Goal: Task Accomplishment & Management: Complete application form

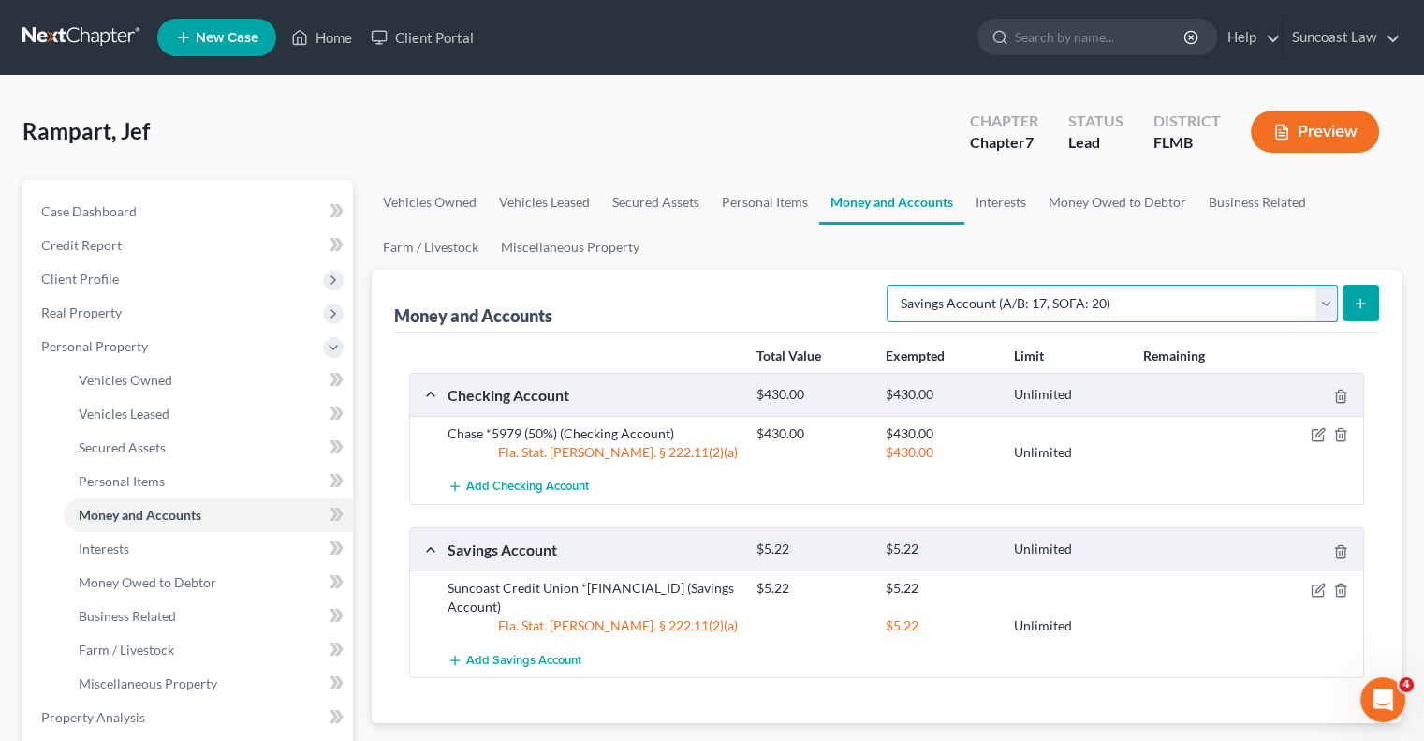
click at [1326, 310] on select "Select Account Type Brokerage (A/B: 18, SOFA: 20) Cash on Hand (A/B: 16) Certif…" at bounding box center [1112, 303] width 451 height 37
select select "checking"
click at [892, 285] on select "Select Account Type Brokerage (A/B: 18, SOFA: 20) Cash on Hand (A/B: 16) Certif…" at bounding box center [1112, 303] width 451 height 37
click at [1367, 305] on icon "submit" at bounding box center [1360, 303] width 15 height 15
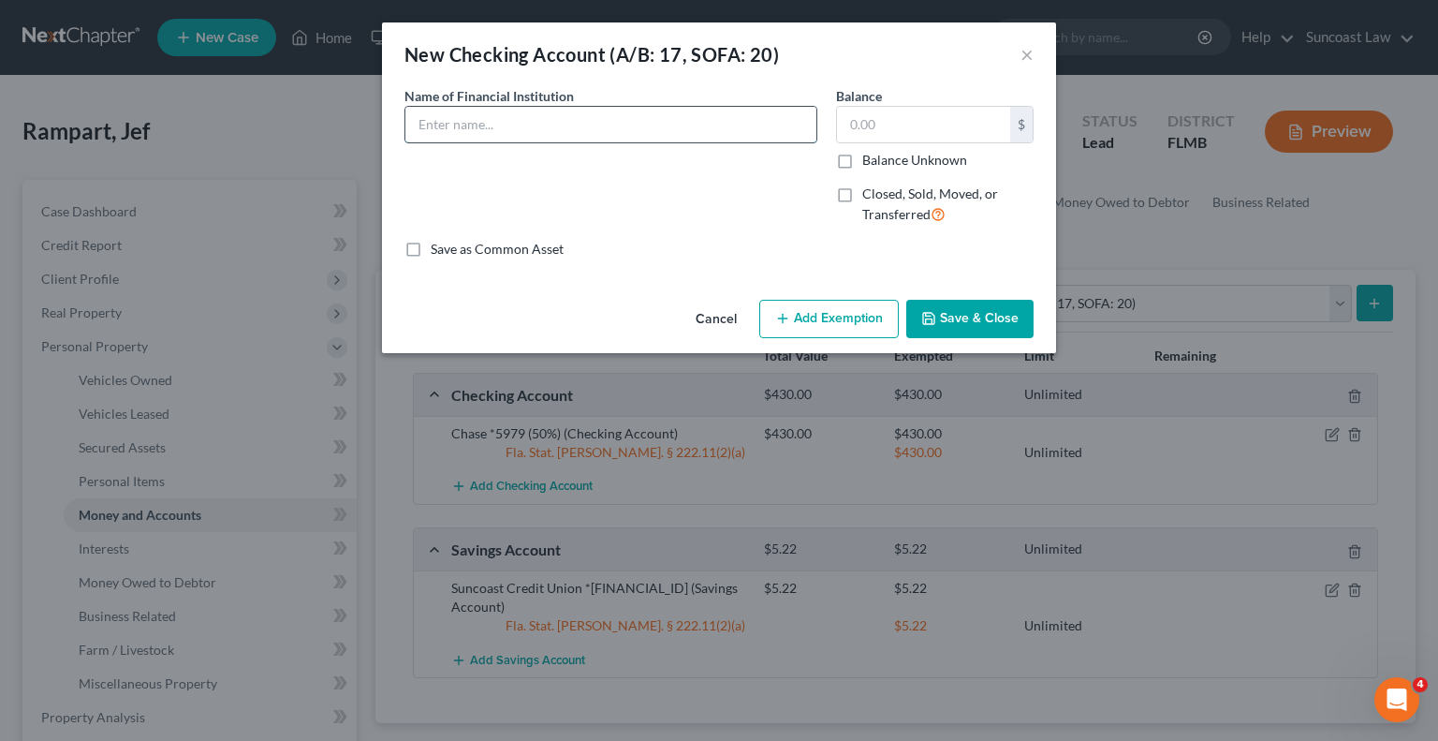
click at [644, 114] on input "text" at bounding box center [610, 125] width 411 height 36
paste input "Suncoast Credit Union *9223-0000"
type input "Suncoast Credit Union *9223-0050"
type input "213.89"
click at [842, 341] on div "Cancel Add Exemption Save & Close" at bounding box center [719, 323] width 674 height 62
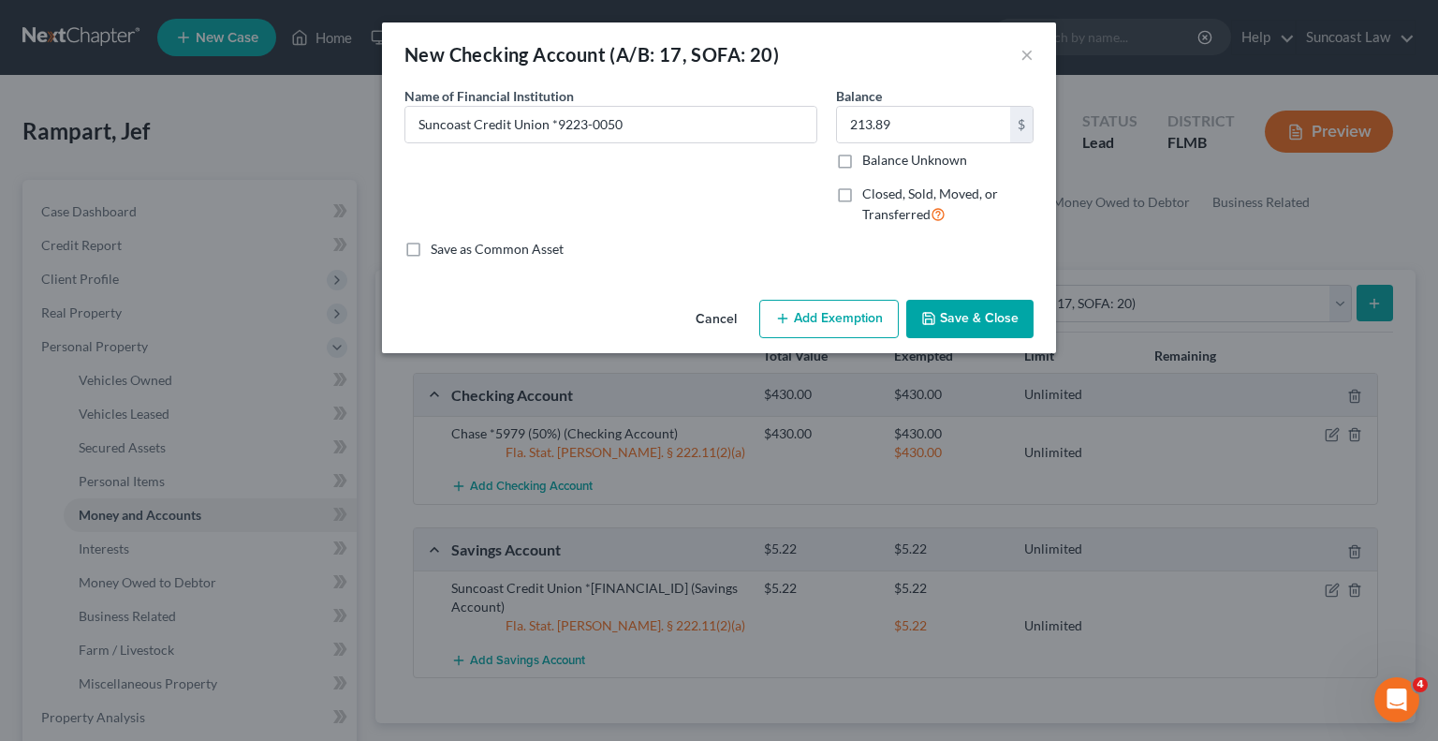
click at [839, 318] on button "Add Exemption" at bounding box center [829, 319] width 140 height 39
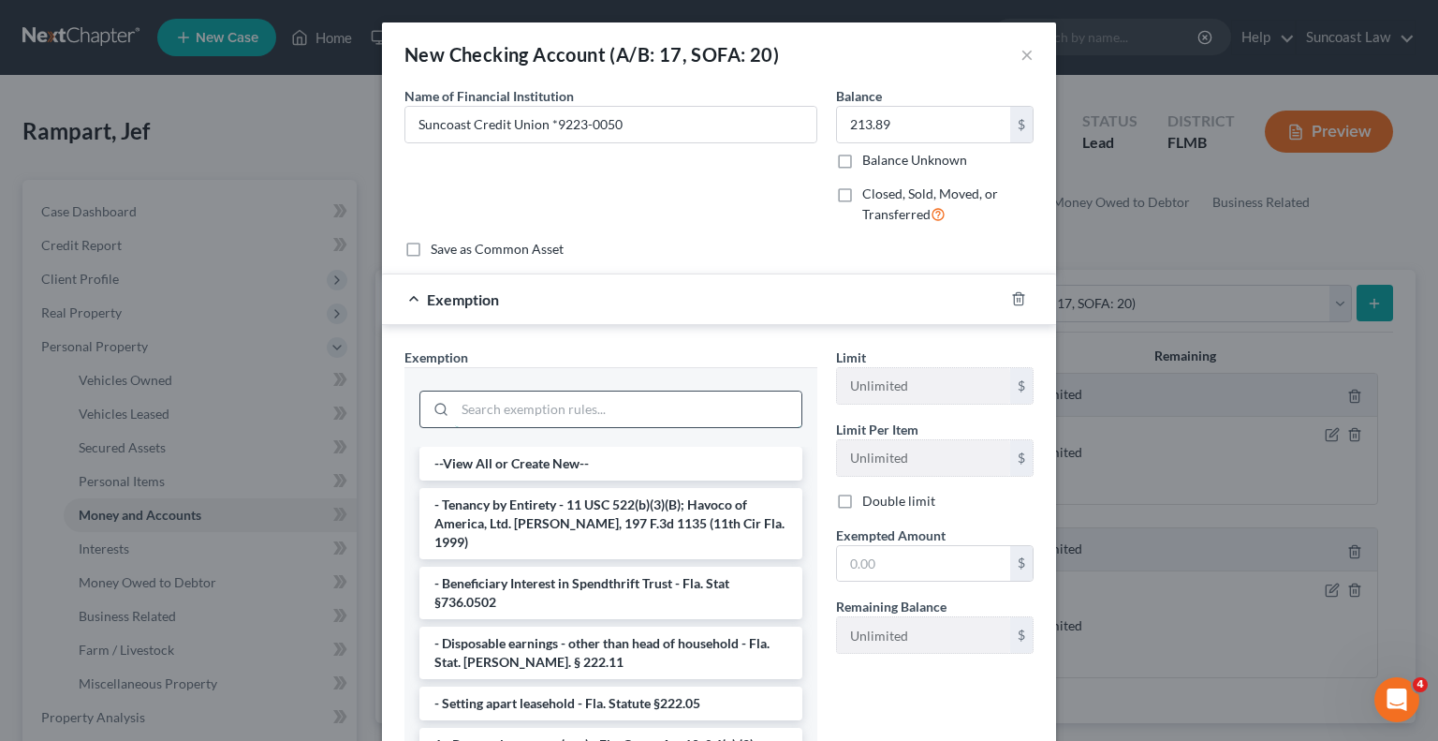
click at [618, 415] on input "search" at bounding box center [628, 409] width 346 height 36
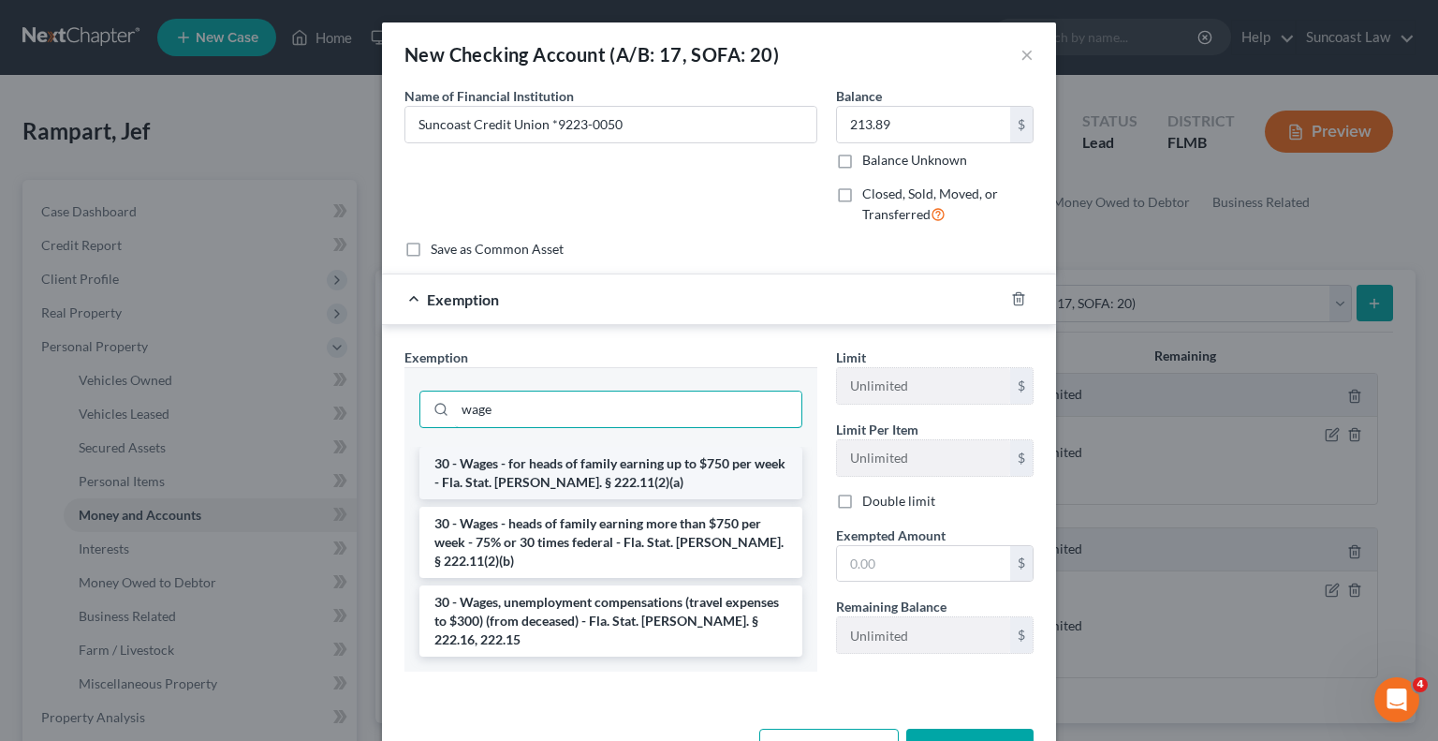
type input "wage"
click at [620, 465] on li "30 - Wages - for heads of family earning up to $750 per week - Fla. Stat. [PERS…" at bounding box center [610, 473] width 383 height 52
click at [620, 427] on input "wage" at bounding box center [628, 409] width 346 height 36
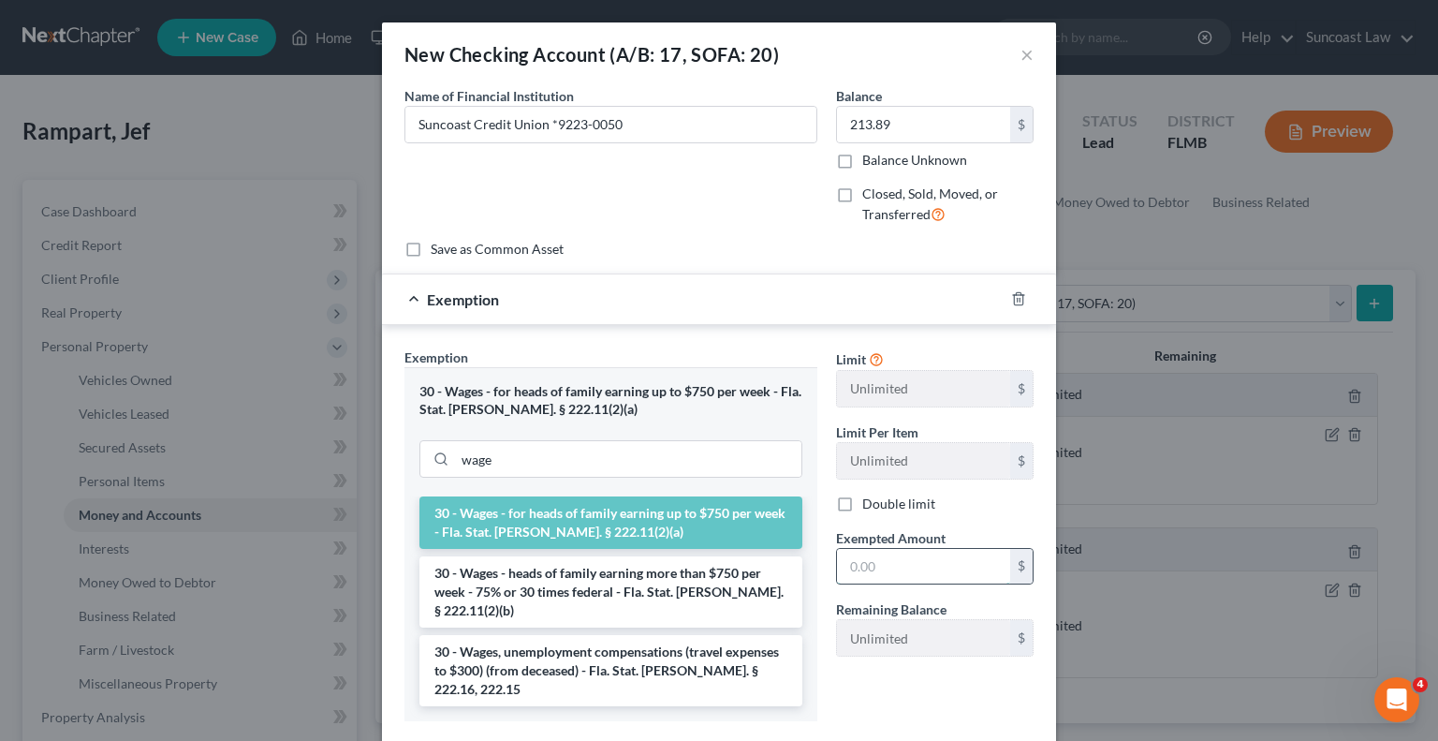
click at [911, 559] on input "text" at bounding box center [923, 567] width 173 height 36
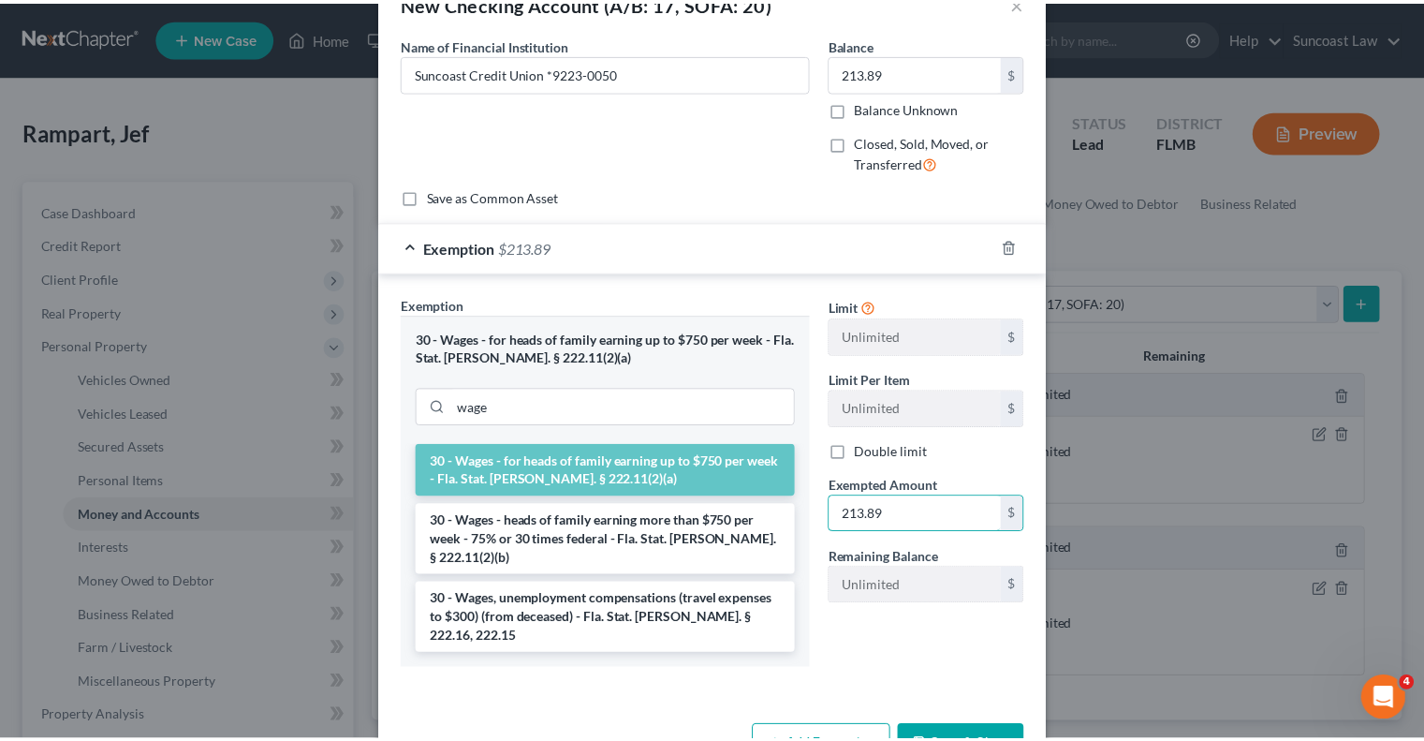
scroll to position [75, 0]
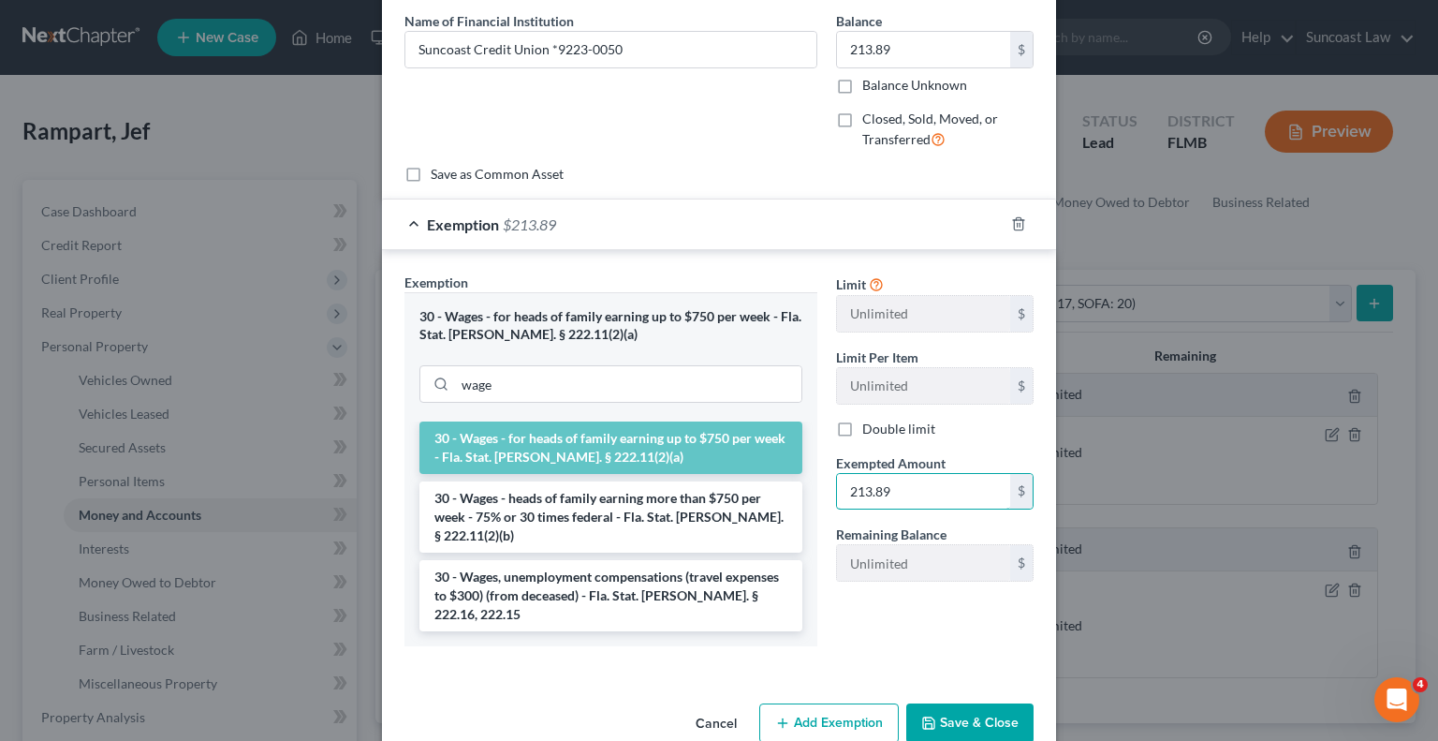
type input "213.89"
drag, startPoint x: 981, startPoint y: 684, endPoint x: 775, endPoint y: 302, distance: 433.2
click at [981, 703] on button "Save & Close" at bounding box center [969, 722] width 127 height 39
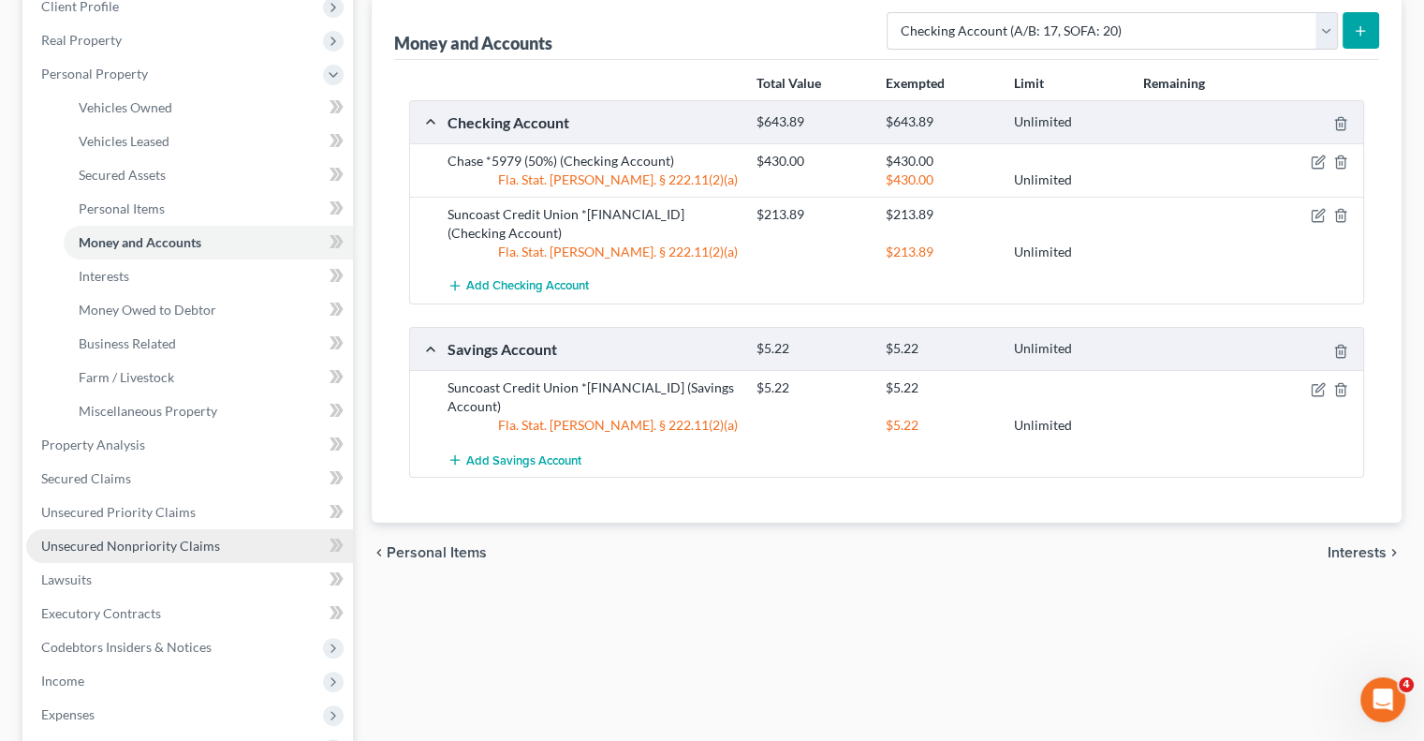
scroll to position [281, 0]
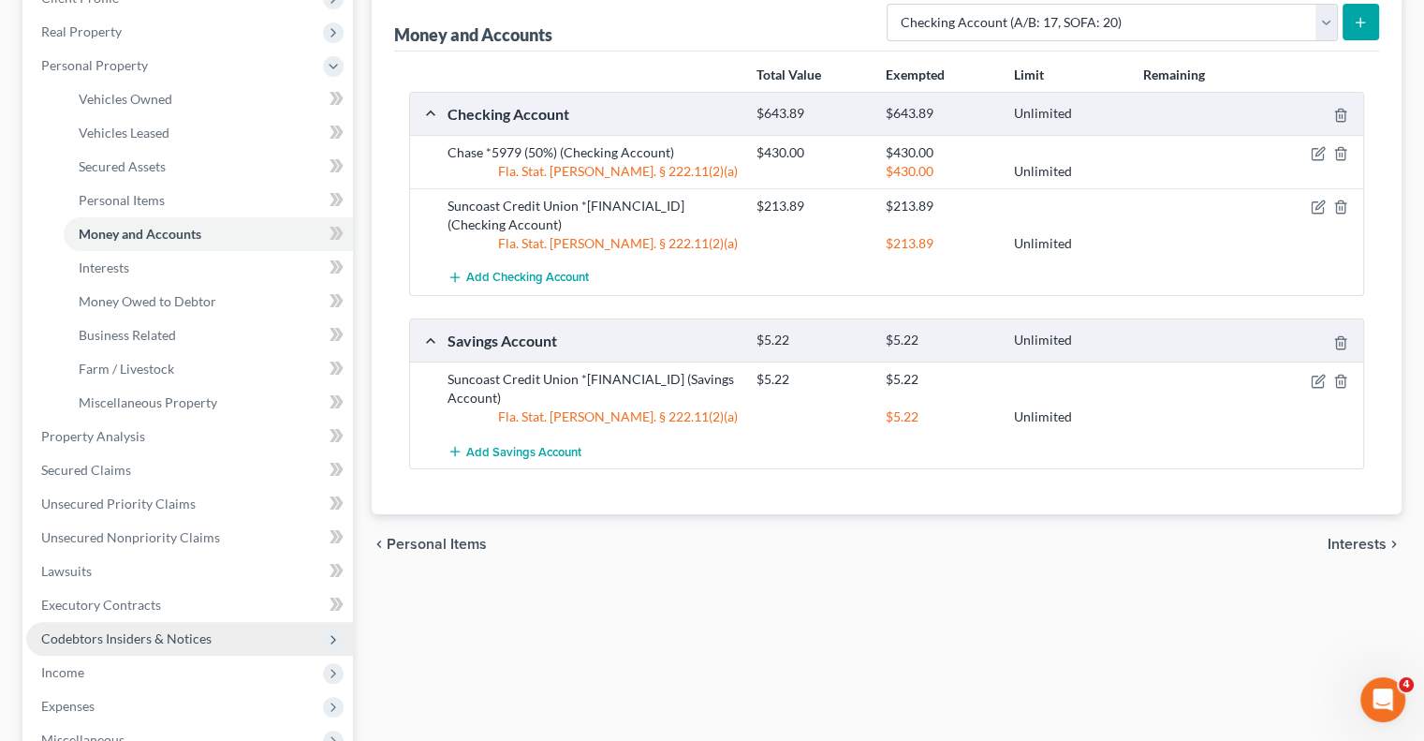
click at [122, 647] on span "Codebtors Insiders & Notices" at bounding box center [189, 639] width 327 height 34
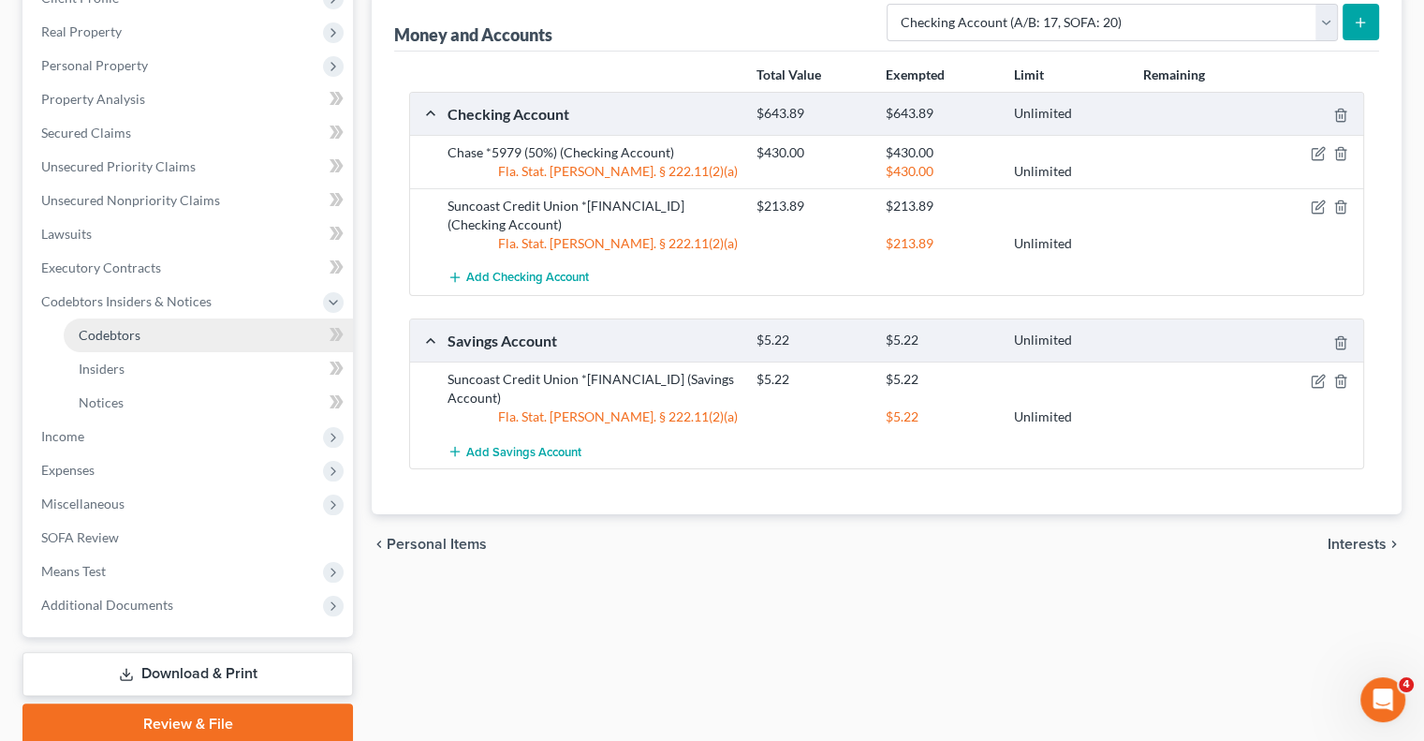
click at [142, 348] on link "Codebtors" at bounding box center [208, 335] width 289 height 34
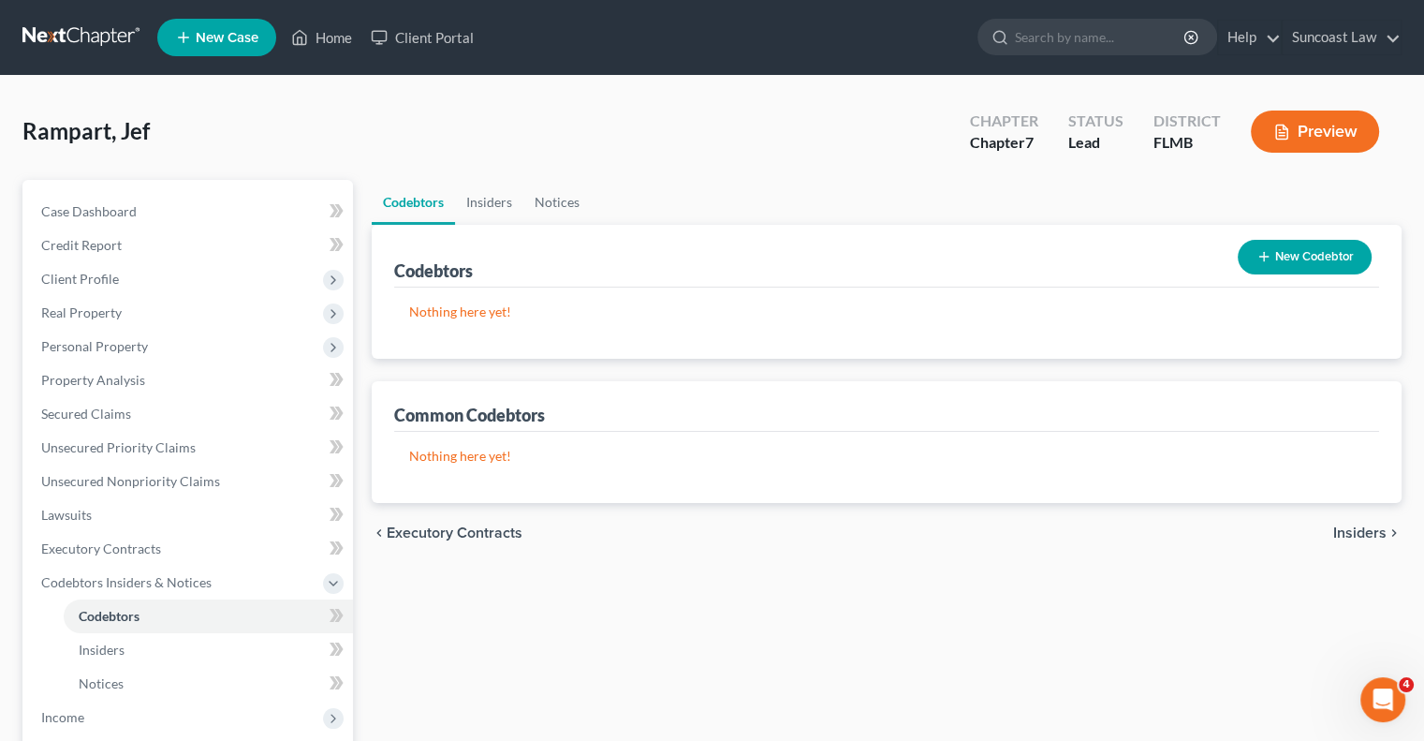
click at [1337, 264] on button "New Codebtor" at bounding box center [1305, 257] width 134 height 35
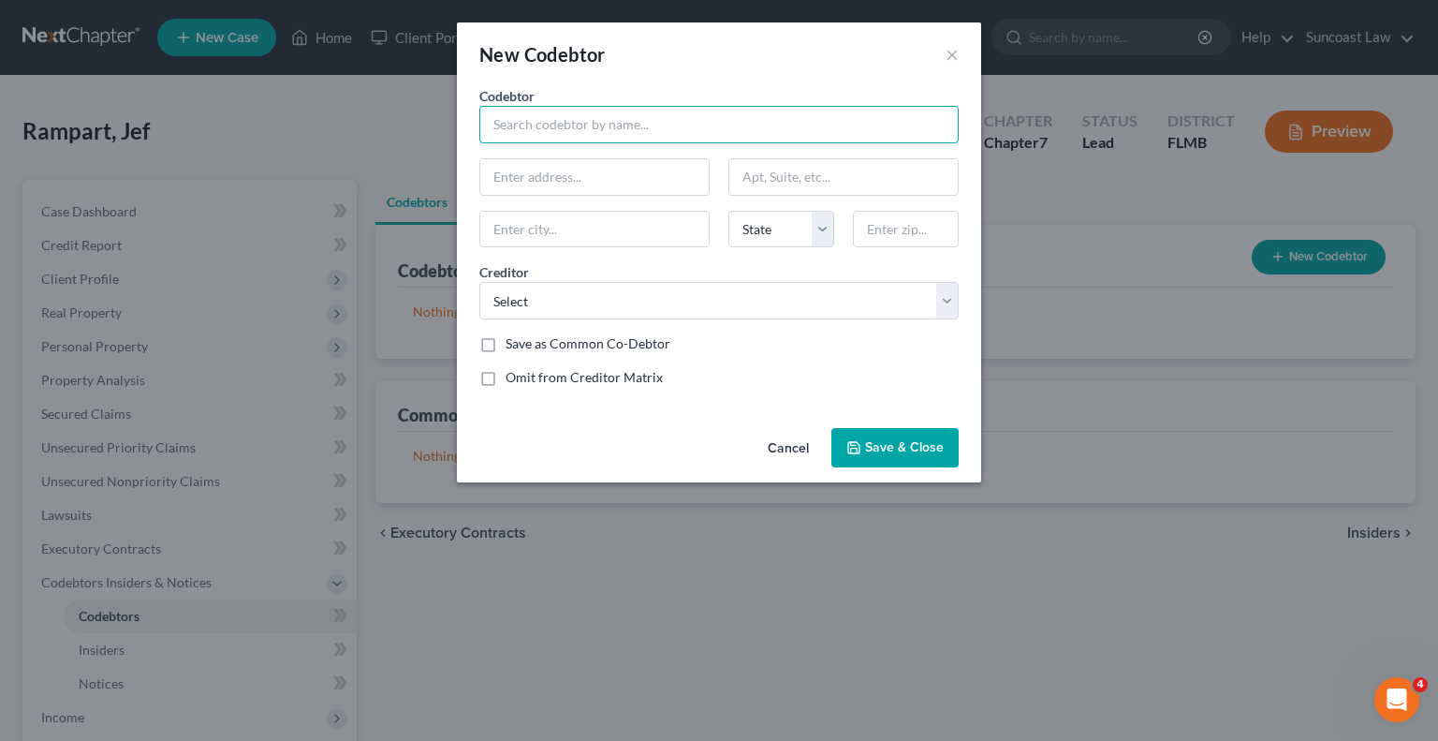
click at [601, 123] on input "text" at bounding box center [718, 124] width 479 height 37
type input "Biverly Jean"
paste input "[STREET_ADDRESS]"
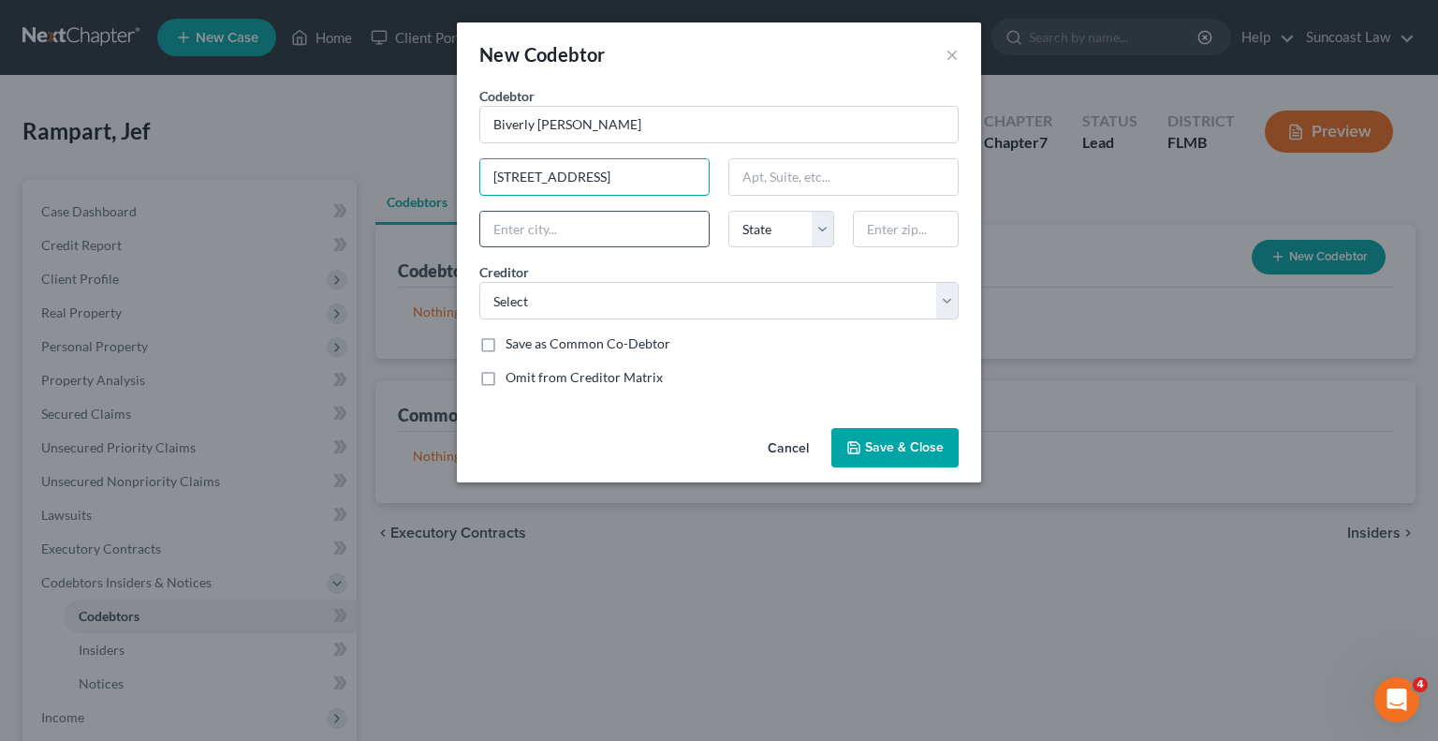
type input "[STREET_ADDRESS]"
click at [643, 212] on input "text" at bounding box center [594, 230] width 228 height 36
type input "34291"
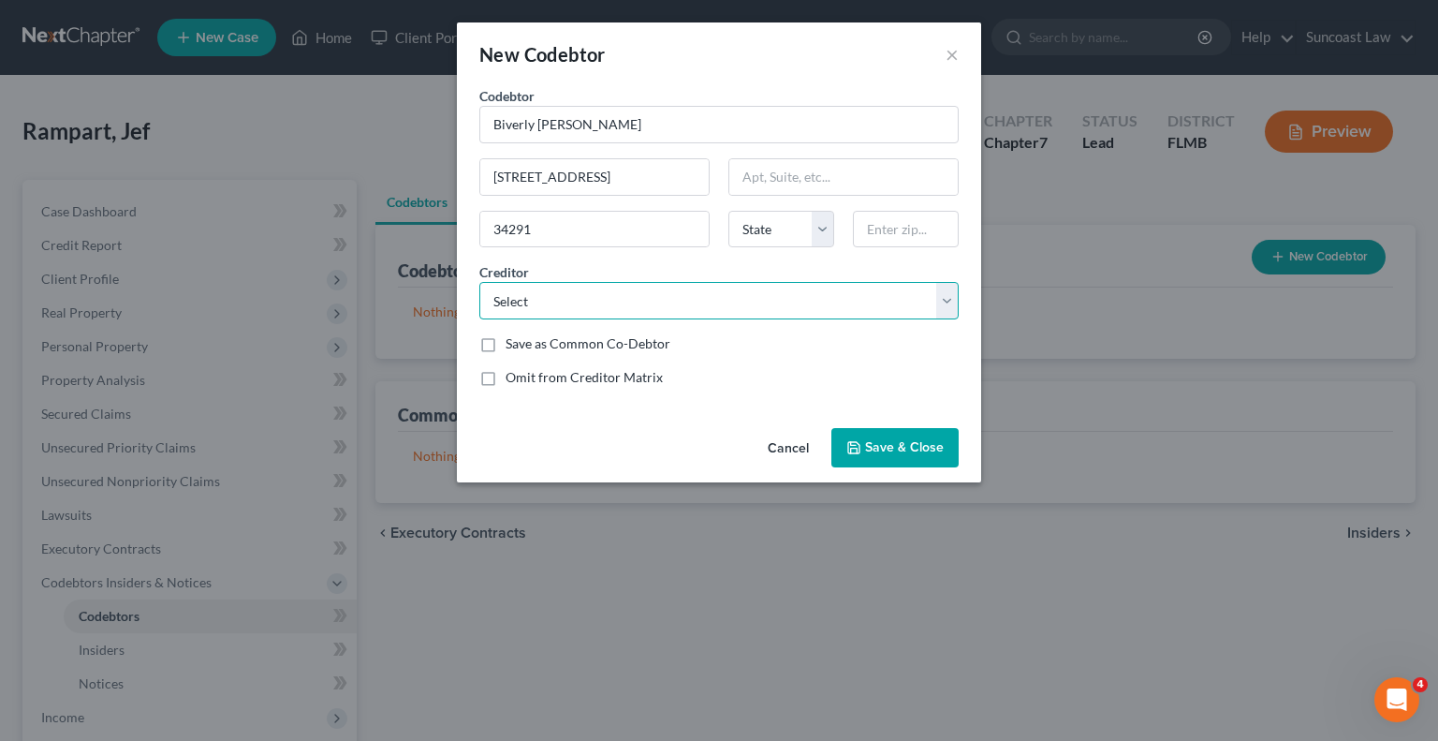
click at [651, 301] on select "Select Suncoast Credit Union Jpmcb Card Capital One Onemain Jpmcb Card 1st Sav …" at bounding box center [718, 300] width 479 height 37
click at [896, 445] on span "Save & Close" at bounding box center [904, 447] width 79 height 16
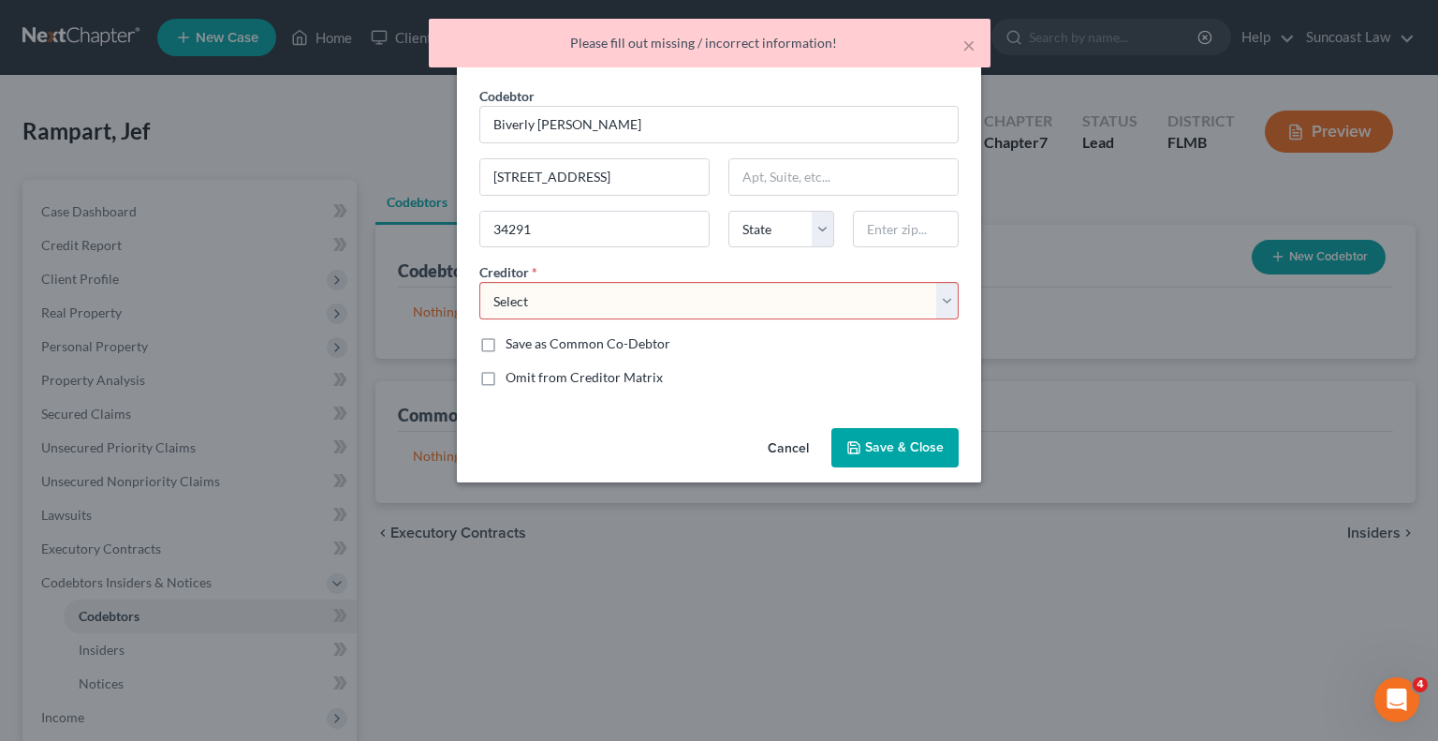
click at [811, 292] on select "Select Suncoast Credit Union Jpmcb Card Capital One Onemain Jpmcb Card 1st Sav …" at bounding box center [718, 300] width 479 height 37
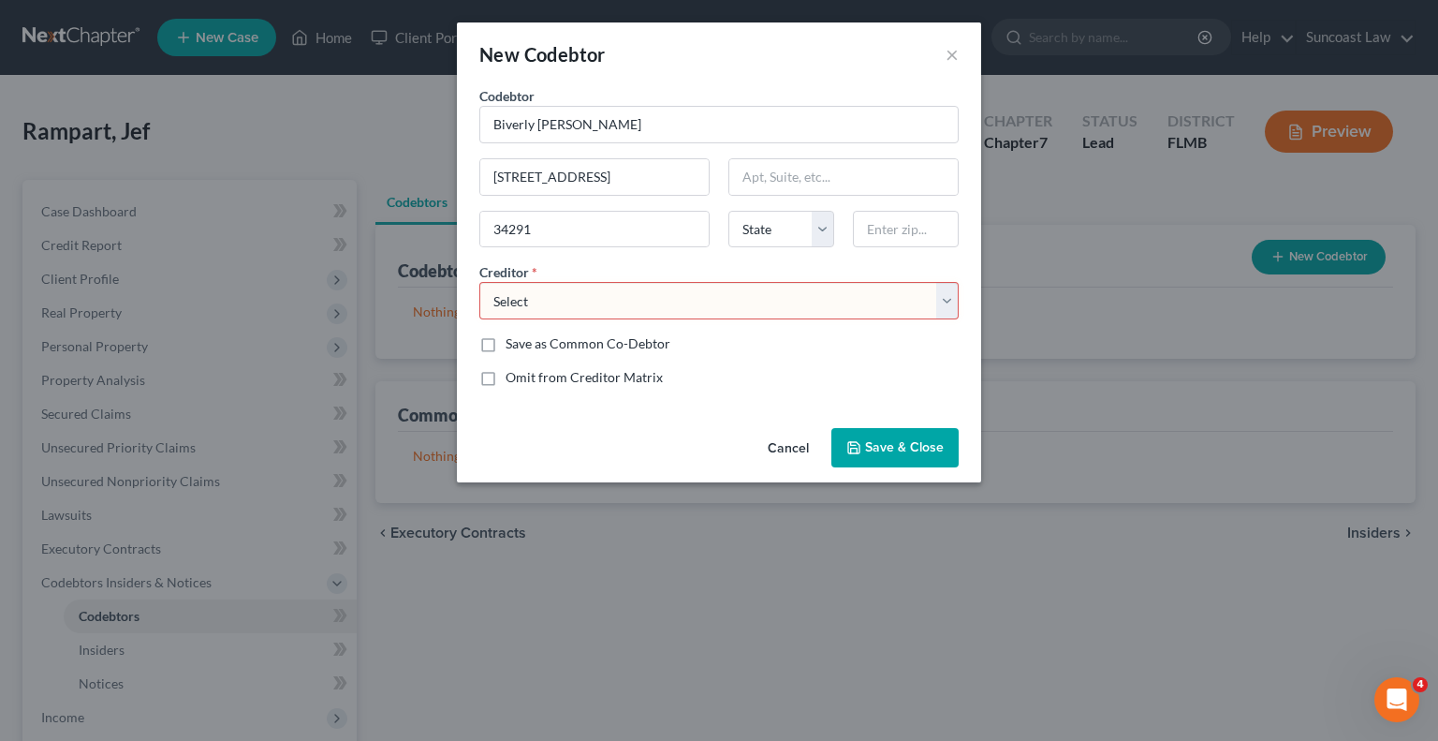
click at [689, 291] on select "Select Suncoast Credit Union Jpmcb Card Capital One Onemain Jpmcb Card 1st Sav …" at bounding box center [718, 300] width 479 height 37
select select "33"
click at [479, 282] on select "Select Suncoast Credit Union Jpmcb Card Capital One Onemain Jpmcb Card 1st Sav …" at bounding box center [718, 300] width 479 height 37
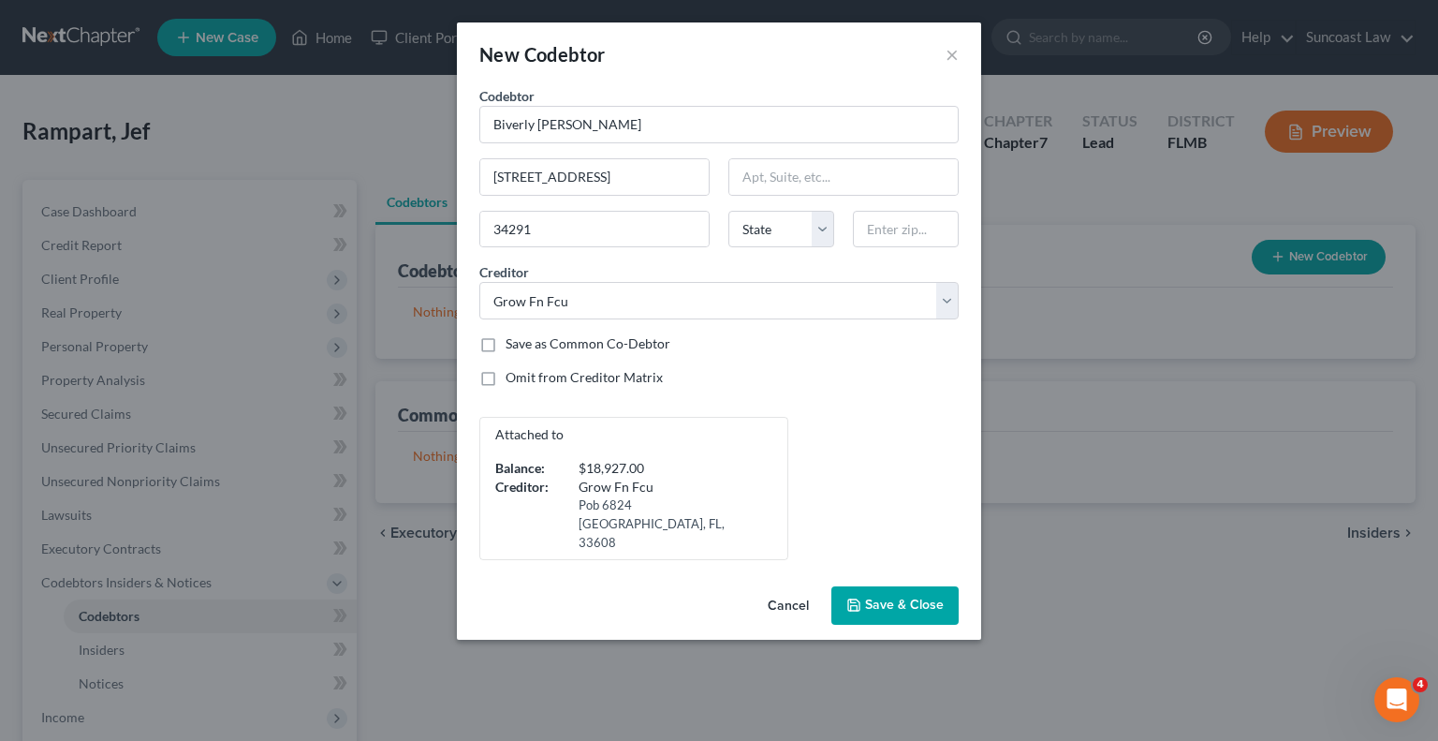
click at [902, 597] on span "Save & Close" at bounding box center [904, 605] width 79 height 16
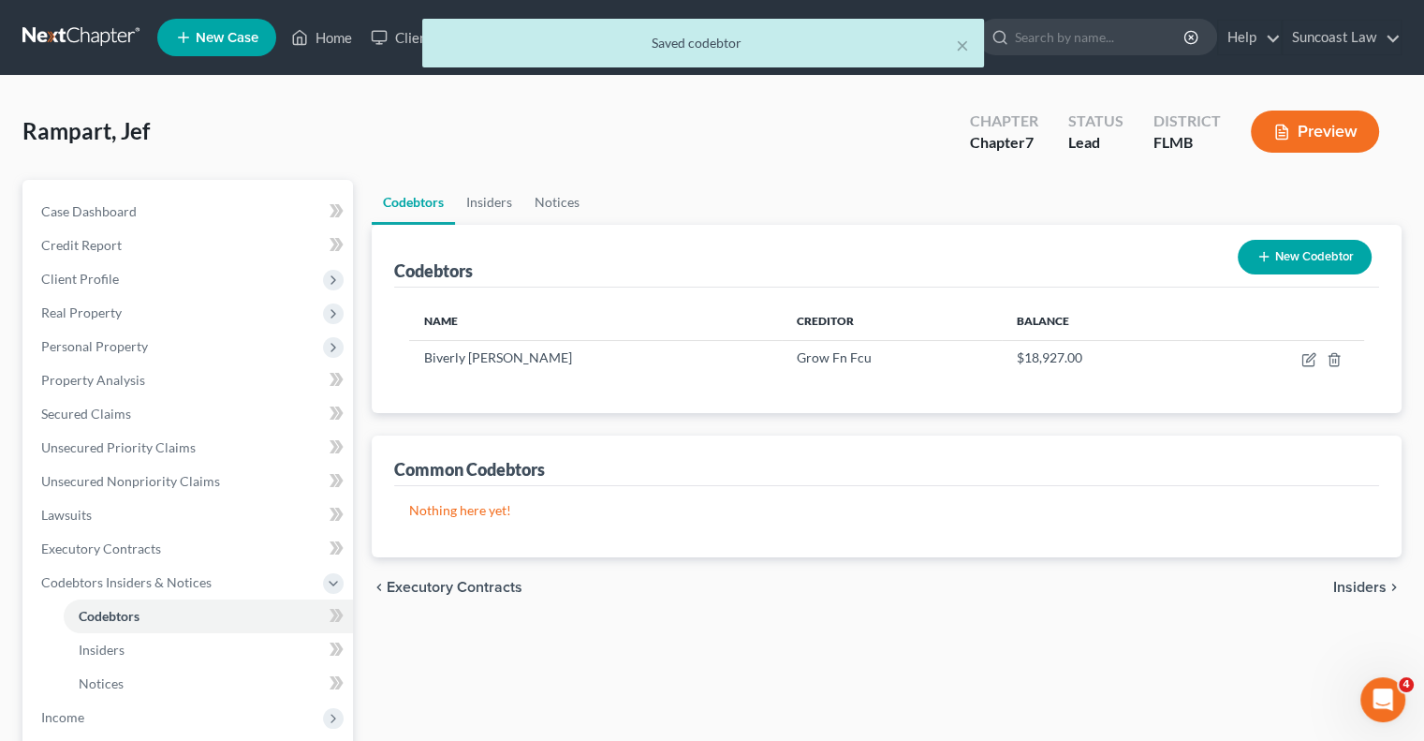
click at [1292, 254] on button "New Codebtor" at bounding box center [1305, 257] width 134 height 35
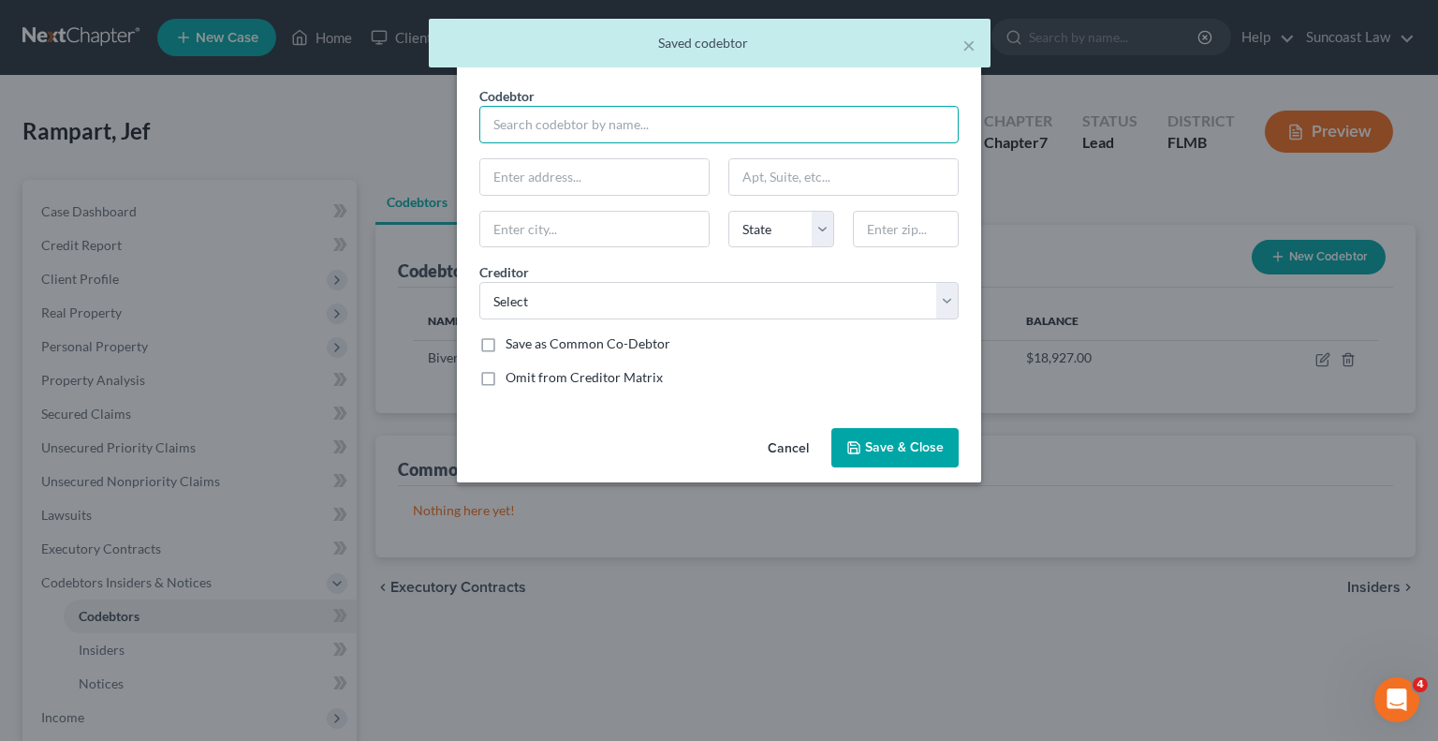
click at [616, 127] on input "text" at bounding box center [718, 124] width 479 height 37
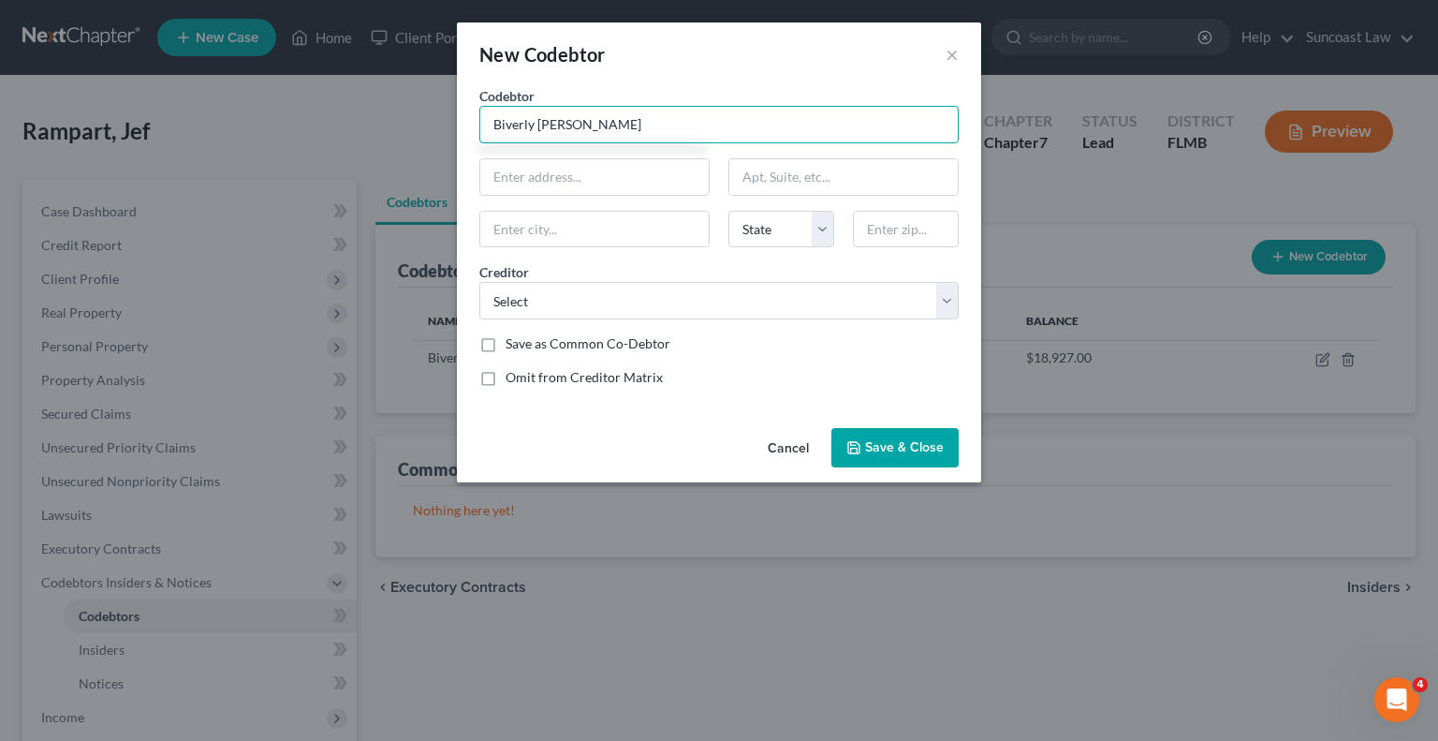
type input "Biverly Jean"
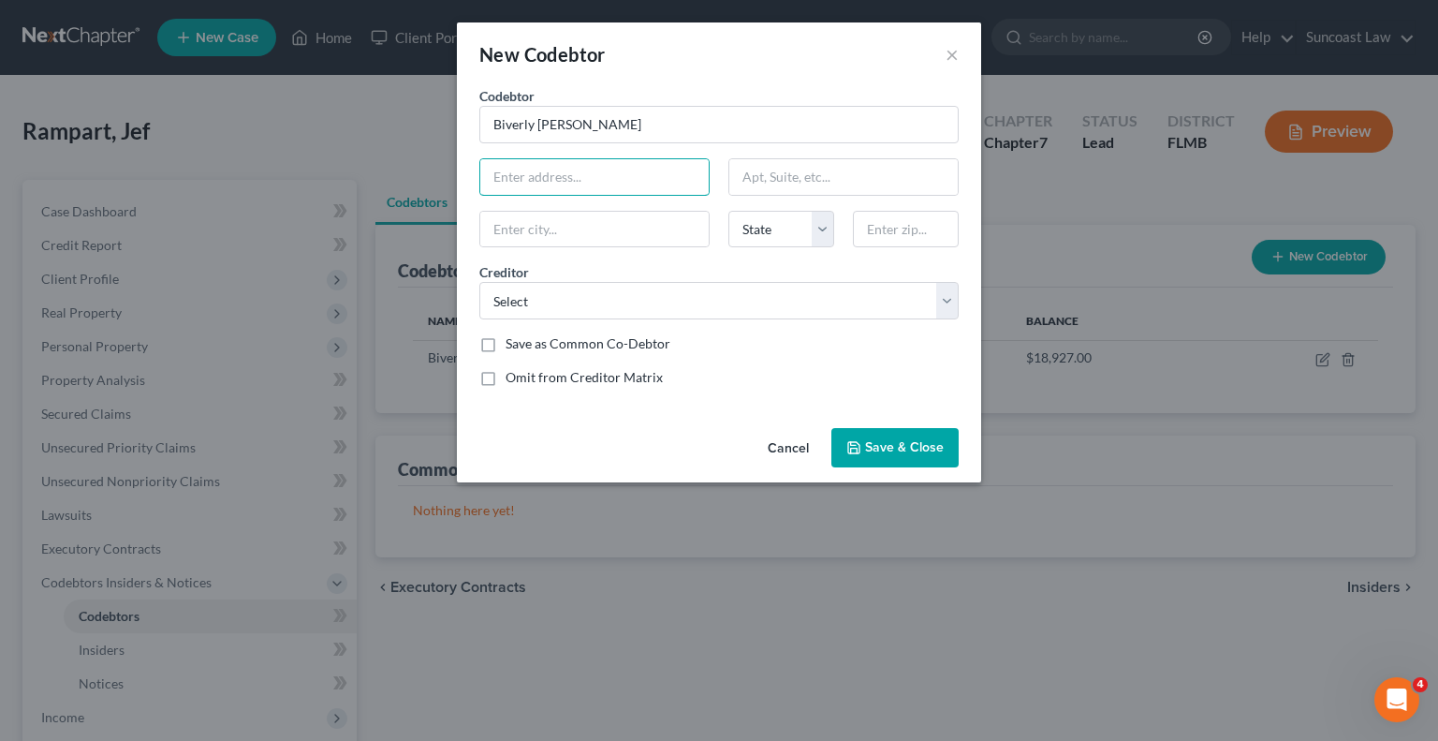
paste input "[STREET_ADDRESS]"
type input "[STREET_ADDRESS]"
click at [566, 231] on input "text" at bounding box center [594, 230] width 228 height 36
type input "34291"
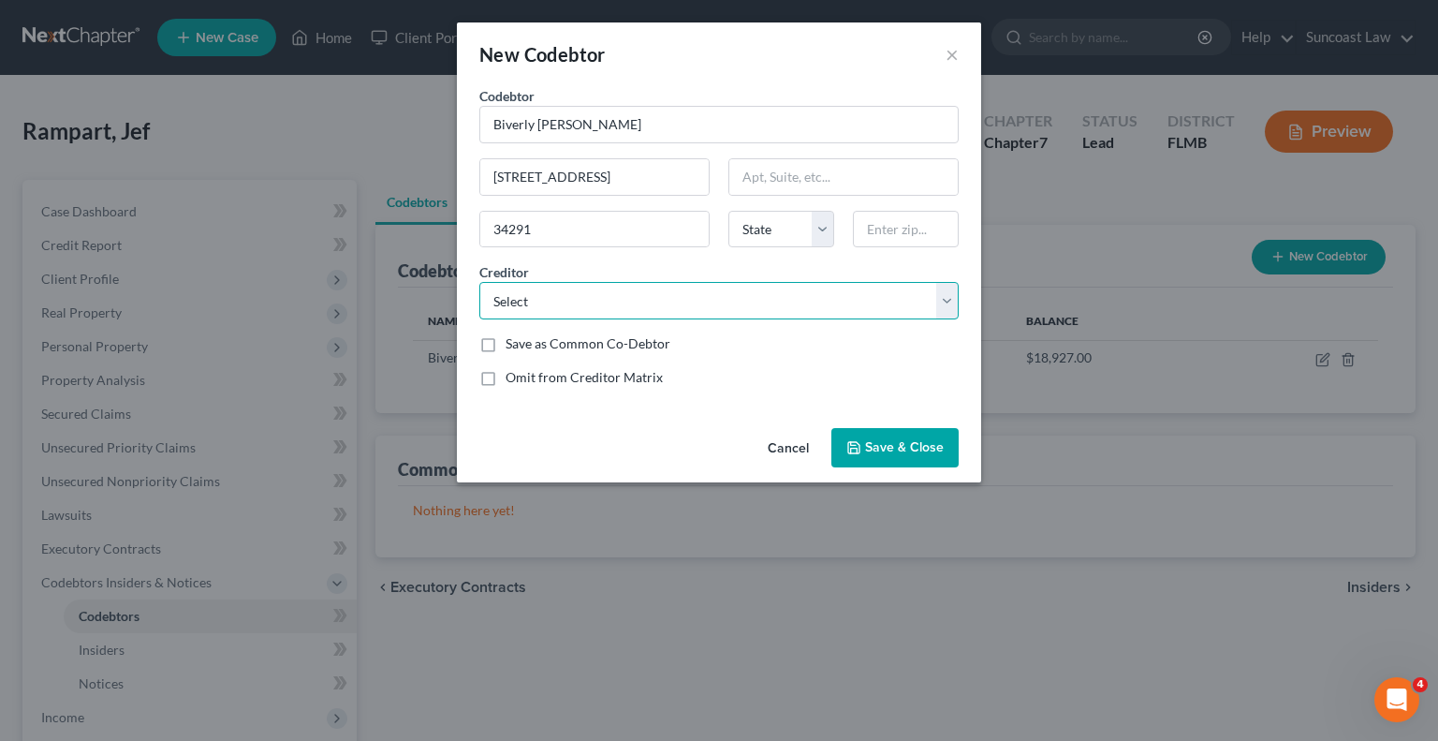
click at [682, 308] on select "Select Suncoast Credit Union Jpmcb Card Capital One Onemain Jpmcb Card 1st Sav …" at bounding box center [718, 300] width 479 height 37
drag, startPoint x: 538, startPoint y: 227, endPoint x: 397, endPoint y: 224, distance: 141.4
click at [397, 224] on div "New Codebtor × Codebtor * Biverly Jean Codebtor * Biverly Jean 5641 Sago Palm R…" at bounding box center [719, 370] width 1438 height 741
click at [926, 231] on input "text" at bounding box center [906, 229] width 106 height 37
type input "34291"
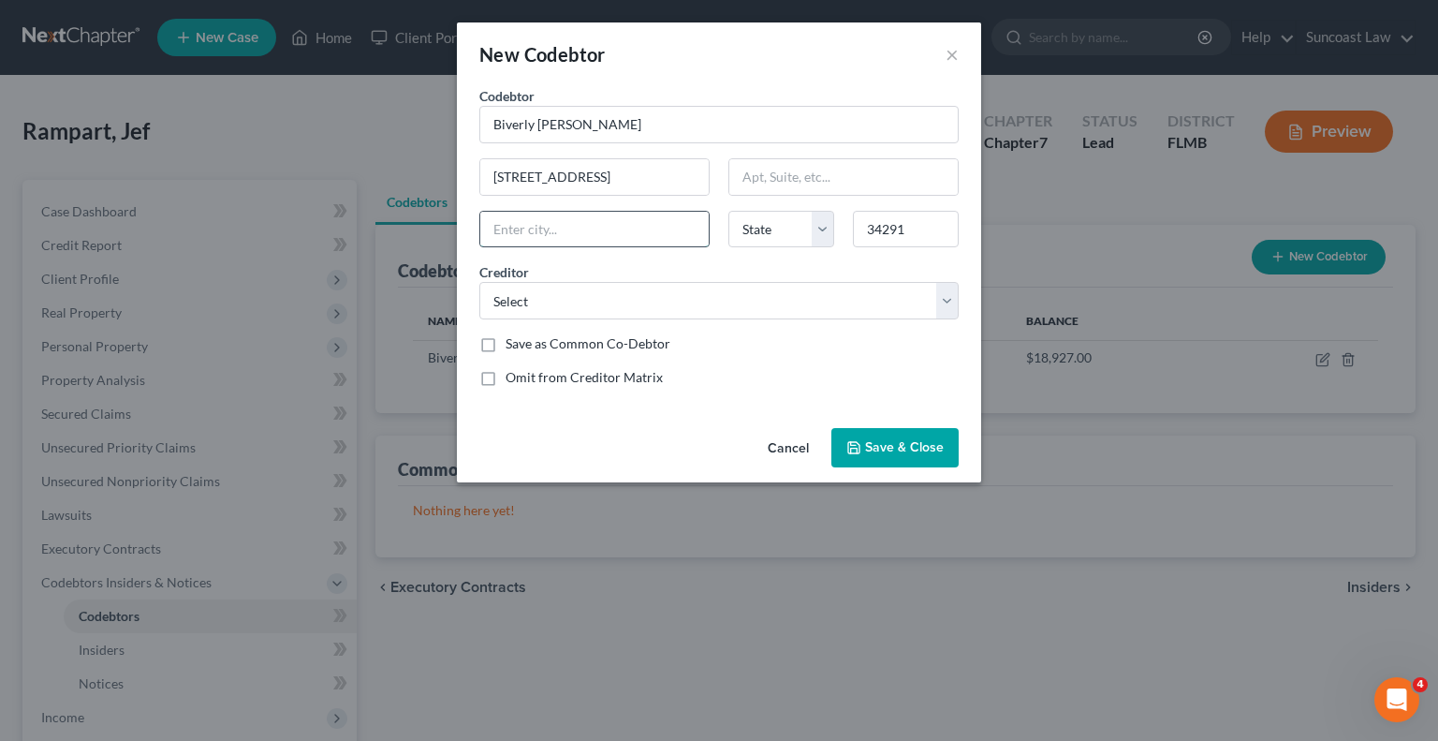
click at [650, 228] on input "text" at bounding box center [594, 230] width 228 height 36
type input "North Port"
select select "9"
click at [824, 310] on select "Select Suncoast Credit Union Jpmcb Card Capital One Onemain Jpmcb Card 1st Sav …" at bounding box center [718, 300] width 479 height 37
select select "32"
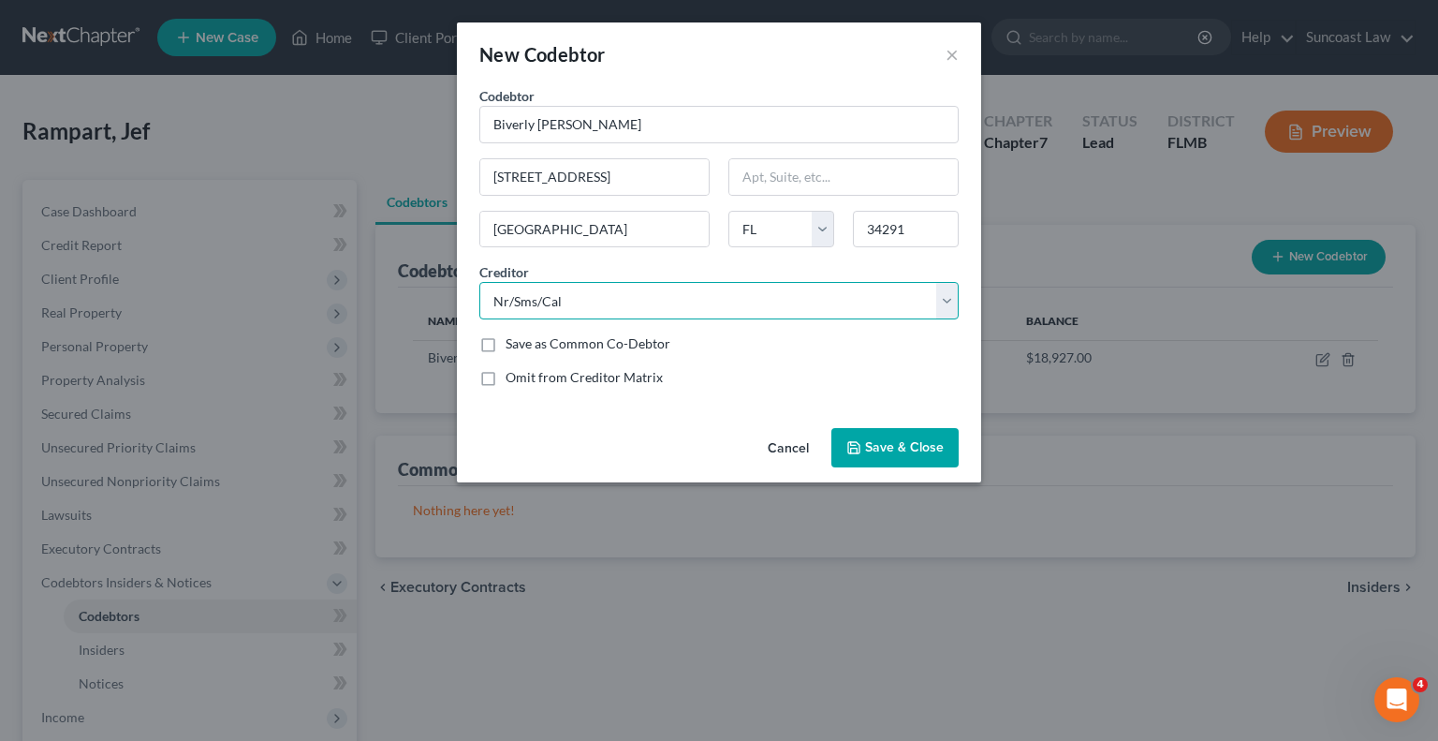
click at [479, 282] on select "Select Suncoast Credit Union Jpmcb Card Capital One Onemain Jpmcb Card 1st Sav …" at bounding box center [718, 300] width 479 height 37
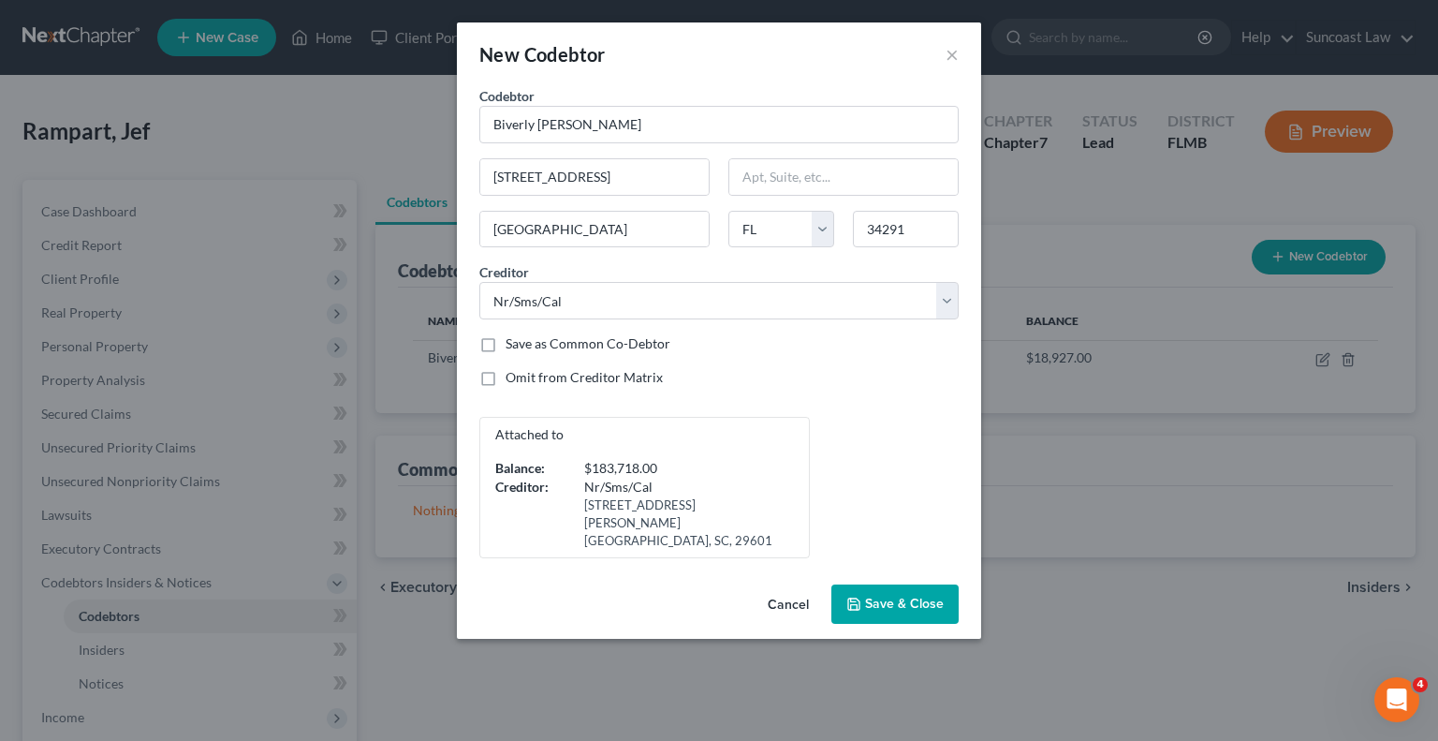
click at [891, 596] on span "Save & Close" at bounding box center [904, 604] width 79 height 16
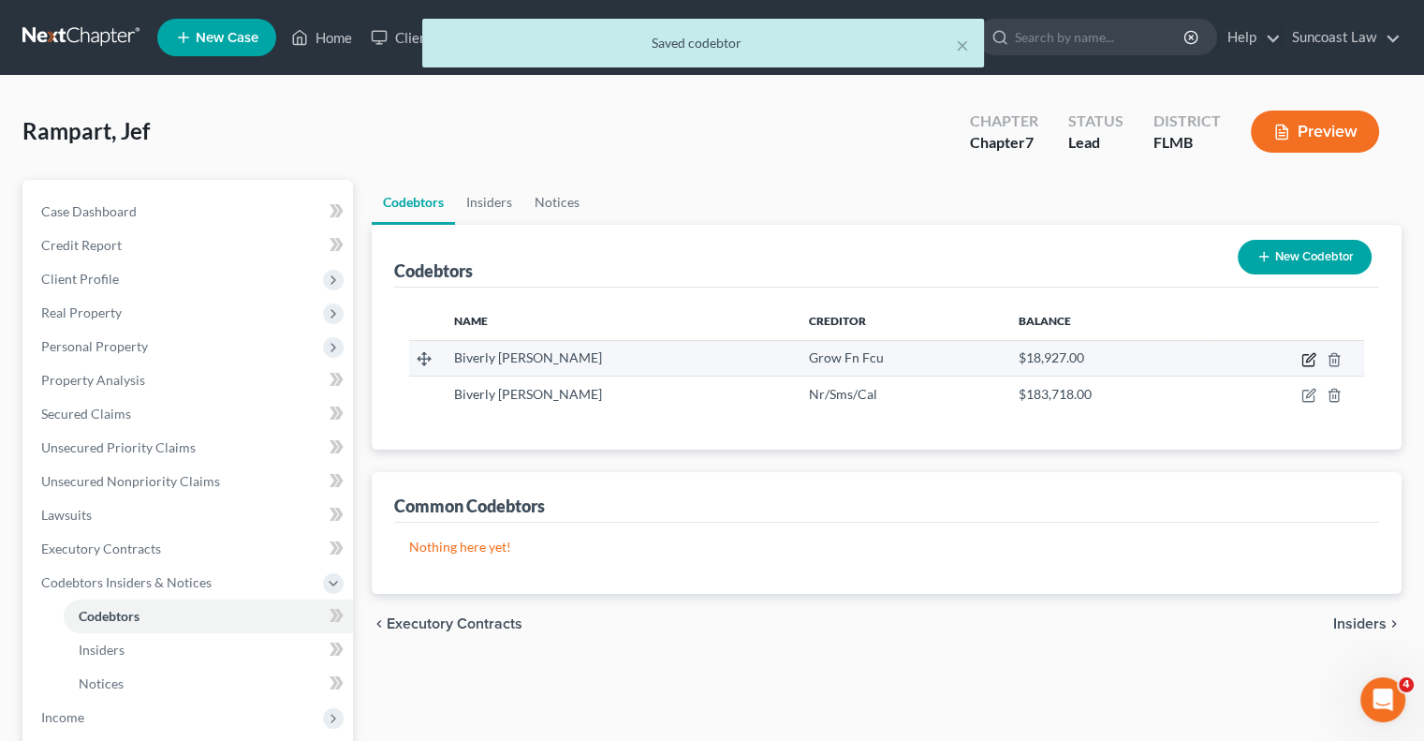
click at [1309, 355] on icon "button" at bounding box center [1310, 357] width 8 height 8
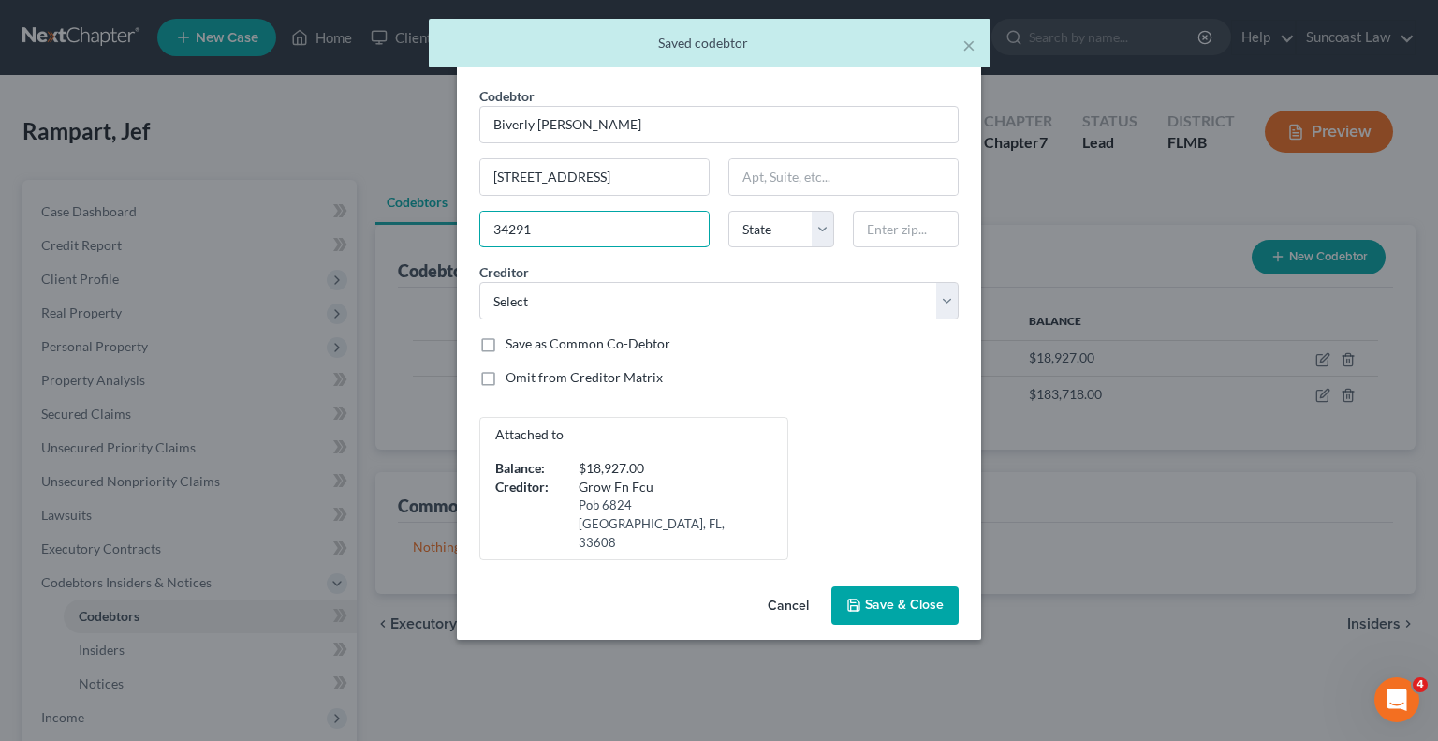
drag, startPoint x: 396, startPoint y: 225, endPoint x: 356, endPoint y: 222, distance: 40.4
click at [356, 222] on div "Edit Codebtor × Codebtor * Biverly Jean Codebtor * Biverly Jean 5641 Sago Palm …" at bounding box center [719, 370] width 1438 height 741
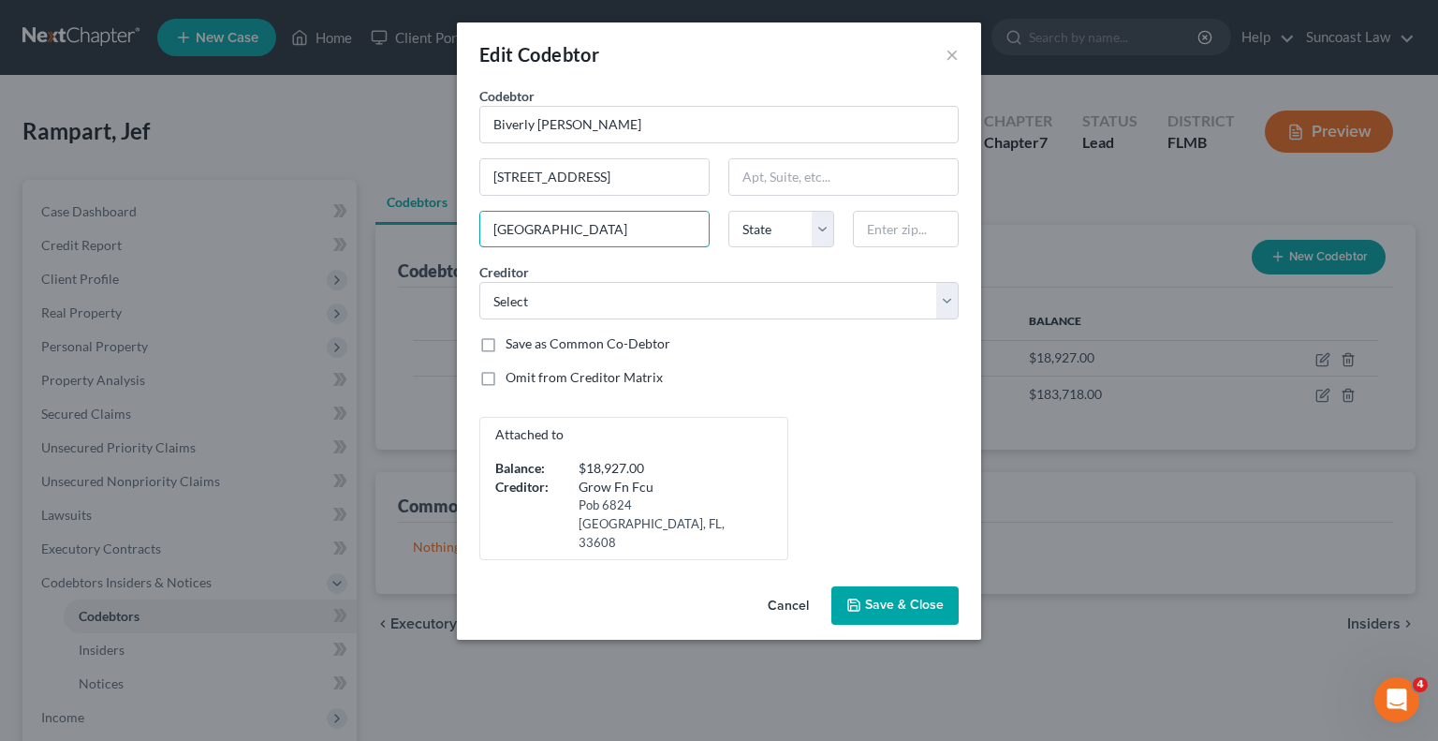
type input "North Port"
select select "9"
type input "34291"
select select "33"
click at [904, 597] on span "Save & Close" at bounding box center [904, 605] width 79 height 16
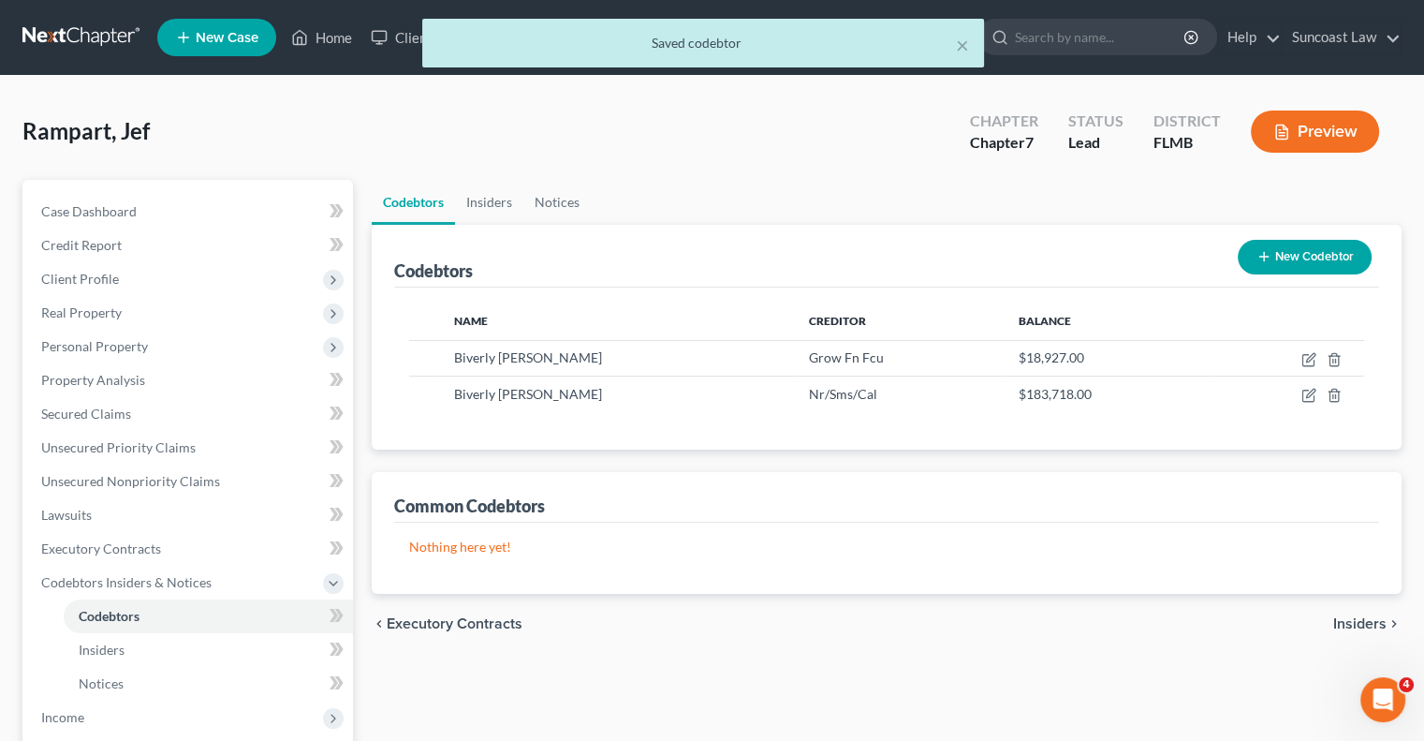
click at [1308, 259] on button "New Codebtor" at bounding box center [1305, 257] width 134 height 35
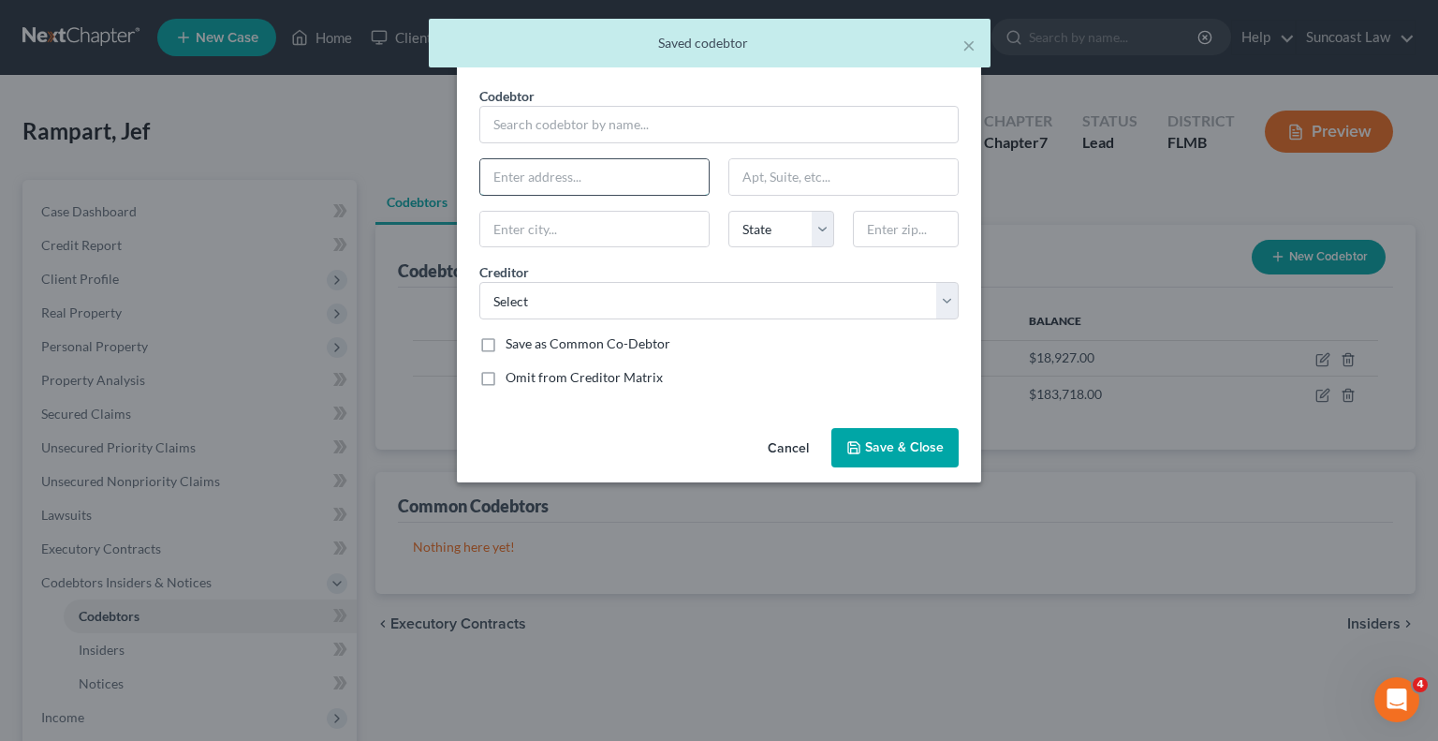
click at [618, 161] on input "text" at bounding box center [594, 177] width 228 height 36
paste input "[STREET_ADDRESS]"
type input "[STREET_ADDRESS]"
click at [890, 221] on input "text" at bounding box center [906, 229] width 106 height 37
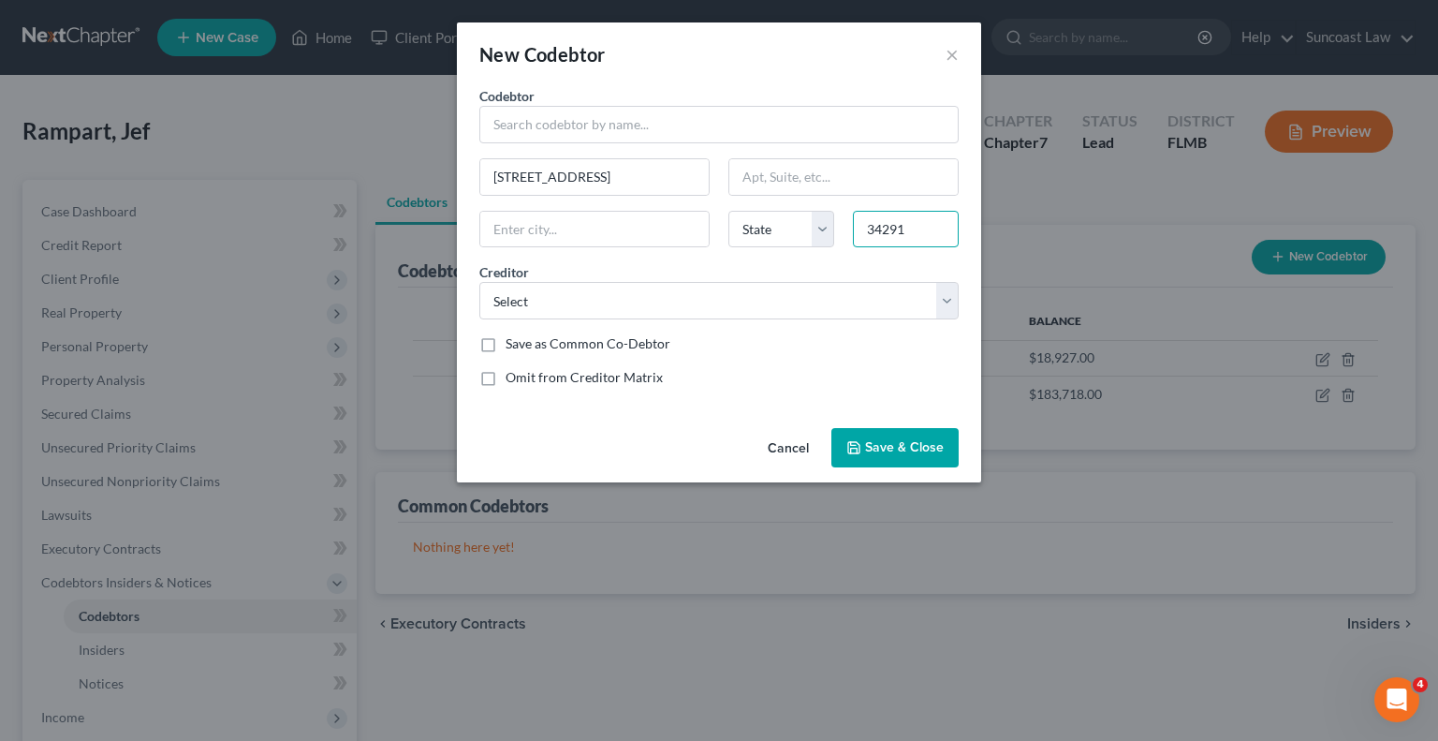
type input "34291"
click at [674, 232] on input "text" at bounding box center [594, 230] width 228 height 36
type input "North Port"
select select "9"
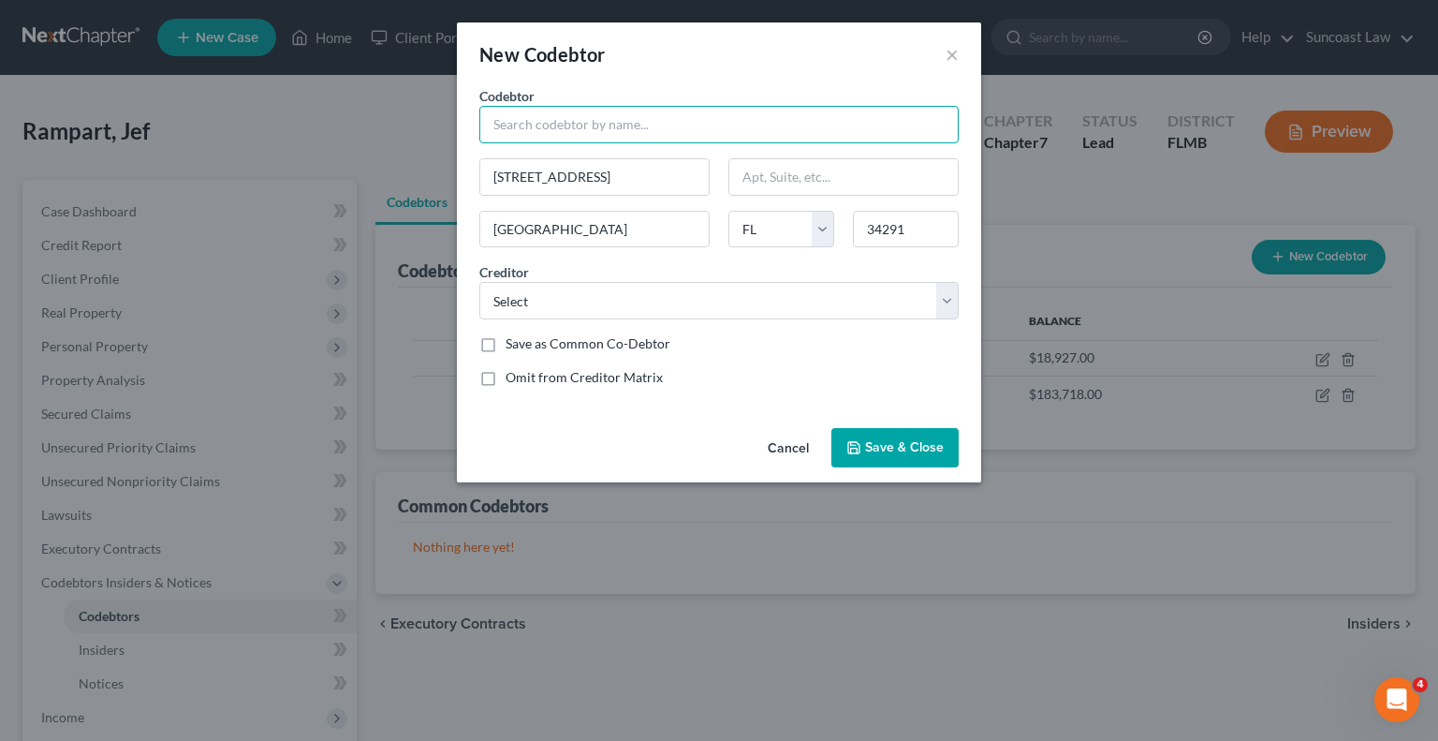
click at [703, 108] on input "text" at bounding box center [718, 124] width 479 height 37
type input "Biverly Jean"
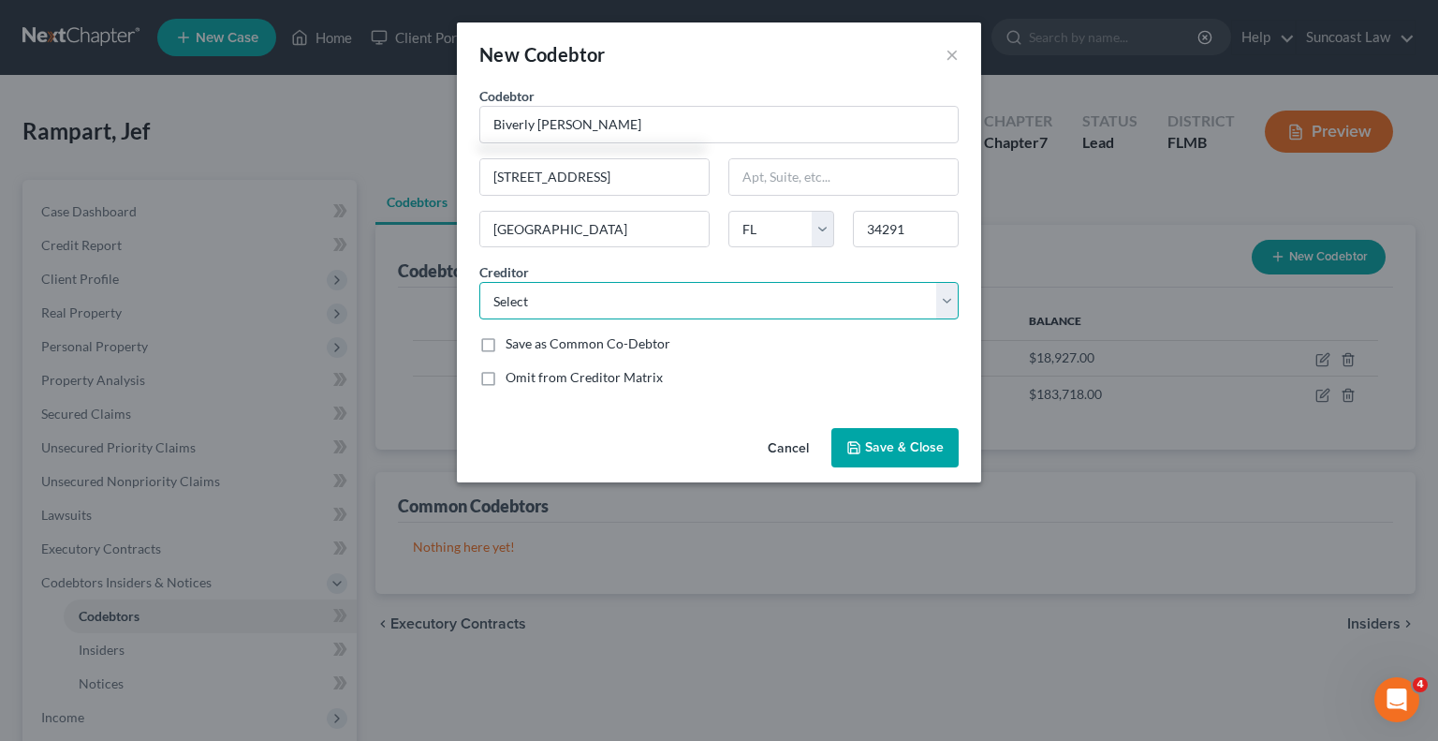
click at [723, 300] on select "Select Suncoast Credit Union Jpmcb Card Capital One Onemain Jpmcb Card 1st Sav …" at bounding box center [718, 300] width 479 height 37
select select "34"
click at [479, 282] on select "Select Suncoast Credit Union Jpmcb Card Capital One Onemain Jpmcb Card 1st Sav …" at bounding box center [718, 300] width 479 height 37
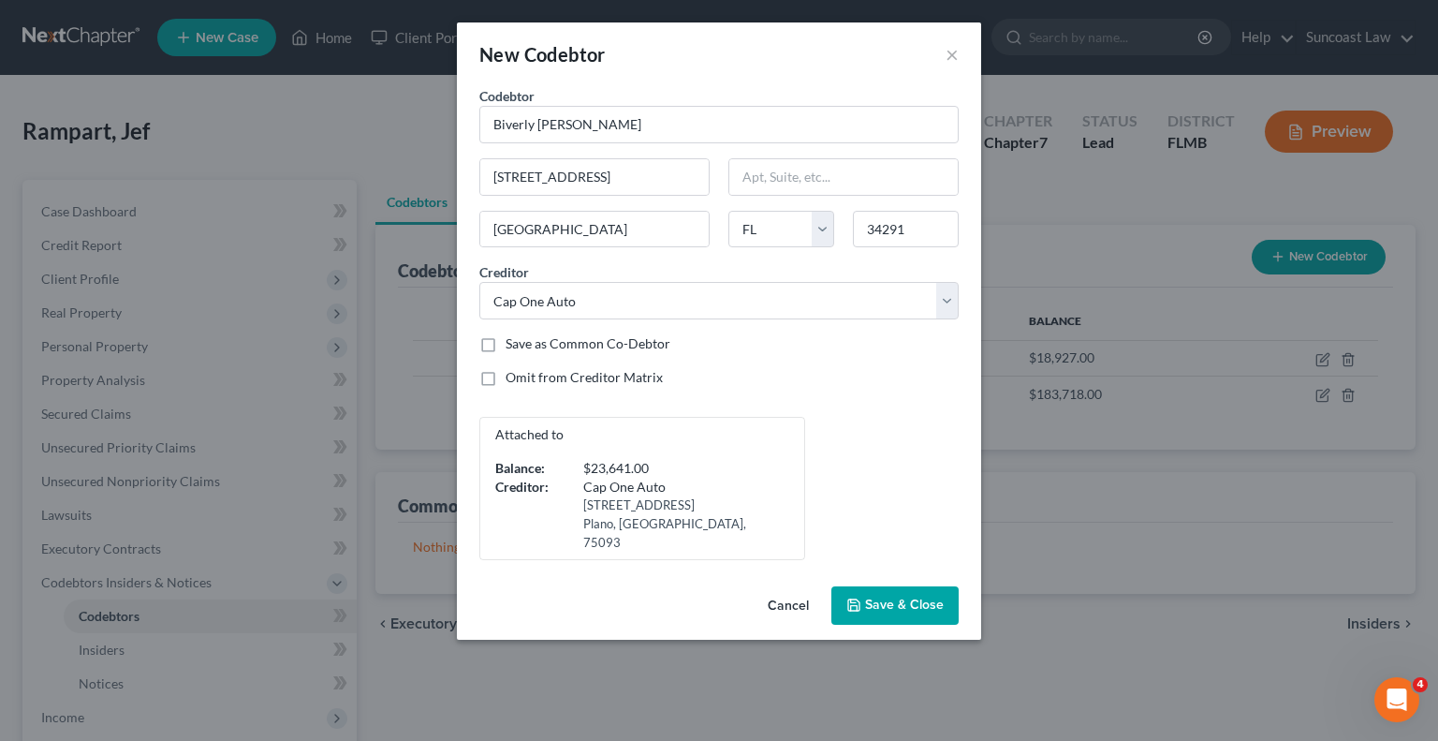
click at [890, 597] on span "Save & Close" at bounding box center [904, 605] width 79 height 16
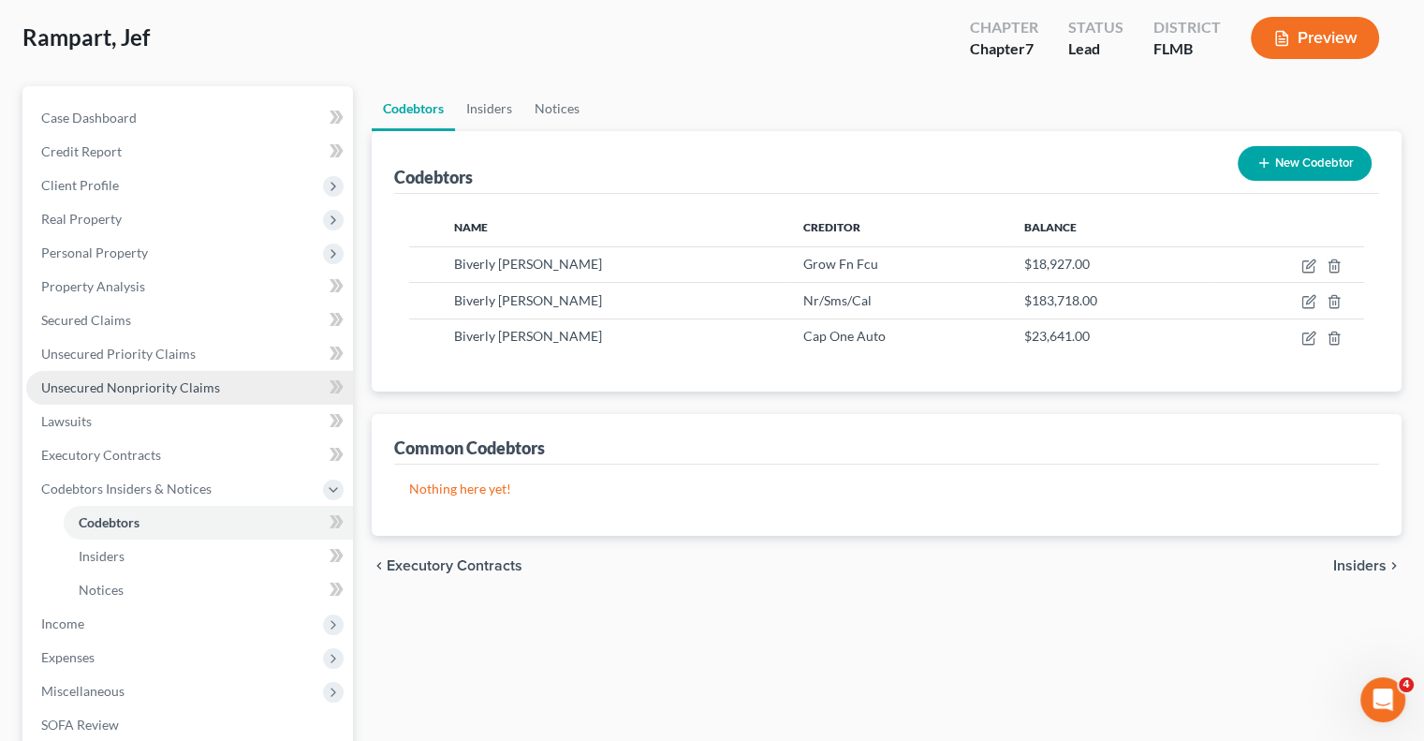
click at [206, 391] on span "Unsecured Nonpriority Claims" at bounding box center [130, 387] width 179 height 16
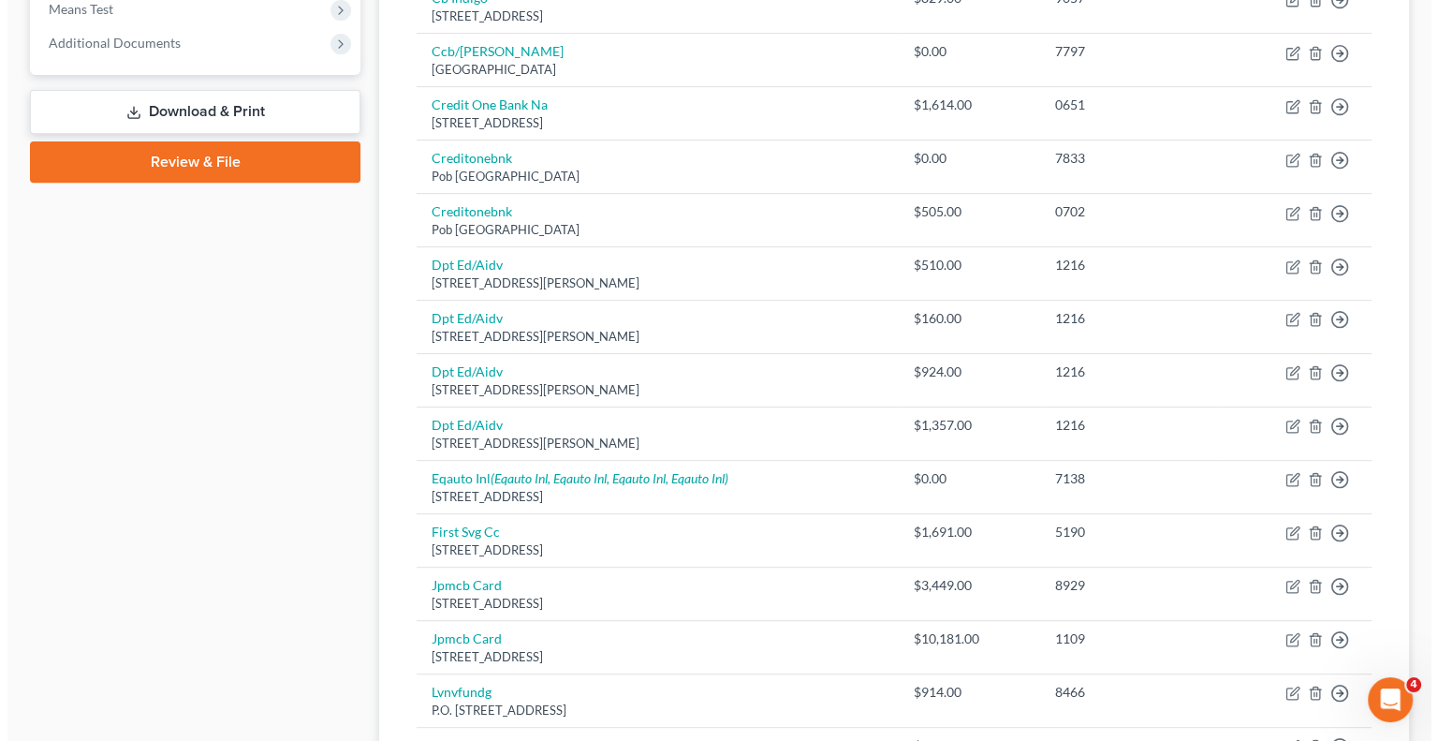
scroll to position [843, 0]
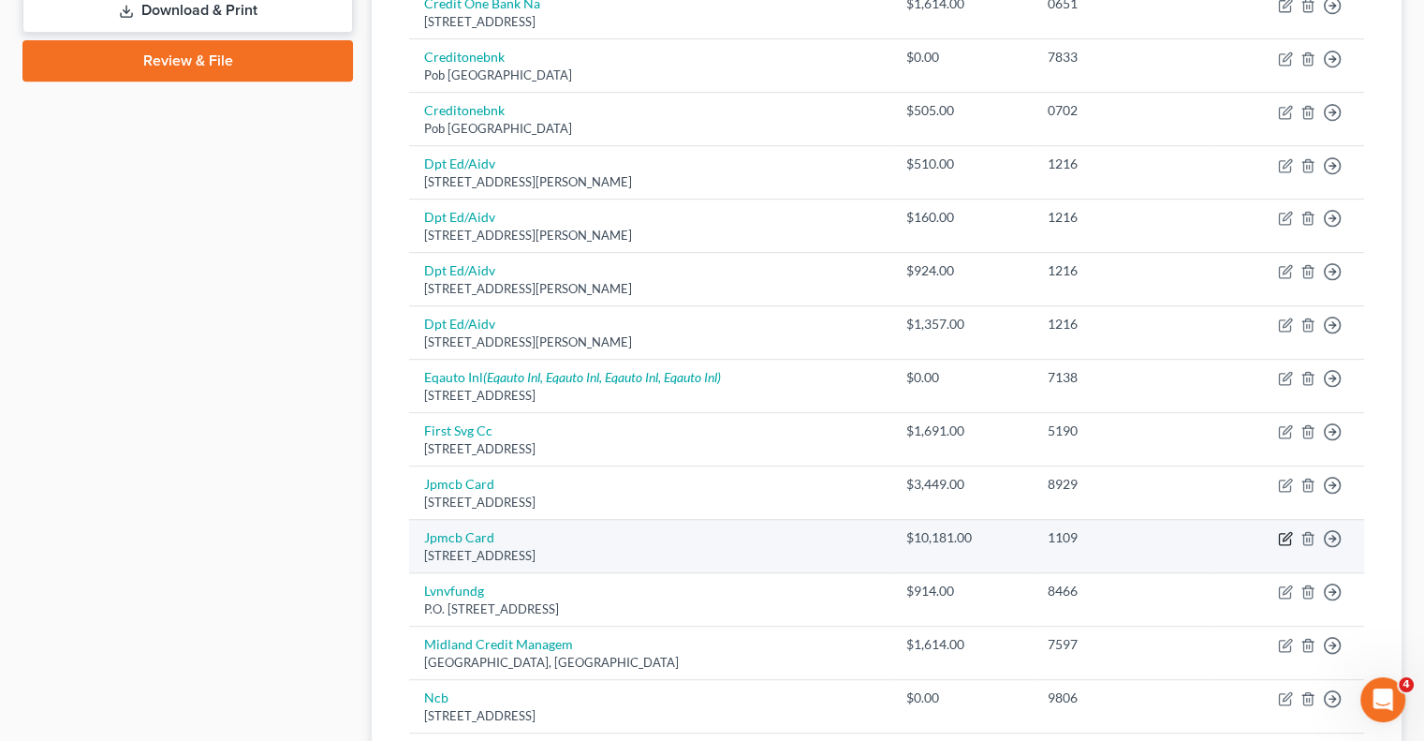
click at [1281, 535] on icon "button" at bounding box center [1285, 538] width 15 height 15
select select "7"
select select "2"
select select "0"
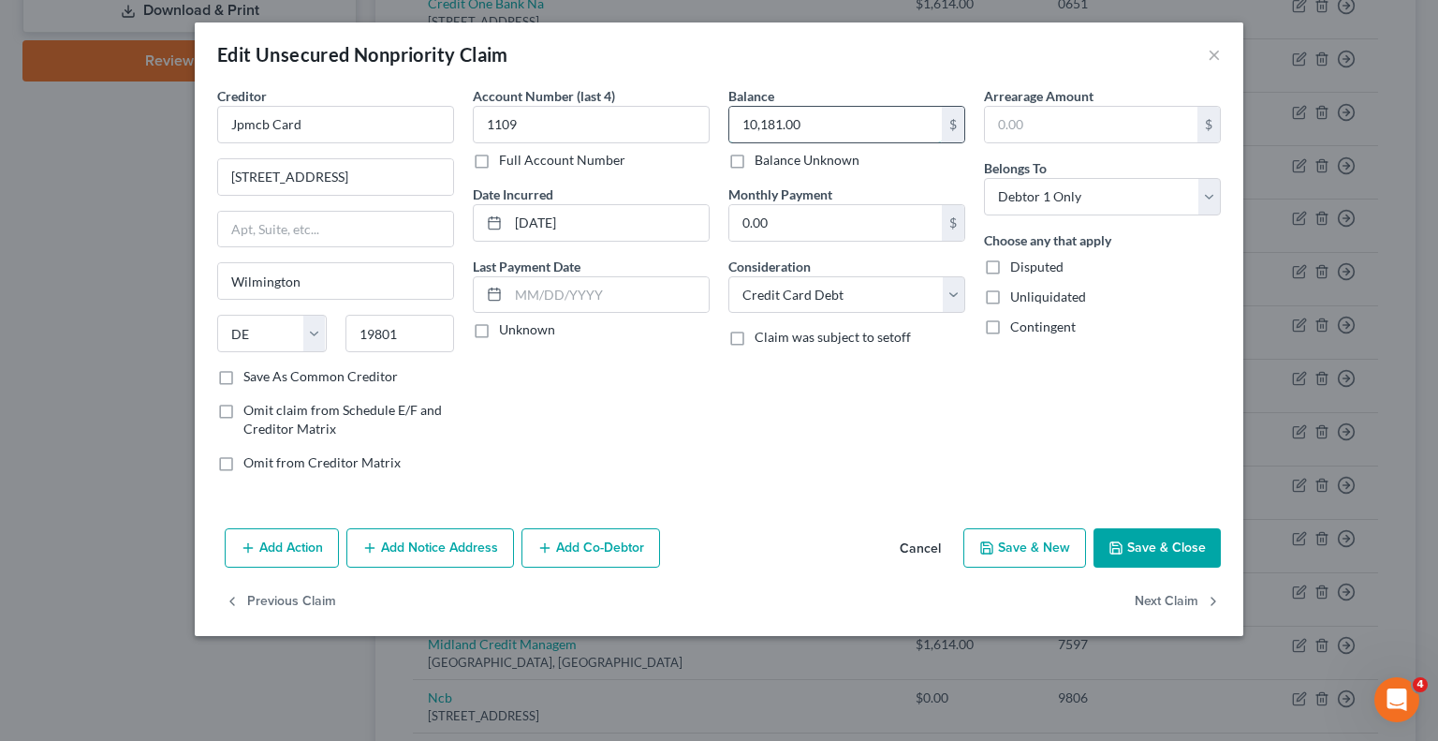
click at [840, 127] on input "10,181.00" at bounding box center [835, 125] width 213 height 36
type input "15,000"
click at [419, 546] on button "Add Notice Address" at bounding box center [430, 547] width 168 height 39
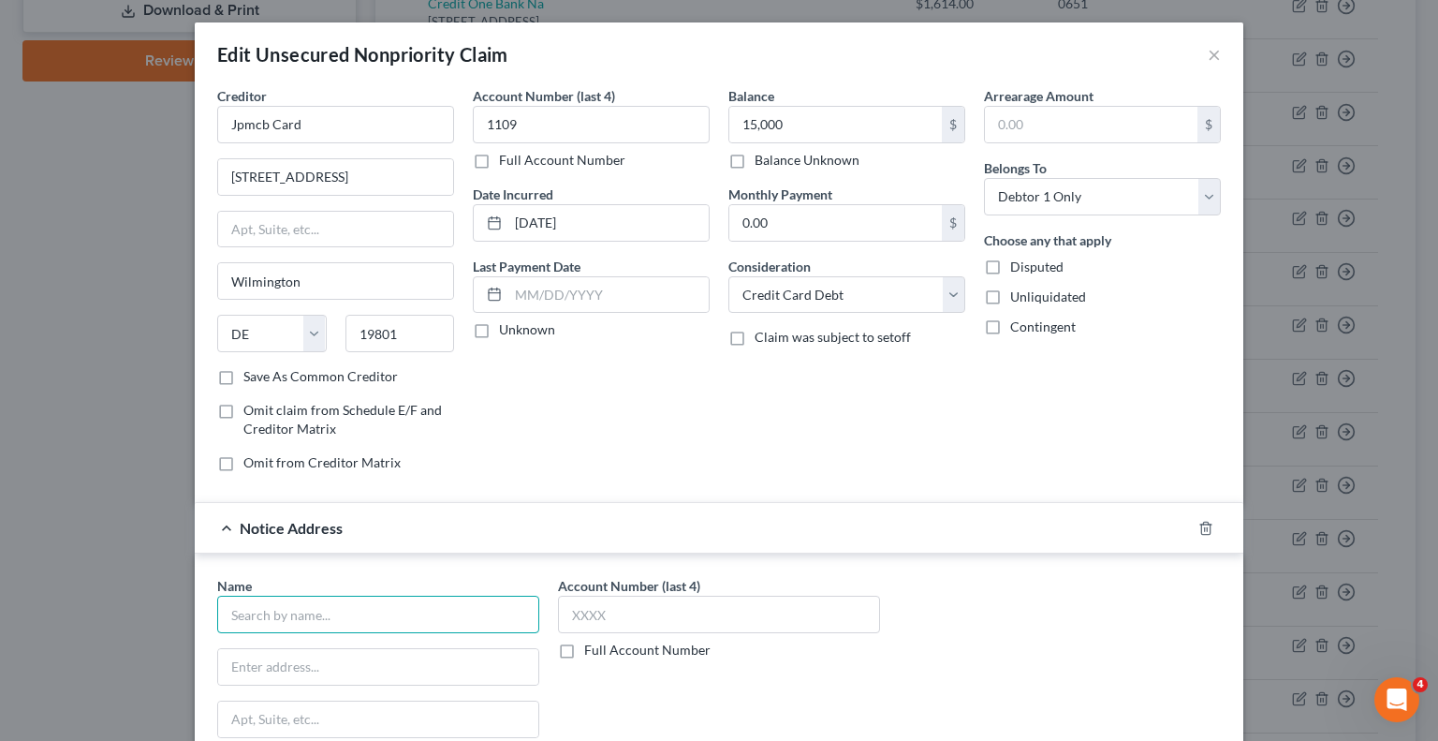
click at [386, 625] on input "text" at bounding box center [378, 614] width 322 height 37
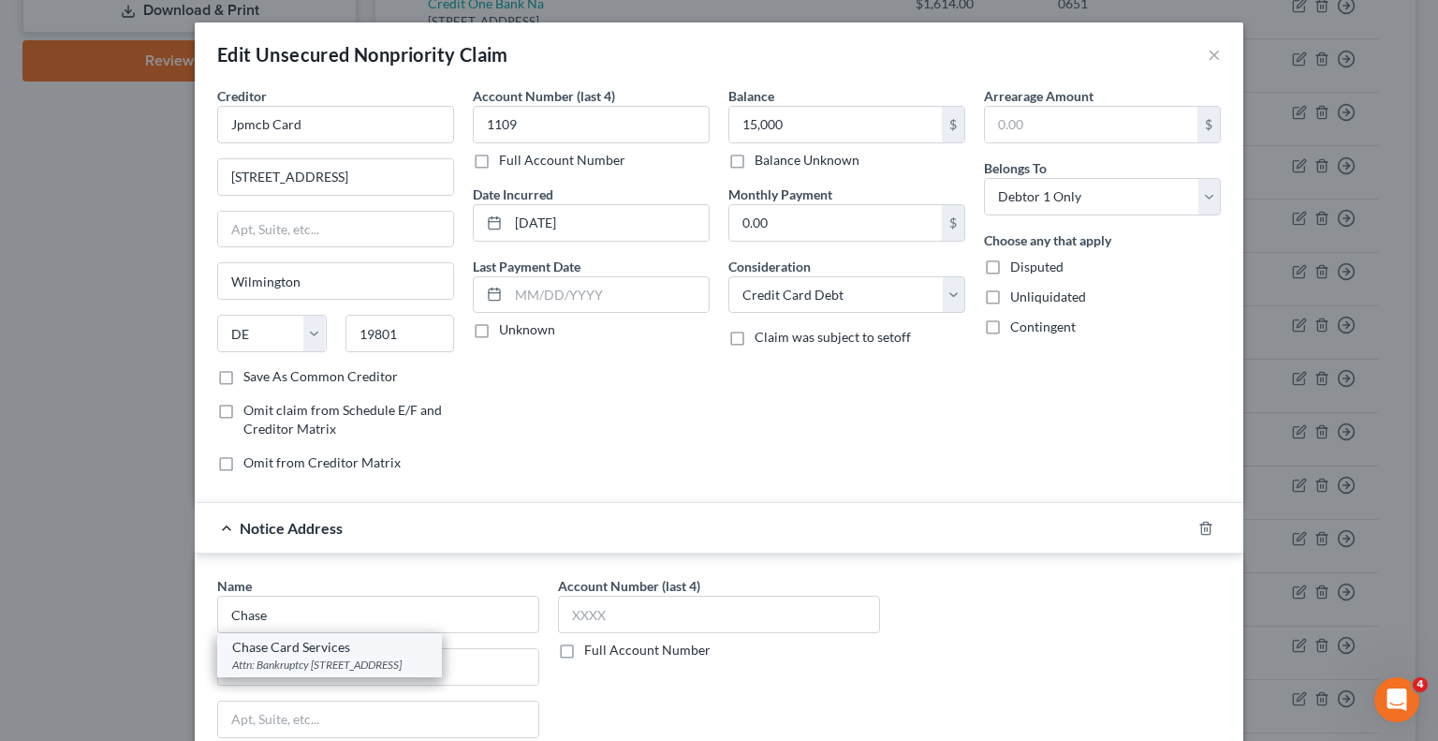
click at [357, 666] on div "Attn: Bankruptcy P.O. 15298, Wilmington, DE 19850" at bounding box center [329, 664] width 195 height 16
type input "Chase Card Services"
type input "Attn: Bankruptcy"
type input "P.O. 15298"
type input "Wilmington"
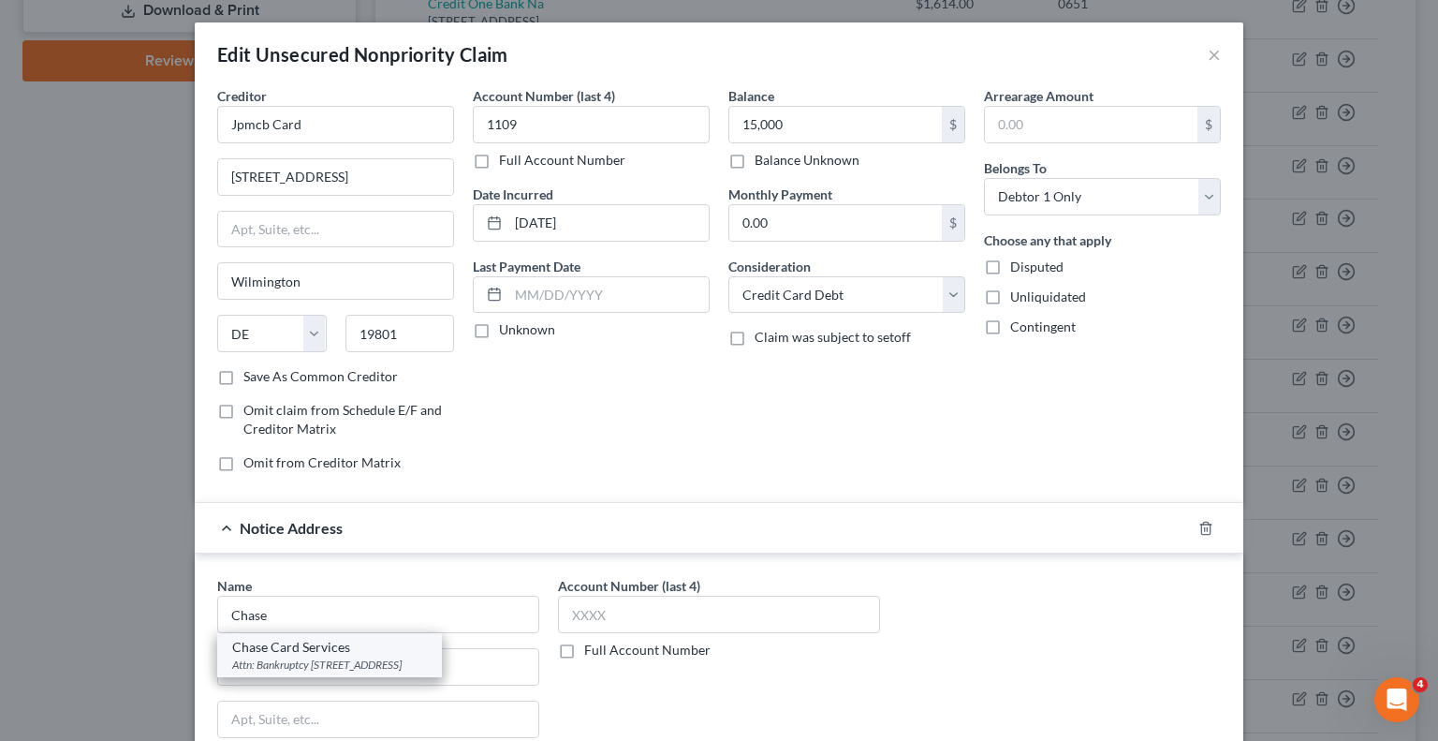
select select "7"
type input "19850"
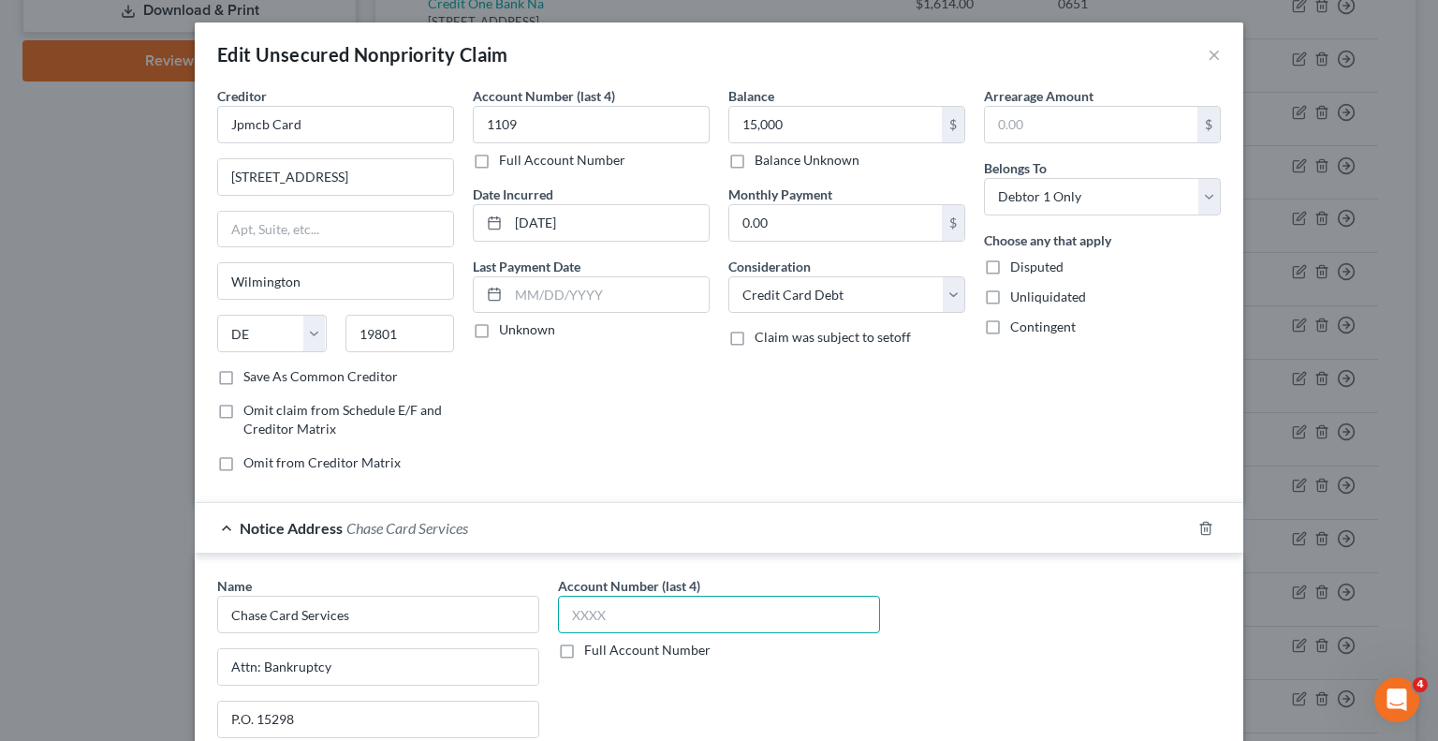
click at [689, 610] on input "text" at bounding box center [719, 614] width 322 height 37
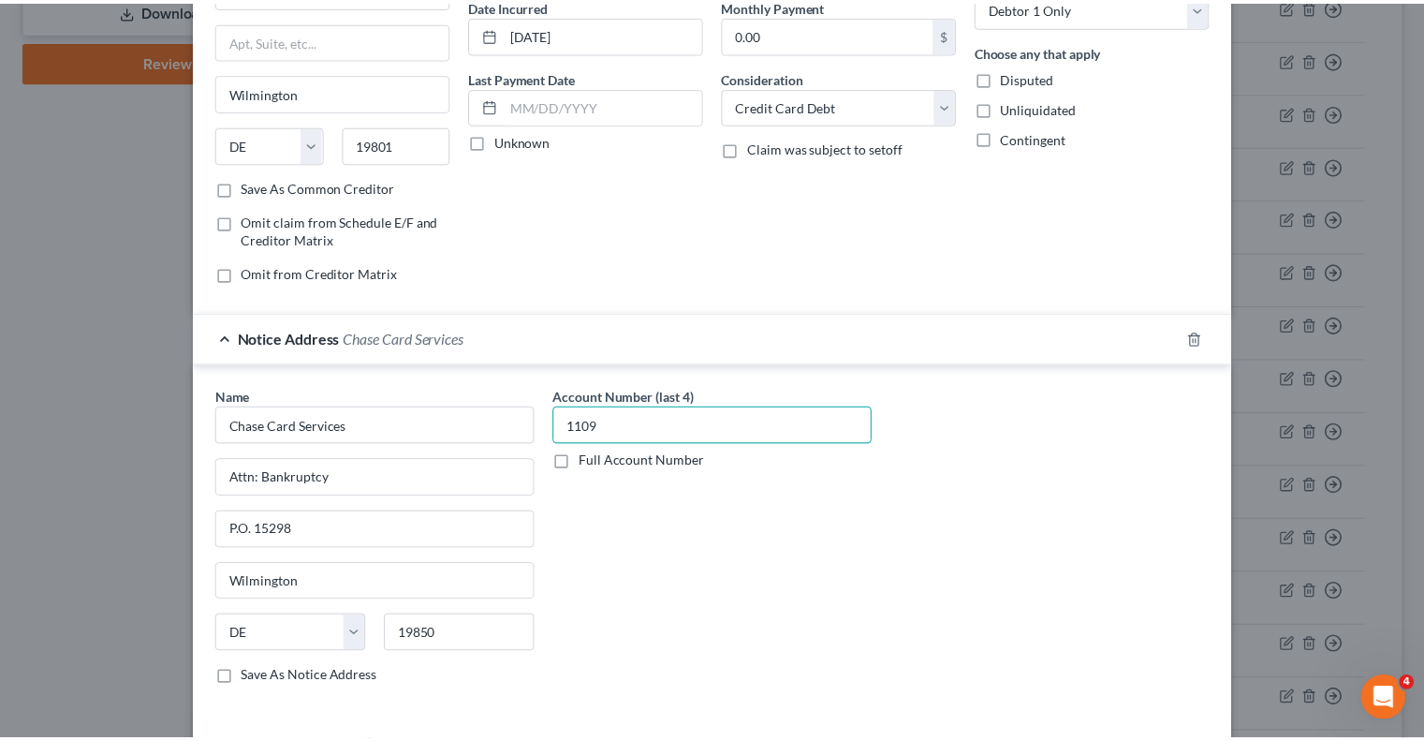
scroll to position [317, 0]
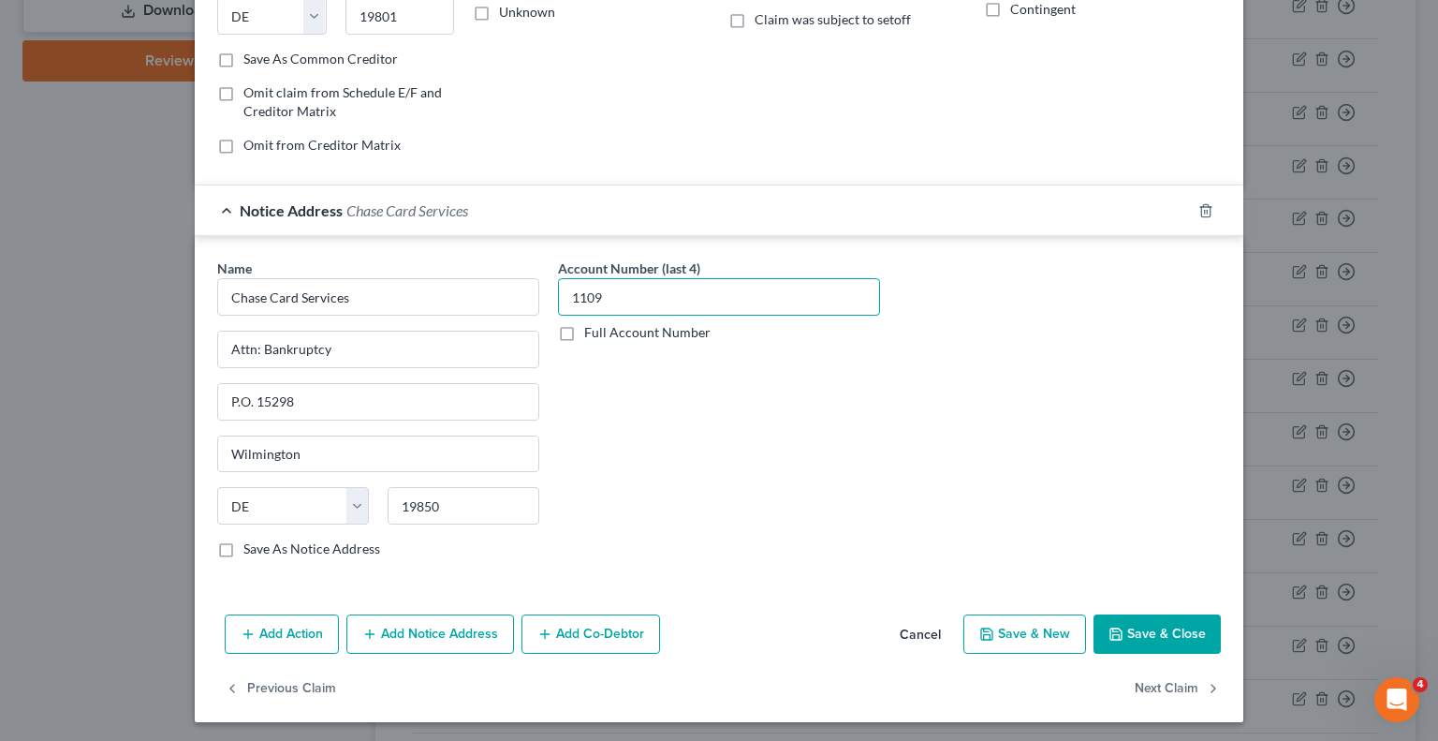
type input "1109"
click at [1157, 630] on button "Save & Close" at bounding box center [1157, 633] width 127 height 39
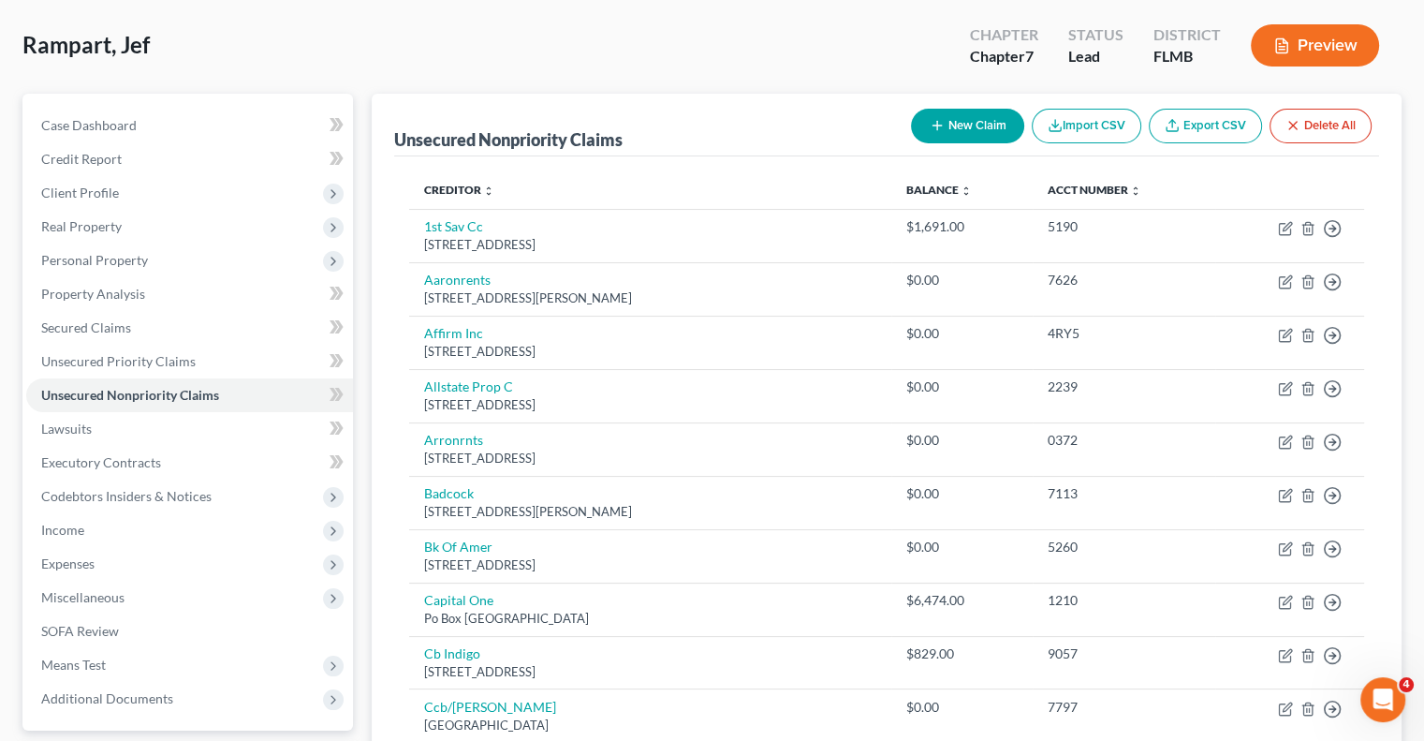
scroll to position [0, 0]
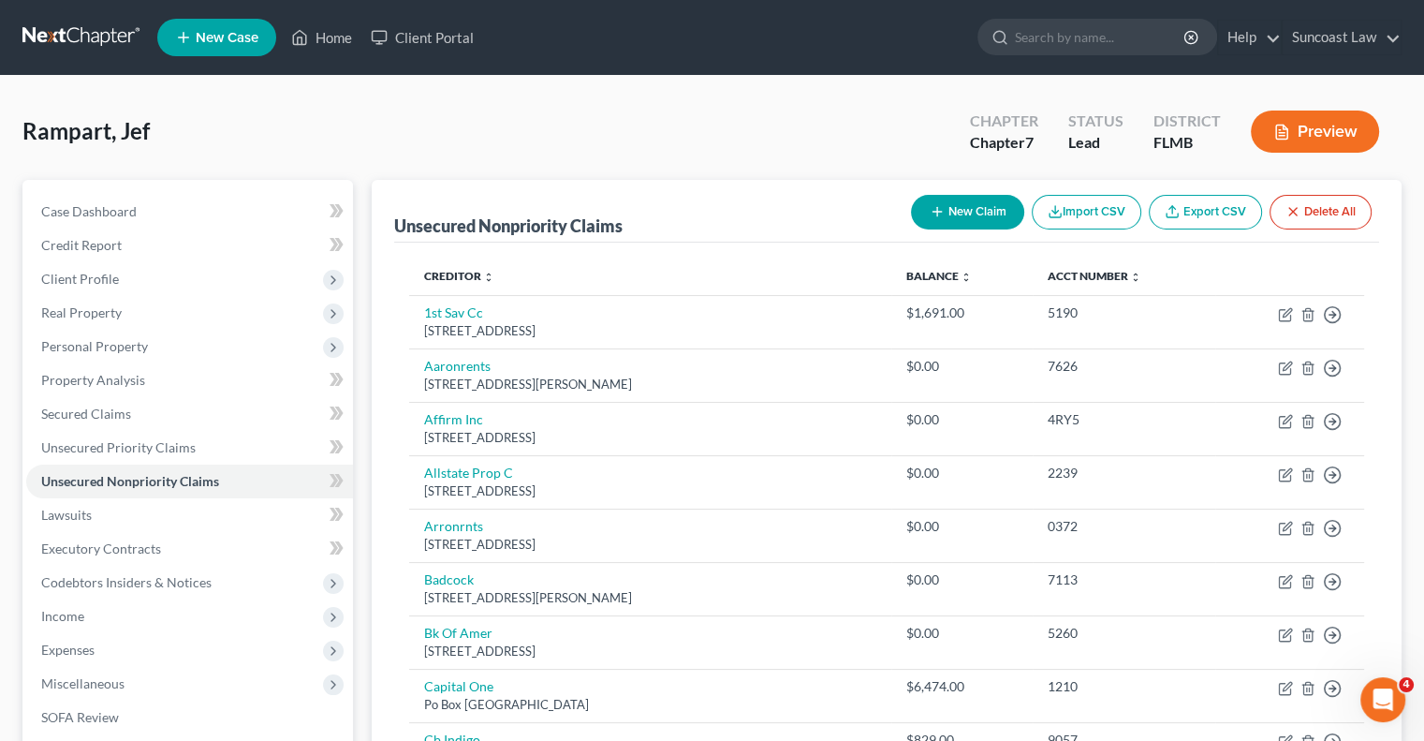
click at [965, 207] on button "New Claim" at bounding box center [967, 212] width 113 height 35
select select "0"
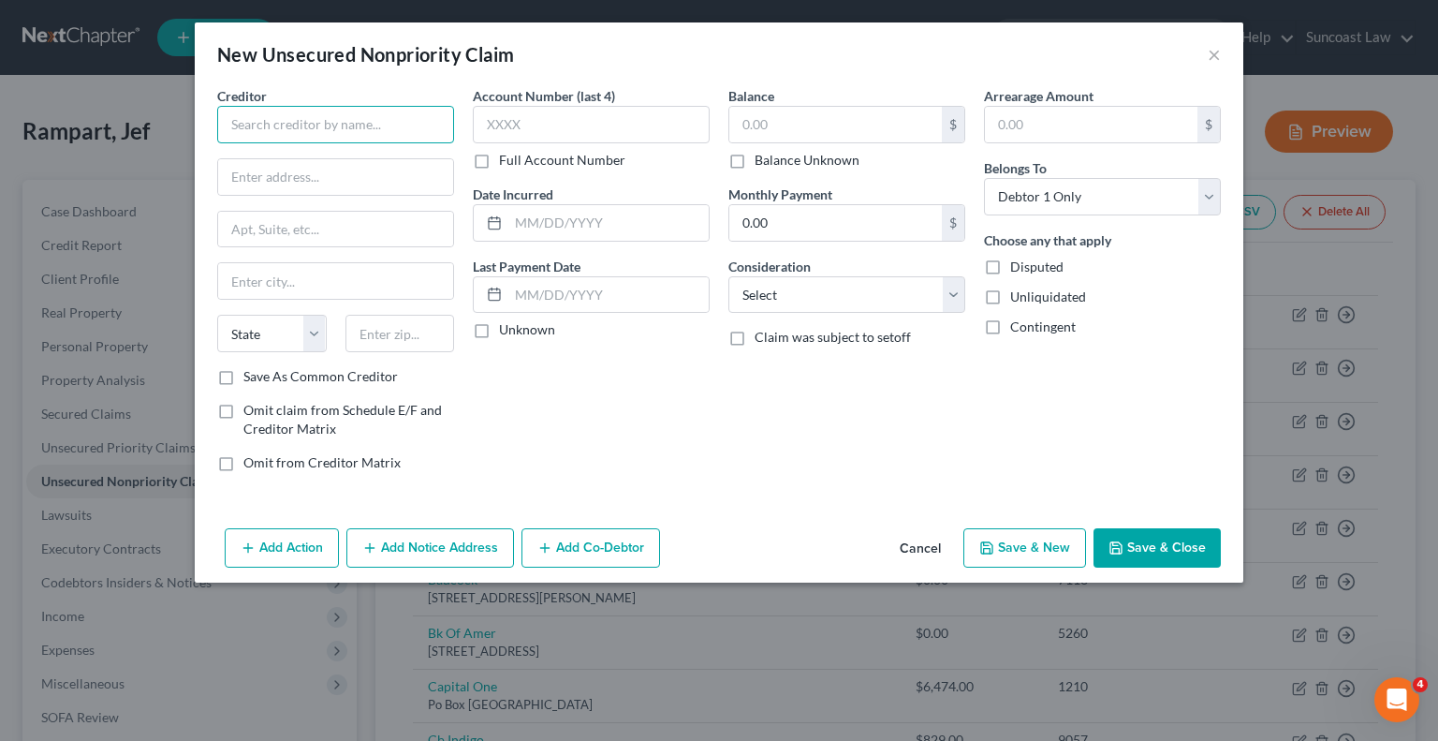
click at [367, 119] on input "text" at bounding box center [335, 124] width 237 height 37
paste input "Sarasota Memorial Hospital"
type input "Sarasota Memorial Hospital"
click at [343, 183] on input "text" at bounding box center [335, 177] width 235 height 36
paste input "P.O. Box 10800"
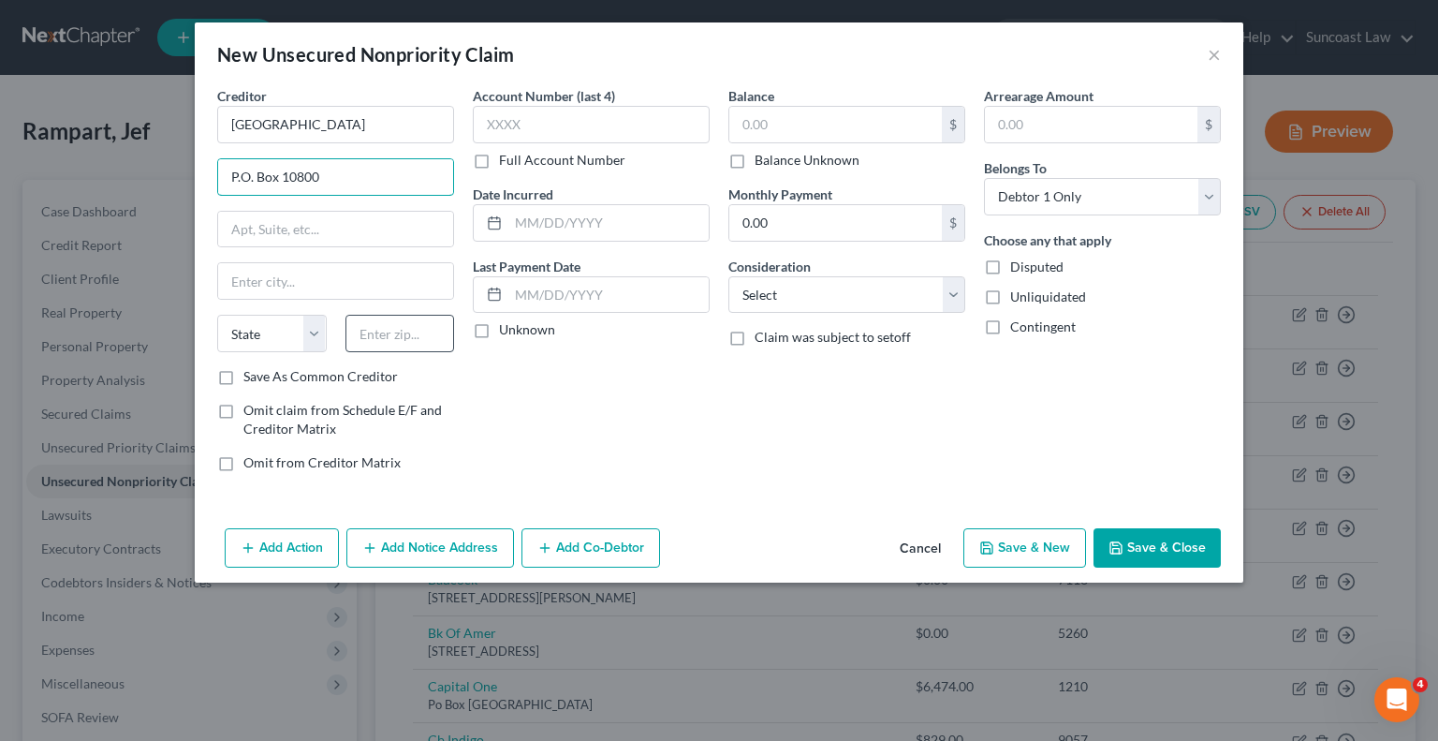
type input "P.O. Box 10800"
click at [429, 331] on input "text" at bounding box center [401, 333] width 110 height 37
type input "34275"
type input "Nokomis"
select select "9"
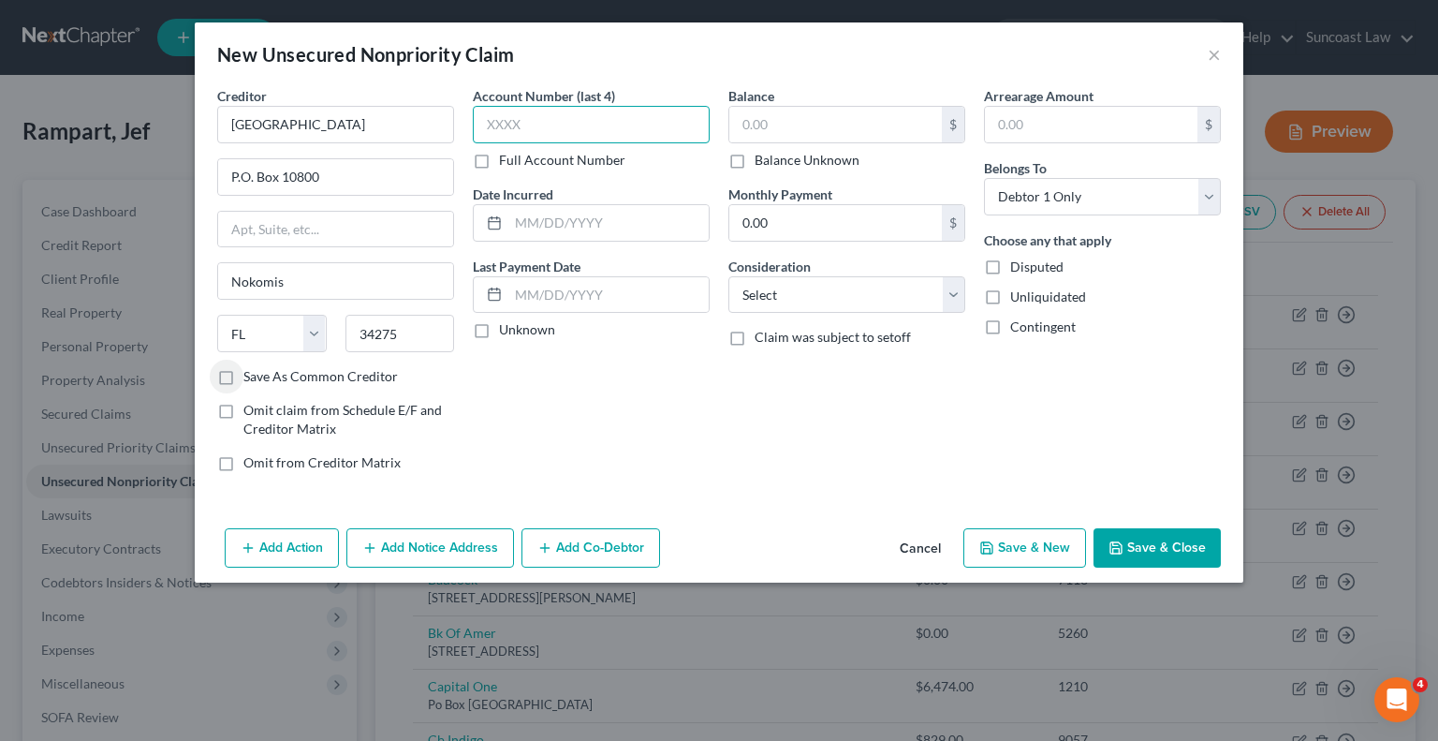
click at [544, 125] on input "text" at bounding box center [591, 124] width 237 height 37
type input "0137"
click at [824, 120] on input "text" at bounding box center [835, 125] width 213 height 36
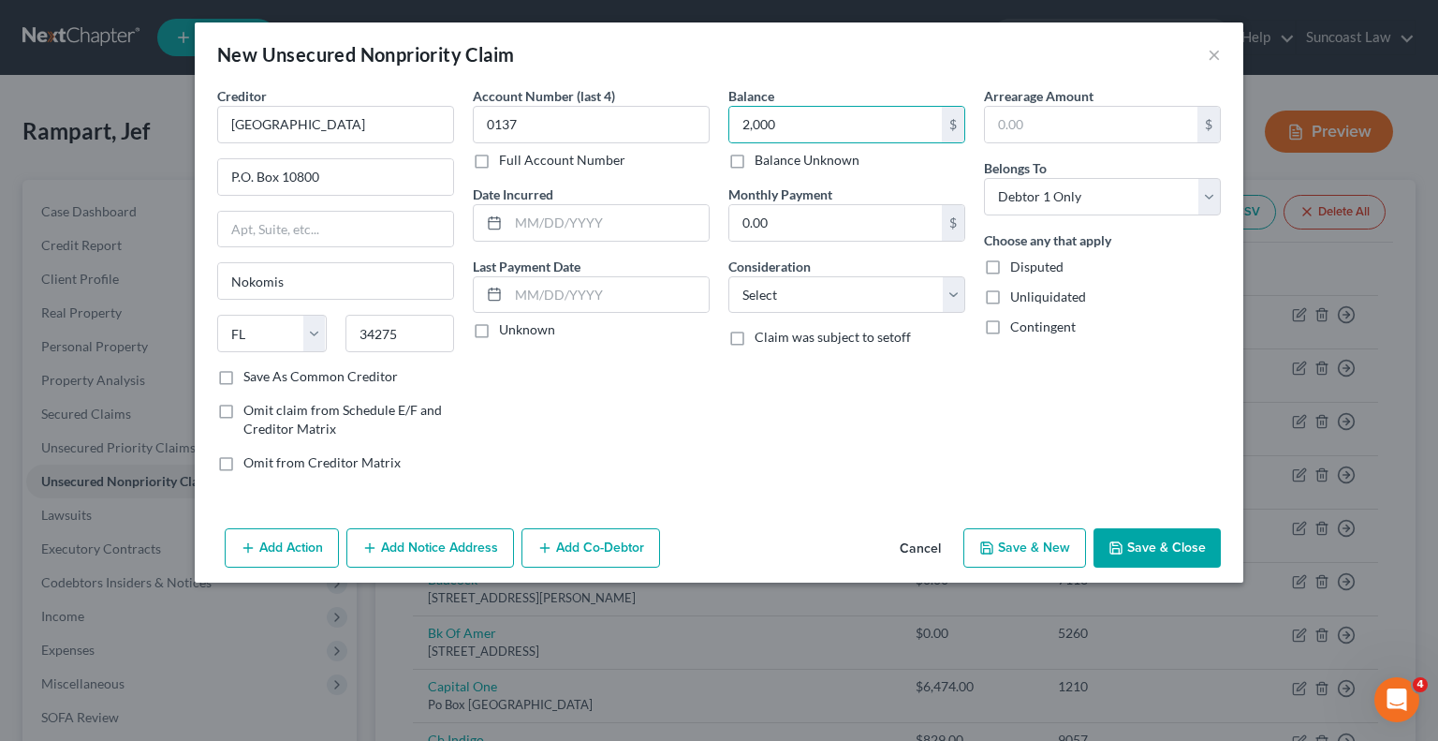
click at [1143, 536] on button "Save & Close" at bounding box center [1157, 547] width 127 height 39
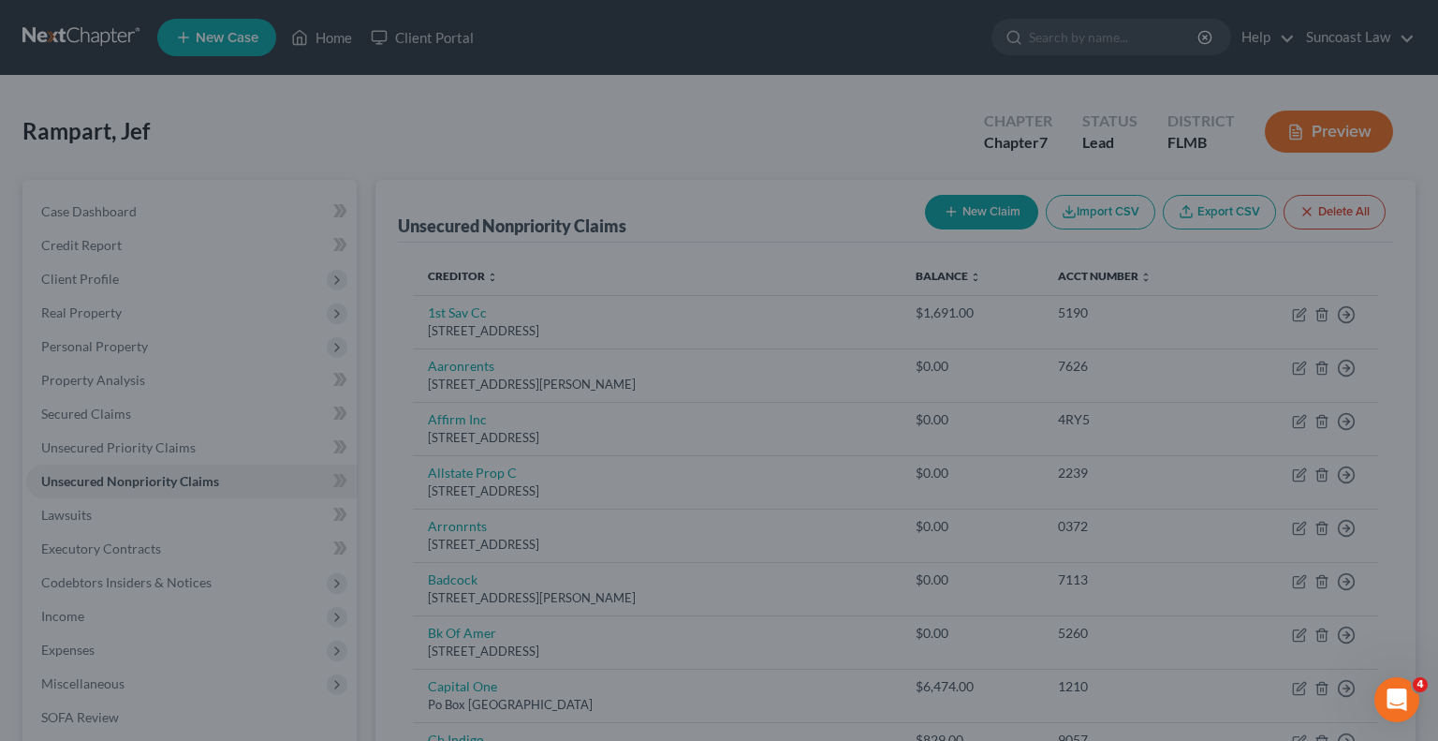
type input "2,000.00"
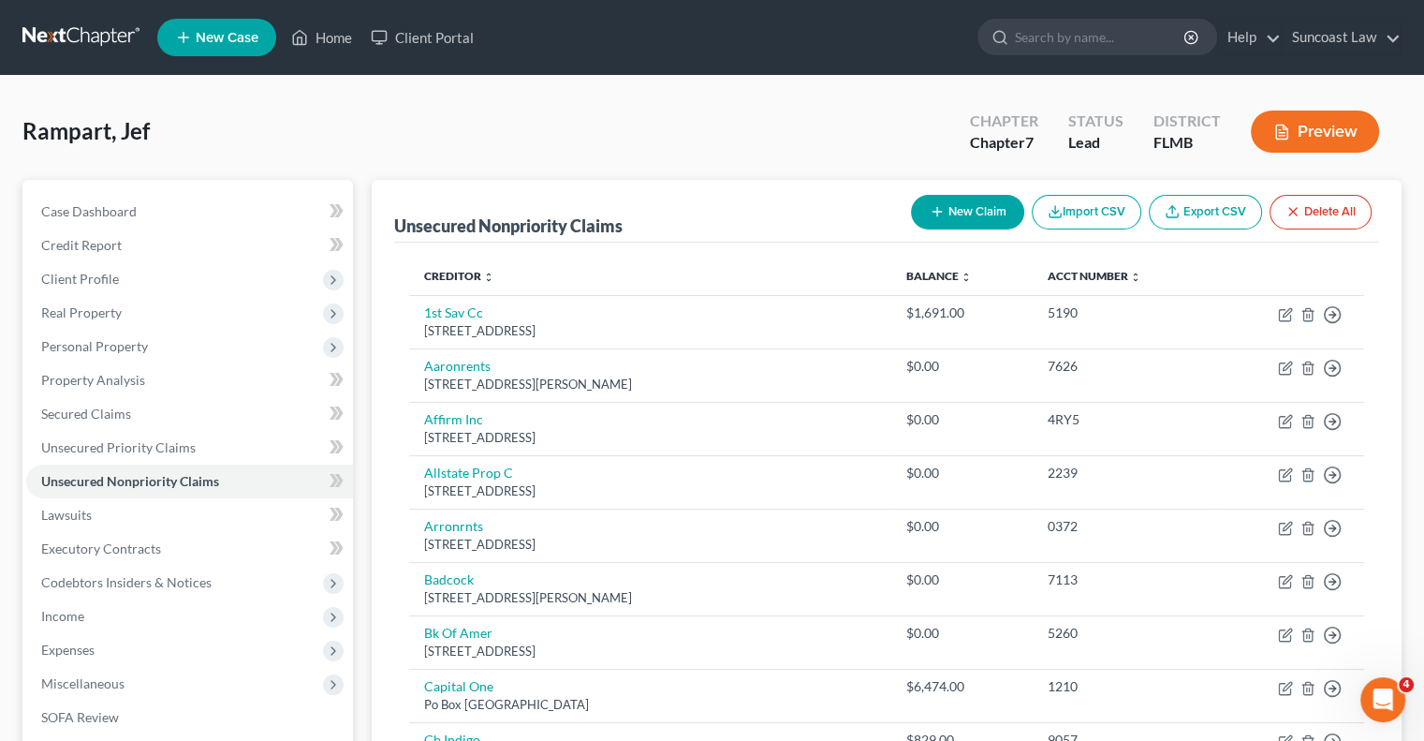
click at [964, 211] on button "New Claim" at bounding box center [967, 212] width 113 height 35
select select "0"
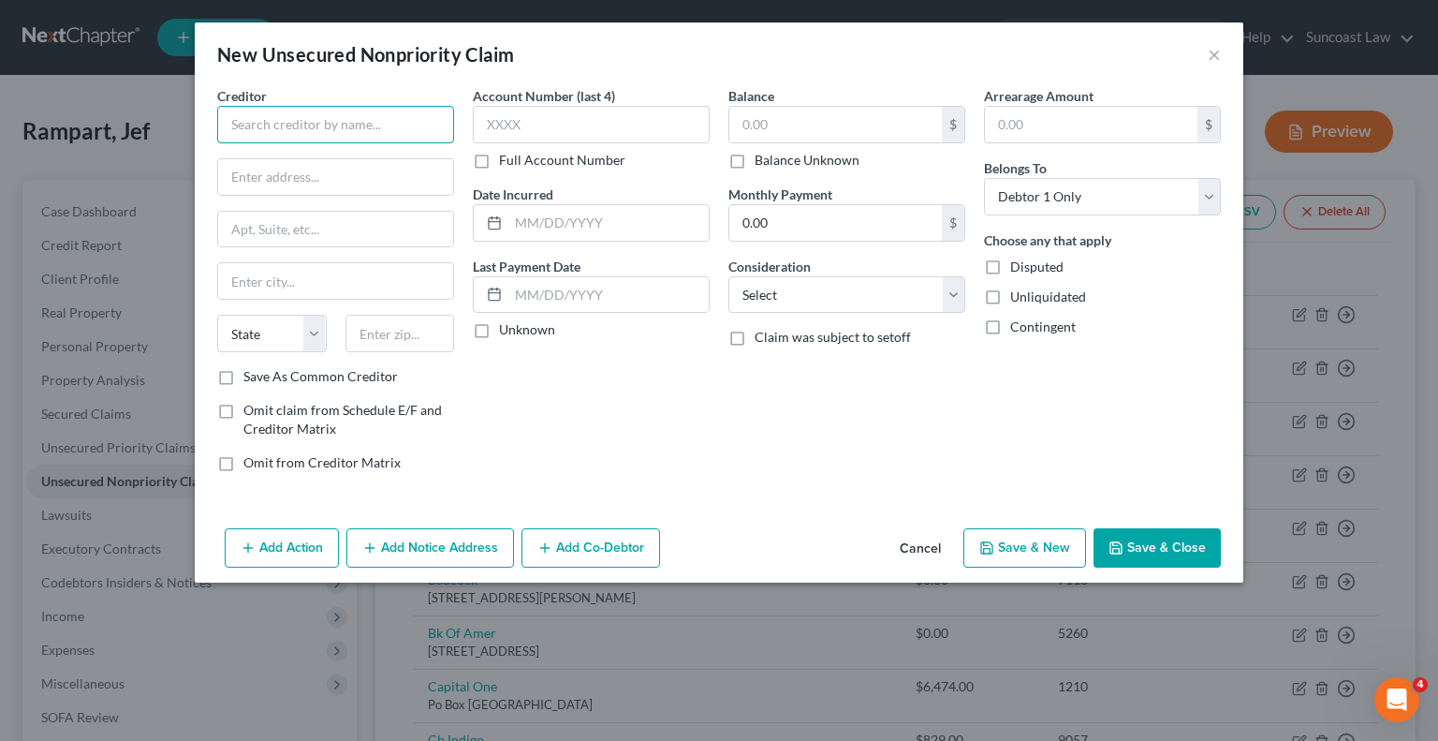
click at [415, 111] on input "text" at bounding box center [335, 124] width 237 height 37
type input "Global Physician Network"
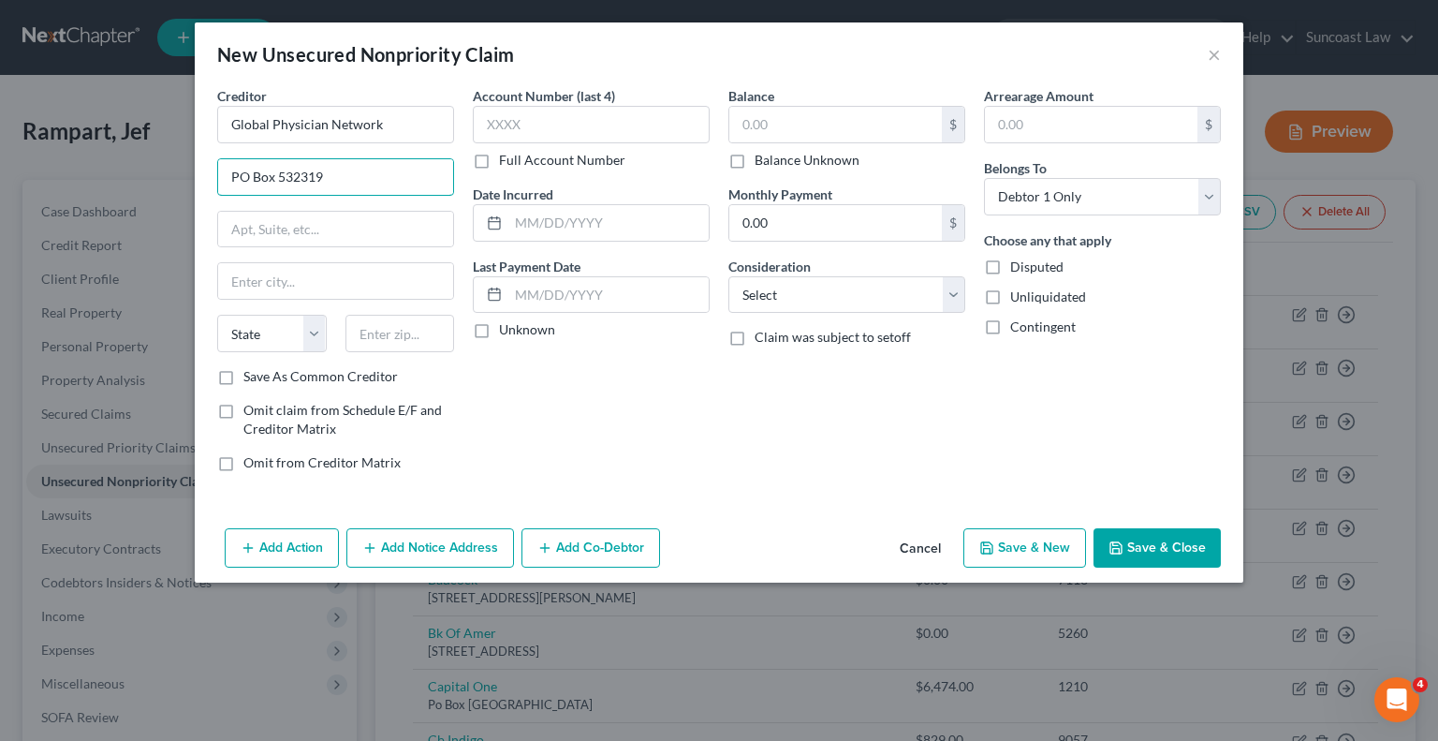
type input "PO Box 532319"
type input "30353"
type input "[GEOGRAPHIC_DATA]"
select select "10"
click at [499, 162] on label "Full Account Number" at bounding box center [562, 160] width 126 height 19
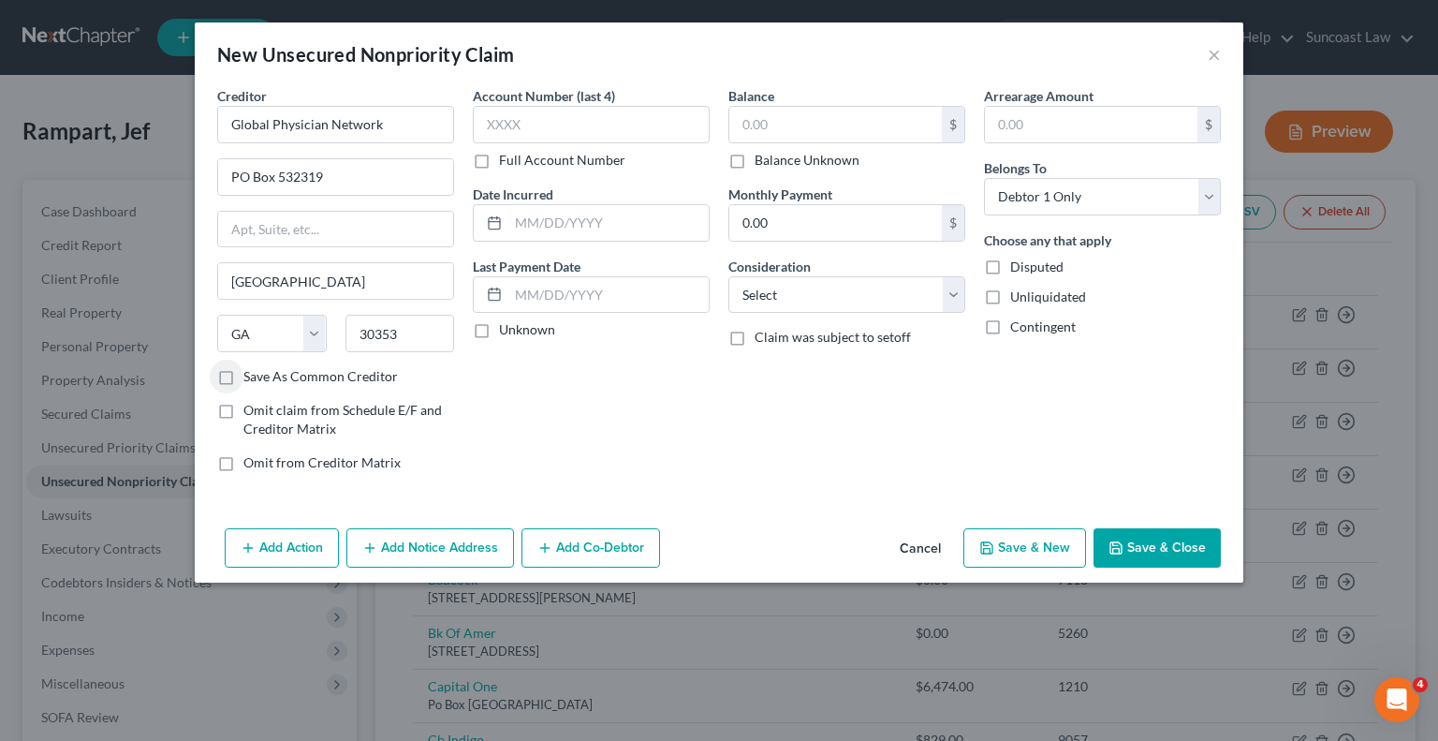
click at [507, 162] on input "Full Account Number" at bounding box center [513, 157] width 12 height 12
click at [625, 124] on input "text" at bounding box center [591, 124] width 237 height 37
type input "320823-QGPNL-S1"
click at [792, 115] on input "text" at bounding box center [835, 125] width 213 height 36
type input "353.61"
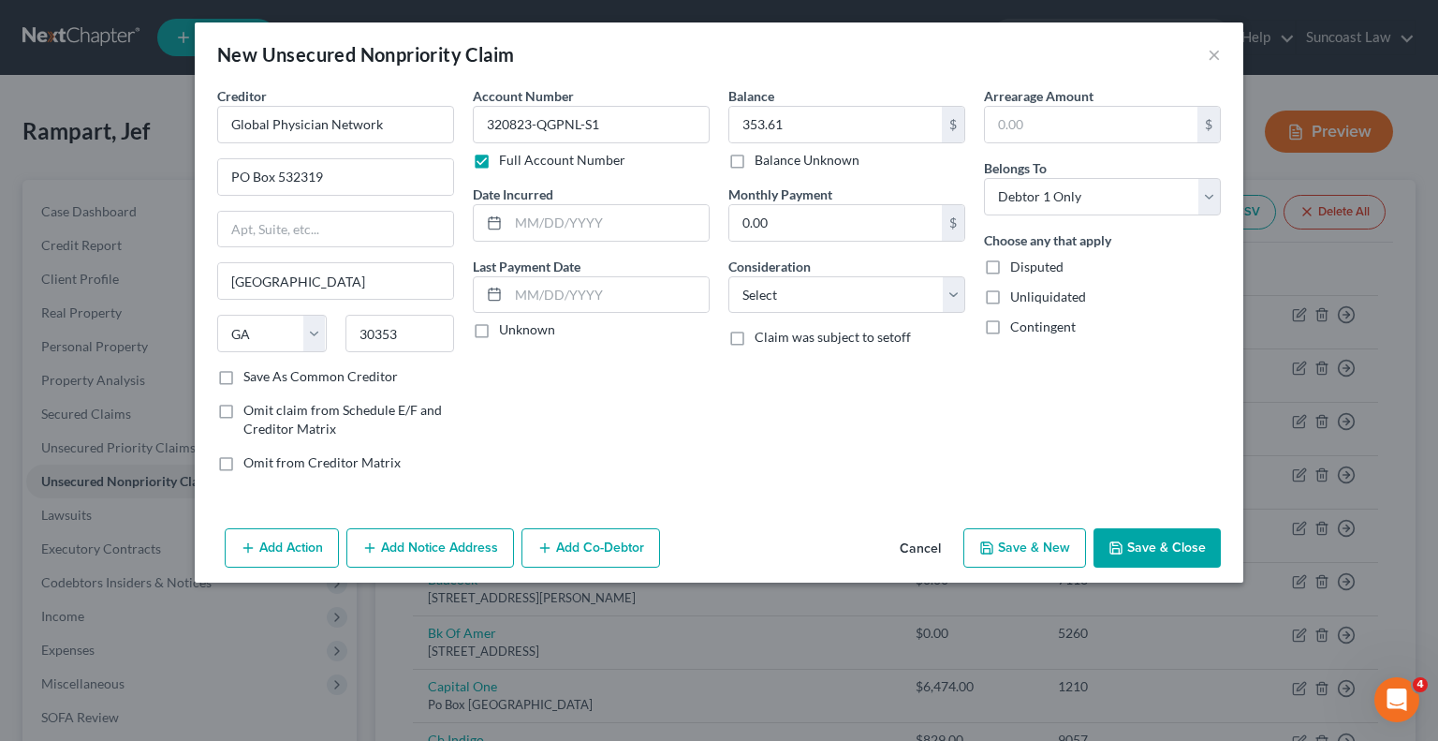
click at [1141, 538] on button "Save & Close" at bounding box center [1157, 547] width 127 height 39
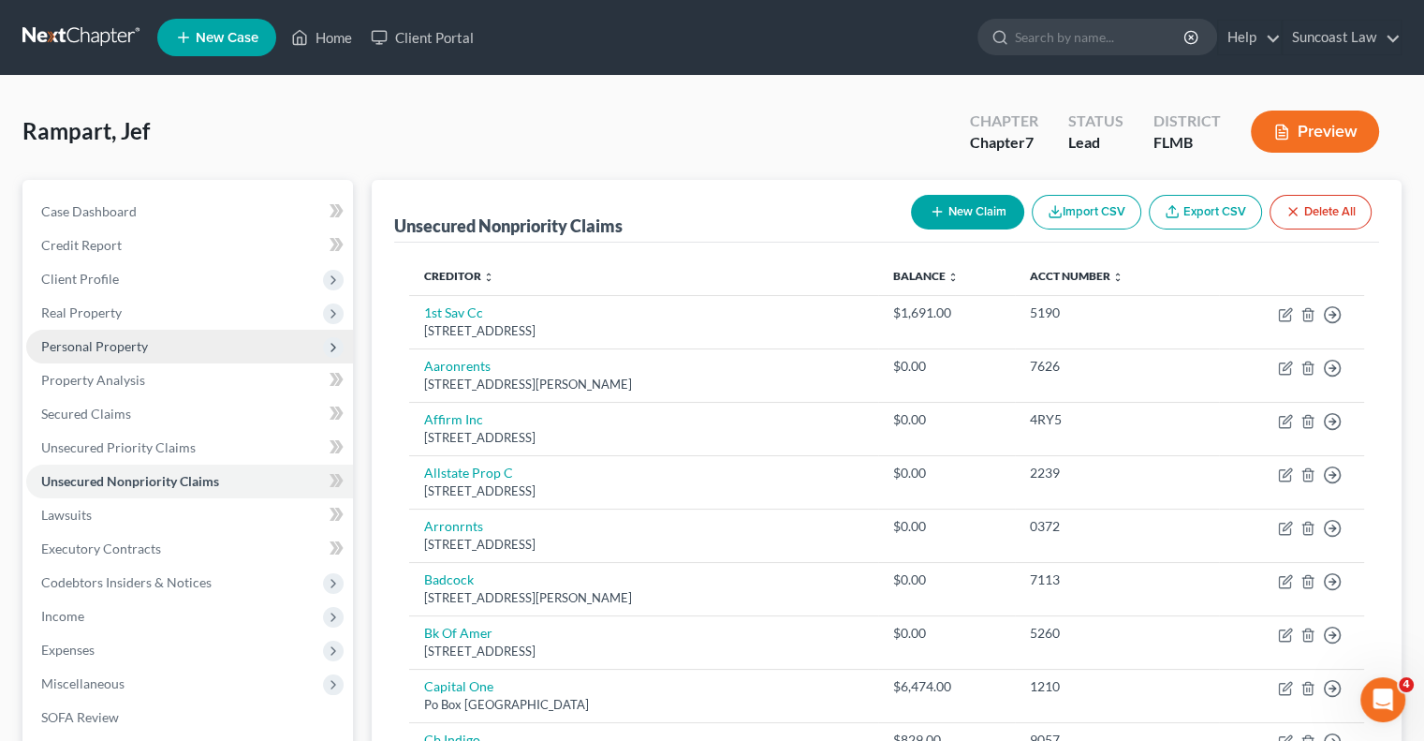
click at [118, 344] on span "Personal Property" at bounding box center [94, 346] width 107 height 16
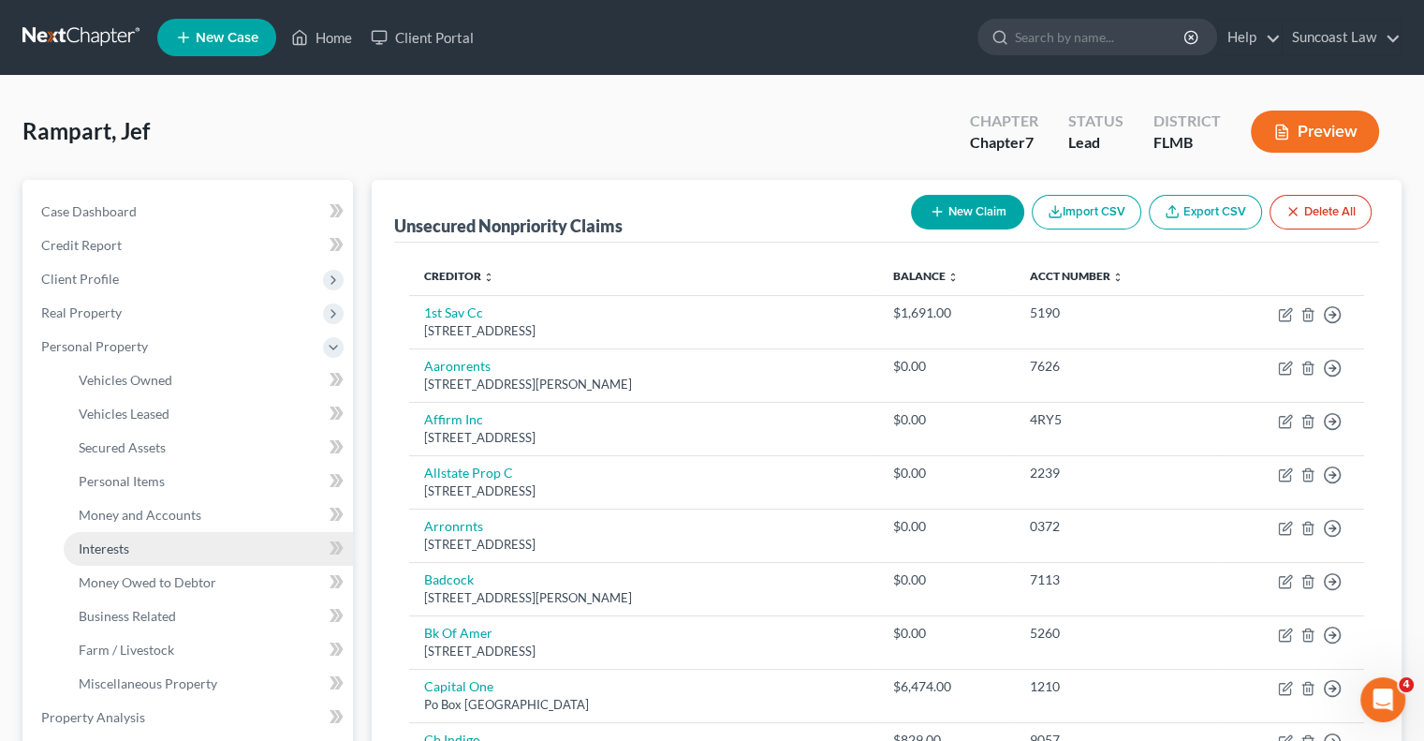
click at [184, 560] on link "Interests" at bounding box center [208, 549] width 289 height 34
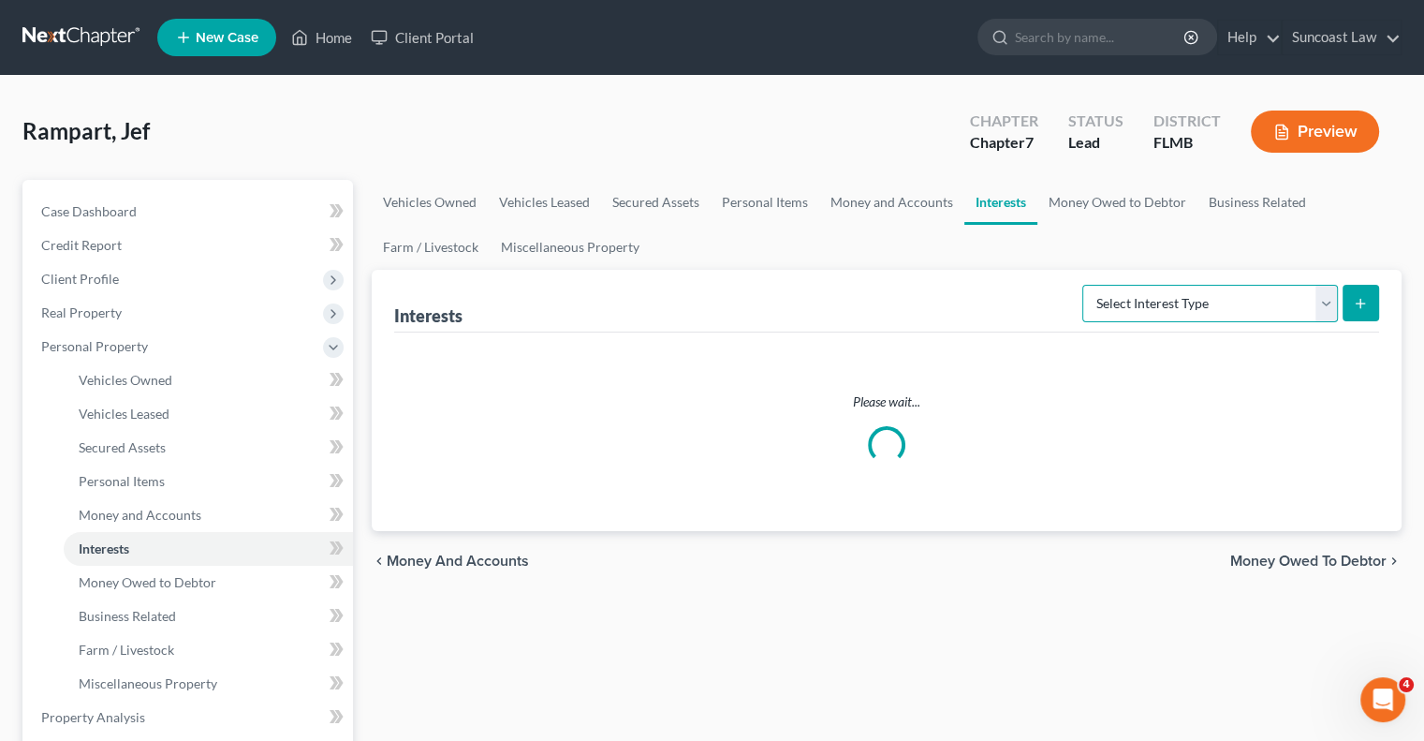
click at [1242, 298] on select "Select Interest Type 401K (A/B: 21) Annuity (A/B: 23) Bond (A/B: 18) Education …" at bounding box center [1210, 303] width 256 height 37
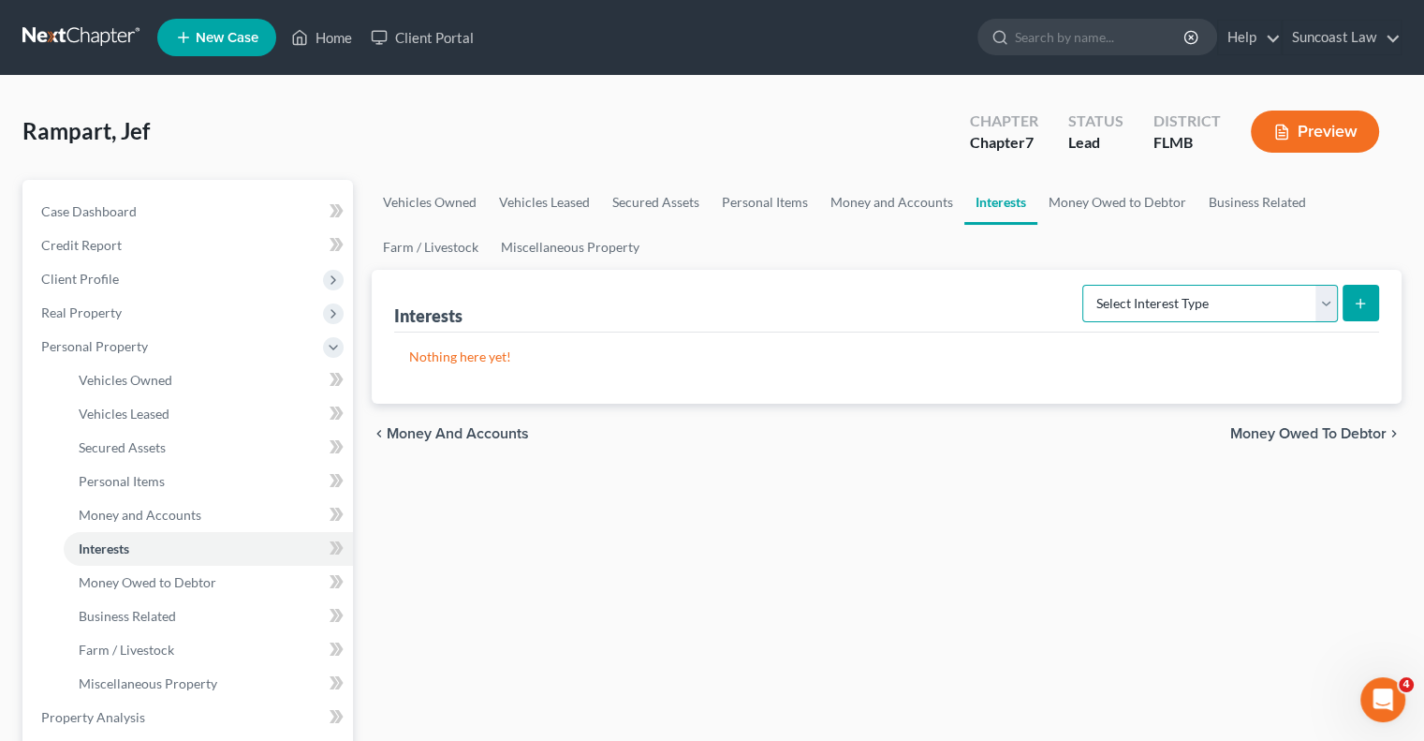
select select "401k"
click at [1085, 285] on select "Select Interest Type 401K (A/B: 21) Annuity (A/B: 23) Bond (A/B: 18) Education …" at bounding box center [1210, 303] width 256 height 37
click at [1369, 299] on button "submit" at bounding box center [1361, 303] width 37 height 37
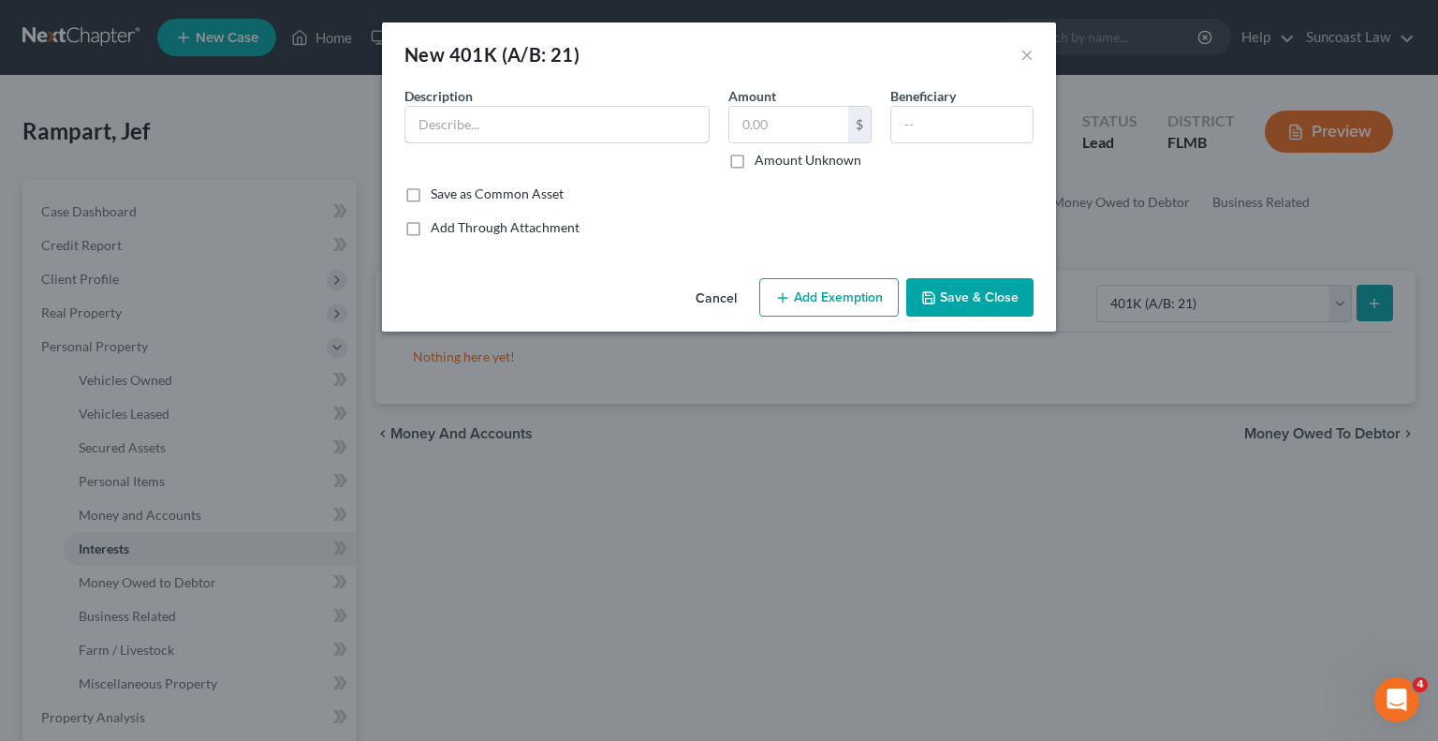
drag, startPoint x: 639, startPoint y: 114, endPoint x: 670, endPoint y: 7, distance: 111.4
click at [635, 113] on input "text" at bounding box center [556, 125] width 303 height 36
type input "US Foods"
type input "7,644.87"
click at [865, 287] on button "Add Exemption" at bounding box center [829, 297] width 140 height 39
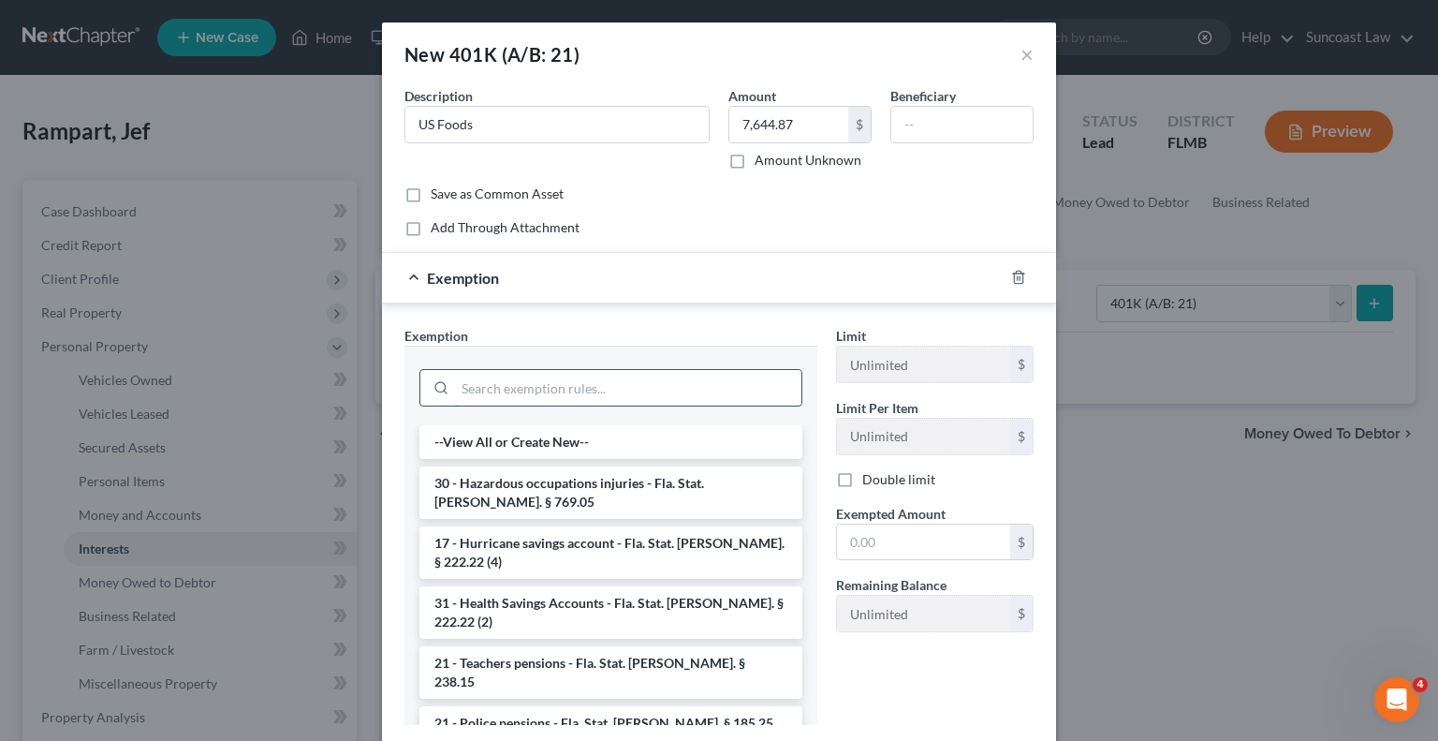
click at [697, 375] on input "search" at bounding box center [628, 388] width 346 height 36
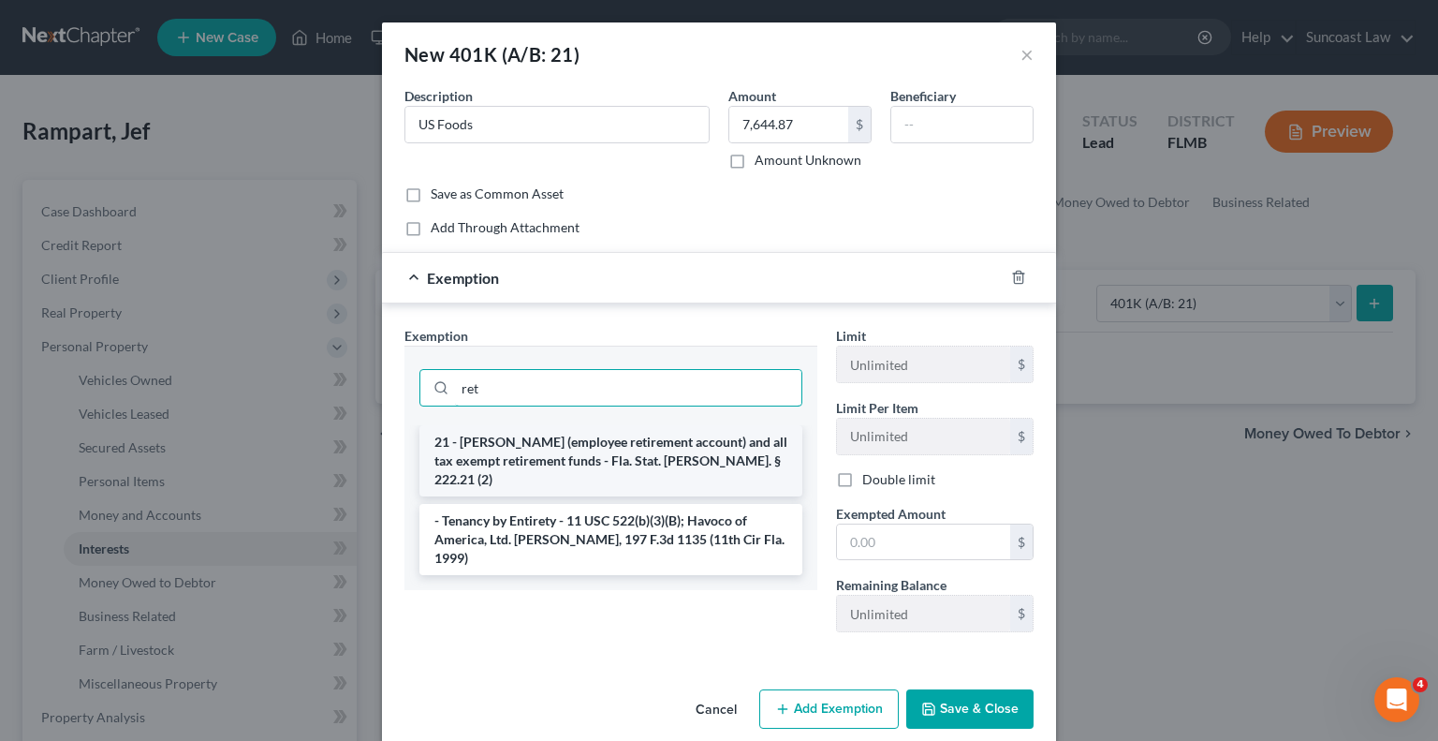
type input "ret"
click at [619, 456] on li "21 - [PERSON_NAME] (employee retirement account) and all tax exempt retirement …" at bounding box center [610, 460] width 383 height 71
click at [619, 410] on div "ret" at bounding box center [610, 385] width 383 height 49
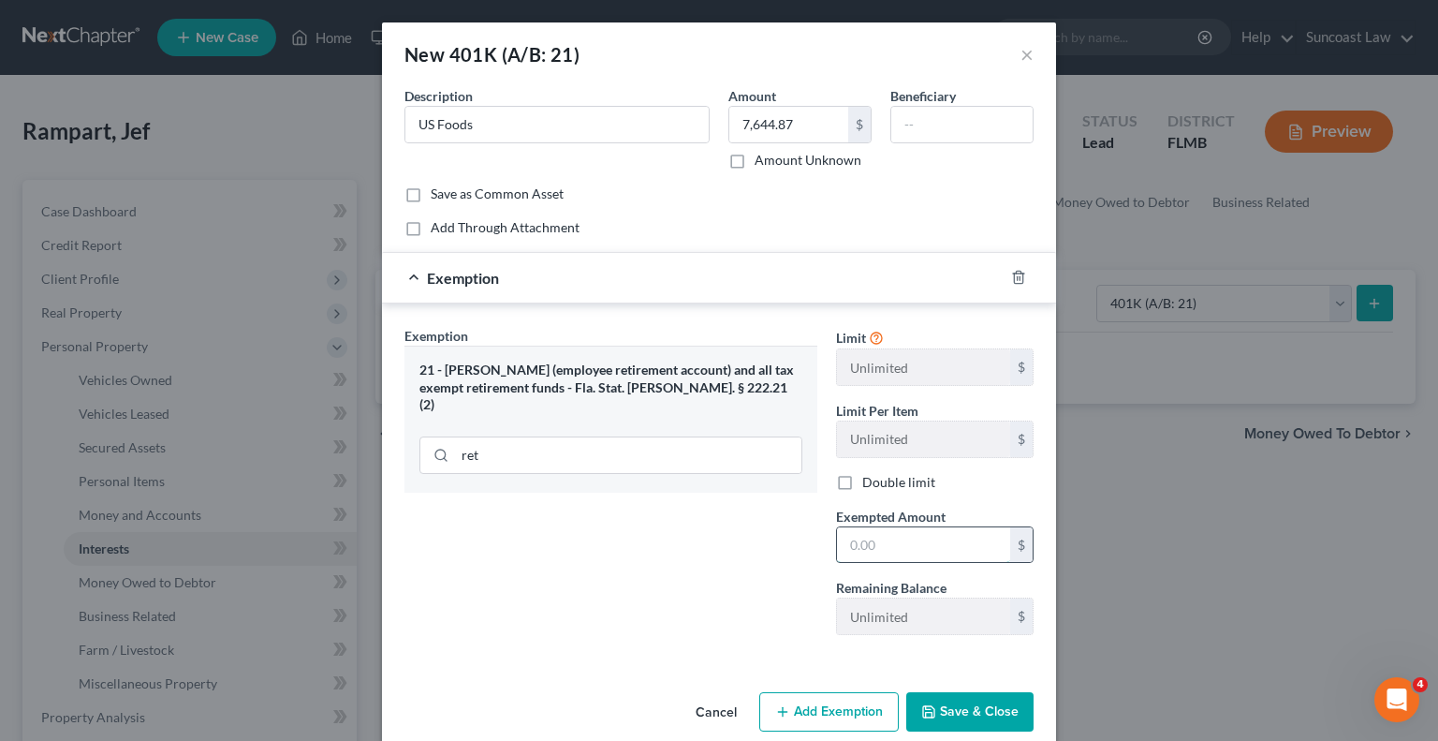
click at [884, 550] on input "text" at bounding box center [923, 545] width 173 height 36
type input "7,644.87"
click at [995, 696] on button "Save & Close" at bounding box center [969, 711] width 127 height 39
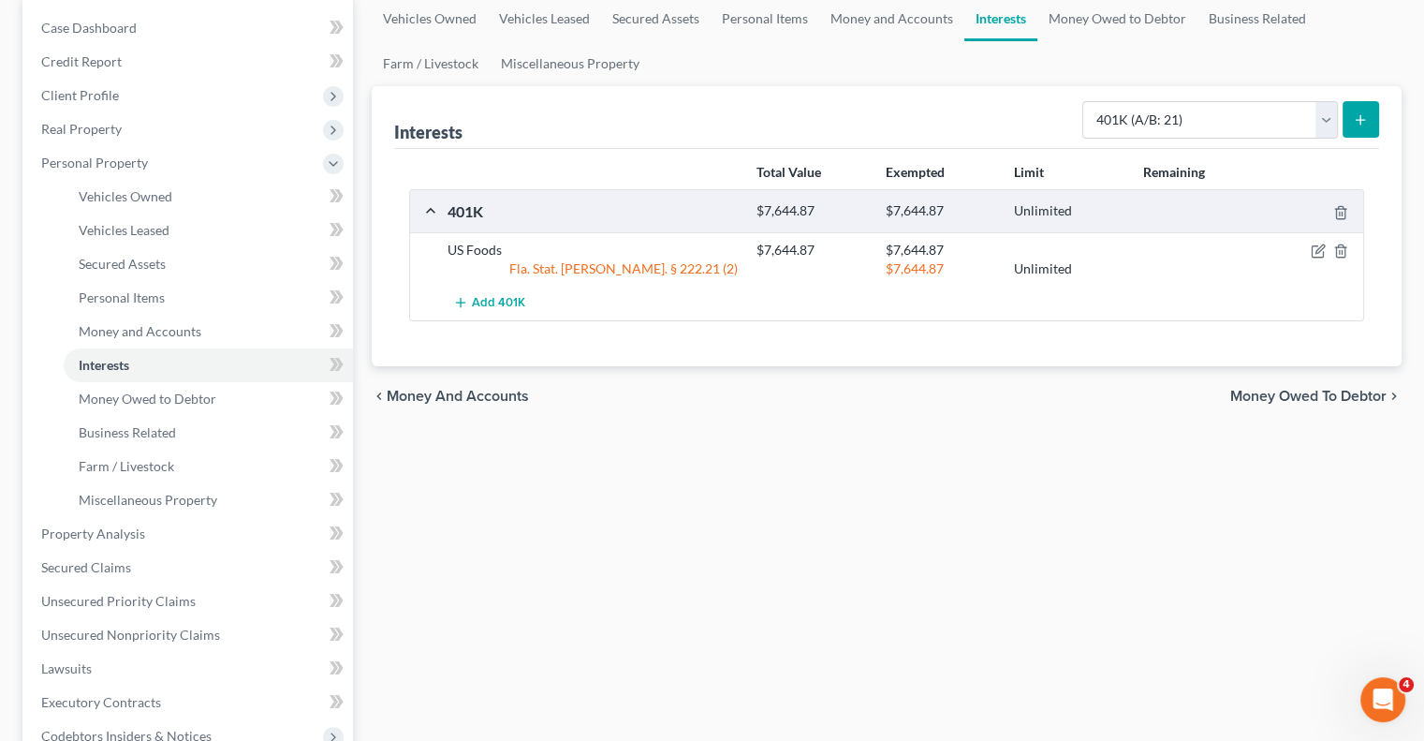
scroll to position [468, 0]
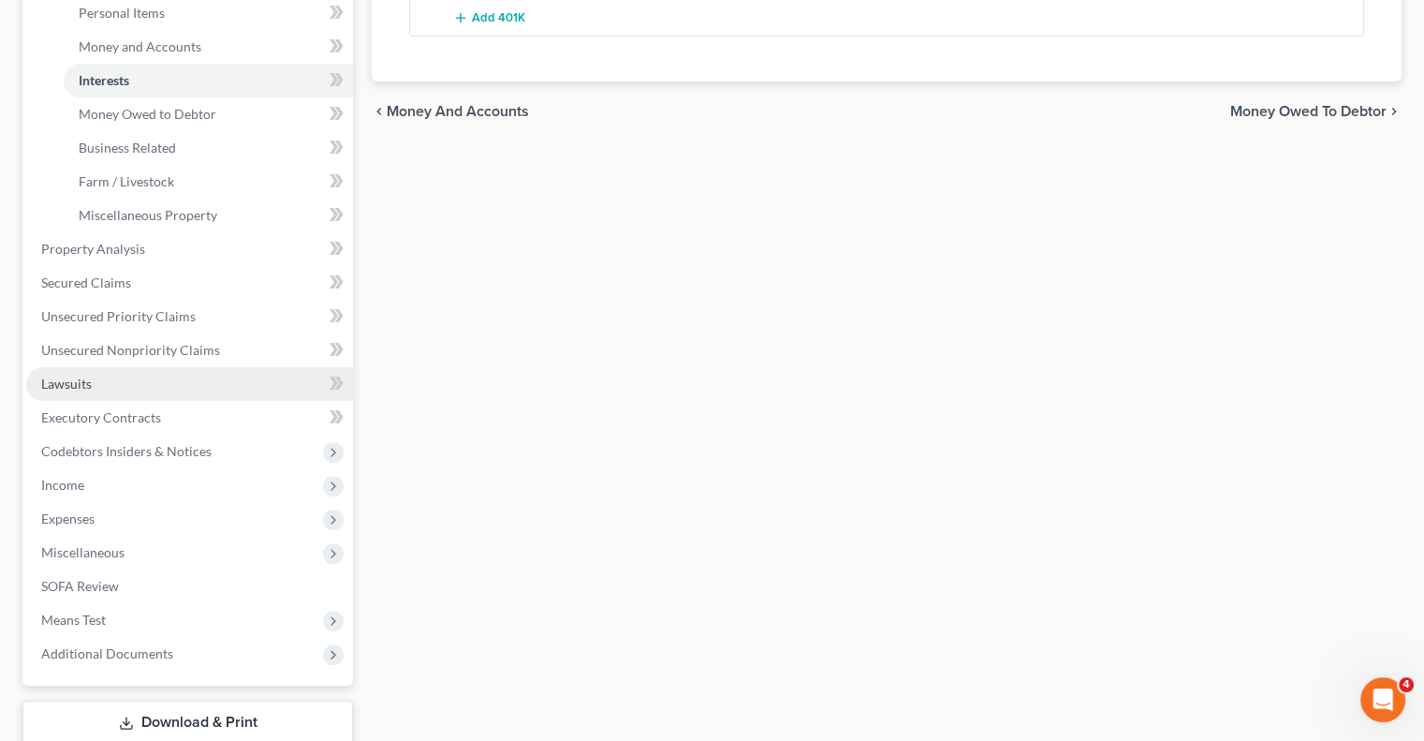
click at [165, 381] on link "Lawsuits" at bounding box center [189, 384] width 327 height 34
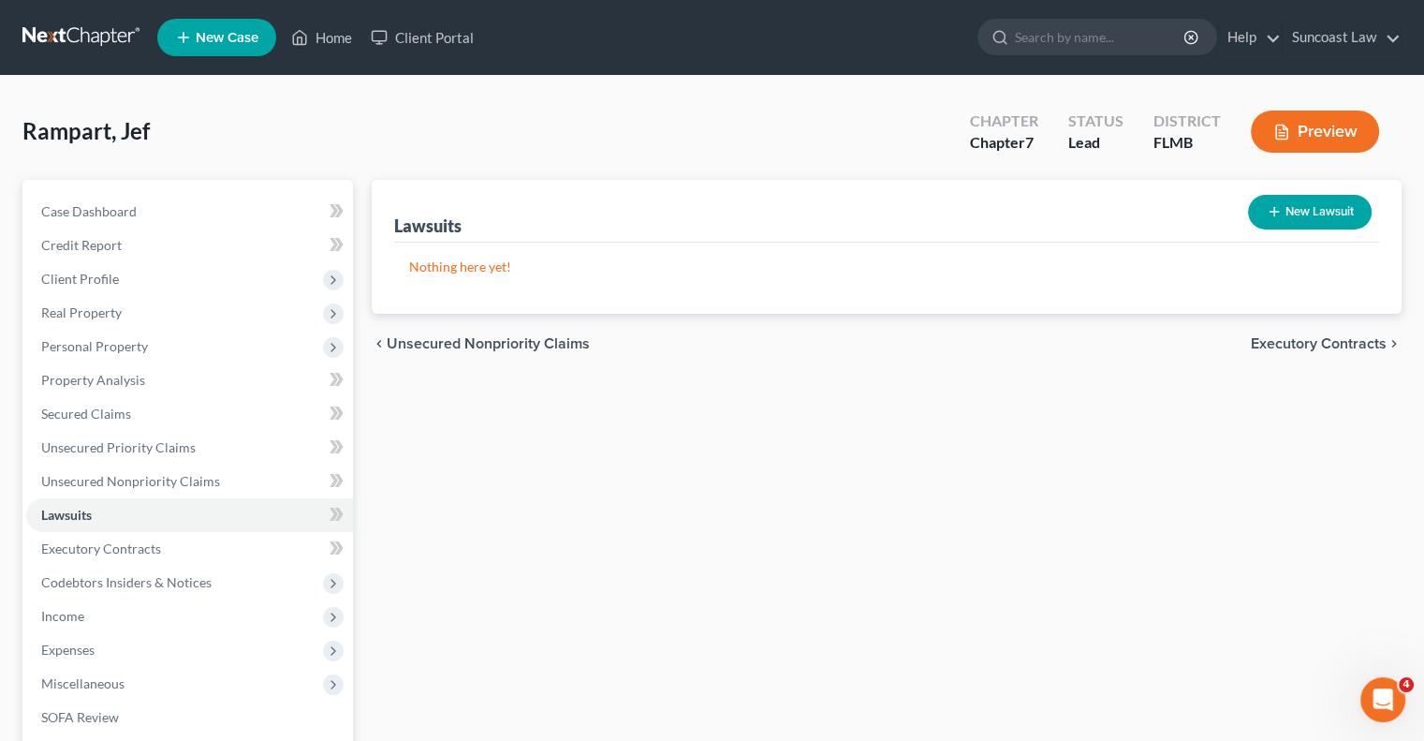
click at [1292, 208] on button "New Lawsuit" at bounding box center [1310, 212] width 124 height 35
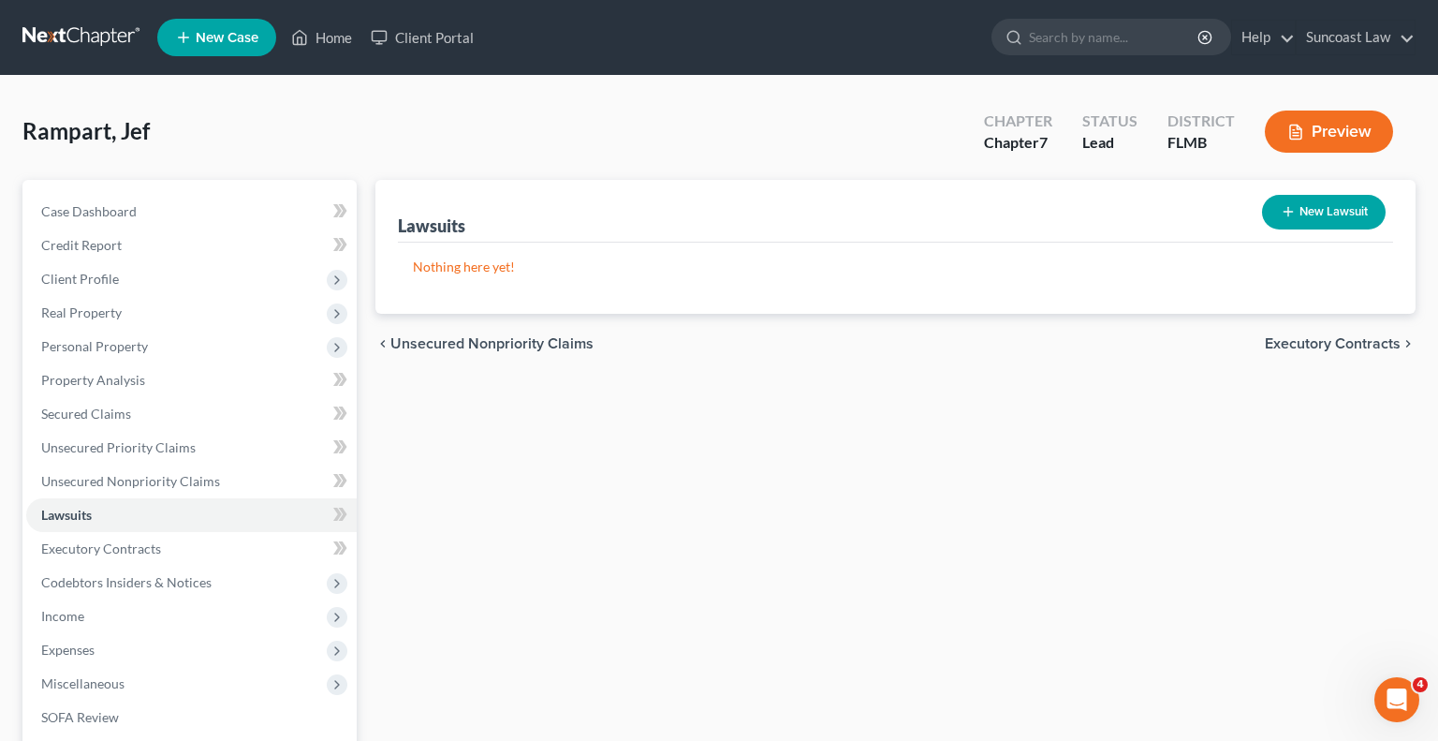
select select "0"
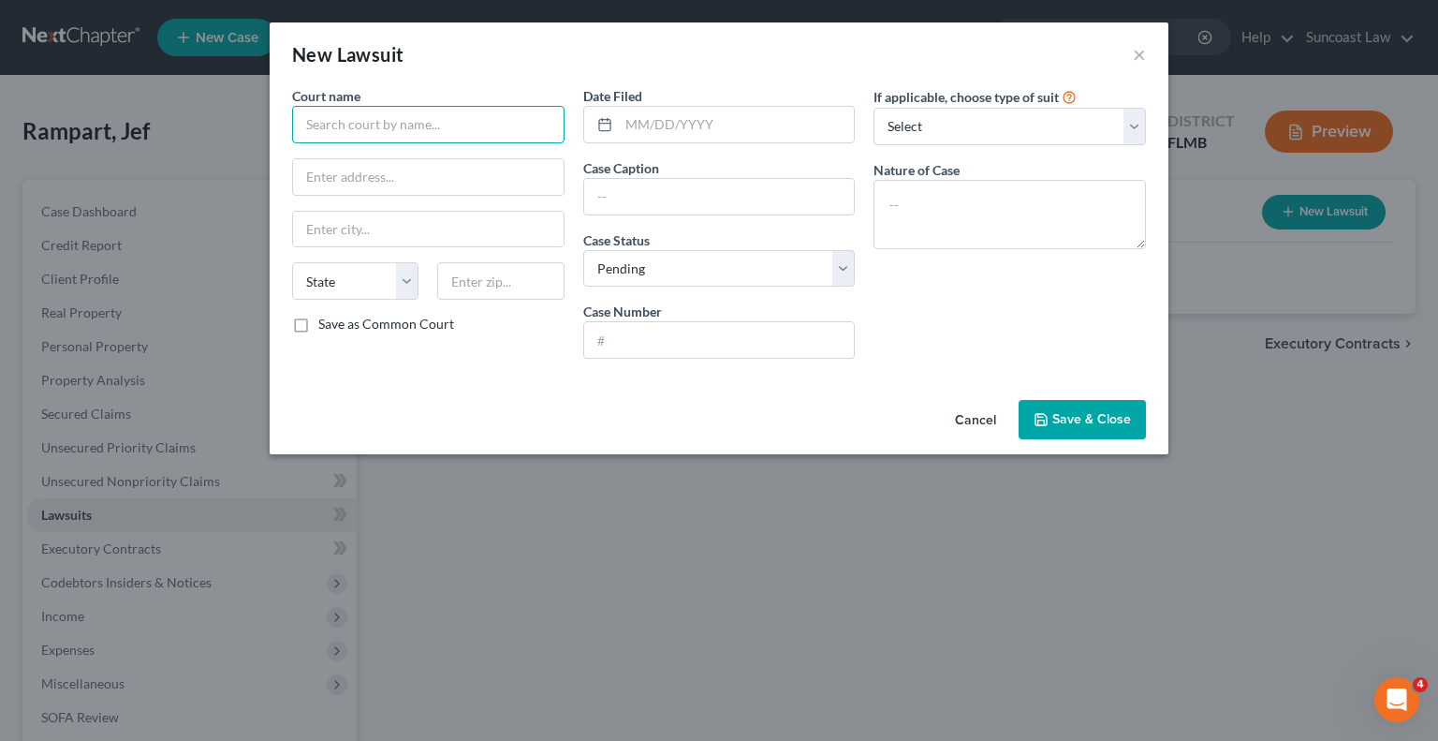
click at [461, 128] on input "text" at bounding box center [428, 124] width 272 height 37
type input "[GEOGRAPHIC_DATA]"
drag, startPoint x: 702, startPoint y: 195, endPoint x: 697, endPoint y: 167, distance: 28.6
click at [702, 195] on input "text" at bounding box center [719, 197] width 271 height 36
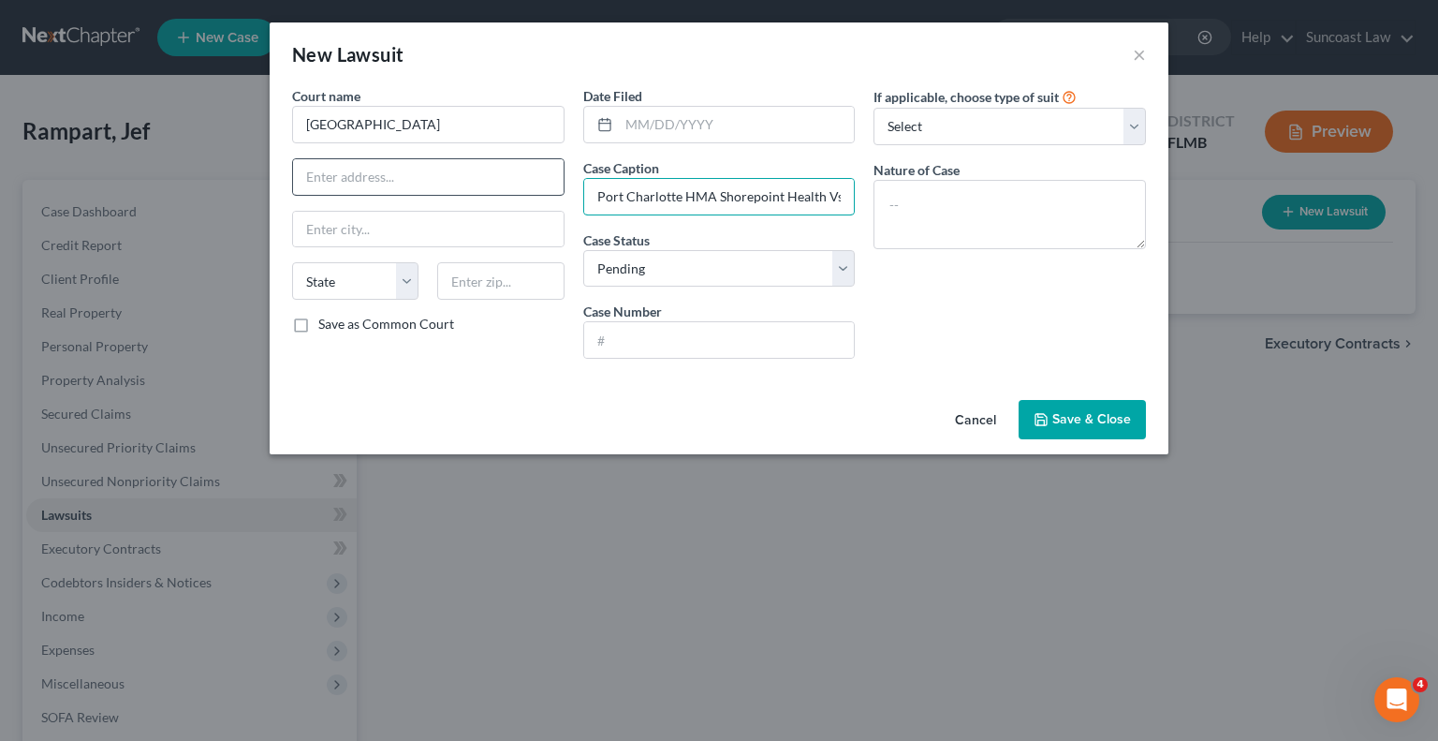
drag, startPoint x: 846, startPoint y: 196, endPoint x: 448, endPoint y: 192, distance: 398.0
click at [448, 192] on div "Court name * Sarasota County State AL AK AR AZ CA CO CT DE DC FL GA GU HI ID IL…" at bounding box center [719, 229] width 873 height 287
type input "Port Charlotte HMA Shorepoint Health Vs Jef Rampart"
click at [1070, 220] on textarea at bounding box center [1010, 214] width 272 height 69
paste textarea "Port Charlotte HMA Shorepoint Health Vs Jef Rampart"
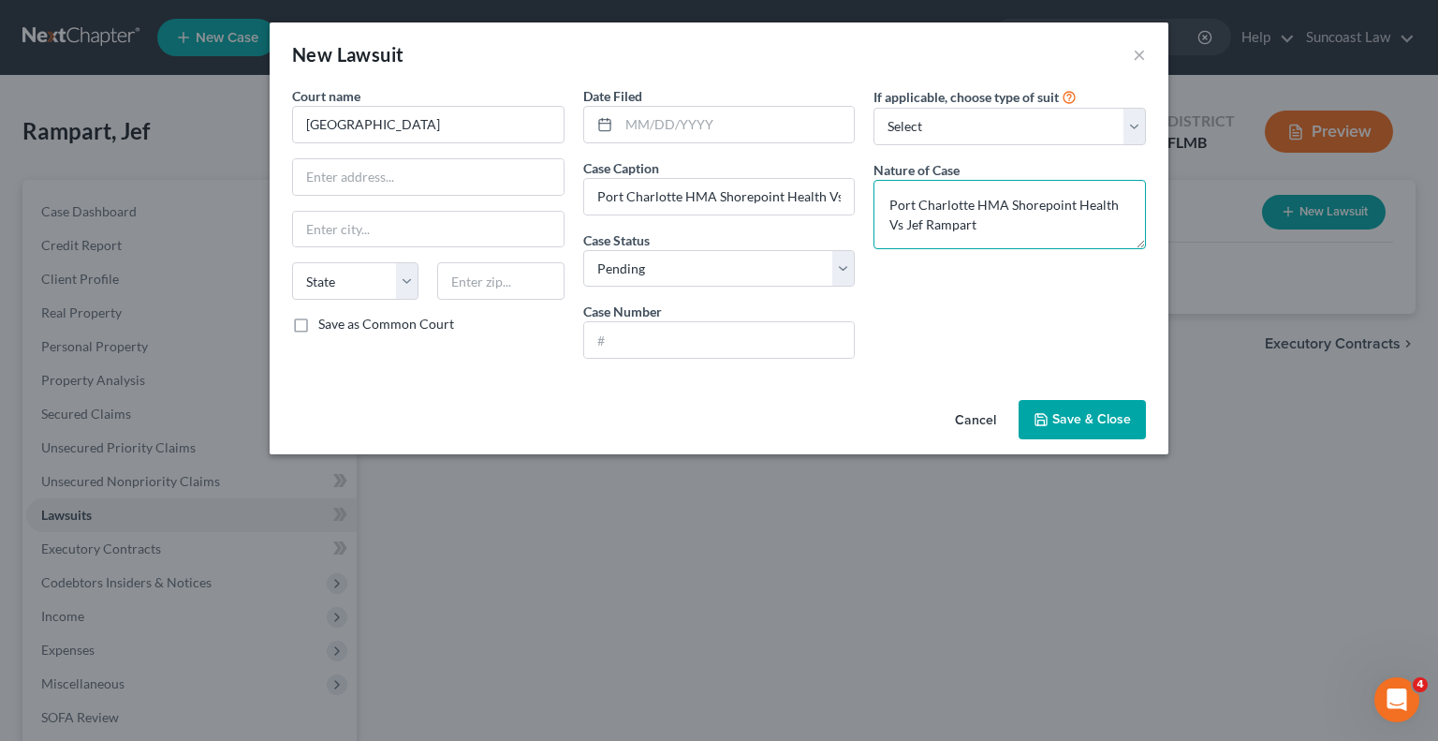
type textarea "Port Charlotte HMA Shorepoint Health Vs Jef Rampart"
click at [714, 334] on input "text" at bounding box center [719, 340] width 271 height 36
paste input "2023 SC 000601"
click at [617, 337] on input "2023 SC 000601" at bounding box center [719, 340] width 271 height 36
type input "2023 SC 000601"
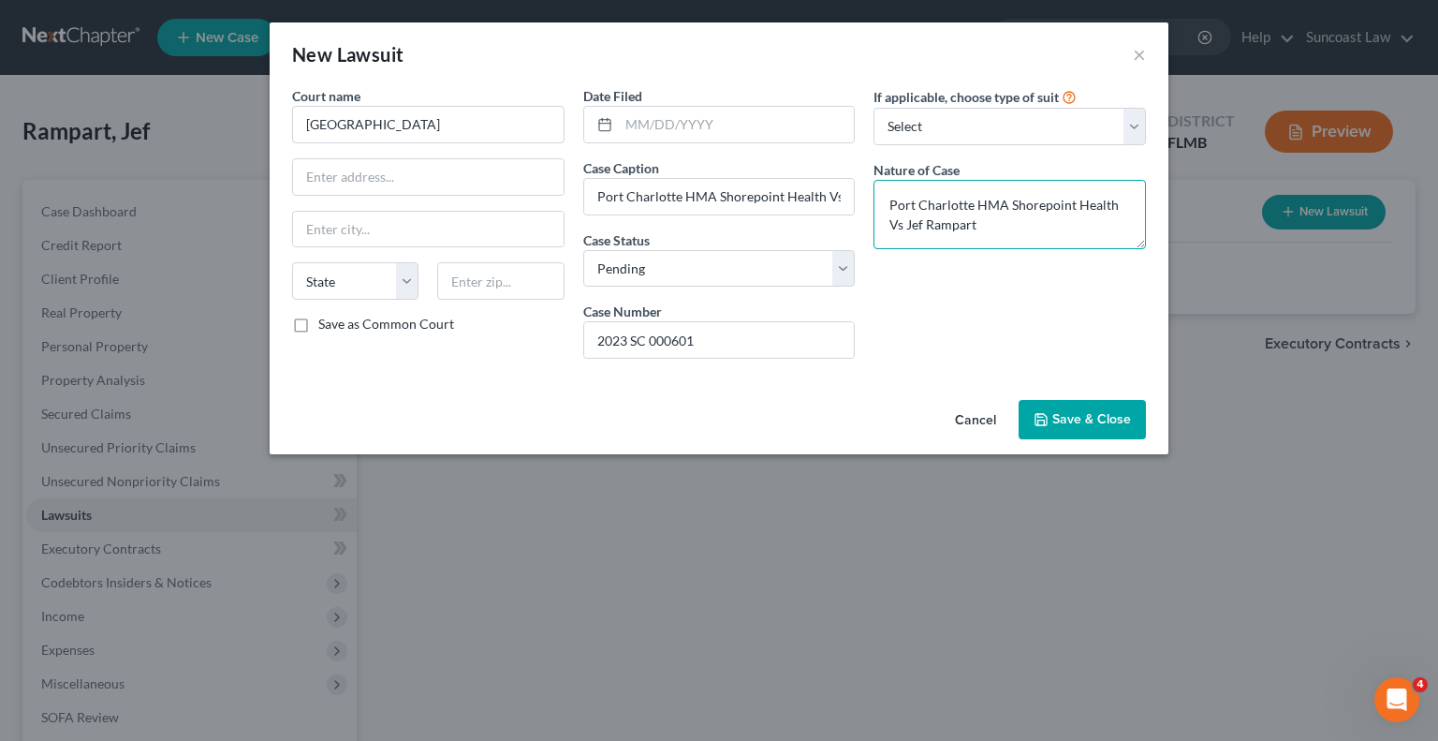
drag, startPoint x: 1124, startPoint y: 201, endPoint x: 886, endPoint y: 211, distance: 238.0
click at [886, 211] on textarea "Port Charlotte HMA Shorepoint Health Vs Jef Rampart" at bounding box center [1010, 214] width 272 height 69
click at [1094, 426] on button "Save & Close" at bounding box center [1082, 419] width 127 height 39
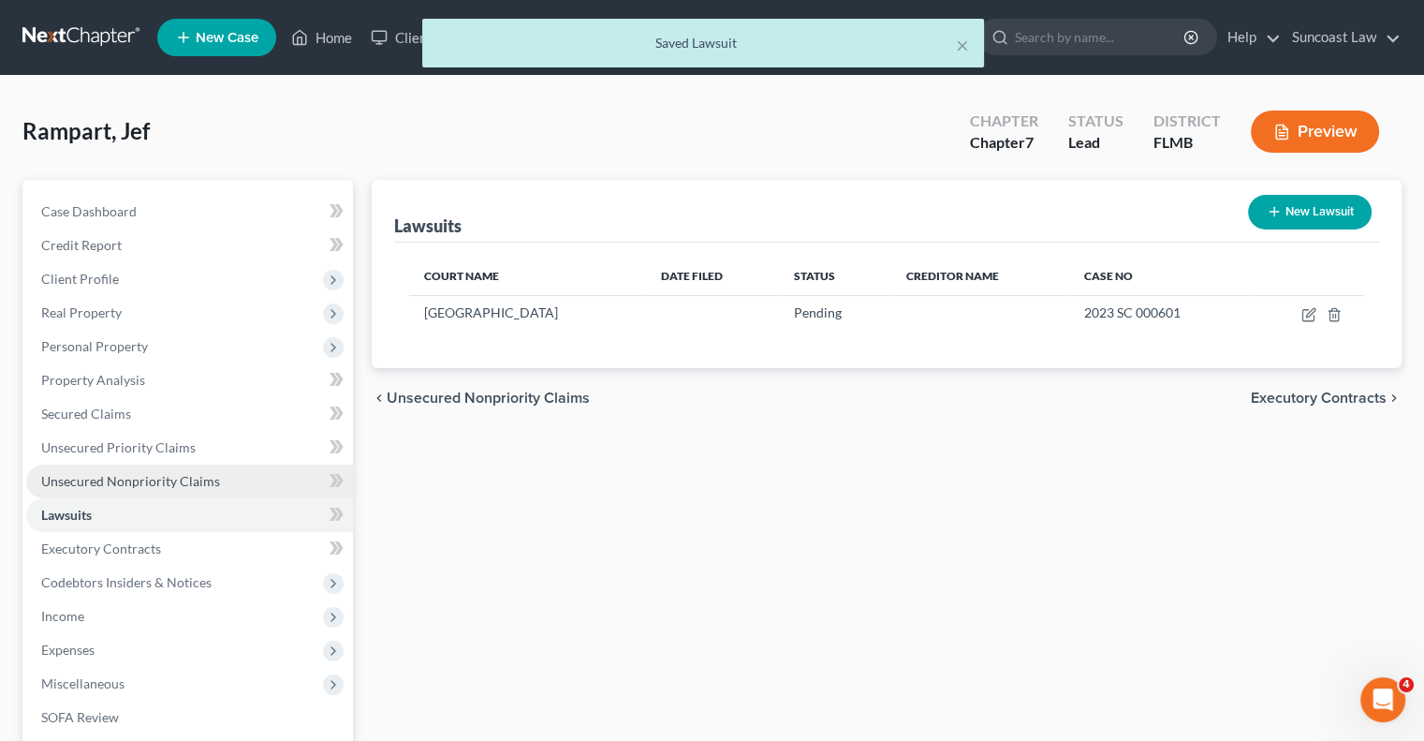
click at [169, 484] on span "Unsecured Nonpriority Claims" at bounding box center [130, 481] width 179 height 16
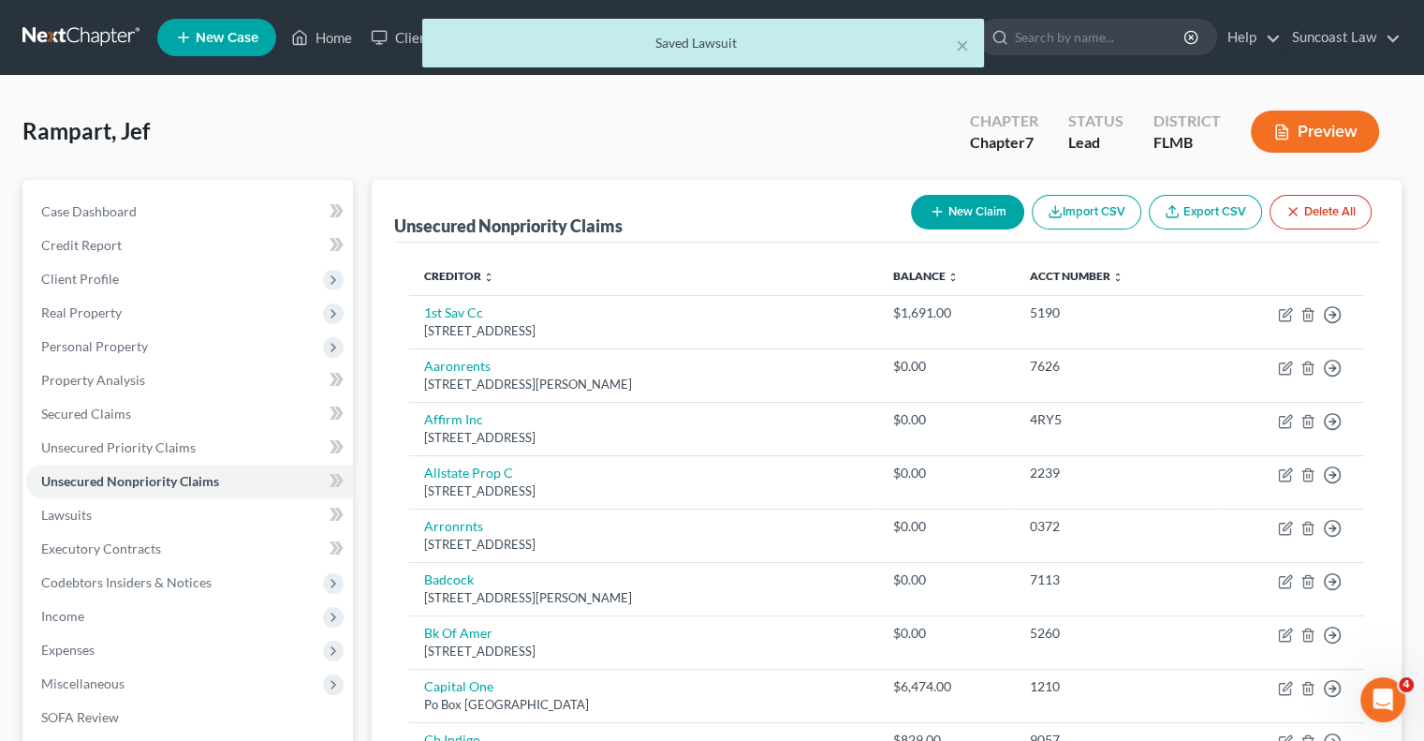
click at [966, 213] on button "New Claim" at bounding box center [967, 212] width 113 height 35
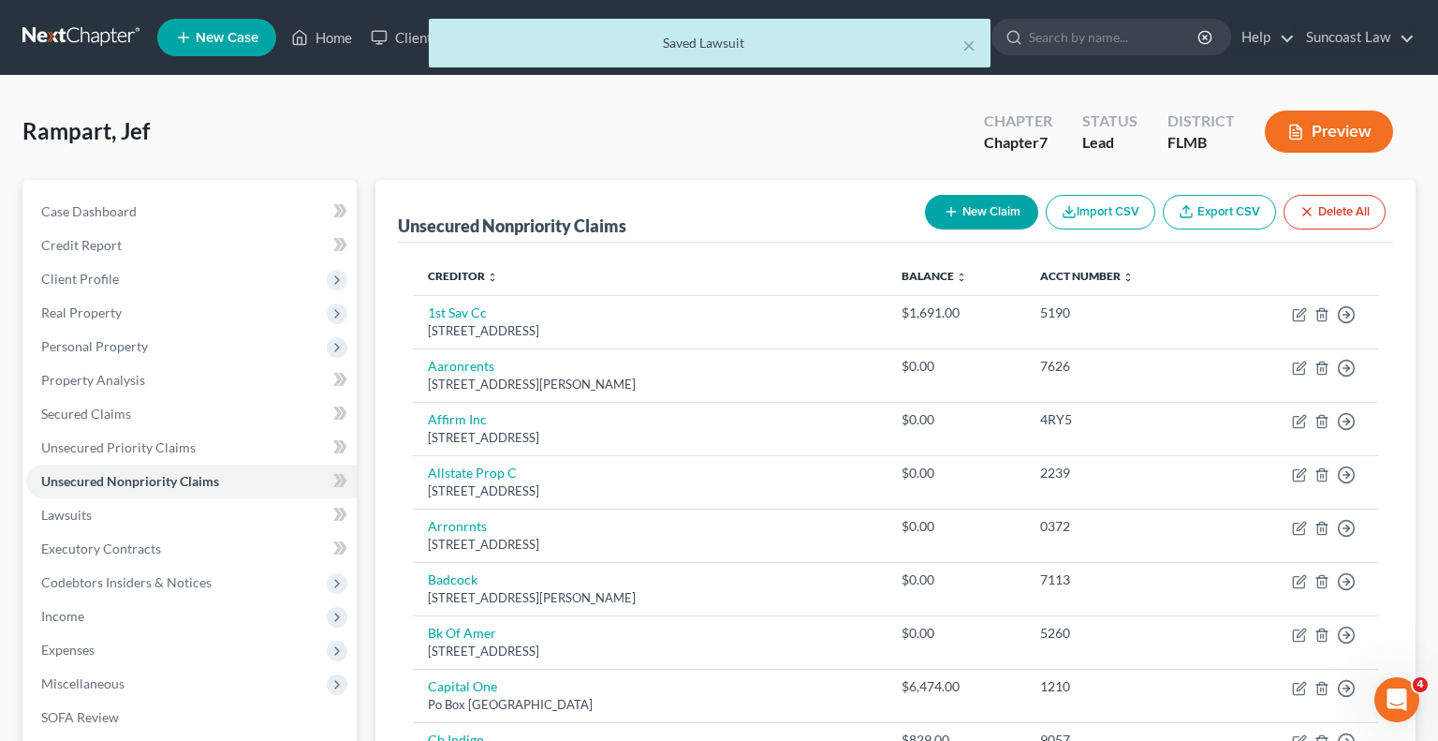
select select "0"
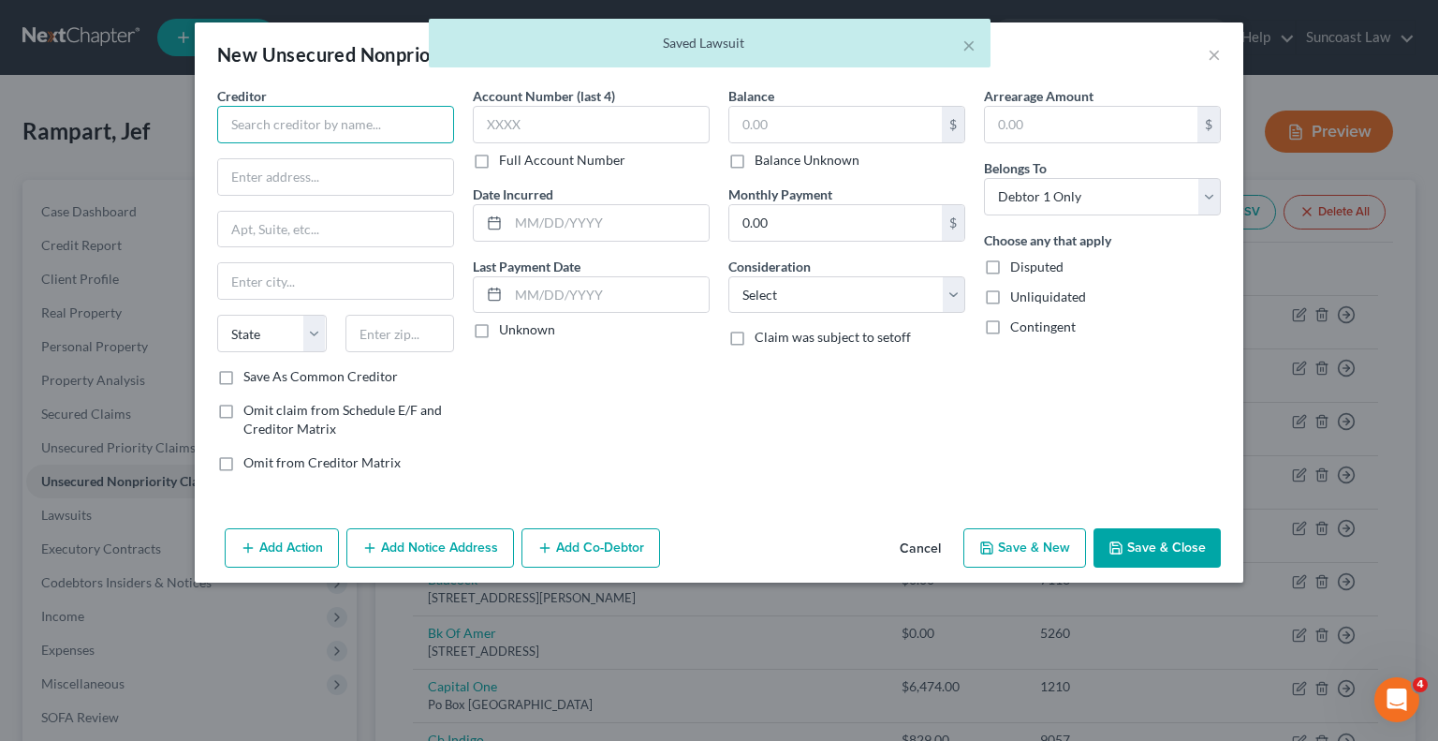
click at [303, 114] on input "text" at bounding box center [335, 124] width 237 height 37
paste input "Port Charlotte HMA Shorepoint Health"
type input "Port Charlotte HMA Shorepoint Health"
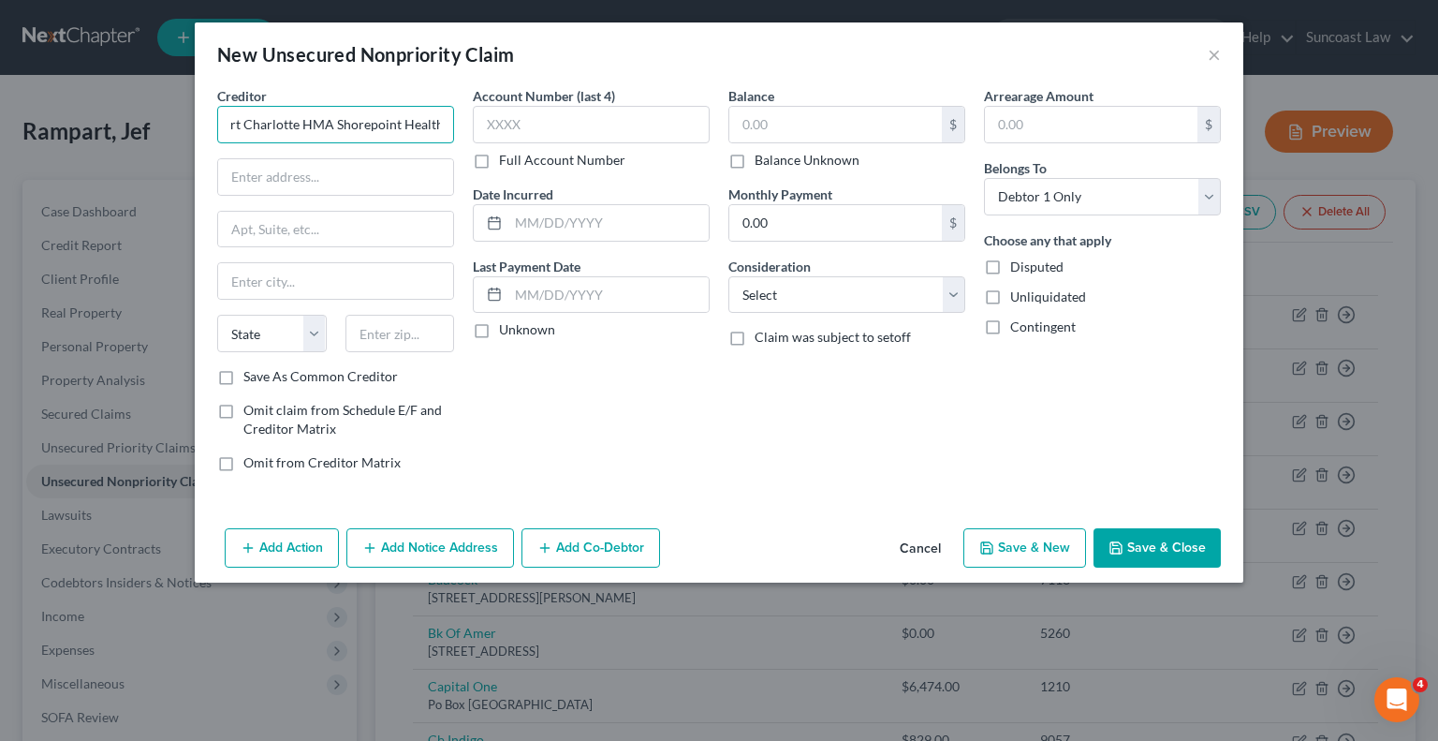
scroll to position [0, 0]
click at [576, 115] on input "text" at bounding box center [591, 124] width 237 height 37
type input "0137"
click at [755, 154] on label "Balance Unknown" at bounding box center [807, 160] width 105 height 19
click at [762, 154] on input "Balance Unknown" at bounding box center [768, 157] width 12 height 12
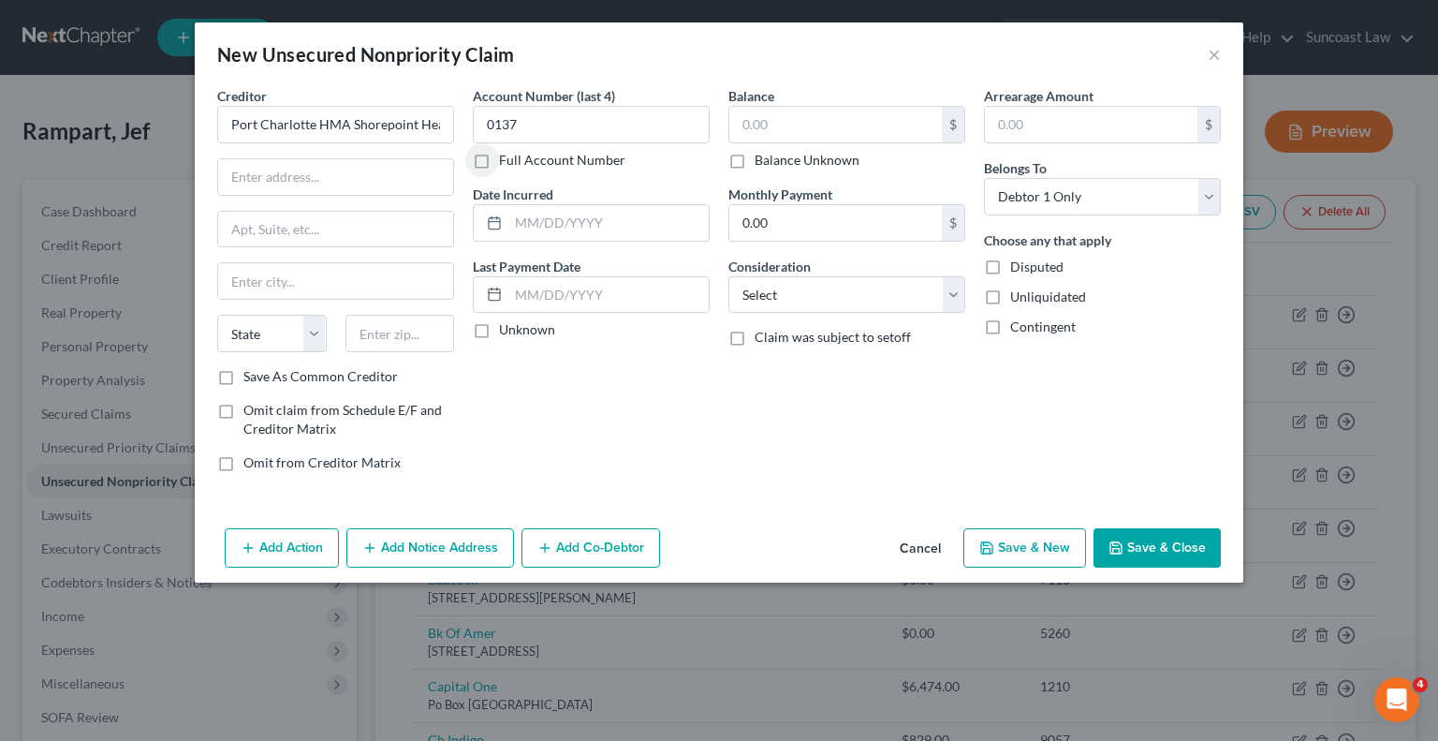
checkbox input "true"
type input "0.00"
click at [473, 546] on button "Add Notice Address" at bounding box center [430, 547] width 168 height 39
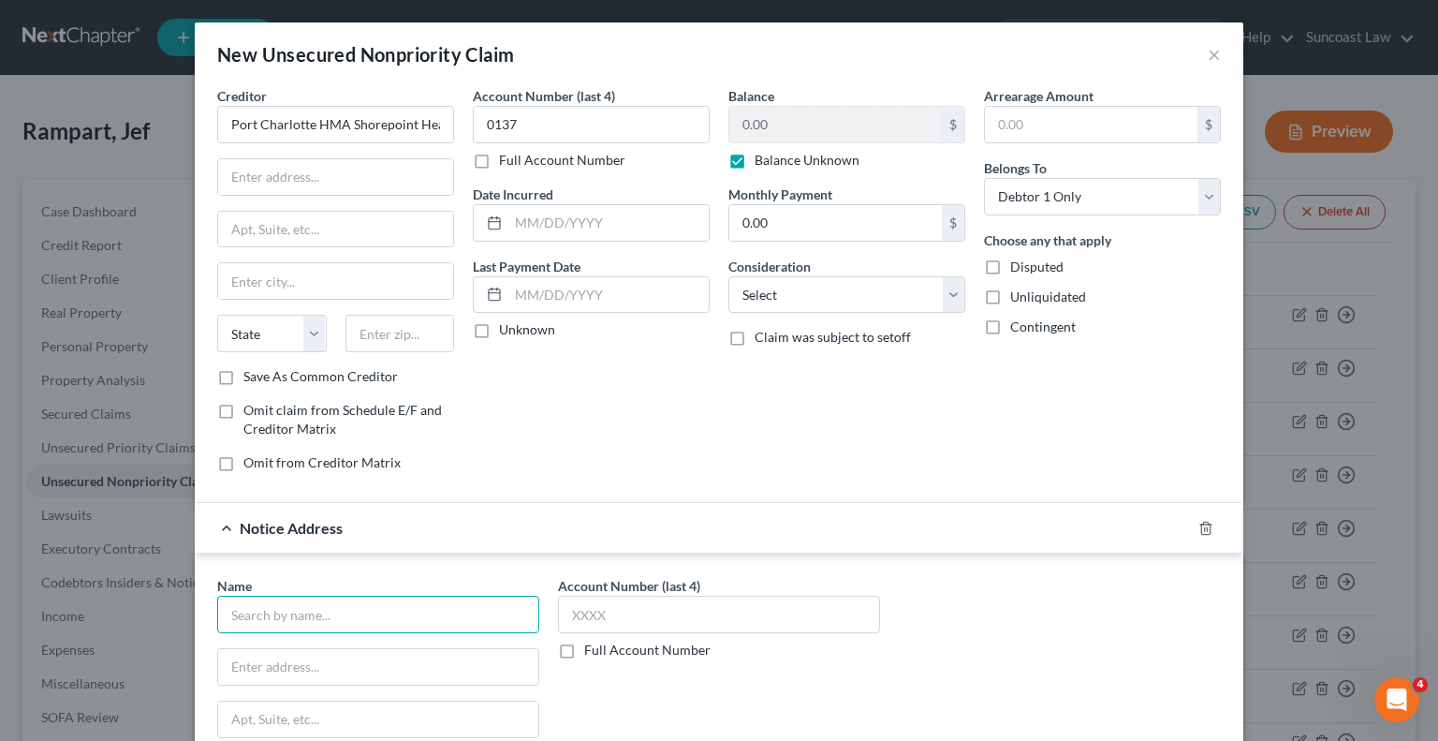
click at [468, 604] on input "text" at bounding box center [378, 614] width 322 height 37
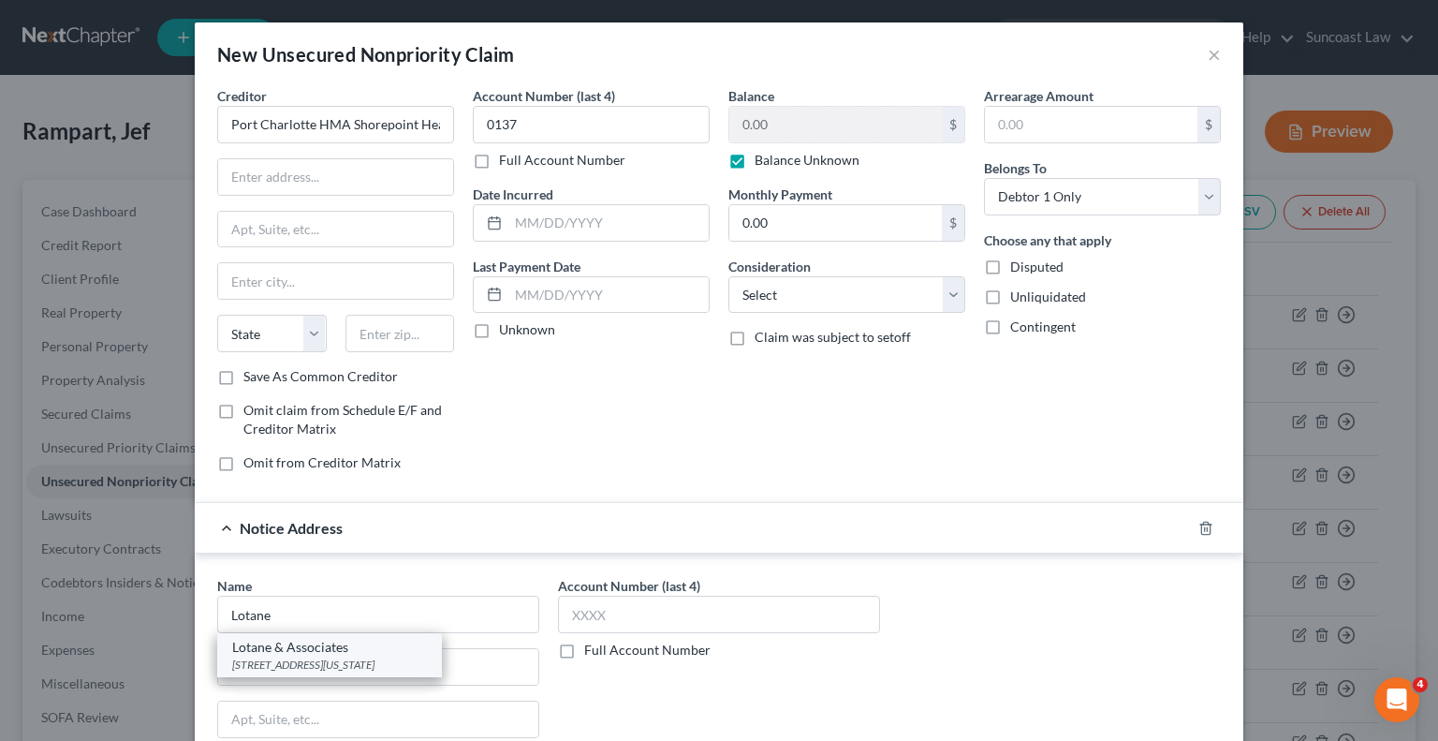
click at [329, 651] on div "Lotane & Associates" at bounding box center [329, 647] width 195 height 19
type input "Lotane & Associates"
type input "1980 Michigan Ave"
type input "Cocoa"
select select "9"
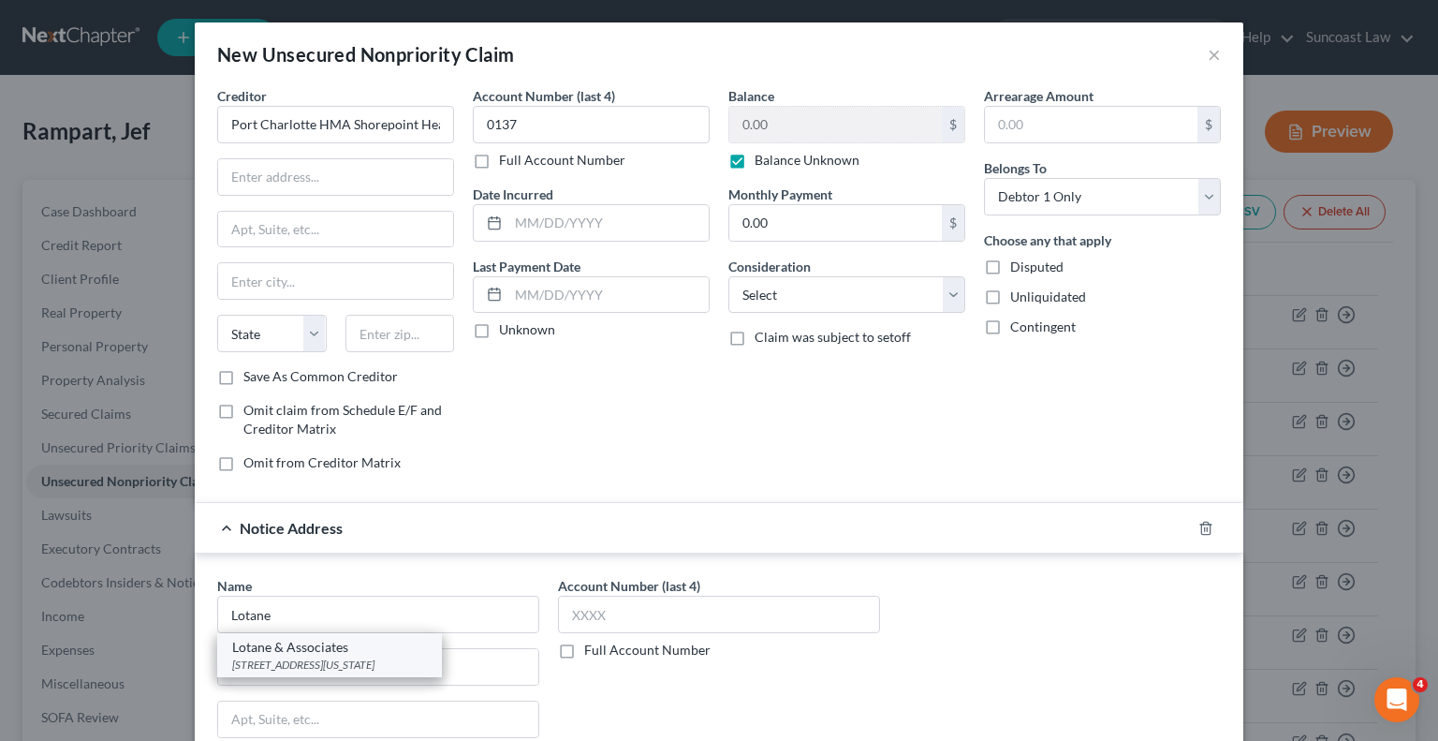
type input "32922"
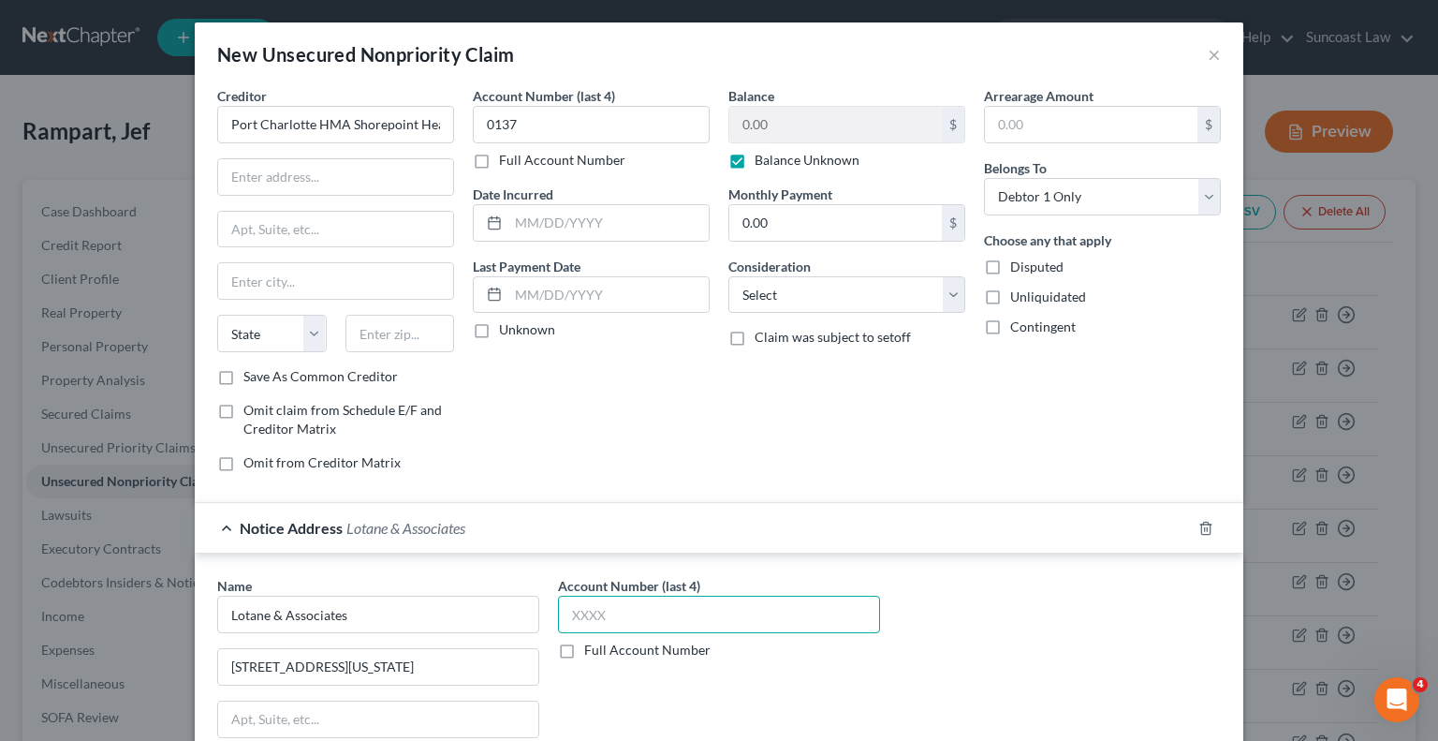
click at [711, 602] on input "text" at bounding box center [719, 614] width 322 height 37
click at [584, 647] on label "Full Account Number" at bounding box center [647, 649] width 126 height 19
click at [592, 647] on input "Full Account Number" at bounding box center [598, 646] width 12 height 12
click at [633, 618] on input "text" at bounding box center [719, 614] width 322 height 37
paste input "2023 SC 000601"
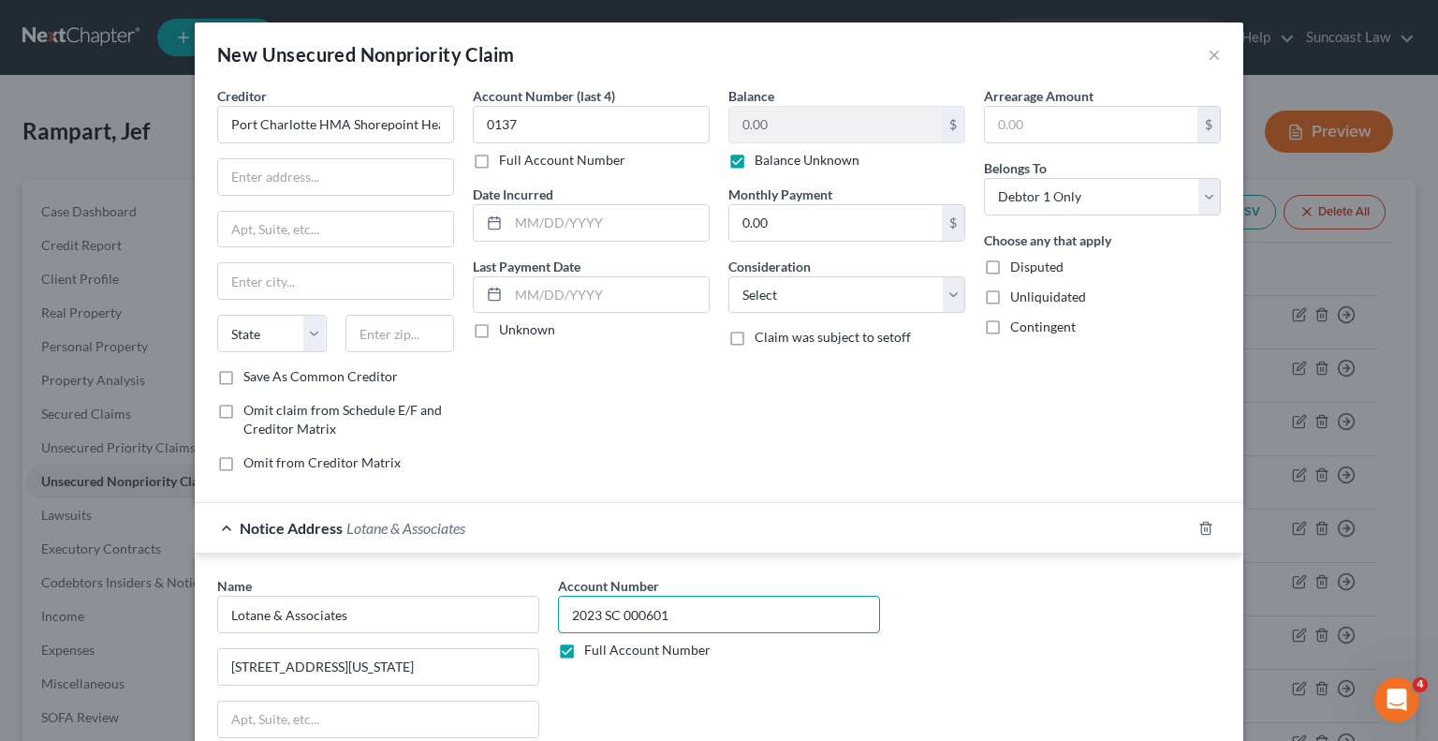
click at [586, 613] on input "2023 SC 000601" at bounding box center [719, 614] width 322 height 37
type input "2023 SC 000601"
drag, startPoint x: 221, startPoint y: 126, endPoint x: 584, endPoint y: 157, distance: 364.6
click at [584, 157] on div "Creditor * Port Charlotte HMA Shorepoint Health State AL AK AR AZ CA CO CT DE D…" at bounding box center [719, 286] width 1022 height 401
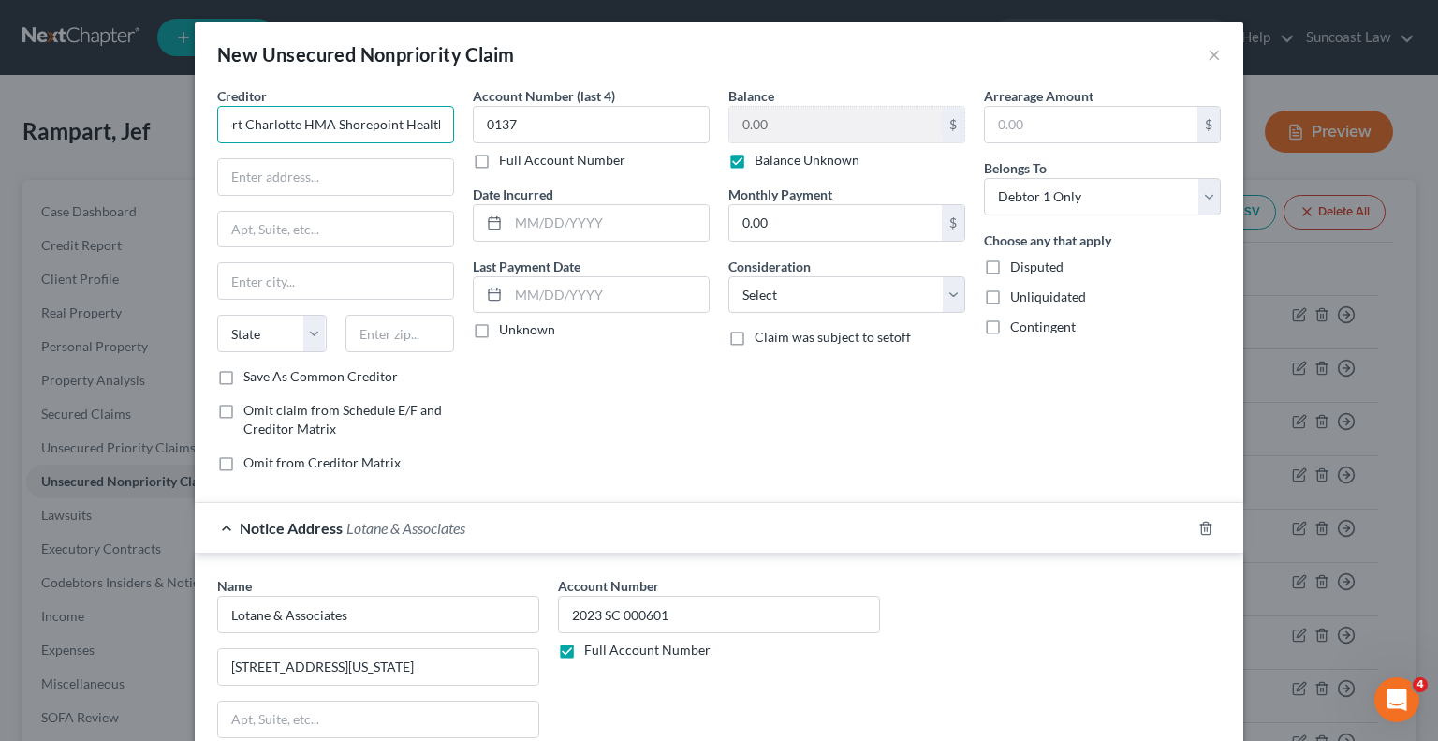
scroll to position [0, 0]
click at [367, 168] on input "text" at bounding box center [335, 177] width 235 height 36
paste input "2500 HARBOR BLVD"
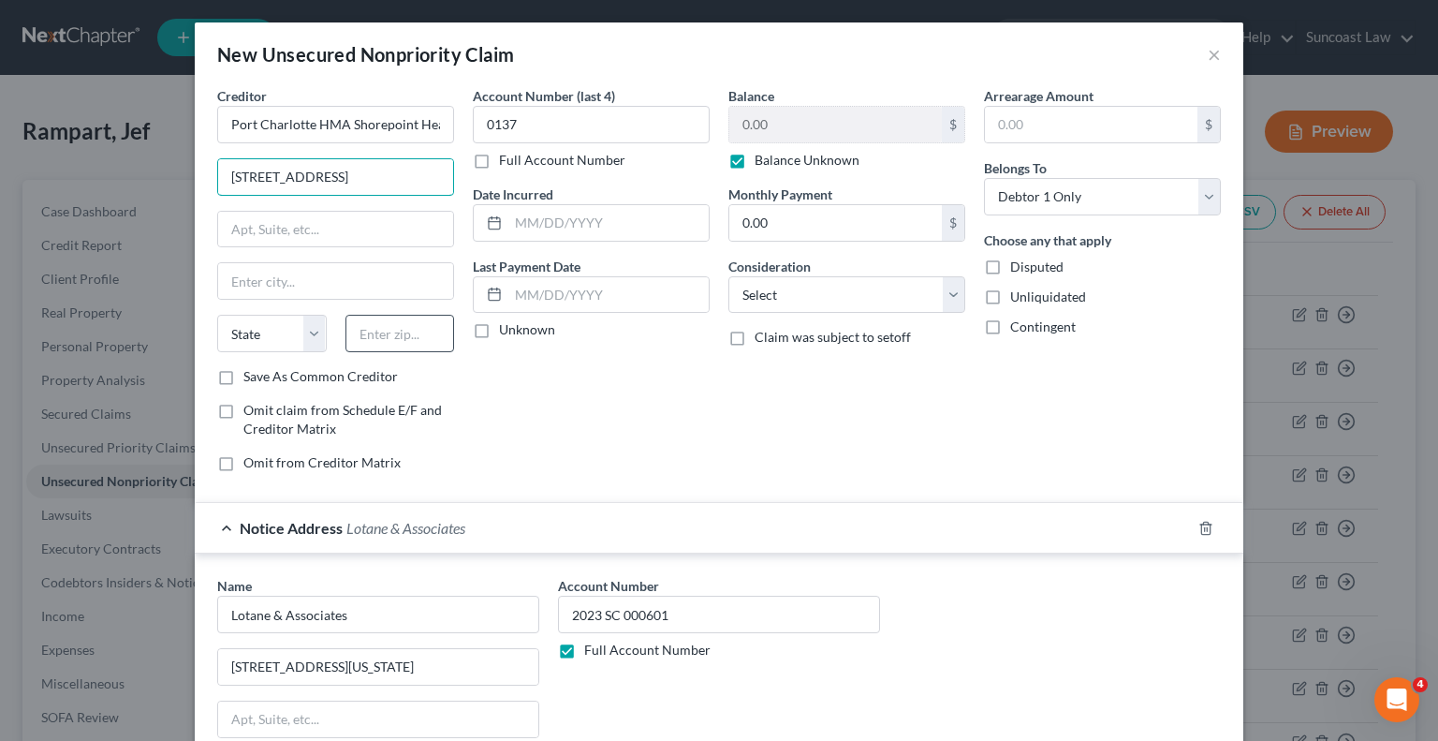
type input "2500 HARBOR BLVD"
click at [386, 321] on input "text" at bounding box center [401, 333] width 110 height 37
type input "33952"
type input "Port Charlotte"
select select "9"
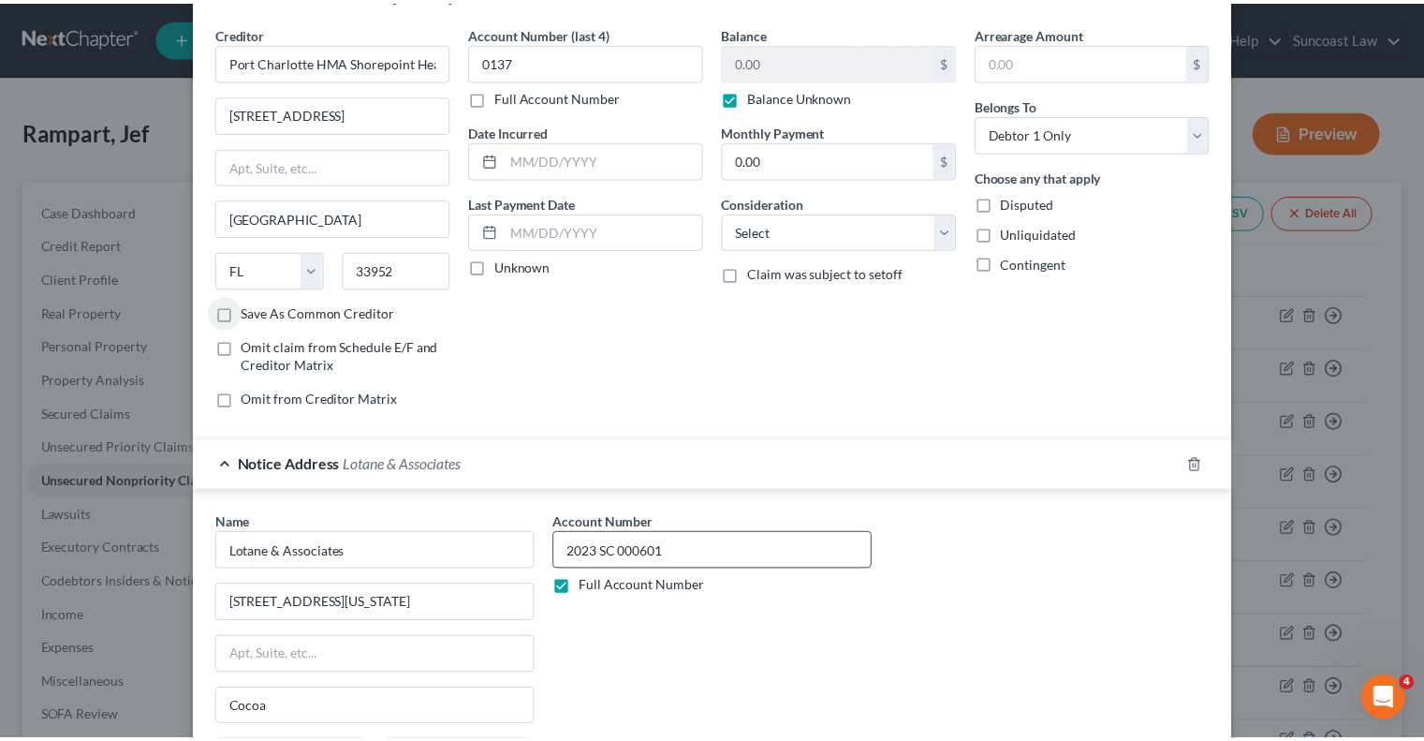
scroll to position [263, 0]
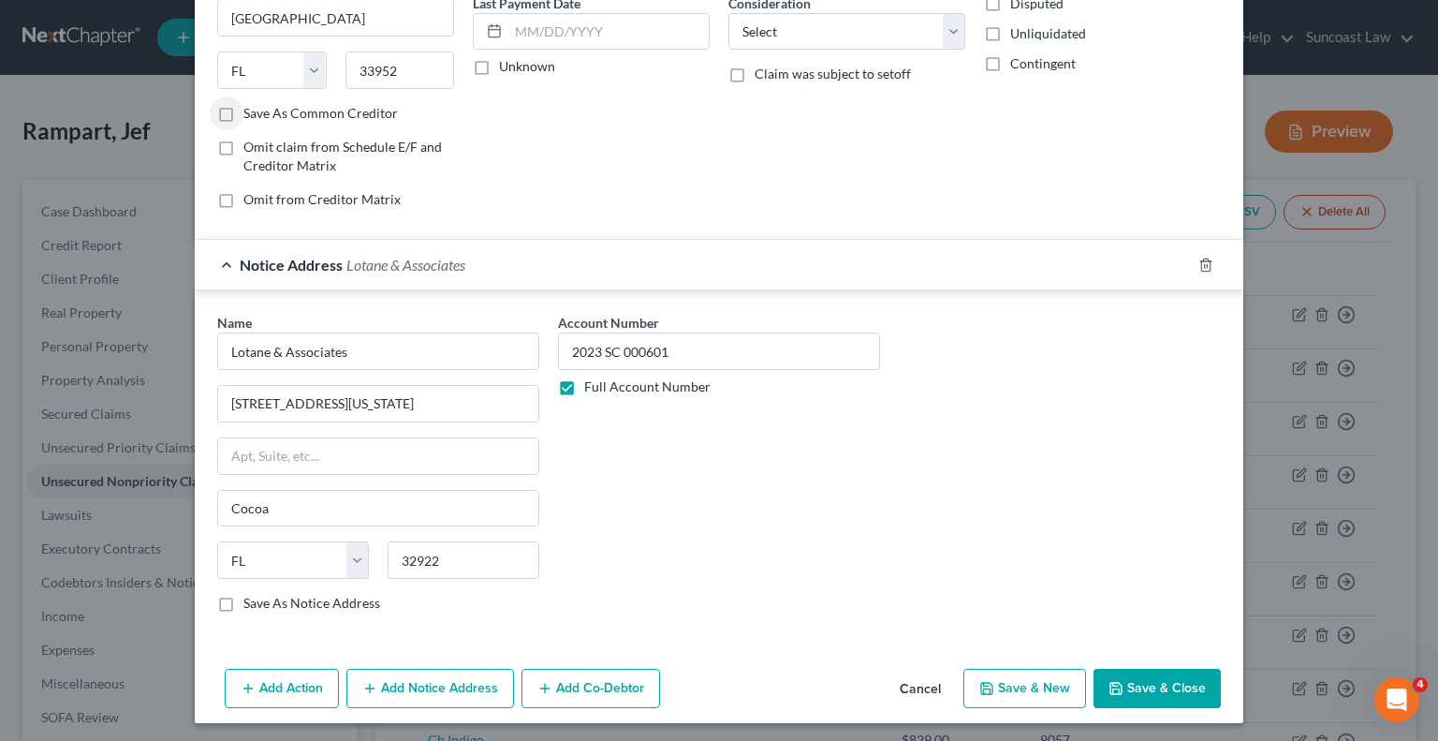
click at [1146, 675] on button "Save & Close" at bounding box center [1157, 688] width 127 height 39
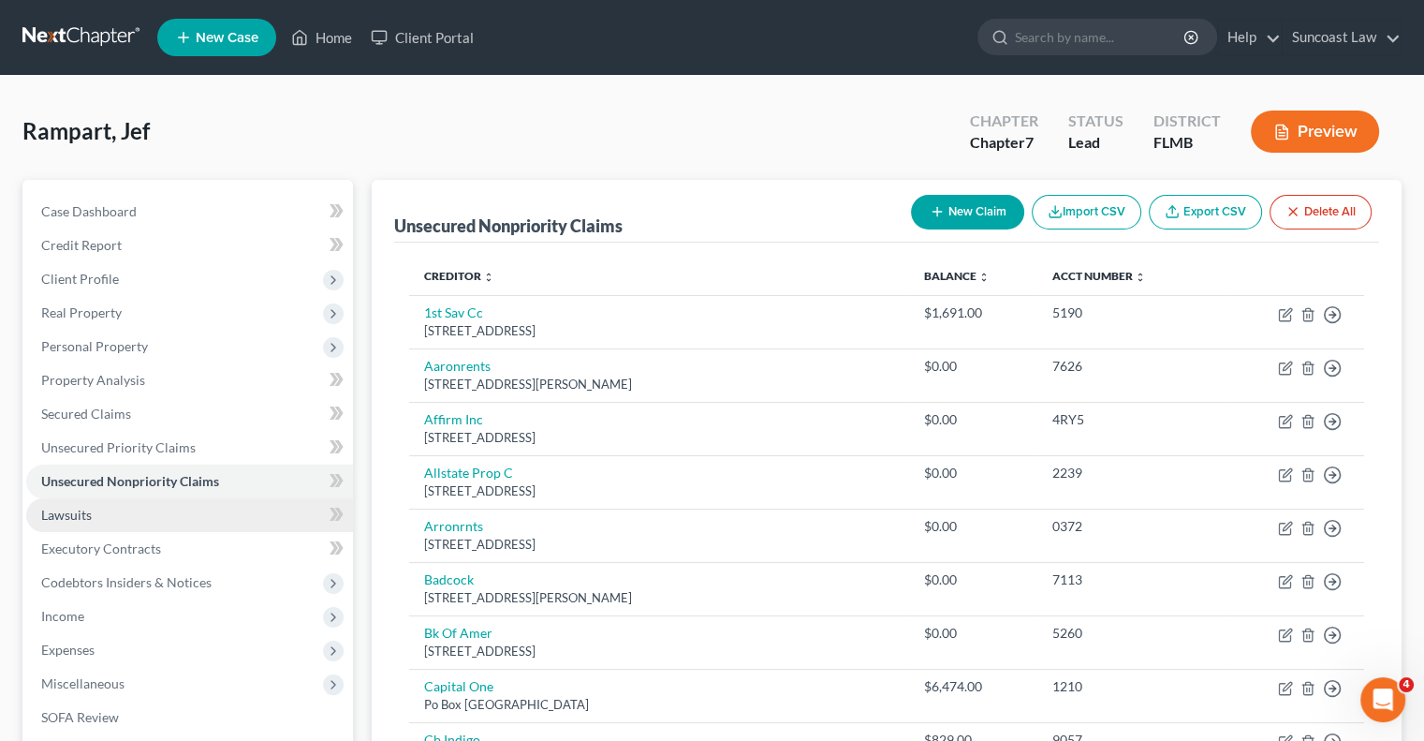
click at [124, 520] on link "Lawsuits" at bounding box center [189, 515] width 327 height 34
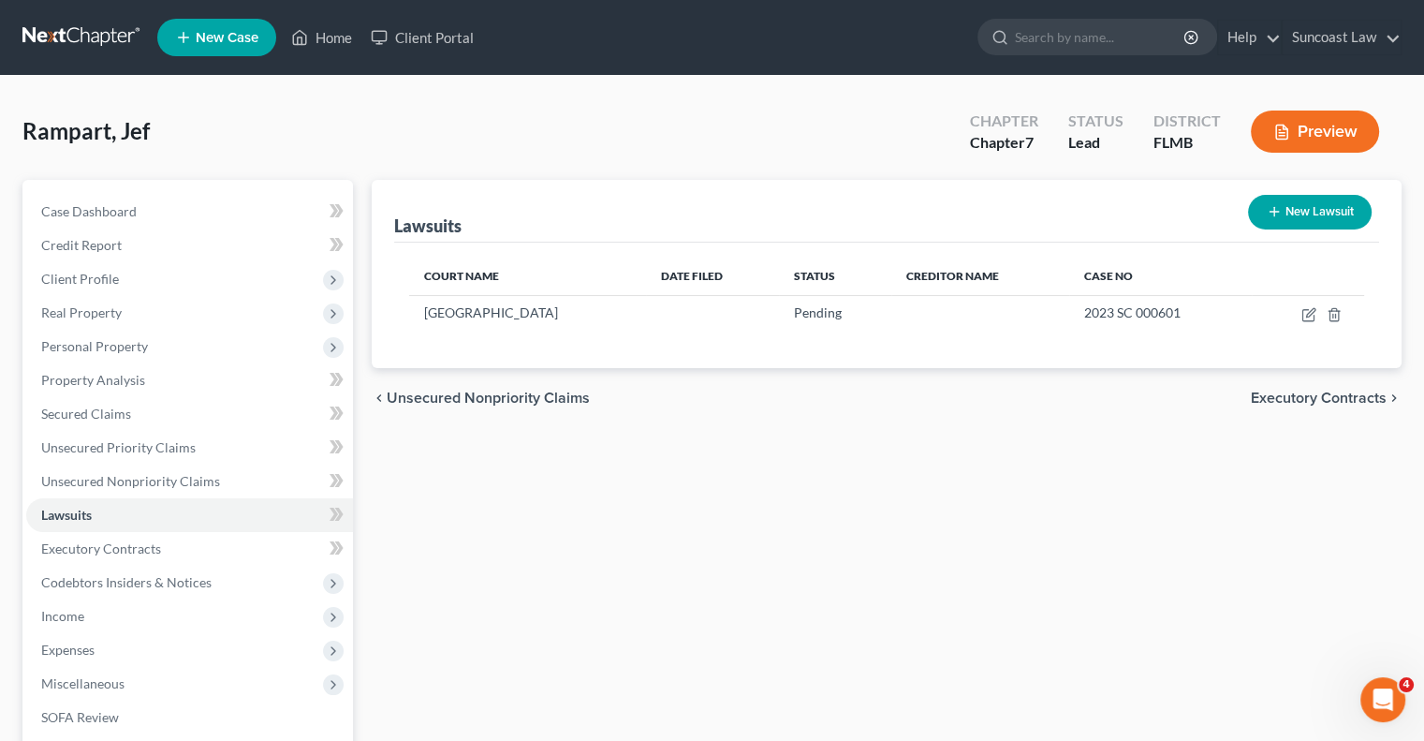
click at [1333, 202] on button "New Lawsuit" at bounding box center [1310, 212] width 124 height 35
select select "0"
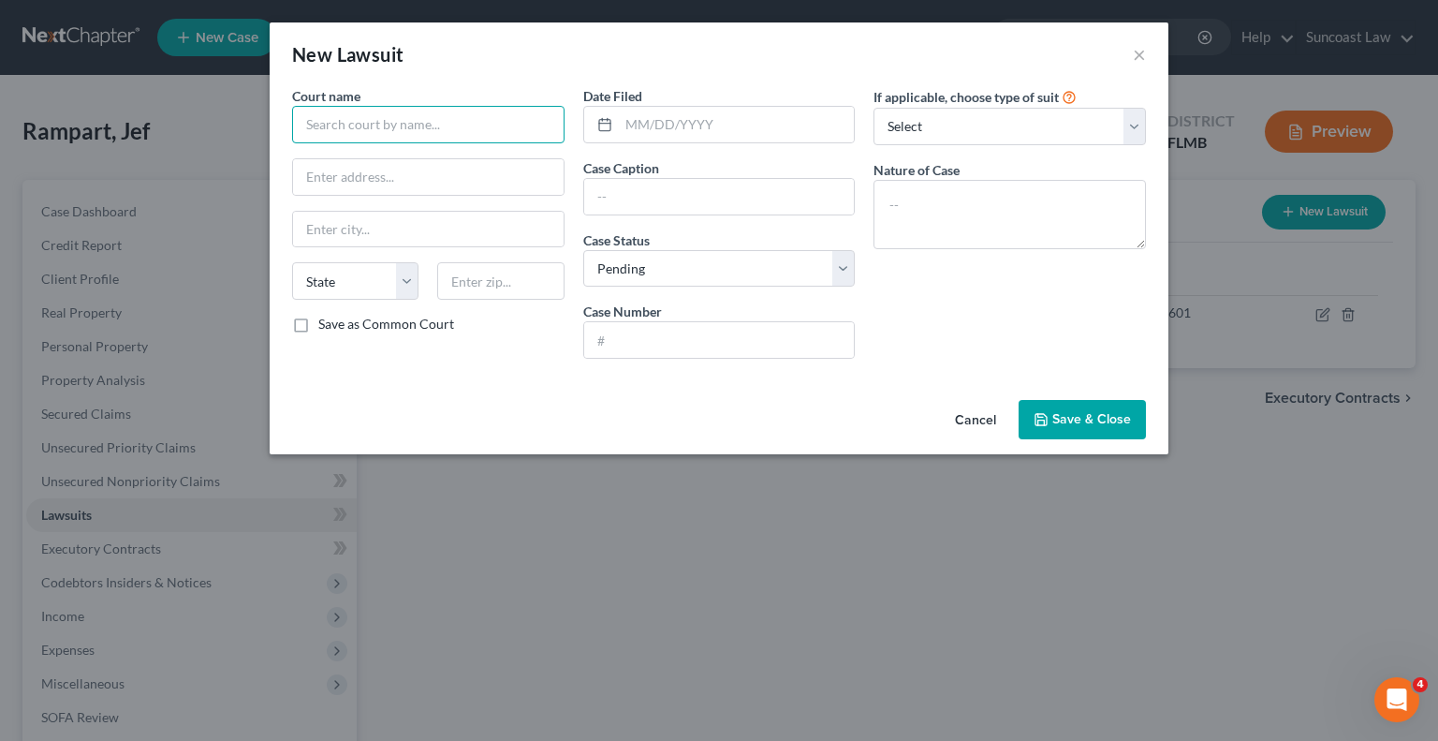
click at [419, 125] on input "text" at bounding box center [428, 124] width 272 height 37
type input "[GEOGRAPHIC_DATA]"
click at [672, 347] on input "text" at bounding box center [719, 340] width 271 height 36
paste input "2024 CC 002610"
click at [618, 336] on input "2024 CC 002610" at bounding box center [719, 340] width 271 height 36
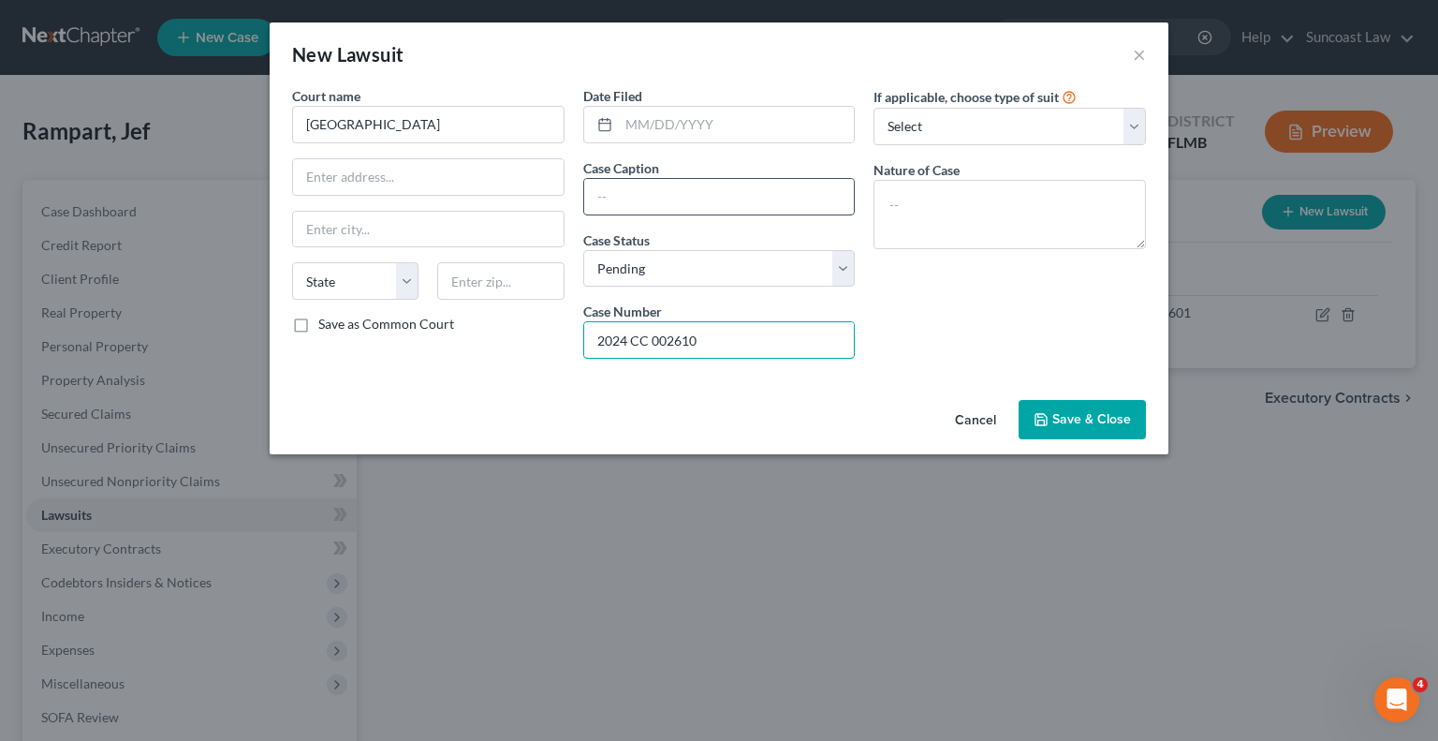
type input "2024 CC 002610"
click at [669, 199] on input "text" at bounding box center [719, 197] width 271 height 36
drag, startPoint x: 829, startPoint y: 200, endPoint x: 506, endPoint y: 192, distance: 323.1
click at [506, 192] on div "Court name * Sarasota County State AL AK AR AZ CA CO CT DE DC FL GA GU HI ID IL…" at bounding box center [719, 229] width 873 height 287
type input "Suncoast Credit Union Vs Jef Rampart"
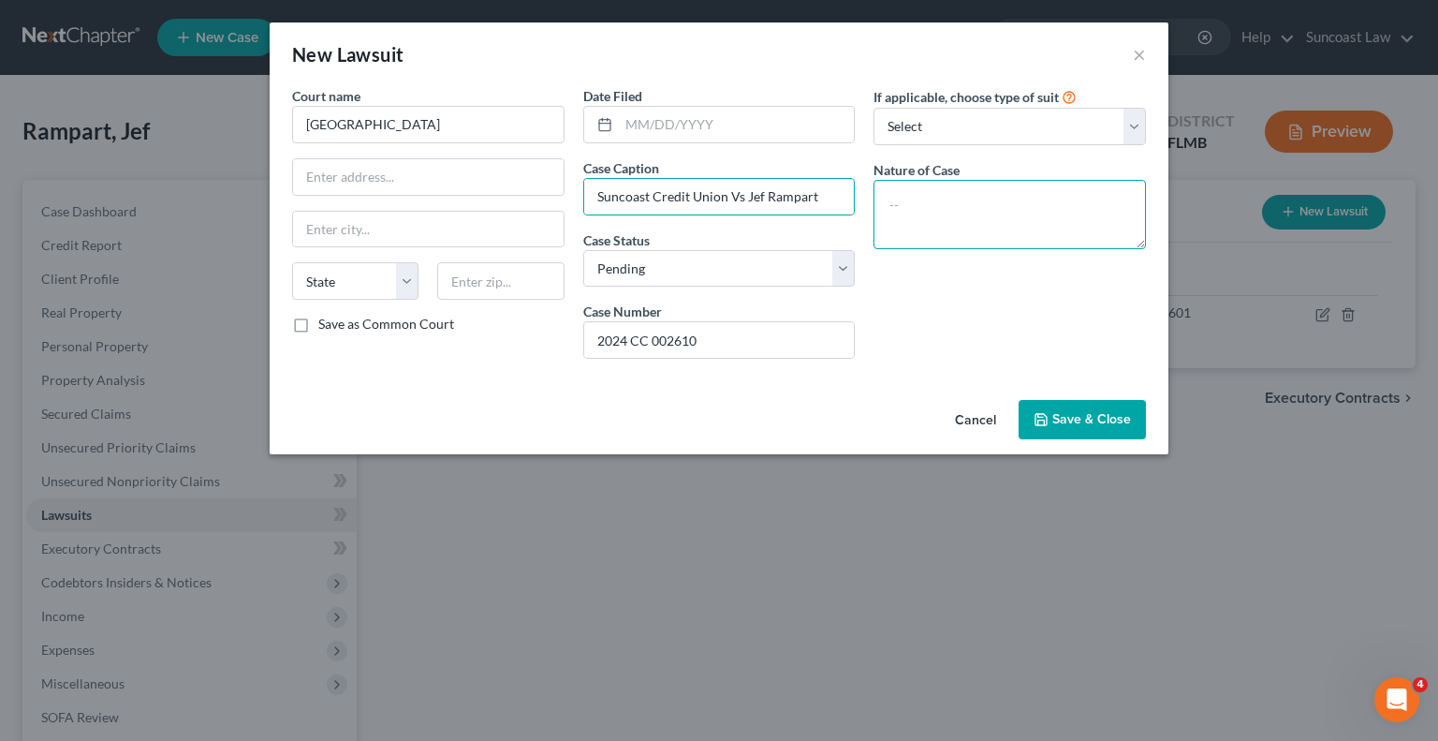
click at [963, 187] on textarea at bounding box center [1010, 214] width 272 height 69
paste textarea "Suncoast Credit Union Vs Jef Rampart"
type textarea "Suncoast Credit Union Vs Jef Rampart"
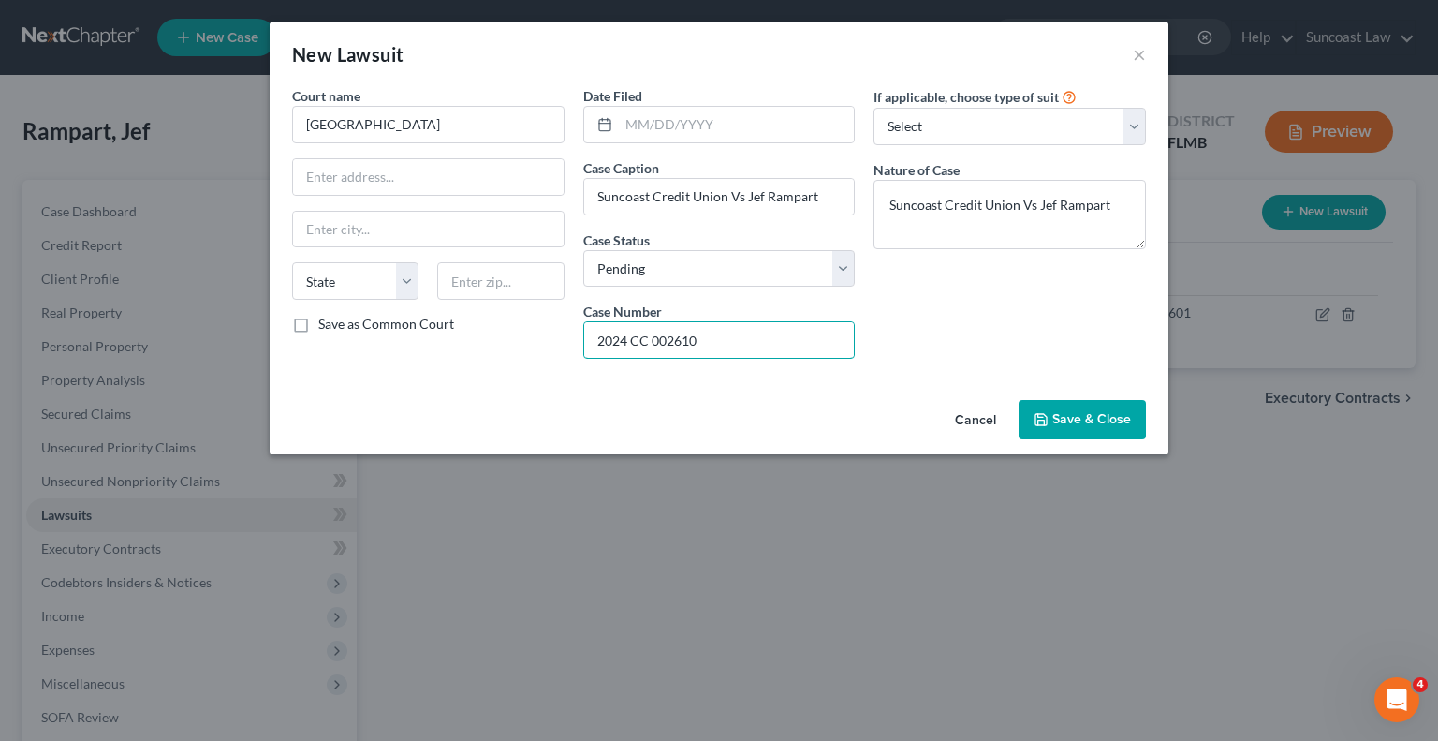
drag, startPoint x: 653, startPoint y: 341, endPoint x: 538, endPoint y: 344, distance: 114.3
click at [538, 344] on div "Court name * Sarasota County State AL AK AR AZ CA CO CT DE DC FL GA GU HI ID IL…" at bounding box center [719, 229] width 873 height 287
click at [1076, 406] on button "Save & Close" at bounding box center [1082, 419] width 127 height 39
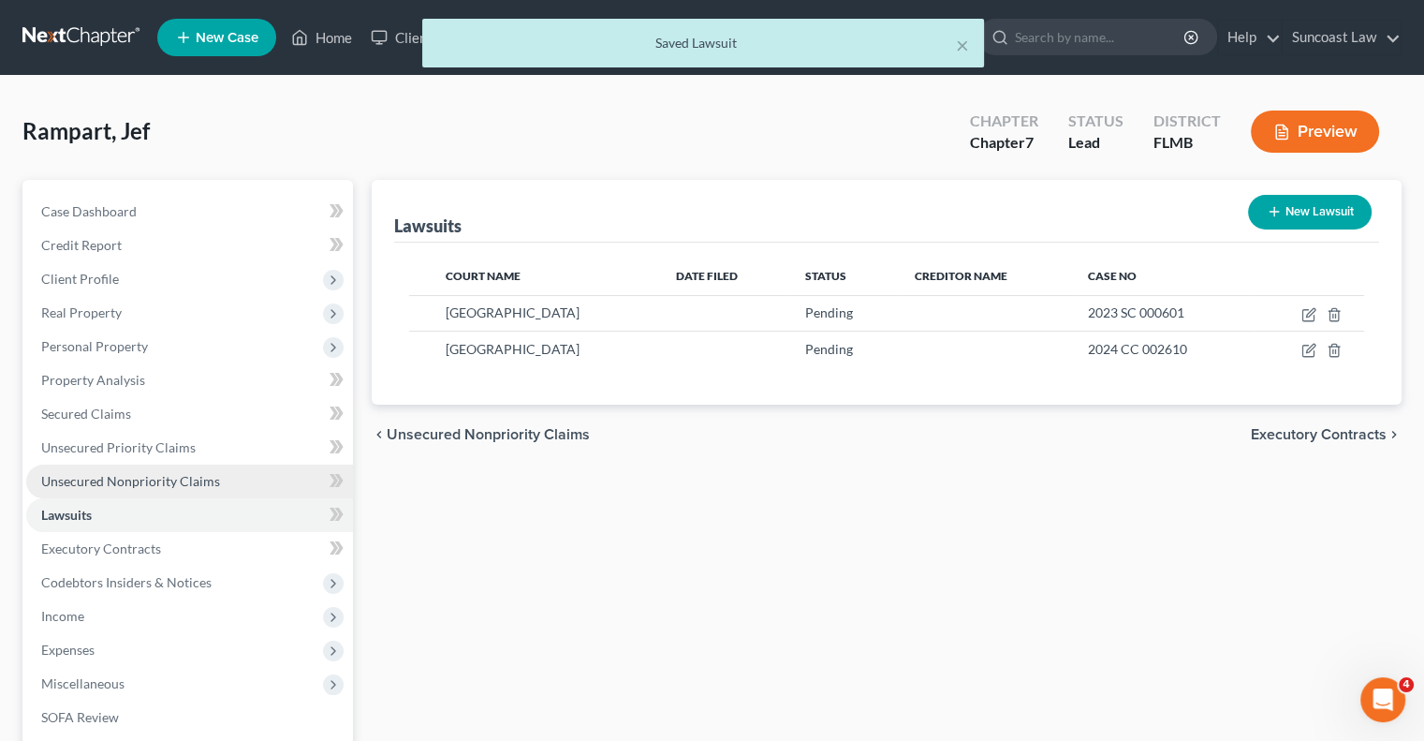
click at [165, 486] on span "Unsecured Nonpriority Claims" at bounding box center [130, 481] width 179 height 16
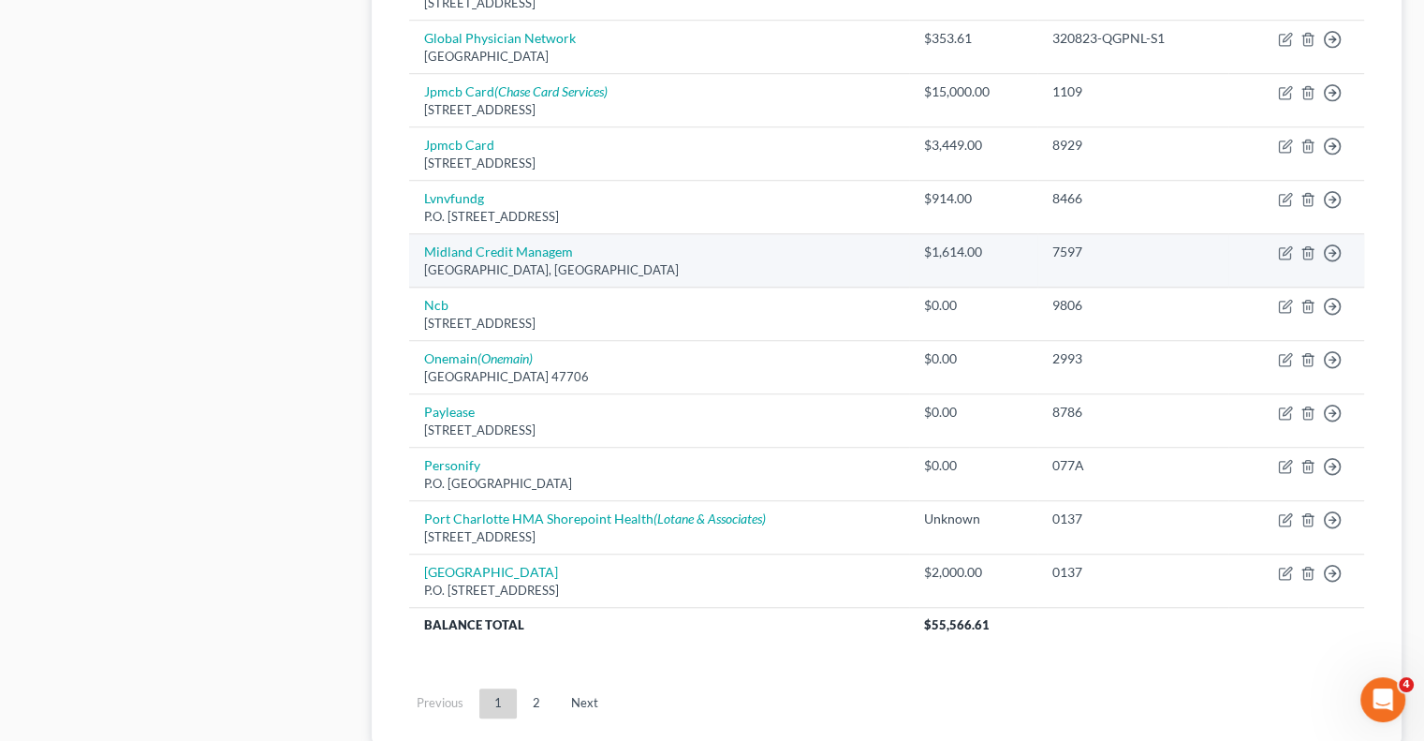
scroll to position [1311, 0]
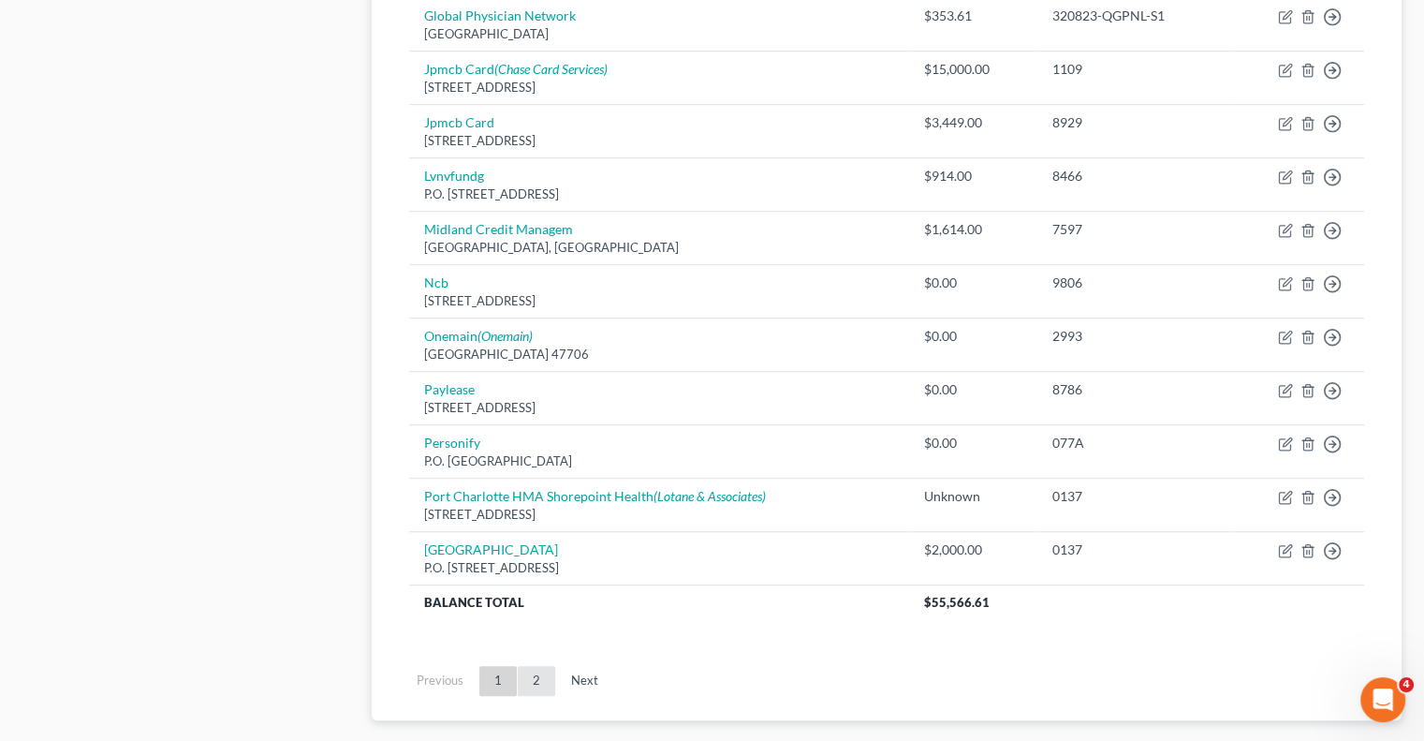
click at [531, 671] on link "2" at bounding box center [536, 681] width 37 height 30
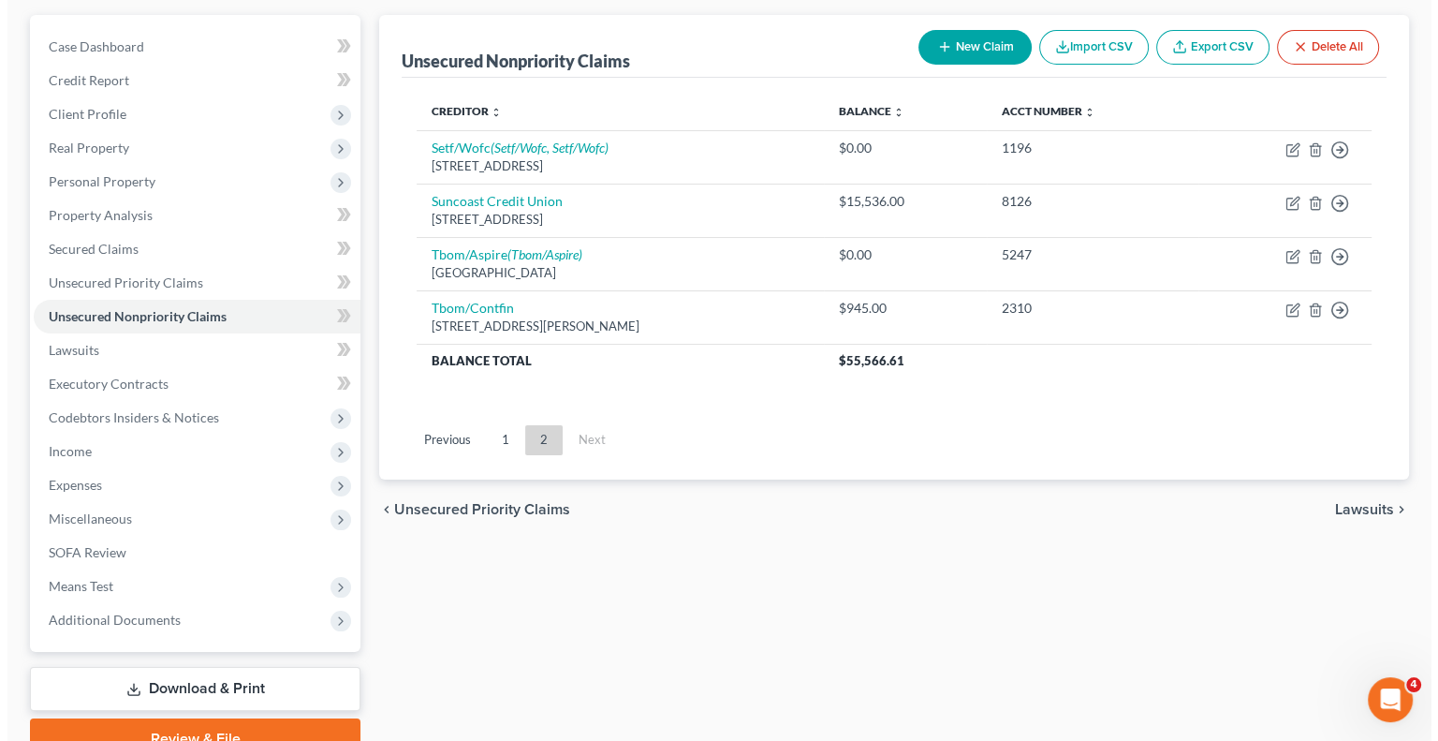
scroll to position [0, 0]
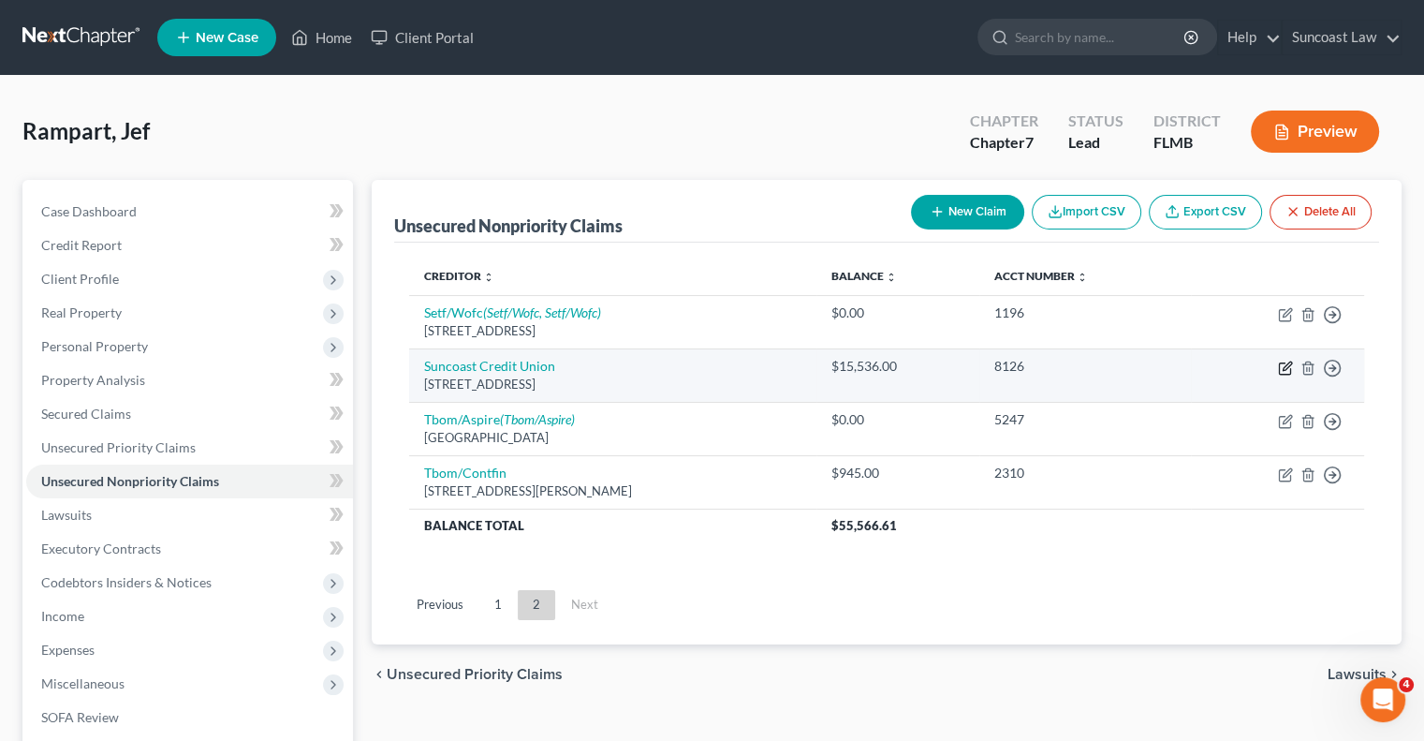
click at [1284, 370] on icon "button" at bounding box center [1285, 367] width 15 height 15
select select "9"
select select "2"
select select "0"
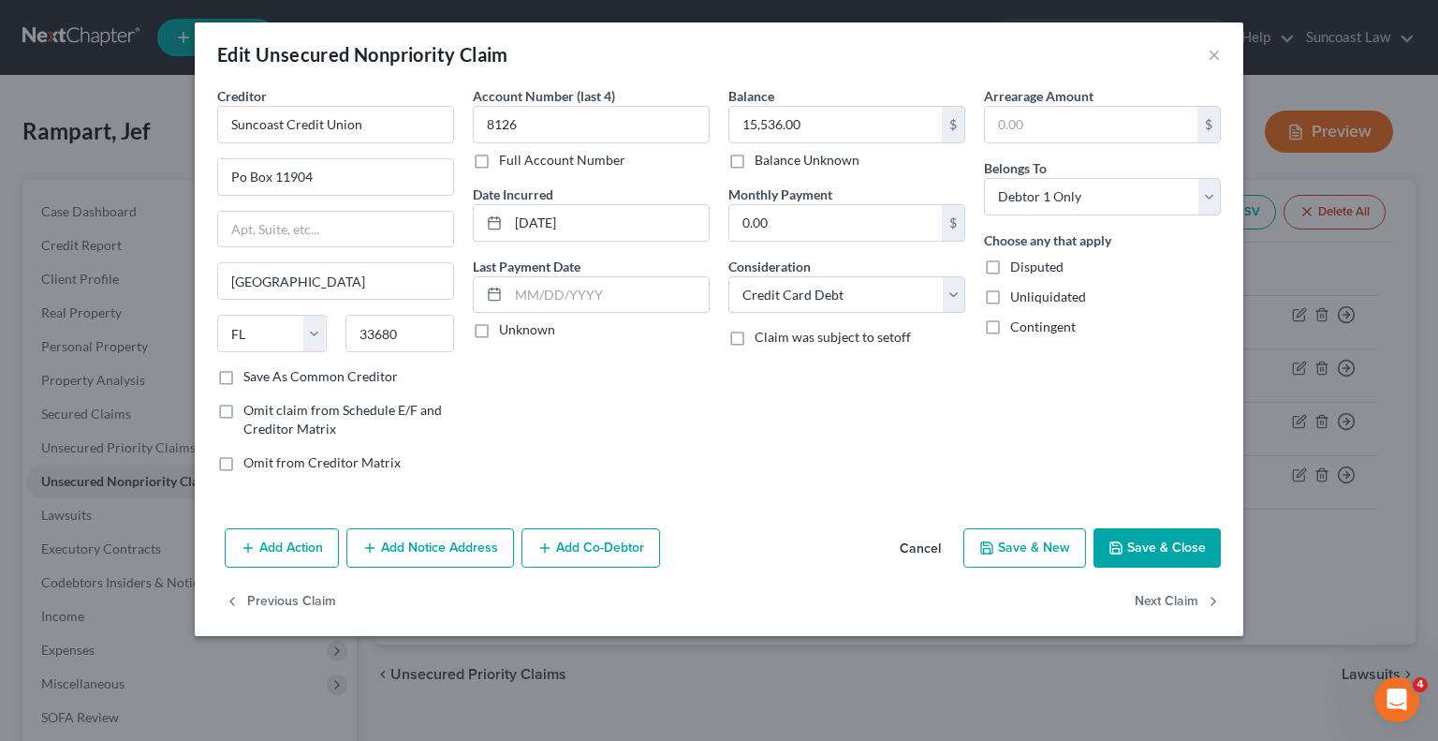
click at [423, 538] on button "Add Notice Address" at bounding box center [430, 547] width 168 height 39
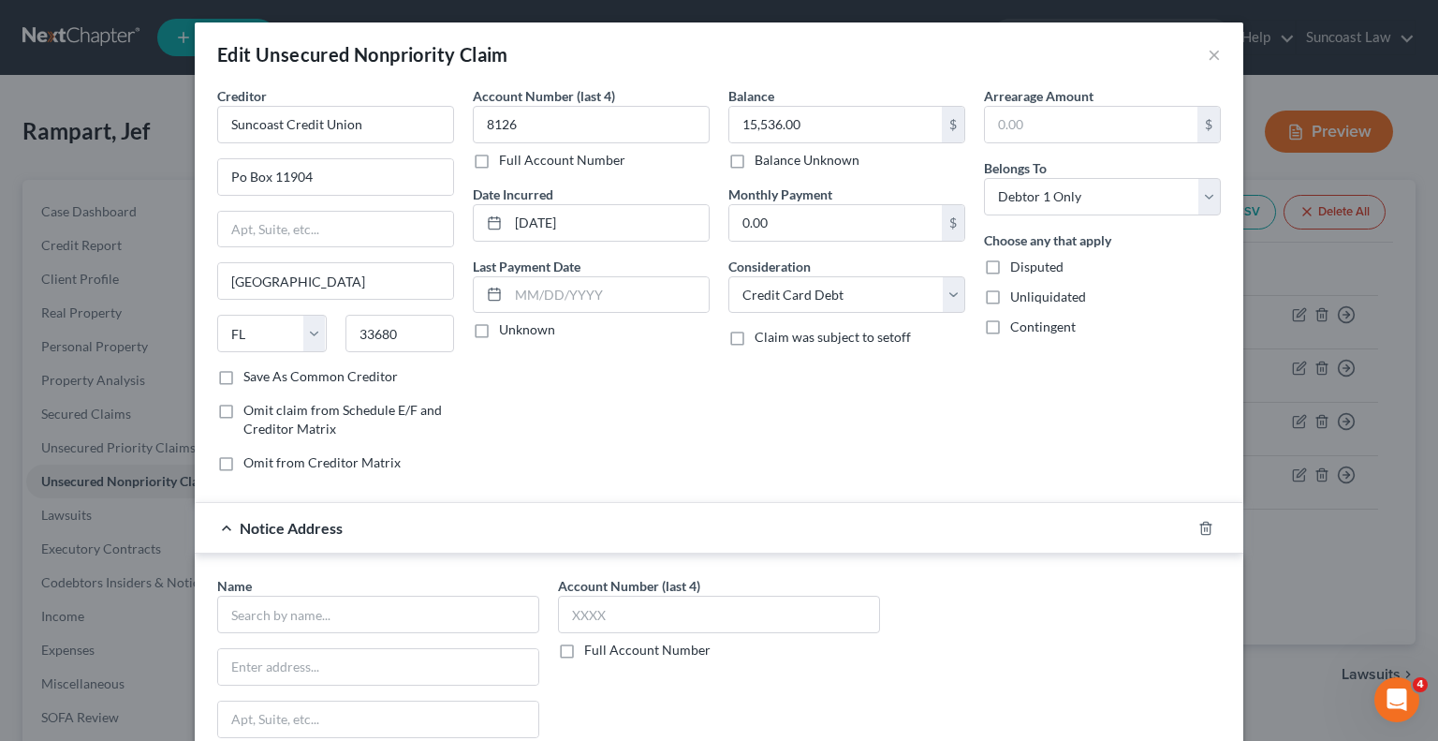
click at [584, 647] on label "Full Account Number" at bounding box center [647, 649] width 126 height 19
click at [592, 647] on input "Full Account Number" at bounding box center [598, 646] width 12 height 12
click at [631, 615] on input "text" at bounding box center [719, 614] width 322 height 37
paste input "2024 CC 002610"
type input "2024 CC 002610"
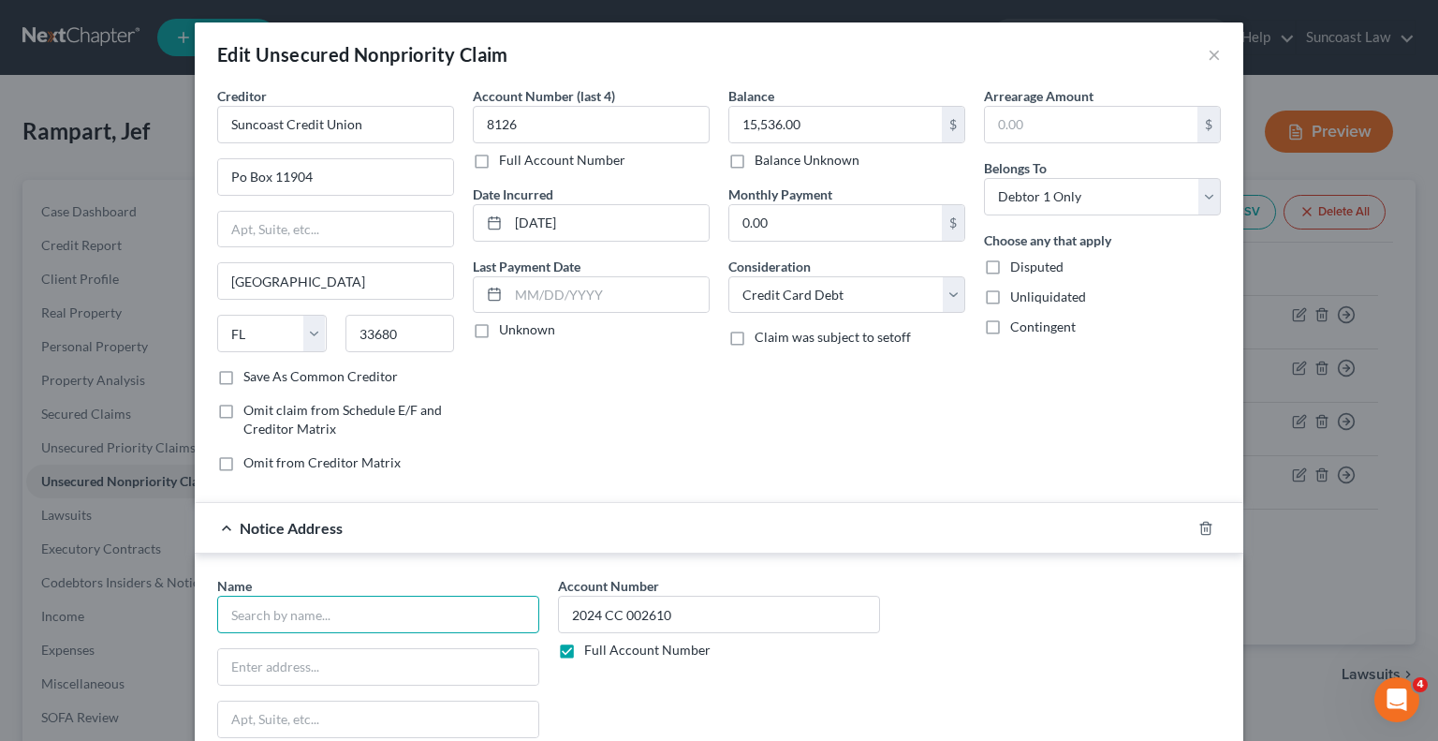
click at [461, 603] on input "text" at bounding box center [378, 614] width 322 height 37
type input "Wetherington Hamilton"
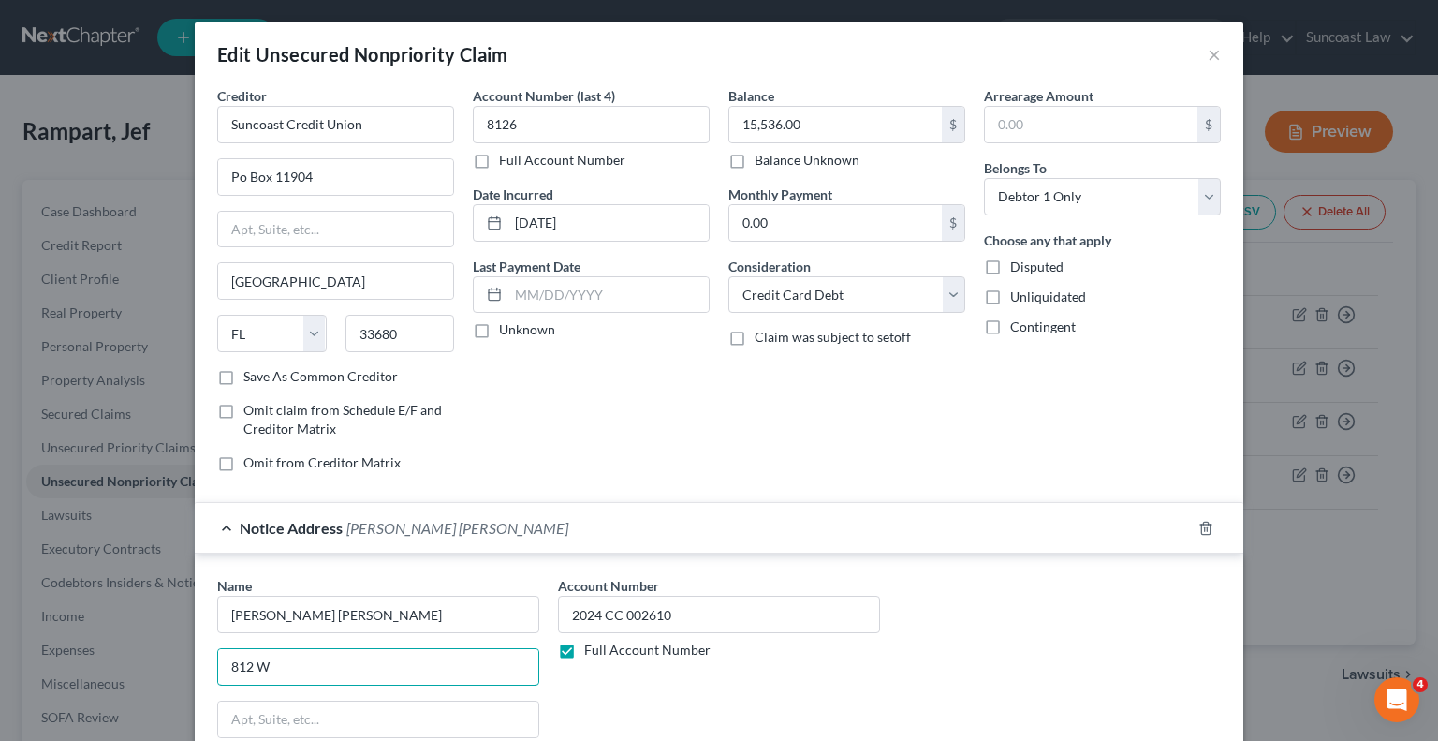
type input "812 W Drive Martin Luther King Jr Blvd"
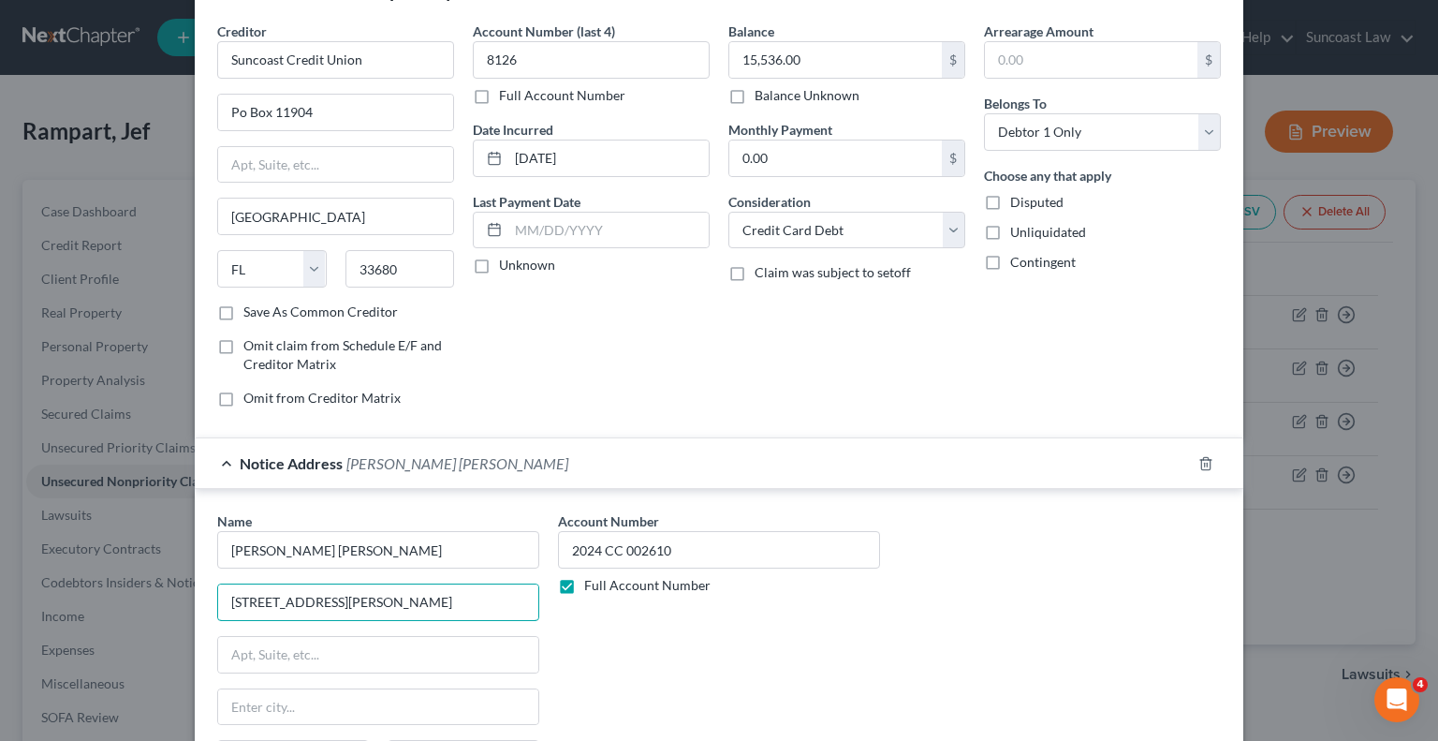
scroll to position [187, 0]
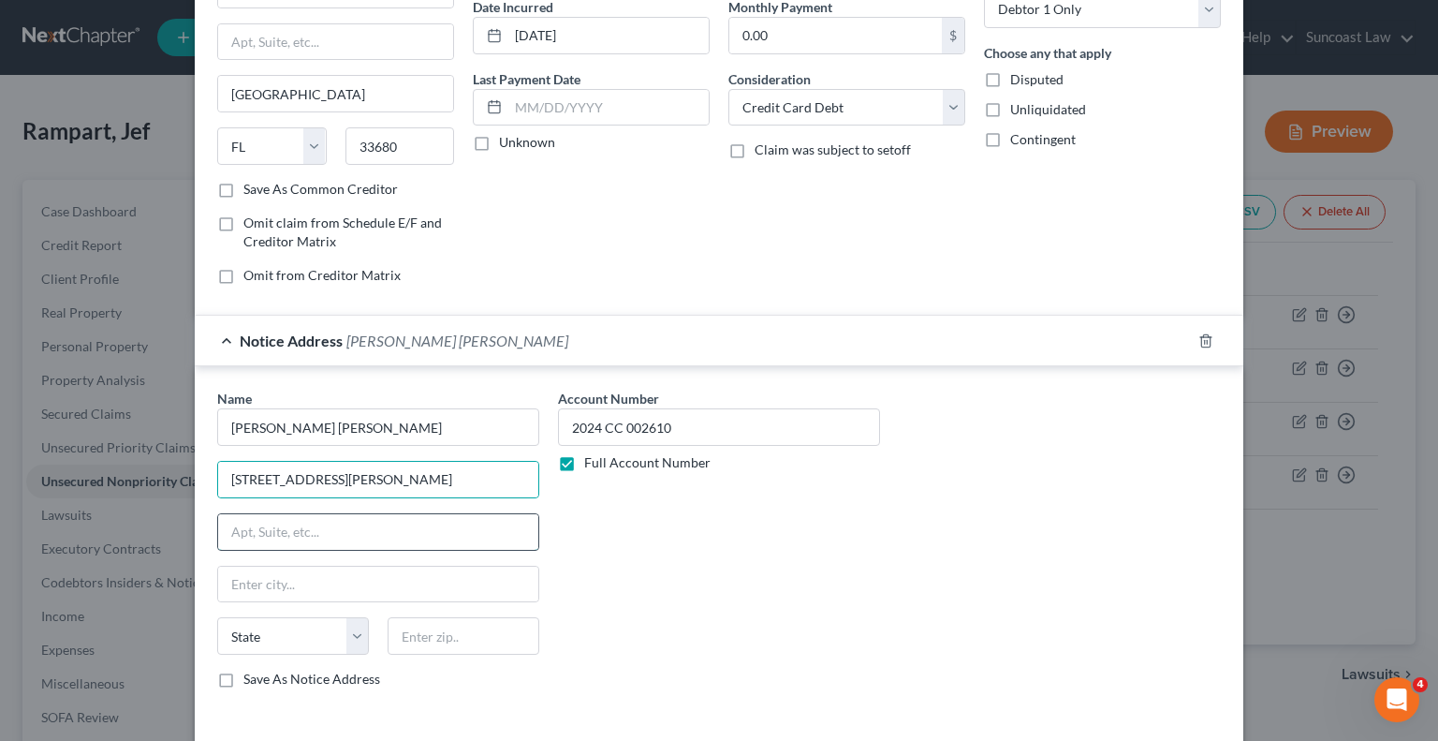
click at [370, 534] on input "text" at bounding box center [378, 532] width 320 height 36
type input "Suite 101"
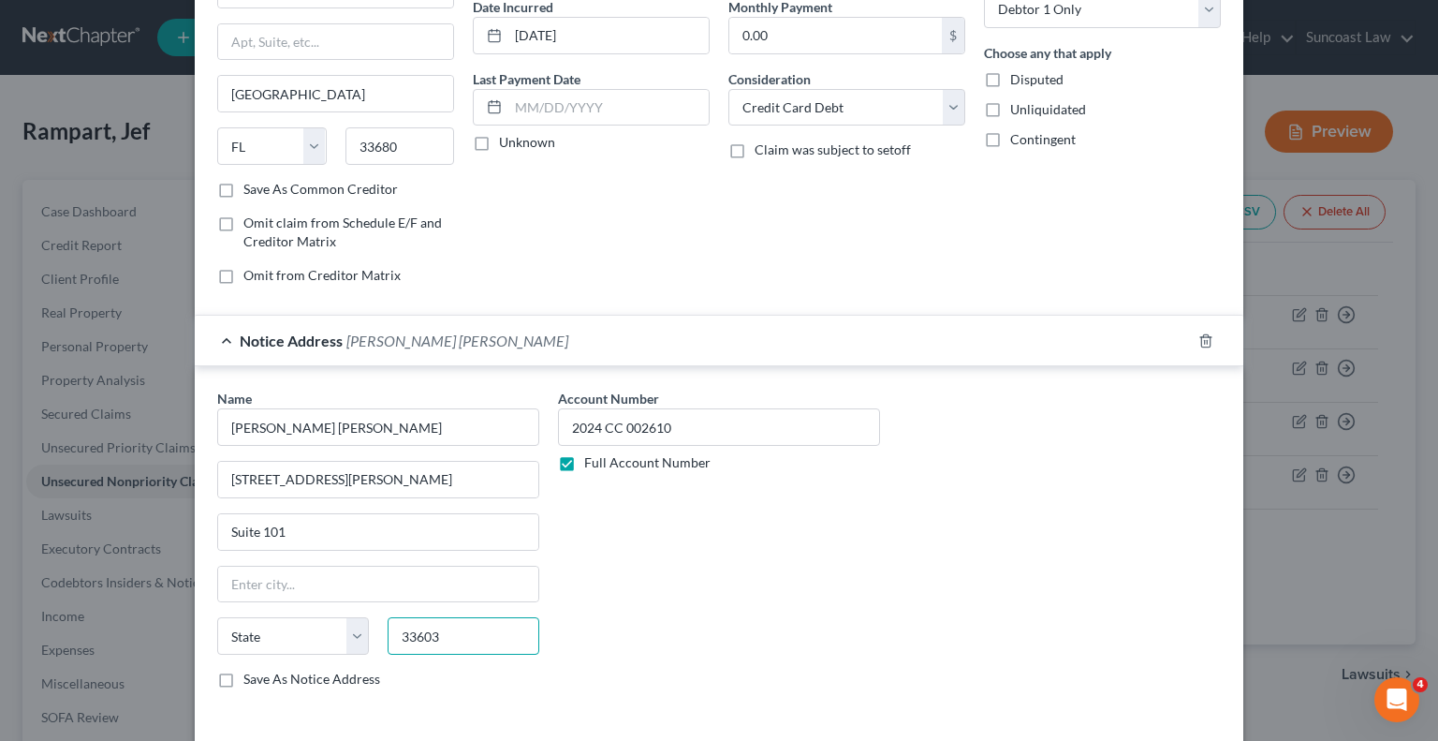
type input "33603"
type input "[GEOGRAPHIC_DATA]"
select select "9"
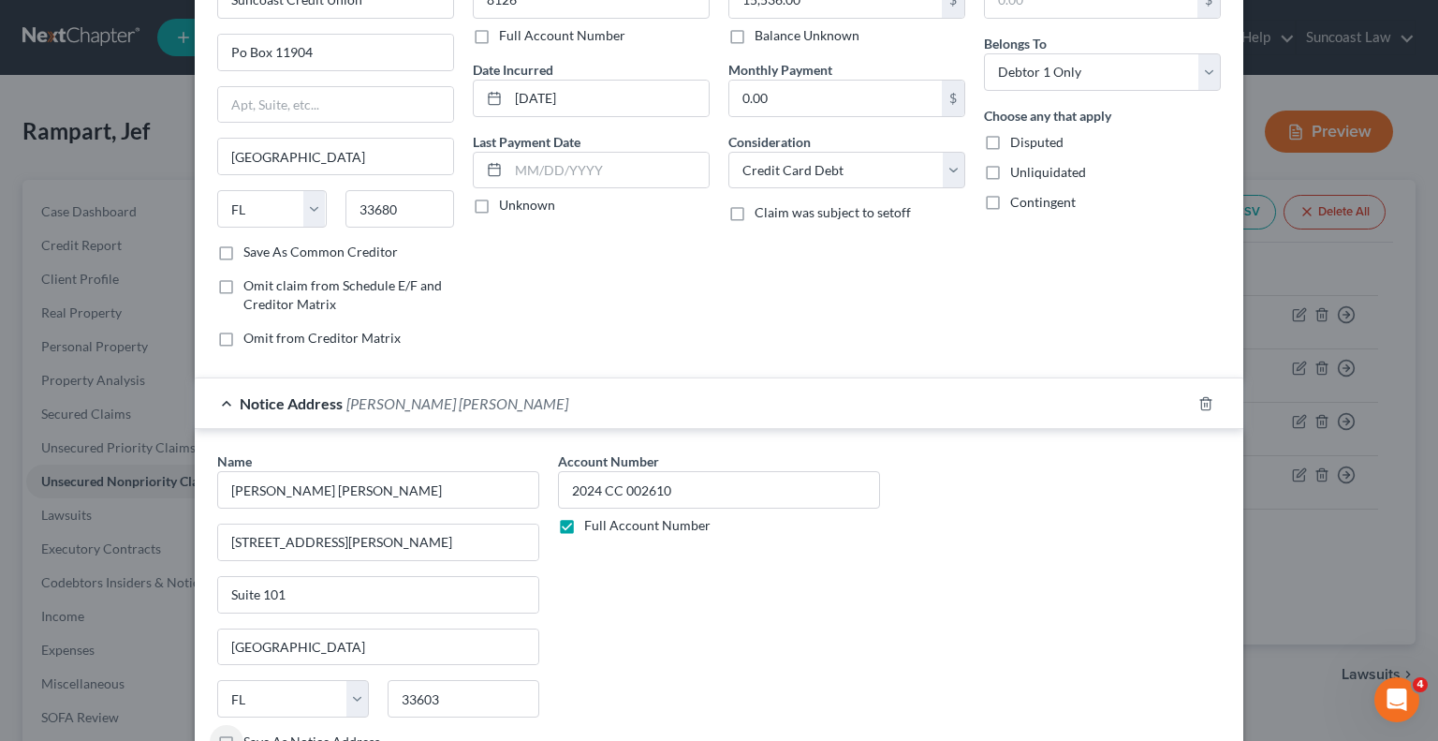
scroll to position [317, 0]
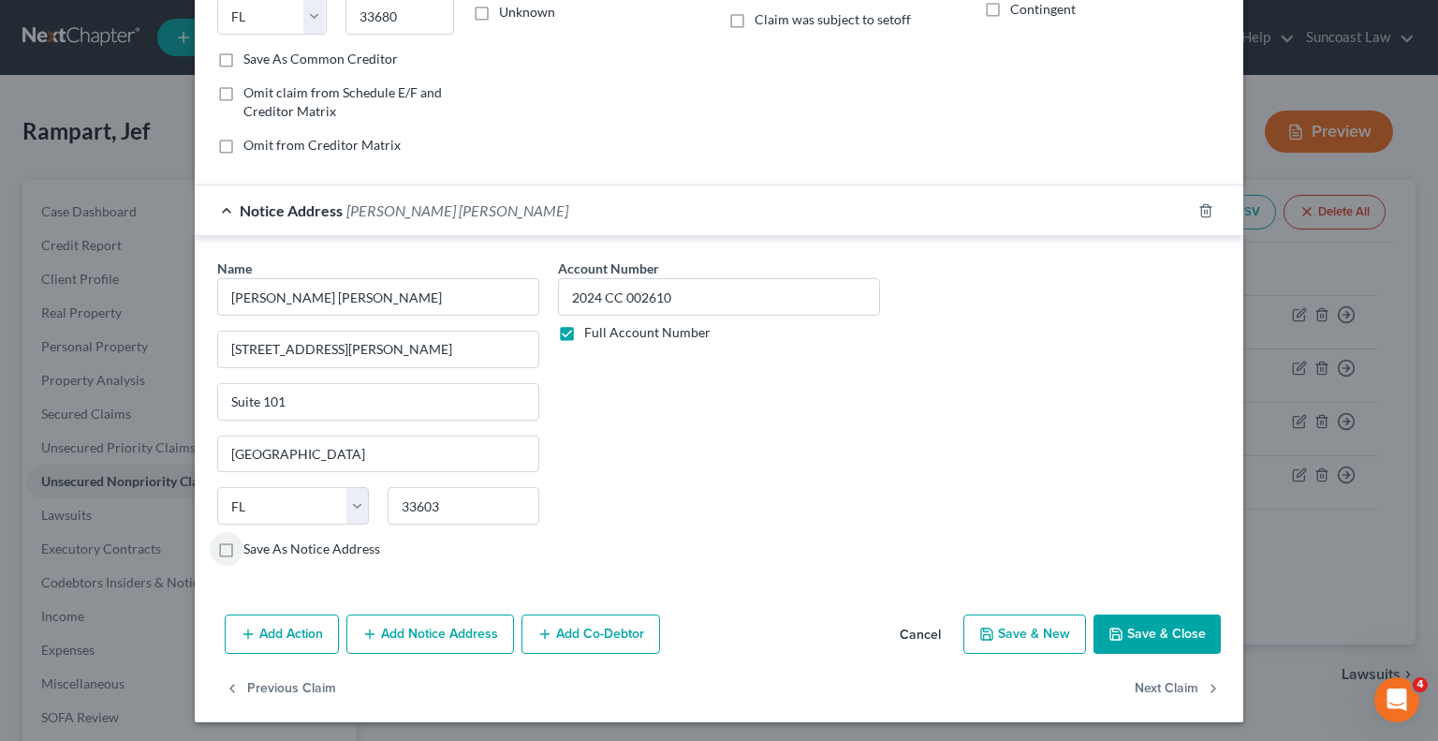
click at [1157, 630] on button "Save & Close" at bounding box center [1157, 633] width 127 height 39
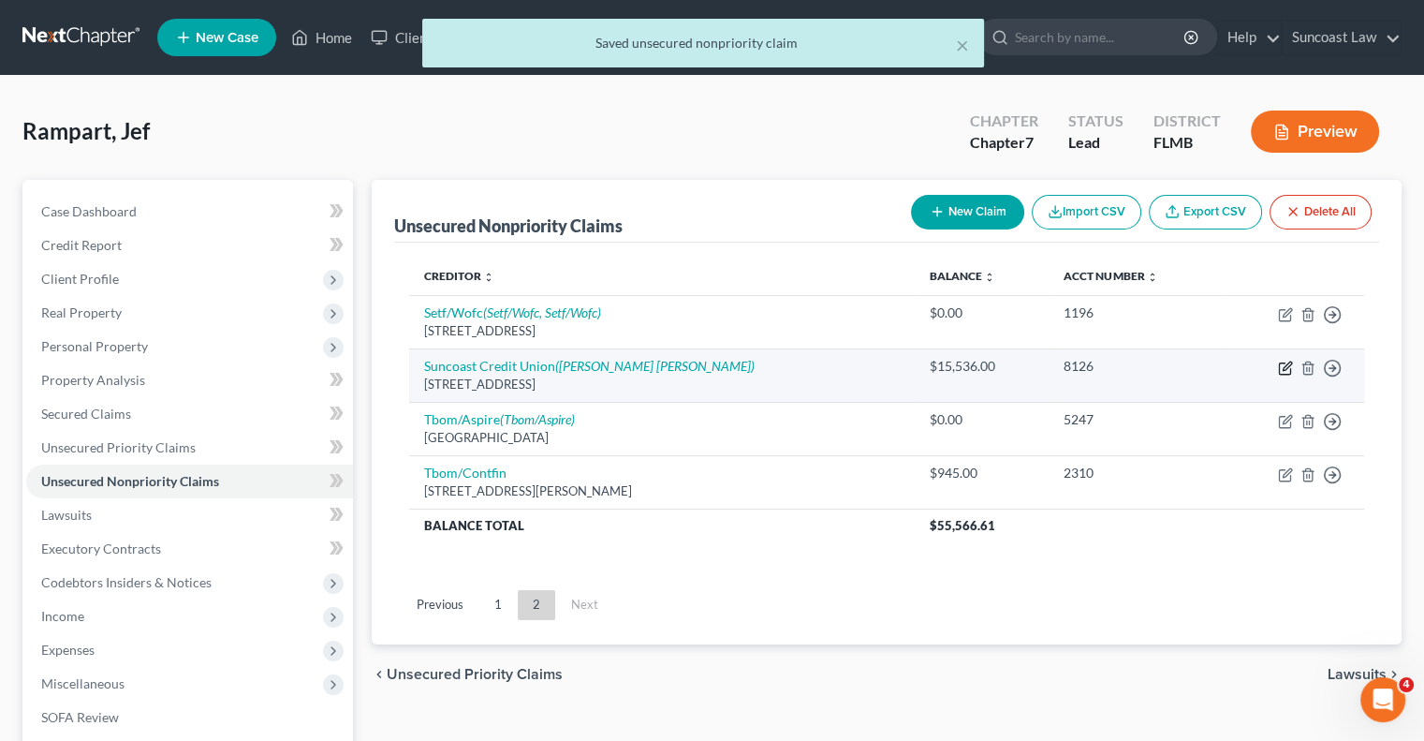
click at [1287, 370] on icon "button" at bounding box center [1285, 367] width 15 height 15
select select "9"
select select "2"
select select "0"
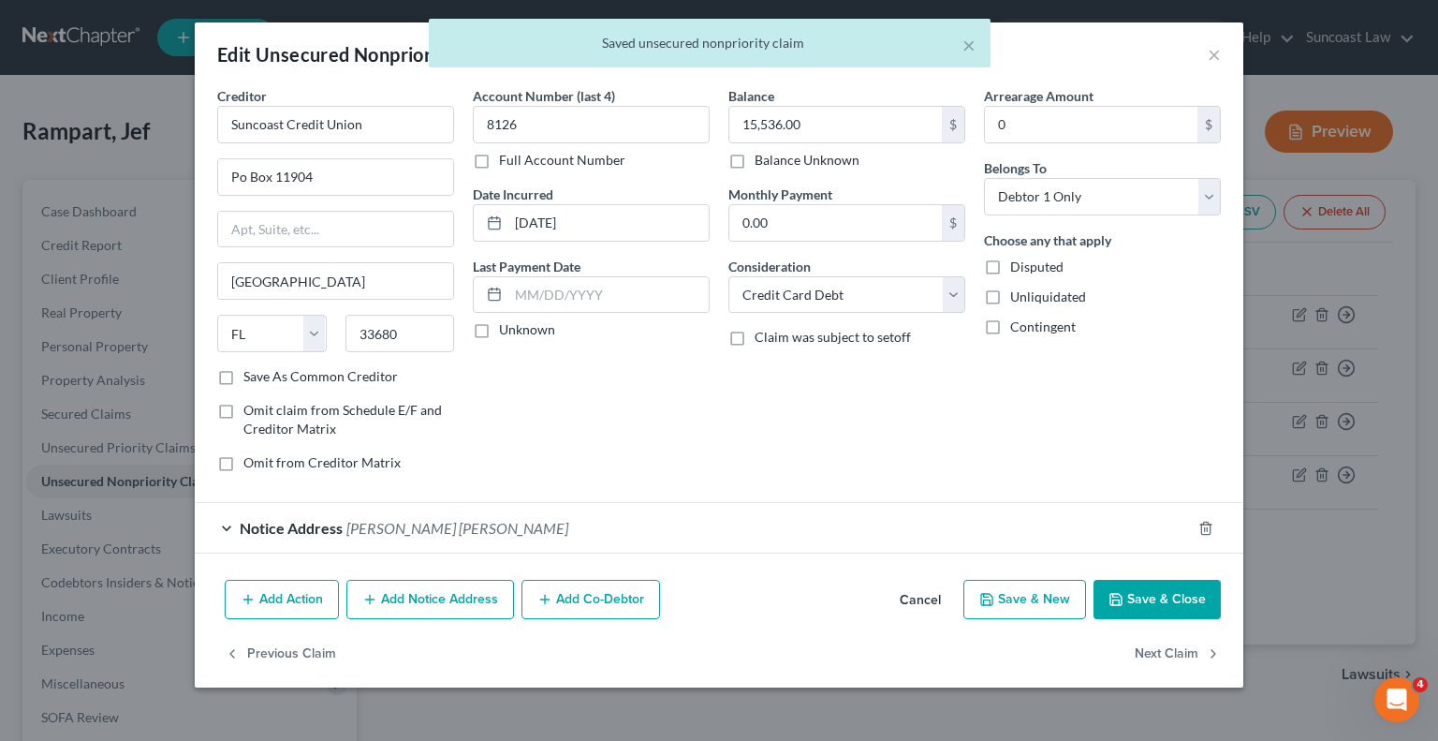
click at [436, 598] on button "Add Notice Address" at bounding box center [430, 599] width 168 height 39
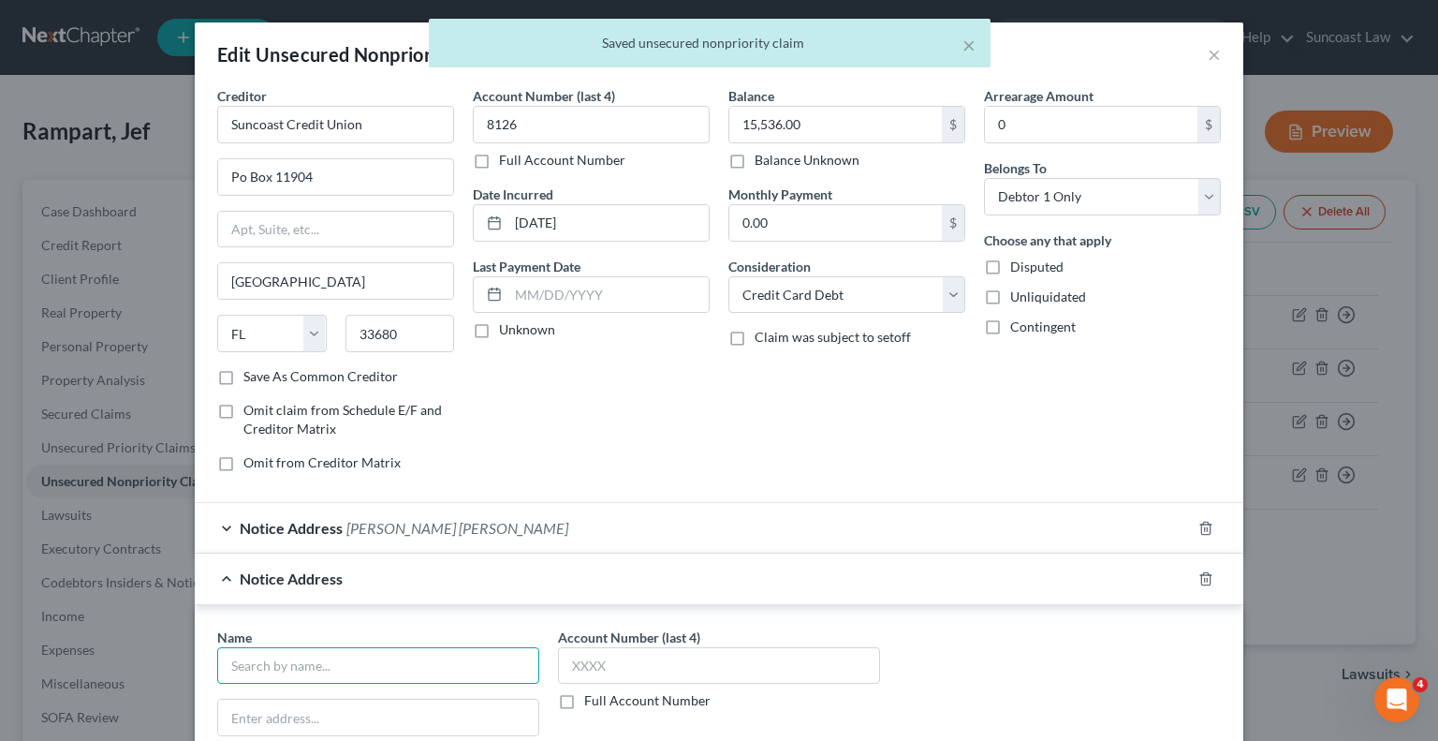
click at [476, 662] on input "text" at bounding box center [378, 665] width 322 height 37
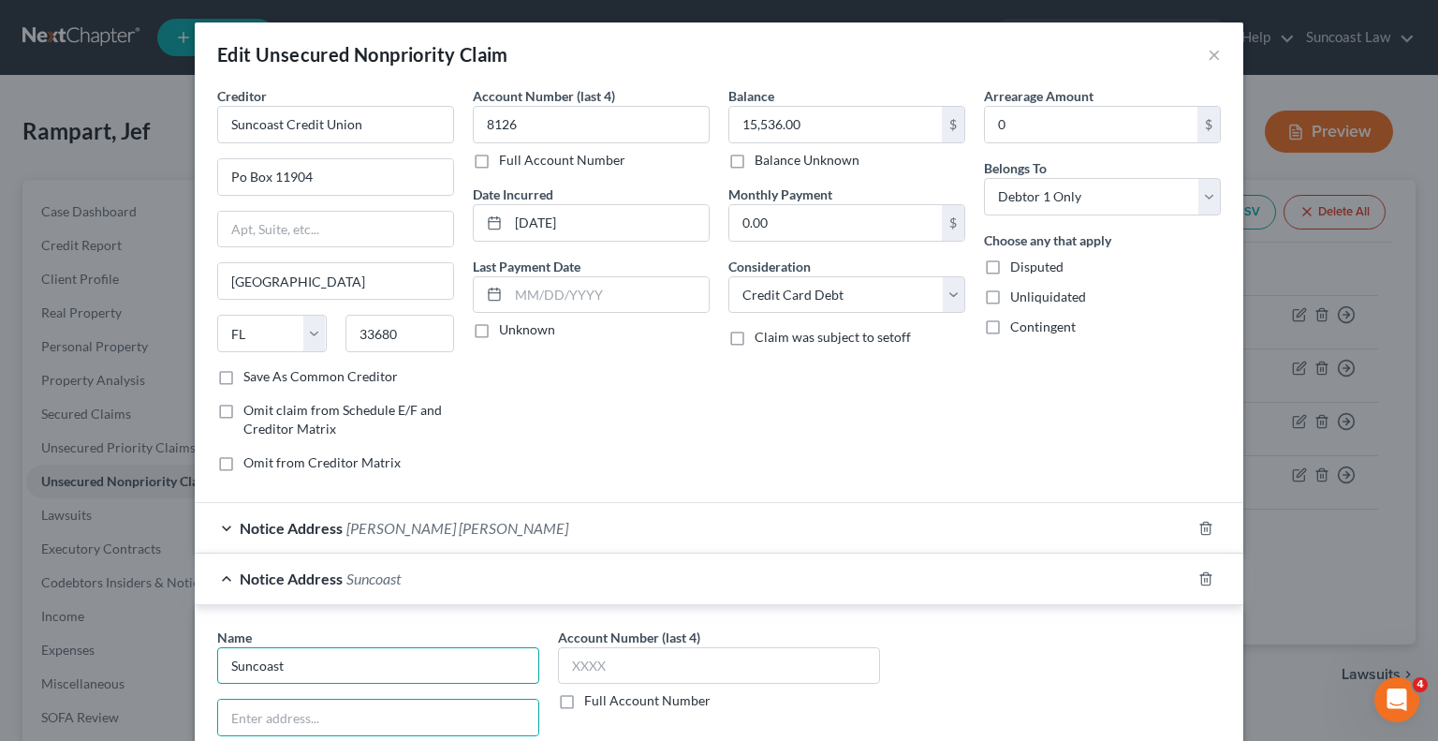
drag, startPoint x: 421, startPoint y: 658, endPoint x: 421, endPoint y: 648, distance: 10.3
click at [421, 651] on input "Suncoast" at bounding box center [378, 665] width 322 height 37
type input "Suncoast Credit"
type input "PO Box 11857"
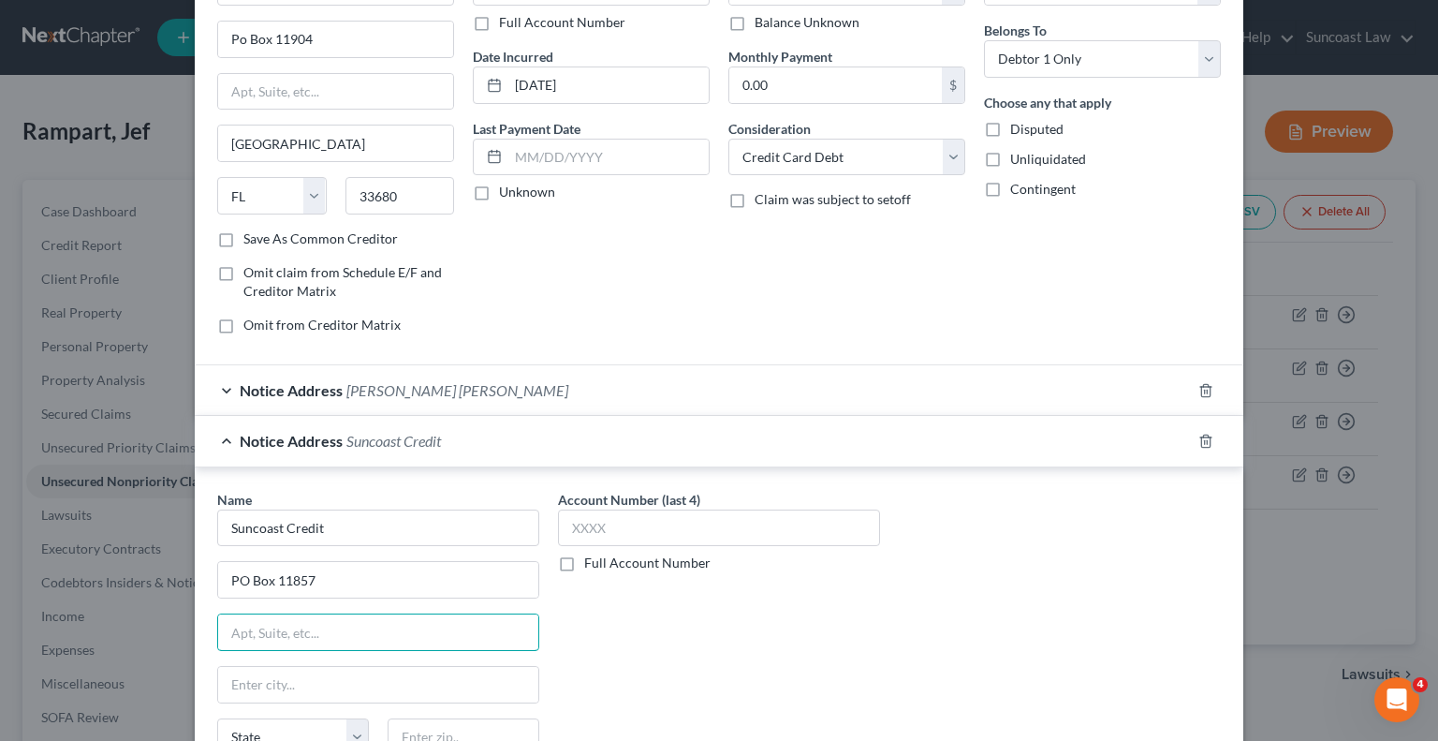
scroll to position [0, 0]
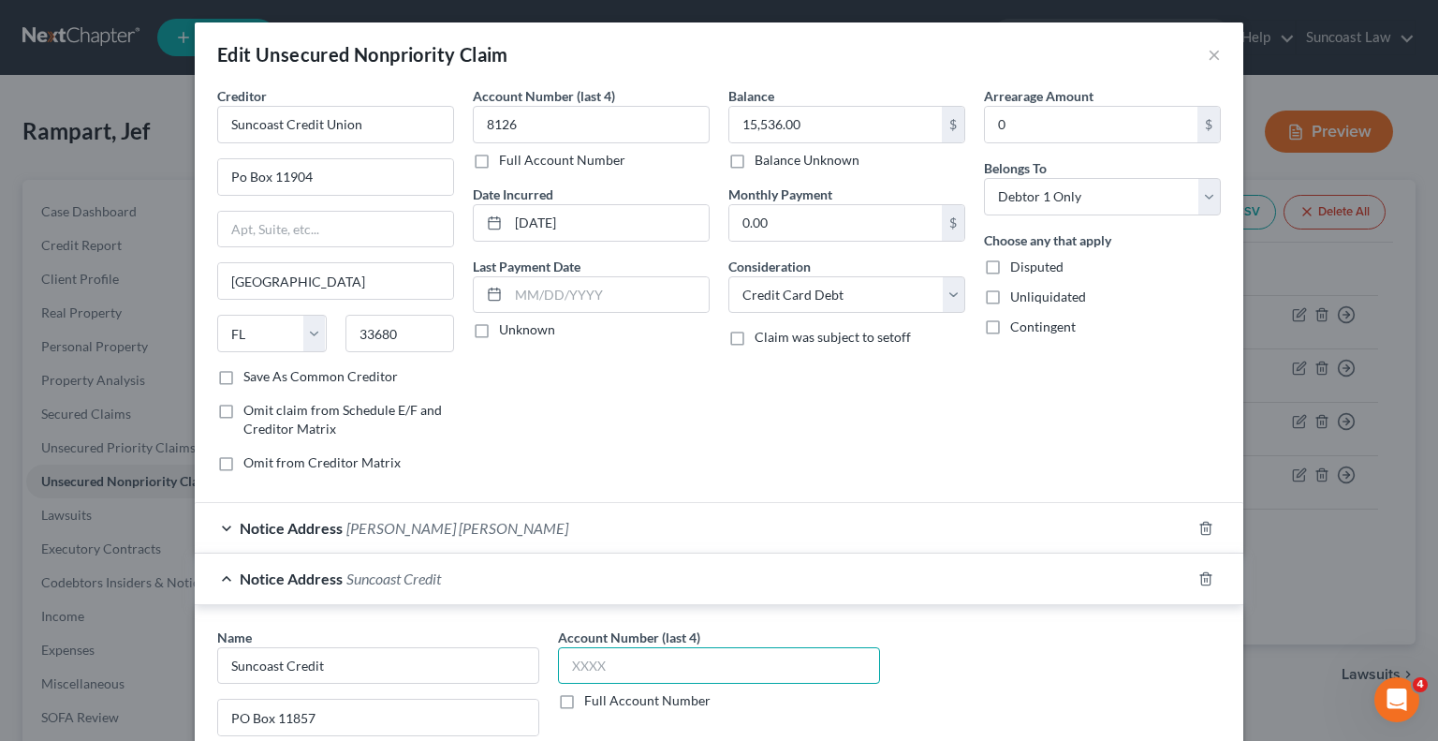
drag, startPoint x: 680, startPoint y: 664, endPoint x: 694, endPoint y: 535, distance: 130.0
click at [681, 662] on input "text" at bounding box center [719, 665] width 322 height 37
type input "8126"
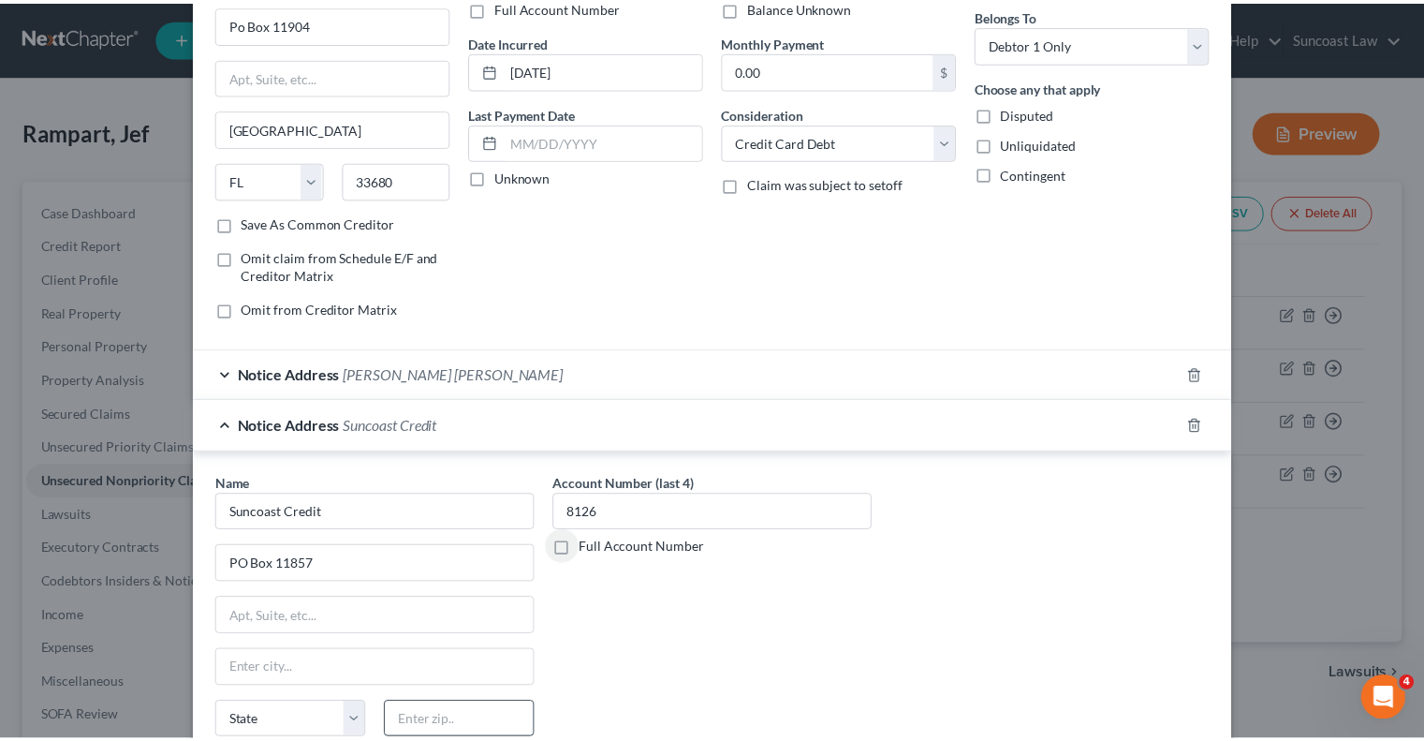
scroll to position [367, 0]
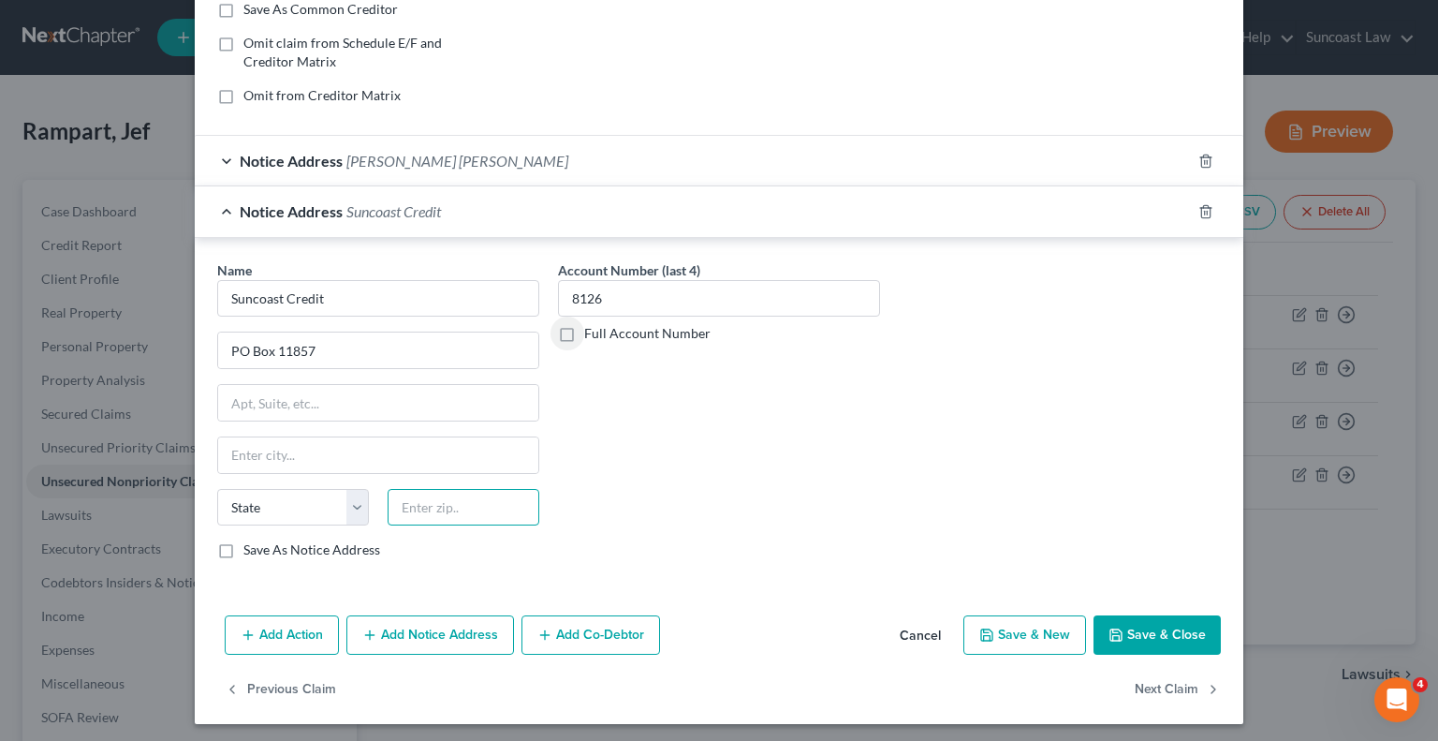
click at [463, 511] on input "text" at bounding box center [464, 507] width 152 height 37
type input "33680"
type input "[GEOGRAPHIC_DATA]"
select select "9"
click at [1146, 633] on button "Save & Close" at bounding box center [1157, 634] width 127 height 39
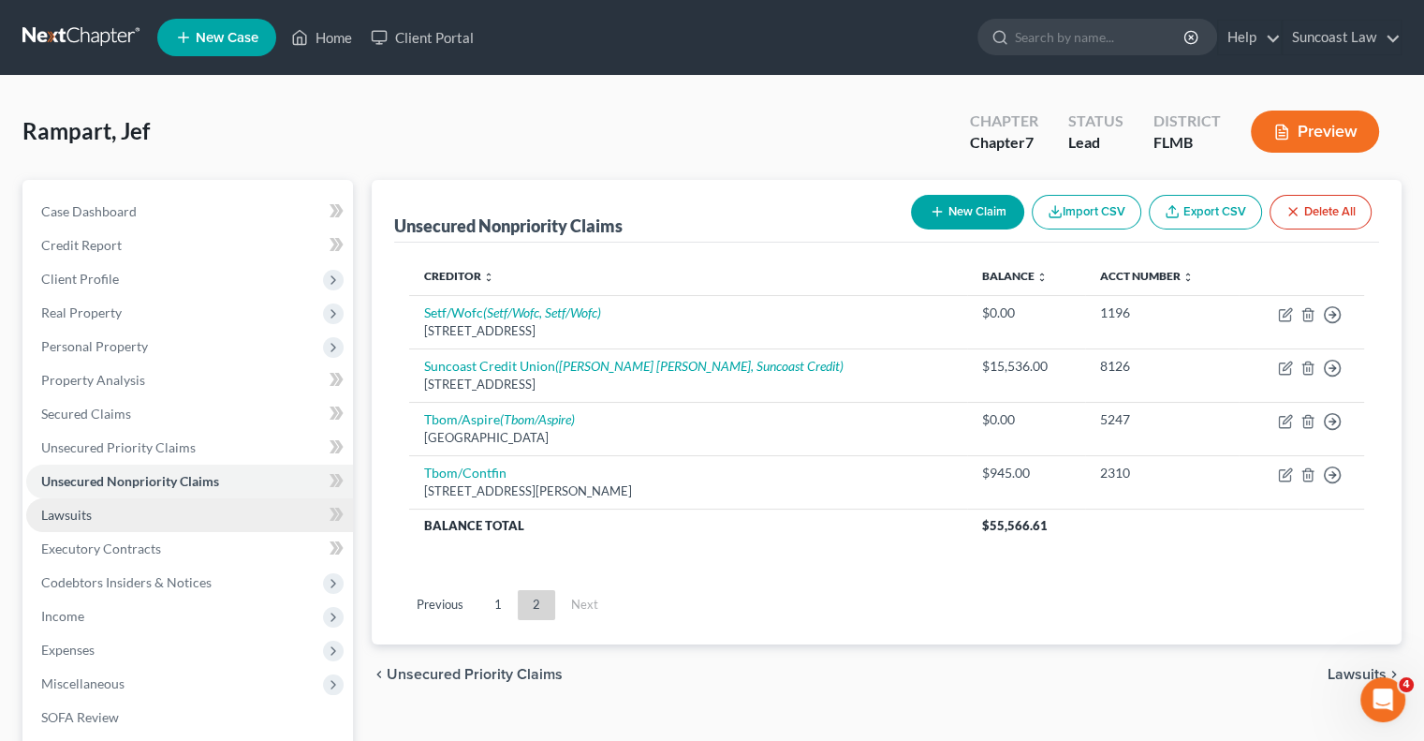
click at [98, 512] on link "Lawsuits" at bounding box center [189, 515] width 327 height 34
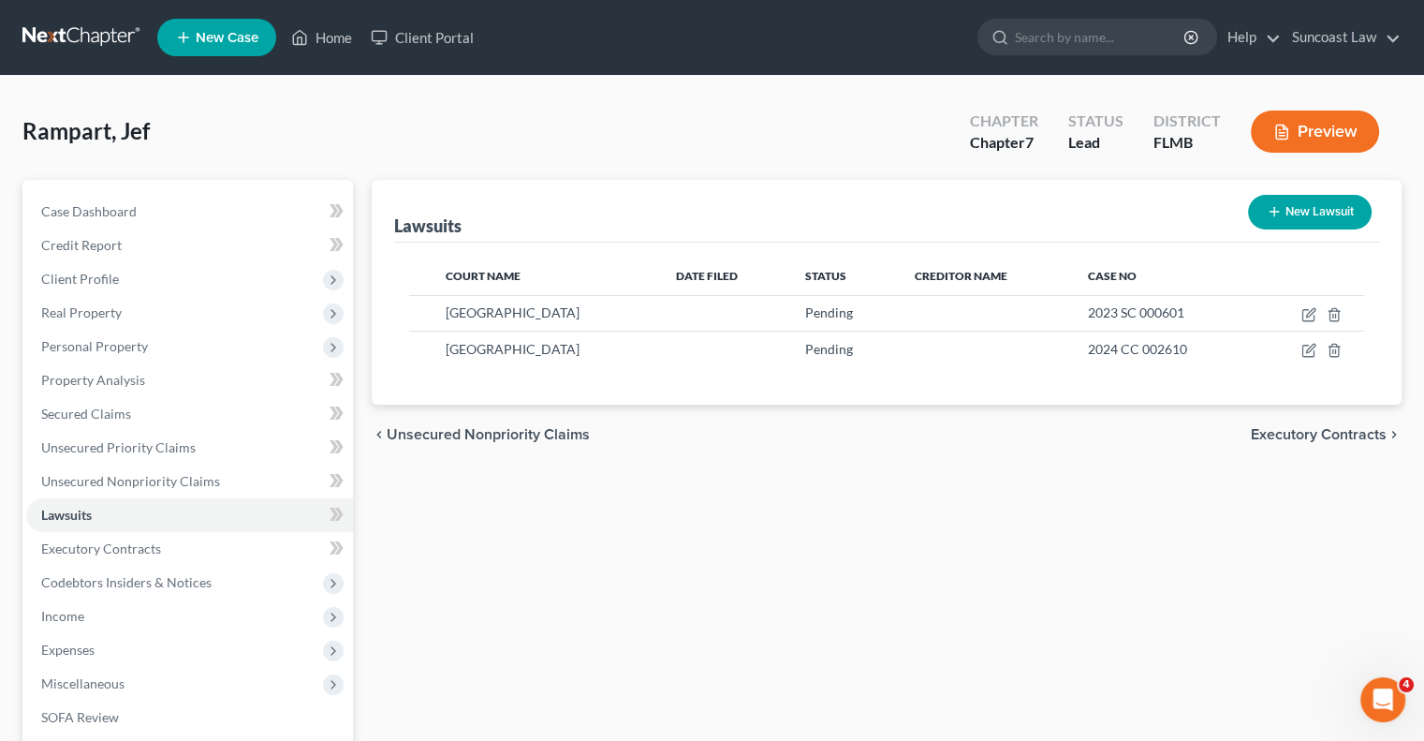
click at [1292, 207] on button "New Lawsuit" at bounding box center [1310, 212] width 124 height 35
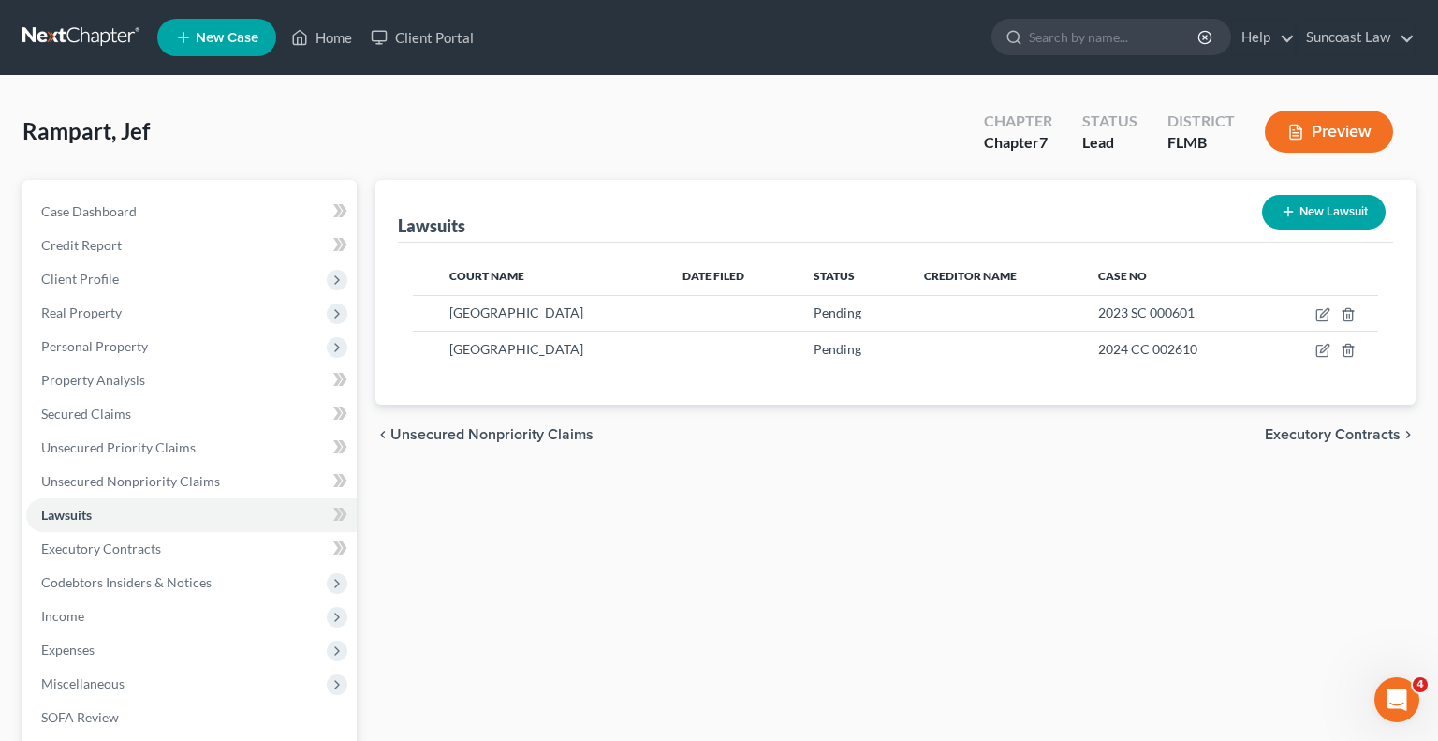
select select "0"
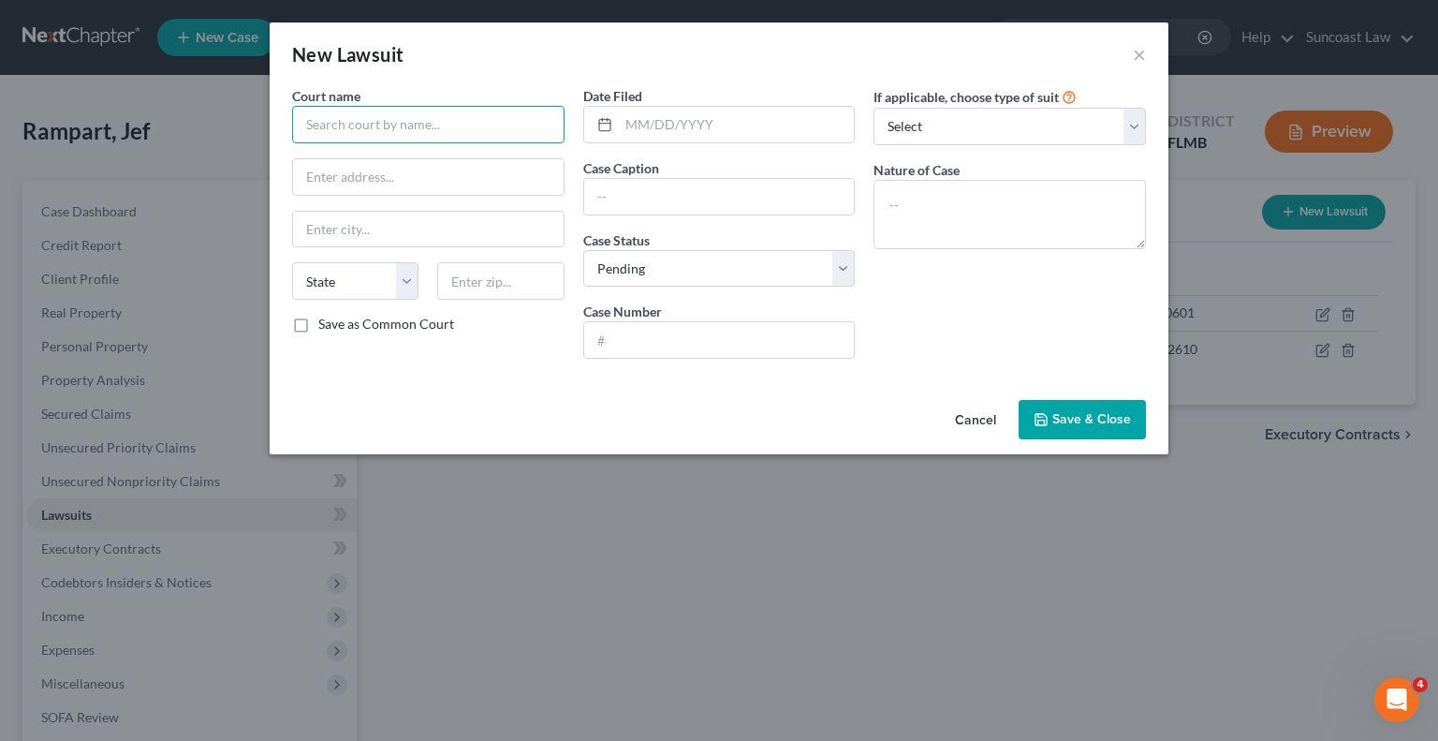
click at [386, 133] on input "text" at bounding box center [428, 124] width 272 height 37
type input "[GEOGRAPHIC_DATA]"
click at [715, 343] on input "text" at bounding box center [719, 340] width 271 height 36
paste input "2024 CC 006780"
click at [614, 334] on input "2024 CC 006780" at bounding box center [719, 340] width 271 height 36
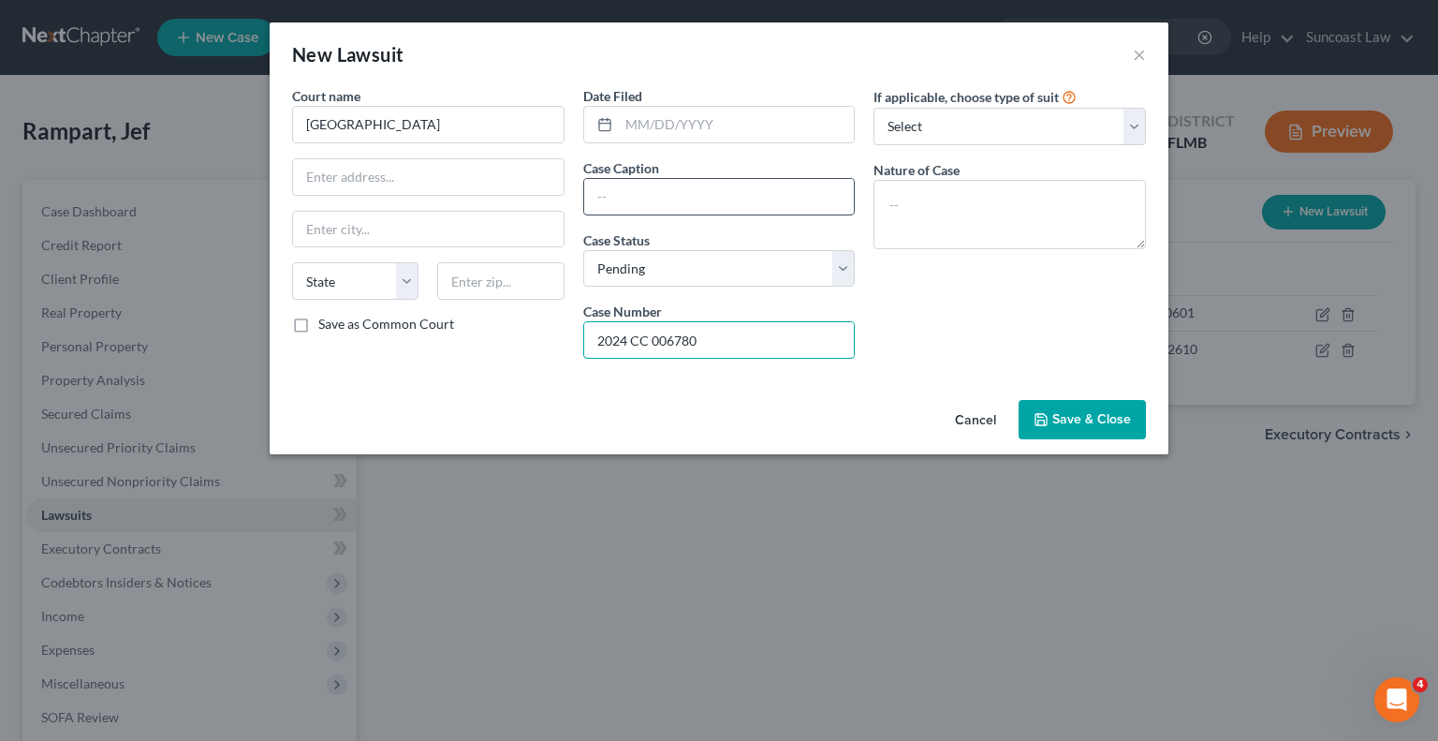
type input "2024 CC 006780"
click at [723, 200] on input "text" at bounding box center [719, 197] width 271 height 36
drag, startPoint x: 804, startPoint y: 199, endPoint x: 423, endPoint y: 223, distance: 381.8
click at [423, 223] on div "Court name * Sarasota County State AL AK AR AZ CA CO CT DE DC FL GA GU HI ID IL…" at bounding box center [719, 229] width 873 height 287
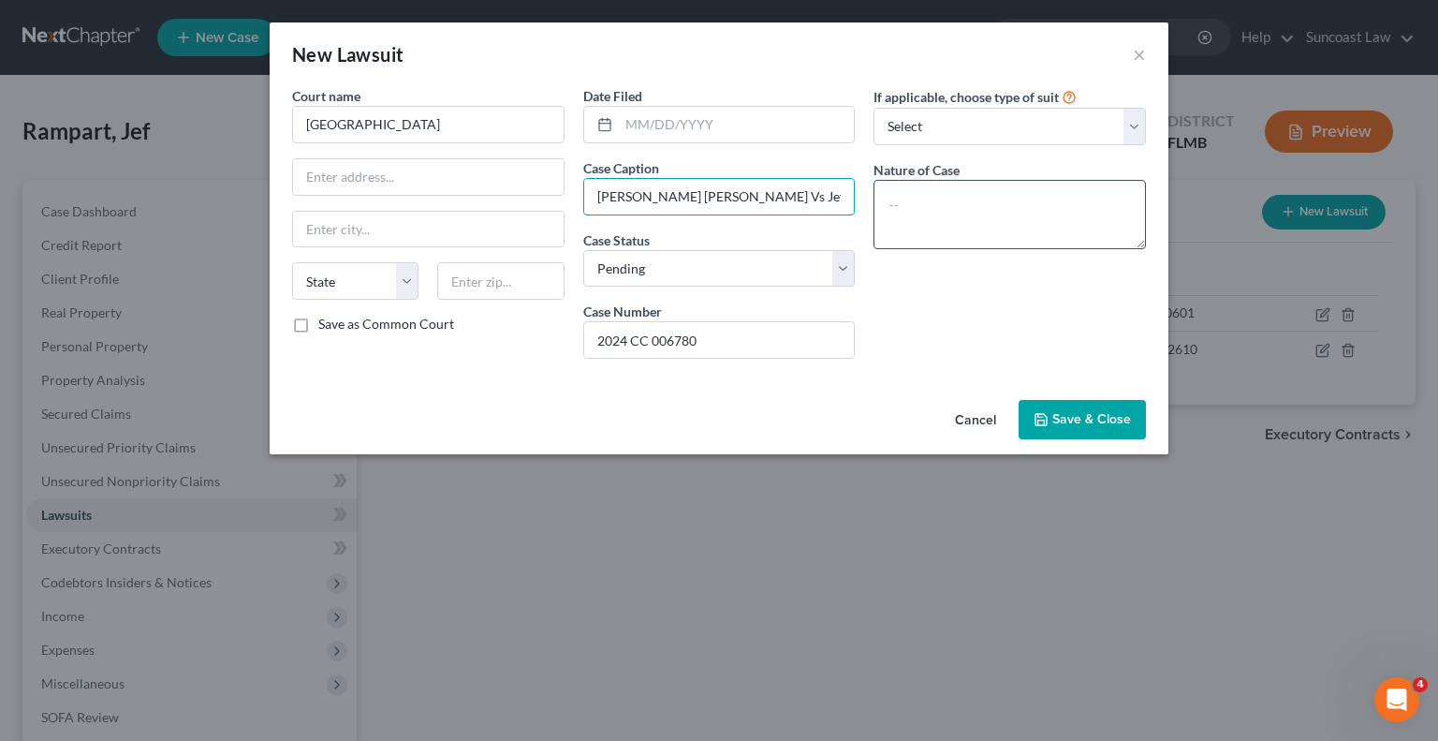
type input "[PERSON_NAME] [PERSON_NAME] Vs Jef Rampart"
click at [1034, 202] on textarea at bounding box center [1010, 214] width 272 height 69
paste textarea "[PERSON_NAME] [PERSON_NAME] Vs Jef Rampart"
type textarea "[PERSON_NAME] [PERSON_NAME] Vs Jef Rampart"
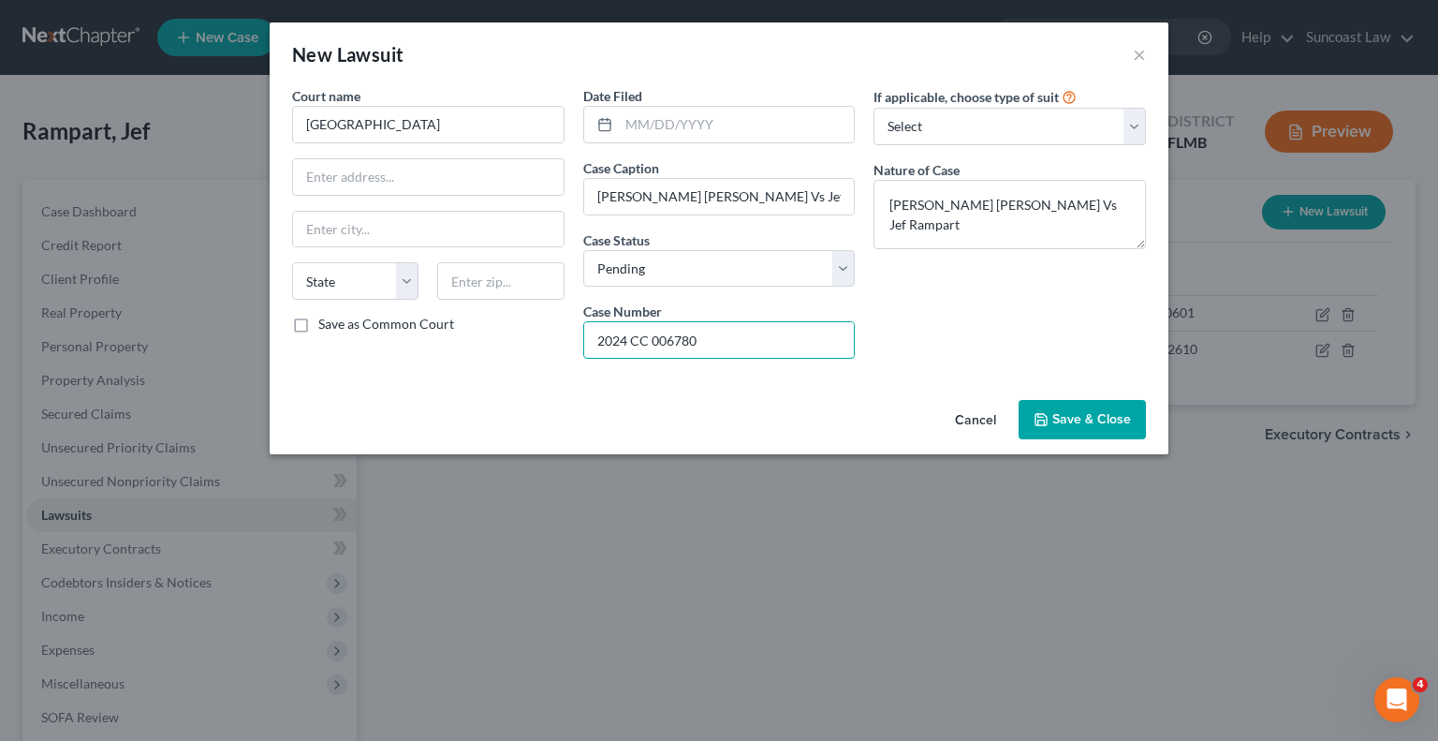
drag, startPoint x: 752, startPoint y: 340, endPoint x: 568, endPoint y: 333, distance: 183.6
click at [568, 333] on div "Court name * Sarasota County State AL AK AR AZ CA CO CT DE DC FL GA GU HI ID IL…" at bounding box center [719, 229] width 873 height 287
click at [1111, 411] on span "Save & Close" at bounding box center [1091, 419] width 79 height 16
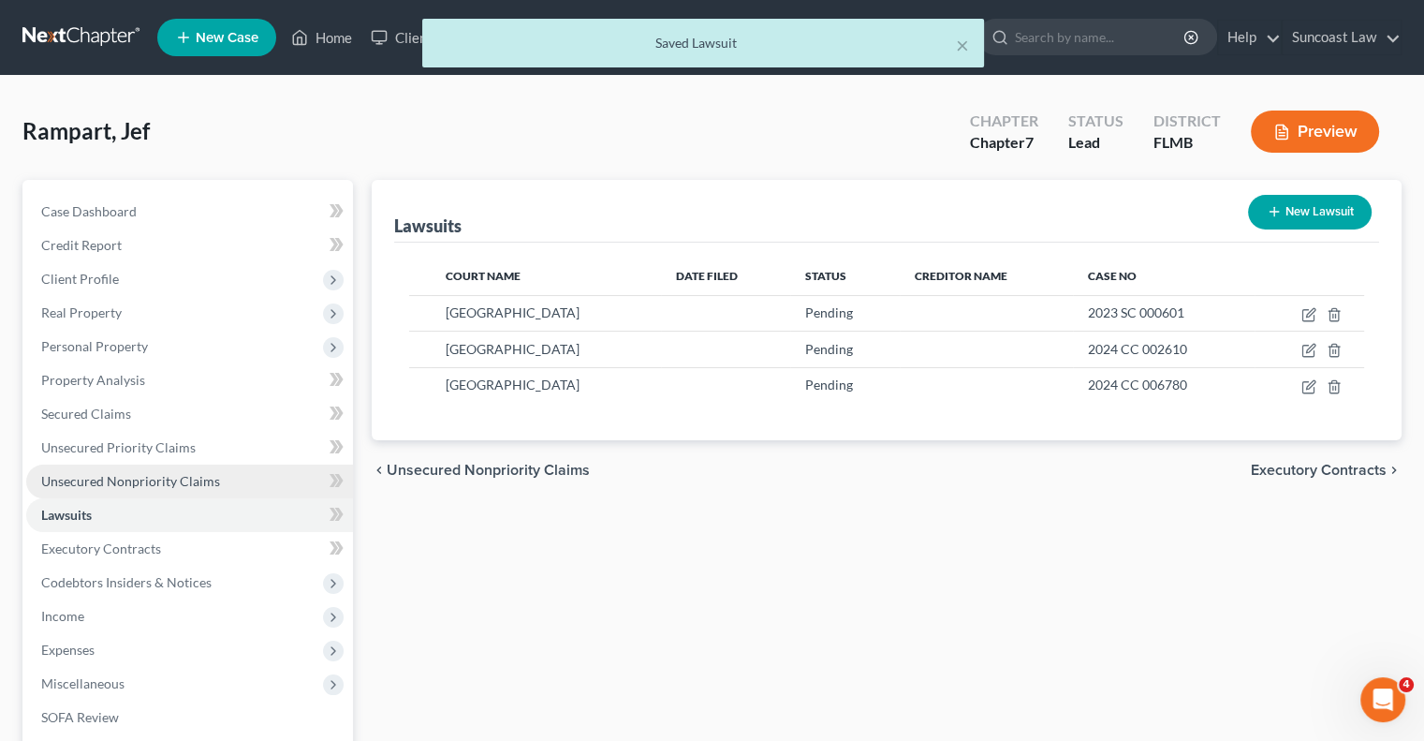
click at [195, 470] on link "Unsecured Nonpriority Claims" at bounding box center [189, 481] width 327 height 34
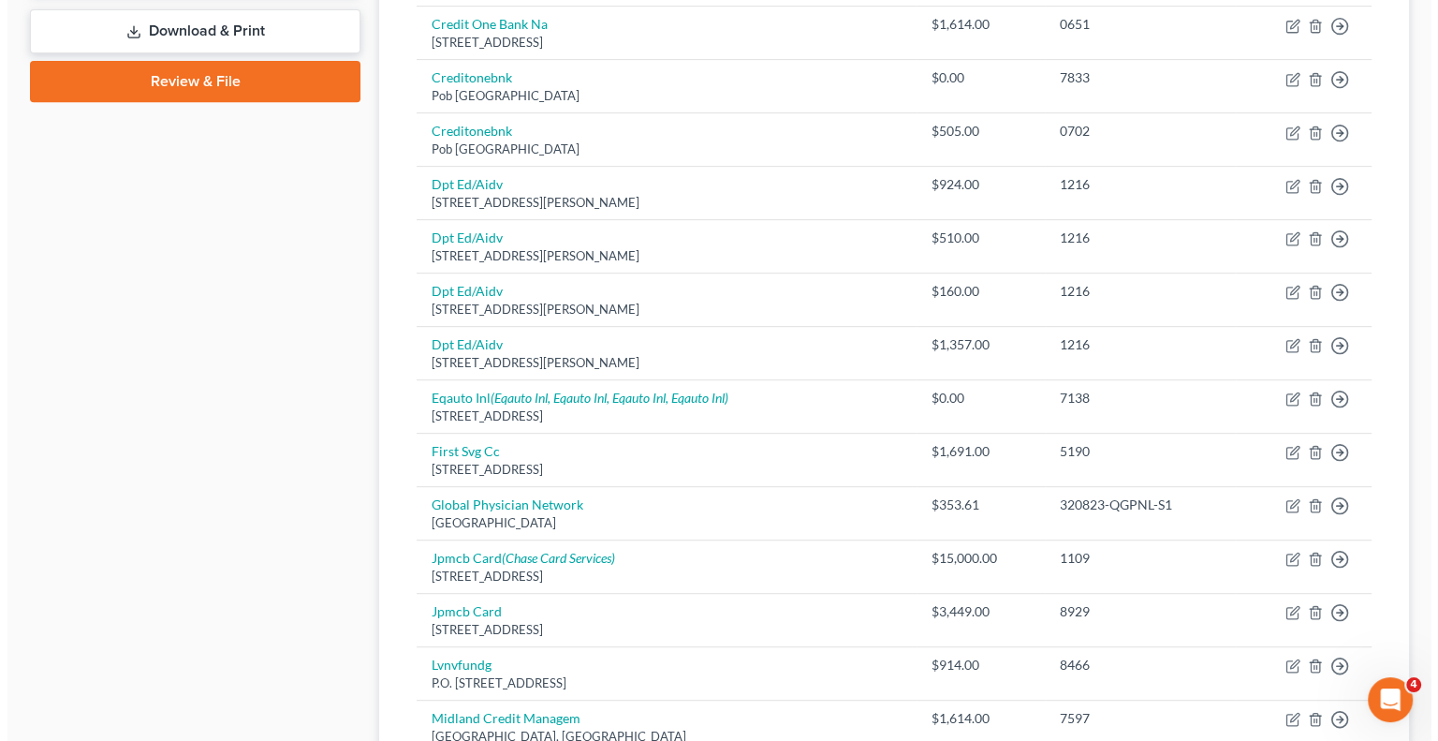
scroll to position [936, 0]
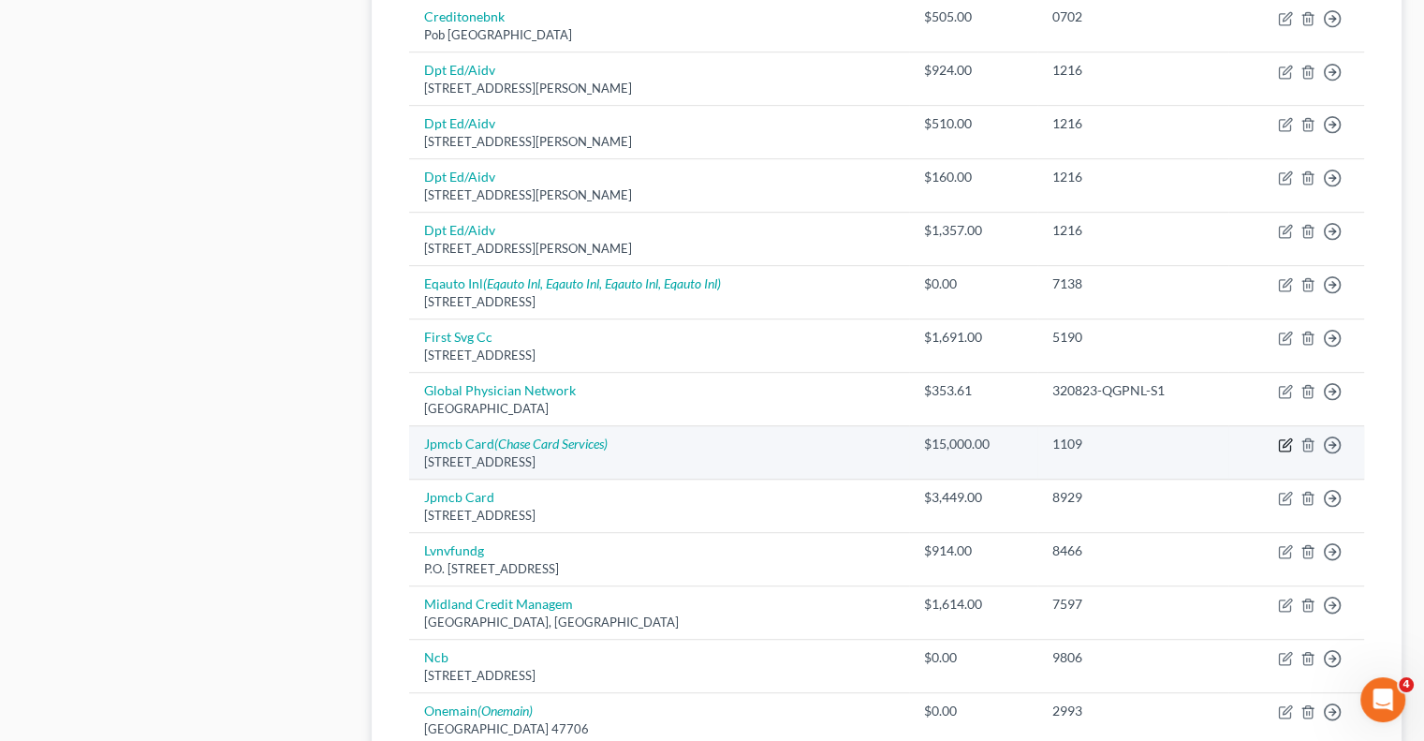
click at [1287, 439] on icon "button" at bounding box center [1287, 443] width 8 height 8
select select "7"
select select "2"
select select "0"
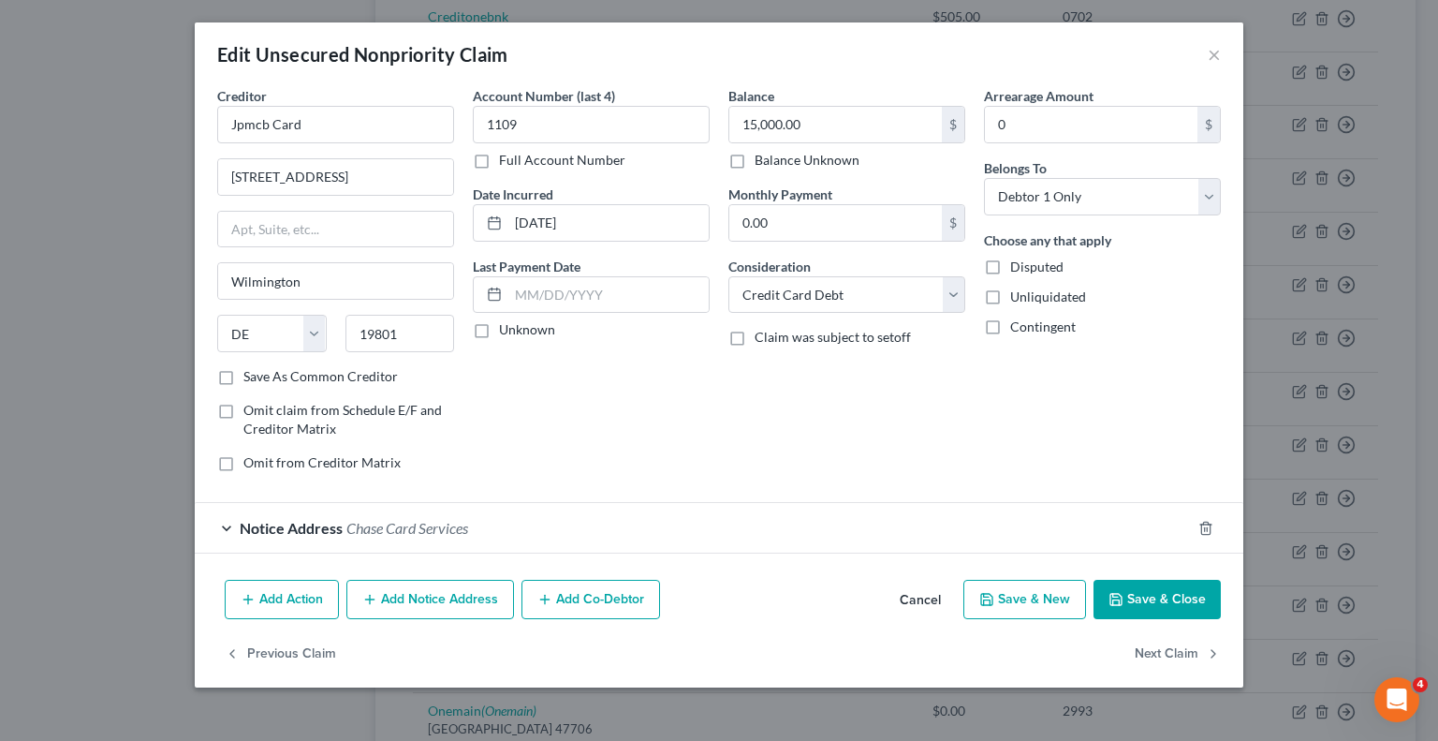
click at [457, 607] on button "Add Notice Address" at bounding box center [430, 599] width 168 height 39
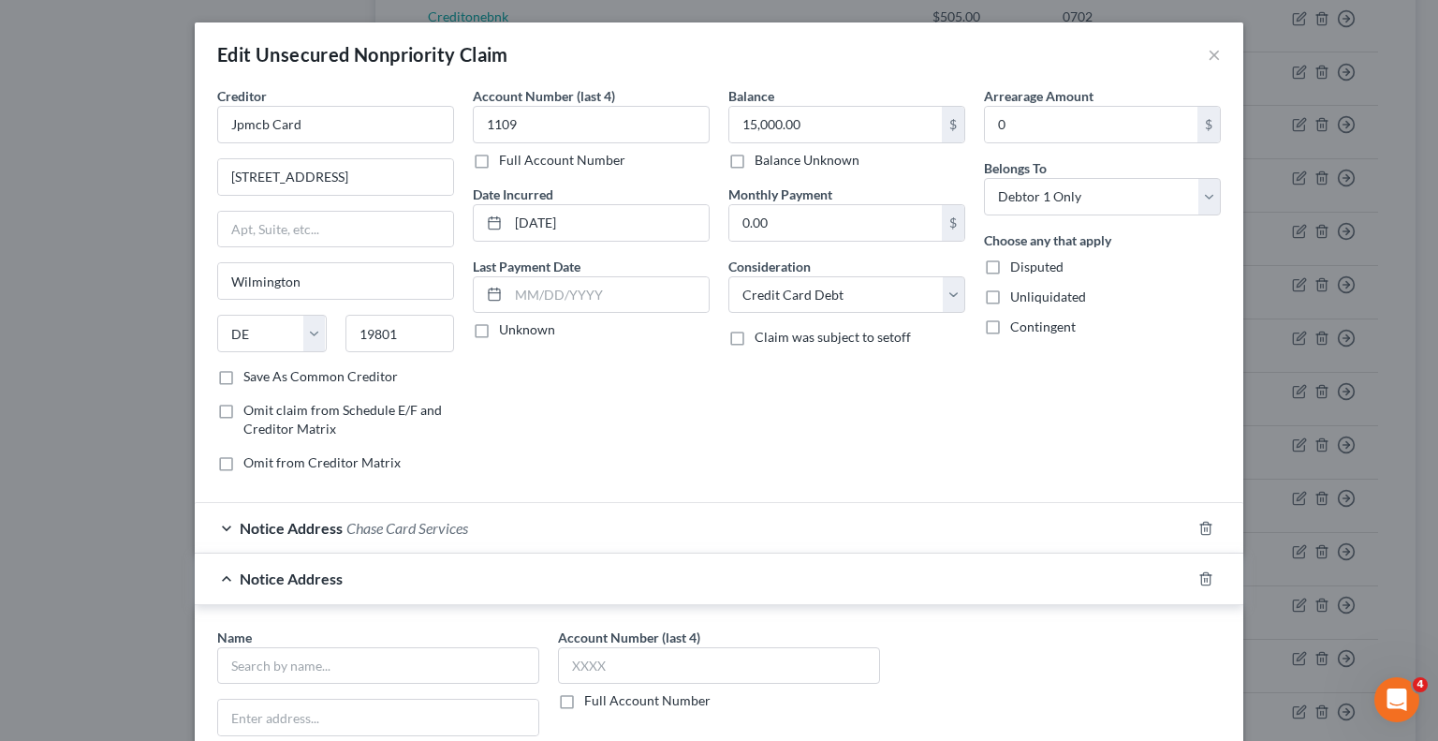
click at [584, 696] on label "Full Account Number" at bounding box center [647, 700] width 126 height 19
click at [592, 696] on input "Full Account Number" at bounding box center [598, 697] width 12 height 12
click at [621, 668] on input "text" at bounding box center [719, 665] width 322 height 37
paste input "2024 CC 006780"
type input "2024 CC 006780"
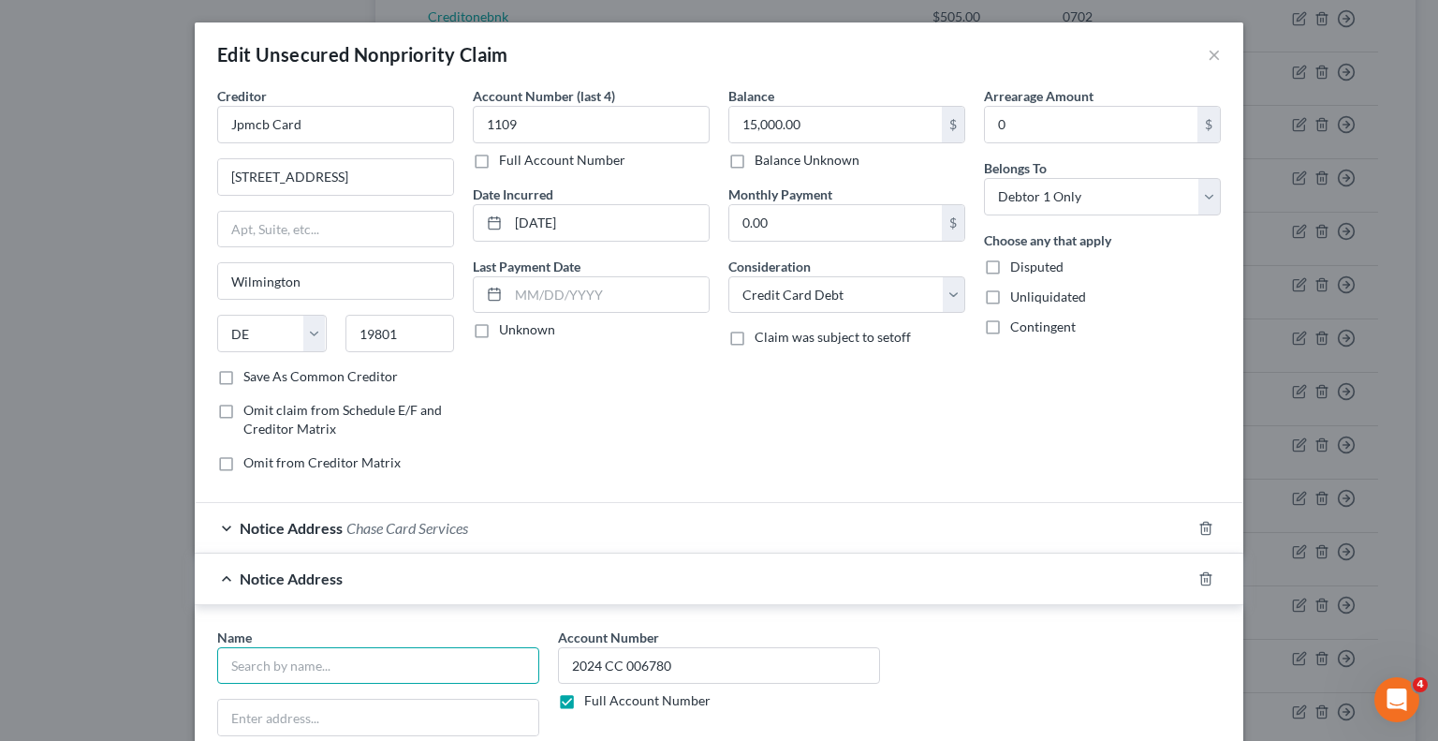
click at [426, 662] on input "text" at bounding box center [378, 665] width 322 height 37
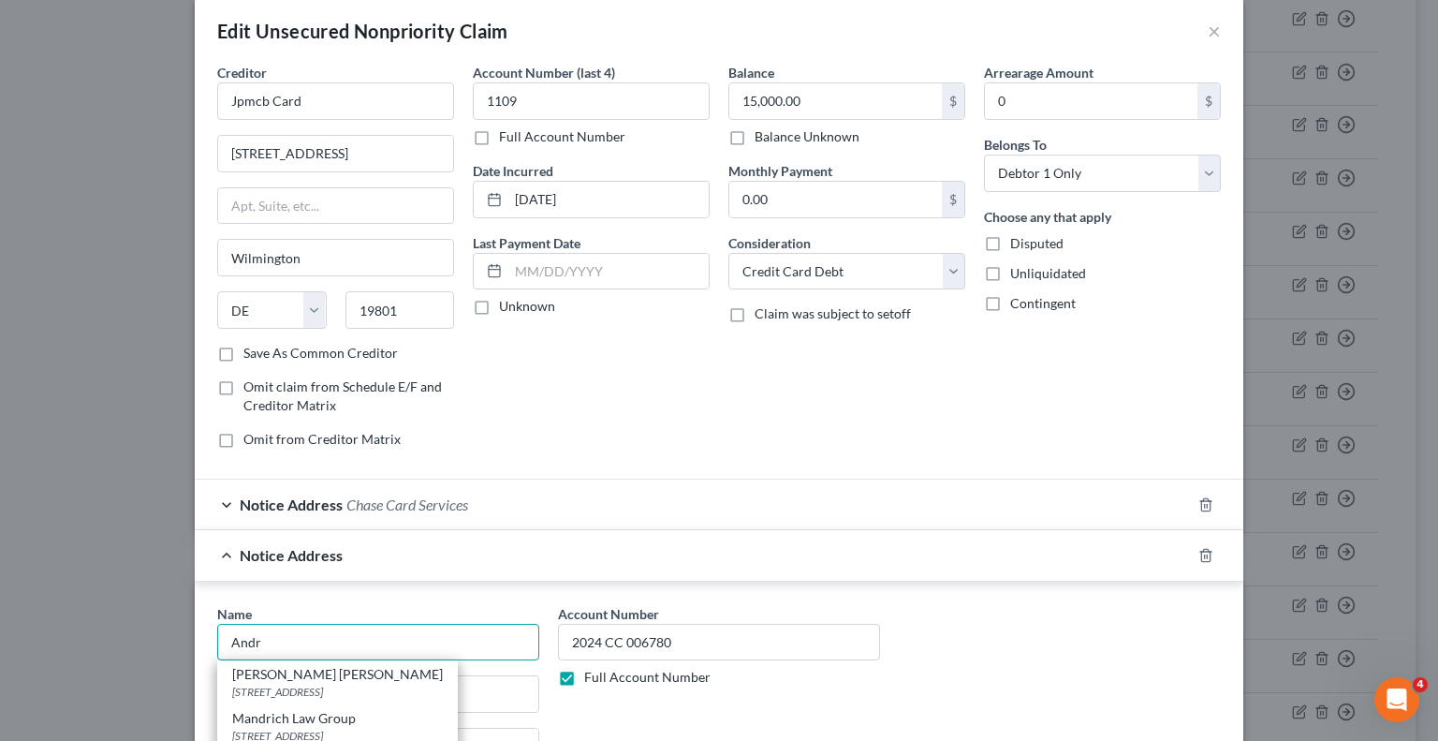
scroll to position [94, 0]
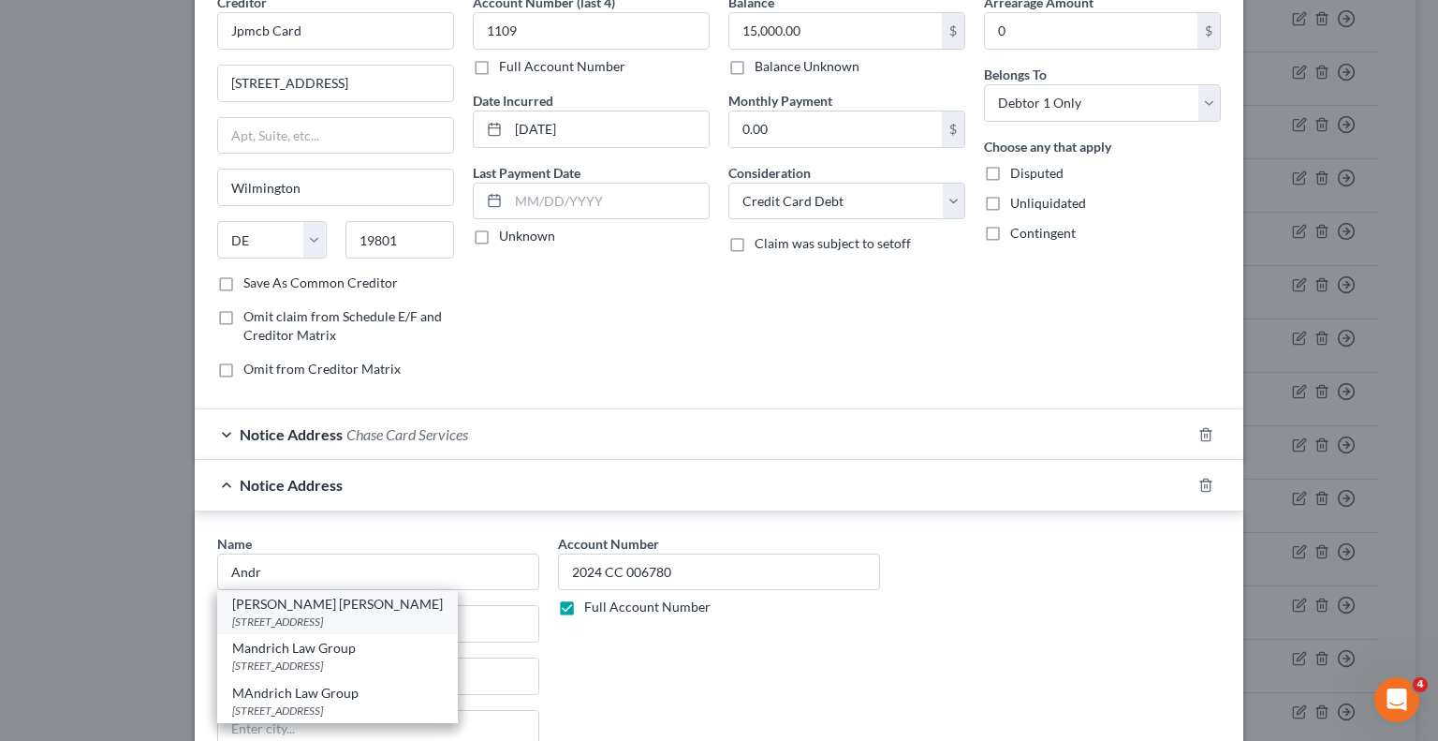
click at [355, 613] on div "815 NW 57th Ave Suite 401, Miami, FL 33126" at bounding box center [337, 621] width 211 height 16
type input "[PERSON_NAME] [PERSON_NAME]"
type input "[STREET_ADDRESS]"
type input "Suite 401"
type input "[GEOGRAPHIC_DATA]"
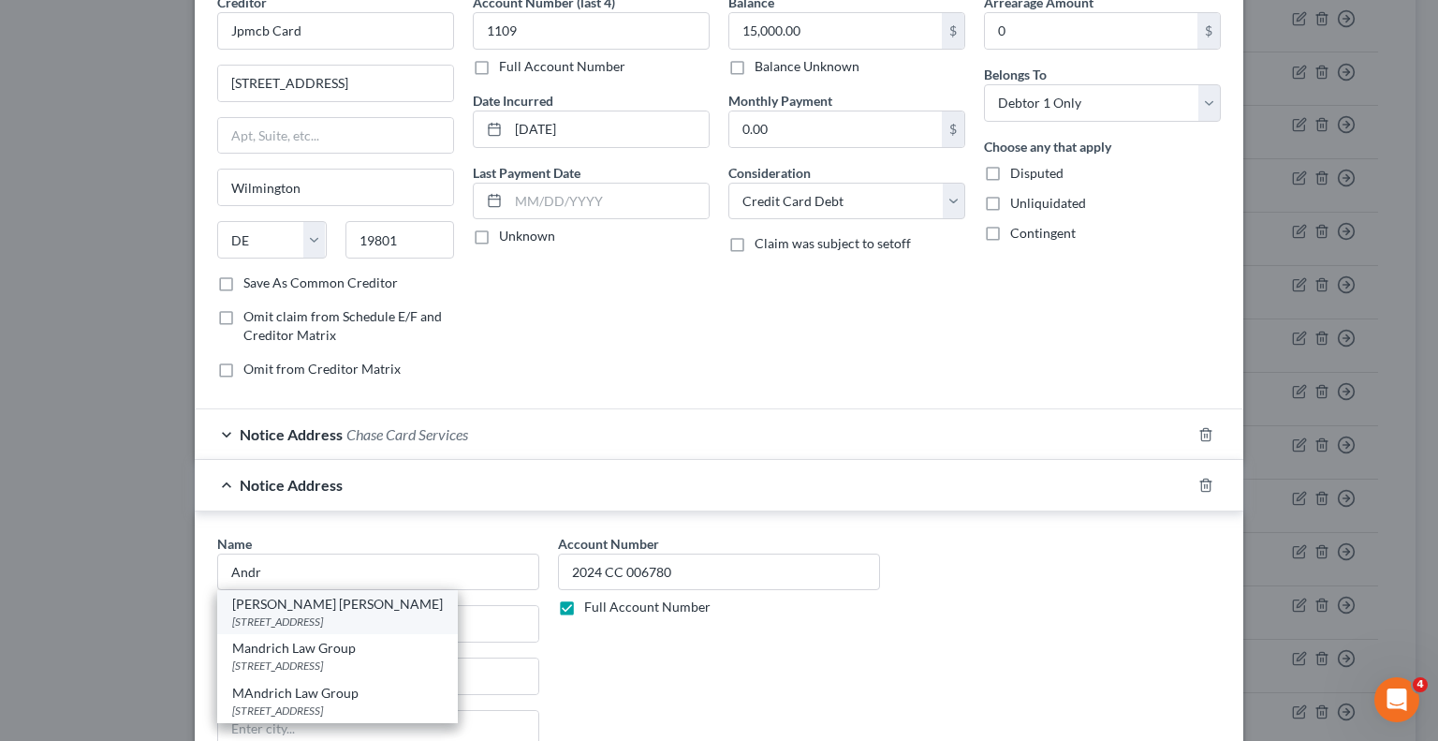
select select "9"
type input "33126"
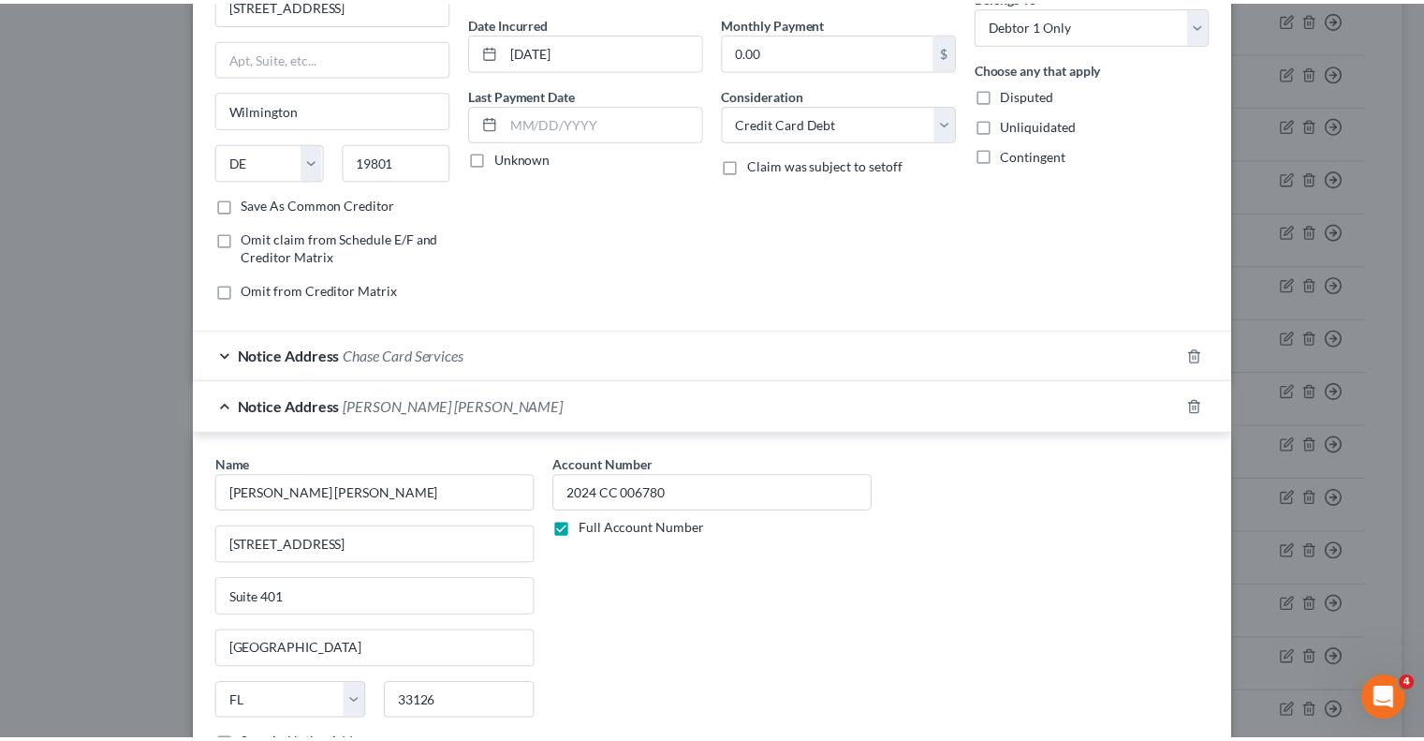
scroll to position [281, 0]
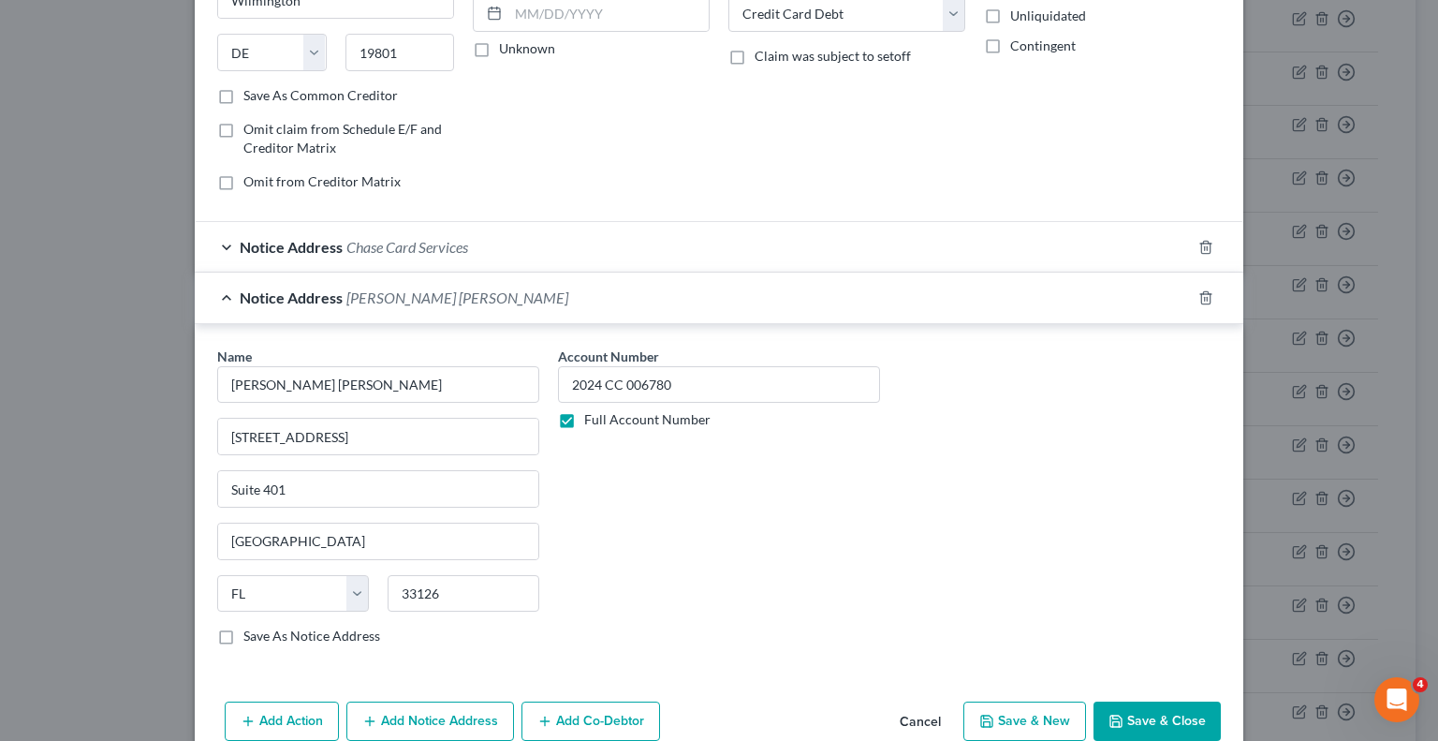
click at [1177, 718] on button "Save & Close" at bounding box center [1157, 720] width 127 height 39
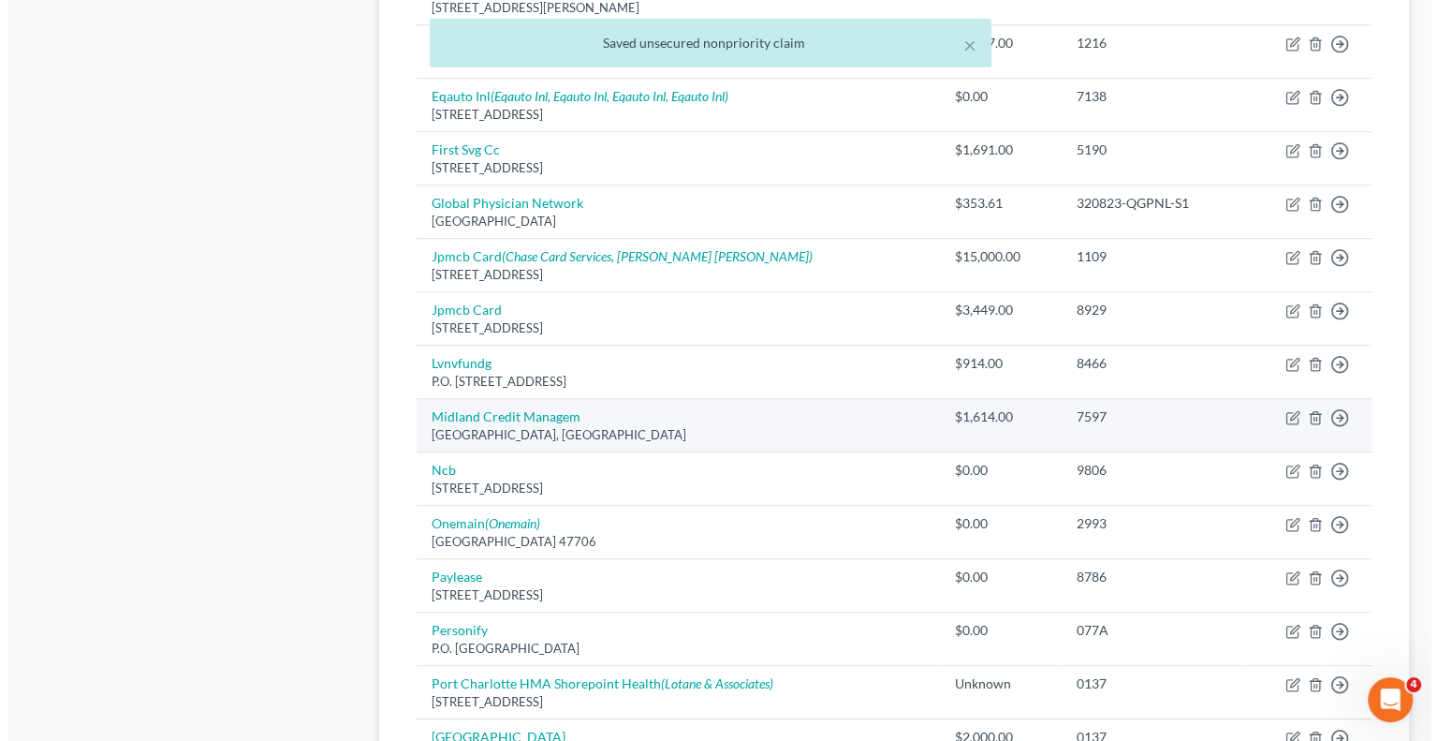
scroll to position [1030, 0]
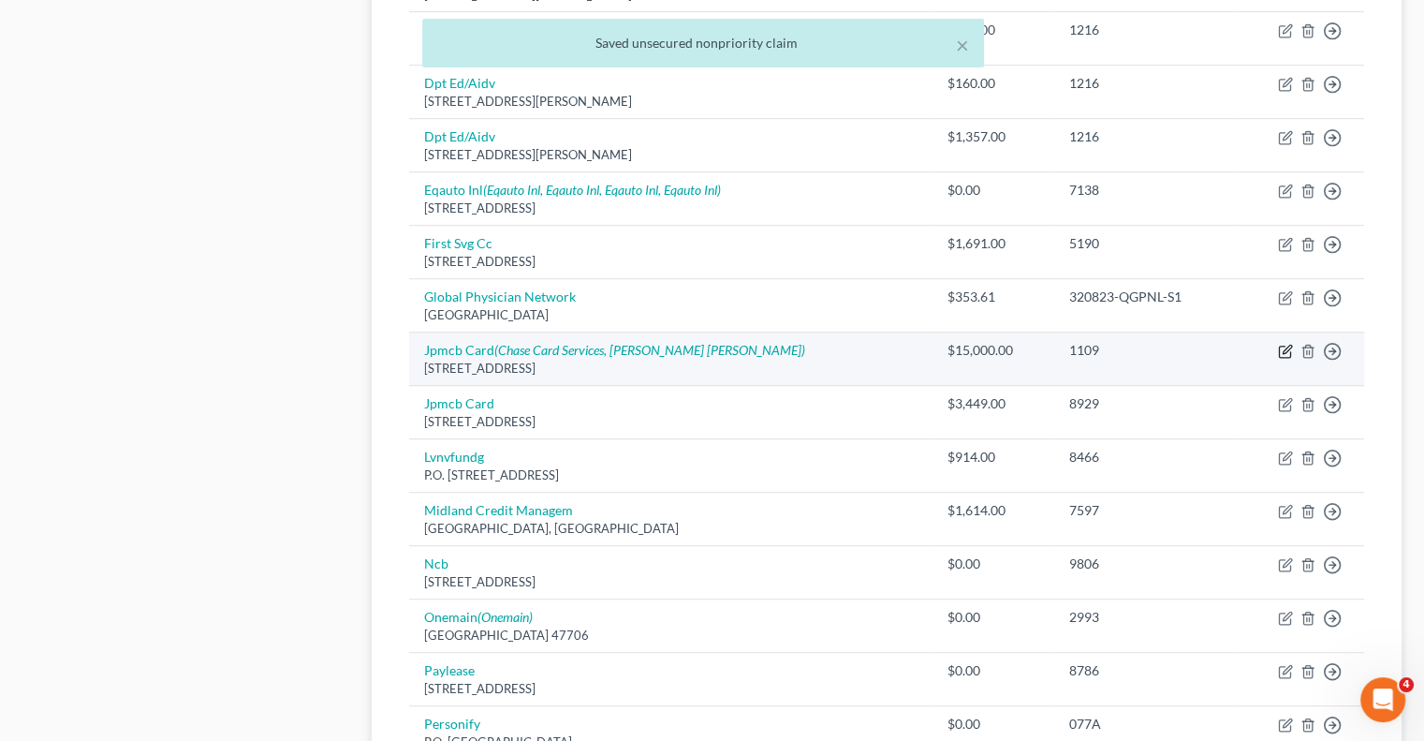
click at [1282, 346] on icon "button" at bounding box center [1285, 351] width 15 height 15
select select "7"
select select "2"
select select "0"
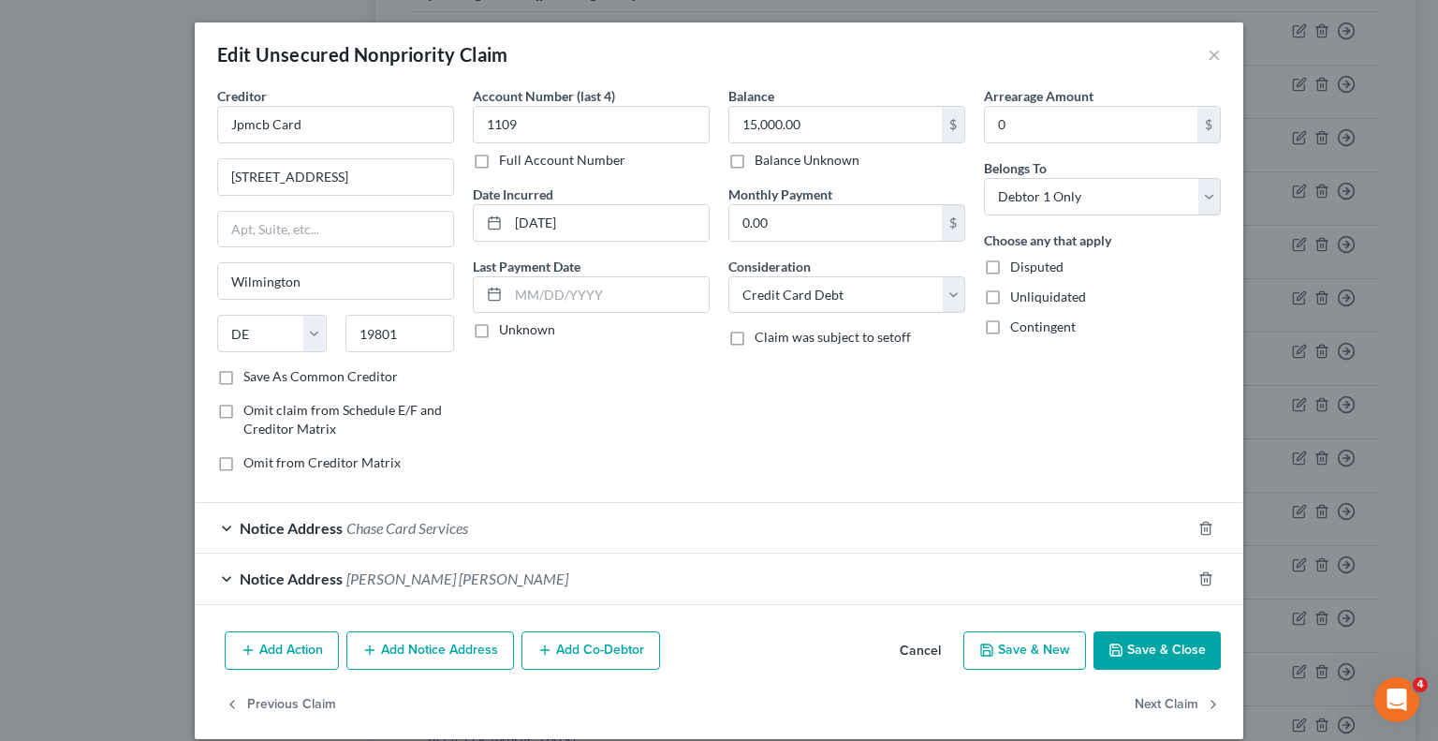
click at [464, 648] on button "Add Notice Address" at bounding box center [430, 650] width 168 height 39
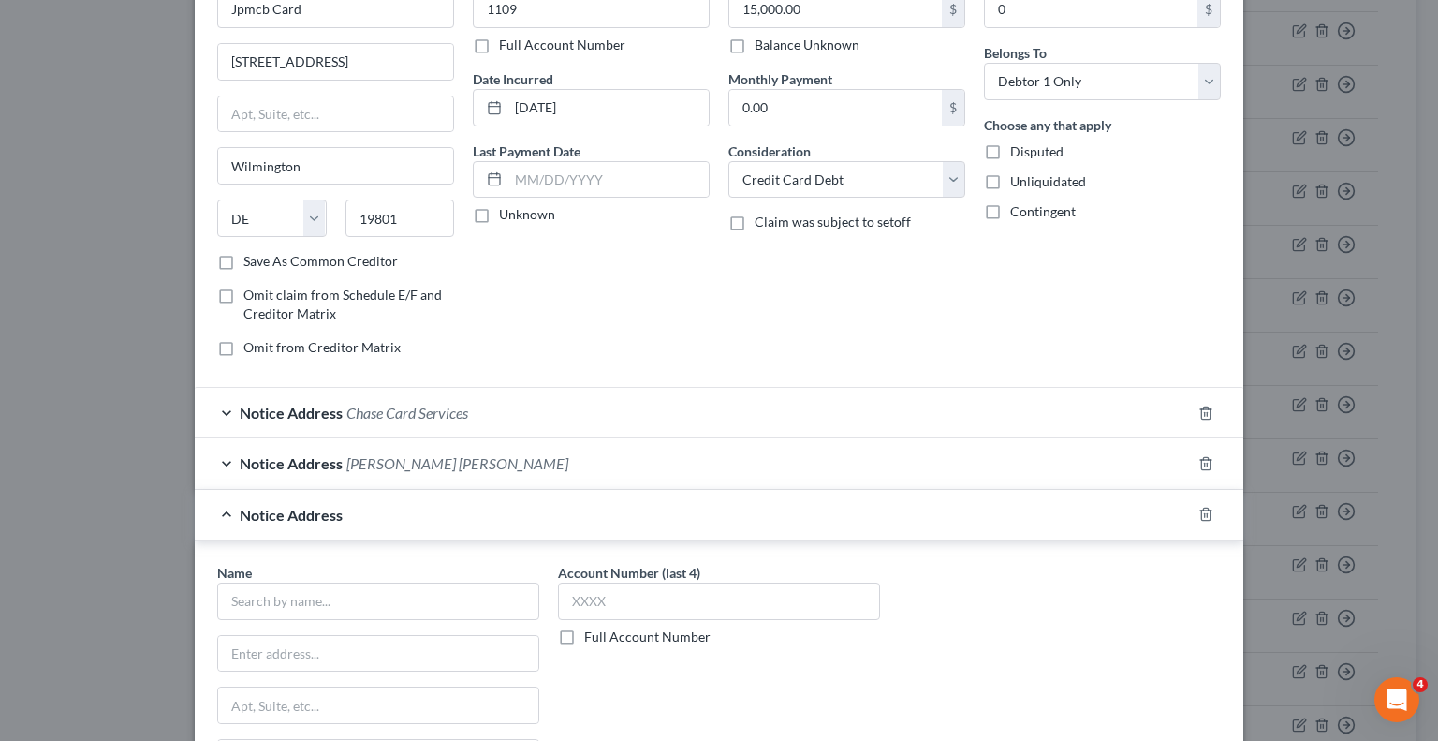
scroll to position [375, 0]
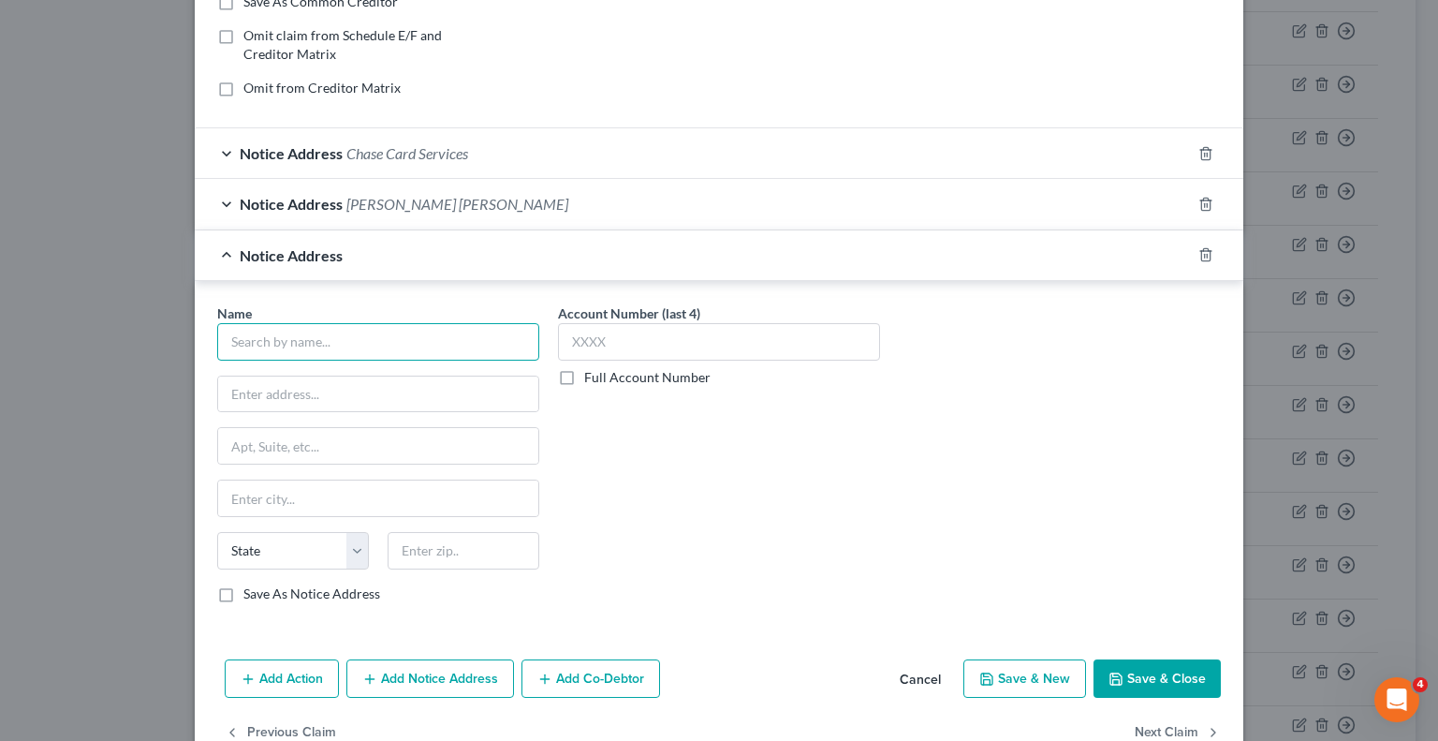
click at [382, 340] on input "text" at bounding box center [378, 341] width 322 height 37
type input "Cardmember Services"
type input "Po Box 1423"
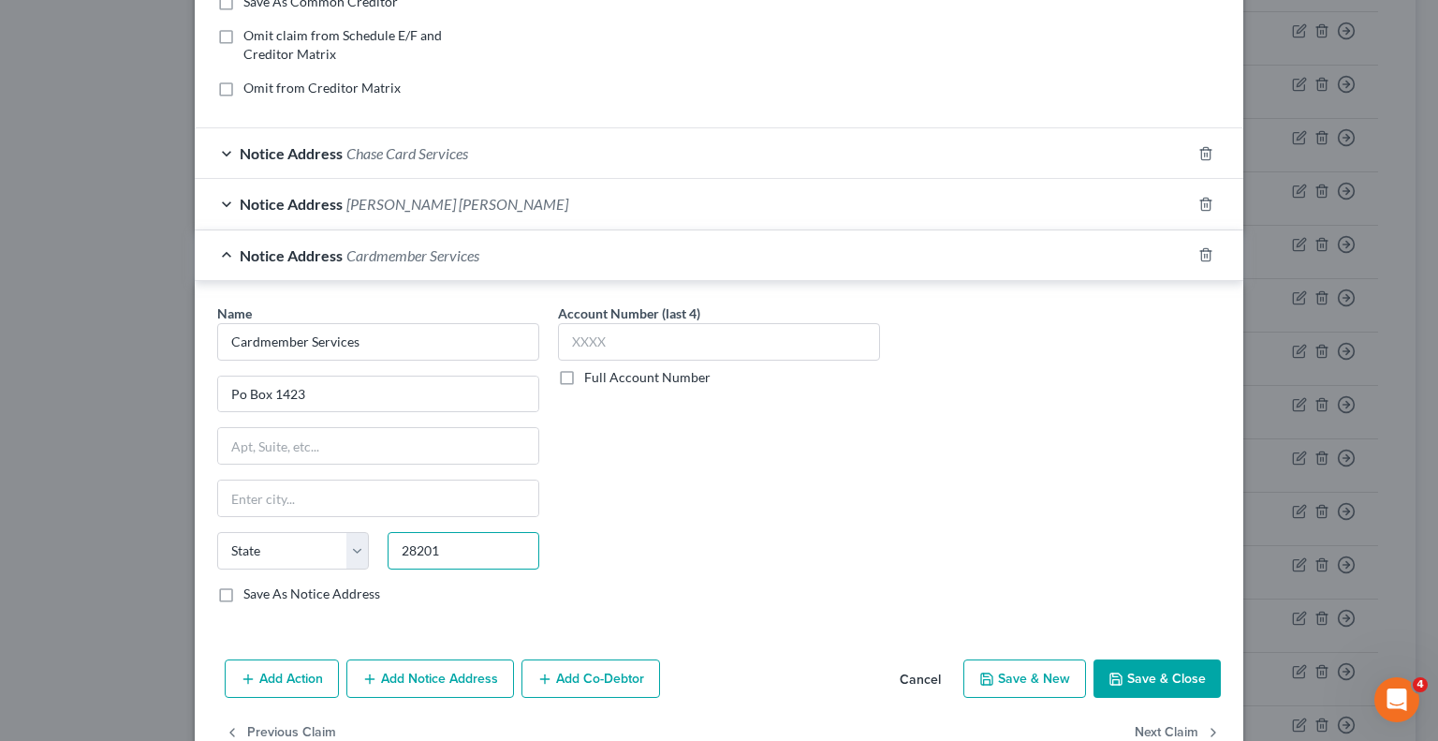
type input "28201"
type input "Charlotte"
select select "28"
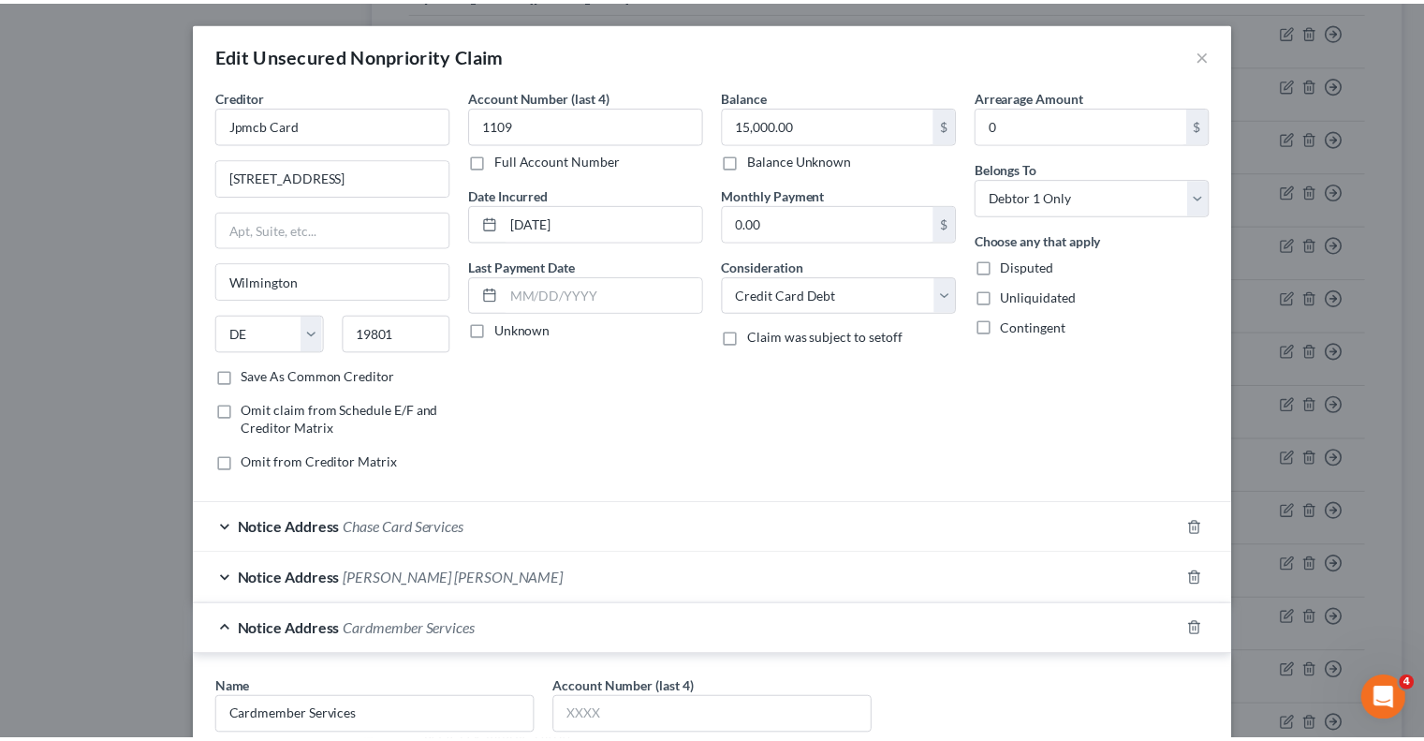
scroll to position [419, 0]
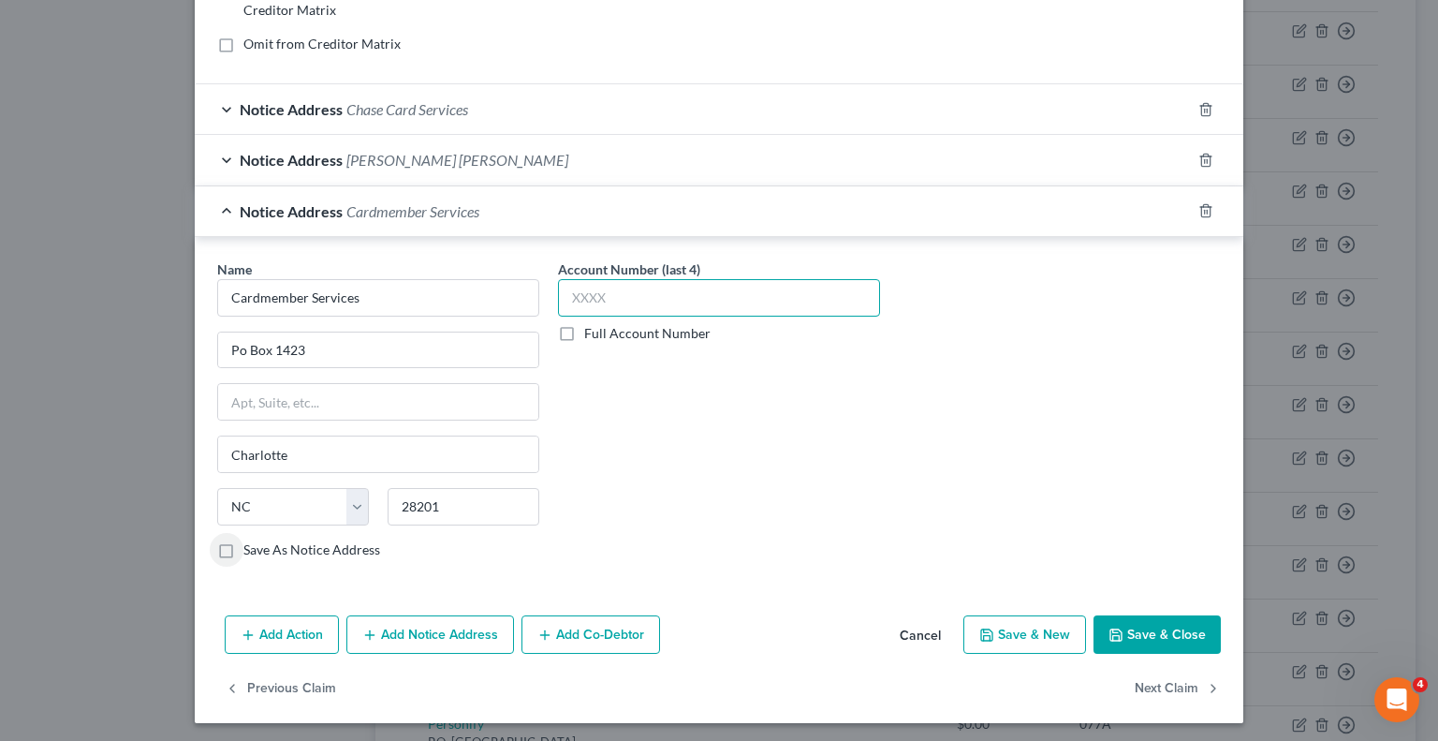
click at [681, 296] on input "text" at bounding box center [719, 297] width 322 height 37
type input "1109"
click at [1165, 615] on button "Save & Close" at bounding box center [1157, 634] width 127 height 39
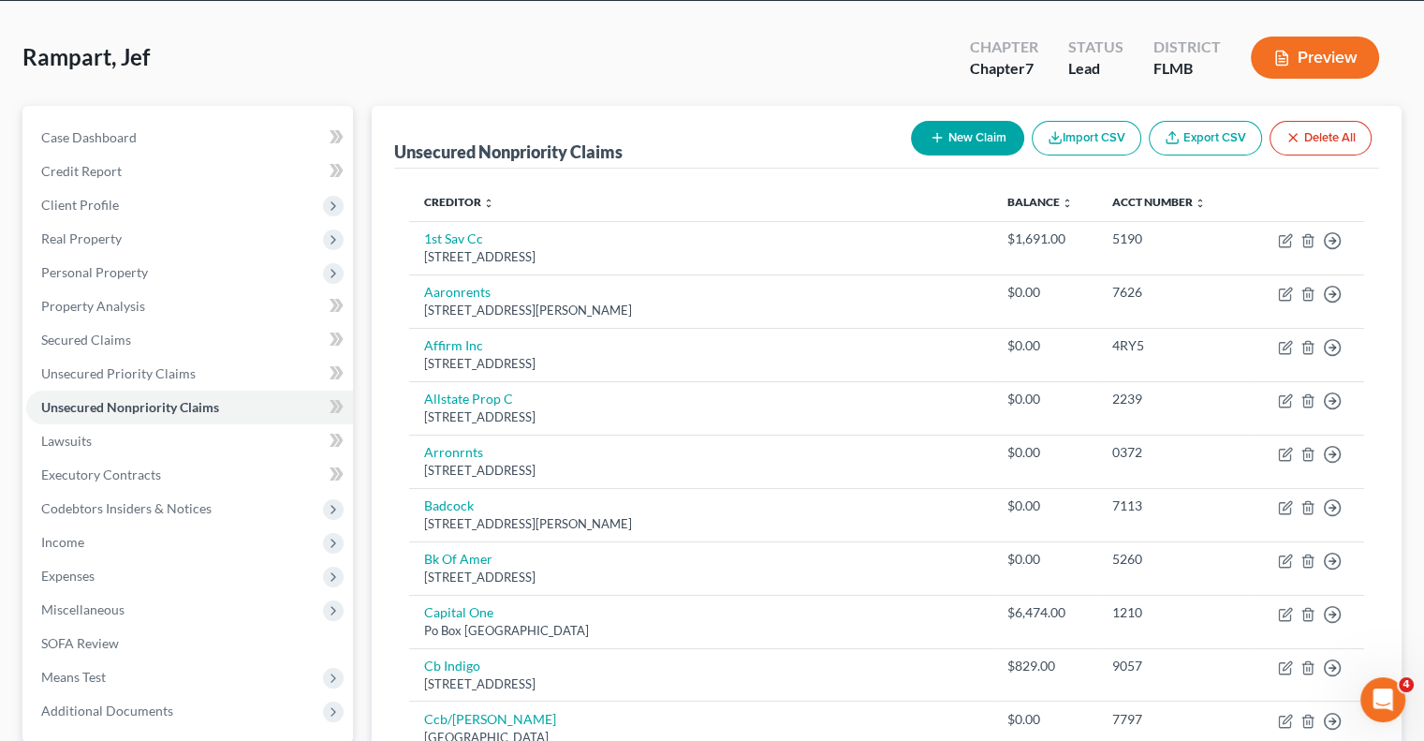
scroll to position [0, 0]
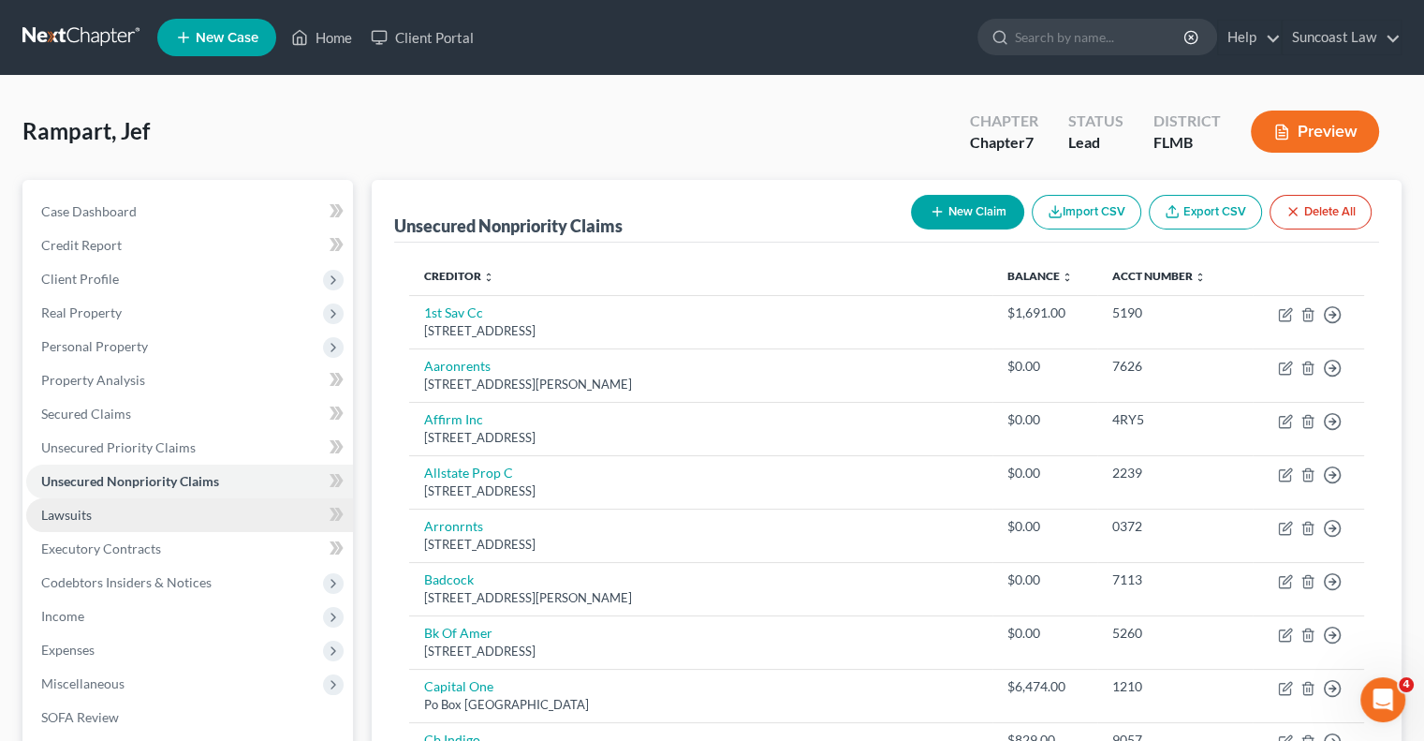
click at [81, 517] on span "Lawsuits" at bounding box center [66, 515] width 51 height 16
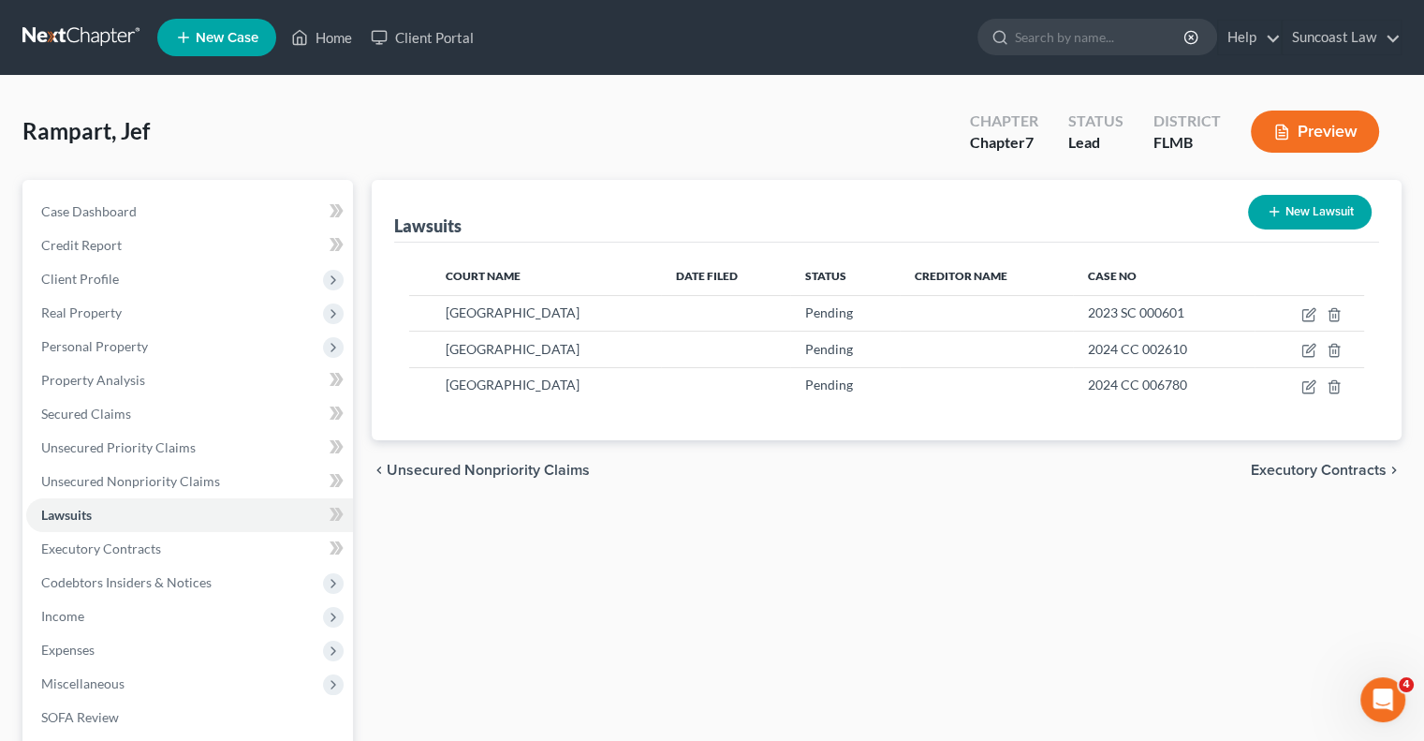
click at [1294, 212] on button "New Lawsuit" at bounding box center [1310, 212] width 124 height 35
select select "0"
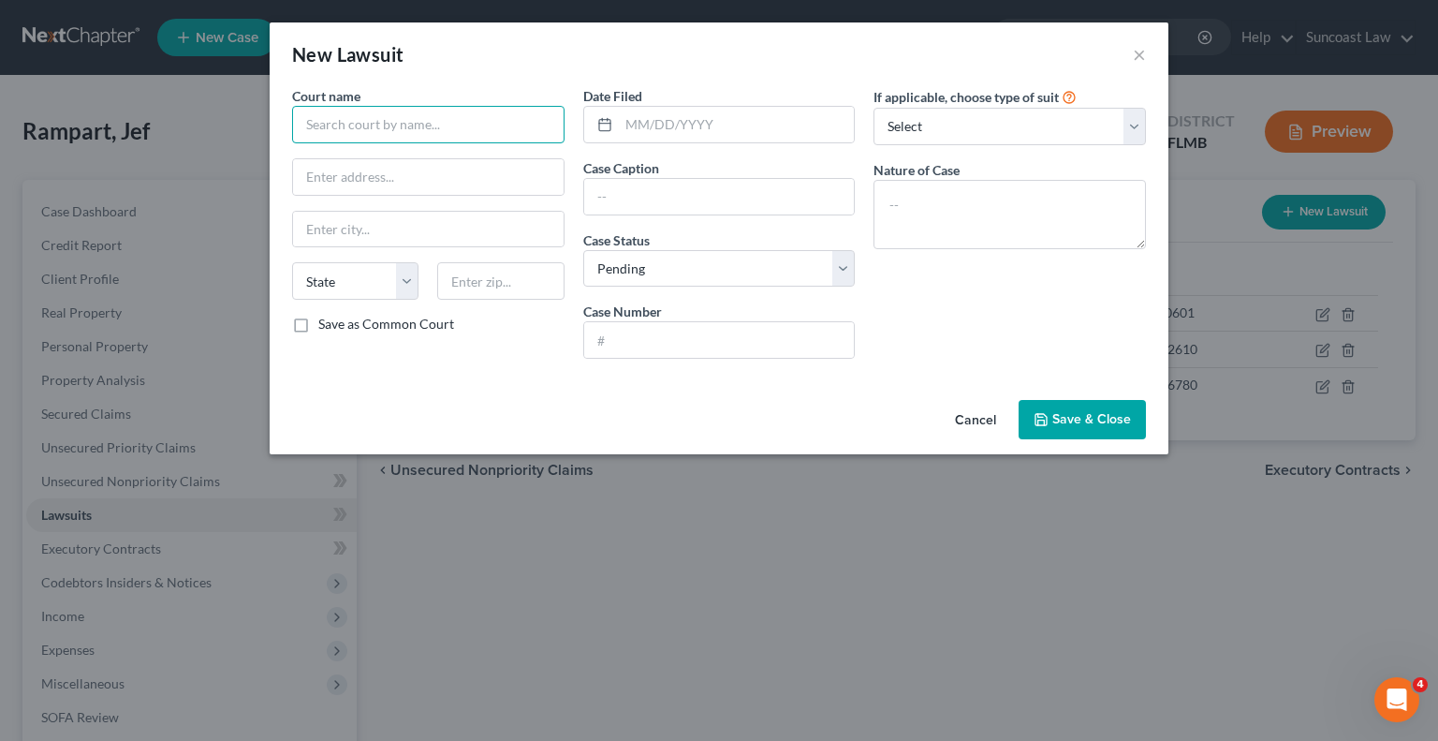
click at [371, 117] on input "text" at bounding box center [428, 124] width 272 height 37
type input "[GEOGRAPHIC_DATA]"
click at [718, 330] on input "text" at bounding box center [719, 340] width 271 height 36
paste input "2024 SC 007769"
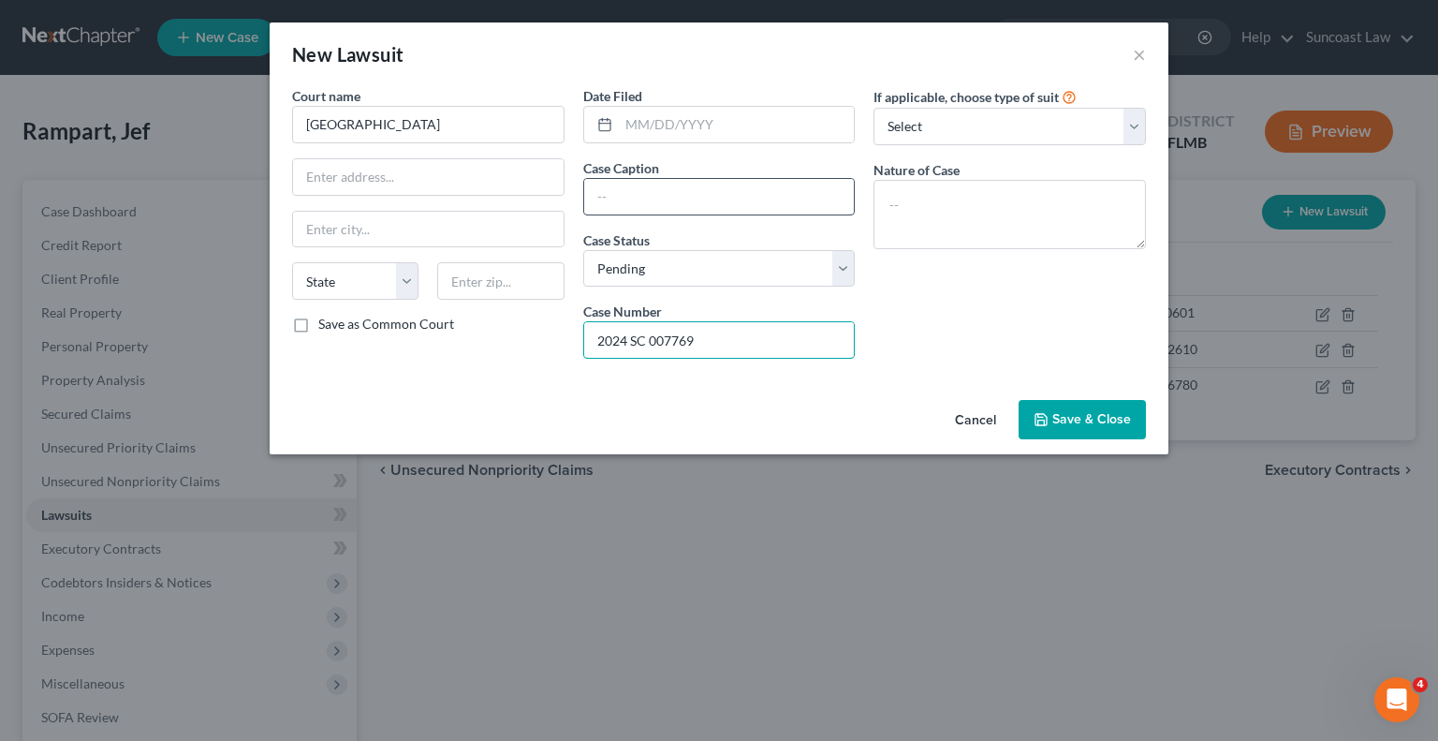
type input "2024 SC 007769"
click at [714, 185] on input "text" at bounding box center [719, 197] width 271 height 36
drag, startPoint x: 829, startPoint y: 195, endPoint x: 397, endPoint y: 226, distance: 432.8
click at [397, 226] on div "Court name * Sarasota County State AL AK AR AZ CA CO CT DE DC FL GA GU HI ID IL…" at bounding box center [719, 229] width 873 height 287
type input "JPMorgan Chase Vs Jef Rampart"
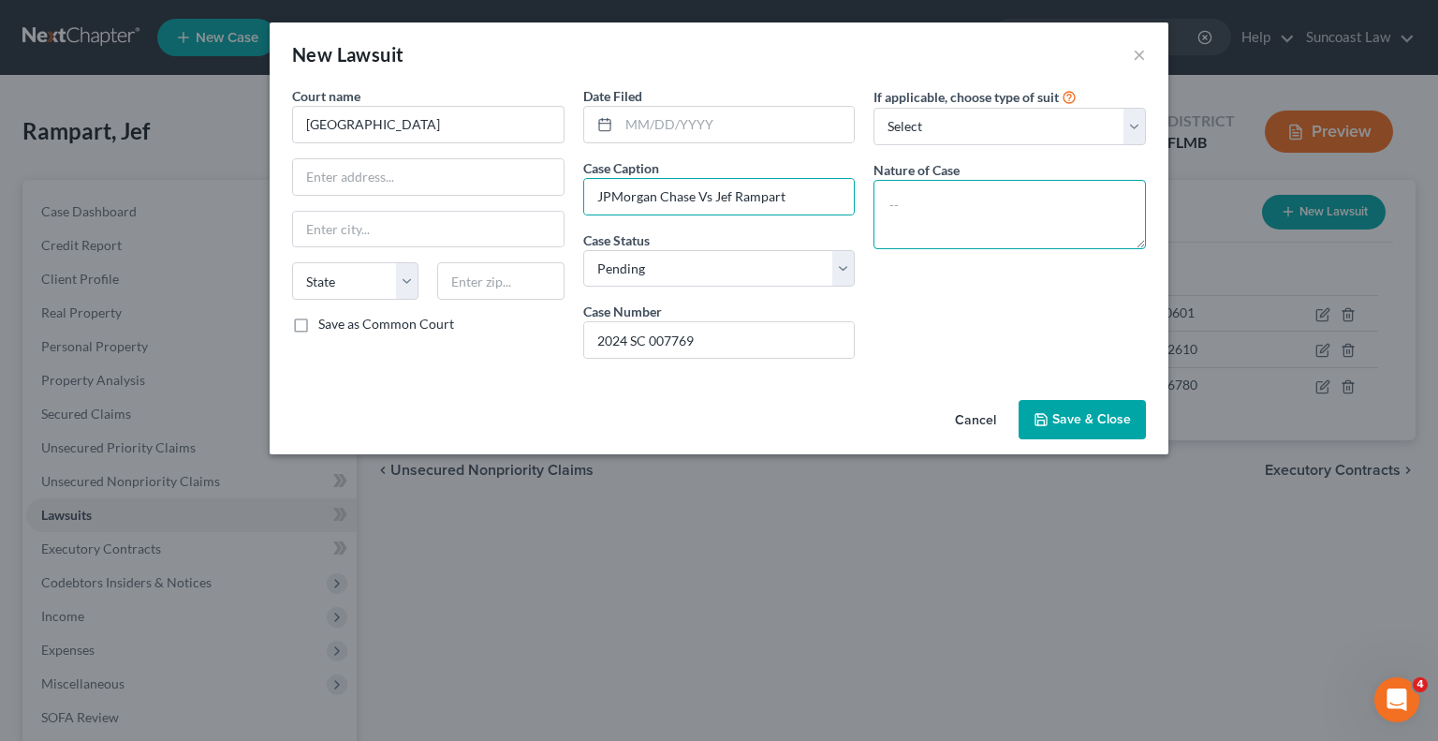
click at [948, 203] on textarea at bounding box center [1010, 214] width 272 height 69
paste textarea "JPMorgan Chase Vs Jef Rampart"
type textarea "JPMorgan Chase Vs Jef Rampart"
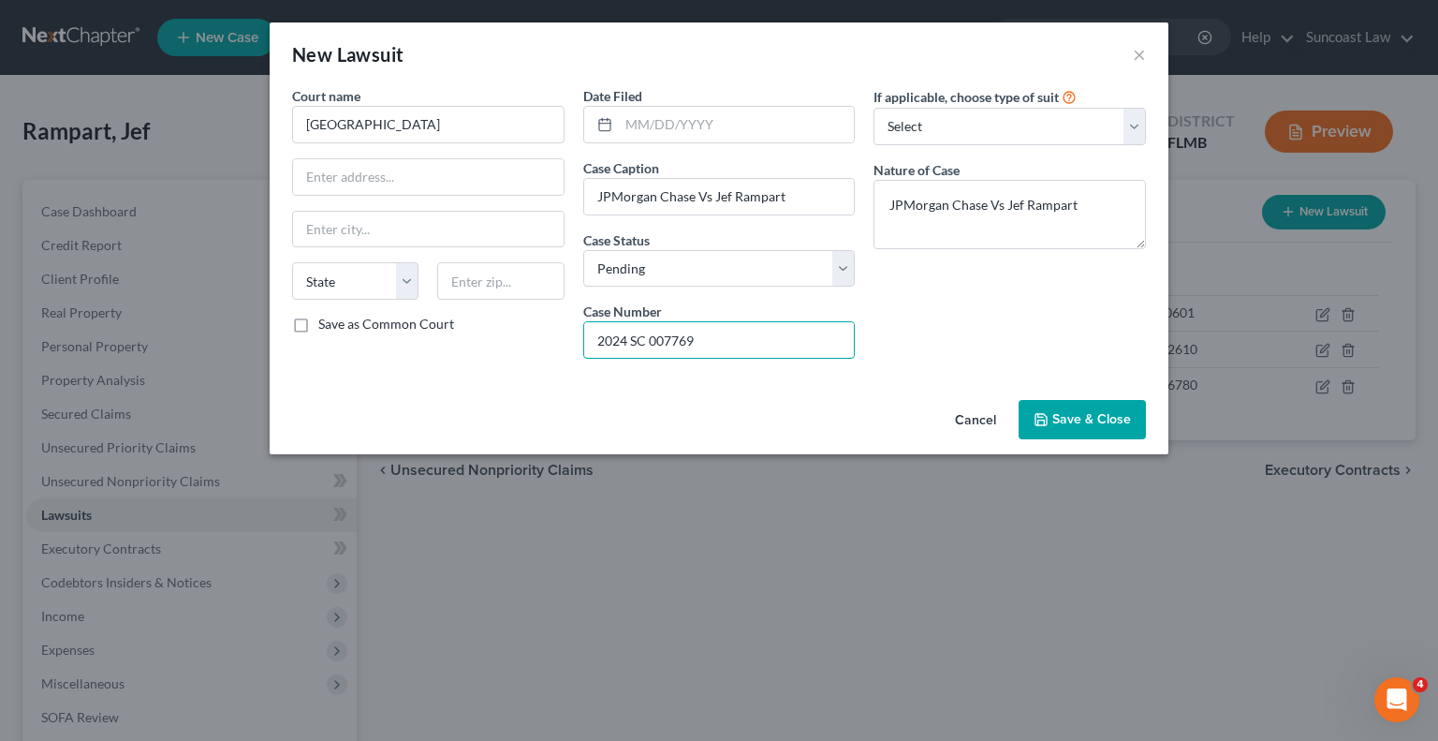
drag, startPoint x: 734, startPoint y: 335, endPoint x: 497, endPoint y: 351, distance: 237.4
click at [497, 351] on div "Court name * Sarasota County State AL AK AR AZ CA CO CT DE DC FL GA GU HI ID IL…" at bounding box center [719, 229] width 873 height 287
click at [1121, 422] on span "Save & Close" at bounding box center [1091, 419] width 79 height 16
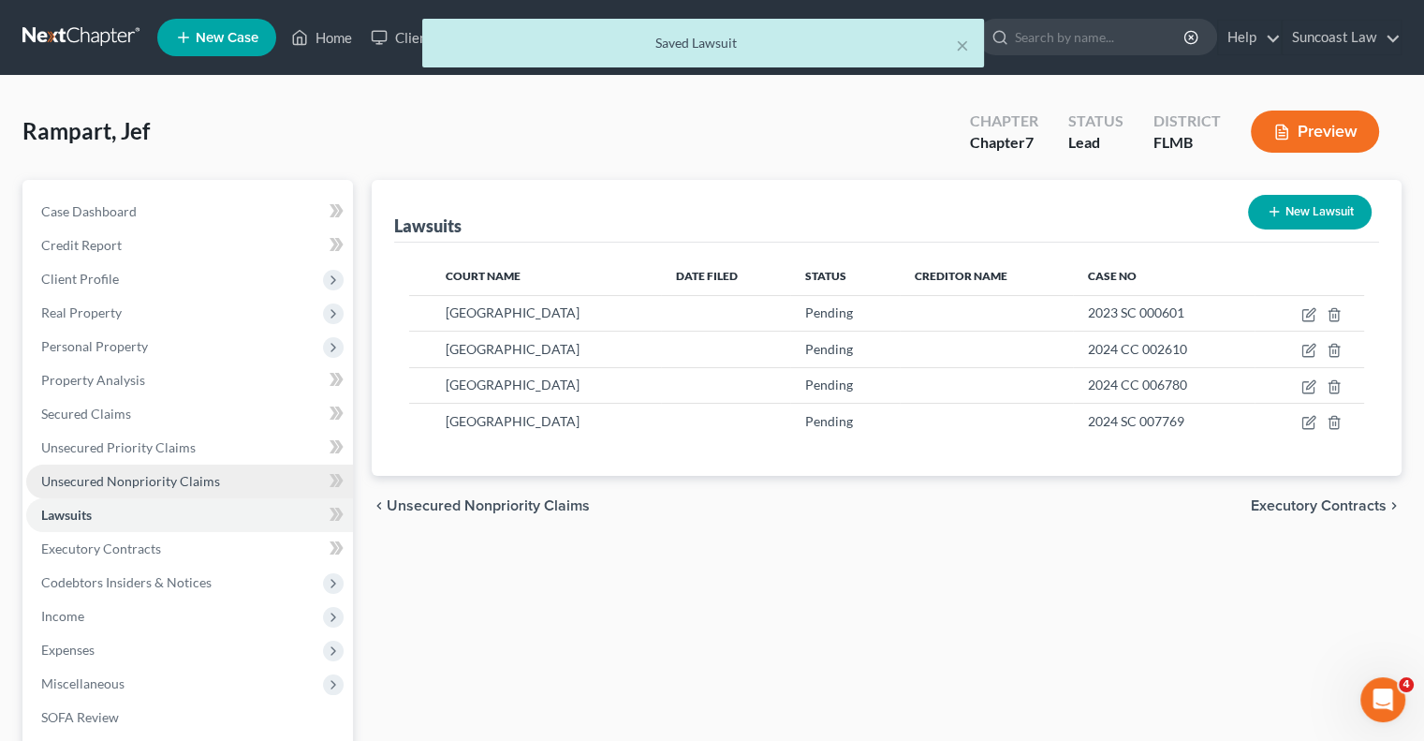
click at [202, 478] on span "Unsecured Nonpriority Claims" at bounding box center [130, 481] width 179 height 16
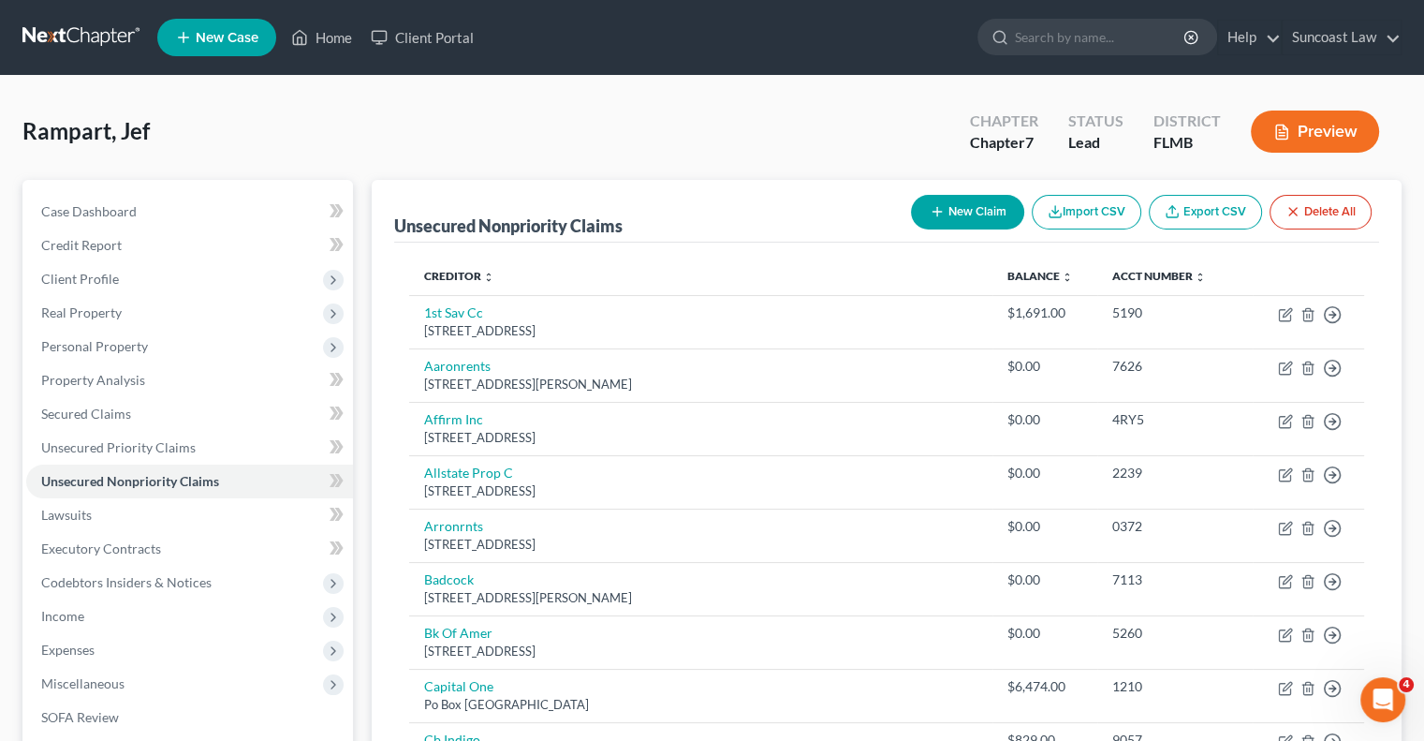
click at [956, 207] on button "New Claim" at bounding box center [967, 212] width 113 height 35
select select "0"
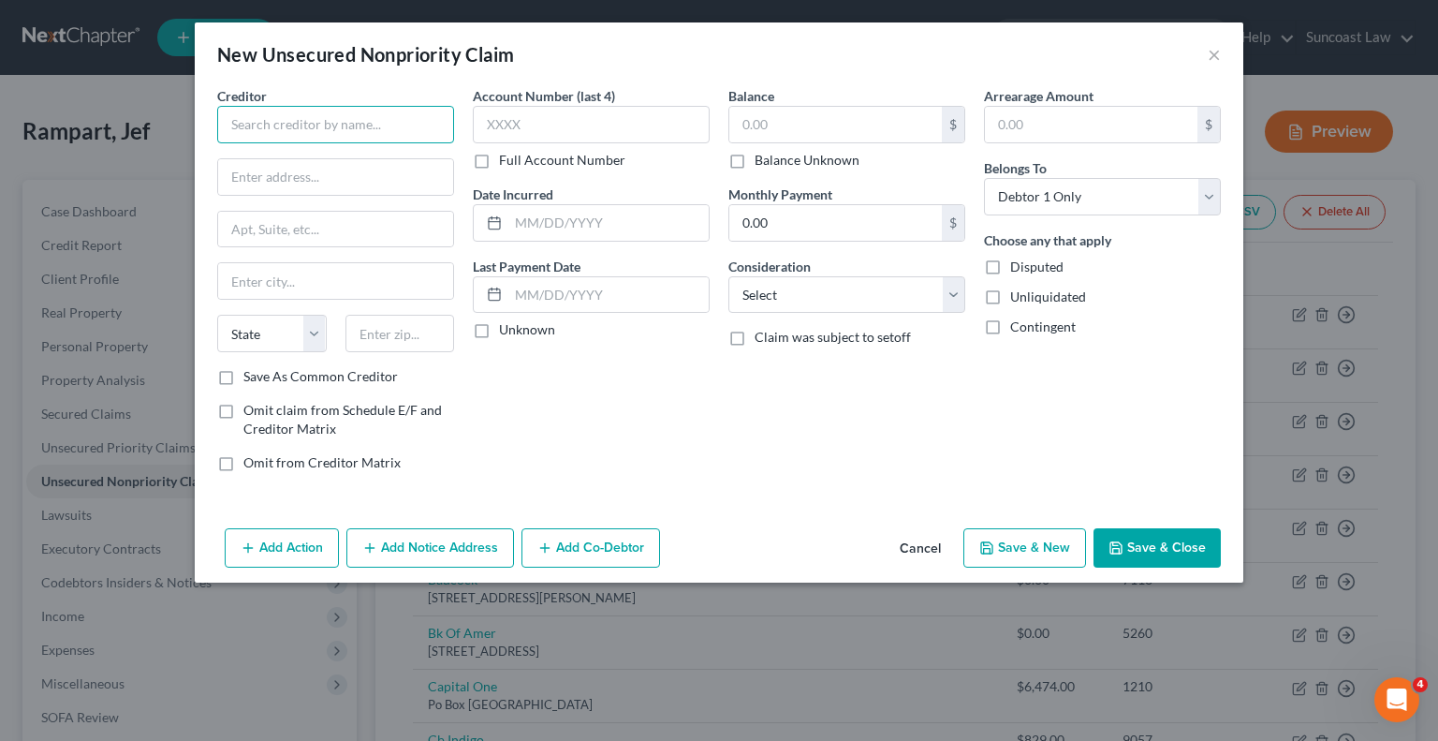
click at [363, 123] on input "text" at bounding box center [335, 124] width 237 height 37
drag, startPoint x: 172, startPoint y: 111, endPoint x: 109, endPoint y: 121, distance: 64.4
click at [109, 121] on div "New Unsecured Nonpriority Claim × Creditor * Cahse State AL AK AR AZ CA CO CT D…" at bounding box center [719, 370] width 1438 height 741
type input "Chase"
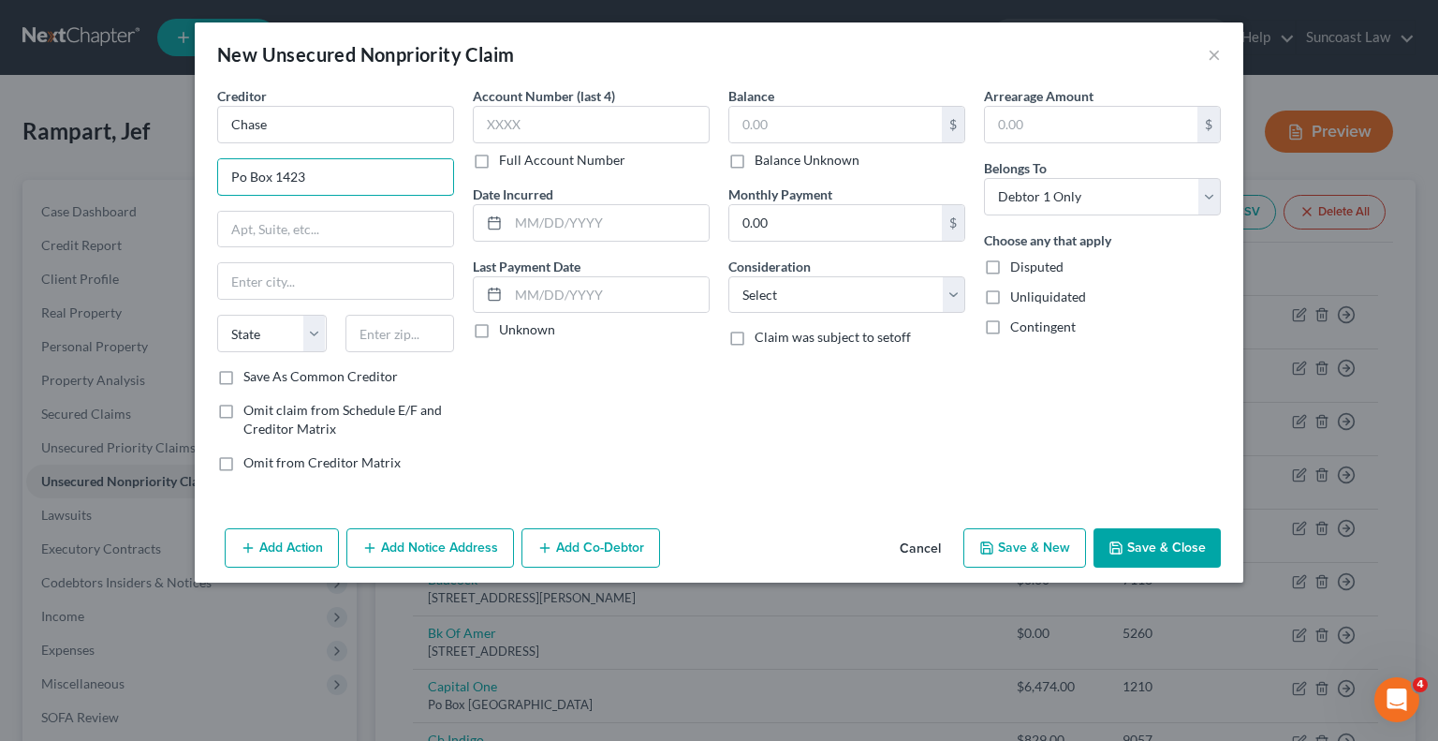
type input "Po Box 1423"
type input "28201"
type input "Charlotte"
select select "28"
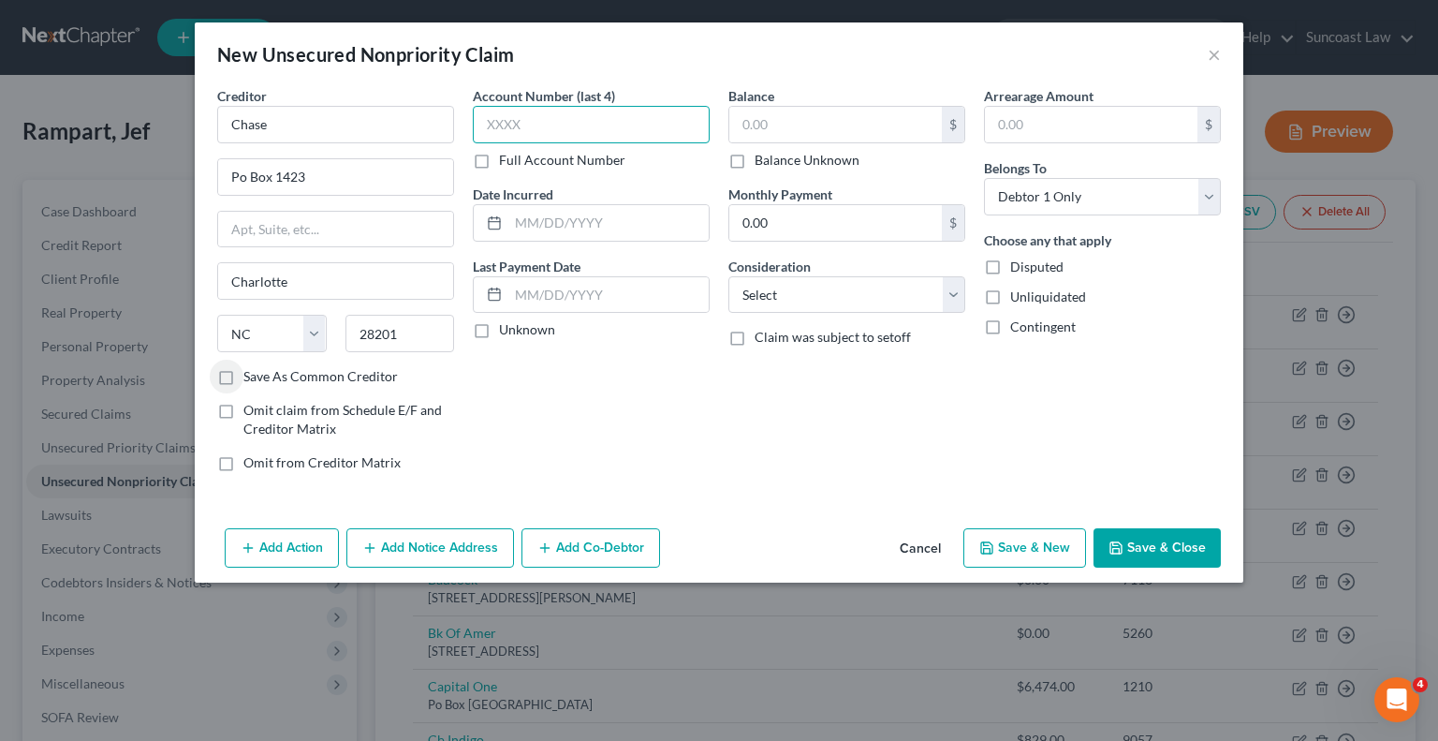
click at [581, 118] on input "text" at bounding box center [591, 124] width 237 height 37
type input "9323"
click at [799, 130] on input "text" at bounding box center [835, 125] width 213 height 36
type input "5,015.30"
click at [462, 544] on button "Add Notice Address" at bounding box center [430, 547] width 168 height 39
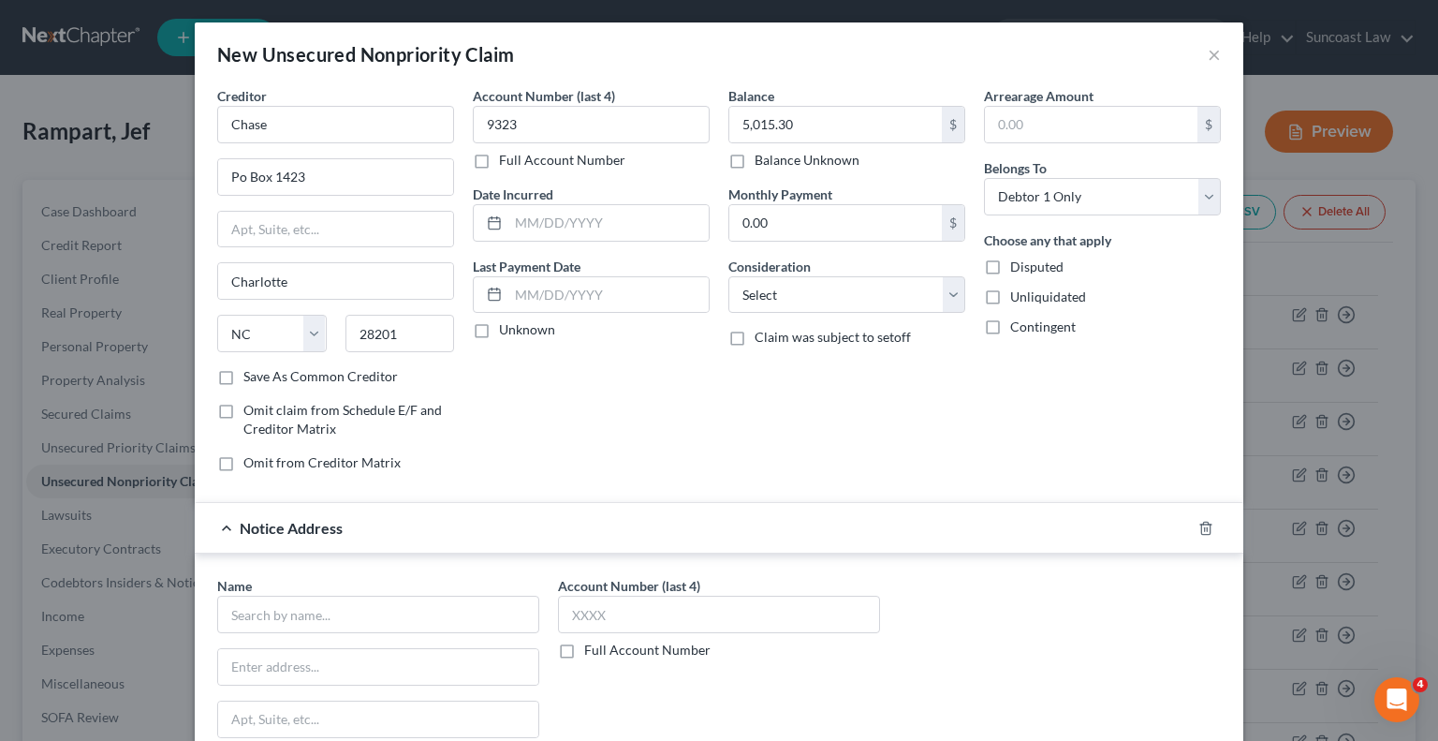
click at [584, 647] on label "Full Account Number" at bounding box center [647, 649] width 126 height 19
click at [592, 647] on input "Full Account Number" at bounding box center [598, 646] width 12 height 12
click at [640, 606] on input "text" at bounding box center [719, 614] width 322 height 37
paste input "2024 SC 007769"
type input "2024 SC 007769"
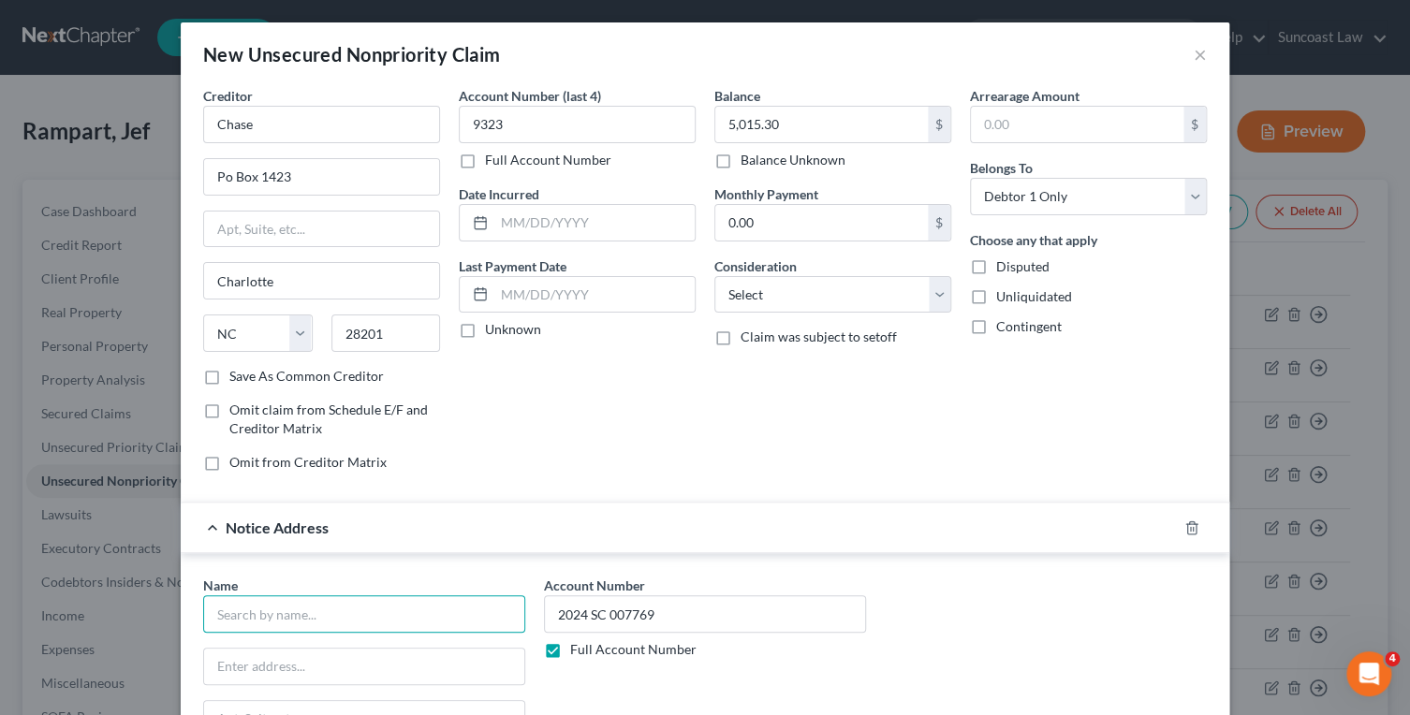
click at [407, 621] on input "text" at bounding box center [364, 614] width 322 height 37
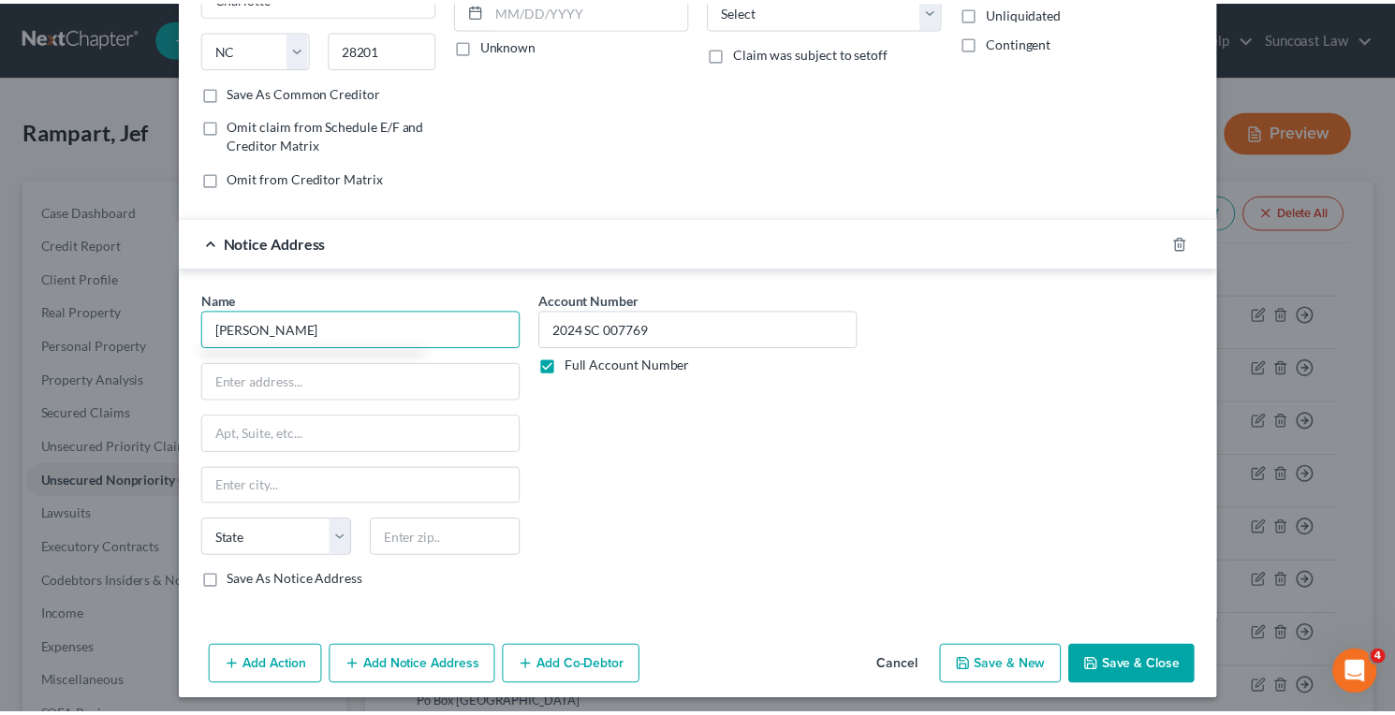
scroll to position [288, 0]
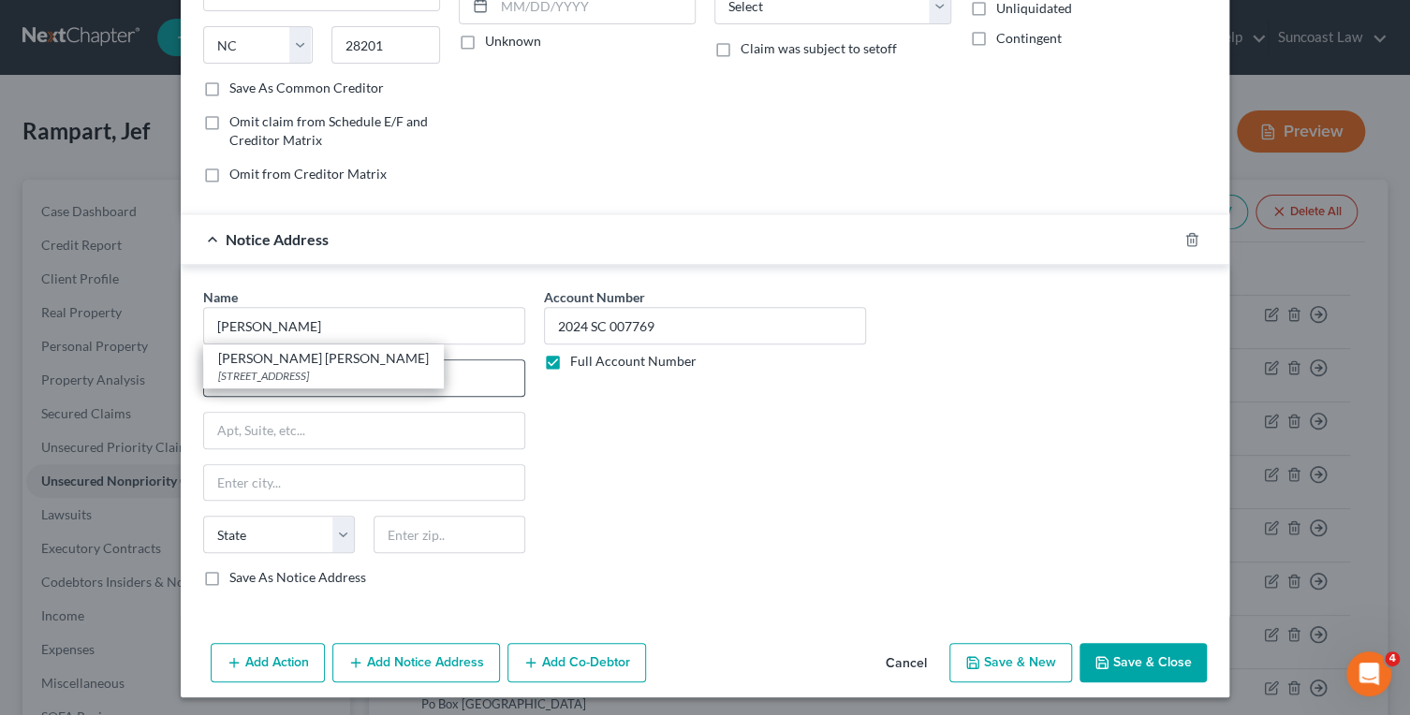
click at [340, 374] on div "815 NW 57th Ave Suite 401, Miami, FL 33126" at bounding box center [323, 376] width 211 height 16
type input "[PERSON_NAME] [PERSON_NAME]"
type input "[STREET_ADDRESS]"
type input "Suite 401"
type input "[GEOGRAPHIC_DATA]"
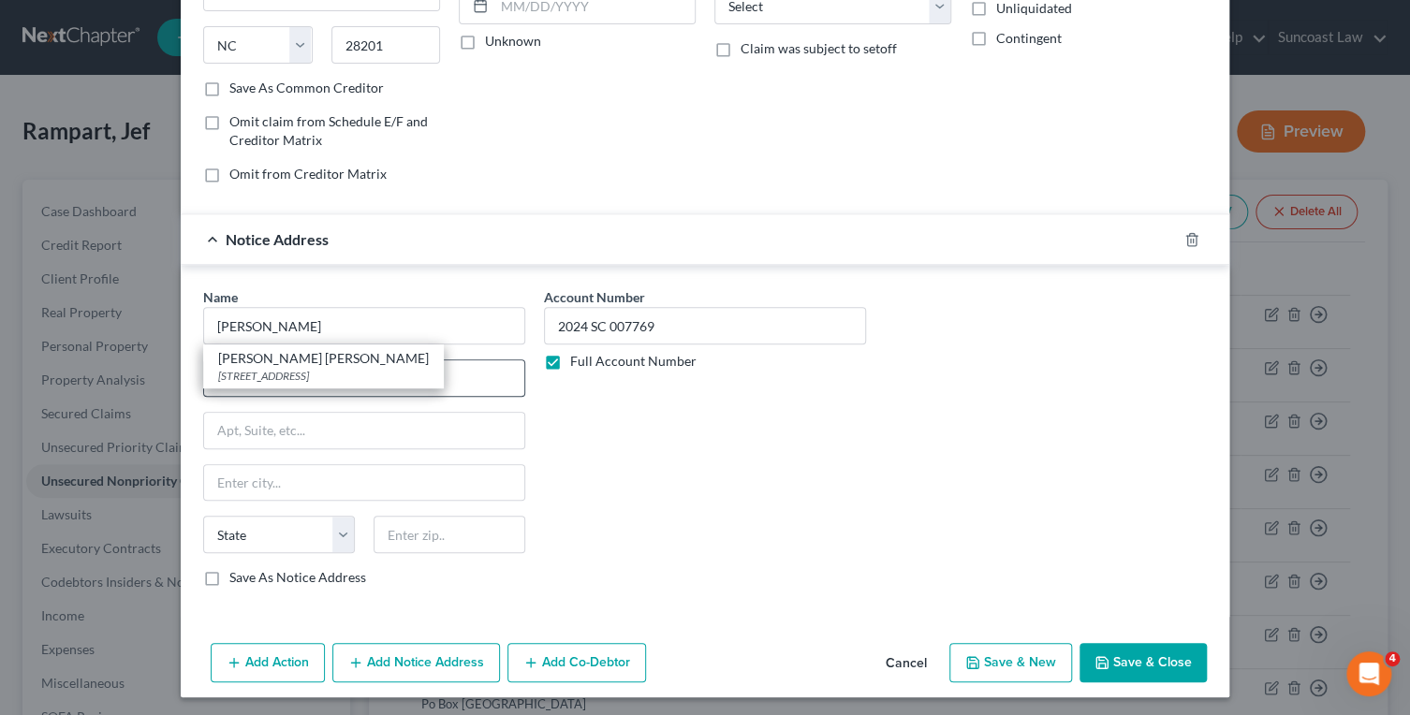
select select "9"
type input "33126"
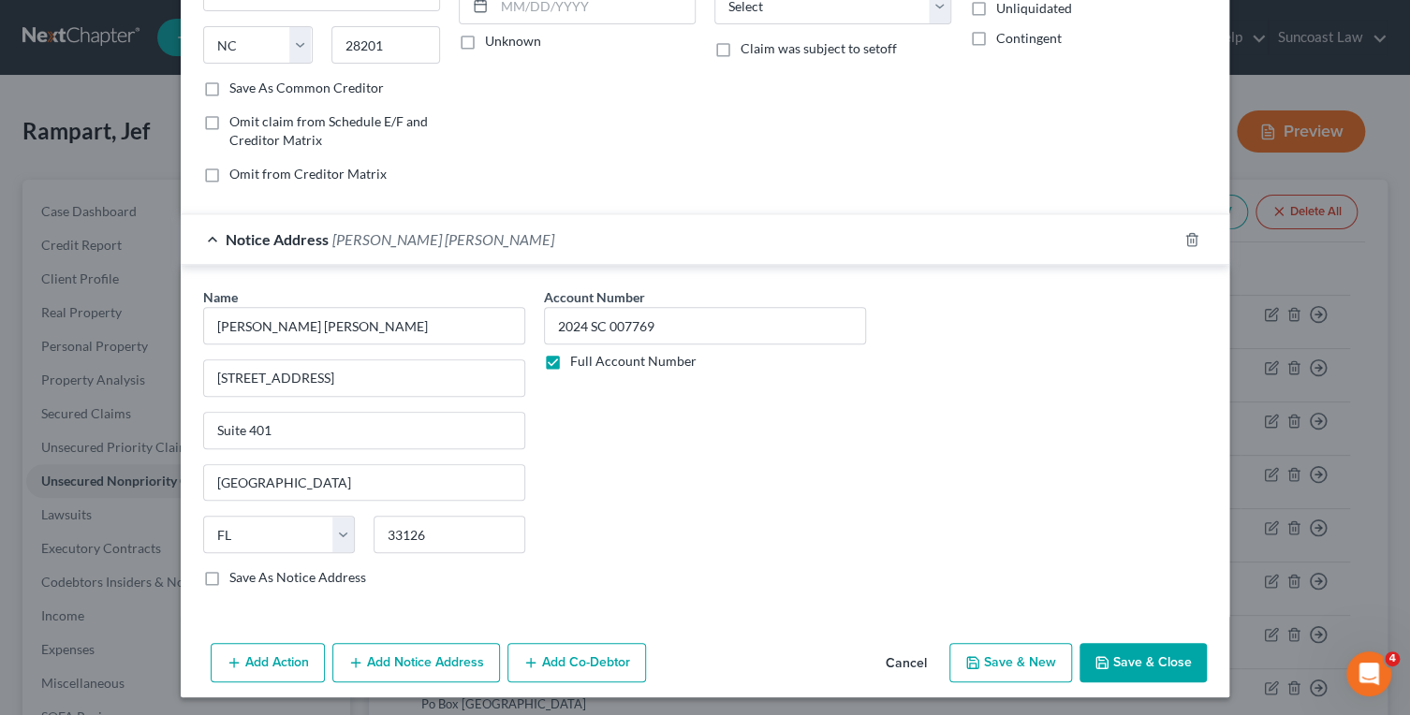
click at [1142, 650] on button "Save & Close" at bounding box center [1143, 662] width 127 height 39
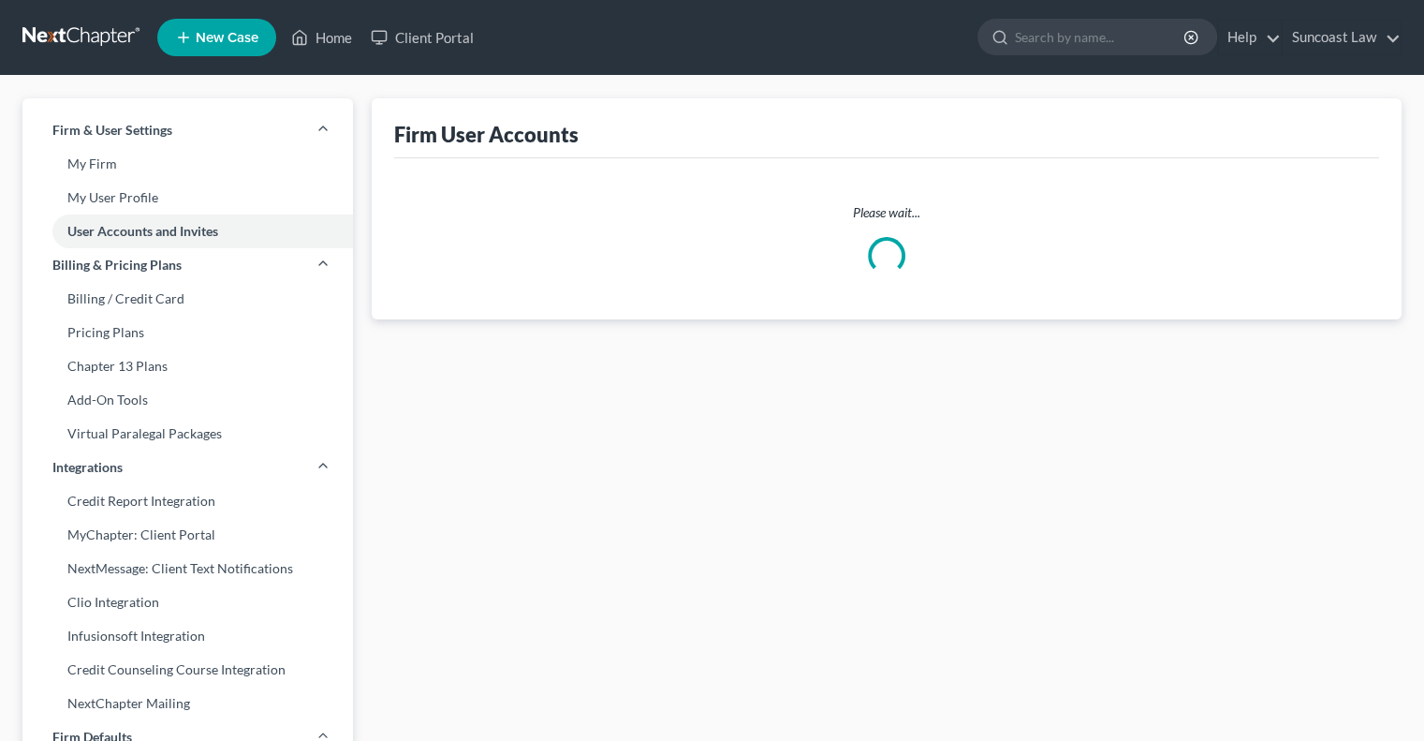
select select "0"
select select "1"
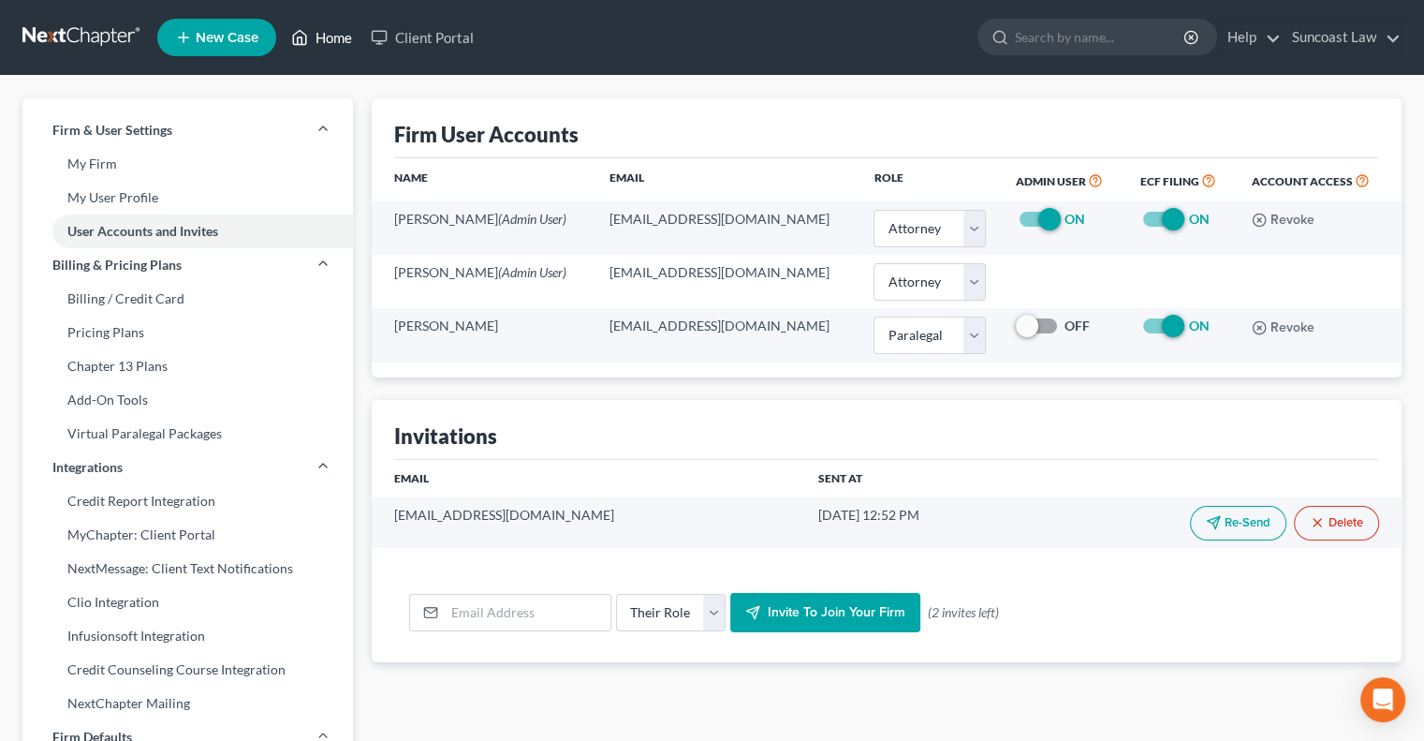
click at [337, 35] on link "Home" at bounding box center [322, 38] width 80 height 34
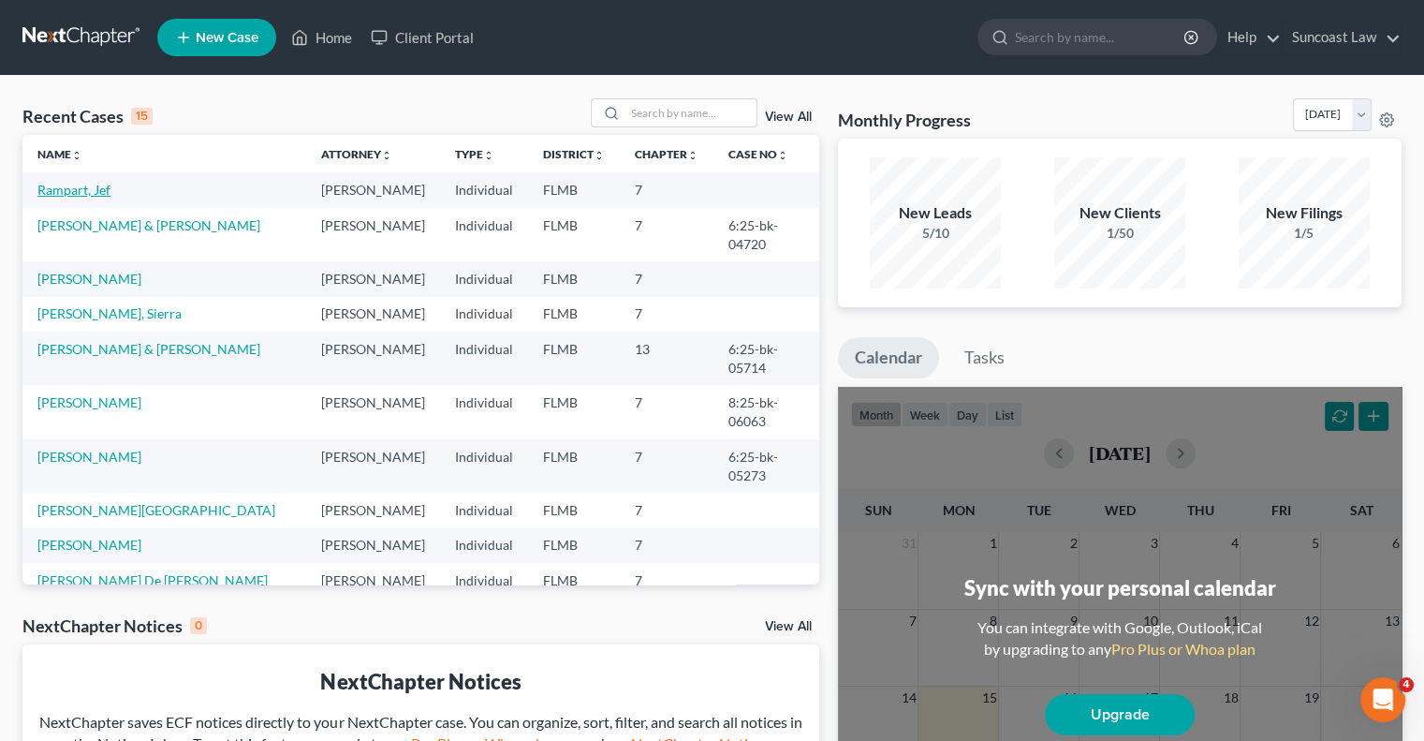
click at [90, 190] on link "Rampart, Jef" at bounding box center [73, 190] width 73 height 16
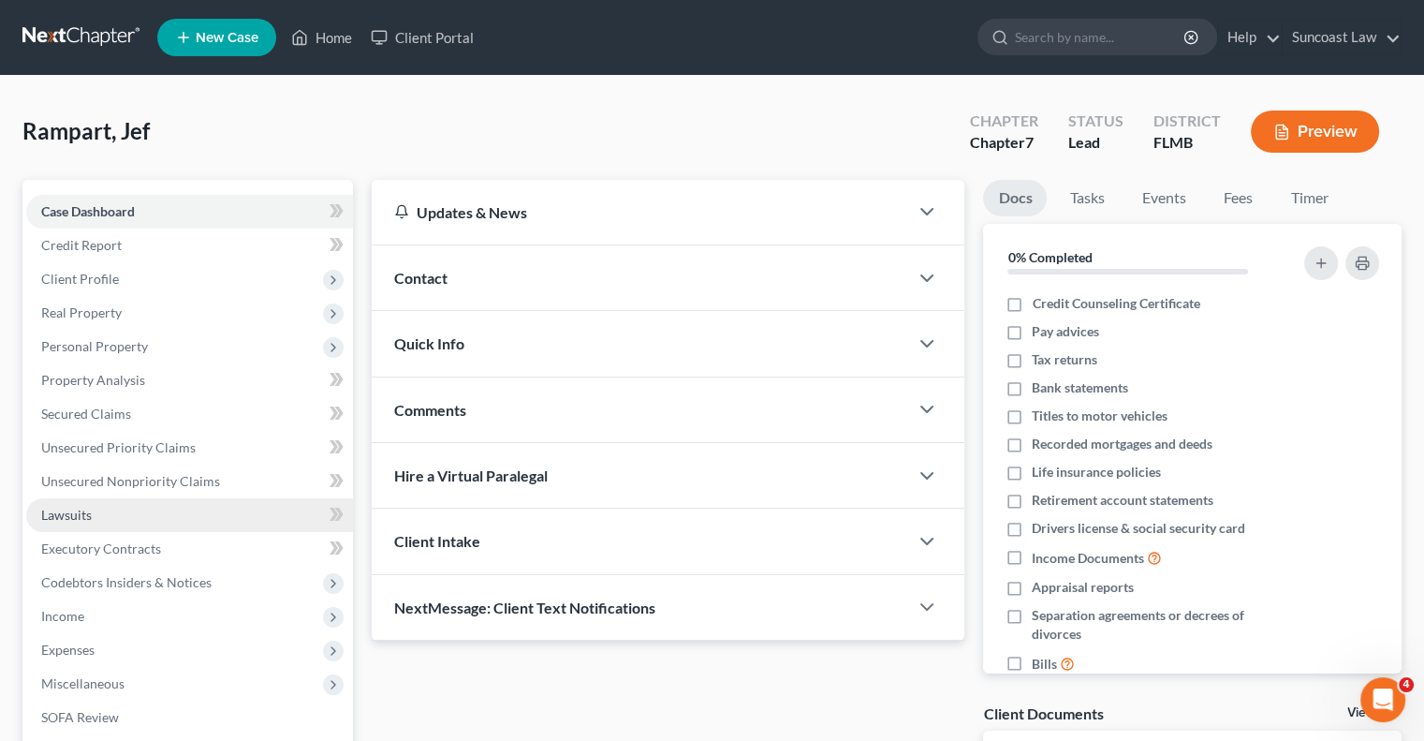
click at [100, 516] on link "Lawsuits" at bounding box center [189, 515] width 327 height 34
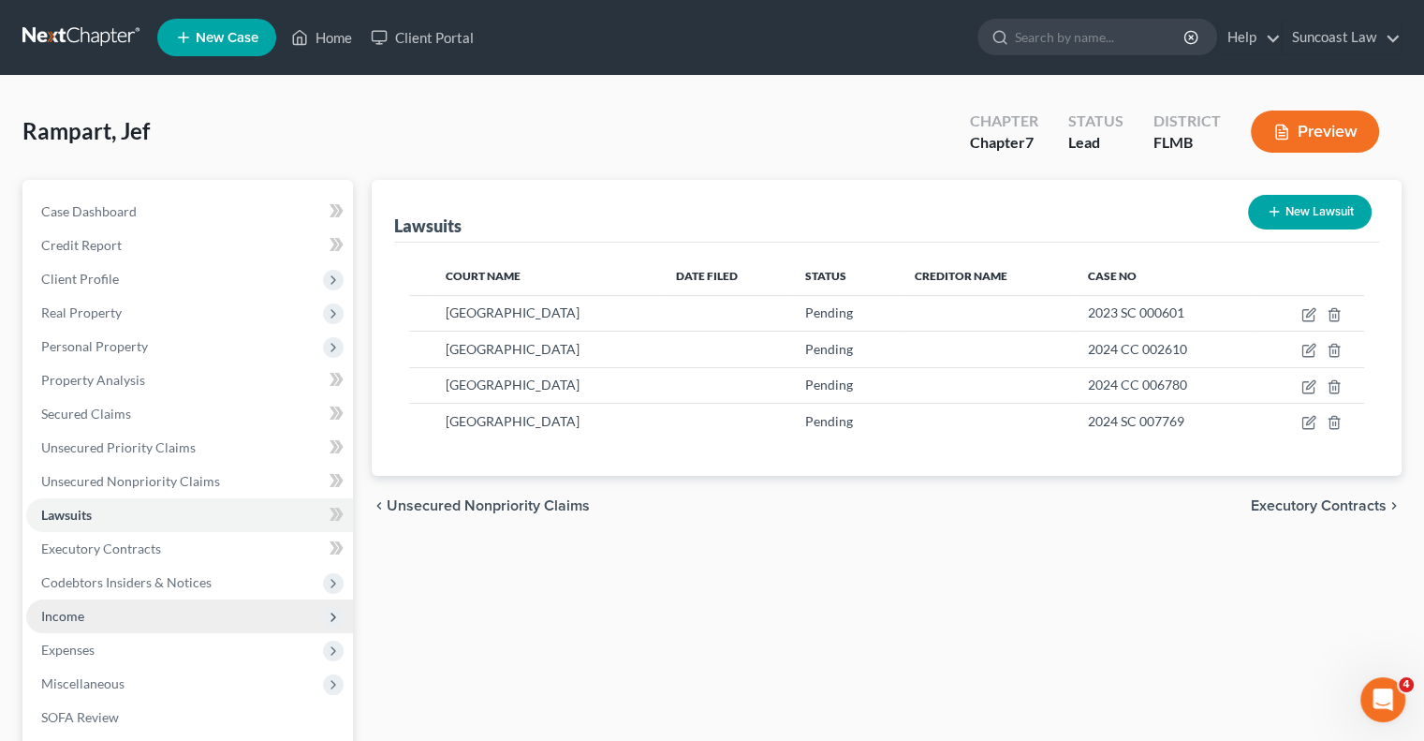
click at [138, 617] on span "Income" at bounding box center [189, 616] width 327 height 34
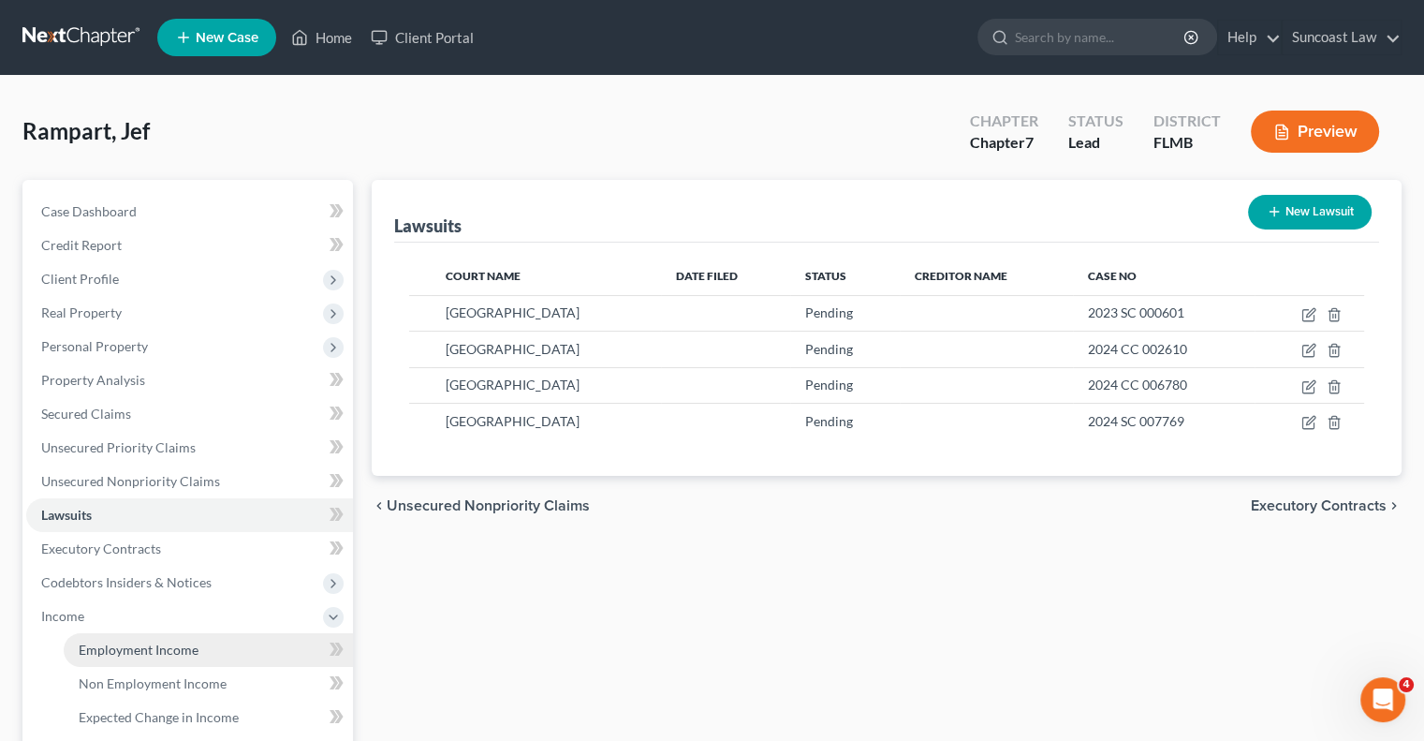
click at [137, 643] on span "Employment Income" at bounding box center [139, 649] width 120 height 16
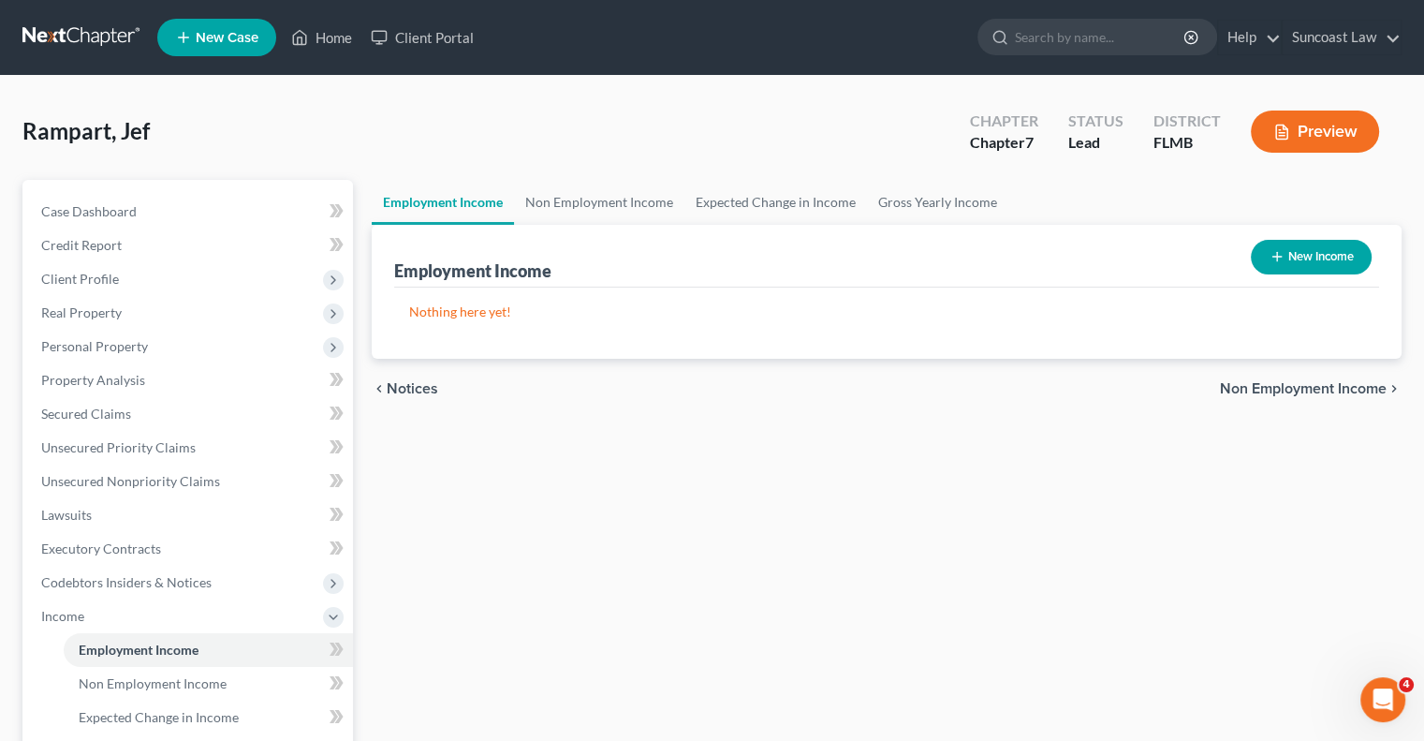
click at [1320, 254] on button "New Income" at bounding box center [1311, 257] width 121 height 35
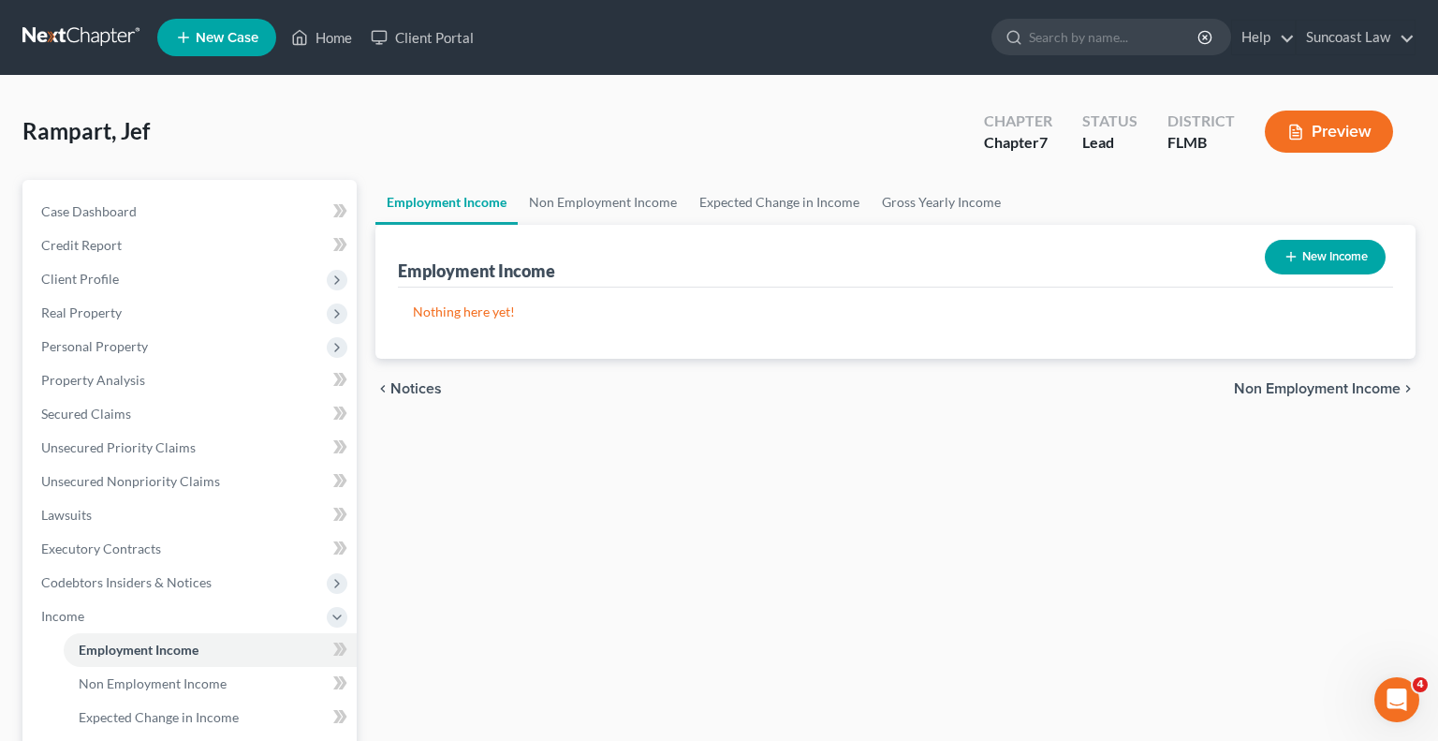
select select "0"
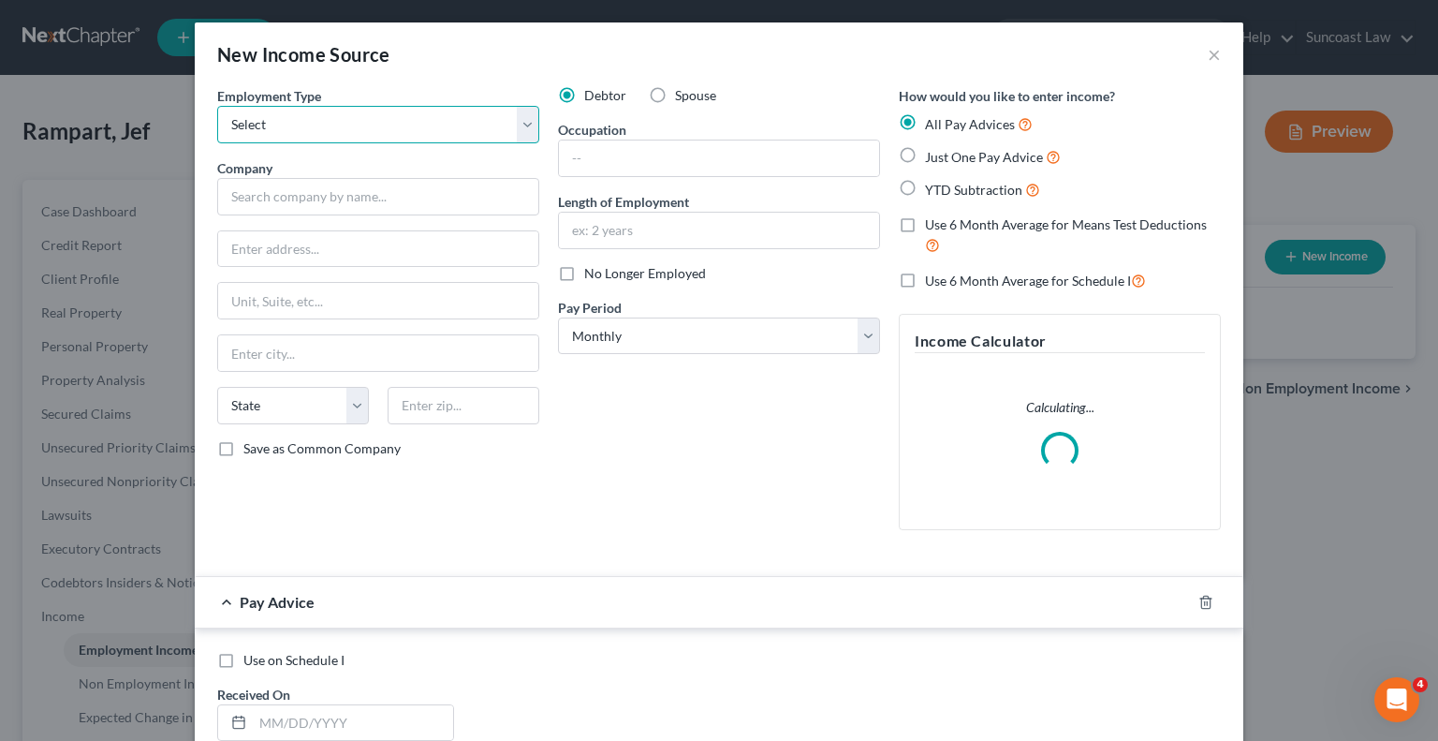
click at [408, 131] on select "Select Full or [DEMOGRAPHIC_DATA] Employment Self Employment" at bounding box center [378, 124] width 322 height 37
select select "0"
click at [217, 106] on select "Select Full or [DEMOGRAPHIC_DATA] Employment Self Employment" at bounding box center [378, 124] width 322 height 37
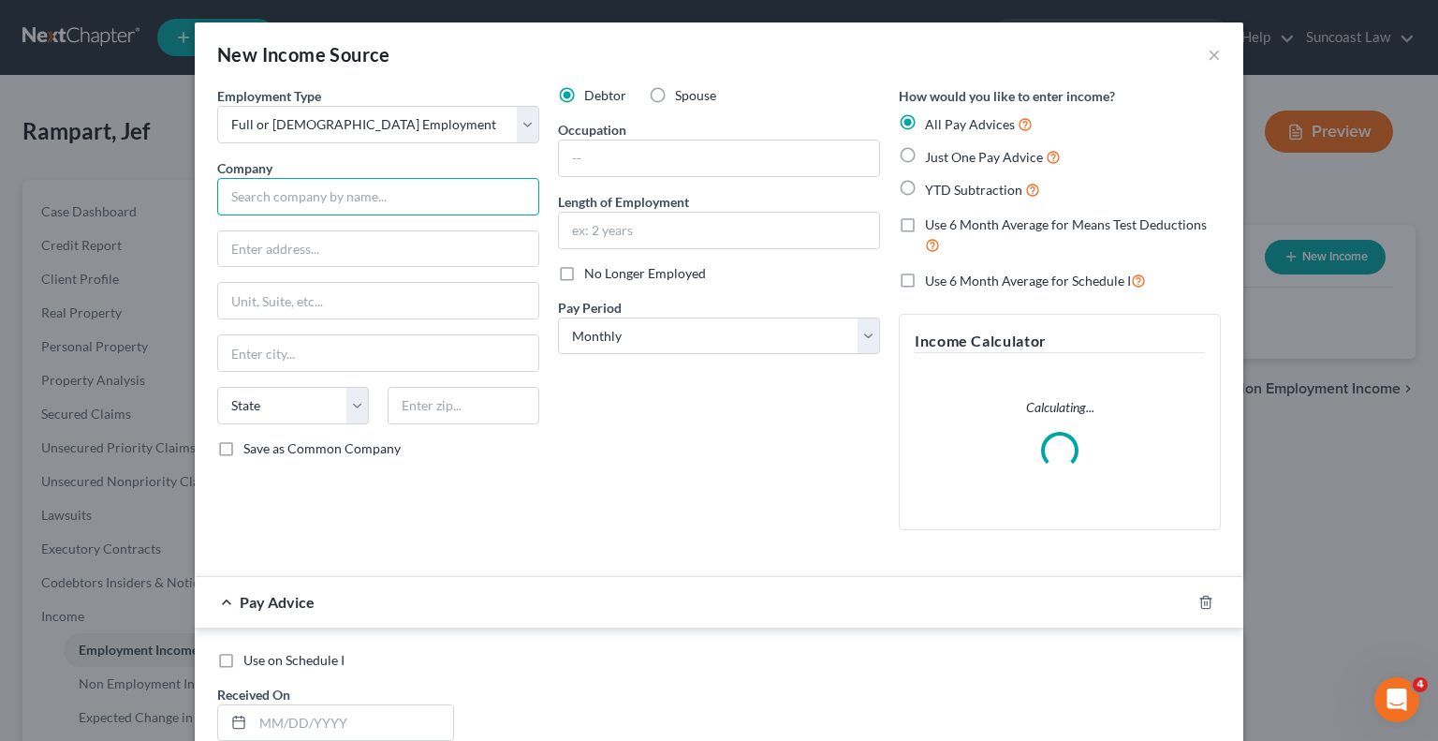
click at [361, 209] on input "text" at bounding box center [378, 196] width 322 height 37
type input "US Foods"
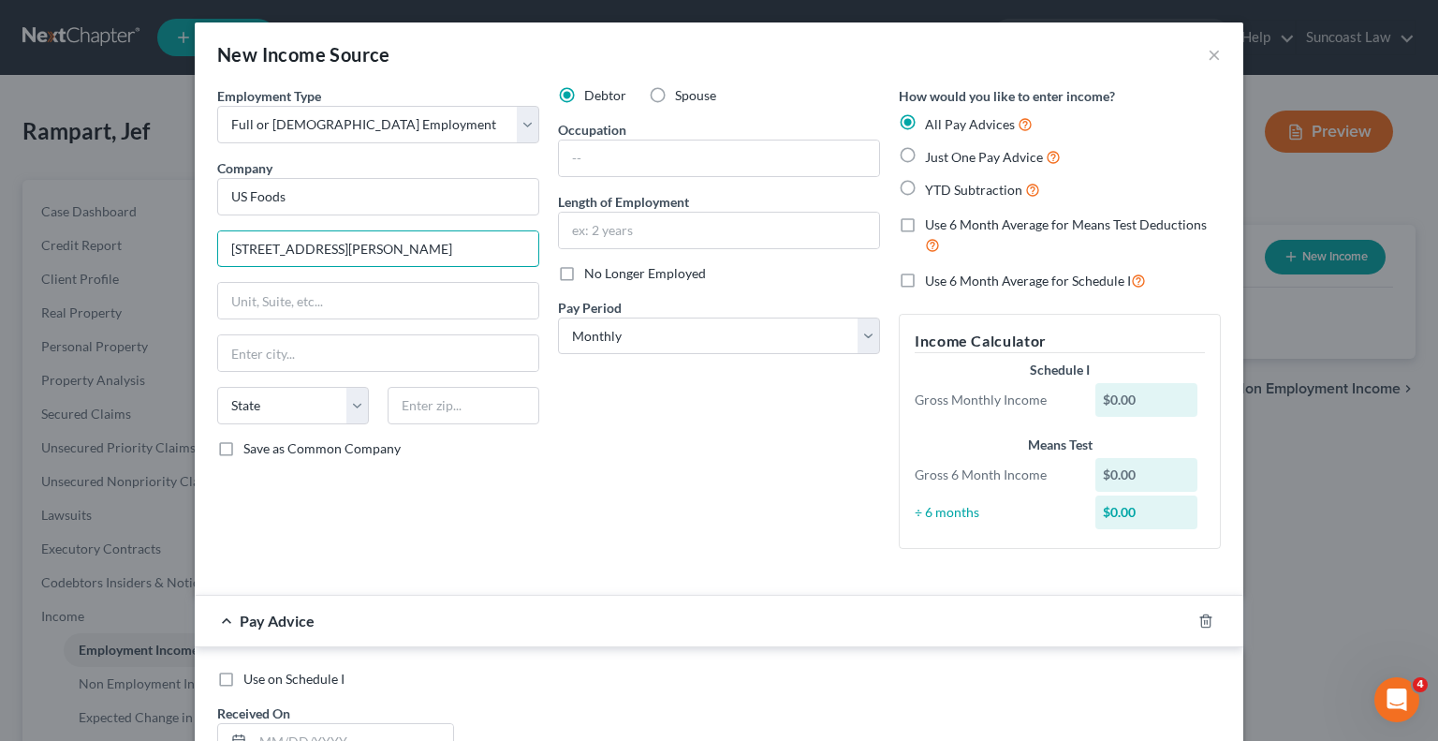
type input "[STREET_ADDRESS][PERSON_NAME]"
type input "Suite 500"
type input "60018"
type input "Des Plaines"
select select "14"
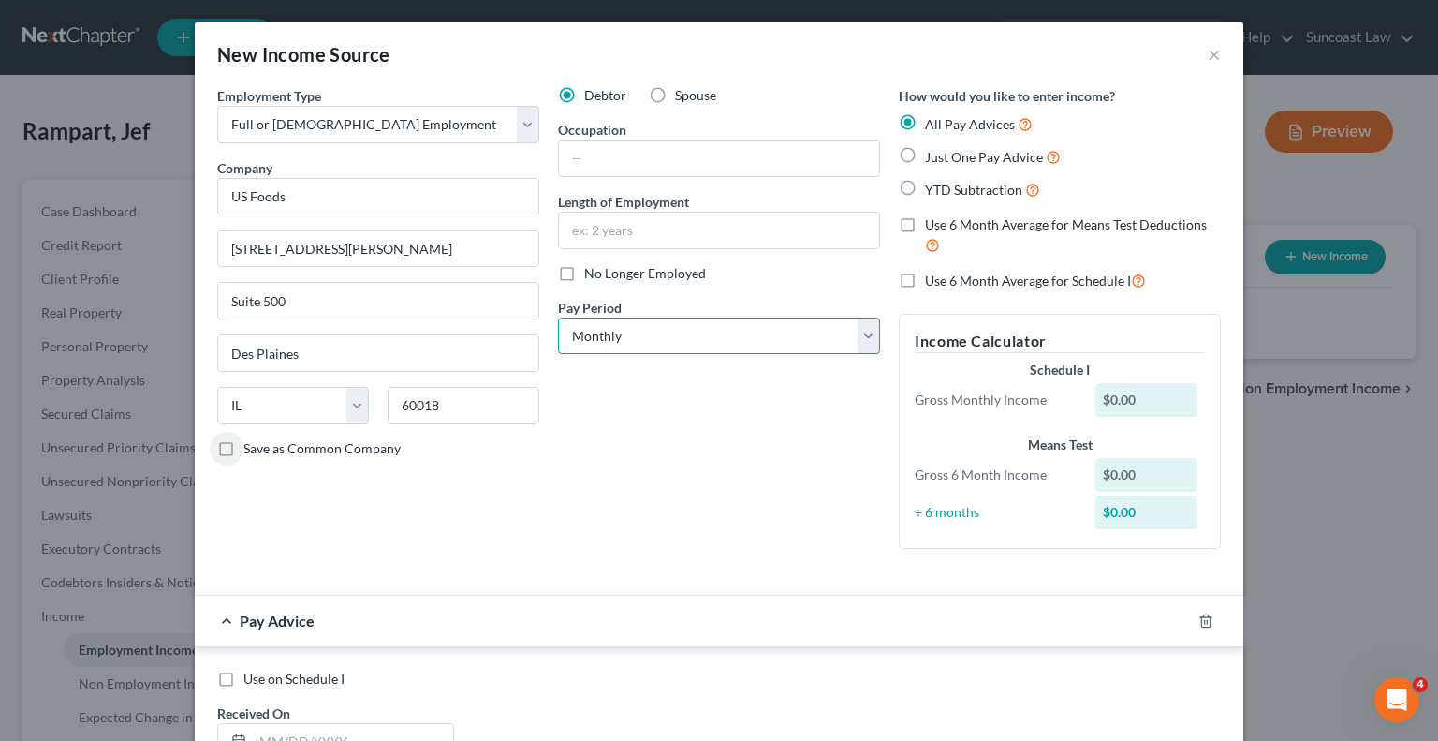
click at [712, 322] on select "Select Monthly Twice Monthly Every Other Week Weekly" at bounding box center [719, 335] width 322 height 37
select select "3"
click at [558, 317] on select "Select Monthly Twice Monthly Every Other Week Weekly" at bounding box center [719, 335] width 322 height 37
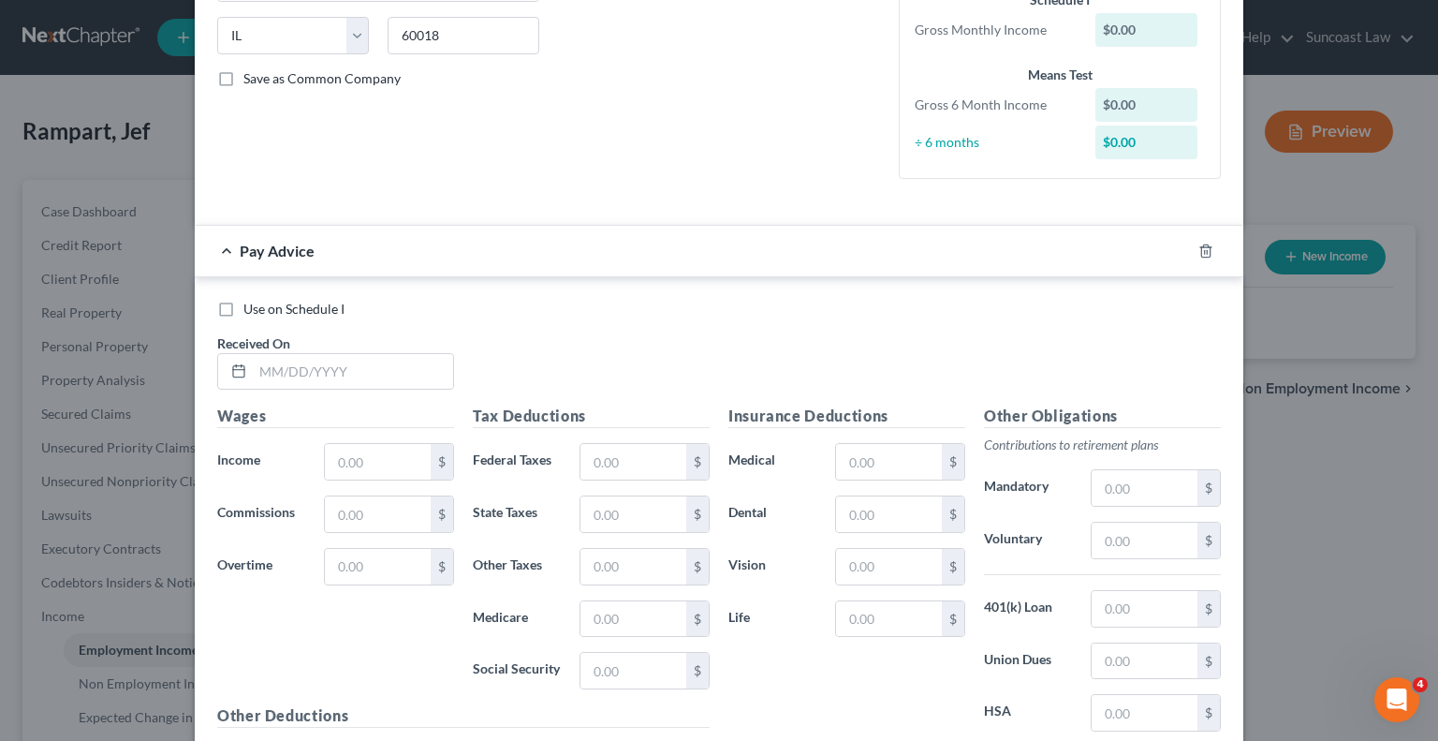
scroll to position [375, 0]
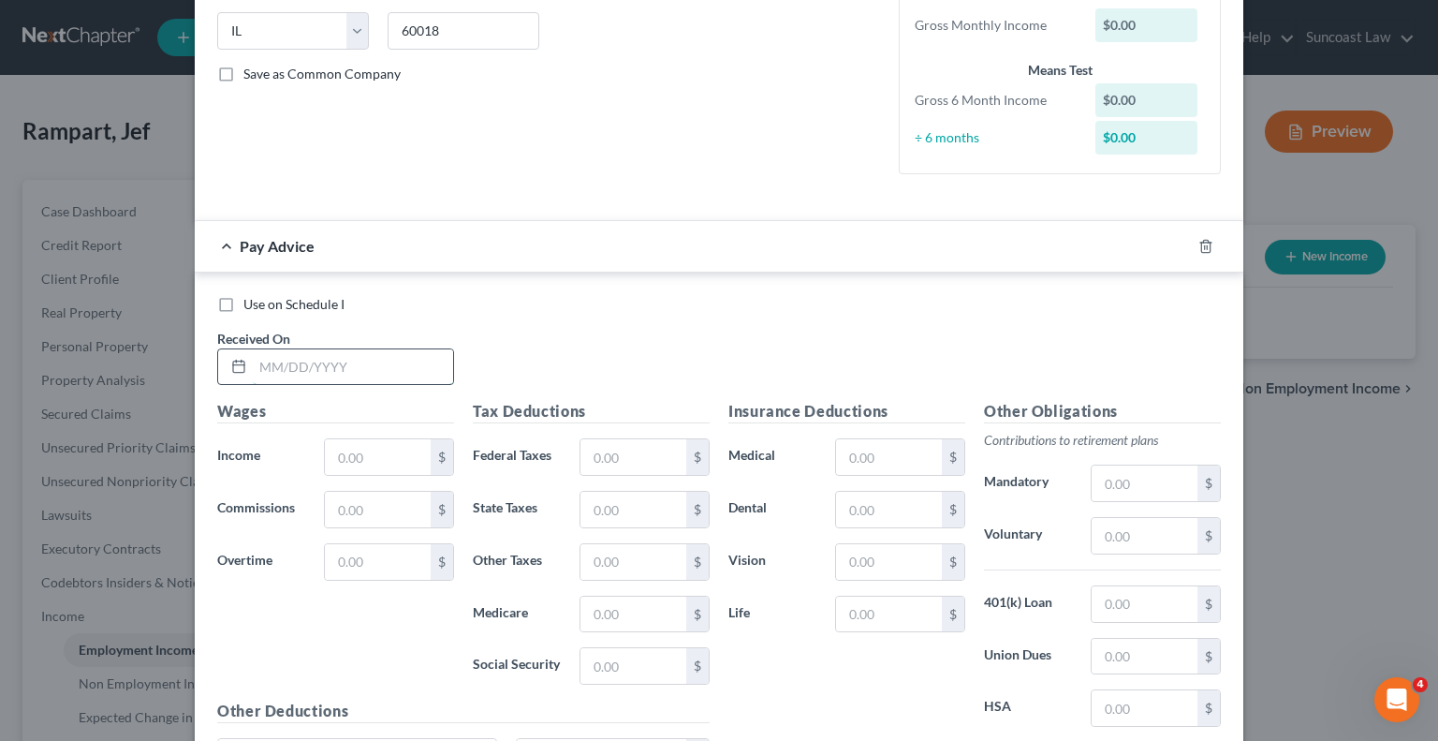
click at [318, 355] on input "text" at bounding box center [353, 367] width 200 height 36
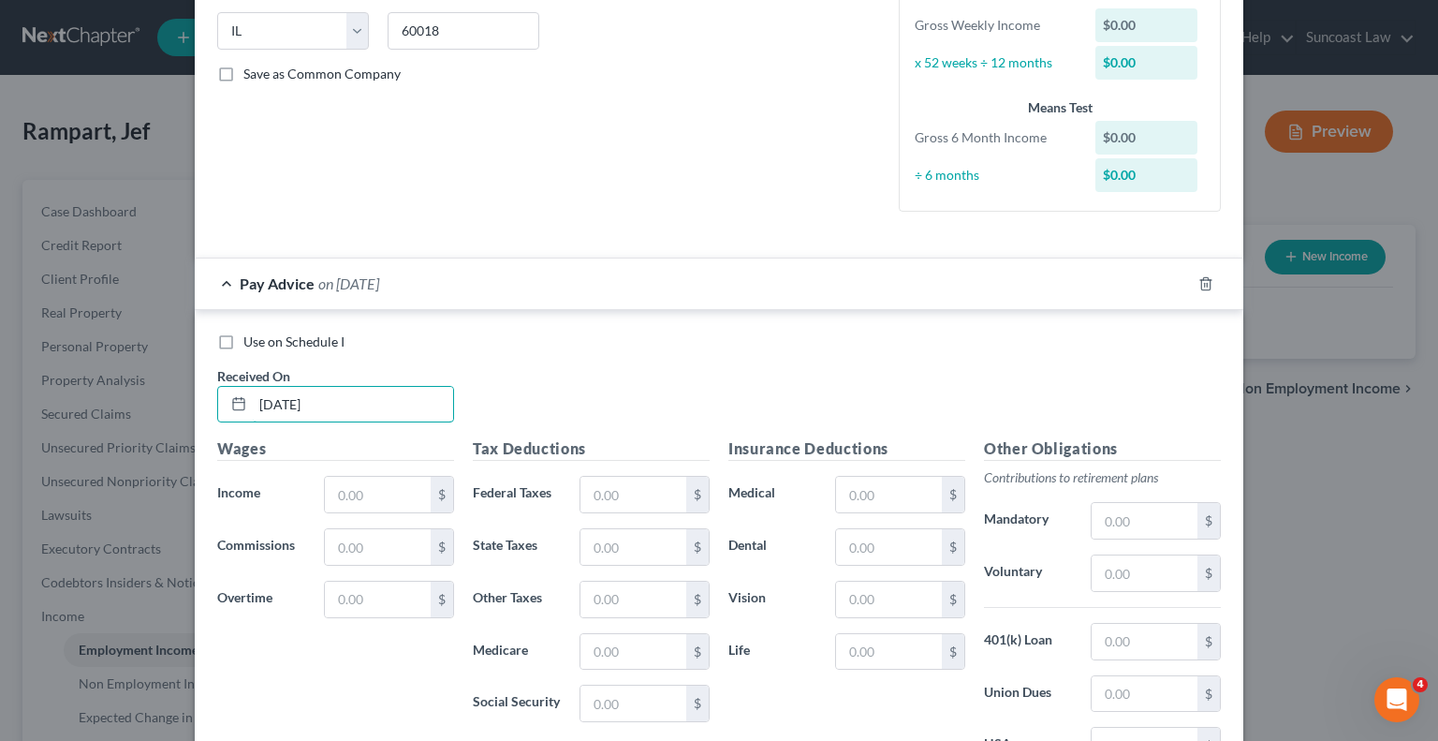
type input "[DATE]"
type input "2,022.81"
click at [617, 493] on input "text" at bounding box center [634, 495] width 106 height 36
type input "322.03"
click at [1134, 580] on input "text" at bounding box center [1145, 573] width 106 height 36
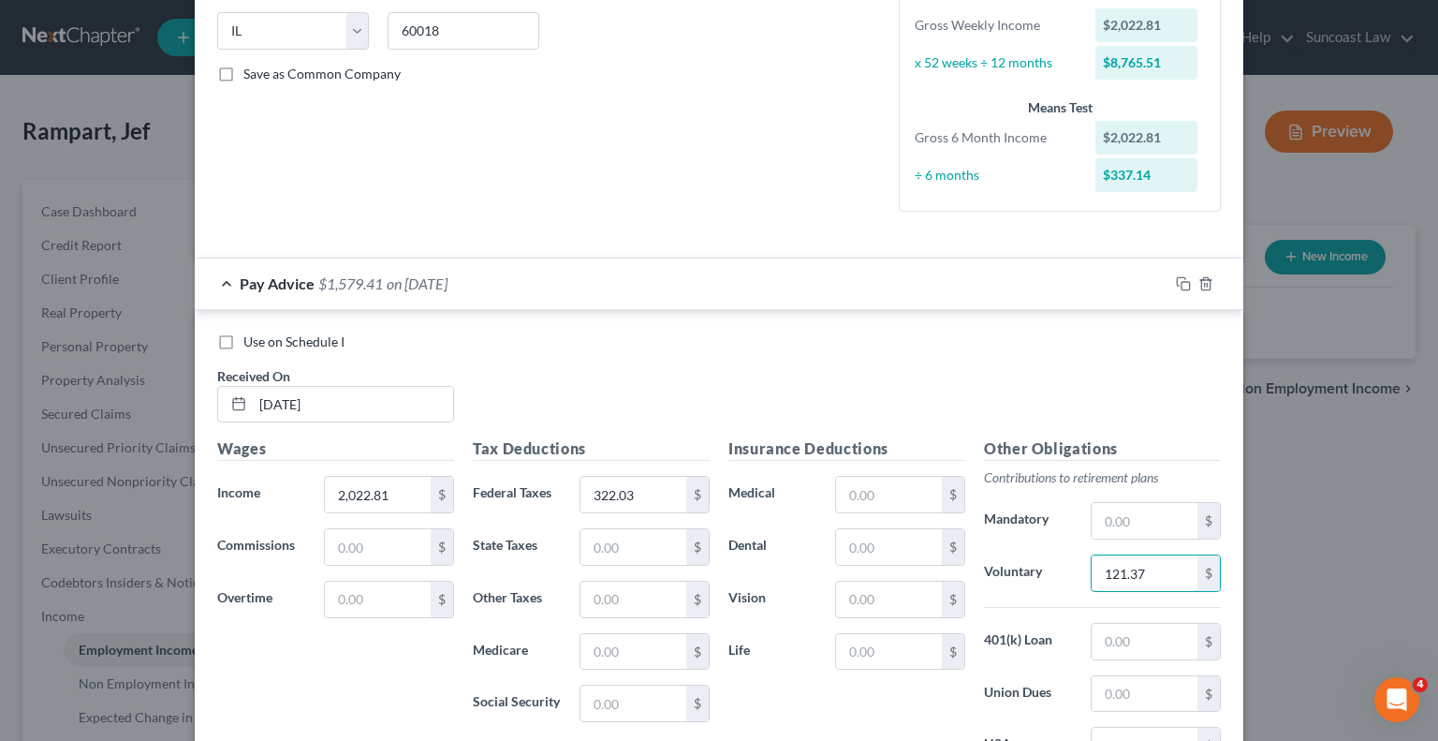
type input "121.37"
click at [891, 478] on input "text" at bounding box center [889, 495] width 106 height 36
type input "40.79"
type input "2.75"
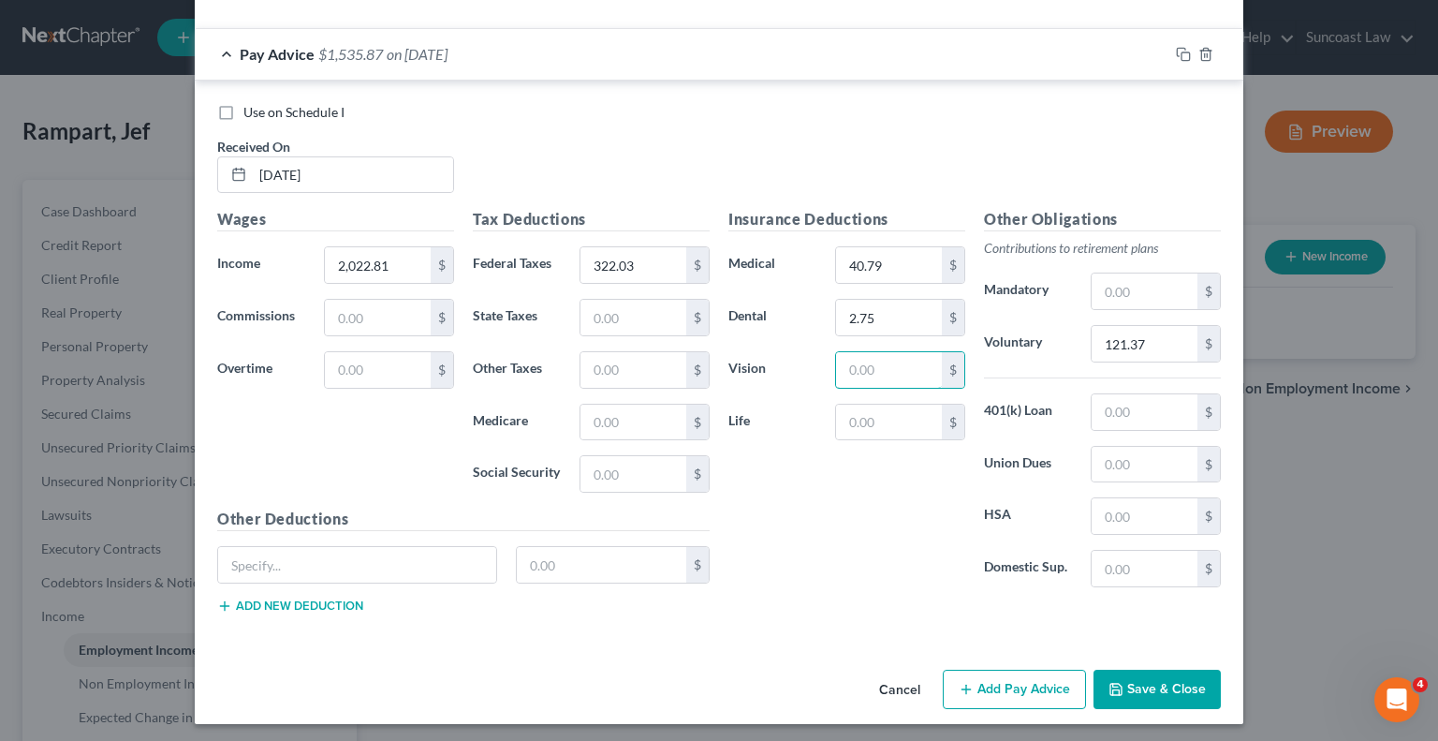
scroll to position [605, 0]
click at [1004, 686] on button "Add Pay Advice" at bounding box center [1014, 688] width 143 height 39
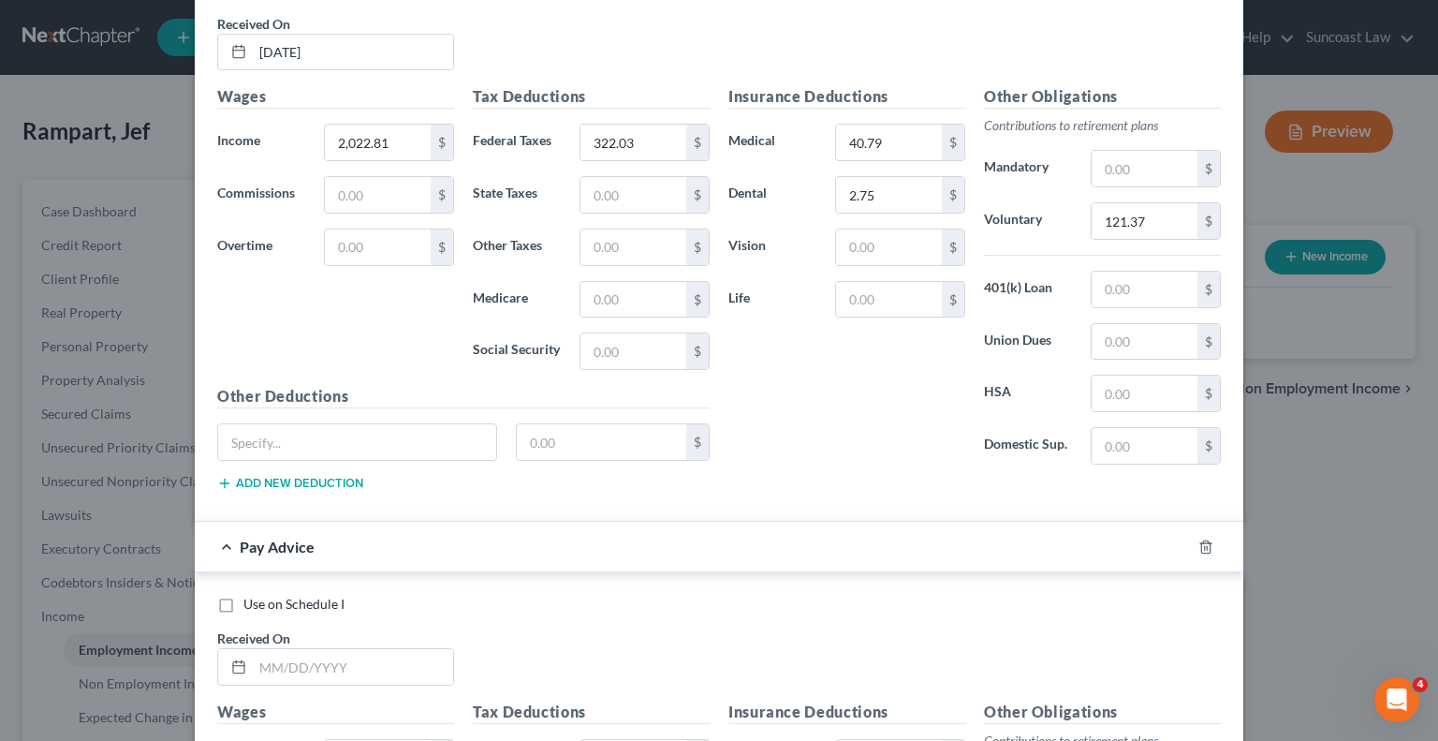
scroll to position [886, 0]
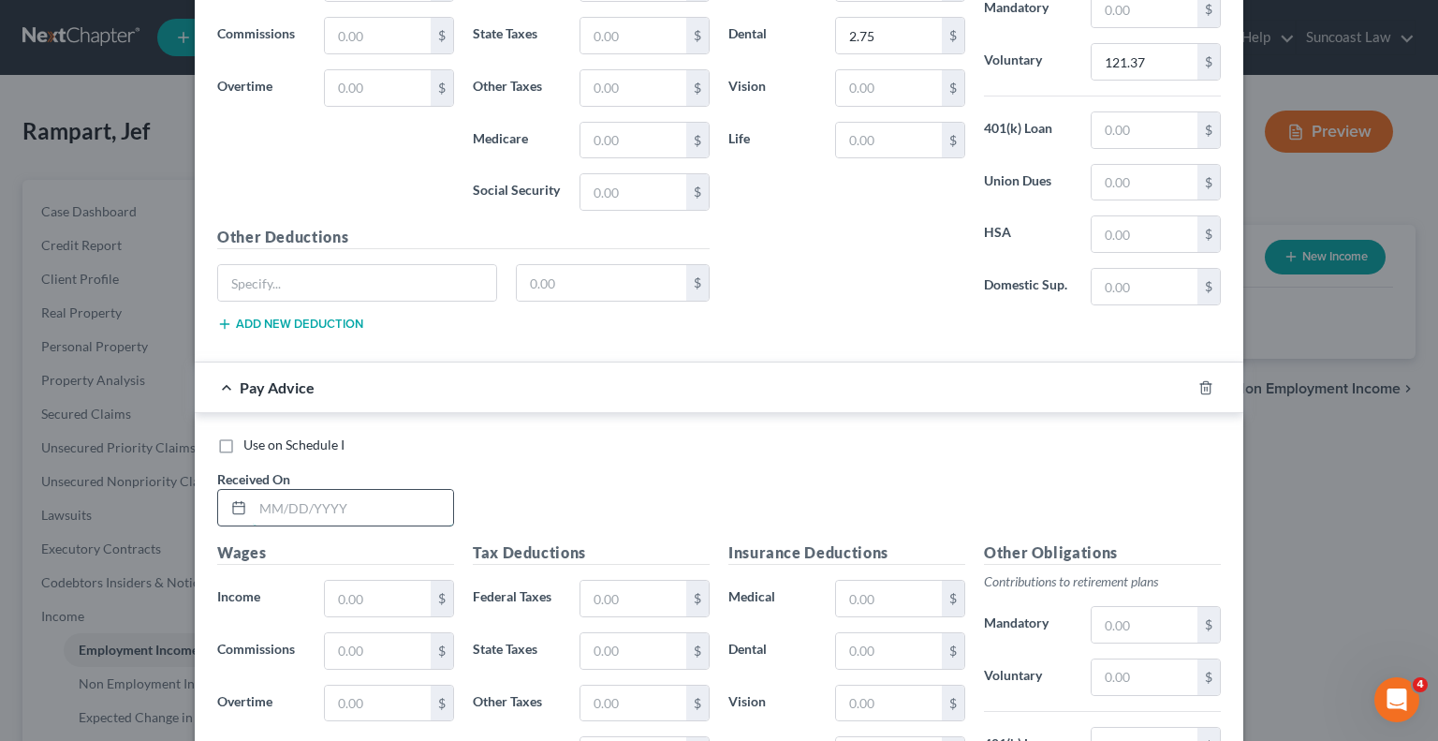
click at [368, 490] on input "text" at bounding box center [353, 508] width 200 height 36
type input "[DATE]"
type input "1,616.28"
click at [614, 613] on div "Tax Deductions Federal Taxes $ State Taxes $ Other Taxes $ Medicare $ Social Se…" at bounding box center [591, 691] width 256 height 300
click at [622, 592] on input "text" at bounding box center [634, 599] width 106 height 36
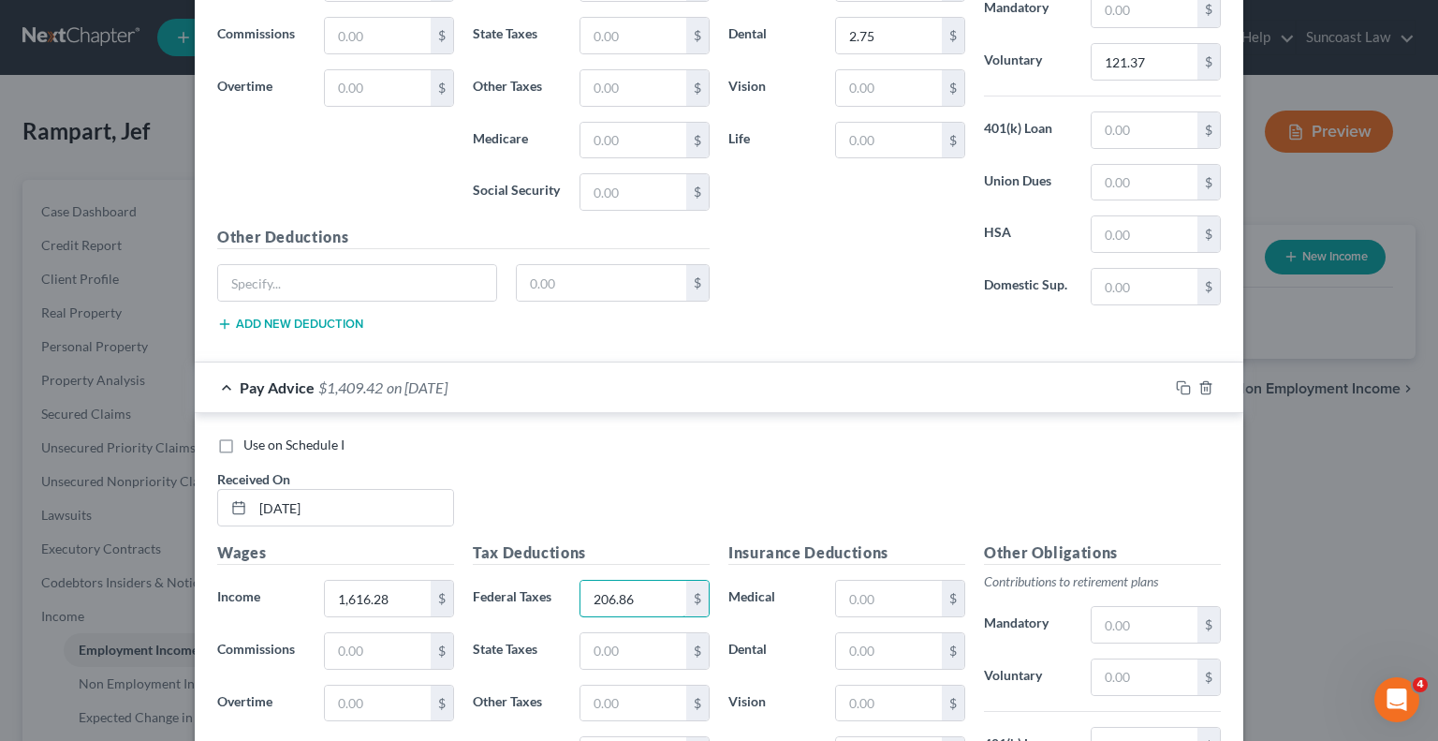
type input "206.86"
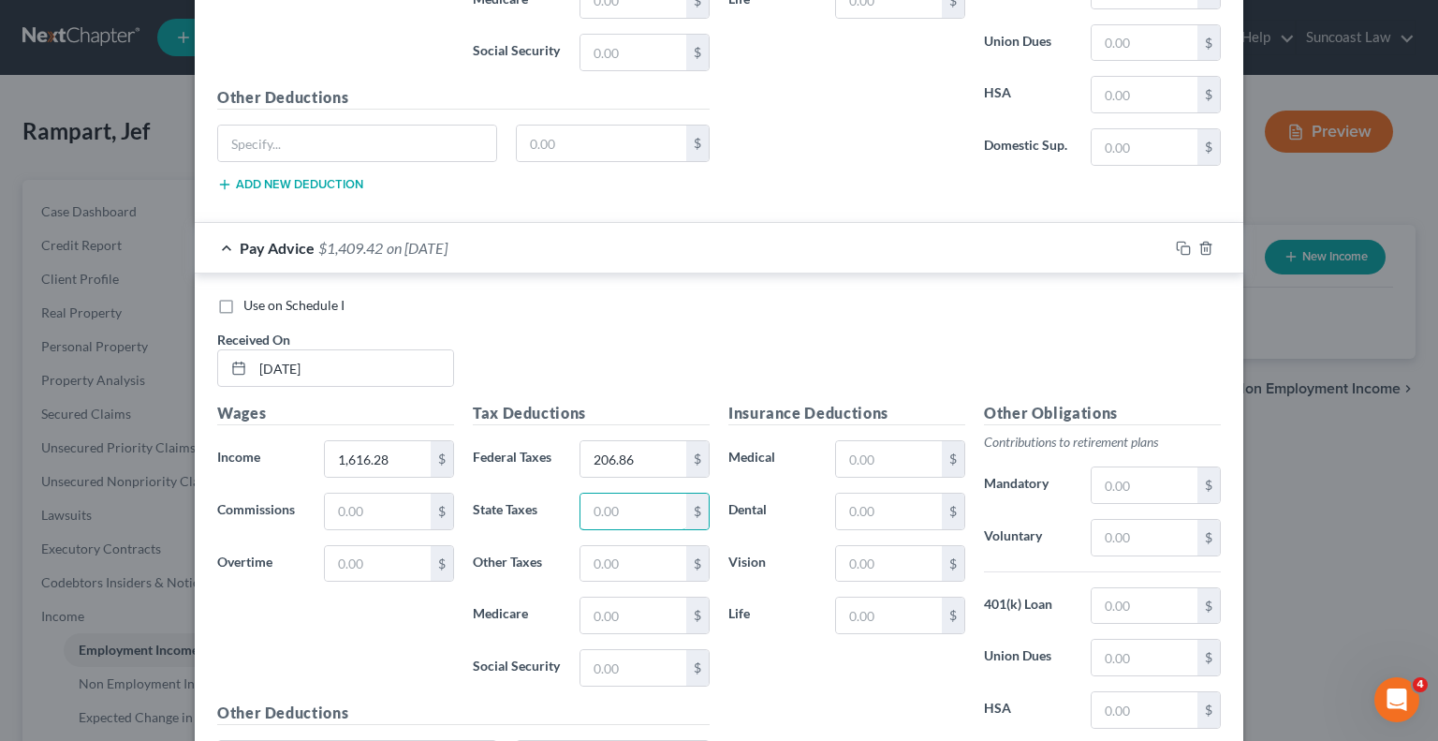
scroll to position [1217, 0]
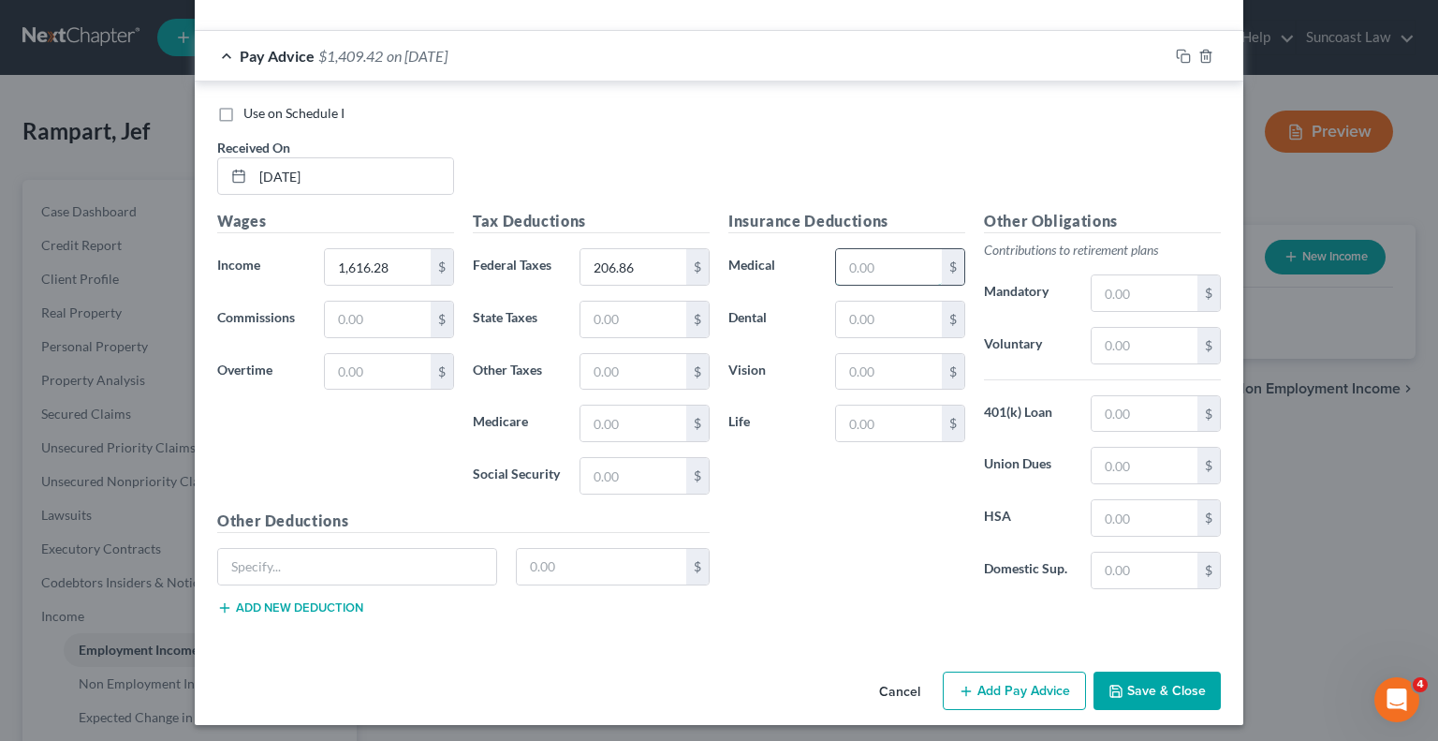
click at [872, 256] on input "text" at bounding box center [889, 267] width 106 height 36
type input "40.79"
type input "2.75"
click at [1135, 338] on input "text" at bounding box center [1145, 346] width 106 height 36
type input "96.98"
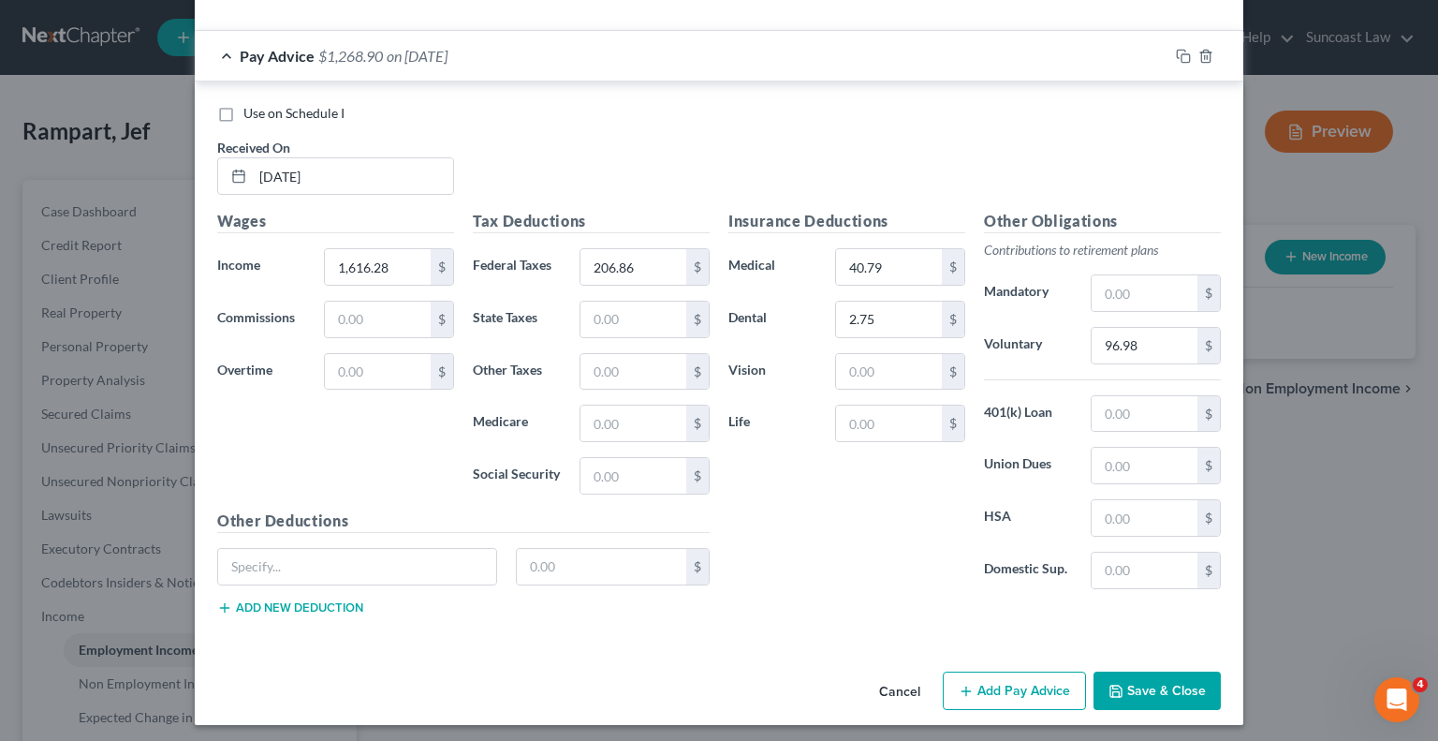
click at [1030, 682] on button "Add Pay Advice" at bounding box center [1014, 690] width 143 height 39
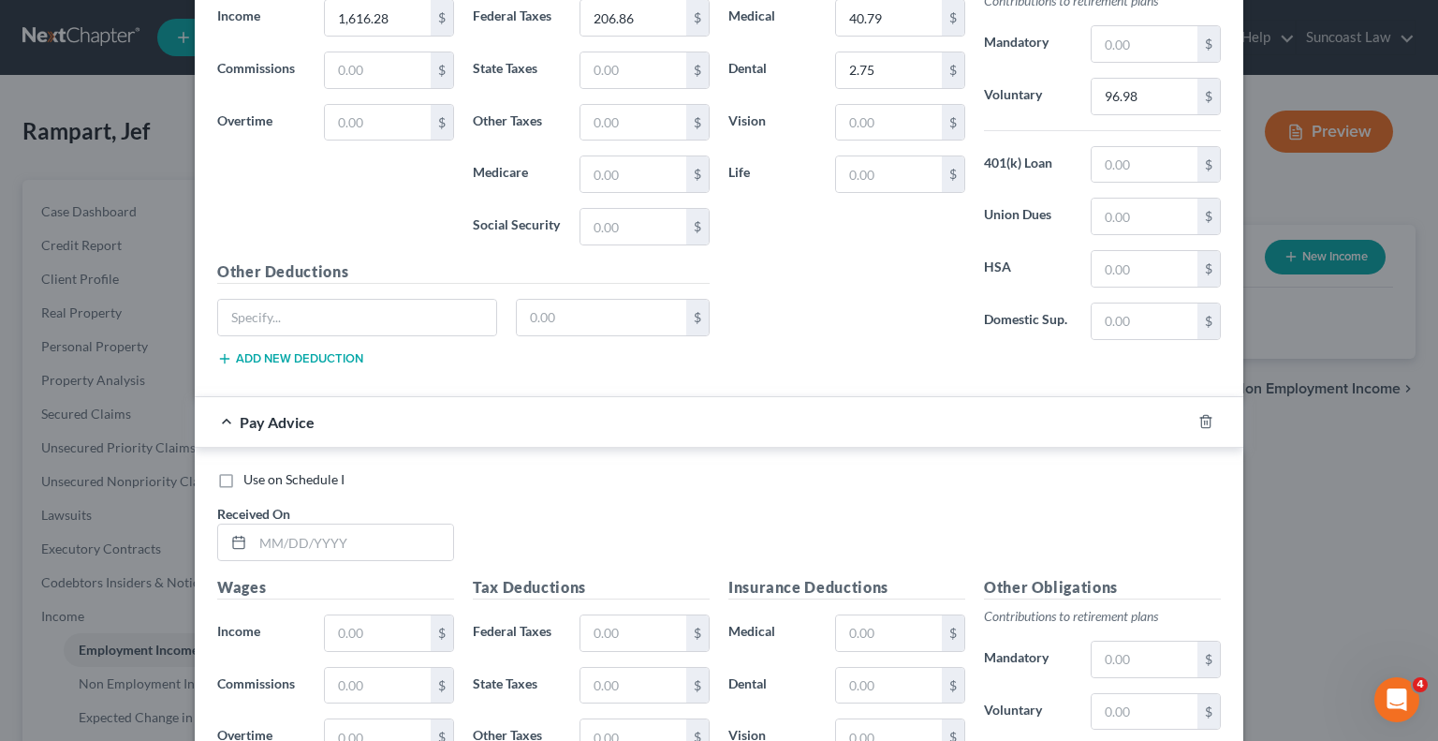
scroll to position [1498, 0]
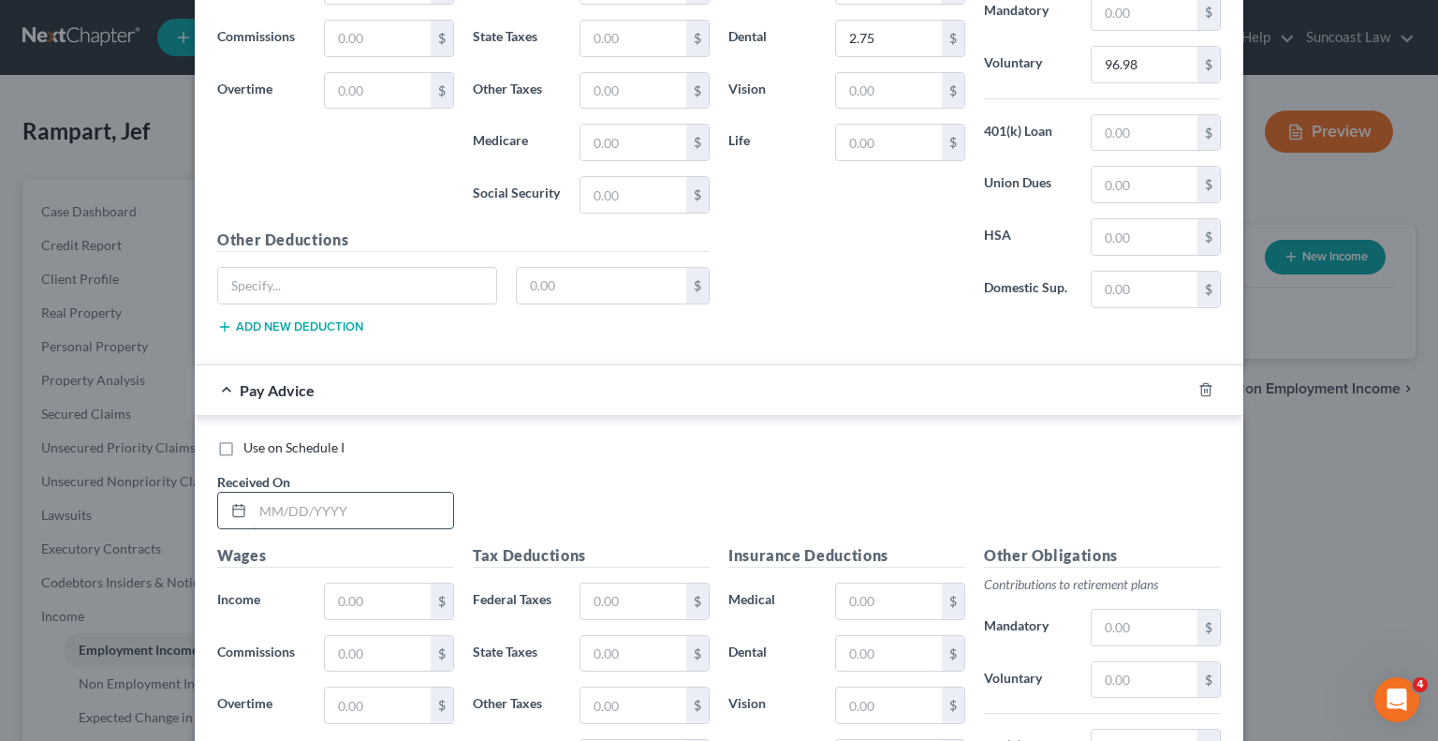
click at [419, 501] on input "text" at bounding box center [353, 511] width 200 height 36
type input "[DATE]"
type input "1,889.12"
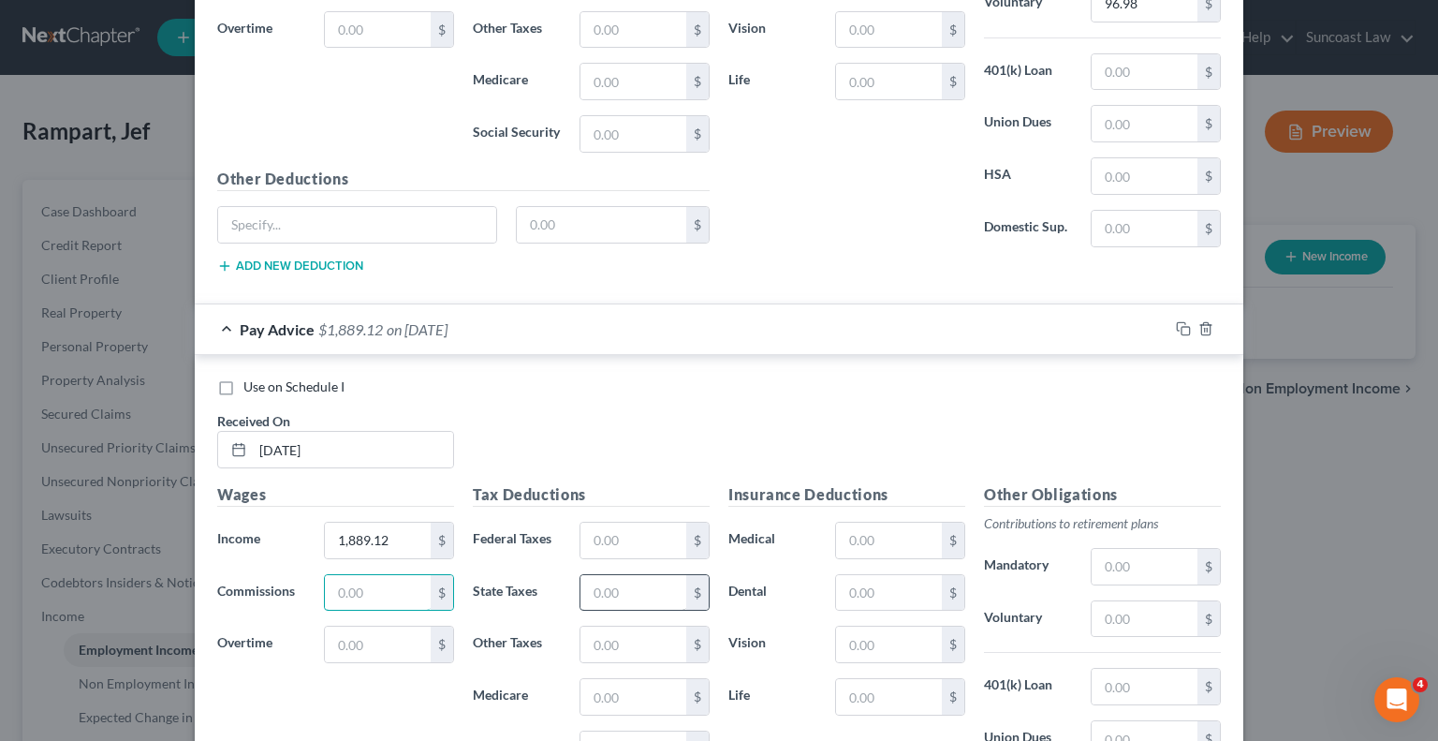
scroll to position [1592, 0]
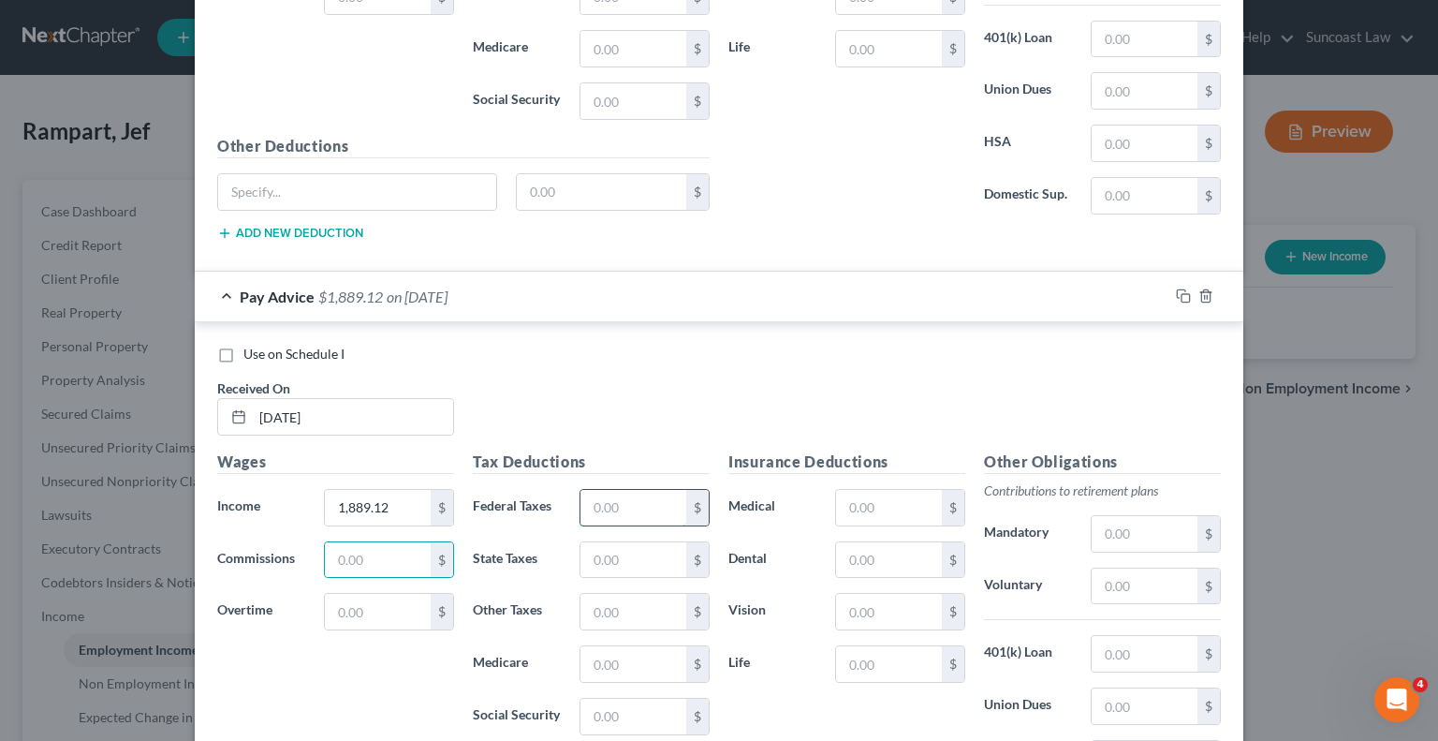
click at [626, 516] on div "$" at bounding box center [645, 507] width 130 height 37
type input "284.16"
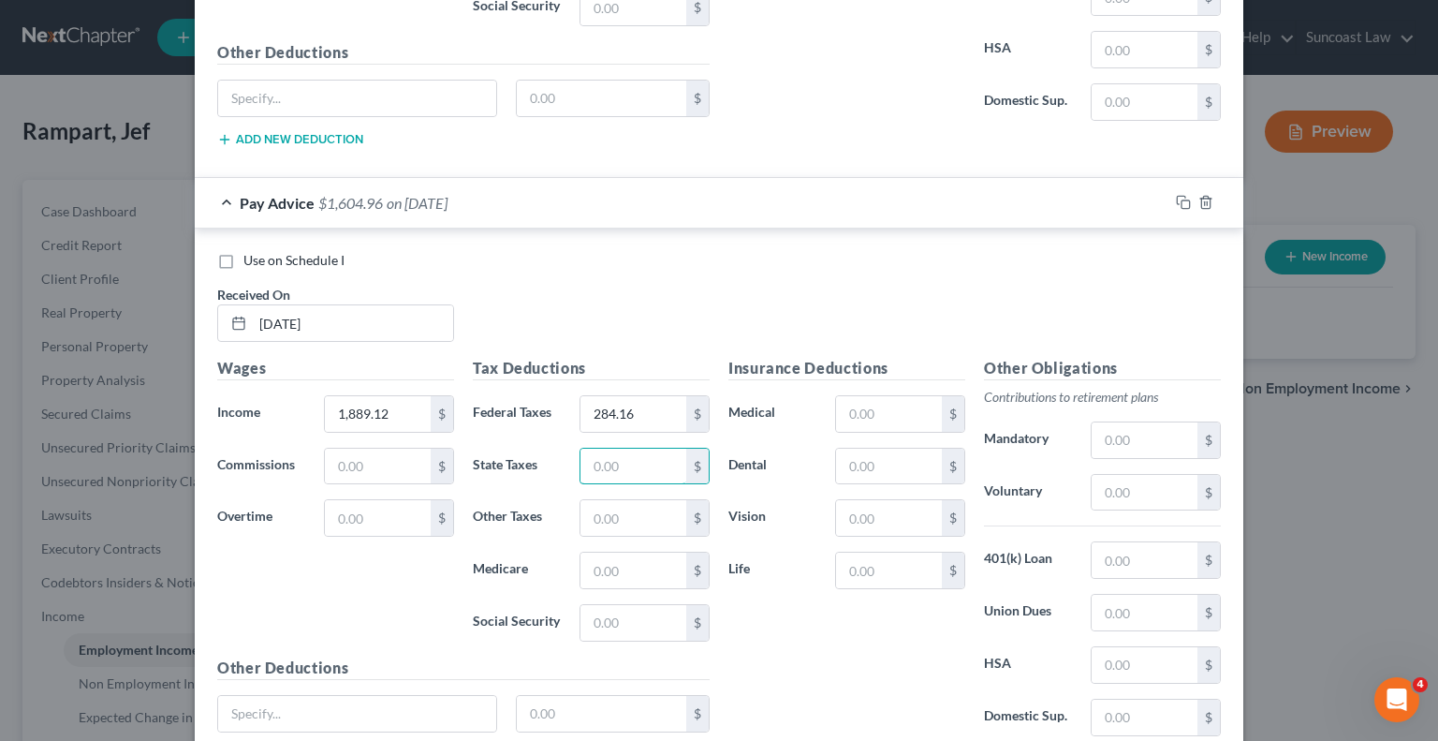
scroll to position [1828, 0]
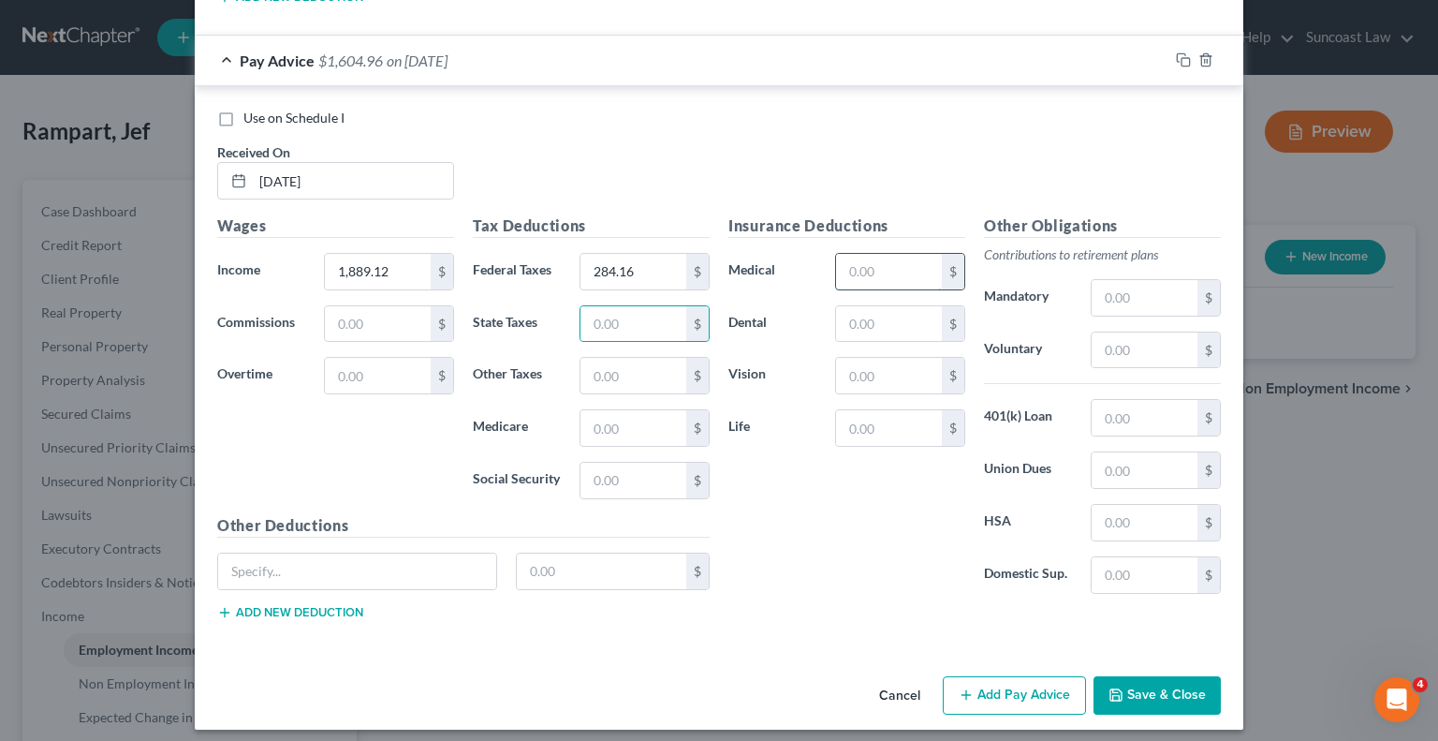
click at [904, 253] on div "$" at bounding box center [900, 271] width 130 height 37
type input "1"
type input "40.79"
type input "2.75"
click at [1136, 333] on input "text" at bounding box center [1145, 350] width 106 height 36
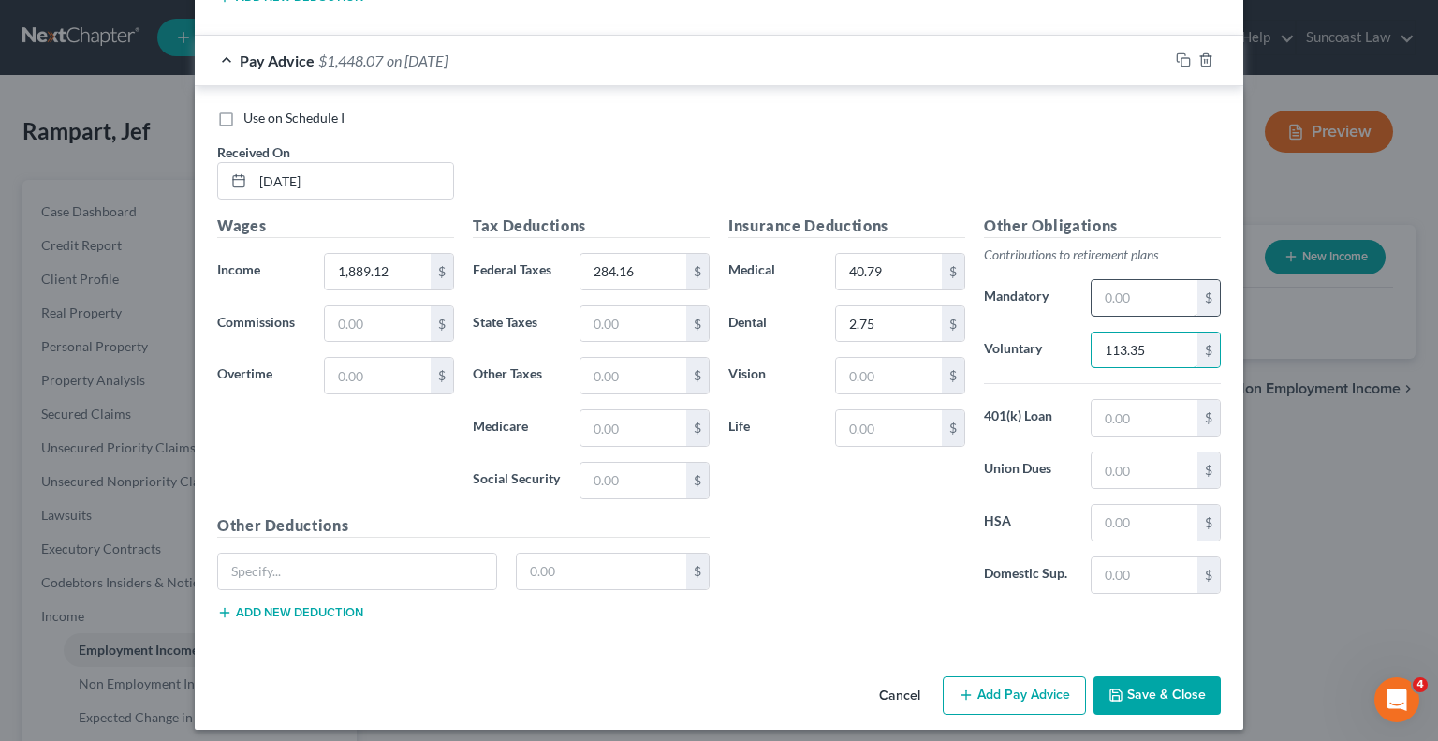
type input "113.35"
click at [1021, 677] on button "Add Pay Advice" at bounding box center [1014, 695] width 143 height 39
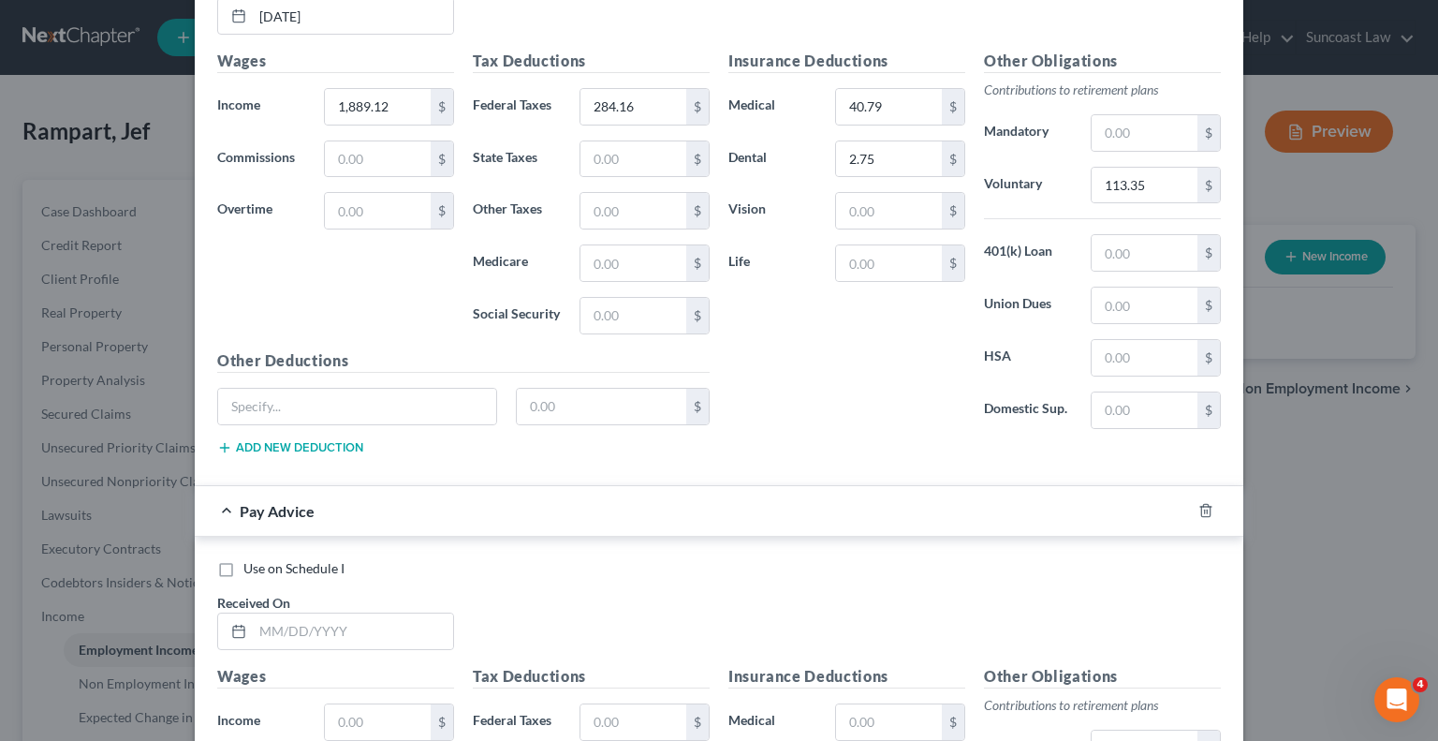
scroll to position [2109, 0]
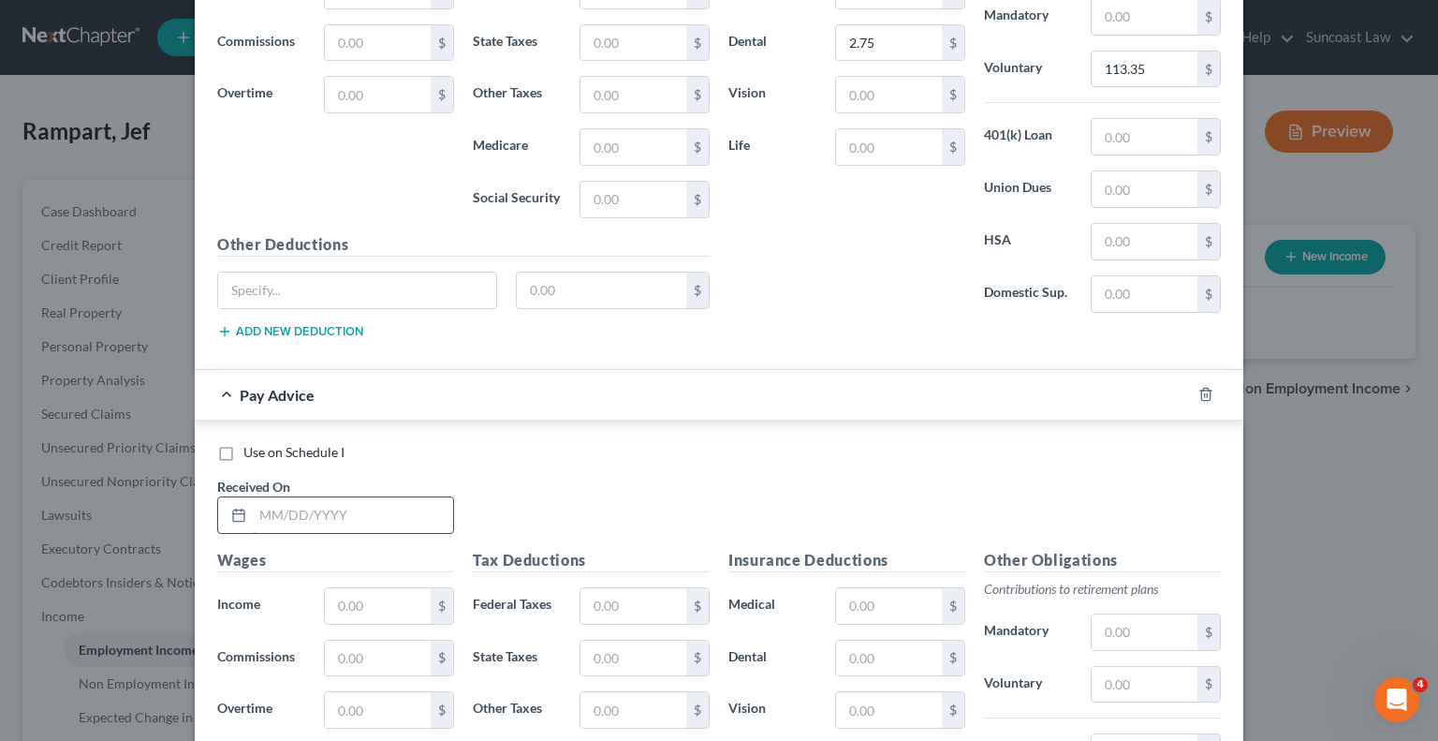
drag, startPoint x: 392, startPoint y: 507, endPoint x: 397, endPoint y: 495, distance: 13.0
click at [393, 507] on input "text" at bounding box center [353, 515] width 200 height 36
type input "[DATE]"
type input "2,120.70"
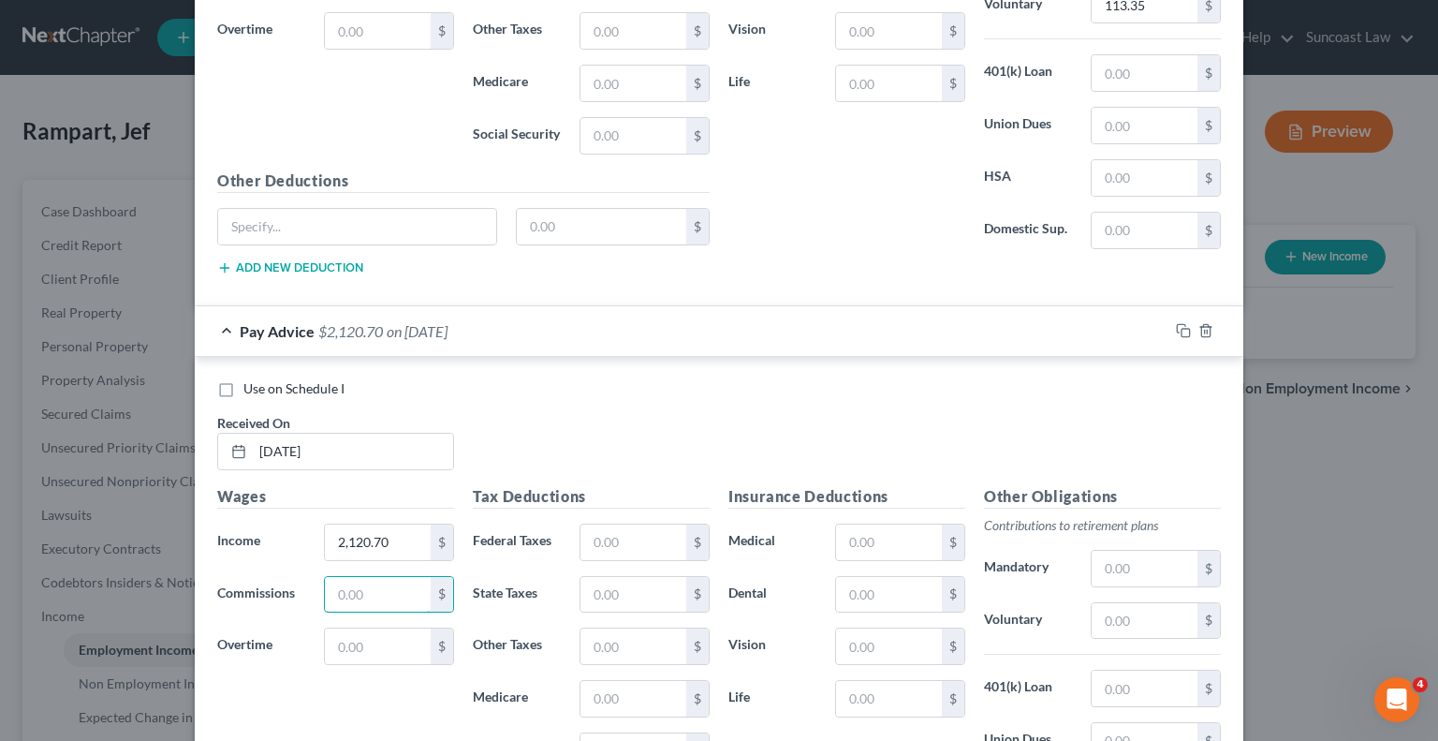
scroll to position [2440, 0]
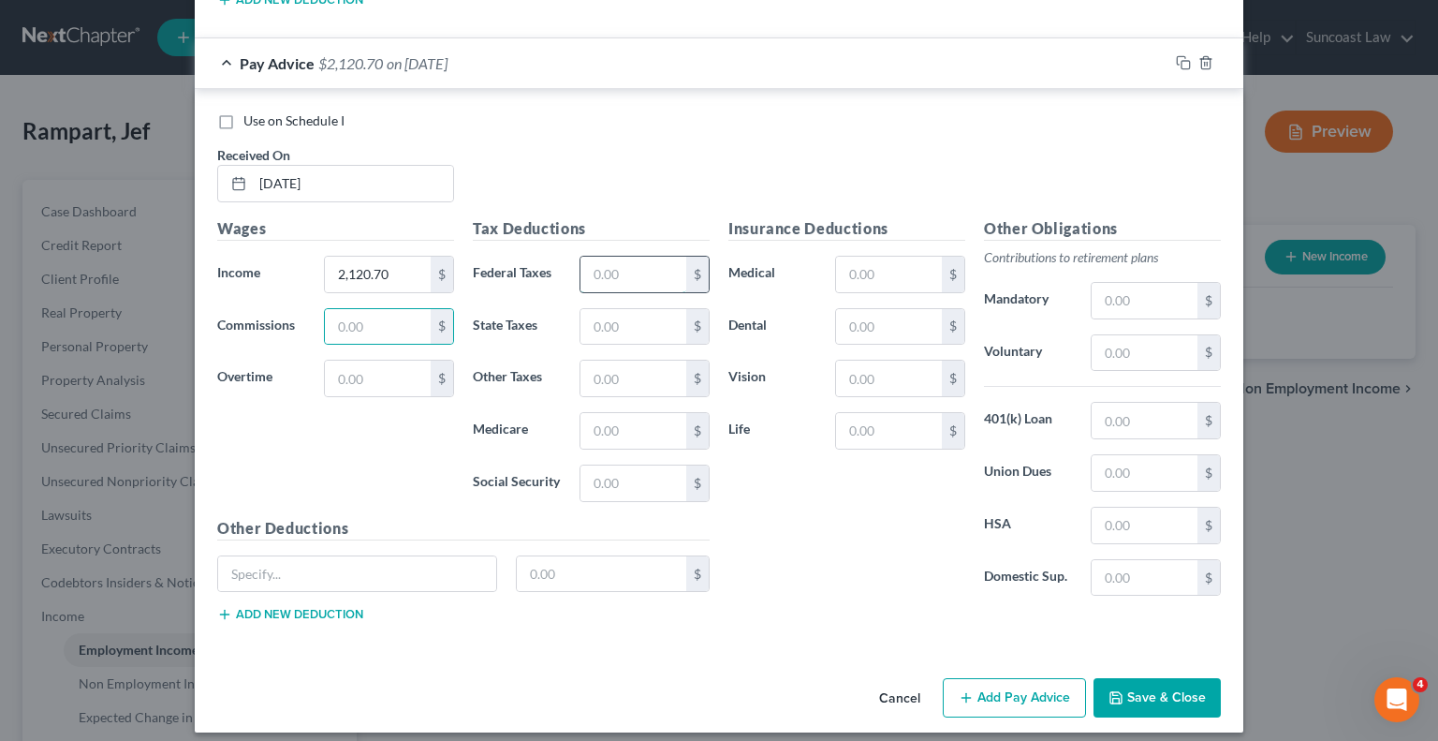
click at [607, 269] on input "text" at bounding box center [634, 275] width 106 height 36
type input "349.75"
click at [847, 257] on input "text" at bounding box center [889, 275] width 106 height 36
type input "40.79"
type input "2.75"
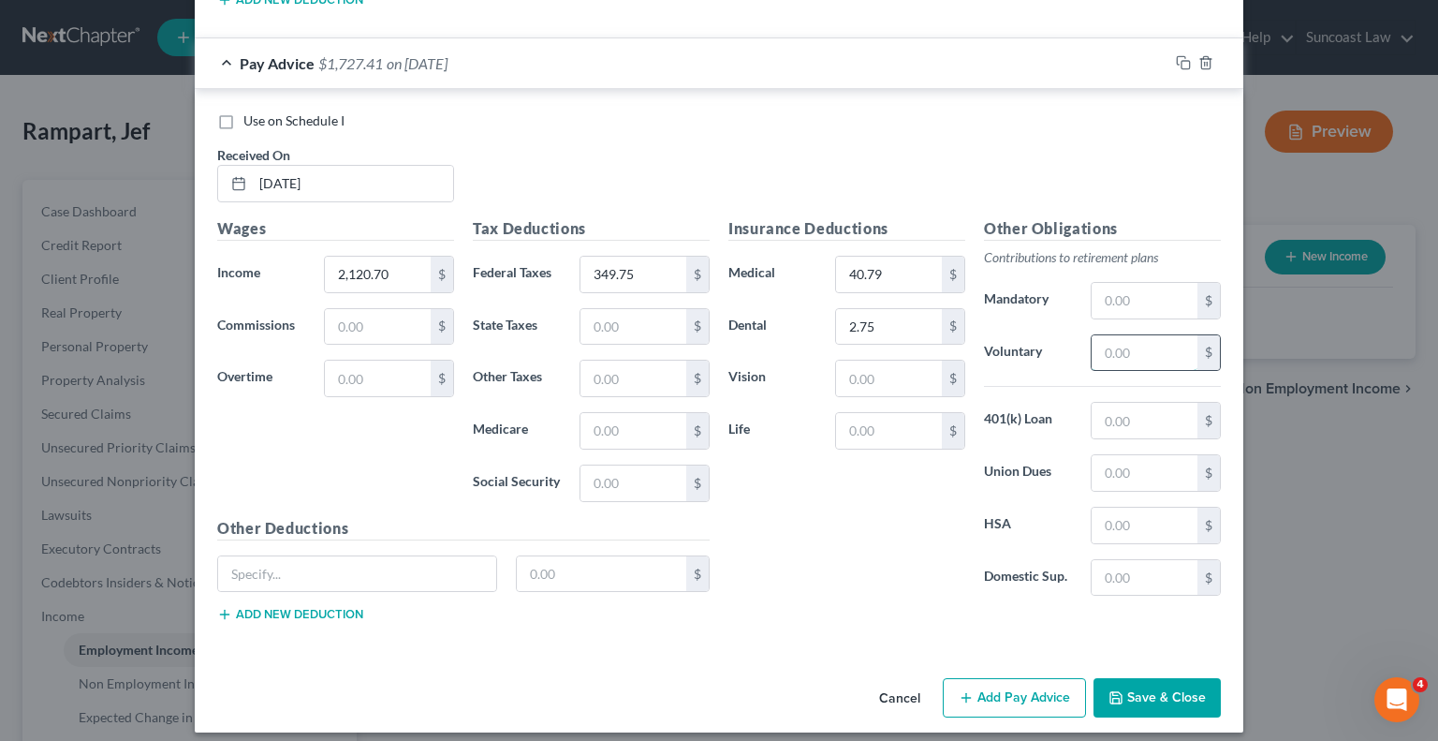
click at [1103, 335] on input "text" at bounding box center [1145, 353] width 106 height 36
type input "127.25"
click at [965, 690] on icon "button" at bounding box center [966, 697] width 15 height 15
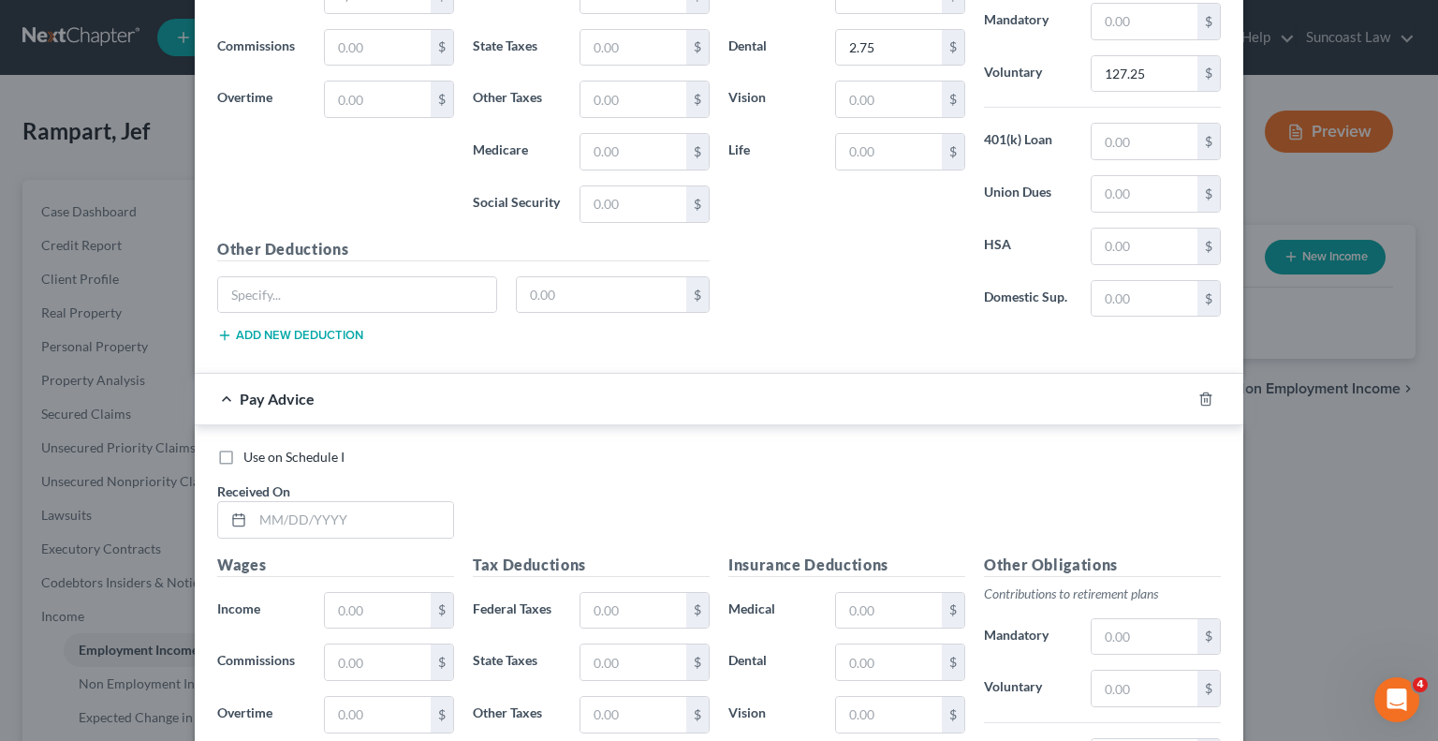
scroll to position [2721, 0]
click at [404, 500] on input "text" at bounding box center [353, 518] width 200 height 36
type input "[DATE]"
type input "2,568"
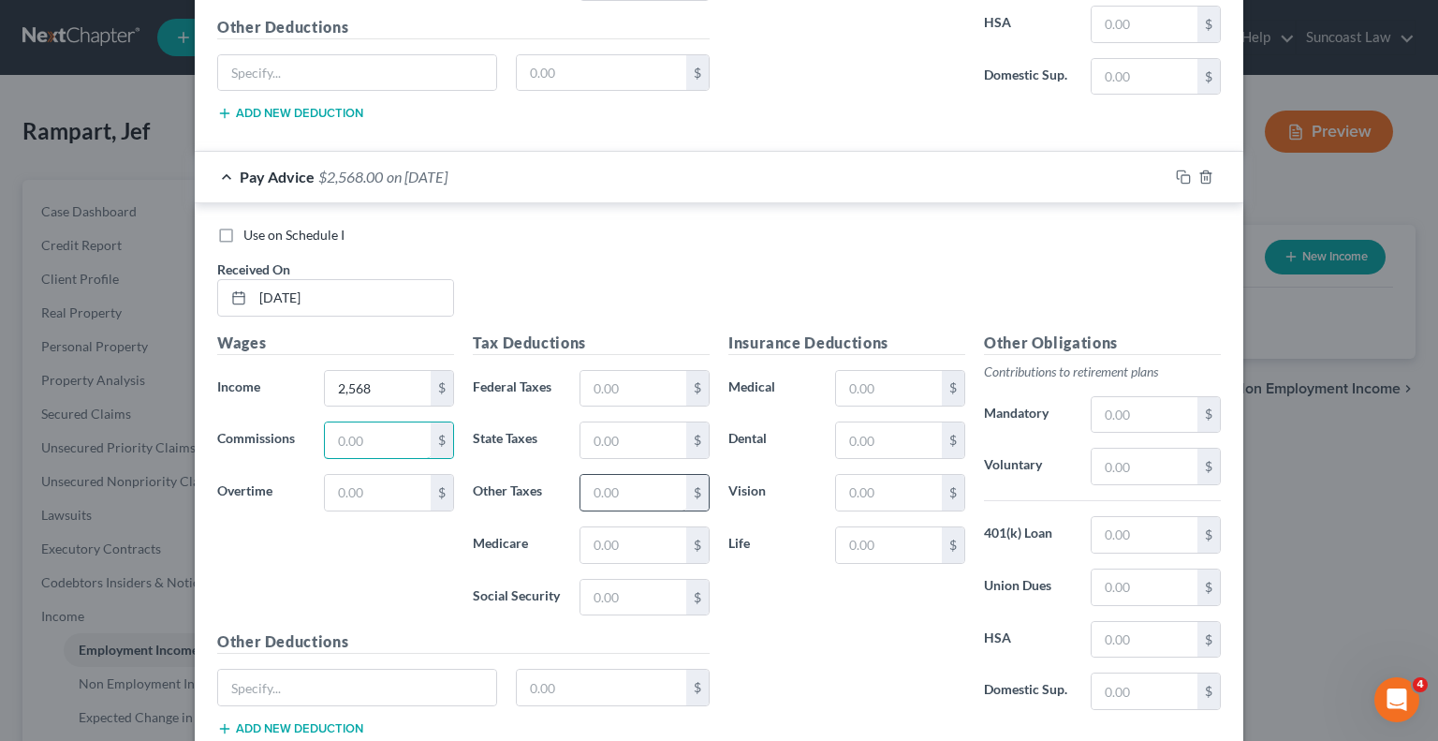
scroll to position [3002, 0]
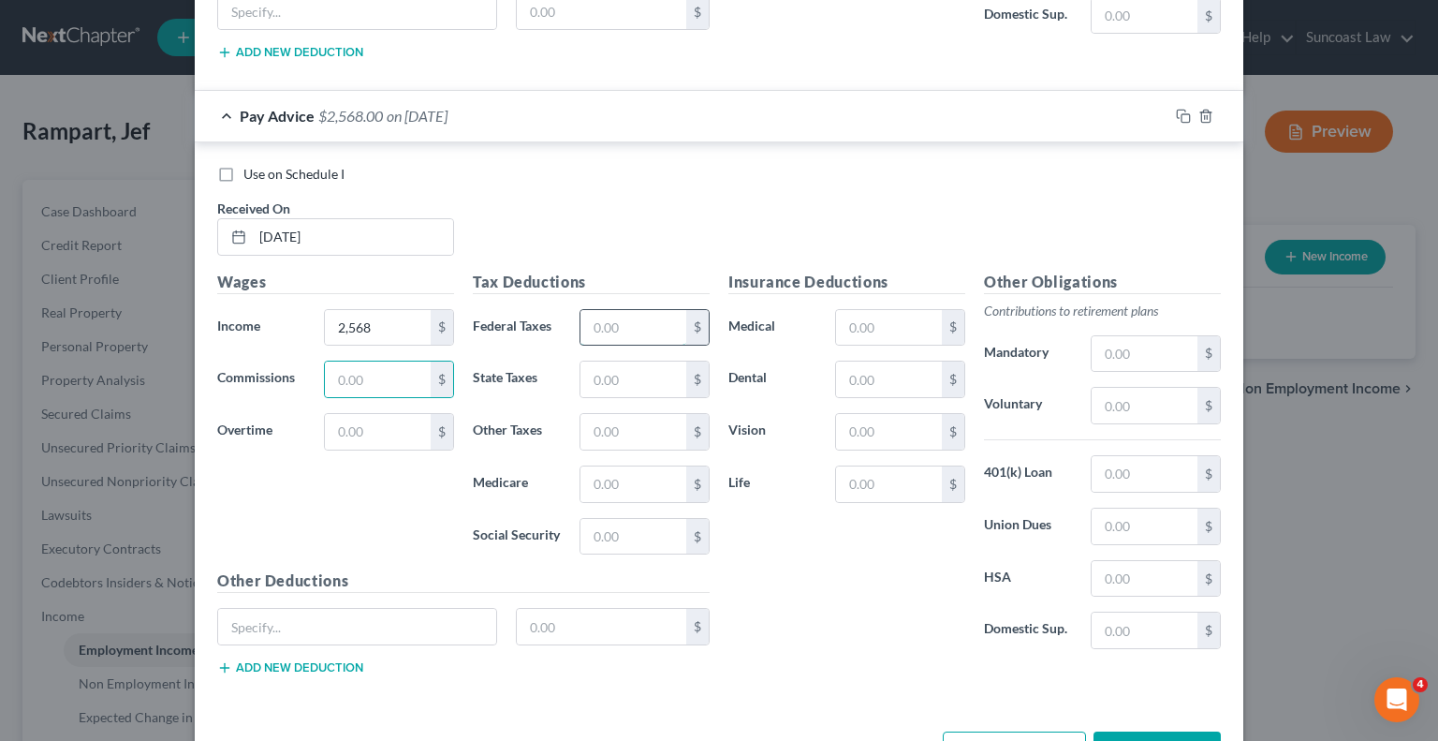
click at [610, 316] on input "text" at bounding box center [634, 328] width 106 height 36
type input "2"
type input "472.21"
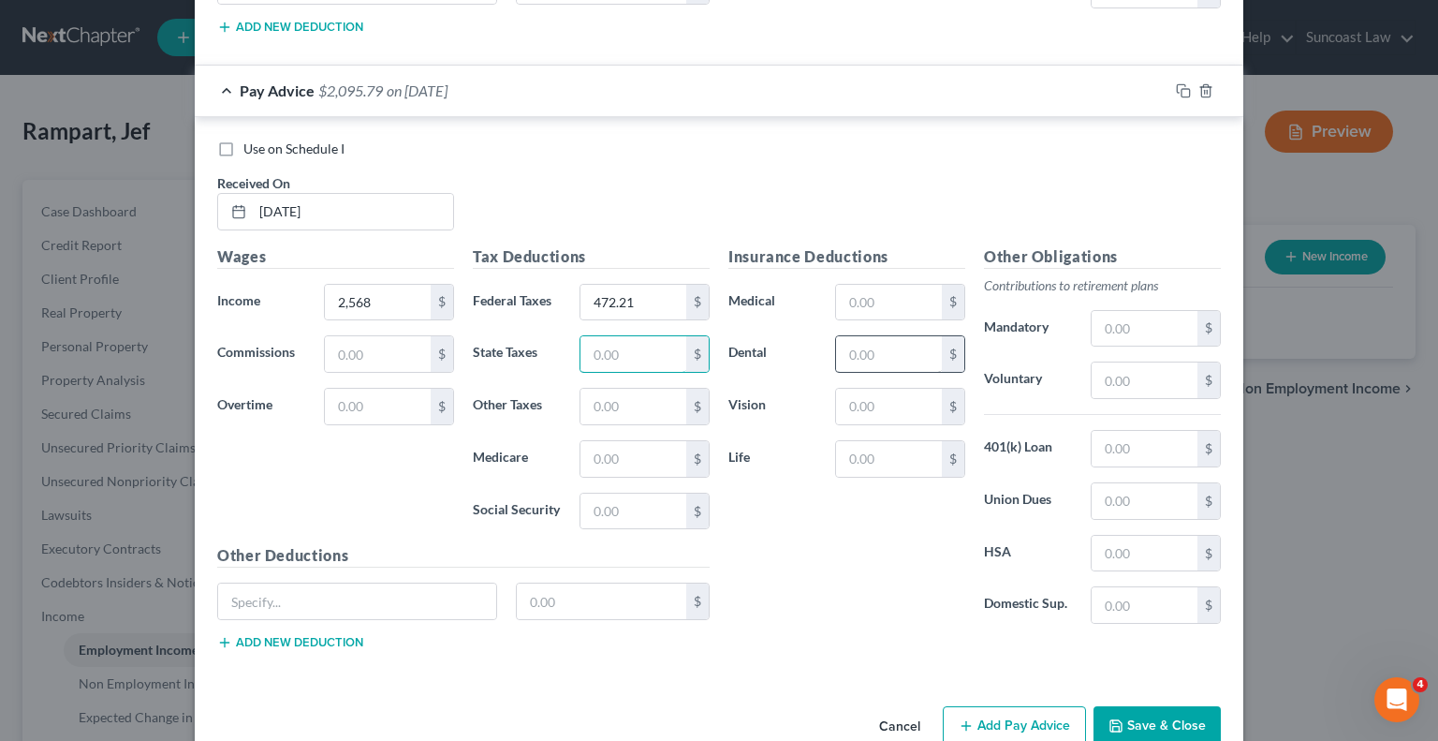
scroll to position [3052, 0]
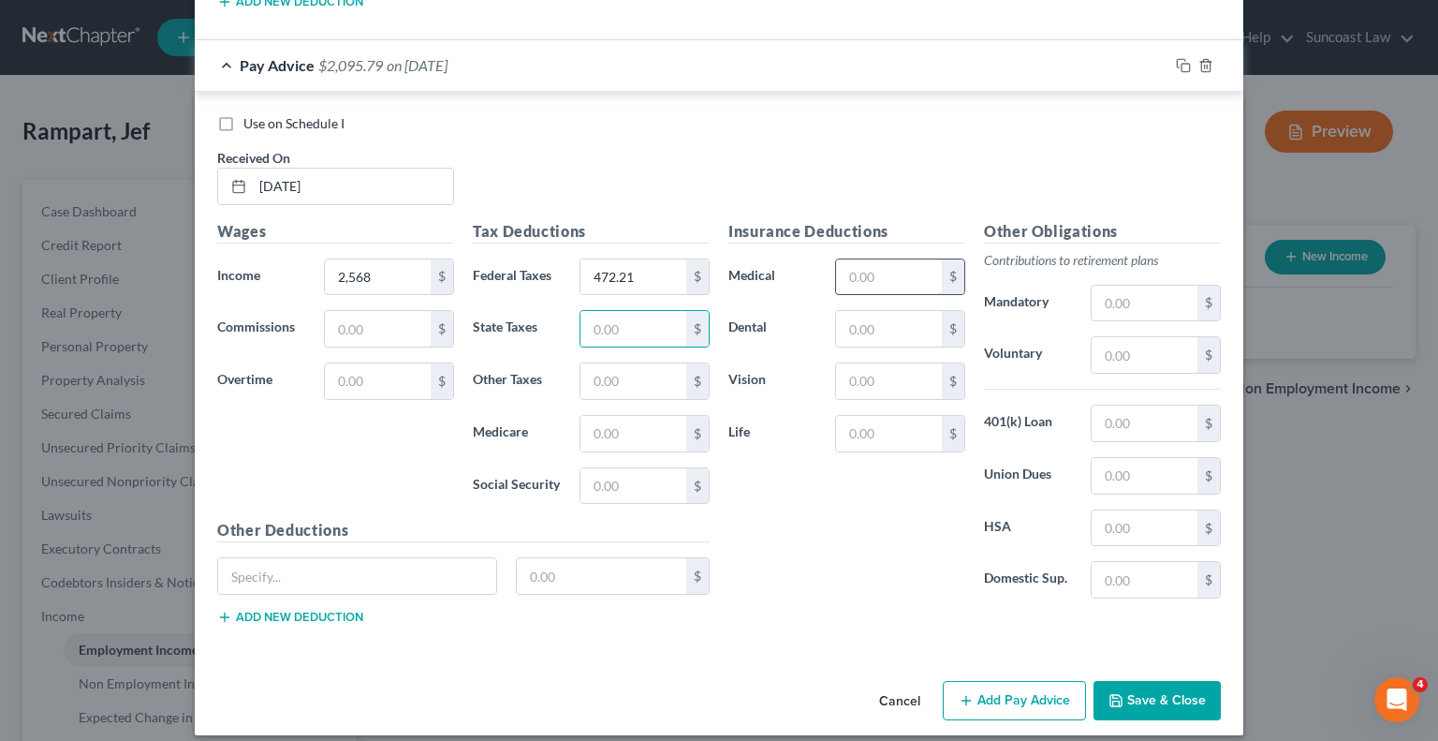
click at [891, 259] on input "text" at bounding box center [889, 277] width 106 height 36
type input "40.79"
type input "2.75"
click at [1124, 337] on input "text" at bounding box center [1145, 355] width 106 height 36
type input "179.76"
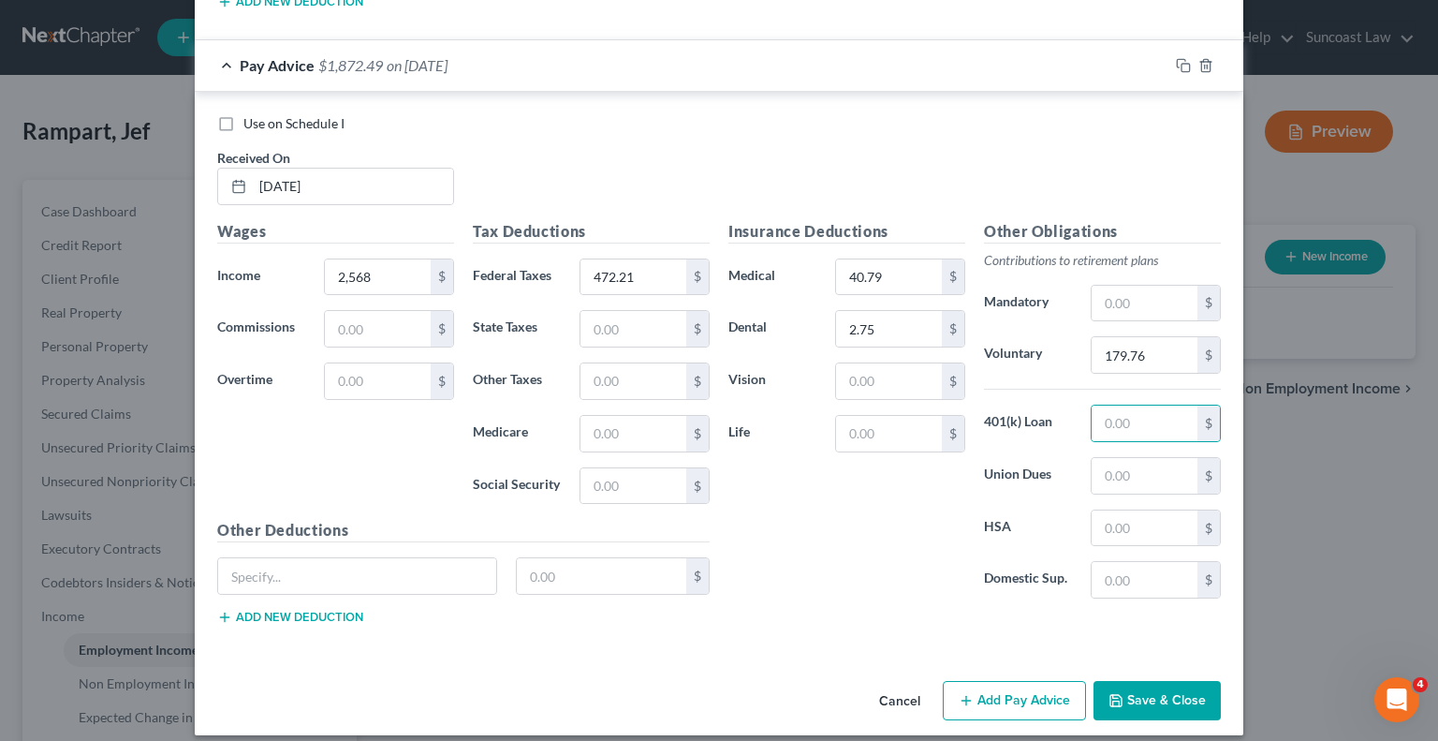
click at [1029, 681] on button "Add Pay Advice" at bounding box center [1014, 700] width 143 height 39
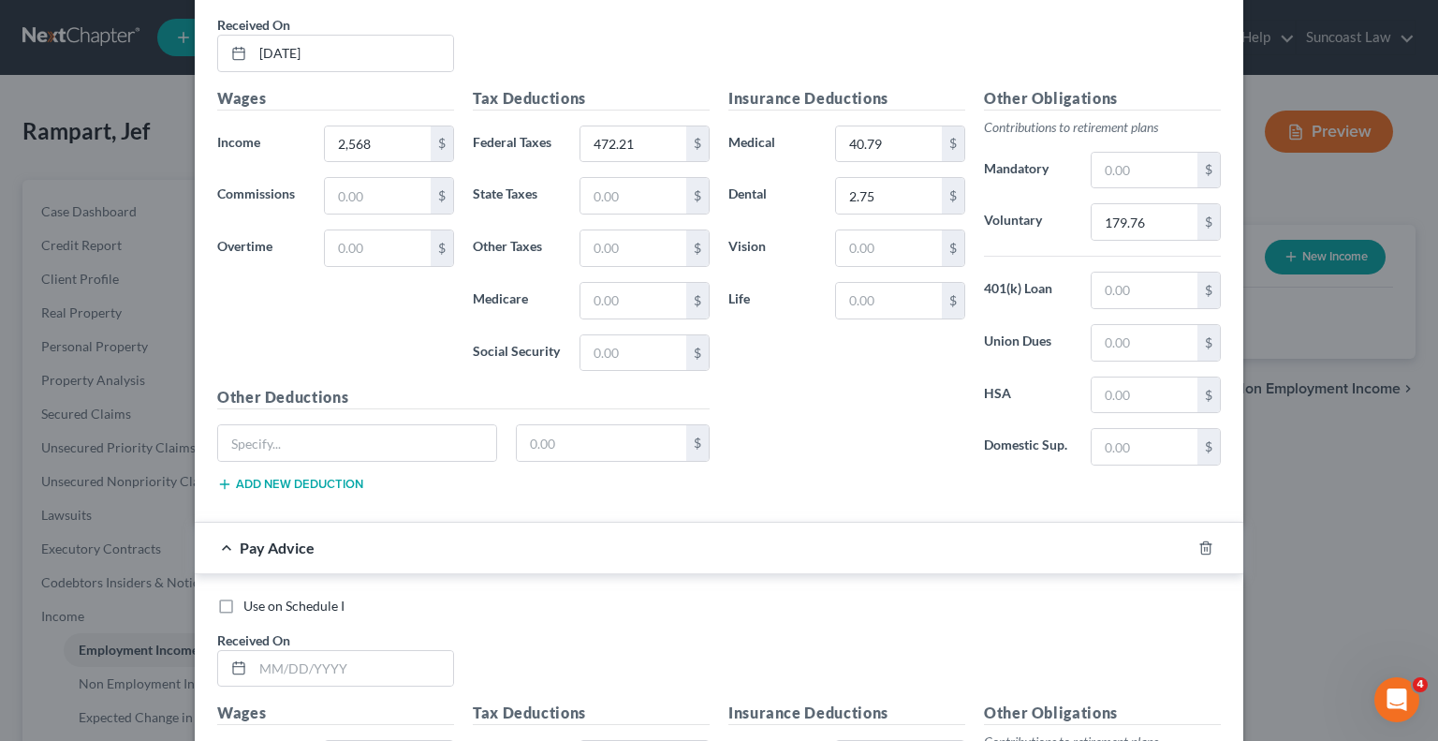
scroll to position [3427, 0]
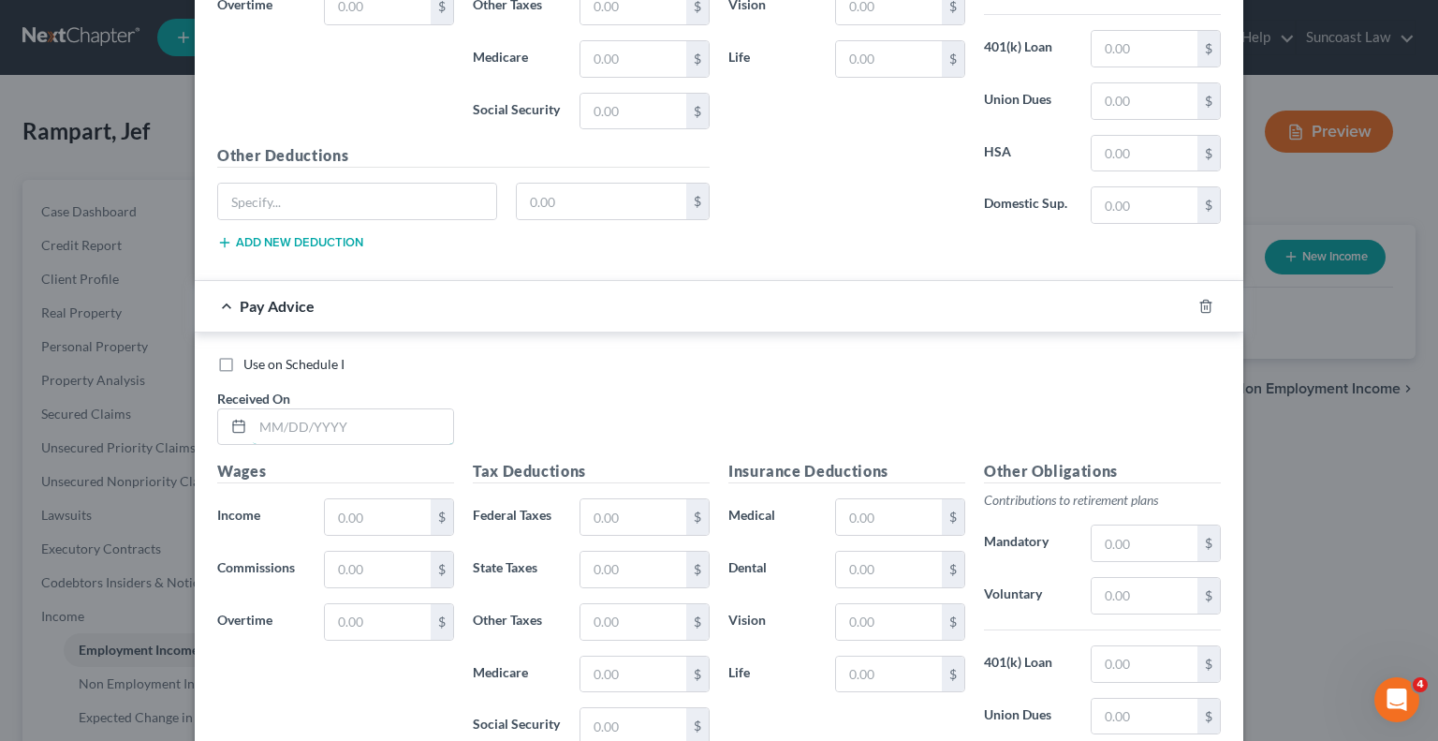
drag, startPoint x: 378, startPoint y: 419, endPoint x: 383, endPoint y: 378, distance: 40.5
click at [378, 419] on input "text" at bounding box center [353, 427] width 200 height 36
type input "[DATE]"
type input "1,645.75"
click at [629, 499] on input "text" at bounding box center [634, 517] width 106 height 36
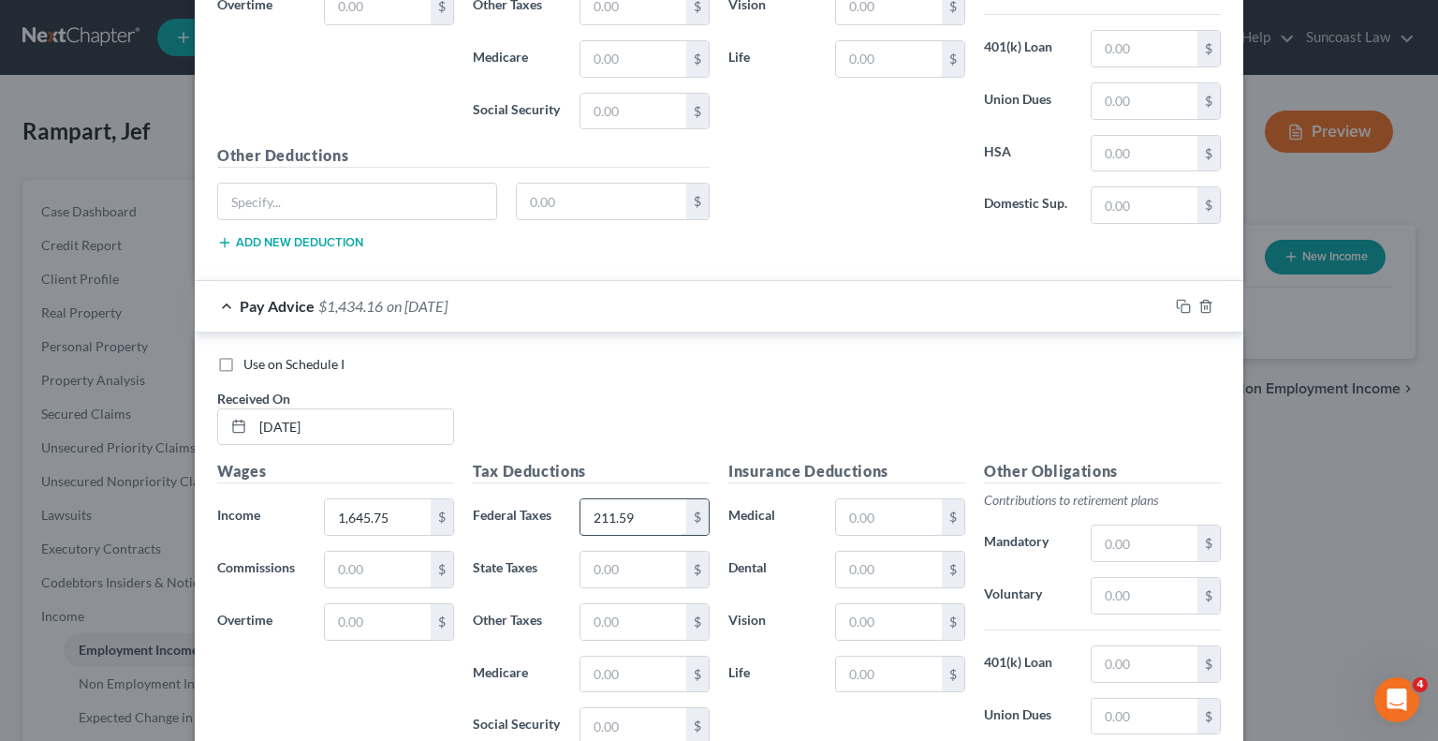
type input "211.59"
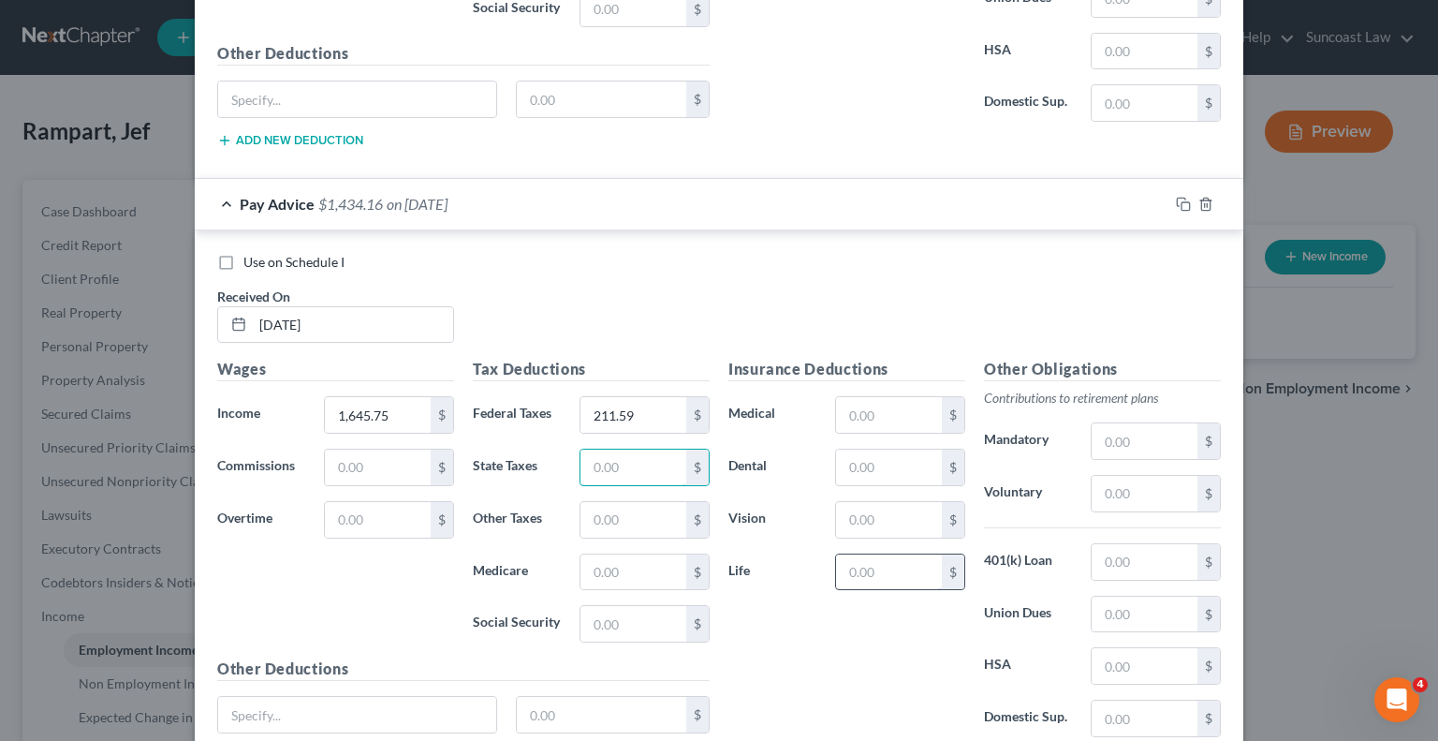
scroll to position [3614, 0]
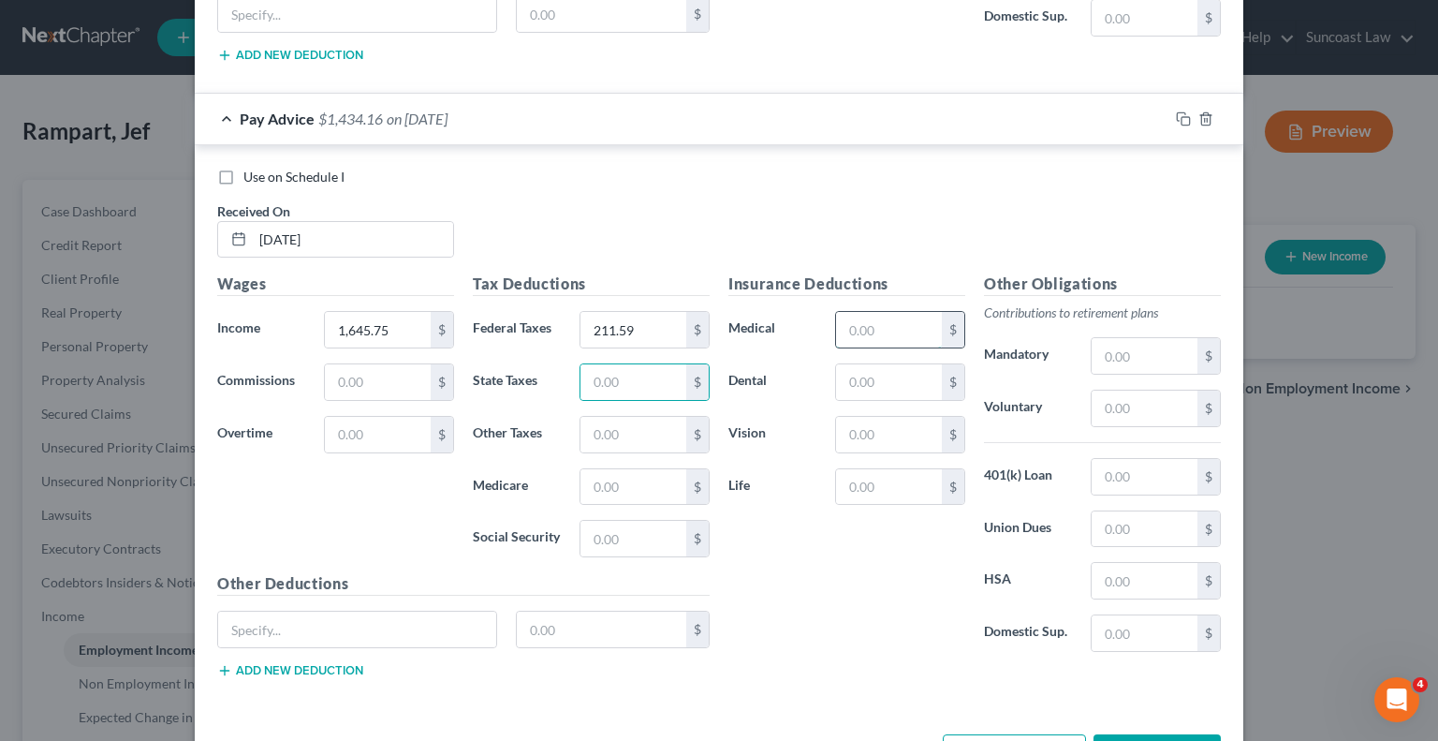
click at [895, 313] on input "text" at bounding box center [889, 330] width 106 height 36
type input "40.79"
type input "2.75"
drag, startPoint x: 1140, startPoint y: 390, endPoint x: 1148, endPoint y: 375, distance: 16.7
click at [1140, 390] on input "text" at bounding box center [1145, 408] width 106 height 36
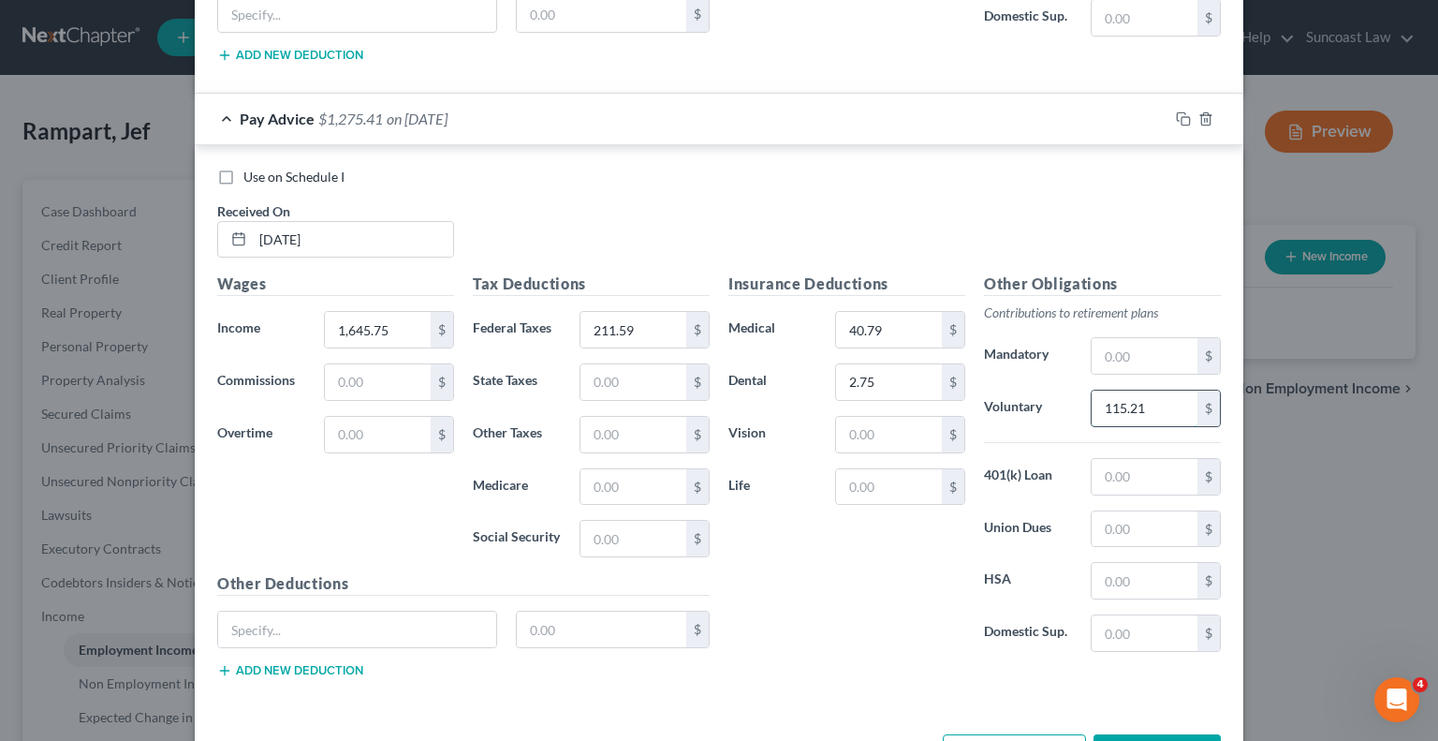
type input "115.21"
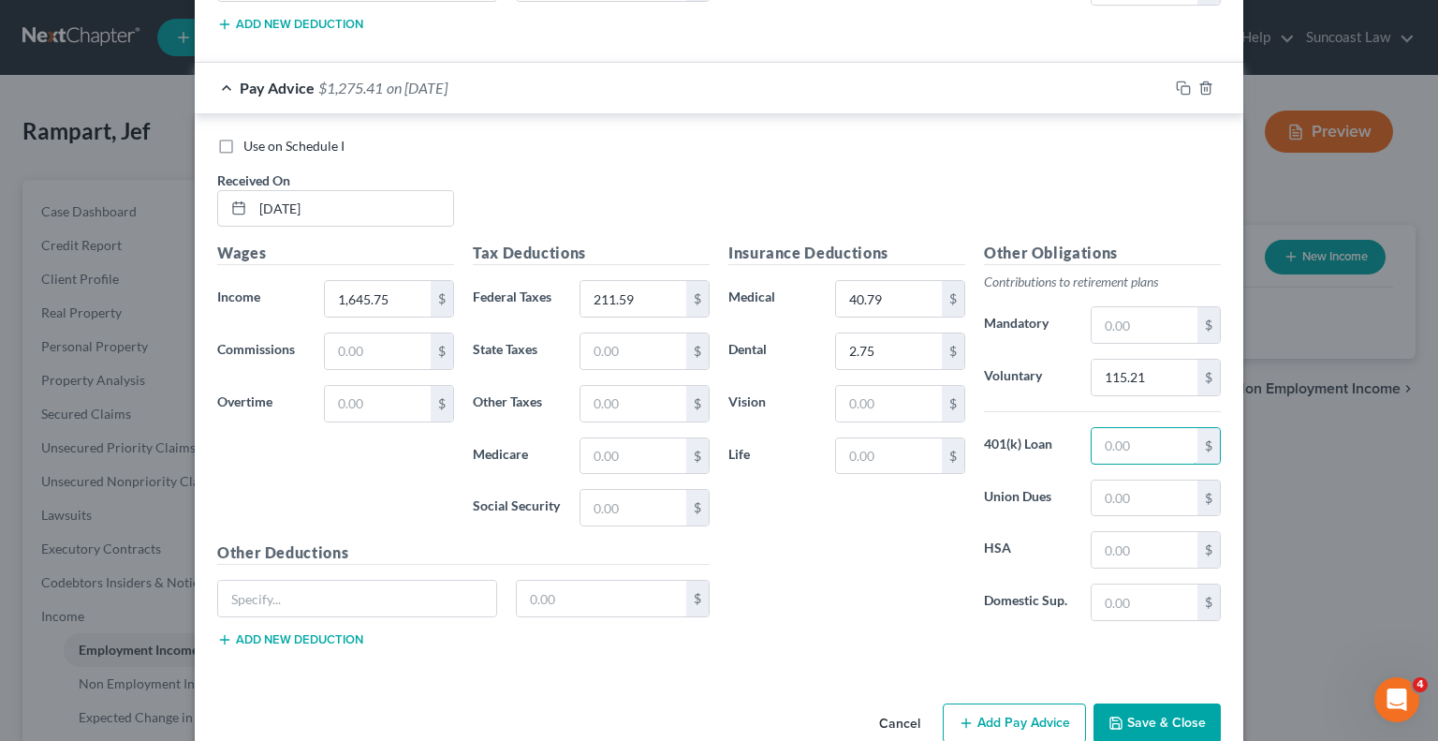
scroll to position [3663, 0]
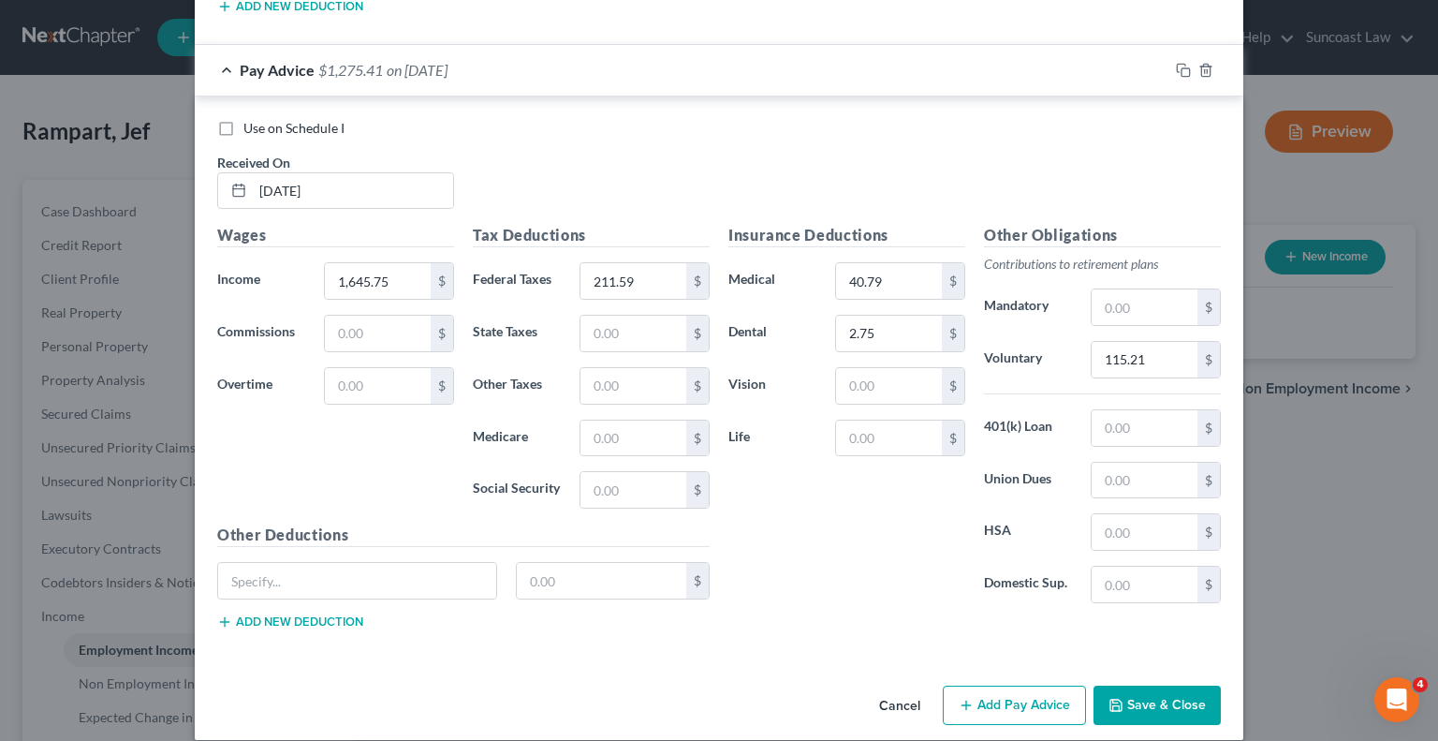
click at [987, 688] on button "Add Pay Advice" at bounding box center [1014, 704] width 143 height 39
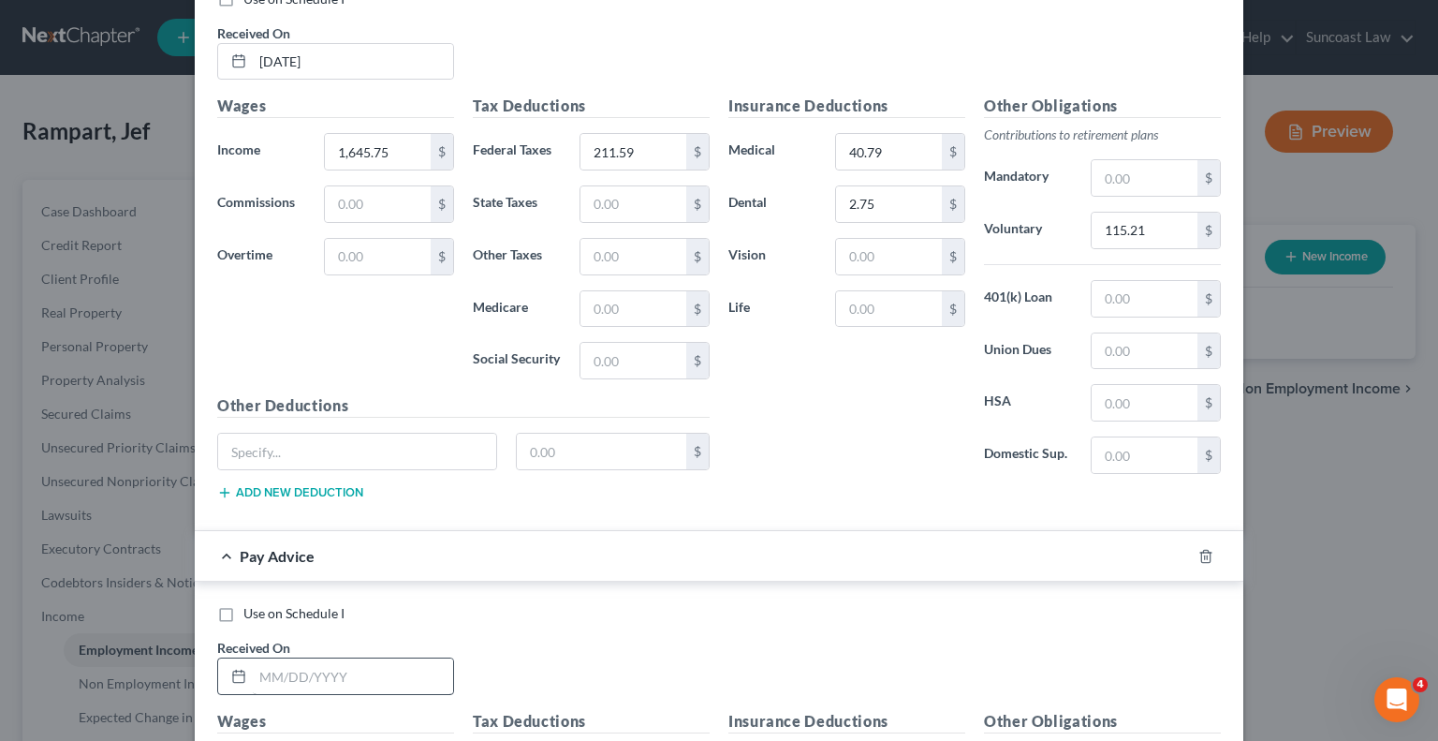
scroll to position [3944, 0]
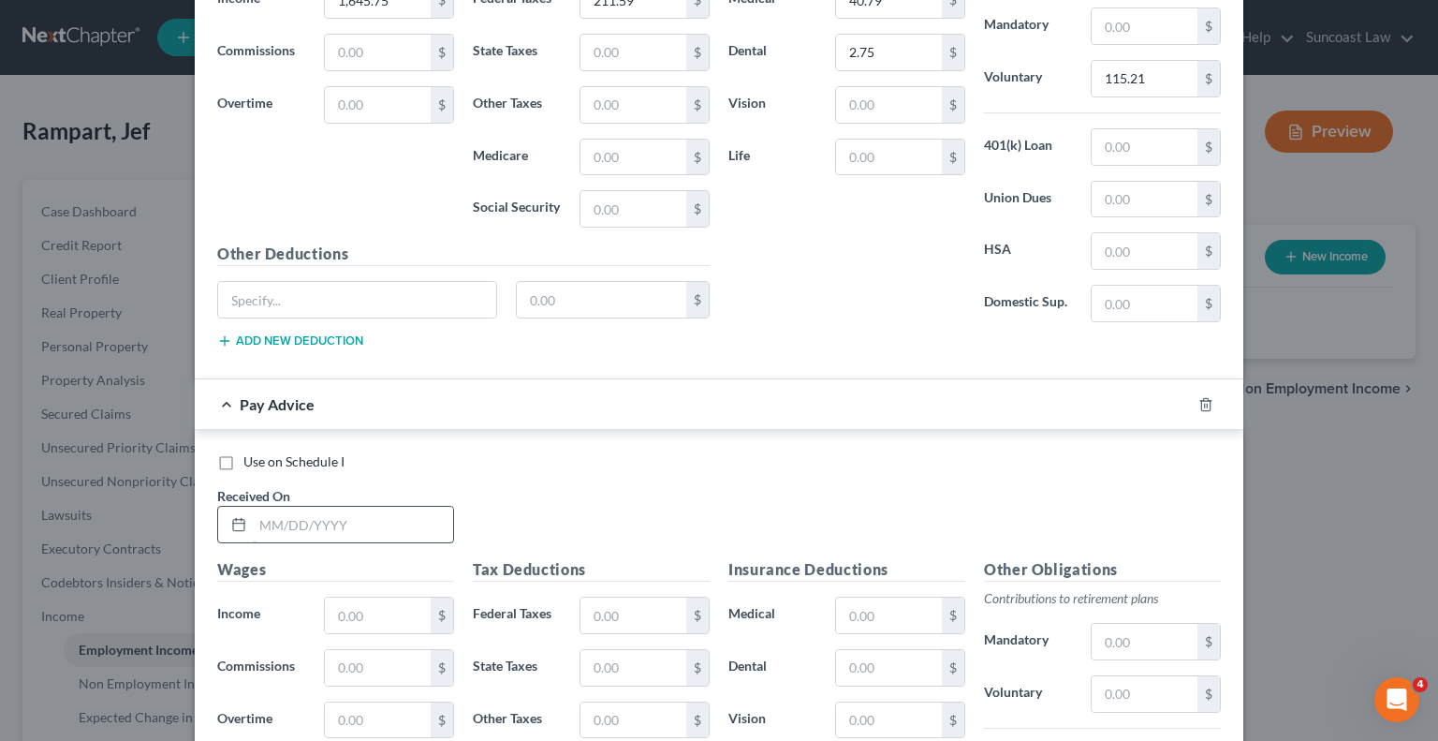
click at [423, 507] on input "text" at bounding box center [353, 525] width 200 height 36
type input "[DATE]"
type input "1,949.39"
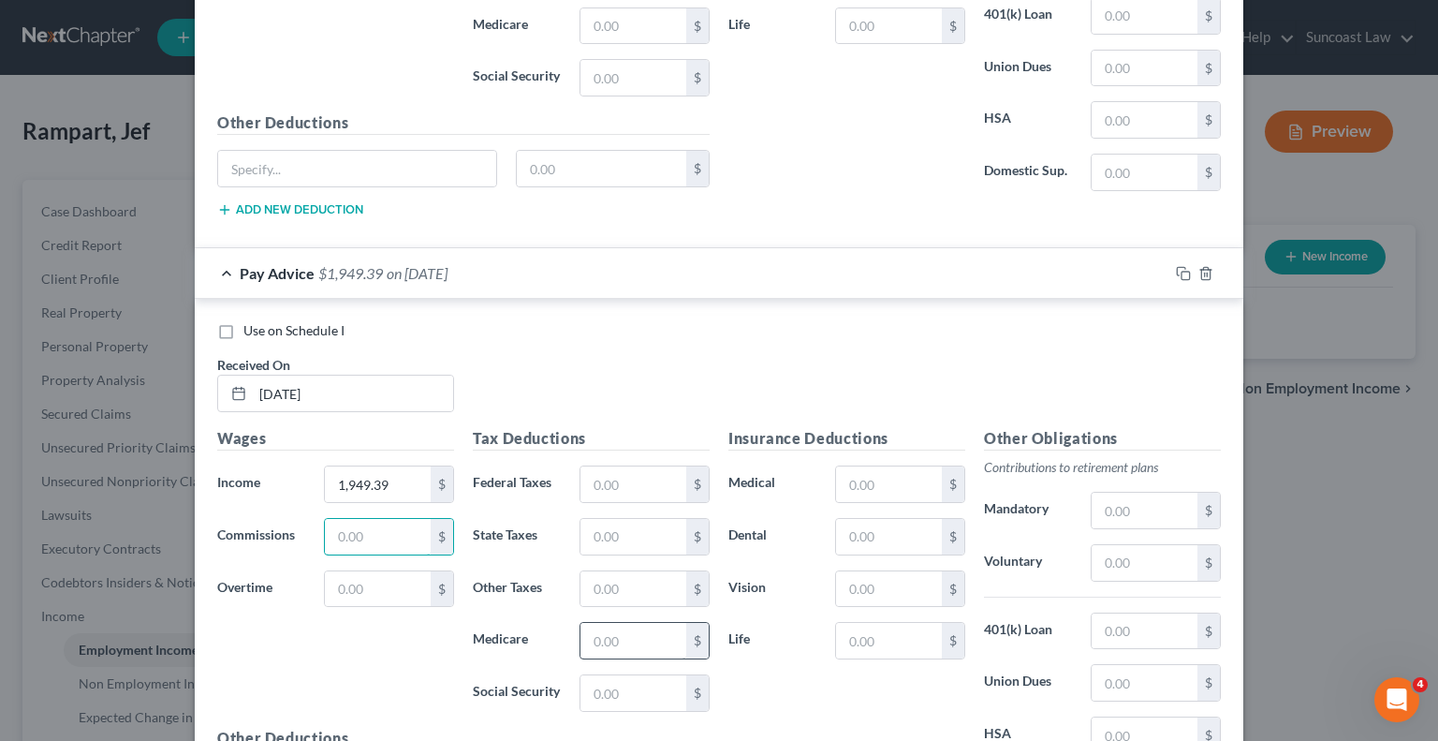
scroll to position [4225, 0]
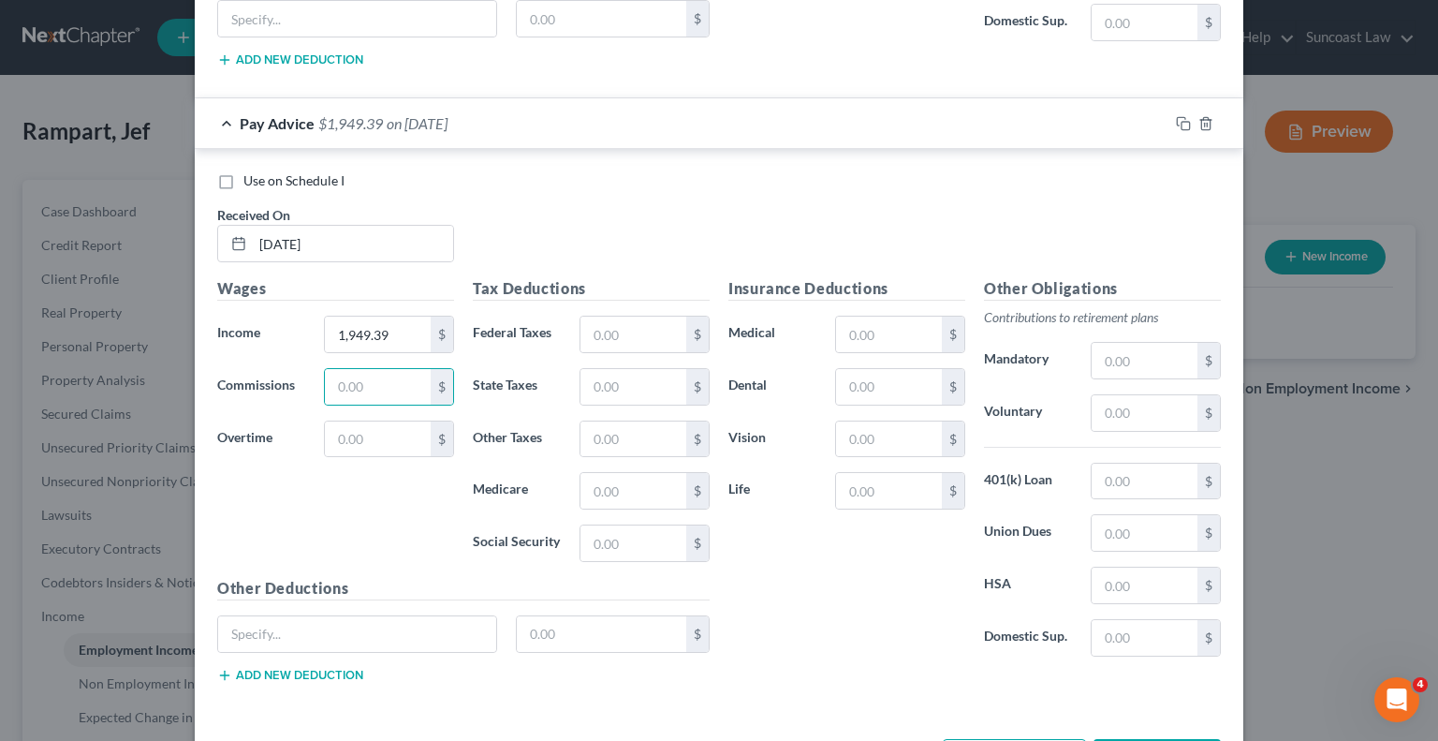
click at [638, 333] on div "Tax Deductions Federal Taxes $ State Taxes $ Other Taxes $ Medicare $ Social Se…" at bounding box center [591, 427] width 256 height 300
click at [620, 317] on input "text" at bounding box center [634, 334] width 106 height 36
type input "296.95"
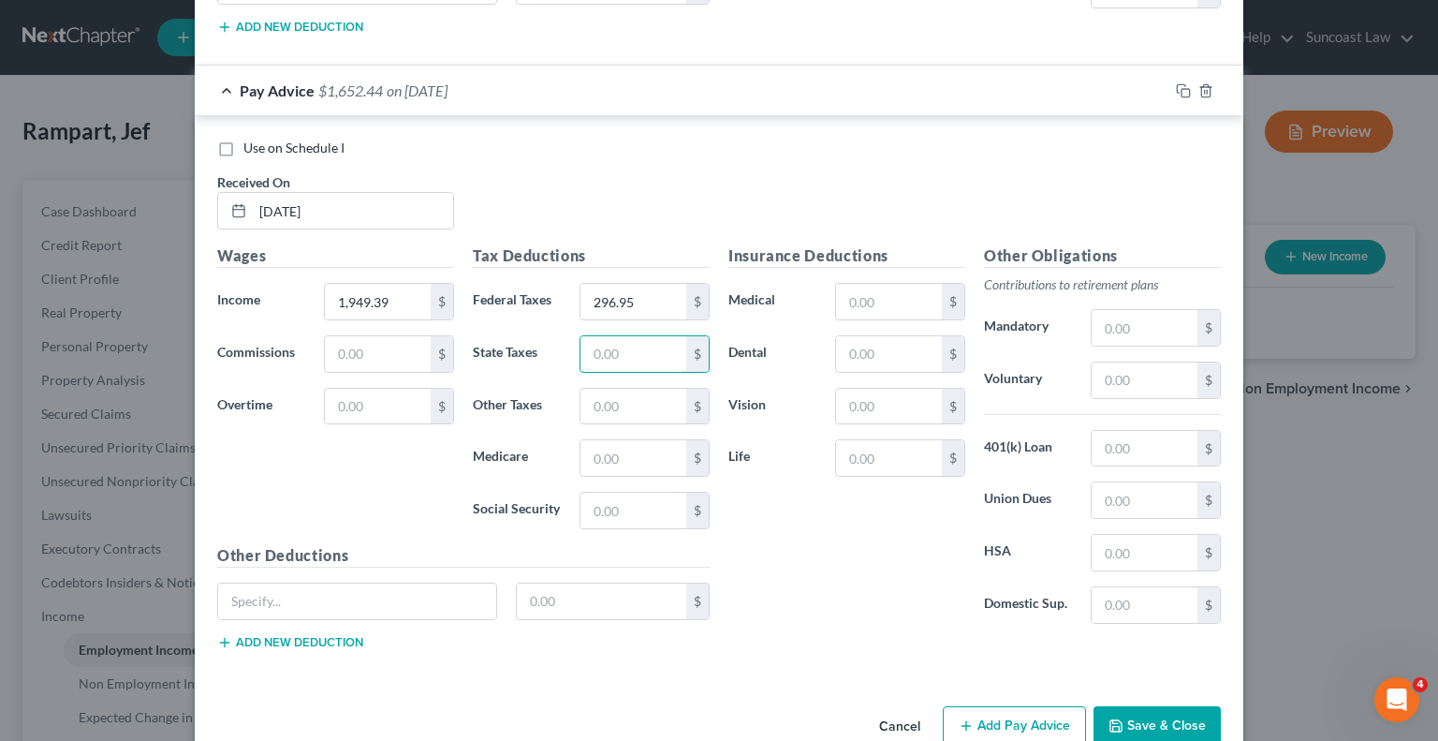
scroll to position [4275, 0]
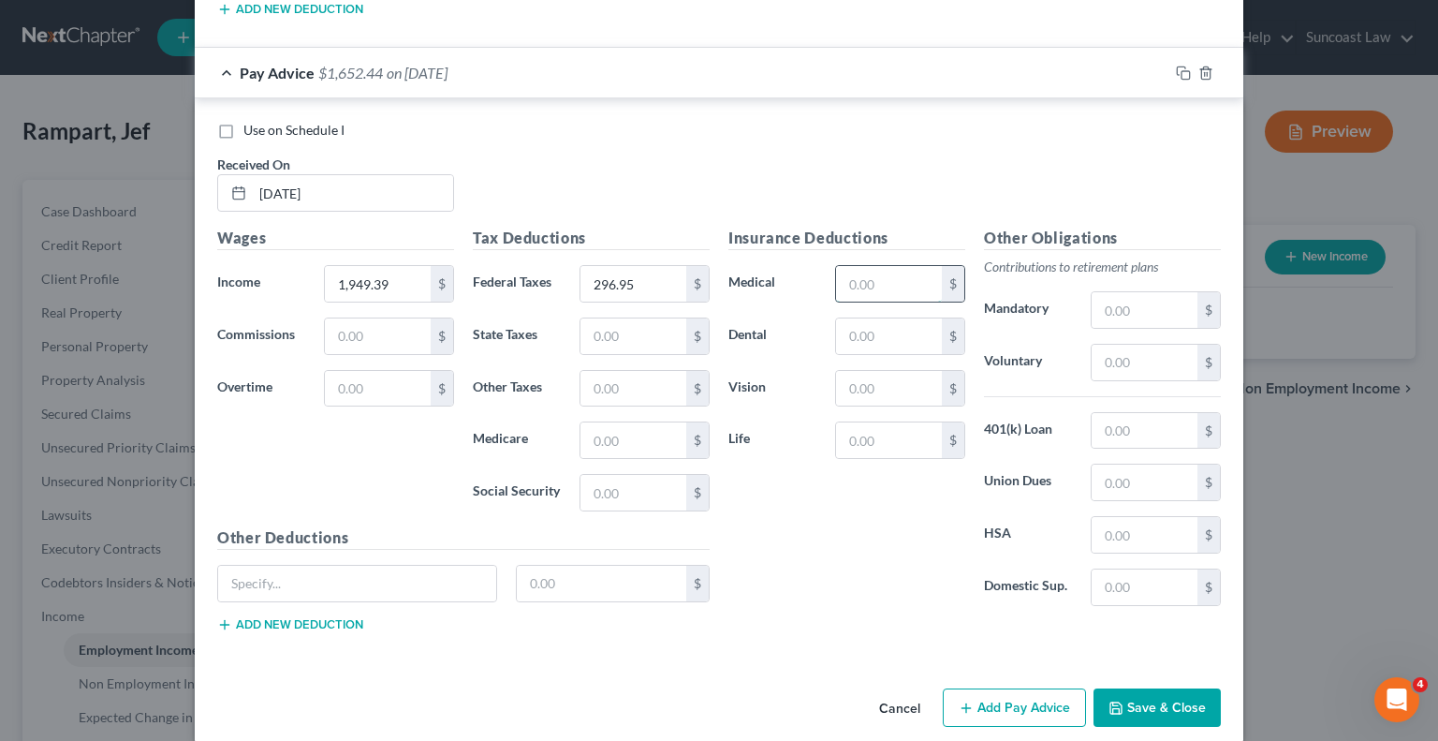
click at [862, 266] on input "text" at bounding box center [889, 284] width 106 height 36
type input "40.79"
type input "2.75"
click at [1114, 346] on input "text" at bounding box center [1145, 363] width 106 height 36
type input "136.46"
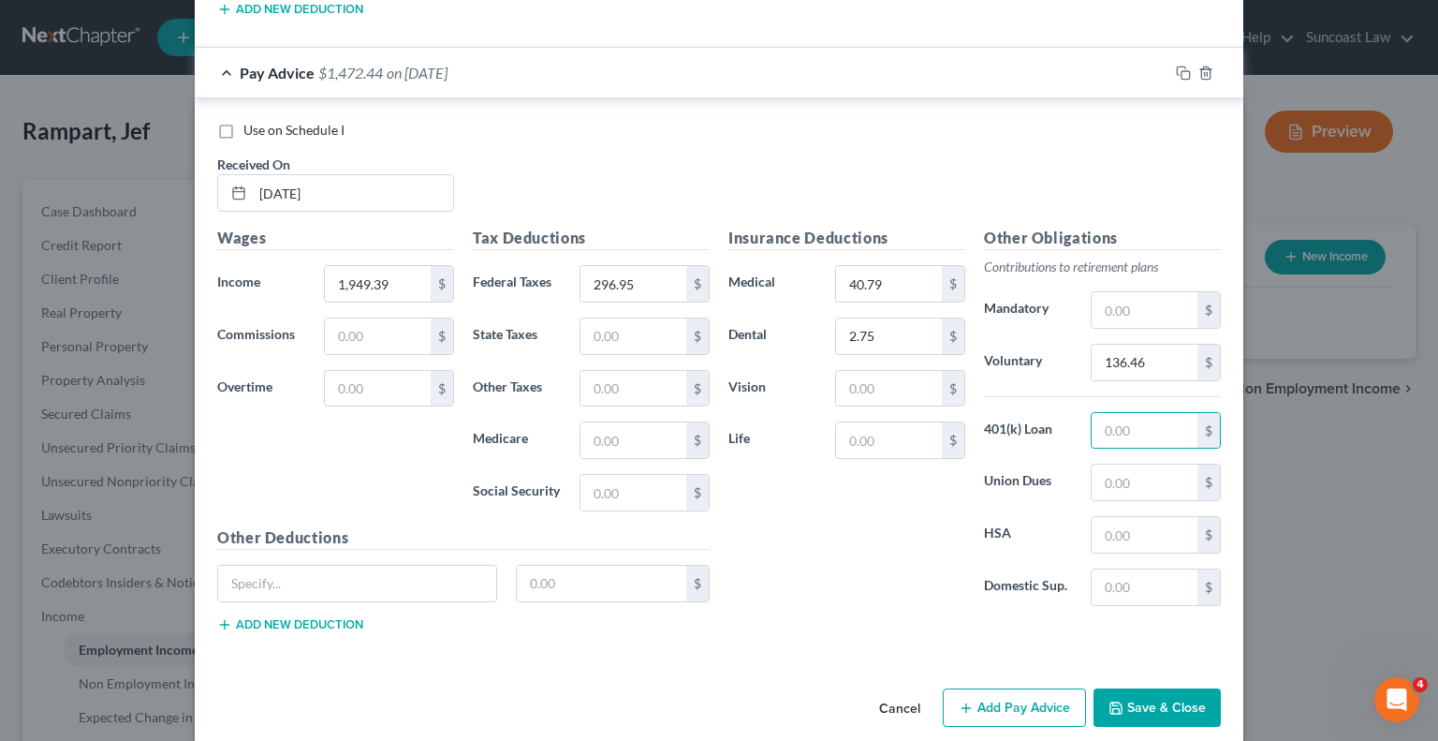
click at [1004, 688] on button "Add Pay Advice" at bounding box center [1014, 707] width 143 height 39
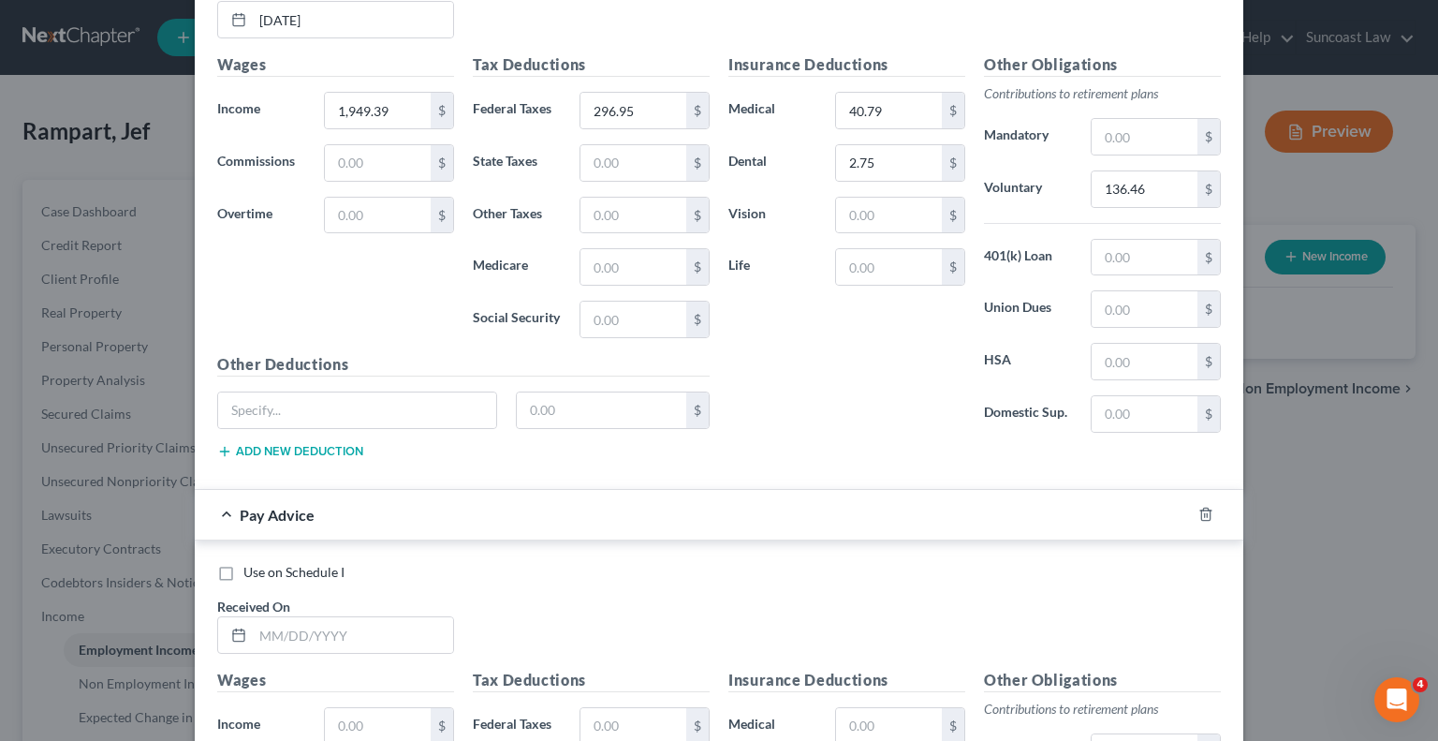
scroll to position [4743, 0]
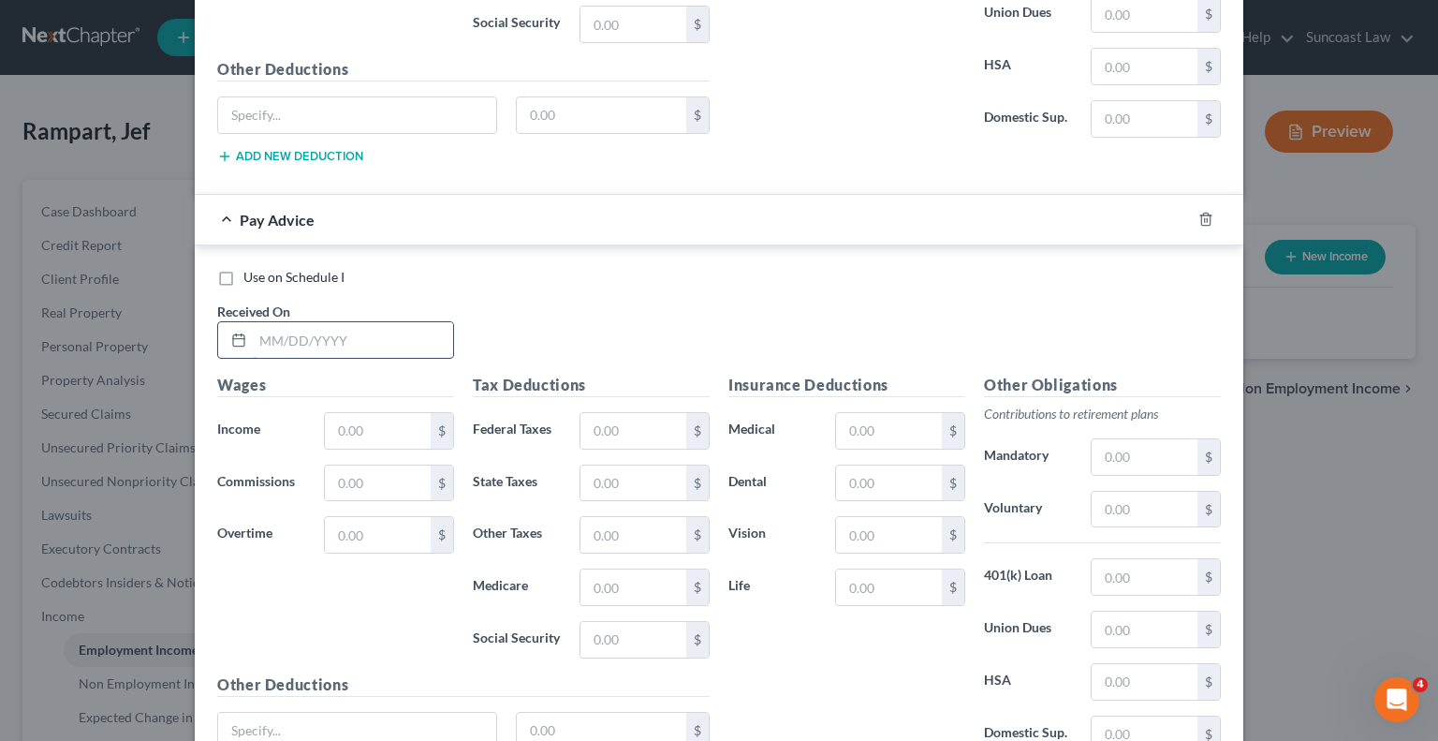
click at [415, 331] on input "text" at bounding box center [353, 340] width 200 height 36
type input "[DATE]"
type input "1,826.12"
click at [611, 380] on div "Tax Deductions Federal Taxes $ State Taxes $ Other Taxes $ Medicare $ Social Se…" at bounding box center [591, 524] width 256 height 300
click at [624, 413] on input "text" at bounding box center [634, 431] width 106 height 36
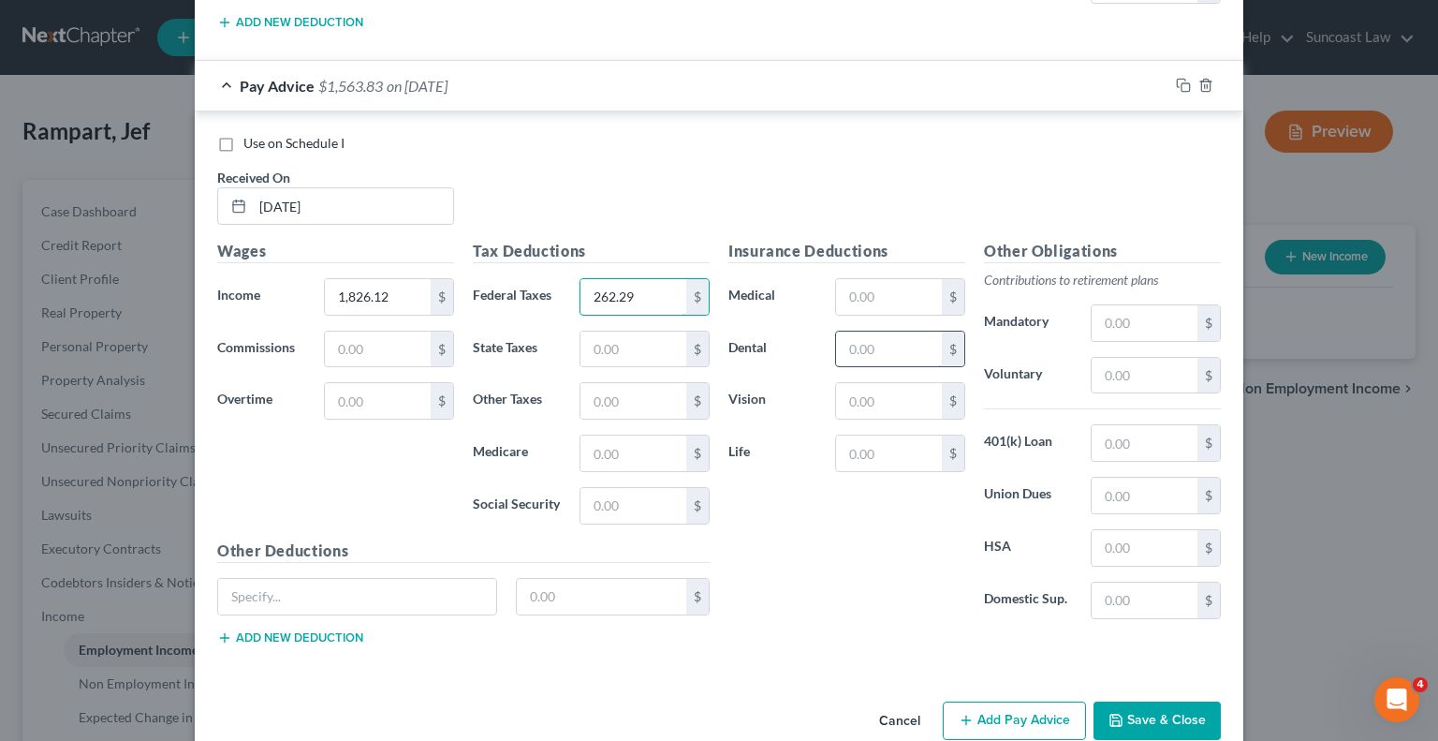
scroll to position [4888, 0]
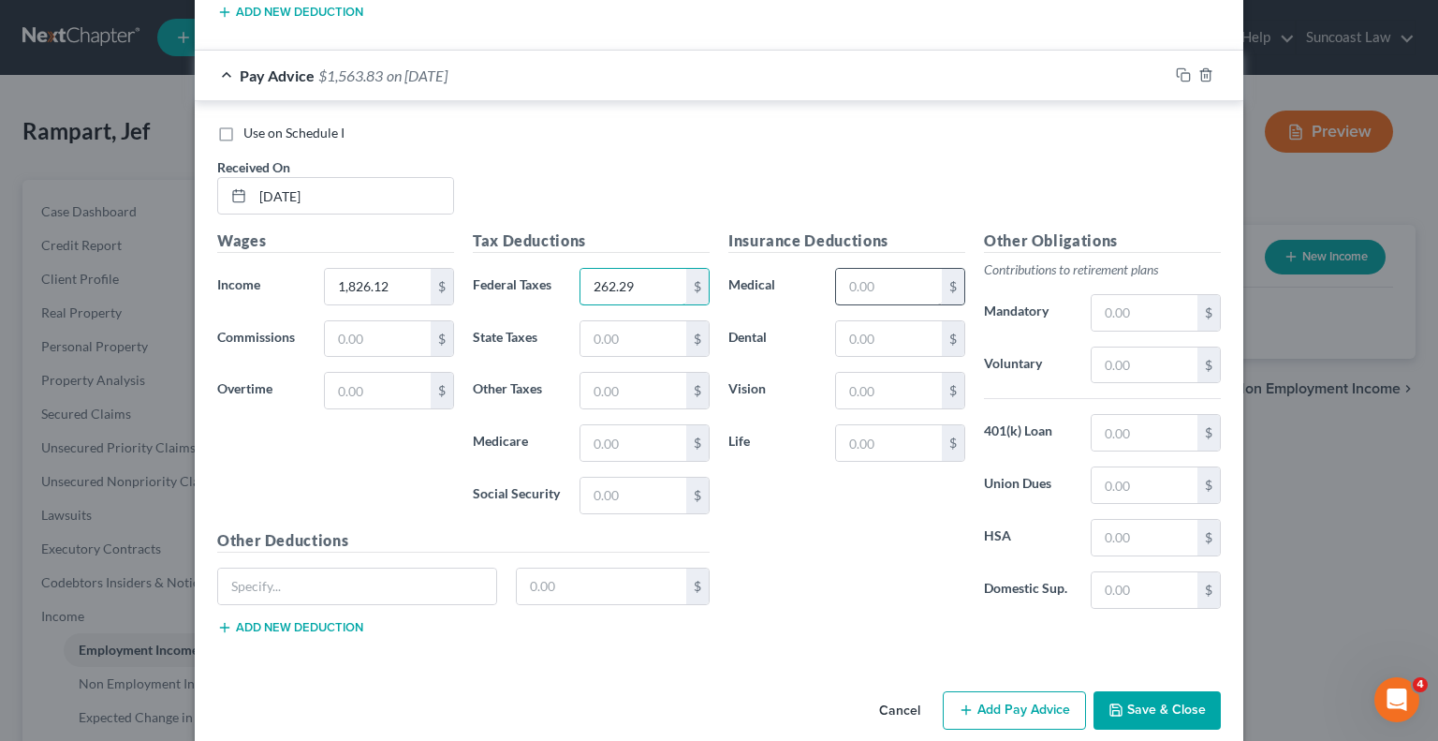
type input "262.29"
click at [898, 269] on input "text" at bounding box center [889, 287] width 106 height 36
type input "40.79"
type input "2.75"
click at [1143, 347] on input "text" at bounding box center [1145, 365] width 106 height 36
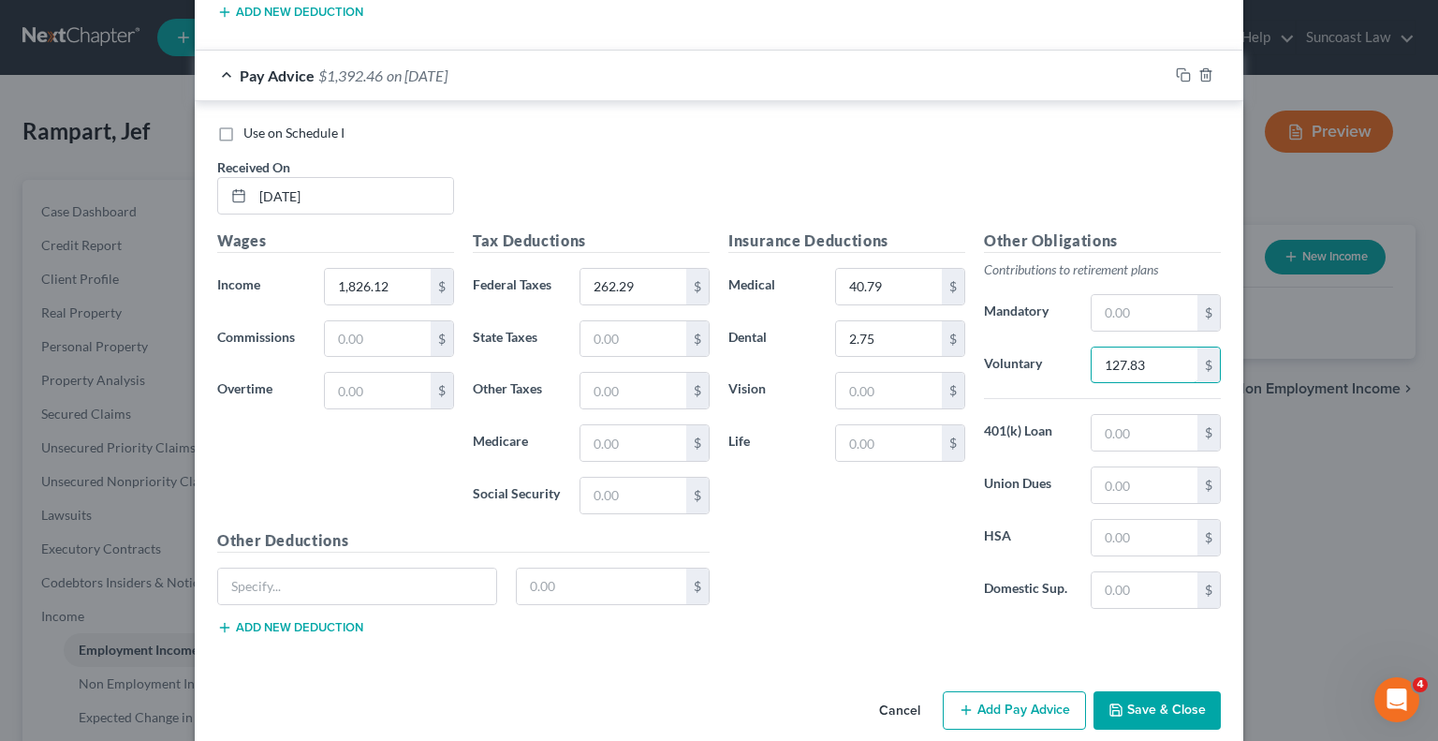
type input "127.83"
click at [1015, 691] on button "Add Pay Advice" at bounding box center [1014, 710] width 143 height 39
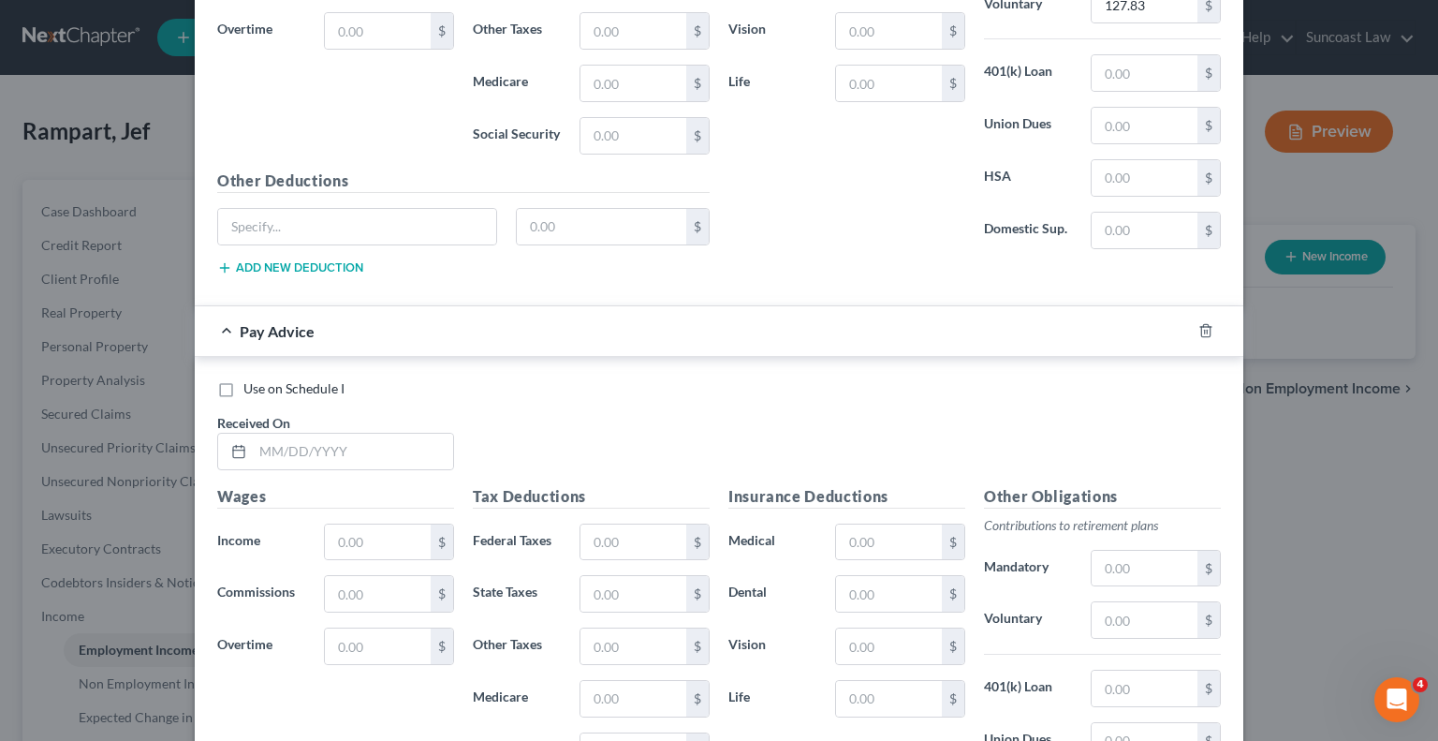
scroll to position [5262, 0]
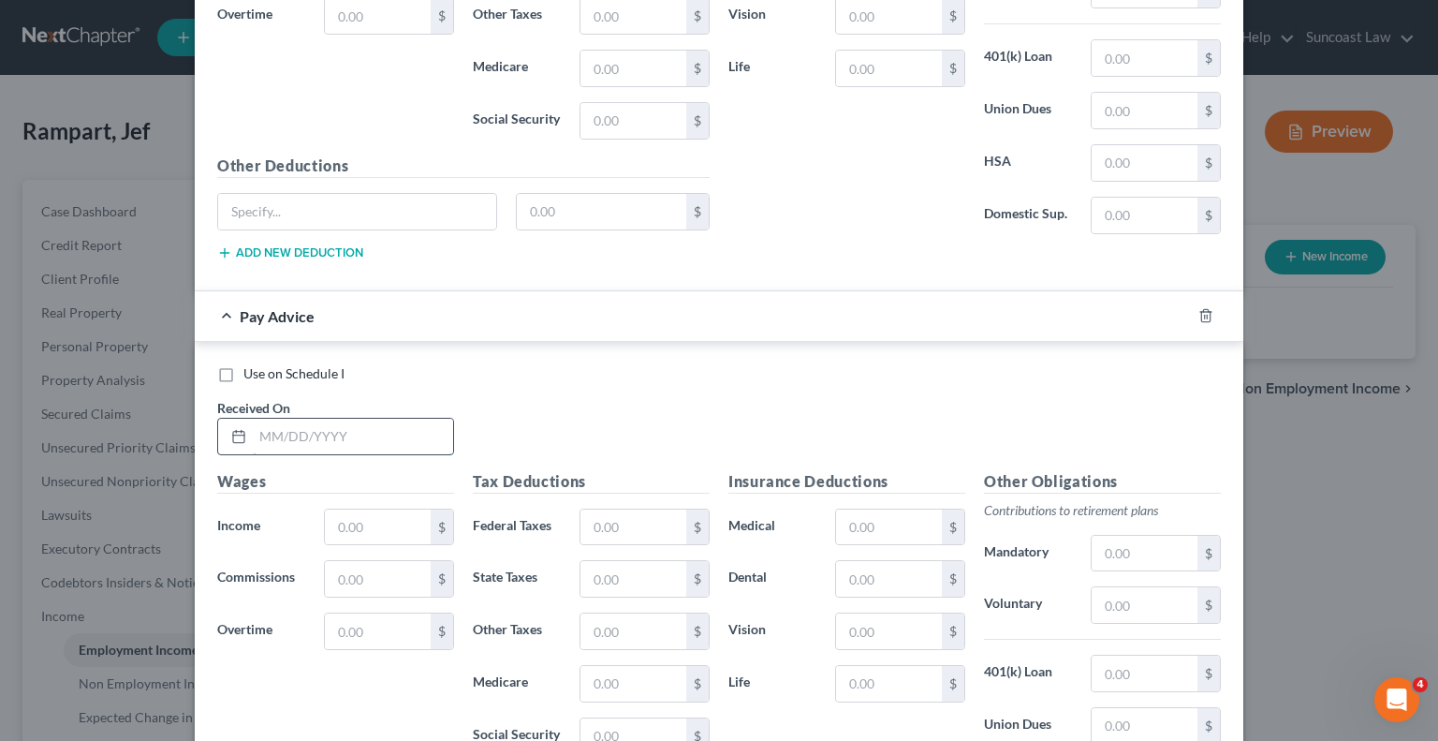
click at [402, 419] on input "text" at bounding box center [353, 437] width 200 height 36
type input "[DATE]"
type input "2,043.66"
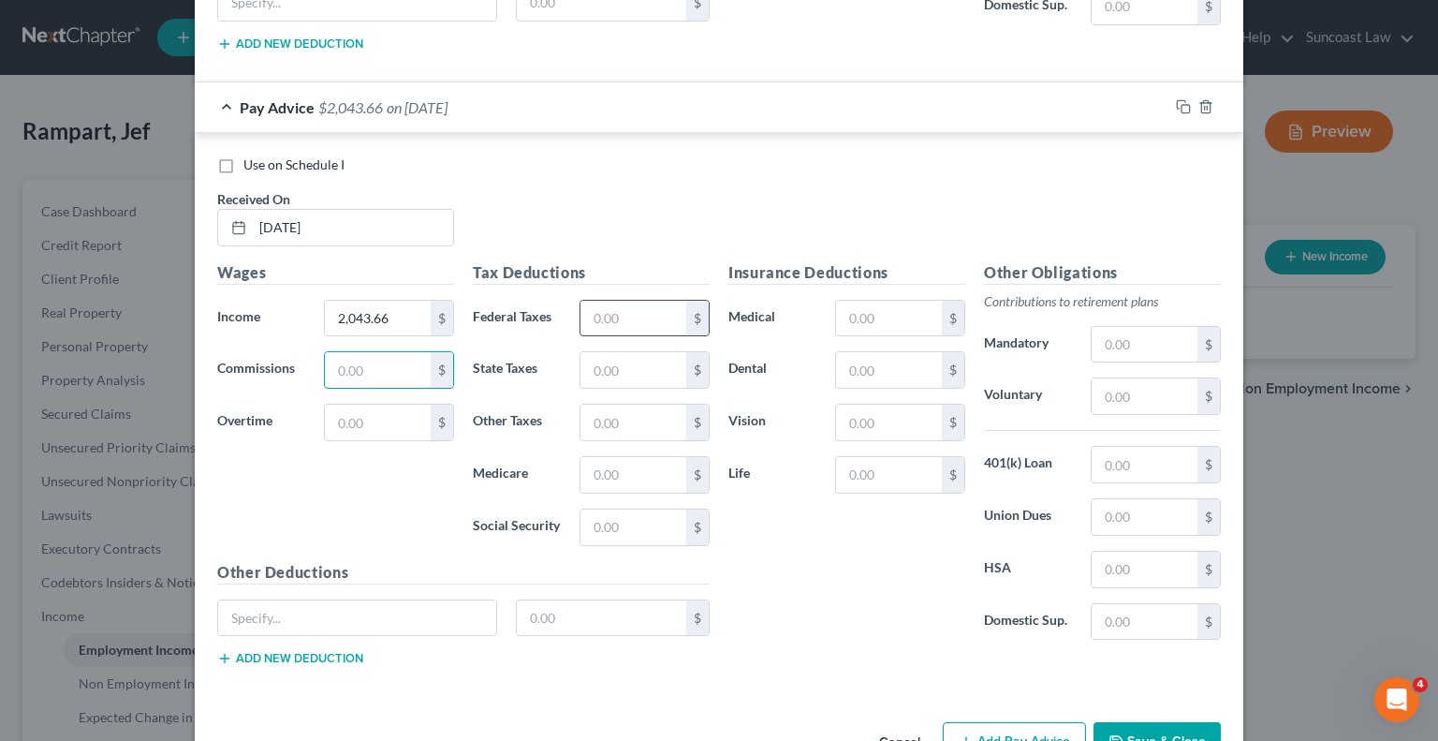
scroll to position [5498, 0]
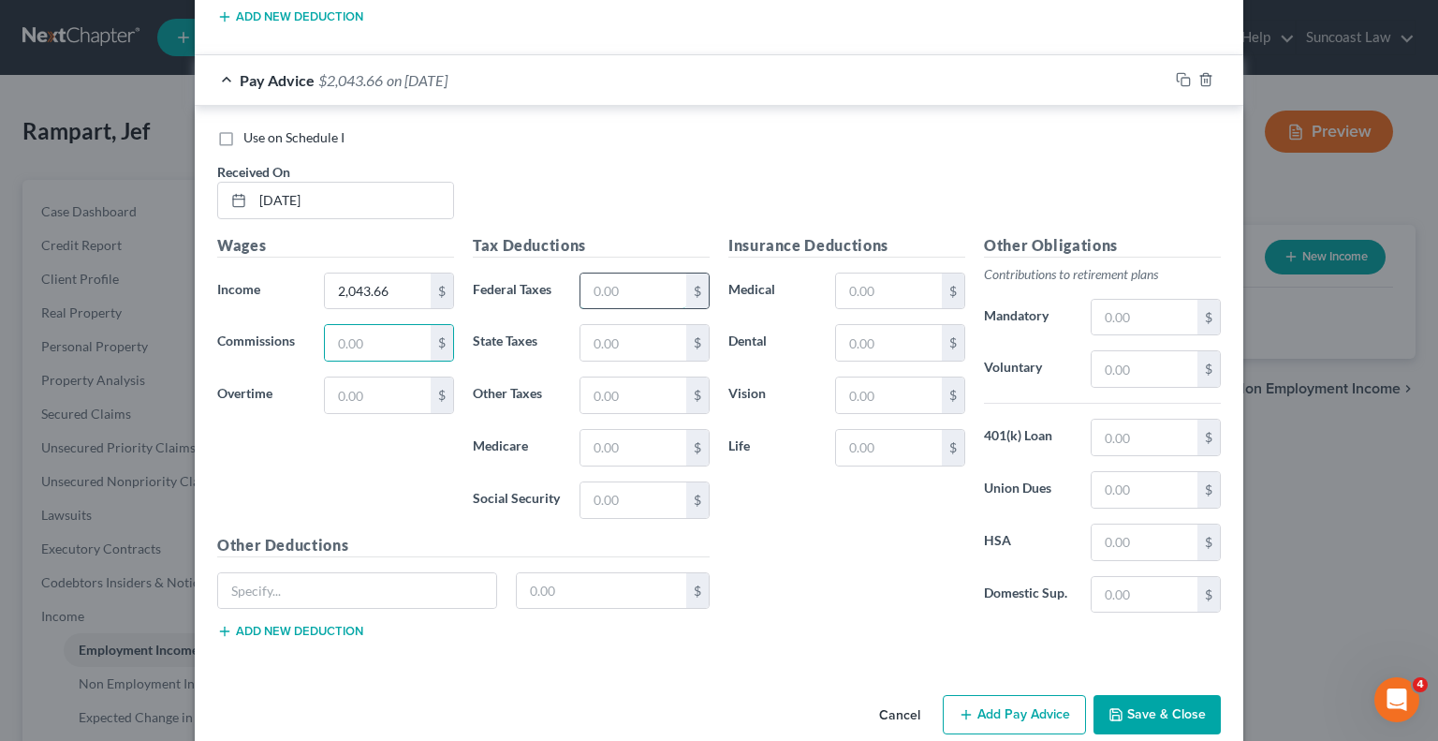
drag, startPoint x: 626, startPoint y: 250, endPoint x: 612, endPoint y: 247, distance: 14.3
click at [626, 273] on input "text" at bounding box center [634, 291] width 106 height 36
type input "323.43"
click at [864, 273] on input "text" at bounding box center [889, 291] width 106 height 36
type input "40.79"
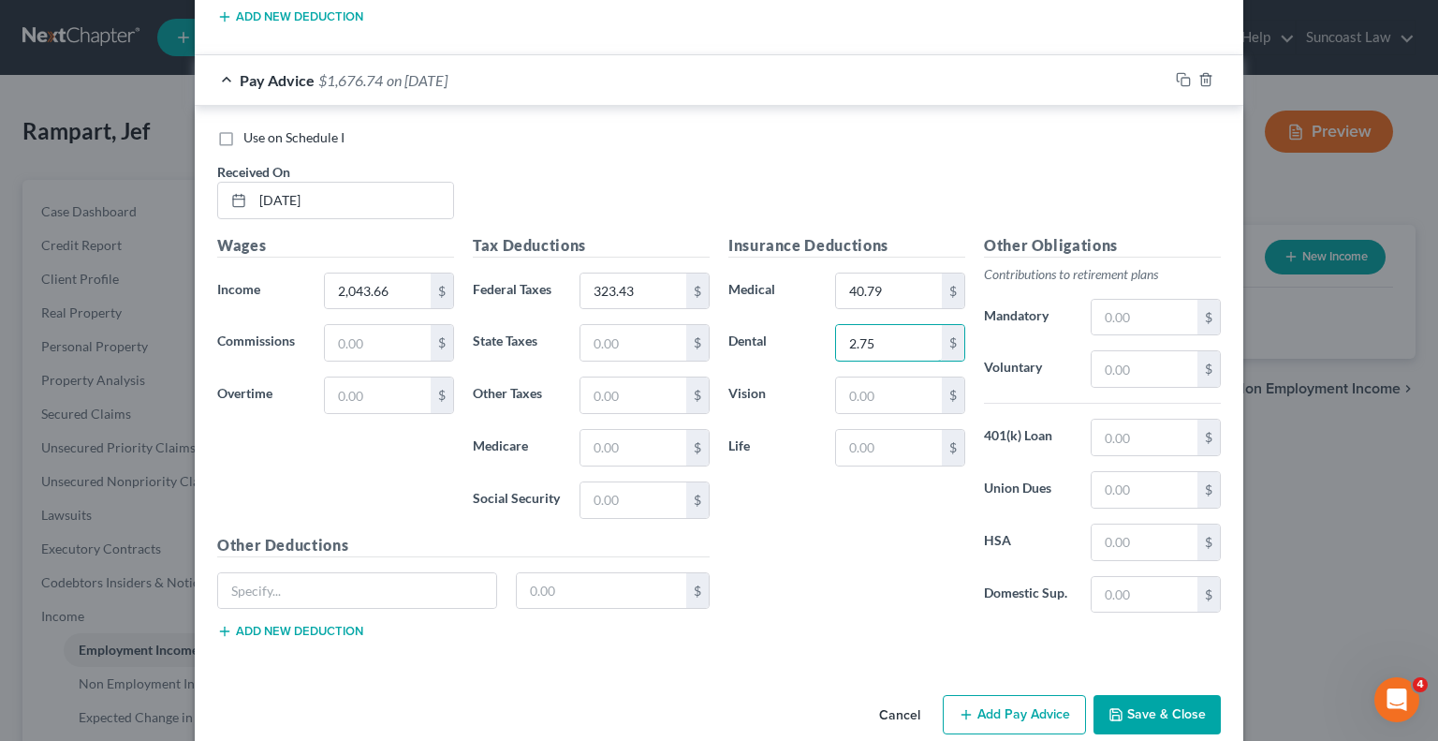
type input "2.75"
click at [1143, 351] on input "text" at bounding box center [1145, 369] width 106 height 36
type input "143.06"
click at [1014, 695] on button "Add Pay Advice" at bounding box center [1014, 714] width 143 height 39
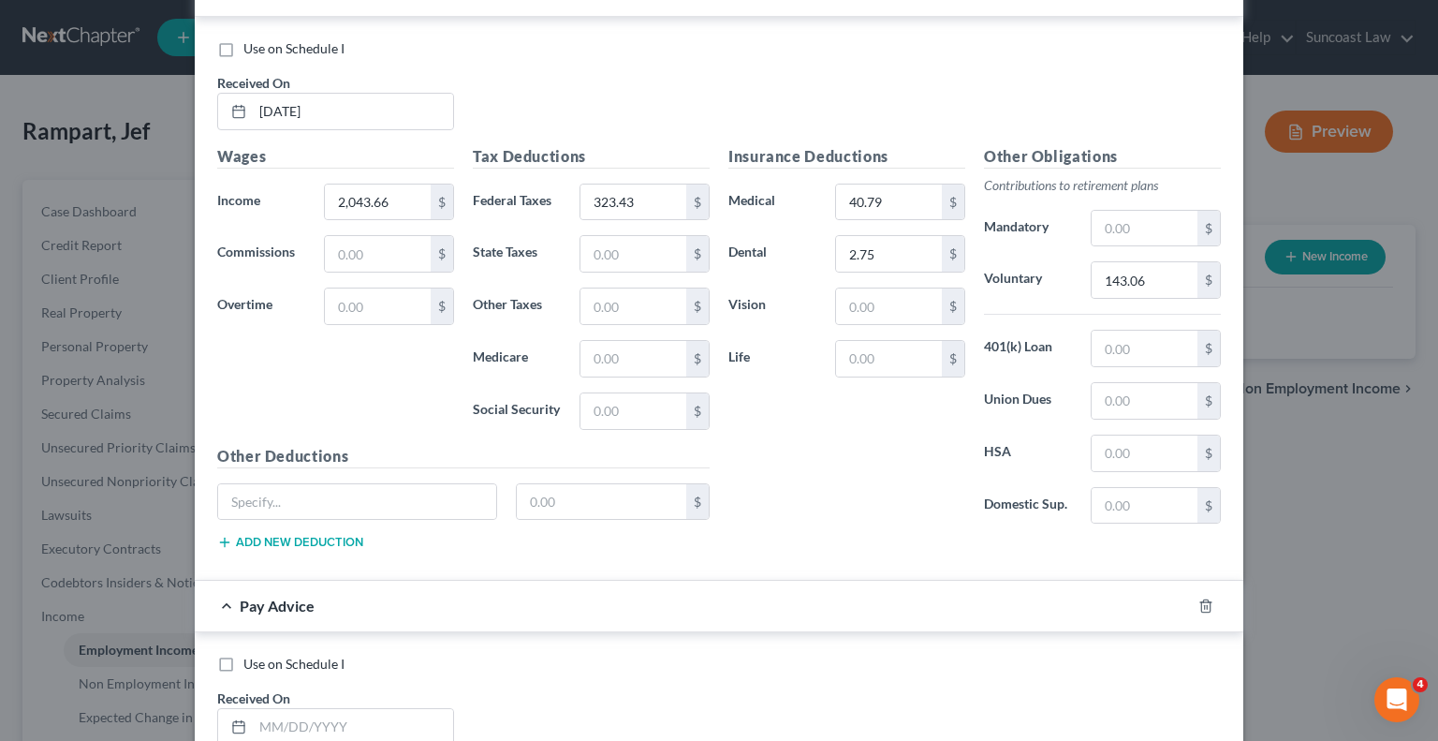
scroll to position [5779, 0]
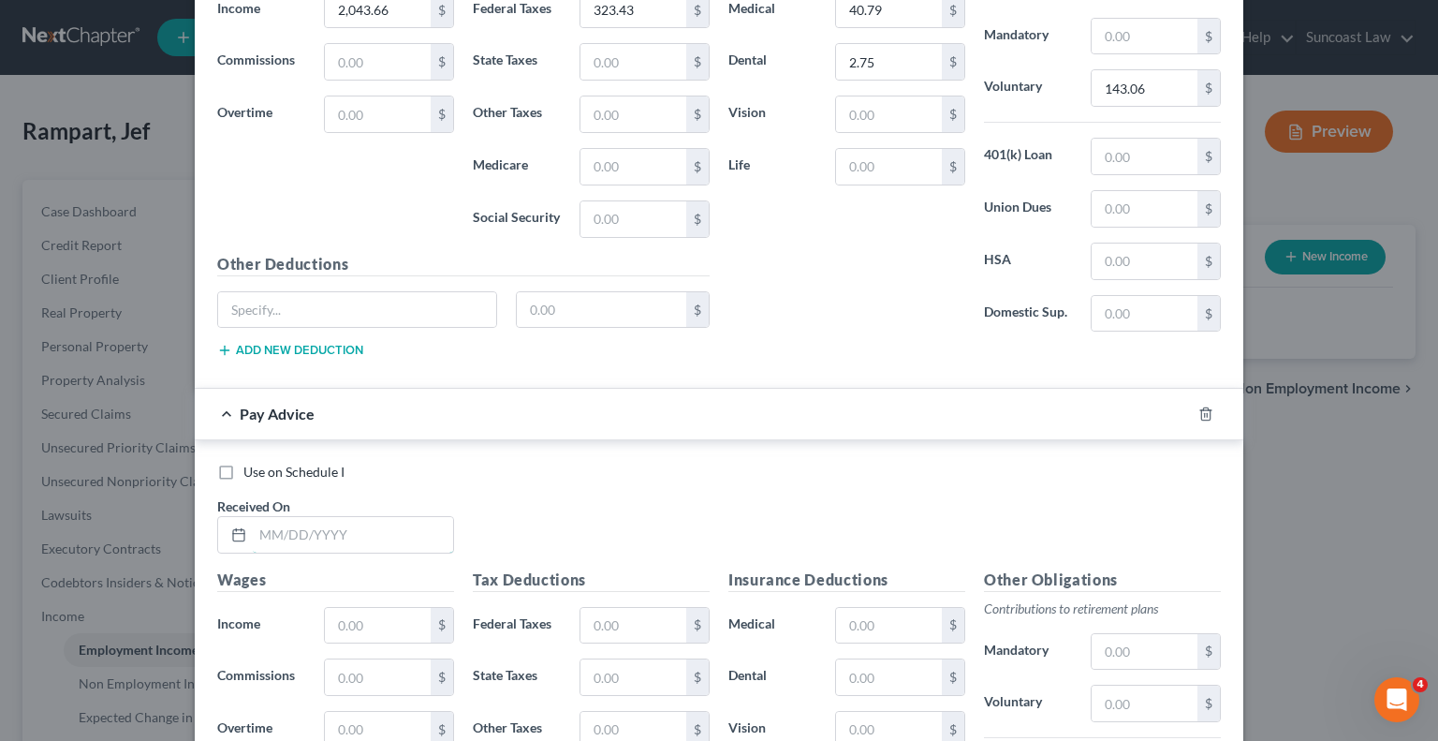
click at [381, 517] on input "text" at bounding box center [353, 535] width 200 height 36
type input "[DATE]"
type input "1,269.59"
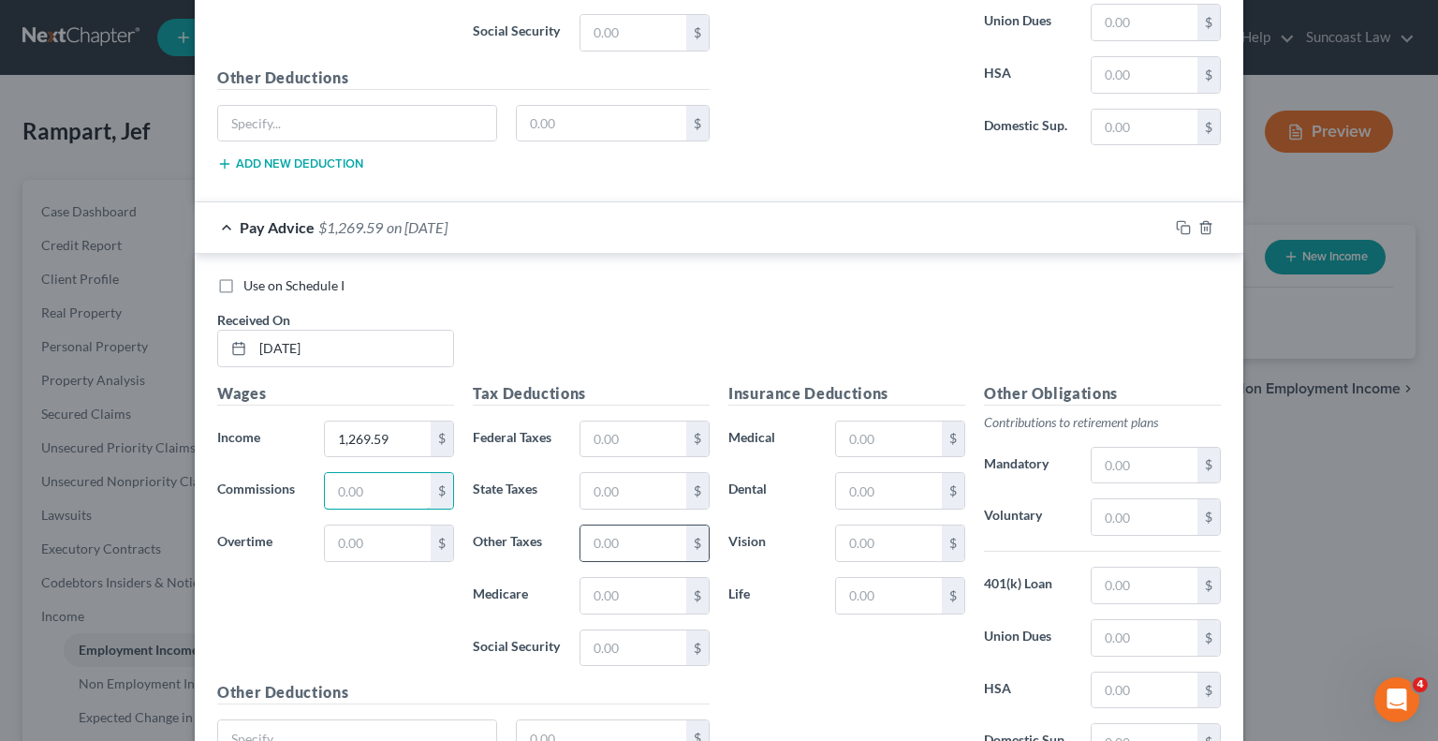
scroll to position [5966, 0]
click at [614, 420] on input "text" at bounding box center [634, 438] width 106 height 36
type input "114.17"
click at [906, 420] on input "text" at bounding box center [889, 438] width 106 height 36
type input "40.79"
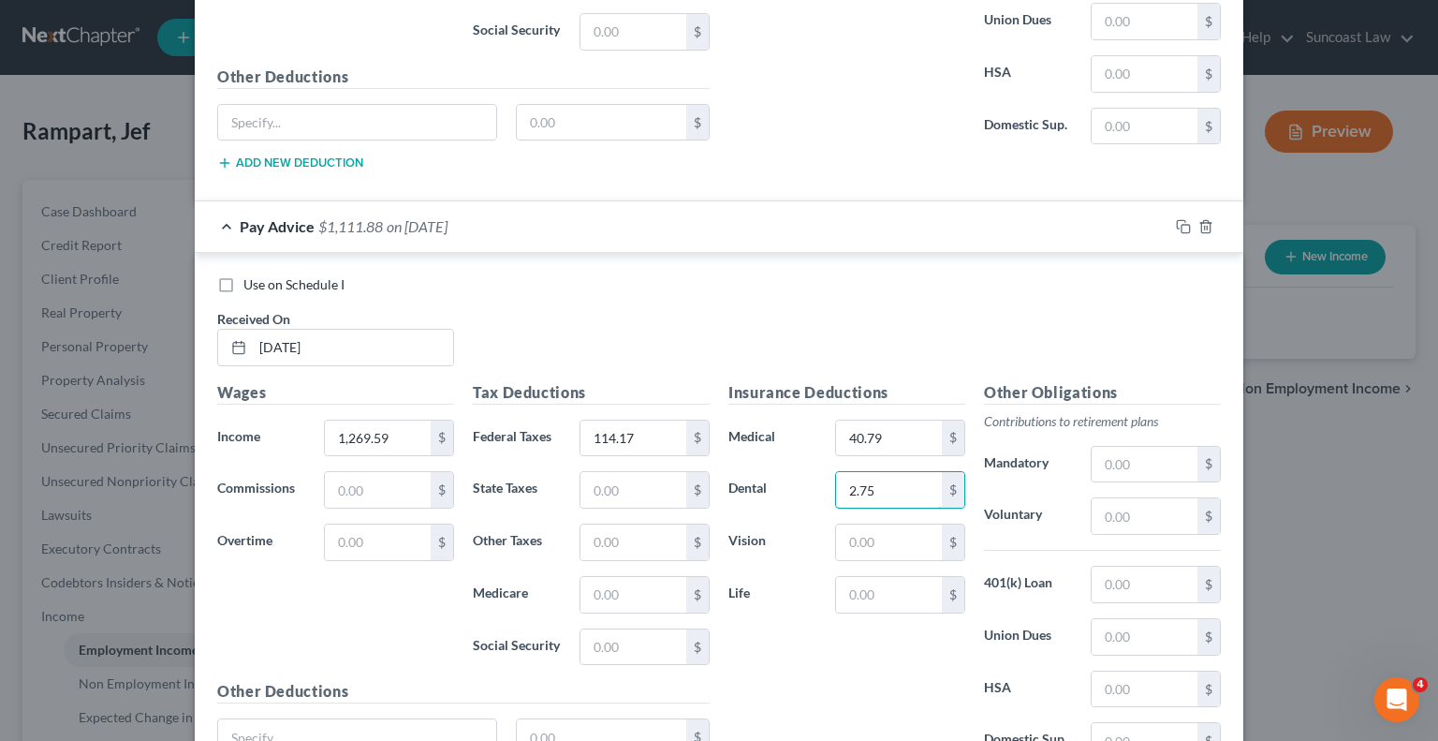
type input "2.75"
click at [1127, 463] on div "Other Obligations Contributions to retirement plans Mandatory $ Voluntary $ 401…" at bounding box center [1103, 578] width 256 height 394
click at [1127, 498] on input "text" at bounding box center [1145, 516] width 106 height 36
type input "88.88"
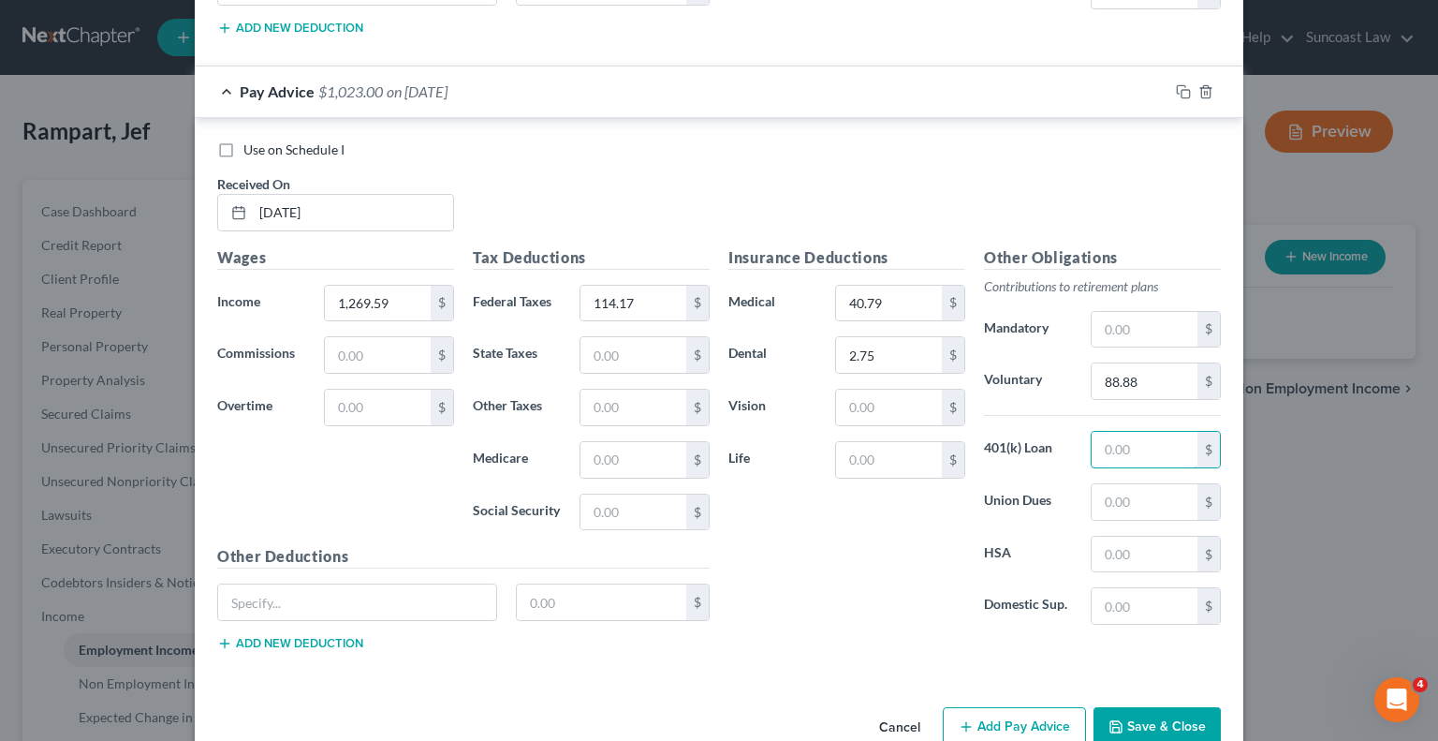
scroll to position [6110, 0]
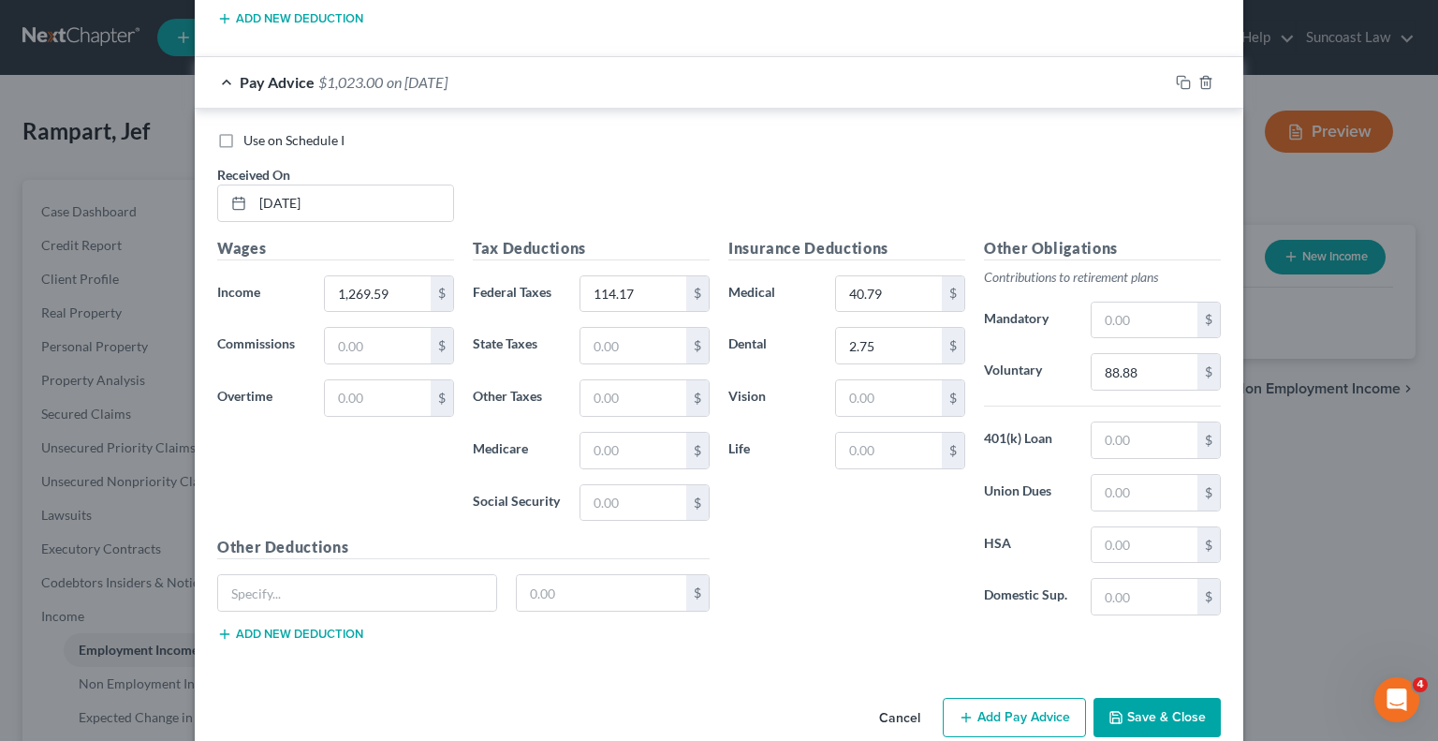
click at [1004, 698] on button "Add Pay Advice" at bounding box center [1014, 717] width 143 height 39
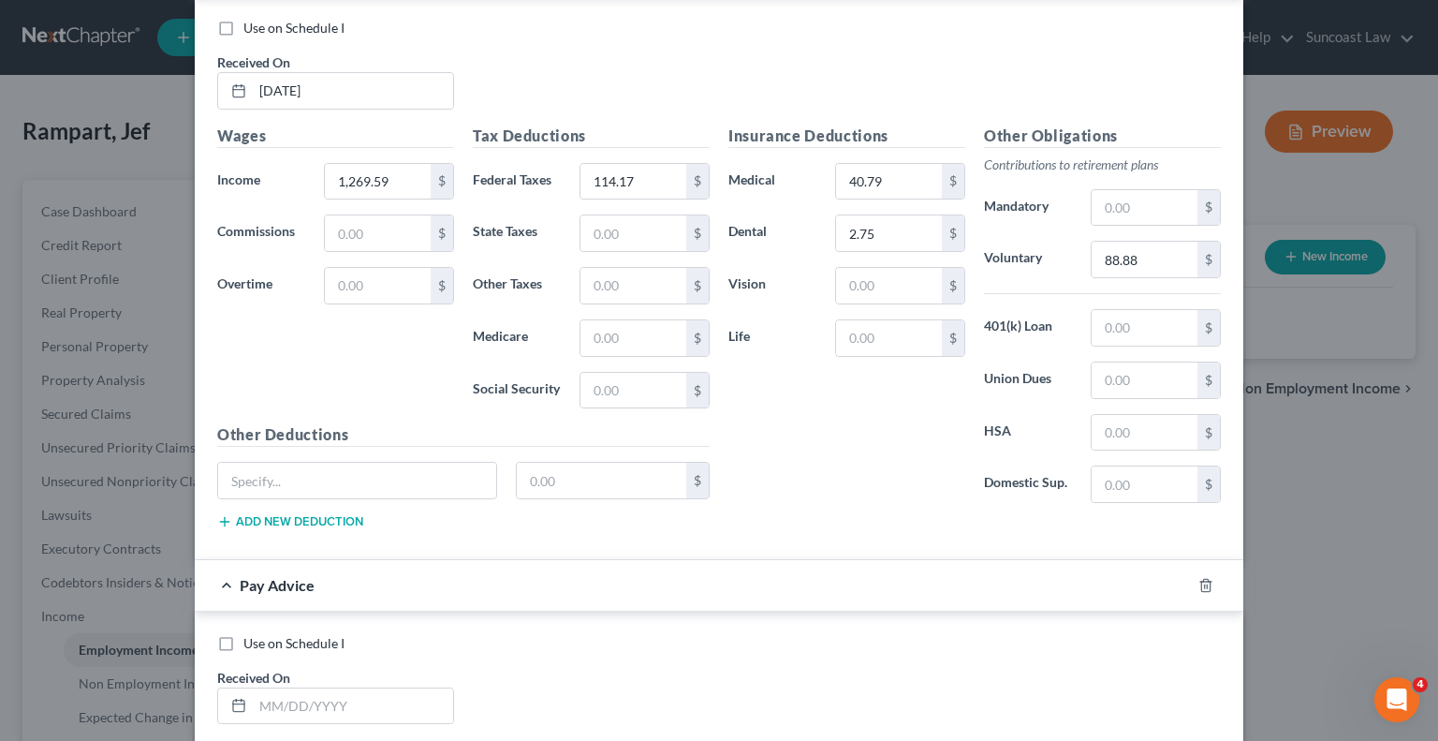
scroll to position [6485, 0]
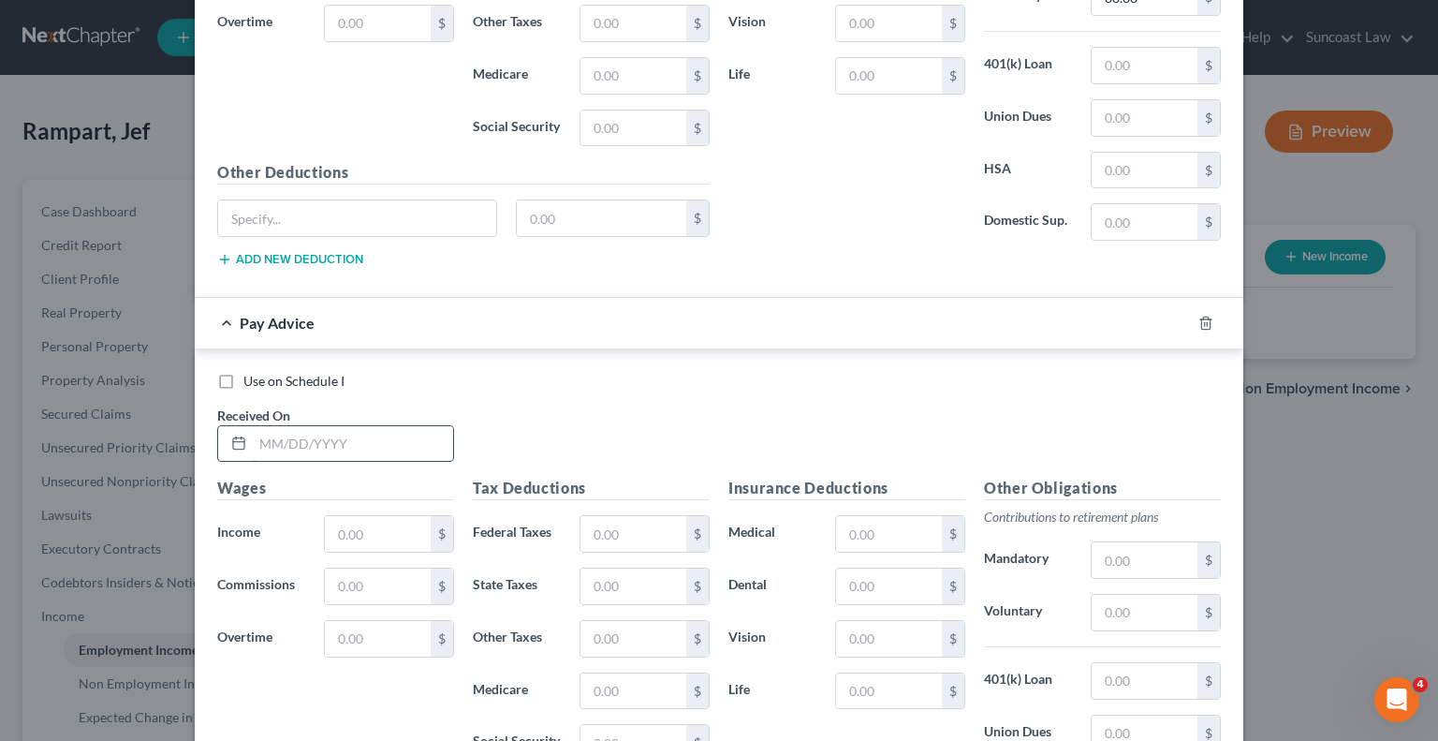
drag, startPoint x: 397, startPoint y: 419, endPoint x: 378, endPoint y: 412, distance: 19.8
click at [384, 426] on input "text" at bounding box center [353, 444] width 200 height 36
type input "[DATE]"
type input "1,653.47"
click at [607, 517] on div "$" at bounding box center [645, 533] width 130 height 37
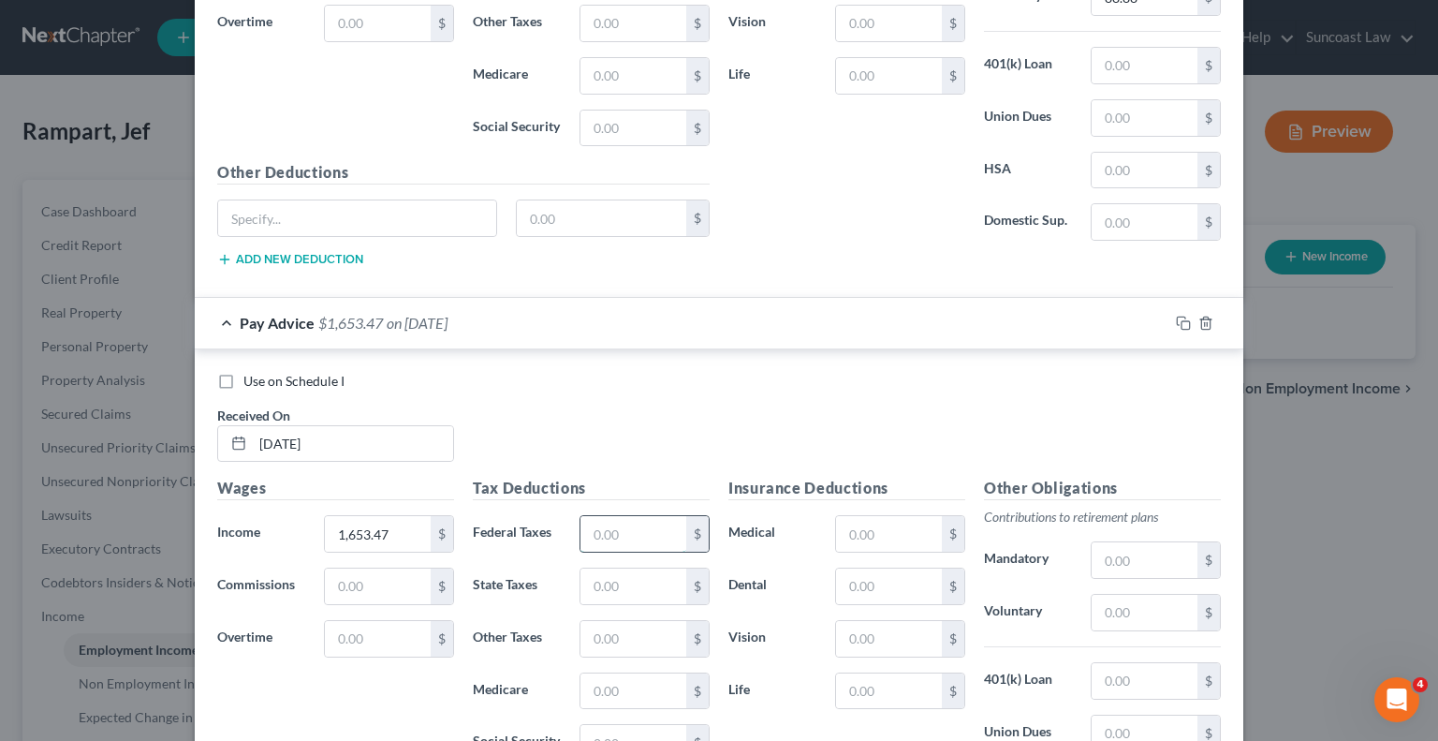
click at [611, 516] on input "text" at bounding box center [634, 534] width 106 height 36
type input "213.76"
click at [894, 516] on input "text" at bounding box center [889, 534] width 106 height 36
type input "40.79"
type input "2.75"
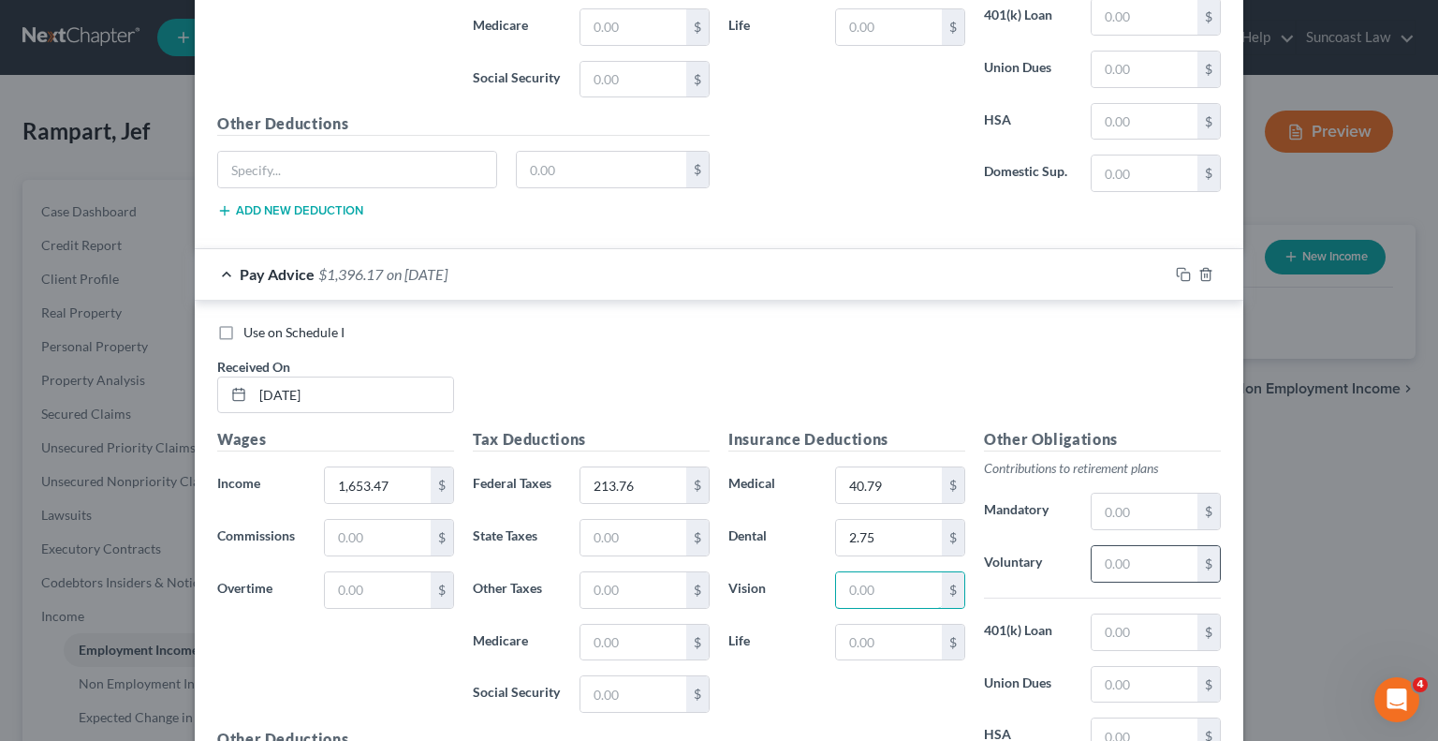
scroll to position [6579, 0]
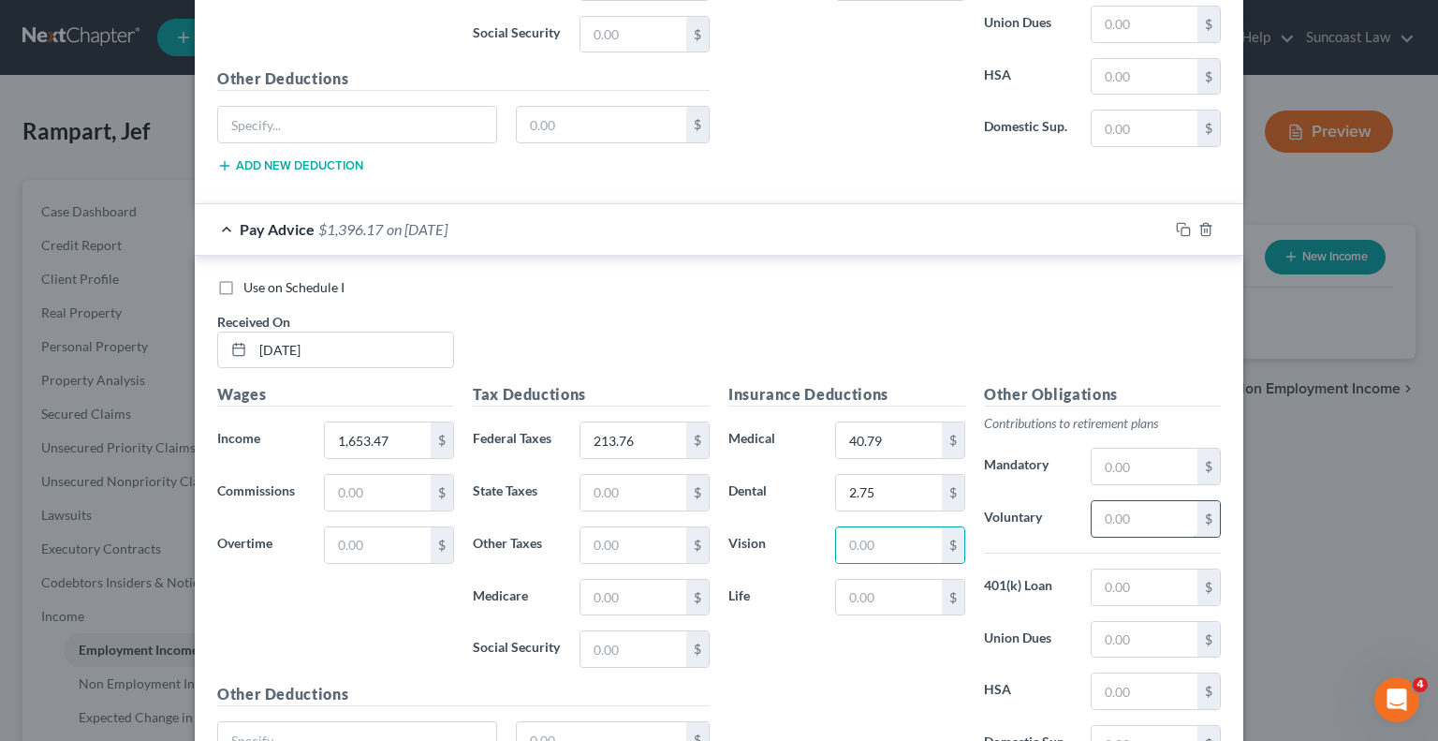
click at [1120, 501] on input "text" at bounding box center [1145, 519] width 106 height 36
type input "115.75"
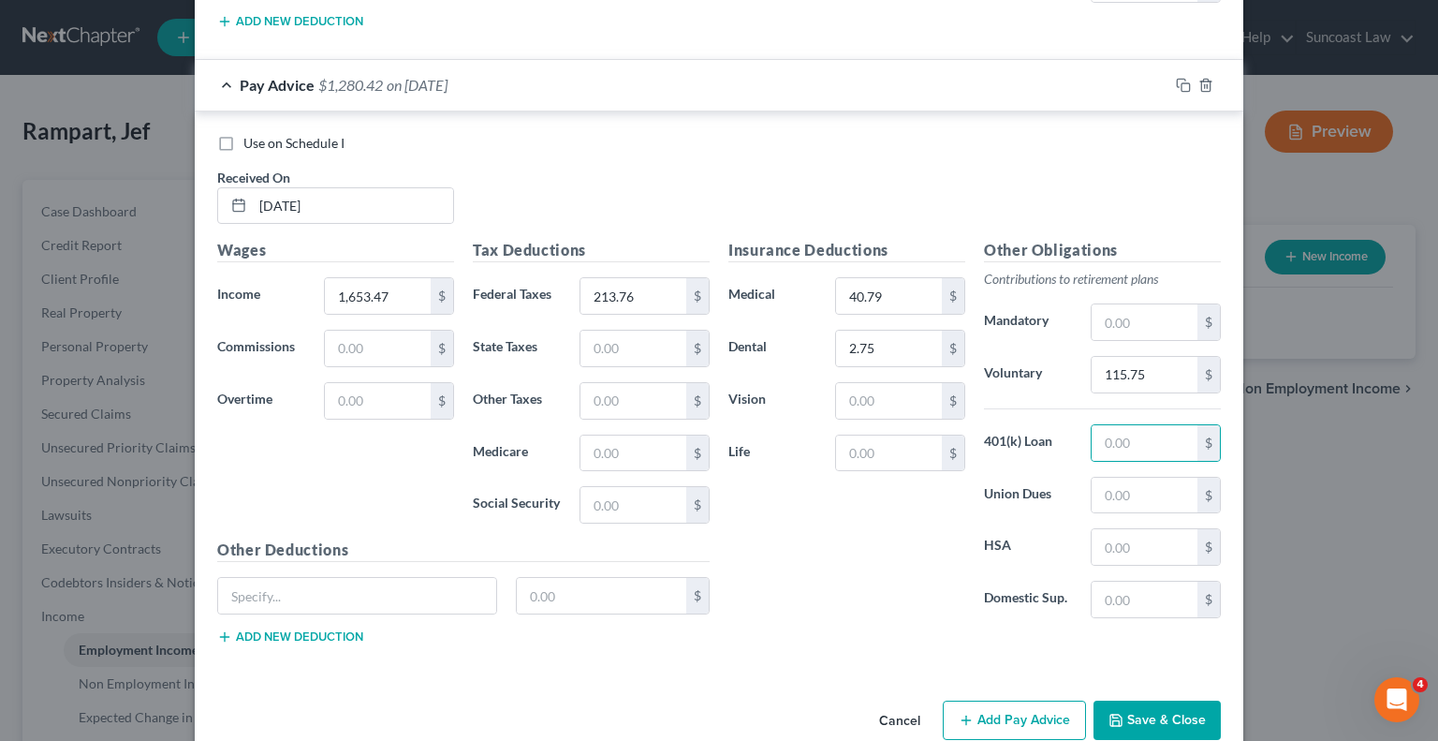
click at [989, 700] on button "Add Pay Advice" at bounding box center [1014, 719] width 143 height 39
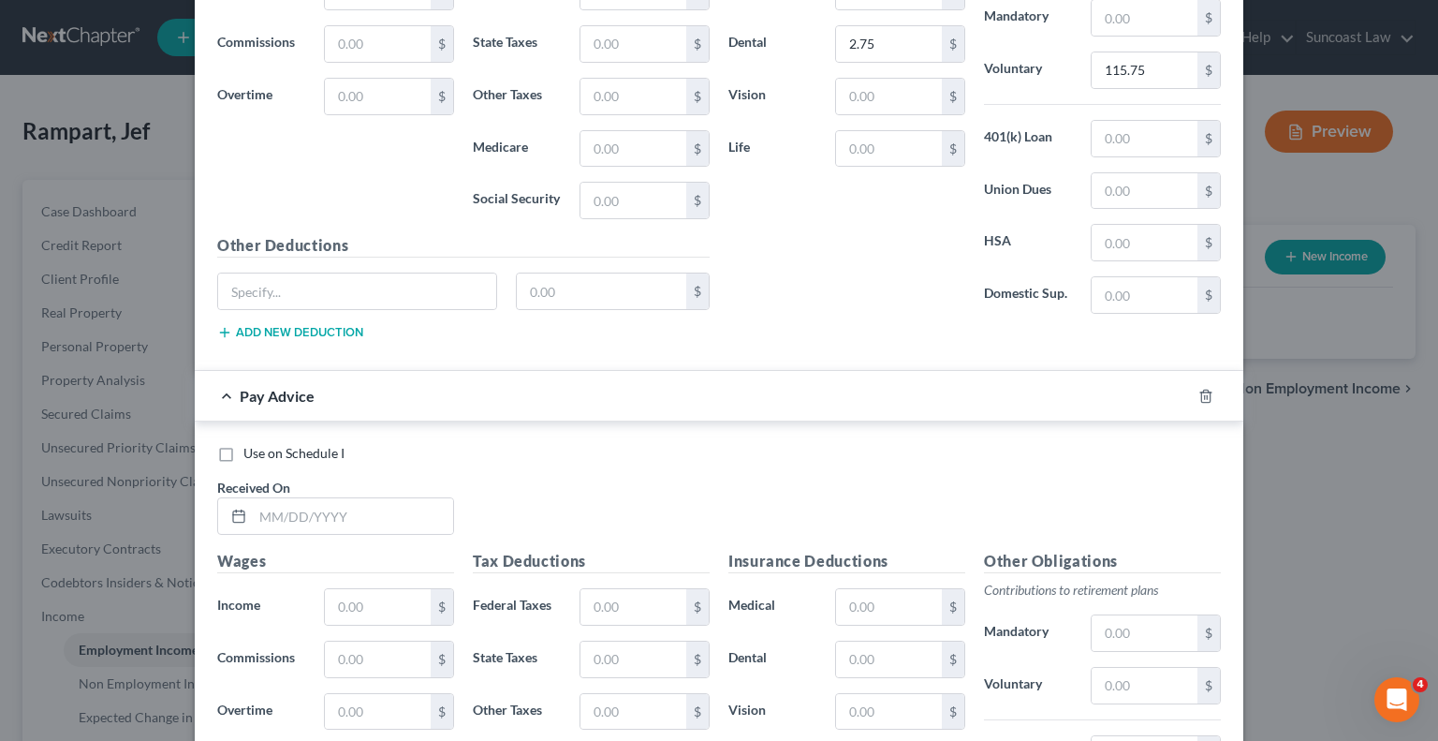
scroll to position [7097, 0]
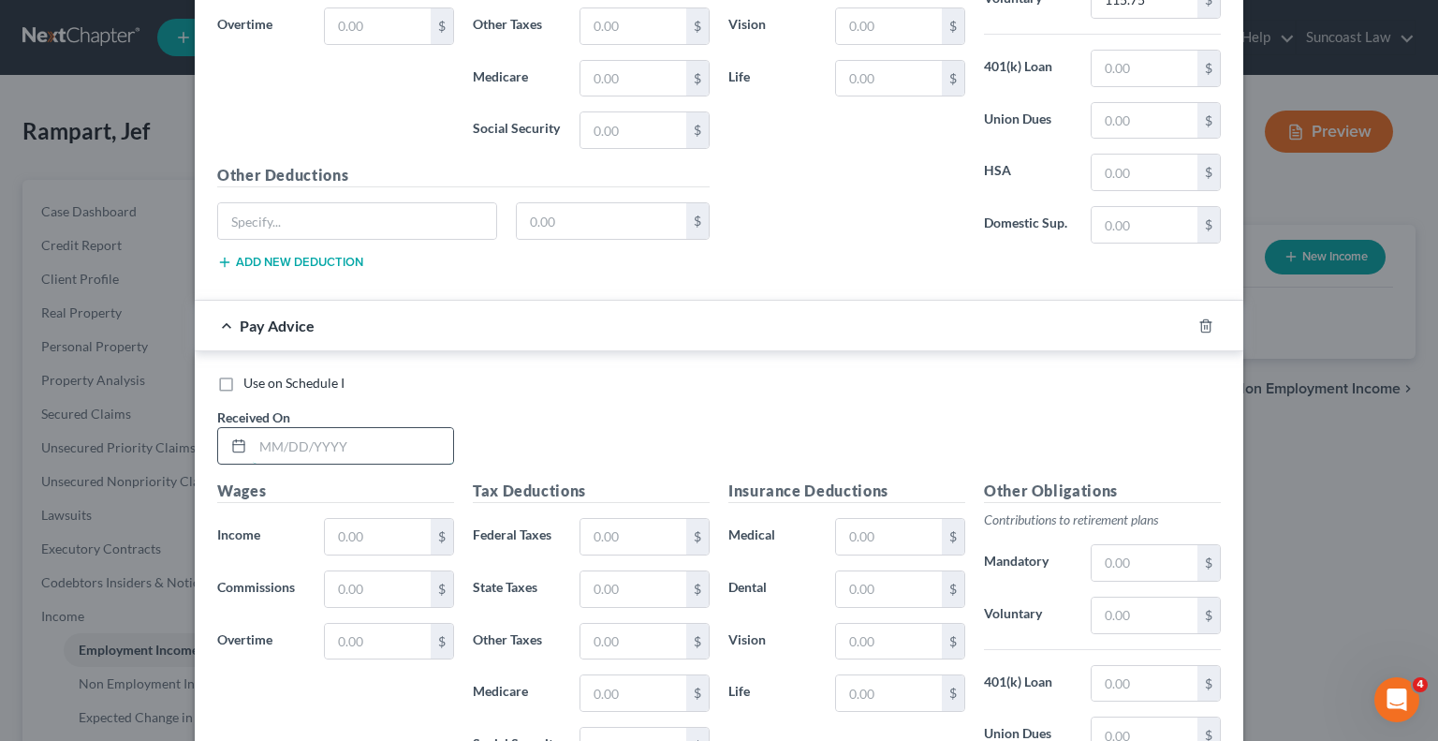
click at [385, 428] on input "text" at bounding box center [353, 446] width 200 height 36
type input "[DATE]"
type input "1,547.04"
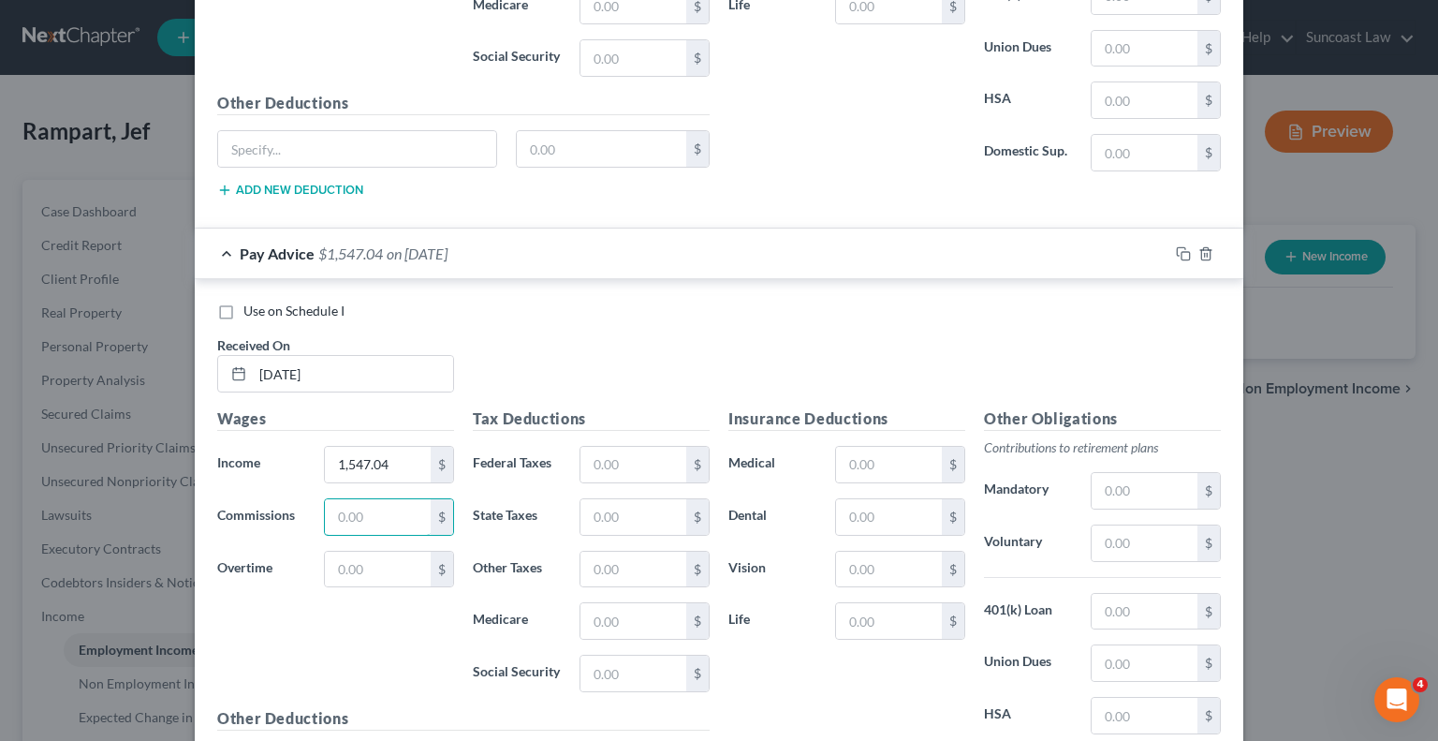
scroll to position [7285, 0]
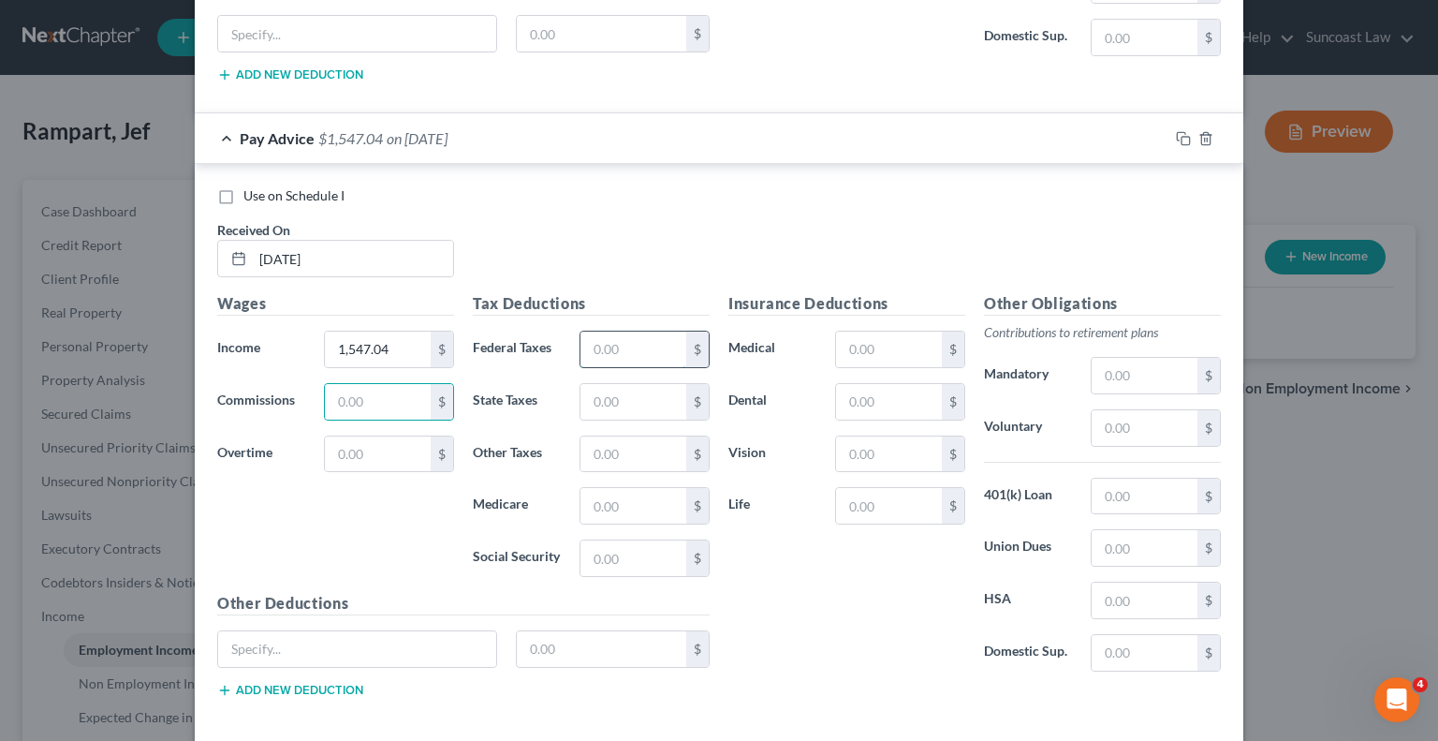
click at [609, 331] on input "text" at bounding box center [634, 349] width 106 height 36
type input "183.84"
click at [867, 331] on input "text" at bounding box center [889, 349] width 106 height 36
type input "40.79"
type input "2.75"
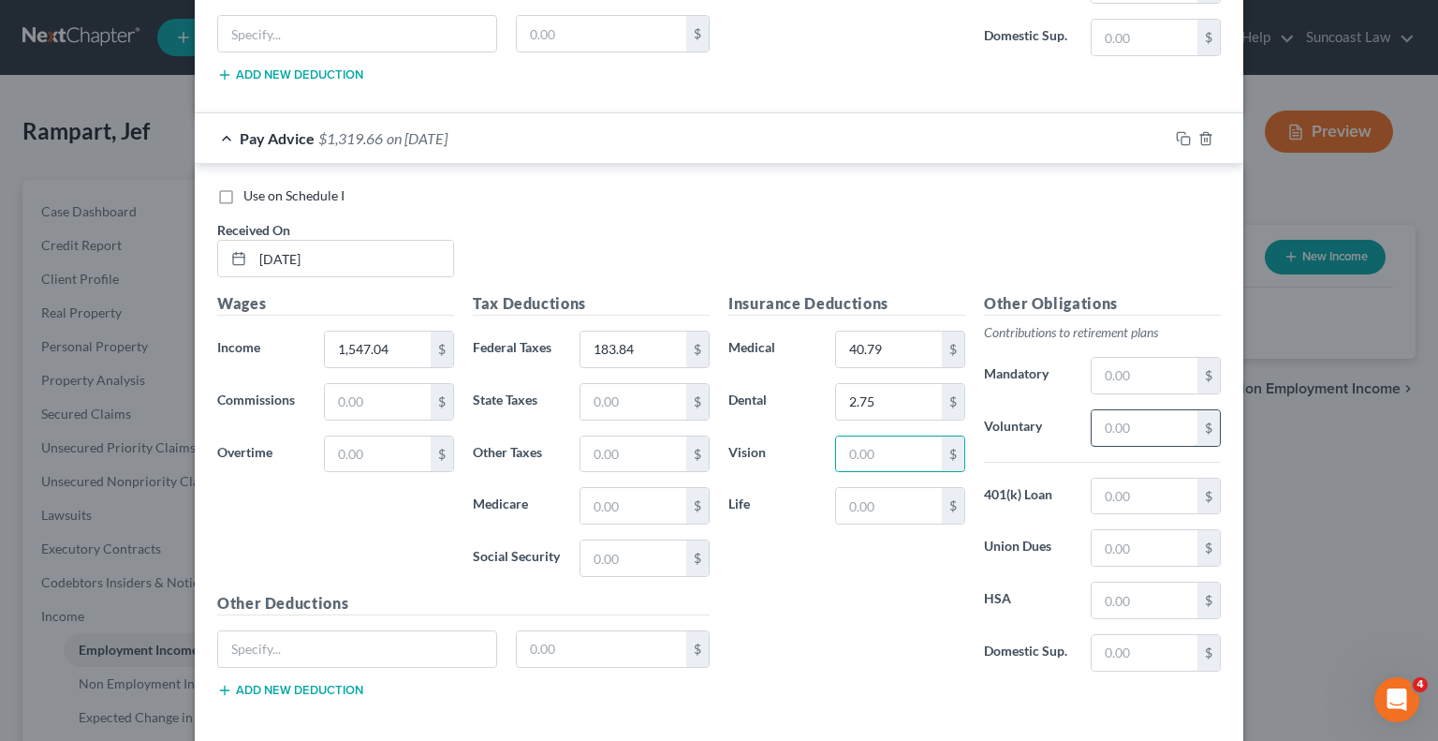
click at [1135, 410] on input "text" at bounding box center [1145, 428] width 106 height 36
type input "108.30"
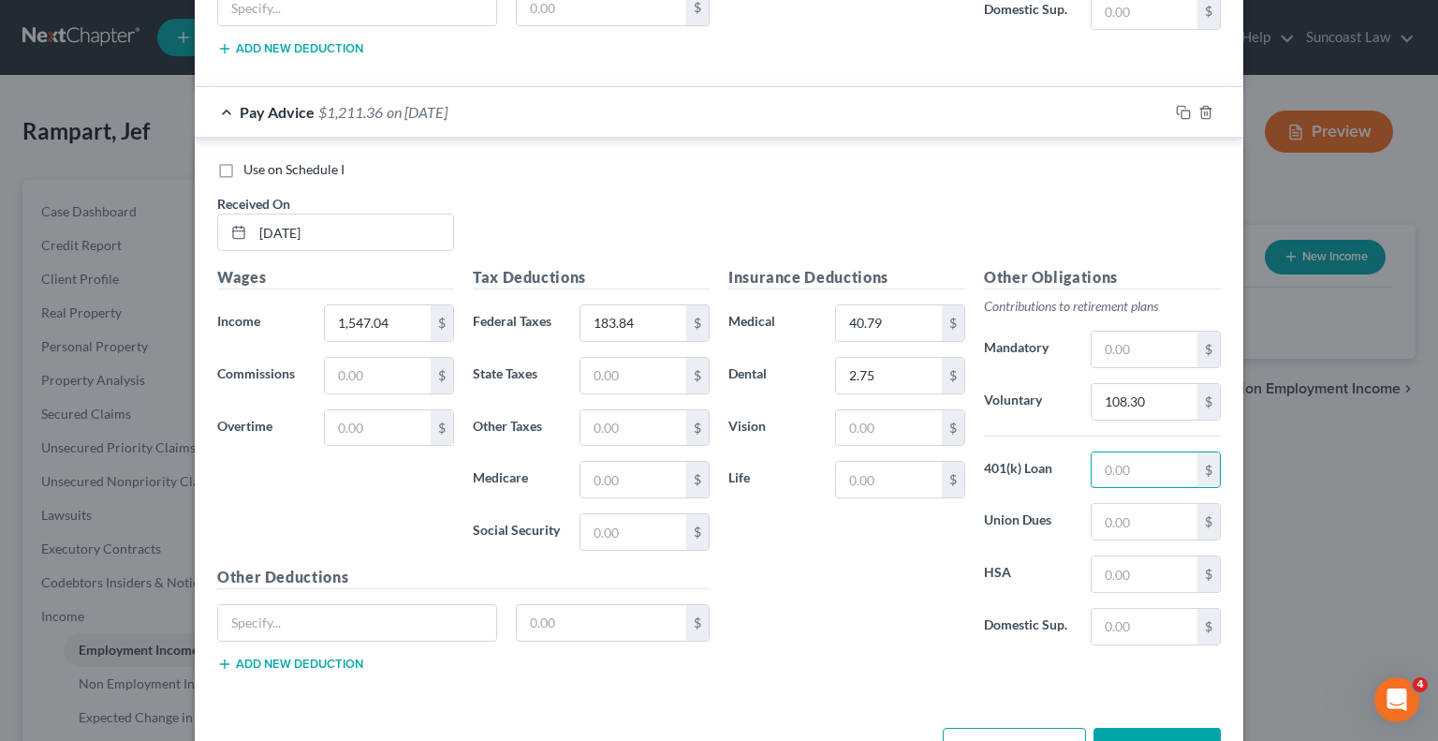
scroll to position [7333, 0]
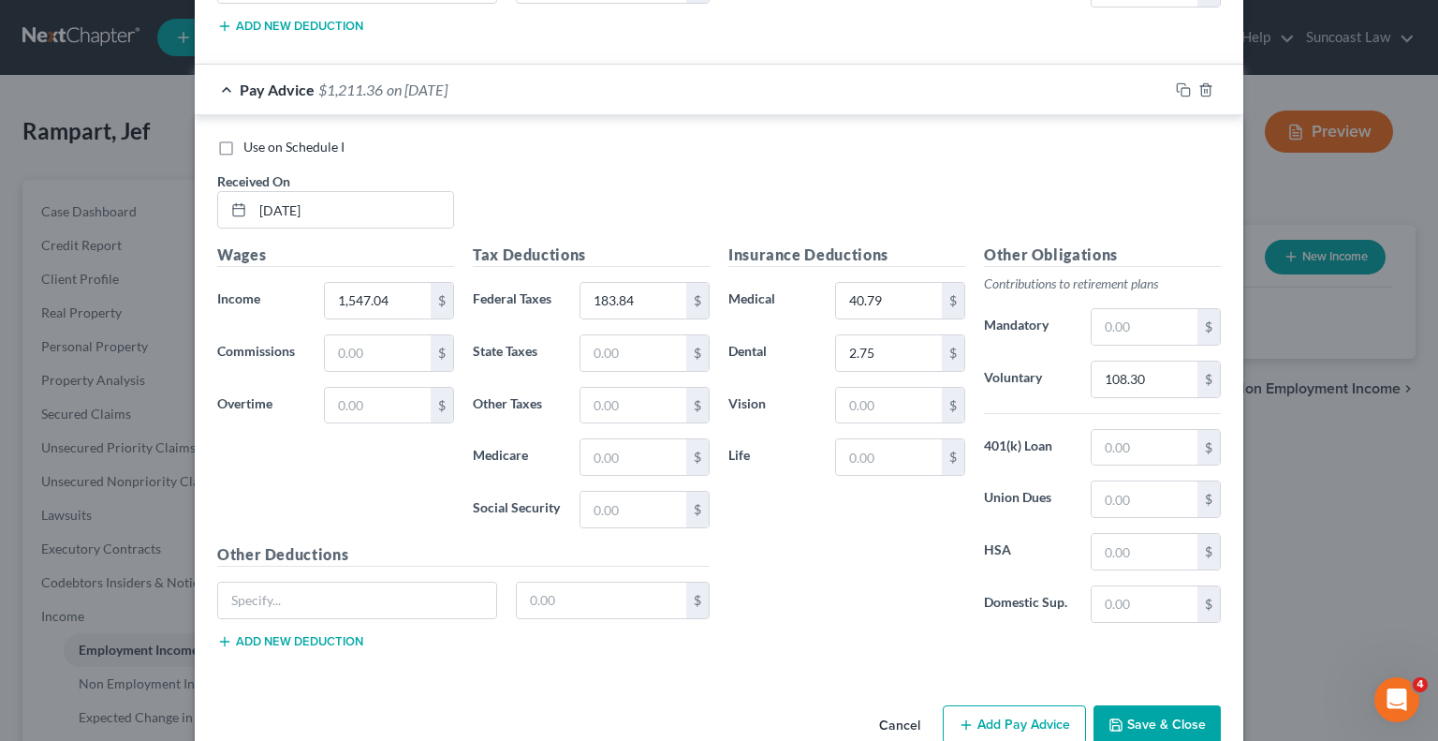
click at [976, 705] on button "Add Pay Advice" at bounding box center [1014, 724] width 143 height 39
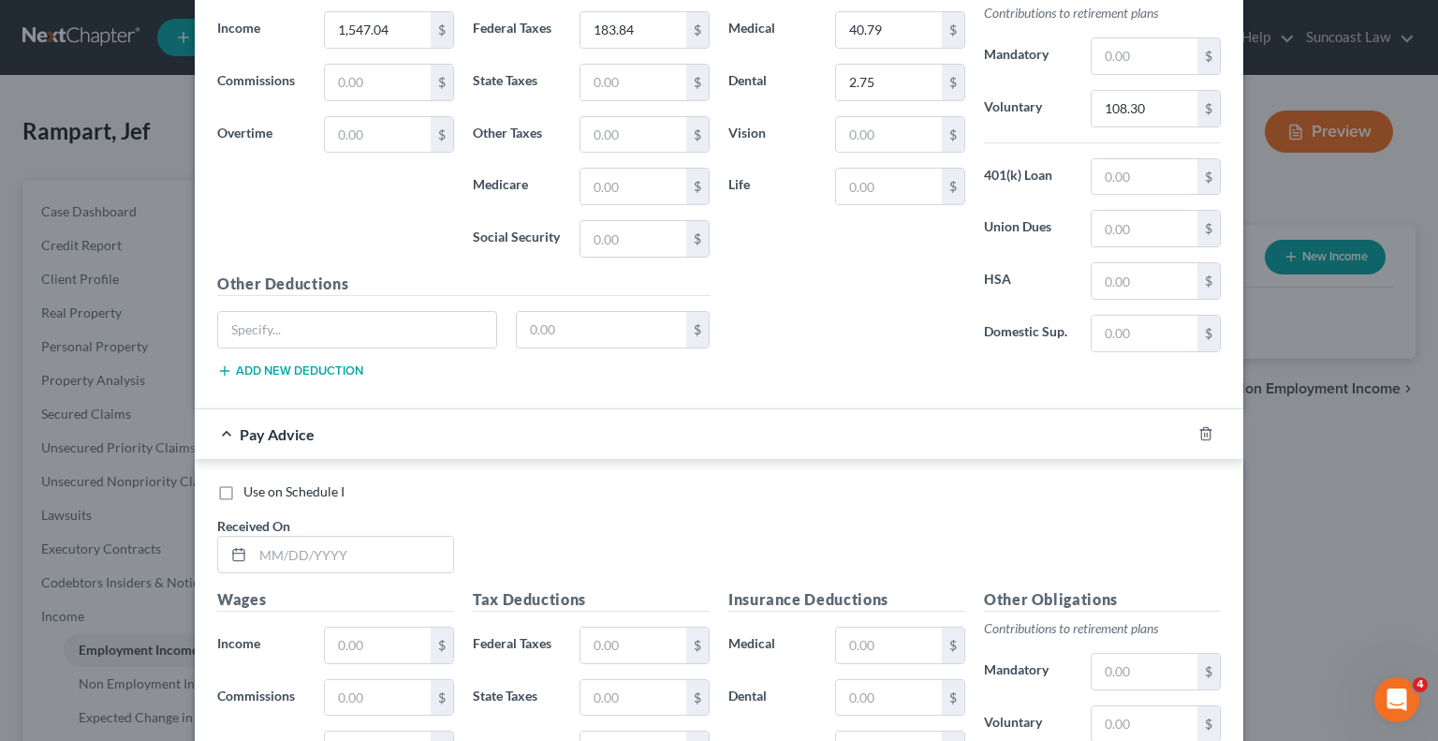
scroll to position [7614, 0]
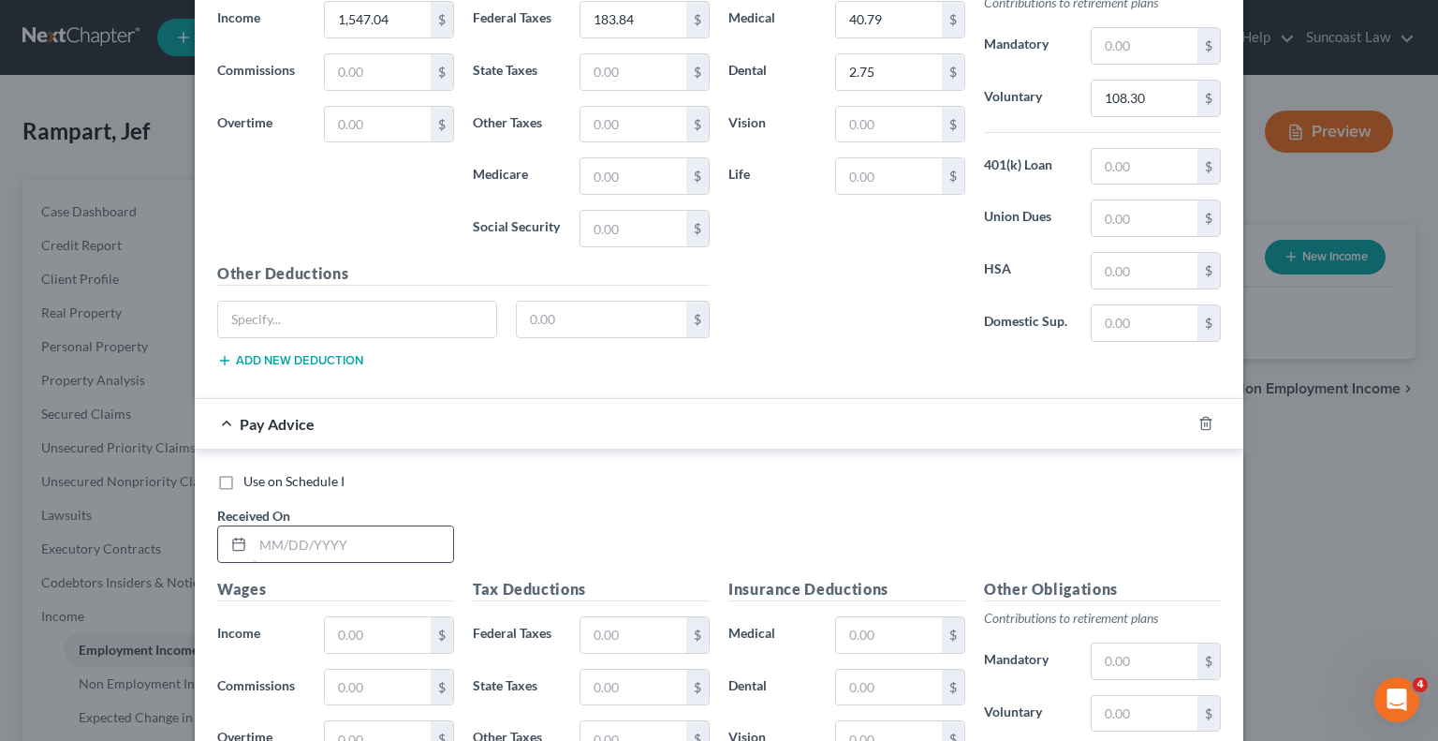
click at [396, 526] on input "text" at bounding box center [353, 544] width 200 height 36
type input "[DATE]"
type input "1,271.86"
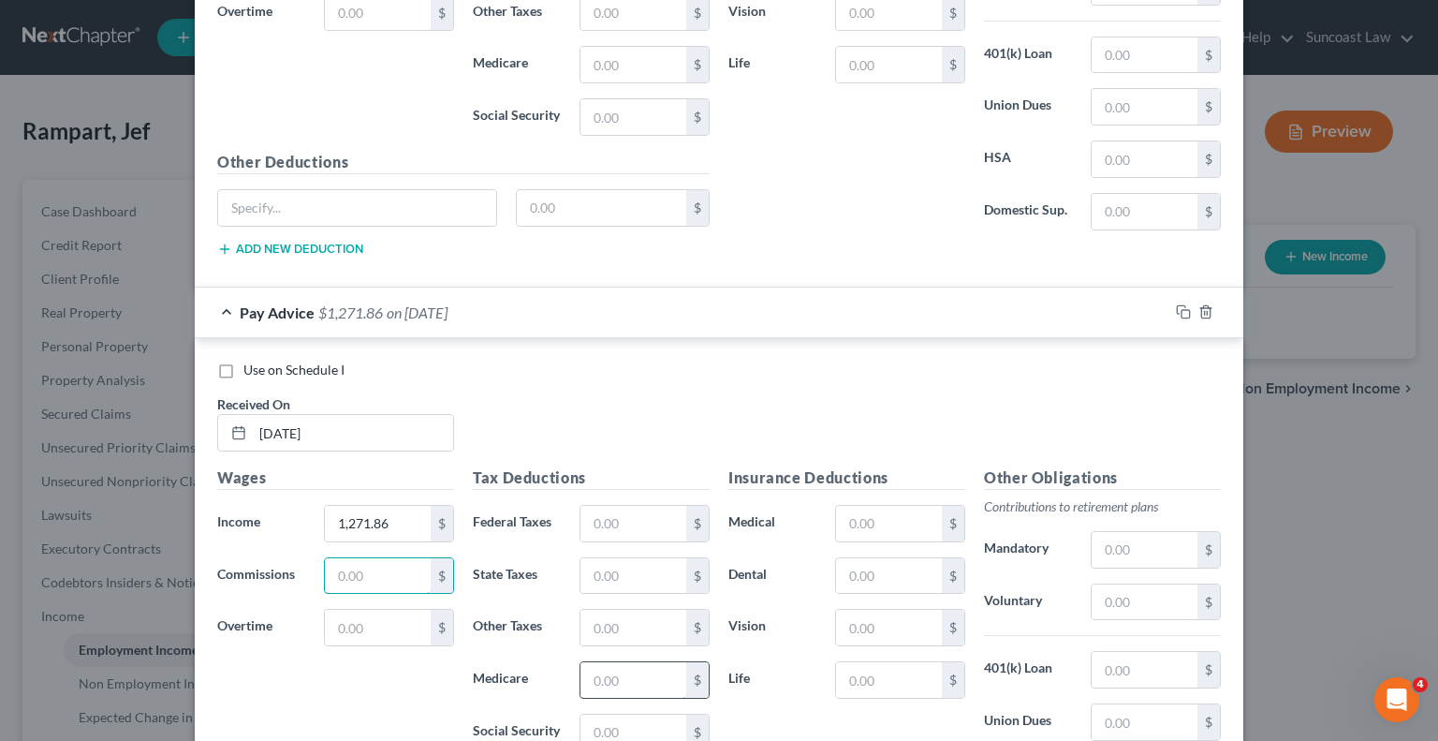
scroll to position [7895, 0]
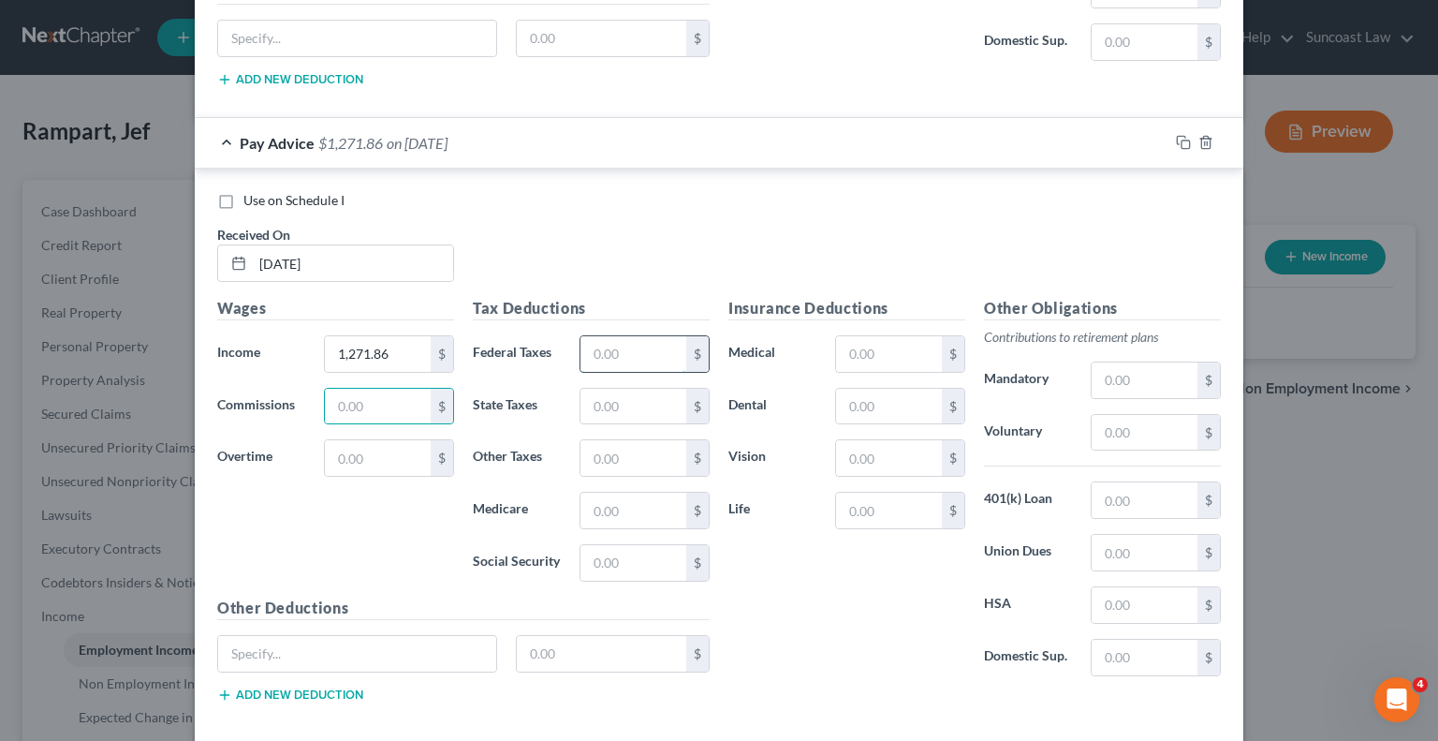
click at [604, 336] on input "text" at bounding box center [634, 354] width 106 height 36
type input "114.60"
click at [880, 336] on input "text" at bounding box center [889, 354] width 106 height 36
type input "40.79"
type input "2.75"
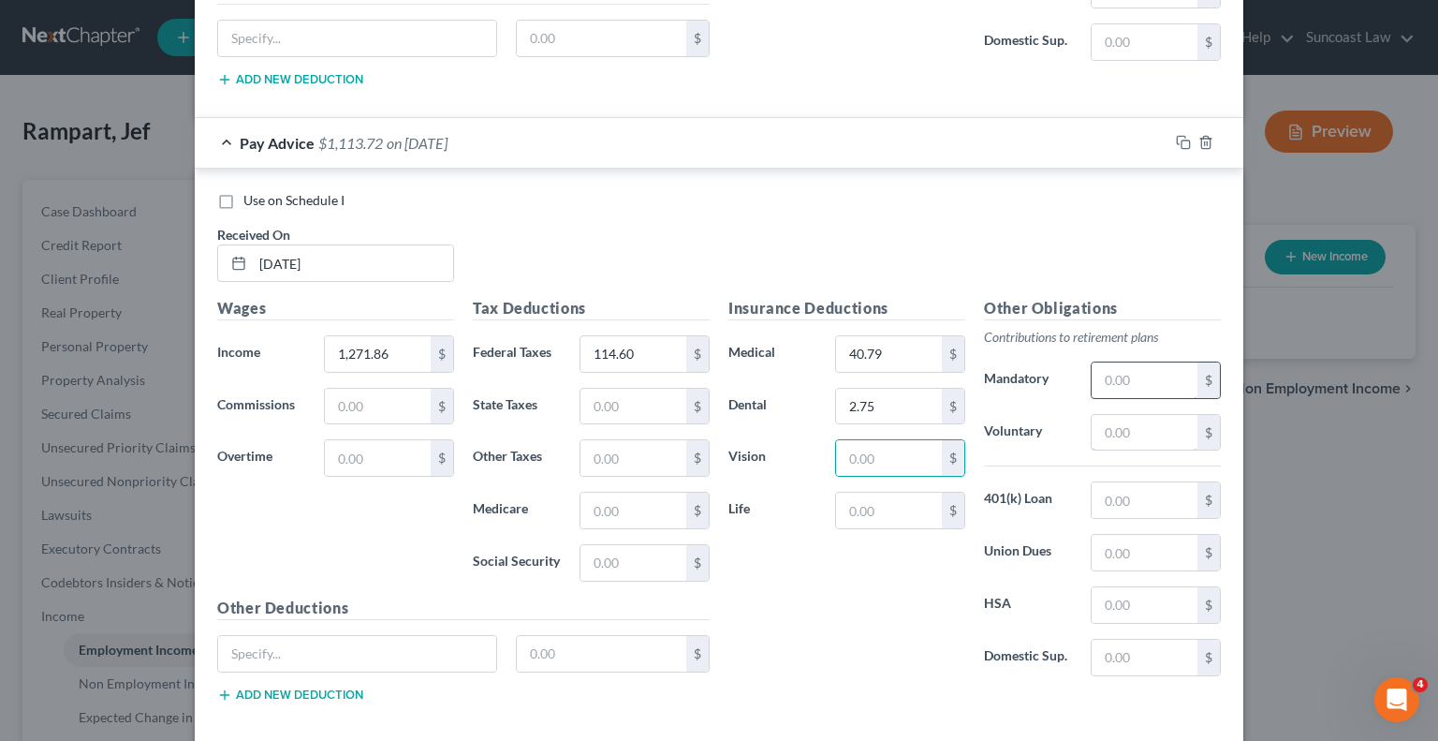
drag, startPoint x: 1096, startPoint y: 393, endPoint x: 1115, endPoint y: 325, distance: 71.1
click at [1096, 415] on input "text" at bounding box center [1145, 433] width 106 height 36
type input "89.04"
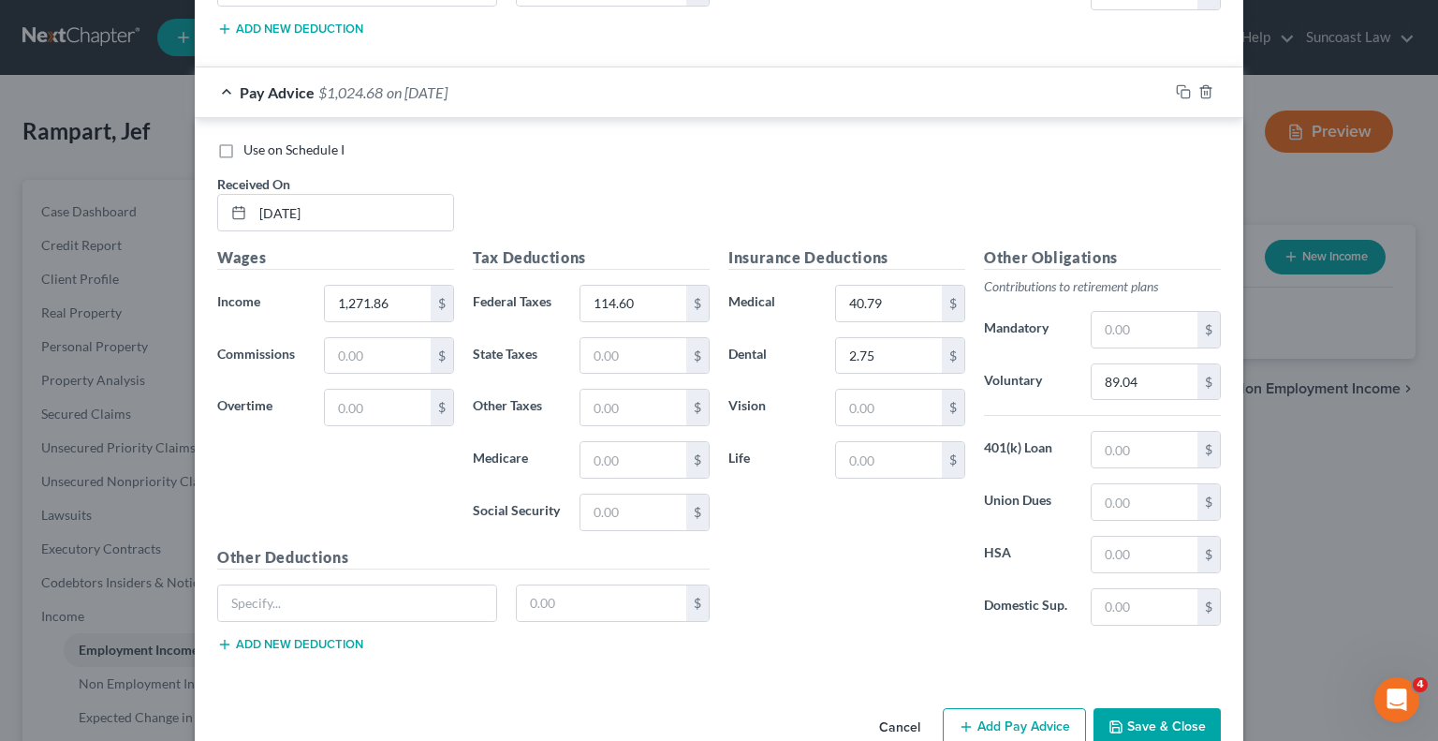
click at [1011, 708] on button "Add Pay Advice" at bounding box center [1014, 727] width 143 height 39
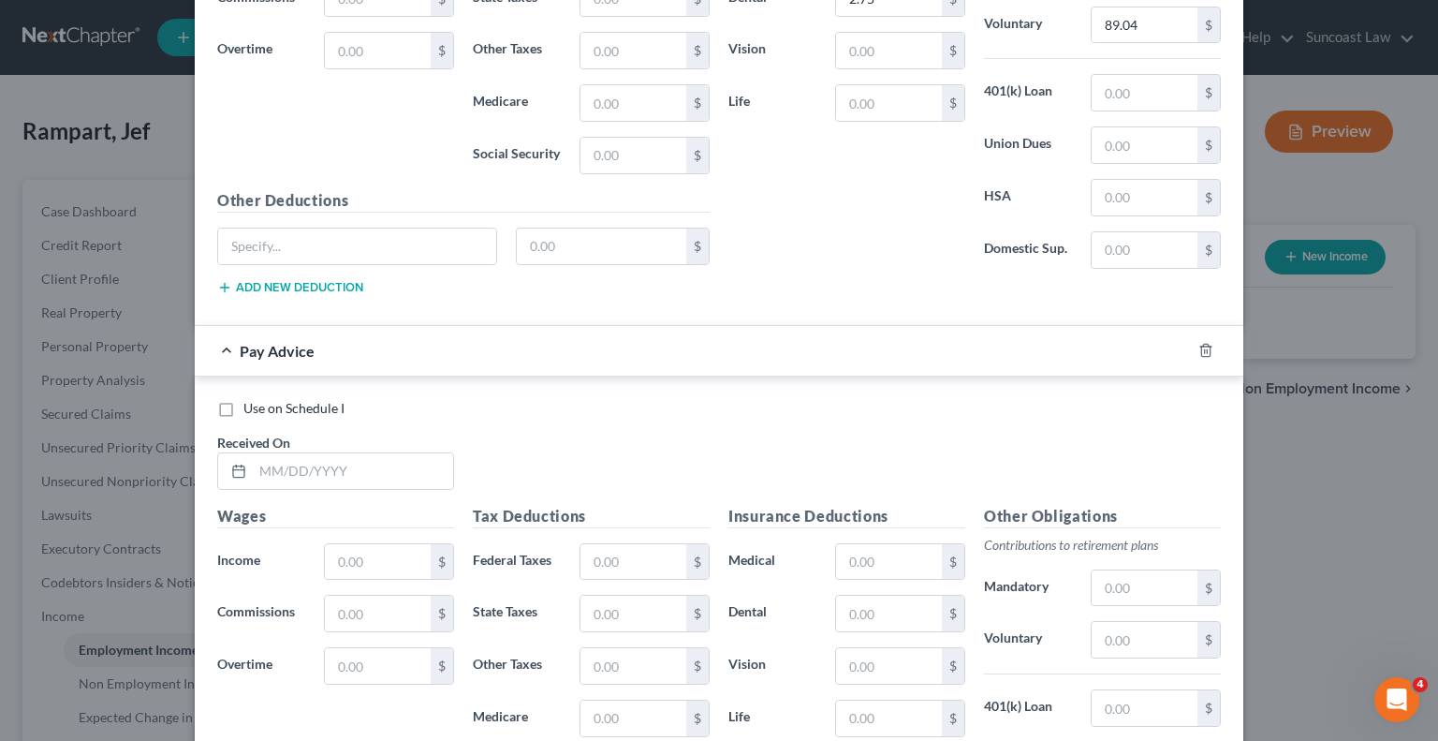
scroll to position [8320, 0]
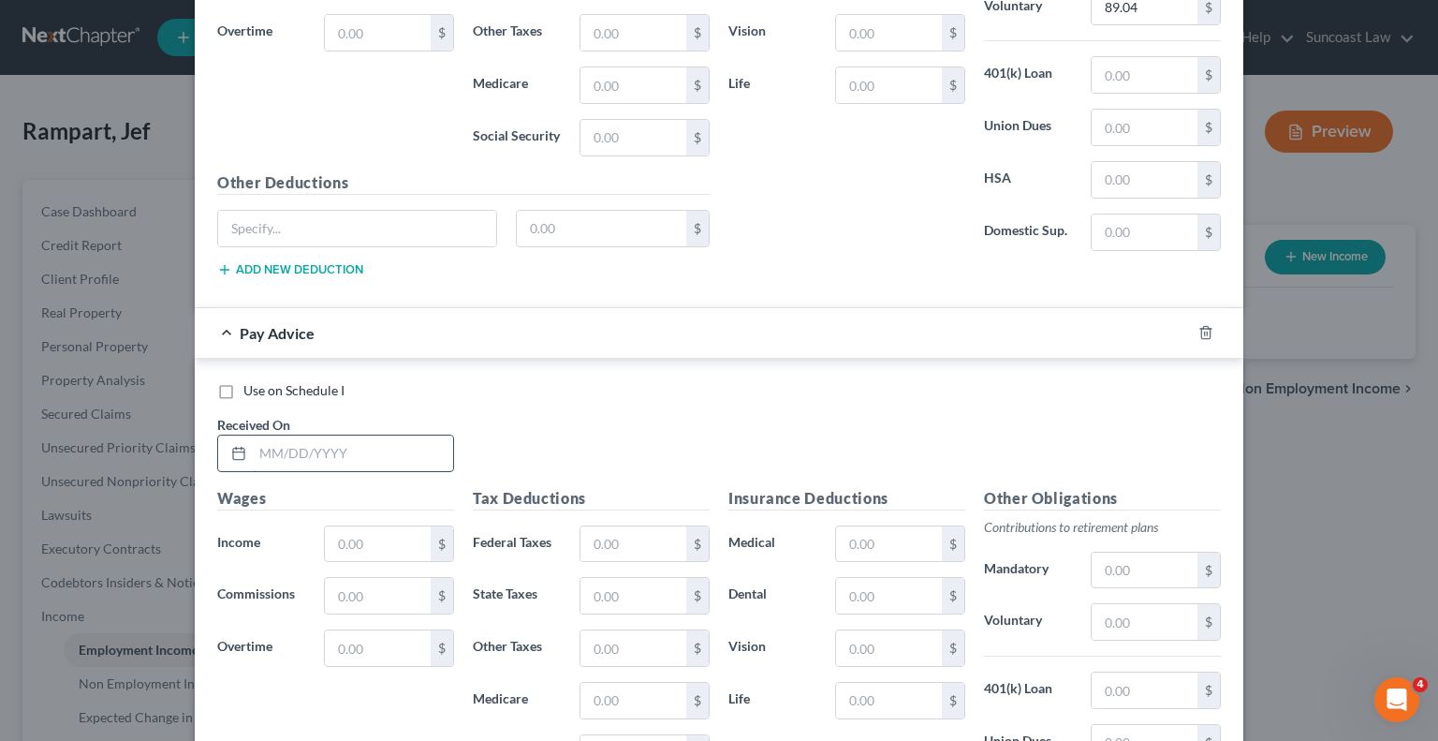
click at [368, 435] on input "text" at bounding box center [353, 453] width 200 height 36
type input "[DATE]"
type input "1,690.16"
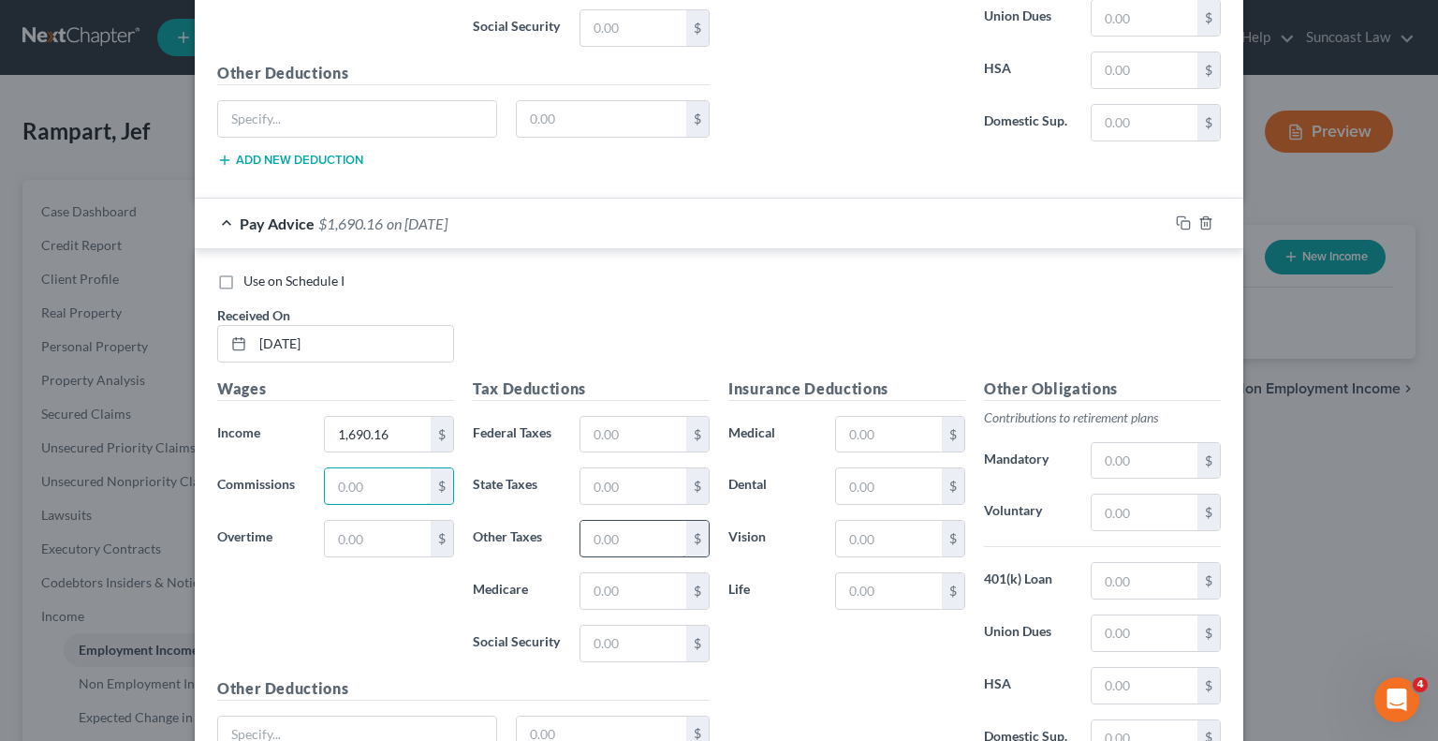
scroll to position [8558, 0]
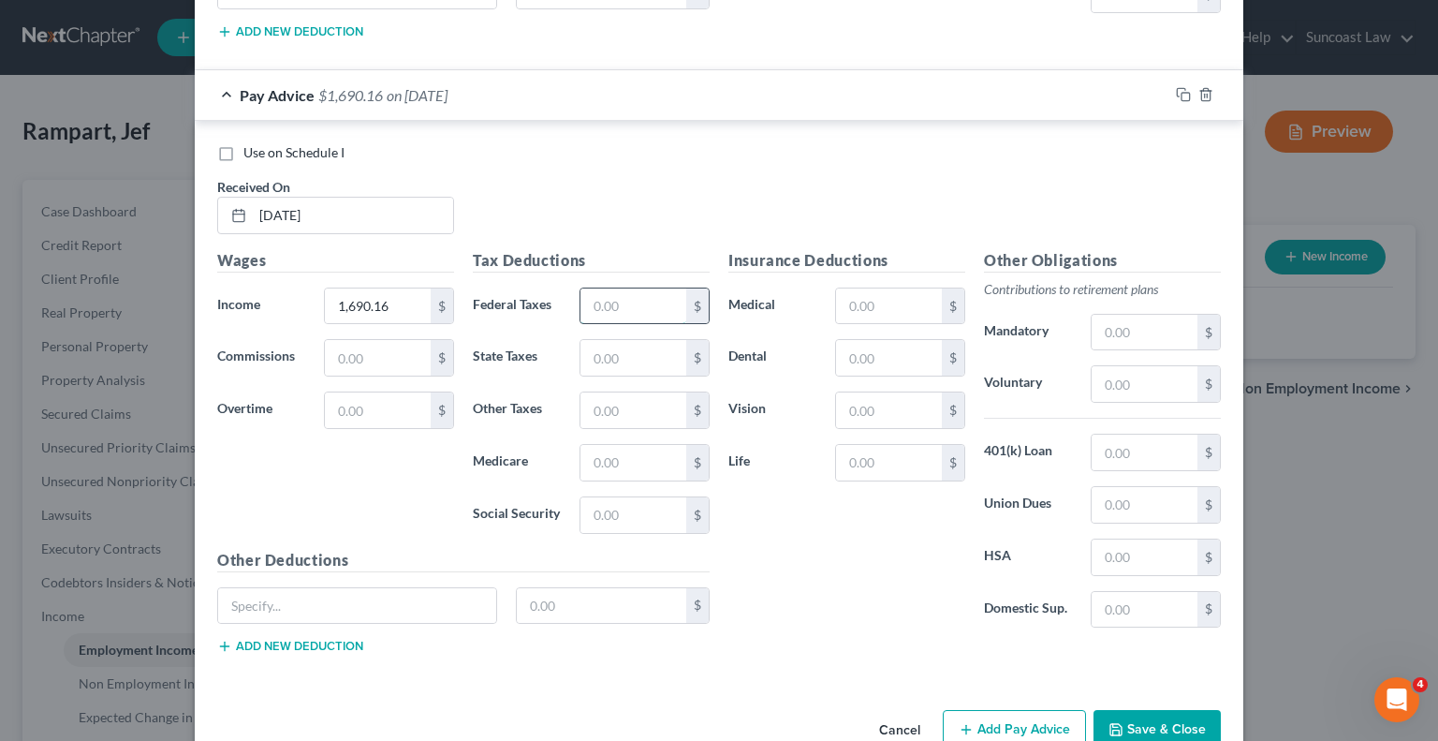
click at [620, 288] on input "text" at bounding box center [634, 306] width 106 height 36
type input "224.07"
click at [841, 288] on input "text" at bounding box center [889, 306] width 106 height 36
type input "40.79"
type input "2.75"
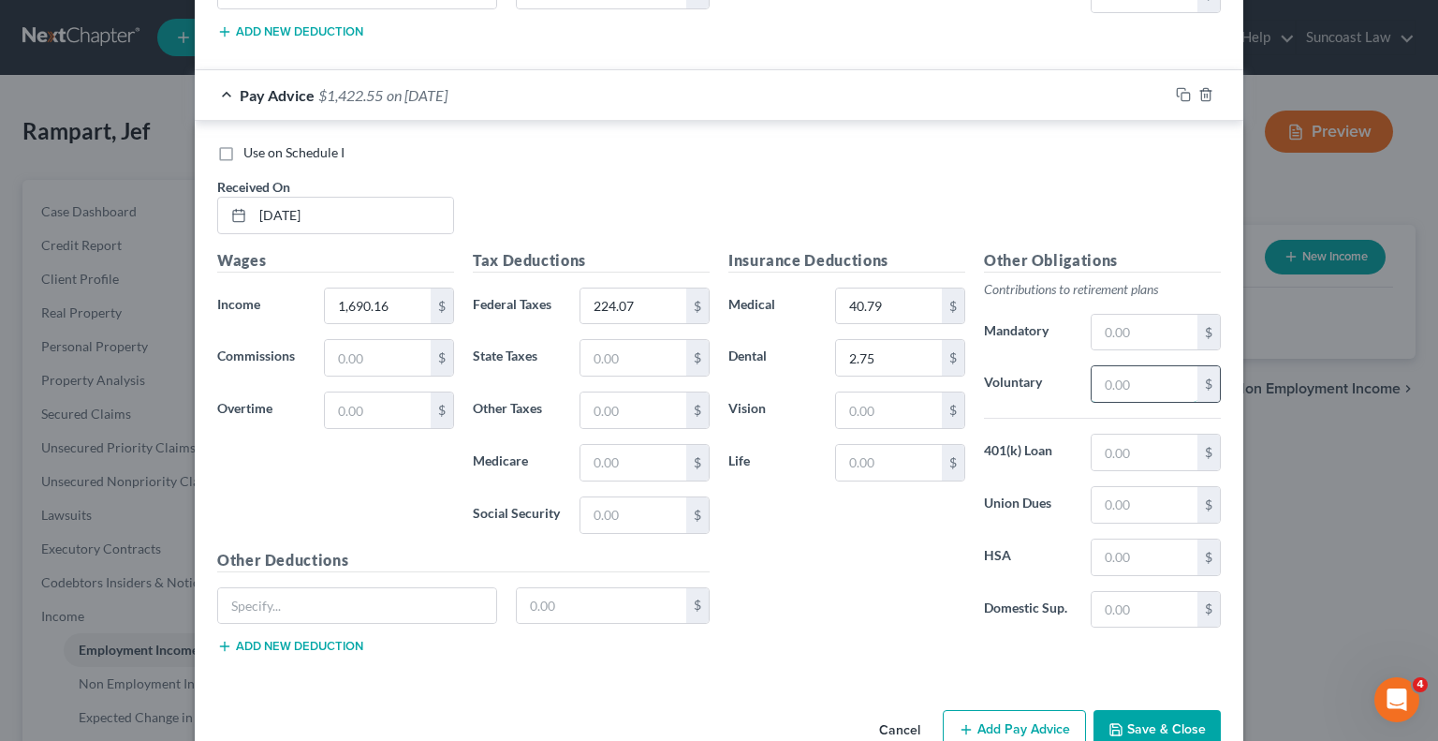
click at [1151, 366] on input "text" at bounding box center [1145, 384] width 106 height 36
type input "118.32"
click at [1004, 710] on button "Add Pay Advice" at bounding box center [1014, 729] width 143 height 39
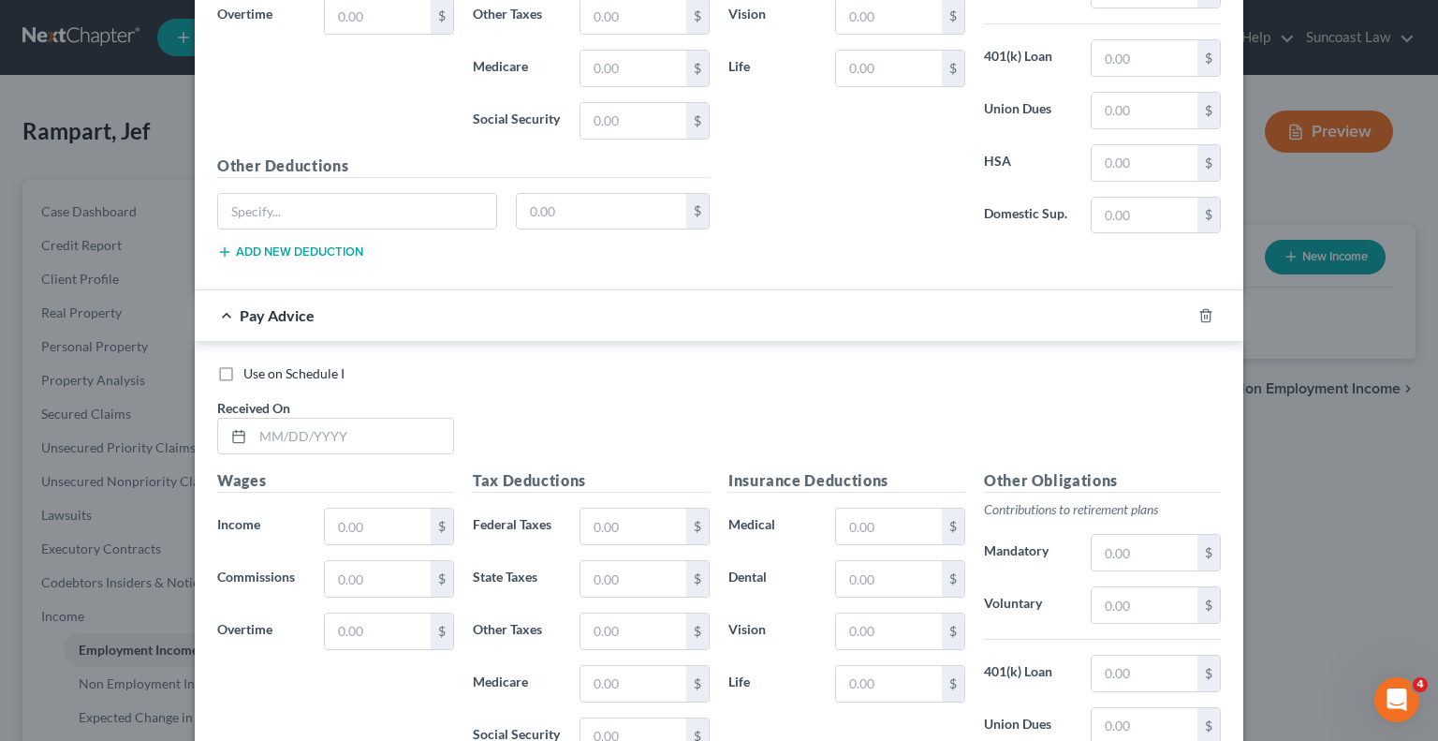
scroll to position [9026, 0]
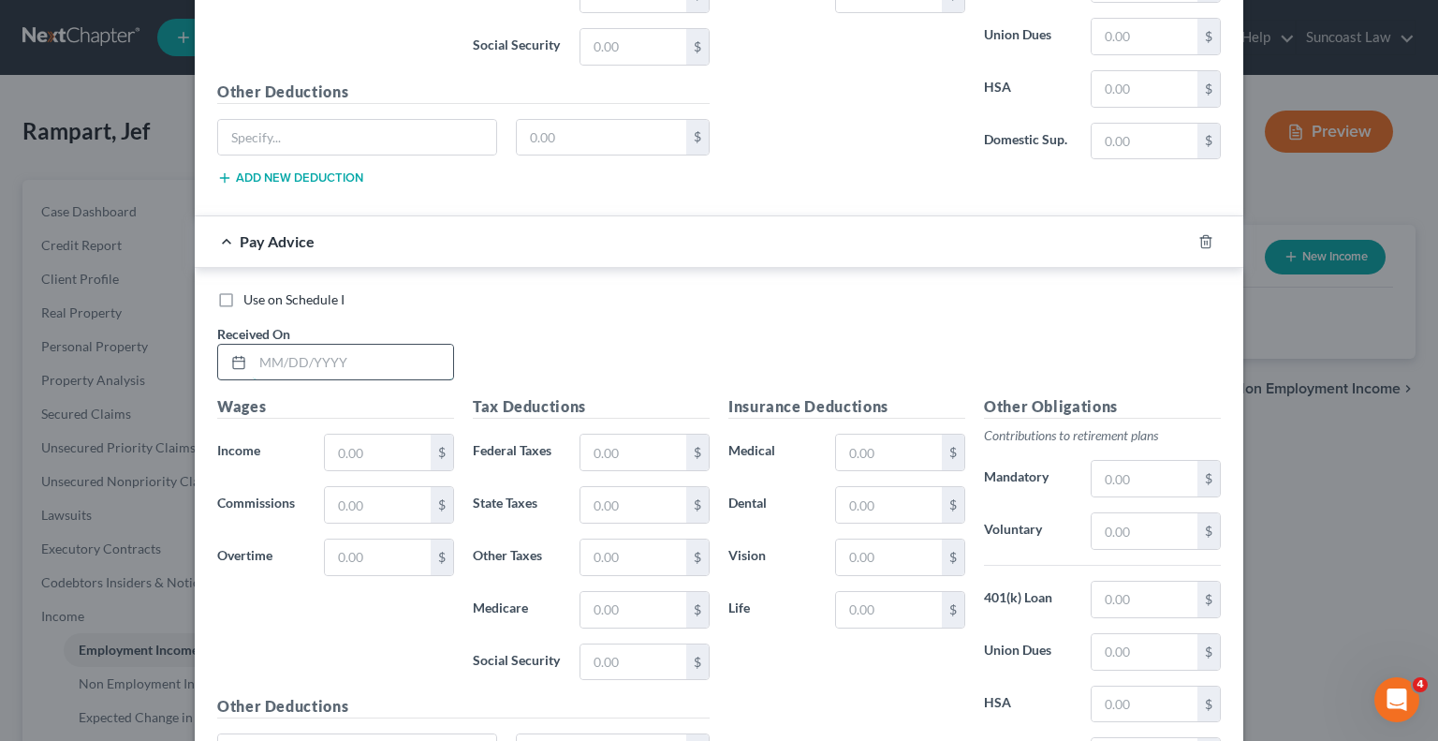
click at [375, 345] on input "text" at bounding box center [353, 363] width 200 height 36
type input "[DATE]"
type input "1,932.17"
click at [603, 434] on input "text" at bounding box center [634, 452] width 106 height 36
type input "292.10"
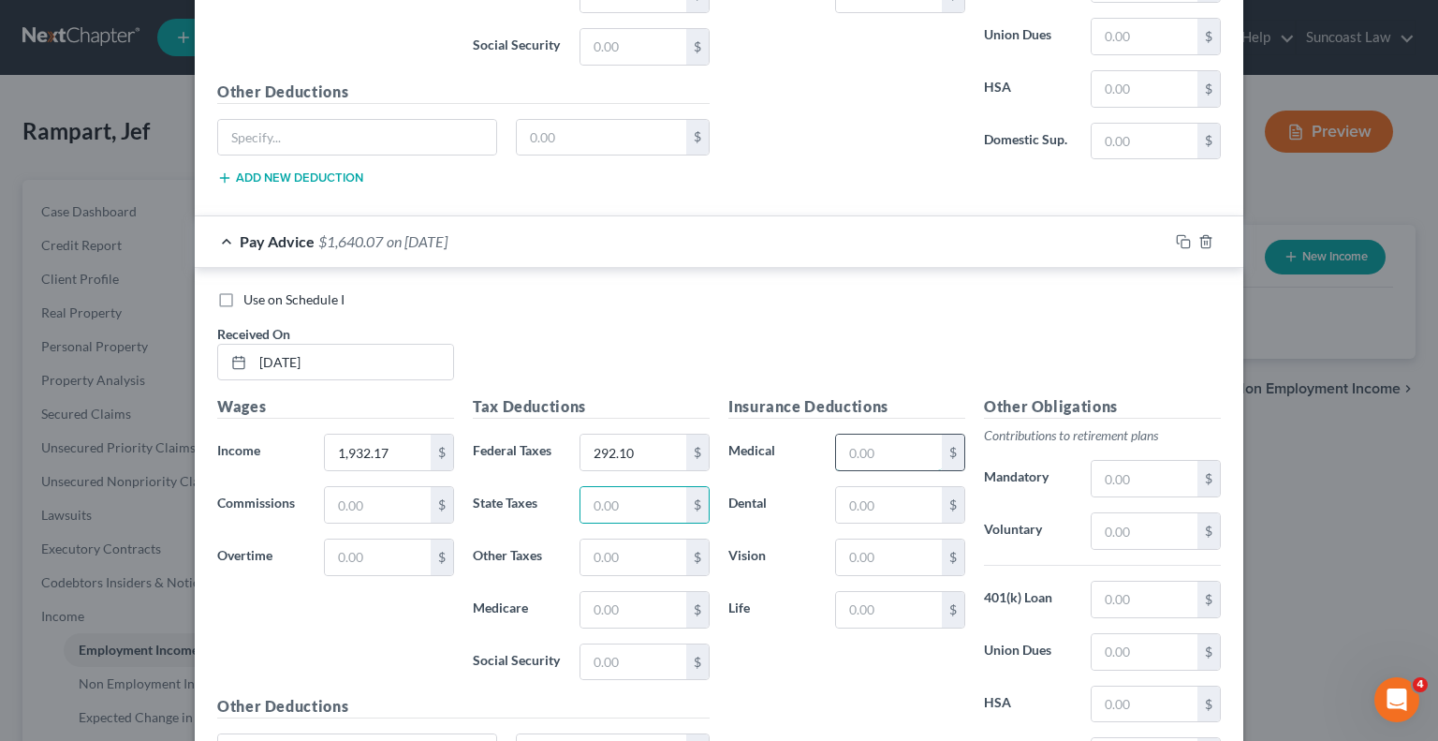
click at [886, 434] on input "text" at bounding box center [889, 452] width 106 height 36
type input "40.79"
type input "2.75"
click at [1161, 513] on input "text" at bounding box center [1145, 531] width 106 height 36
type input "135.26"
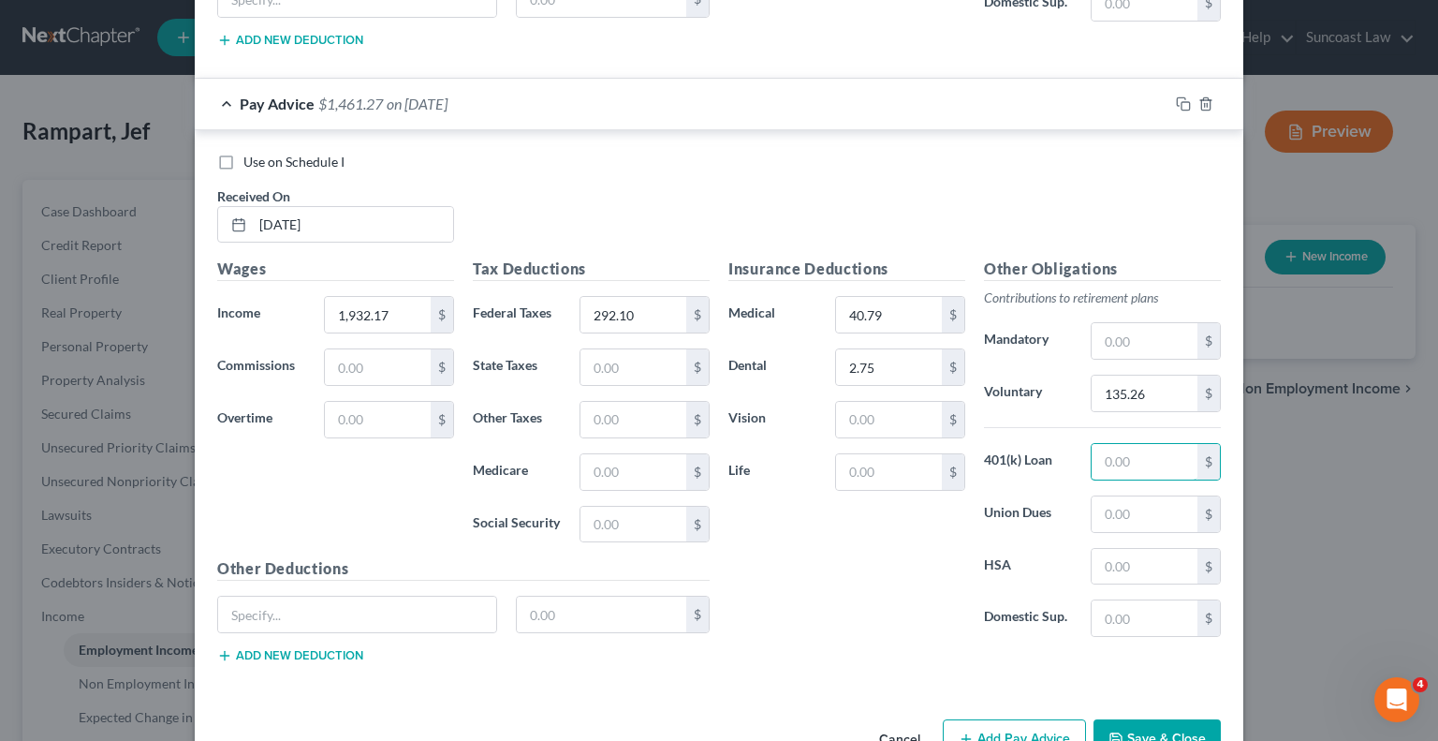
scroll to position [9169, 0]
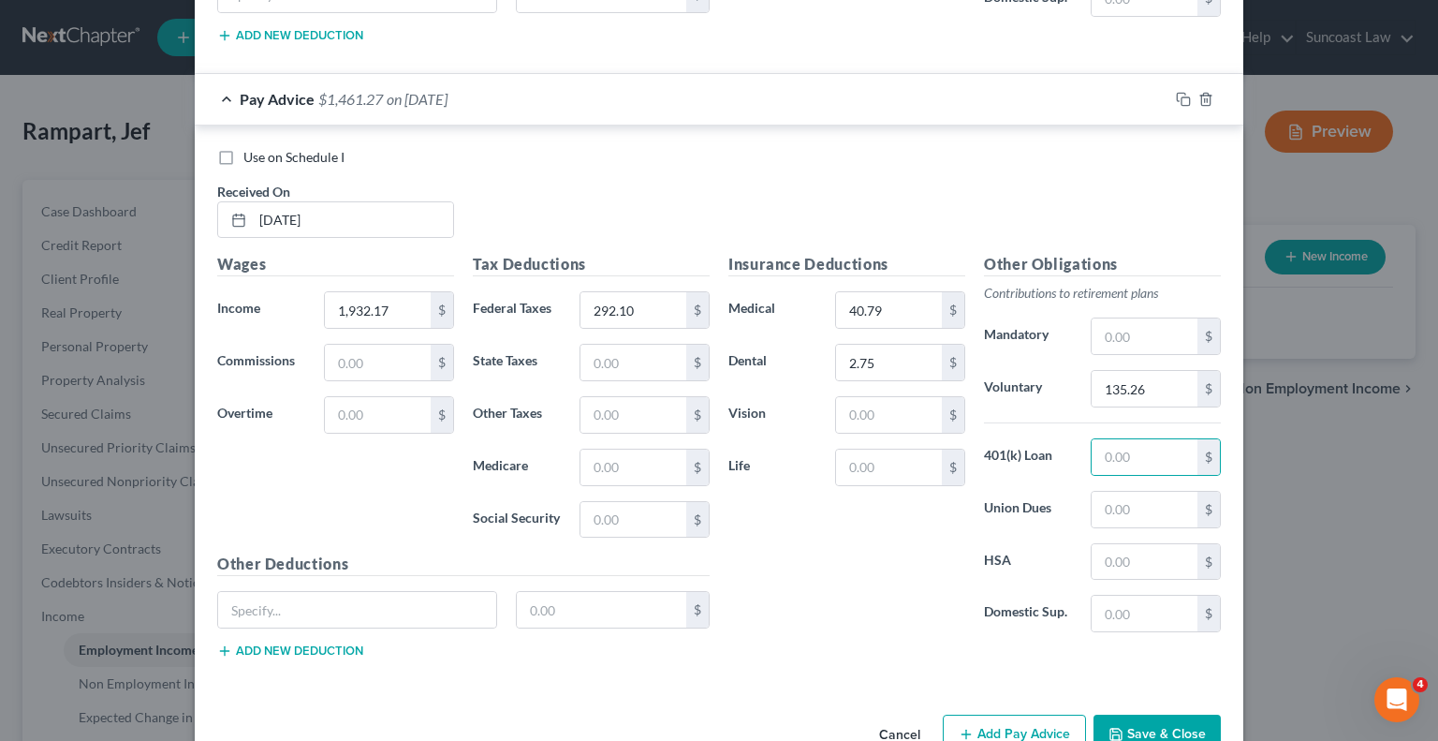
click at [996, 714] on button "Add Pay Advice" at bounding box center [1014, 733] width 143 height 39
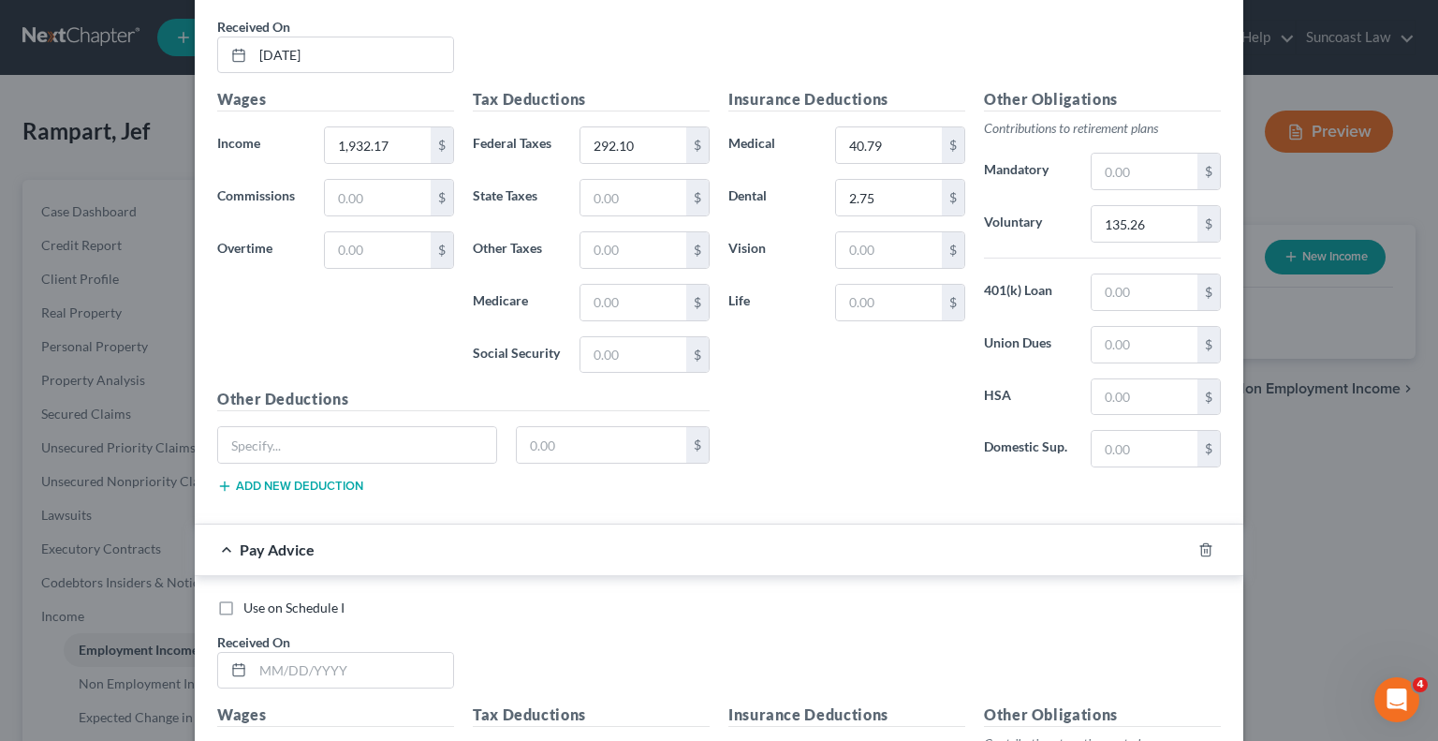
scroll to position [9543, 0]
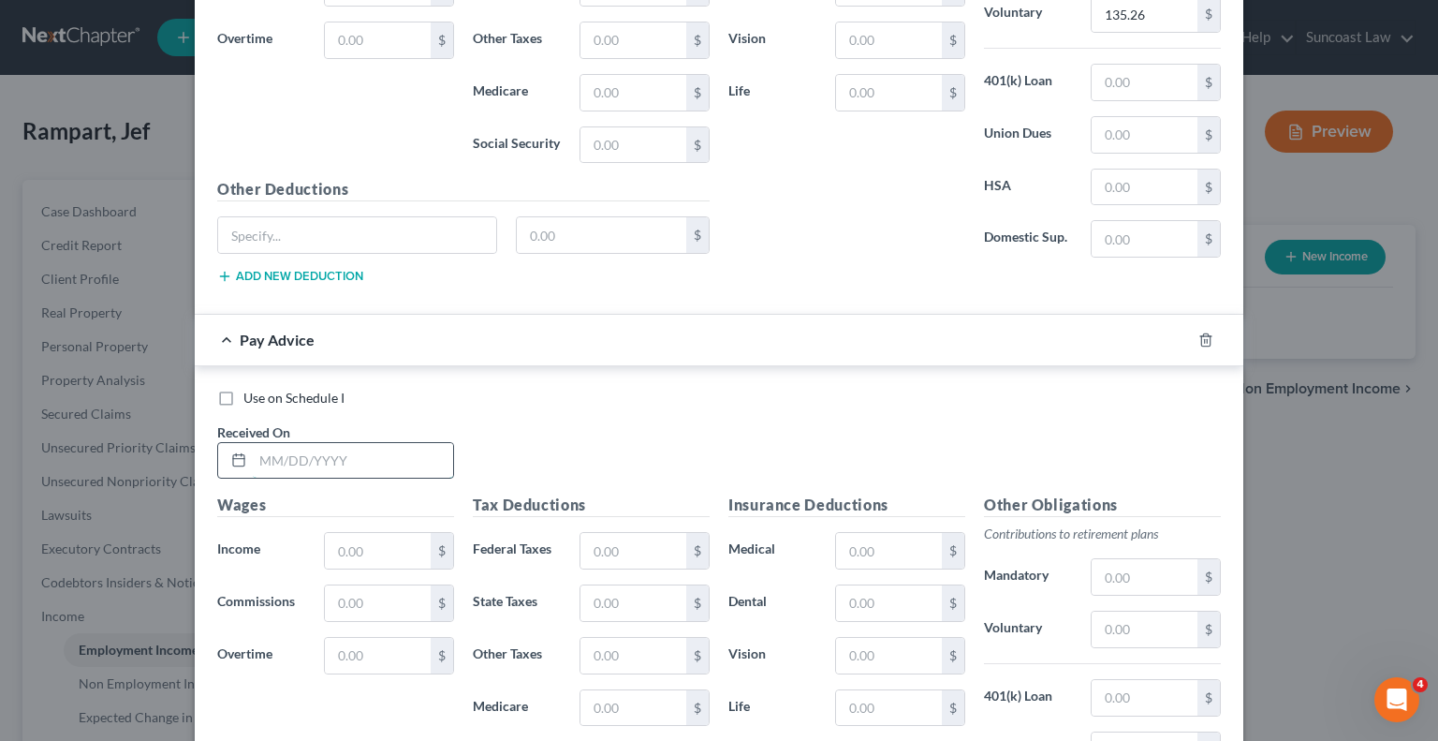
click at [370, 443] on input "text" at bounding box center [353, 461] width 200 height 36
type input "[DATE]"
type input "2,256.56"
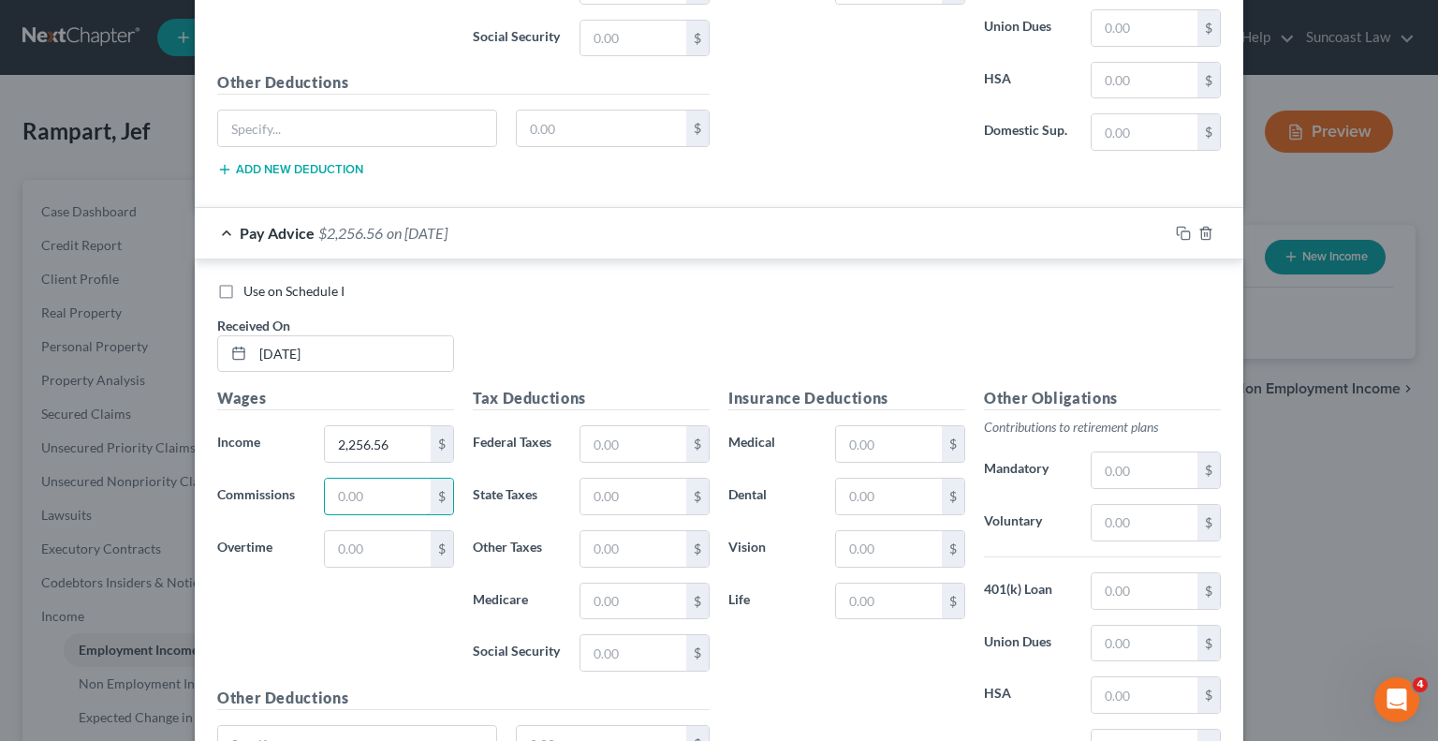
scroll to position [9730, 0]
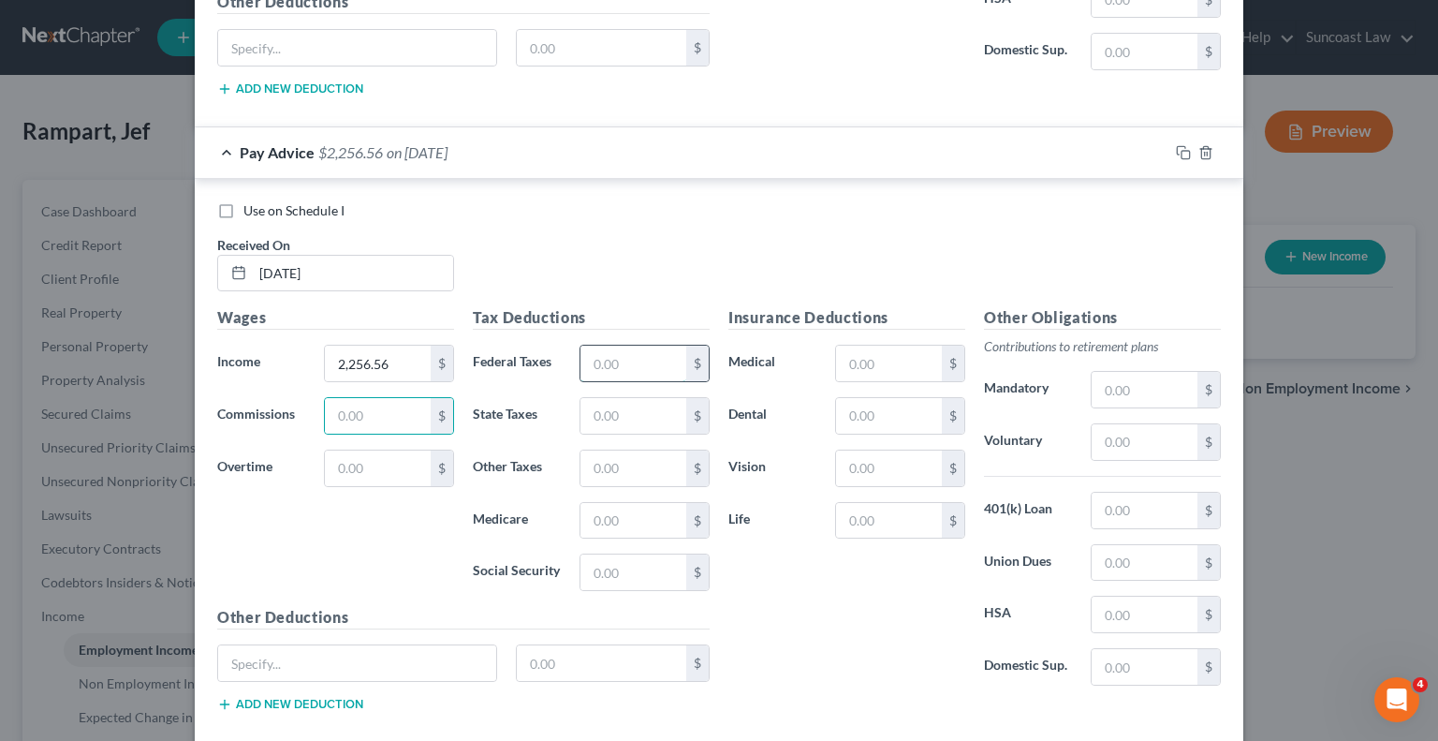
click at [636, 346] on input "text" at bounding box center [634, 364] width 106 height 36
type input "378.33"
click at [911, 346] on input "text" at bounding box center [889, 364] width 106 height 36
type input "40.79"
type input "2.75"
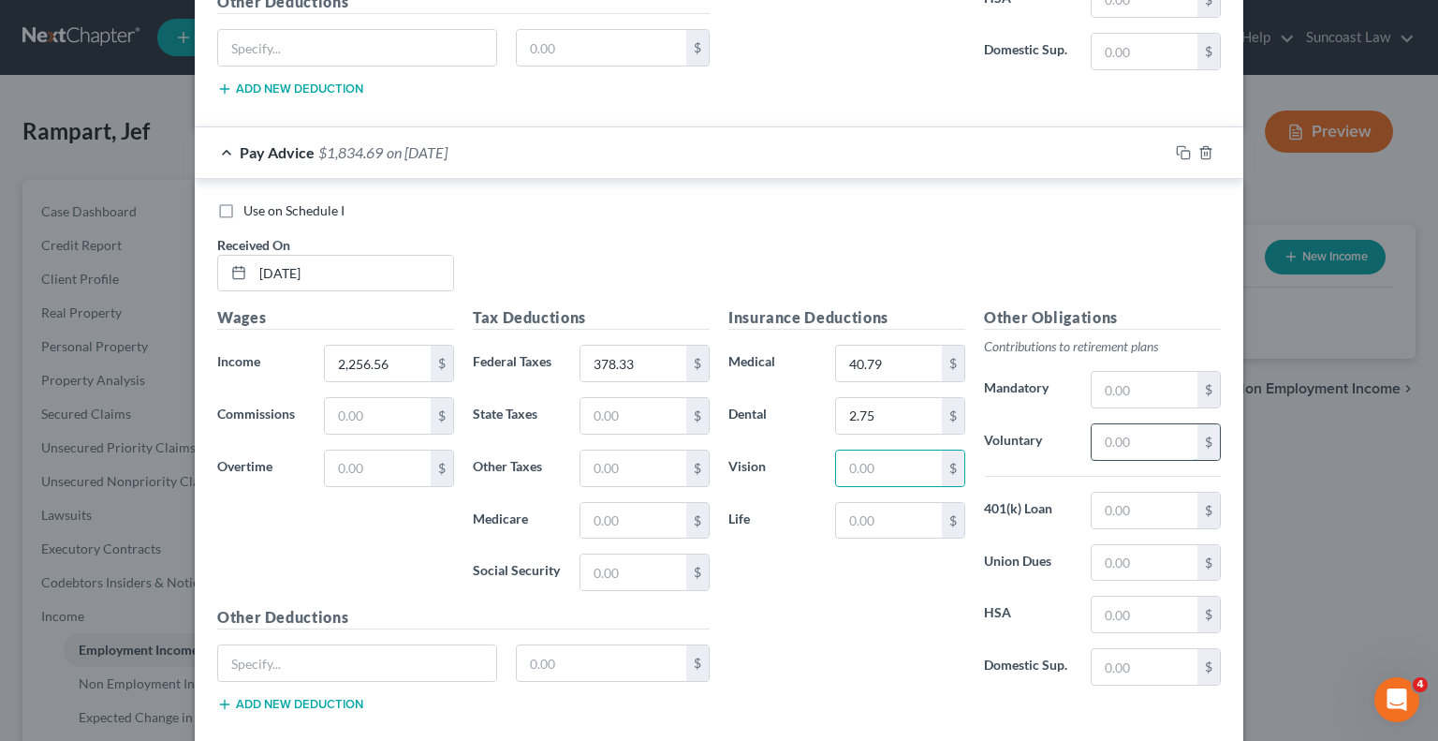
click at [1112, 424] on input "text" at bounding box center [1145, 442] width 106 height 36
type input "180.53"
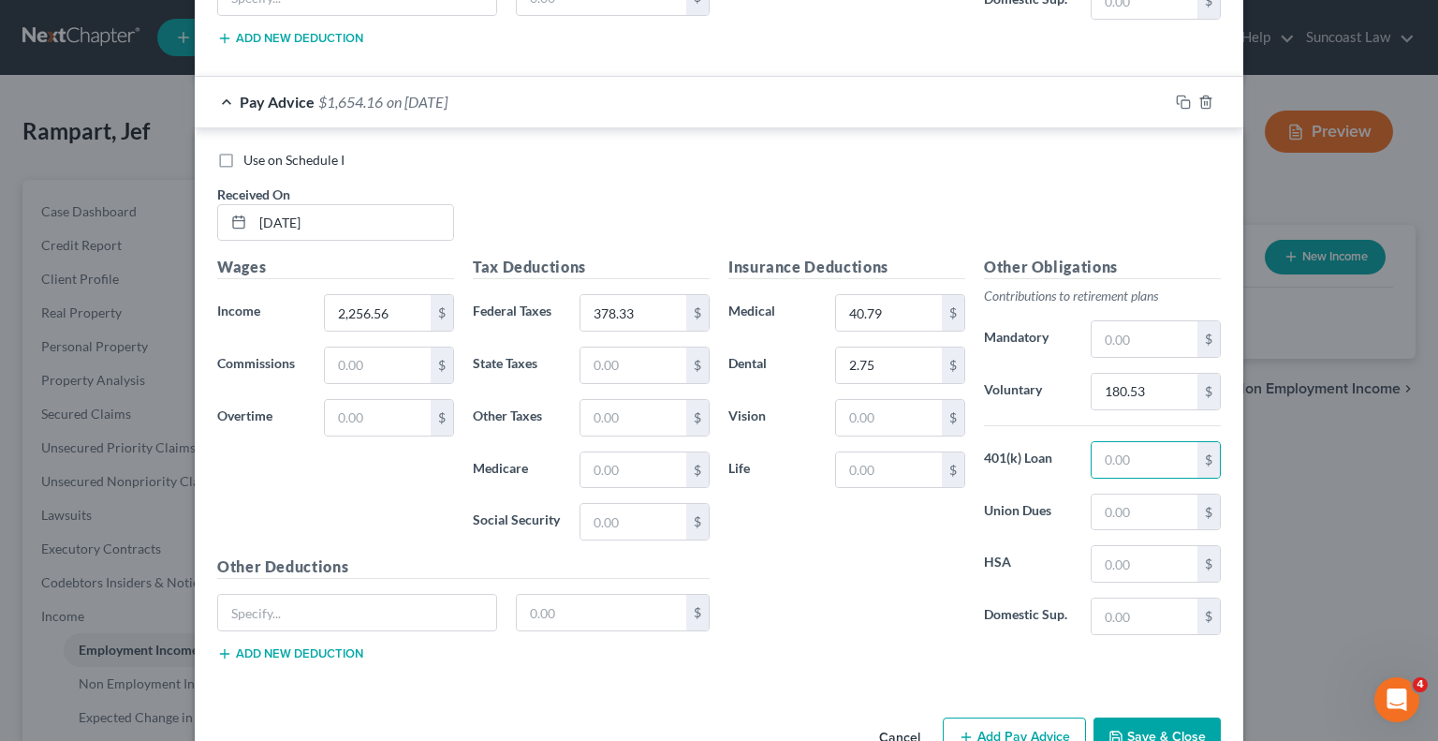
click at [1004, 717] on button "Add Pay Advice" at bounding box center [1014, 736] width 143 height 39
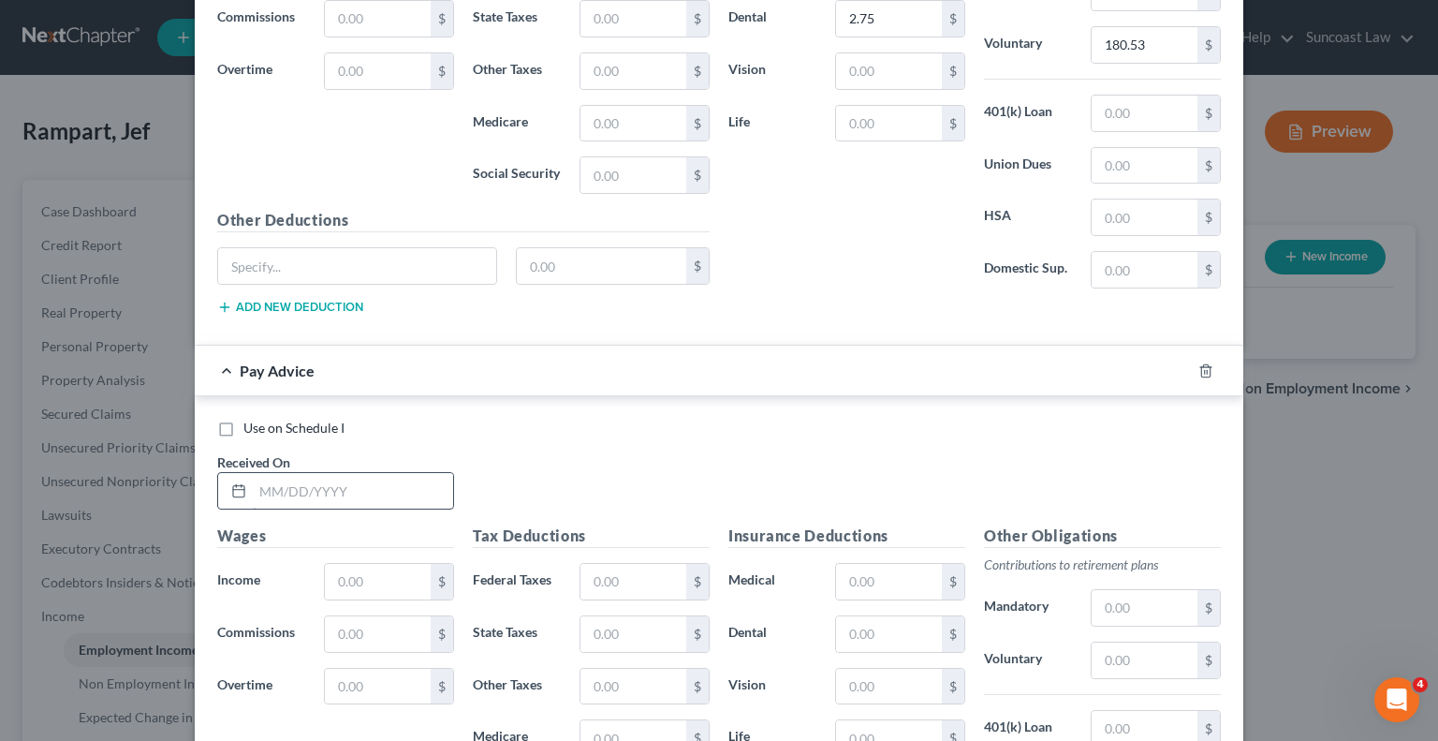
scroll to position [10155, 0]
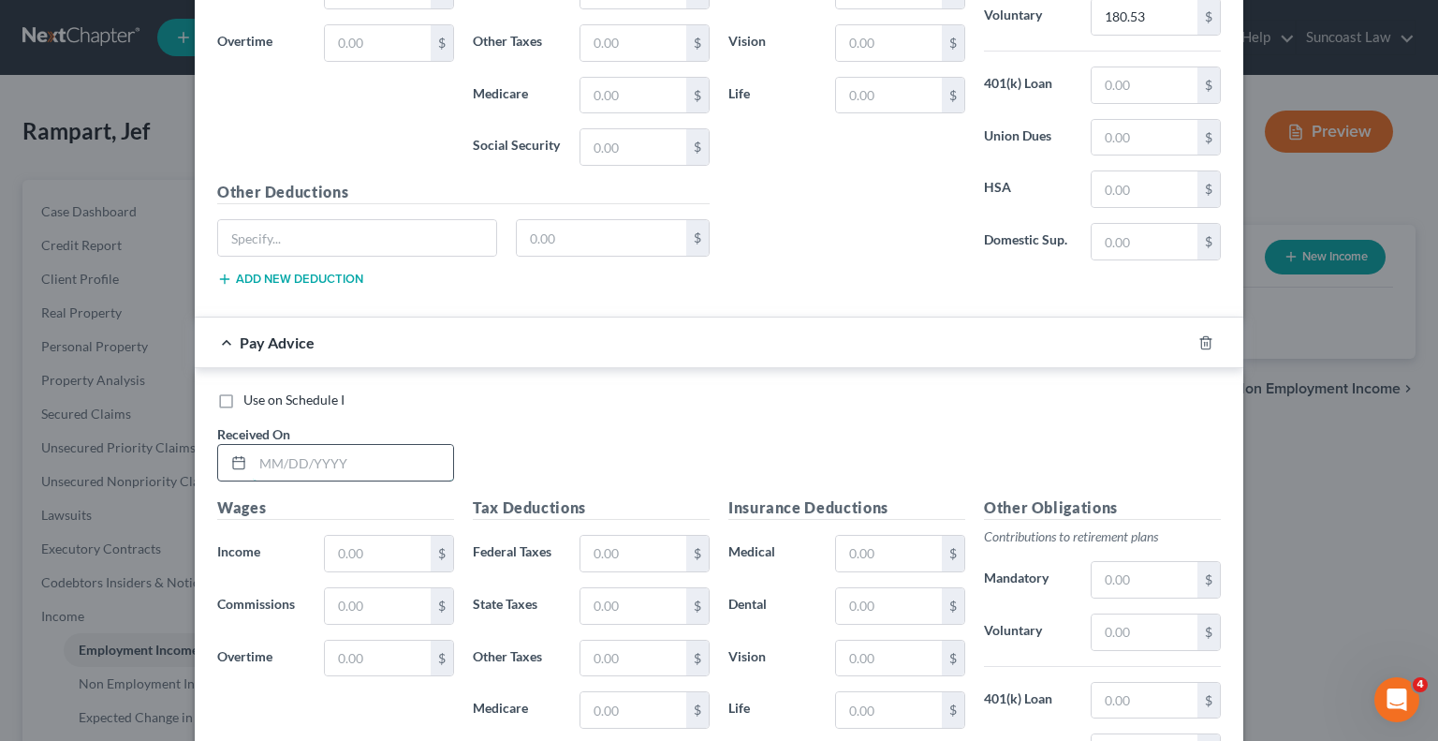
click at [402, 445] on input "text" at bounding box center [353, 463] width 200 height 36
type input "[DATE]"
type input "1,885.94"
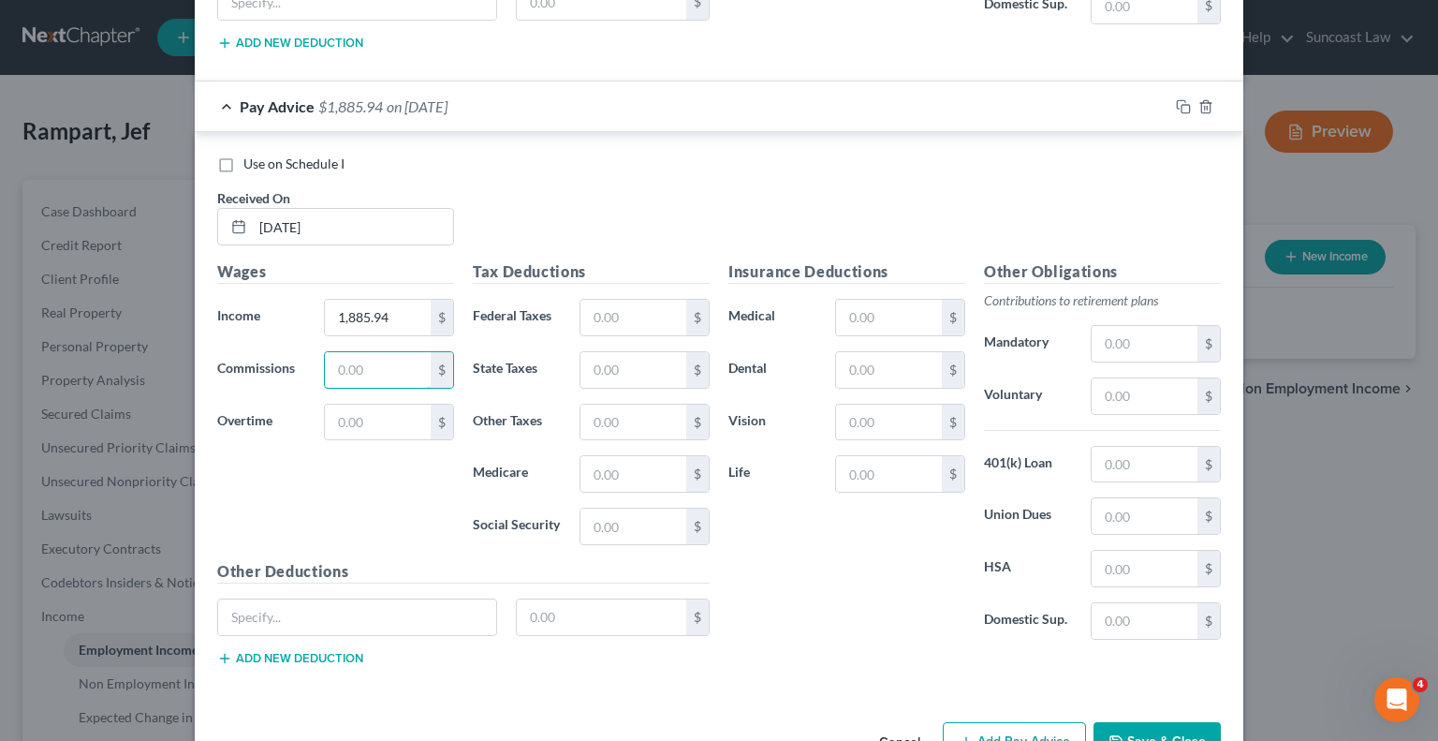
scroll to position [10392, 0]
click at [621, 299] on input "text" at bounding box center [634, 317] width 106 height 36
type input "274.95"
click at [895, 299] on input "text" at bounding box center [889, 317] width 106 height 36
type input "40.79"
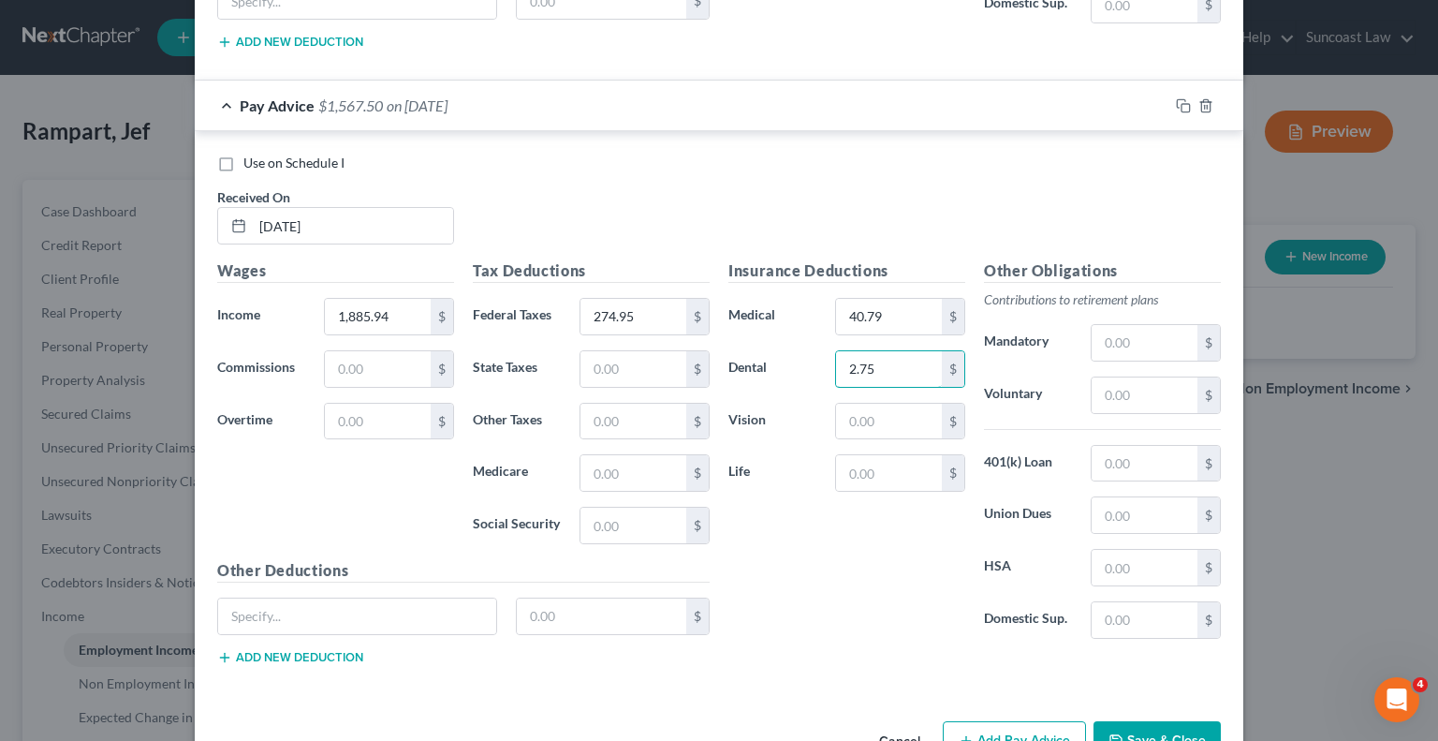
type input "2.75"
click at [1106, 377] on input "text" at bounding box center [1145, 395] width 106 height 36
type input "150.88"
click at [1008, 721] on button "Add Pay Advice" at bounding box center [1014, 740] width 143 height 39
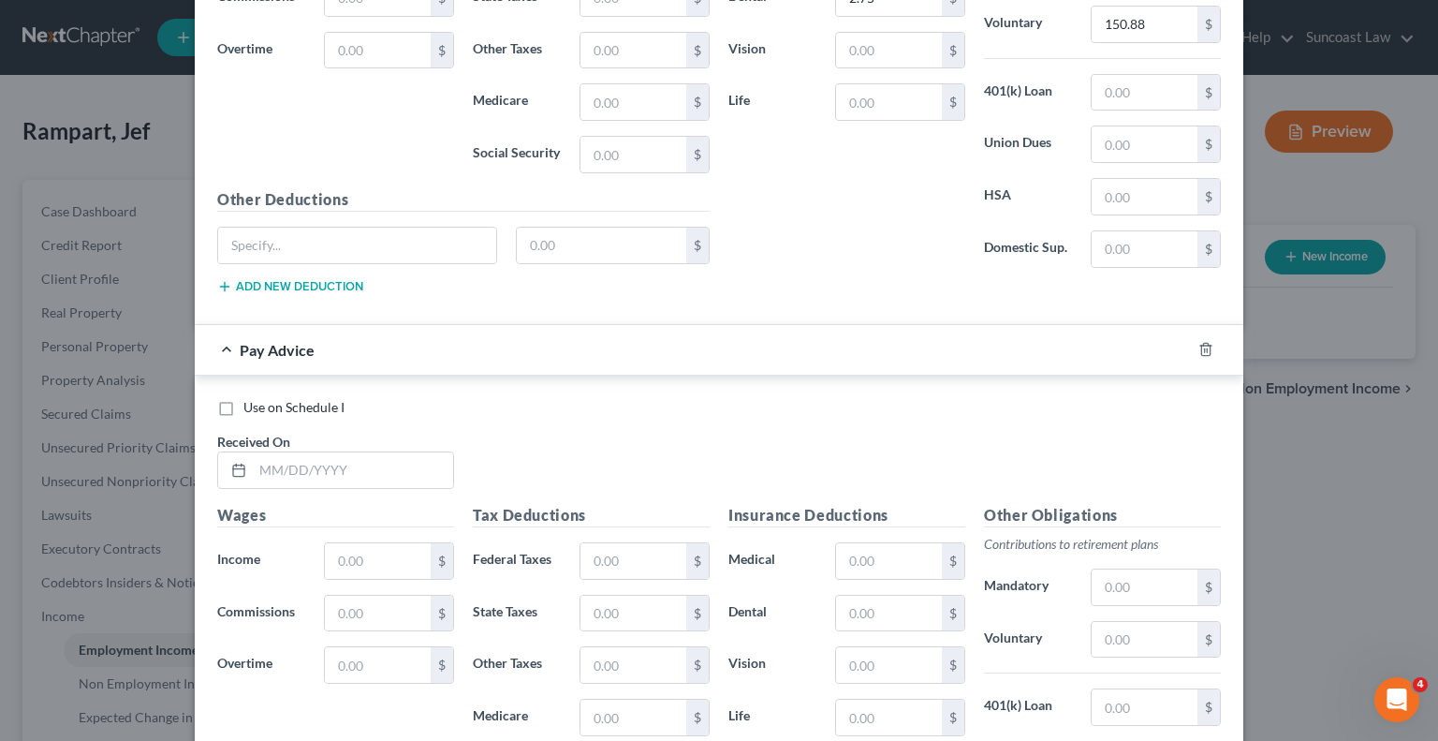
scroll to position [10767, 0]
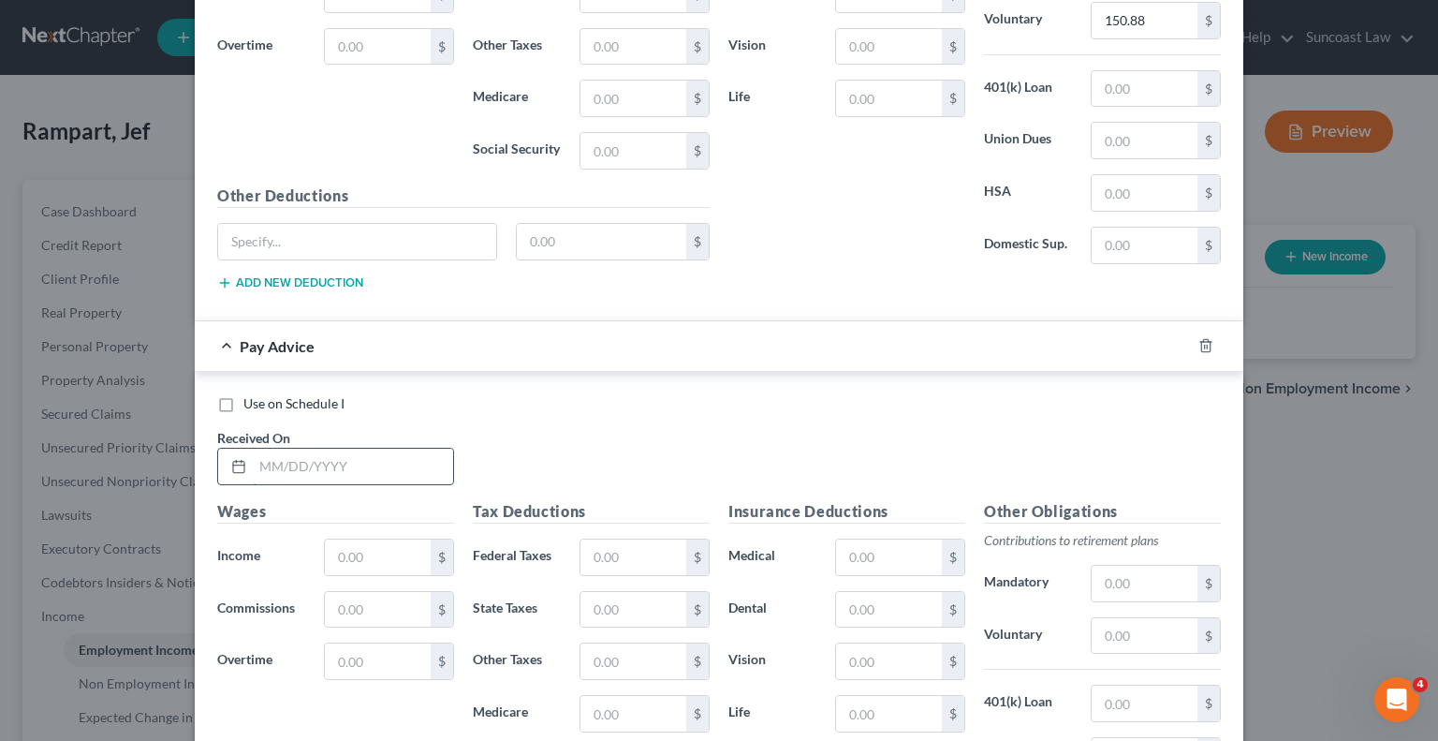
click at [402, 449] on input "text" at bounding box center [353, 467] width 200 height 36
type input "[DATE]"
type input "1,918.58"
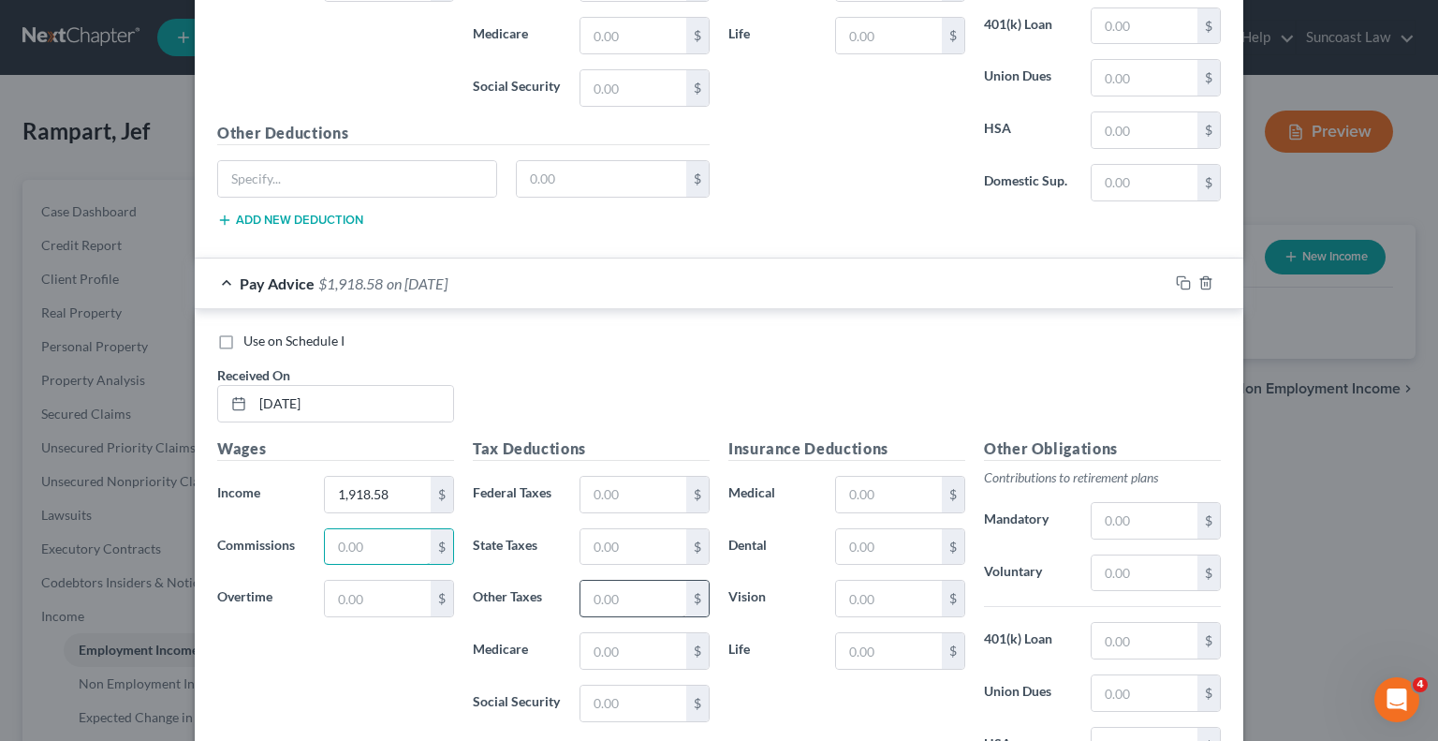
scroll to position [10954, 0]
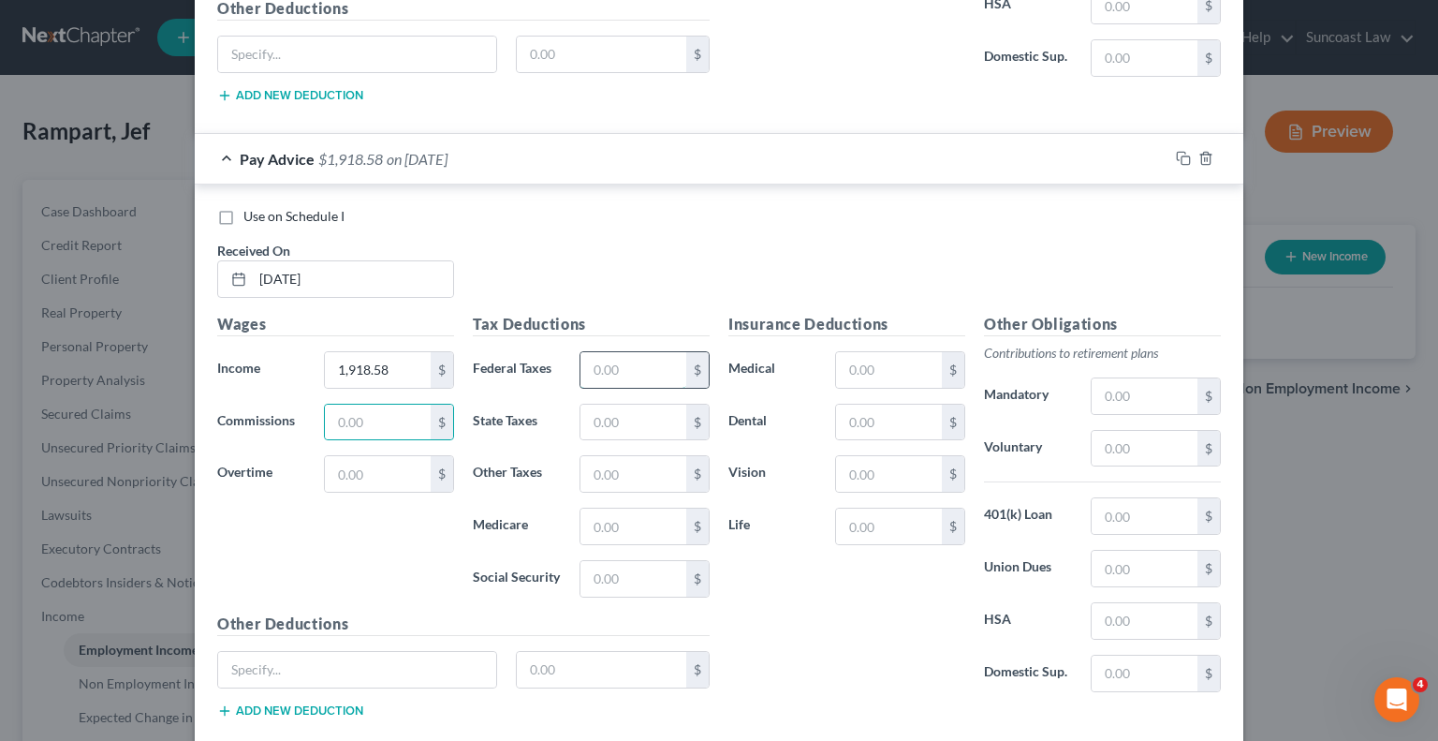
click at [612, 352] on input "text" at bounding box center [634, 370] width 106 height 36
type input "284.06"
click at [879, 352] on input "text" at bounding box center [889, 370] width 106 height 36
type input "40.79"
type input "2.75"
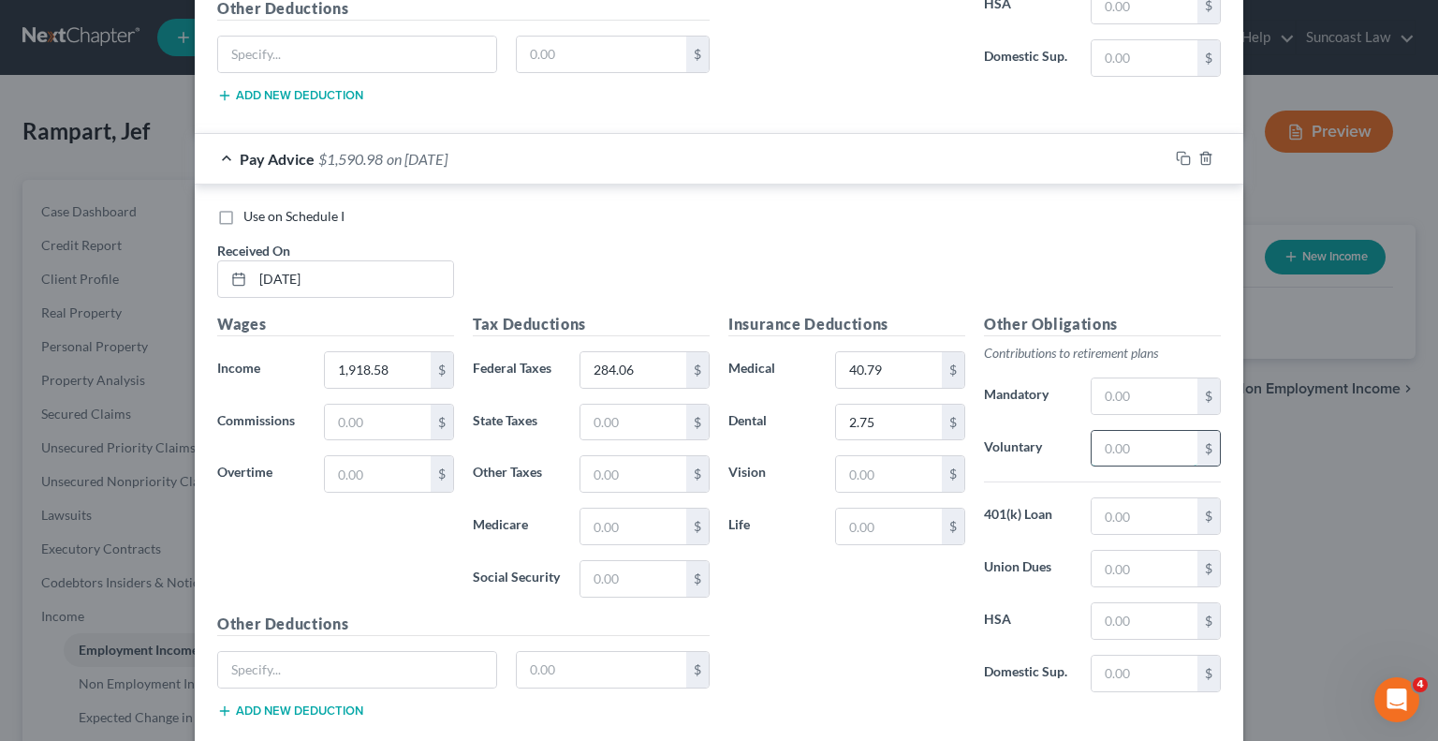
click at [1099, 431] on input "text" at bounding box center [1145, 449] width 106 height 36
type input "153.49"
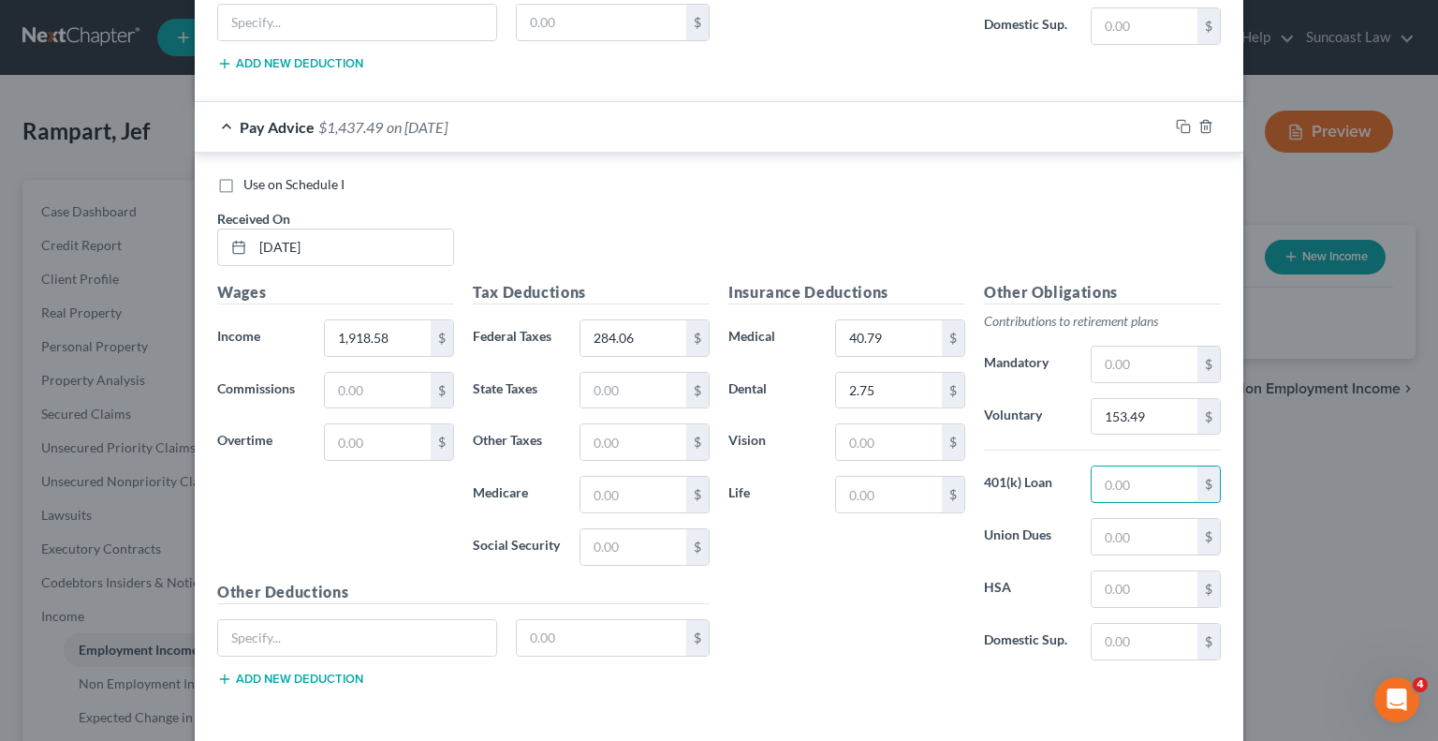
scroll to position [11004, 0]
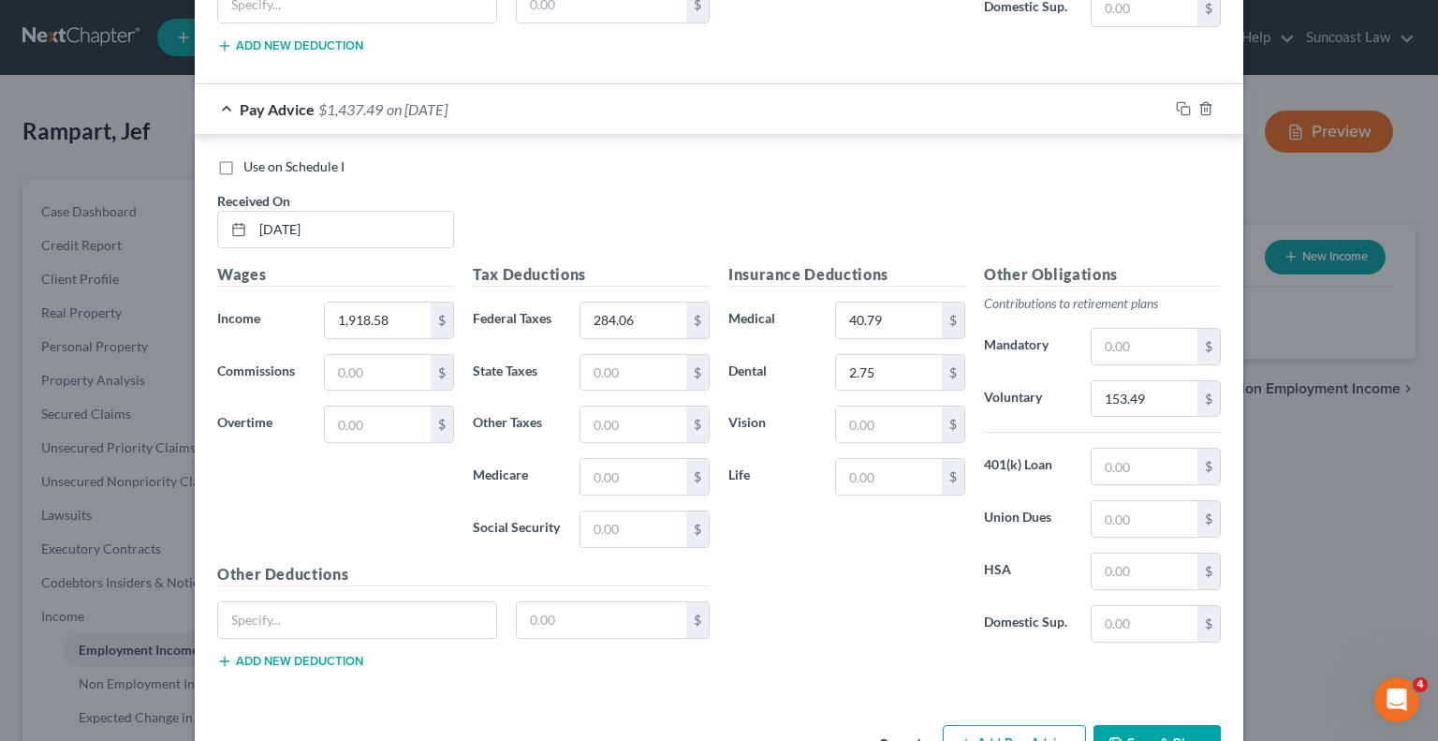
click at [983, 725] on button "Add Pay Advice" at bounding box center [1014, 744] width 143 height 39
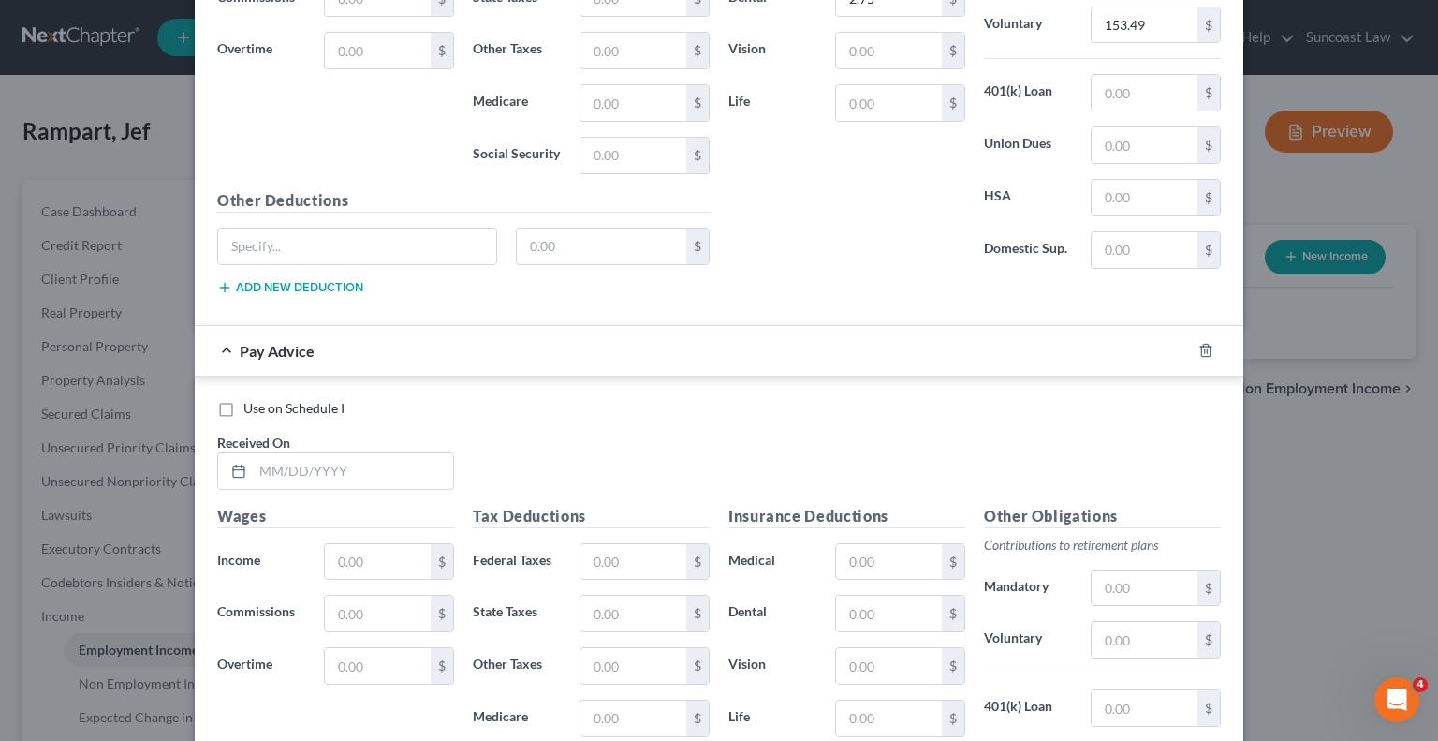
scroll to position [11378, 0]
drag, startPoint x: 406, startPoint y: 403, endPoint x: 403, endPoint y: 372, distance: 31.1
click at [406, 452] on input "text" at bounding box center [353, 470] width 200 height 36
type input "[DATE]"
type input "1,676.68"
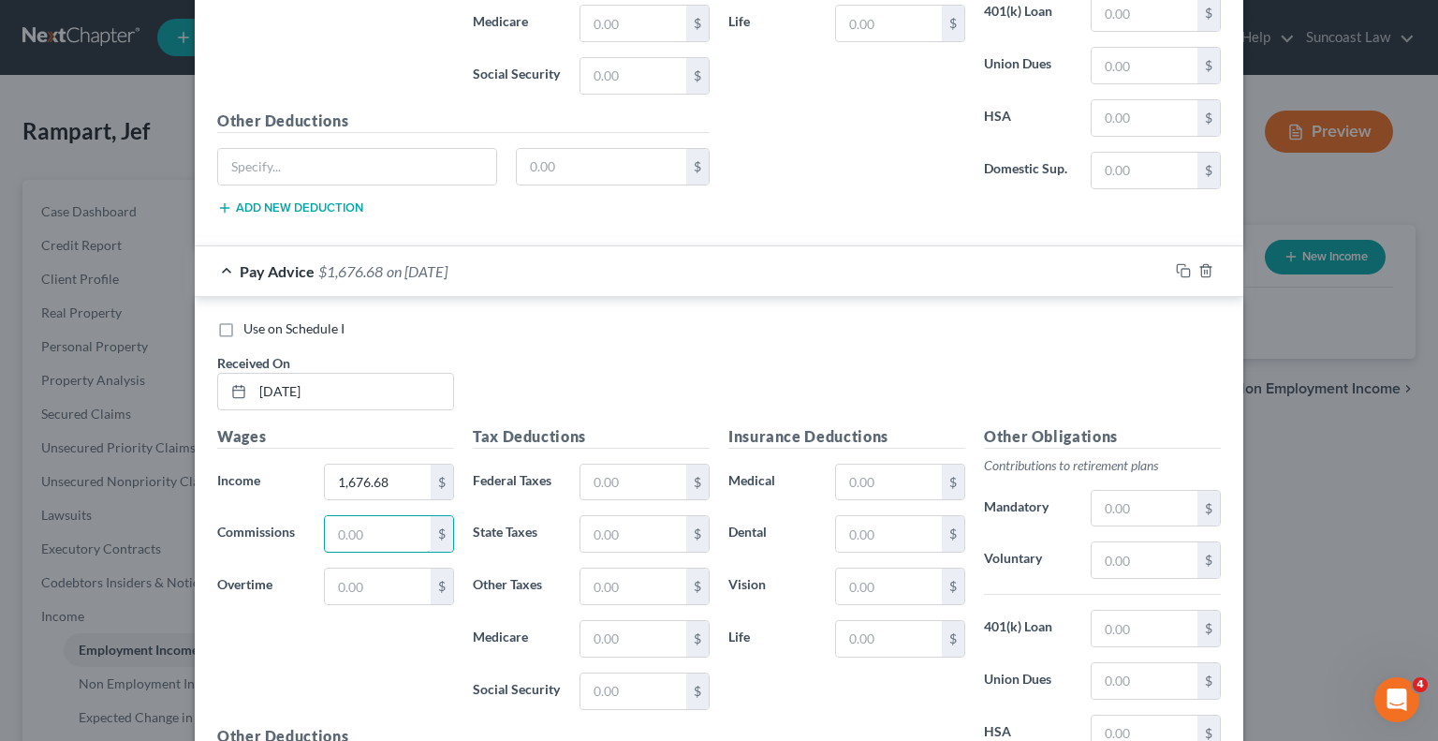
scroll to position [11616, 0]
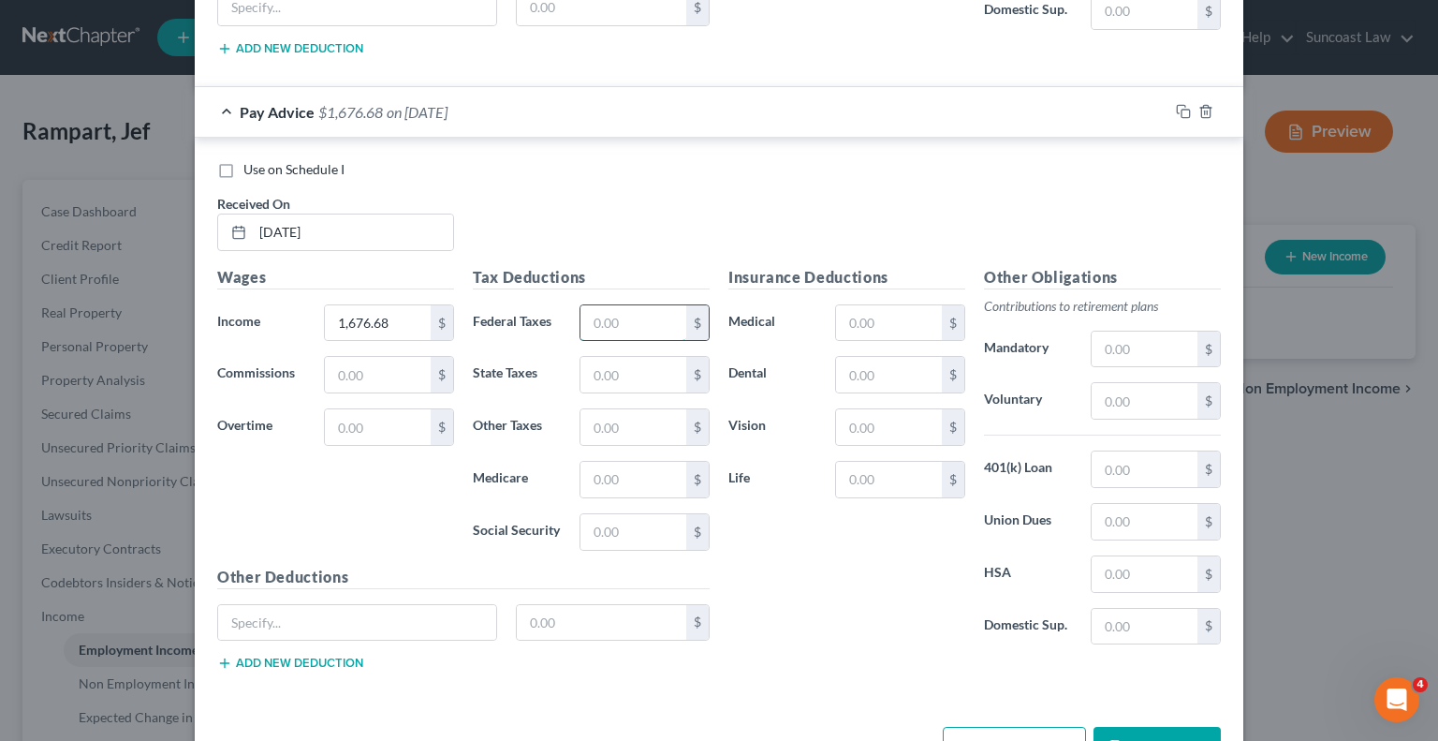
click at [604, 305] on input "text" at bounding box center [634, 323] width 106 height 36
type input "216.59"
click at [884, 305] on input "text" at bounding box center [889, 323] width 106 height 36
type input "40.79"
type input "2.75"
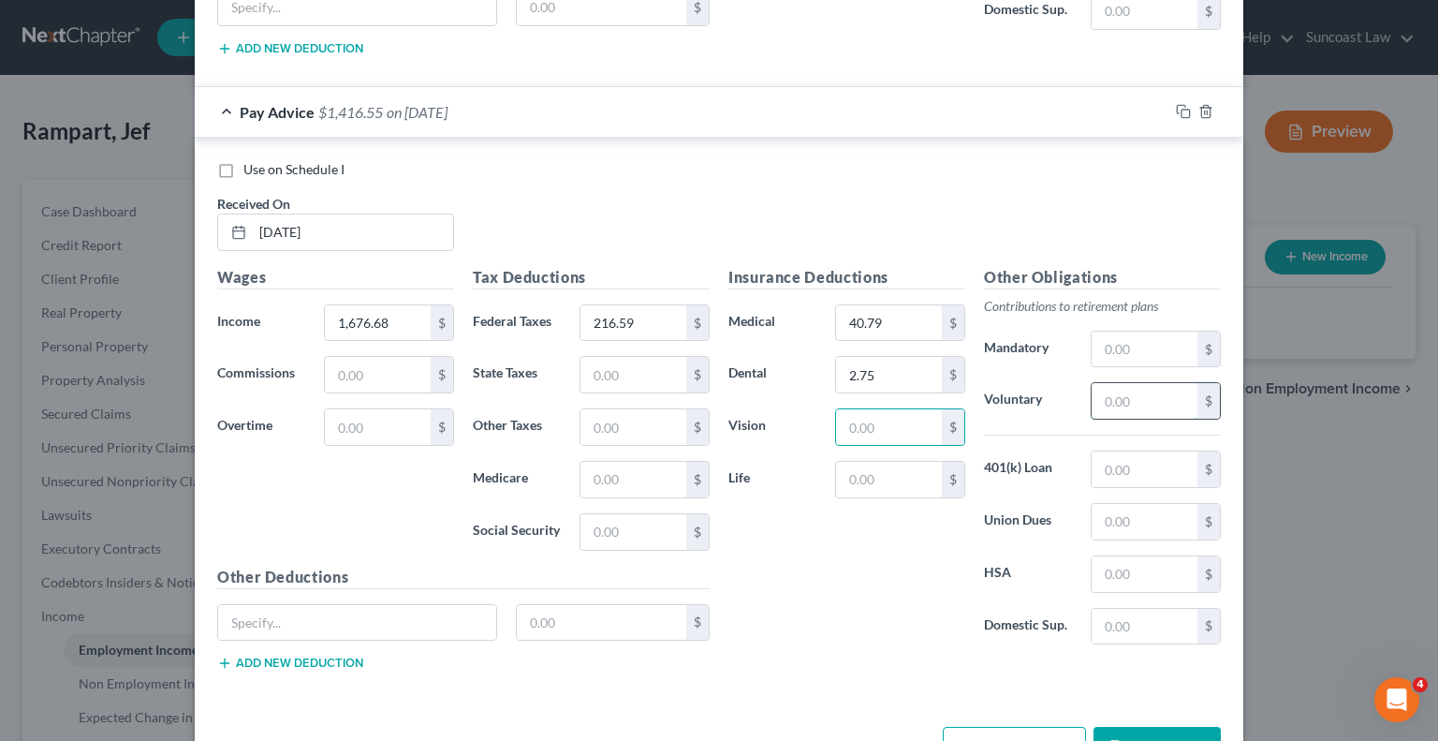
click at [1143, 383] on input "text" at bounding box center [1145, 401] width 106 height 36
type input "134.14"
type input "35.76"
click at [1016, 727] on button "Add Pay Advice" at bounding box center [1014, 746] width 143 height 39
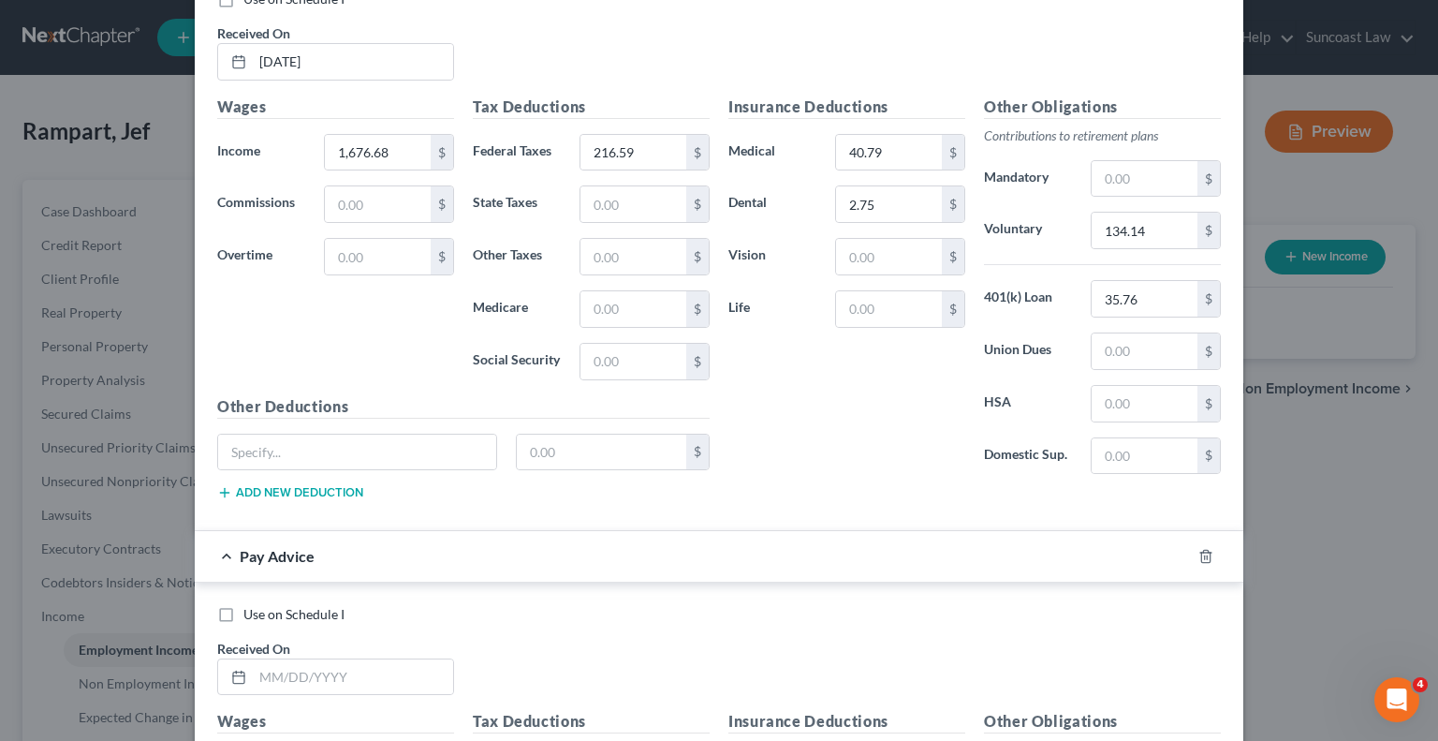
scroll to position [11991, 0]
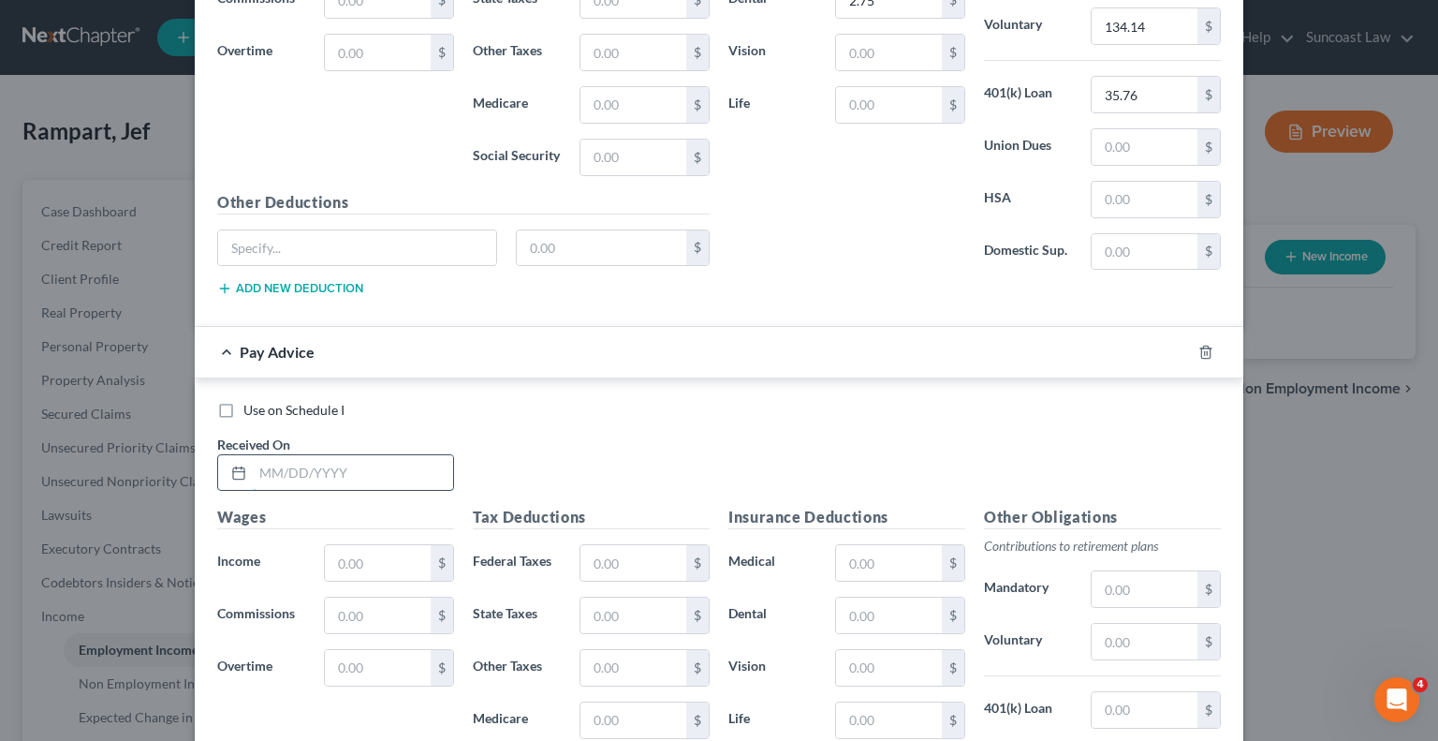
click at [390, 455] on input "text" at bounding box center [353, 473] width 200 height 36
type input "[DATE]"
type input "2,095.32"
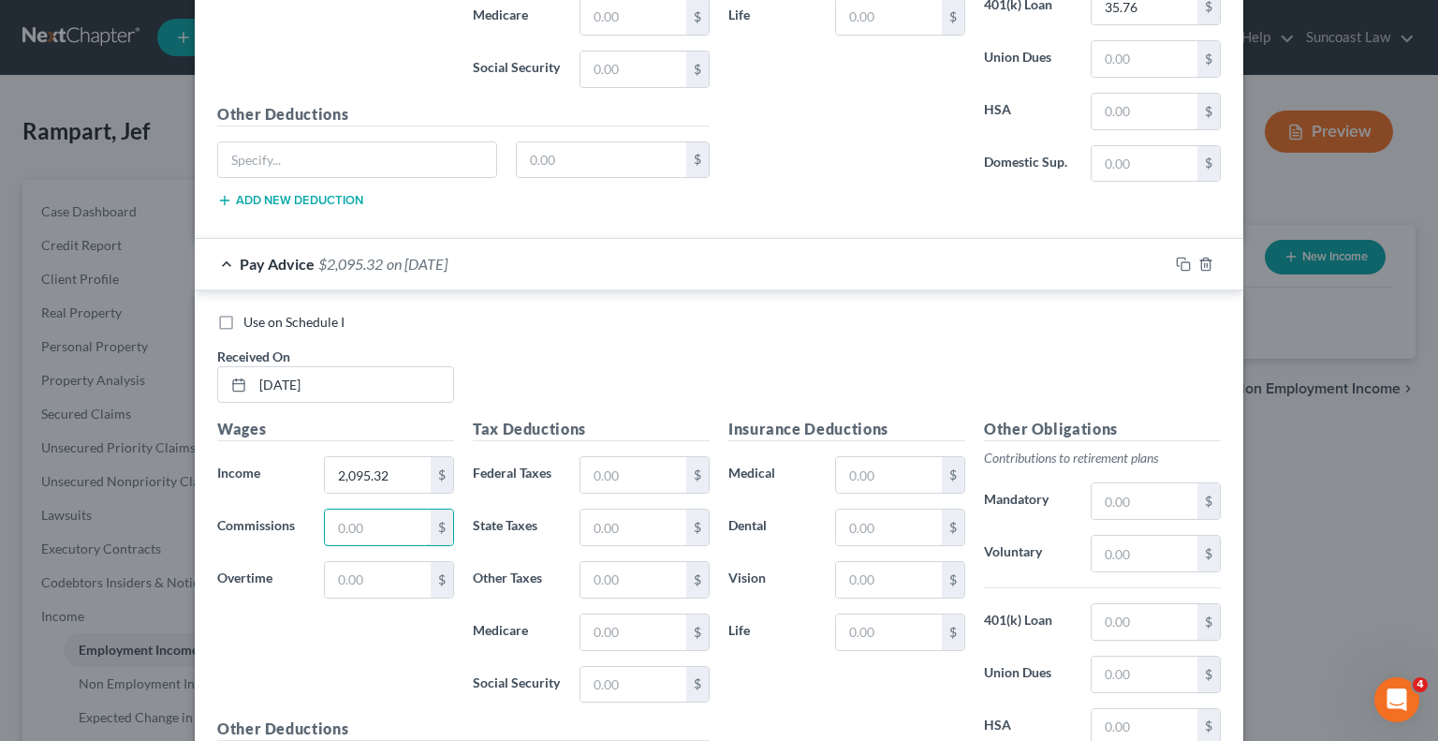
scroll to position [12178, 0]
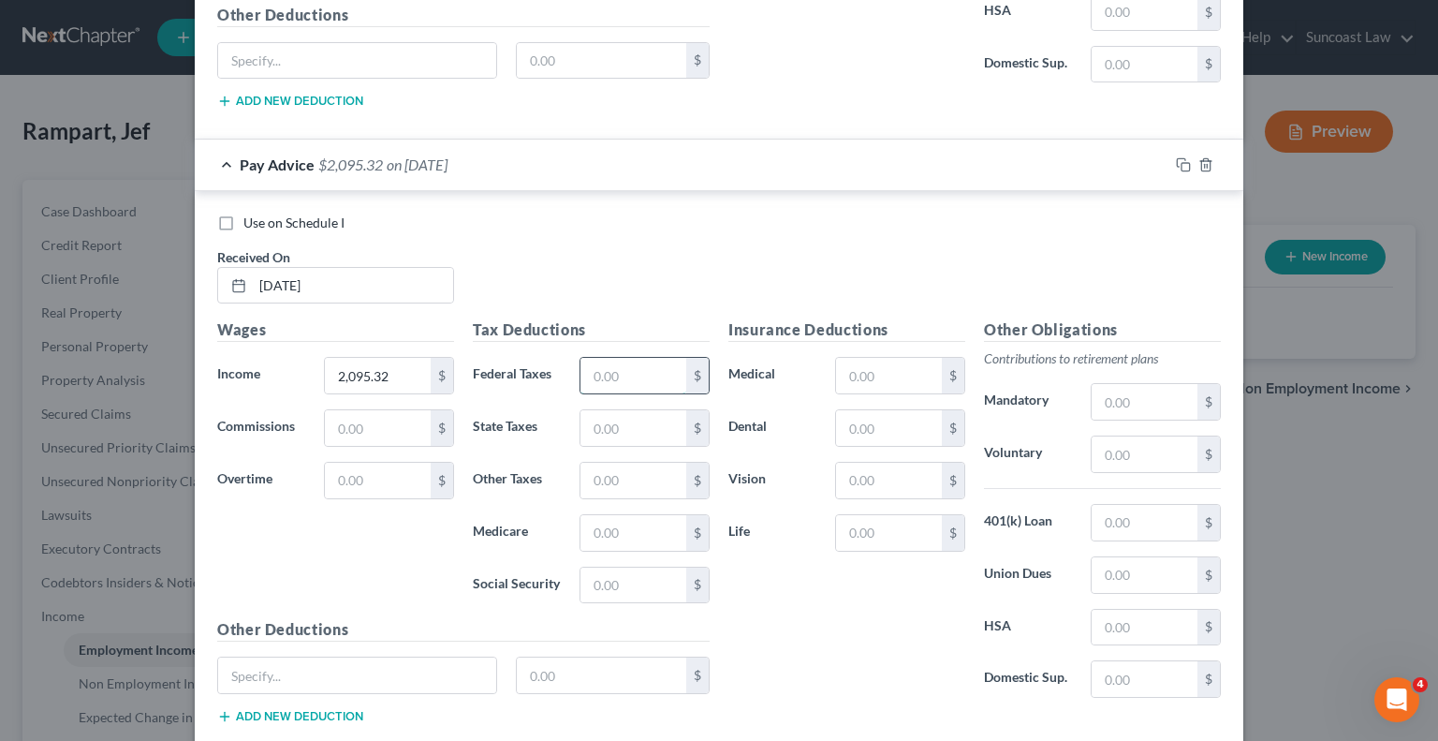
drag, startPoint x: 621, startPoint y: 314, endPoint x: 610, endPoint y: 309, distance: 11.3
click at [615, 358] on input "text" at bounding box center [634, 376] width 106 height 36
type input "333.35"
click at [884, 358] on input "text" at bounding box center [889, 376] width 106 height 36
type input "40.79"
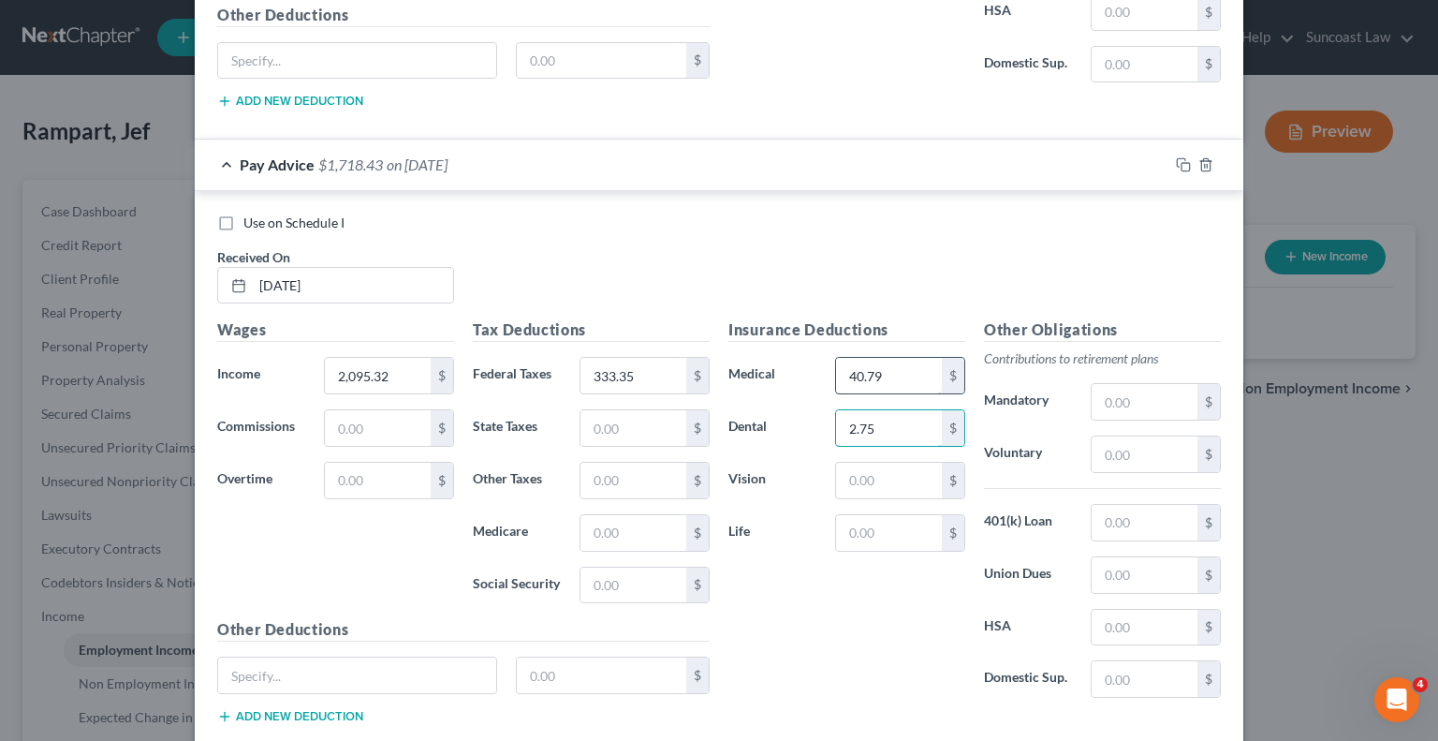
type input "2.75"
click at [1149, 436] on input "text" at bounding box center [1145, 454] width 106 height 36
type input "167.63"
type input "35.76"
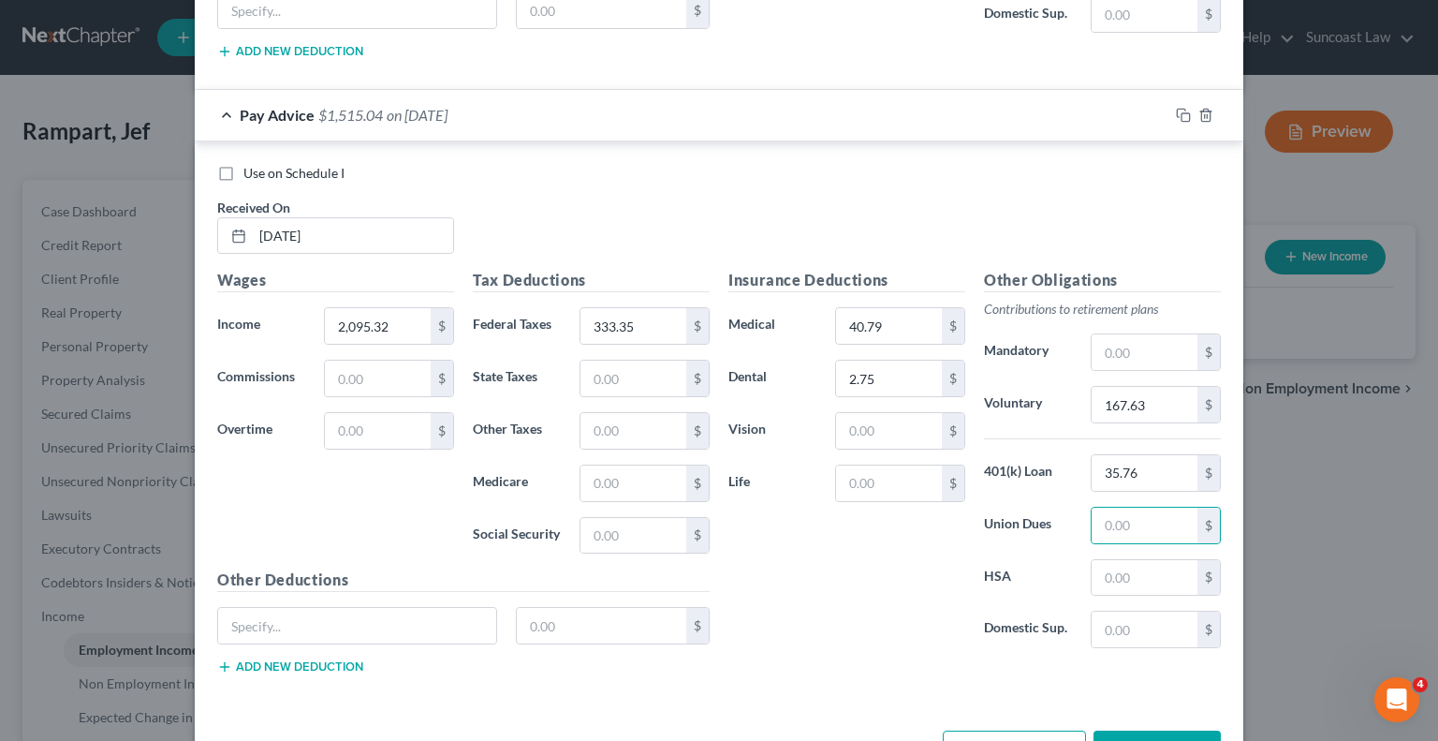
click at [1009, 730] on button "Add Pay Advice" at bounding box center [1014, 749] width 143 height 39
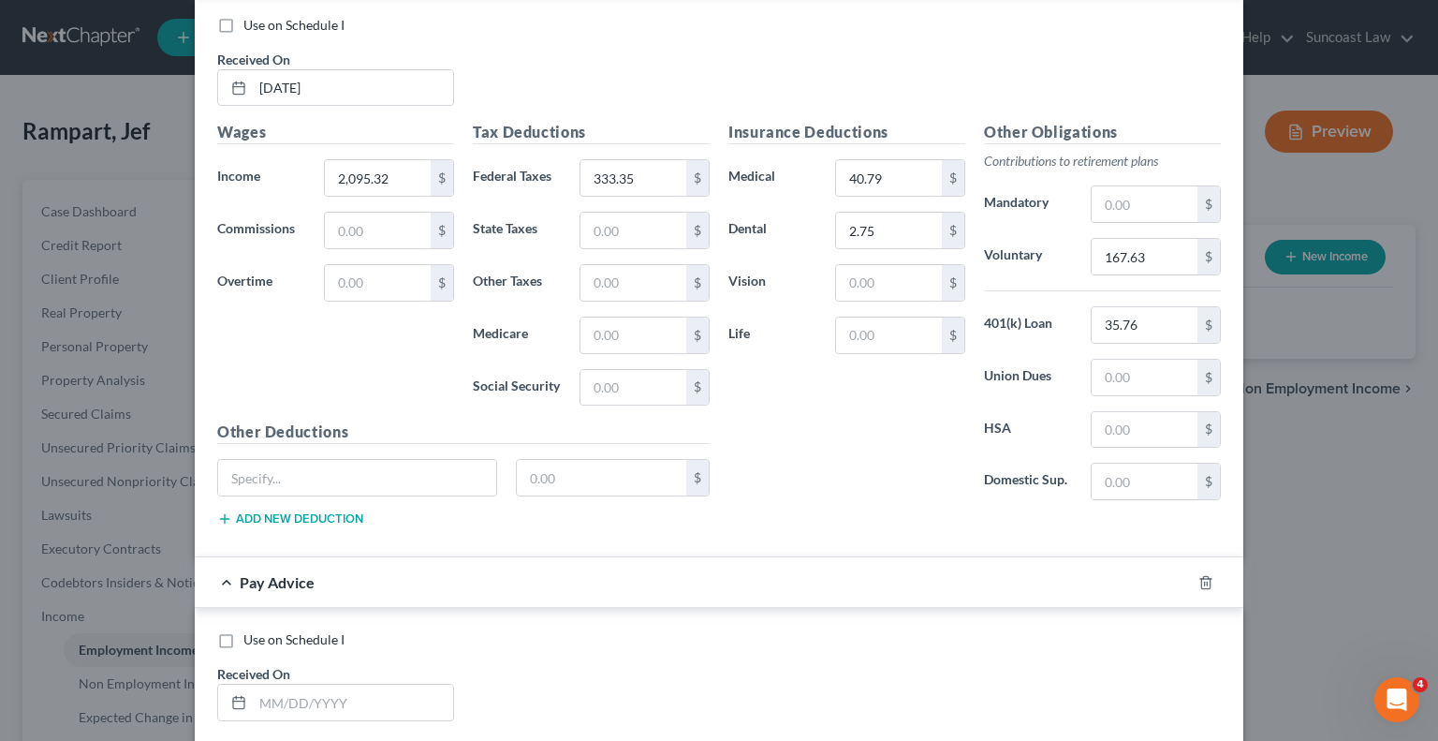
scroll to position [12602, 0]
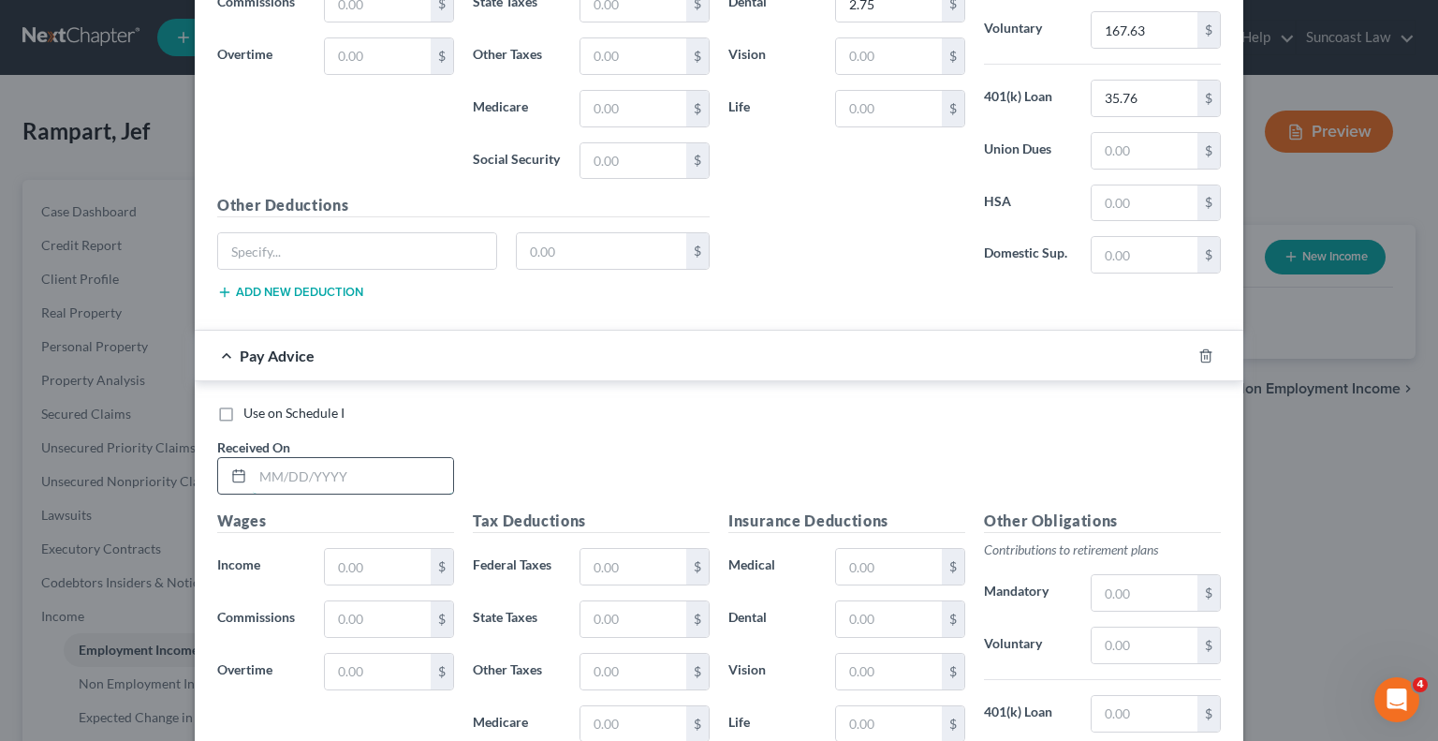
click at [362, 458] on input "text" at bounding box center [353, 476] width 200 height 36
type input "[DATE]"
type input "1,945.76"
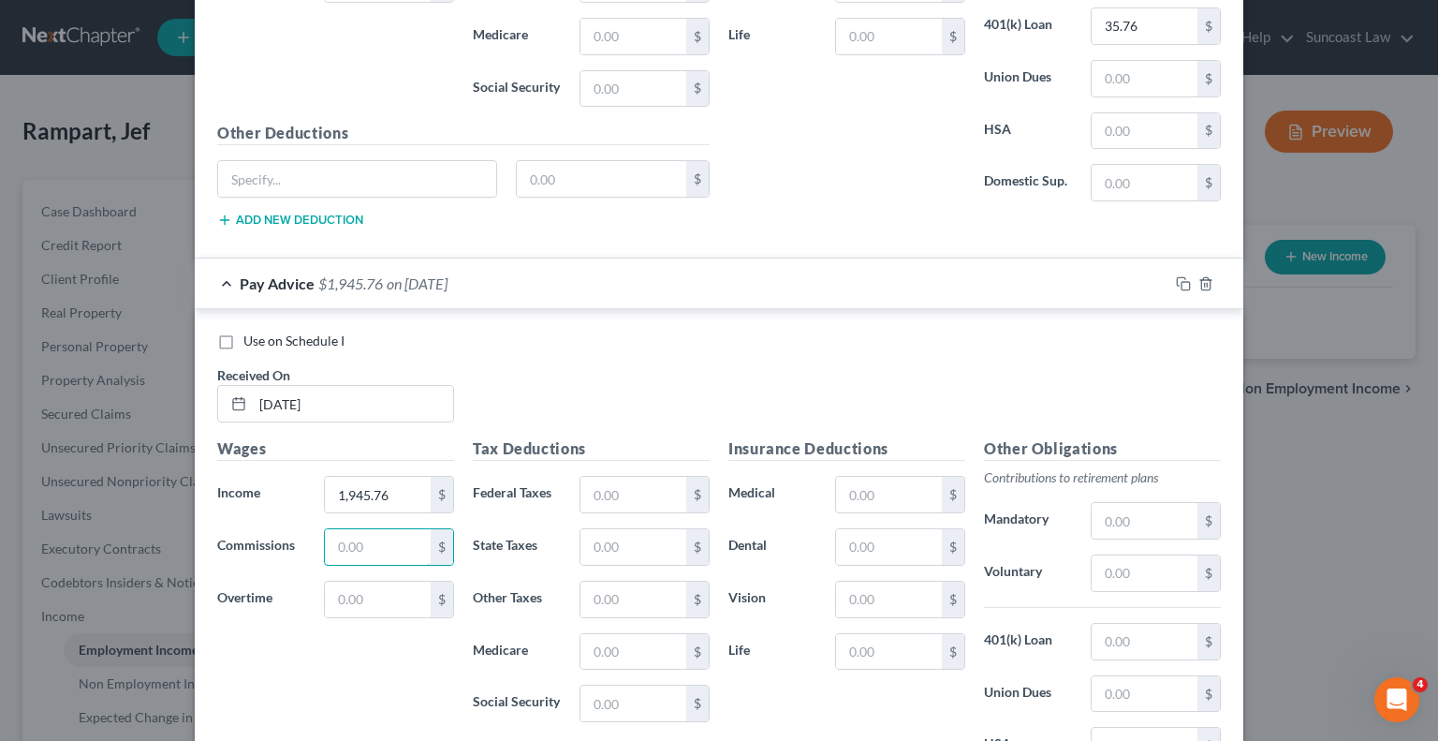
scroll to position [12789, 0]
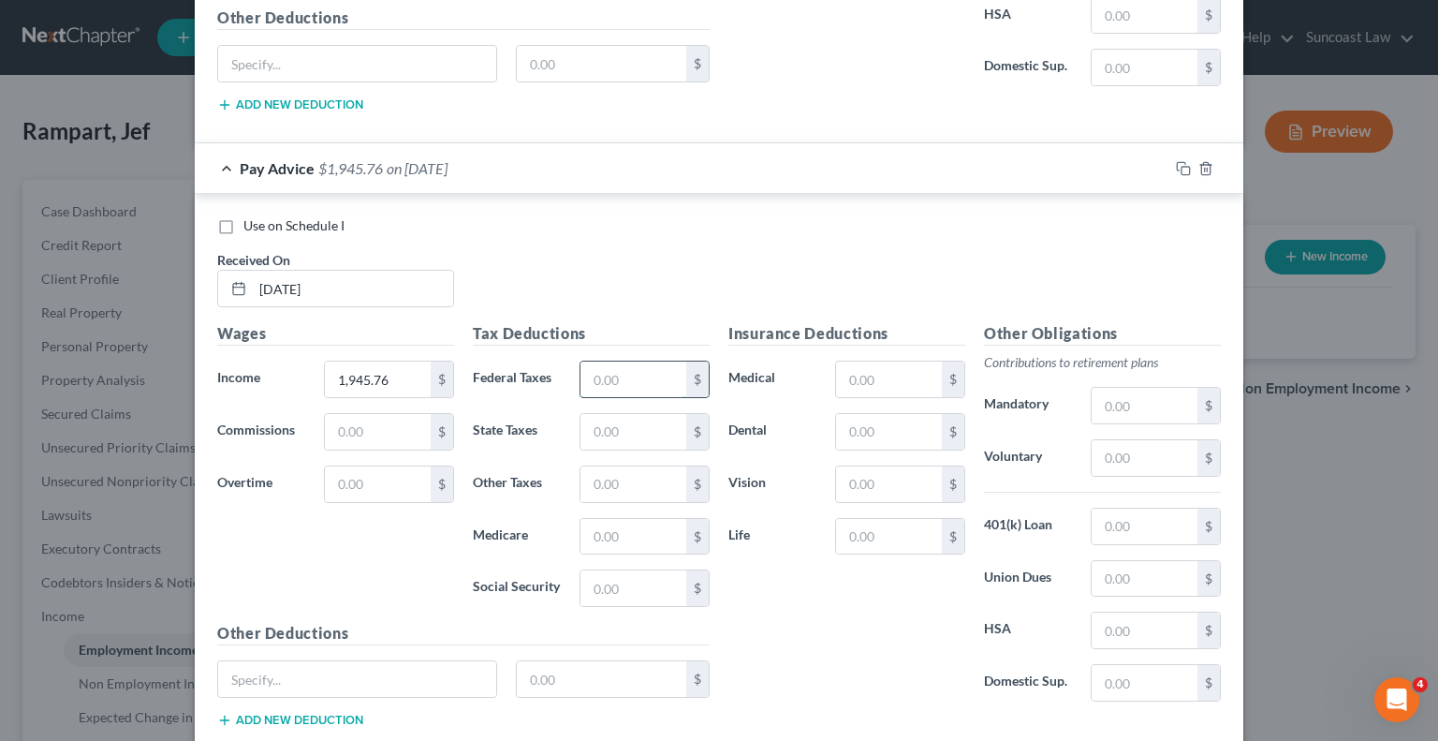
click at [605, 361] on input "text" at bounding box center [634, 379] width 106 height 36
type input "291.63"
click at [916, 361] on input "text" at bounding box center [889, 379] width 106 height 36
type input "40.79"
type input "2.75"
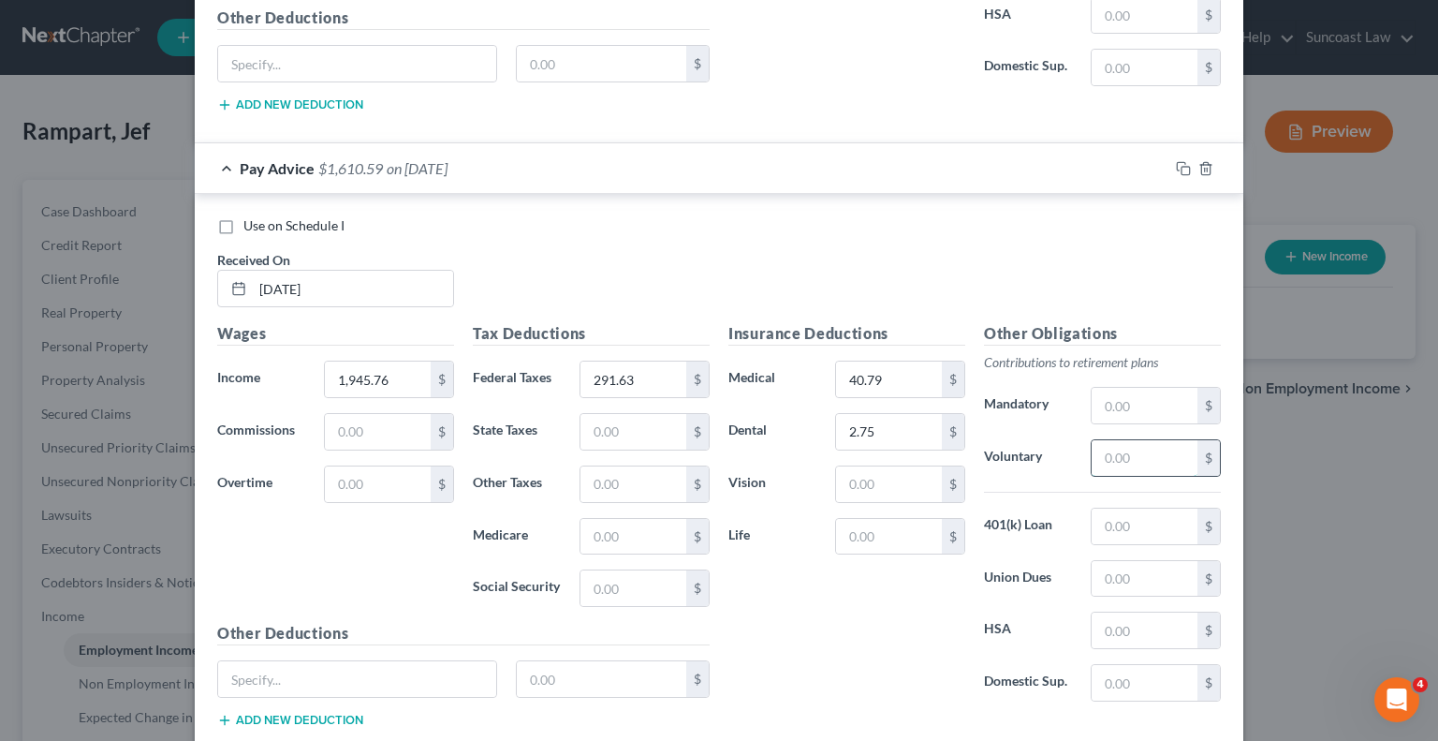
click at [1111, 440] on input "text" at bounding box center [1145, 458] width 106 height 36
type input "155.67"
type input "35.76"
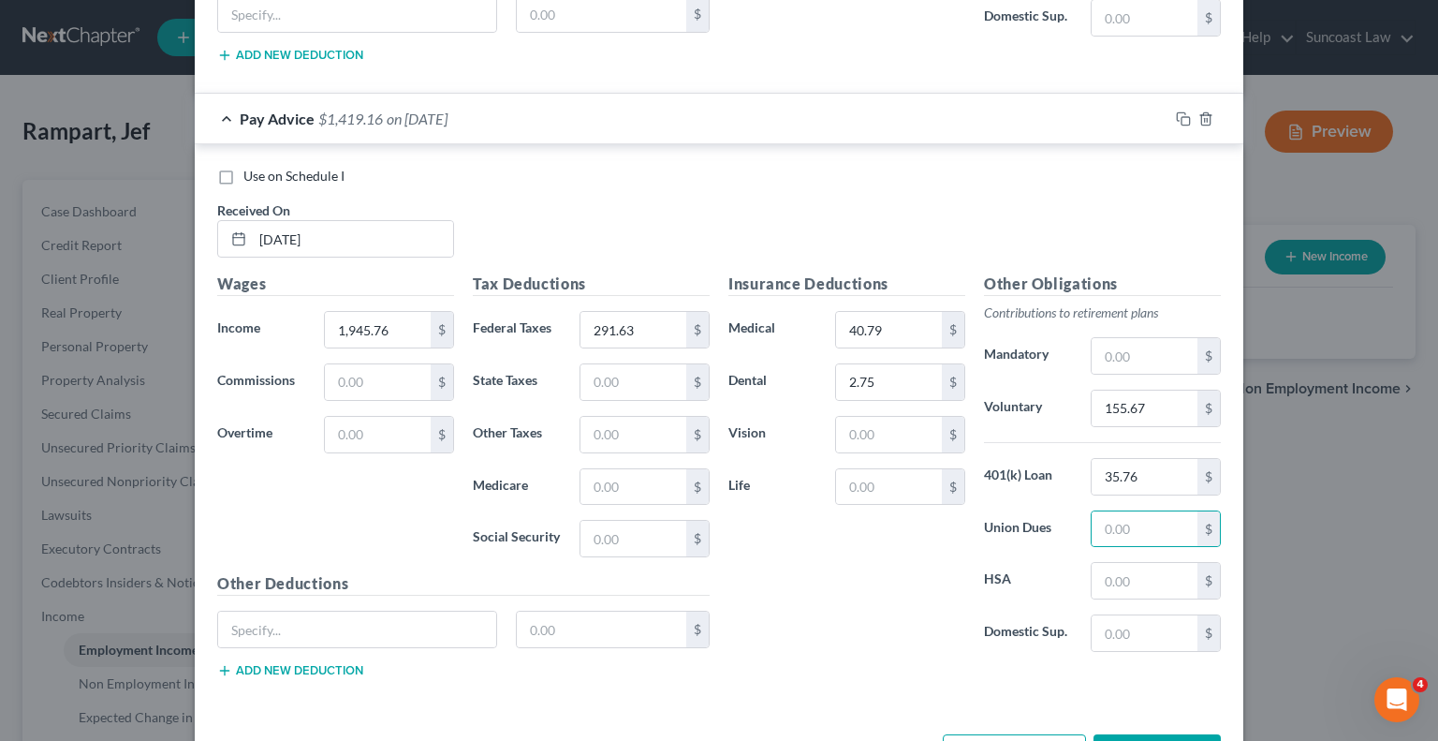
click at [1022, 734] on button "Add Pay Advice" at bounding box center [1014, 753] width 143 height 39
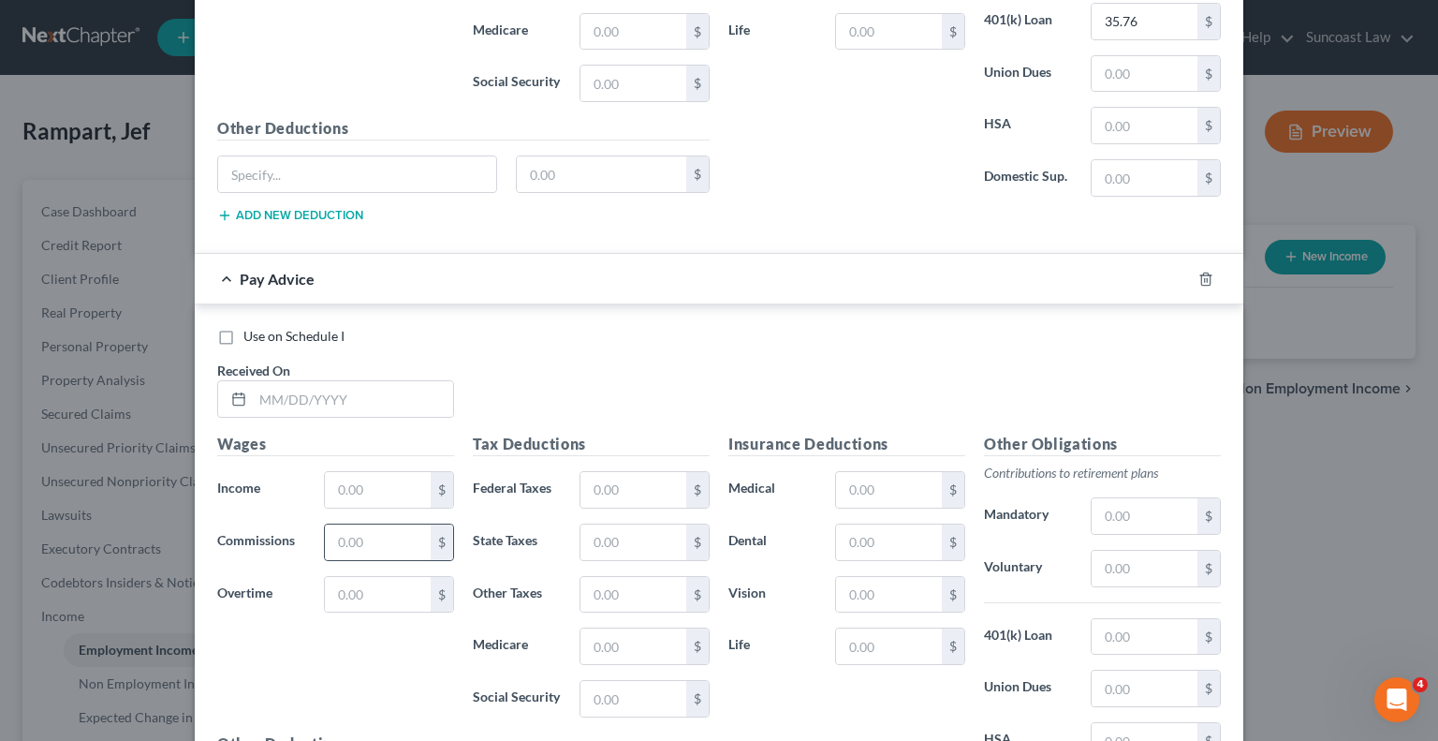
scroll to position [13307, 0]
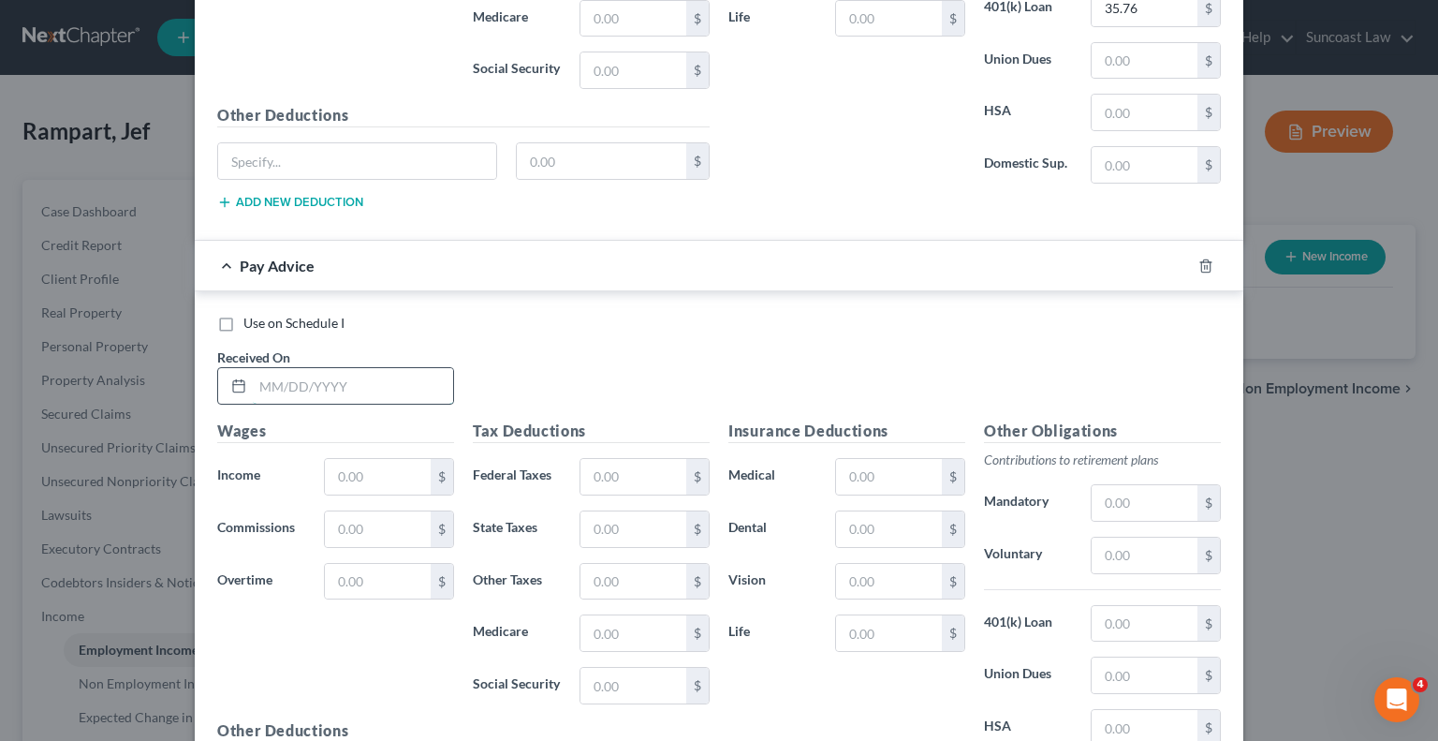
drag, startPoint x: 383, startPoint y: 323, endPoint x: 405, endPoint y: 310, distance: 26.0
click at [383, 368] on input "text" at bounding box center [353, 386] width 200 height 36
type input "[DATE]"
type input "1,530.19"
click at [621, 459] on input "text" at bounding box center [634, 477] width 106 height 36
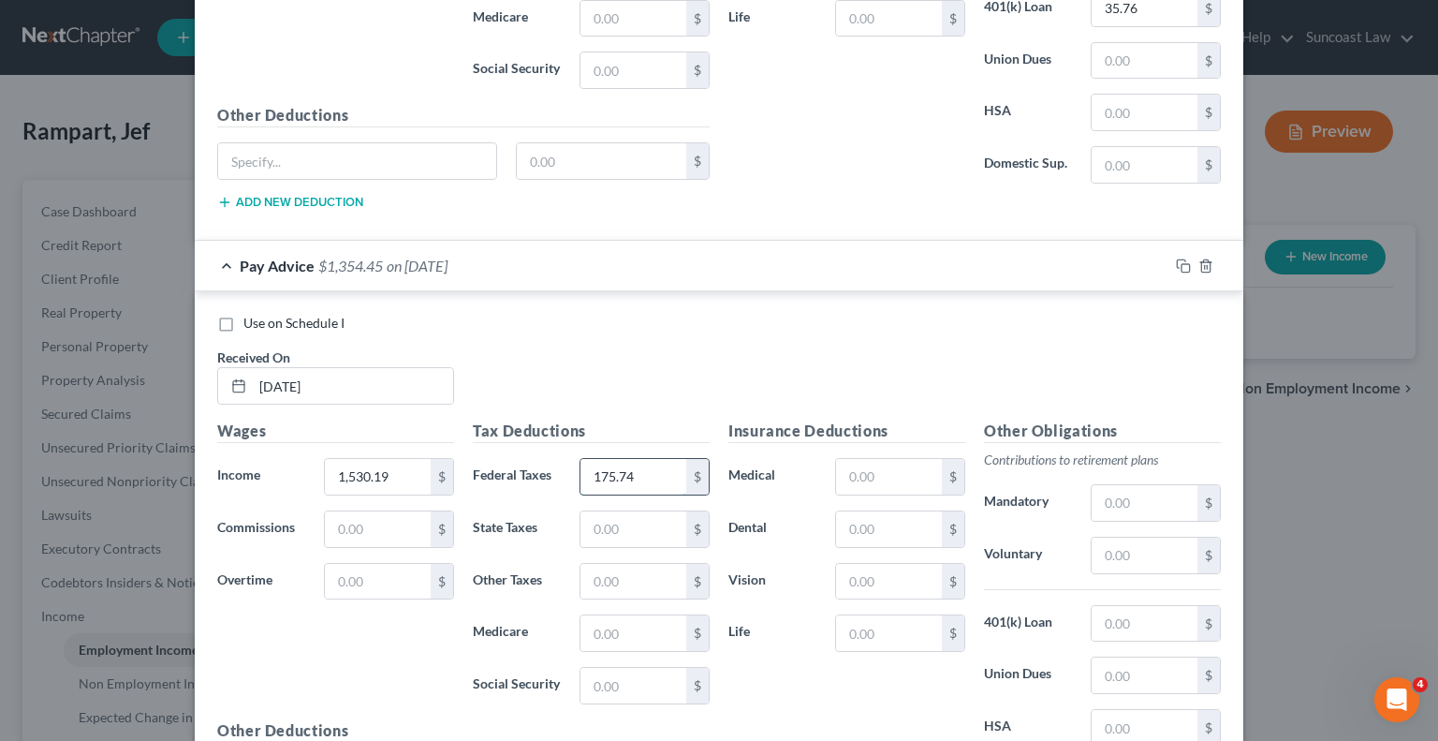
type input "175.74"
click at [918, 459] on input "text" at bounding box center [889, 477] width 106 height 36
type input "40.79"
type input "2.75"
click at [1110, 537] on input "text" at bounding box center [1145, 555] width 106 height 36
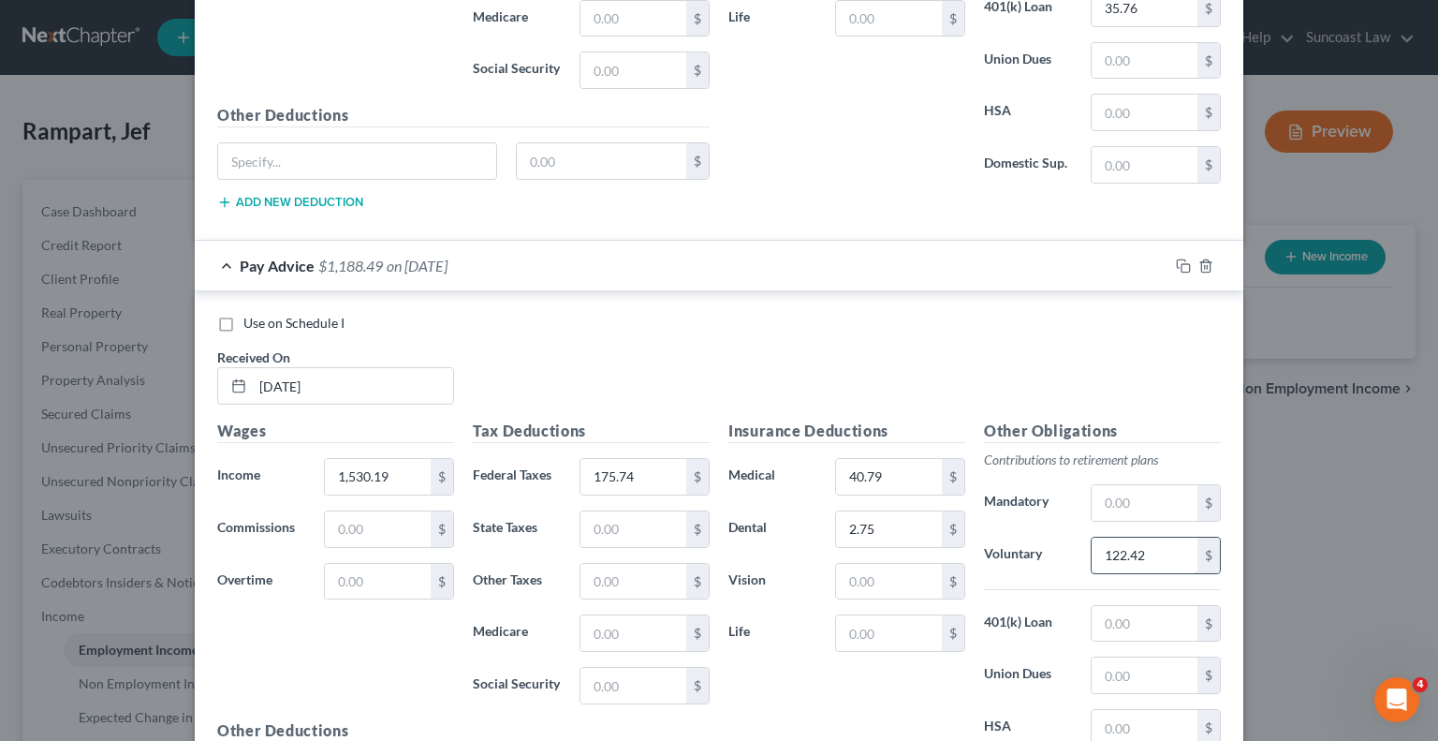
type input "122.42"
type input "35.76"
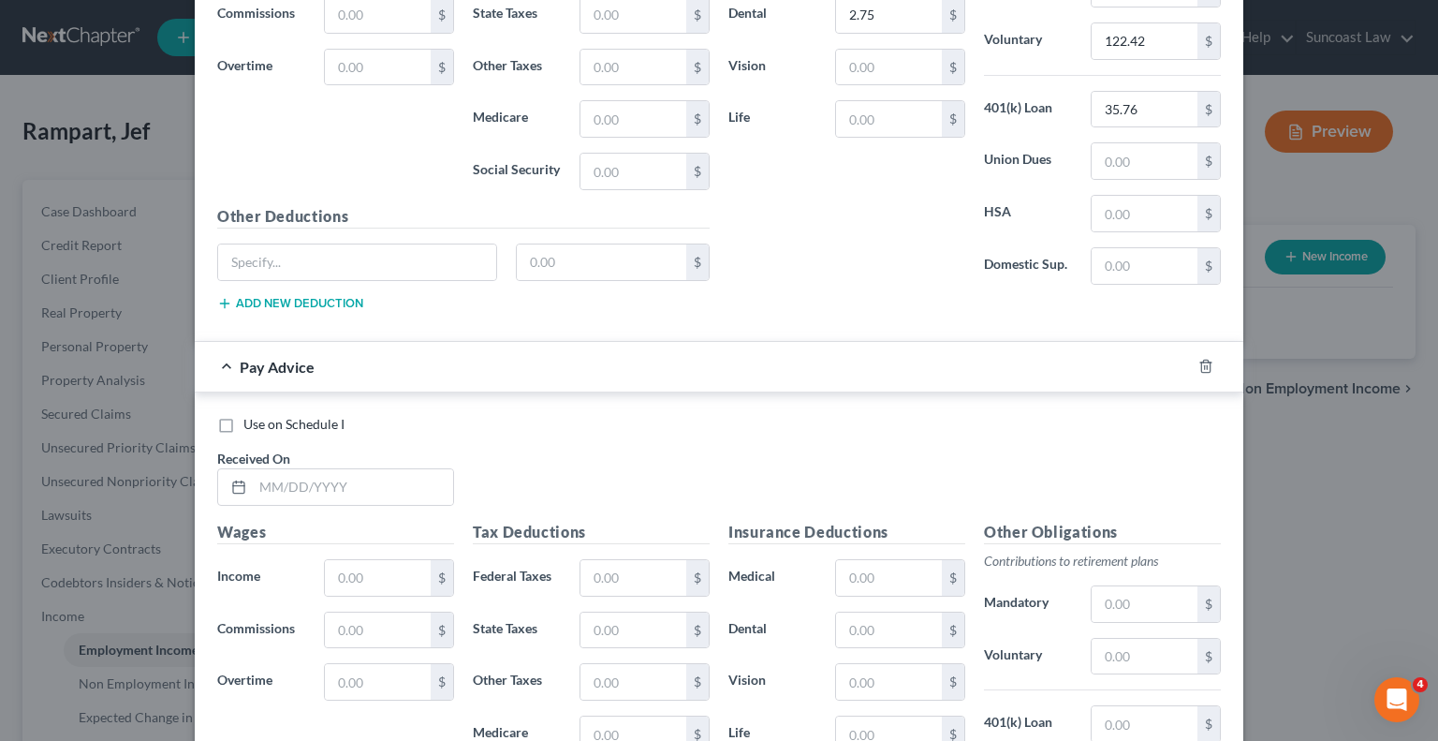
scroll to position [13826, 0]
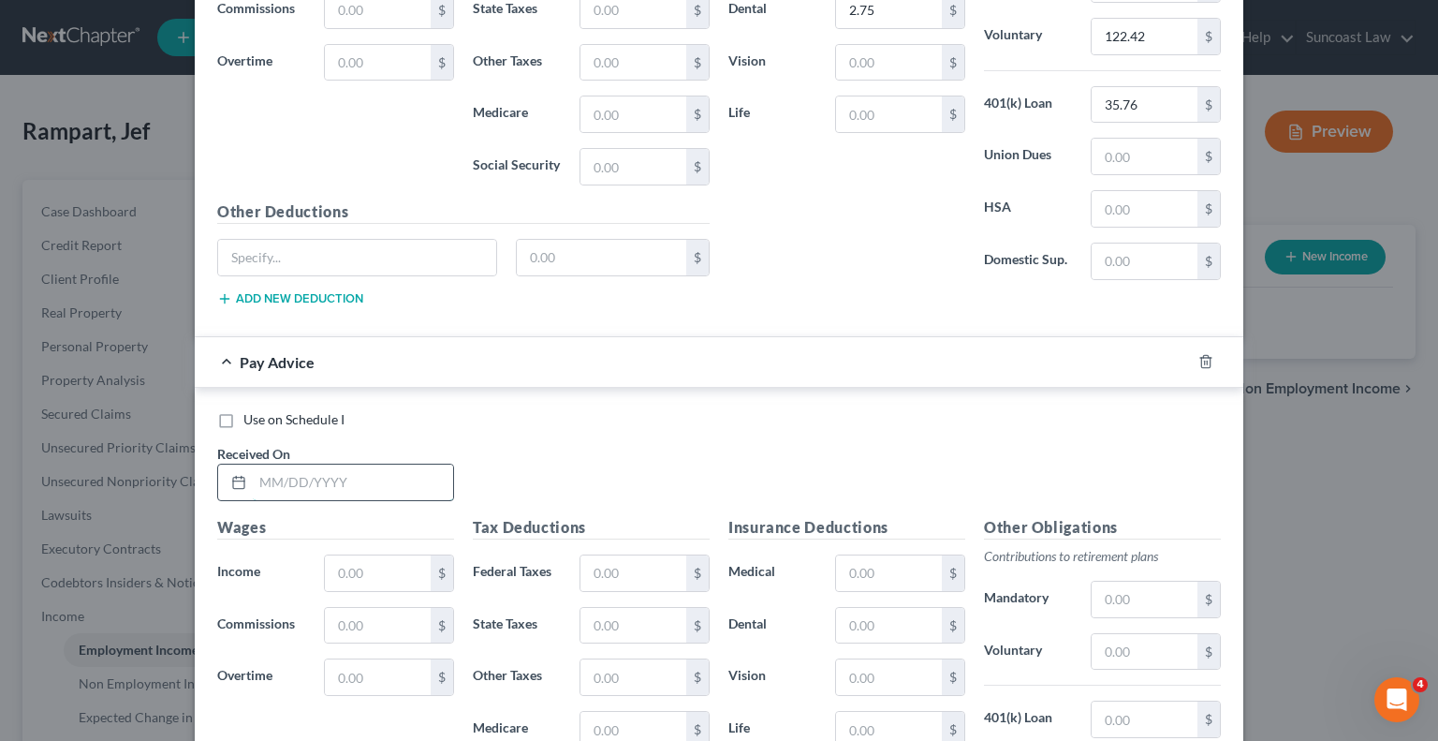
drag, startPoint x: 390, startPoint y: 401, endPoint x: 378, endPoint y: 394, distance: 13.0
click at [387, 464] on input "text" at bounding box center [353, 482] width 200 height 36
type input "[DATE]"
type input "1,814.34"
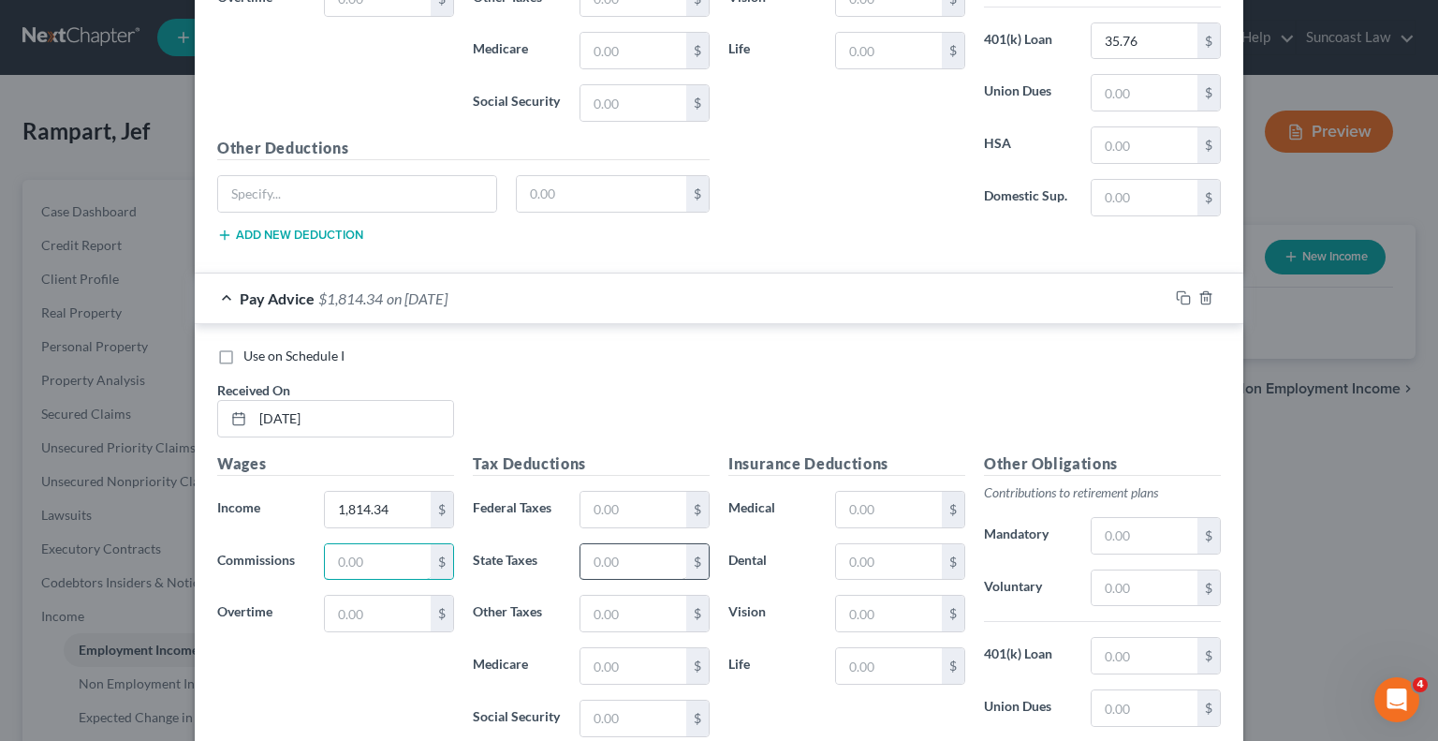
scroll to position [14013, 0]
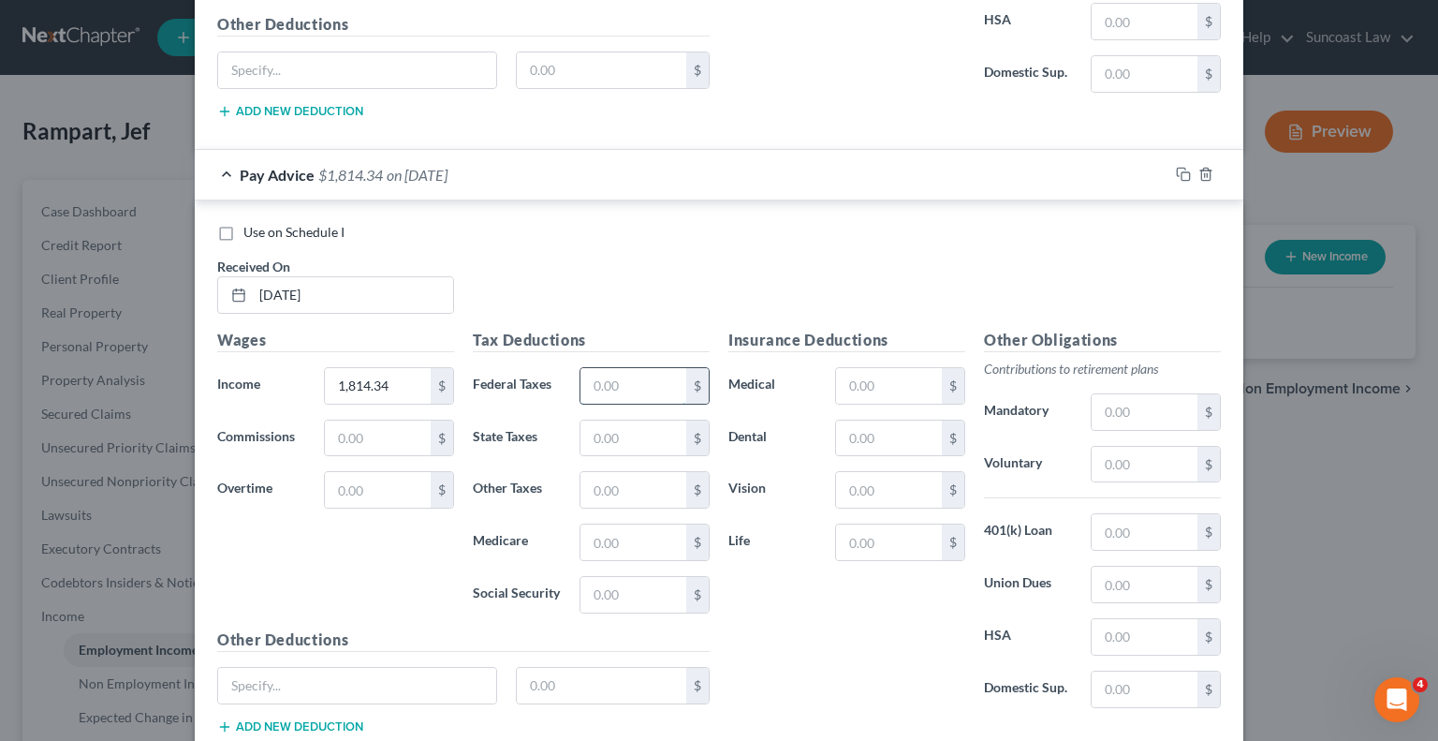
click at [603, 368] on input "text" at bounding box center [634, 386] width 106 height 36
type input "254.99"
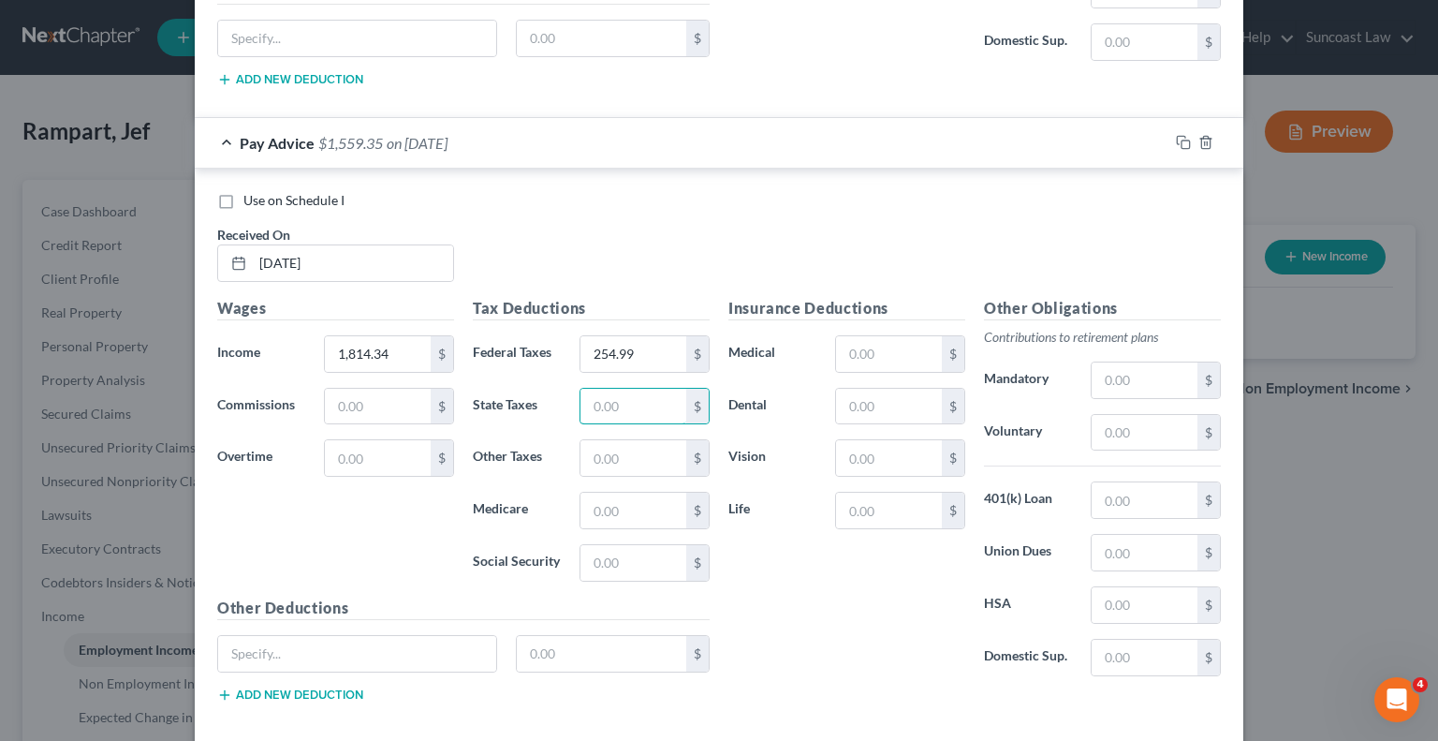
scroll to position [14063, 0]
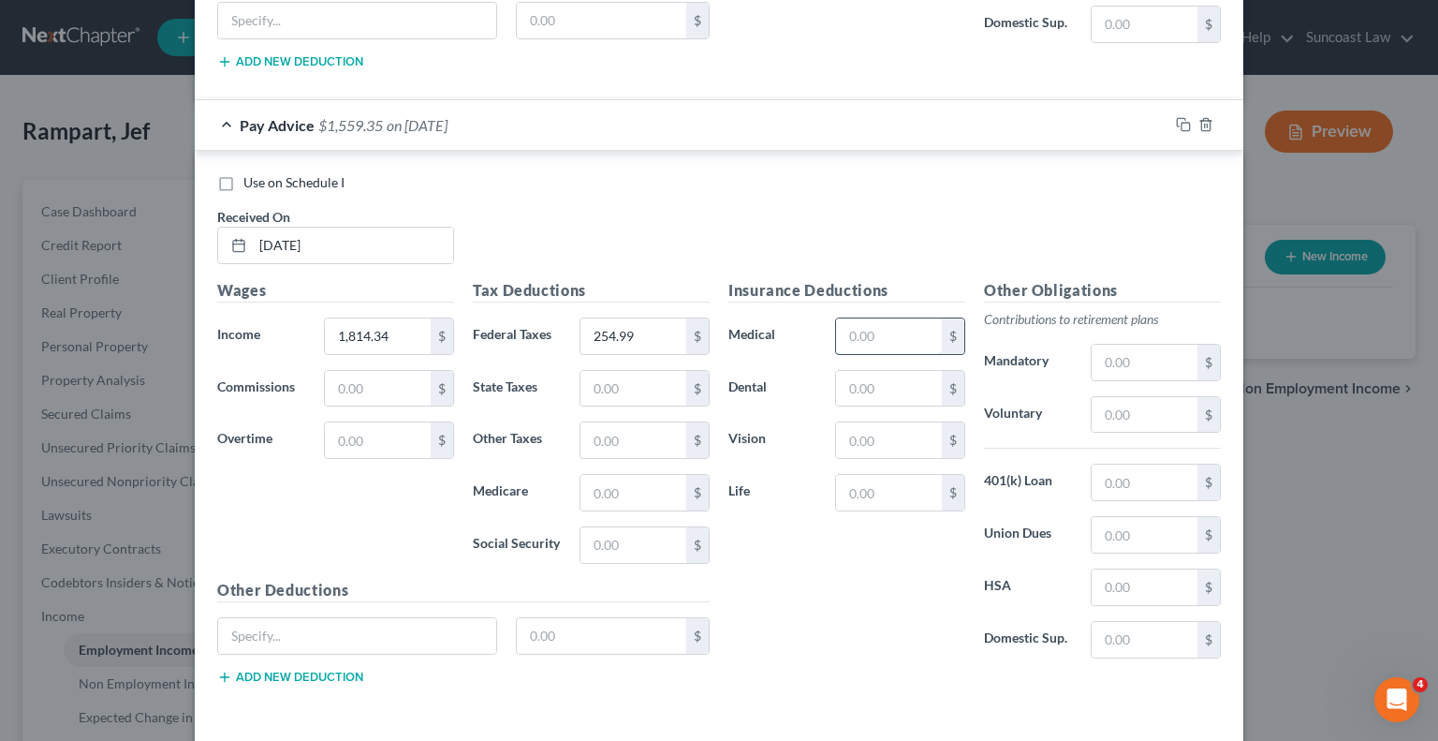
click at [876, 318] on input "text" at bounding box center [889, 336] width 106 height 36
type input "40.79"
type input "2.75"
click at [1147, 397] on input "text" at bounding box center [1145, 415] width 106 height 36
type input "145.15"
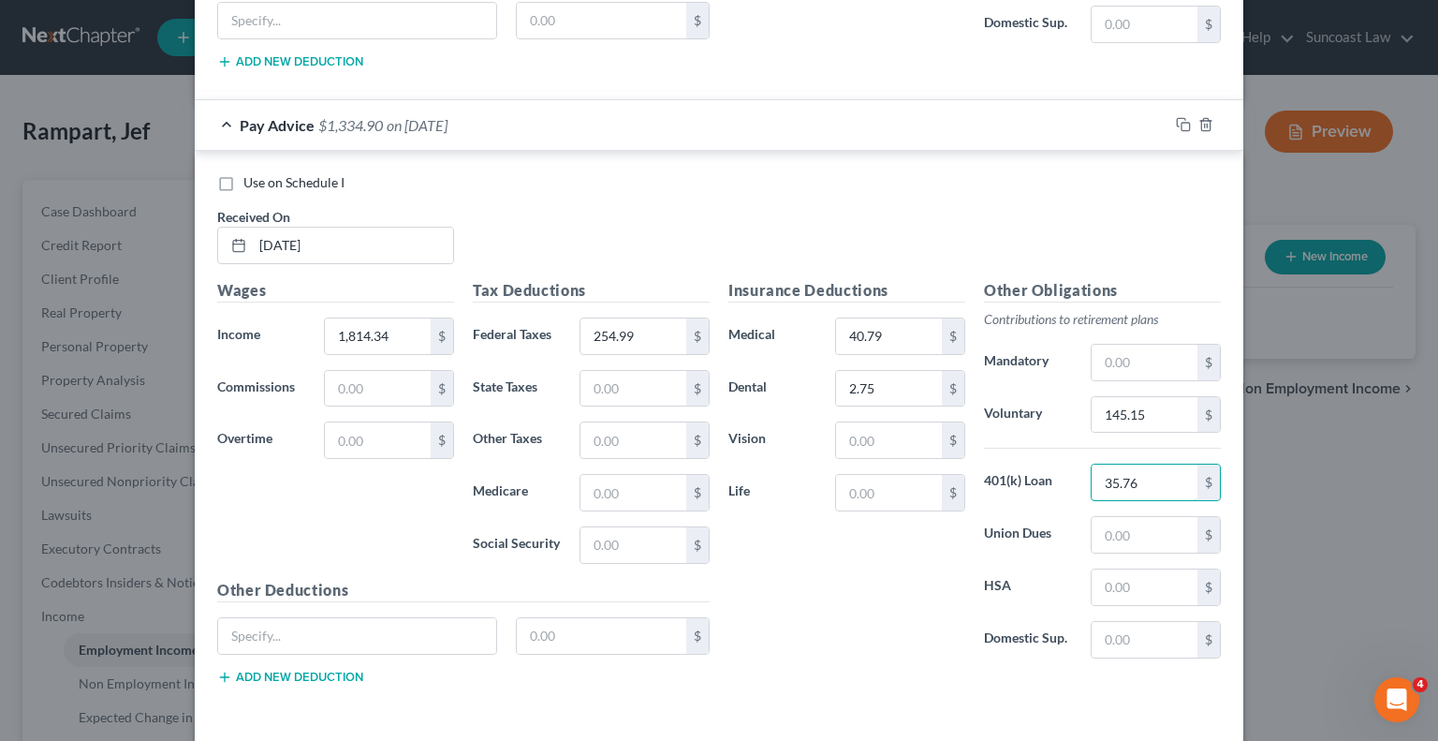
type input "35.76"
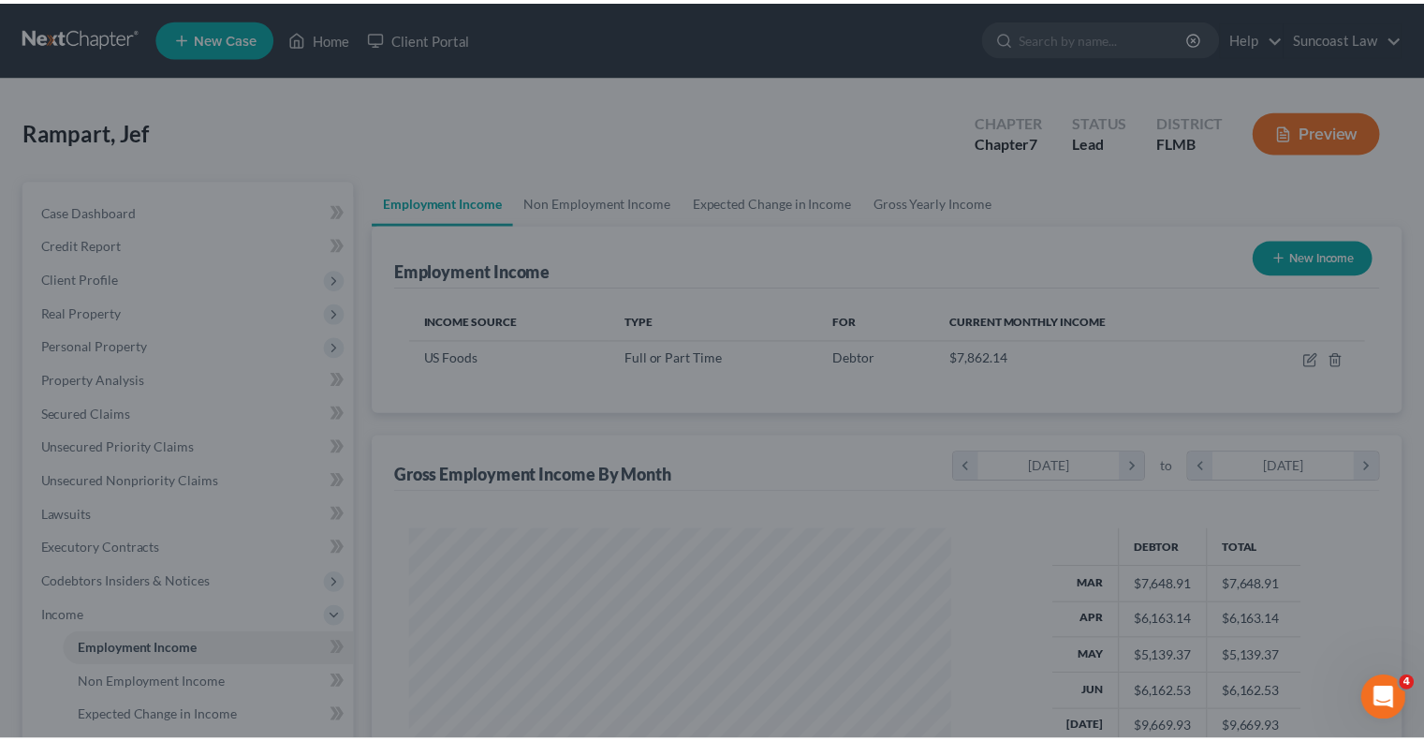
scroll to position [333, 578]
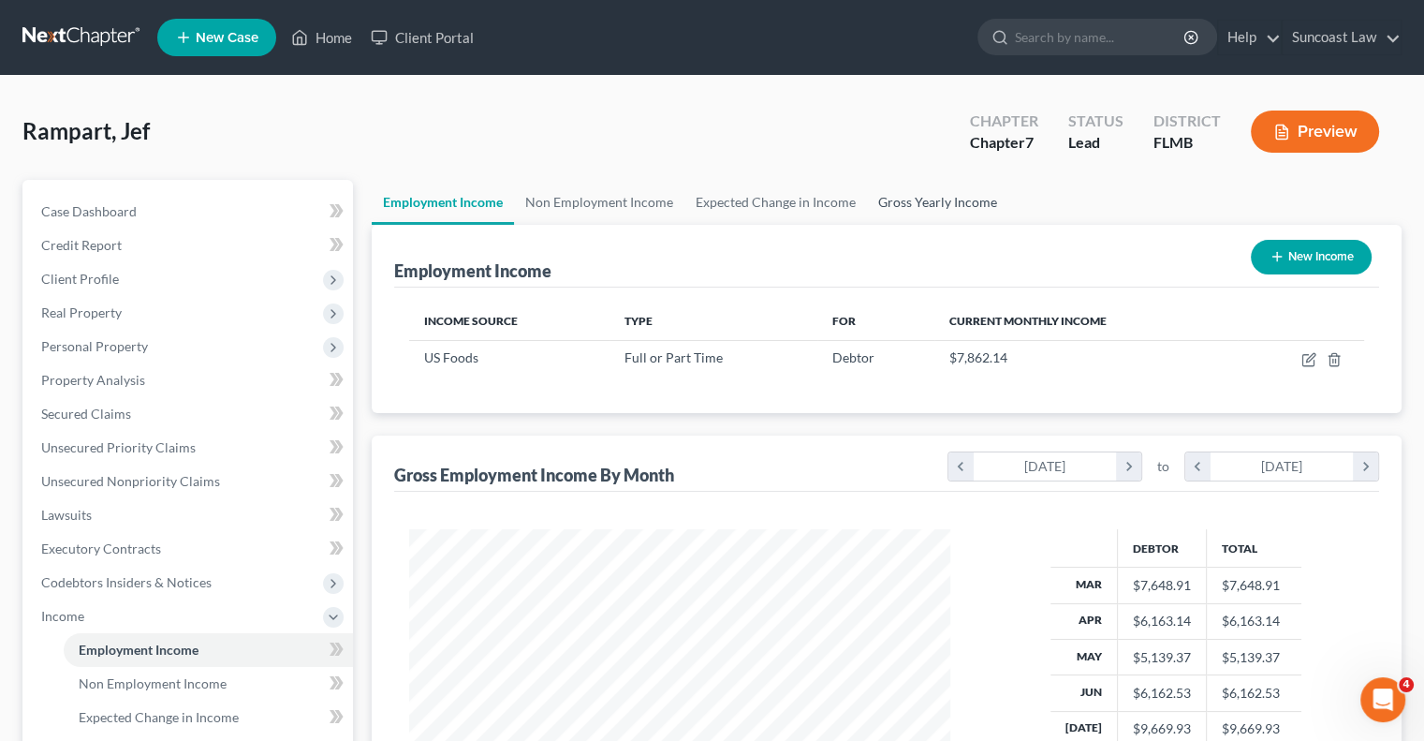
click at [982, 190] on link "Gross Yearly Income" at bounding box center [937, 202] width 141 height 45
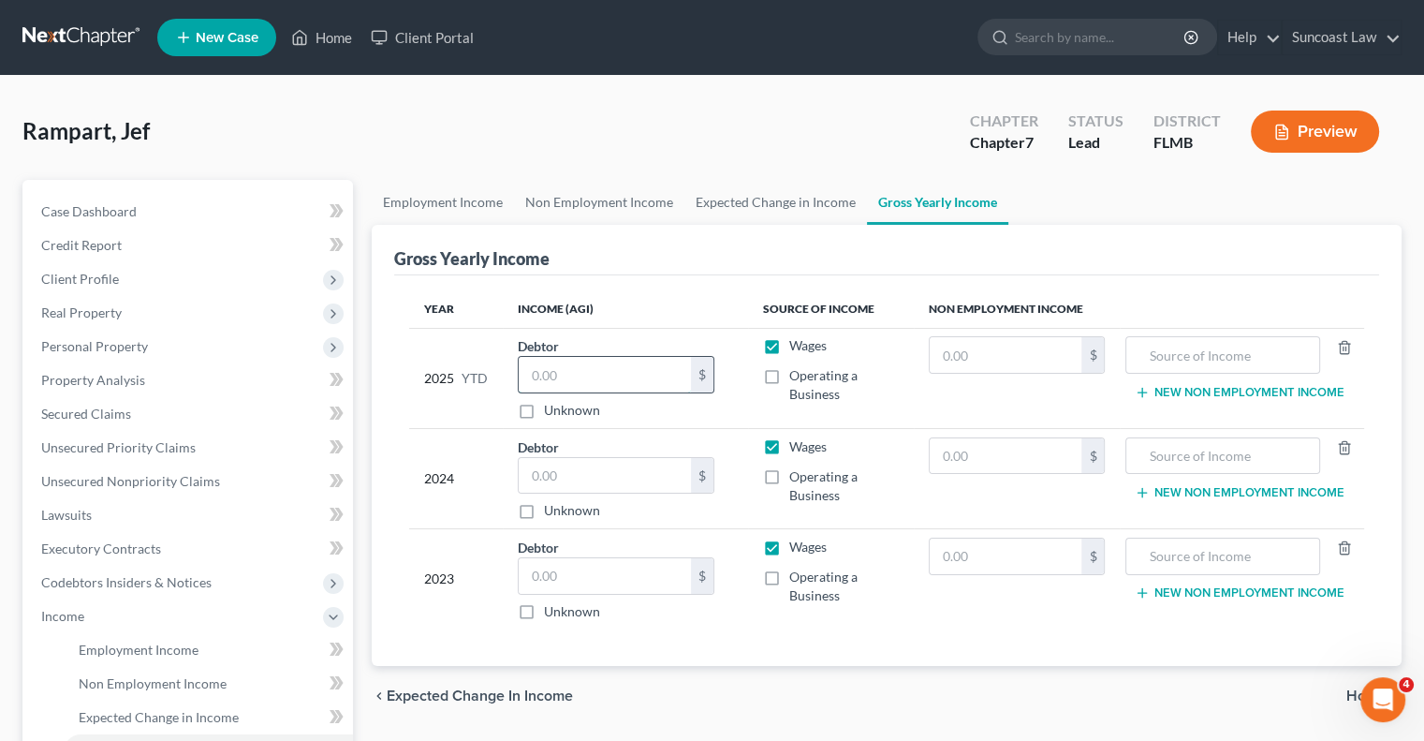
click at [604, 369] on input "text" at bounding box center [605, 375] width 172 height 36
type input "63,933.23"
click at [606, 458] on input "text" at bounding box center [605, 476] width 172 height 36
type input "86,378"
click at [584, 573] on input "text" at bounding box center [605, 576] width 172 height 36
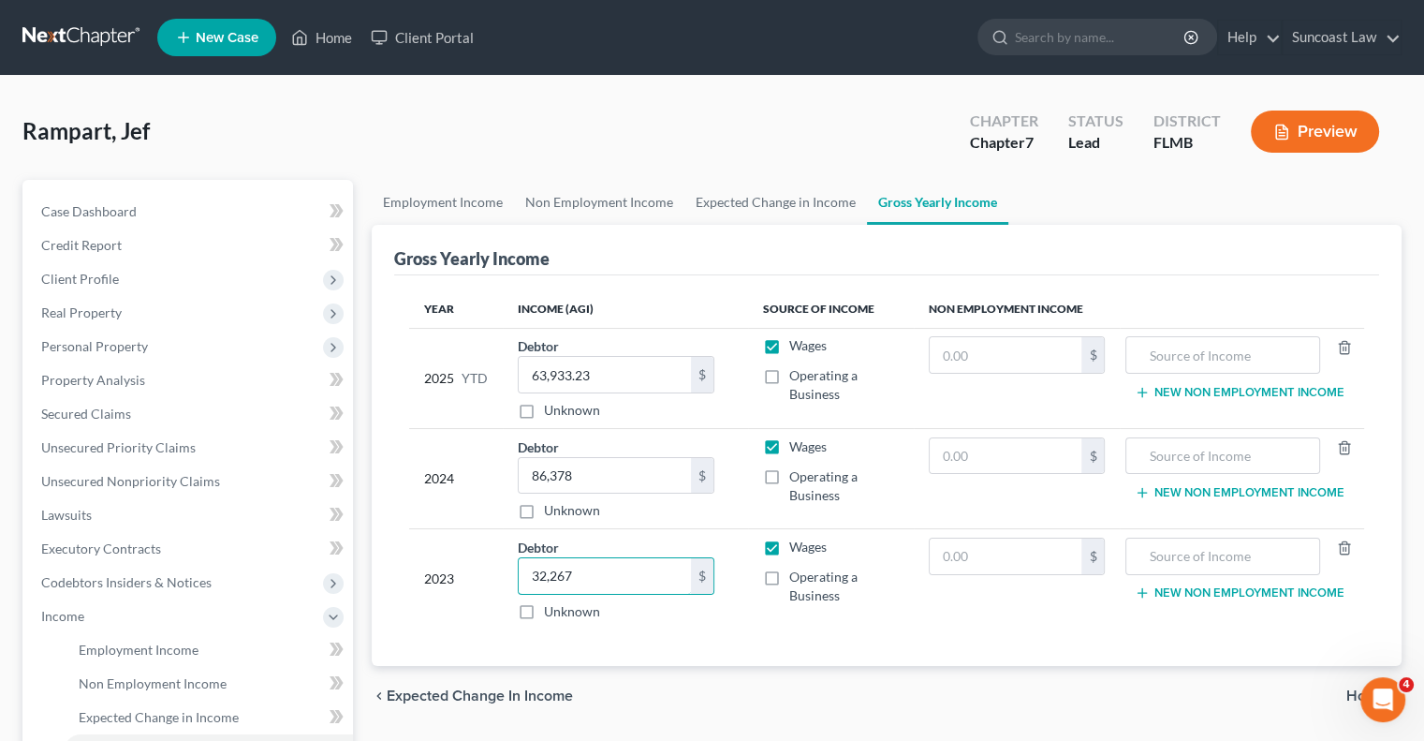
type input "32,267"
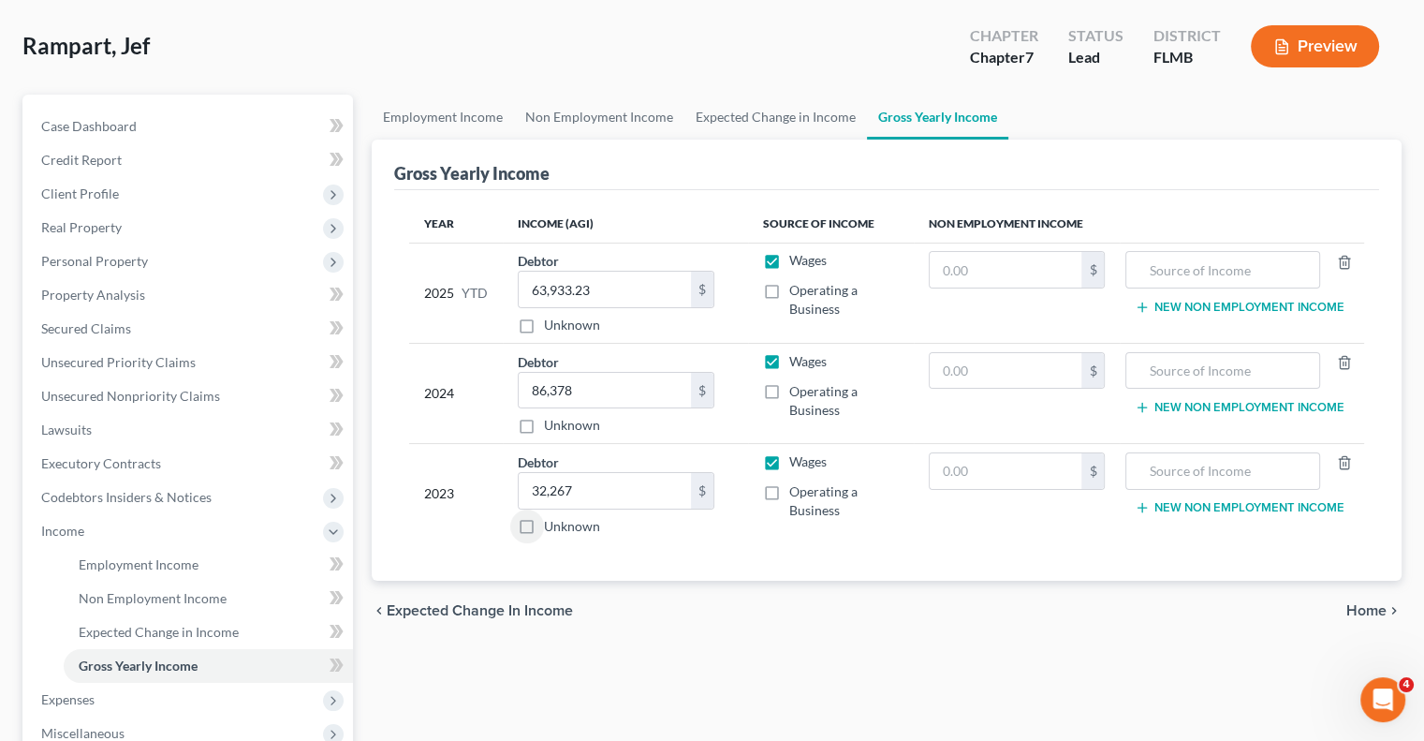
scroll to position [281, 0]
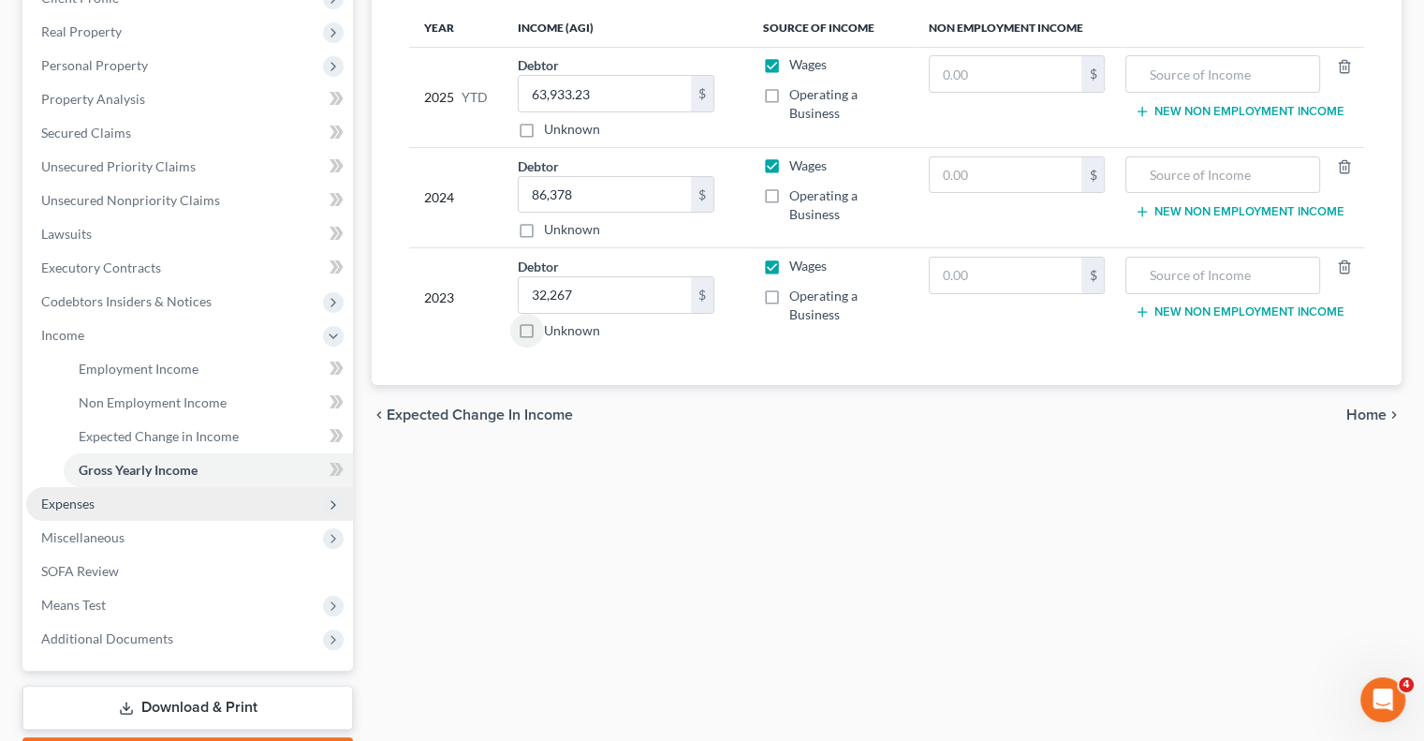
click at [177, 501] on span "Expenses" at bounding box center [189, 504] width 327 height 34
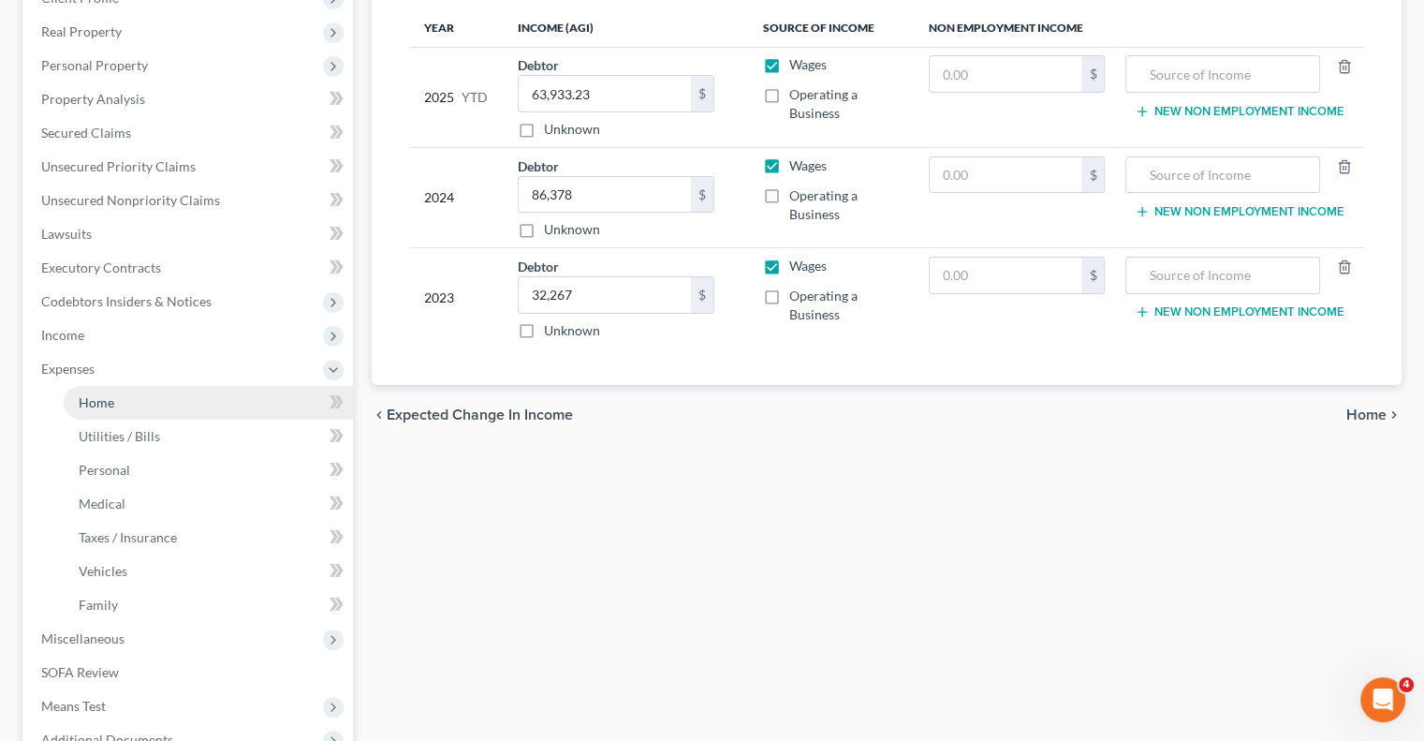
click at [196, 401] on link "Home" at bounding box center [208, 403] width 289 height 34
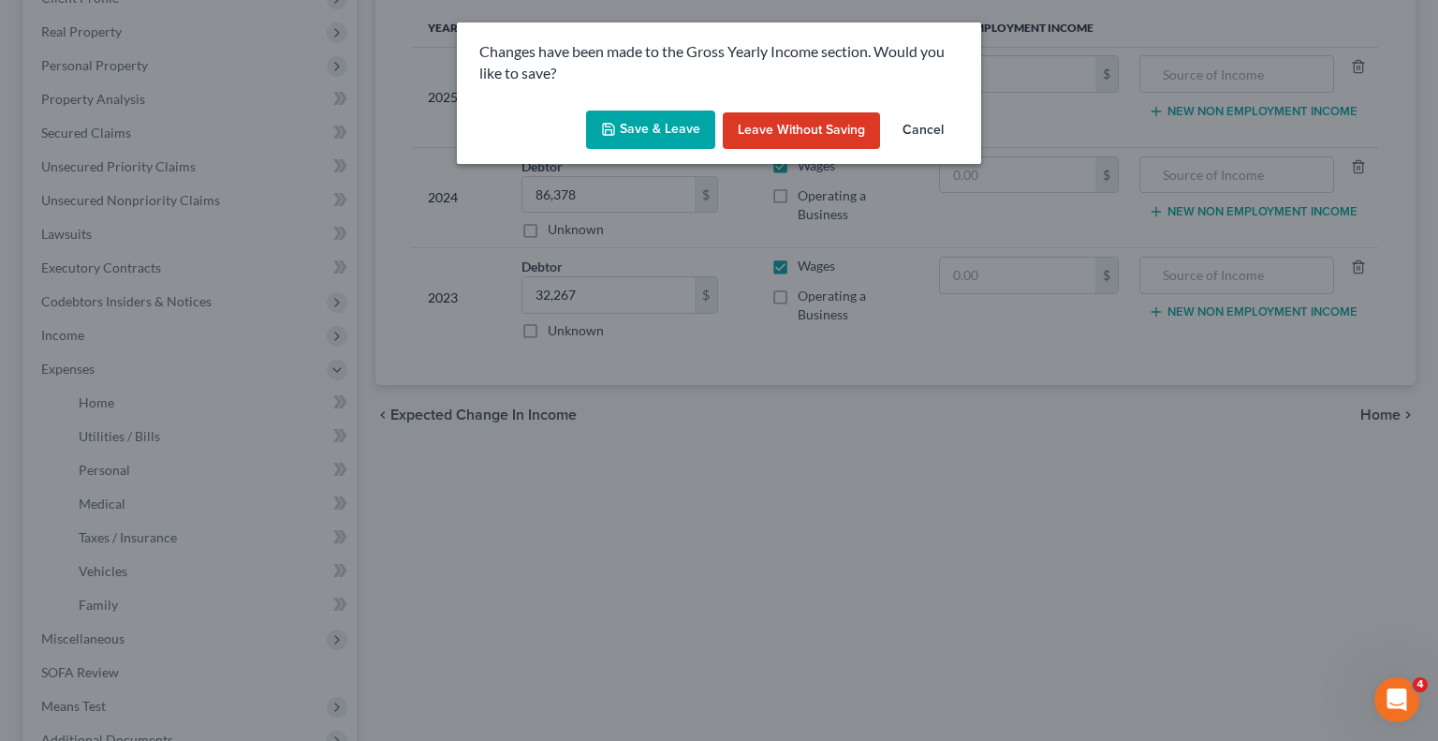
click at [673, 126] on button "Save & Leave" at bounding box center [650, 129] width 129 height 39
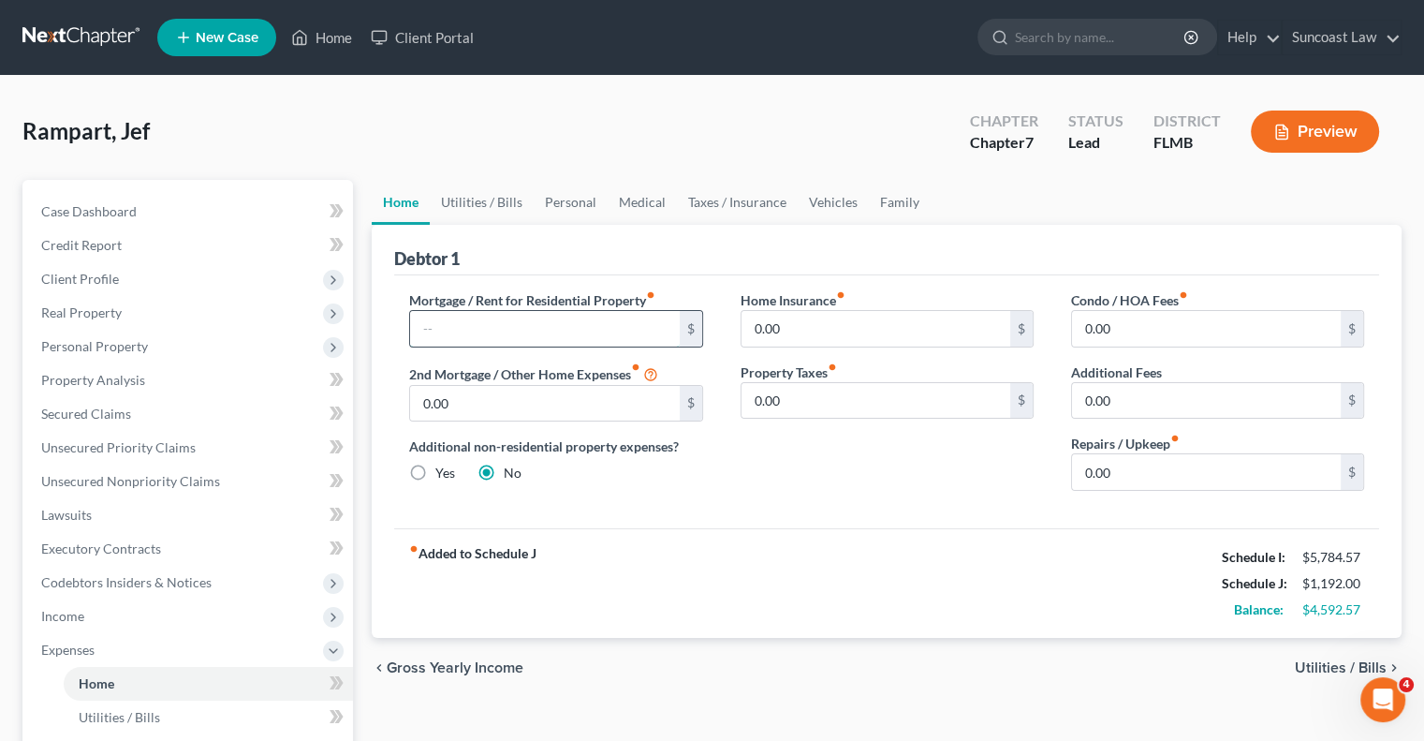
click at [502, 311] on input "text" at bounding box center [544, 329] width 269 height 36
type input "1,647"
click at [483, 198] on link "Utilities / Bills" at bounding box center [482, 202] width 104 height 45
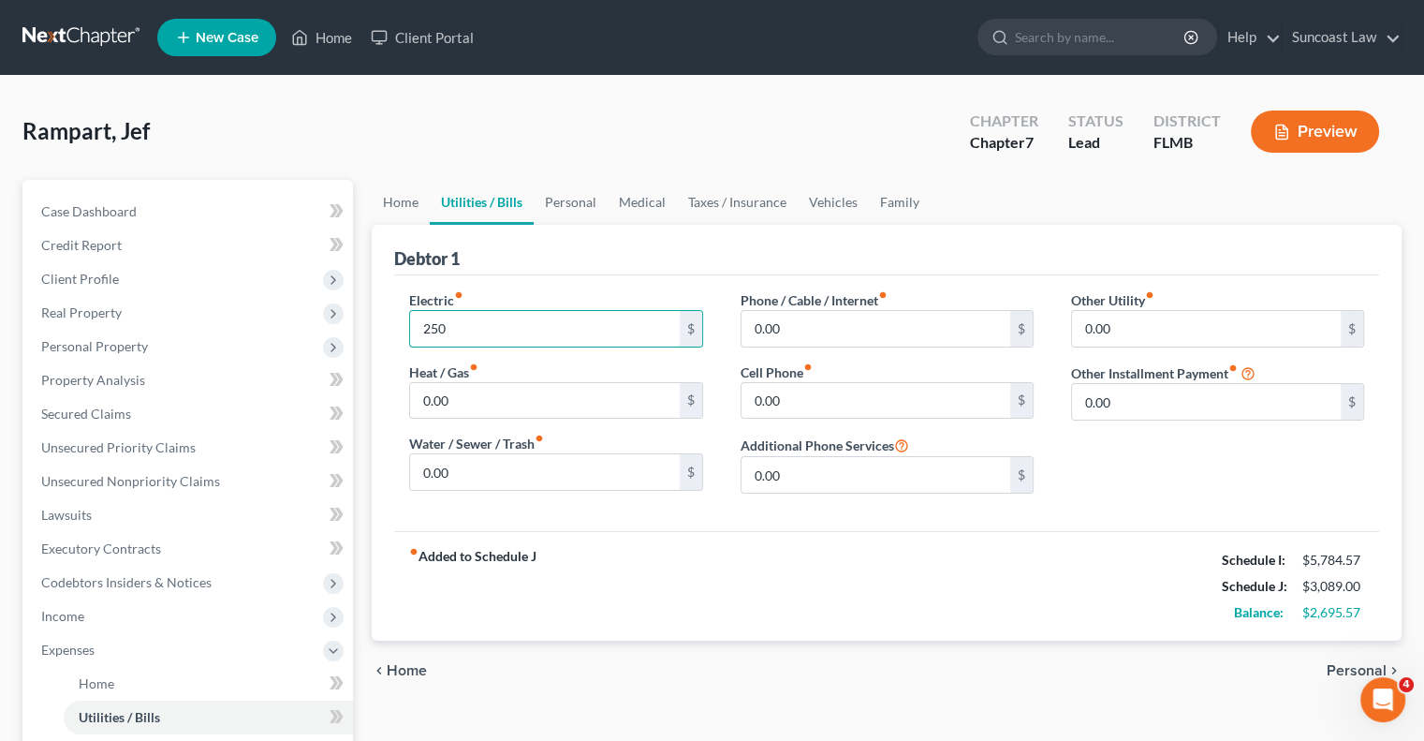
type input "250"
type input "150"
type input "75"
type input "300"
click at [582, 200] on link "Personal" at bounding box center [571, 202] width 74 height 45
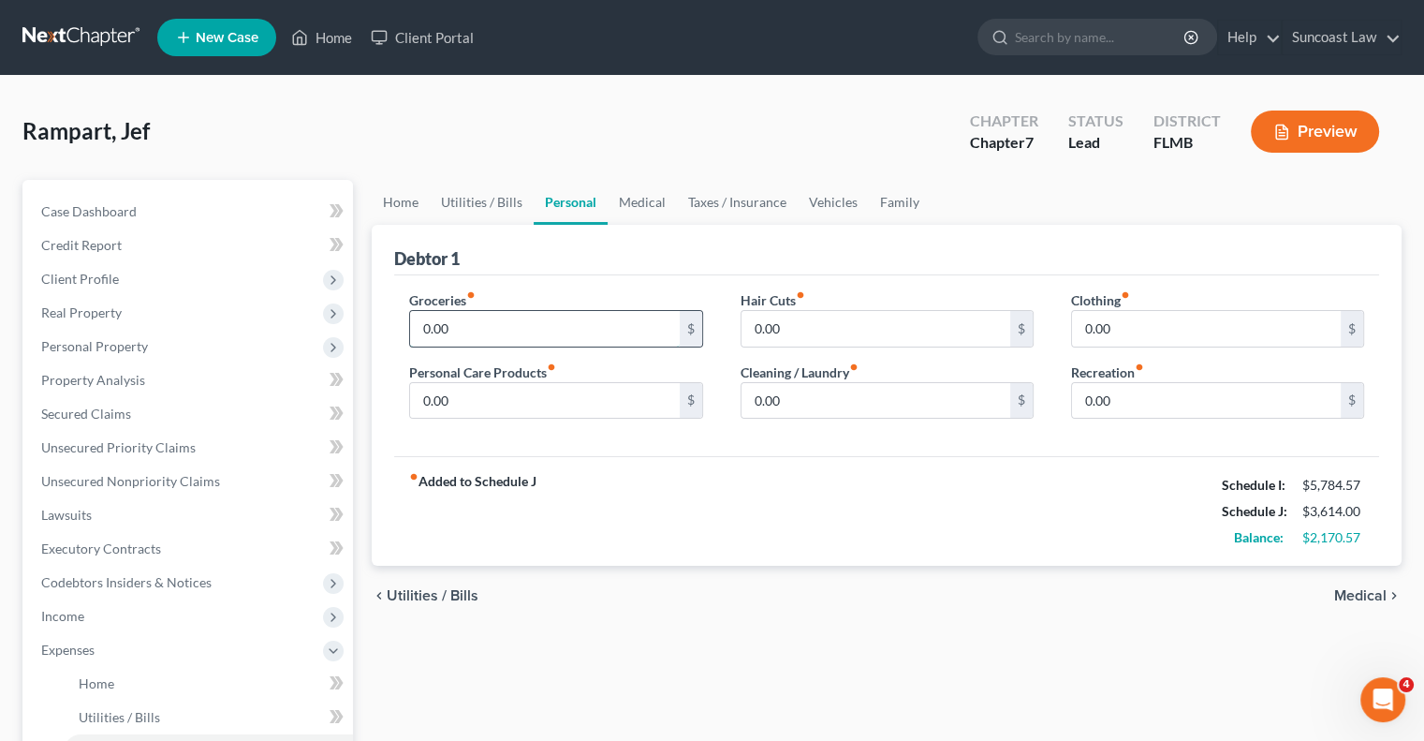
click at [569, 325] on input "0.00" at bounding box center [544, 329] width 269 height 36
drag, startPoint x: 562, startPoint y: 318, endPoint x: 562, endPoint y: 286, distance: 32.8
click at [561, 317] on input "2,000" at bounding box center [544, 329] width 269 height 36
type input "1,500"
type input "1"
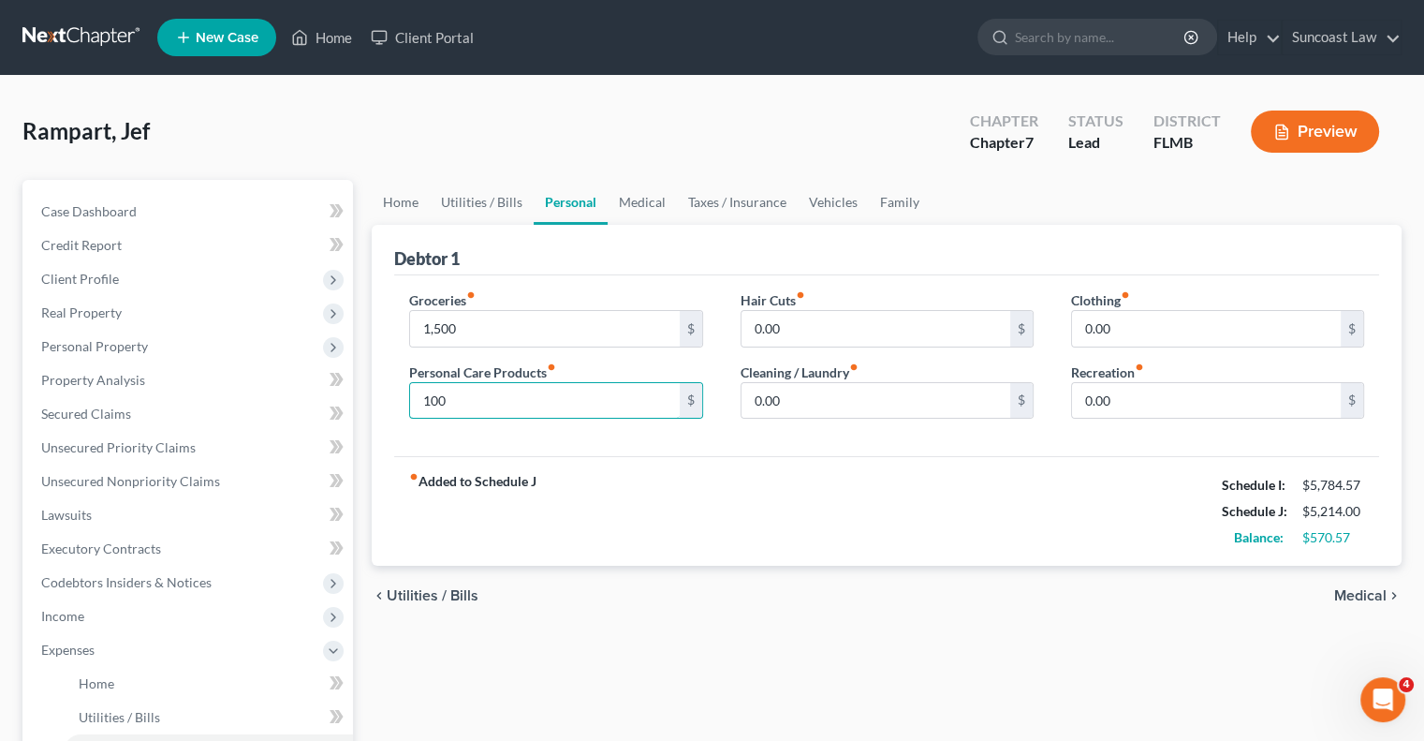
type input "100"
type input "50"
type input "100"
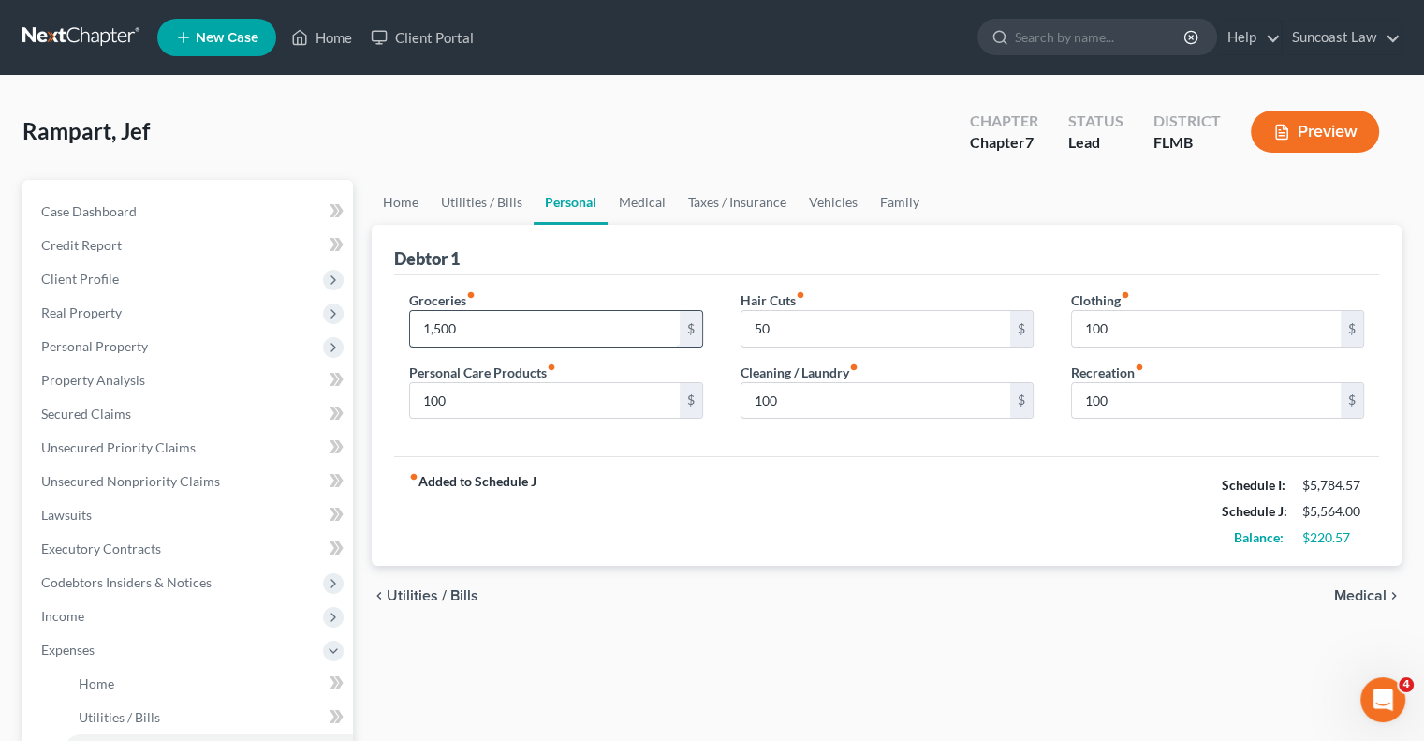
click at [474, 311] on input "1,500" at bounding box center [544, 329] width 269 height 36
type input "1,000"
click at [652, 196] on link "Medical" at bounding box center [642, 202] width 69 height 45
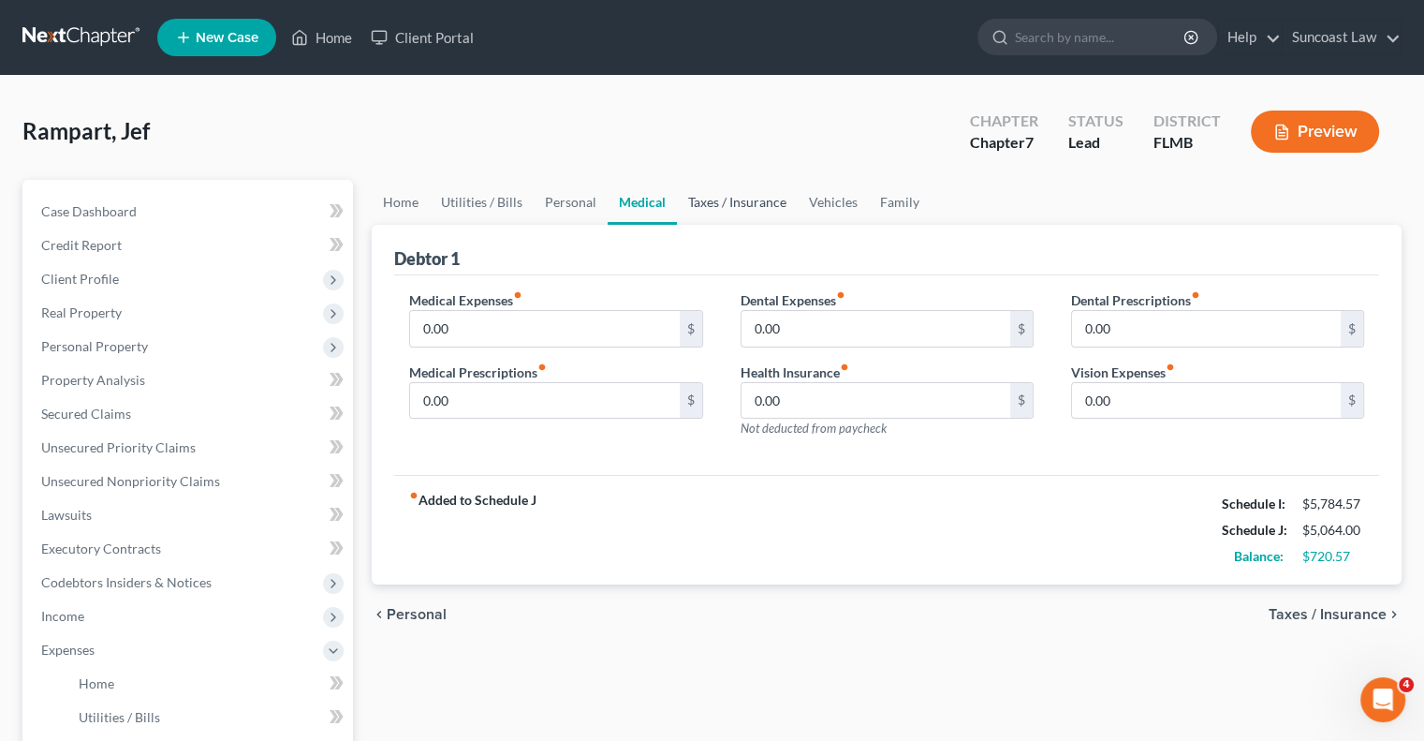
click at [742, 199] on link "Taxes / Insurance" at bounding box center [737, 202] width 121 height 45
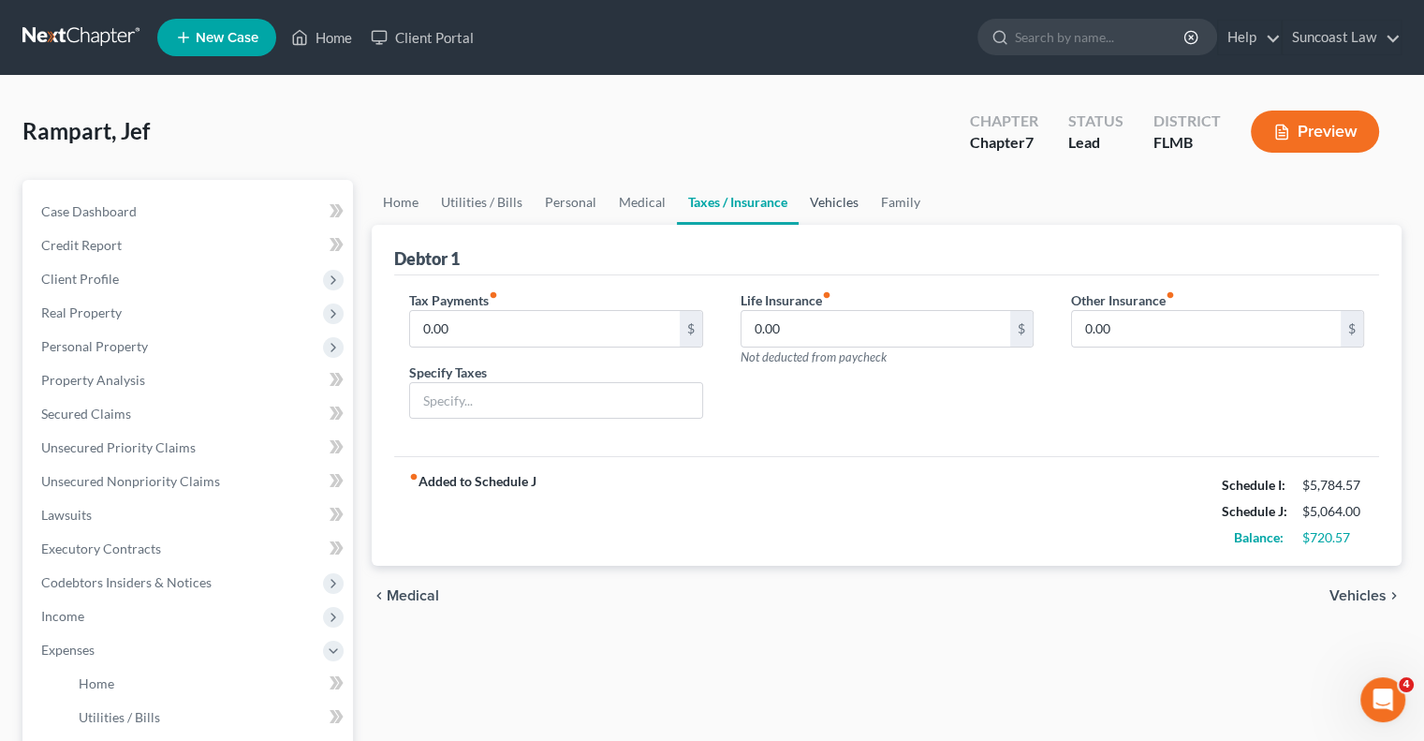
click at [826, 199] on link "Vehicles" at bounding box center [834, 202] width 71 height 45
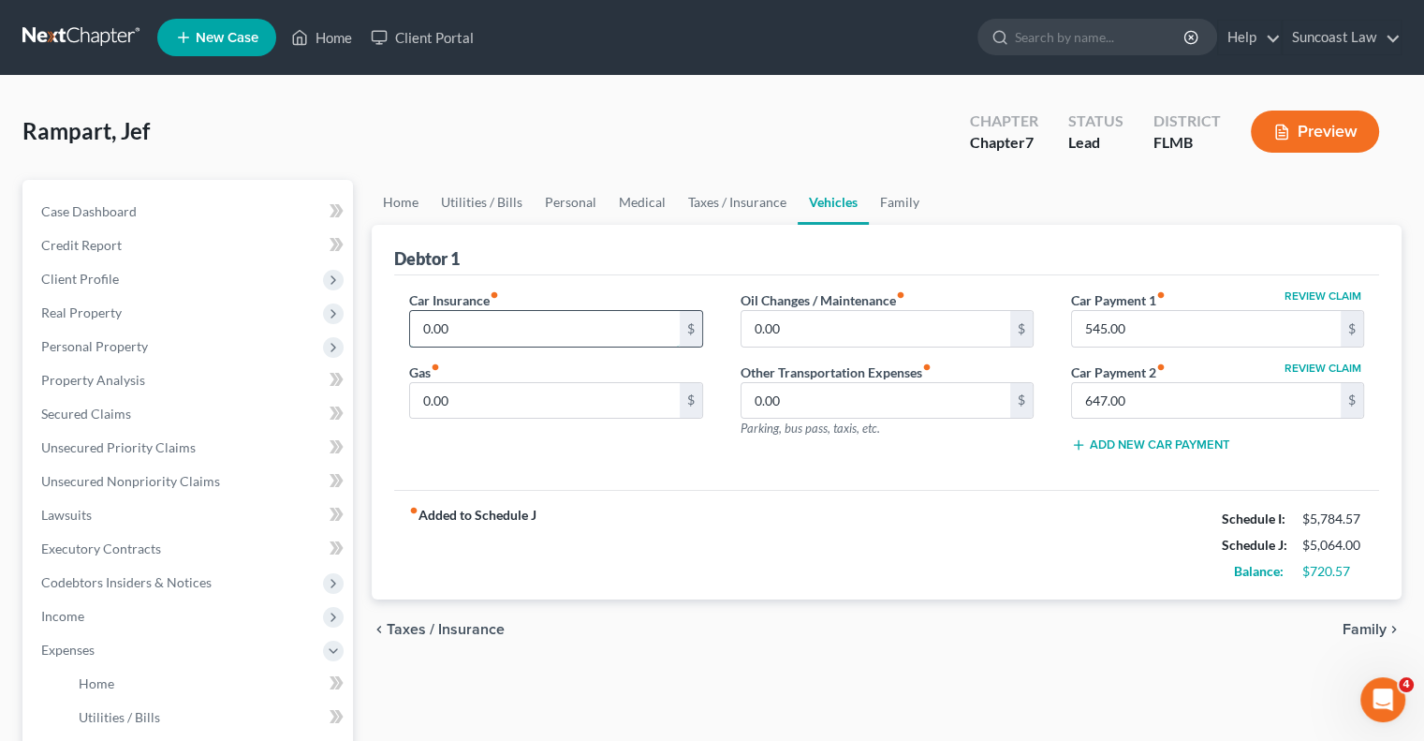
click at [583, 319] on input "0.00" at bounding box center [544, 329] width 269 height 36
type input "300"
type input "200"
click at [890, 199] on link "Family" at bounding box center [900, 202] width 62 height 45
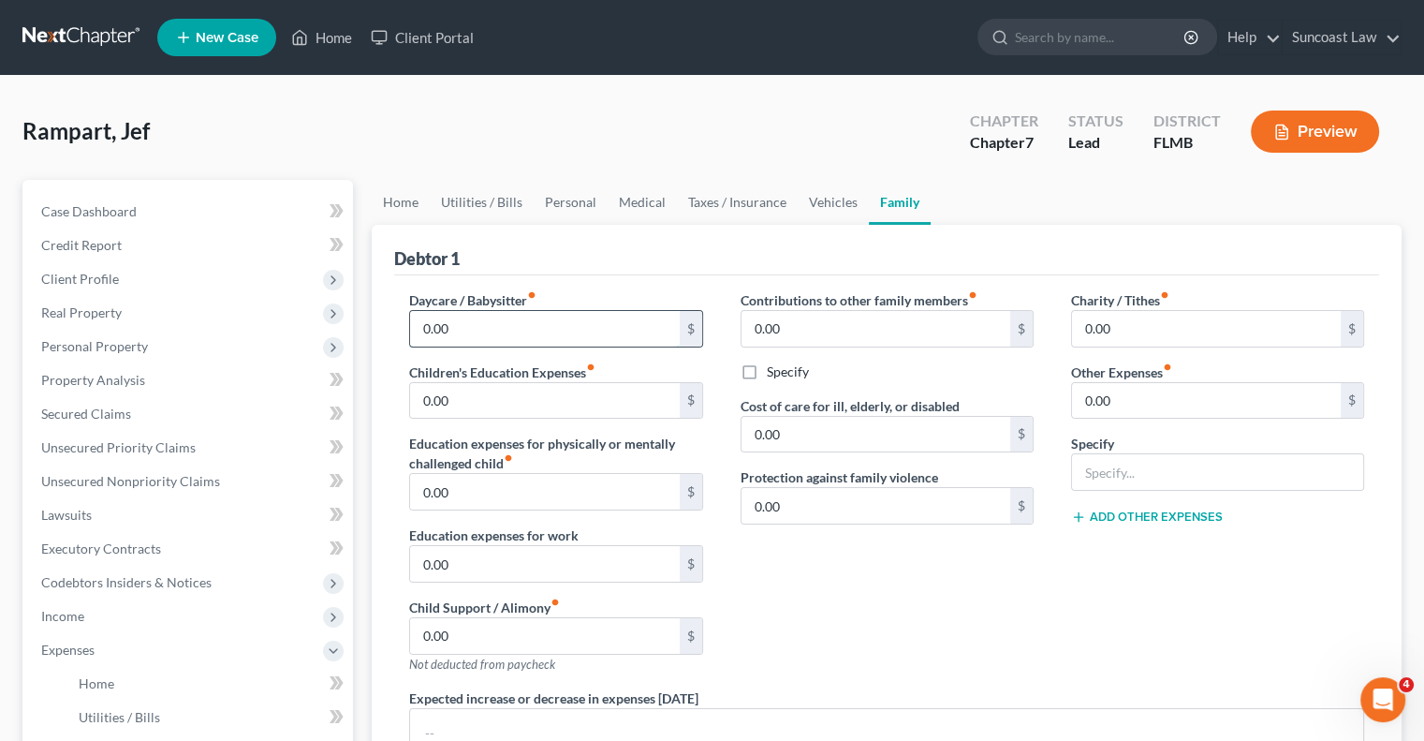
click at [479, 325] on input "0.00" at bounding box center [544, 329] width 269 height 36
type input "150"
click at [419, 202] on link "Home" at bounding box center [401, 202] width 58 height 45
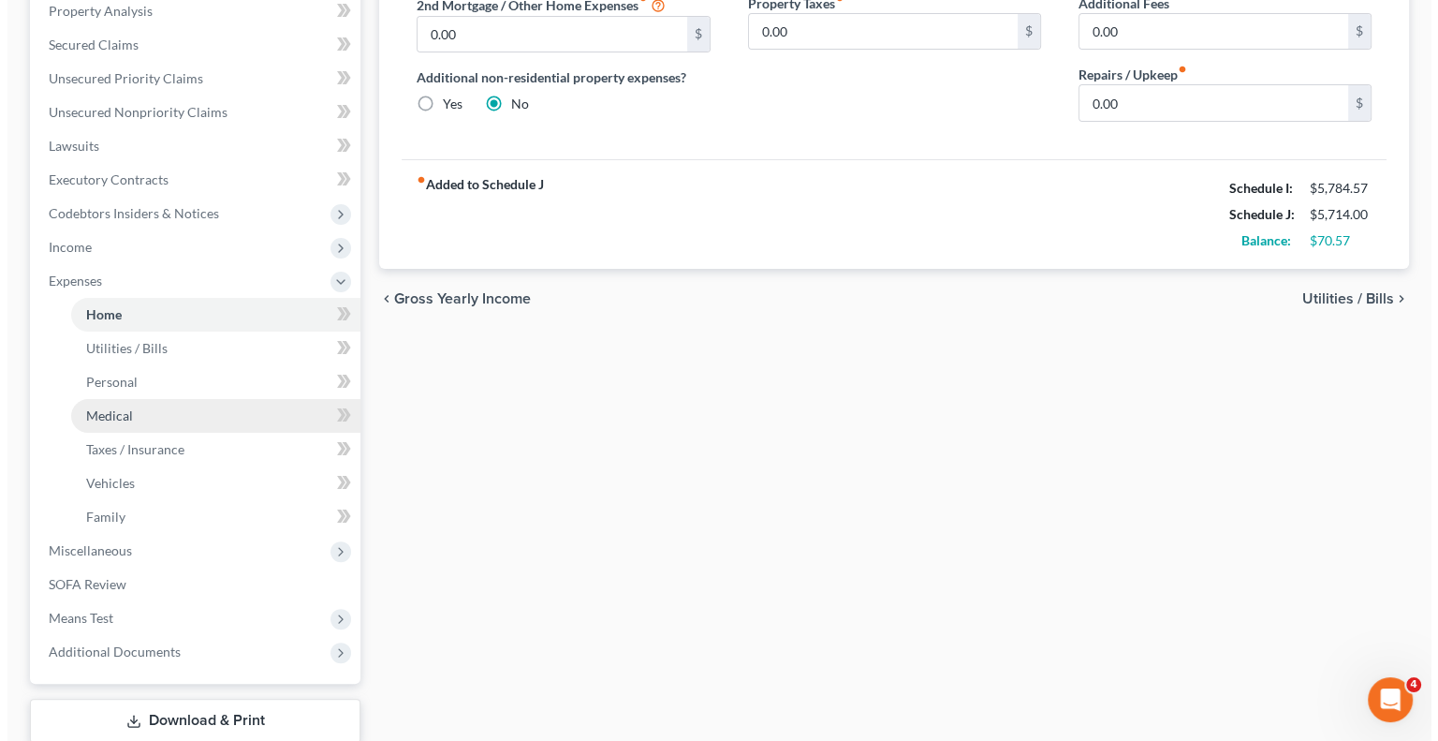
scroll to position [375, 0]
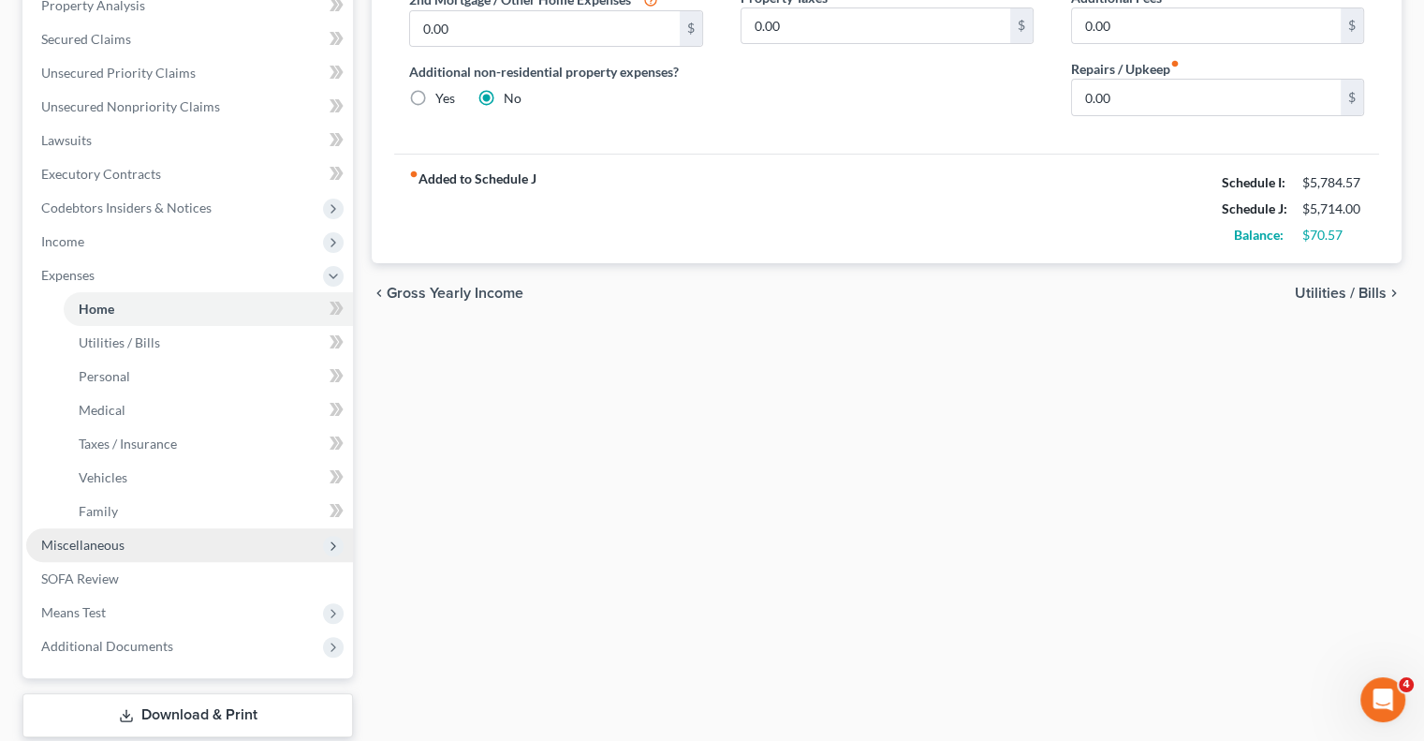
click at [97, 541] on span "Miscellaneous" at bounding box center [82, 545] width 83 height 16
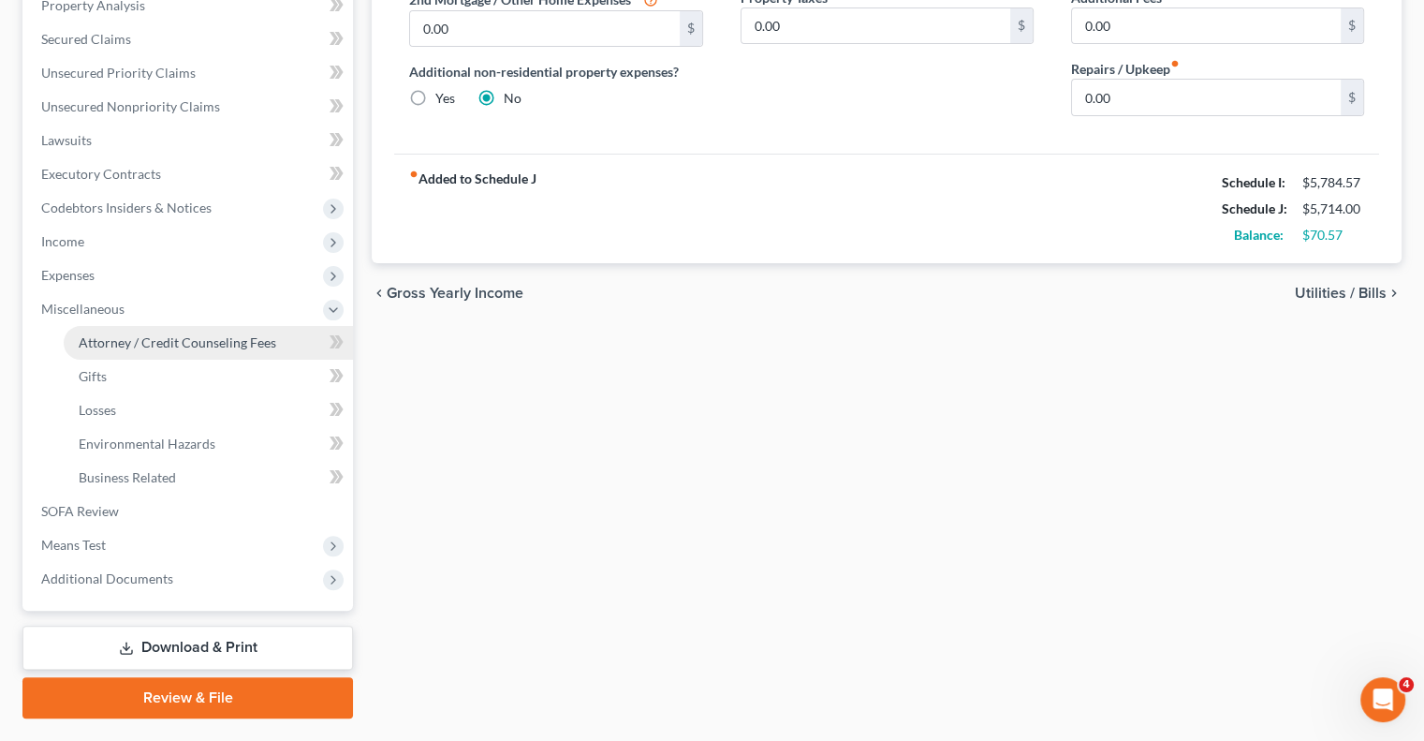
click at [155, 335] on span "Attorney / Credit Counseling Fees" at bounding box center [178, 342] width 198 height 16
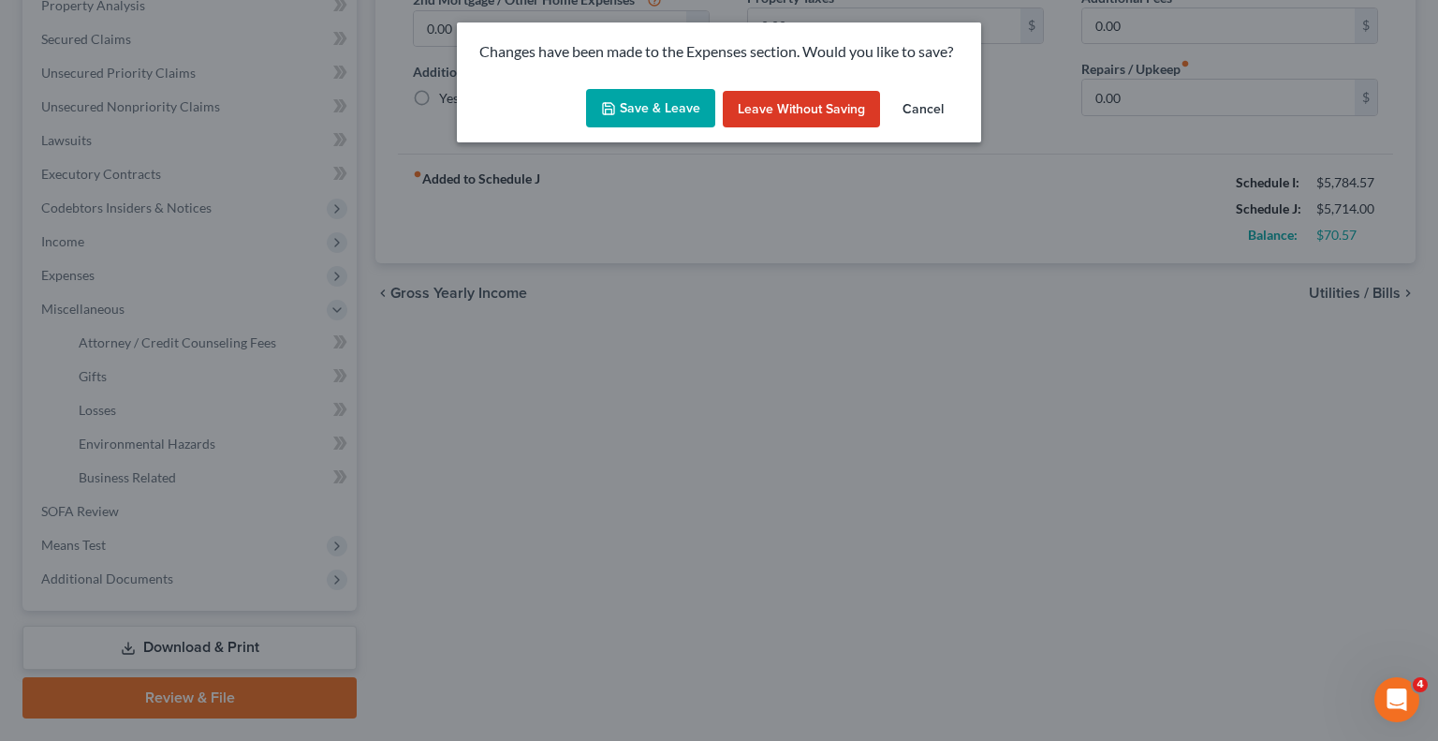
drag, startPoint x: 692, startPoint y: 110, endPoint x: 719, endPoint y: 135, distance: 37.1
click at [691, 110] on button "Save & Leave" at bounding box center [650, 108] width 129 height 39
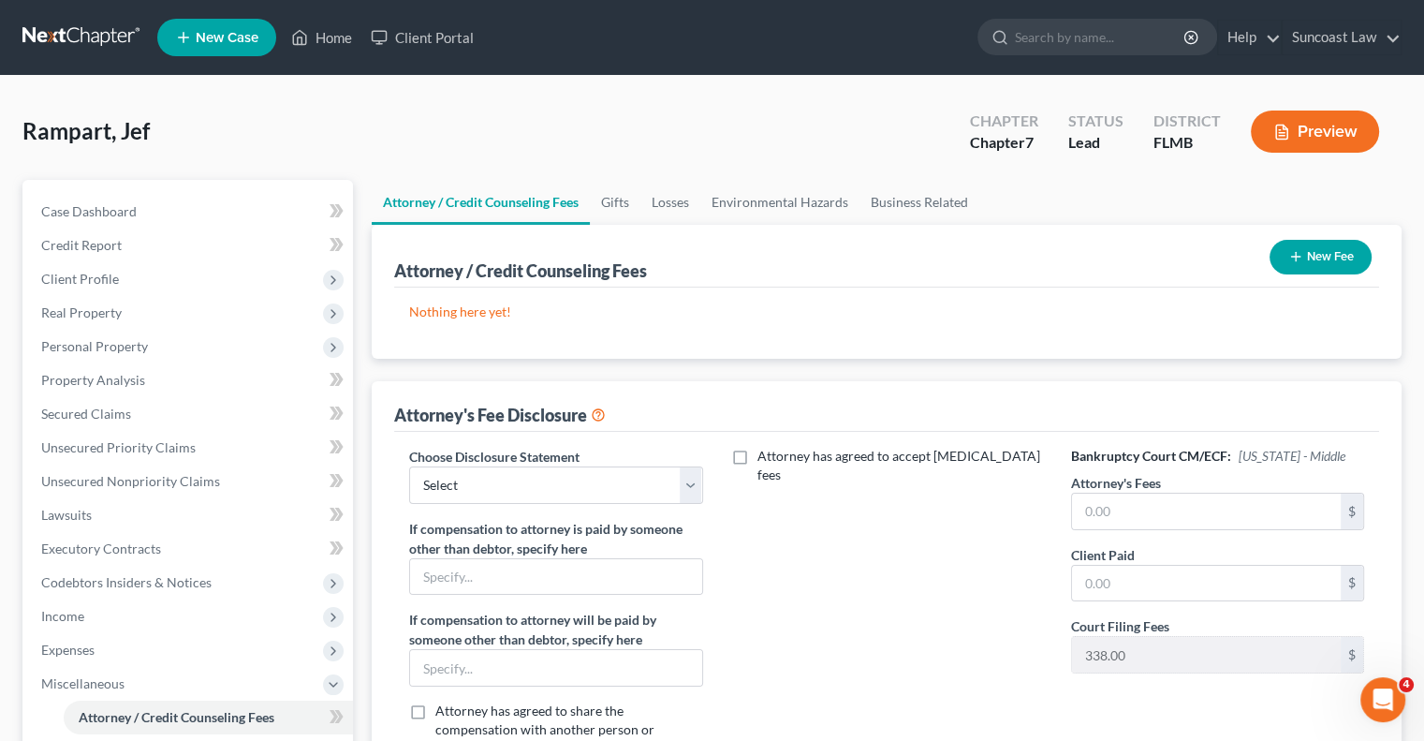
click at [1326, 255] on button "New Fee" at bounding box center [1321, 257] width 102 height 35
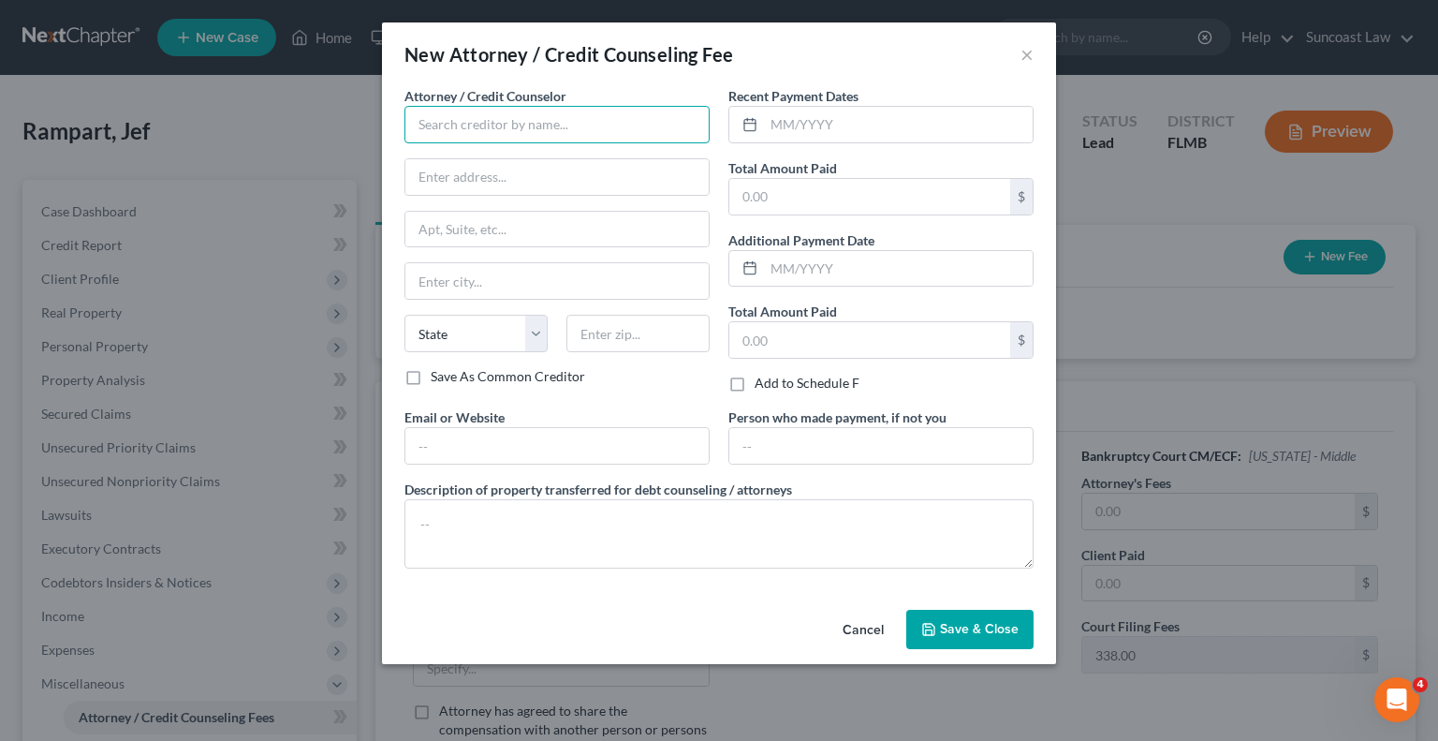
click at [556, 108] on input "text" at bounding box center [556, 124] width 305 height 37
type input "Suncoast Law"
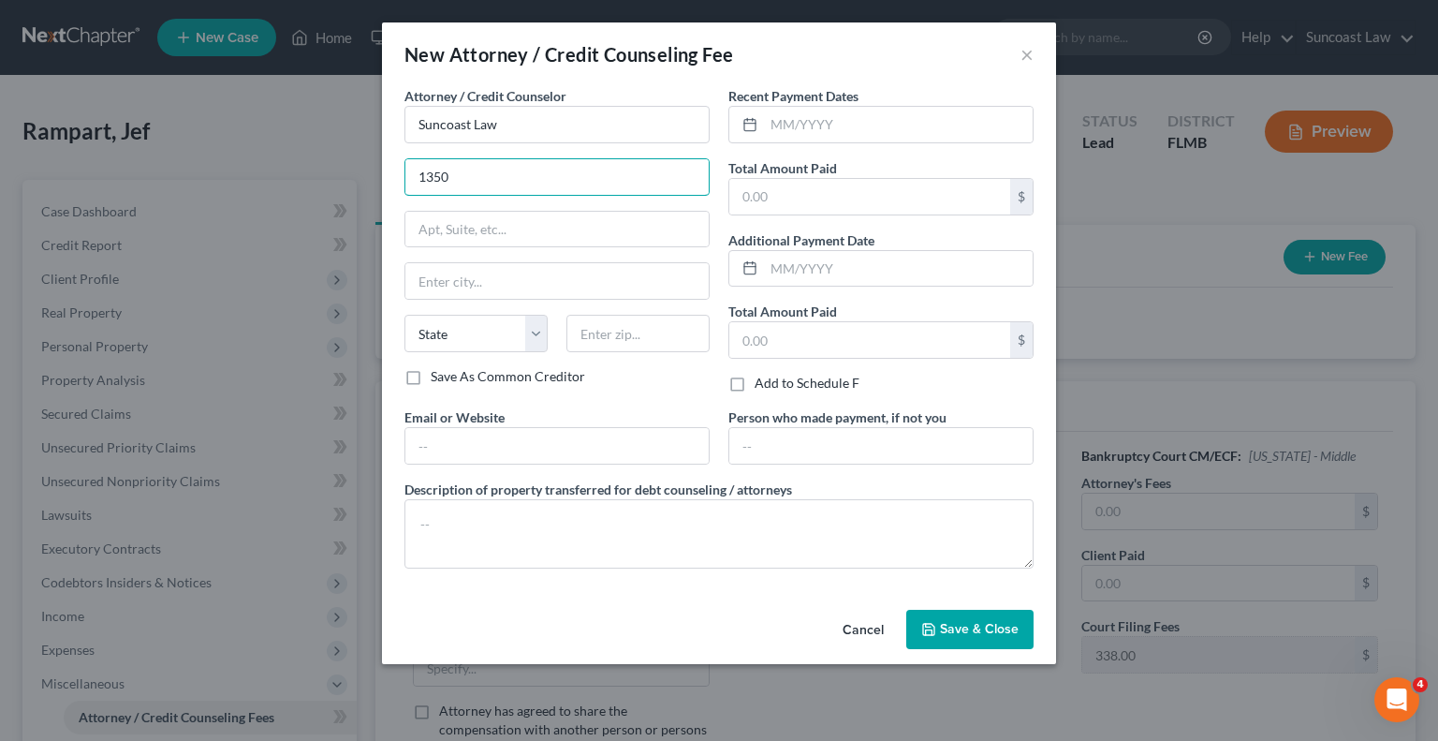
type input "[STREET_ADDRESS]"
click at [563, 231] on input "text" at bounding box center [556, 230] width 303 height 36
type input "Suite 270"
click at [666, 331] on input "text" at bounding box center [637, 333] width 143 height 37
type input "32789"
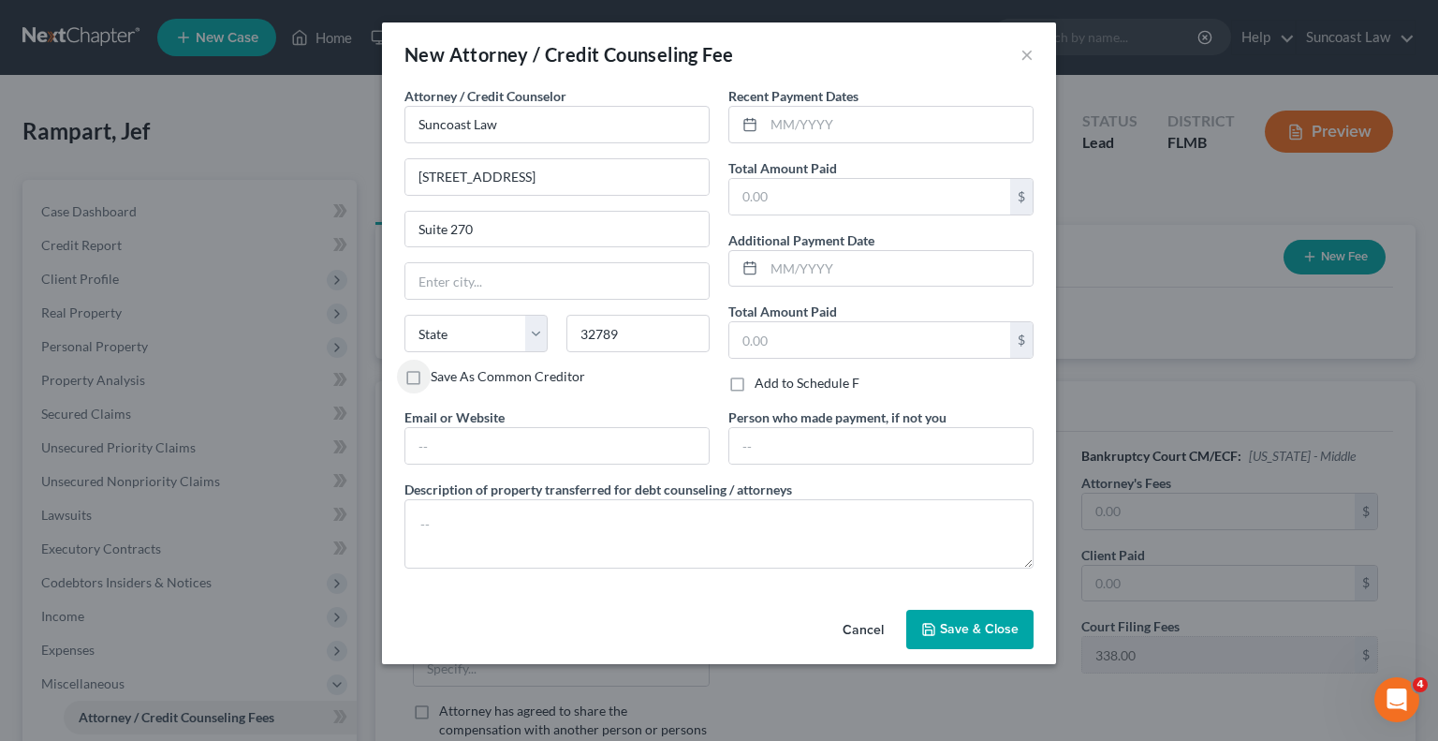
type input "[GEOGRAPHIC_DATA]"
select select "9"
click at [846, 134] on input "text" at bounding box center [898, 125] width 269 height 36
type input "07/2025"
type input "1,750"
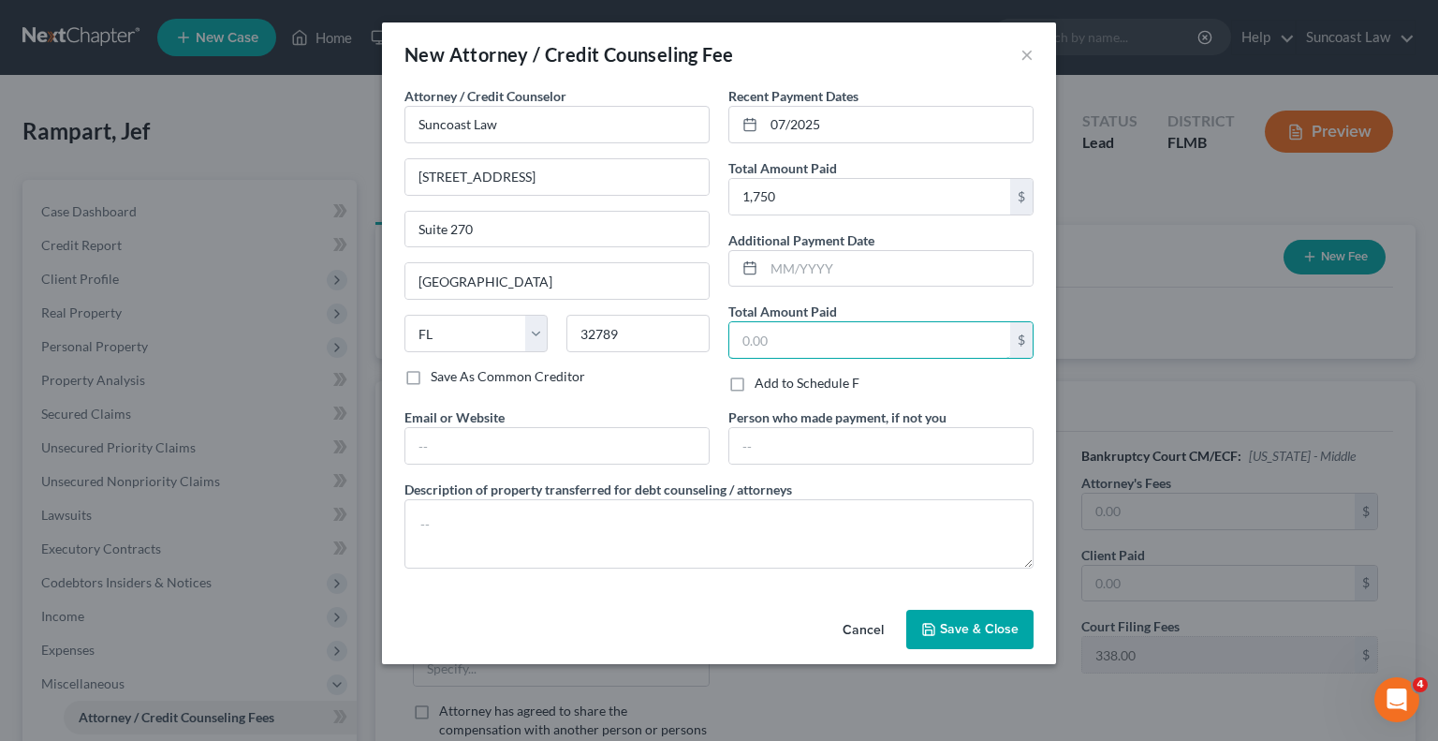
type input "4"
type input "1,750"
click at [989, 617] on button "Save & Close" at bounding box center [969, 629] width 127 height 39
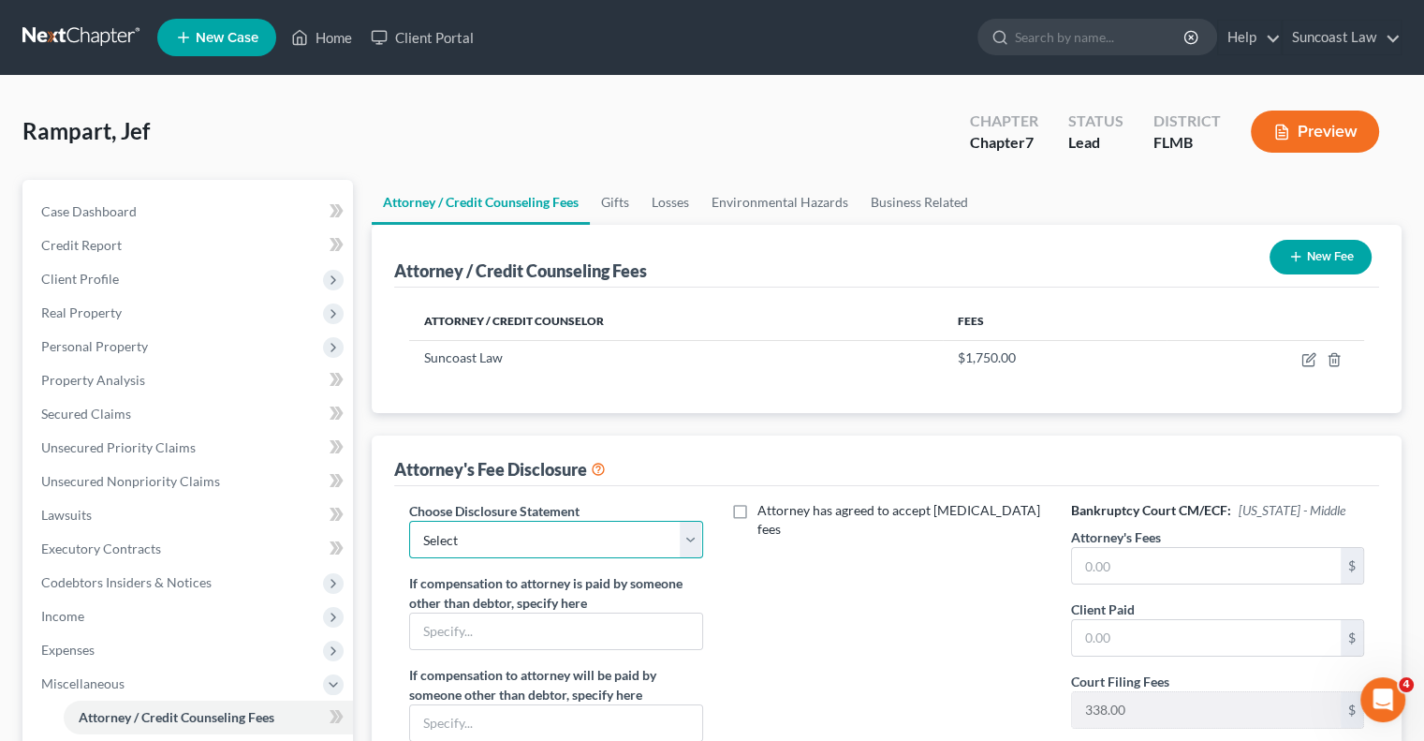
drag, startPoint x: 522, startPoint y: 528, endPoint x: 527, endPoint y: 545, distance: 17.5
click at [522, 528] on select "Select Attorney" at bounding box center [555, 539] width 293 height 37
select select "0"
click at [409, 521] on select "Select Attorney" at bounding box center [555, 539] width 293 height 37
click at [1272, 562] on input "text" at bounding box center [1206, 566] width 269 height 36
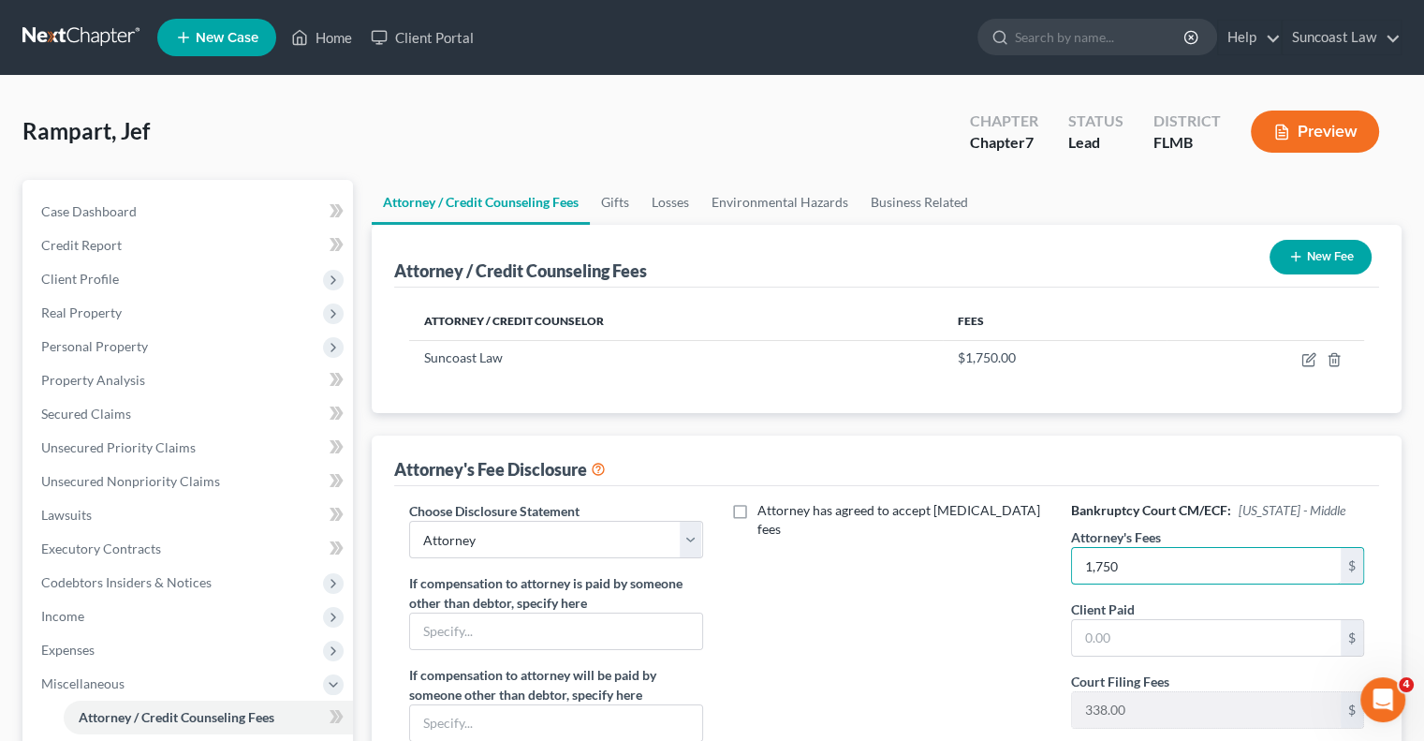
type input "1,750"
click at [1326, 262] on button "New Fee" at bounding box center [1321, 257] width 102 height 35
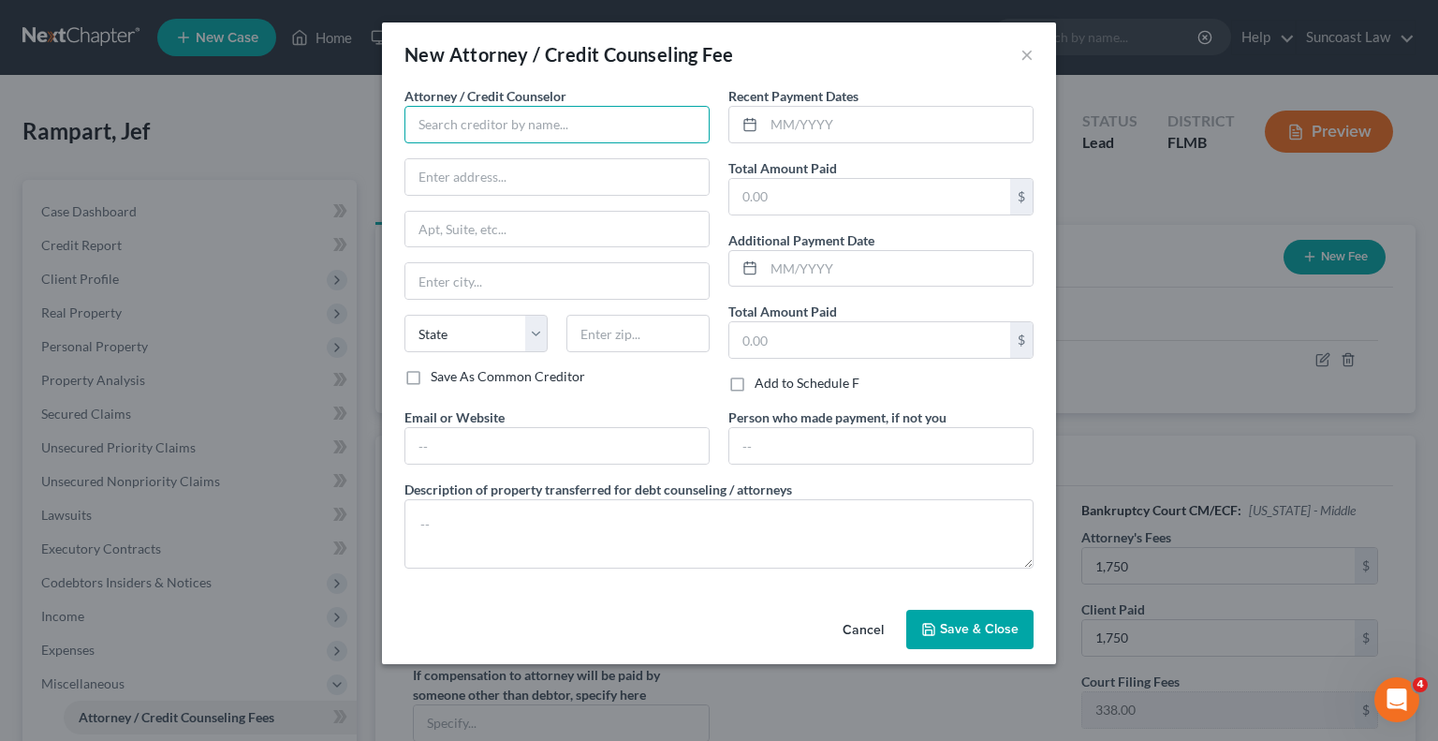
click at [504, 125] on input "text" at bounding box center [556, 124] width 305 height 37
type input "Dollar Learning Foundation"
click at [844, 121] on input "text" at bounding box center [898, 125] width 269 height 36
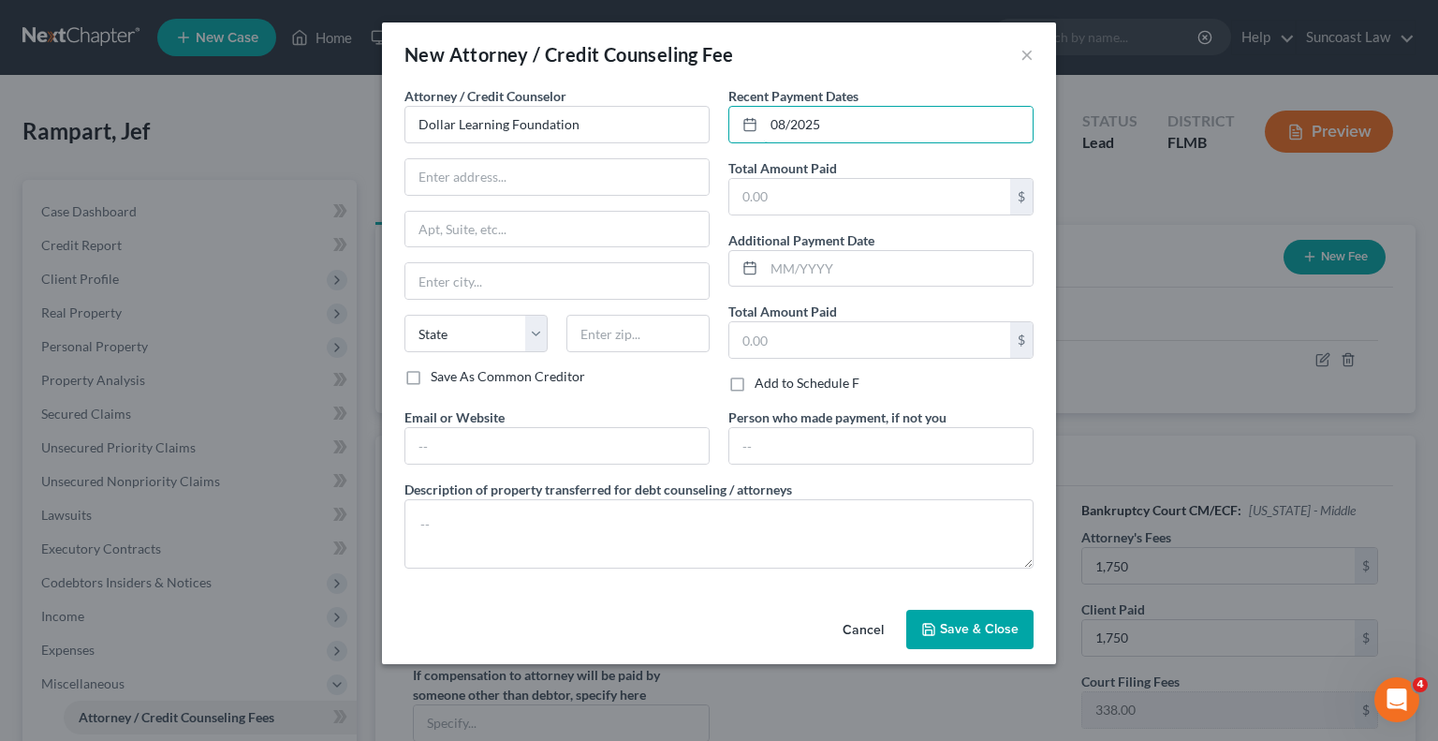
type input "08/2025"
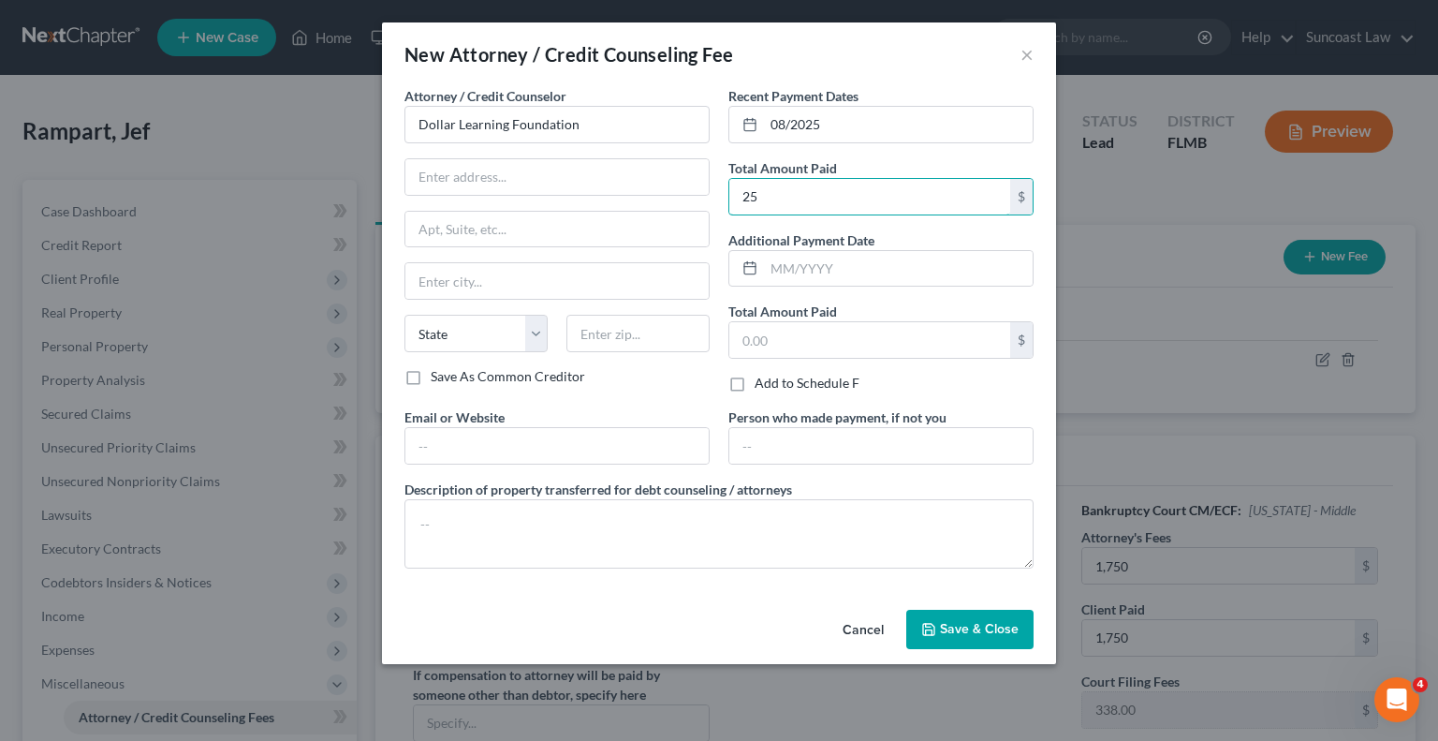
type input "25"
click at [1001, 629] on span "Save & Close" at bounding box center [979, 629] width 79 height 16
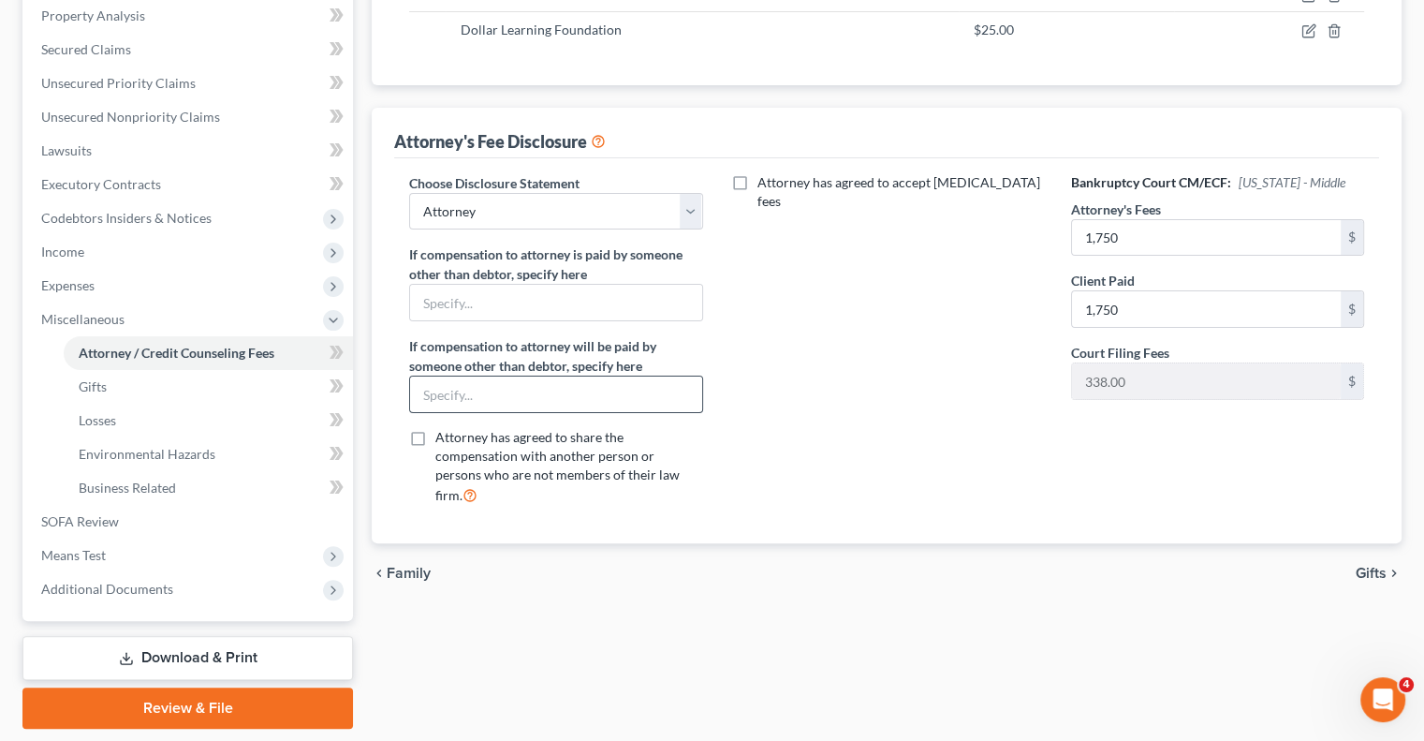
scroll to position [375, 0]
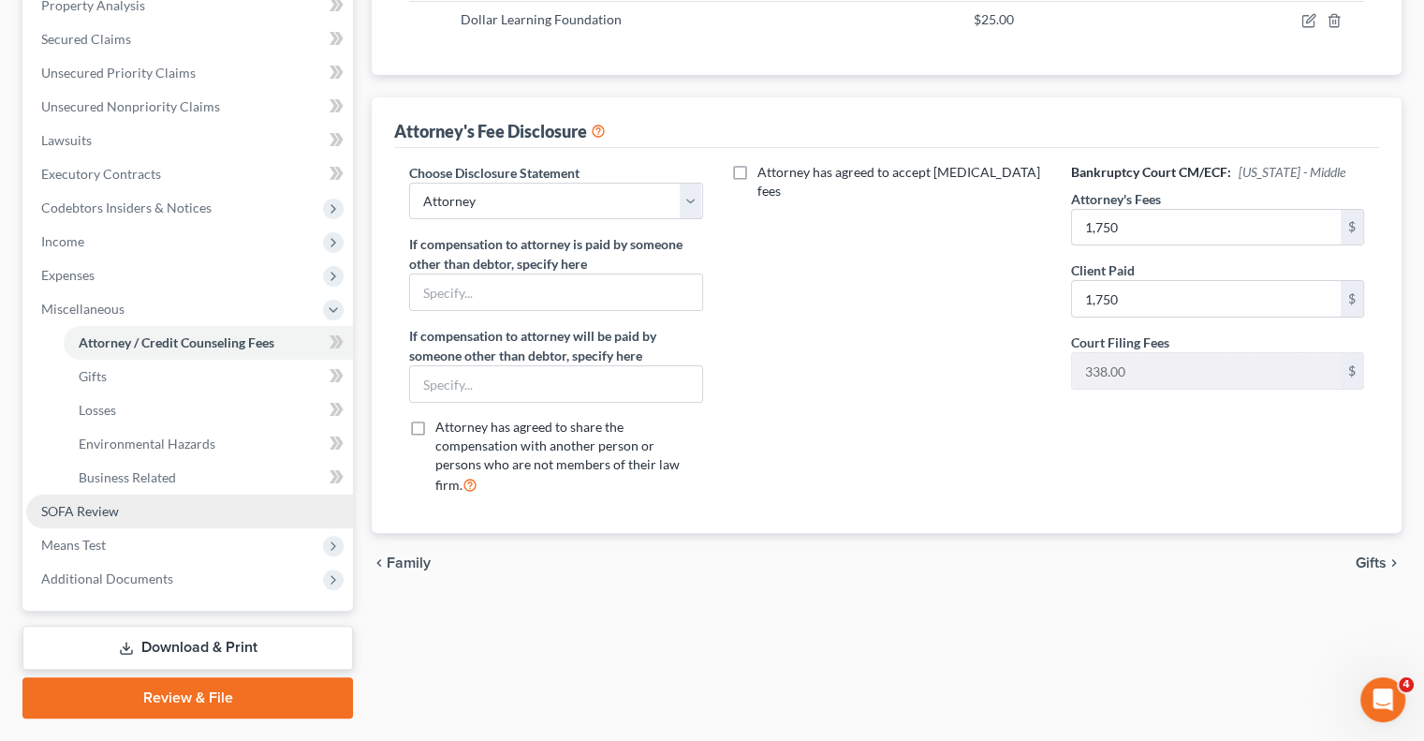
click at [112, 507] on span "SOFA Review" at bounding box center [80, 511] width 78 height 16
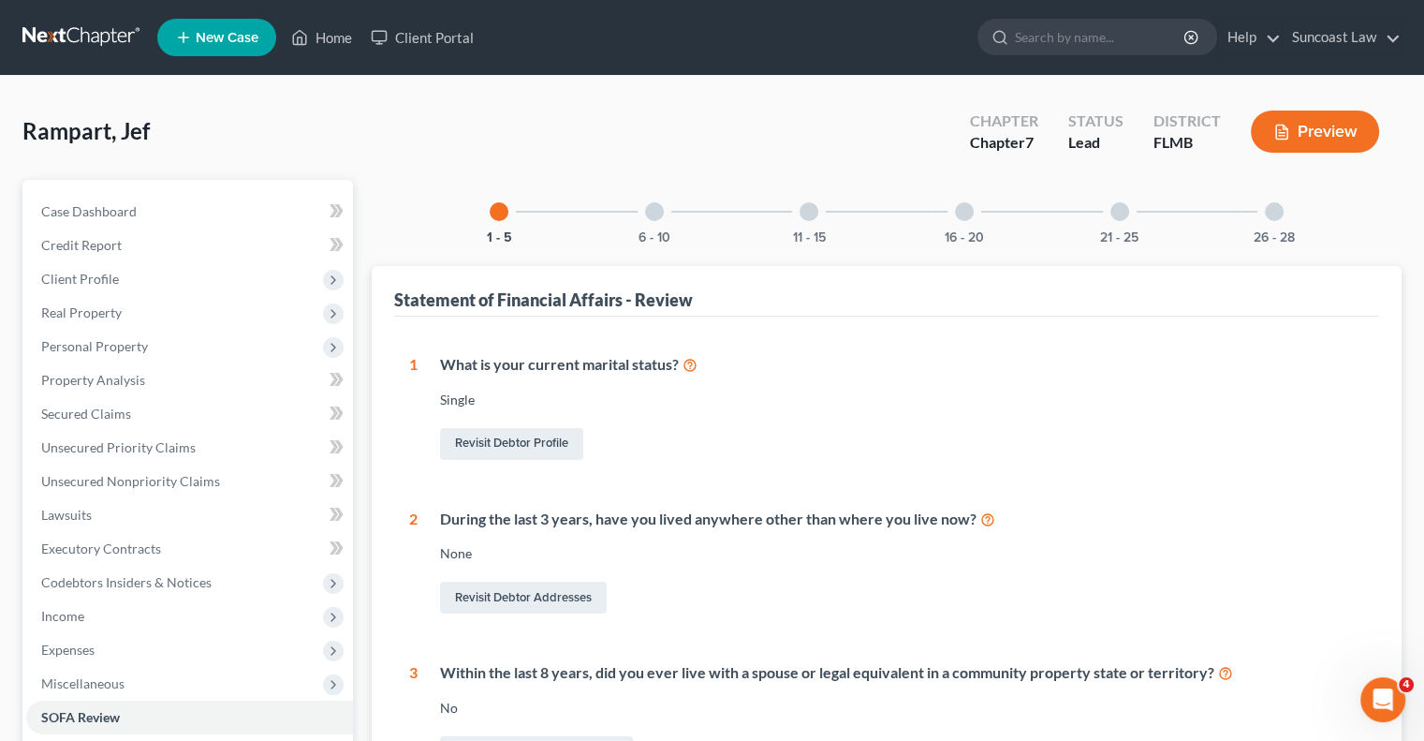
click at [659, 217] on div at bounding box center [654, 211] width 19 height 19
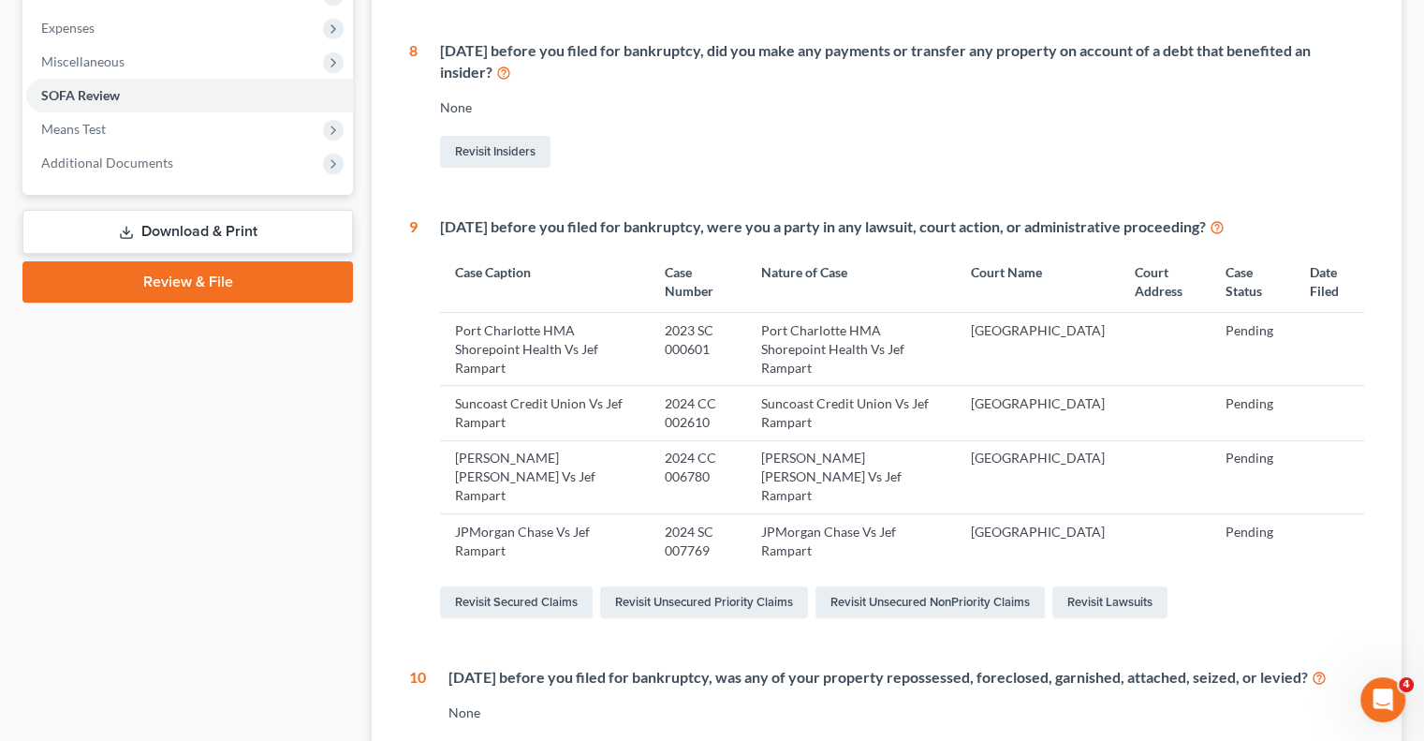
scroll to position [816, 0]
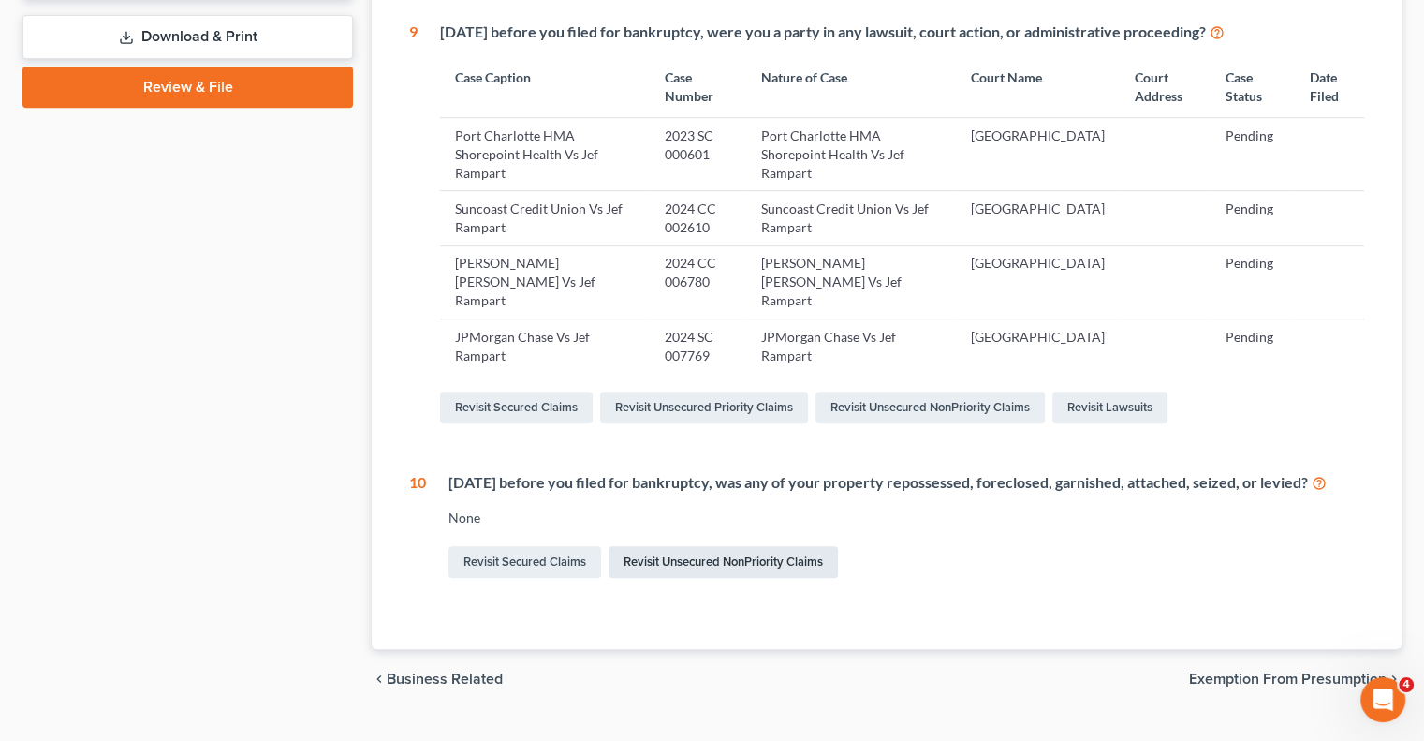
click at [688, 546] on link "Revisit Unsecured NonPriority Claims" at bounding box center [723, 562] width 229 height 32
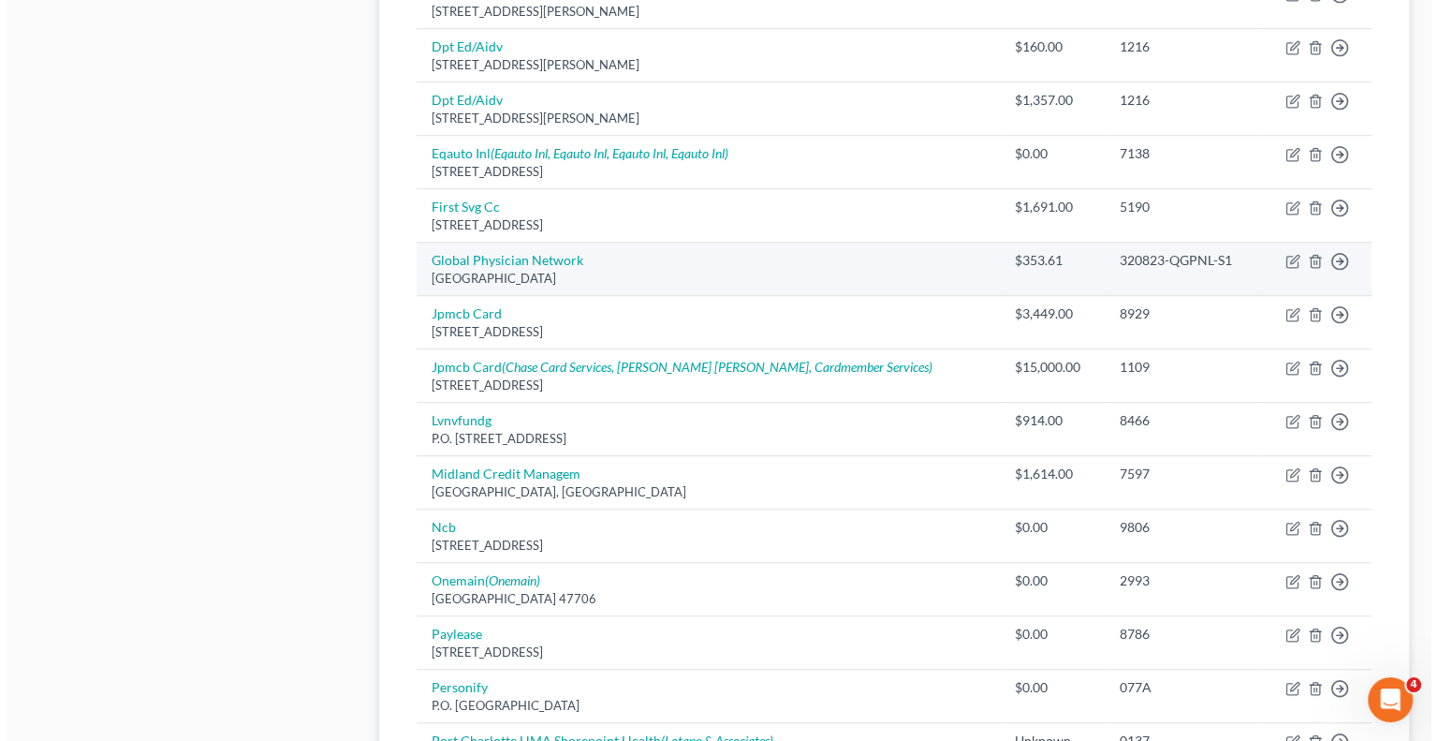
scroll to position [1124, 0]
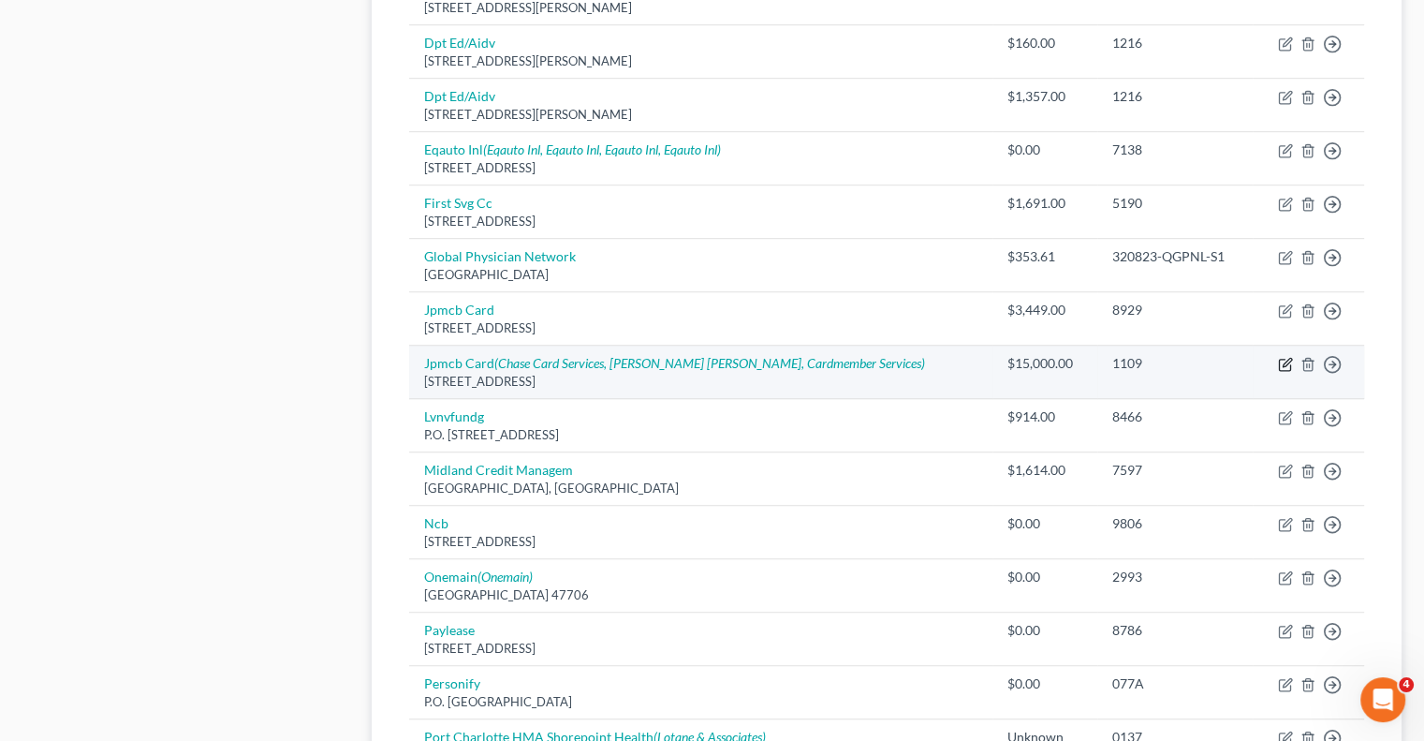
click at [1287, 361] on icon "button" at bounding box center [1285, 364] width 15 height 15
select select "7"
select select "2"
select select "0"
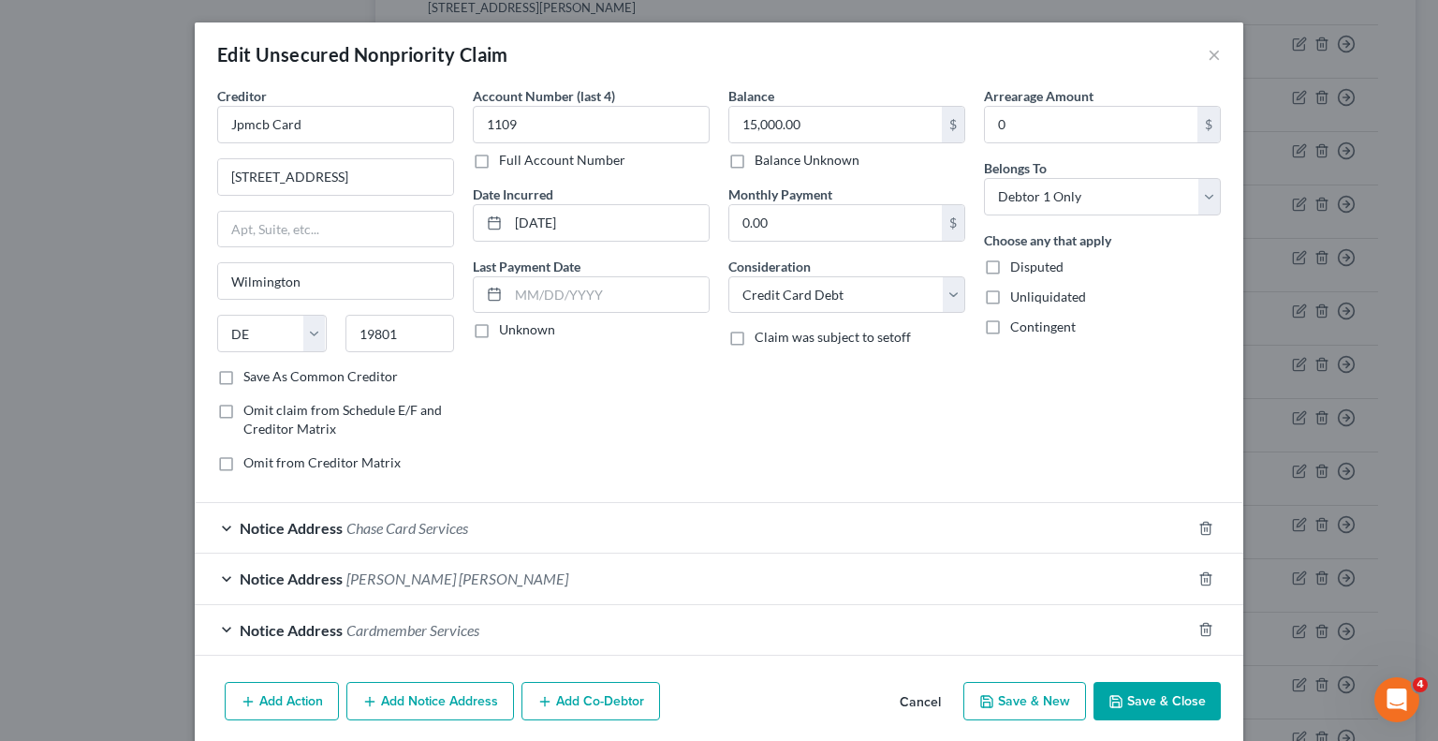
scroll to position [67, 0]
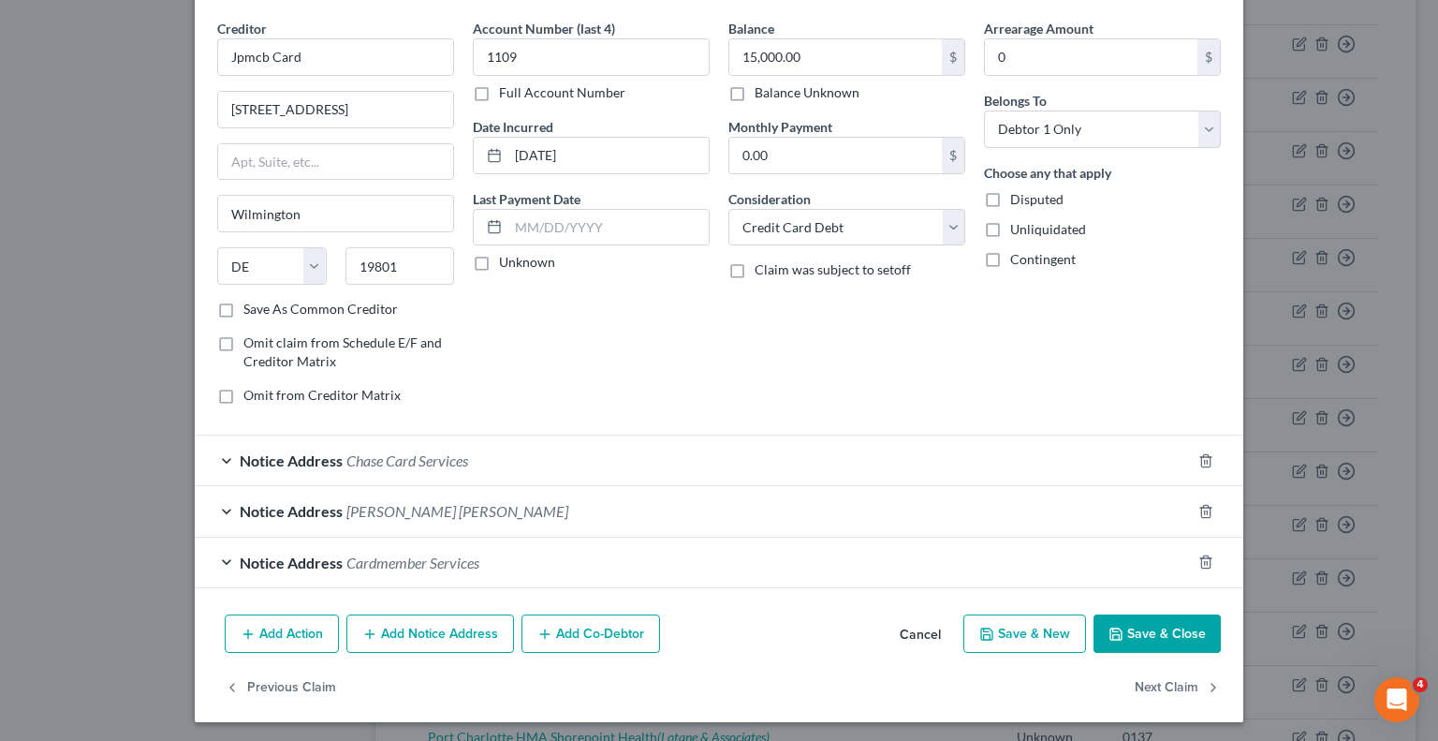
click at [284, 632] on button "Add Action" at bounding box center [282, 633] width 114 height 39
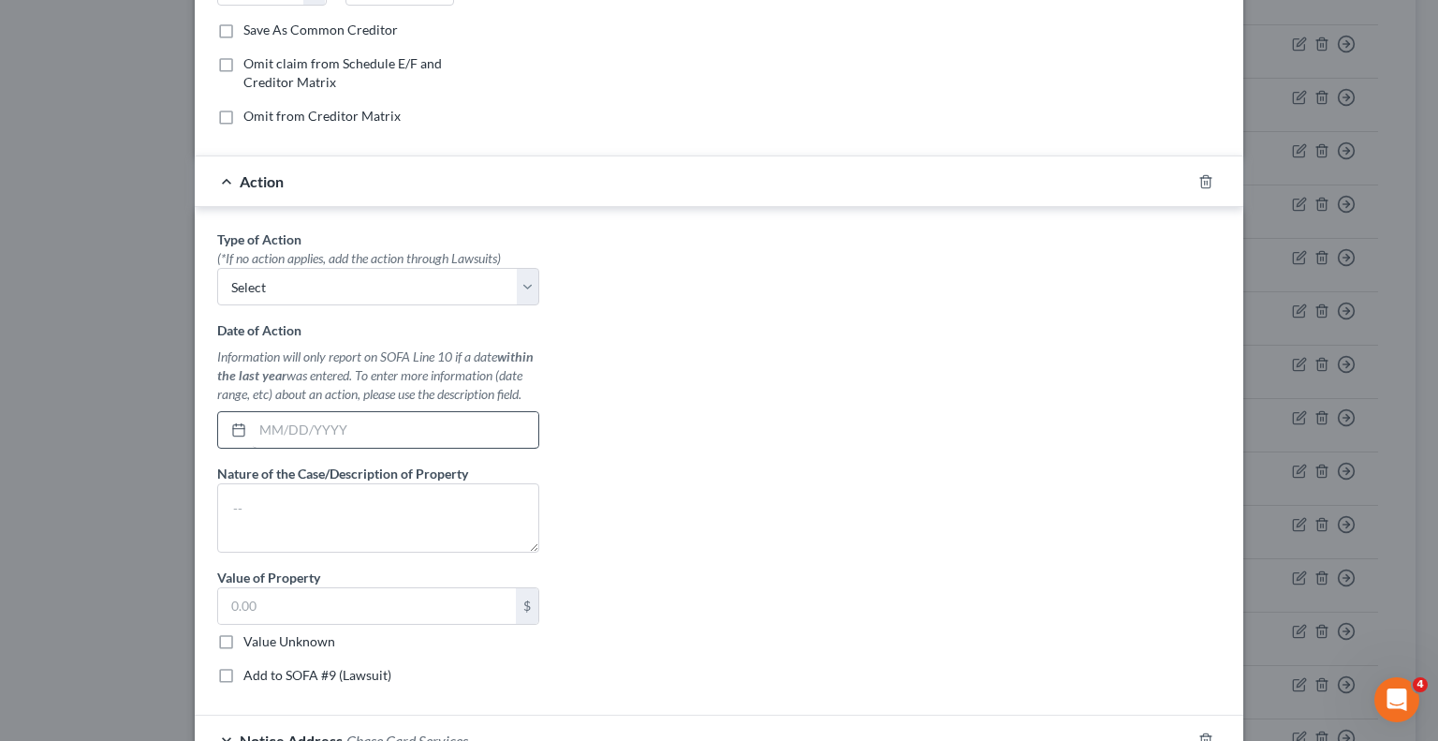
scroll to position [348, 0]
click at [311, 286] on select "Select Repossession Garnishment Foreclosure Personal Injury Attached, Seized, O…" at bounding box center [378, 284] width 322 height 37
select select "1"
click at [217, 266] on select "Select Repossession Garnishment Foreclosure Personal Injury Attached, Seized, O…" at bounding box center [378, 284] width 322 height 37
click at [338, 419] on input "text" at bounding box center [396, 428] width 286 height 36
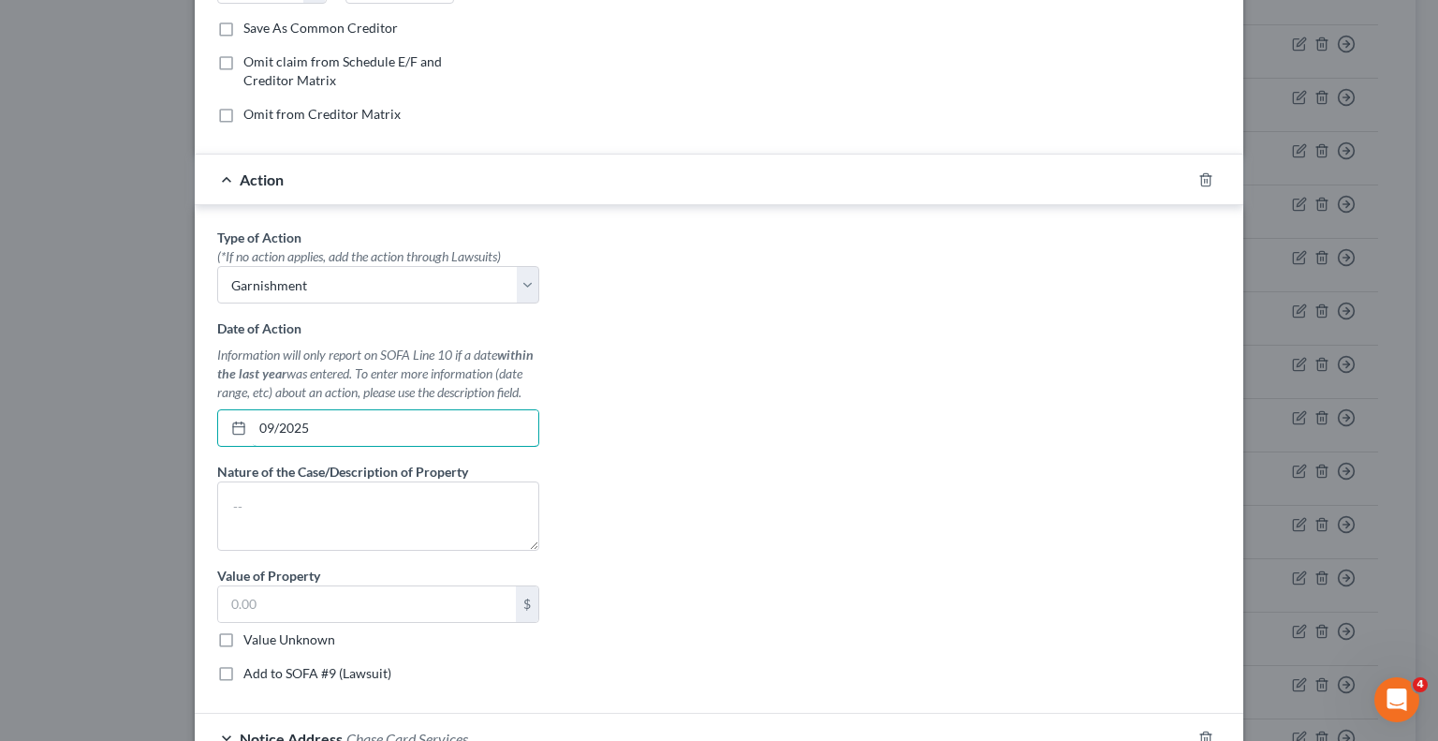
type input "09/2025"
click at [243, 630] on label "Value Unknown" at bounding box center [289, 639] width 92 height 19
click at [251, 630] on input "Value Unknown" at bounding box center [257, 636] width 12 height 12
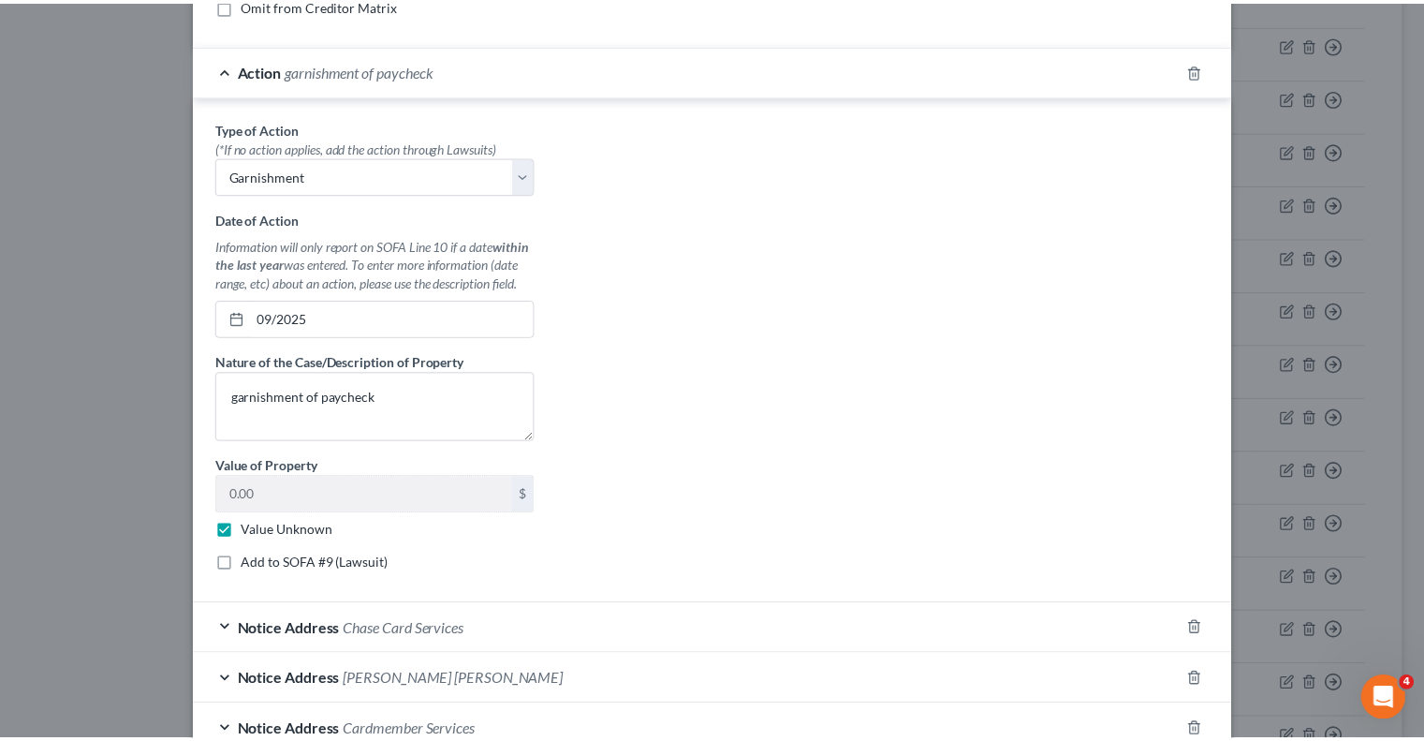
scroll to position [625, 0]
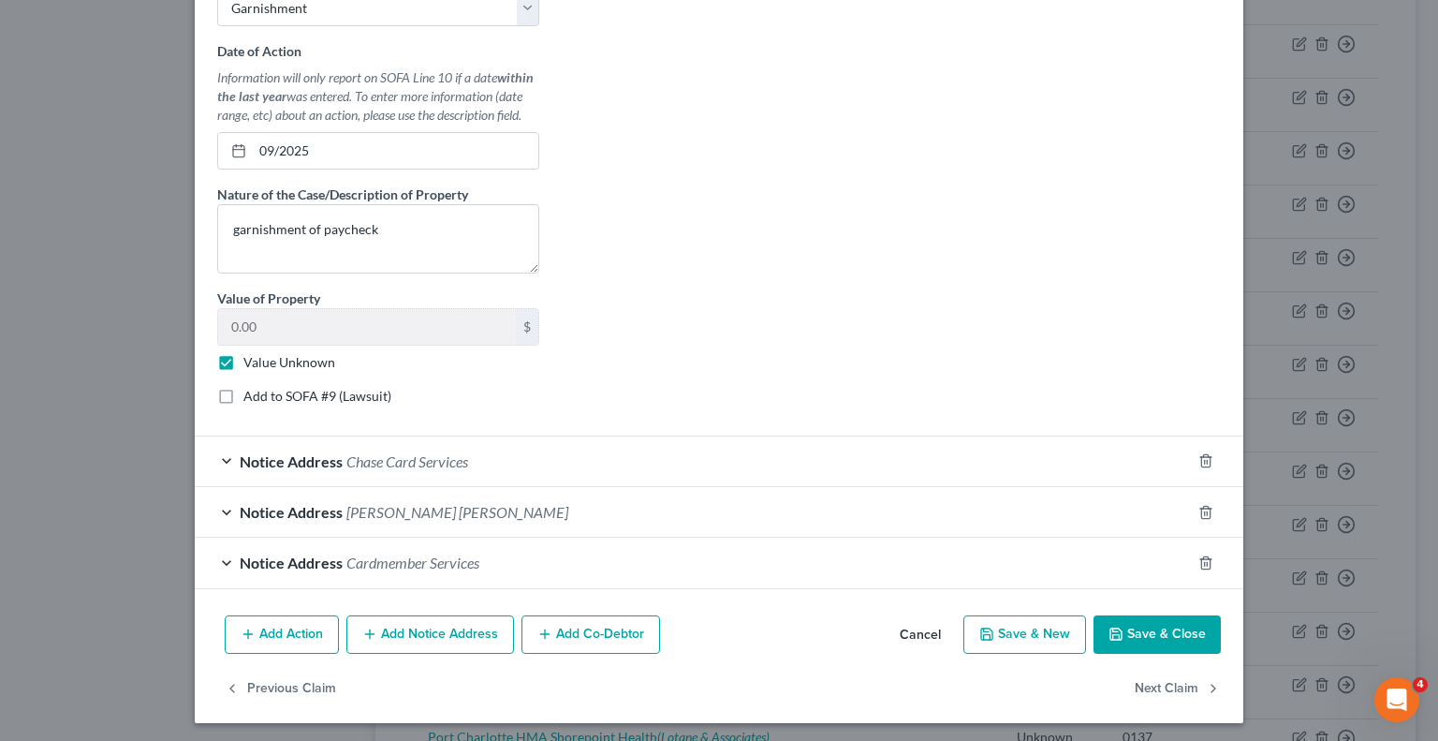
click at [1124, 626] on button "Save & Close" at bounding box center [1157, 634] width 127 height 39
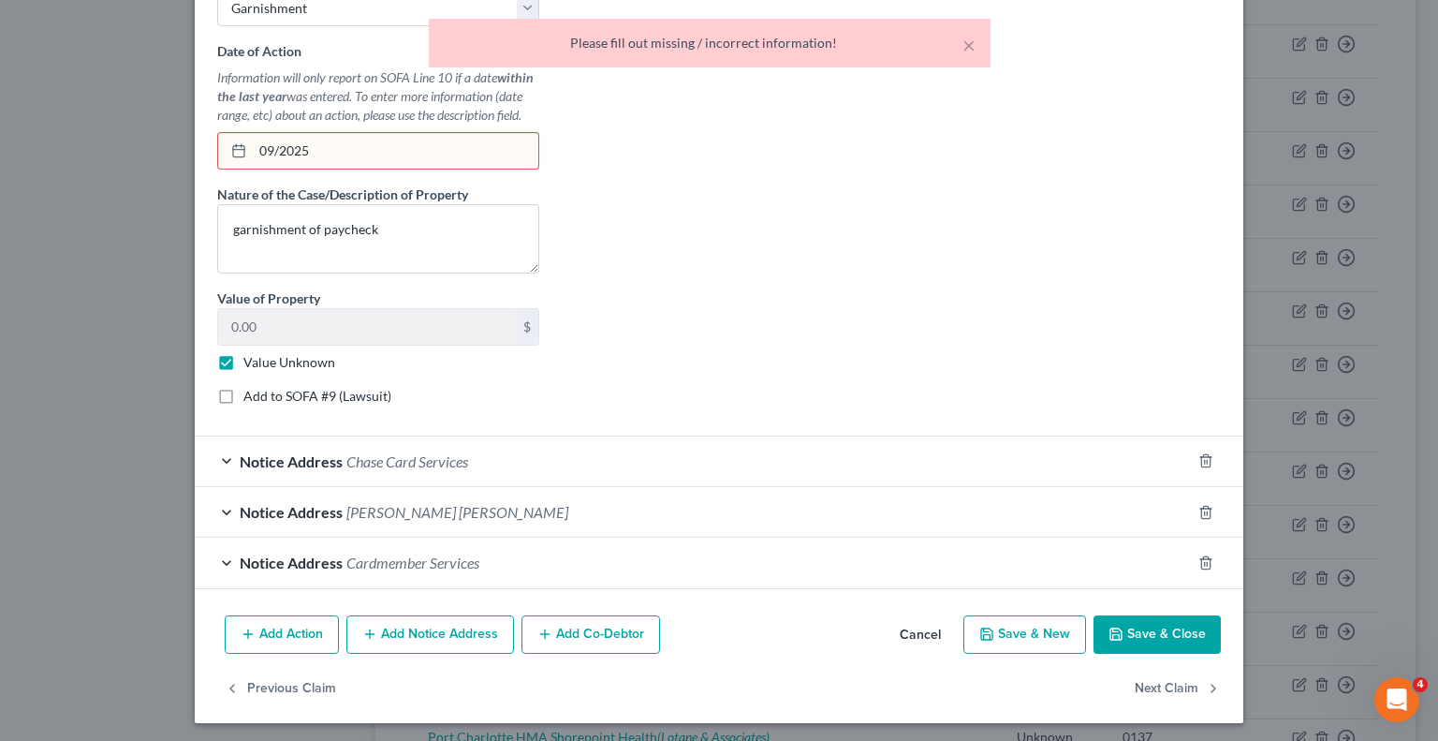
click at [271, 145] on input "09/2025" at bounding box center [396, 151] width 286 height 36
click at [1127, 630] on button "Save & Close" at bounding box center [1157, 634] width 127 height 39
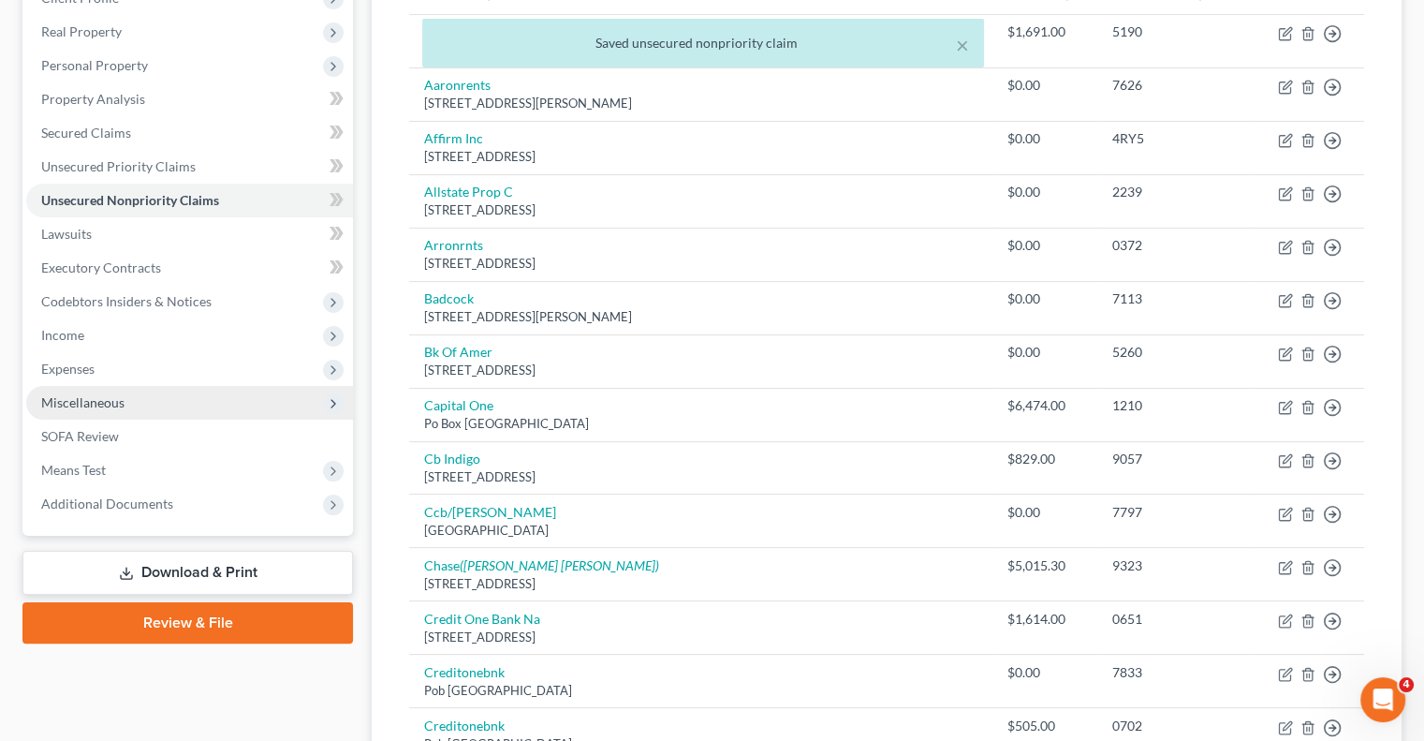
scroll to position [281, 0]
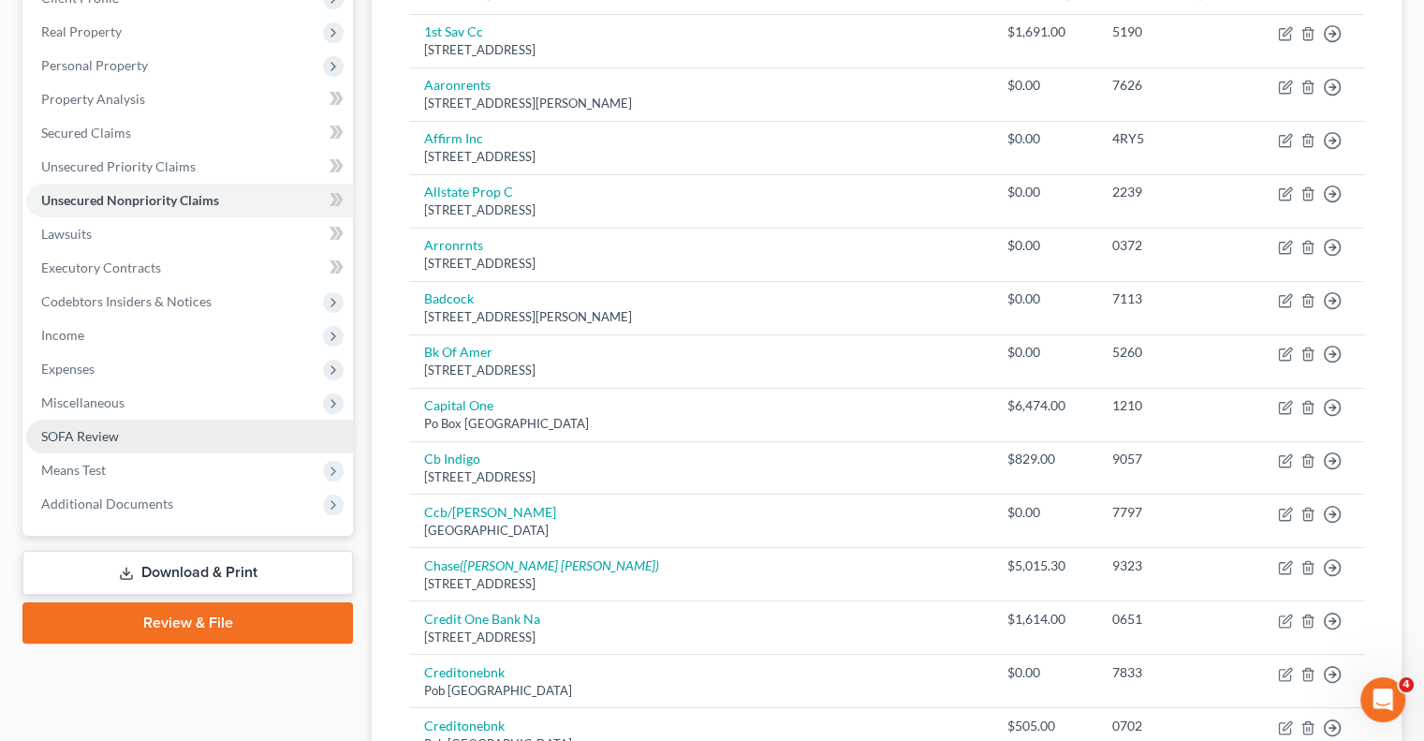
drag, startPoint x: 92, startPoint y: 475, endPoint x: 86, endPoint y: 430, distance: 45.3
click at [90, 470] on span "Means Test" at bounding box center [73, 470] width 65 height 16
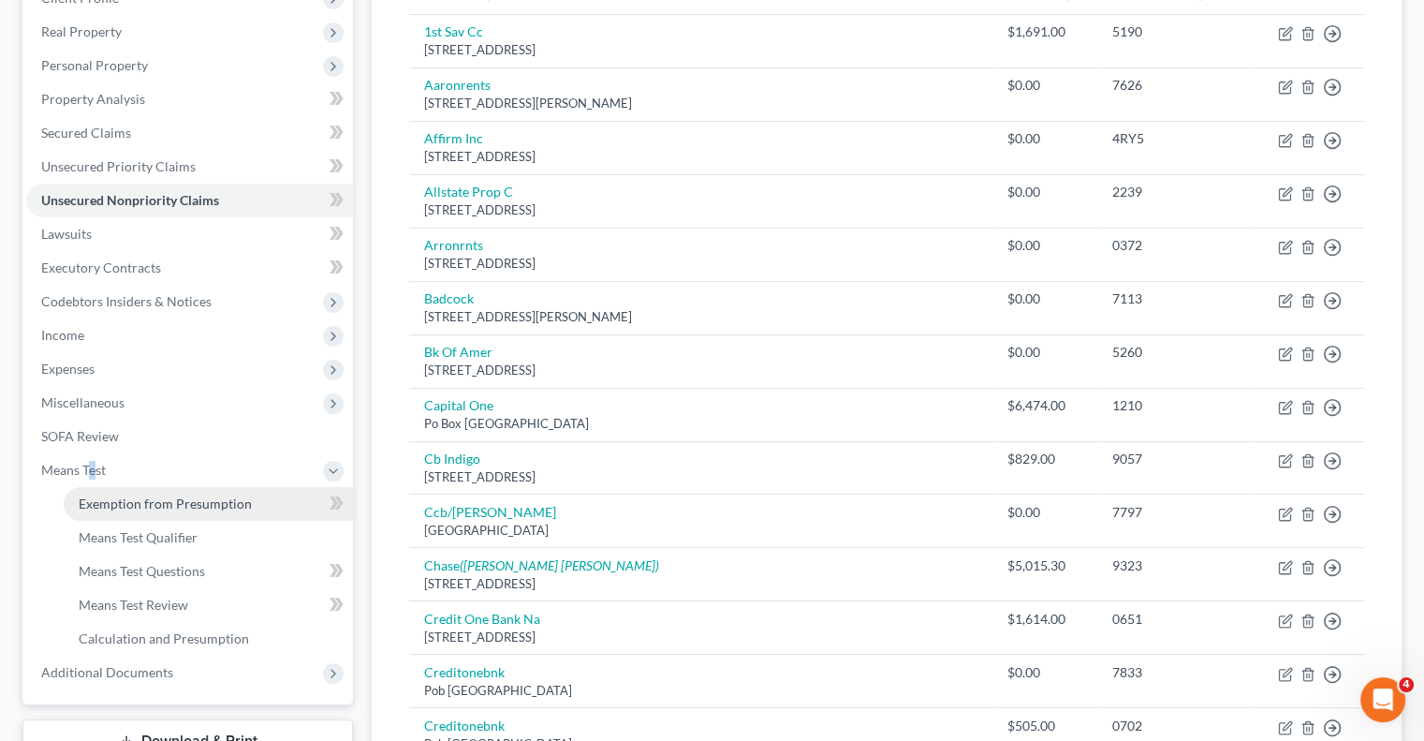
click at [152, 508] on span "Exemption from Presumption" at bounding box center [165, 503] width 173 height 16
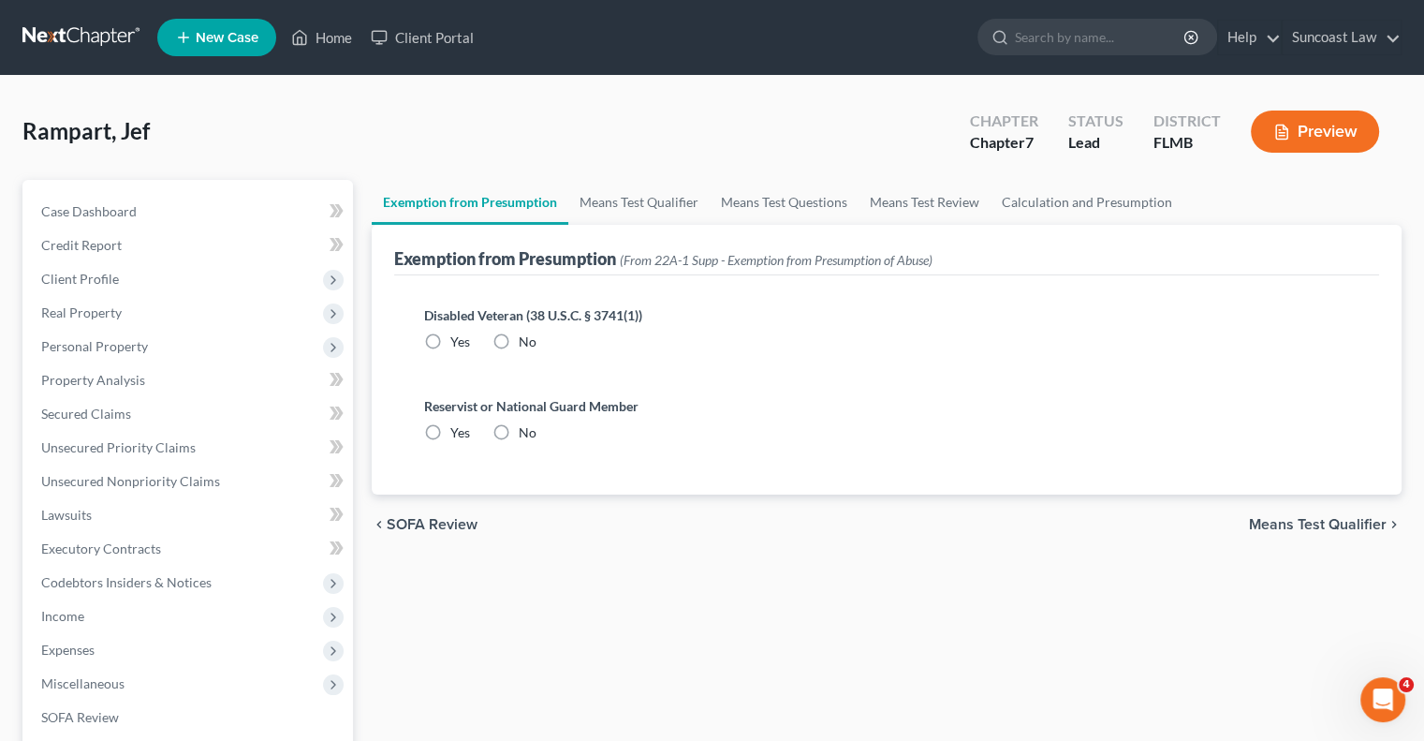
click at [519, 337] on label "No" at bounding box center [528, 341] width 18 height 19
click at [526, 337] on input "No" at bounding box center [532, 338] width 12 height 12
click at [519, 434] on label "No" at bounding box center [528, 432] width 18 height 19
click at [526, 434] on input "No" at bounding box center [532, 429] width 12 height 12
click at [648, 190] on link "Means Test Qualifier" at bounding box center [638, 202] width 141 height 45
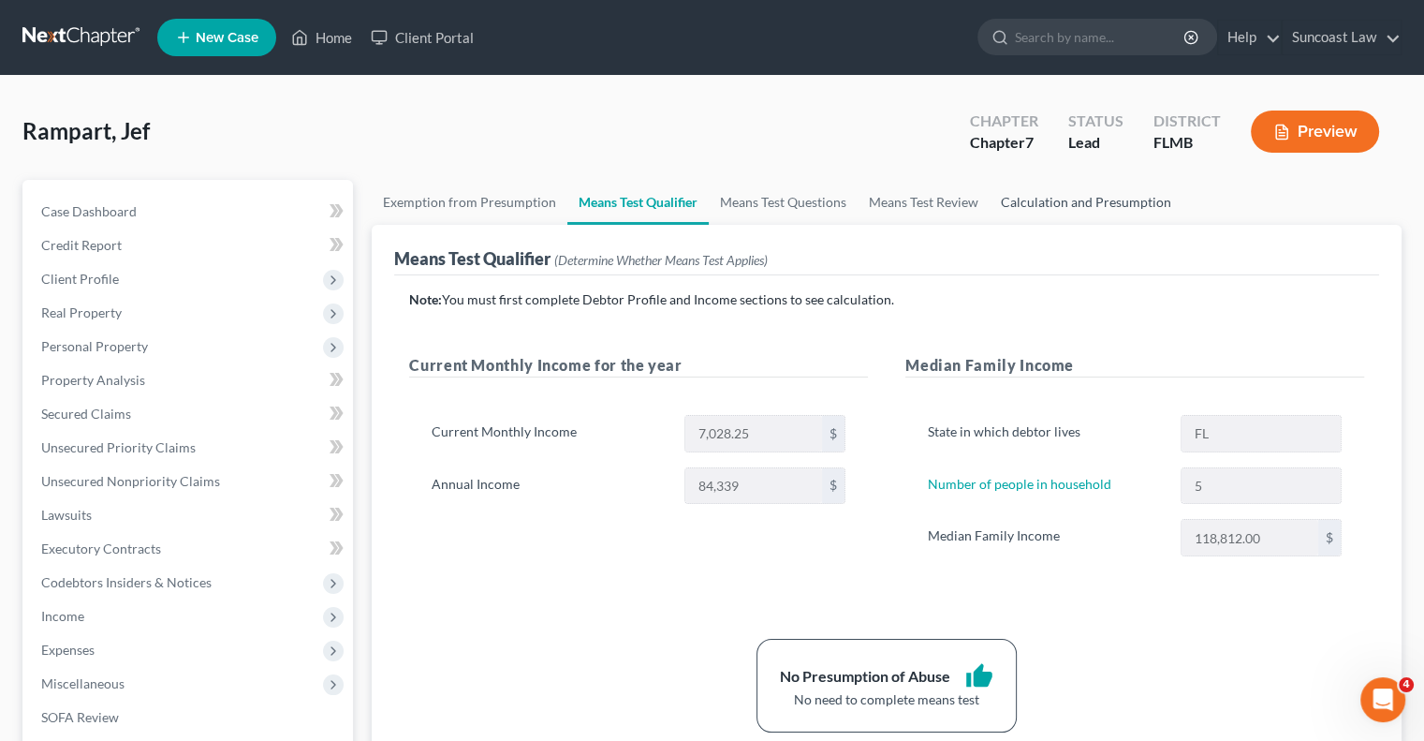
click at [1040, 198] on link "Calculation and Presumption" at bounding box center [1086, 202] width 193 height 45
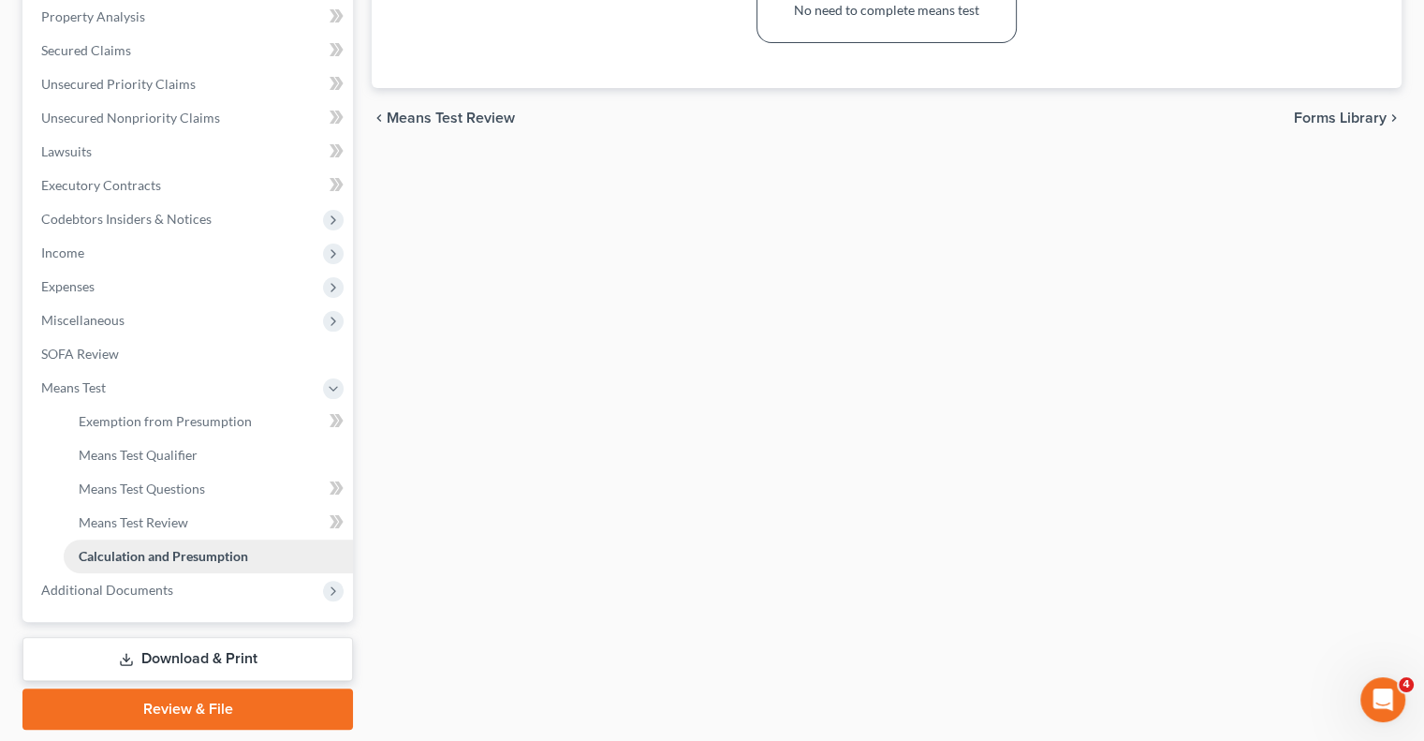
scroll to position [421, 0]
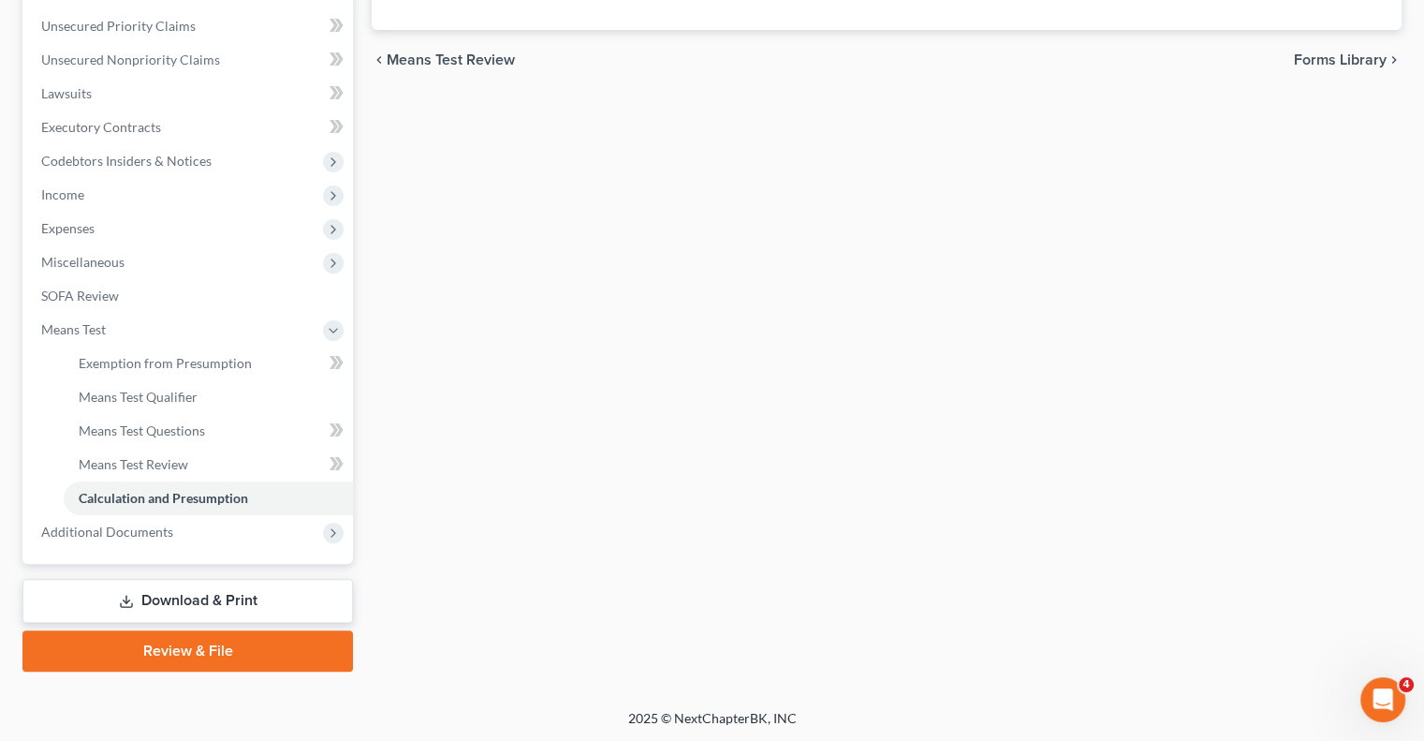
click at [228, 658] on link "Review & File" at bounding box center [187, 650] width 331 height 41
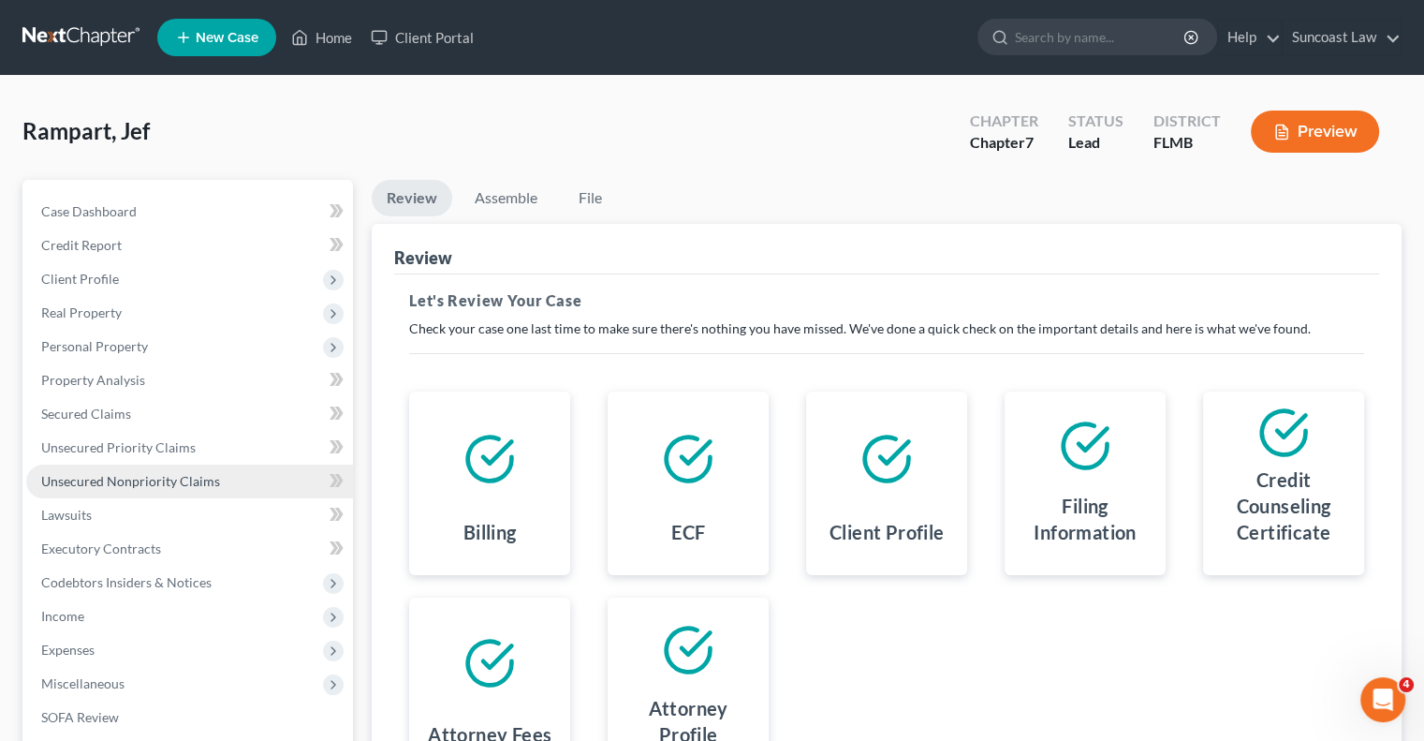
click at [181, 477] on span "Unsecured Nonpriority Claims" at bounding box center [130, 481] width 179 height 16
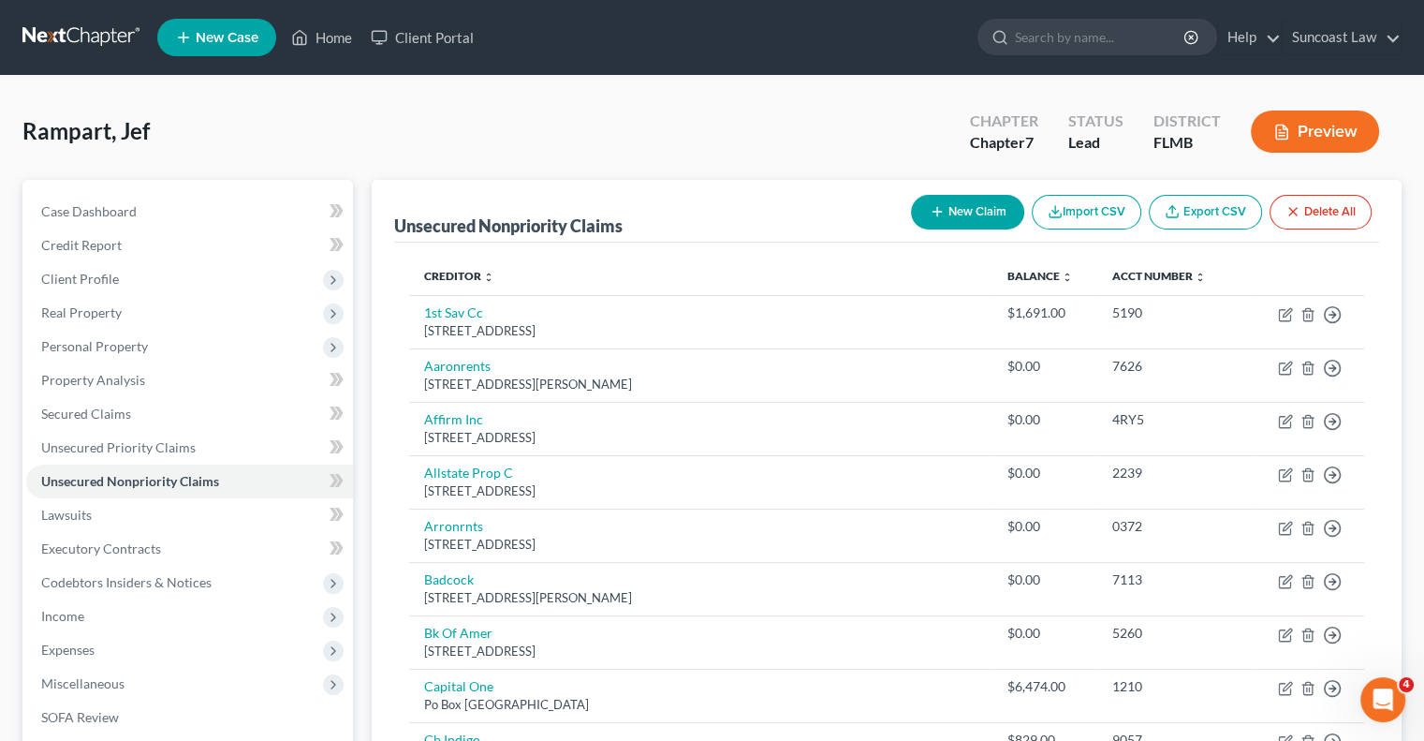
click at [1007, 213] on button "New Claim" at bounding box center [967, 212] width 113 height 35
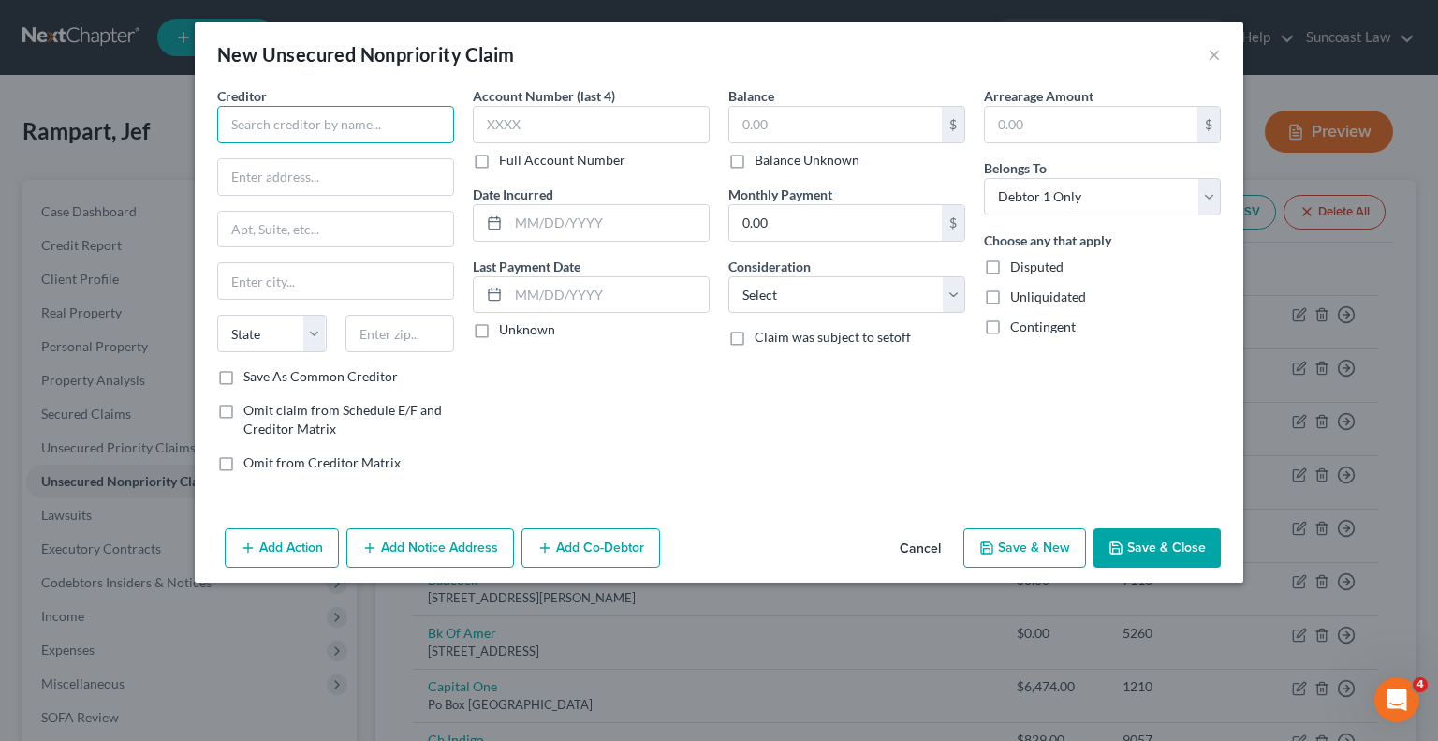
click at [375, 126] on input "text" at bounding box center [335, 124] width 237 height 37
paste input "Midland Credit Management"
click at [331, 177] on input "text" at bounding box center [335, 177] width 235 height 36
paste input "[STREET_ADDRESS]"
click at [419, 331] on input "text" at bounding box center [401, 333] width 110 height 37
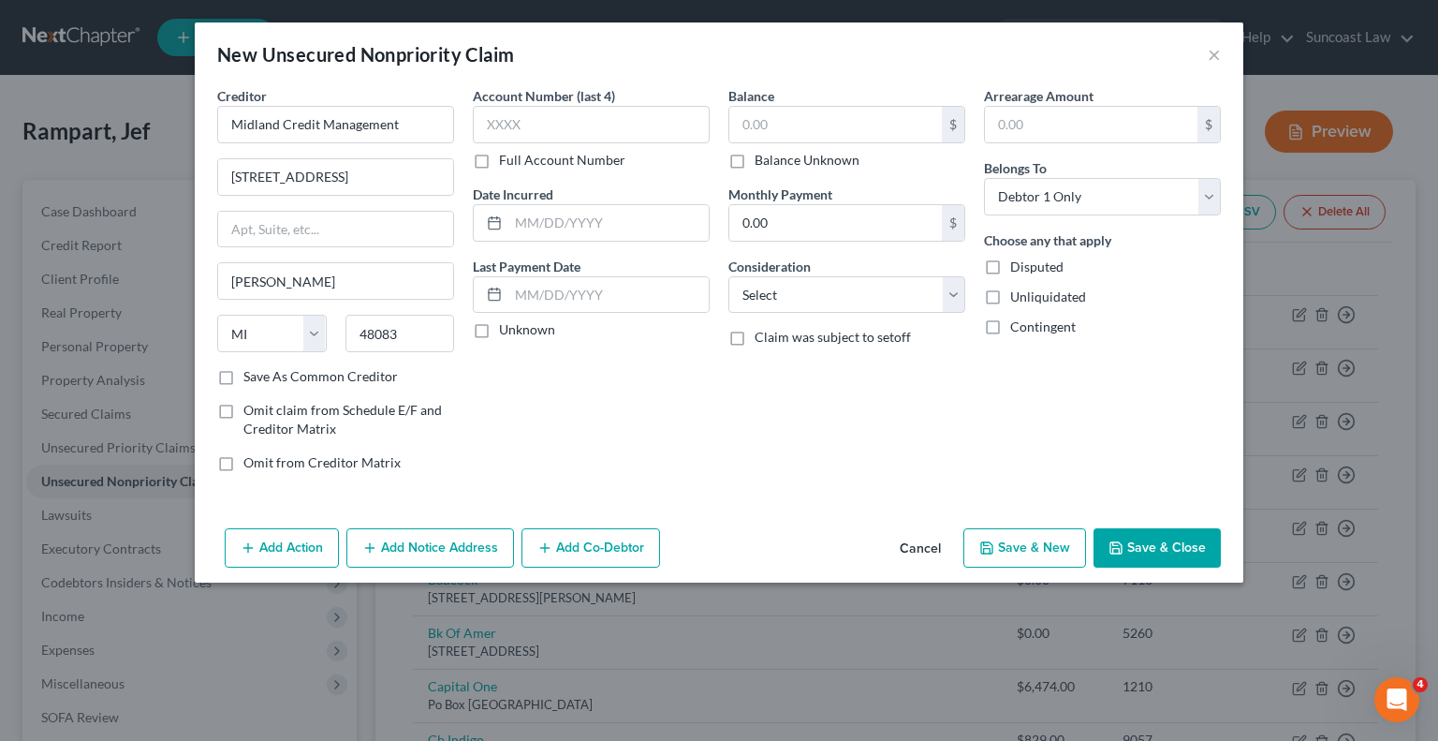
click at [929, 43] on div "New Unsecured Nonpriority Claim ×" at bounding box center [719, 54] width 1049 height 64
drag, startPoint x: 846, startPoint y: 123, endPoint x: 914, endPoint y: 14, distance: 127.8
click at [846, 115] on input "text" at bounding box center [835, 125] width 213 height 36
click at [499, 158] on label "Full Account Number" at bounding box center [562, 160] width 126 height 19
click at [507, 158] on input "Full Account Number" at bounding box center [513, 157] width 12 height 12
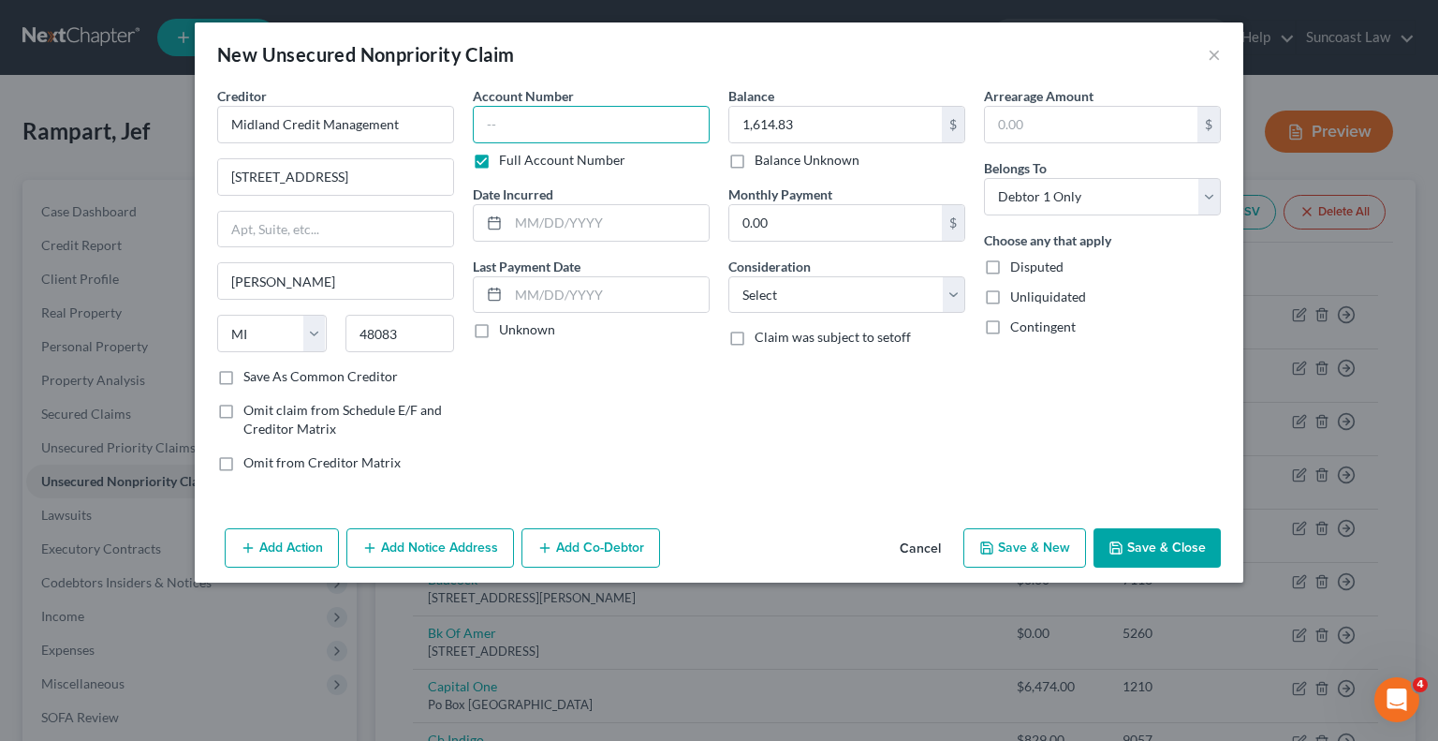
click at [537, 125] on input "text" at bounding box center [591, 124] width 237 height 37
paste input "330017597"
click at [1142, 546] on button "Save & Close" at bounding box center [1157, 547] width 127 height 39
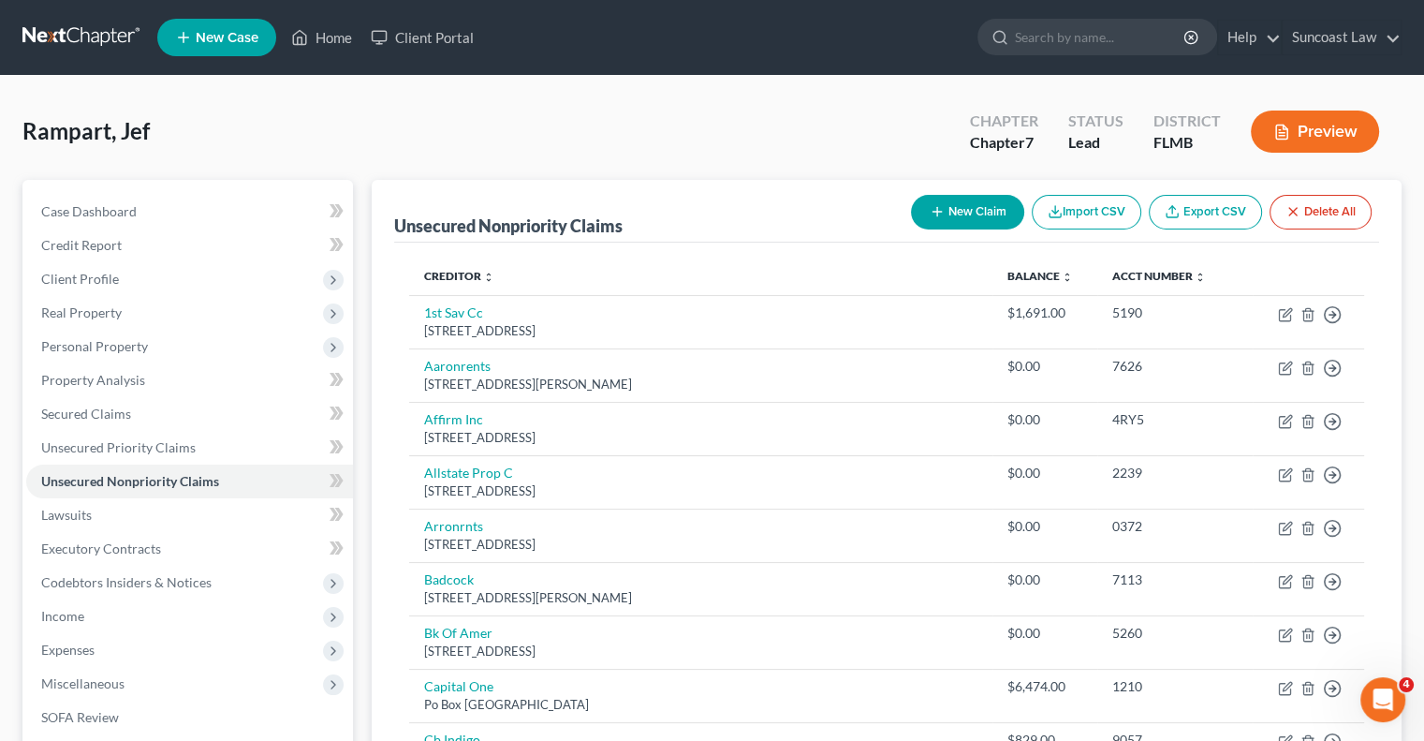
click at [945, 228] on button "New Claim" at bounding box center [967, 212] width 113 height 35
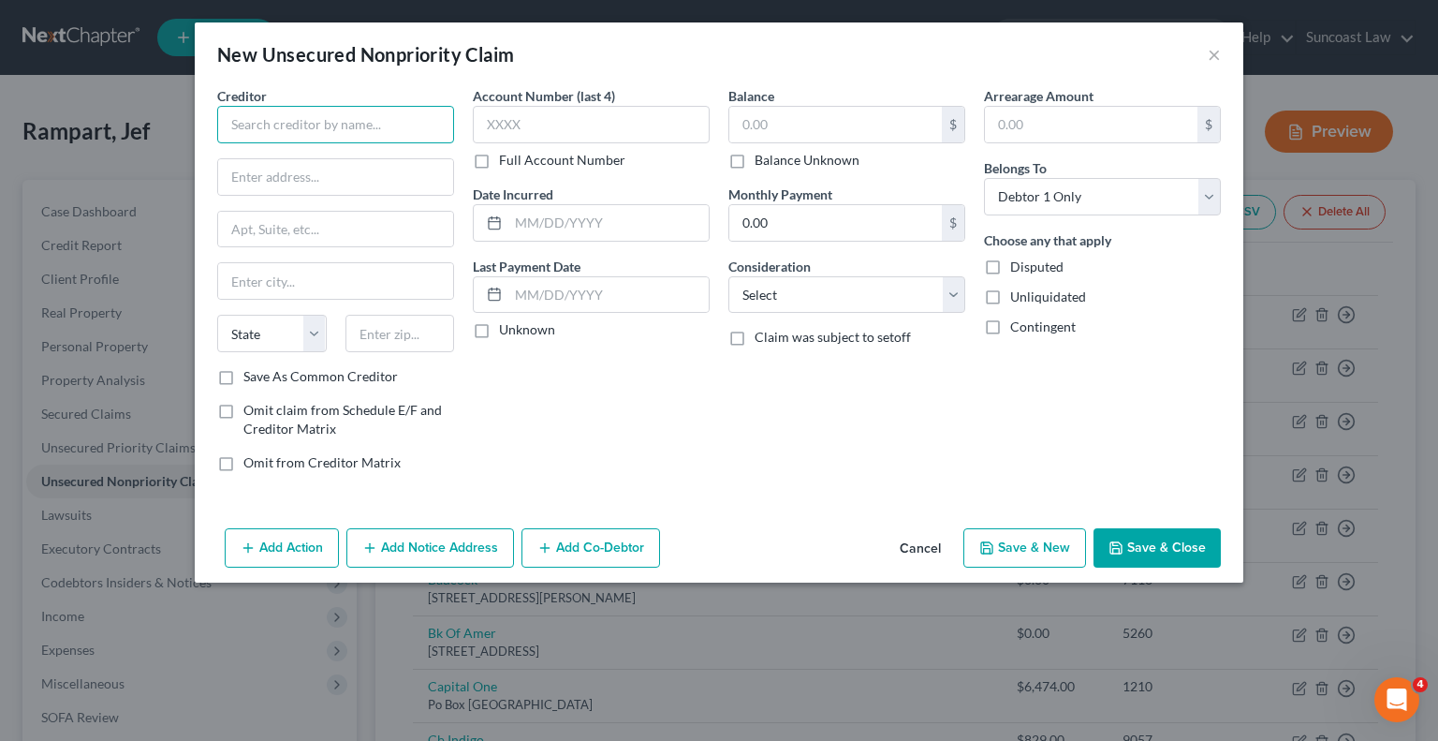
click at [375, 126] on input "text" at bounding box center [335, 124] width 237 height 37
click at [333, 122] on input "Sequi" at bounding box center [335, 124] width 237 height 37
click at [307, 184] on input "text" at bounding box center [335, 177] width 235 height 36
click at [321, 218] on input "text" at bounding box center [335, 230] width 235 height 36
click at [401, 331] on input "text" at bounding box center [401, 333] width 110 height 37
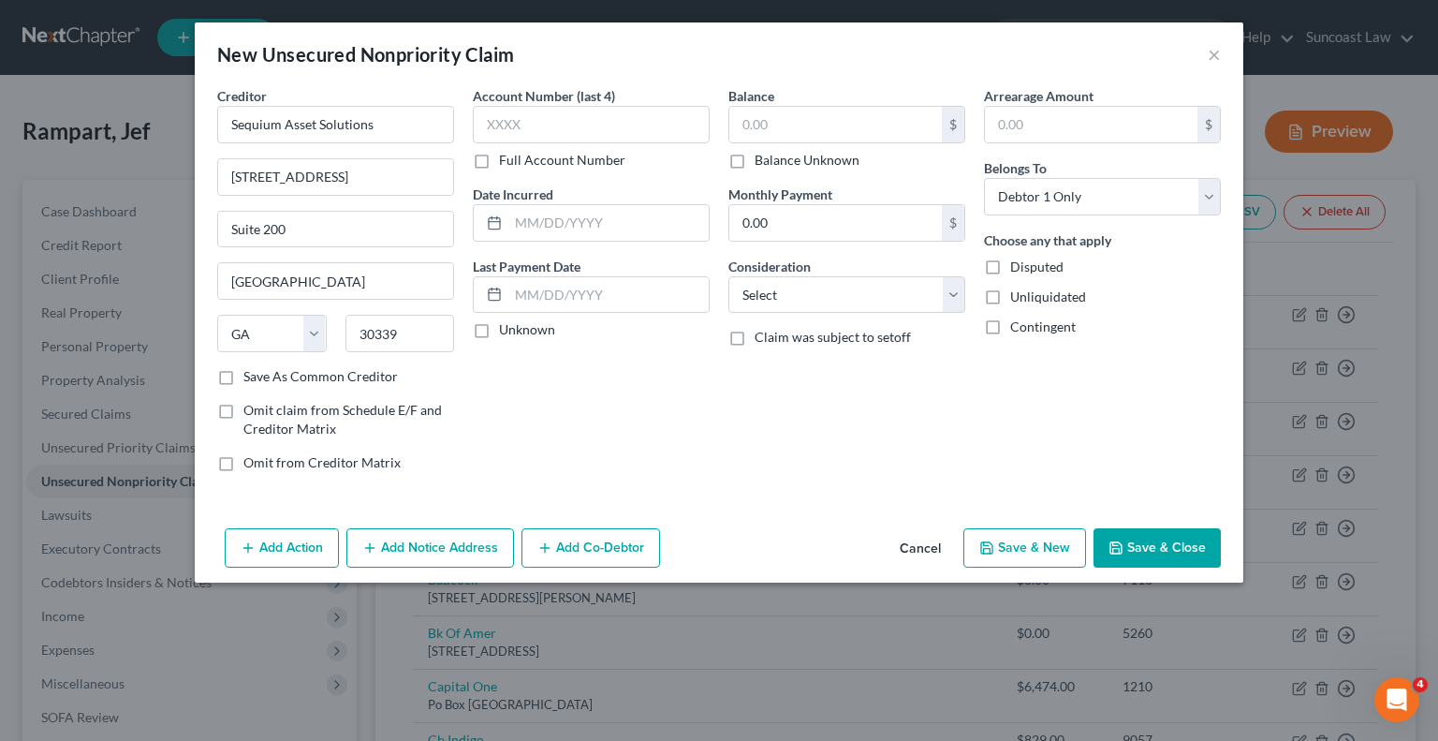
click at [499, 161] on label "Full Account Number" at bounding box center [562, 160] width 126 height 19
click at [507, 161] on input "Full Account Number" at bounding box center [513, 157] width 12 height 12
click at [518, 119] on input "text" at bounding box center [591, 124] width 237 height 37
click at [573, 119] on input "66364" at bounding box center [591, 124] width 237 height 37
drag, startPoint x: 1008, startPoint y: 25, endPoint x: 1004, endPoint y: 74, distance: 48.9
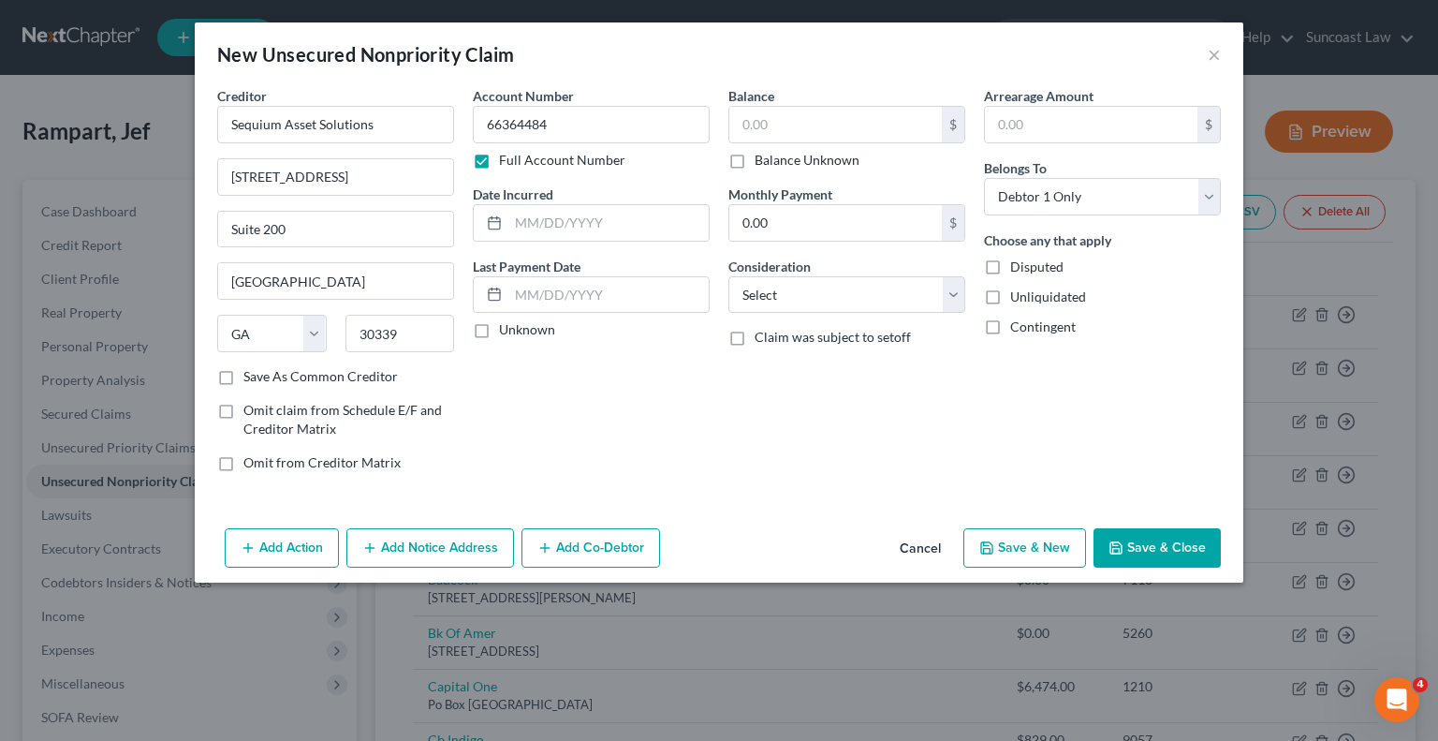
click at [1008, 25] on div "New Unsecured Nonpriority Claim ×" at bounding box center [719, 54] width 1049 height 64
click at [849, 123] on input "text" at bounding box center [835, 125] width 213 height 36
click at [1184, 549] on button "Save & Close" at bounding box center [1157, 547] width 127 height 39
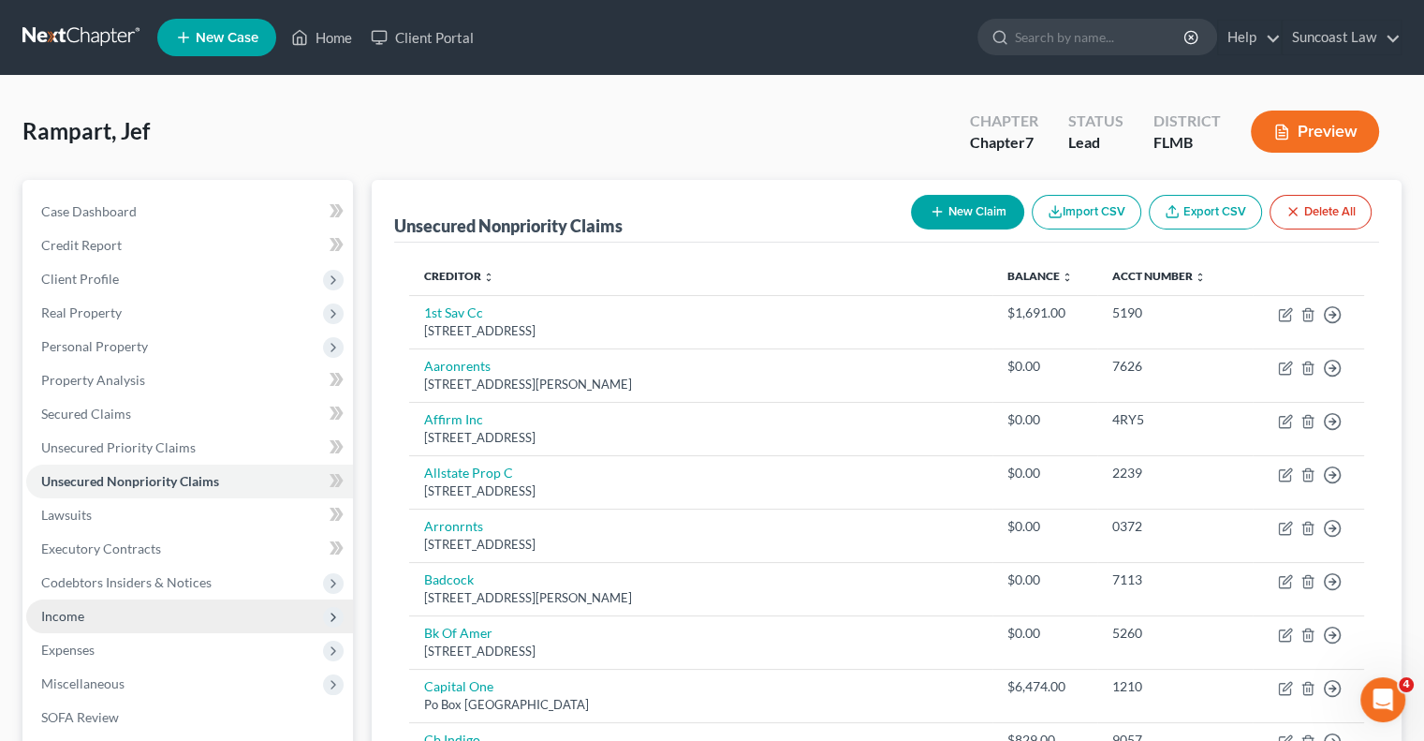
click at [77, 613] on span "Income" at bounding box center [62, 616] width 43 height 16
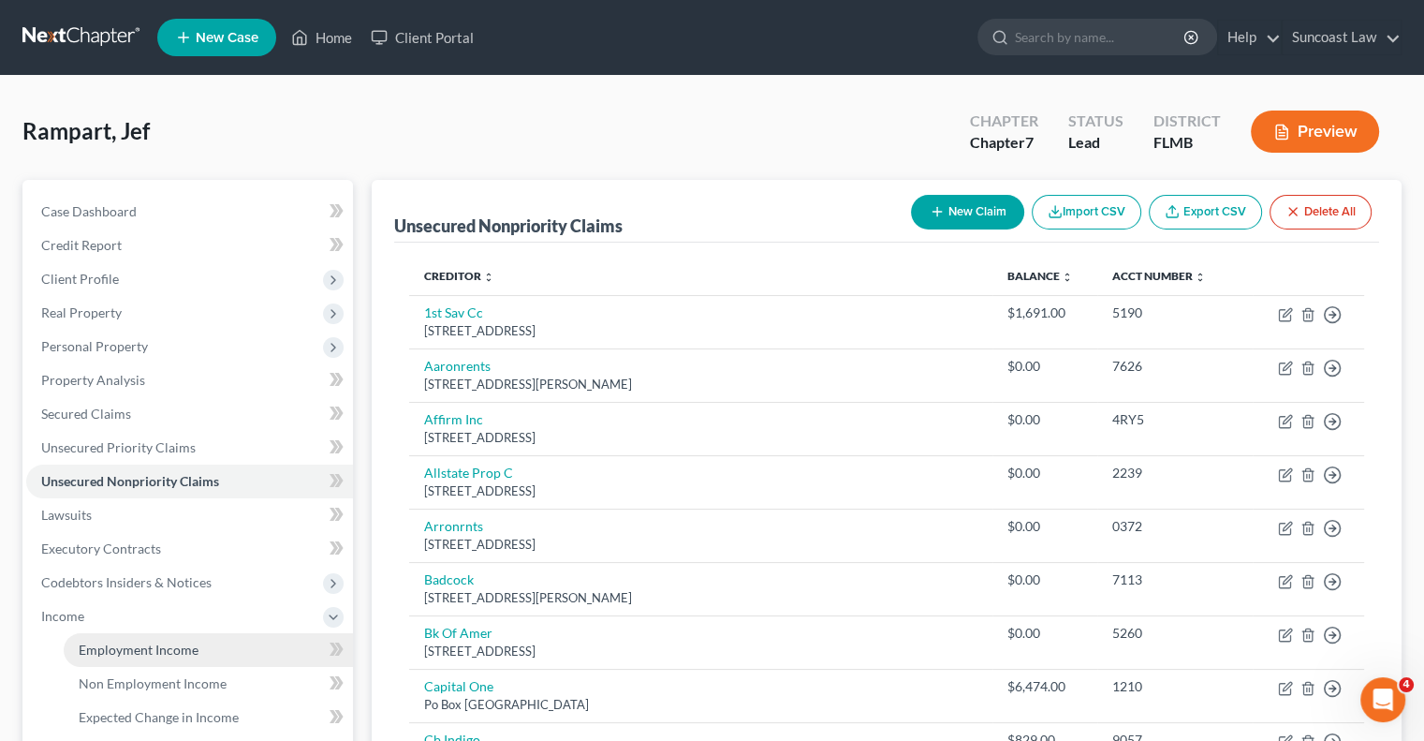
click at [152, 645] on span "Employment Income" at bounding box center [139, 649] width 120 height 16
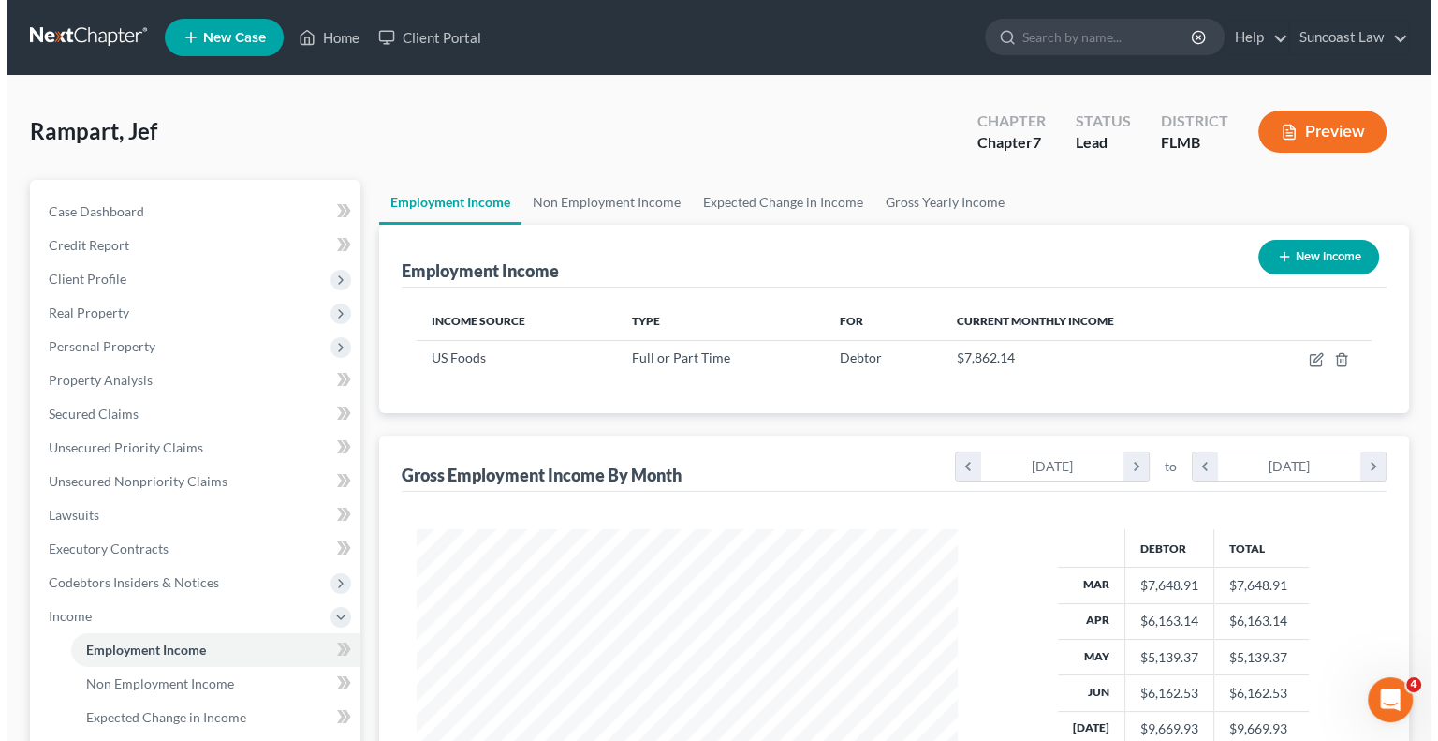
scroll to position [333, 578]
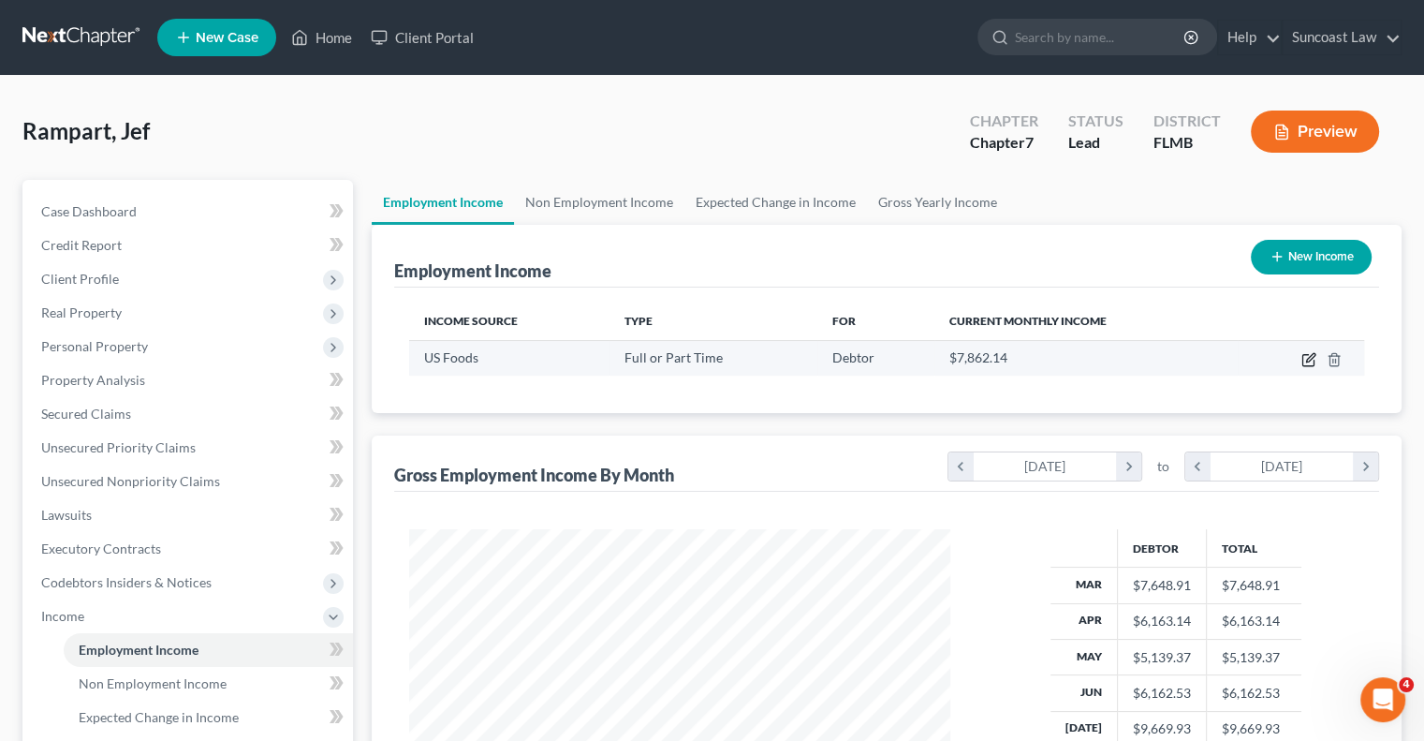
click at [1312, 355] on icon "button" at bounding box center [1308, 359] width 15 height 15
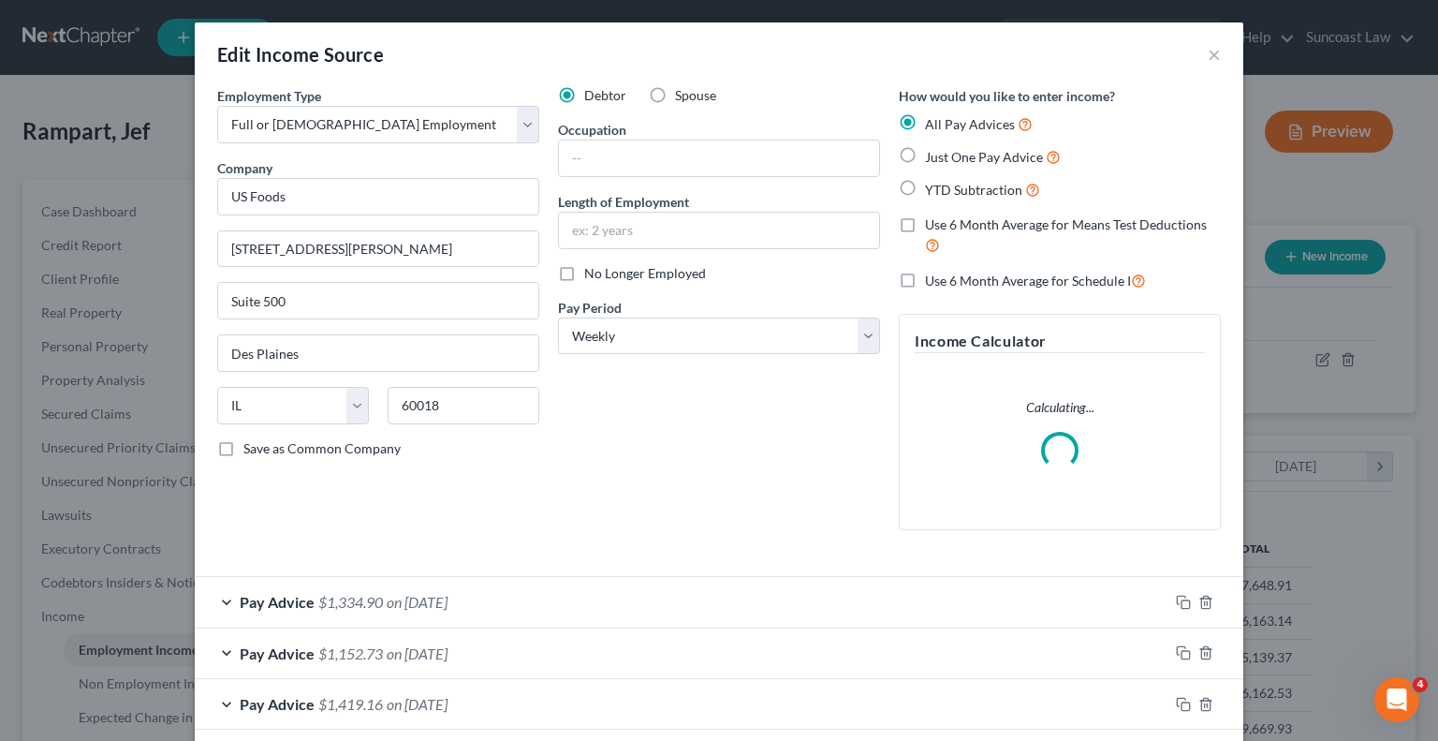
scroll to position [333, 584]
click at [693, 161] on input "text" at bounding box center [719, 158] width 320 height 36
click at [249, 194] on input "US Foods" at bounding box center [378, 196] width 322 height 37
drag, startPoint x: 375, startPoint y: 237, endPoint x: 212, endPoint y: 267, distance: 165.7
click at [212, 267] on div "Employment Type * Select Full or [DEMOGRAPHIC_DATA] Employment Self Employment …" at bounding box center [378, 315] width 341 height 459
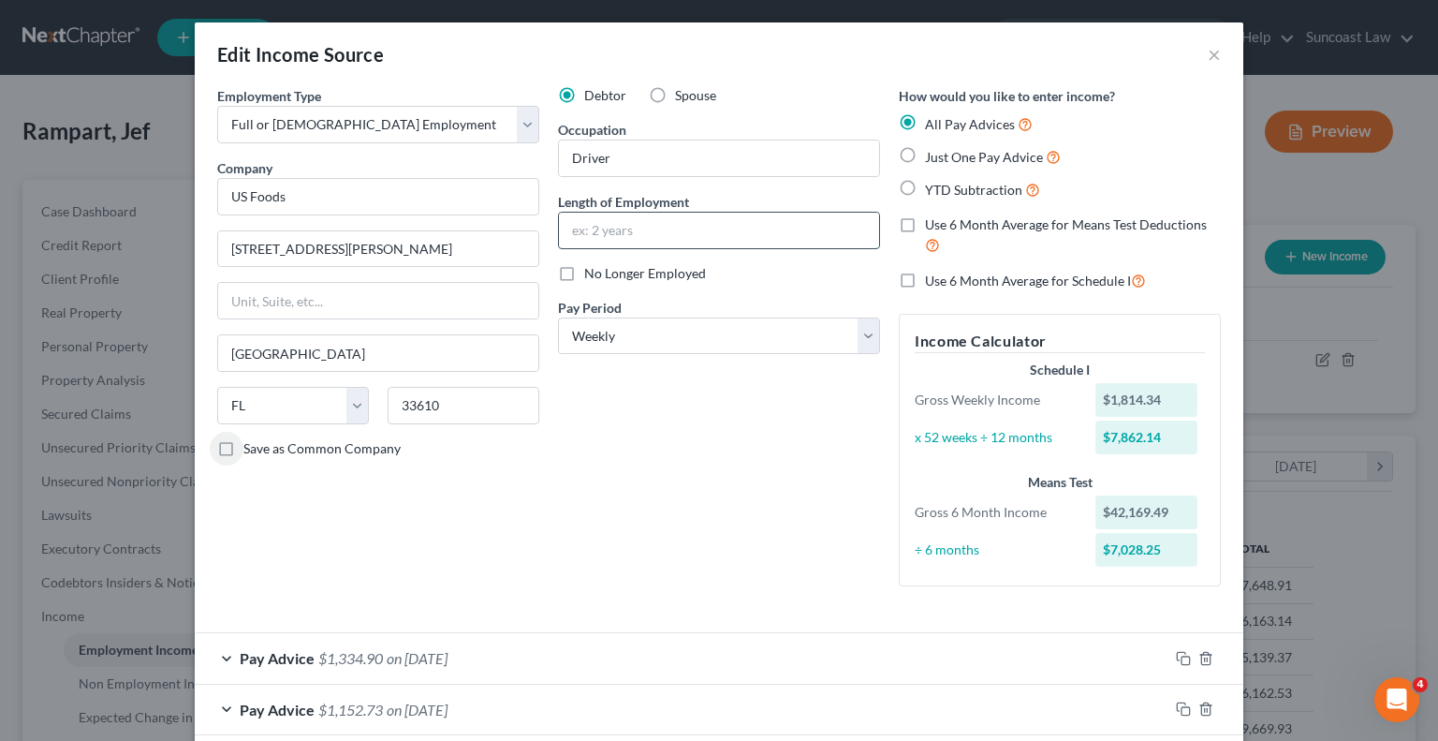
click at [659, 221] on input "text" at bounding box center [719, 231] width 320 height 36
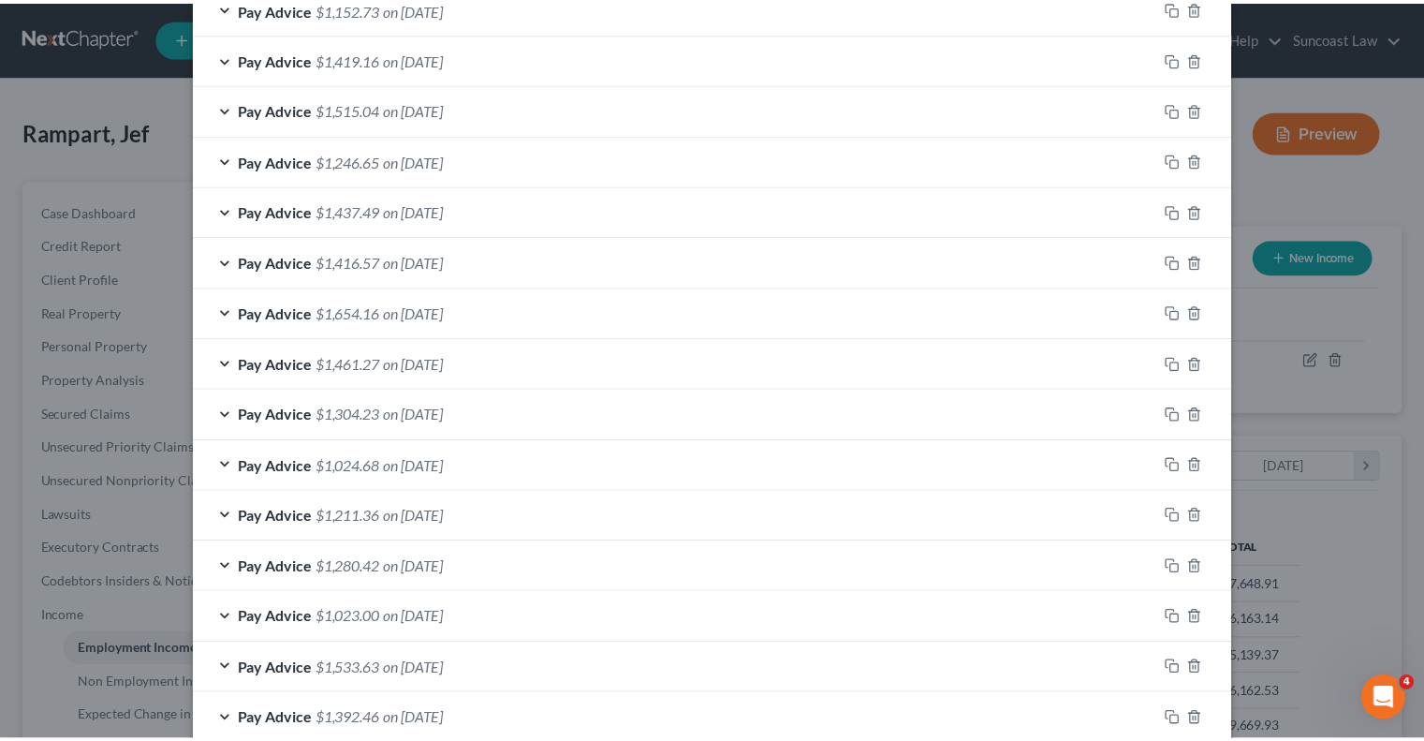
scroll to position [1124, 0]
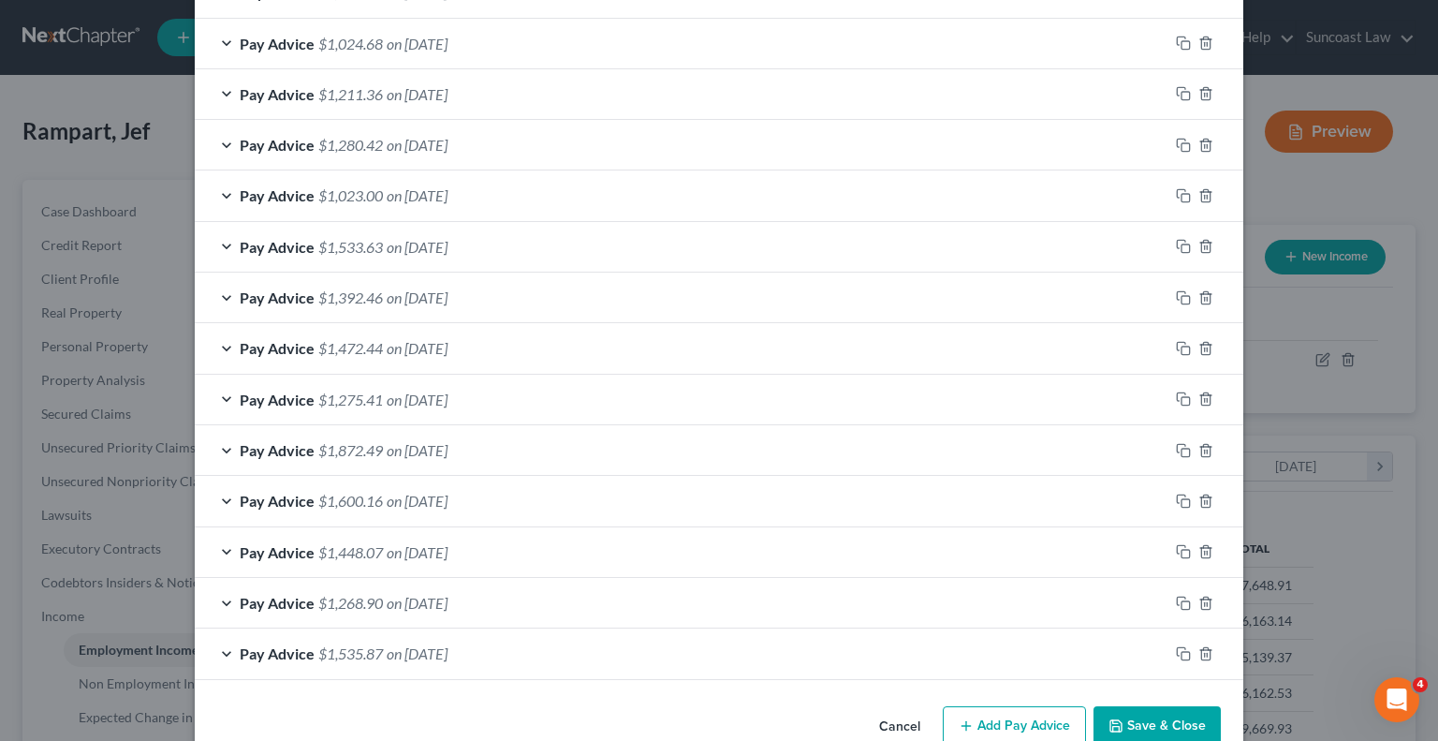
click at [1157, 714] on button "Save & Close" at bounding box center [1157, 725] width 127 height 39
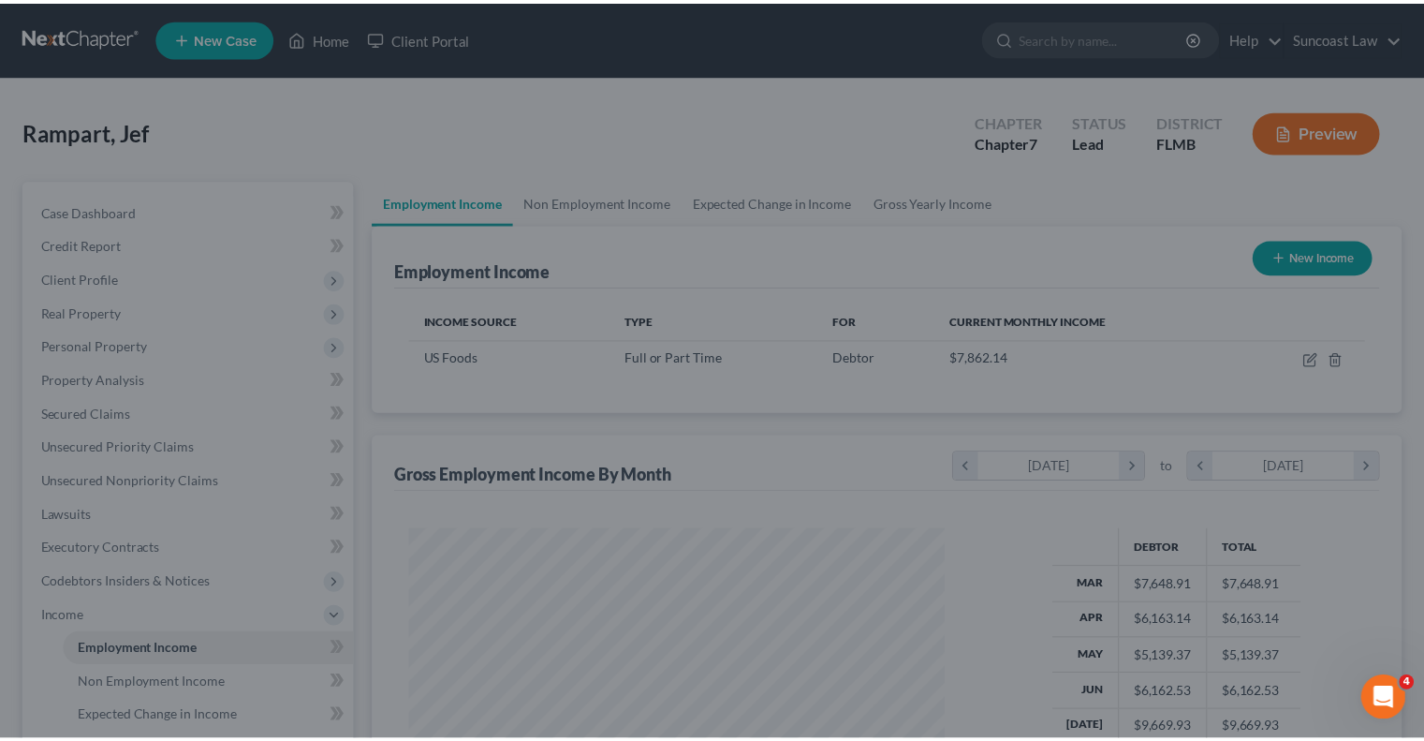
scroll to position [935992, 935746]
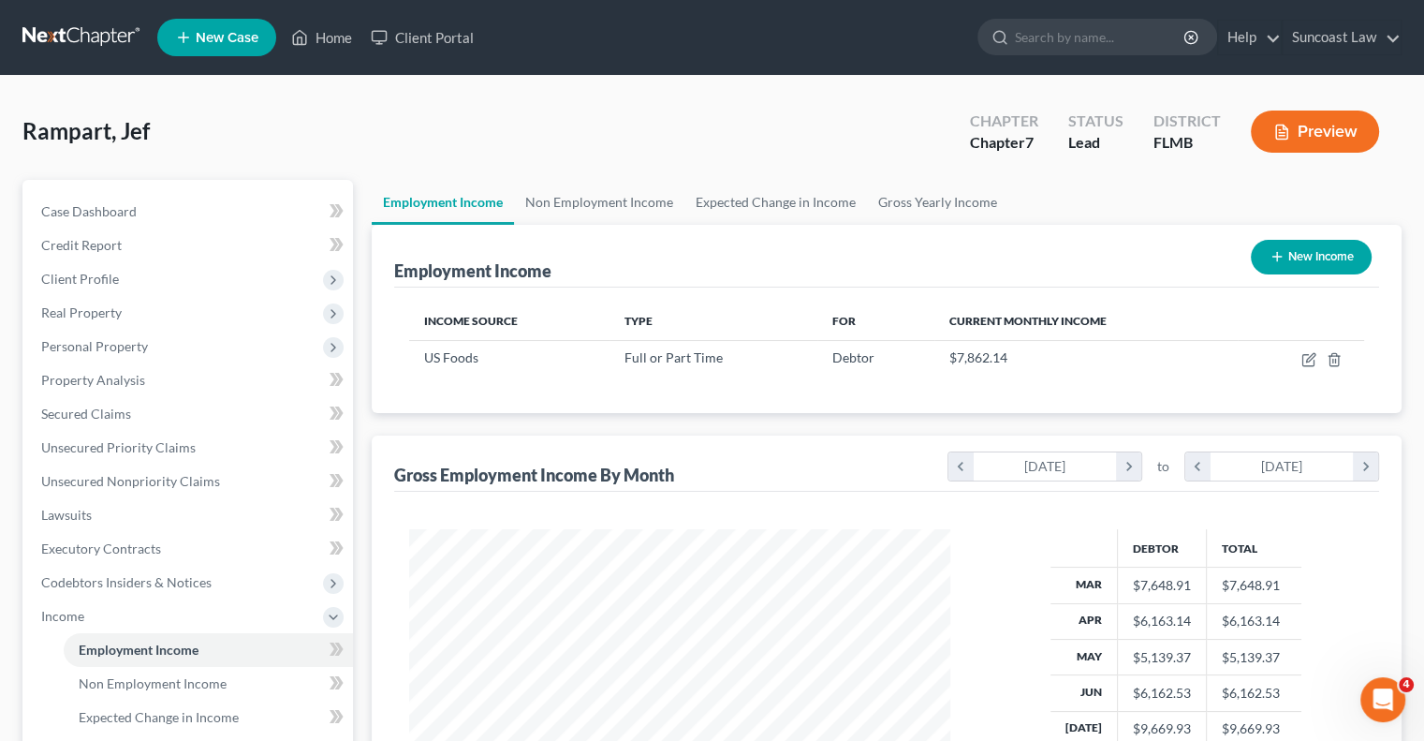
drag, startPoint x: 131, startPoint y: 351, endPoint x: 133, endPoint y: 362, distance: 11.4
click at [130, 351] on span "Personal Property" at bounding box center [94, 346] width 107 height 16
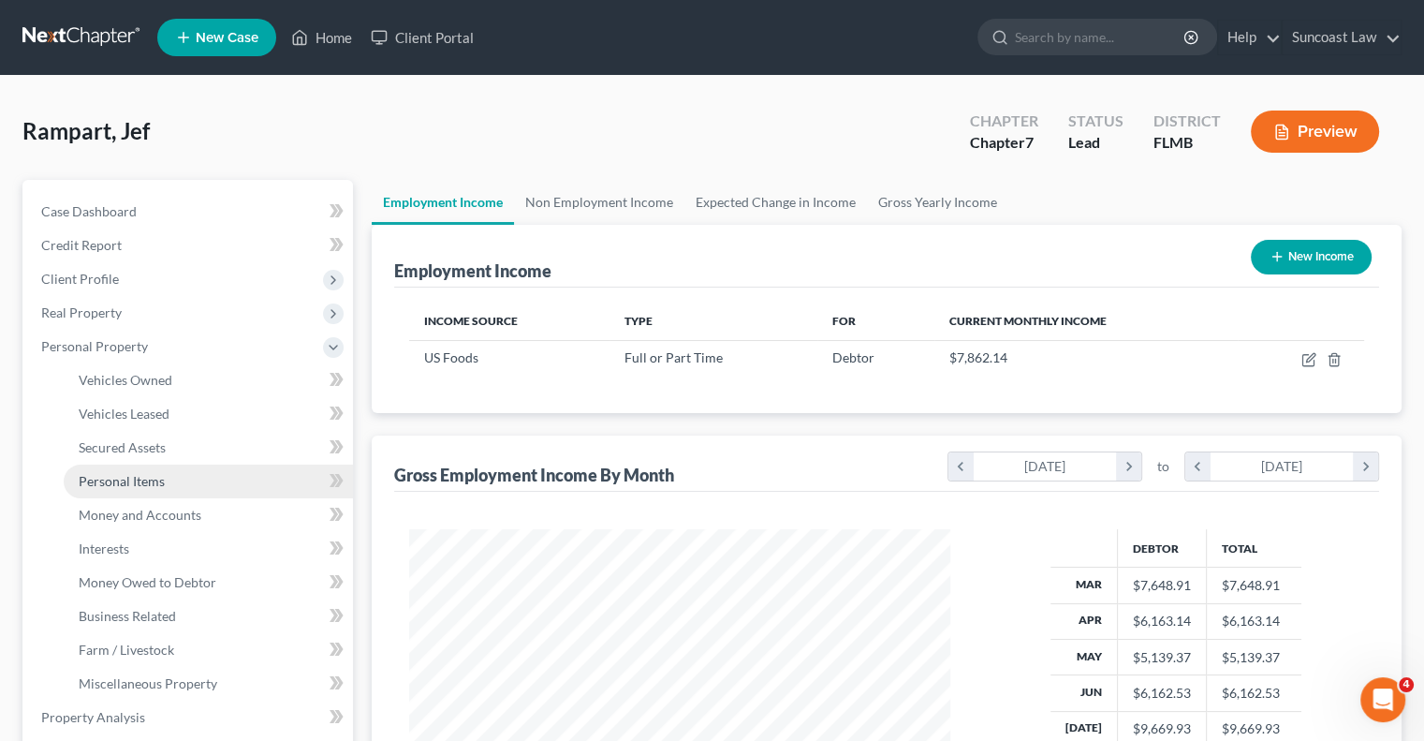
click at [144, 485] on span "Personal Items" at bounding box center [122, 481] width 86 height 16
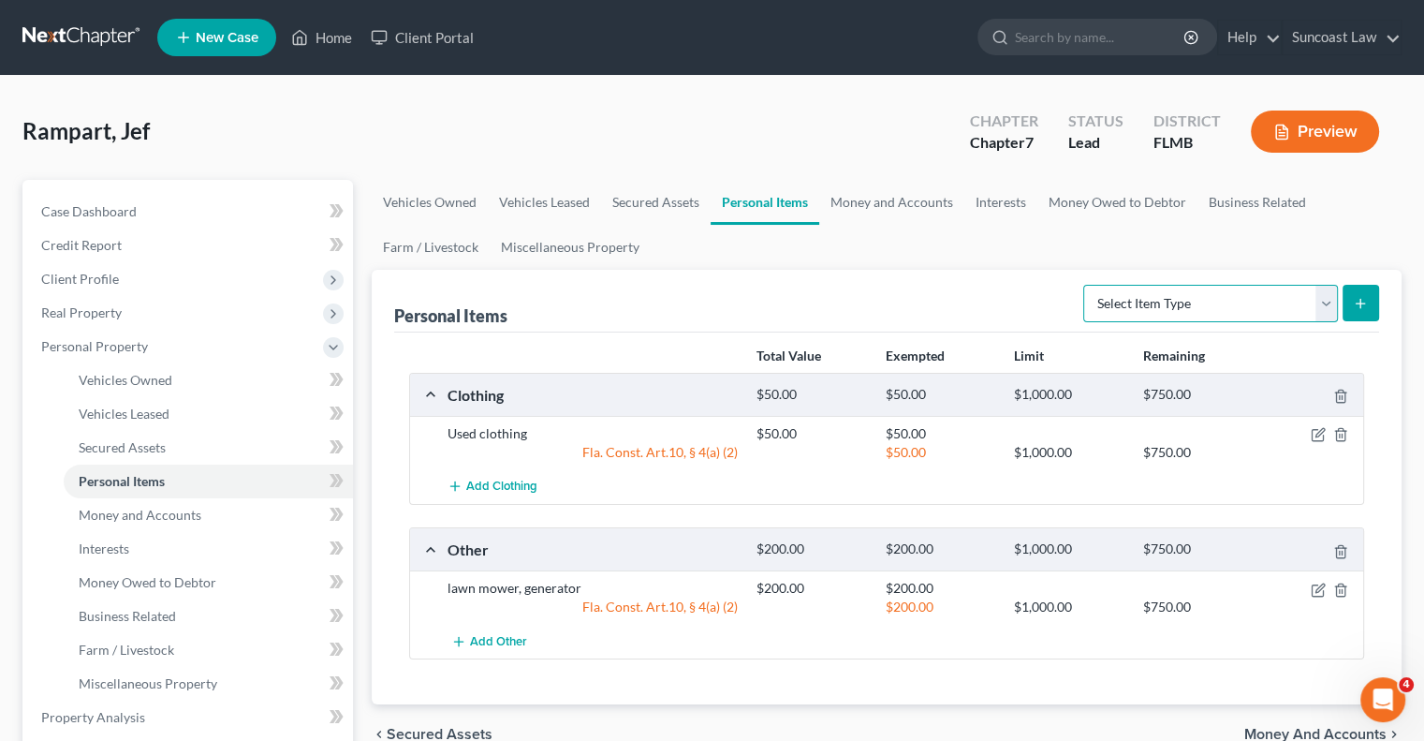
drag, startPoint x: 1280, startPoint y: 299, endPoint x: 1276, endPoint y: 311, distance: 12.7
click at [1279, 299] on select "Select Item Type Clothing (A/B: 11) Collectibles Of Value (A/B: 8) Electronics …" at bounding box center [1210, 303] width 255 height 37
click at [1086, 285] on select "Select Item Type Clothing (A/B: 11) Collectibles Of Value (A/B: 8) Electronics …" at bounding box center [1210, 303] width 255 height 37
click at [1371, 297] on button "submit" at bounding box center [1361, 303] width 37 height 37
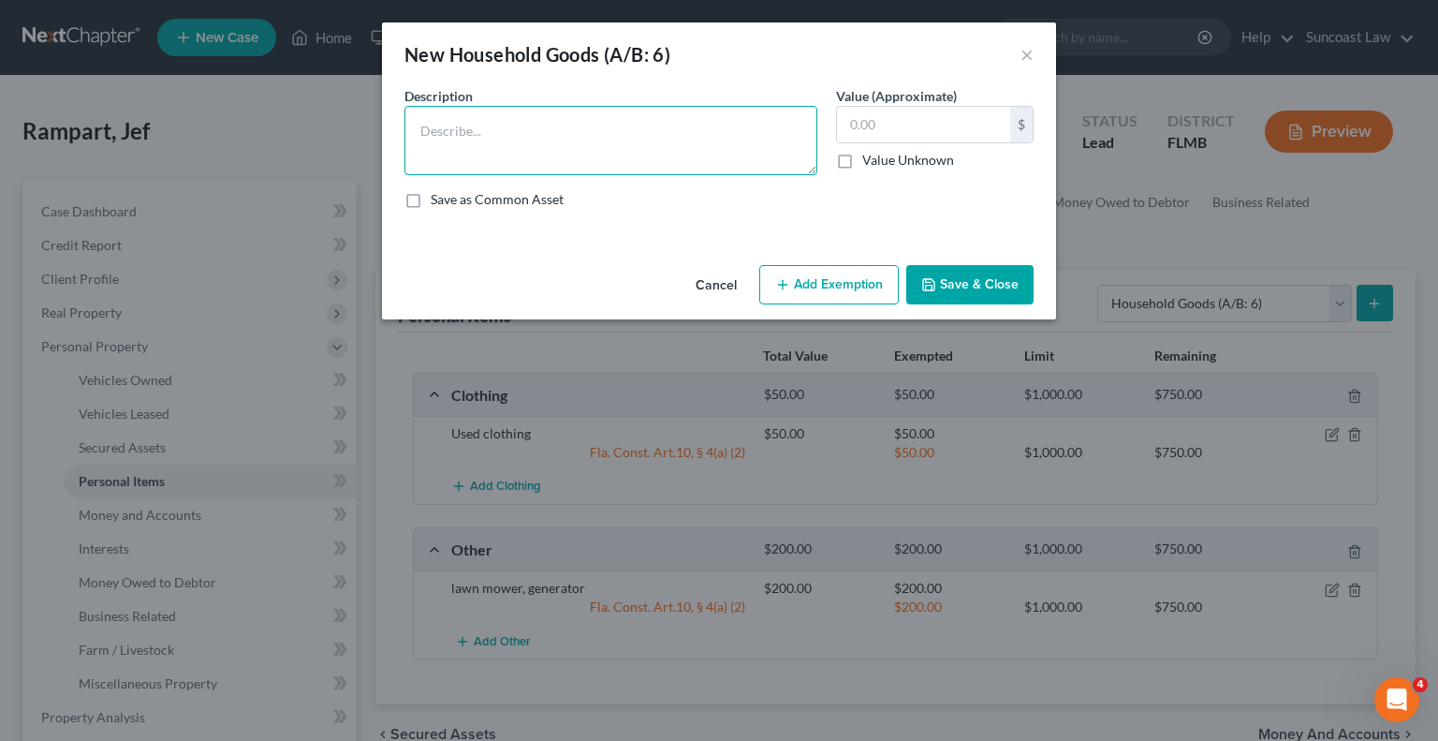
click at [640, 132] on textarea at bounding box center [610, 140] width 413 height 69
click at [564, 131] on textarea "3 beds, 3 dressers, 2 nighstands," at bounding box center [610, 140] width 413 height 69
click at [637, 130] on textarea "3 beds, 3 dressers, 2 nightstands," at bounding box center [610, 140] width 413 height 69
click at [534, 125] on textarea "3 beds, 3 dressers, 2 nightstands," at bounding box center [610, 140] width 413 height 69
click at [664, 139] on textarea "3 beds, 3 dressers, 3 nightstands," at bounding box center [610, 140] width 413 height 69
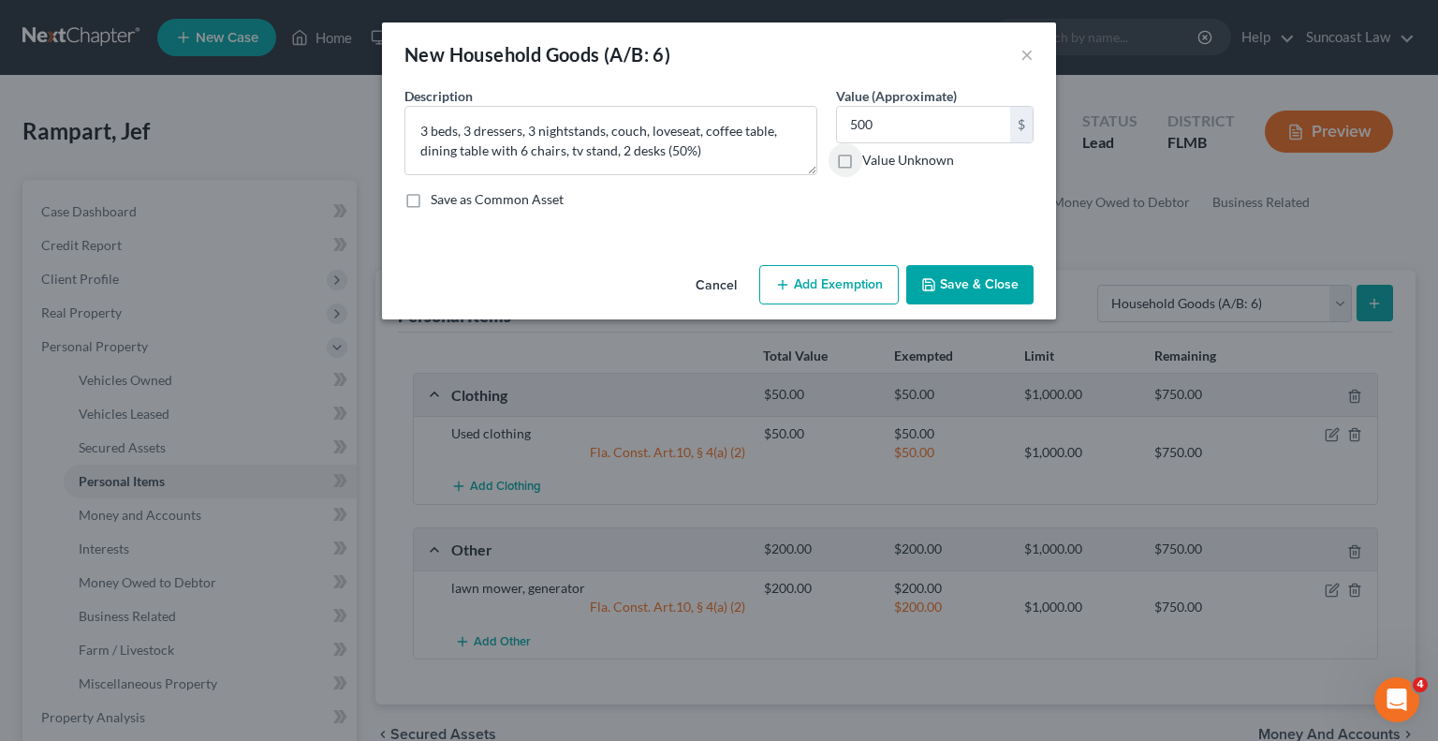
drag, startPoint x: 876, startPoint y: 289, endPoint x: 854, endPoint y: 299, distance: 24.3
click at [874, 288] on button "Add Exemption" at bounding box center [829, 284] width 140 height 39
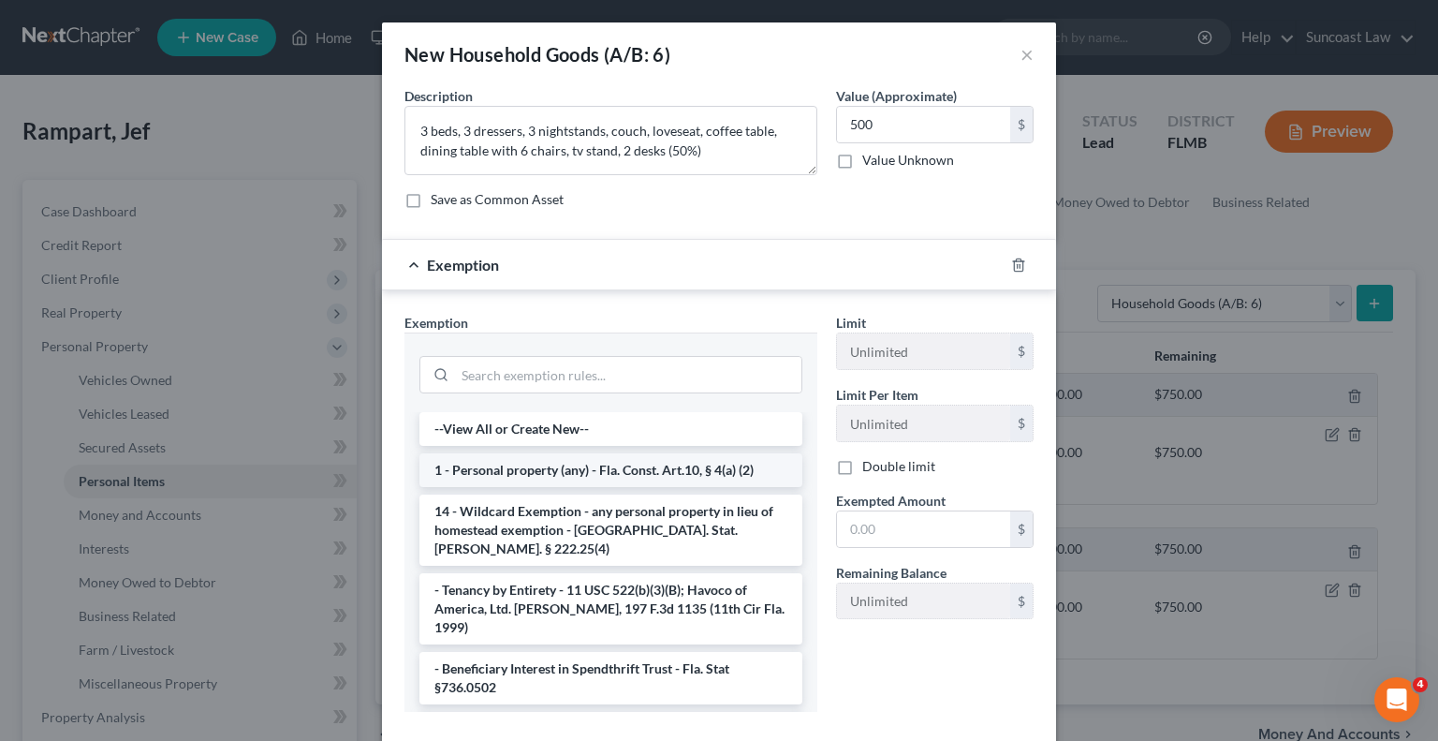
click at [594, 478] on li "1 - Personal property (any) - Fla. Const. Art.10, § 4(a) (2)" at bounding box center [610, 470] width 383 height 34
click at [594, 478] on div "Exemption Set must be selected for CA. Exemption * --View All or Create New-- 1…" at bounding box center [611, 520] width 432 height 414
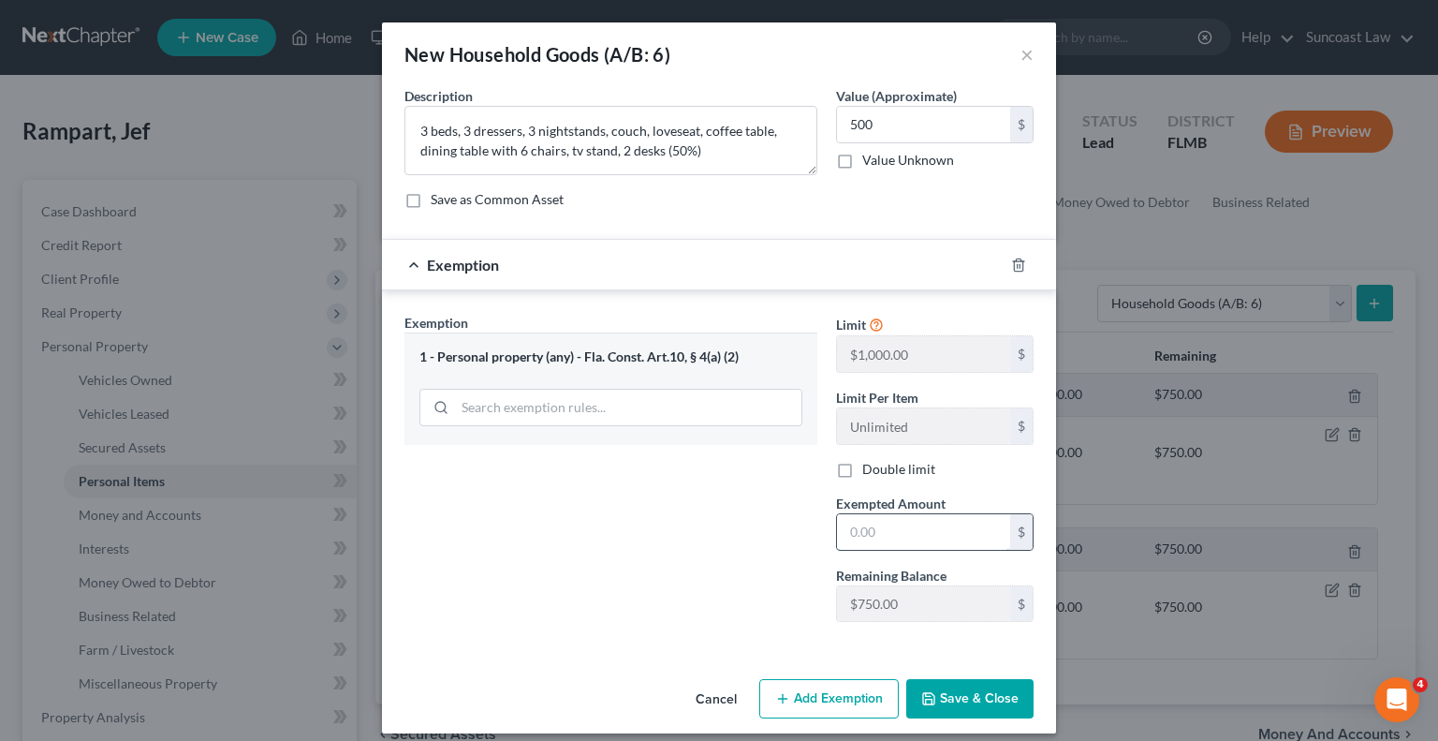
click at [873, 535] on input "text" at bounding box center [923, 532] width 173 height 36
click at [957, 699] on button "Save & Close" at bounding box center [969, 698] width 127 height 39
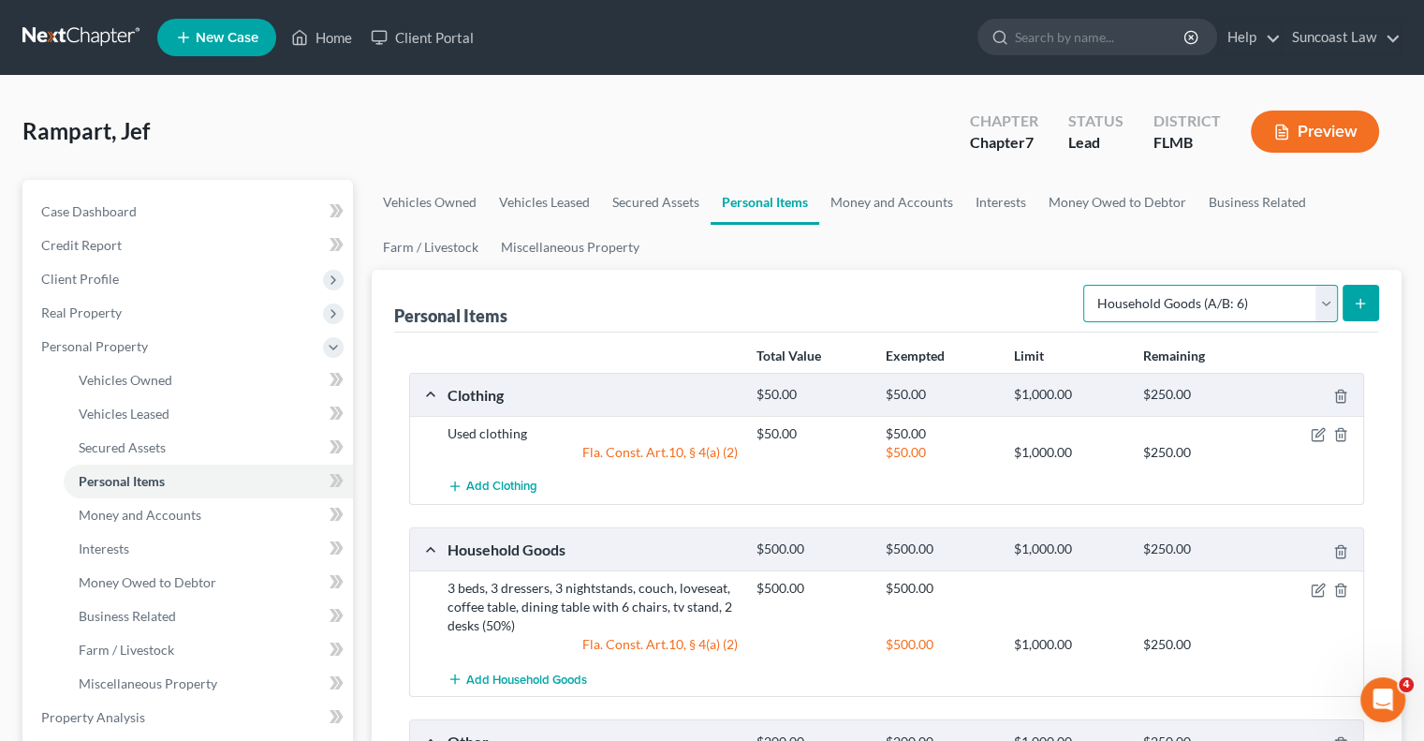
click at [1218, 305] on select "Select Item Type Clothing (A/B: 11) Collectibles Of Value (A/B: 8) Electronics …" at bounding box center [1210, 303] width 255 height 37
click at [1086, 285] on select "Select Item Type Clothing (A/B: 11) Collectibles Of Value (A/B: 8) Electronics …" at bounding box center [1210, 303] width 255 height 37
click at [1237, 302] on select "Select Item Type Clothing (A/B: 11) Collectibles Of Value (A/B: 8) Electronics …" at bounding box center [1210, 303] width 255 height 37
click at [1086, 285] on select "Select Item Type Clothing (A/B: 11) Collectibles Of Value (A/B: 8) Electronics …" at bounding box center [1210, 303] width 255 height 37
click at [1360, 301] on line "submit" at bounding box center [1360, 303] width 0 height 8
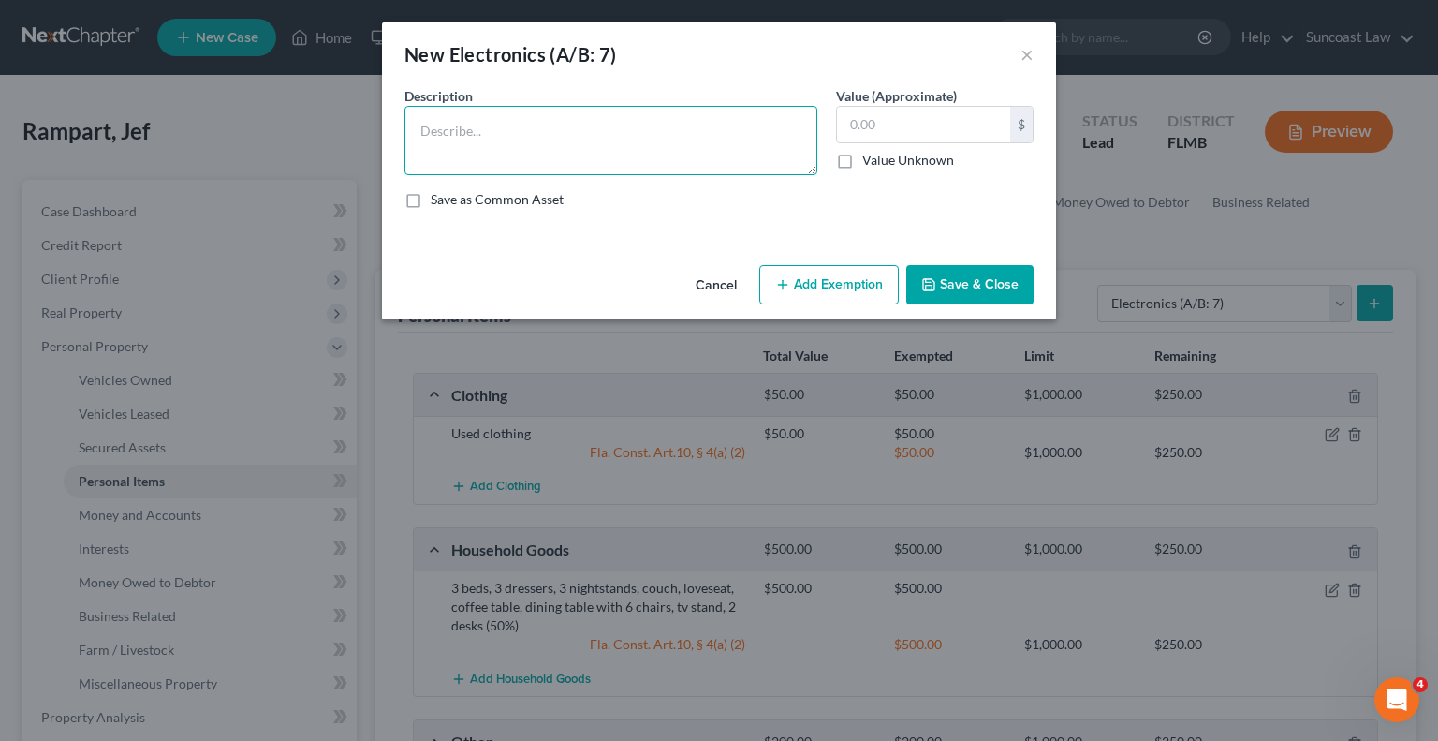
click at [719, 139] on textarea at bounding box center [610, 140] width 413 height 69
click at [734, 123] on textarea "3 tvs, computer, printer" at bounding box center [610, 140] width 413 height 69
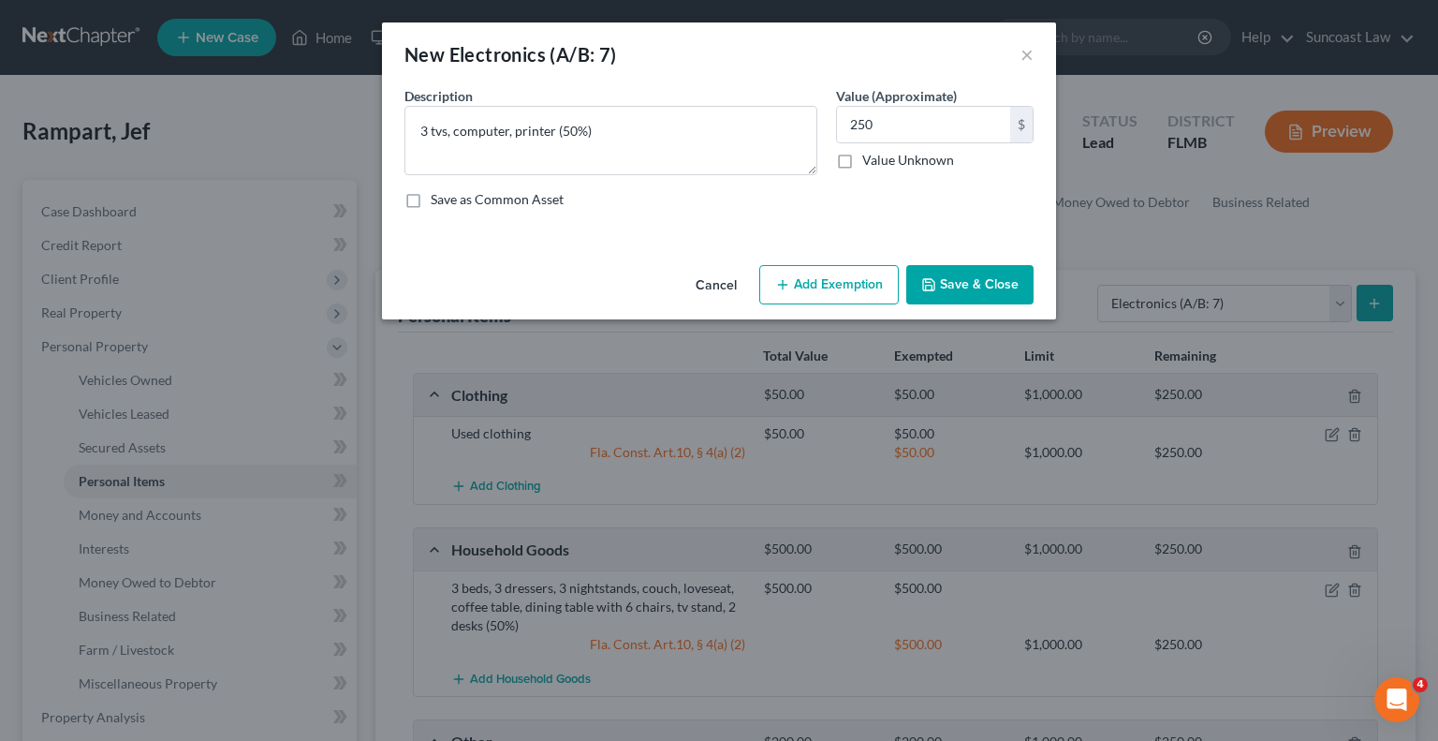
click at [872, 285] on button "Add Exemption" at bounding box center [829, 284] width 140 height 39
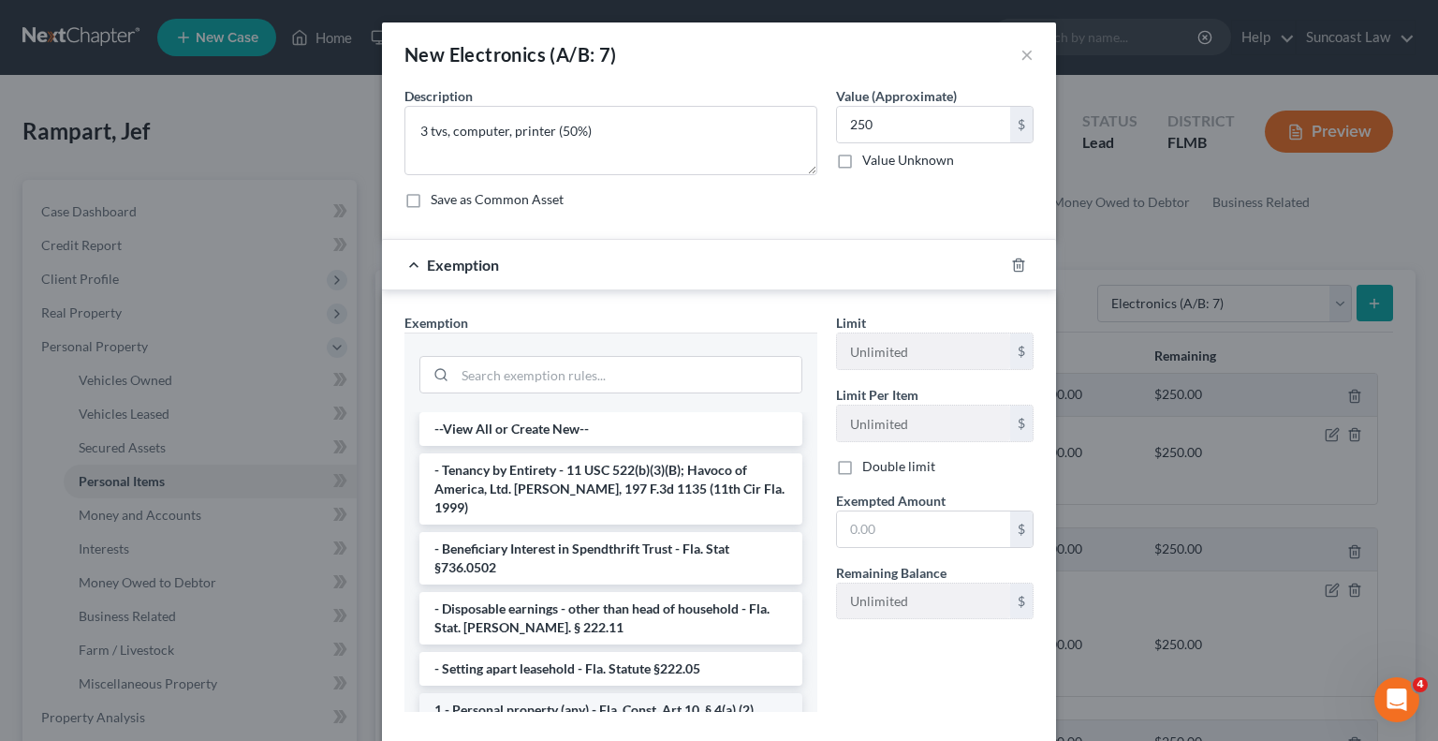
click at [635, 696] on li "1 - Personal property (any) - Fla. Const. Art.10, § 4(a) (2)" at bounding box center [610, 710] width 383 height 34
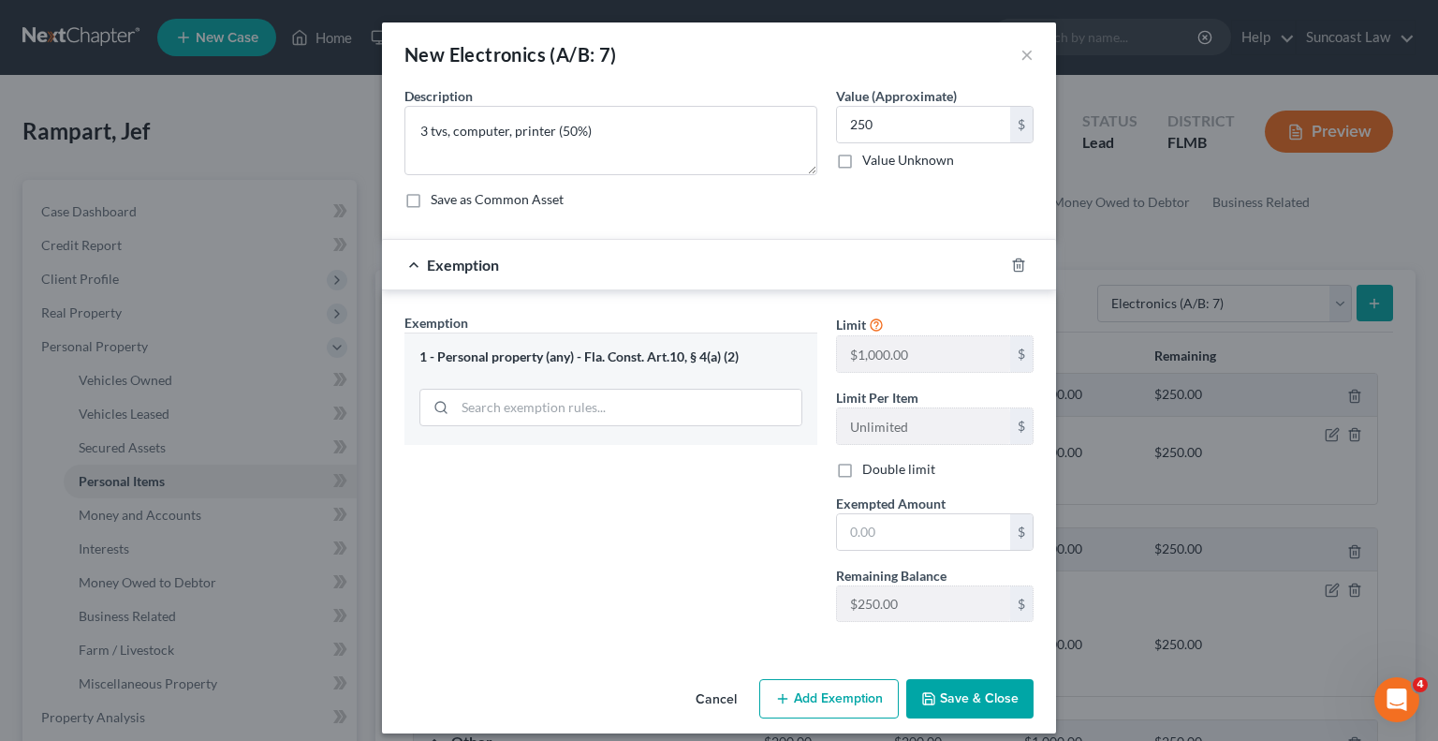
click at [635, 696] on div "Cancel Add Exemption Save & Close" at bounding box center [719, 702] width 674 height 62
click at [921, 521] on input "text" at bounding box center [923, 532] width 173 height 36
click at [963, 684] on button "Save & Close" at bounding box center [969, 698] width 127 height 39
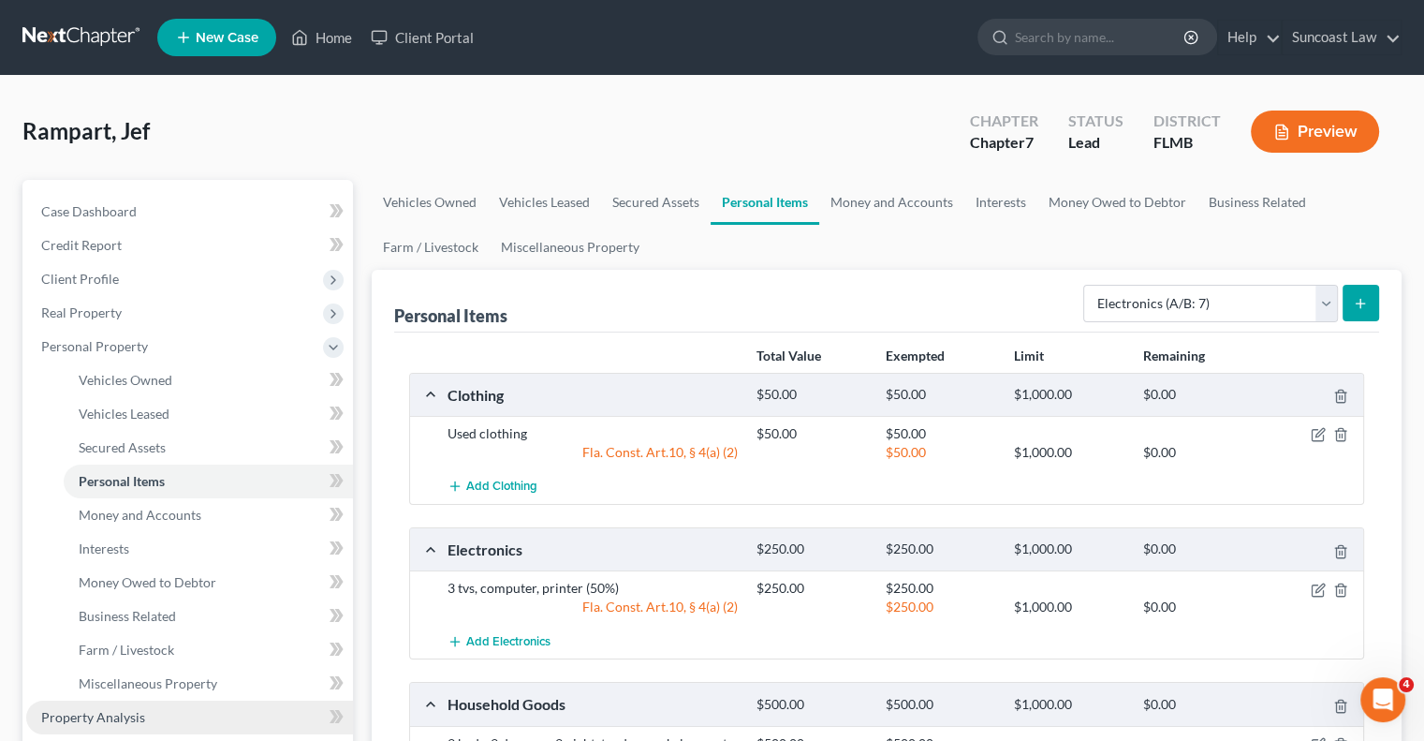
click at [157, 707] on link "Property Analysis" at bounding box center [189, 717] width 327 height 34
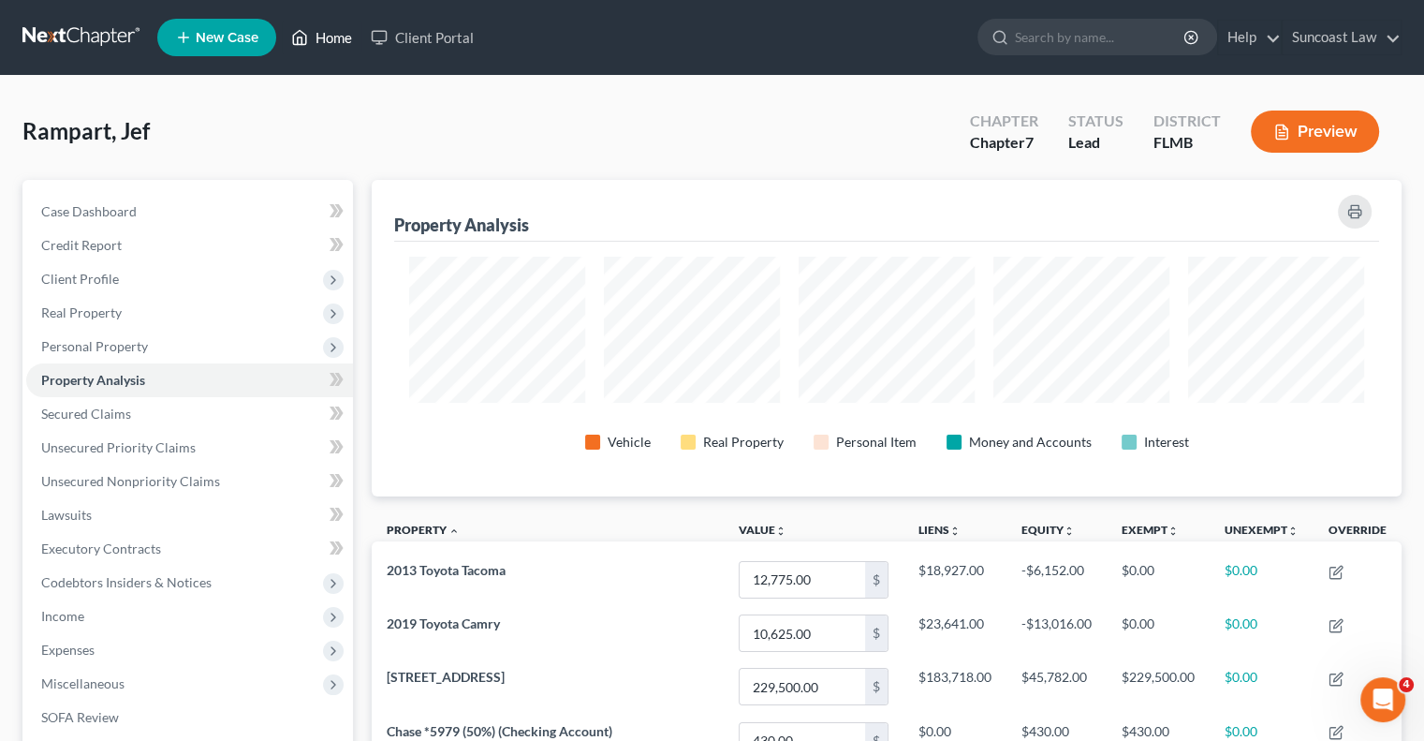
click at [345, 36] on link "Home" at bounding box center [322, 38] width 80 height 34
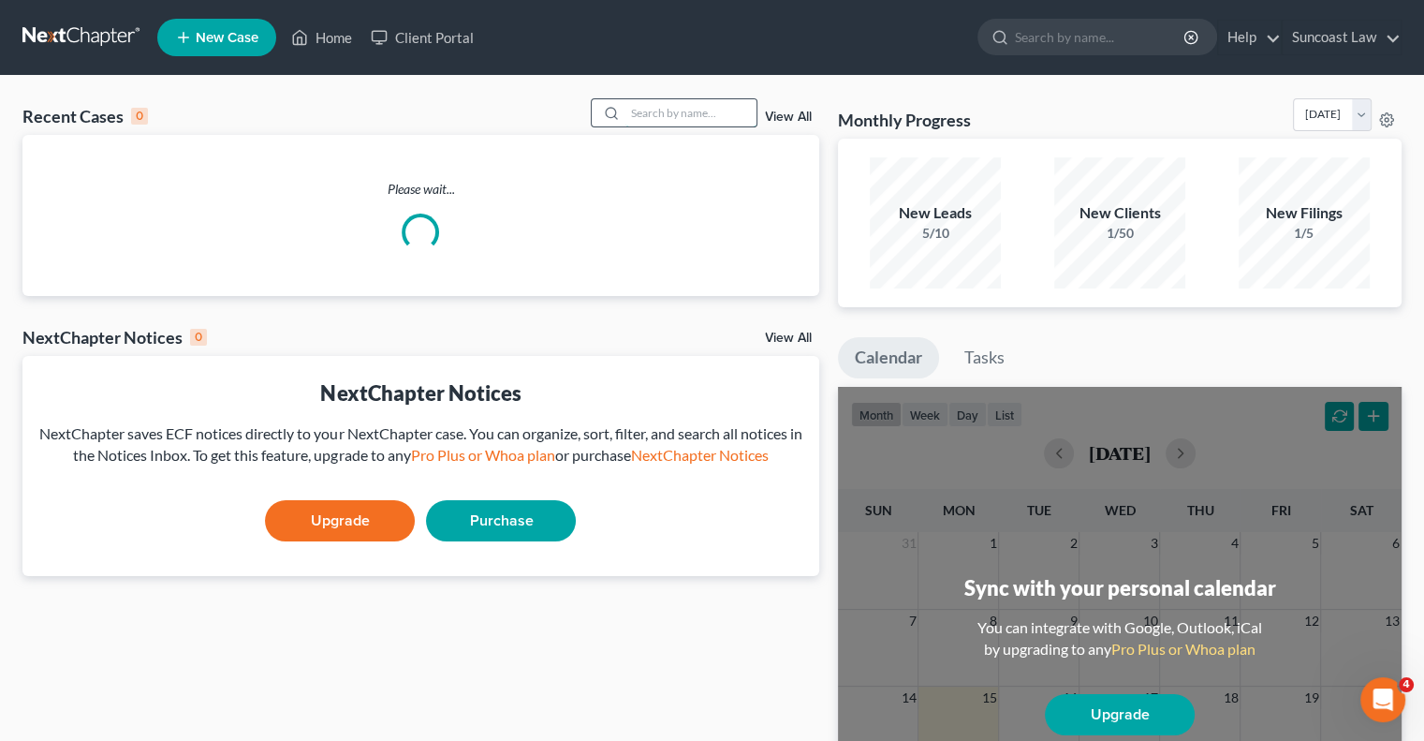
click at [674, 113] on input "search" at bounding box center [690, 112] width 131 height 27
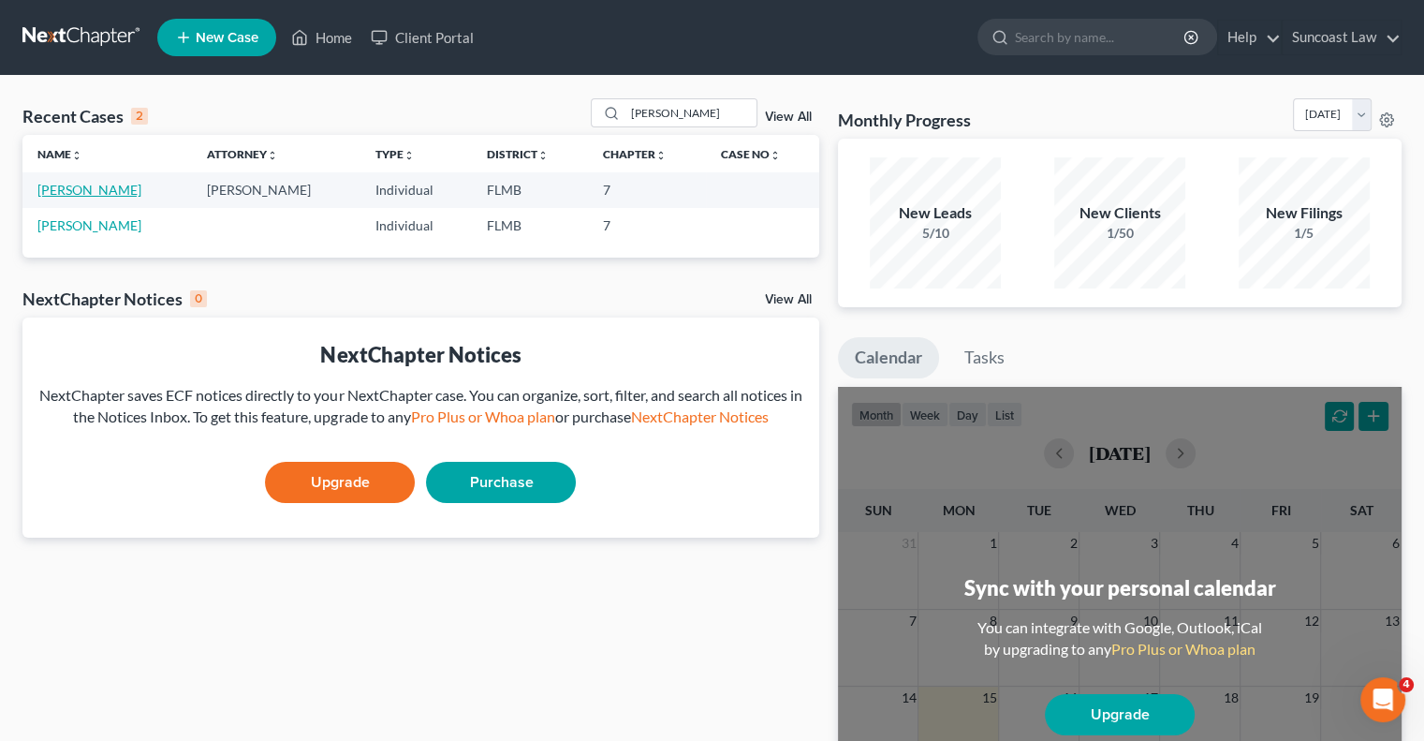
click at [109, 191] on link "[PERSON_NAME]" at bounding box center [89, 190] width 104 height 16
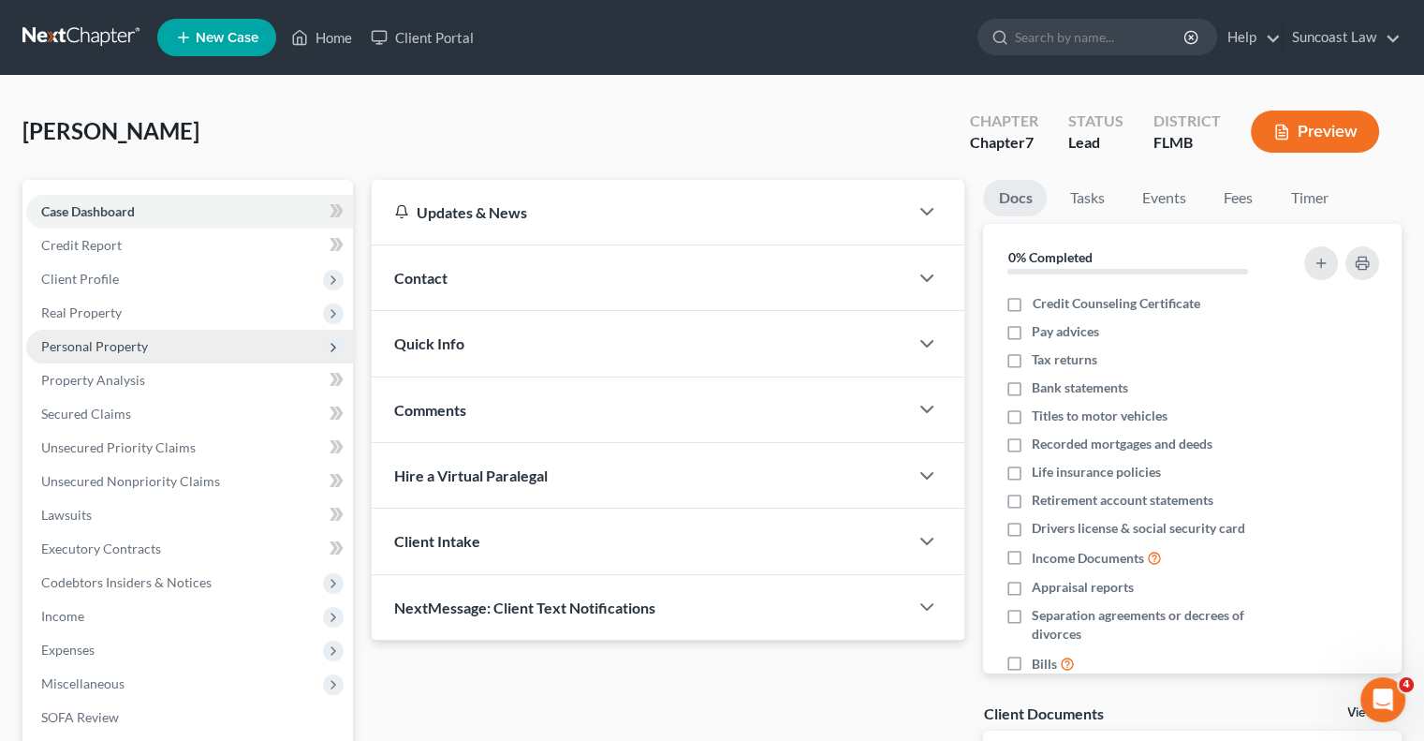
click at [135, 348] on span "Personal Property" at bounding box center [94, 346] width 107 height 16
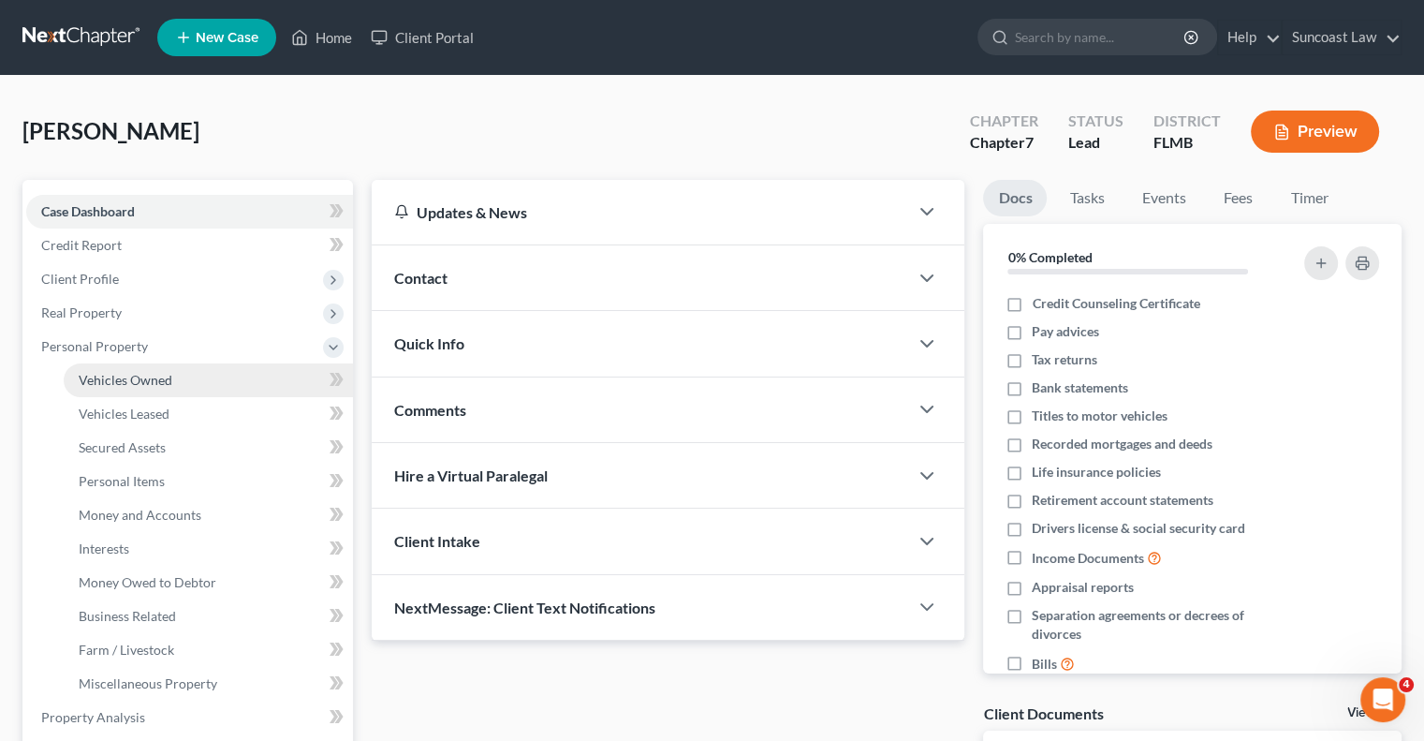
click at [152, 381] on span "Vehicles Owned" at bounding box center [126, 380] width 94 height 16
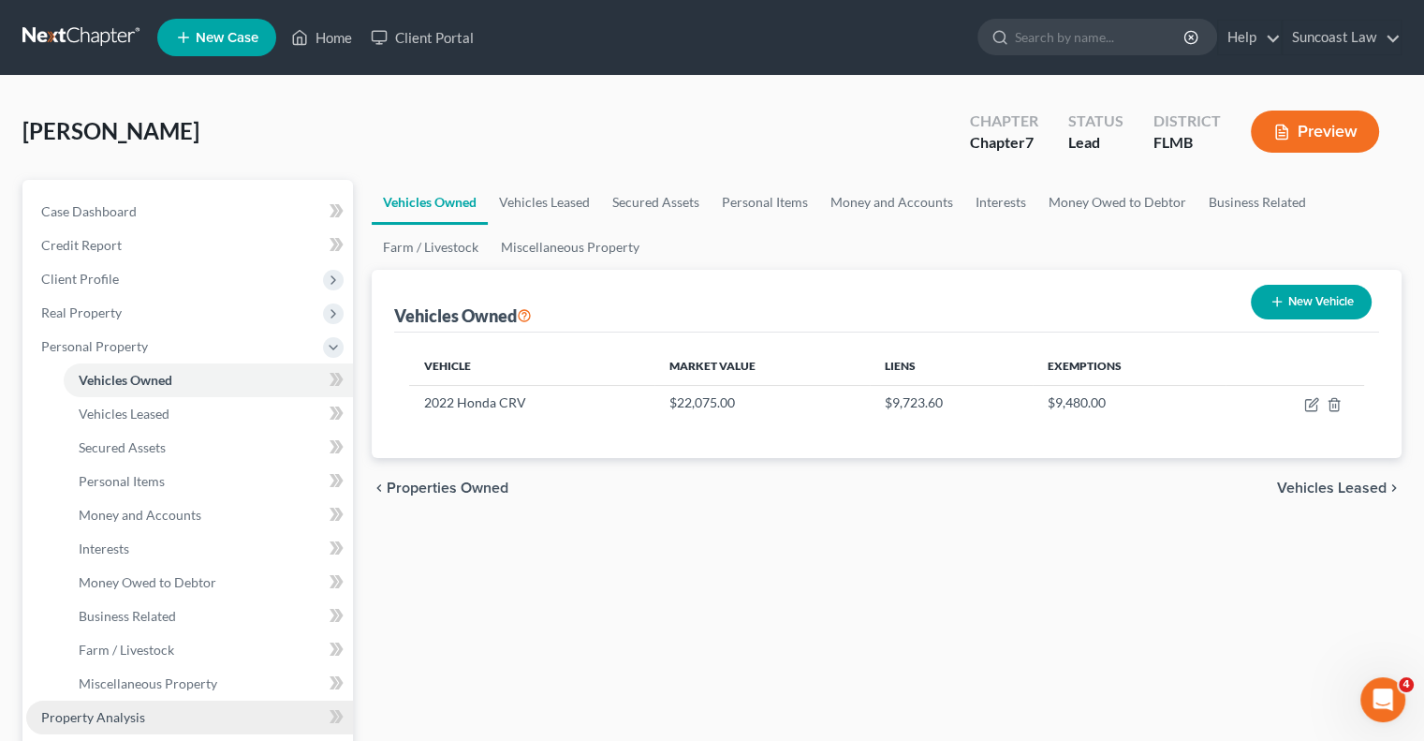
click at [147, 712] on link "Property Analysis" at bounding box center [189, 717] width 327 height 34
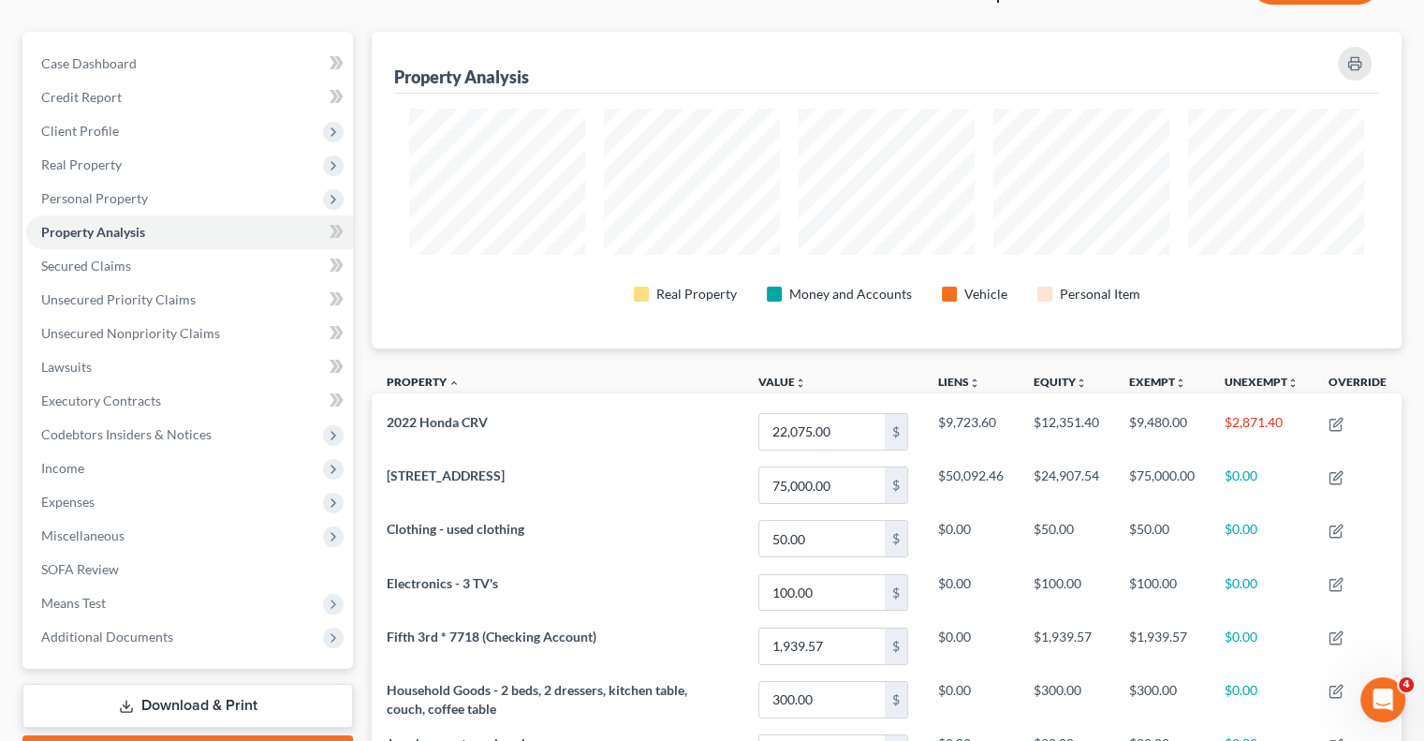
scroll to position [46, 0]
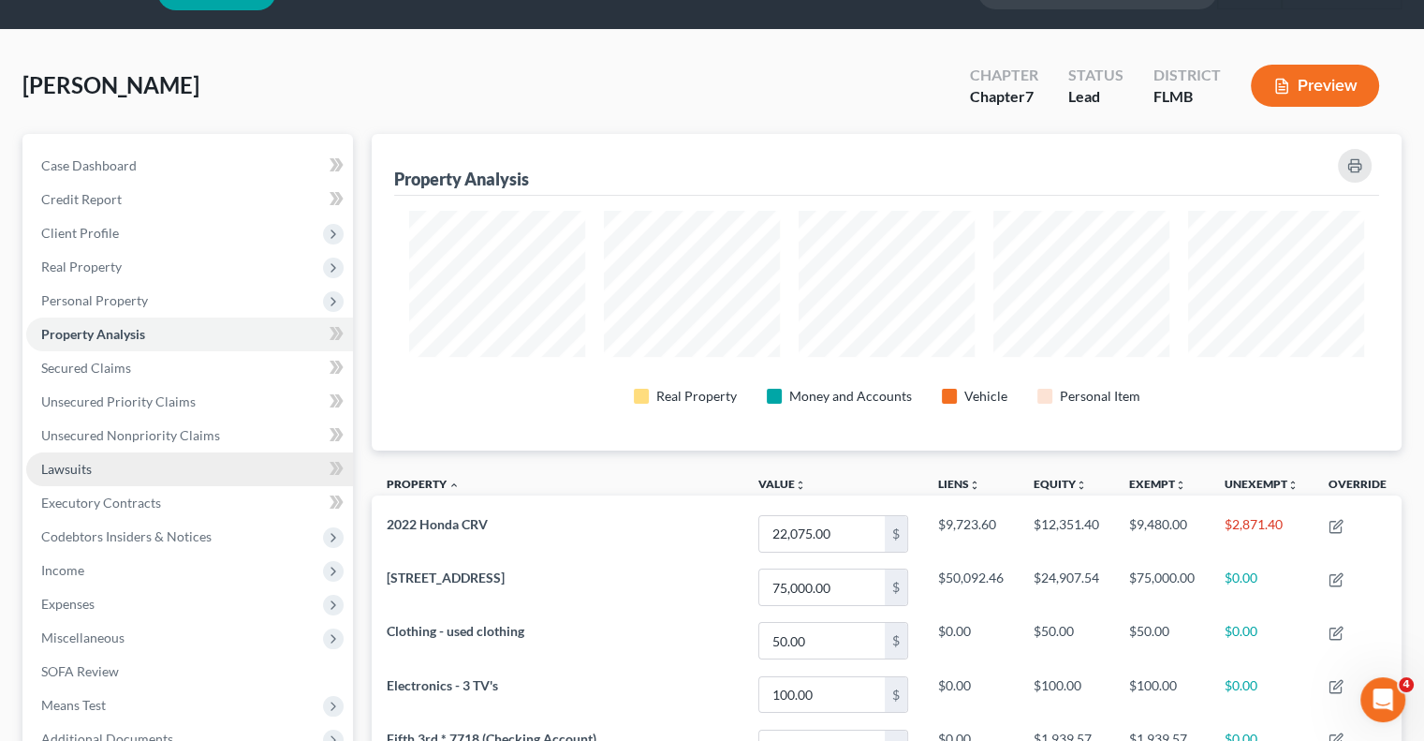
click at [150, 461] on link "Lawsuits" at bounding box center [189, 469] width 327 height 34
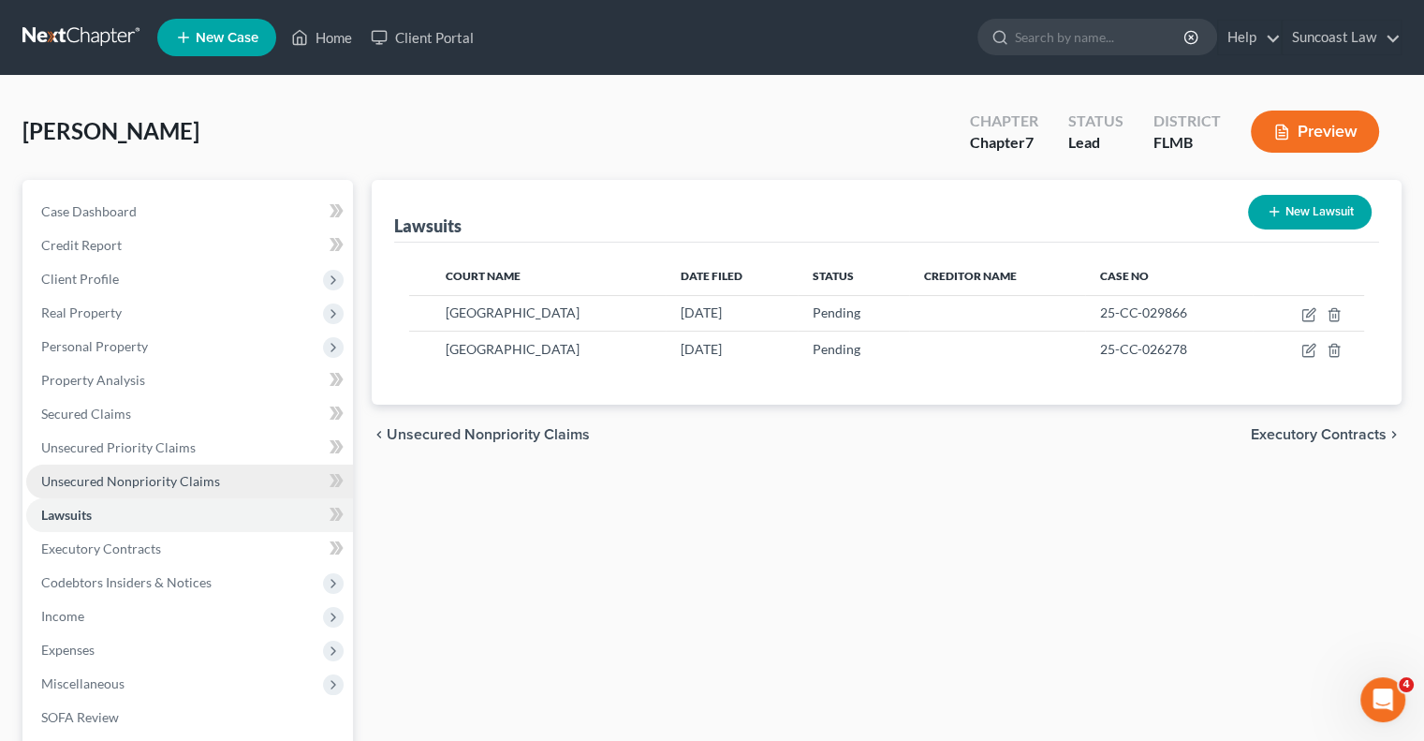
click at [187, 476] on span "Unsecured Nonpriority Claims" at bounding box center [130, 481] width 179 height 16
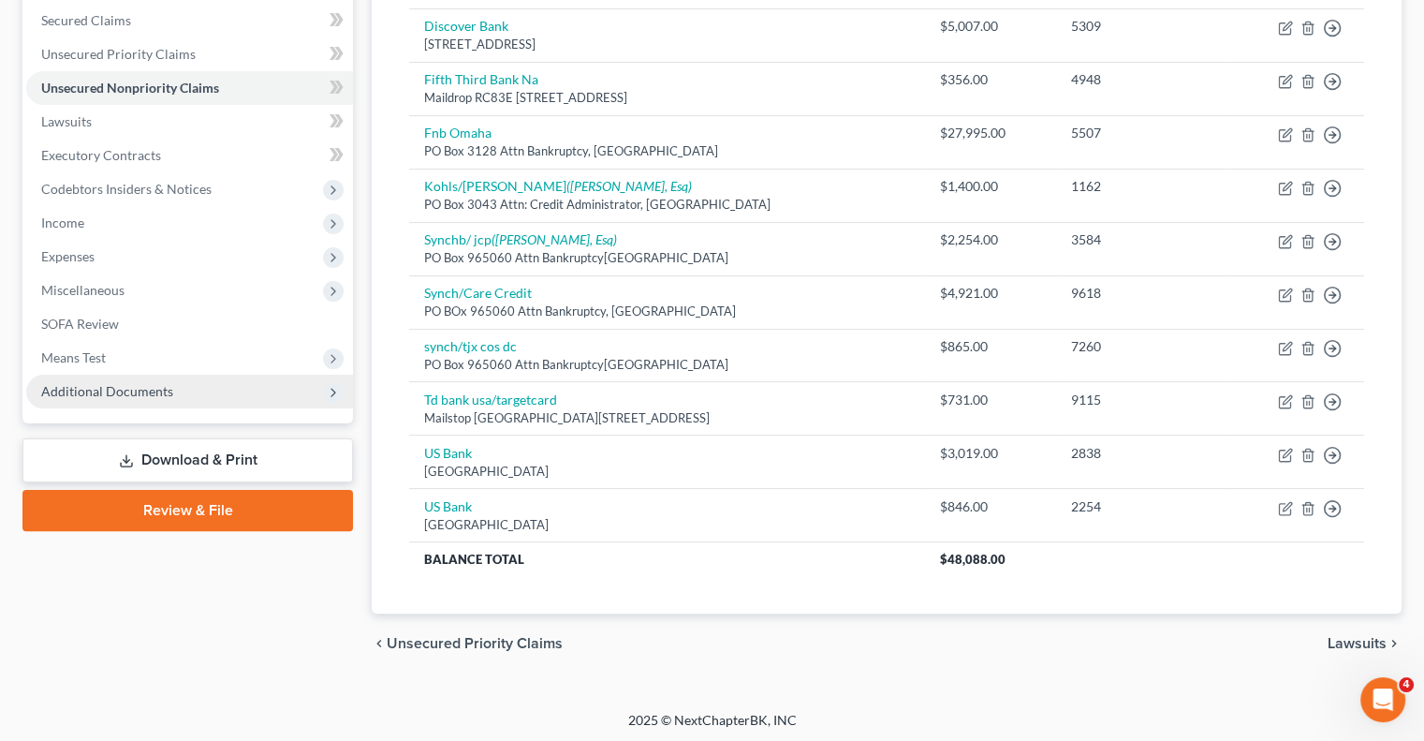
scroll to position [393, 0]
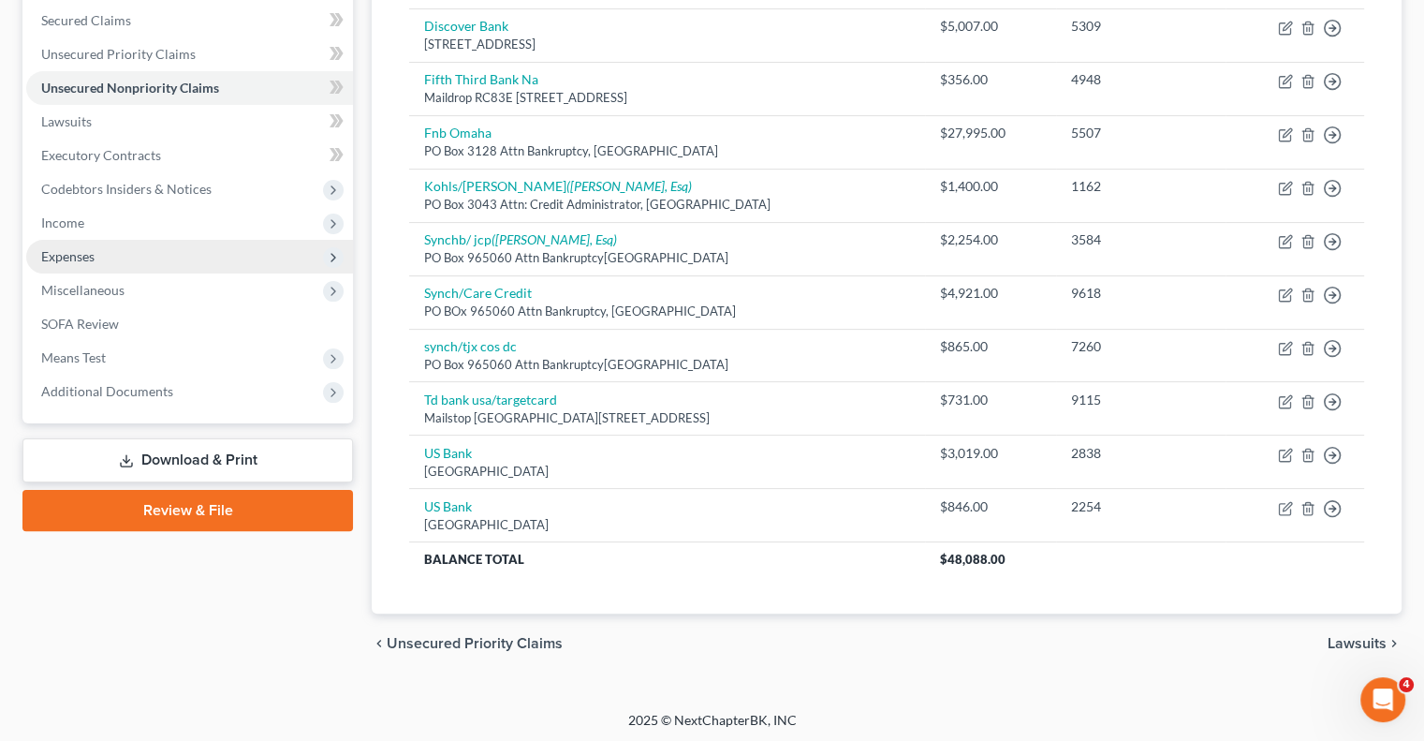
click at [109, 260] on span "Expenses" at bounding box center [189, 257] width 327 height 34
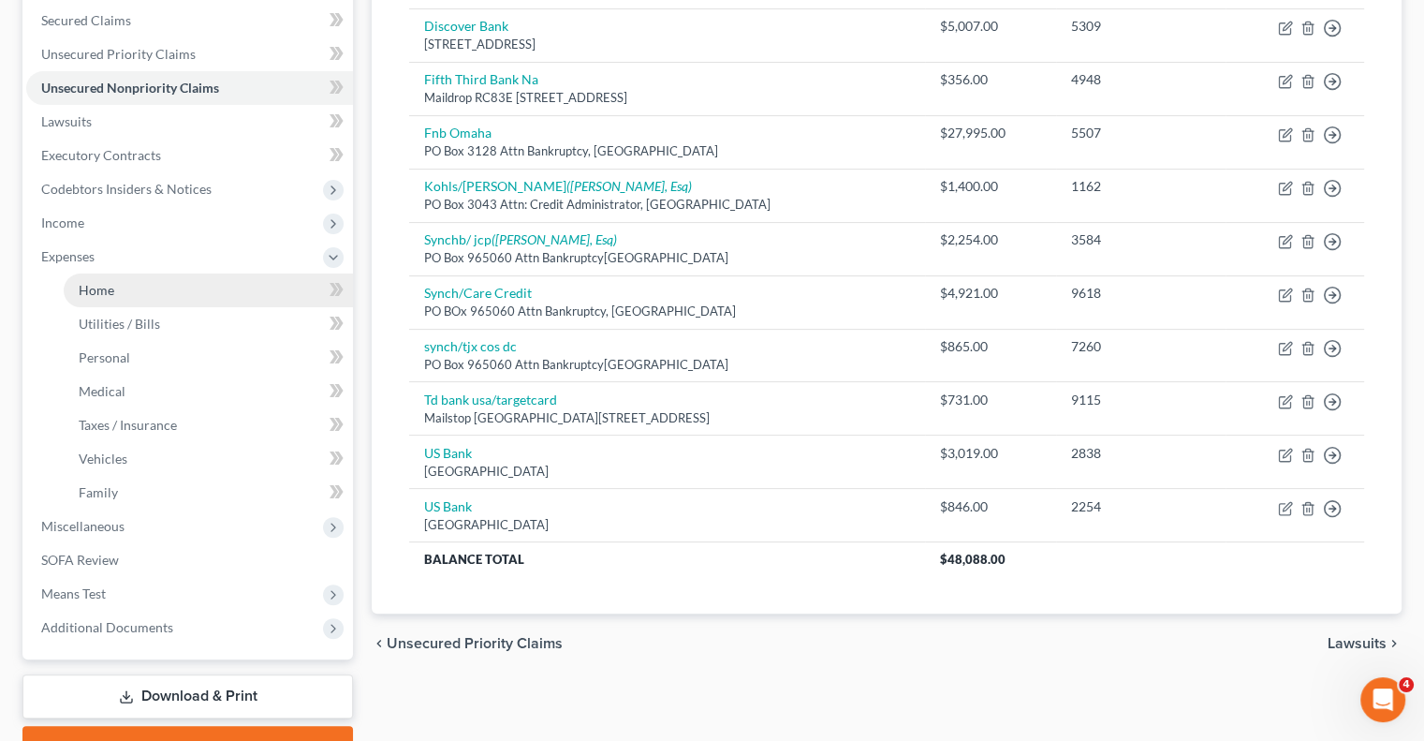
click at [145, 287] on link "Home" at bounding box center [208, 290] width 289 height 34
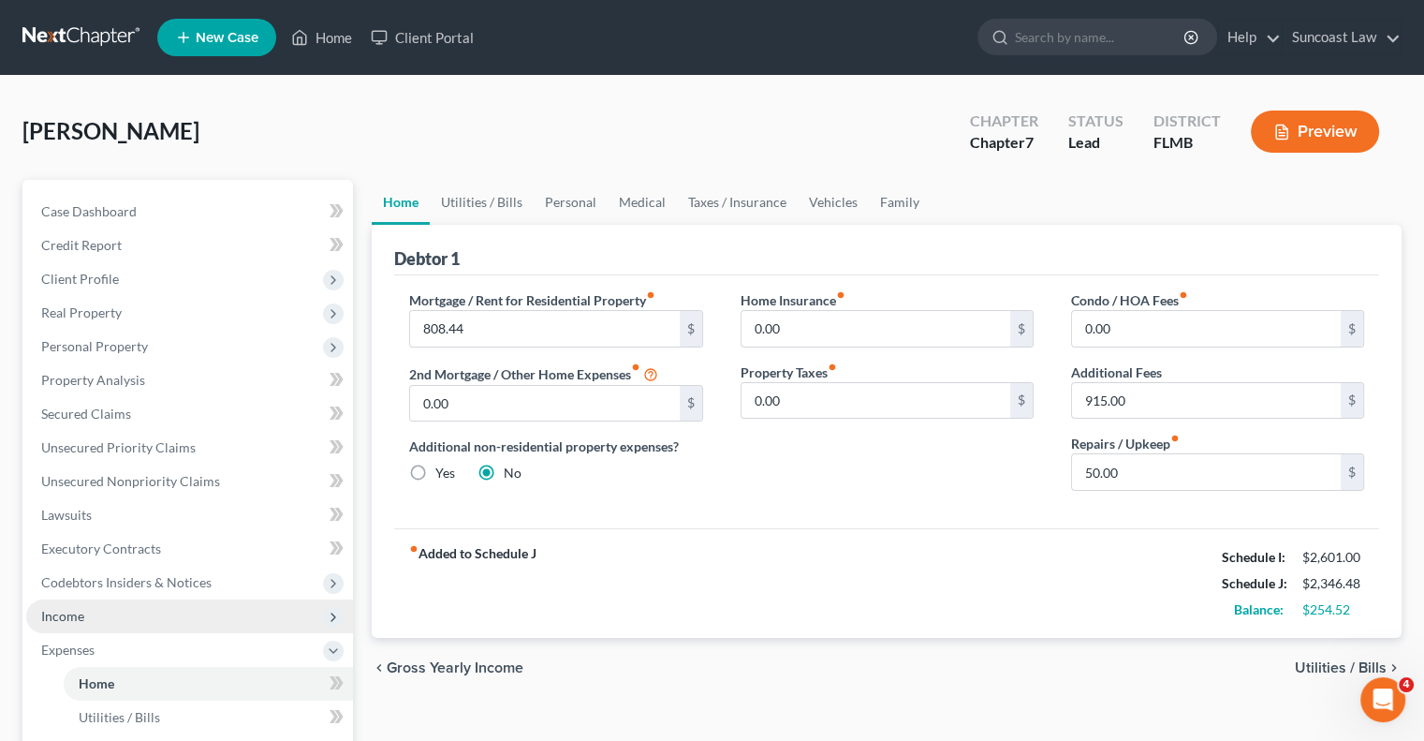
click at [124, 621] on span "Income" at bounding box center [189, 616] width 327 height 34
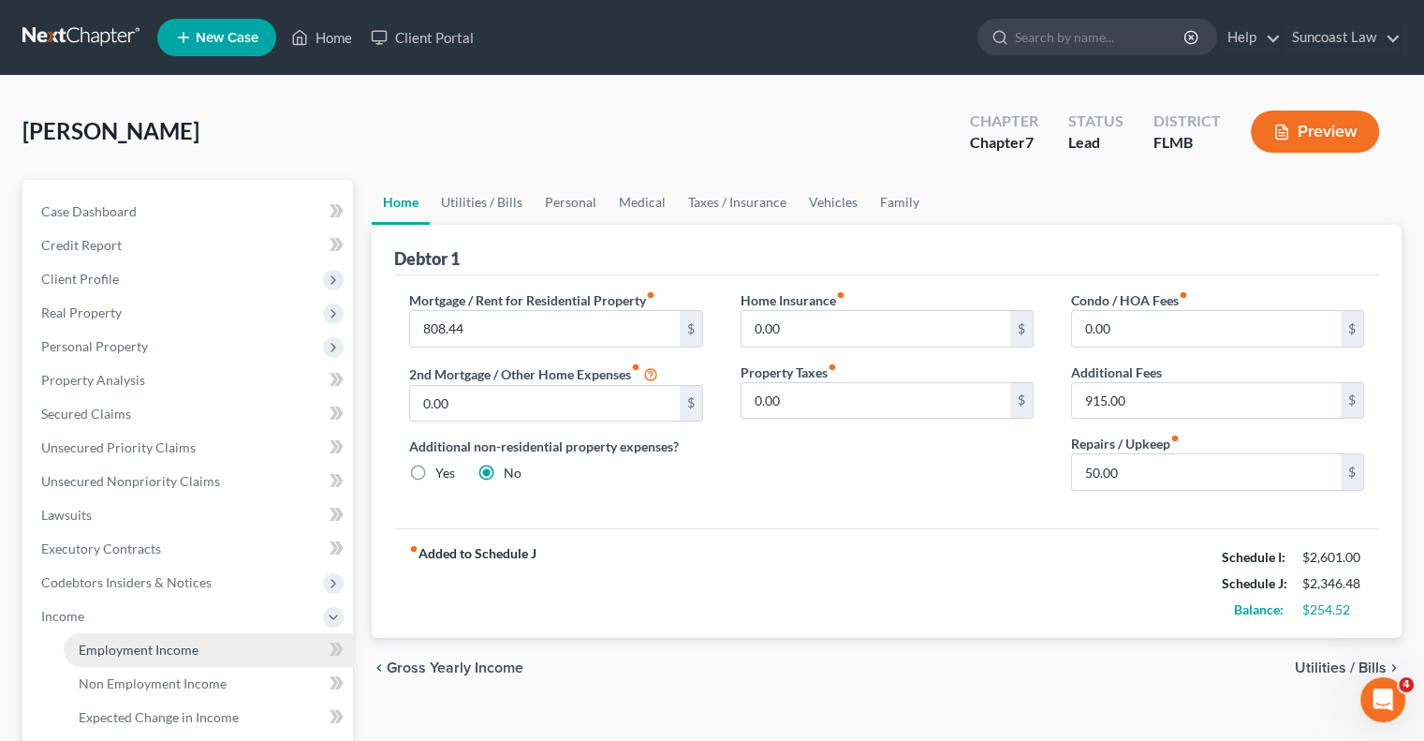
click at [191, 654] on span "Employment Income" at bounding box center [139, 649] width 120 height 16
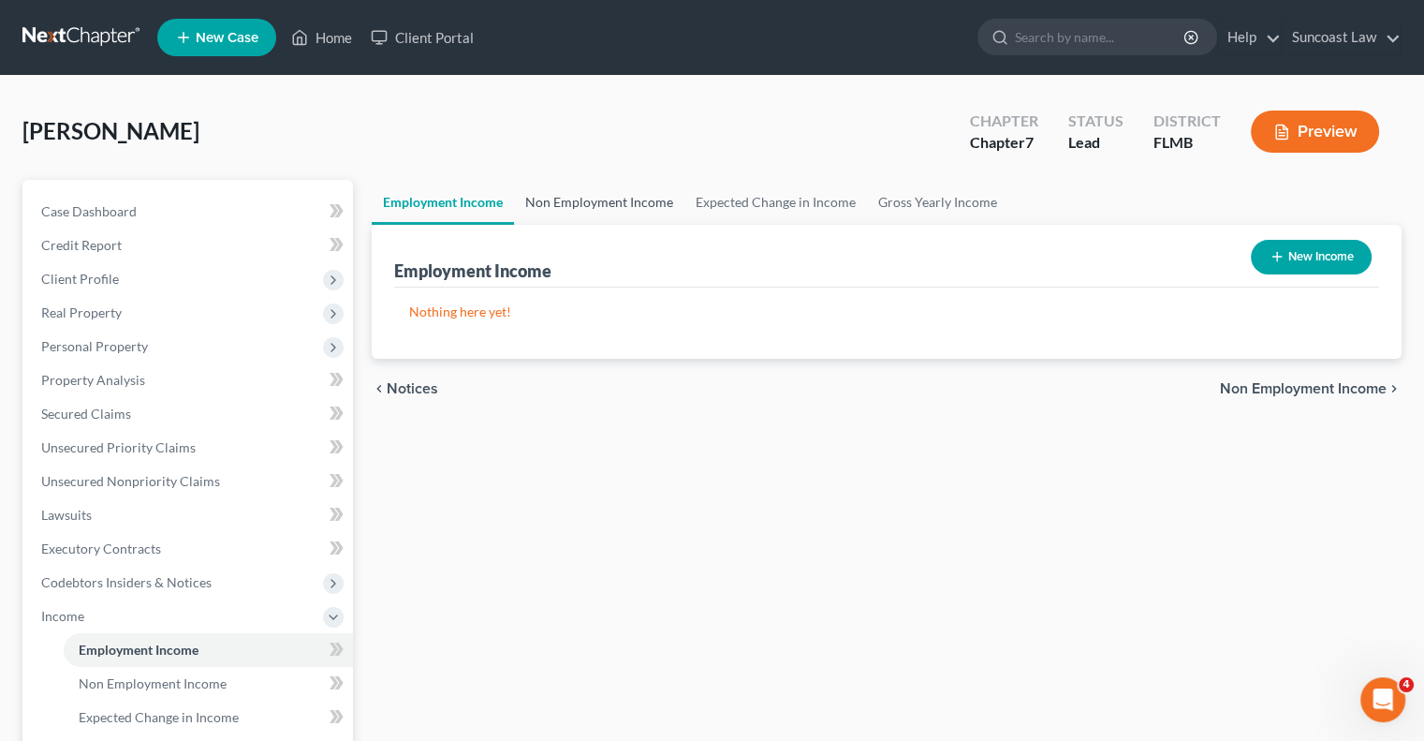
click at [660, 203] on link "Non Employment Income" at bounding box center [599, 202] width 170 height 45
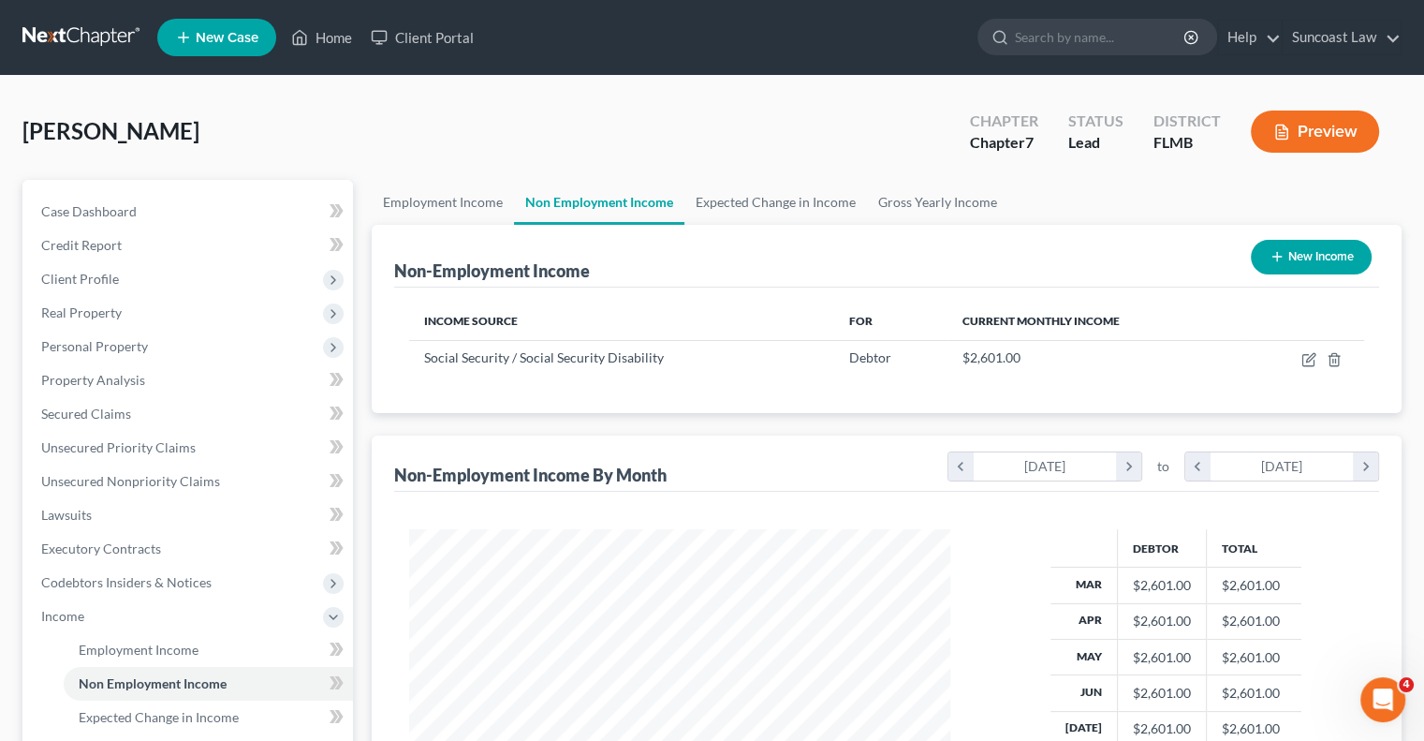
scroll to position [333, 578]
click at [957, 205] on link "Gross Yearly Income" at bounding box center [937, 202] width 141 height 45
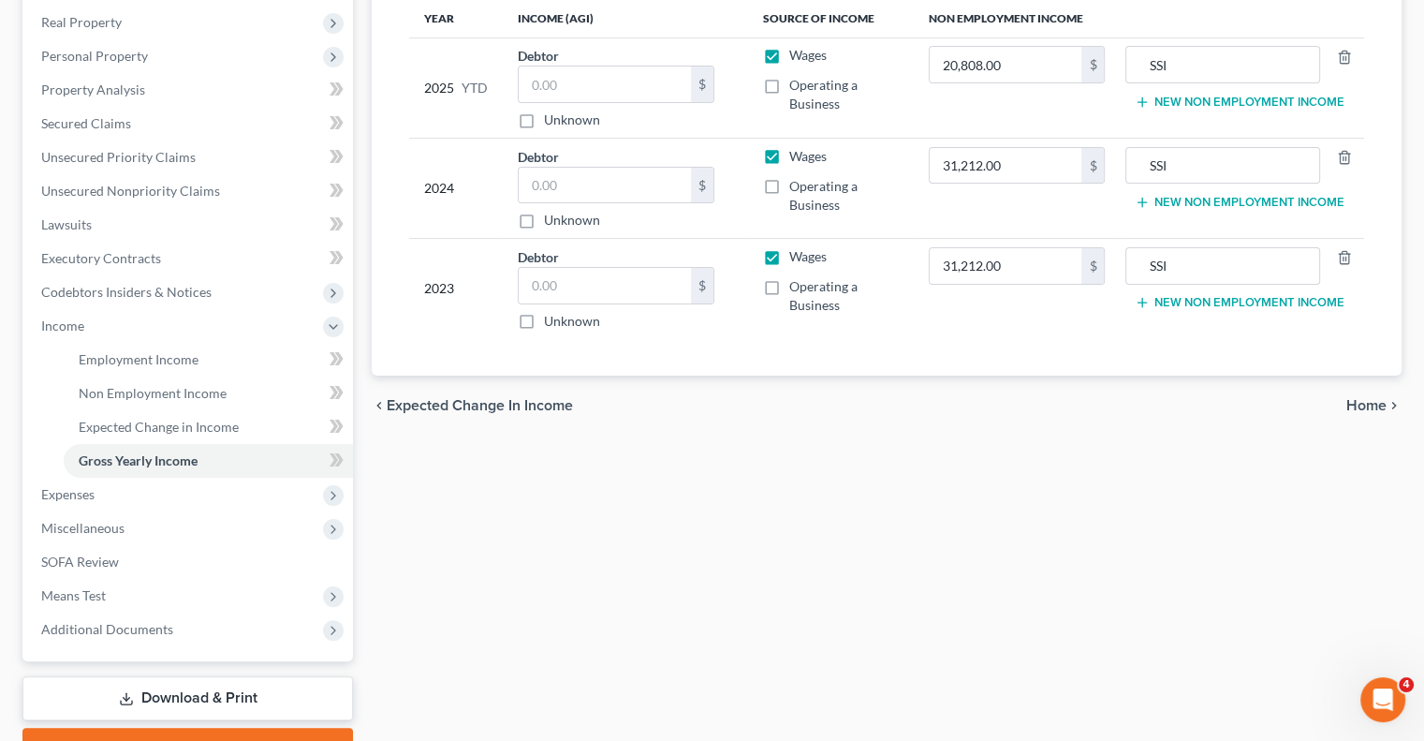
scroll to position [375, 0]
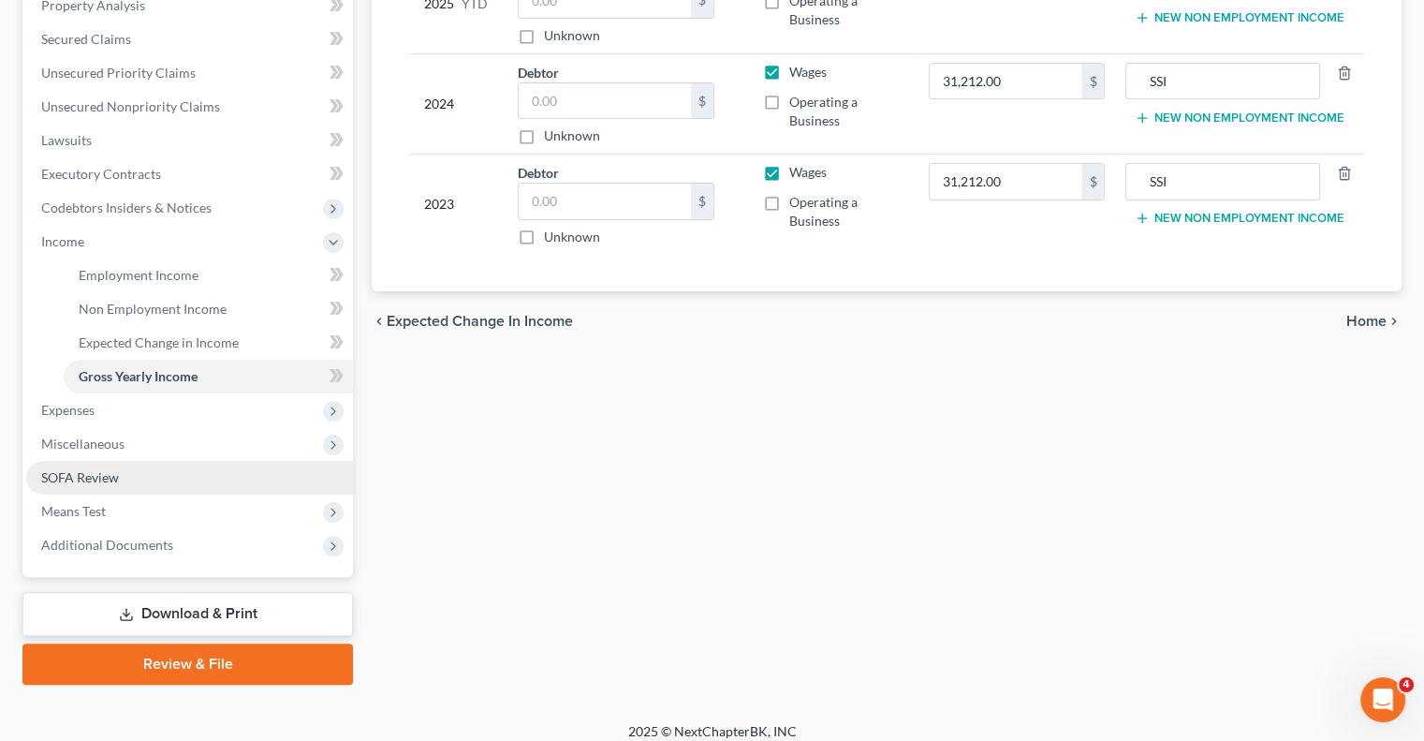
click at [115, 486] on link "SOFA Review" at bounding box center [189, 478] width 327 height 34
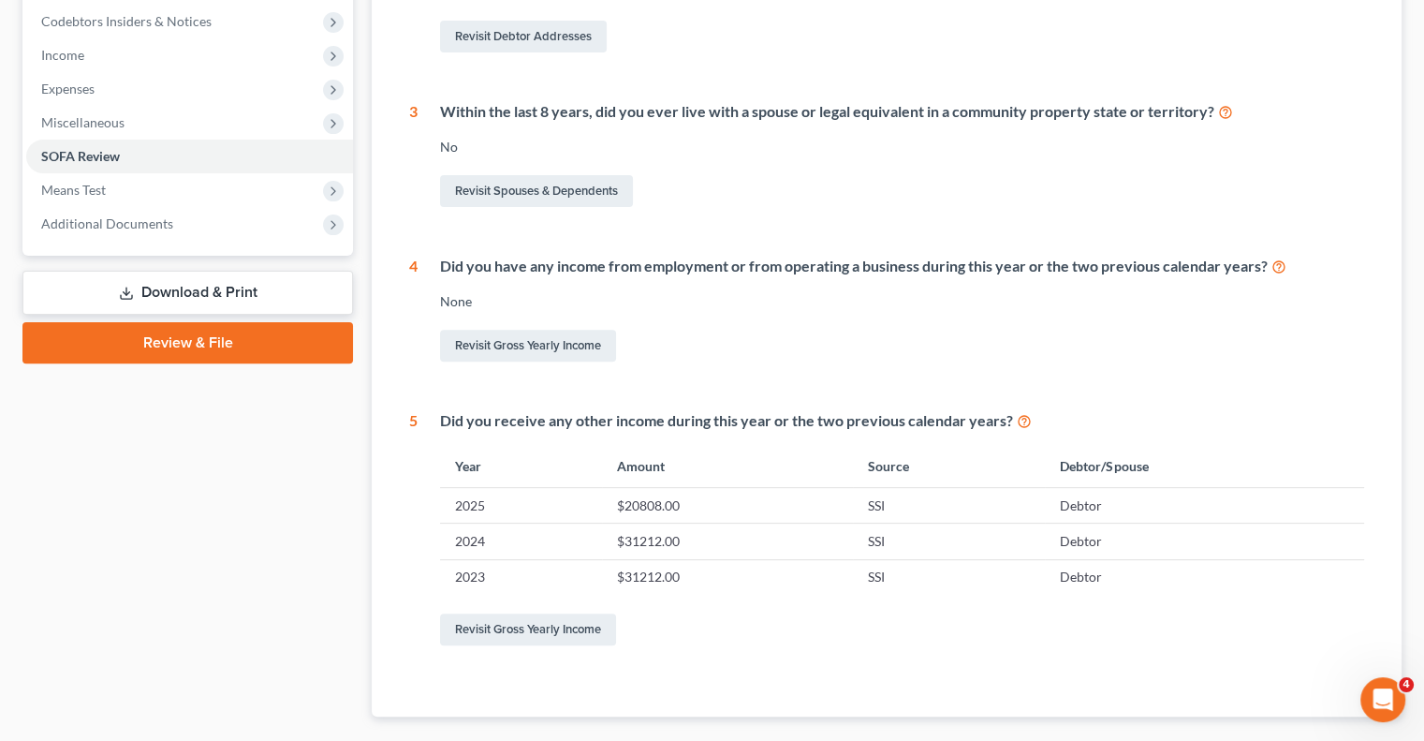
scroll to position [562, 0]
click at [109, 198] on span "Means Test" at bounding box center [189, 189] width 327 height 34
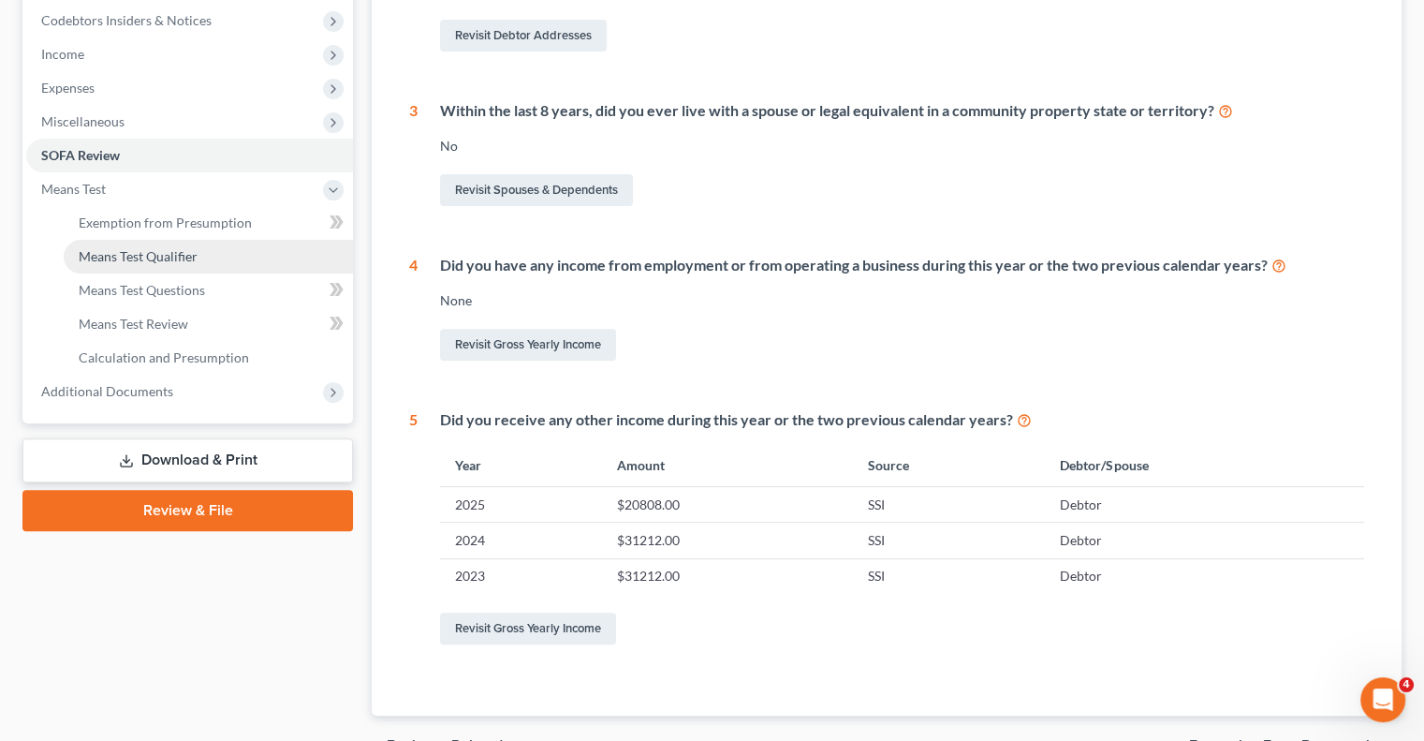
click at [161, 260] on span "Means Test Qualifier" at bounding box center [138, 256] width 119 height 16
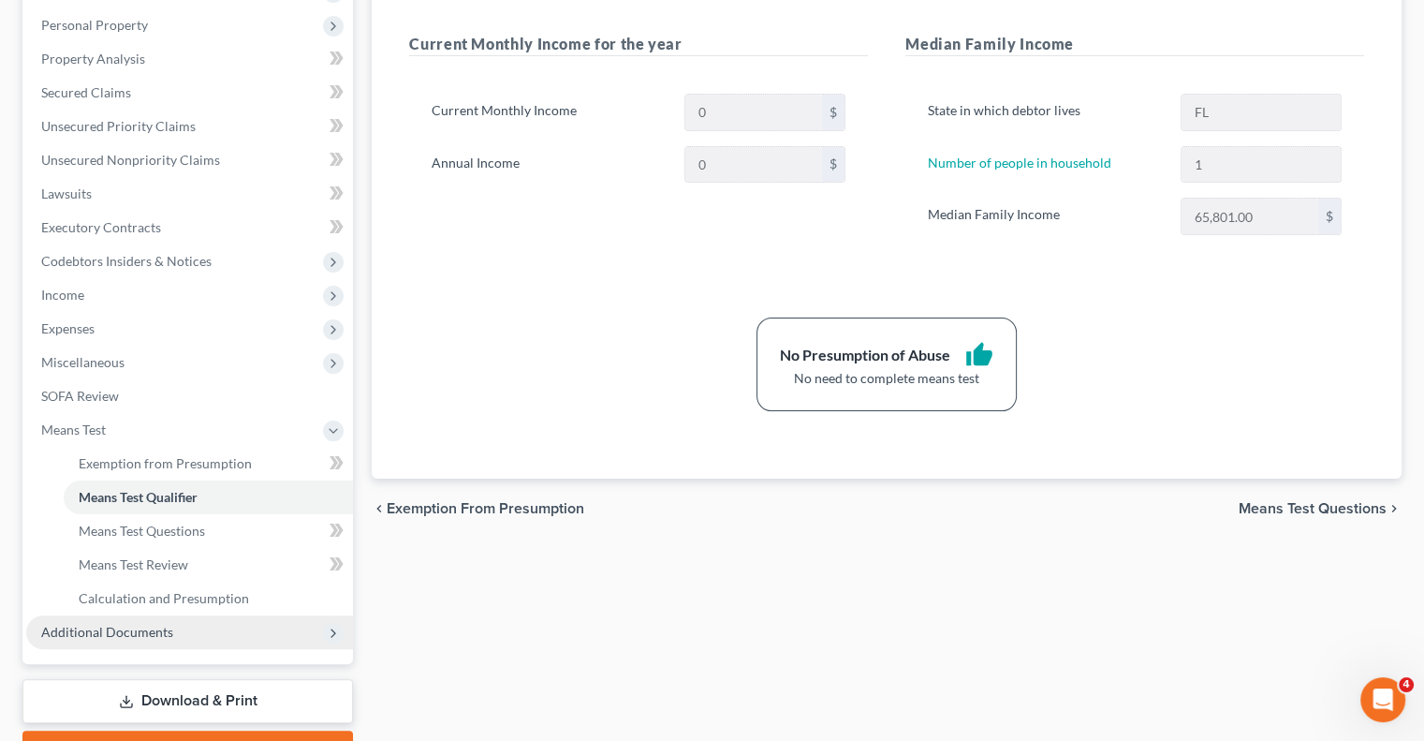
scroll to position [375, 0]
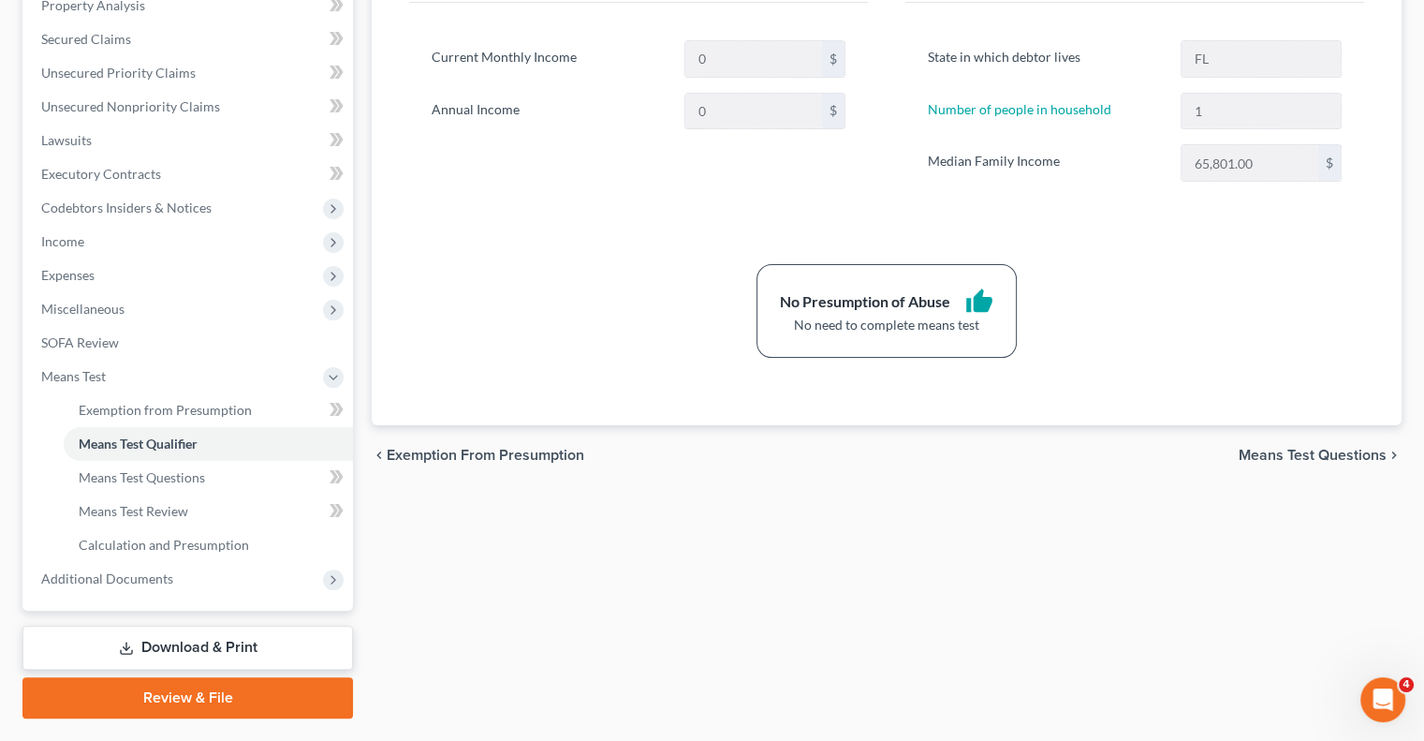
click at [254, 699] on link "Review & File" at bounding box center [187, 697] width 331 height 41
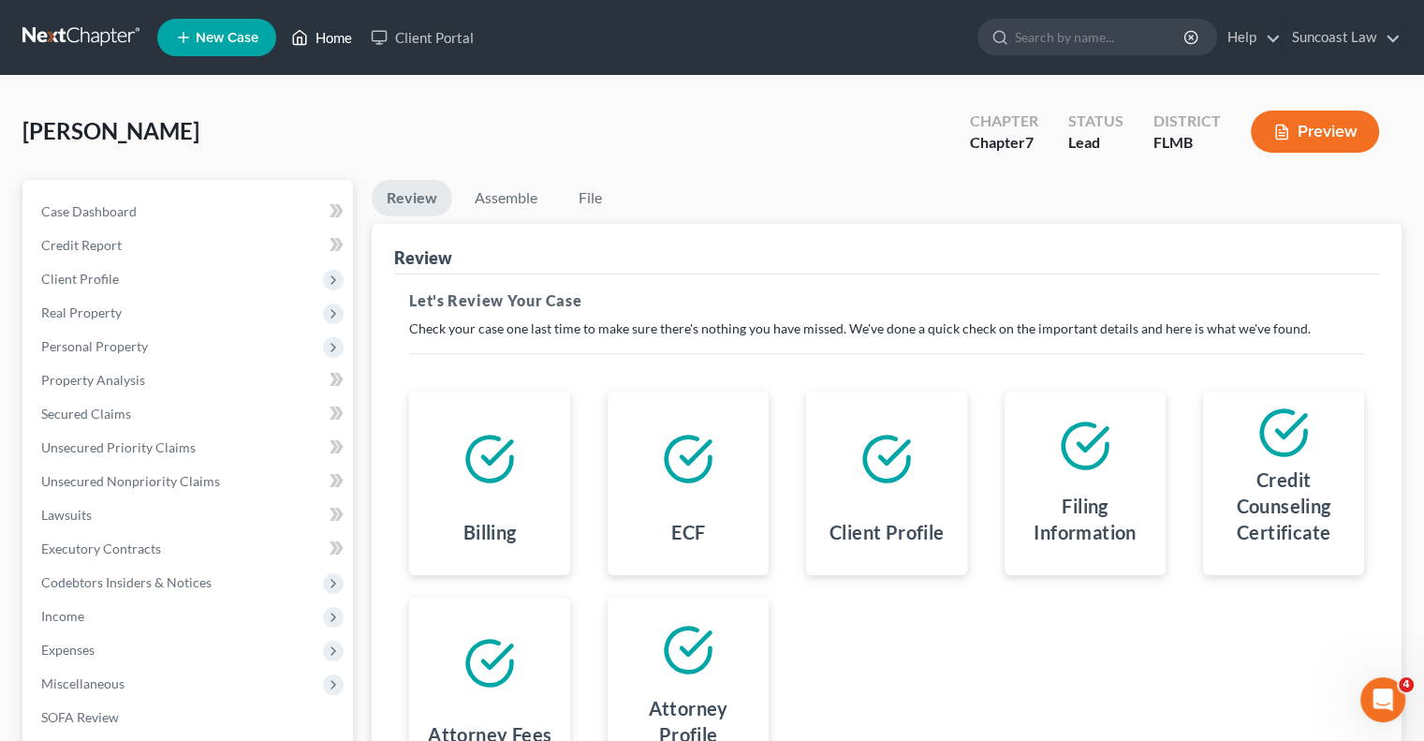
click at [340, 37] on link "Home" at bounding box center [322, 38] width 80 height 34
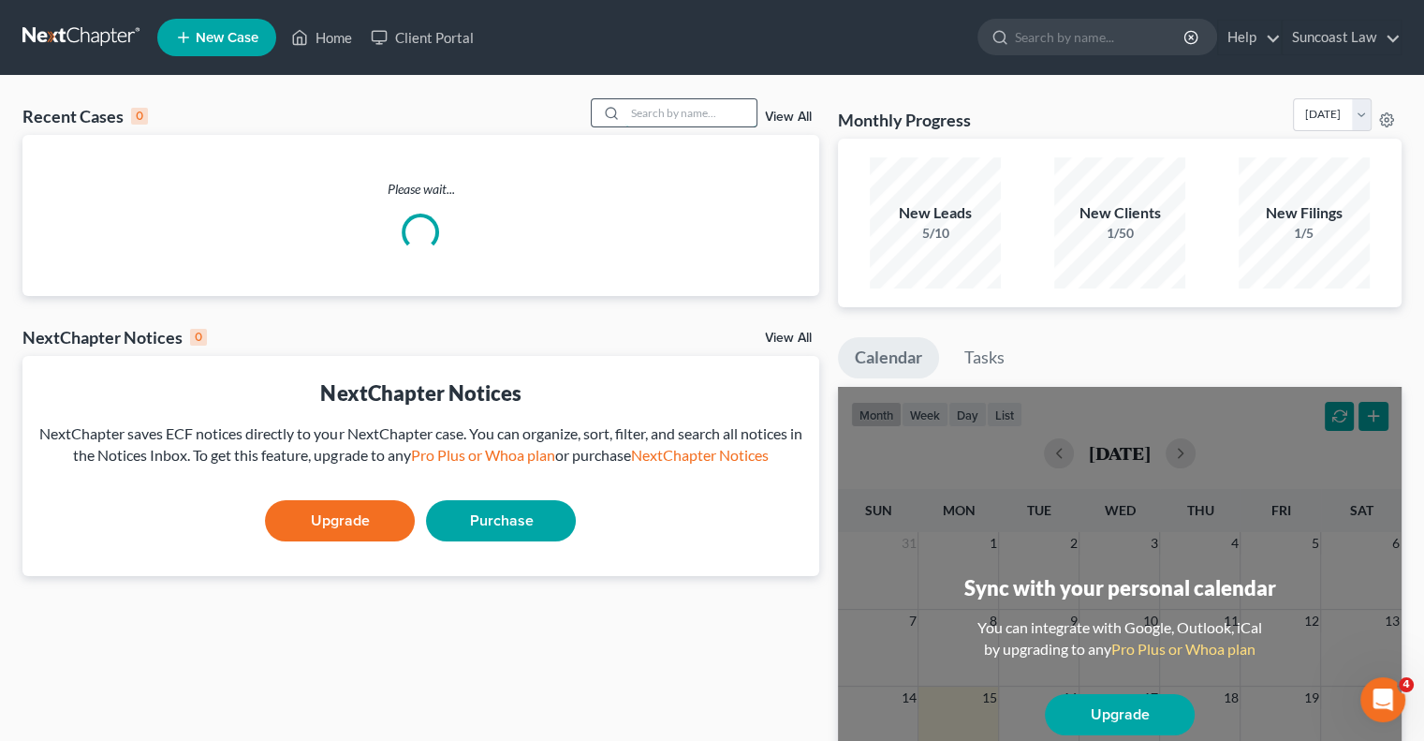
click at [675, 113] on input "search" at bounding box center [690, 112] width 131 height 27
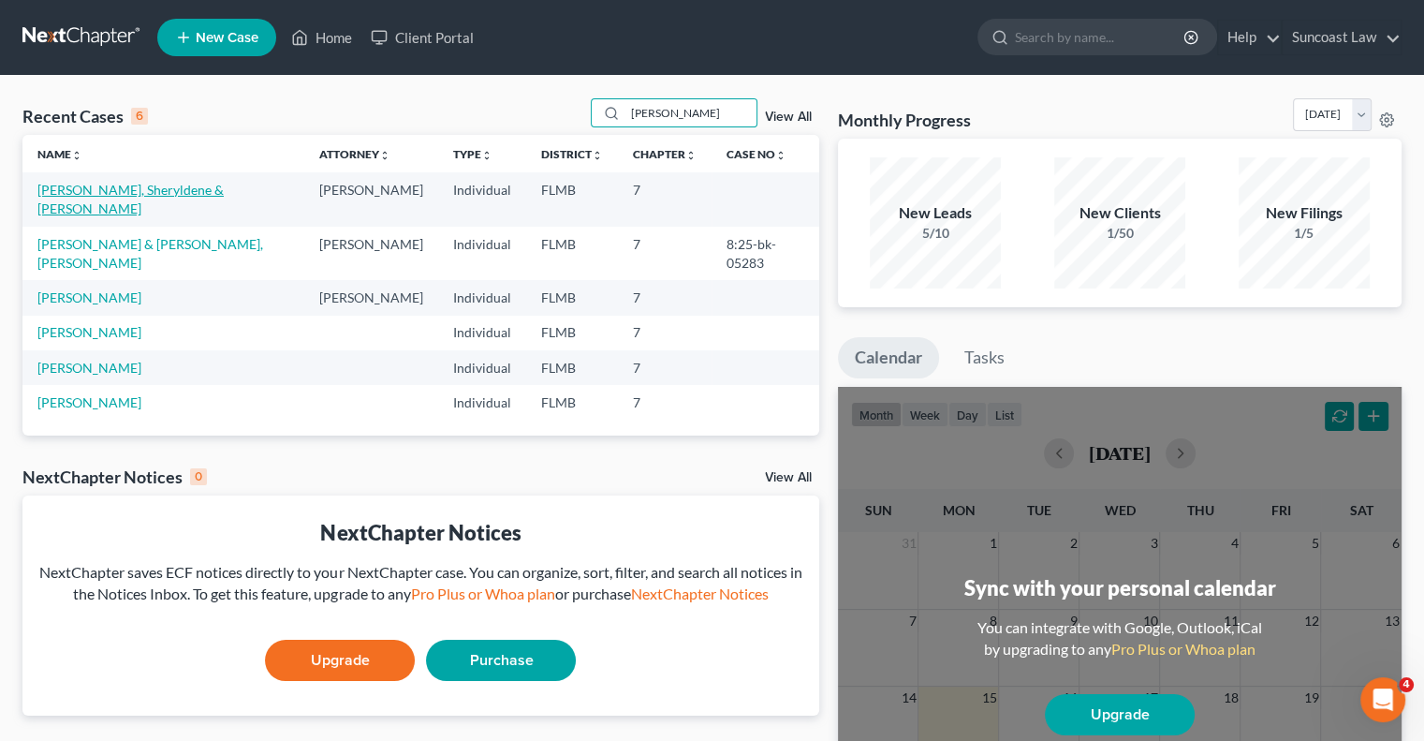
click at [167, 191] on link "[PERSON_NAME], Sheryldene & [PERSON_NAME]" at bounding box center [130, 199] width 186 height 35
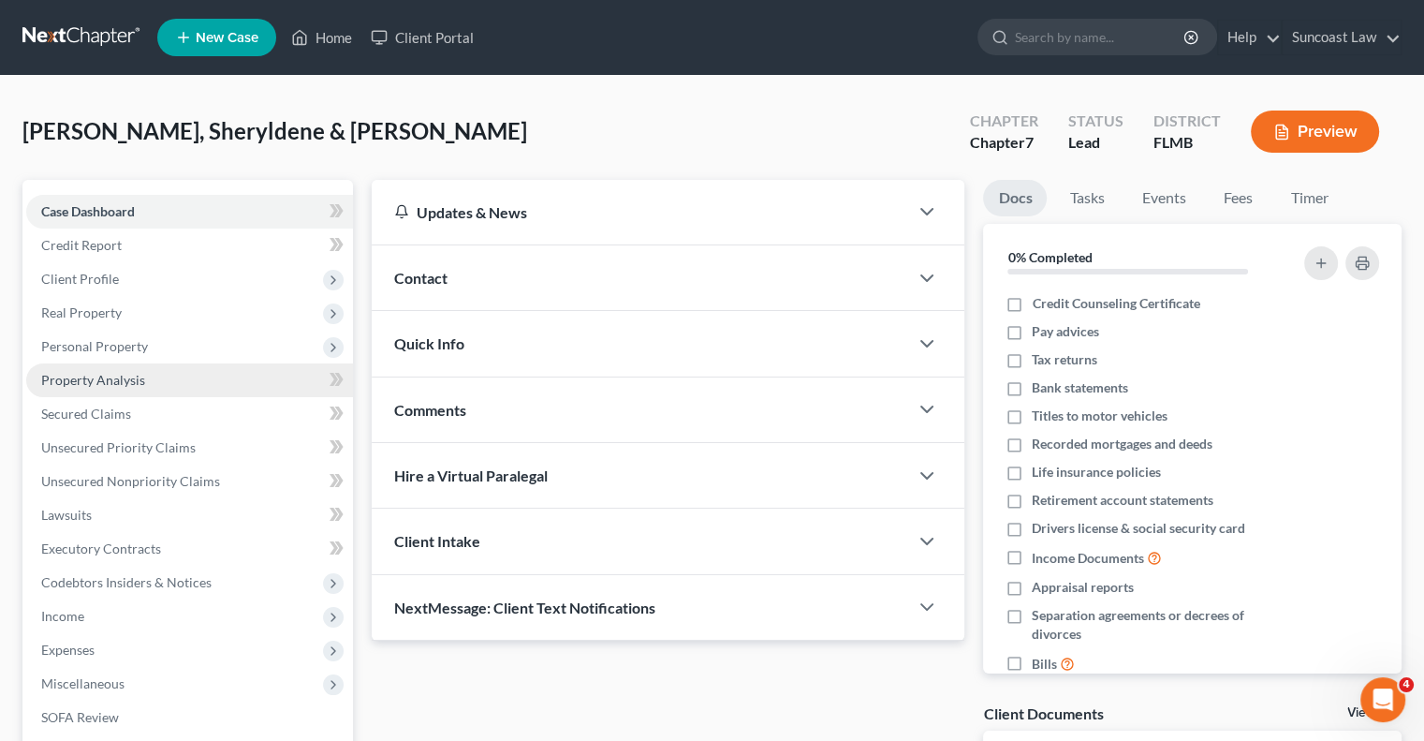
drag, startPoint x: 105, startPoint y: 351, endPoint x: 133, endPoint y: 366, distance: 31.8
click at [105, 350] on span "Personal Property" at bounding box center [94, 346] width 107 height 16
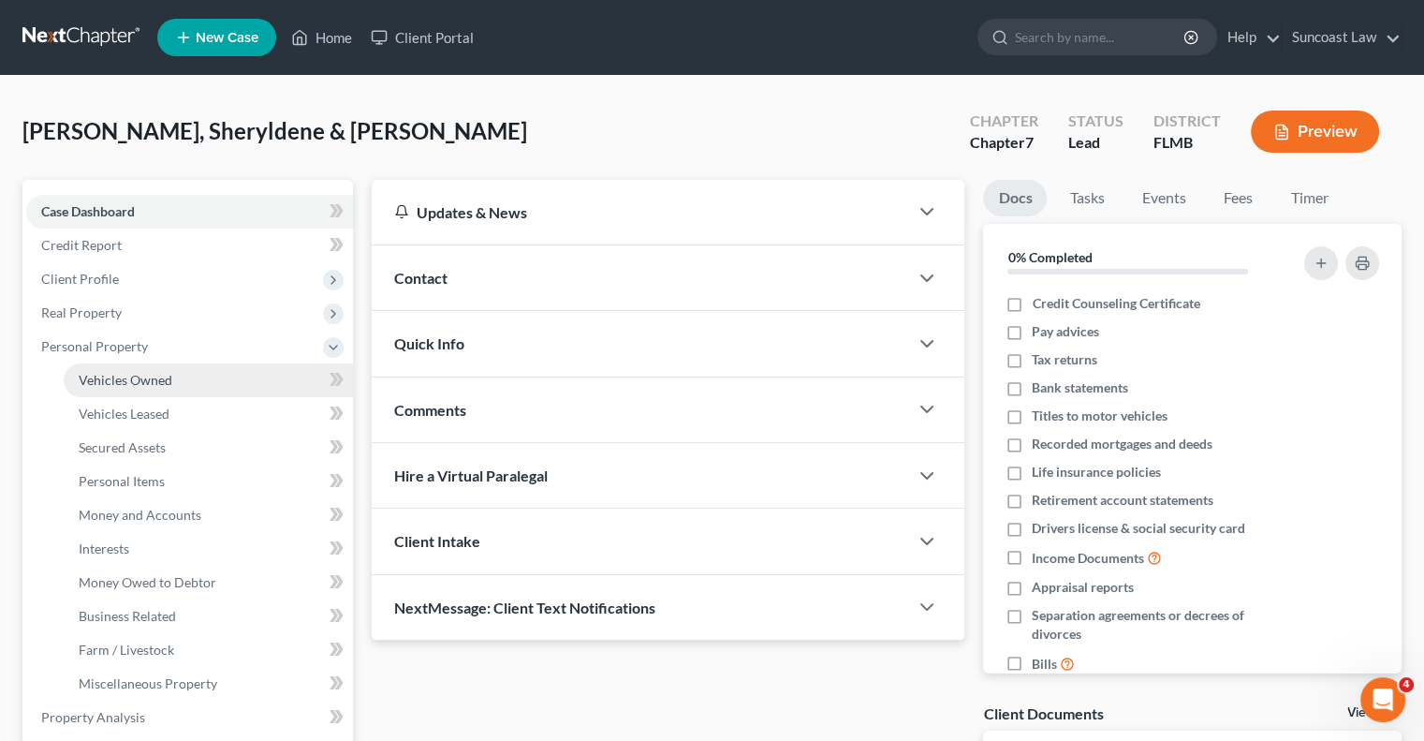
click at [150, 381] on span "Vehicles Owned" at bounding box center [126, 380] width 94 height 16
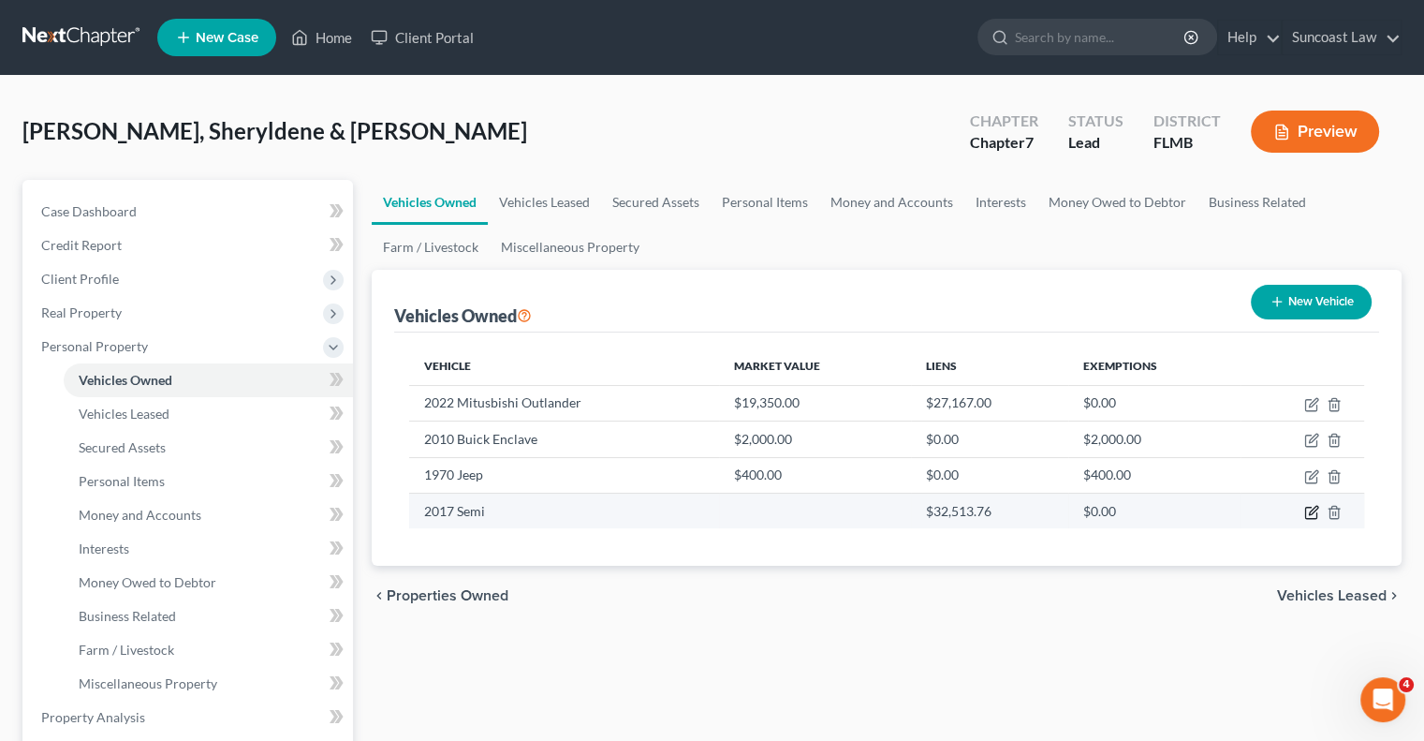
click at [1313, 511] on icon "button" at bounding box center [1313, 510] width 8 height 8
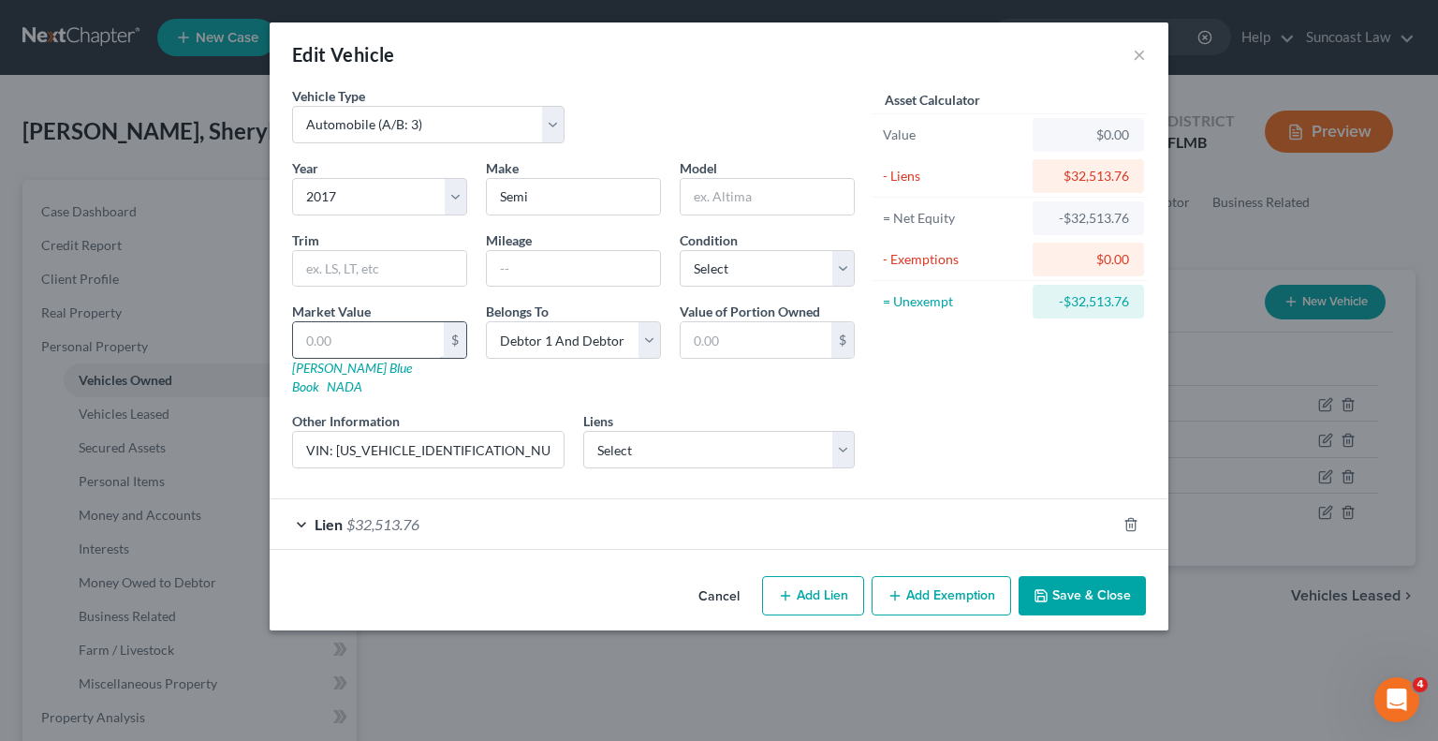
click at [404, 340] on input "text" at bounding box center [368, 340] width 151 height 36
click at [787, 269] on select "Select Excellent Very Good Good Fair Poor" at bounding box center [767, 268] width 175 height 37
click at [680, 250] on select "Select Excellent Very Good Good Fair Poor" at bounding box center [767, 268] width 175 height 37
drag, startPoint x: 1109, startPoint y: 568, endPoint x: 1094, endPoint y: 565, distance: 15.4
click at [1109, 576] on button "Save & Close" at bounding box center [1082, 595] width 127 height 39
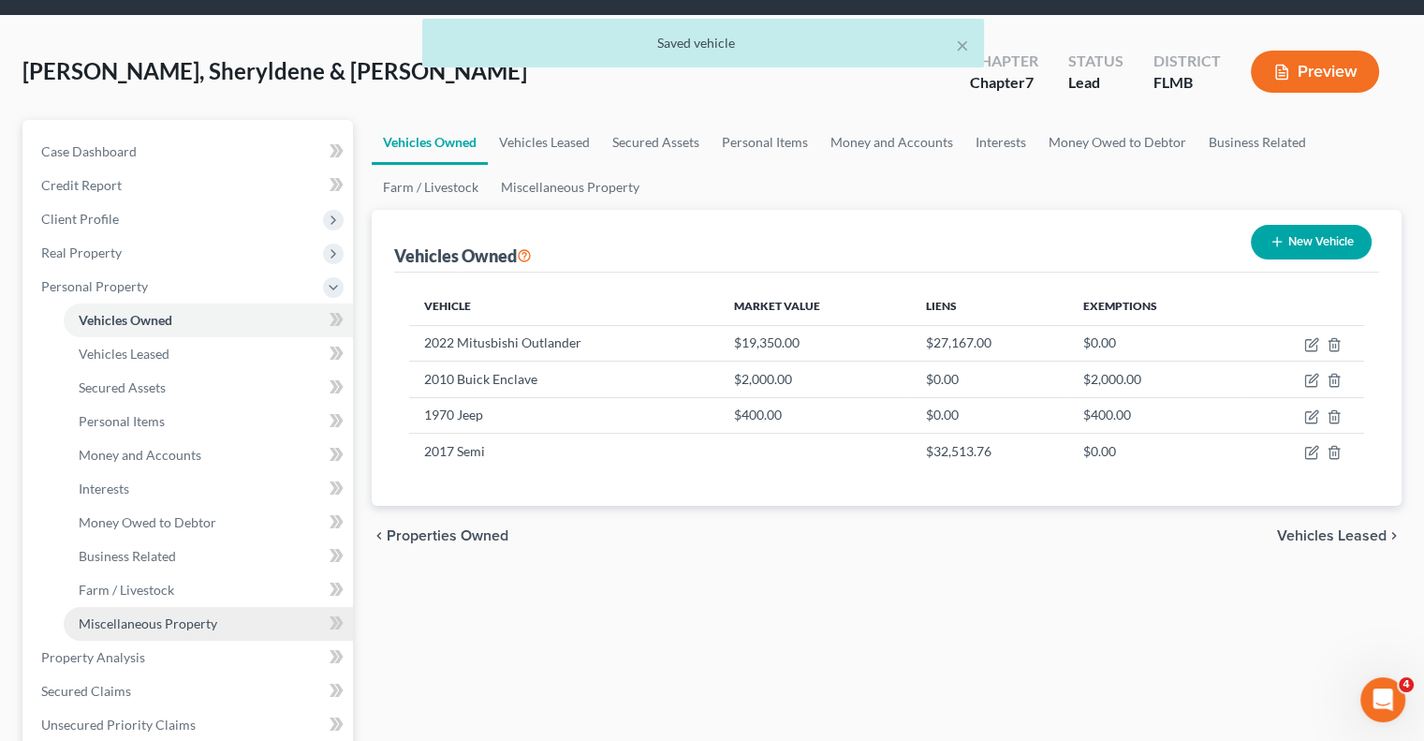
scroll to position [94, 0]
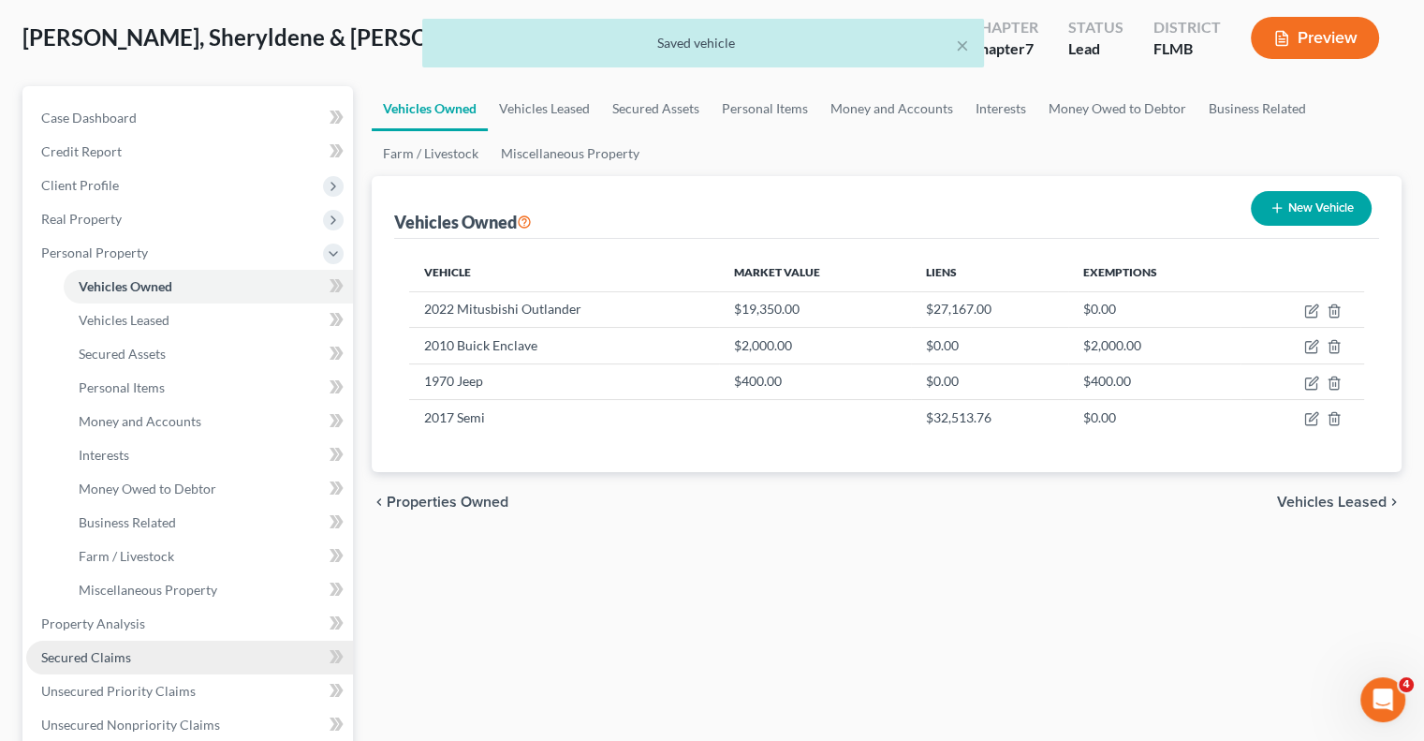
click at [150, 651] on link "Secured Claims" at bounding box center [189, 657] width 327 height 34
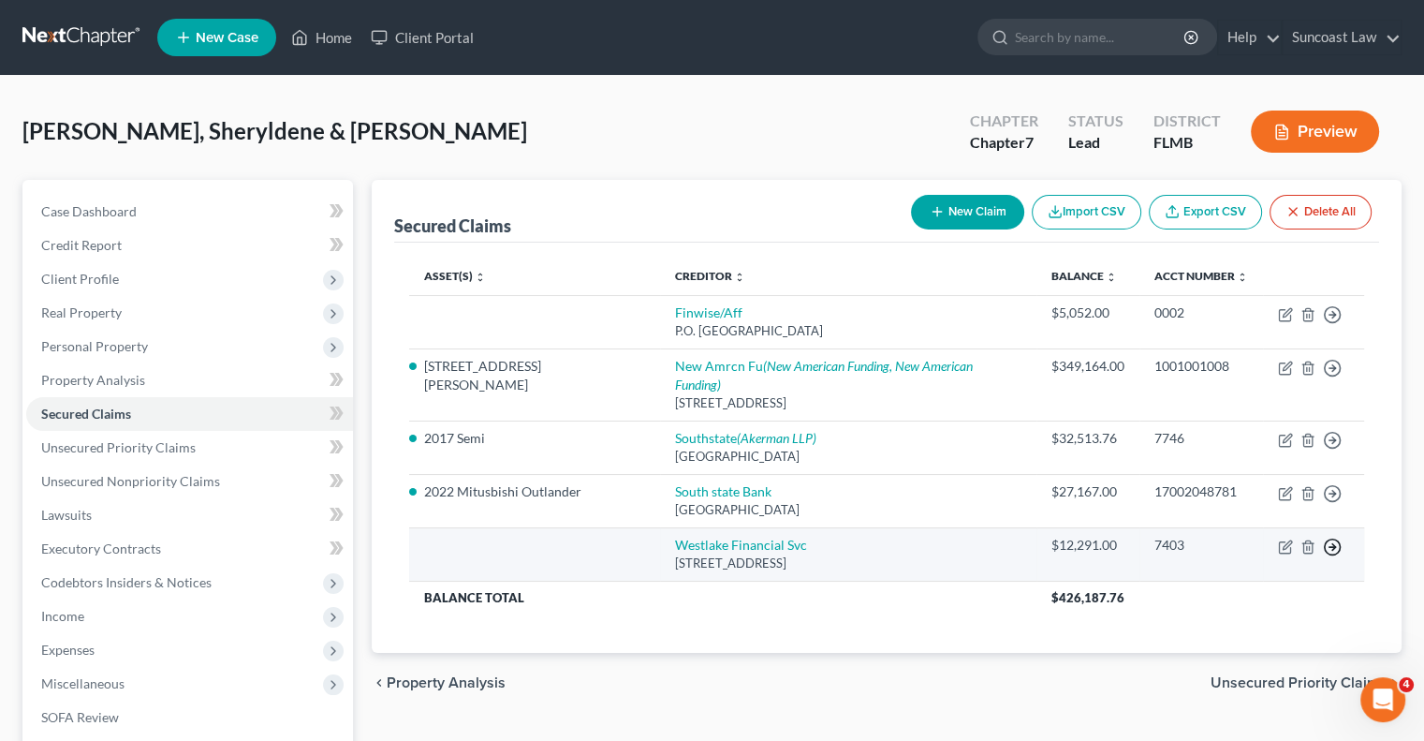
click at [1329, 537] on icon "button" at bounding box center [1332, 546] width 19 height 19
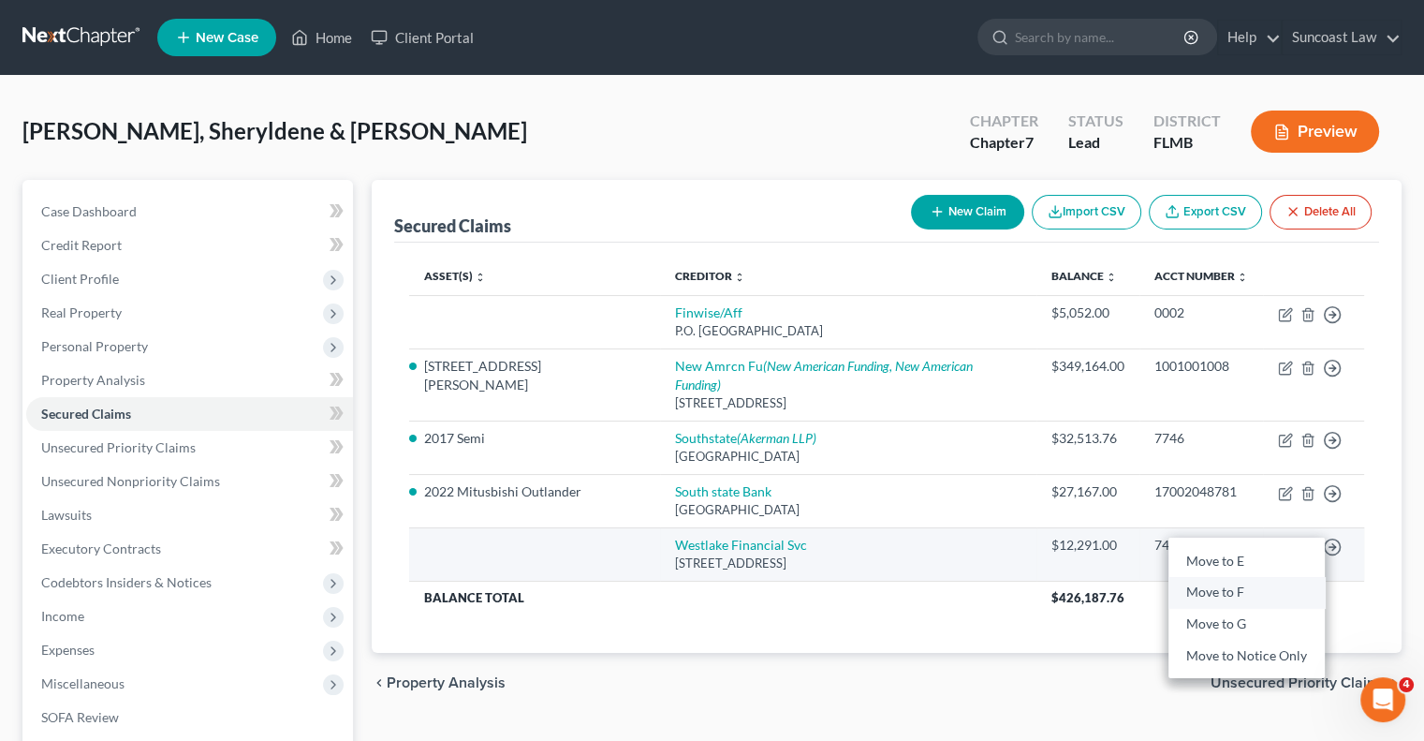
click at [1258, 577] on link "Move to F" at bounding box center [1247, 593] width 156 height 32
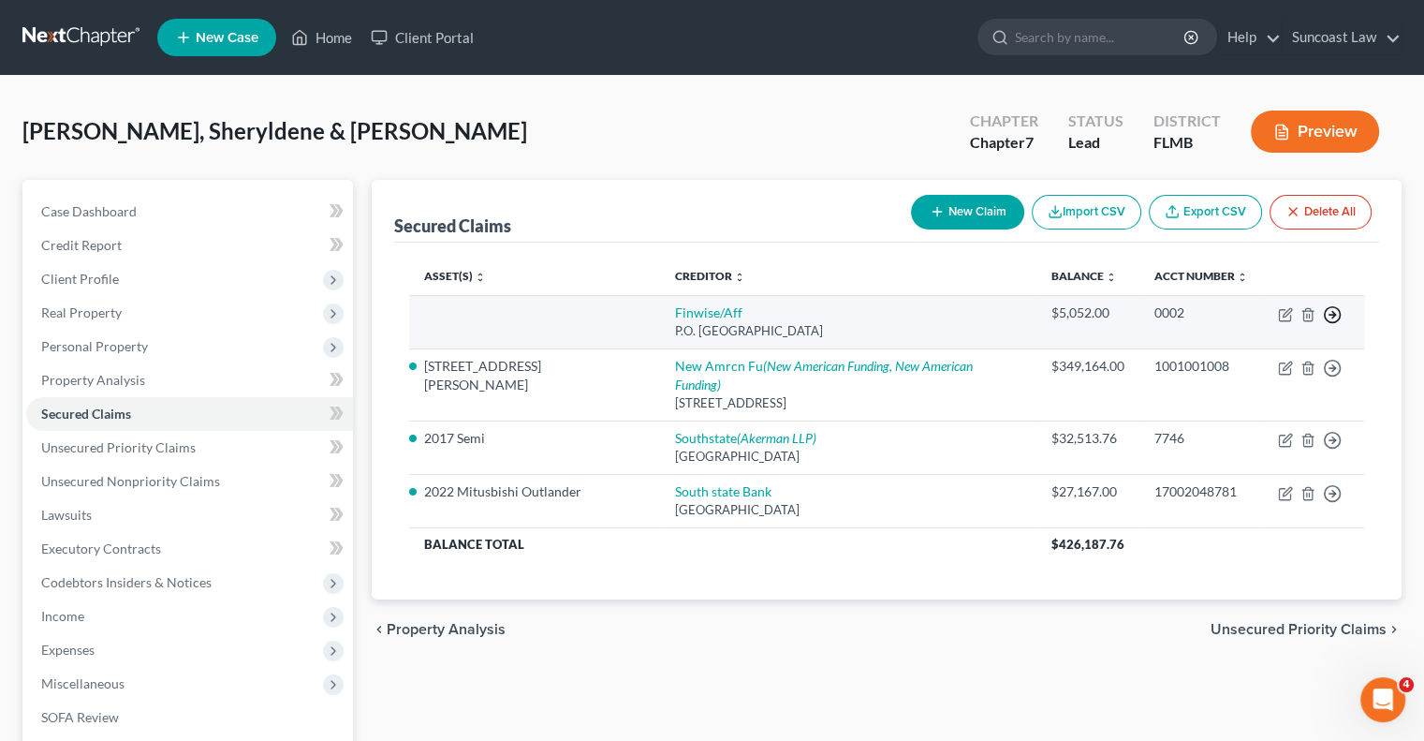
click at [1334, 315] on polyline "button" at bounding box center [1333, 315] width 3 height 7
click at [1236, 360] on link "Move to F" at bounding box center [1247, 361] width 156 height 32
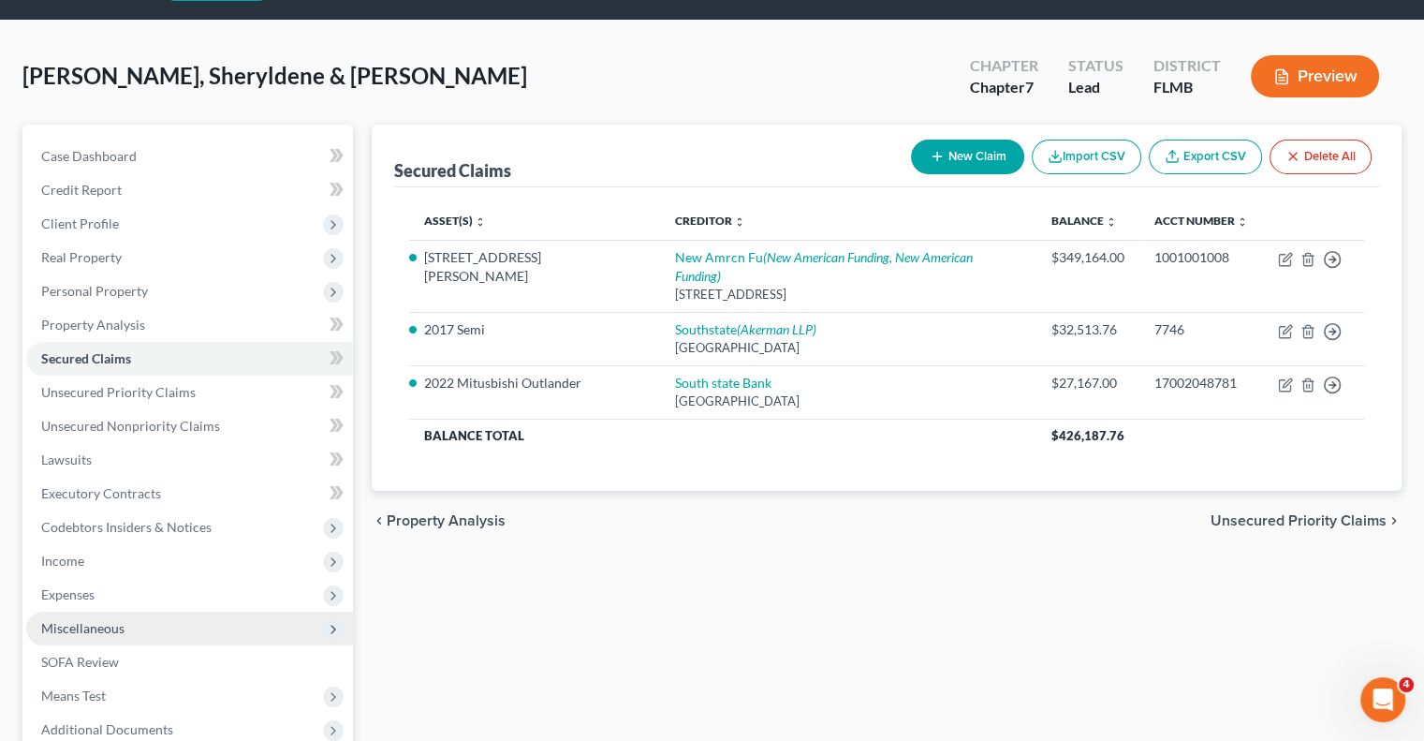
scroll to position [187, 0]
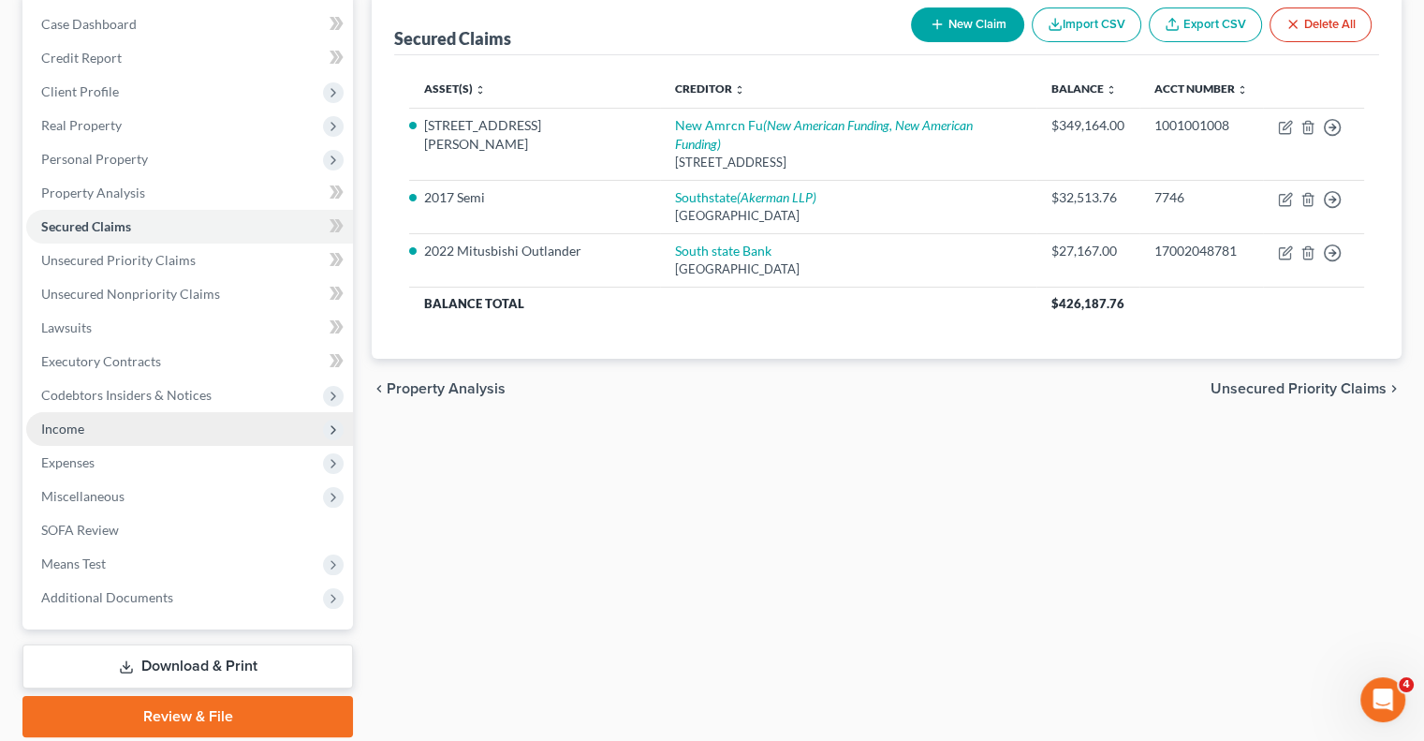
click at [96, 430] on span "Income" at bounding box center [189, 429] width 327 height 34
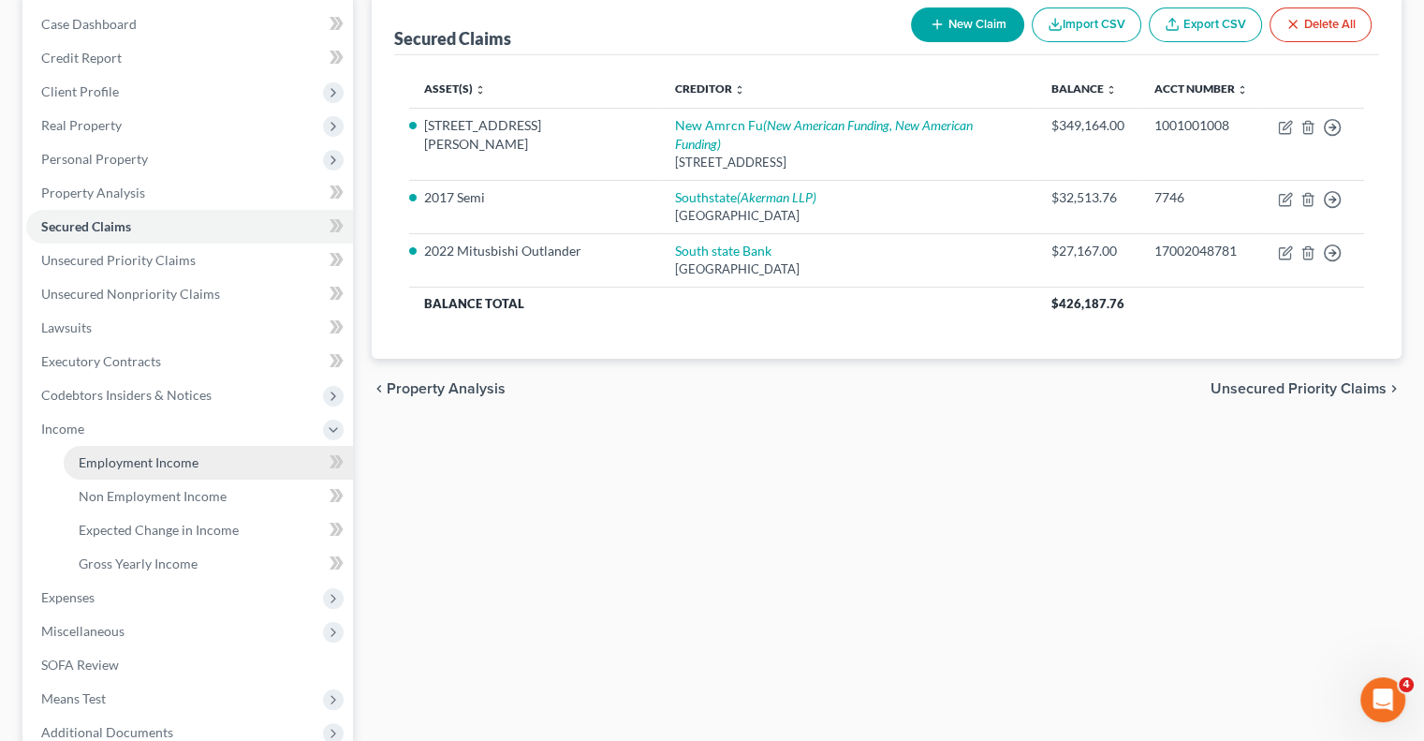
click at [154, 458] on span "Employment Income" at bounding box center [139, 462] width 120 height 16
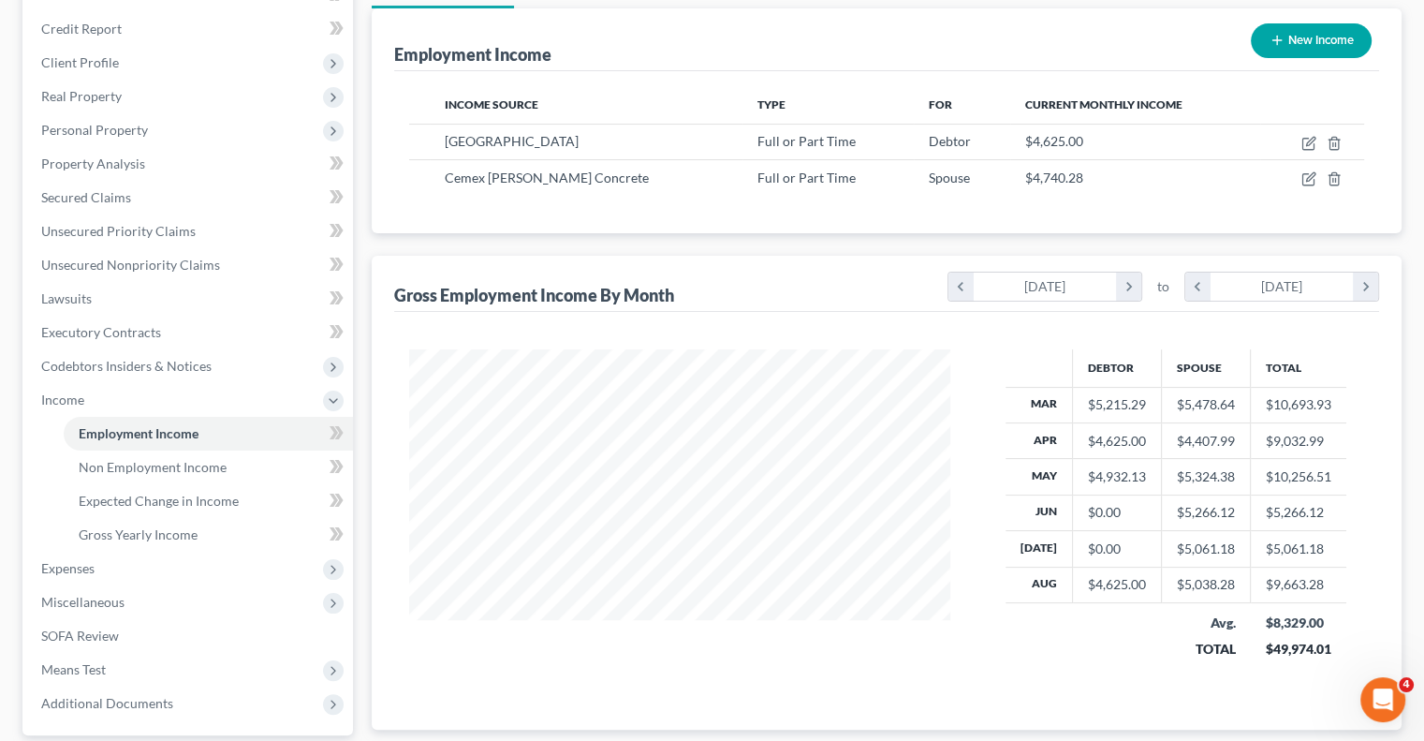
scroll to position [281, 0]
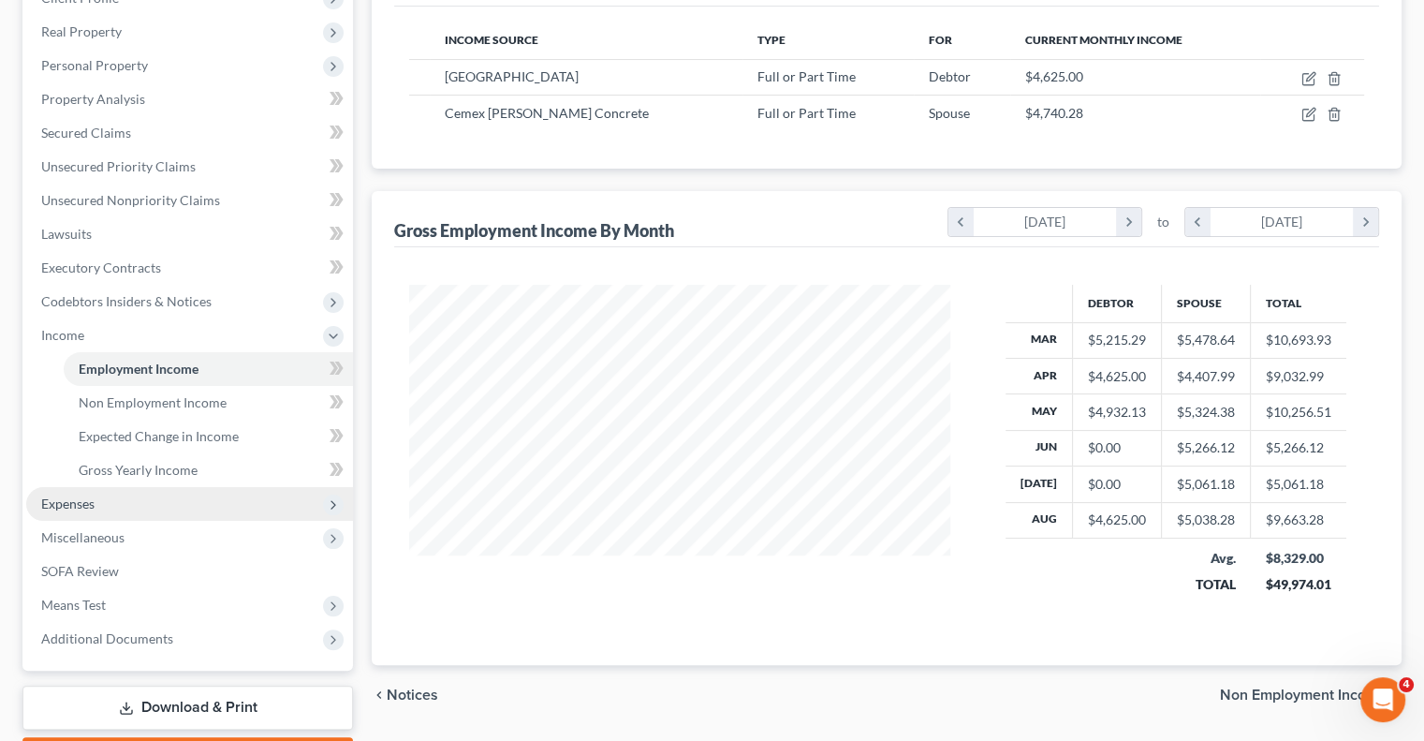
click at [95, 502] on span "Expenses" at bounding box center [189, 504] width 327 height 34
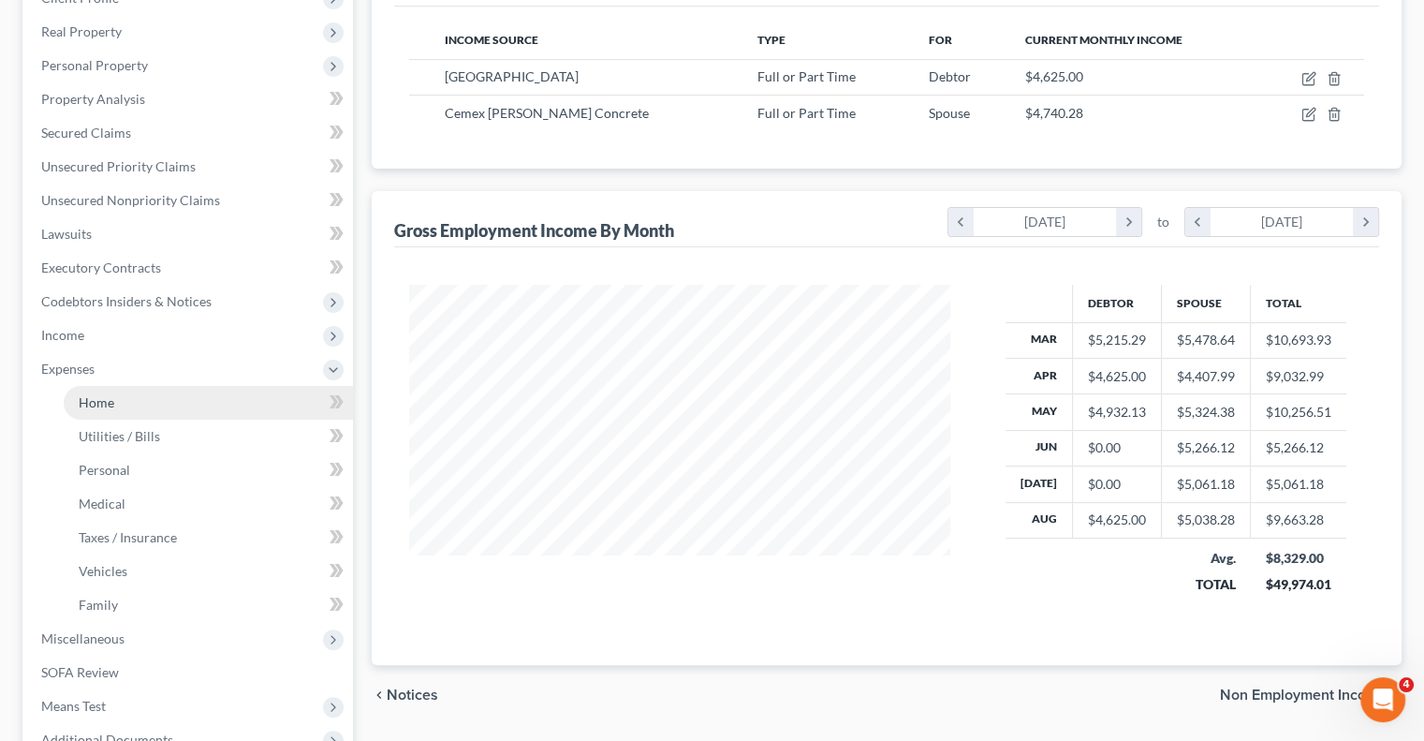
click at [127, 399] on link "Home" at bounding box center [208, 403] width 289 height 34
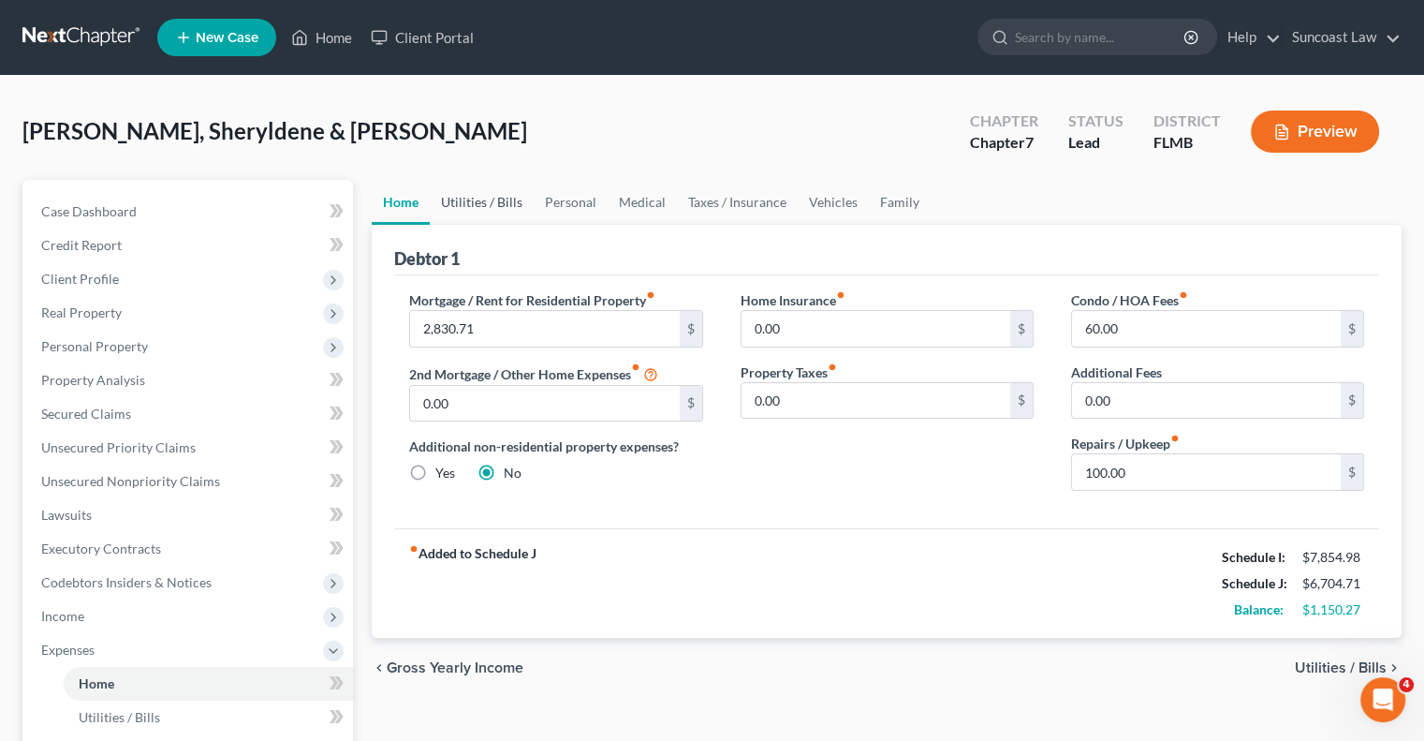
click at [511, 205] on link "Utilities / Bills" at bounding box center [482, 202] width 104 height 45
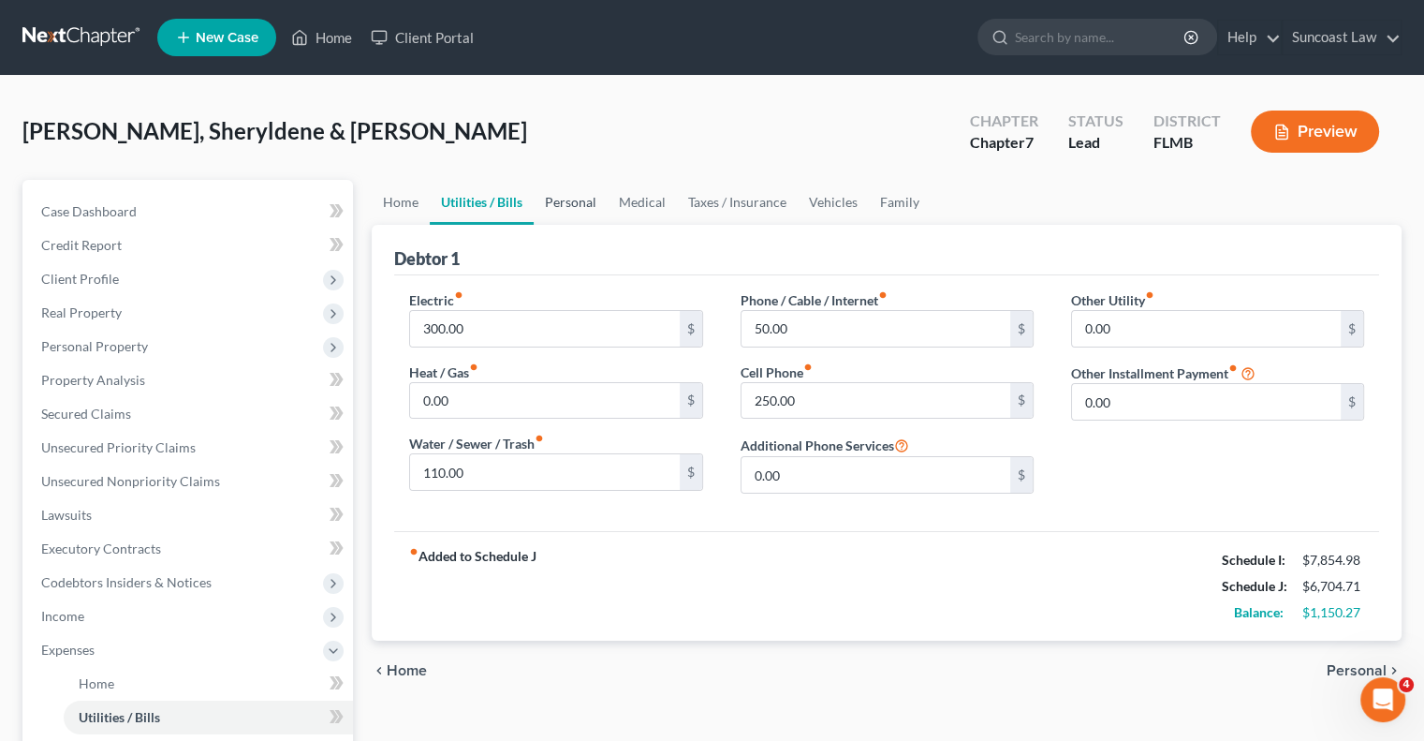
click at [571, 201] on link "Personal" at bounding box center [571, 202] width 74 height 45
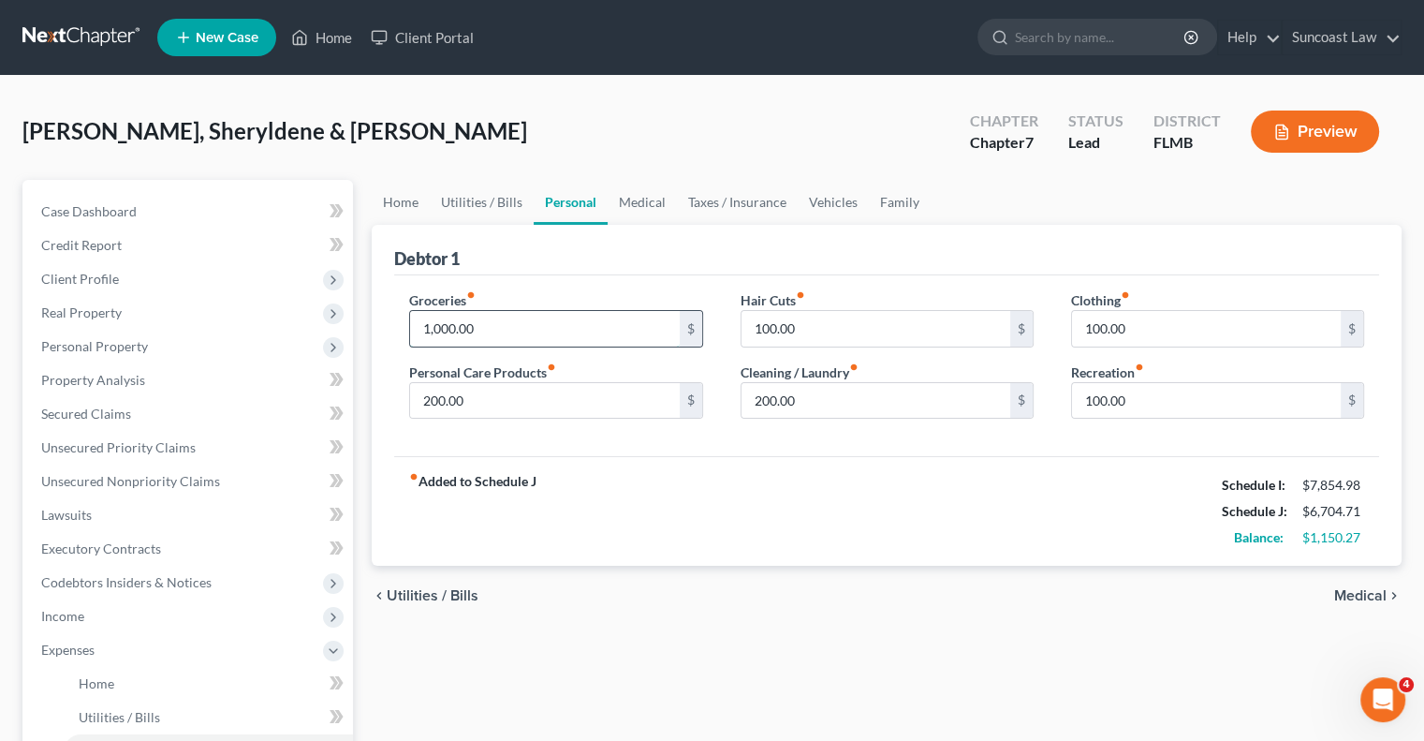
click at [571, 322] on input "1,000.00" at bounding box center [544, 329] width 269 height 36
click at [466, 202] on link "Utilities / Bills" at bounding box center [482, 202] width 104 height 45
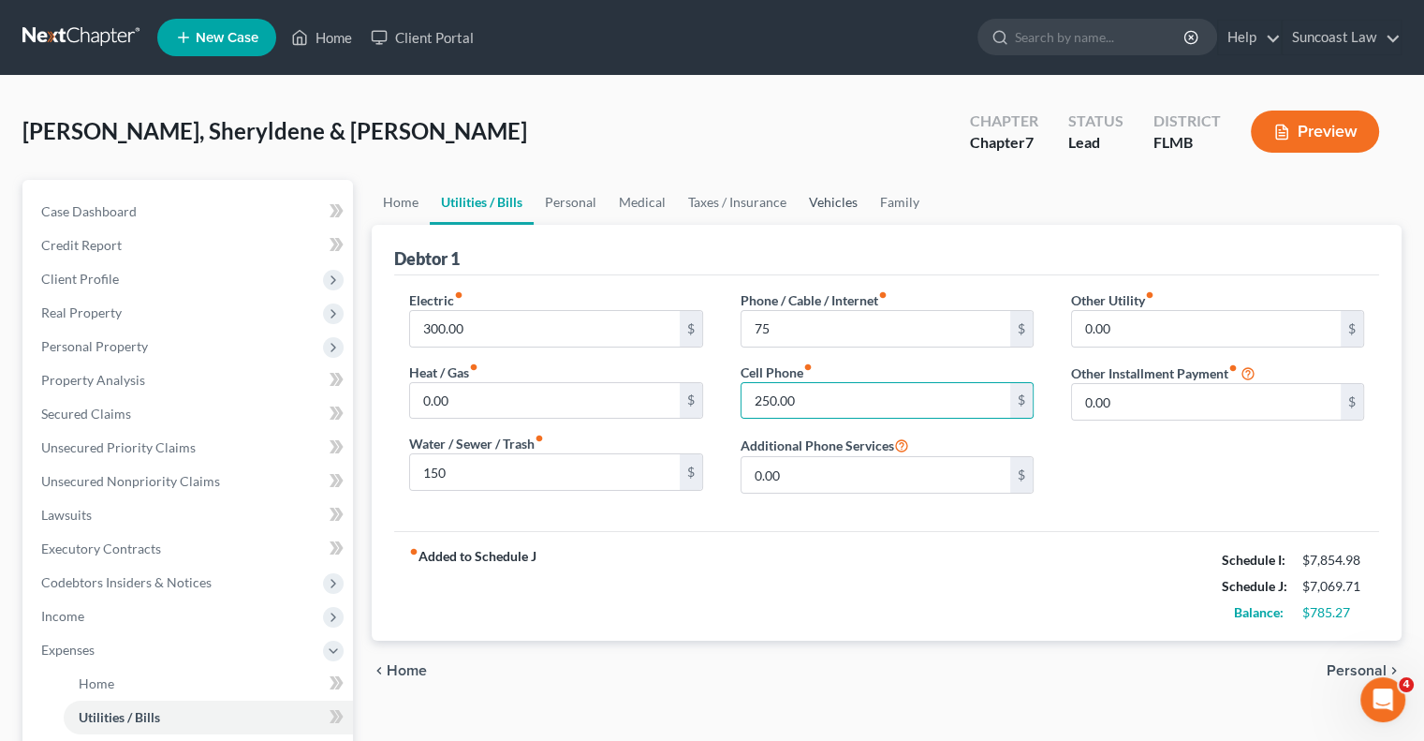
click at [819, 203] on link "Vehicles" at bounding box center [833, 202] width 71 height 45
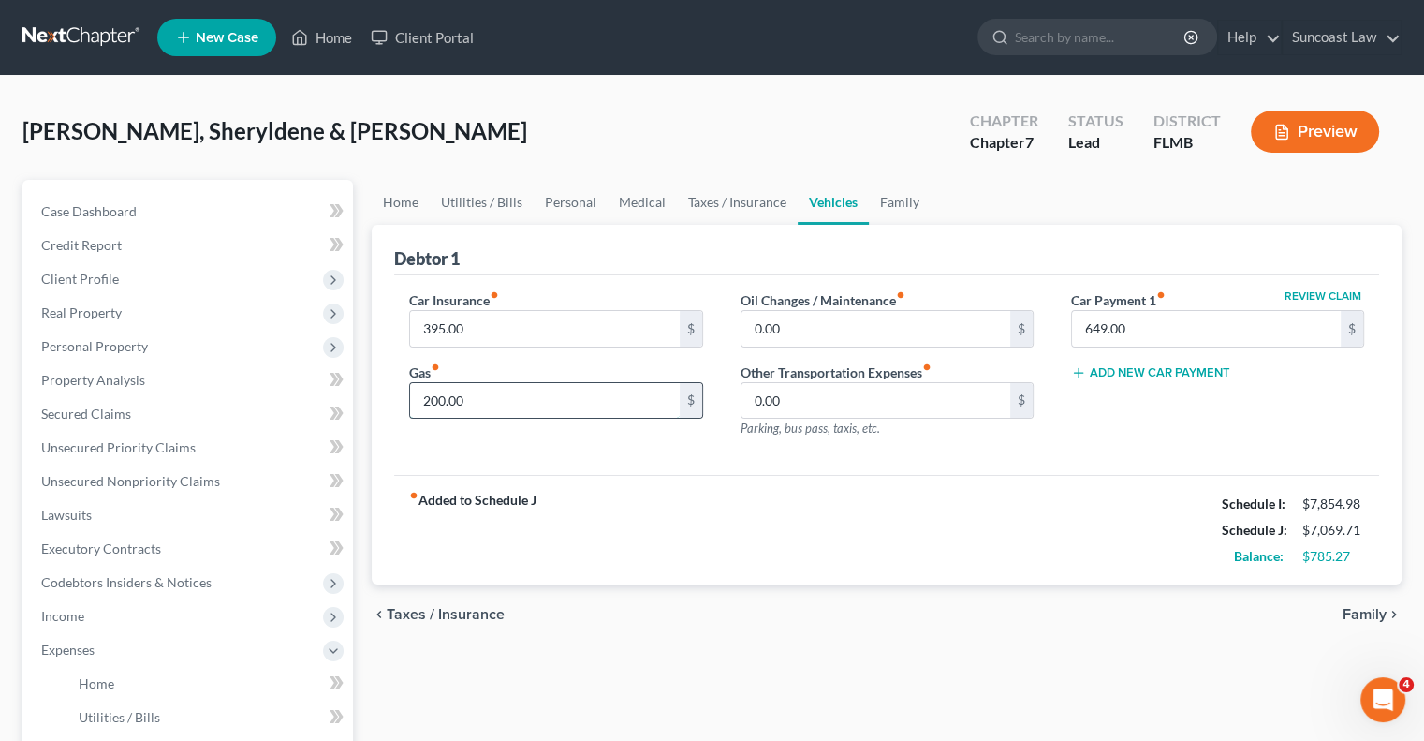
click at [513, 400] on input "200.00" at bounding box center [544, 401] width 269 height 36
click at [469, 202] on link "Utilities / Bills" at bounding box center [482, 202] width 104 height 45
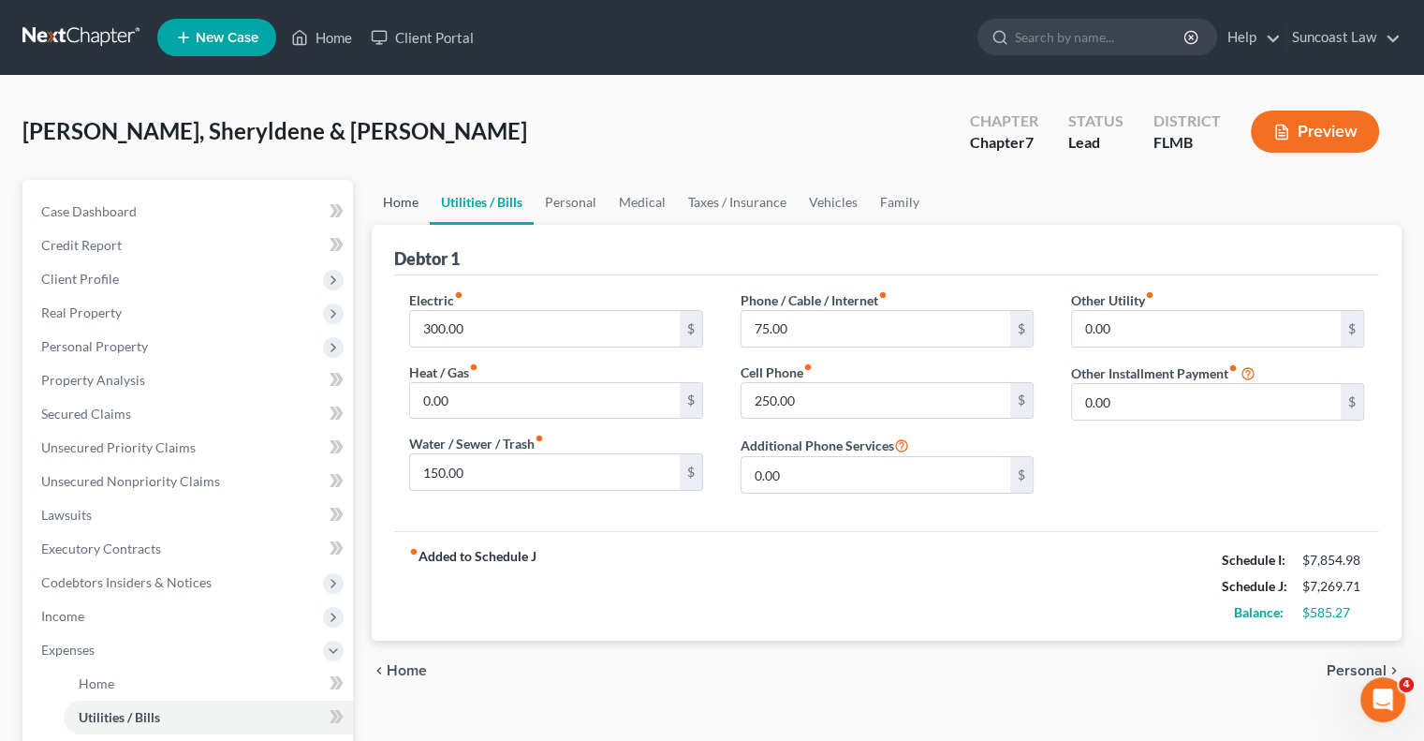
click at [386, 201] on link "Home" at bounding box center [401, 202] width 58 height 45
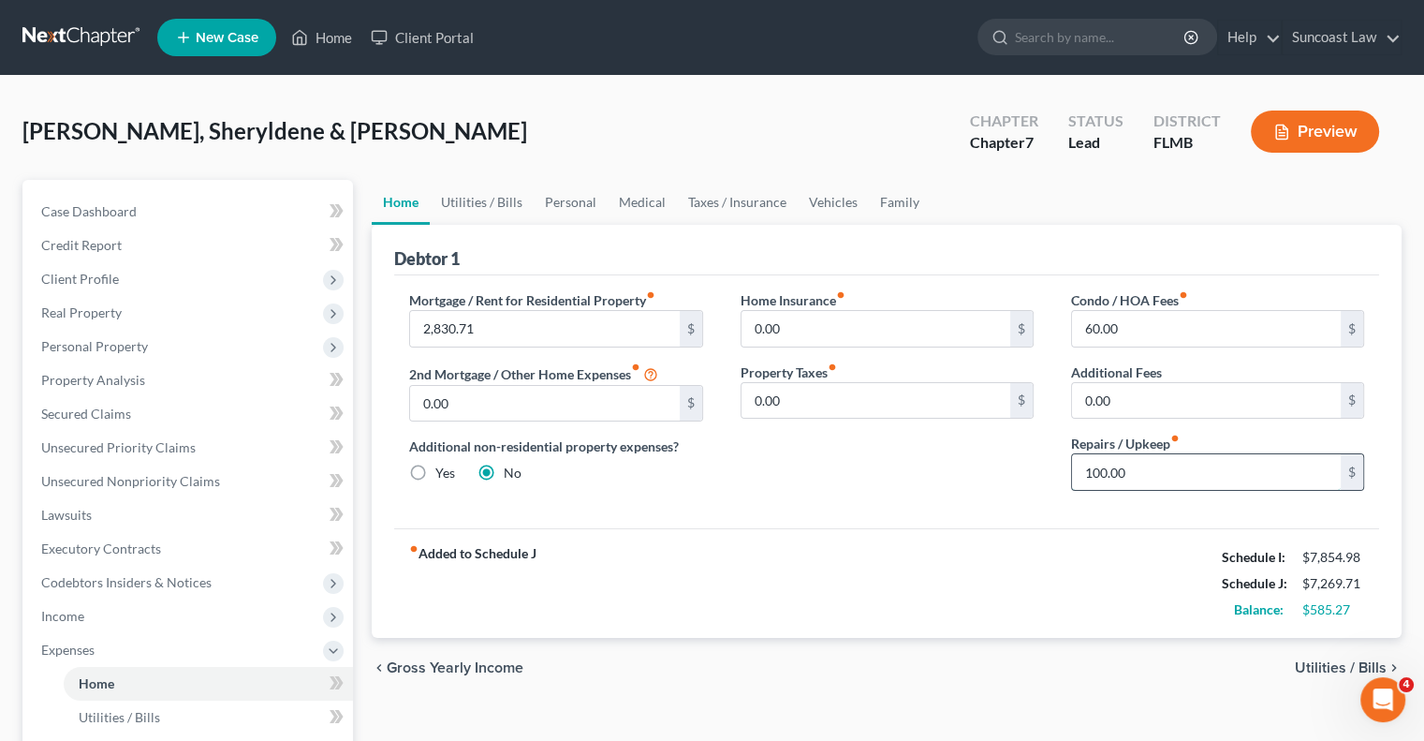
click at [1174, 478] on input "100.00" at bounding box center [1206, 472] width 269 height 36
click at [494, 194] on link "Utilities / Bills" at bounding box center [482, 202] width 104 height 45
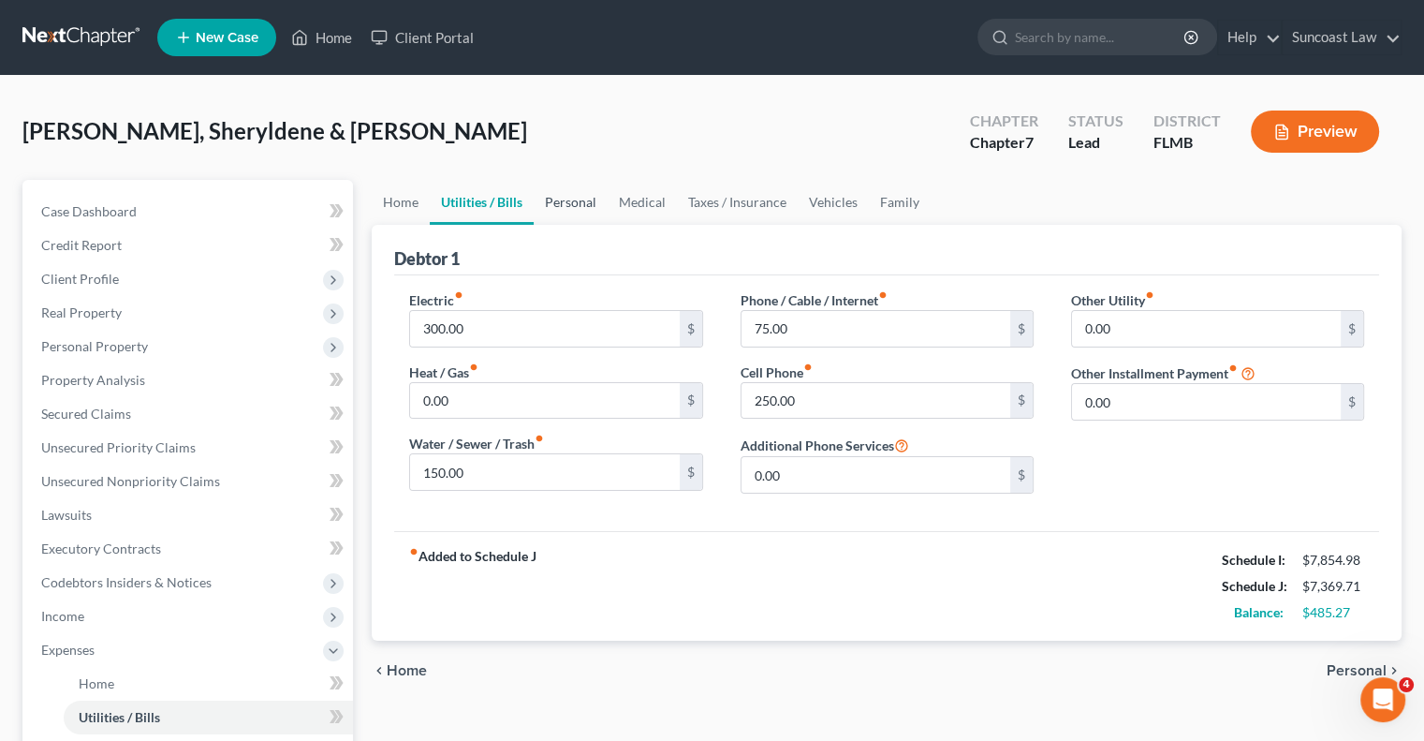
click at [591, 201] on link "Personal" at bounding box center [571, 202] width 74 height 45
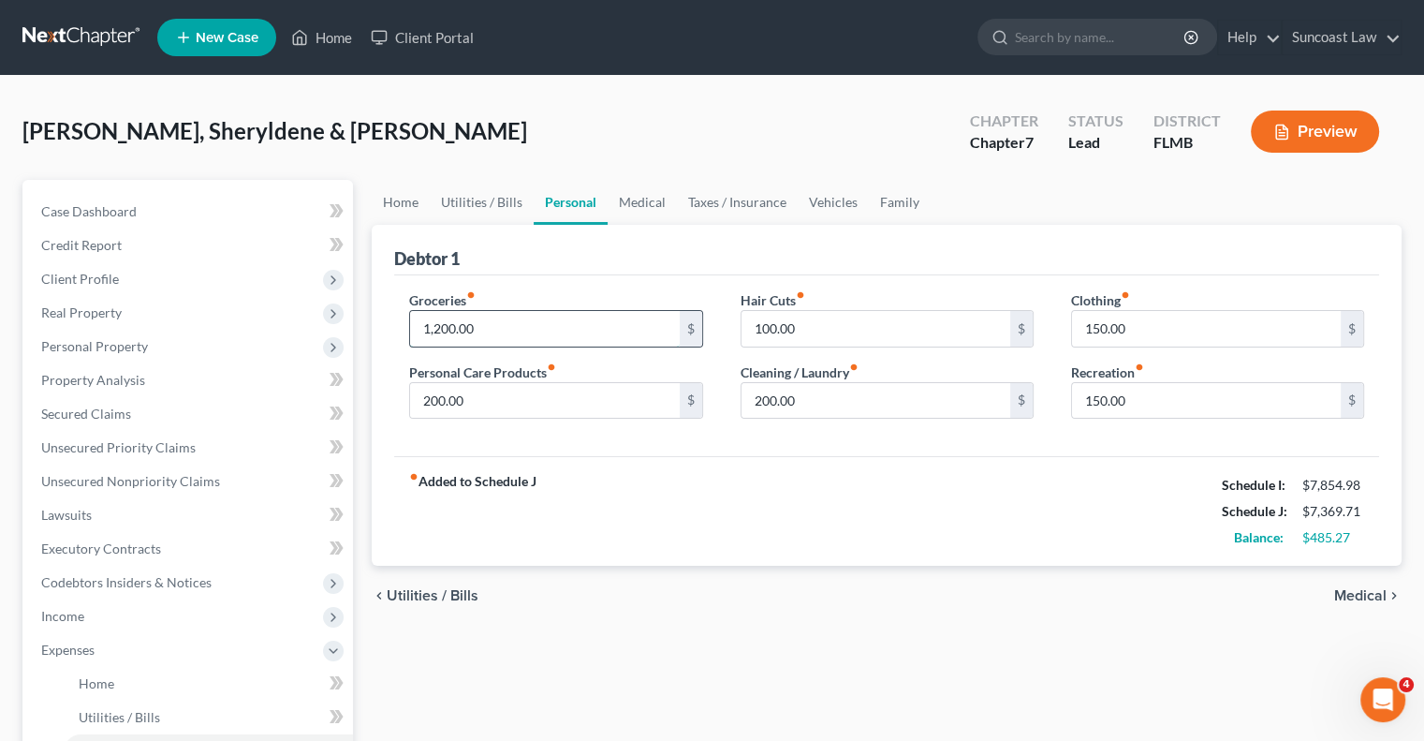
click at [529, 320] on input "1,200.00" at bounding box center [544, 329] width 269 height 36
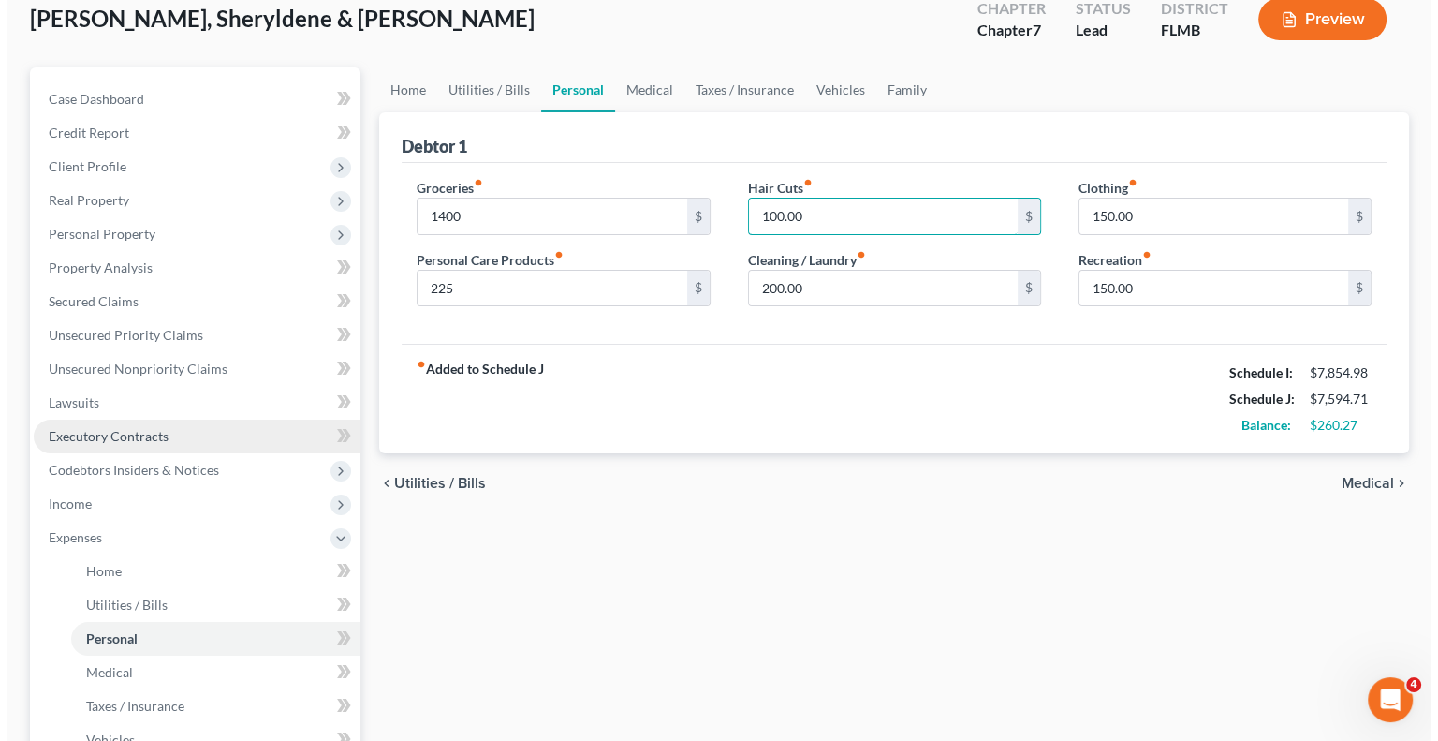
scroll to position [281, 0]
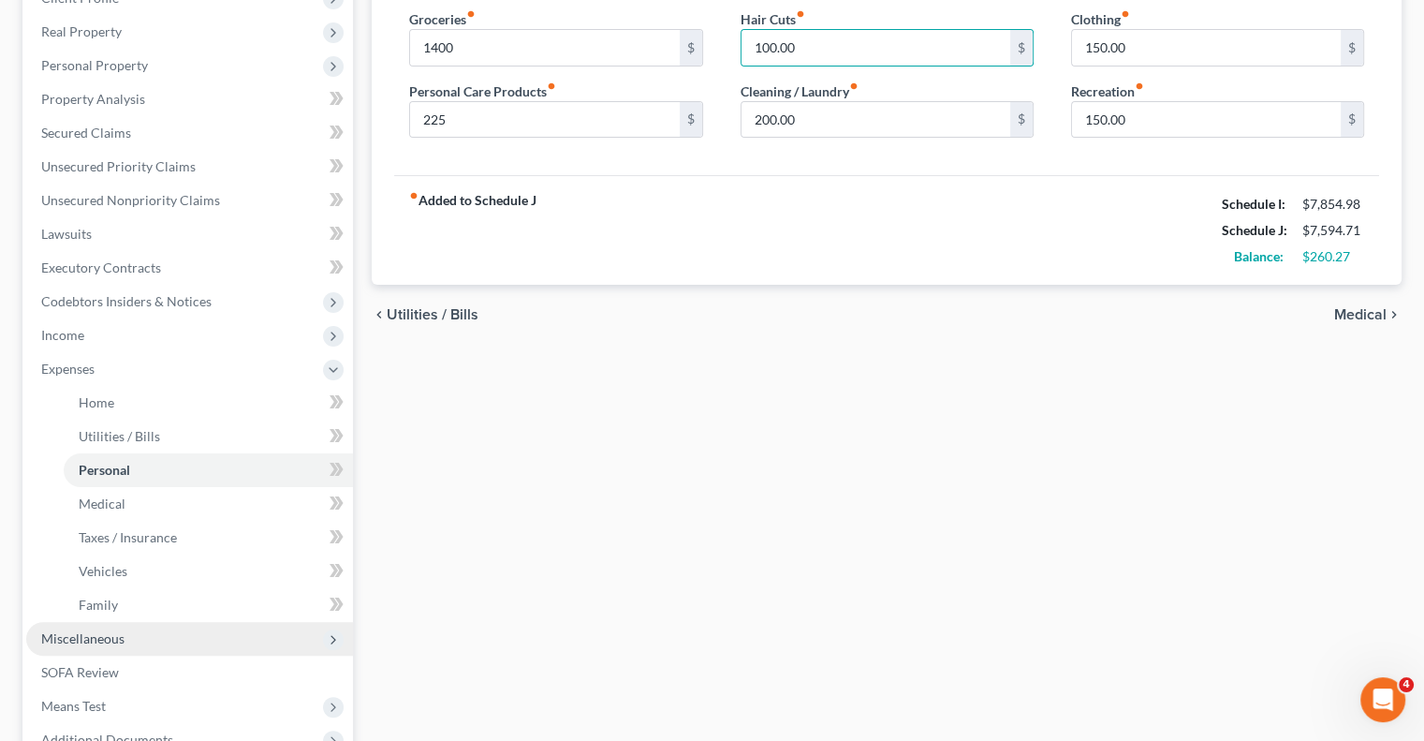
click at [141, 638] on span "Miscellaneous" at bounding box center [189, 639] width 327 height 34
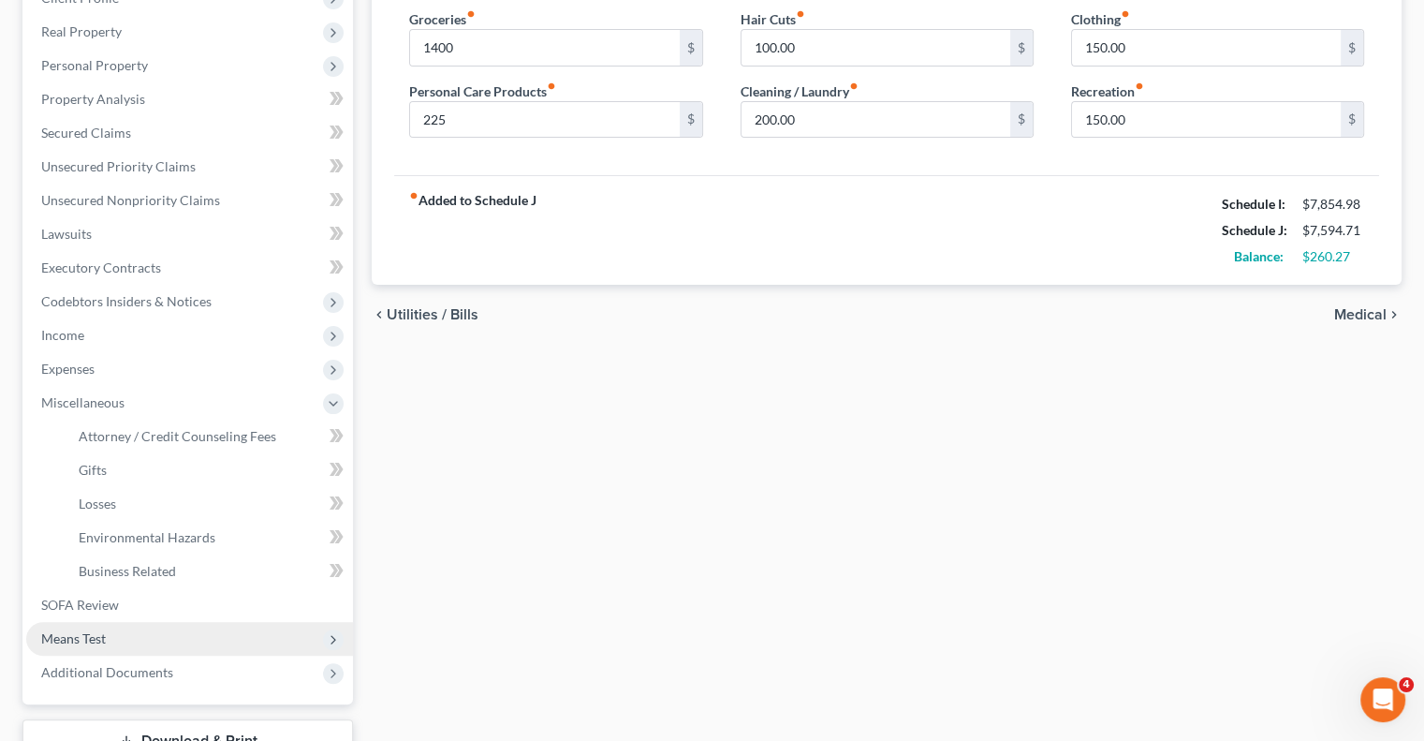
click at [135, 637] on span "Means Test" at bounding box center [189, 639] width 327 height 34
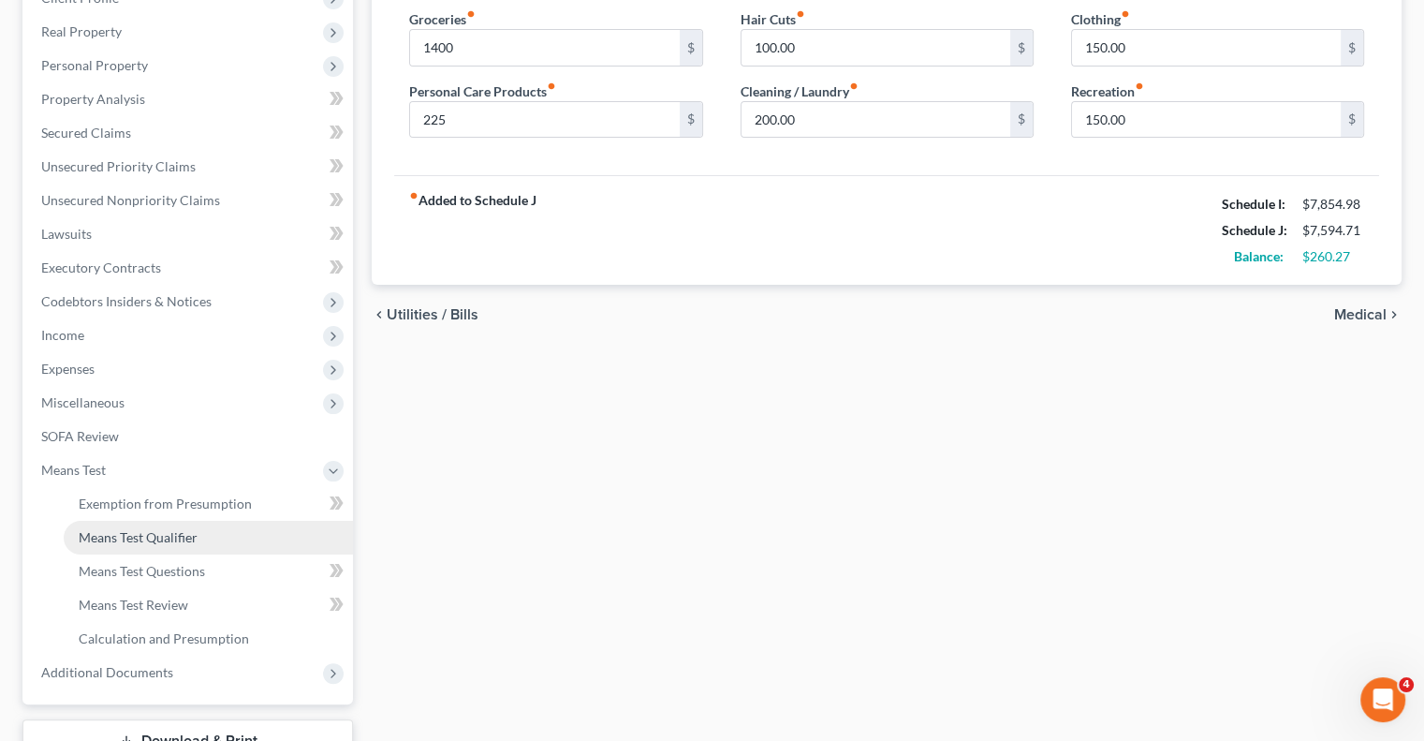
click at [164, 535] on span "Means Test Qualifier" at bounding box center [138, 537] width 119 height 16
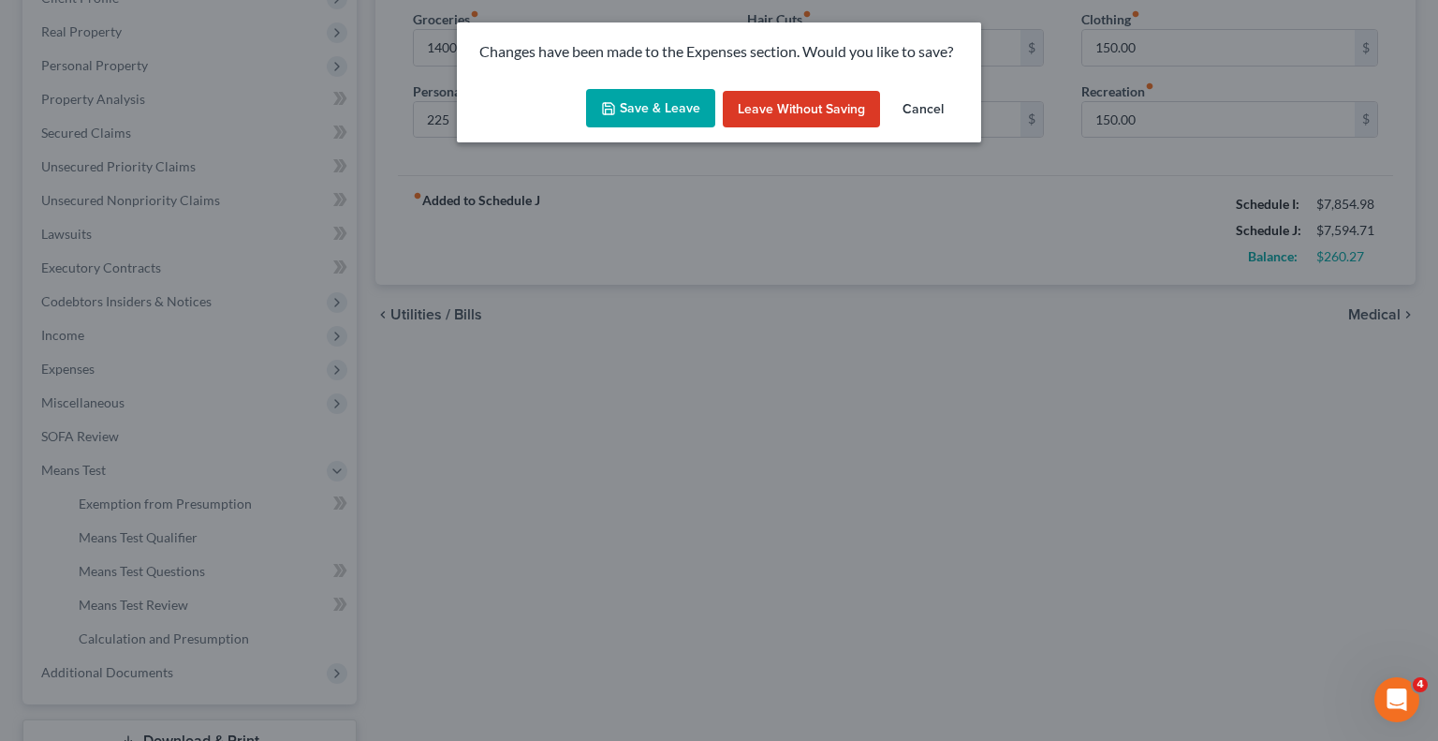
click at [684, 96] on button "Save & Leave" at bounding box center [650, 108] width 129 height 39
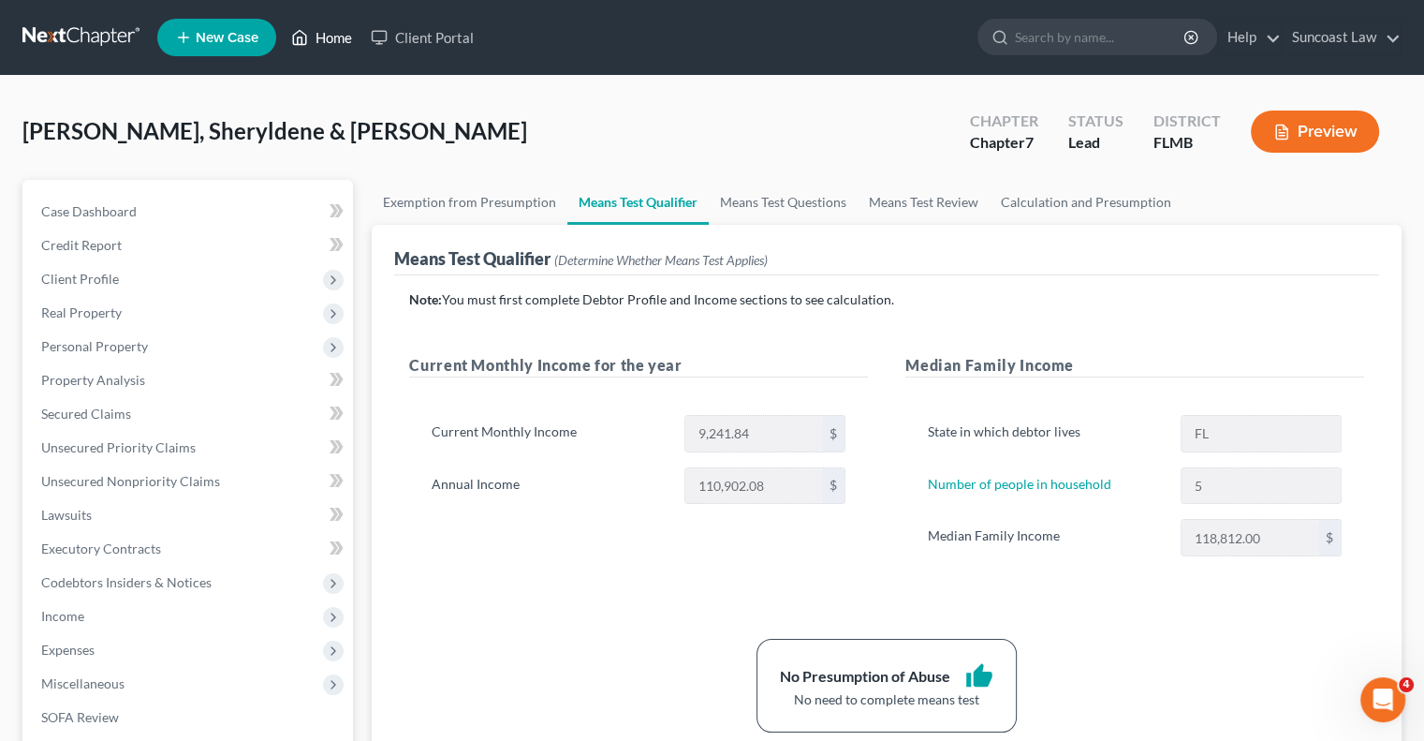
click at [341, 40] on link "Home" at bounding box center [322, 38] width 80 height 34
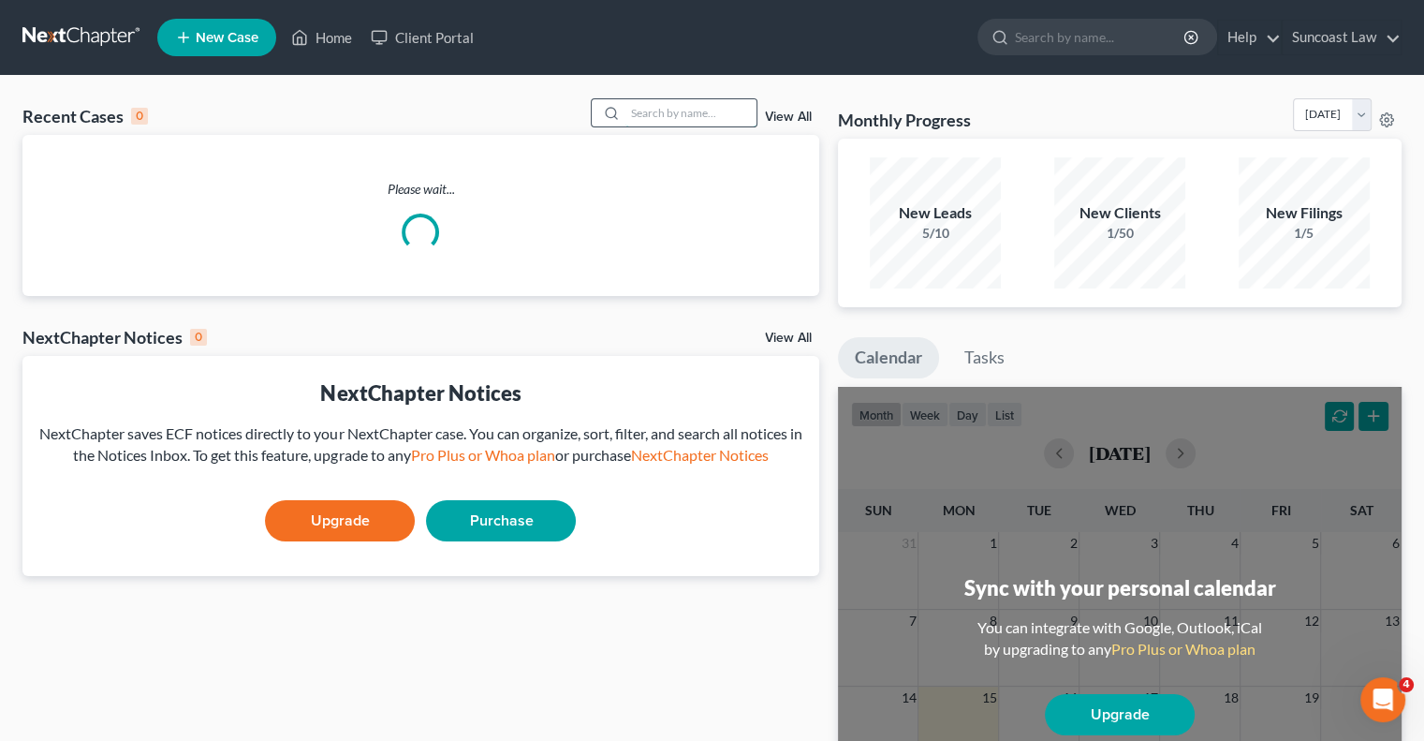
click at [658, 115] on input "search" at bounding box center [690, 112] width 131 height 27
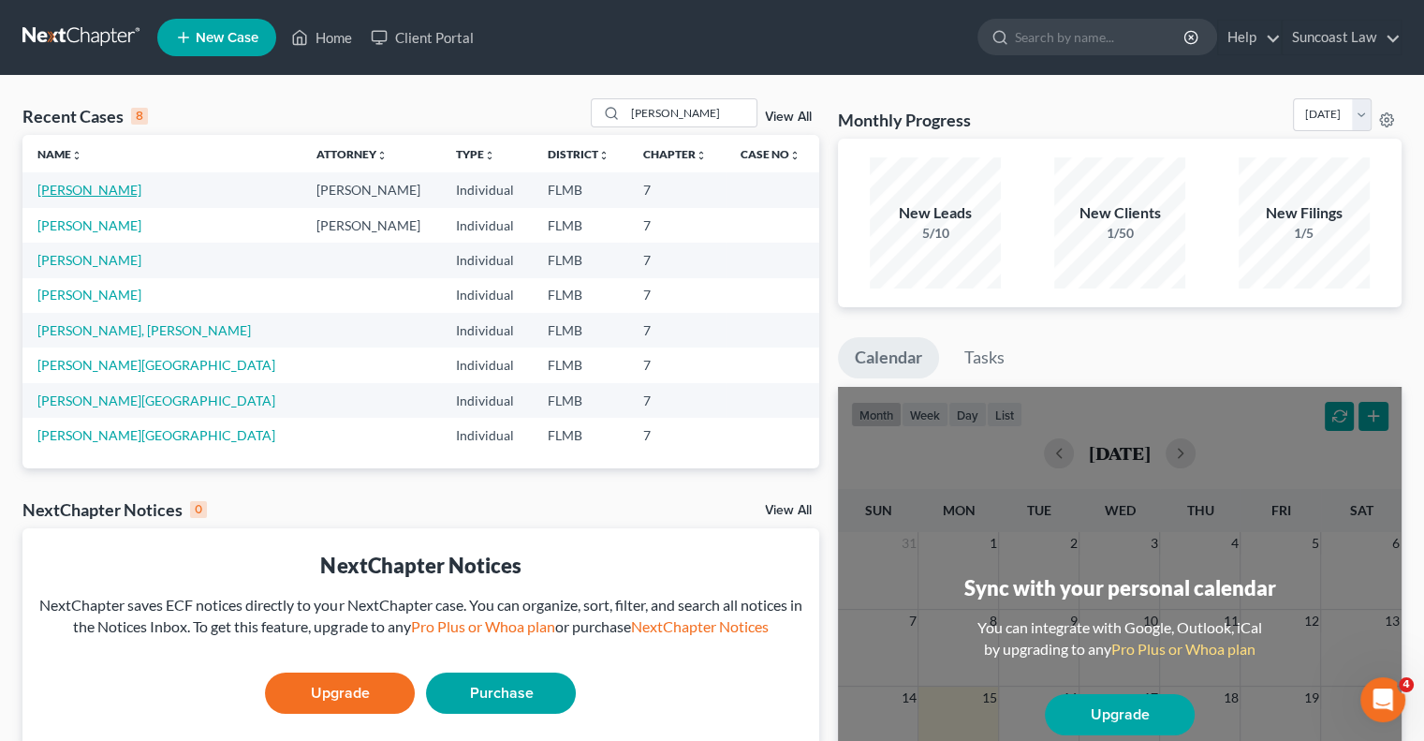
click at [83, 189] on link "[PERSON_NAME]" at bounding box center [89, 190] width 104 height 16
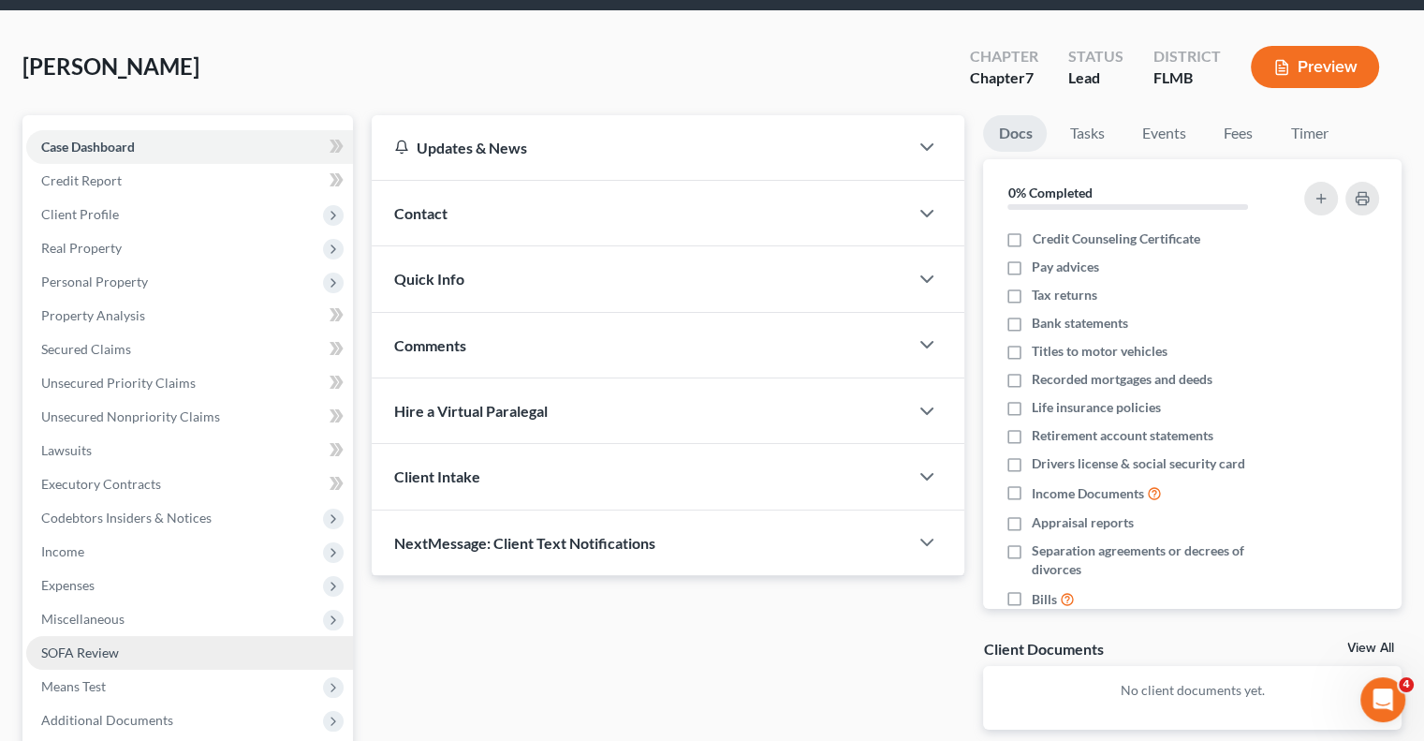
scroll to position [94, 0]
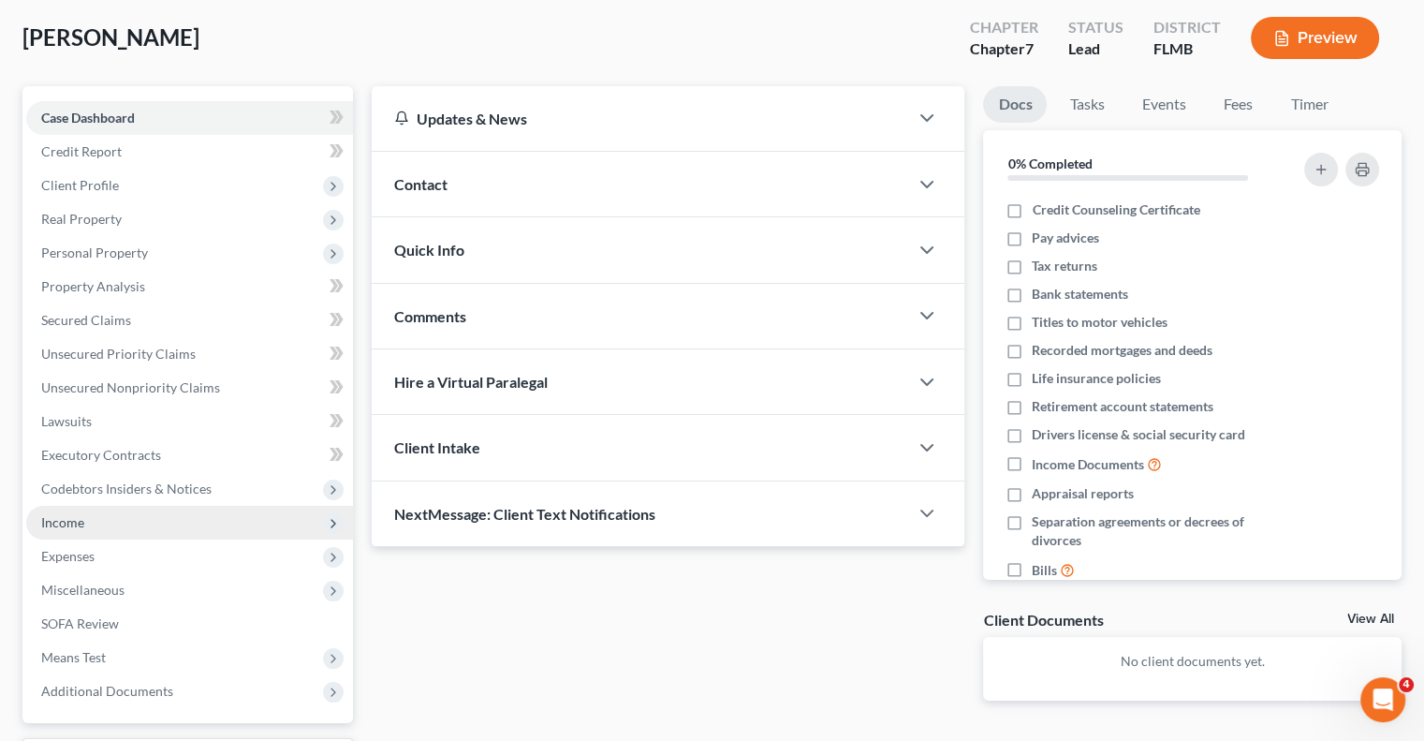
click at [88, 520] on span "Income" at bounding box center [189, 523] width 327 height 34
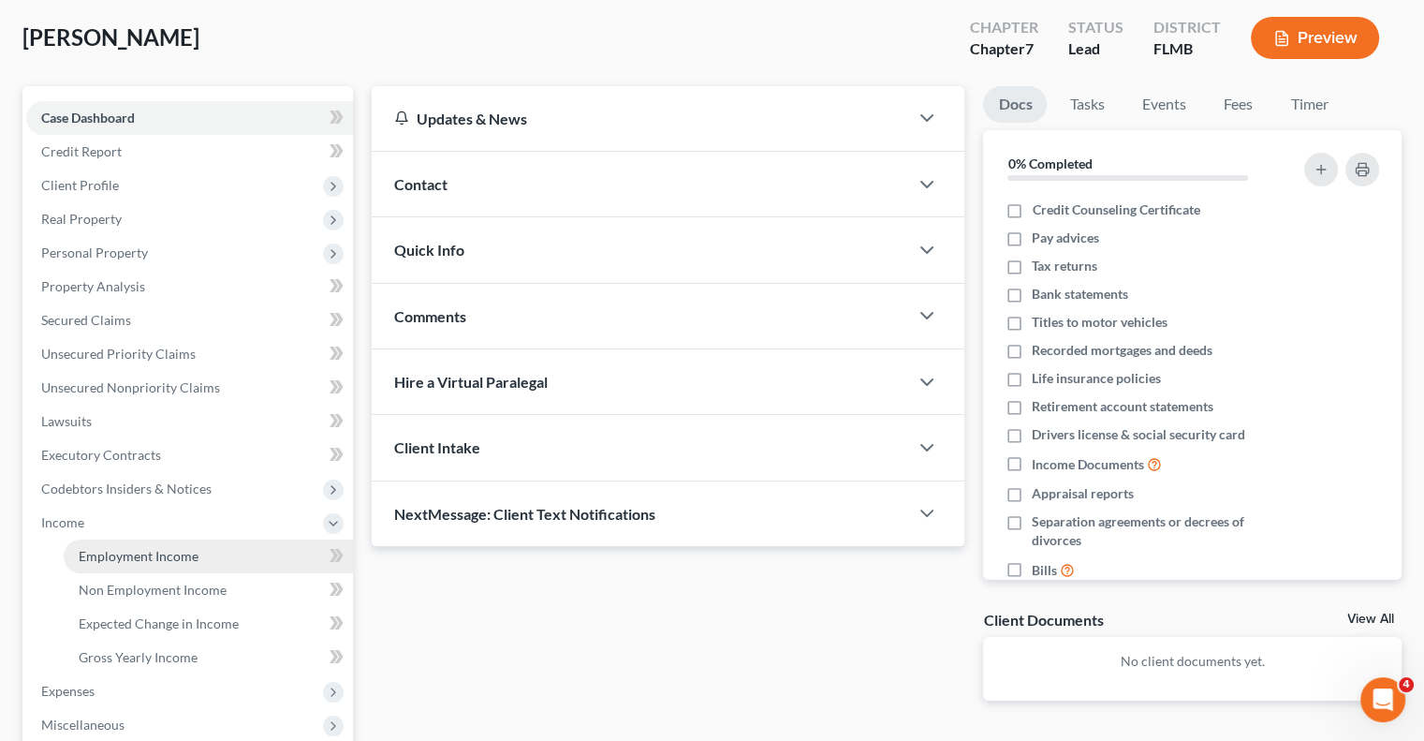
click at [175, 559] on span "Employment Income" at bounding box center [139, 556] width 120 height 16
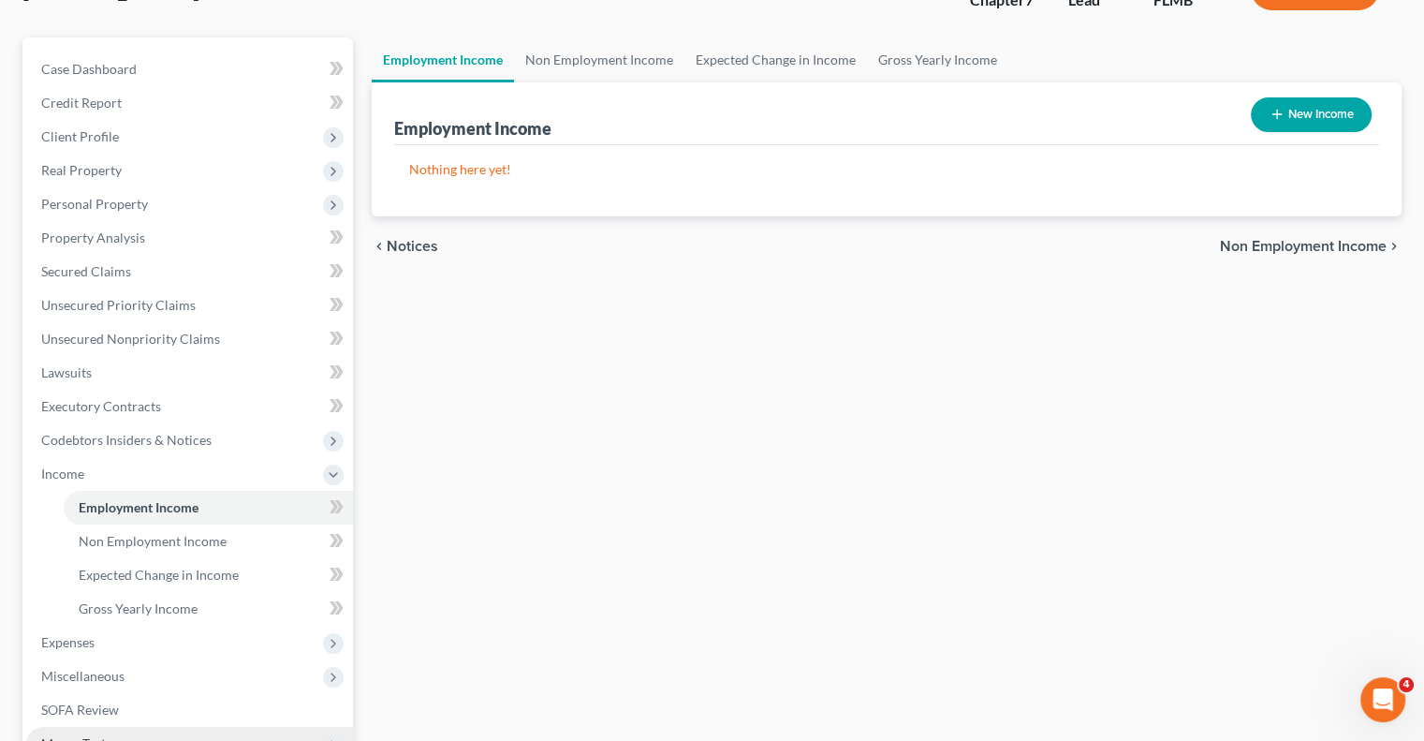
scroll to position [281, 0]
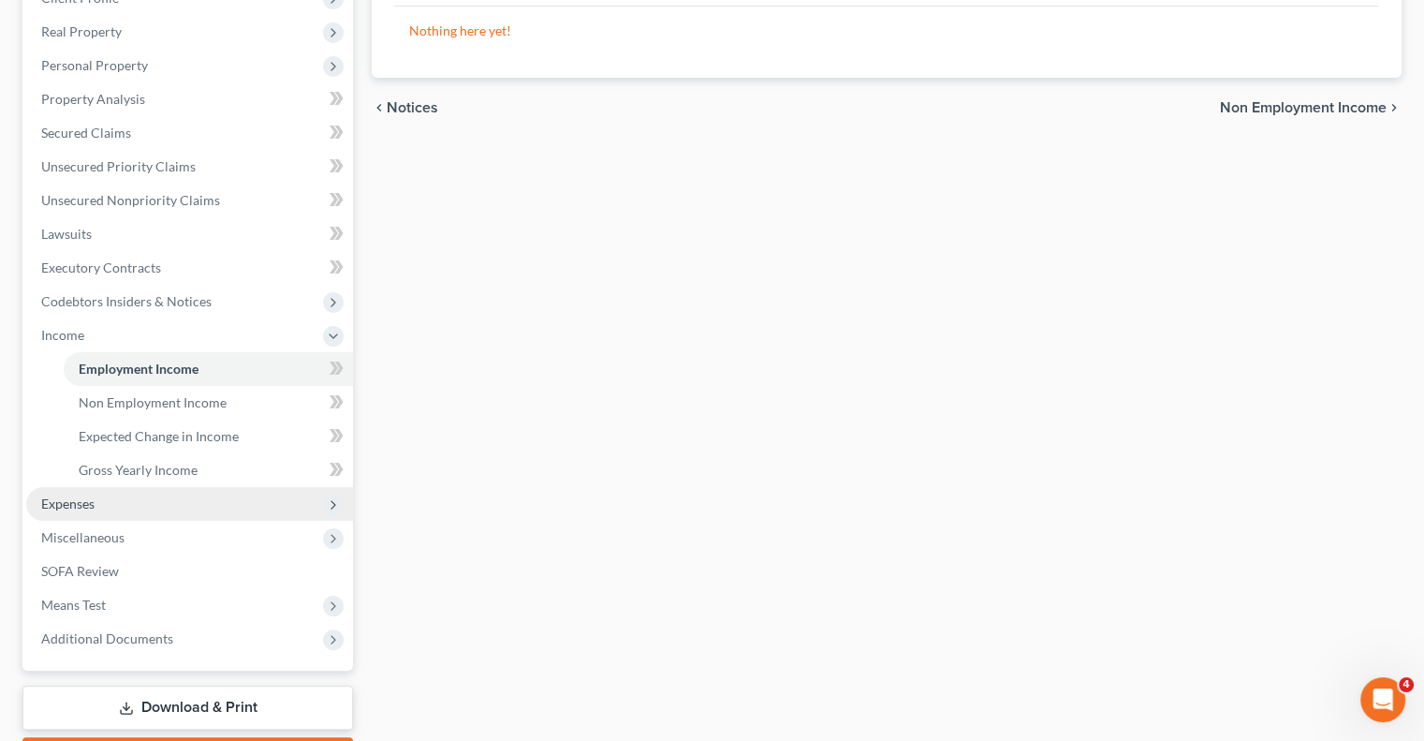
click at [100, 497] on span "Expenses" at bounding box center [189, 504] width 327 height 34
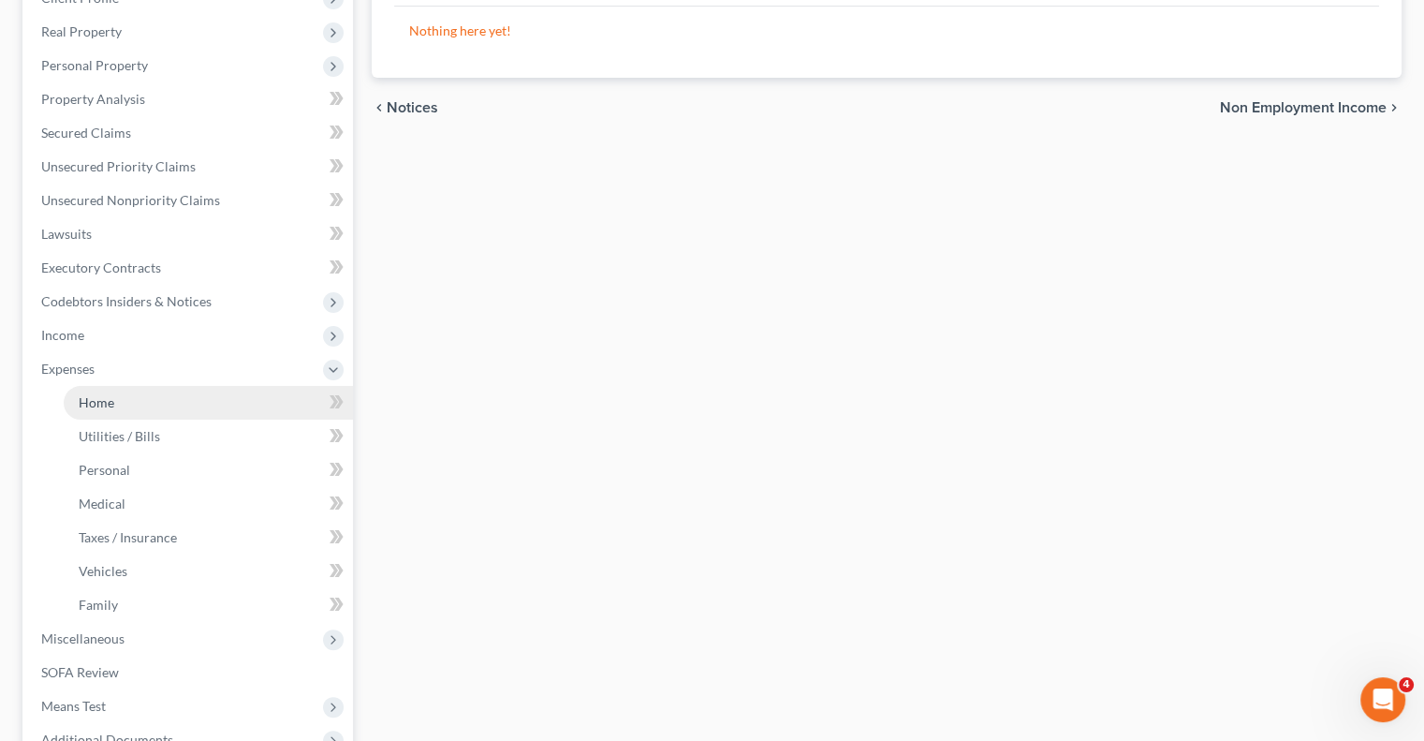
click at [115, 392] on link "Home" at bounding box center [208, 403] width 289 height 34
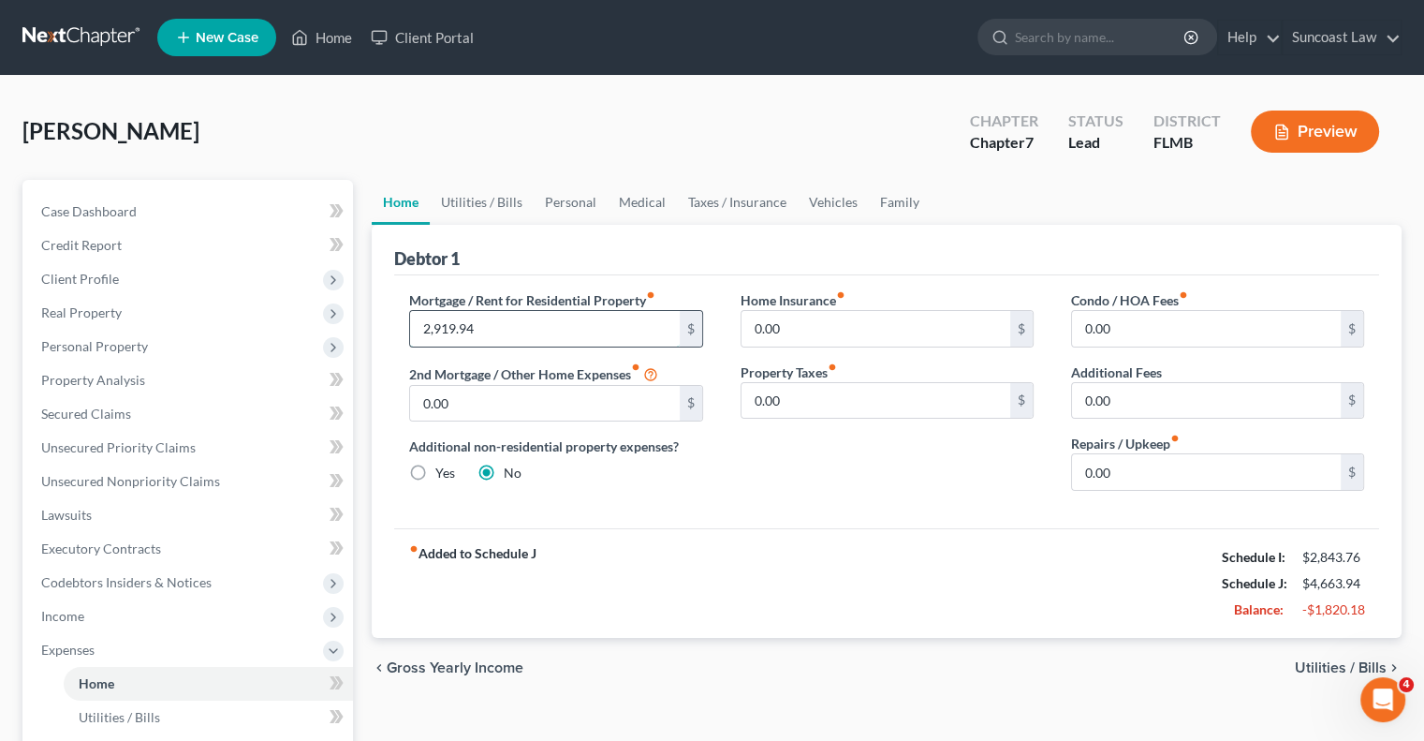
click at [541, 333] on input "2,919.94" at bounding box center [544, 329] width 269 height 36
click at [489, 199] on link "Utilities / Bills" at bounding box center [482, 202] width 104 height 45
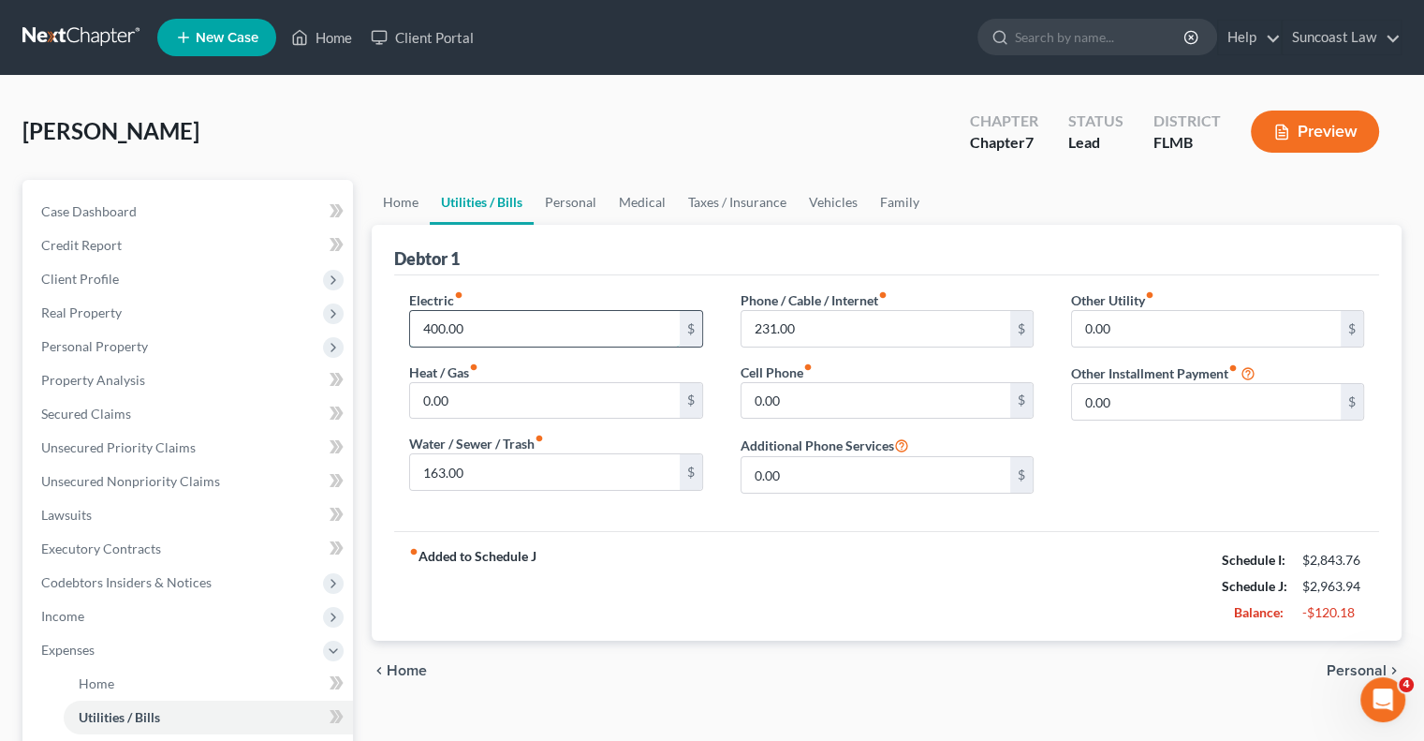
click at [529, 333] on input "400.00" at bounding box center [544, 329] width 269 height 36
click at [585, 205] on link "Personal" at bounding box center [571, 202] width 74 height 45
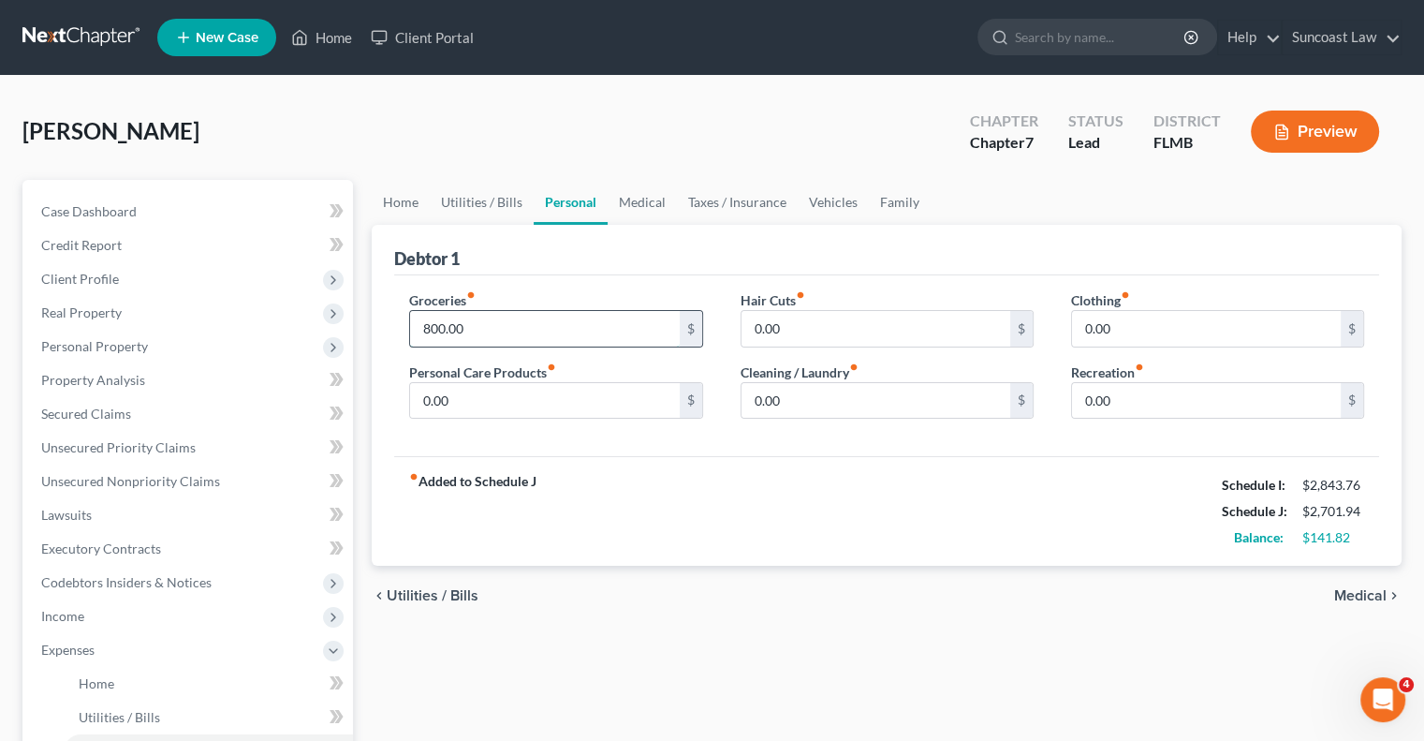
click at [545, 321] on input "800.00" at bounding box center [544, 329] width 269 height 36
click at [486, 201] on link "Utilities / Bills" at bounding box center [482, 202] width 104 height 45
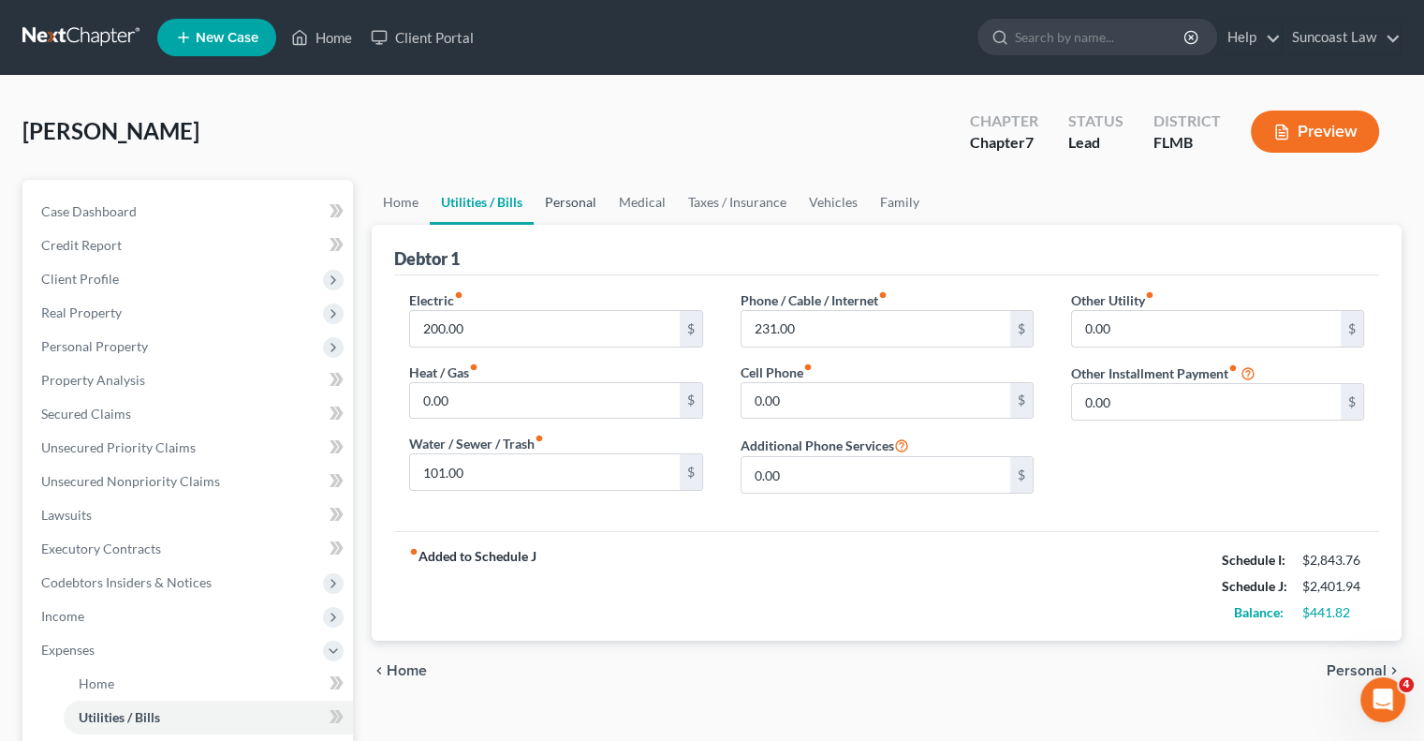
click at [576, 196] on link "Personal" at bounding box center [571, 202] width 74 height 45
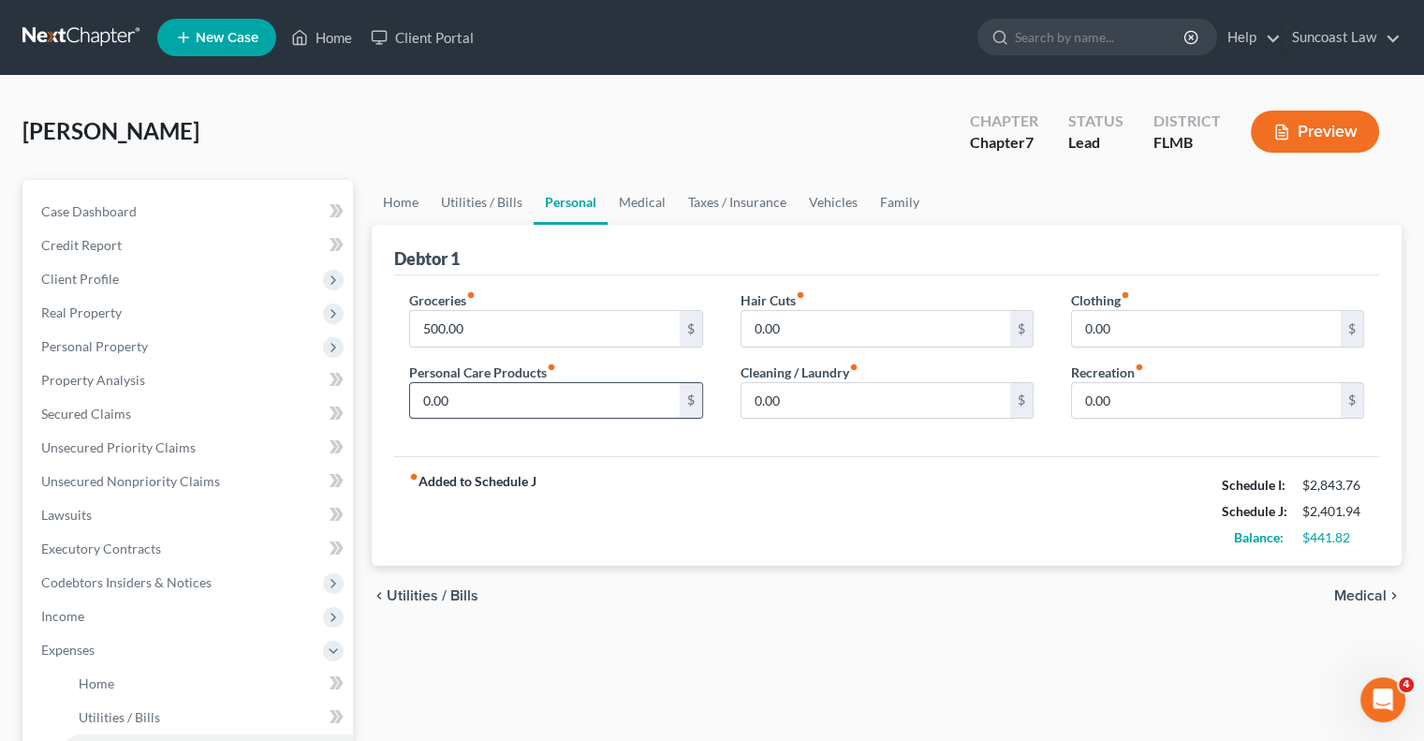
click at [534, 403] on input "0.00" at bounding box center [544, 401] width 269 height 36
click at [140, 383] on span "Property Analysis" at bounding box center [93, 380] width 104 height 16
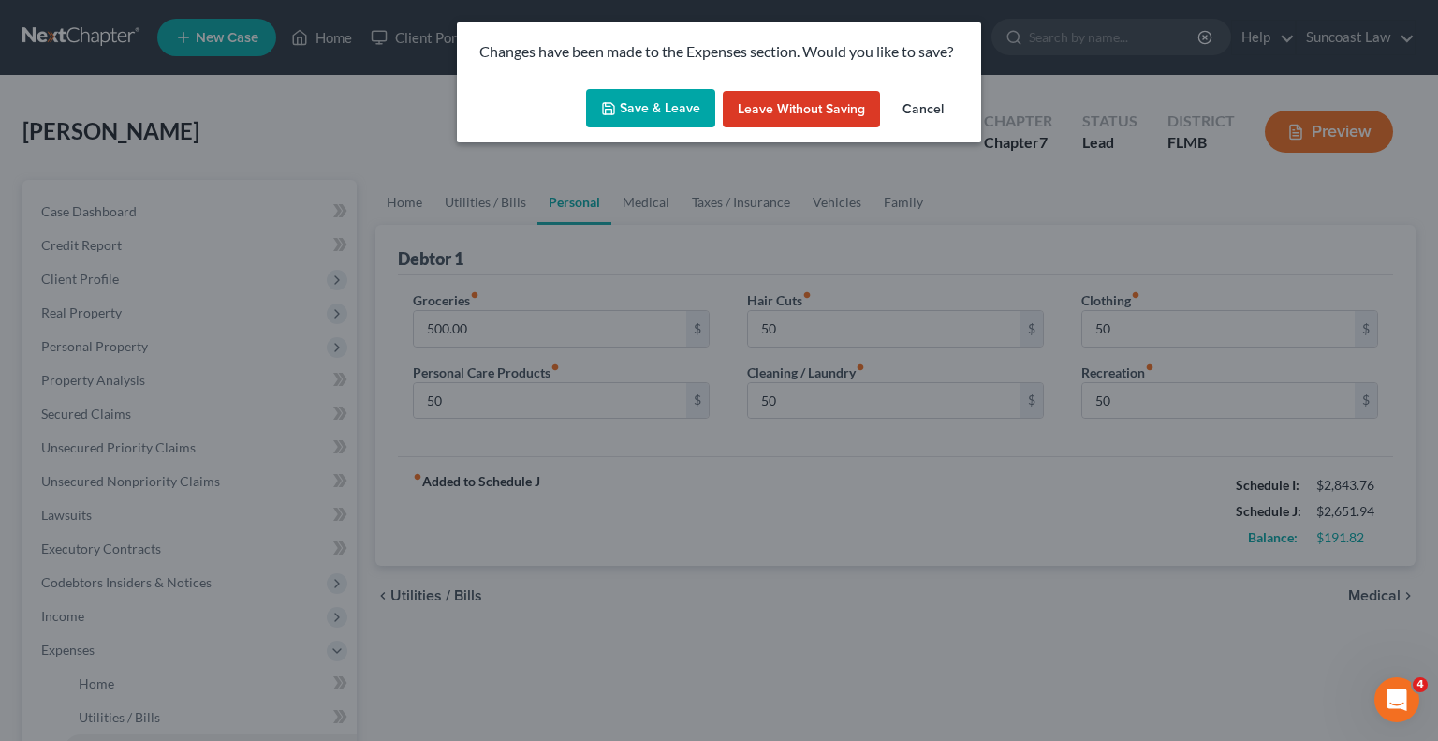
click at [694, 105] on button "Save & Leave" at bounding box center [650, 108] width 129 height 39
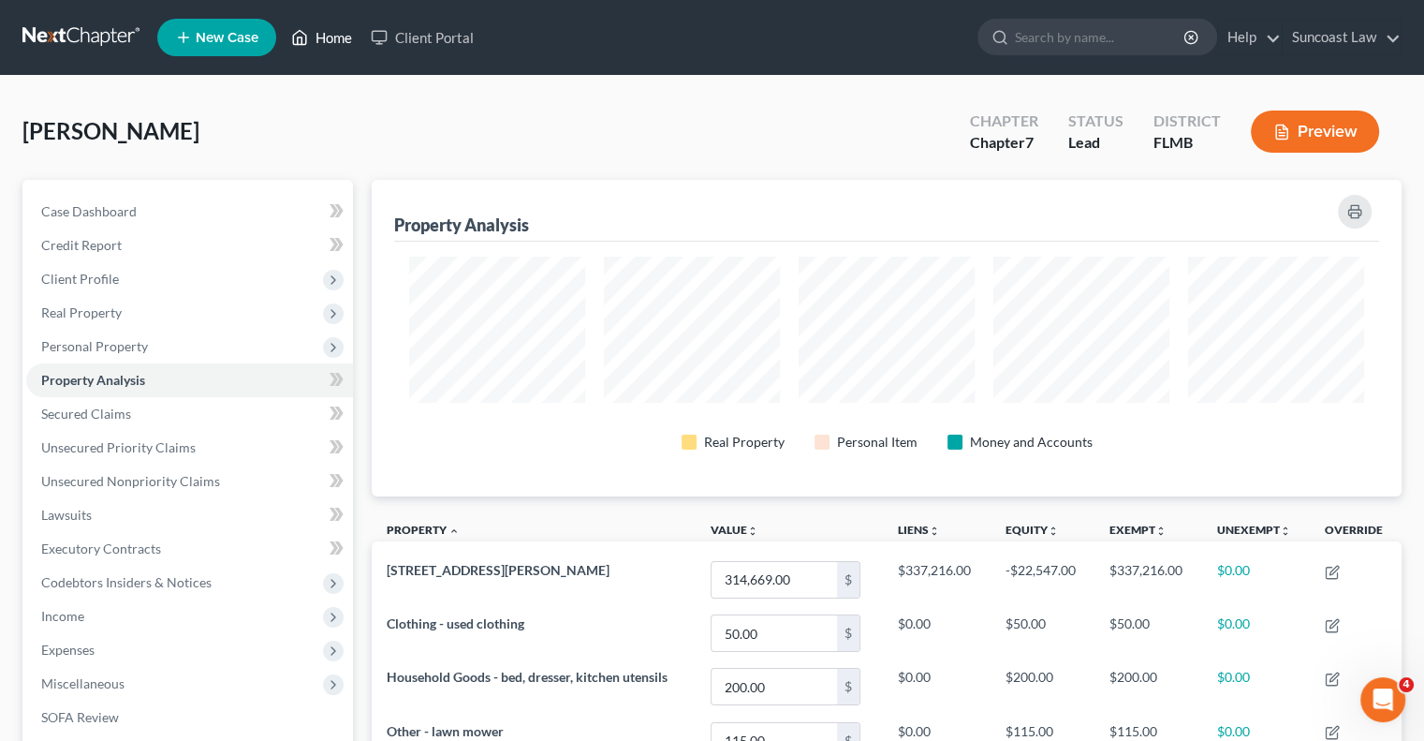
click at [344, 37] on link "Home" at bounding box center [322, 38] width 80 height 34
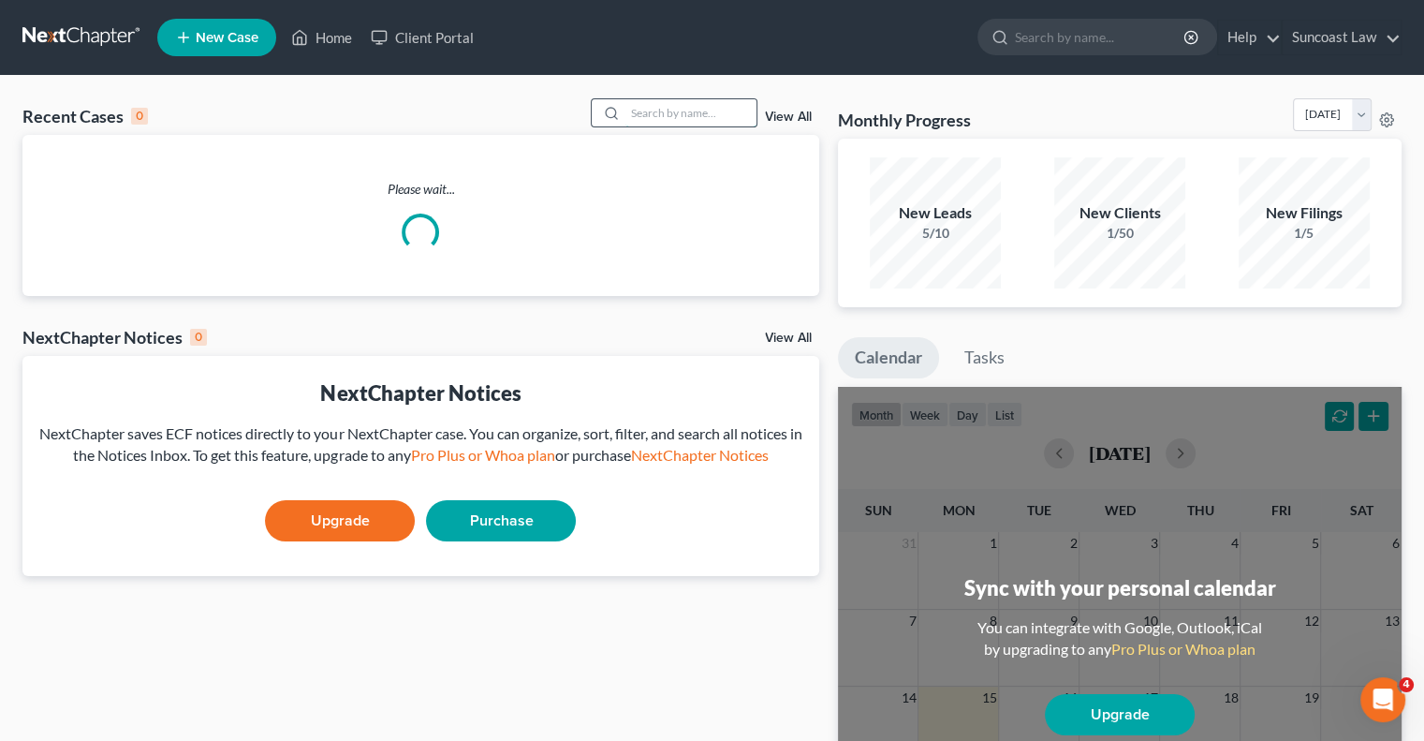
click at [698, 120] on input "search" at bounding box center [690, 112] width 131 height 27
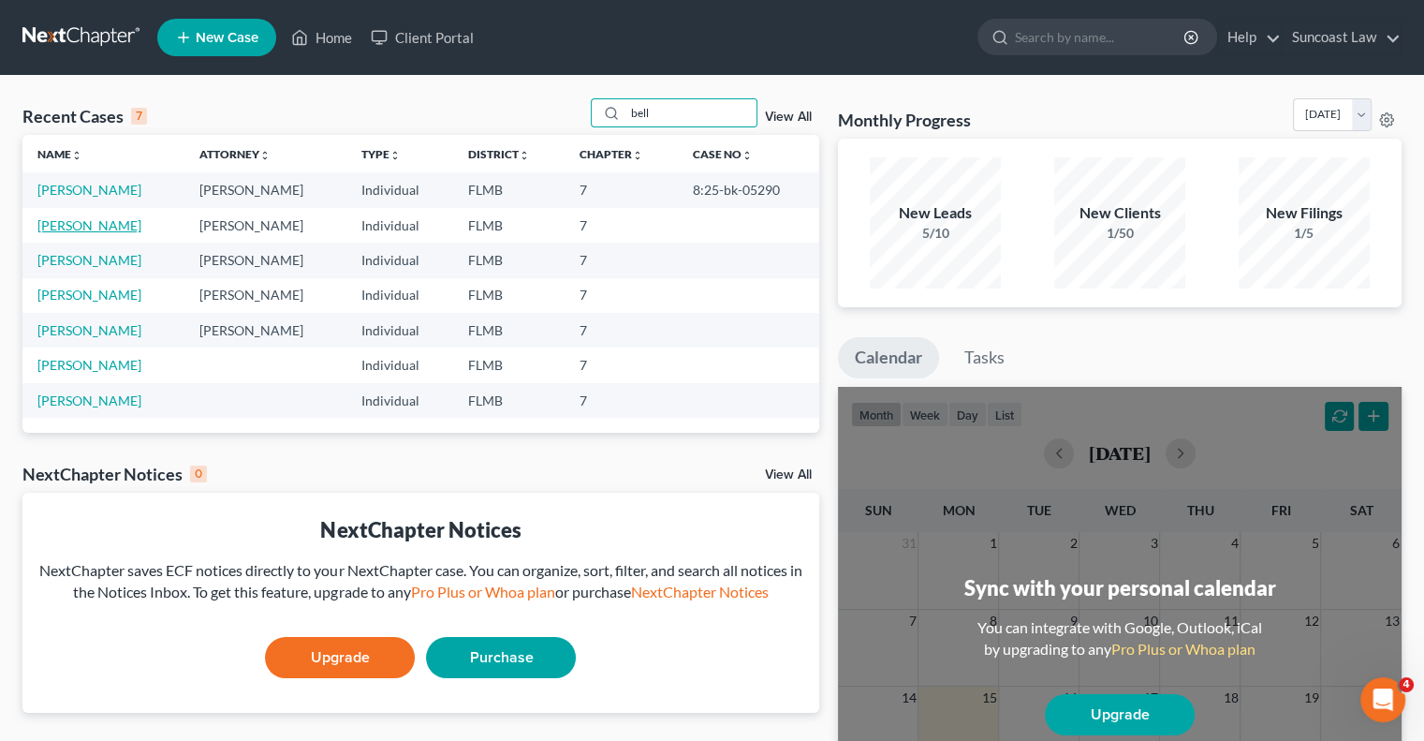
click at [54, 220] on link "[PERSON_NAME]" at bounding box center [89, 225] width 104 height 16
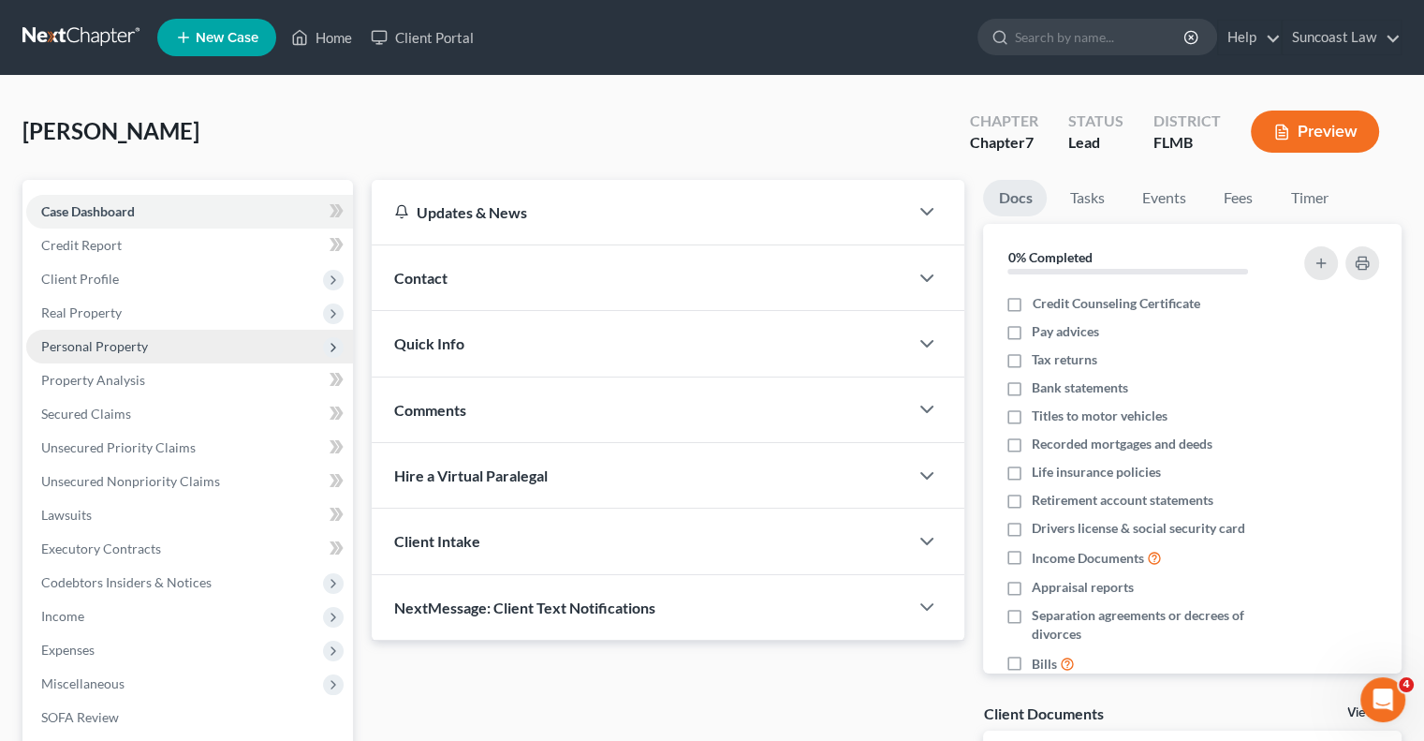
click at [95, 354] on span "Personal Property" at bounding box center [189, 347] width 327 height 34
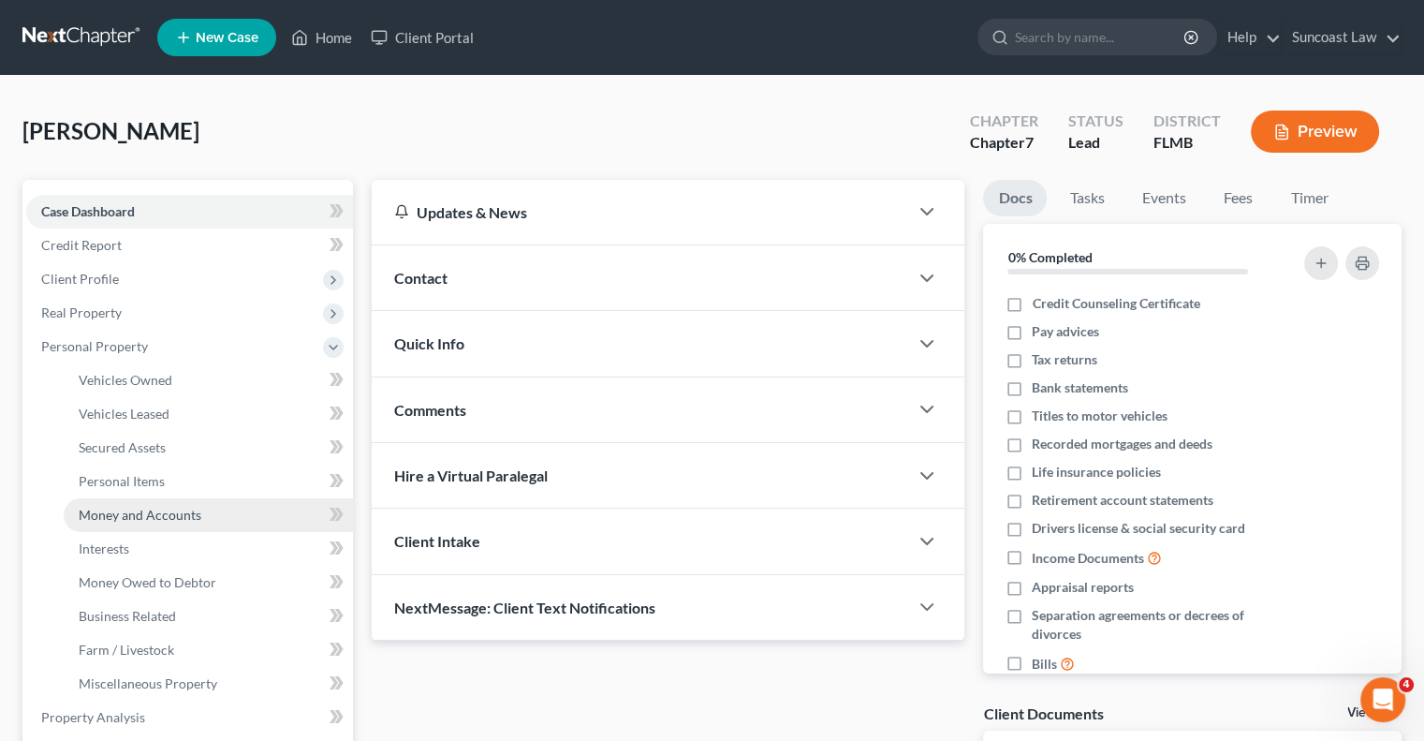
click at [154, 515] on span "Money and Accounts" at bounding box center [140, 515] width 123 height 16
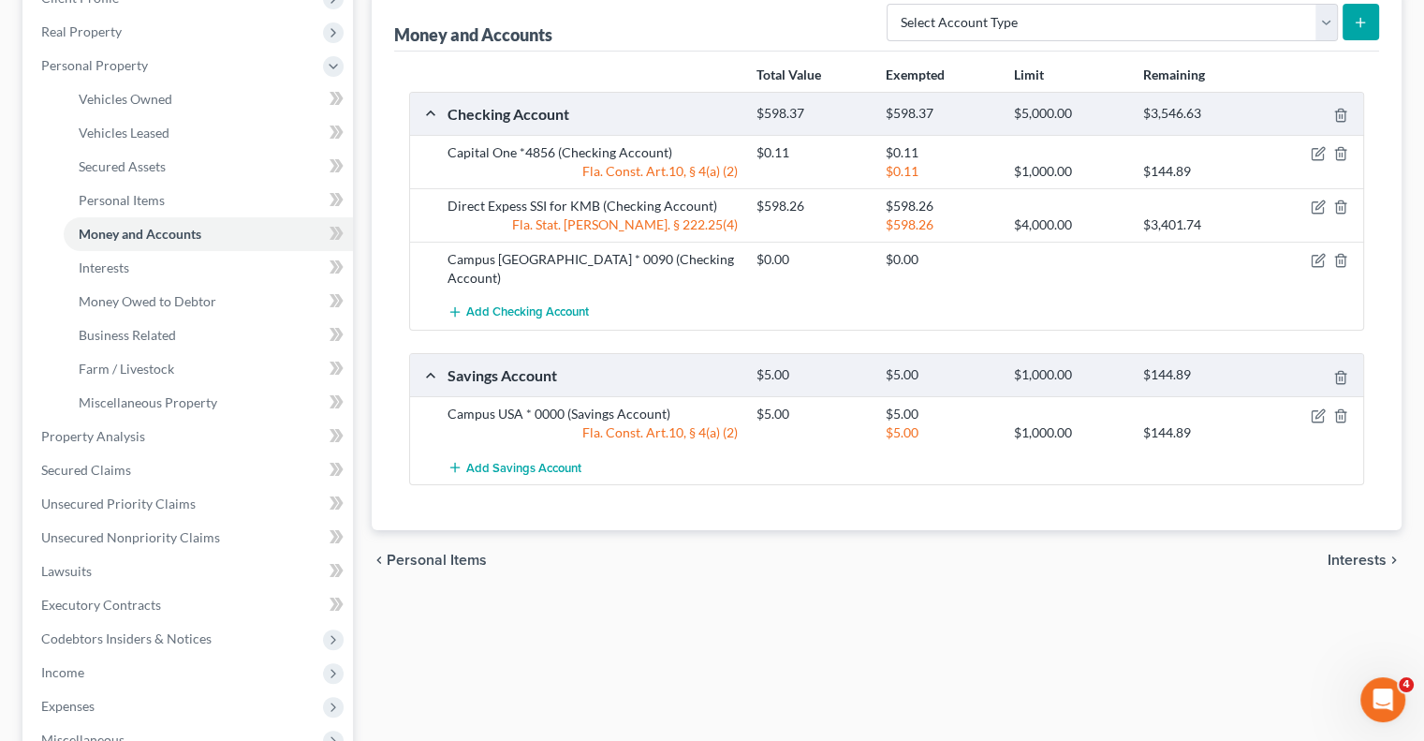
scroll to position [187, 0]
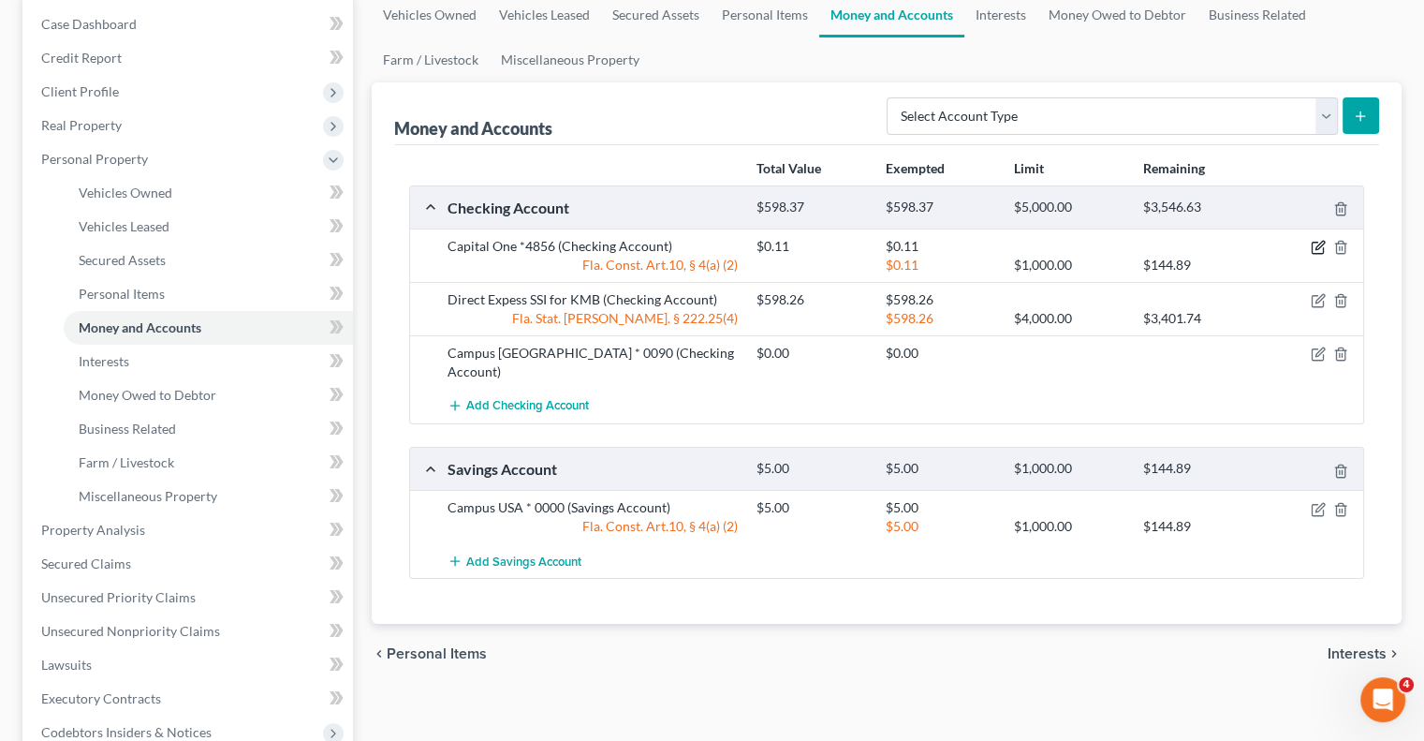
click at [1315, 244] on icon "button" at bounding box center [1318, 247] width 15 height 15
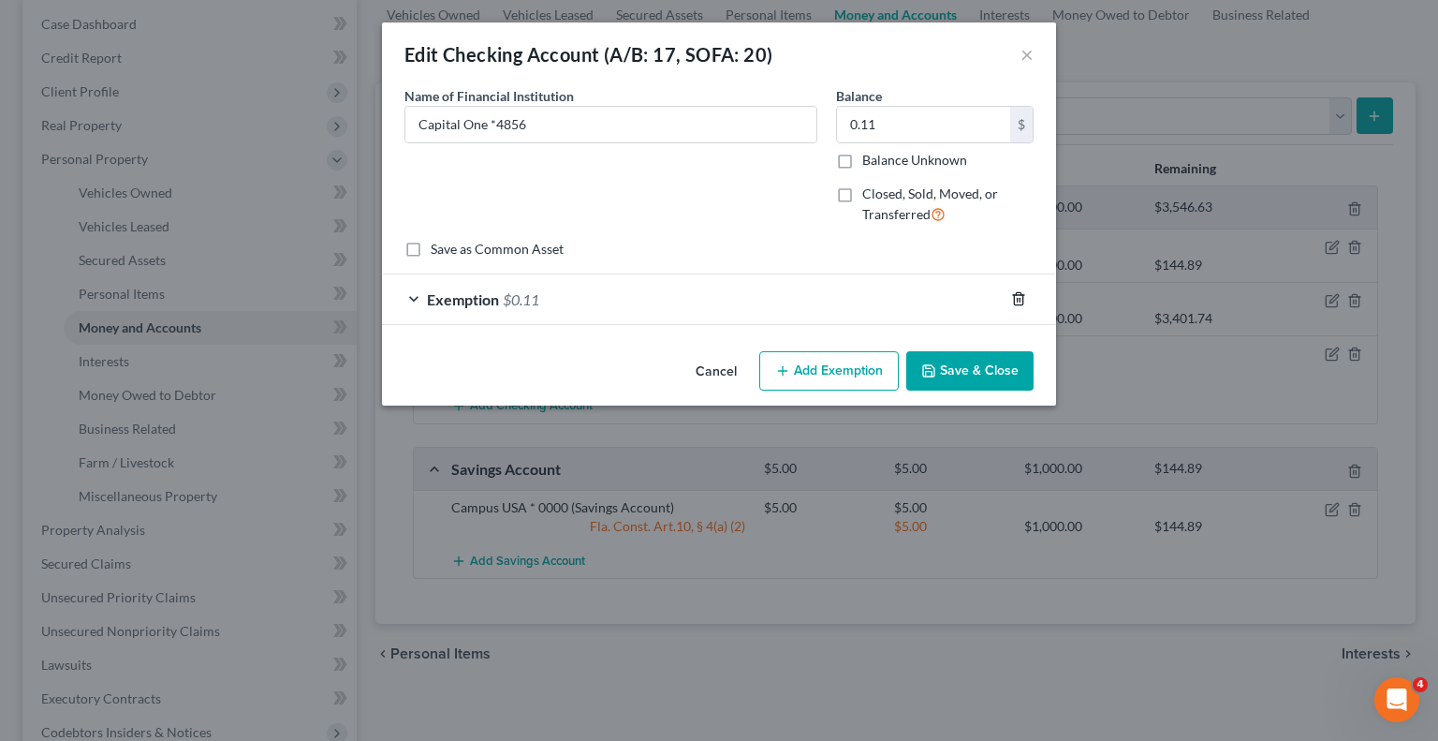
click at [1016, 301] on icon "button" at bounding box center [1018, 298] width 15 height 15
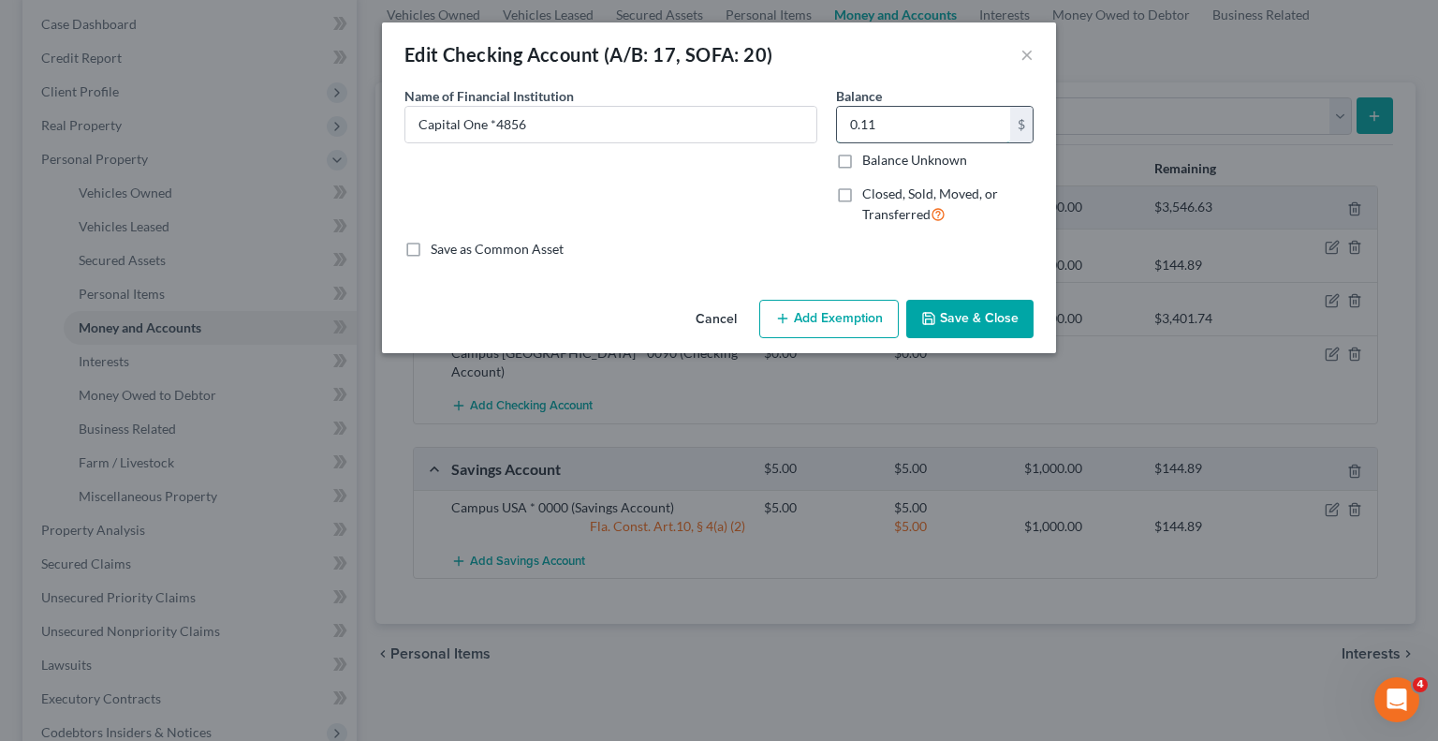
click at [925, 120] on input "0.11" at bounding box center [923, 125] width 173 height 36
click at [862, 193] on label "Closed, Sold, Moved, or Transferred" at bounding box center [947, 204] width 171 height 40
click at [870, 193] on input "Closed, Sold, Moved, or Transferred" at bounding box center [876, 190] width 12 height 12
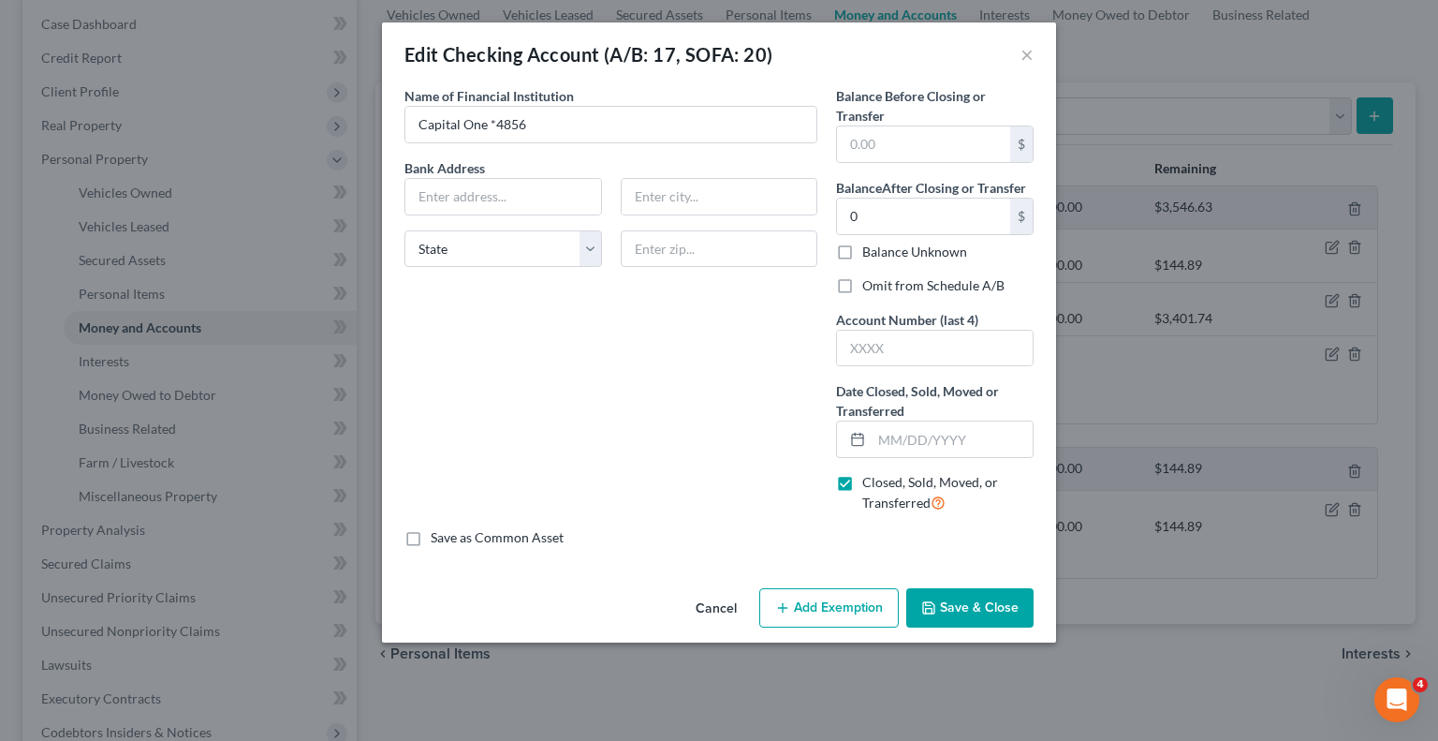
click at [862, 284] on label "Omit from Schedule A/B" at bounding box center [933, 285] width 142 height 19
click at [870, 284] on input "Omit from Schedule A/B" at bounding box center [876, 282] width 12 height 12
drag, startPoint x: 918, startPoint y: 349, endPoint x: 929, endPoint y: 349, distance: 11.2
click at [918, 349] on input "text" at bounding box center [935, 349] width 196 height 36
click at [973, 601] on button "Save & Close" at bounding box center [969, 607] width 127 height 39
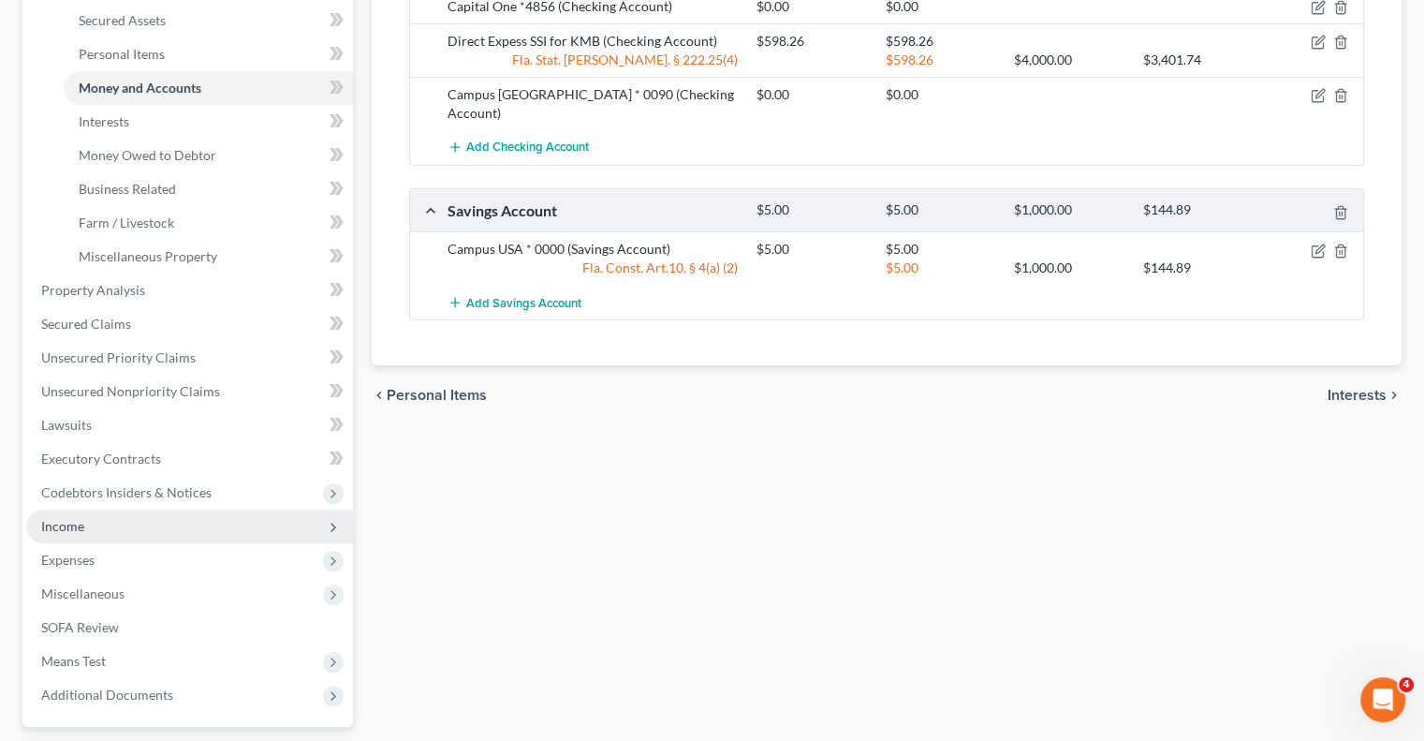
scroll to position [468, 0]
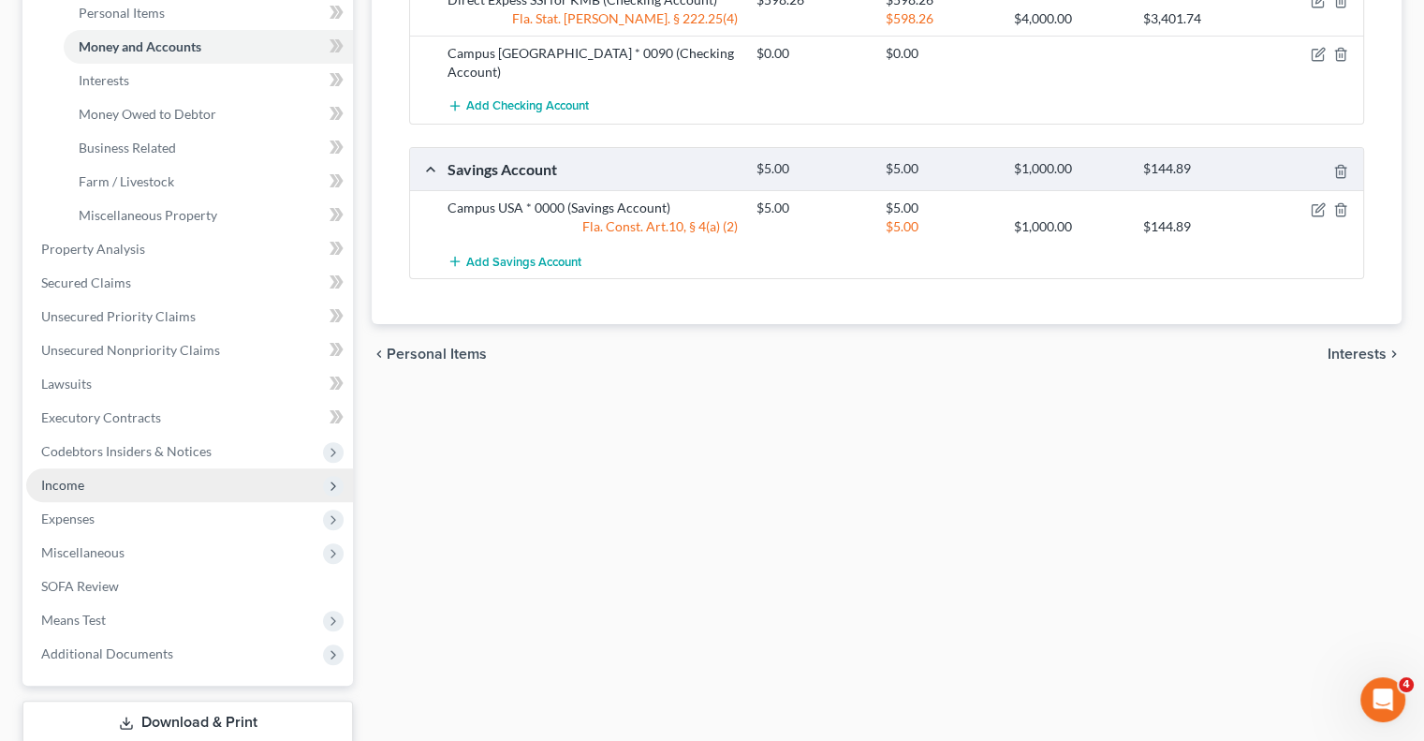
click at [112, 479] on span "Income" at bounding box center [189, 485] width 327 height 34
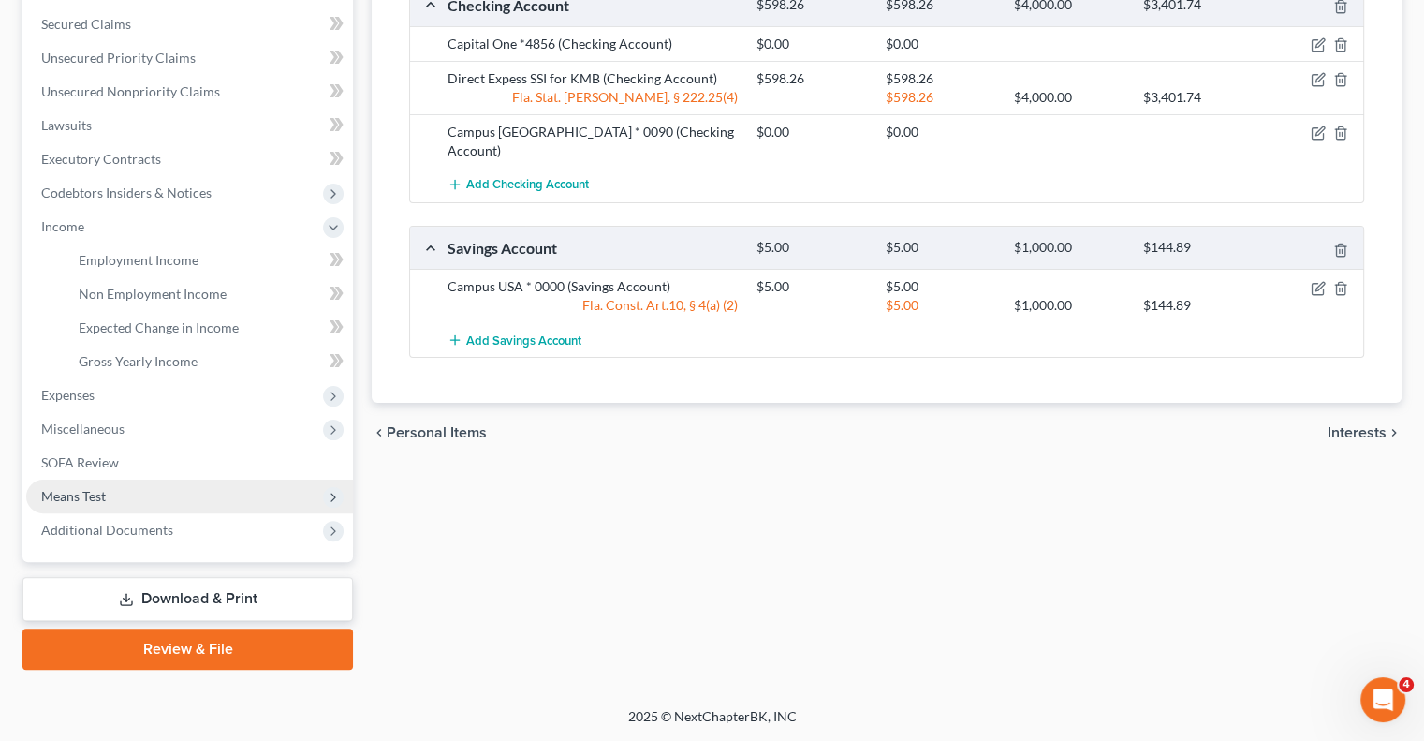
scroll to position [388, 0]
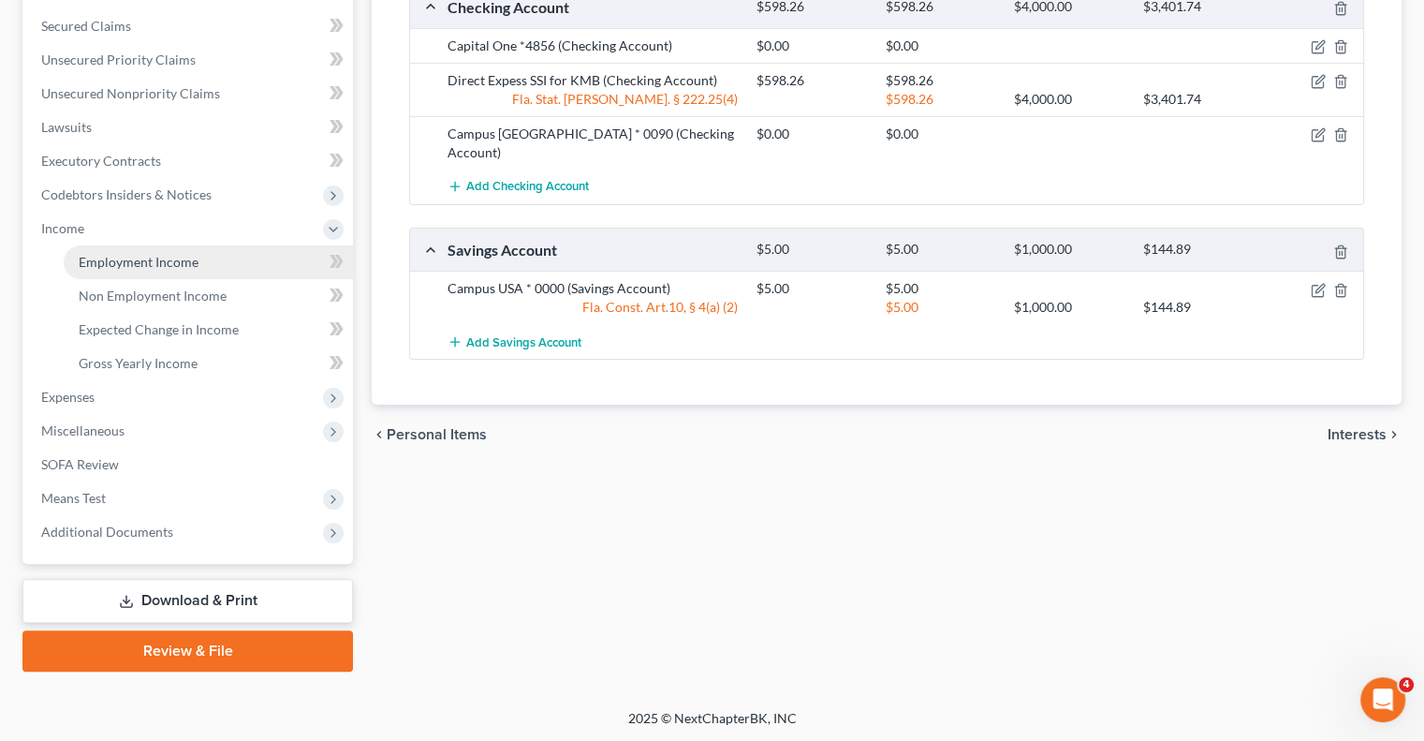
click at [202, 257] on link "Employment Income" at bounding box center [208, 262] width 289 height 34
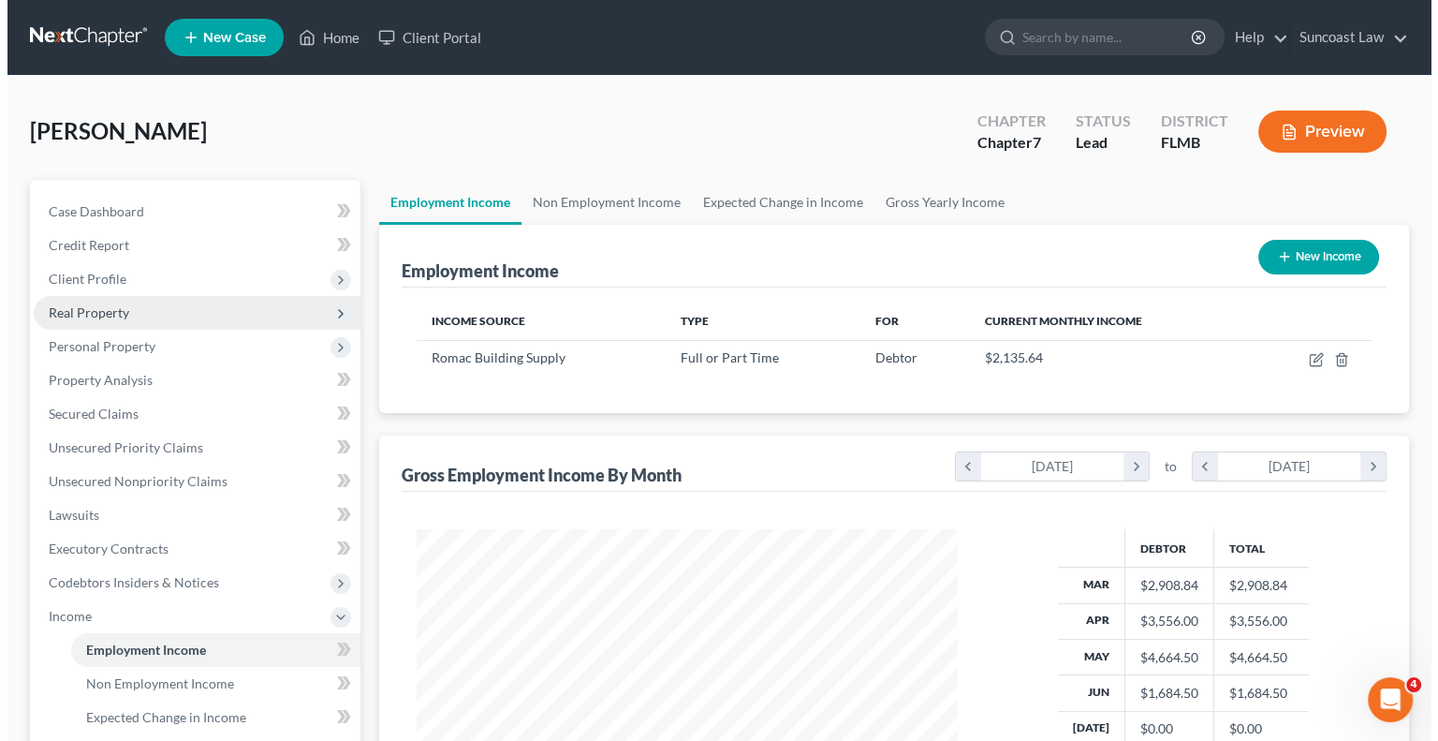
scroll to position [333, 578]
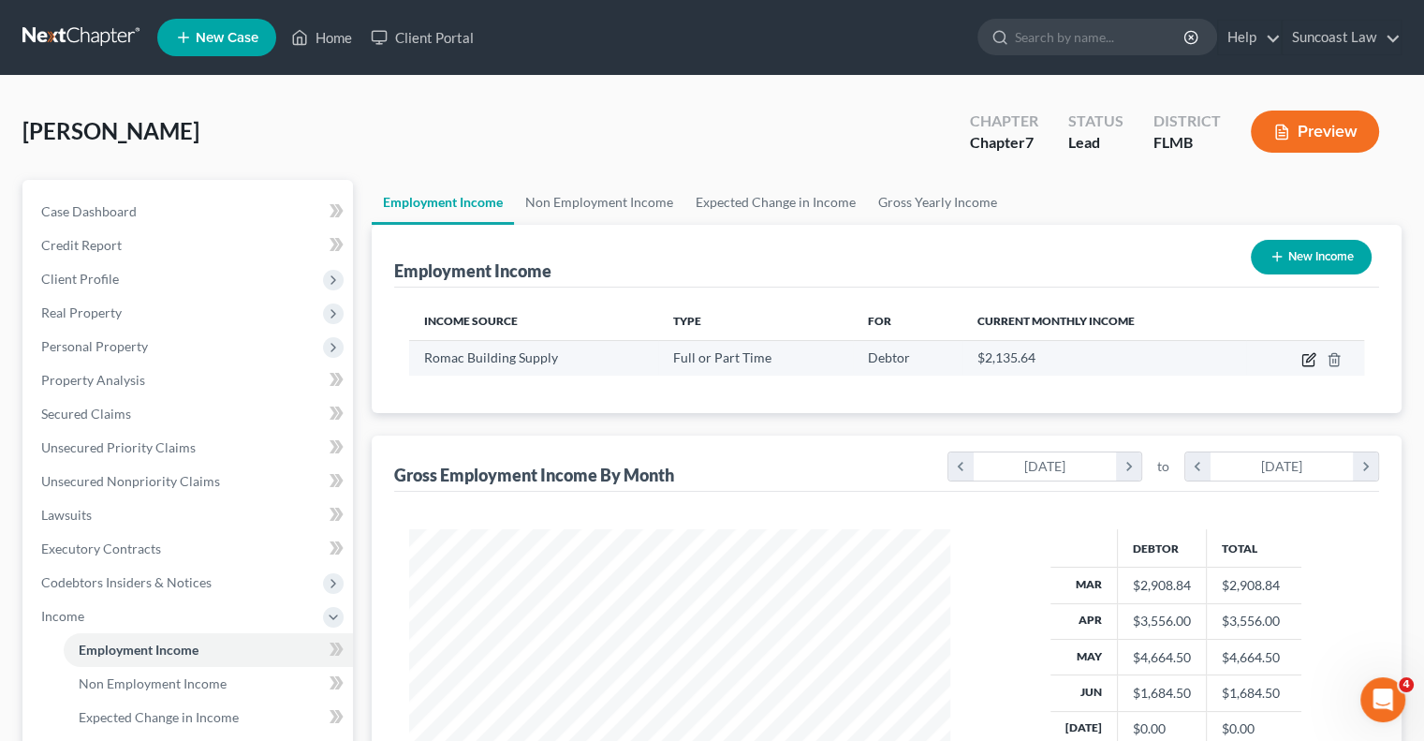
click at [1312, 358] on icon "button" at bounding box center [1310, 357] width 8 height 8
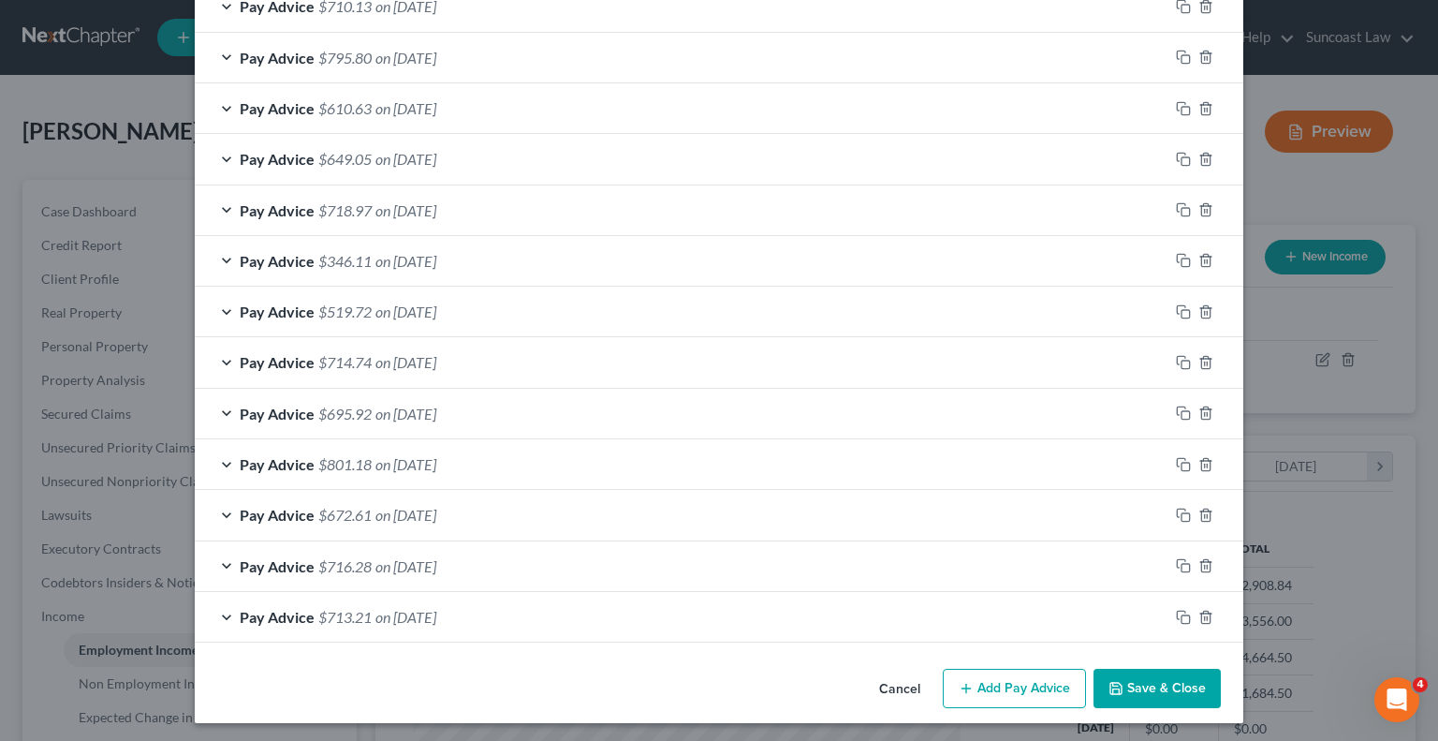
scroll to position [957, 0]
click at [1037, 673] on button "Add Pay Advice" at bounding box center [1014, 688] width 143 height 39
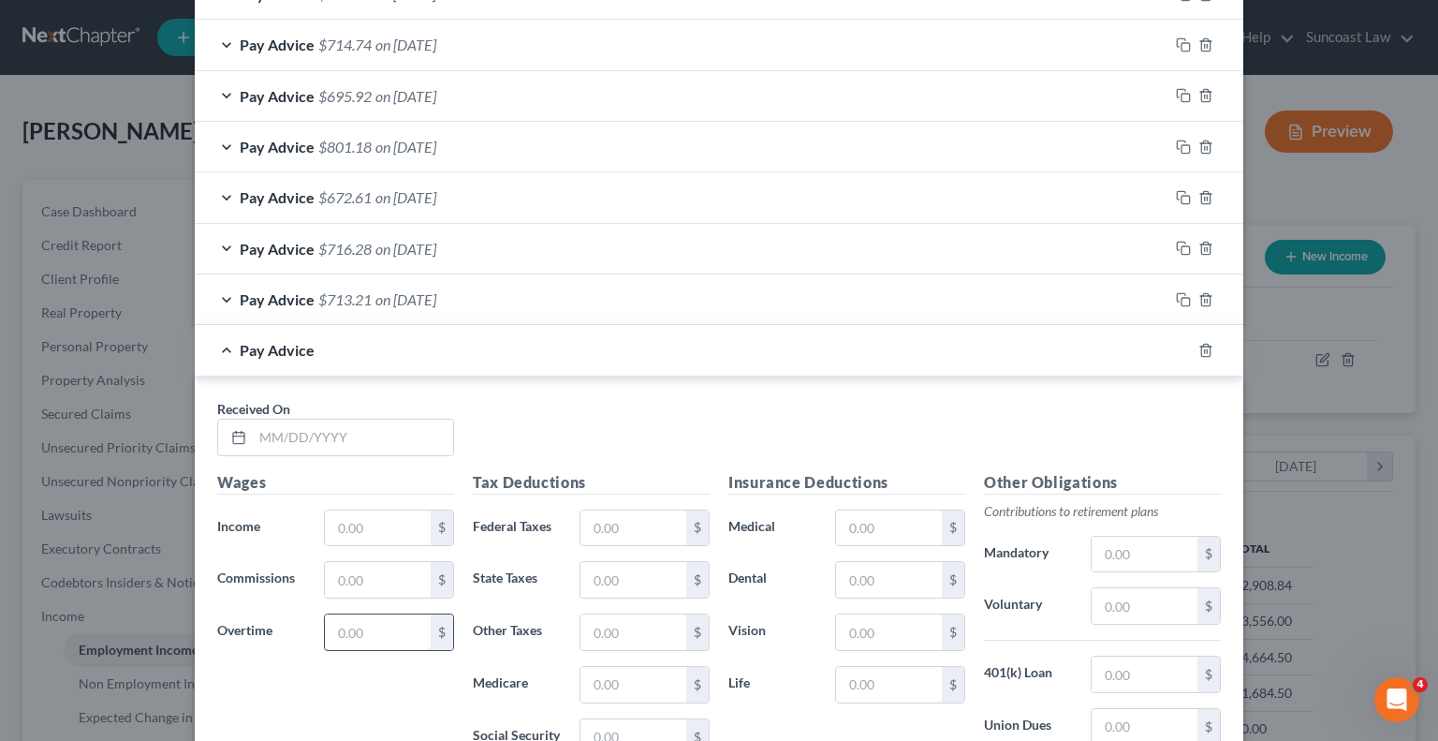
scroll to position [1331, 0]
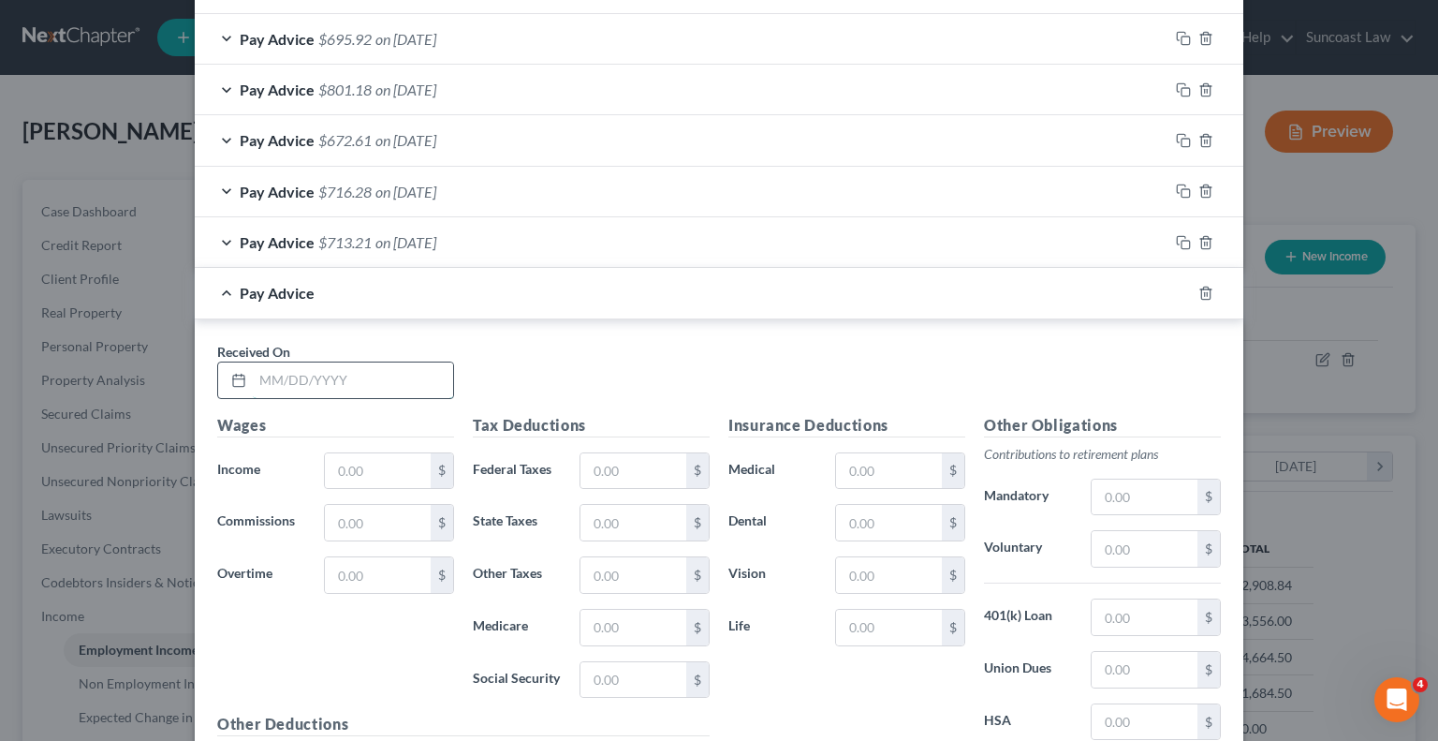
click at [392, 362] on input "text" at bounding box center [353, 380] width 200 height 36
click at [636, 466] on input "text" at bounding box center [634, 471] width 106 height 36
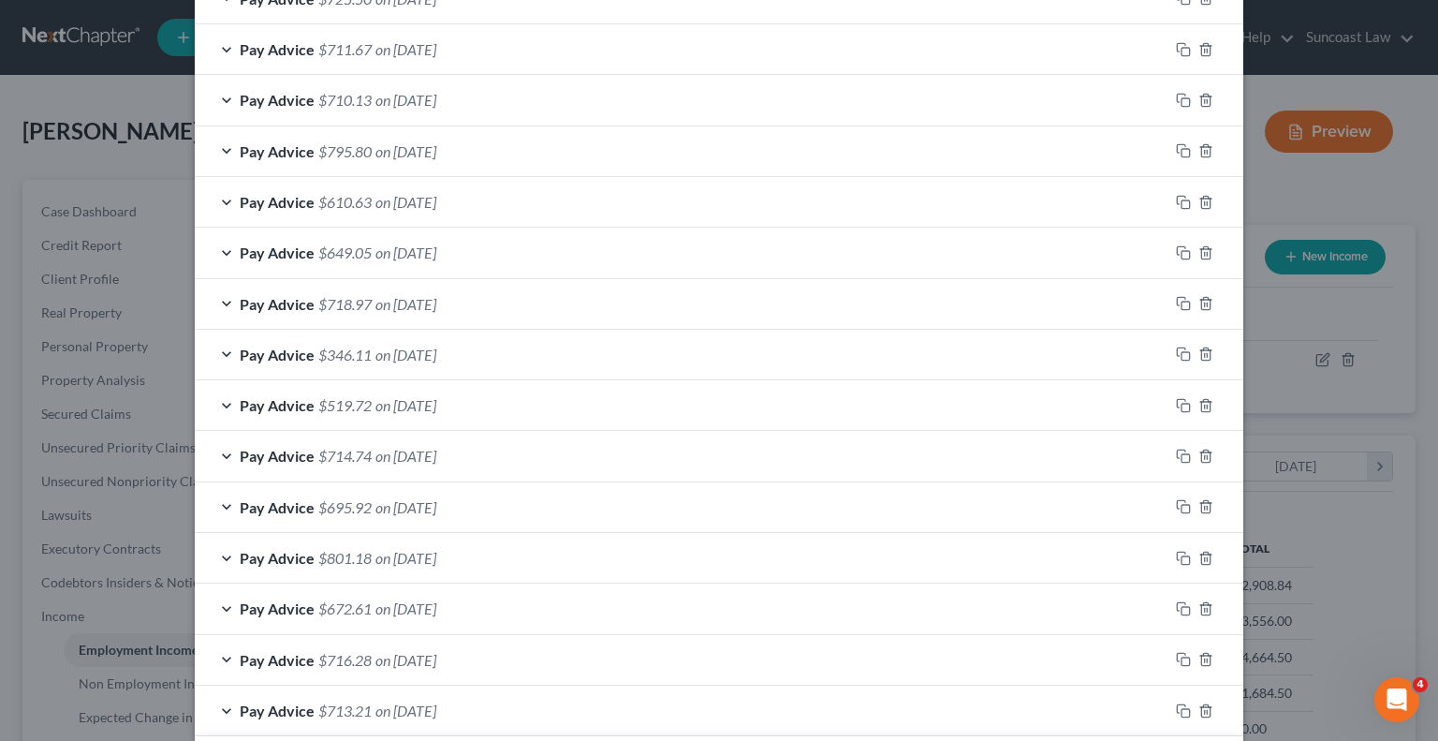
scroll to position [395, 0]
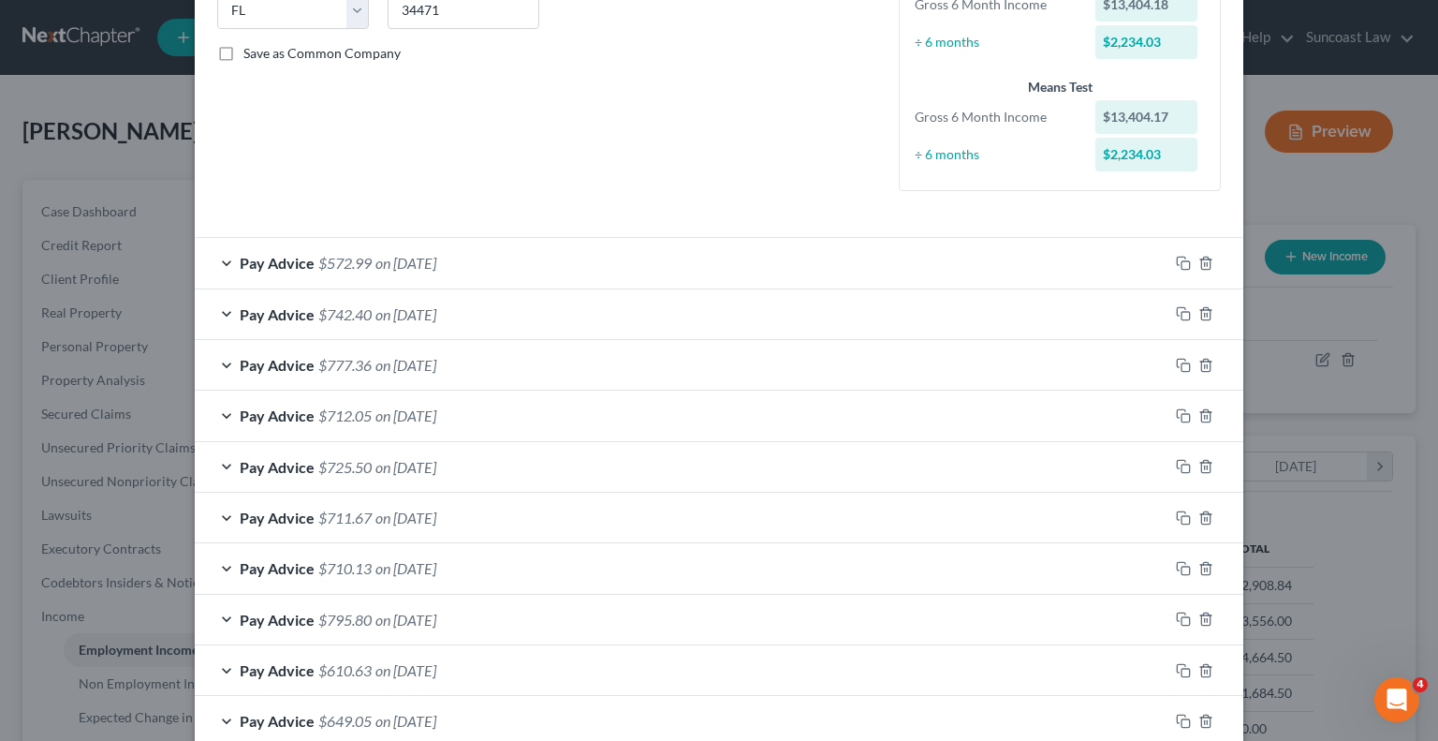
click at [957, 292] on div "Pay Advice $742.40 on [DATE]" at bounding box center [682, 314] width 974 height 50
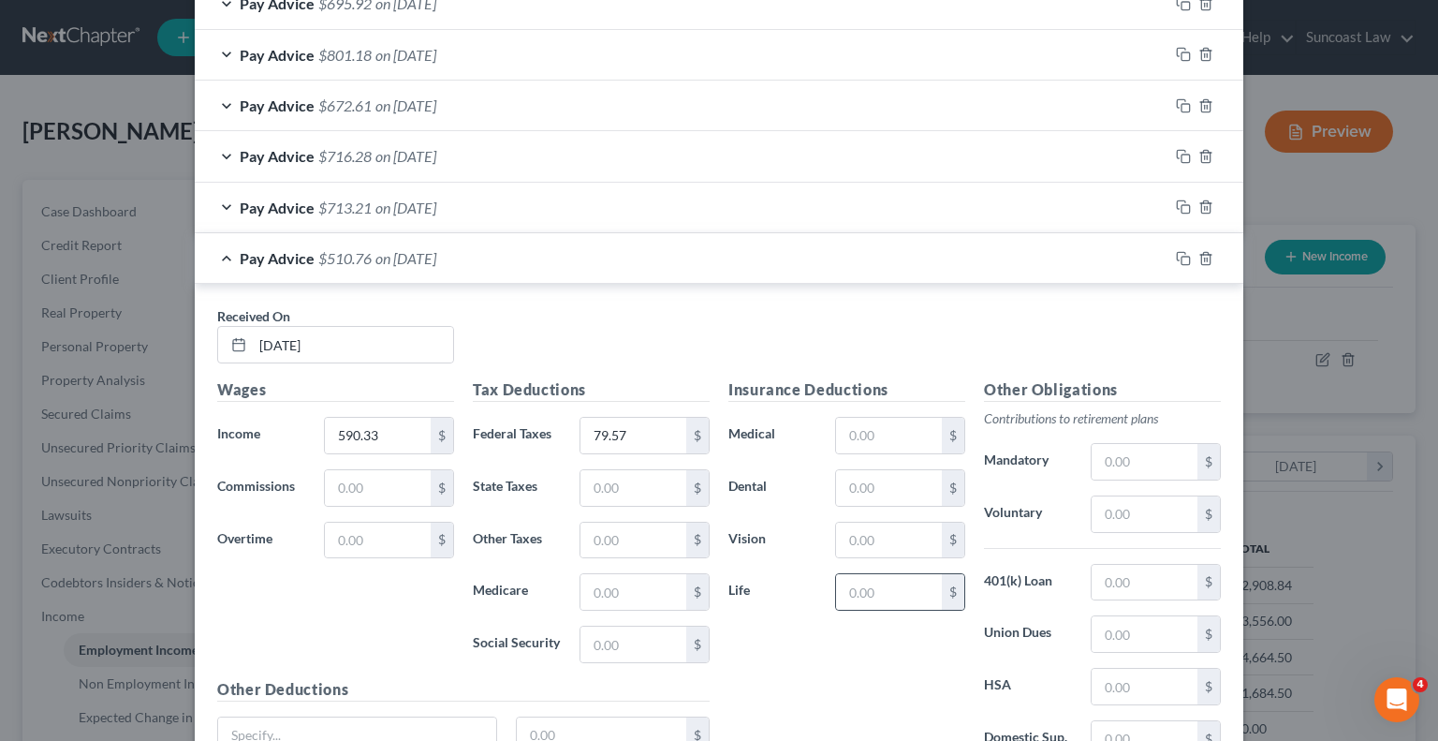
scroll to position [2061, 0]
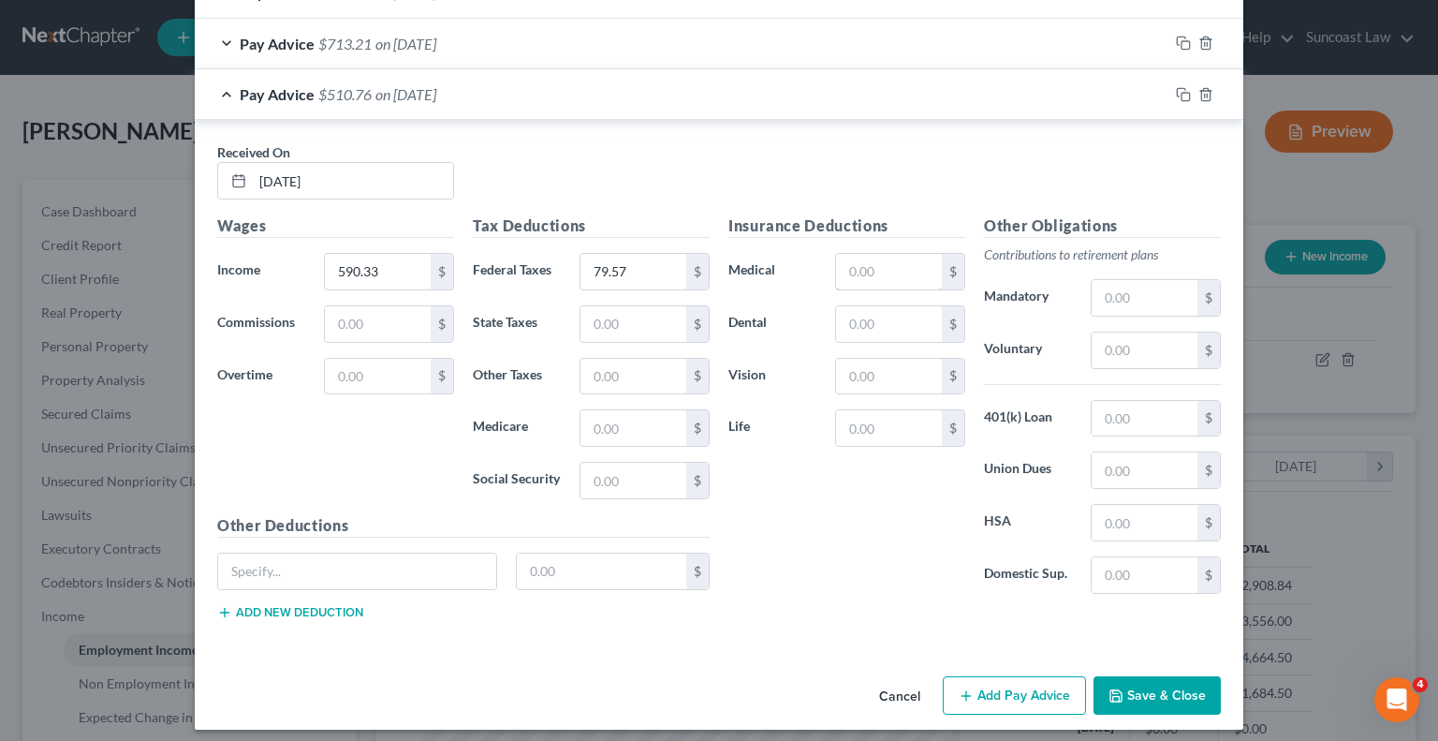
click at [893, 261] on input "text" at bounding box center [889, 272] width 106 height 36
click at [1153, 351] on input "text" at bounding box center [1145, 350] width 106 height 36
click at [1025, 676] on button "Add Pay Advice" at bounding box center [1014, 695] width 143 height 39
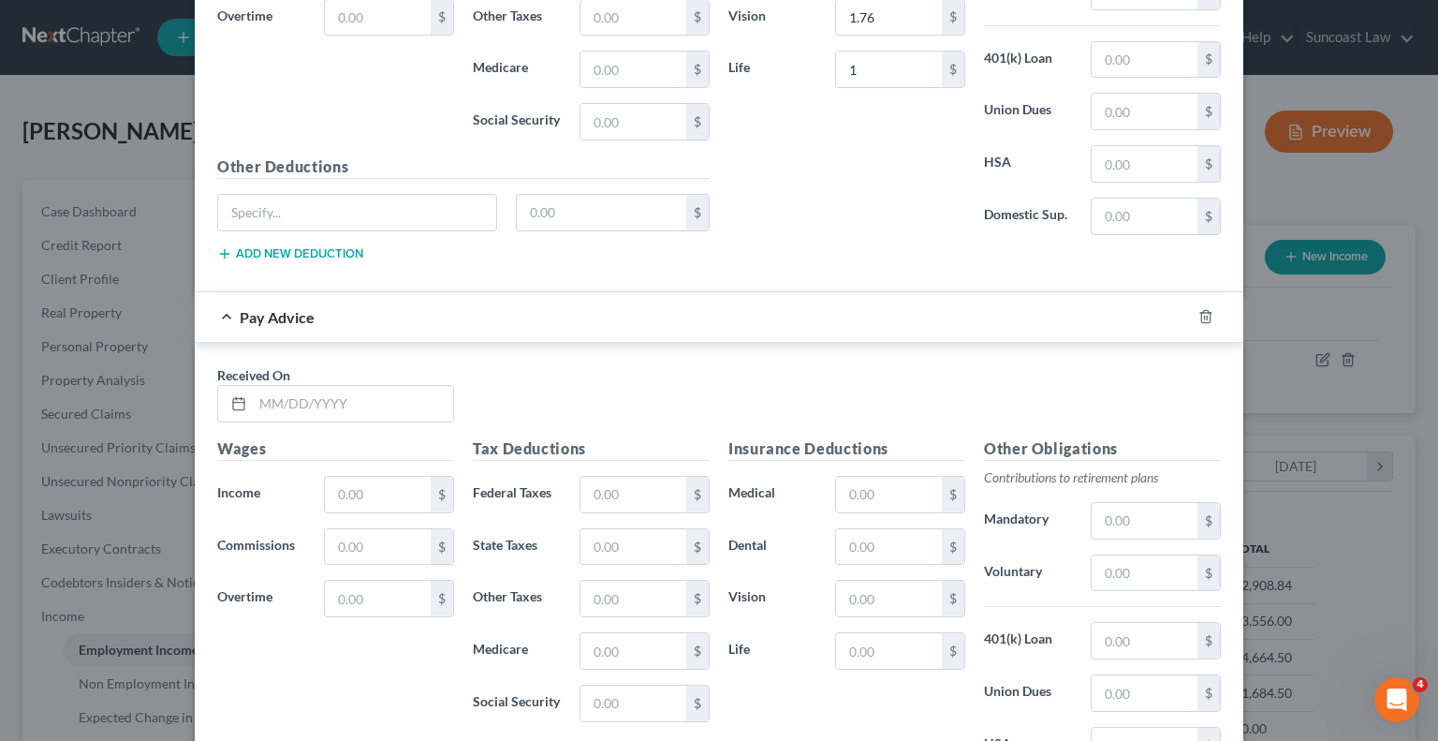
scroll to position [2435, 0]
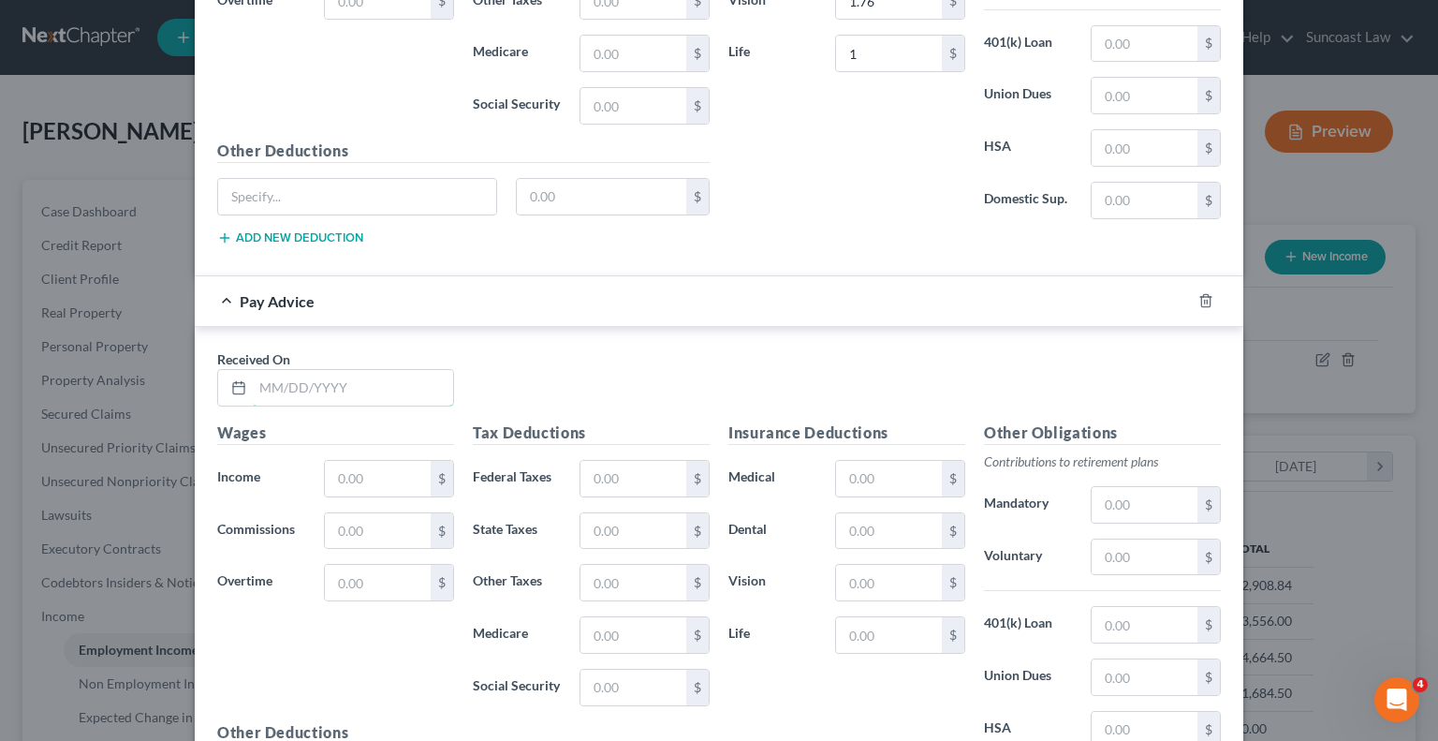
drag, startPoint x: 397, startPoint y: 378, endPoint x: 493, endPoint y: 283, distance: 135.7
click at [397, 377] on input "text" at bounding box center [353, 388] width 200 height 36
drag, startPoint x: 655, startPoint y: 451, endPoint x: 703, endPoint y: 448, distance: 47.9
click at [655, 461] on input "text" at bounding box center [634, 479] width 106 height 36
click at [850, 467] on input "text" at bounding box center [889, 479] width 106 height 36
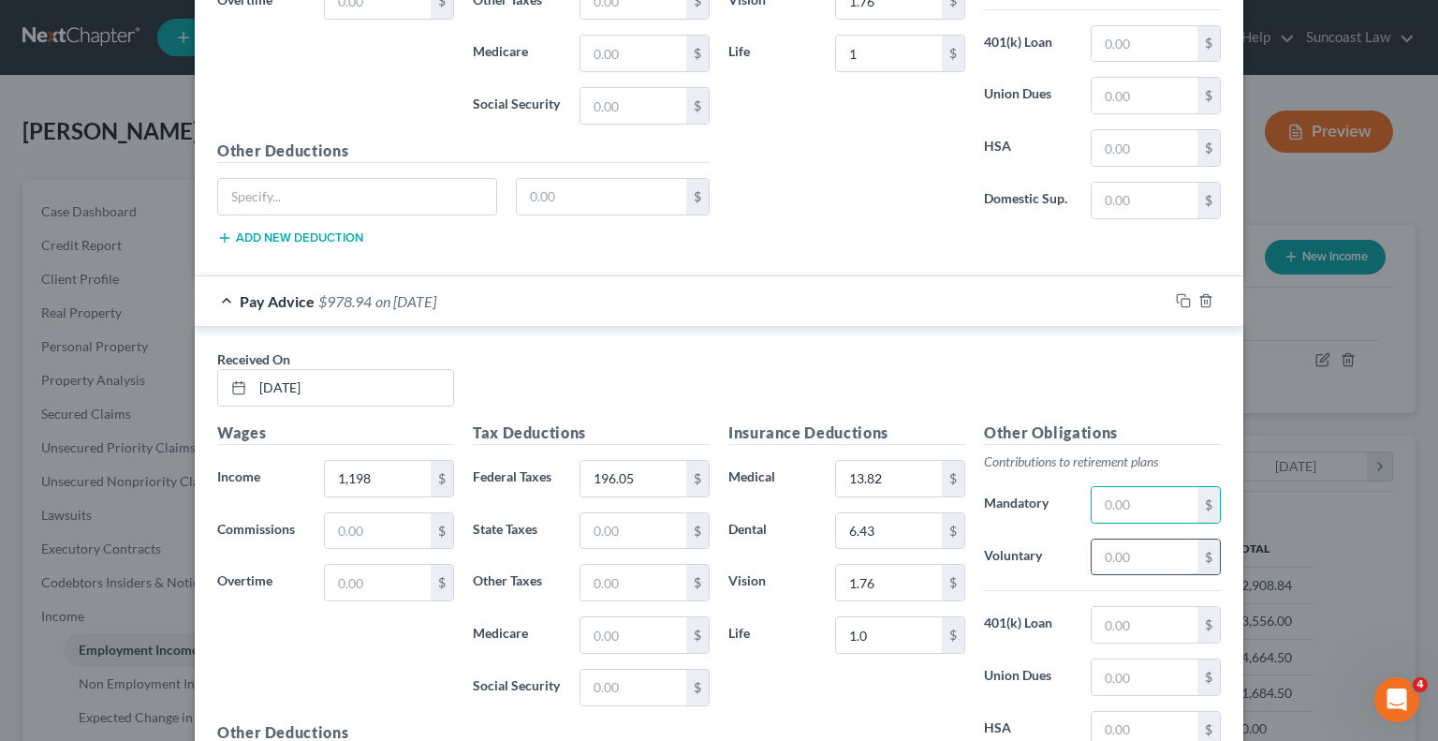
click at [1141, 556] on input "text" at bounding box center [1145, 557] width 106 height 36
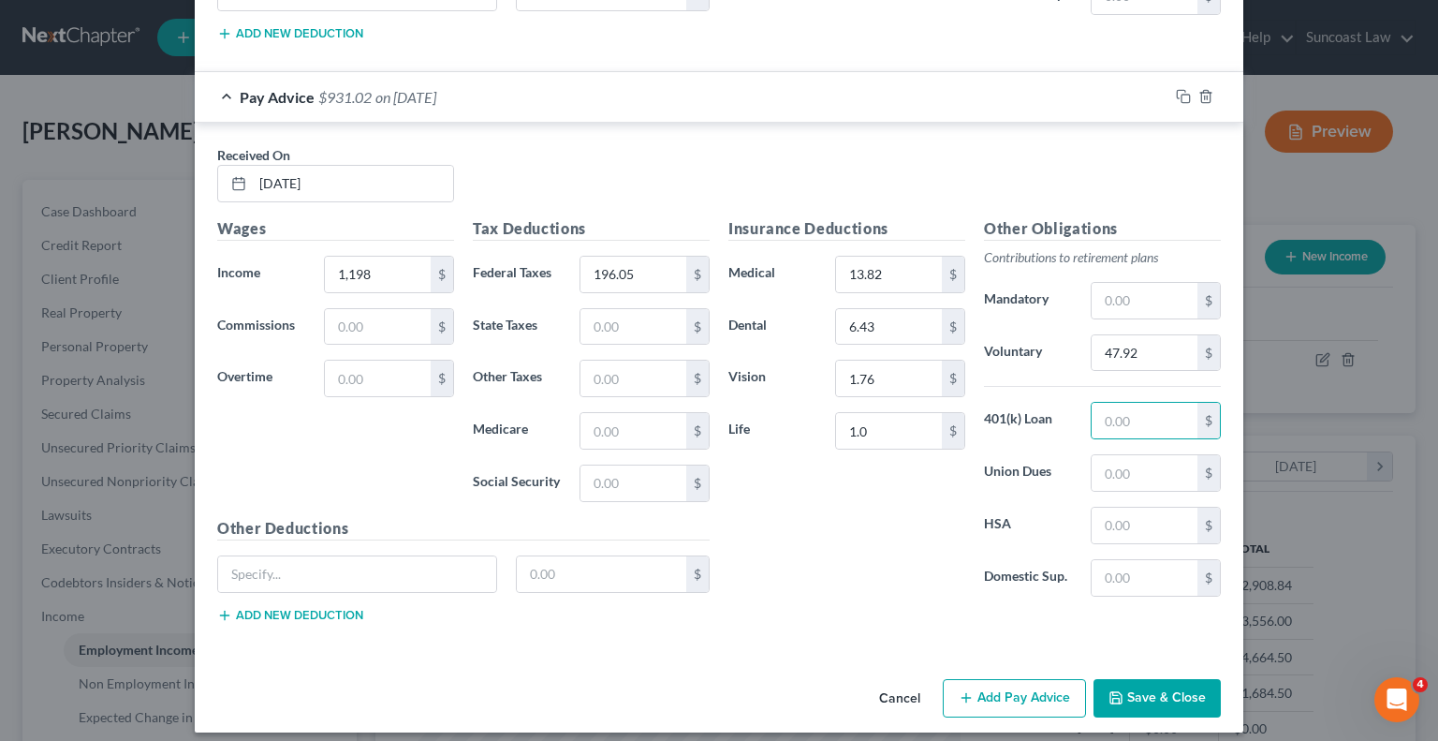
click at [1004, 692] on button "Add Pay Advice" at bounding box center [1014, 698] width 143 height 39
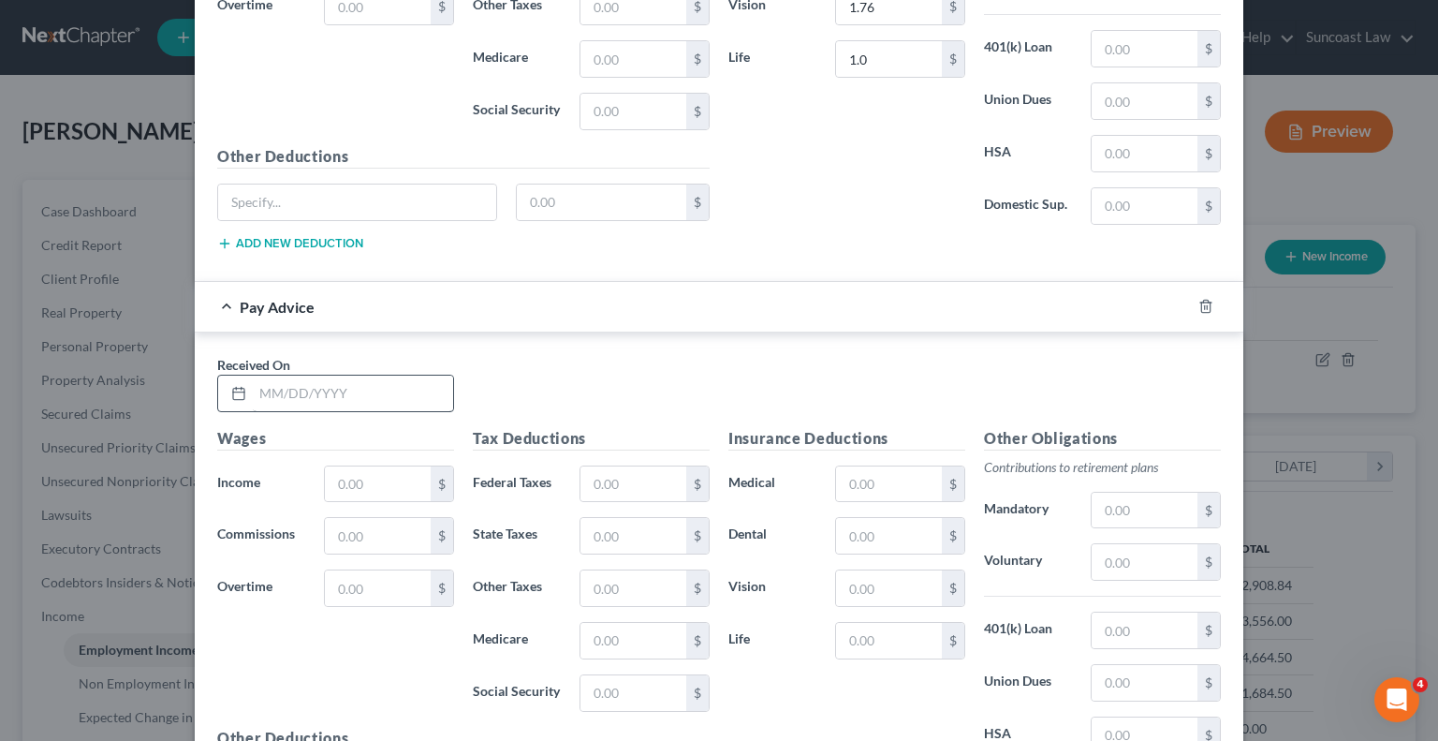
scroll to position [3014, 0]
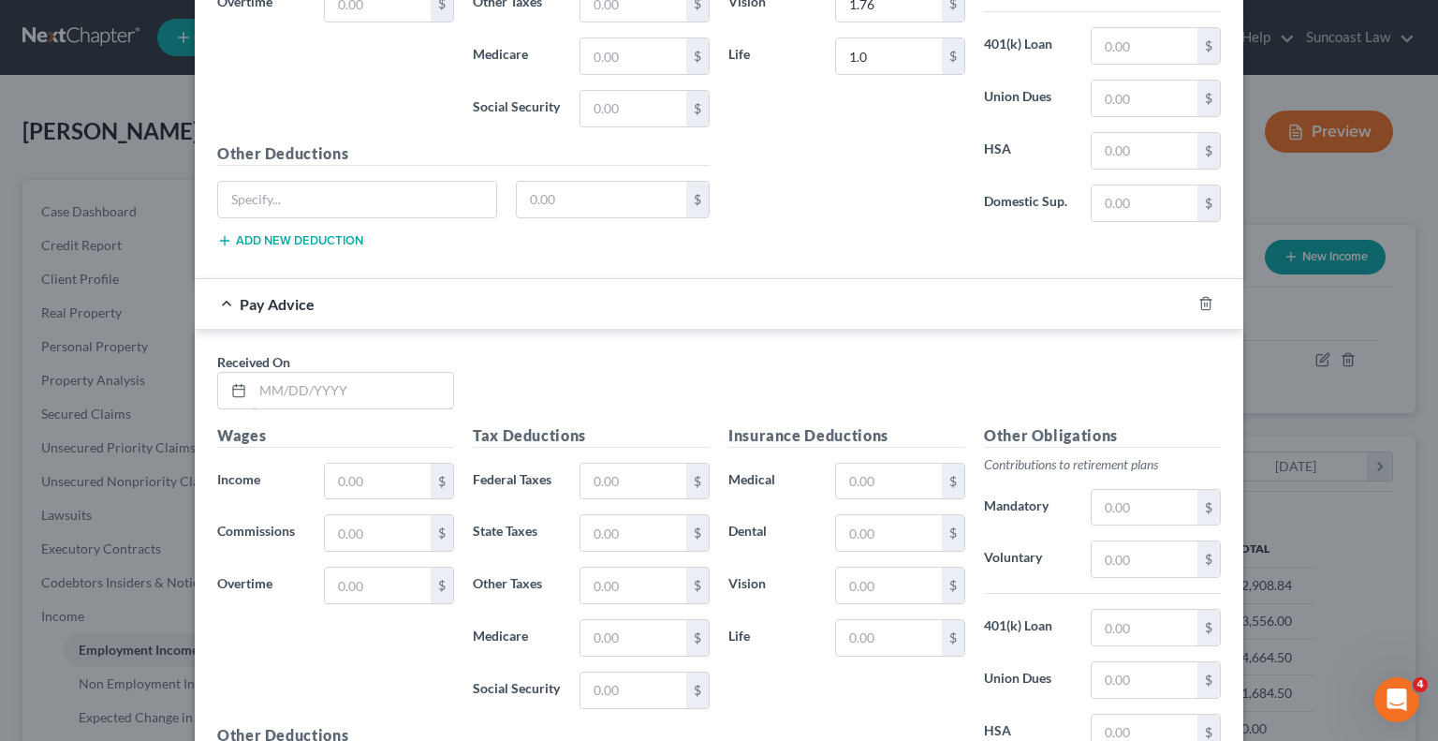
drag, startPoint x: 375, startPoint y: 360, endPoint x: 390, endPoint y: 325, distance: 37.7
click at [375, 373] on input "text" at bounding box center [353, 391] width 200 height 36
click at [629, 463] on input "text" at bounding box center [634, 481] width 106 height 36
click at [897, 463] on input "text" at bounding box center [889, 481] width 106 height 36
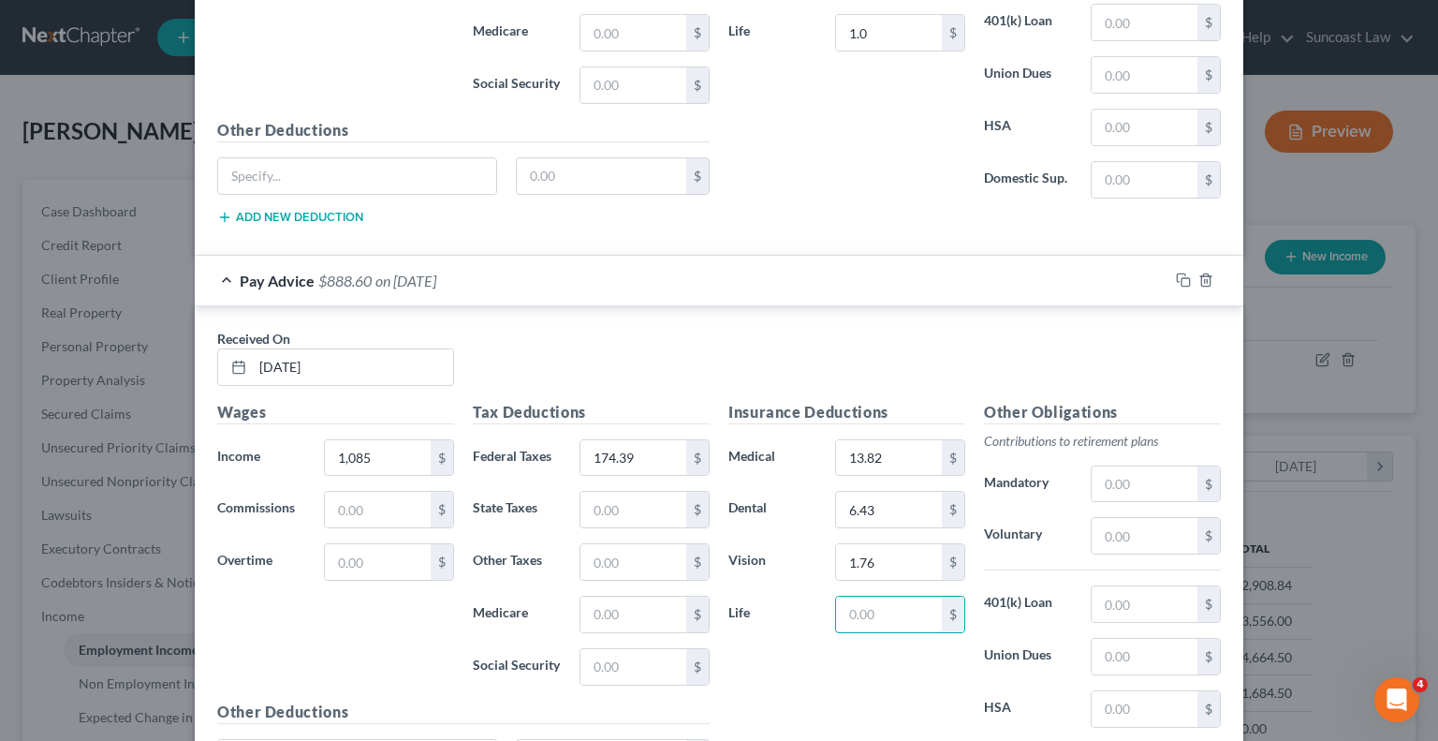
scroll to position [3217, 0]
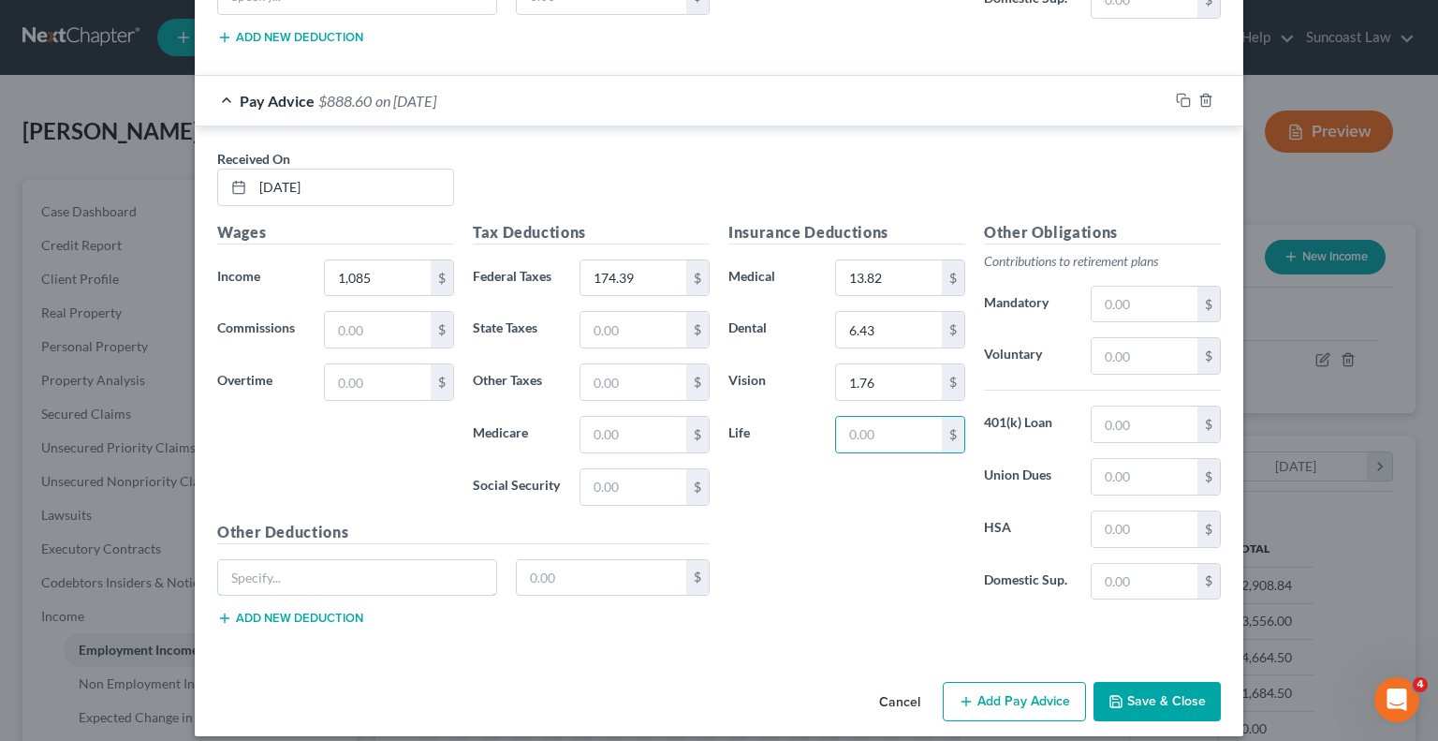
drag, startPoint x: 311, startPoint y: 555, endPoint x: 485, endPoint y: 464, distance: 196.4
click at [311, 560] on input "text" at bounding box center [357, 578] width 278 height 36
drag, startPoint x: 1124, startPoint y: 346, endPoint x: 1157, endPoint y: 350, distance: 34.0
click at [1124, 346] on input "text" at bounding box center [1145, 356] width 106 height 36
click at [1015, 682] on button "Add Pay Advice" at bounding box center [1014, 701] width 143 height 39
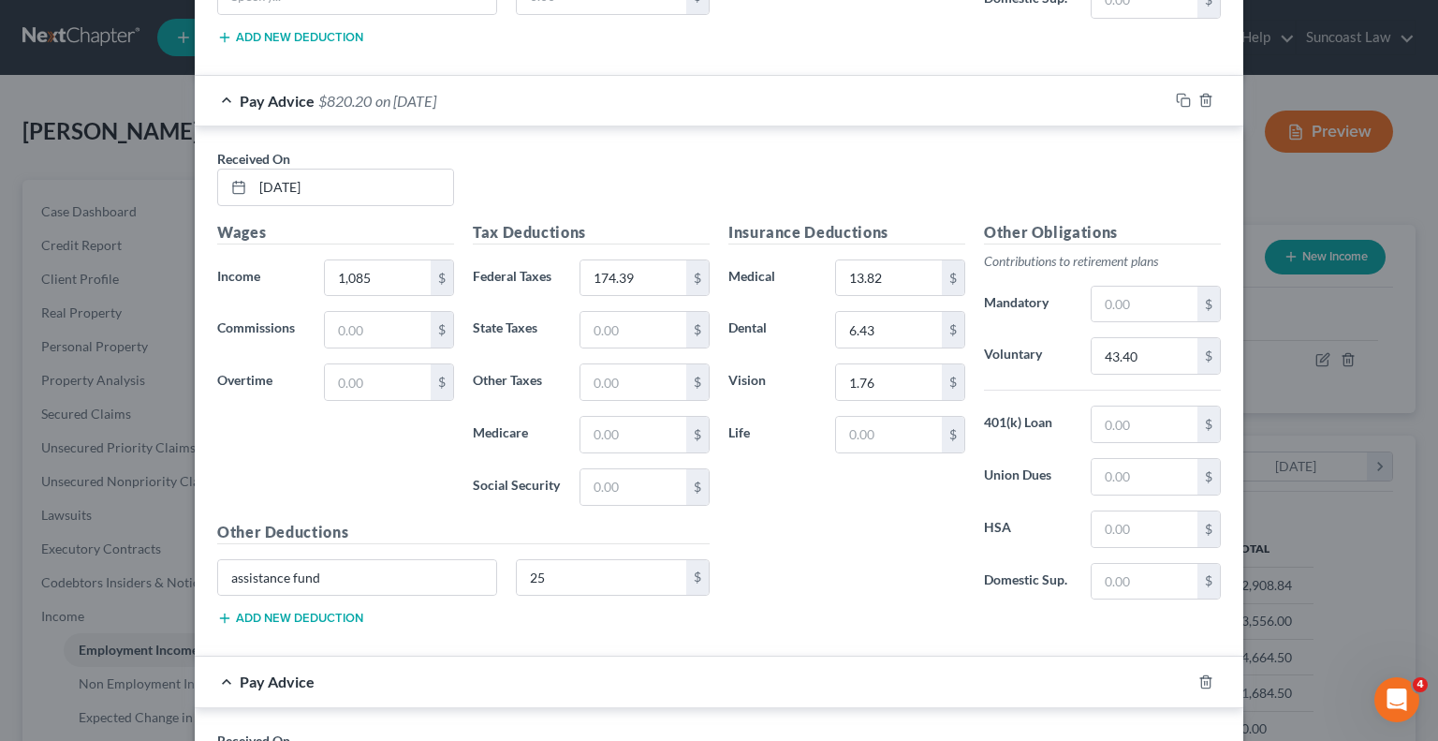
scroll to position [3685, 0]
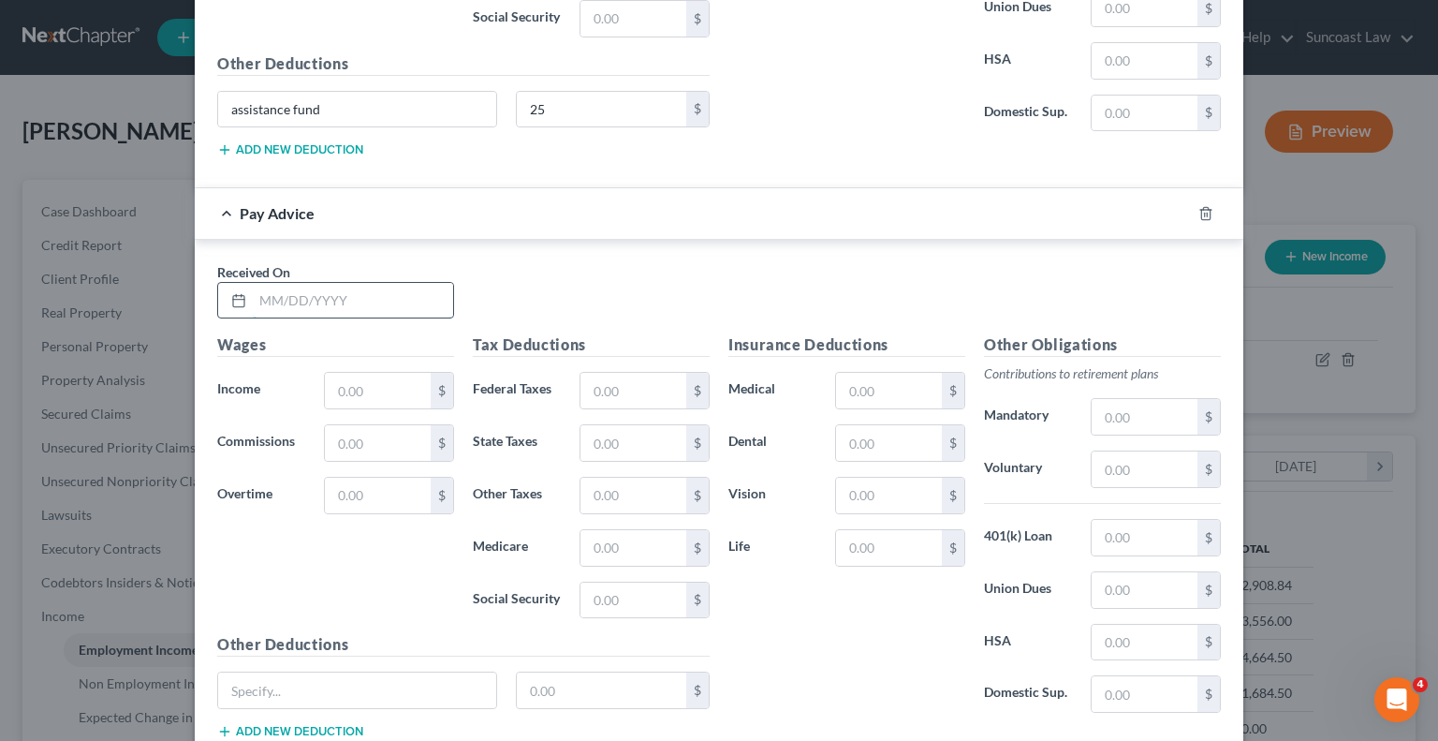
drag, startPoint x: 391, startPoint y: 293, endPoint x: 407, endPoint y: 269, distance: 29.1
click at [391, 293] on input "text" at bounding box center [353, 301] width 200 height 36
drag, startPoint x: 610, startPoint y: 362, endPoint x: 644, endPoint y: 361, distance: 34.7
click at [610, 373] on input "text" at bounding box center [634, 391] width 106 height 36
click at [914, 373] on input "text" at bounding box center [889, 391] width 106 height 36
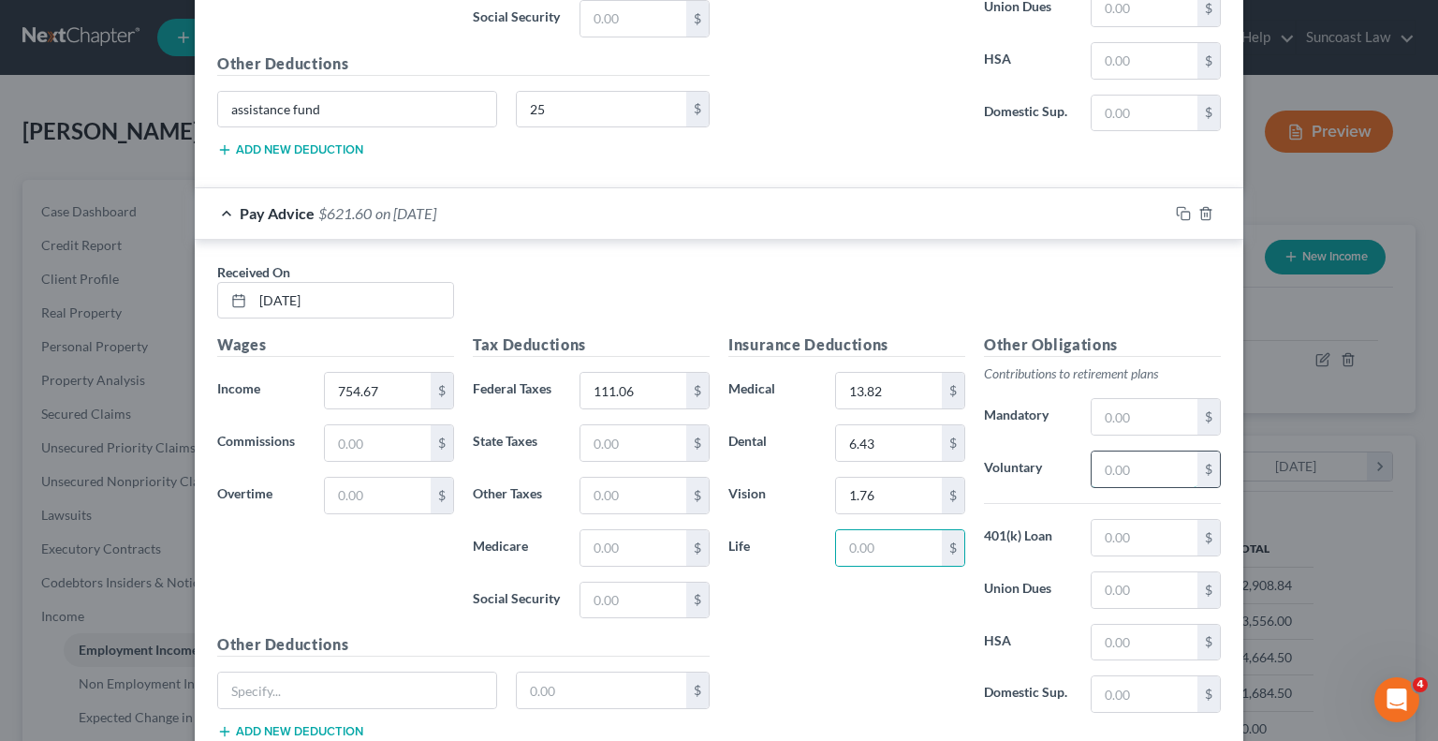
drag, startPoint x: 1138, startPoint y: 445, endPoint x: 1154, endPoint y: 435, distance: 18.5
click at [1138, 451] on input "text" at bounding box center [1145, 469] width 106 height 36
drag, startPoint x: 400, startPoint y: 674, endPoint x: 408, endPoint y: 669, distance: 10.1
click at [400, 673] on input "text" at bounding box center [357, 690] width 278 height 36
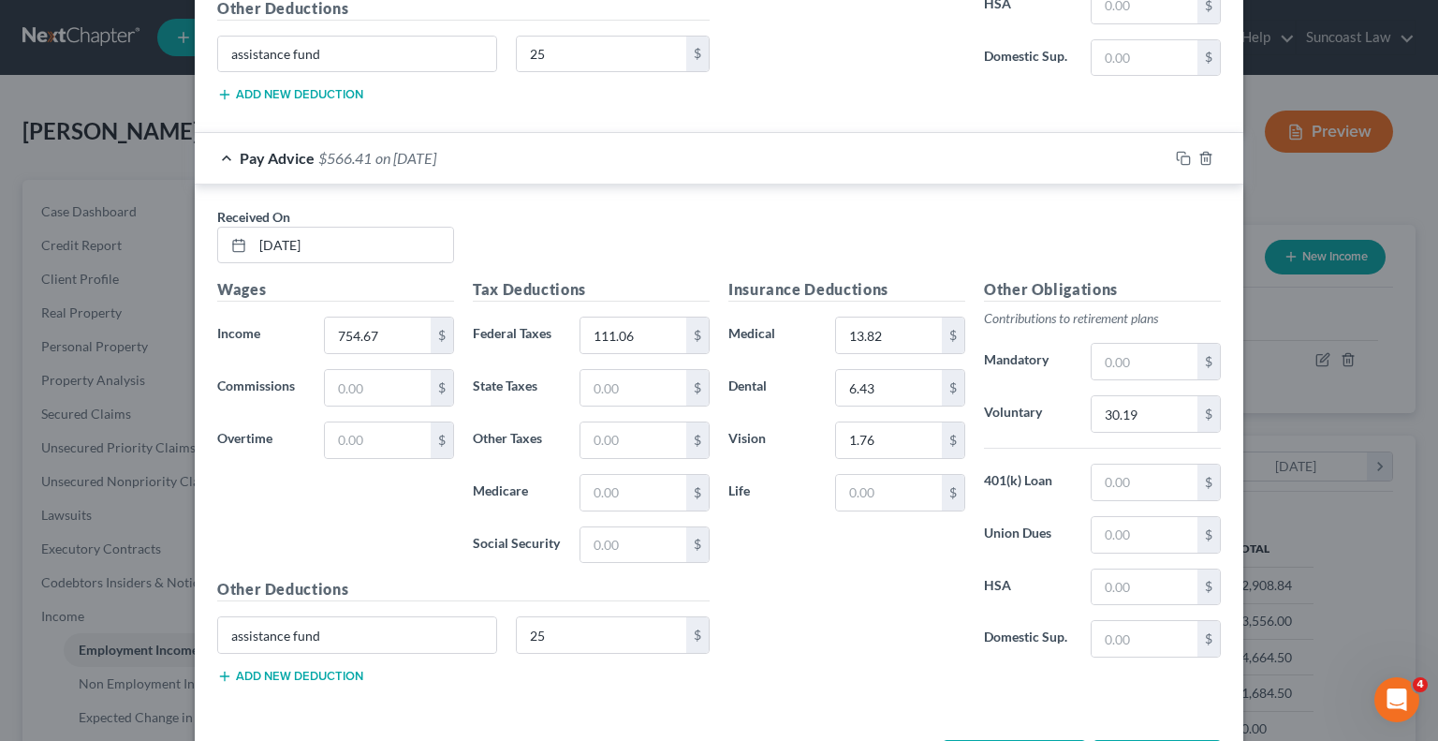
scroll to position [3795, 0]
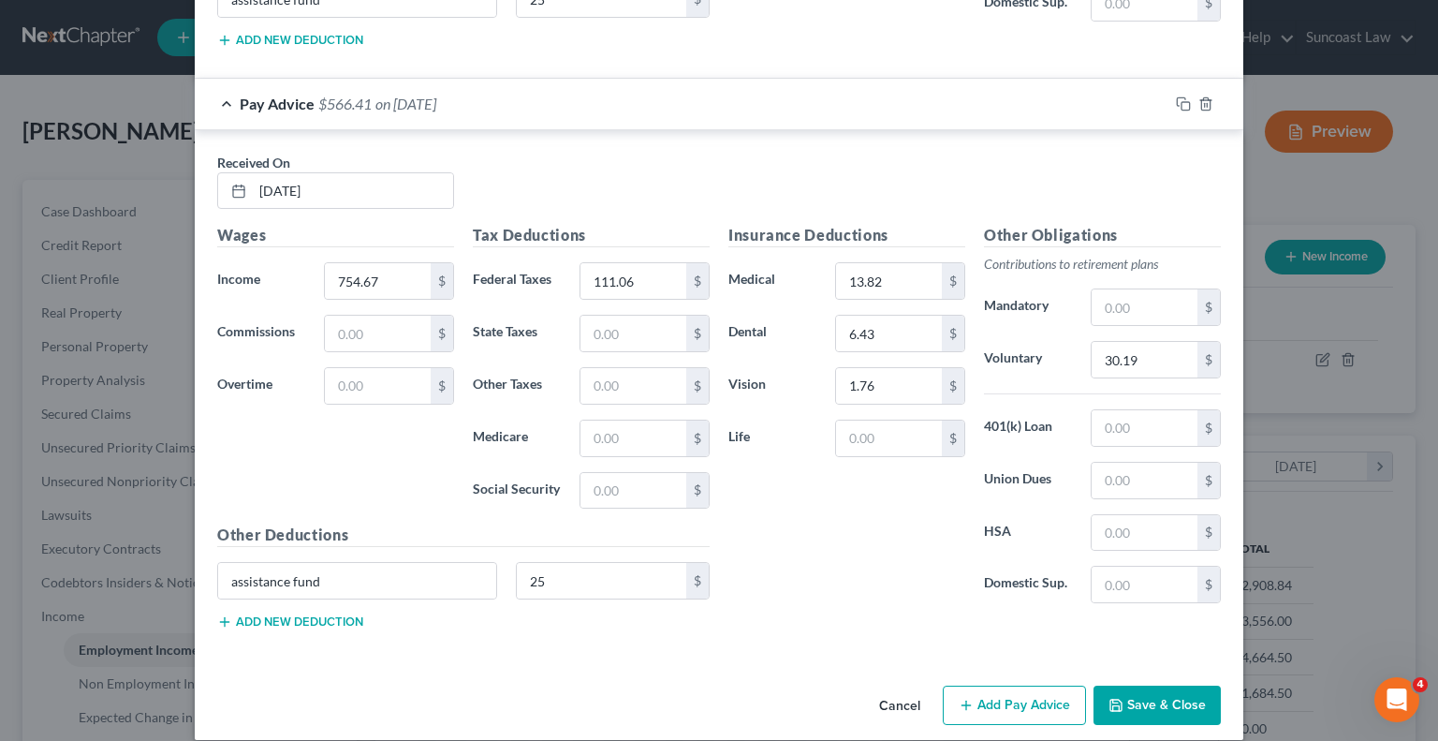
drag, startPoint x: 985, startPoint y: 682, endPoint x: 855, endPoint y: 629, distance: 140.3
click at [985, 685] on button "Add Pay Advice" at bounding box center [1014, 704] width 143 height 39
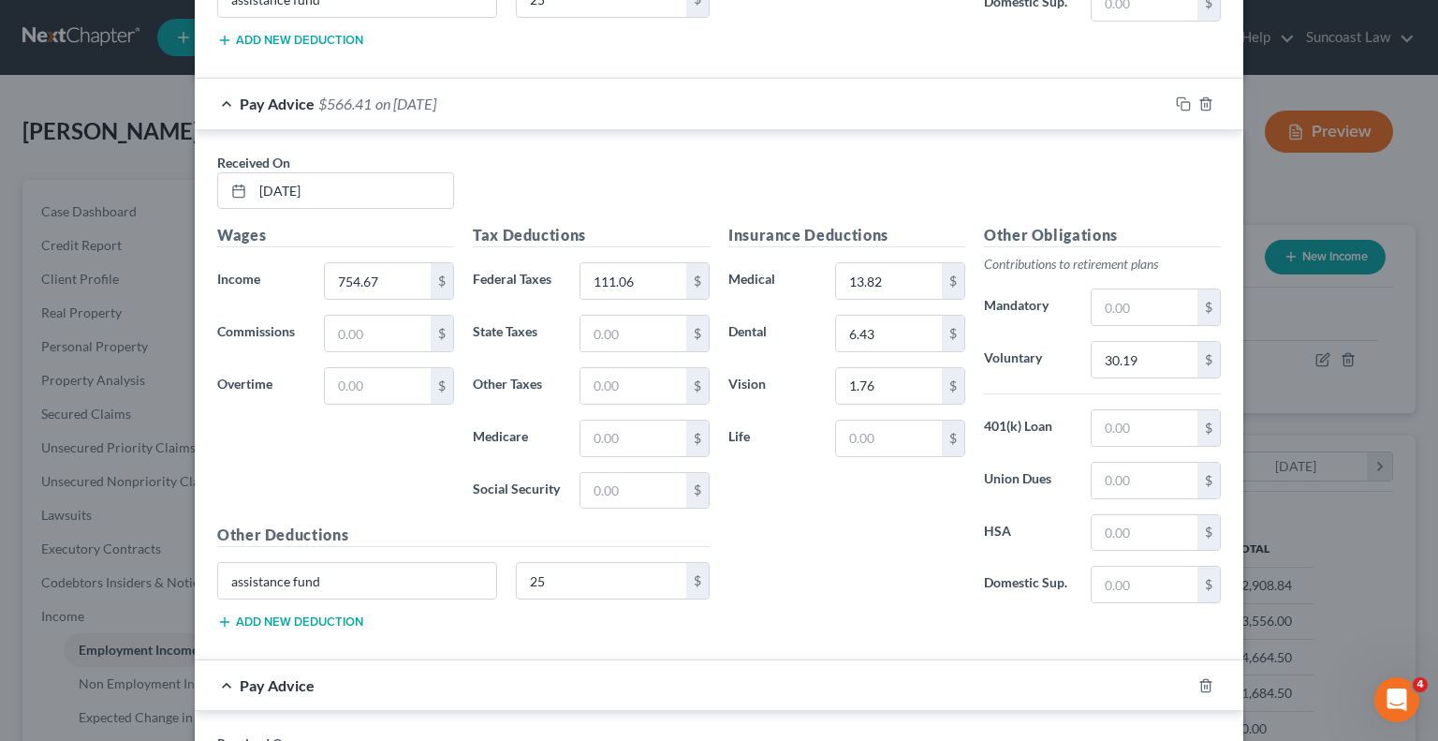
scroll to position [4169, 0]
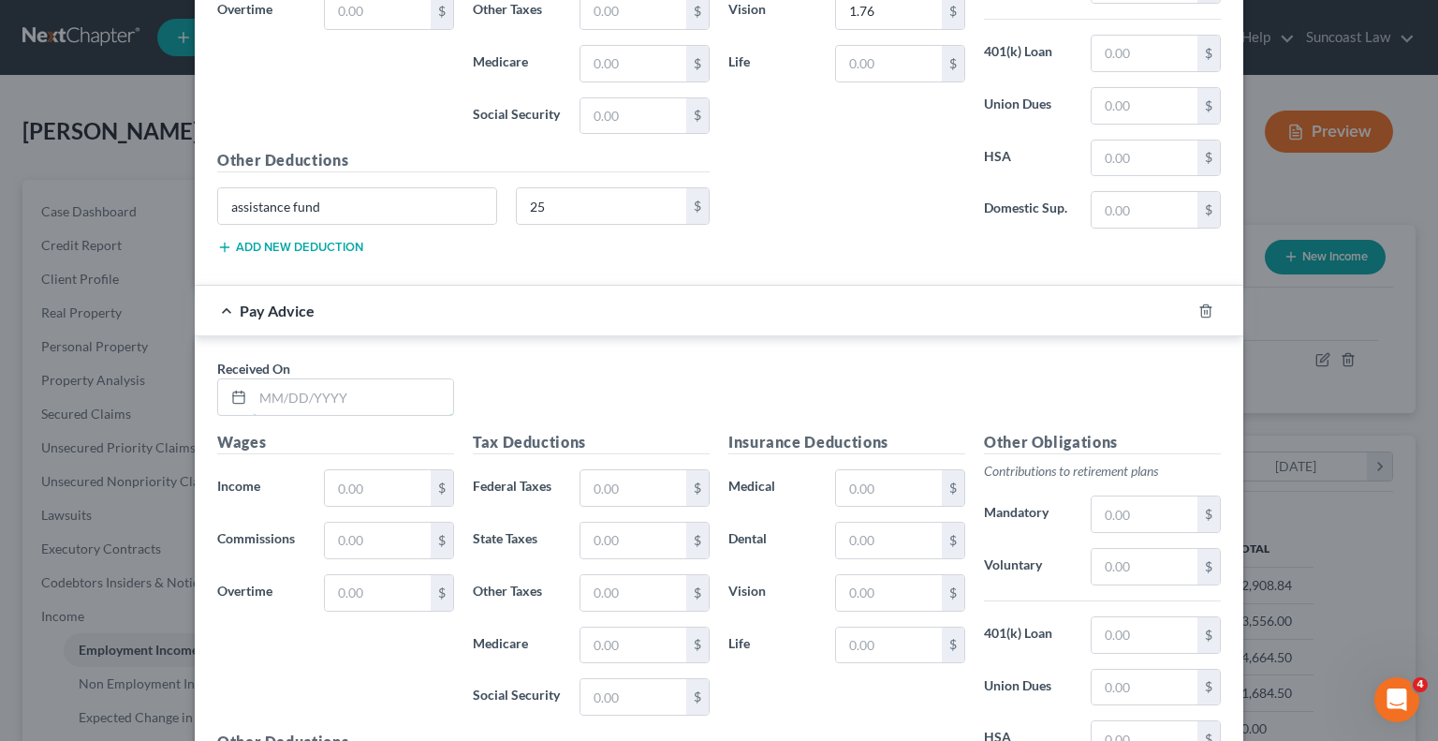
drag, startPoint x: 316, startPoint y: 387, endPoint x: 411, endPoint y: 287, distance: 138.4
click at [316, 387] on input "text" at bounding box center [353, 397] width 200 height 36
drag, startPoint x: 625, startPoint y: 456, endPoint x: 661, endPoint y: 454, distance: 35.6
click at [625, 470] on input "text" at bounding box center [634, 488] width 106 height 36
click at [876, 470] on input "text" at bounding box center [889, 488] width 106 height 36
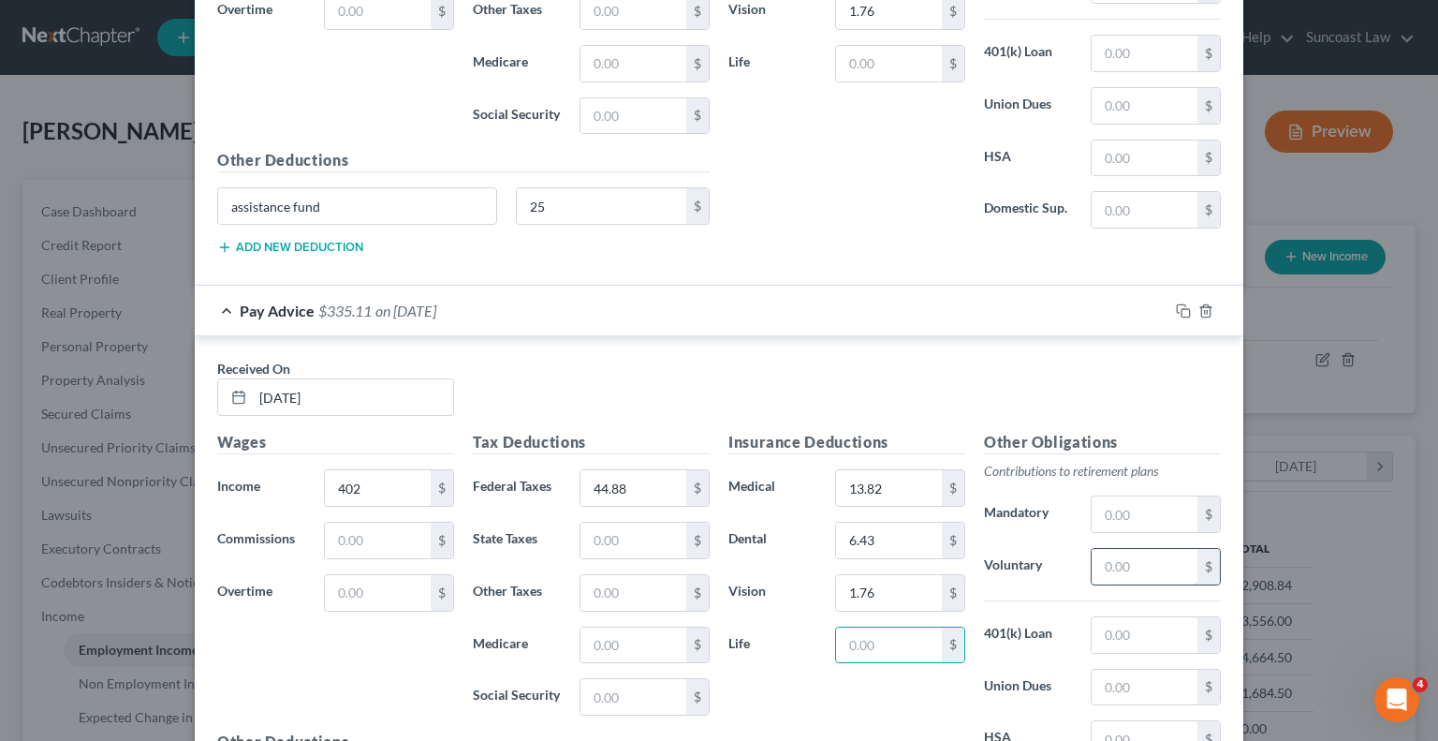
click at [1141, 553] on input "text" at bounding box center [1145, 567] width 106 height 36
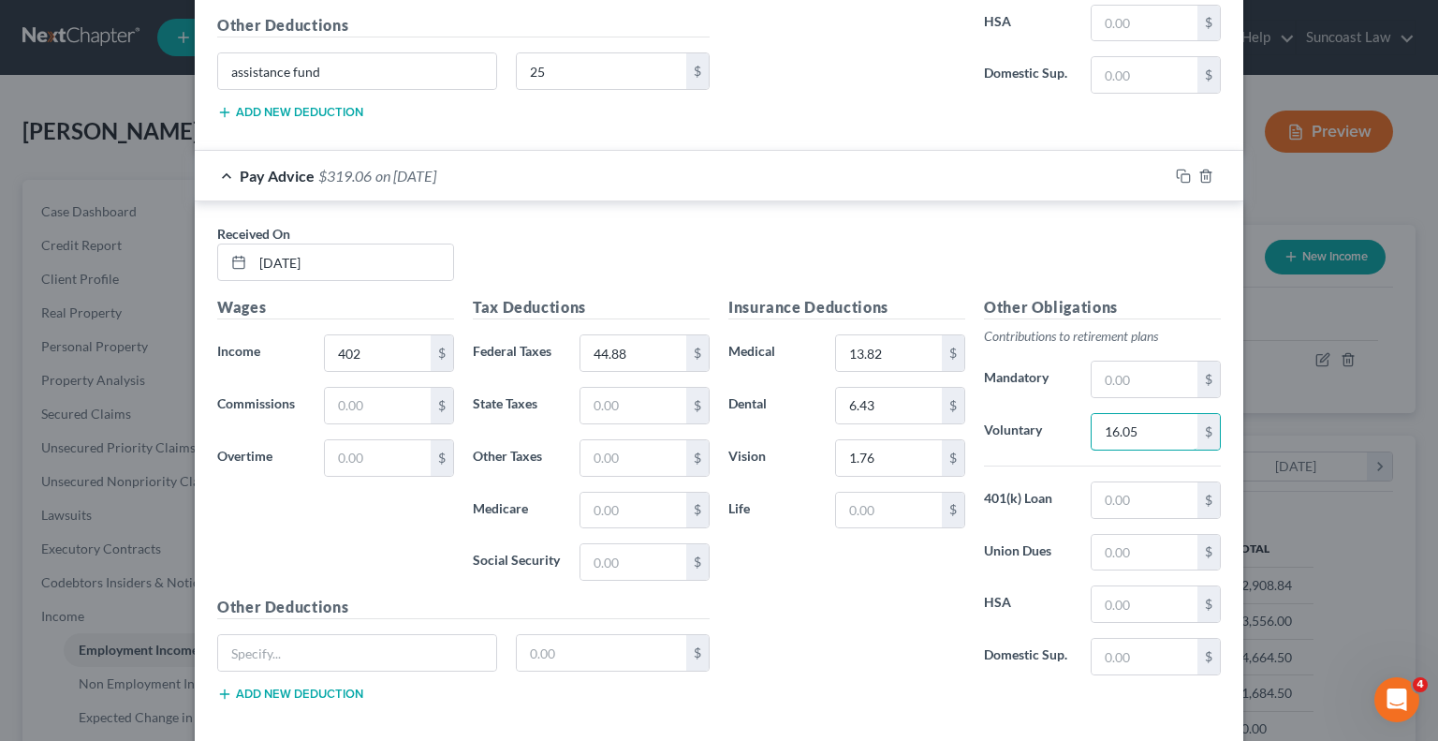
scroll to position [4263, 0]
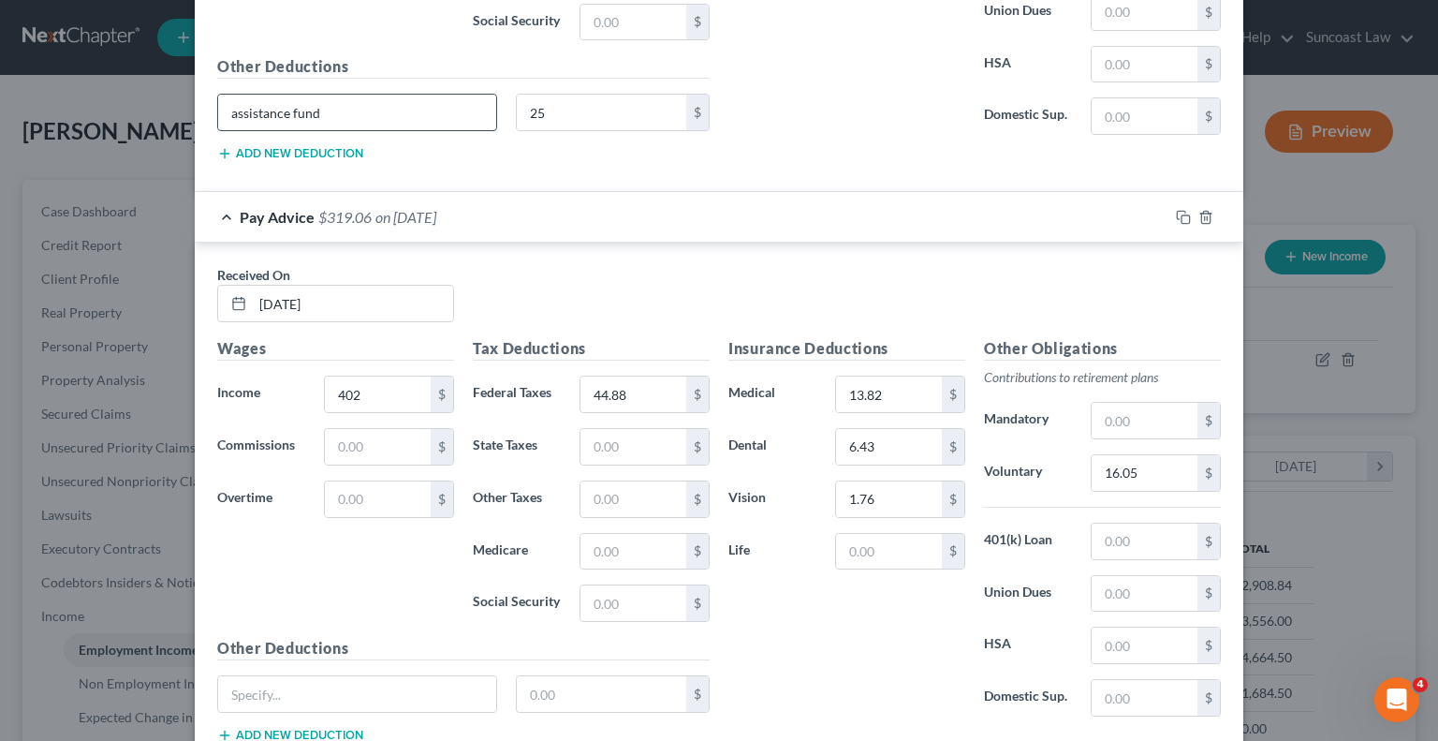
drag, startPoint x: 356, startPoint y: 100, endPoint x: 213, endPoint y: 78, distance: 144.1
click at [218, 95] on input "assistance fund" at bounding box center [357, 113] width 278 height 36
click at [381, 677] on input "text" at bounding box center [357, 694] width 278 height 36
paste input "assistance fund"
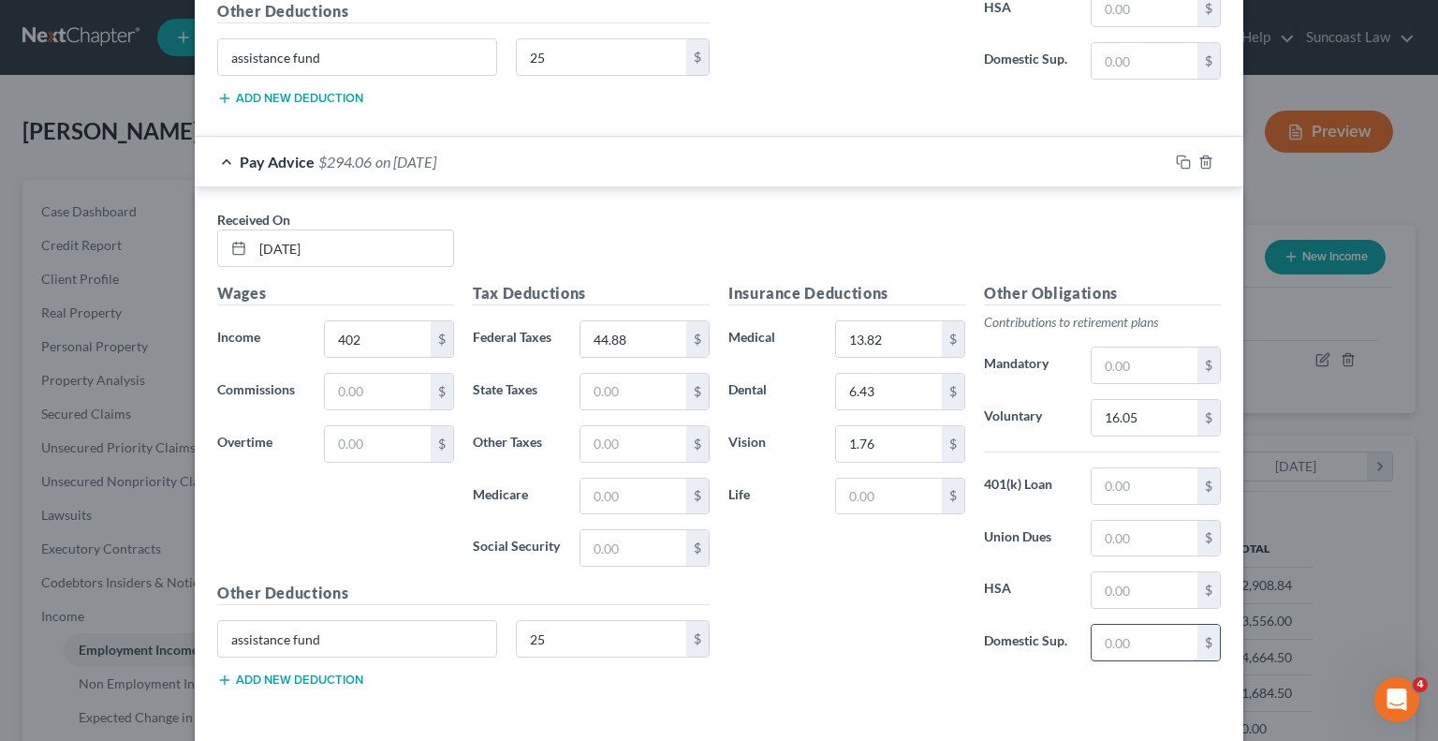
scroll to position [4374, 0]
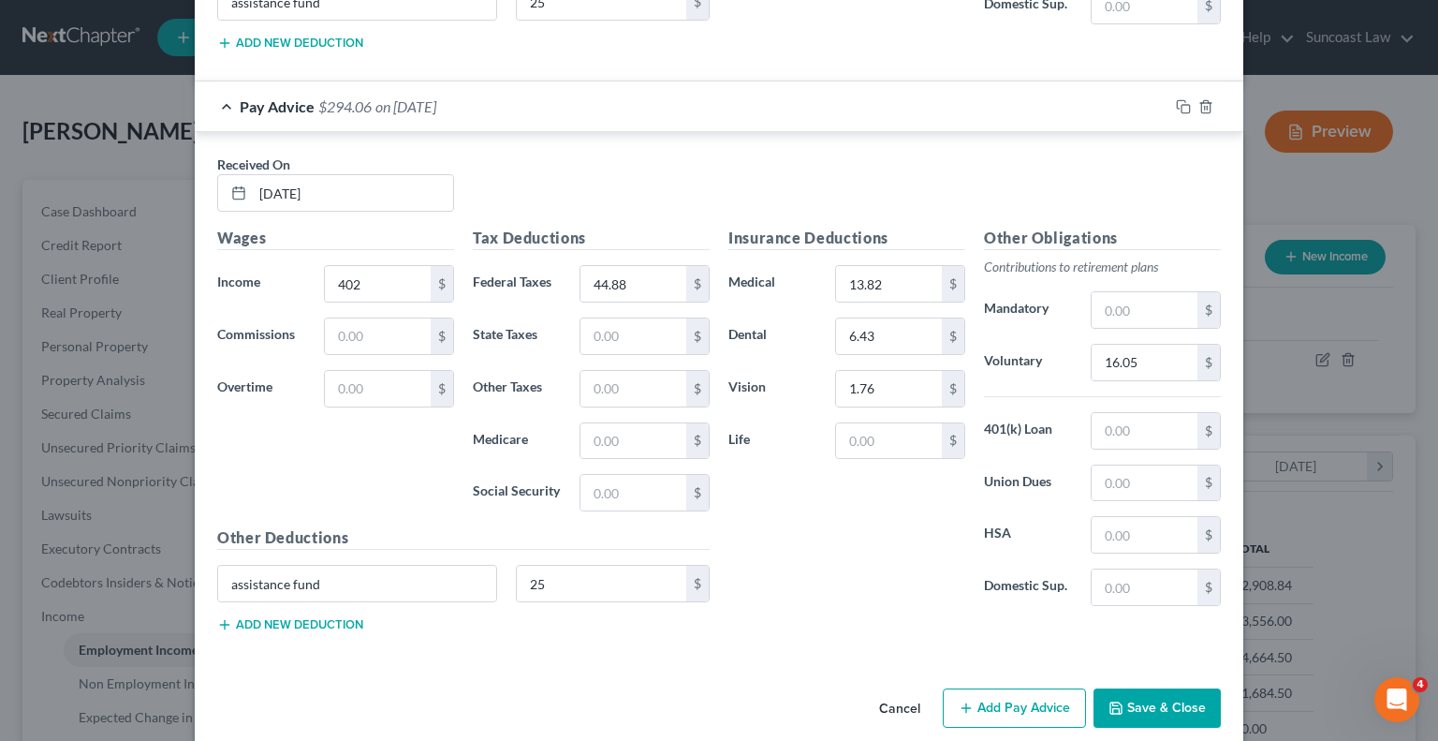
click at [1027, 688] on button "Add Pay Advice" at bounding box center [1014, 707] width 143 height 39
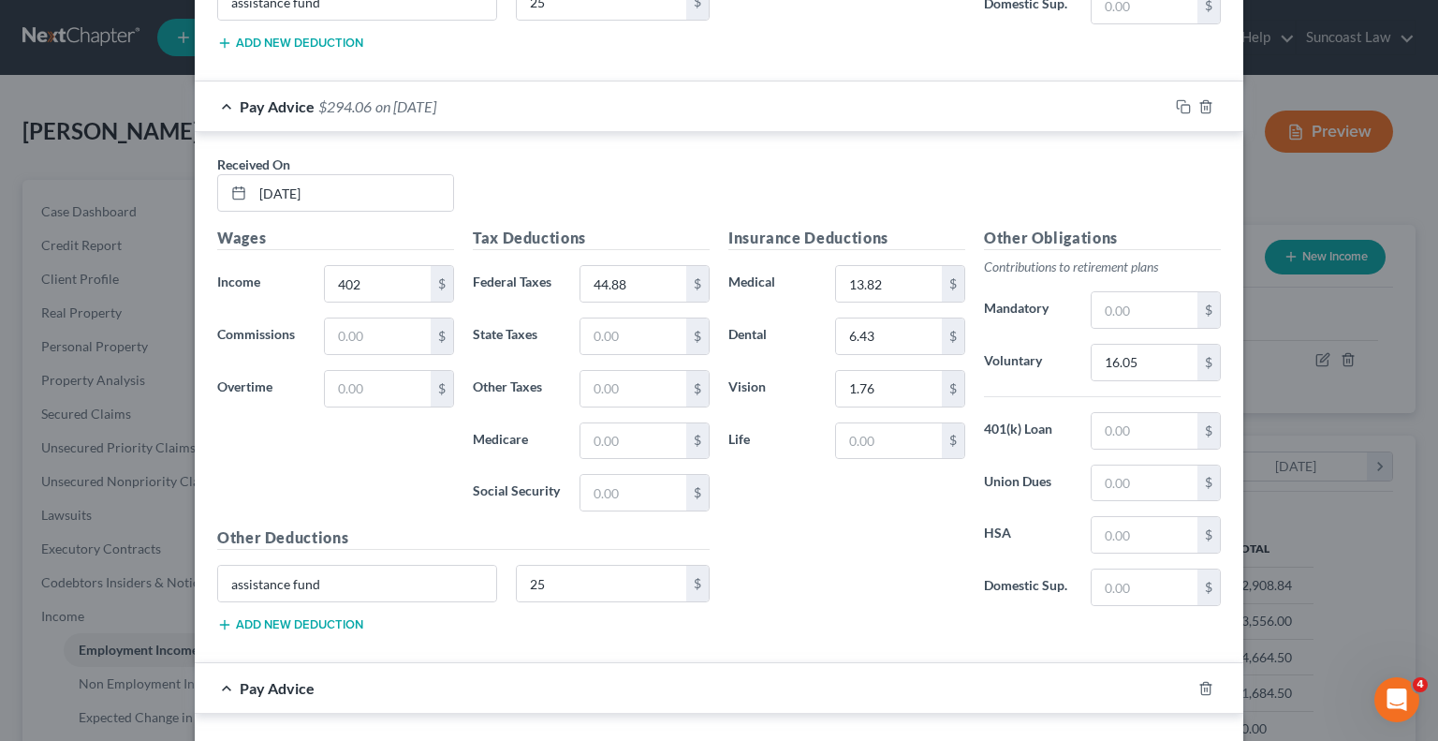
scroll to position [4842, 0]
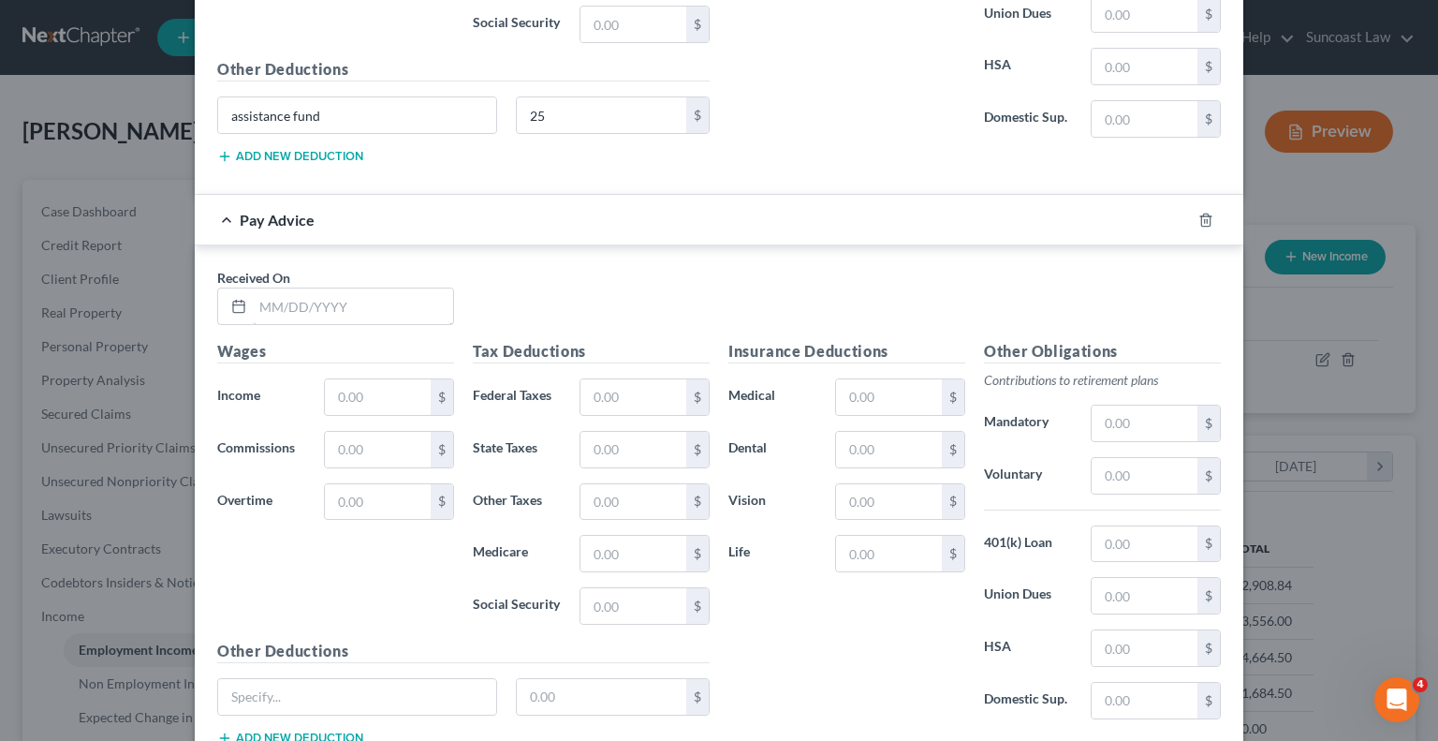
drag, startPoint x: 380, startPoint y: 287, endPoint x: 425, endPoint y: 259, distance: 53.0
click at [380, 288] on input "text" at bounding box center [353, 306] width 200 height 36
drag, startPoint x: 616, startPoint y: 375, endPoint x: 631, endPoint y: 375, distance: 15.0
click at [616, 379] on input "text" at bounding box center [634, 397] width 106 height 36
click at [865, 379] on input "text" at bounding box center [889, 397] width 106 height 36
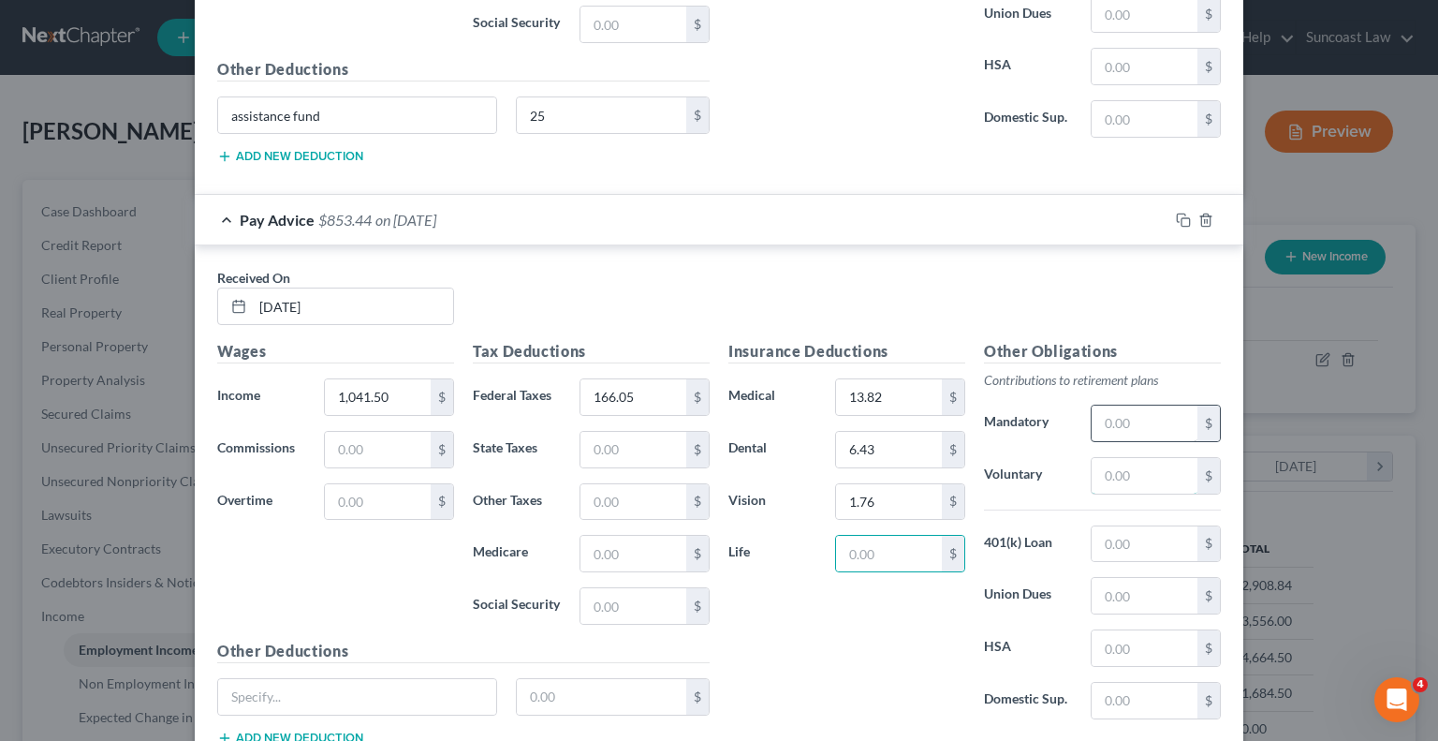
drag, startPoint x: 1146, startPoint y: 435, endPoint x: 1151, endPoint y: 380, distance: 55.4
click at [1145, 458] on input "text" at bounding box center [1145, 476] width 106 height 36
click at [445, 679] on input "text" at bounding box center [357, 697] width 278 height 36
paste input "assistance fund"
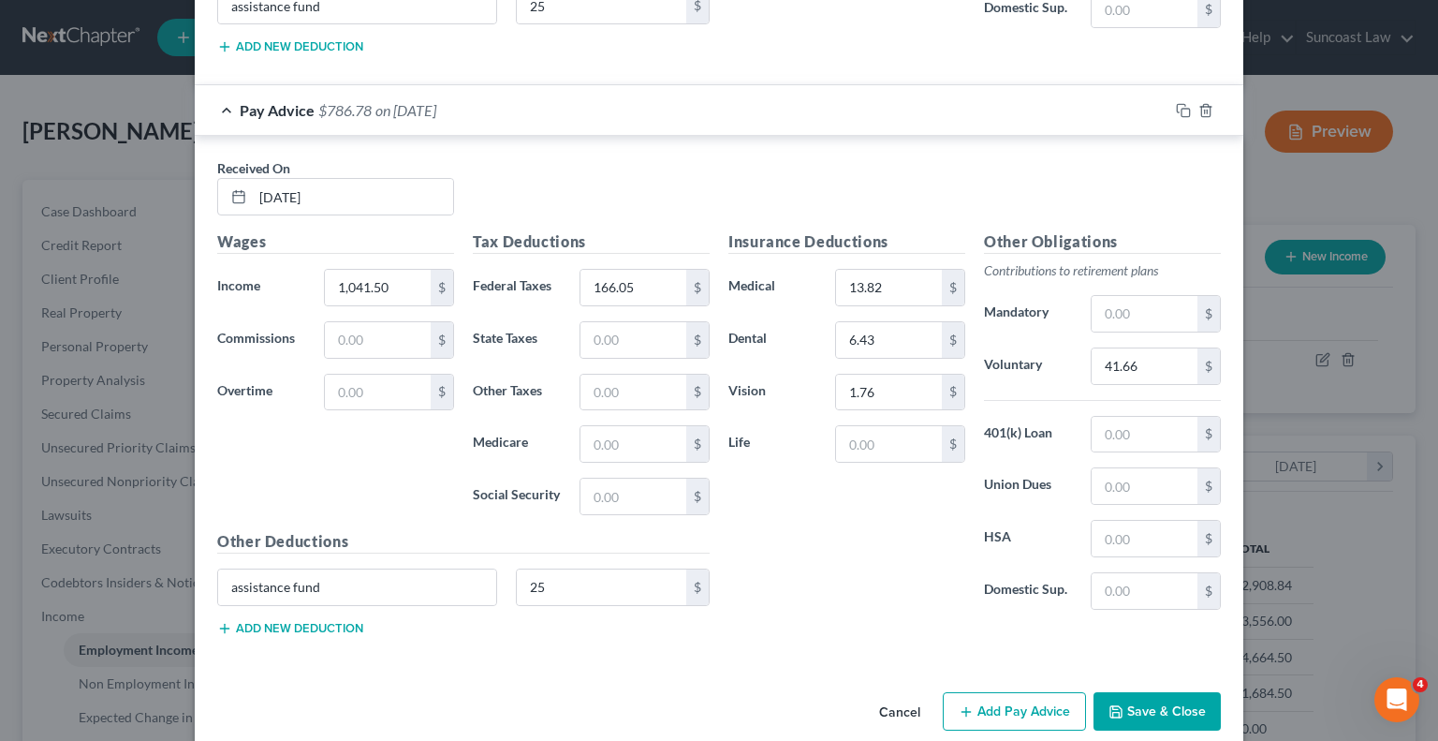
click at [990, 692] on button "Add Pay Advice" at bounding box center [1014, 711] width 143 height 39
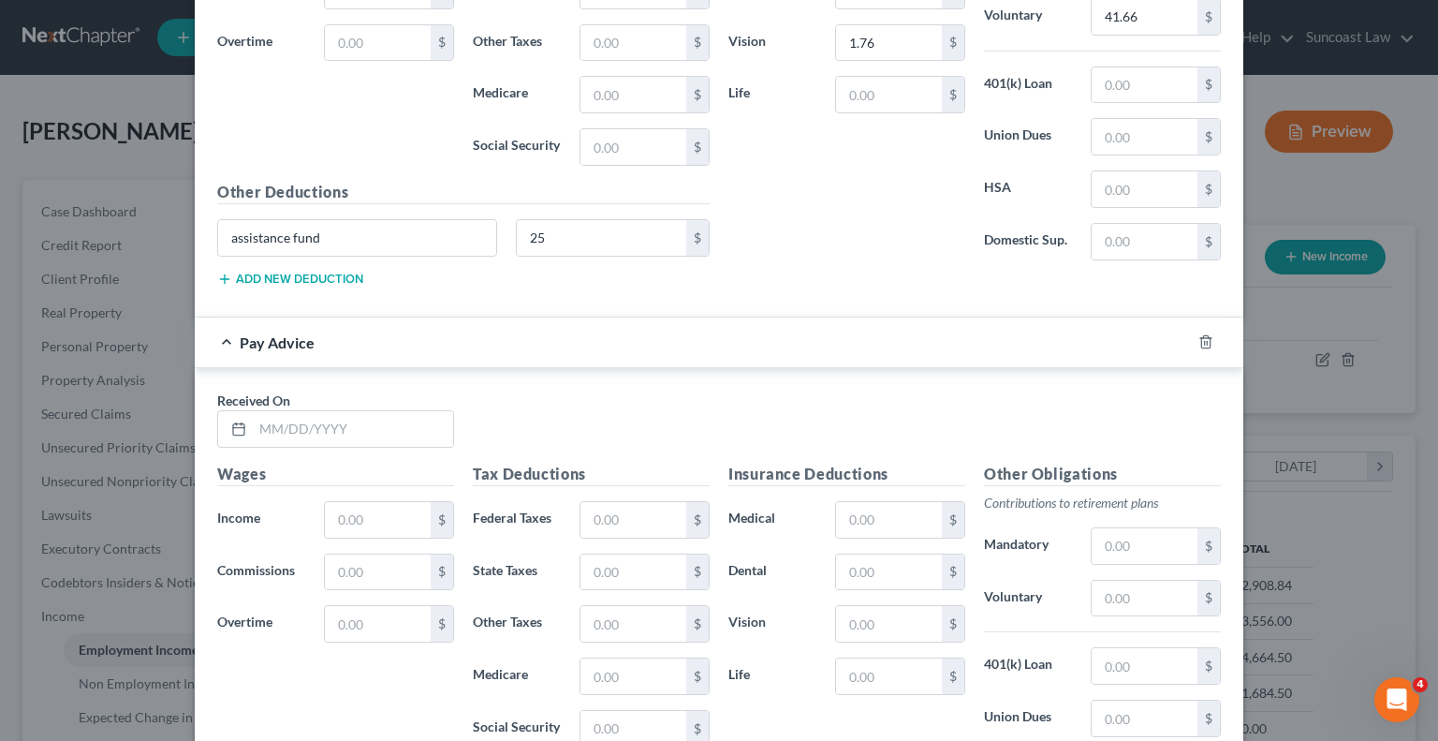
scroll to position [5326, 0]
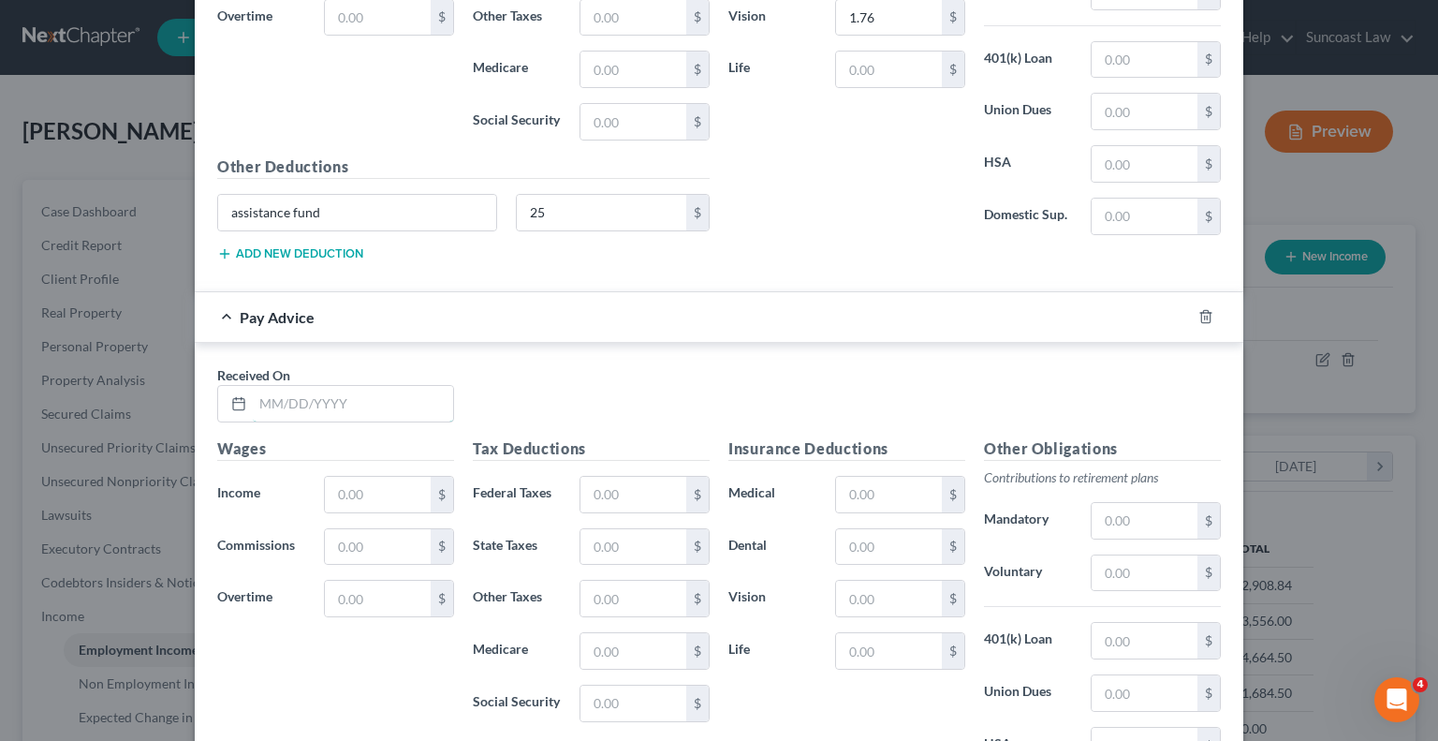
drag, startPoint x: 339, startPoint y: 386, endPoint x: 495, endPoint y: 145, distance: 287.0
click at [339, 386] on input "text" at bounding box center [353, 404] width 200 height 36
drag, startPoint x: 610, startPoint y: 454, endPoint x: 646, endPoint y: 474, distance: 40.7
click at [610, 477] on input "text" at bounding box center [634, 495] width 106 height 36
drag, startPoint x: 876, startPoint y: 466, endPoint x: 949, endPoint y: 461, distance: 73.2
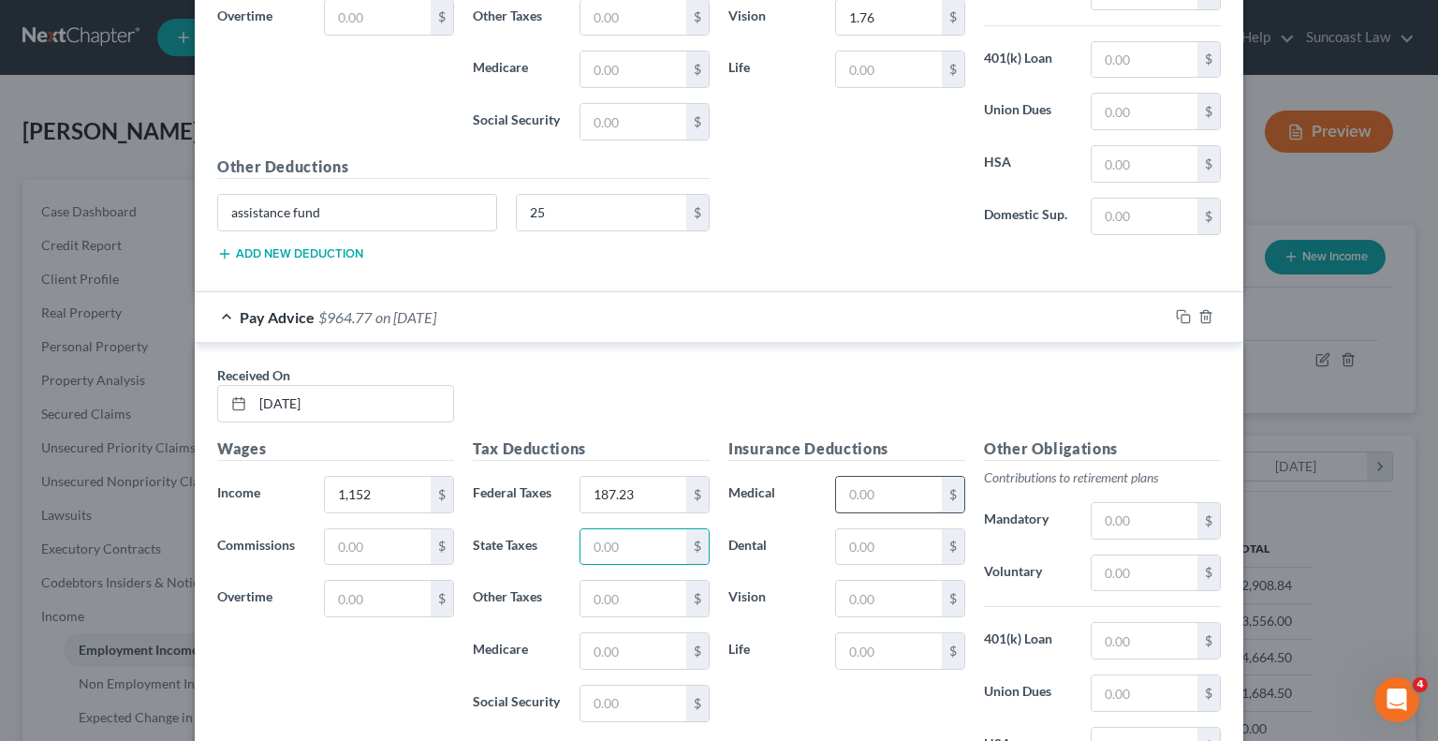
click at [876, 477] on input "text" at bounding box center [889, 495] width 106 height 36
click at [1146, 555] on input "text" at bounding box center [1145, 573] width 106 height 36
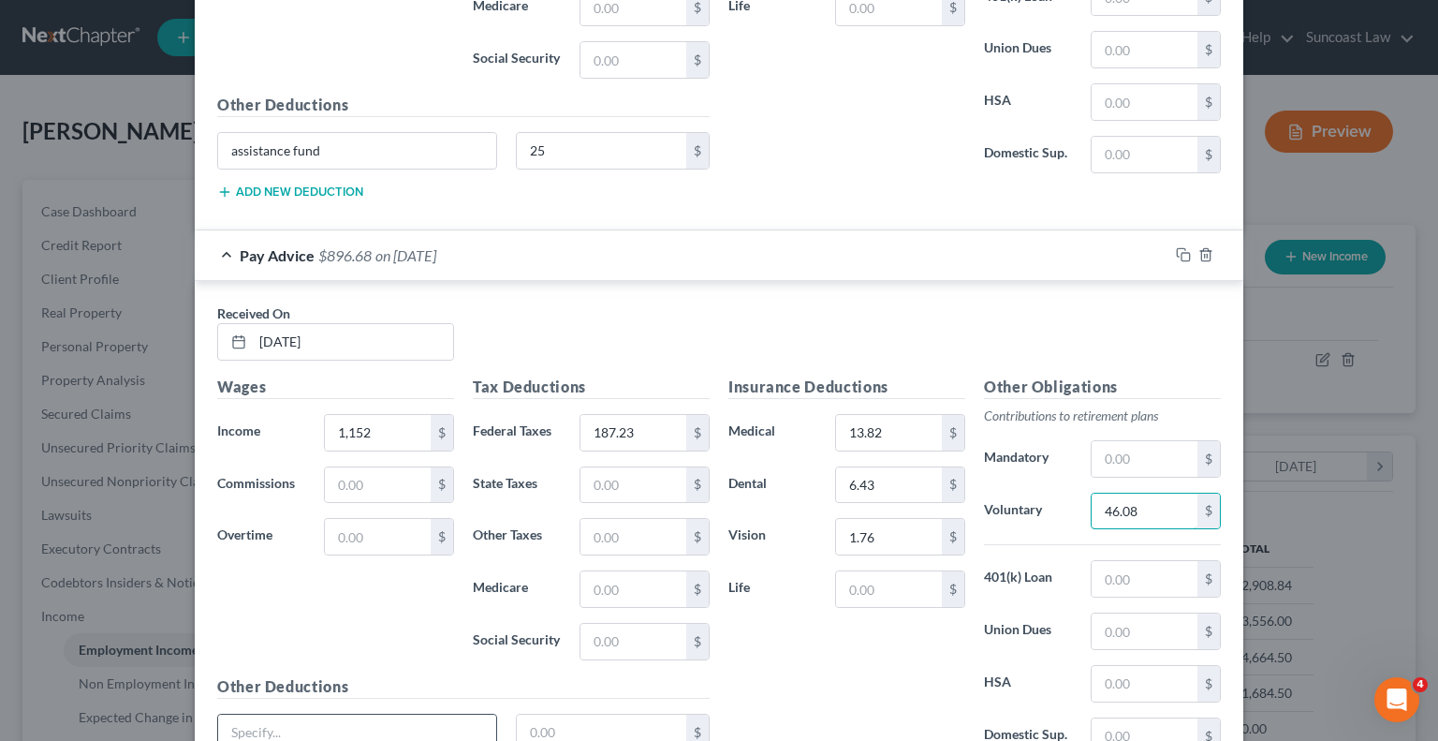
scroll to position [5419, 0]
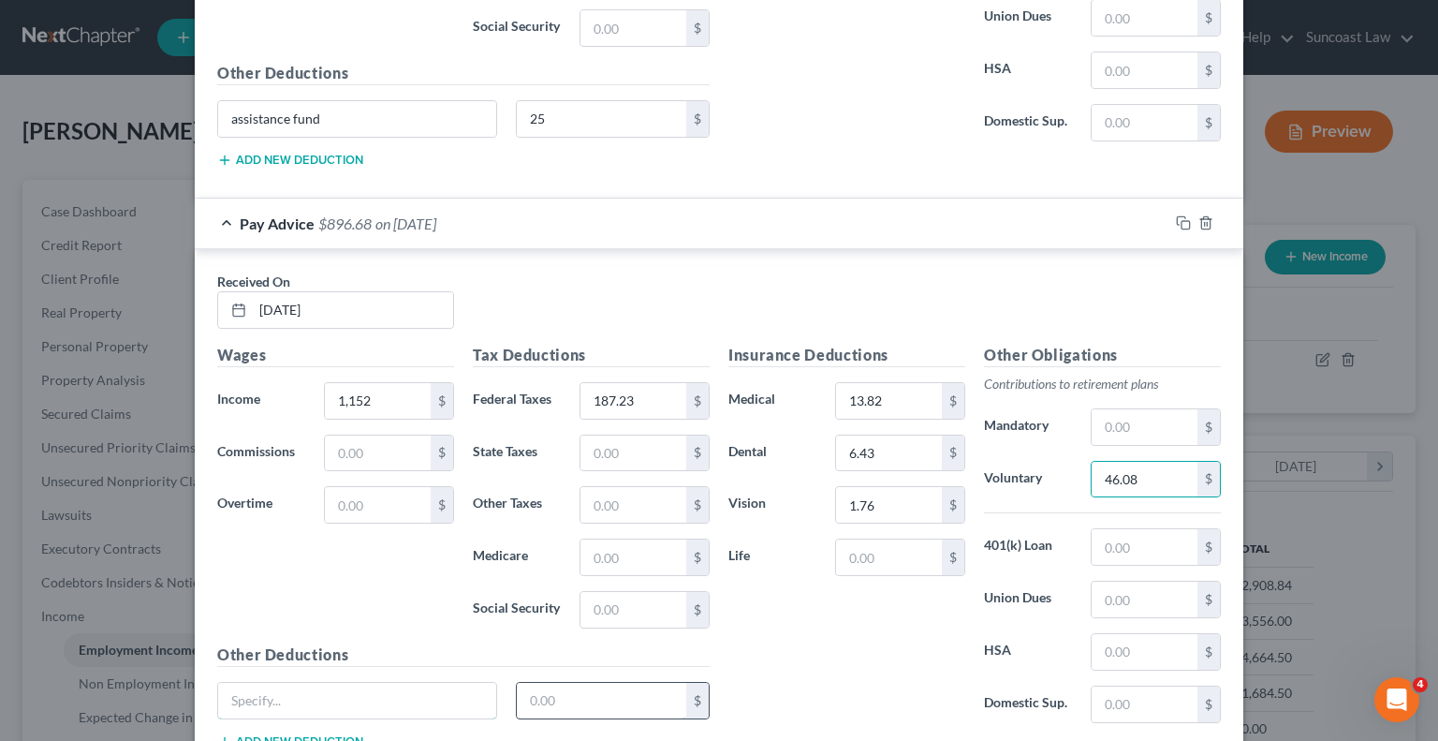
click at [284, 683] on input "text" at bounding box center [357, 701] width 278 height 36
paste input "assistance fund"
drag, startPoint x: 609, startPoint y: 677, endPoint x: 847, endPoint y: 467, distance: 317.8
click at [609, 683] on input "text" at bounding box center [602, 701] width 170 height 36
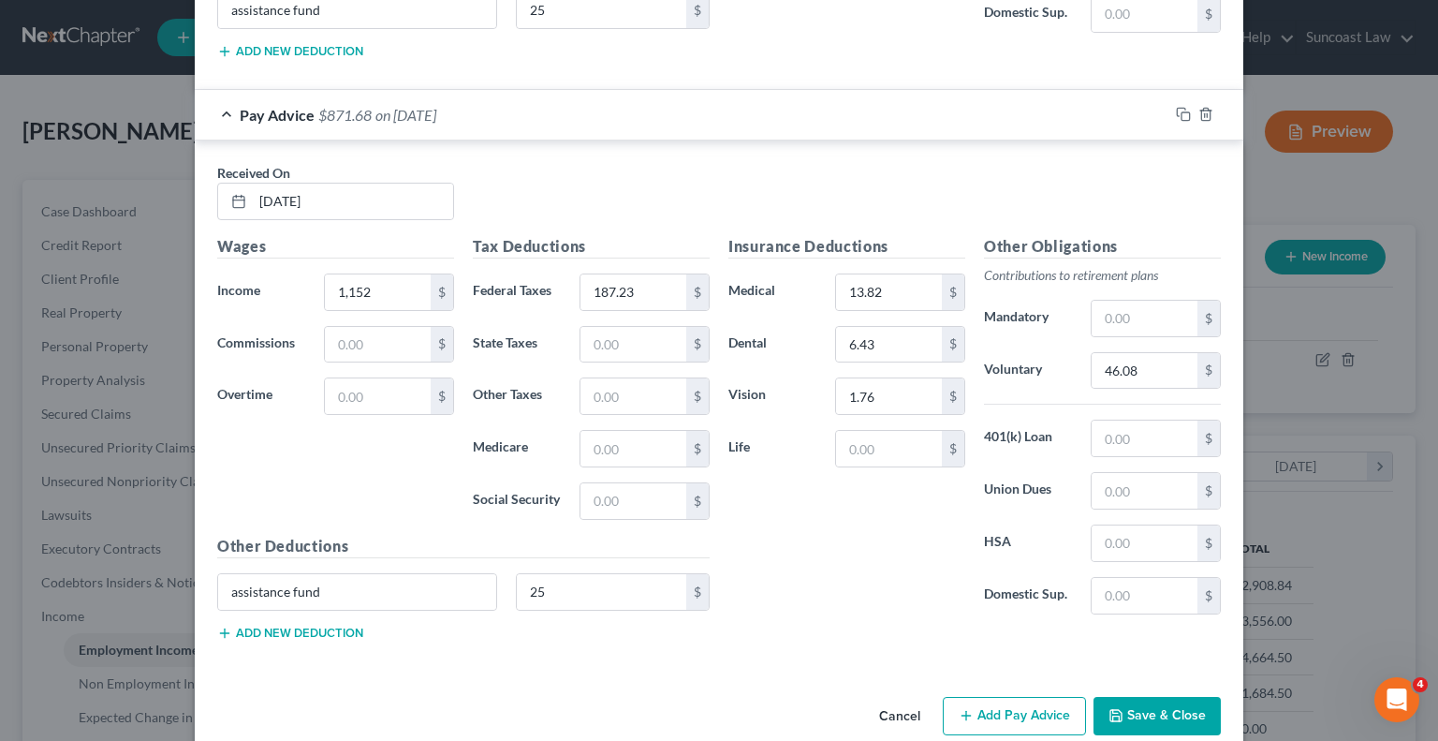
scroll to position [5529, 0]
click at [1034, 696] on button "Add Pay Advice" at bounding box center [1014, 715] width 143 height 39
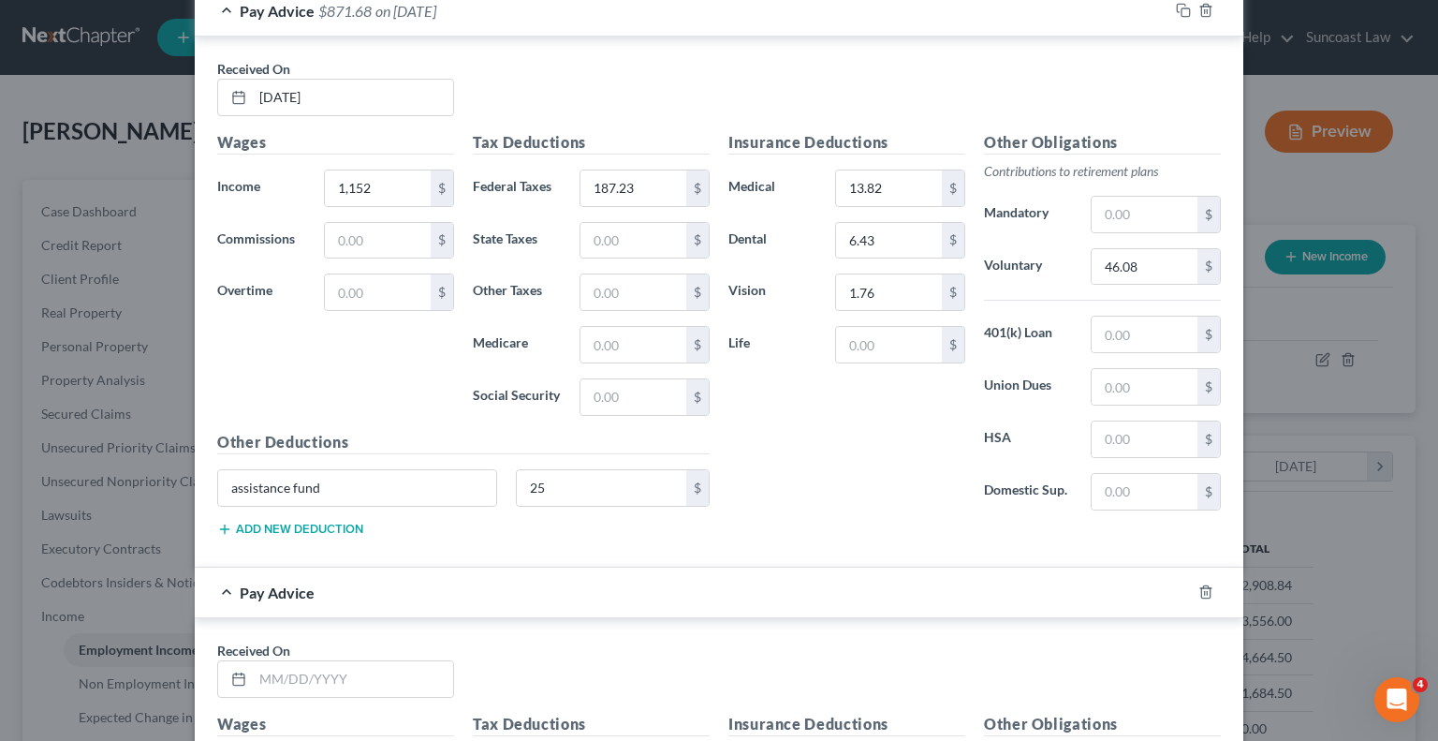
scroll to position [5904, 0]
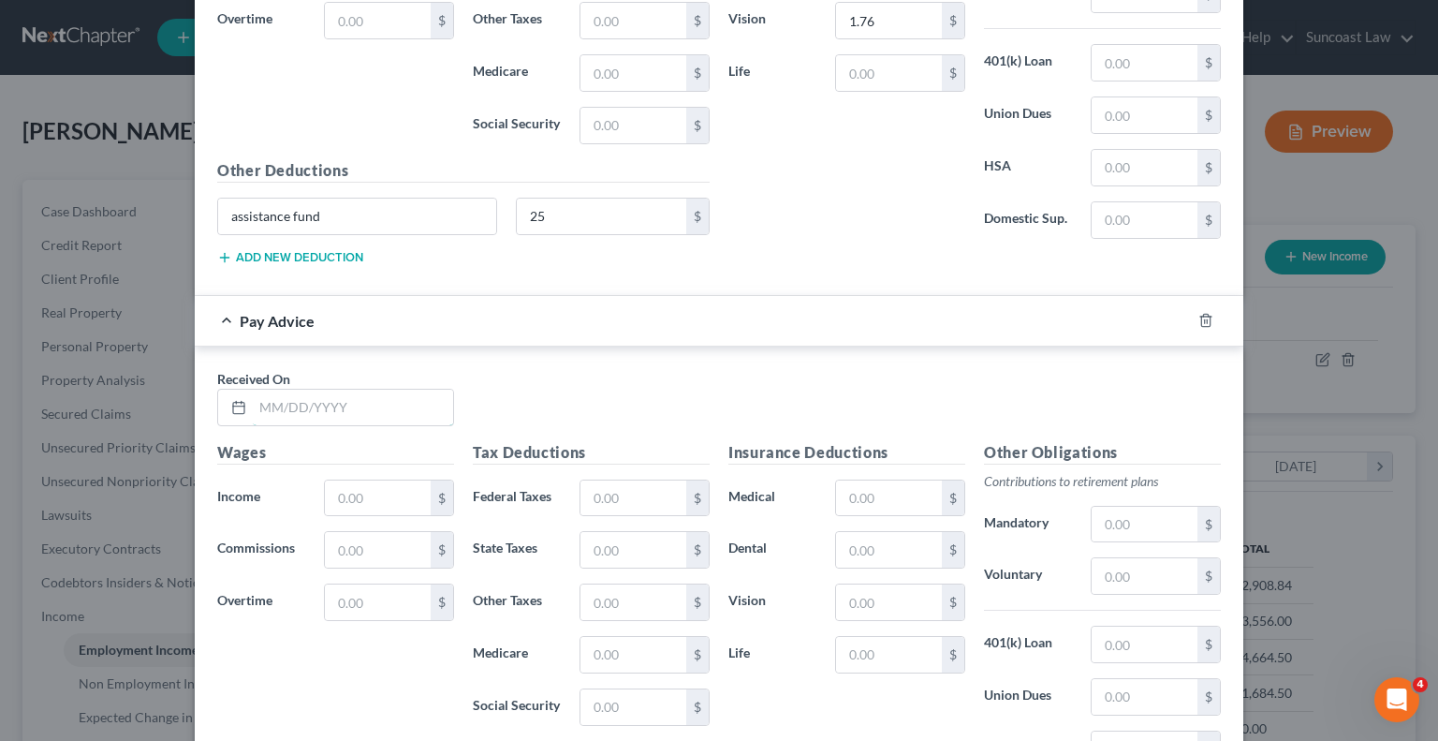
drag, startPoint x: 370, startPoint y: 370, endPoint x: 494, endPoint y: 157, distance: 246.3
click at [370, 390] on input "text" at bounding box center [353, 408] width 200 height 36
drag, startPoint x: 655, startPoint y: 464, endPoint x: 707, endPoint y: 460, distance: 51.7
click at [655, 480] on input "text" at bounding box center [634, 498] width 106 height 36
drag, startPoint x: 876, startPoint y: 455, endPoint x: 895, endPoint y: 426, distance: 34.5
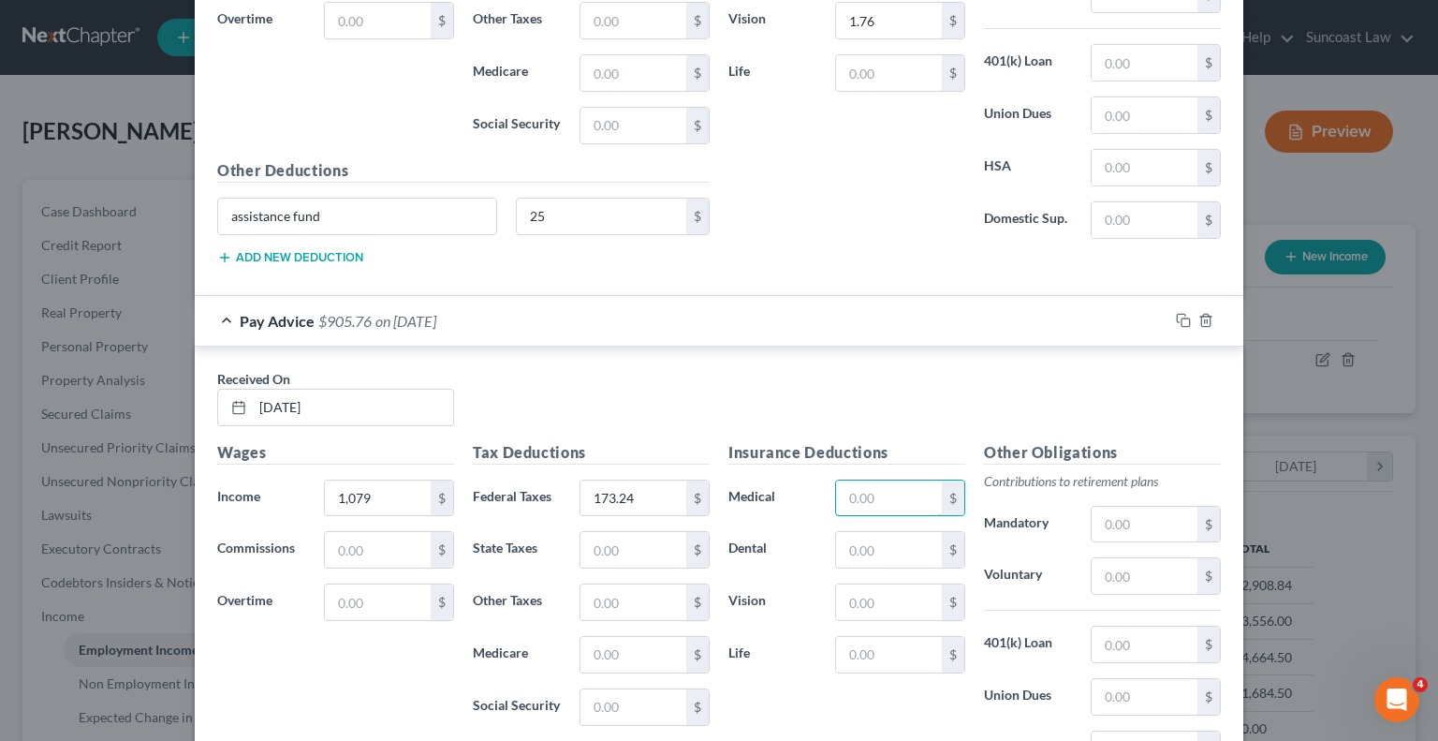
click at [876, 480] on input "text" at bounding box center [889, 498] width 106 height 36
drag, startPoint x: 867, startPoint y: 569, endPoint x: 916, endPoint y: 550, distance: 52.5
click at [867, 584] on input "text" at bounding box center [889, 602] width 106 height 36
click at [1092, 558] on input "text" at bounding box center [1145, 576] width 106 height 36
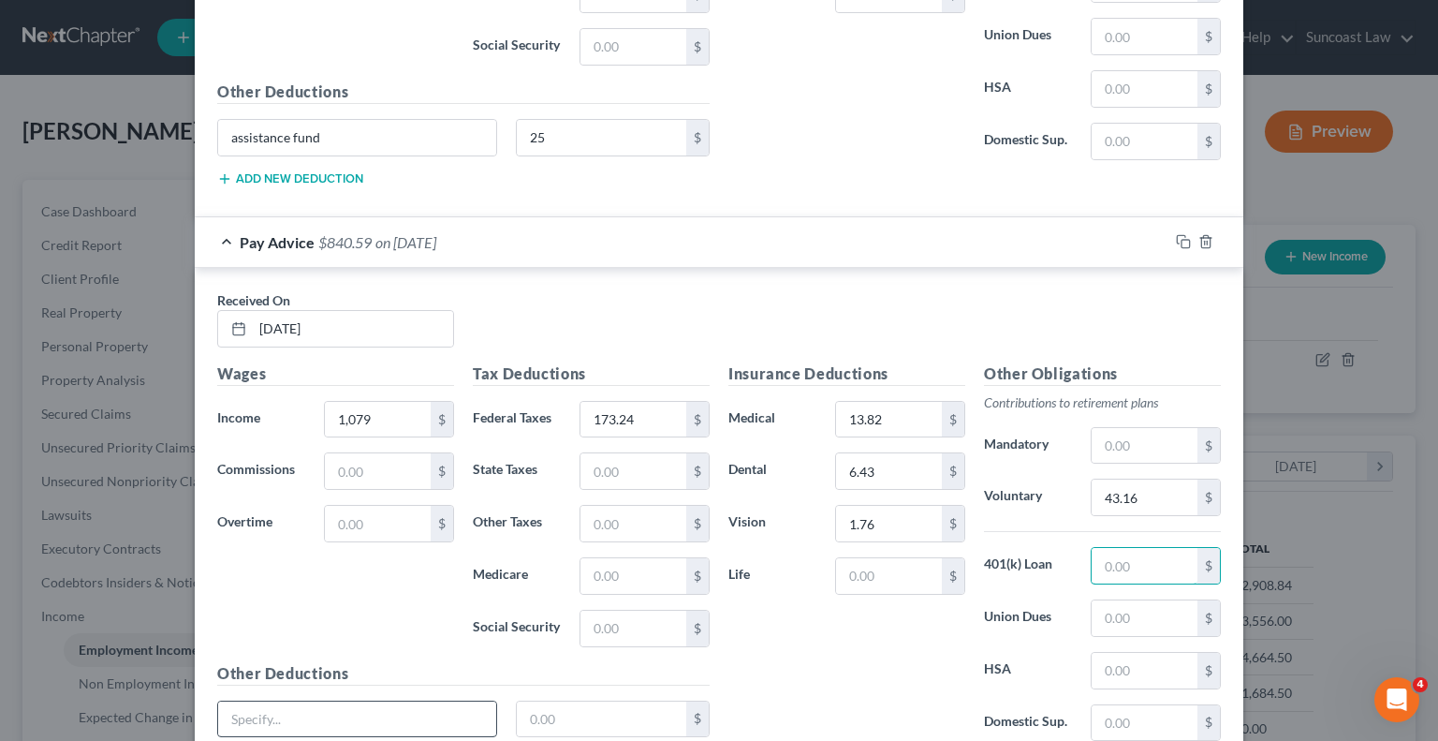
scroll to position [6091, 0]
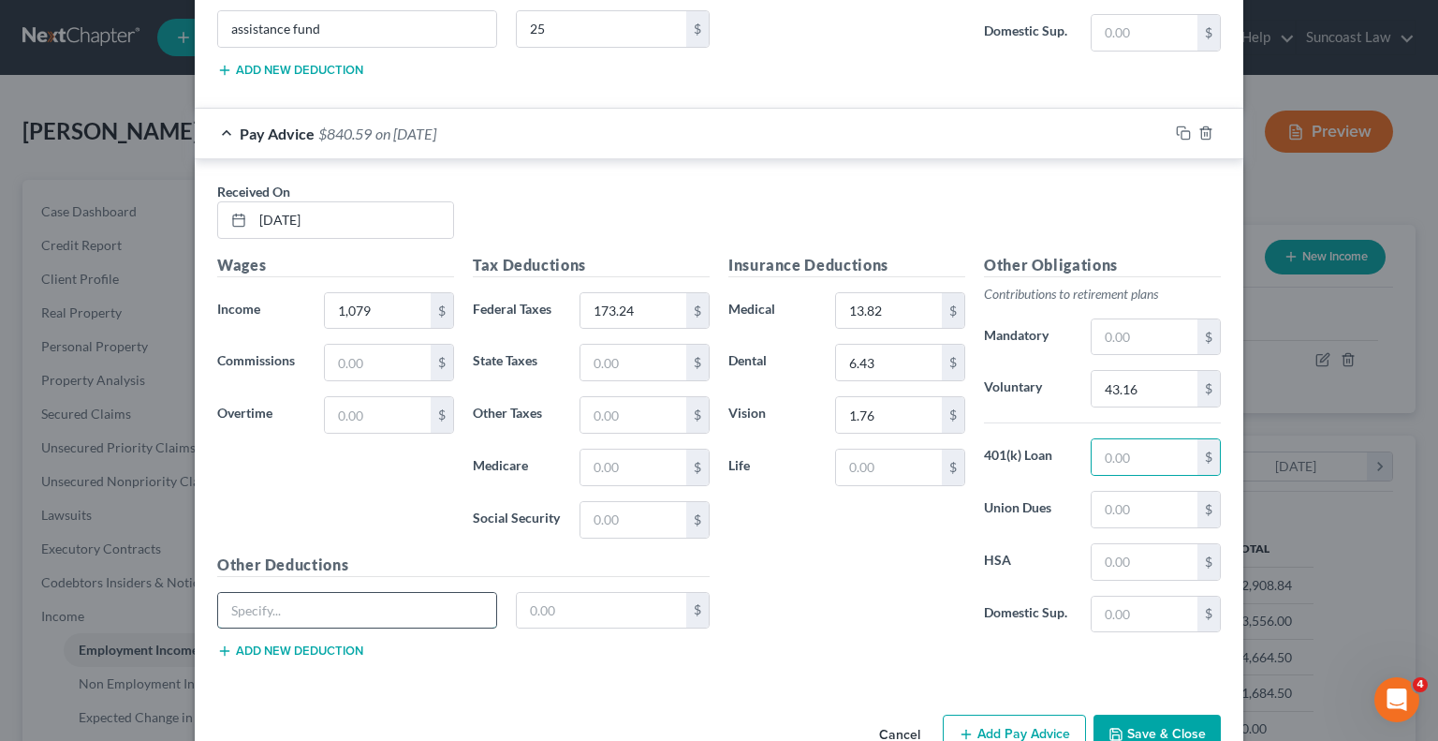
click at [318, 593] on input "text" at bounding box center [357, 611] width 278 height 36
paste input "assistance fund"
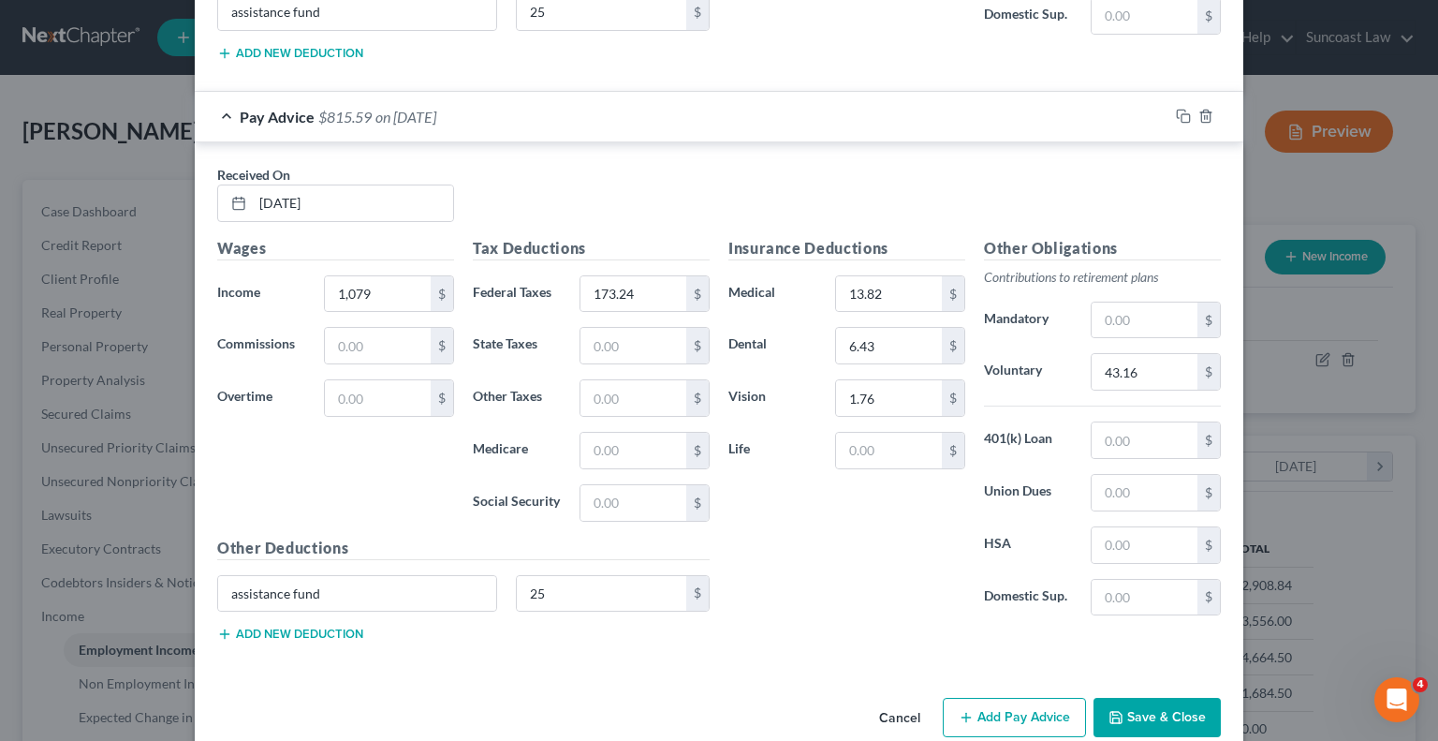
drag, startPoint x: 1018, startPoint y: 688, endPoint x: 640, endPoint y: 501, distance: 422.1
click at [1018, 698] on button "Add Pay Advice" at bounding box center [1014, 717] width 143 height 39
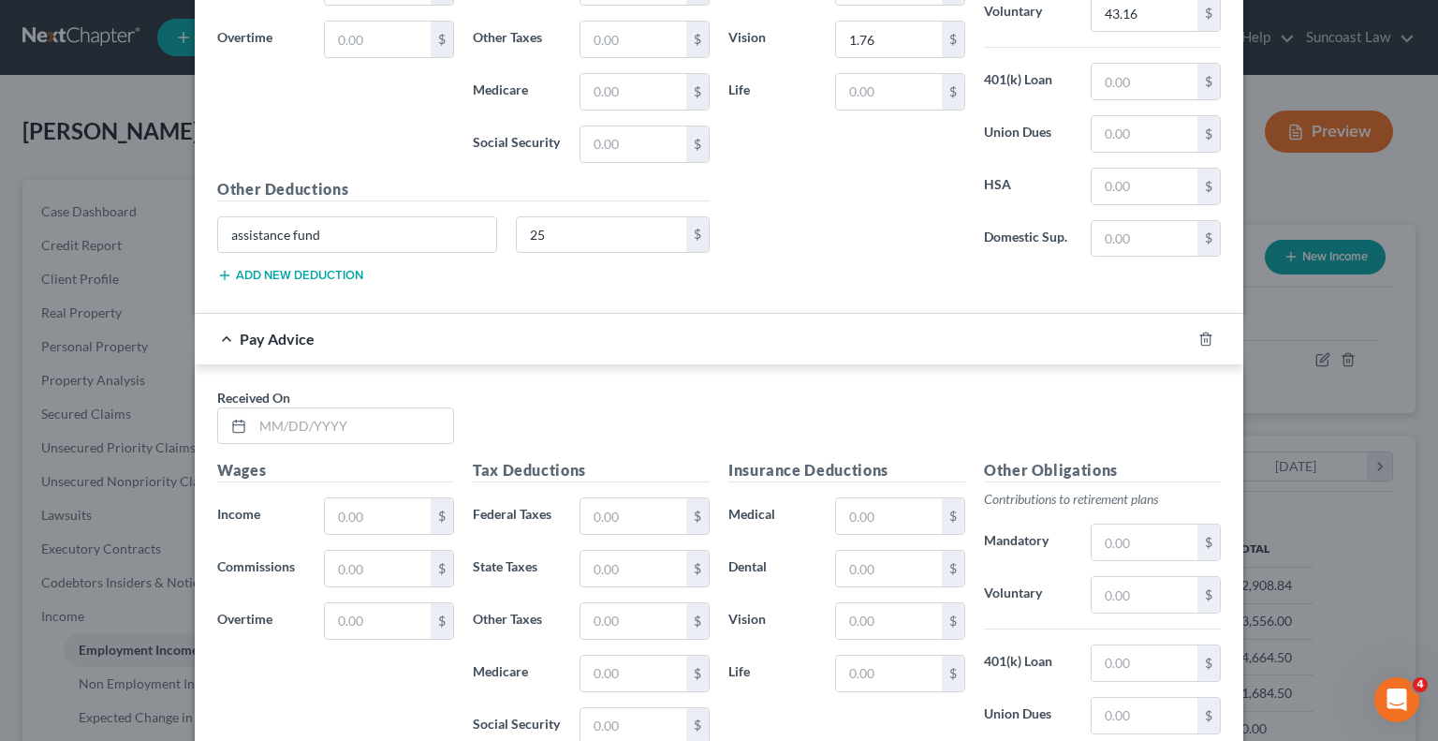
scroll to position [6482, 0]
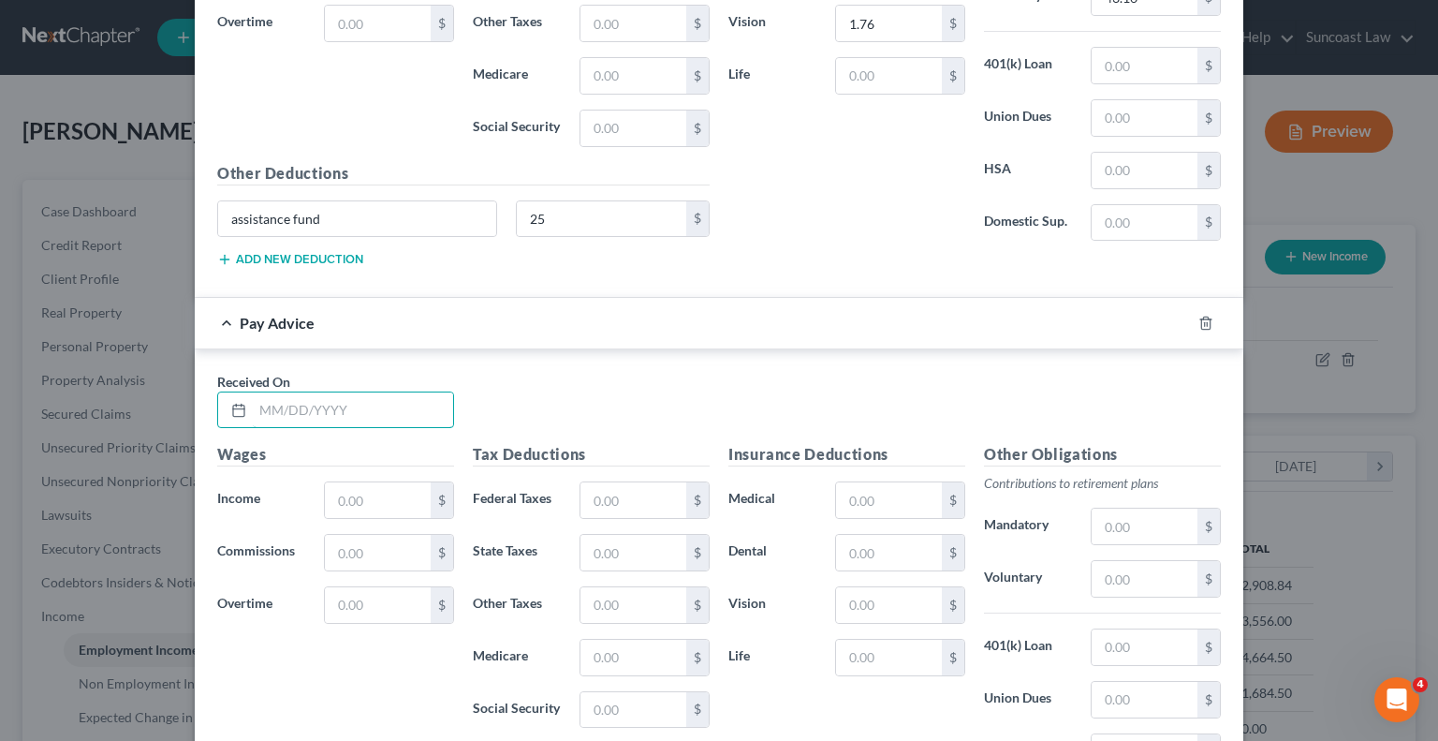
drag, startPoint x: 339, startPoint y: 363, endPoint x: 442, endPoint y: 224, distance: 173.4
click at [339, 392] on input "text" at bounding box center [353, 410] width 200 height 36
drag, startPoint x: 637, startPoint y: 463, endPoint x: 657, endPoint y: 458, distance: 21.4
click at [637, 482] on input "text" at bounding box center [634, 500] width 106 height 36
click at [884, 482] on input "text" at bounding box center [889, 500] width 106 height 36
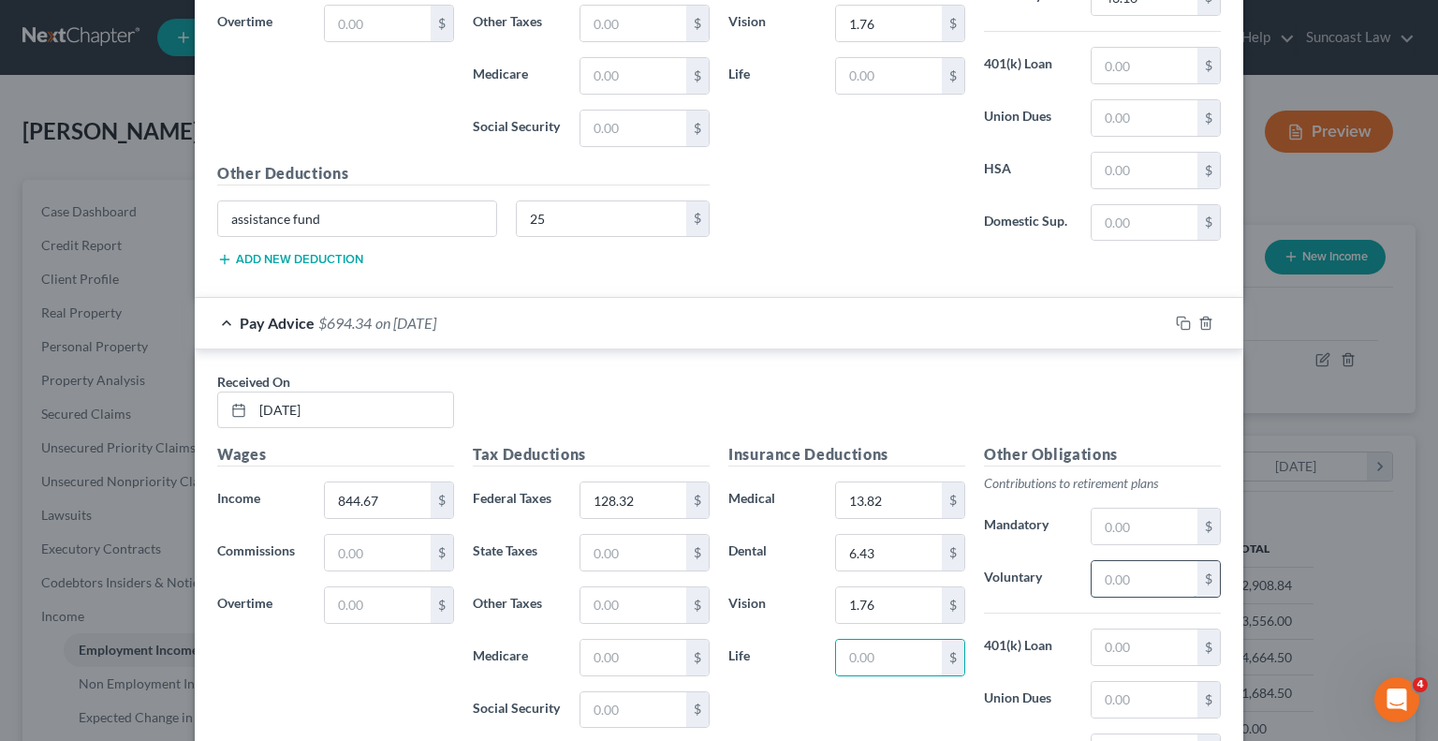
click at [1112, 561] on input "text" at bounding box center [1145, 579] width 106 height 36
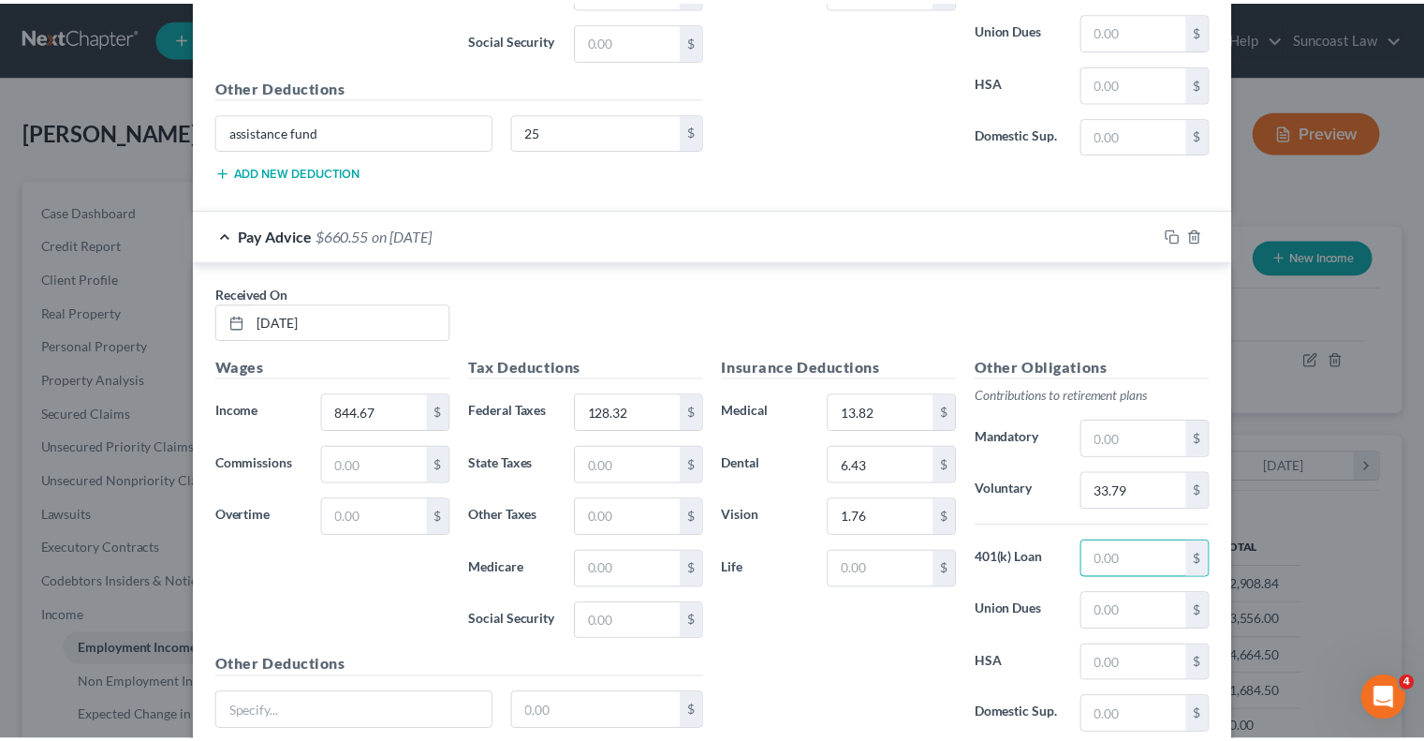
scroll to position [6685, 0]
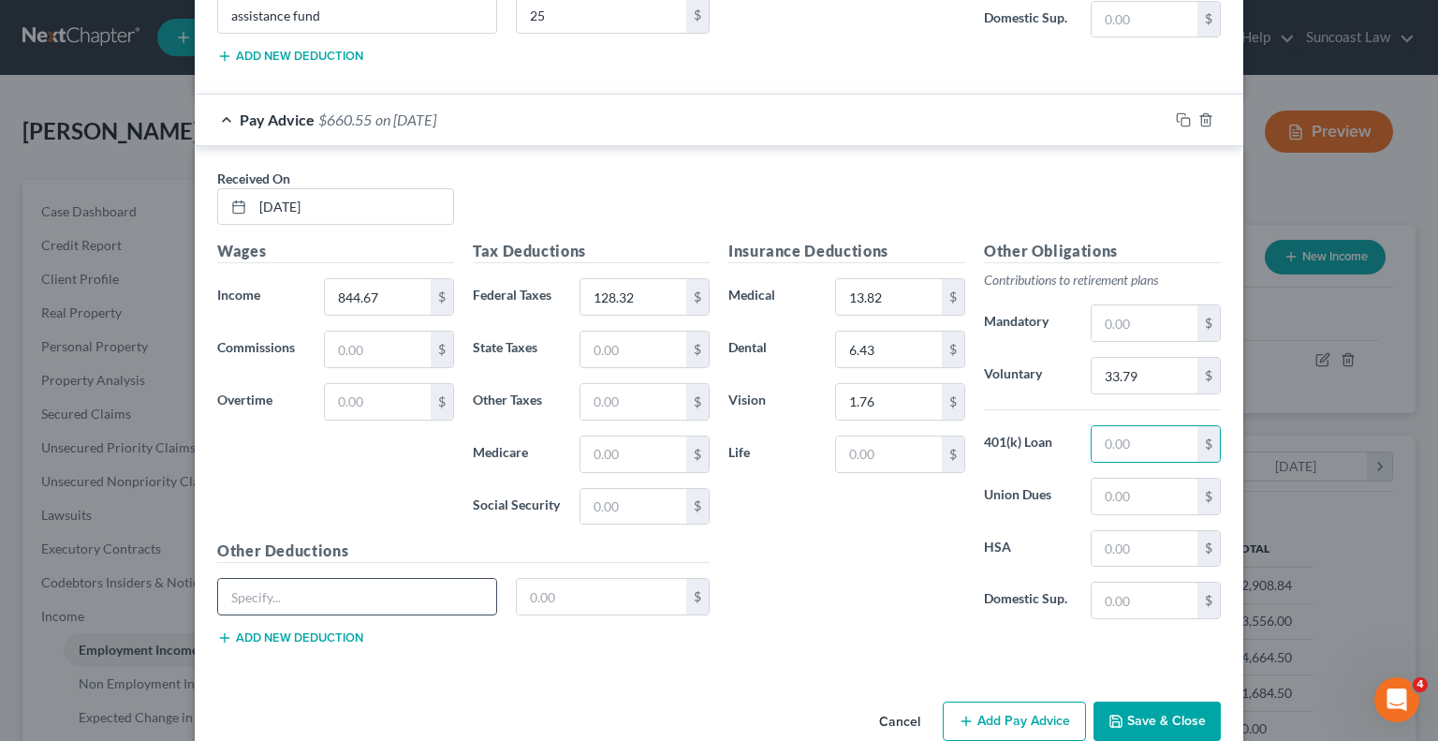
click at [307, 579] on input "text" at bounding box center [357, 597] width 278 height 36
paste input "assistance fund"
click at [1150, 701] on button "Save & Close" at bounding box center [1157, 720] width 127 height 39
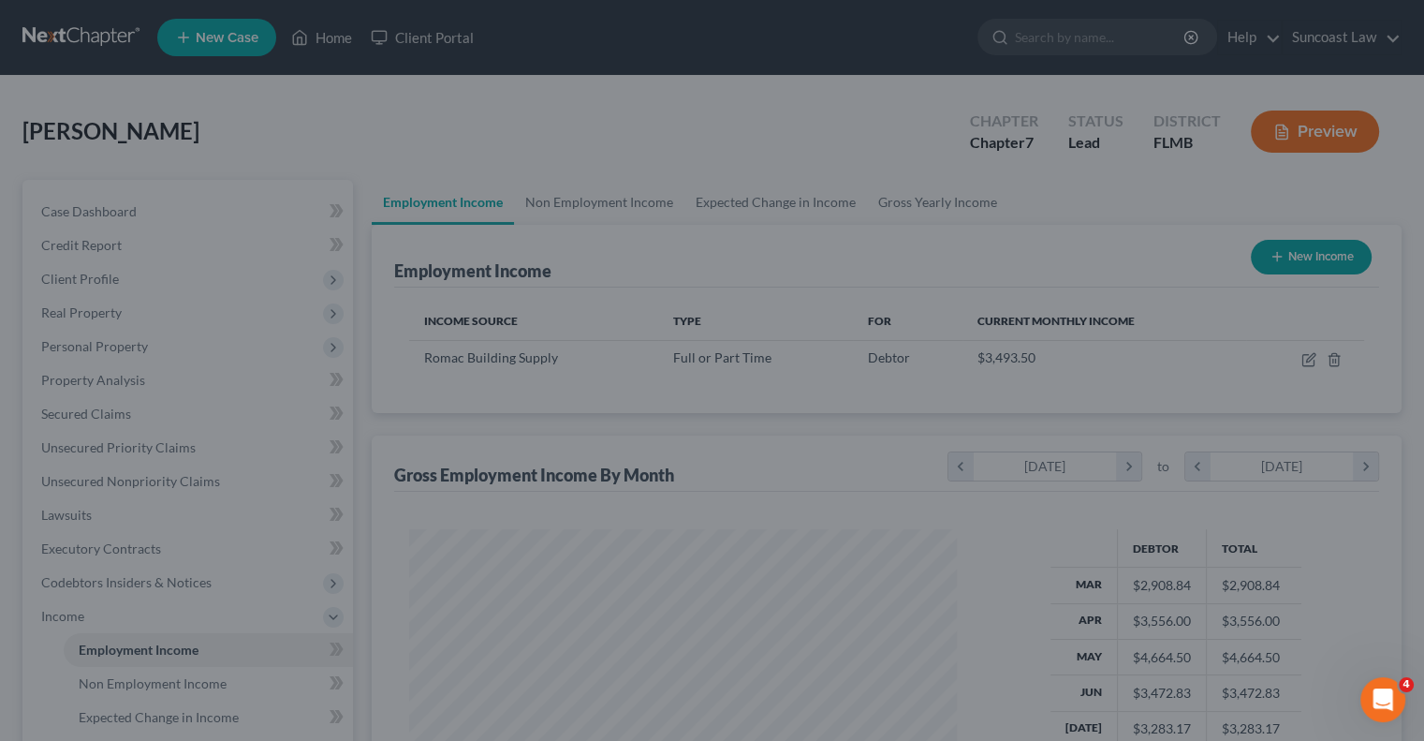
scroll to position [935992, 935746]
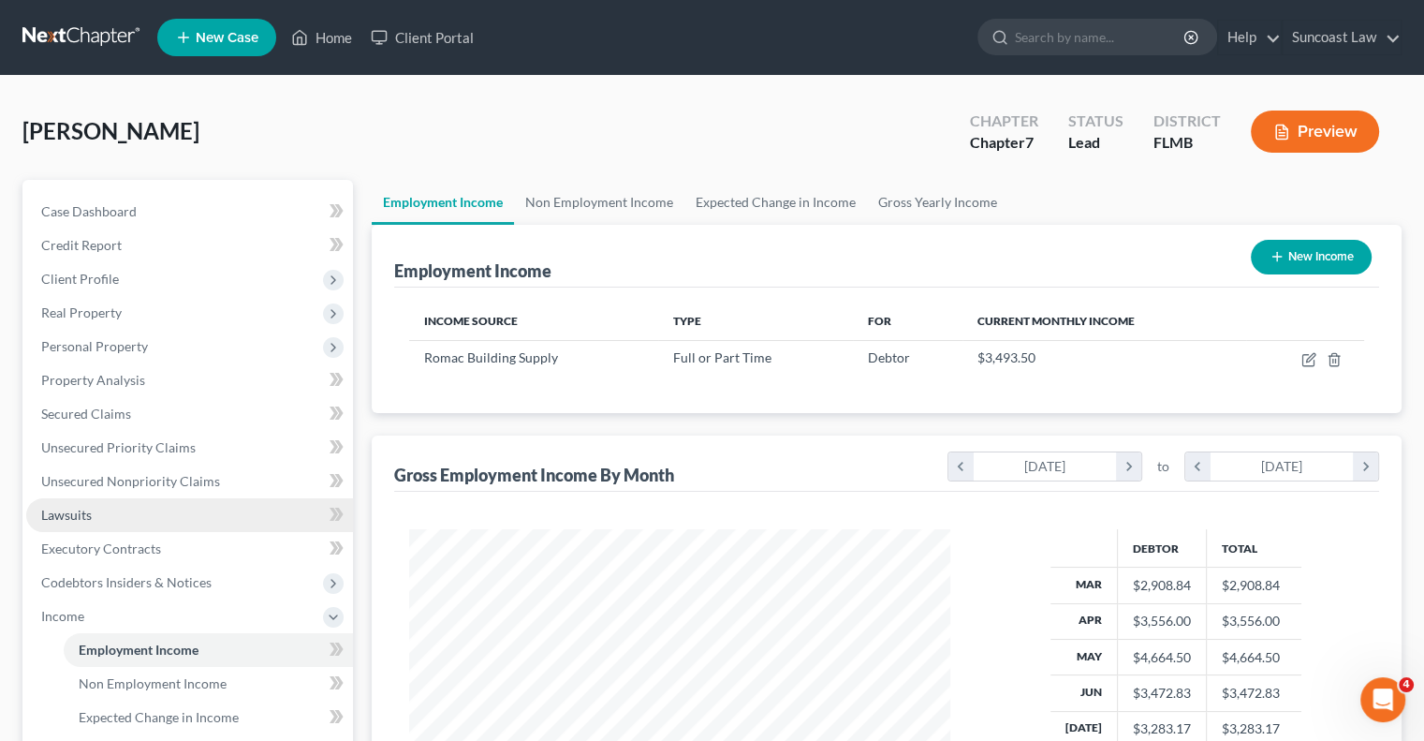
click at [85, 517] on span "Lawsuits" at bounding box center [66, 515] width 51 height 16
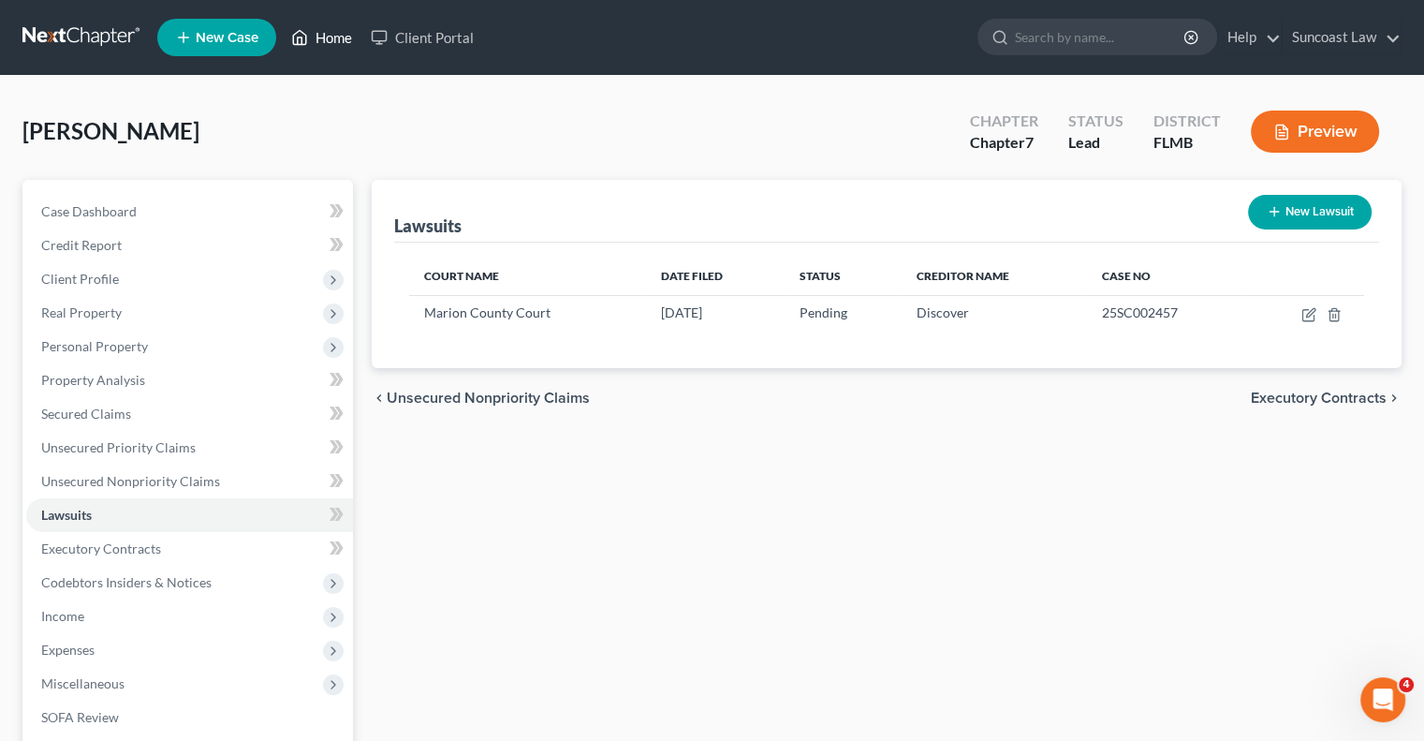
drag, startPoint x: 322, startPoint y: 37, endPoint x: 380, endPoint y: 61, distance: 63.0
click at [322, 37] on link "Home" at bounding box center [322, 38] width 80 height 34
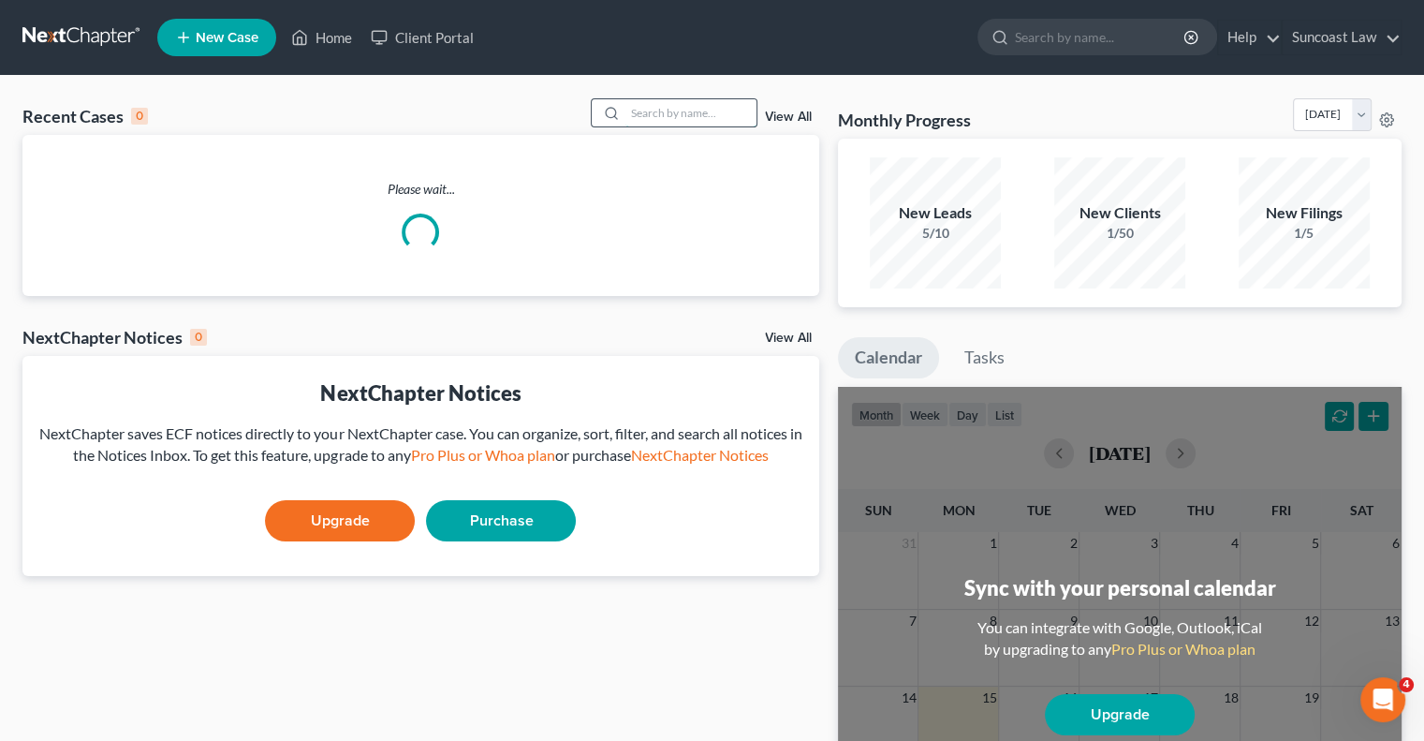
click at [675, 115] on input "search" at bounding box center [690, 112] width 131 height 27
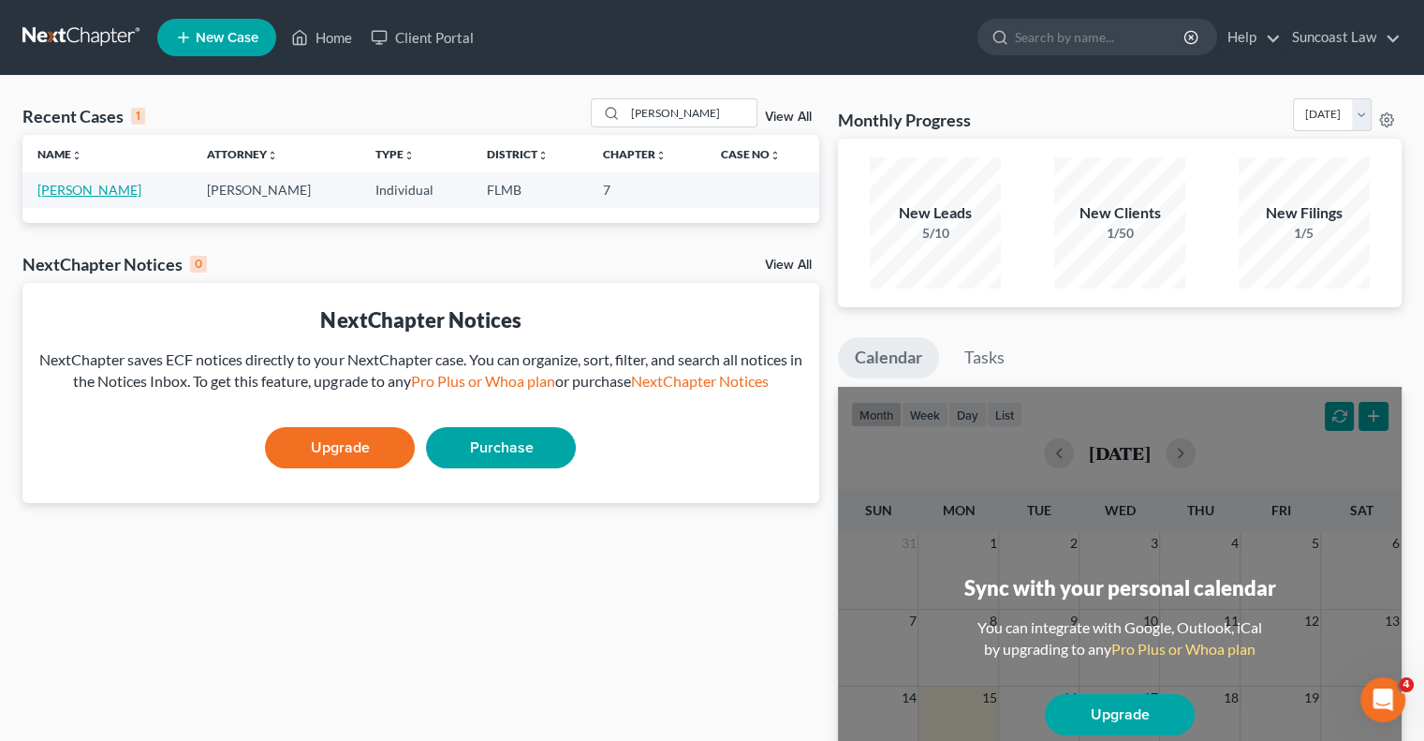
click at [82, 190] on link "[PERSON_NAME]" at bounding box center [89, 190] width 104 height 16
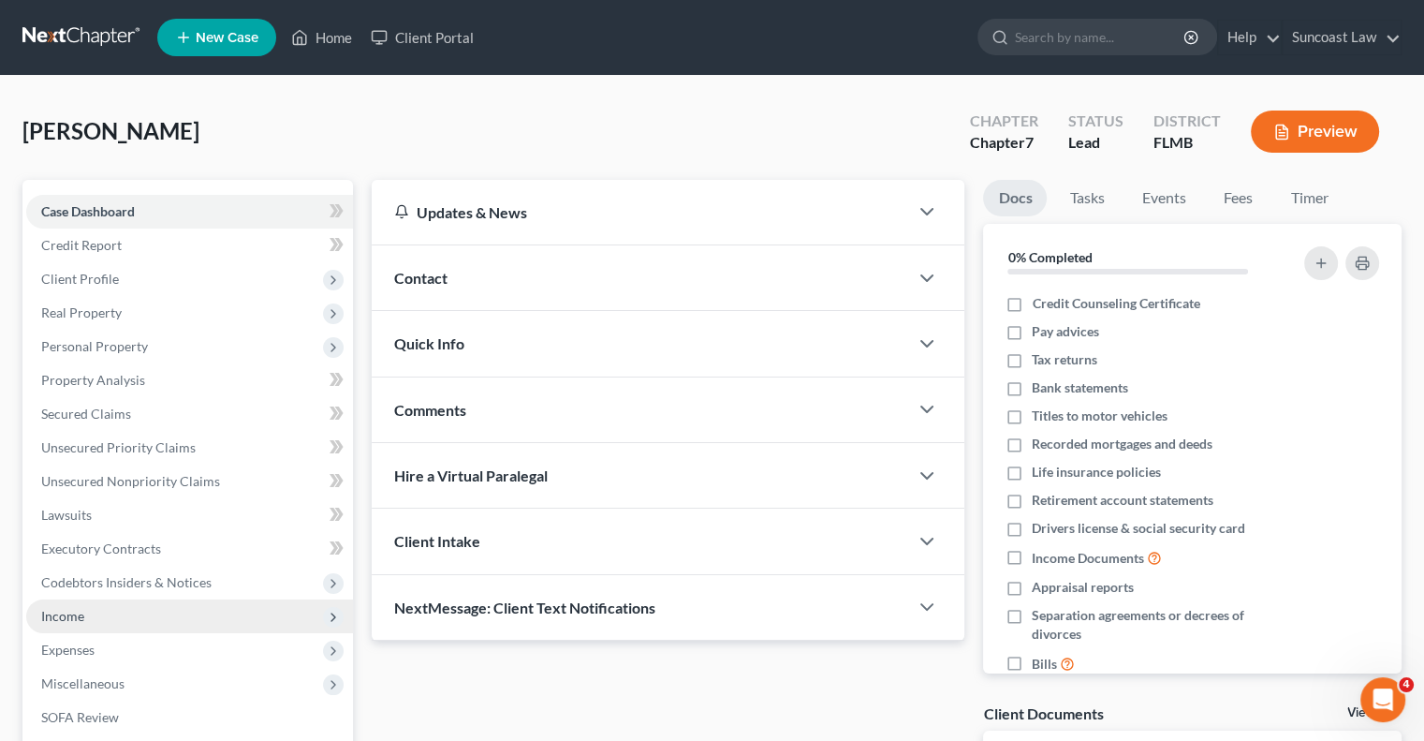
click at [130, 615] on span "Income" at bounding box center [189, 616] width 327 height 34
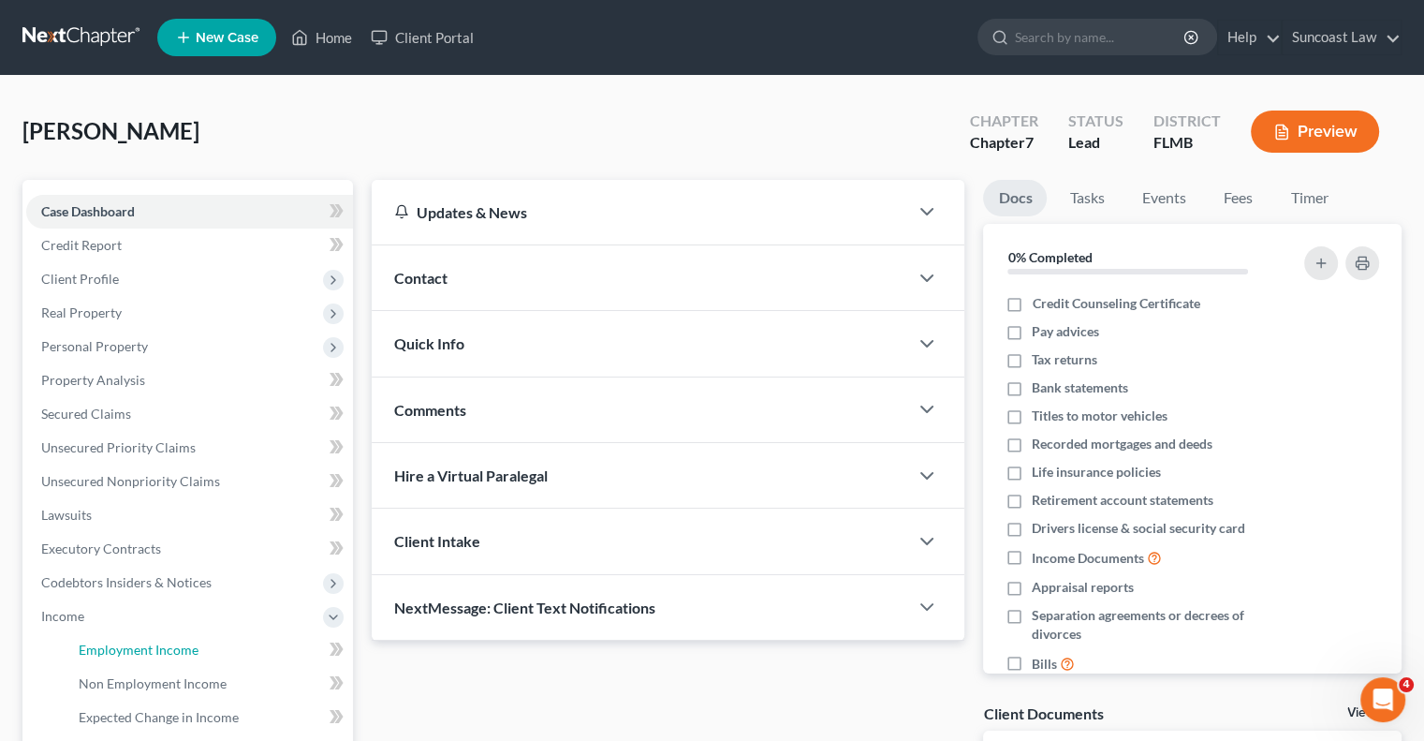
click at [154, 654] on span "Employment Income" at bounding box center [139, 649] width 120 height 16
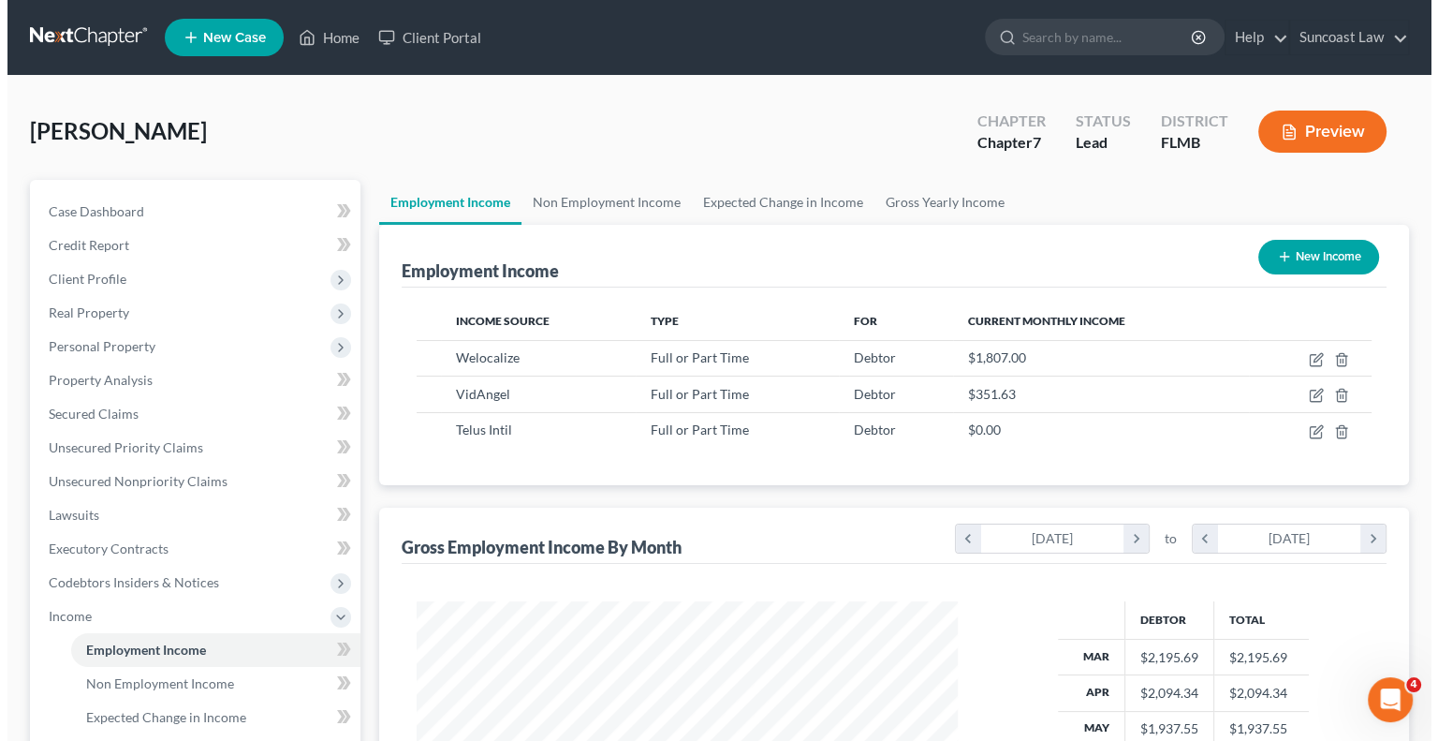
scroll to position [333, 578]
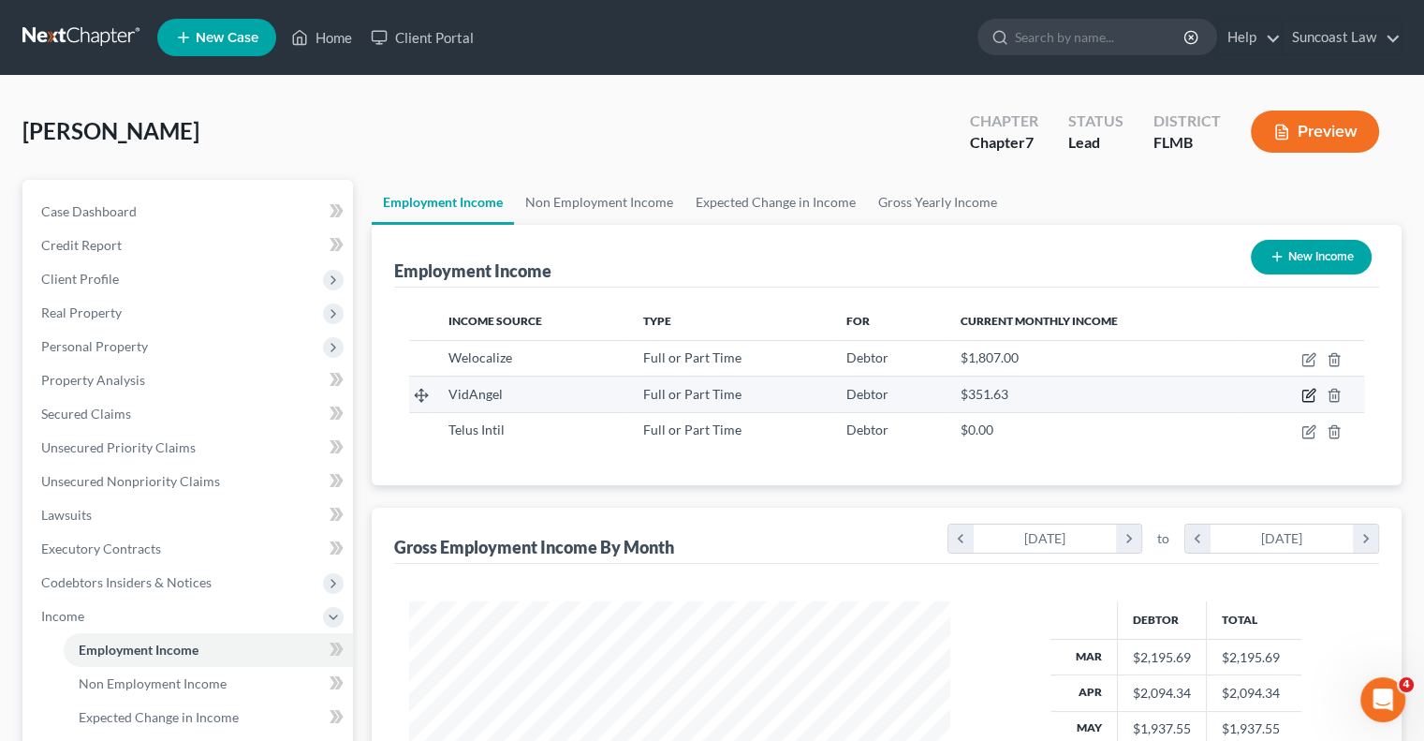
click at [1301, 390] on icon "button" at bounding box center [1308, 395] width 15 height 15
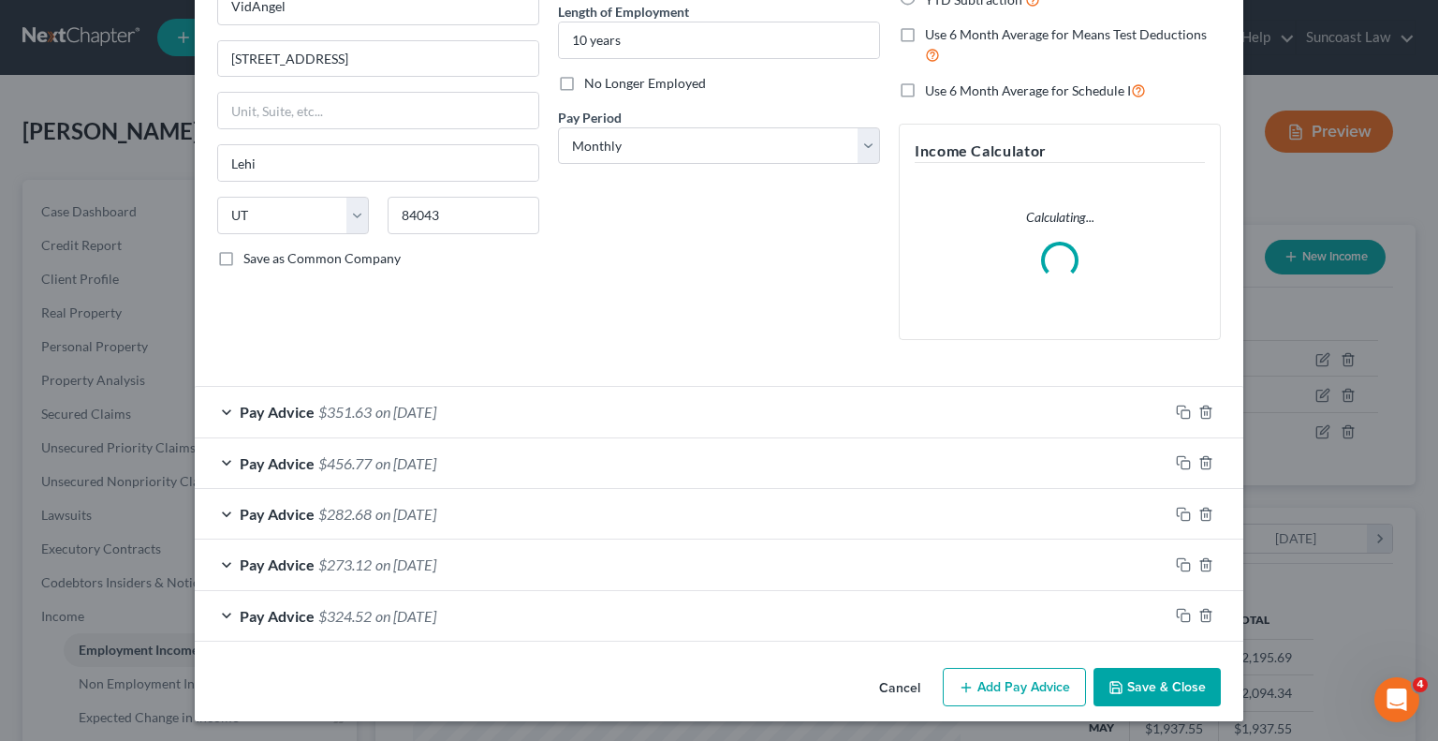
scroll to position [191, 0]
click at [985, 674] on button "Add Pay Advice" at bounding box center [1014, 686] width 143 height 39
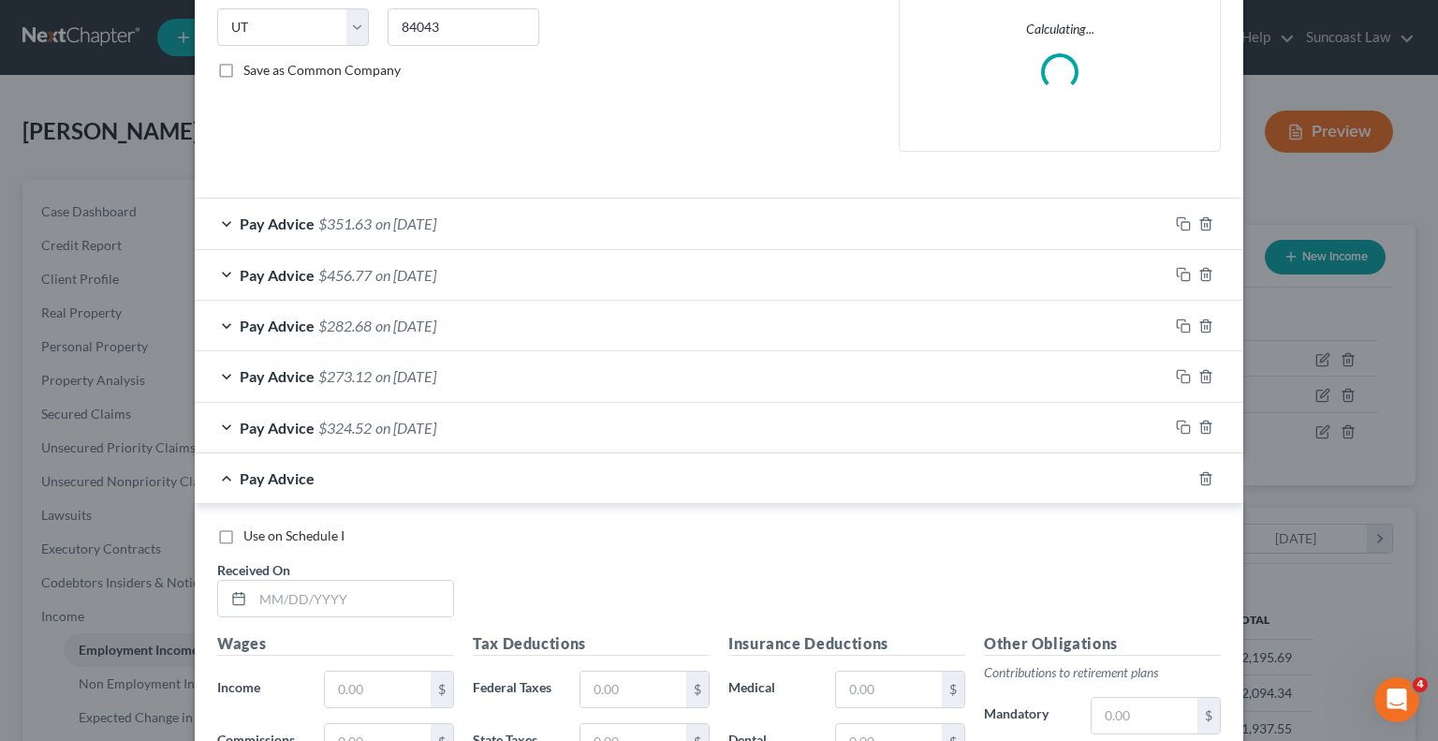
scroll to position [472, 0]
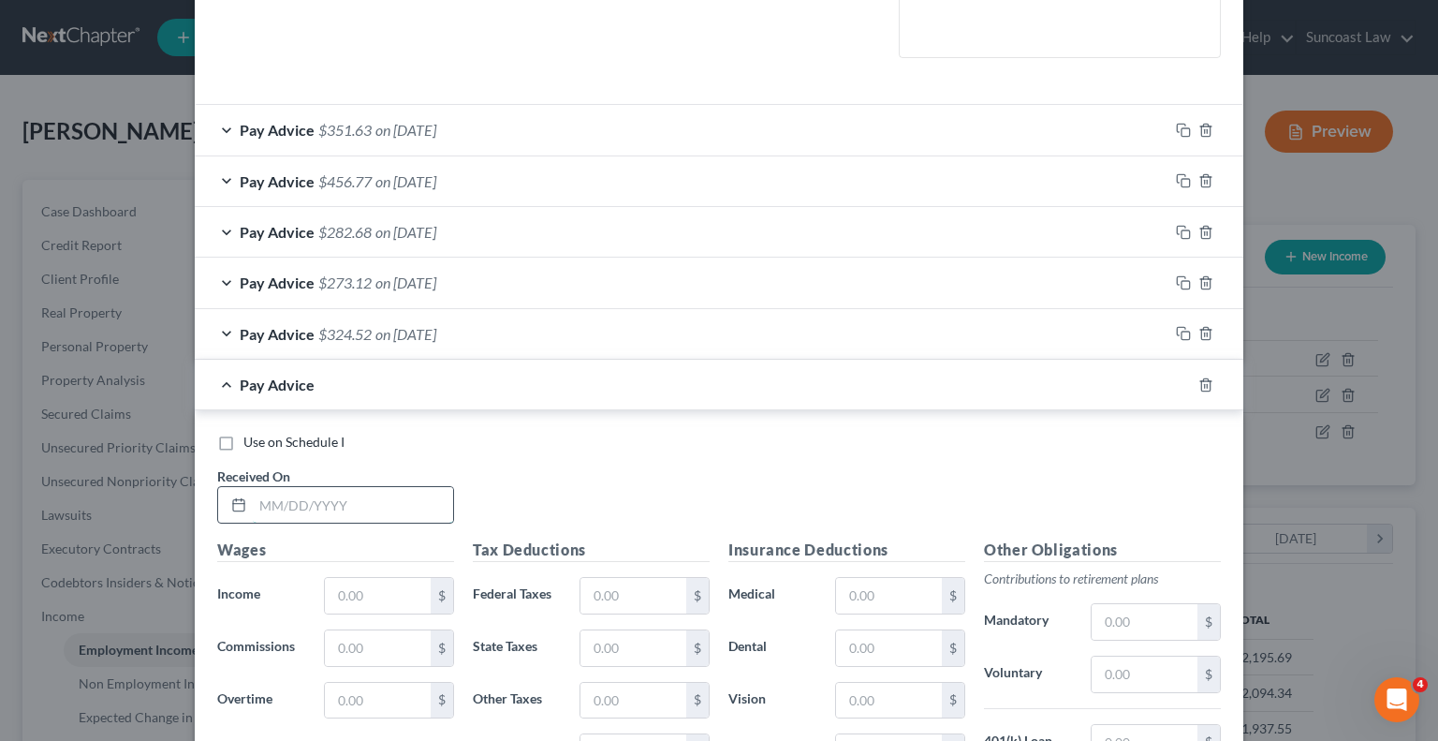
click at [353, 493] on input "text" at bounding box center [353, 505] width 200 height 36
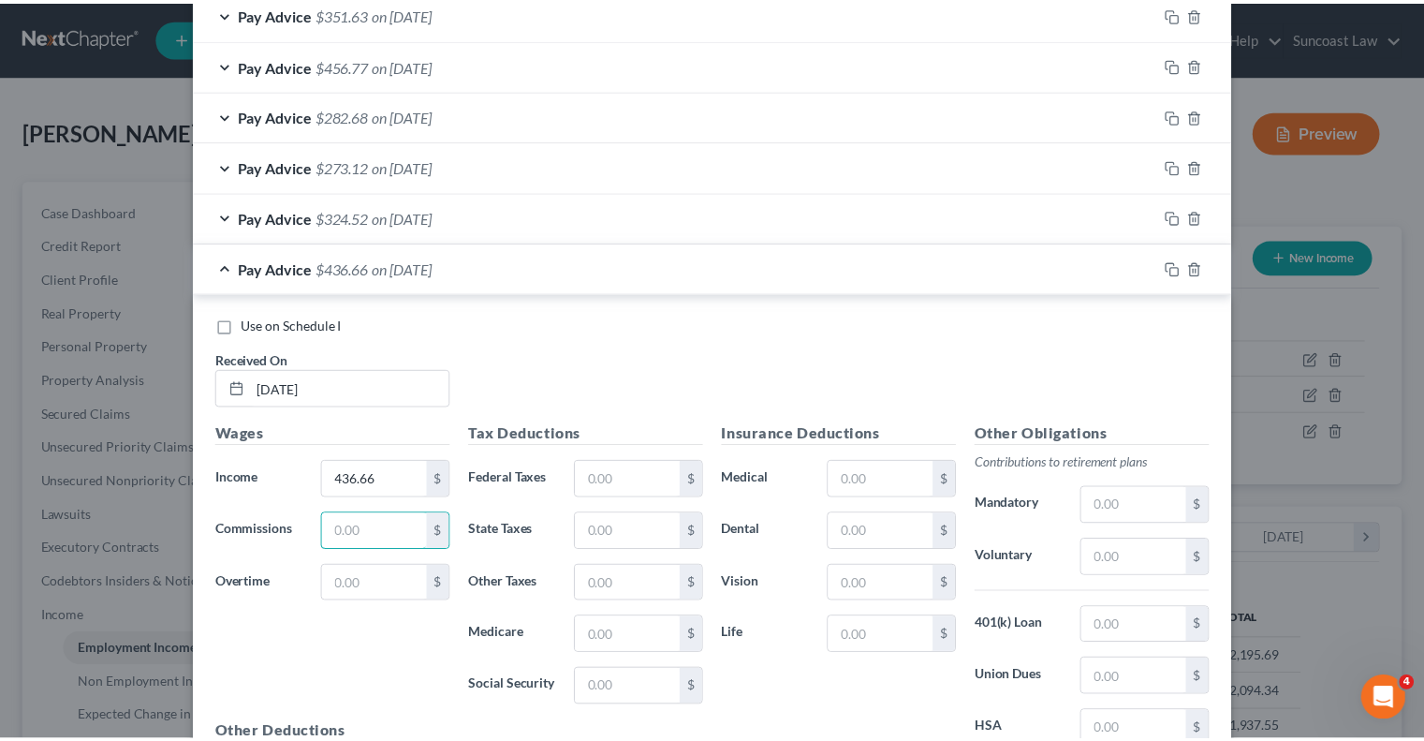
scroll to position [820, 0]
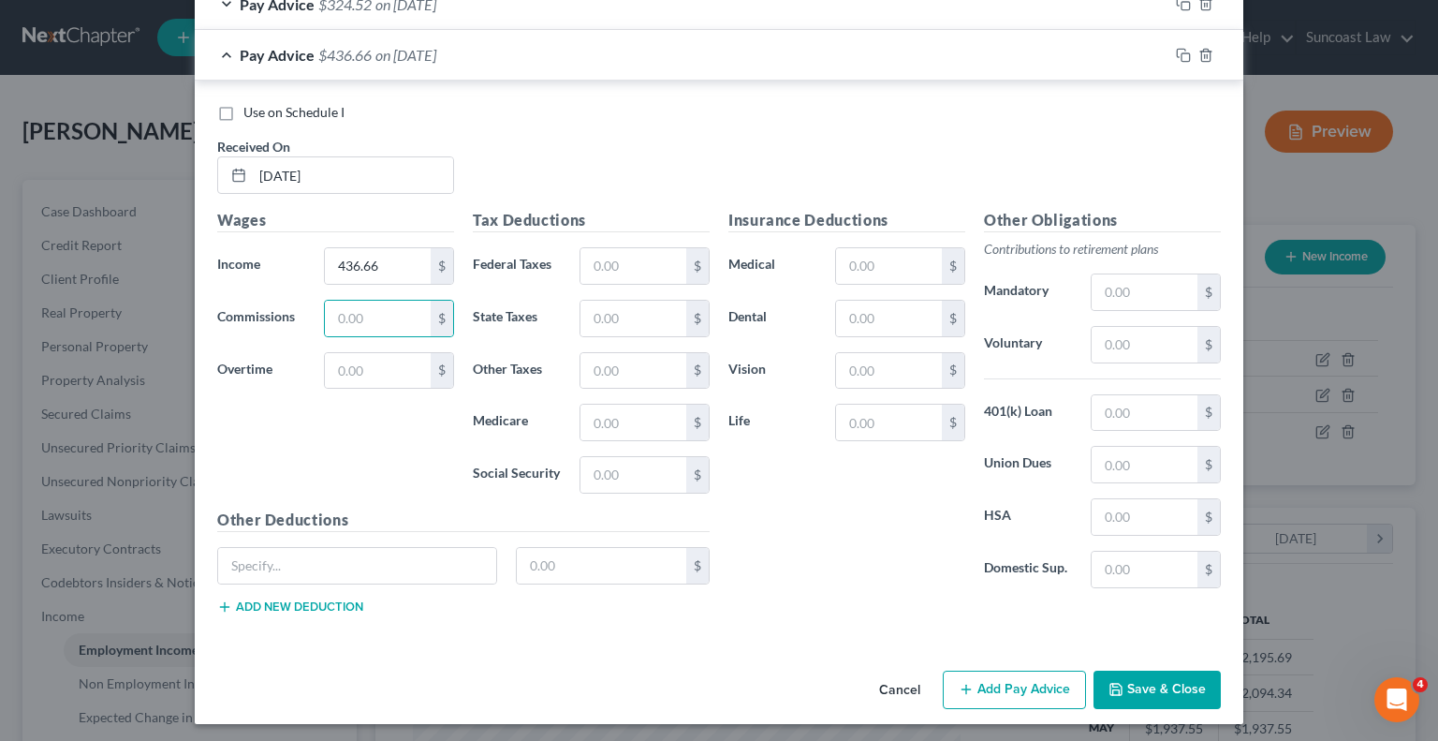
click at [1159, 682] on button "Save & Close" at bounding box center [1157, 689] width 127 height 39
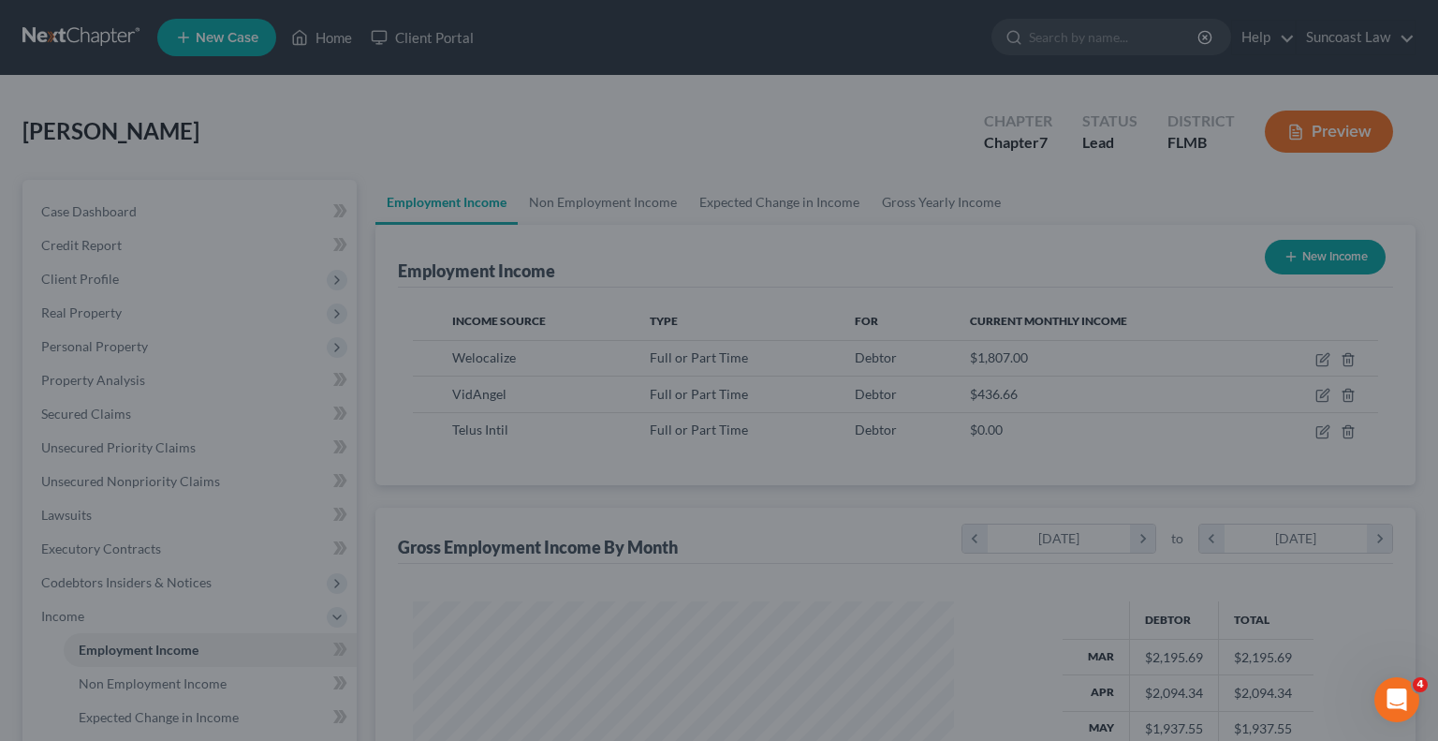
scroll to position [935992, 935746]
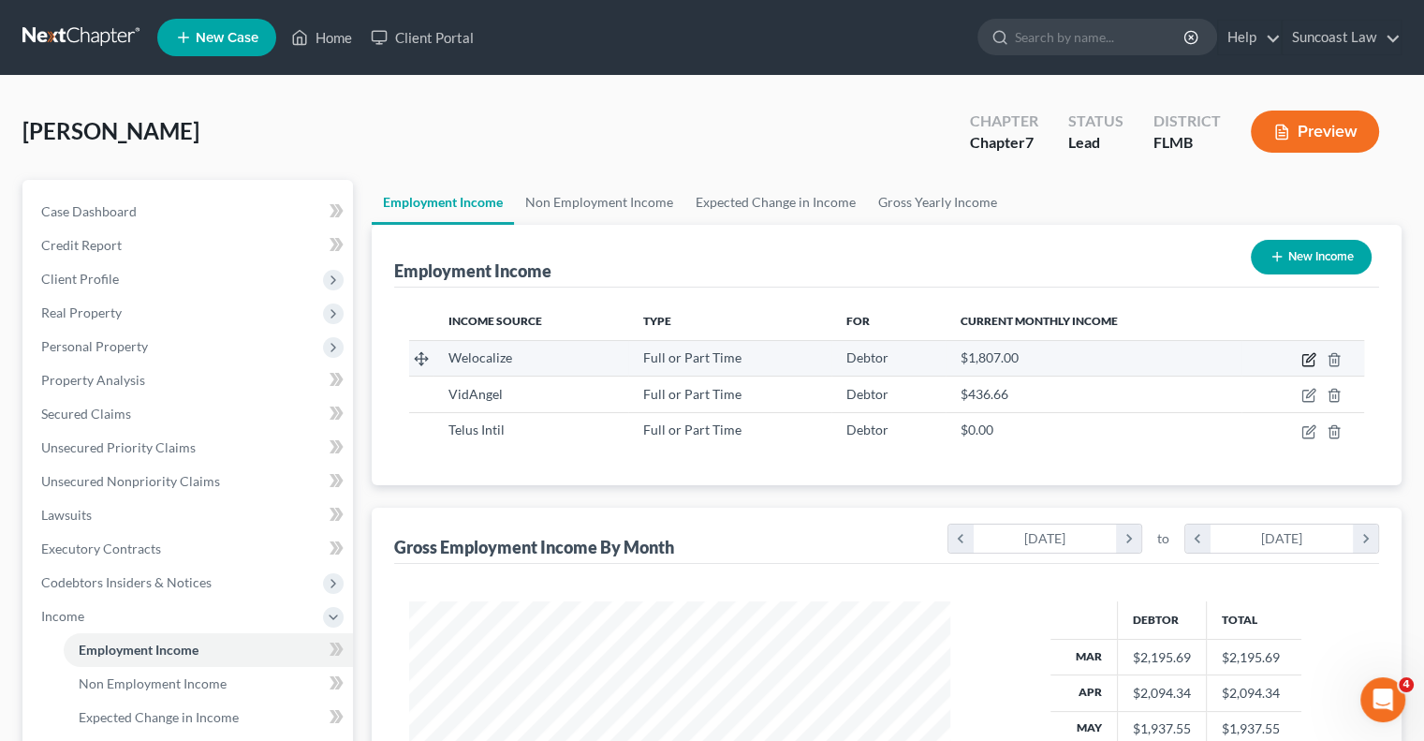
click at [1309, 360] on icon "button" at bounding box center [1310, 357] width 8 height 8
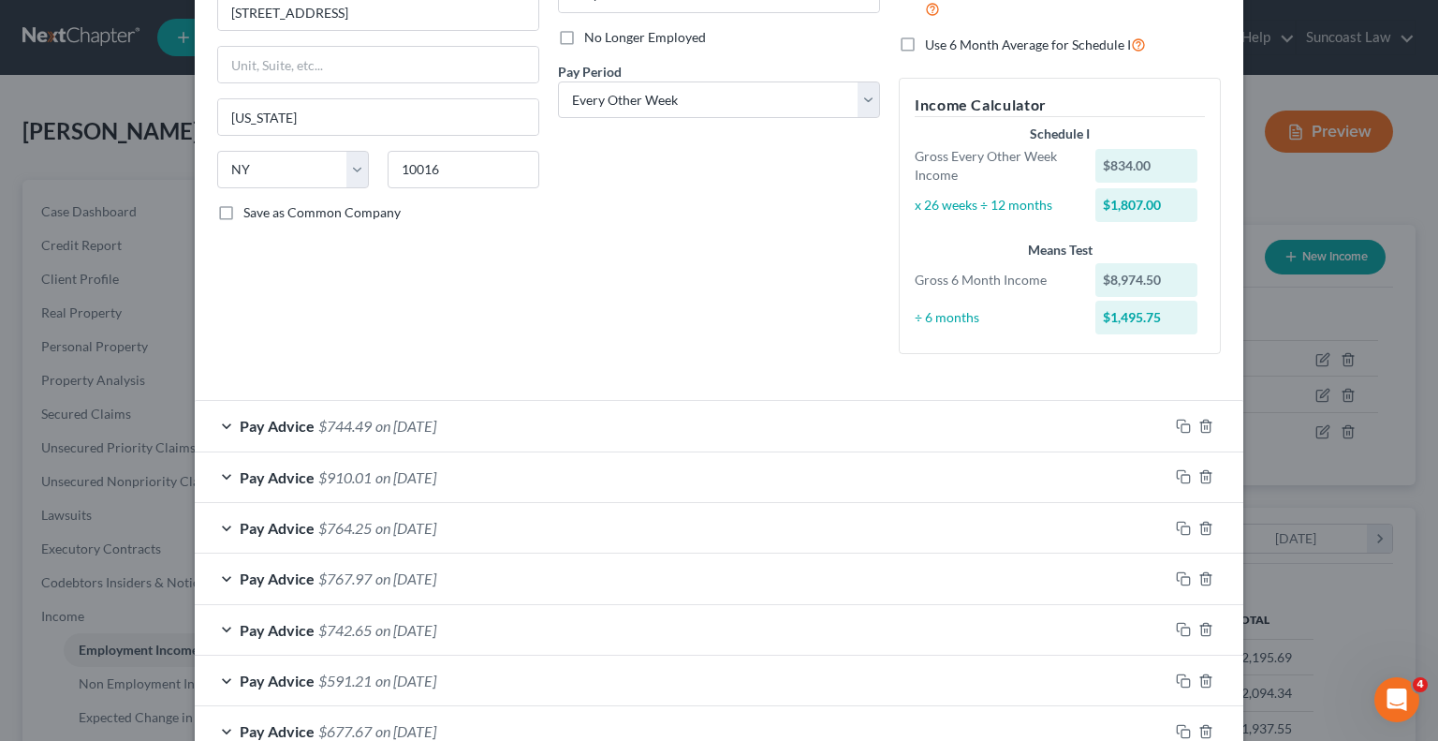
scroll to position [281, 0]
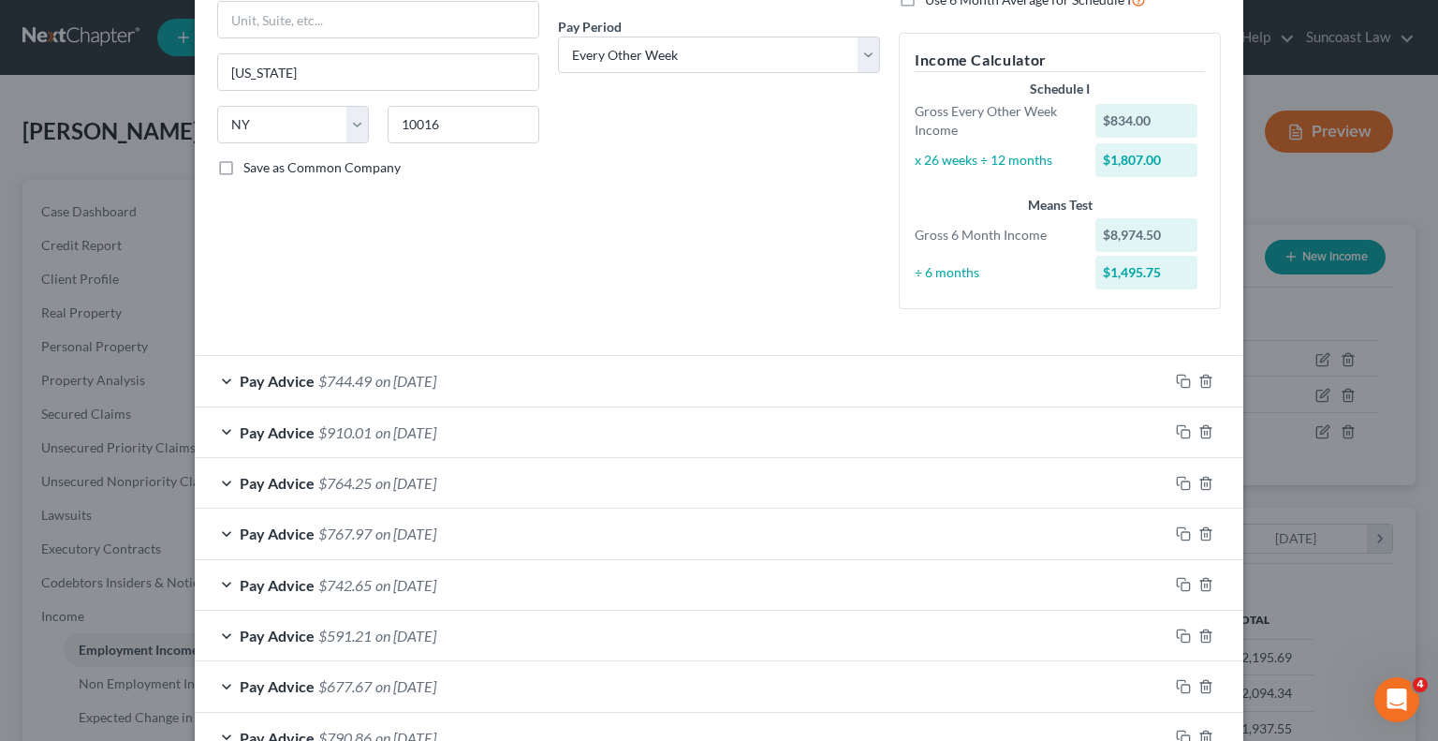
click at [700, 374] on div "Pay Advice $744.49 on [DATE]" at bounding box center [682, 381] width 974 height 50
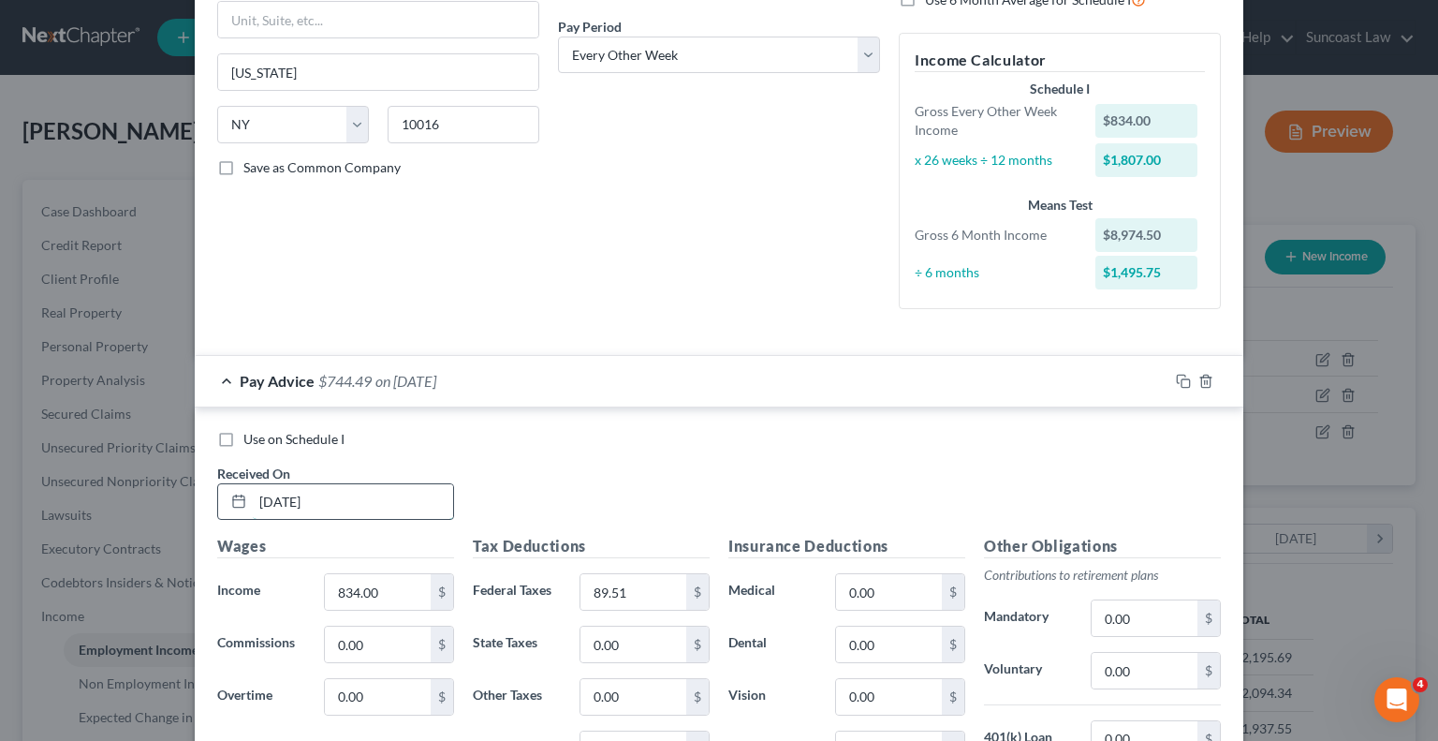
click at [287, 497] on input "[DATE]" at bounding box center [353, 502] width 200 height 36
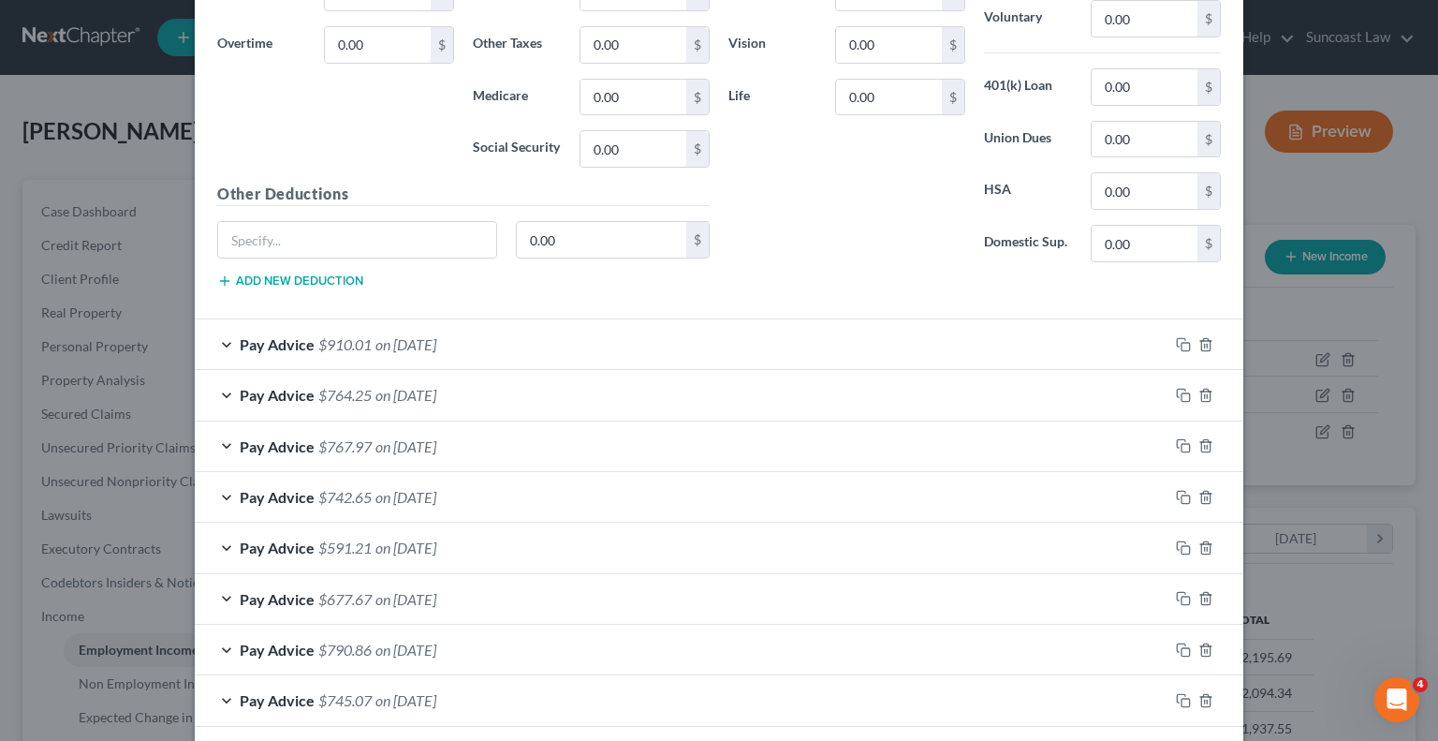
scroll to position [1066, 0]
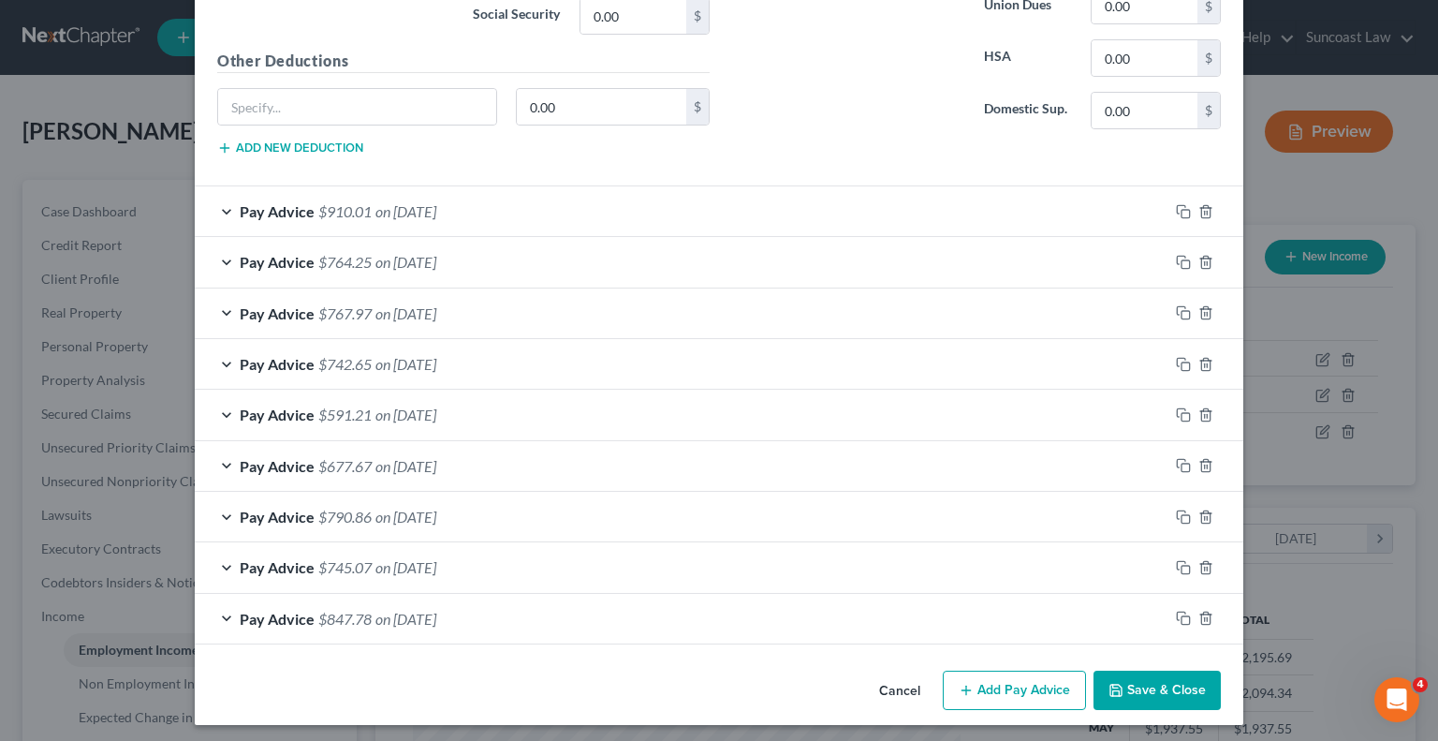
click at [996, 676] on button "Add Pay Advice" at bounding box center [1014, 689] width 143 height 39
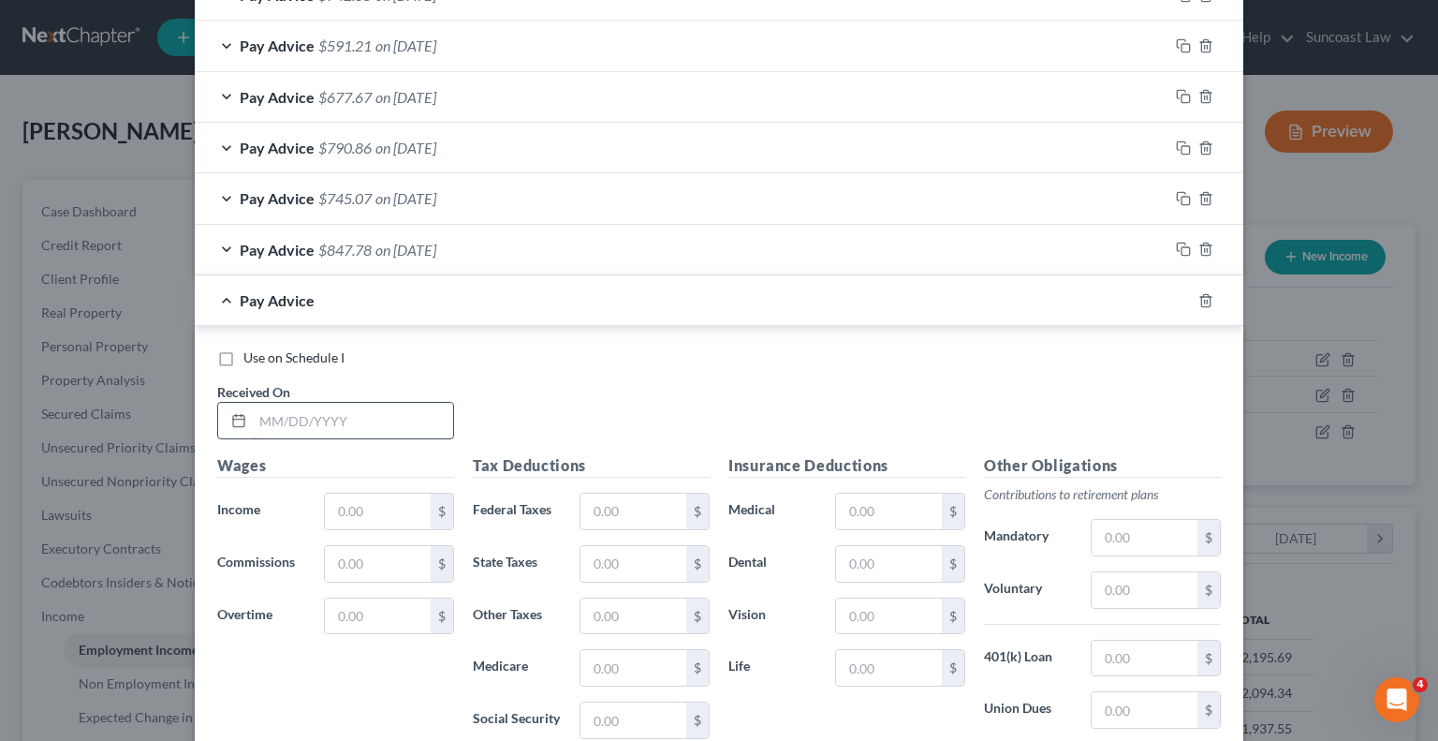
scroll to position [1440, 0]
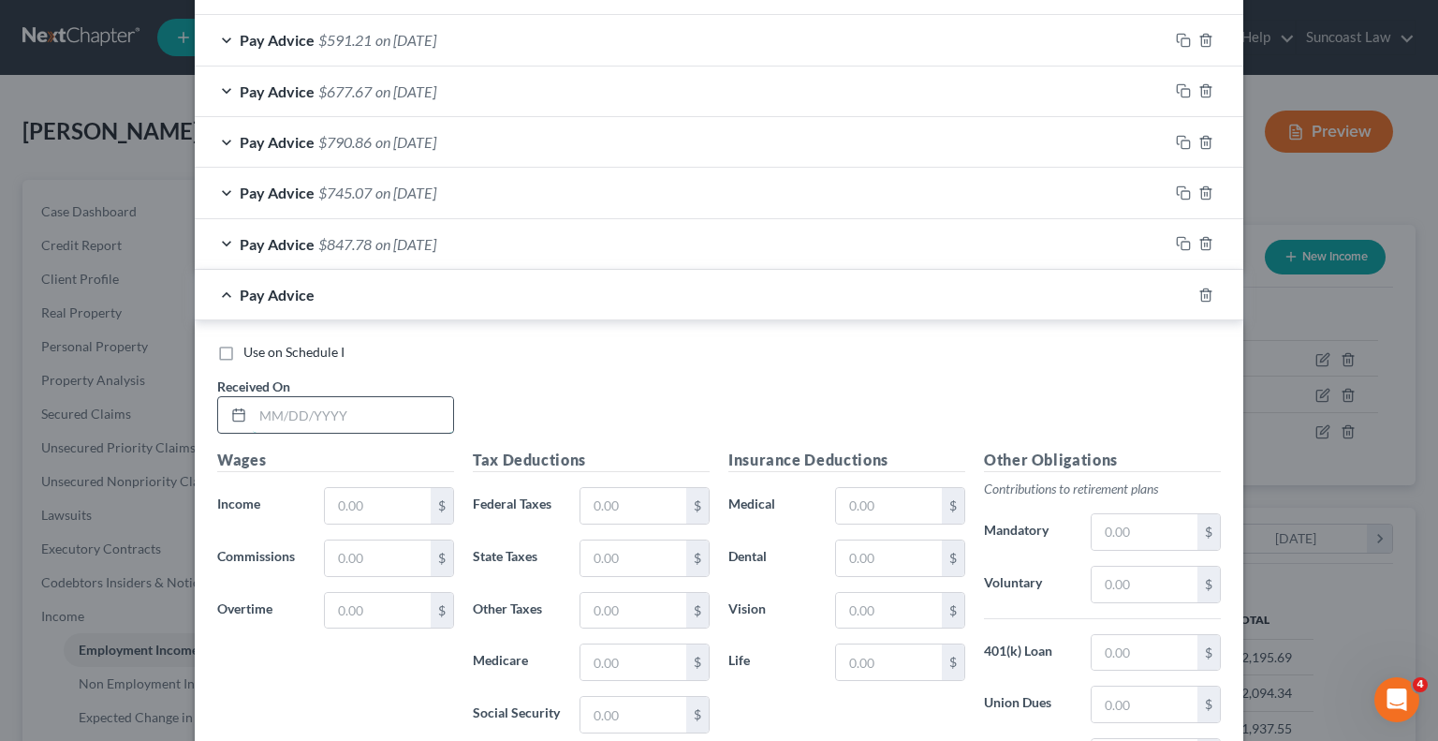
drag, startPoint x: 292, startPoint y: 403, endPoint x: 367, endPoint y: 394, distance: 75.4
click at [292, 403] on input "text" at bounding box center [353, 415] width 200 height 36
click at [627, 478] on div "Tax Deductions Federal Taxes $ State Taxes $ Other Taxes $ Medicare $ Social Se…" at bounding box center [591, 599] width 256 height 300
click at [626, 501] on input "text" at bounding box center [634, 506] width 106 height 36
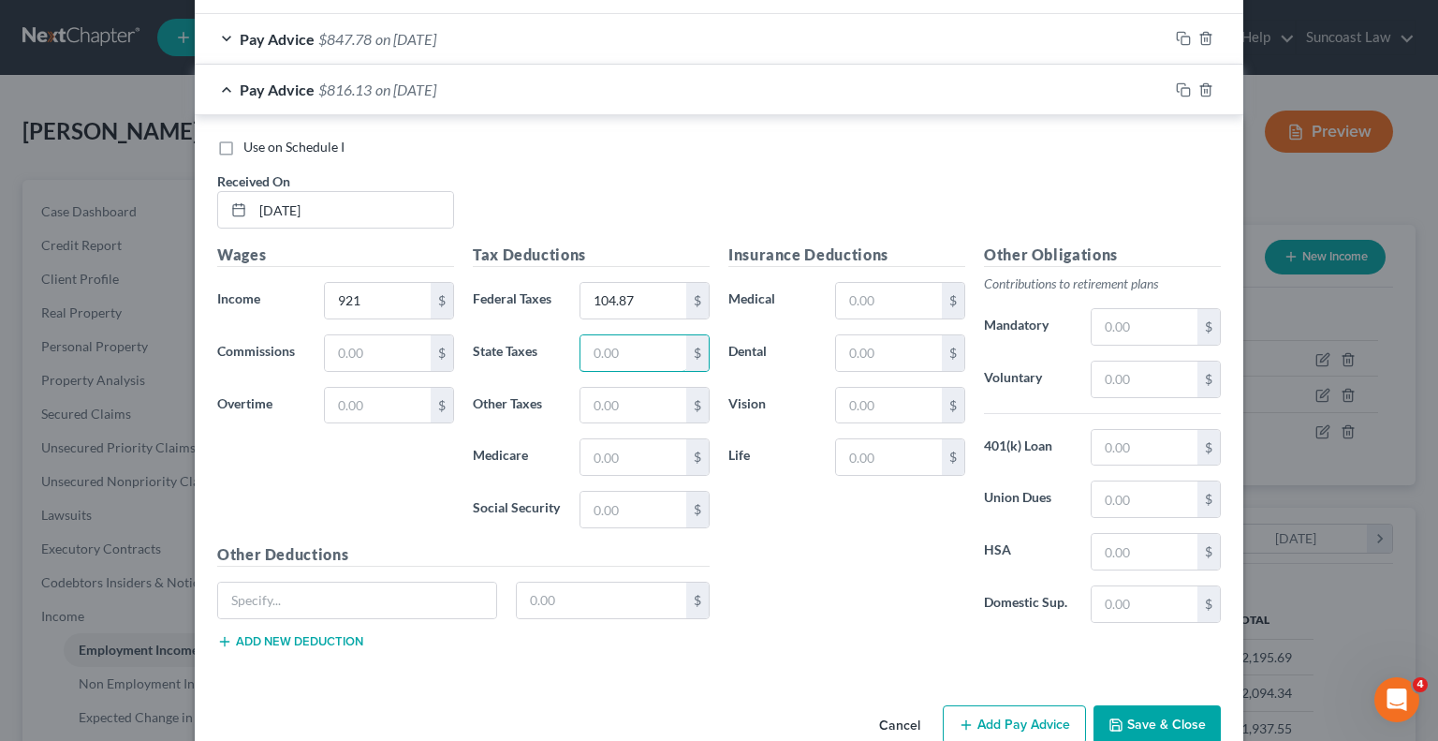
scroll to position [1677, 0]
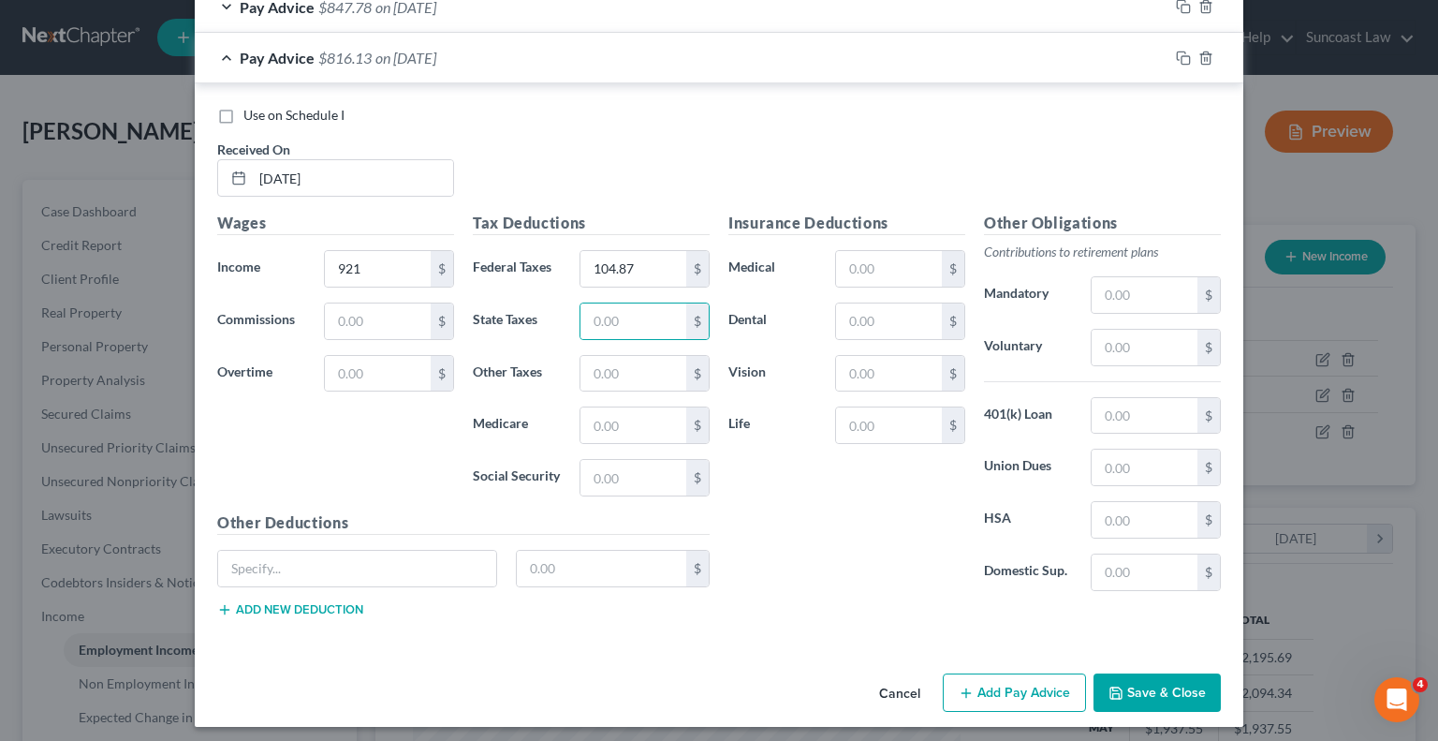
click at [1037, 689] on button "Add Pay Advice" at bounding box center [1014, 692] width 143 height 39
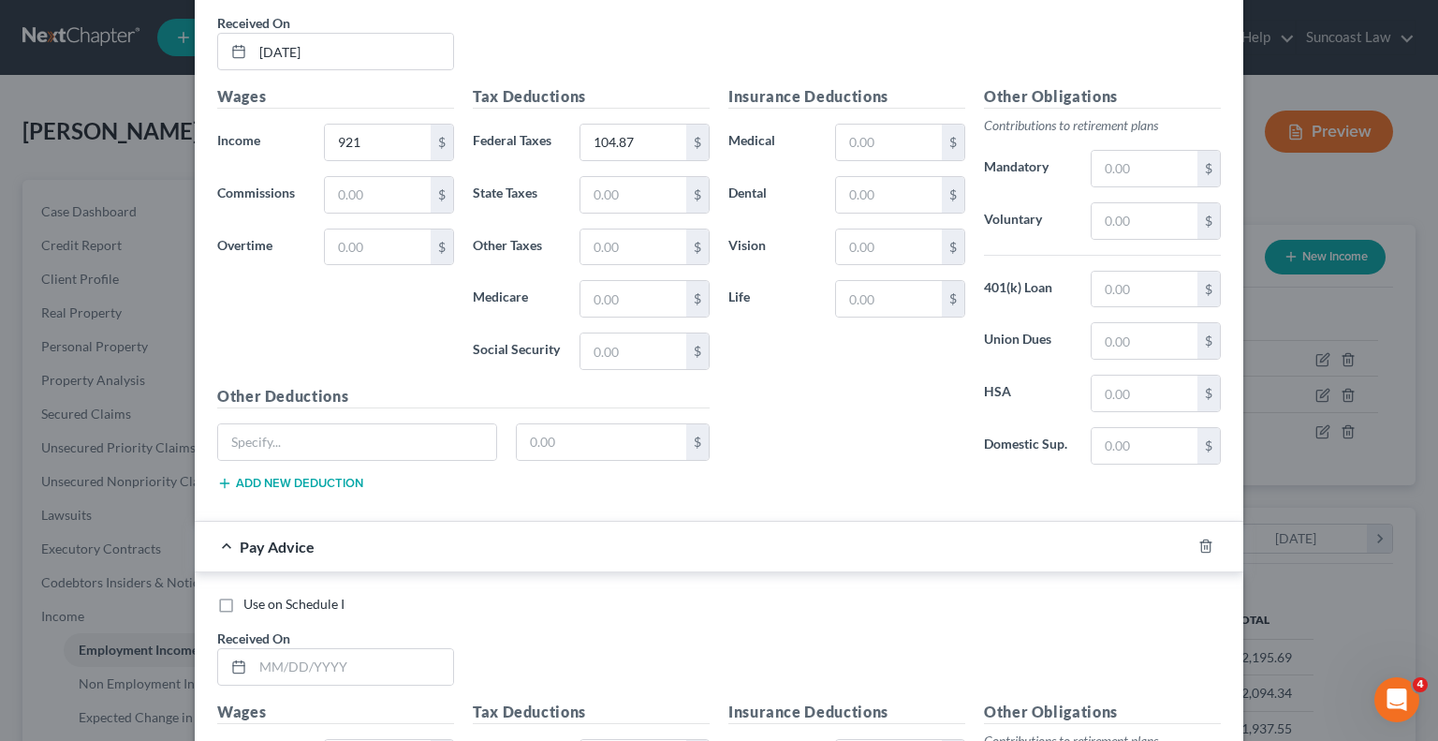
scroll to position [1958, 0]
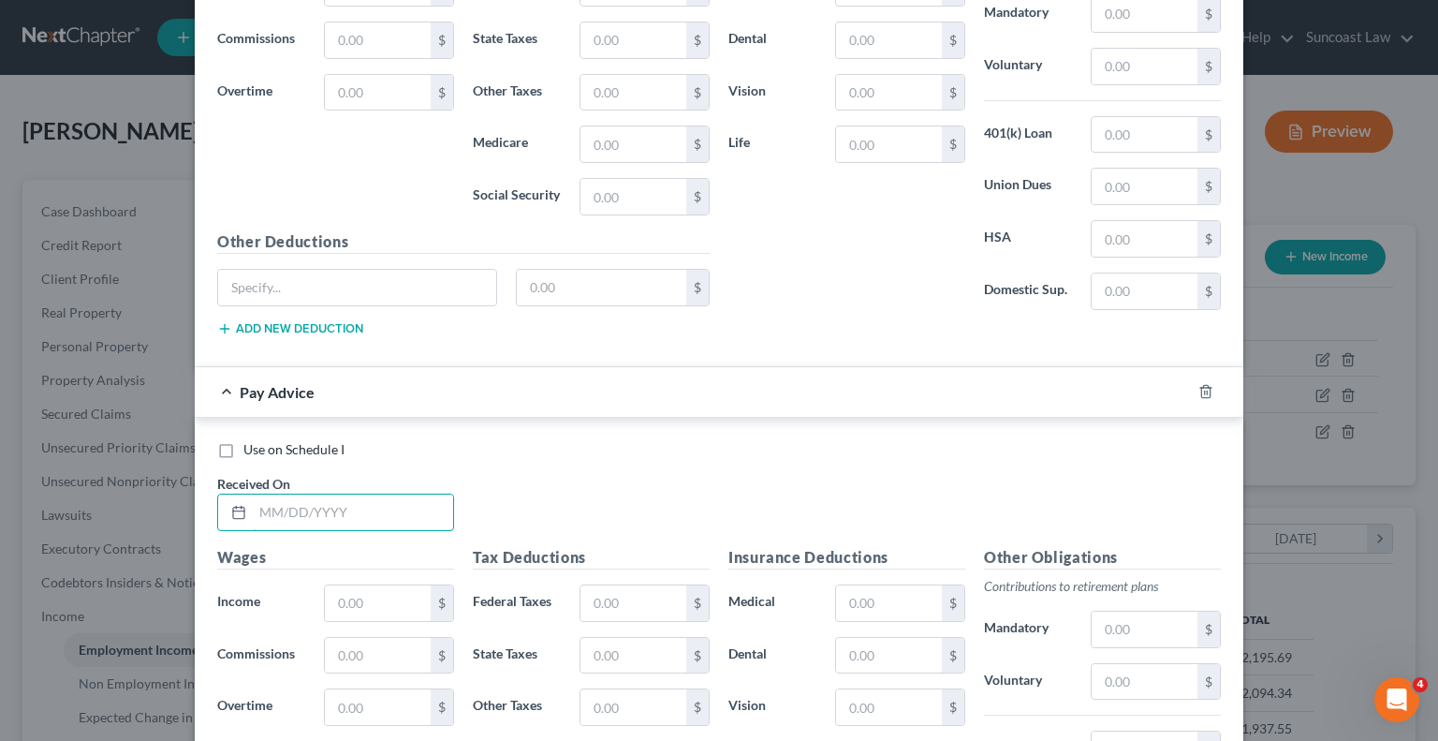
drag, startPoint x: 403, startPoint y: 505, endPoint x: 410, endPoint y: 471, distance: 34.5
click at [404, 501] on input "text" at bounding box center [353, 512] width 200 height 36
click at [593, 590] on input "text" at bounding box center [634, 603] width 106 height 36
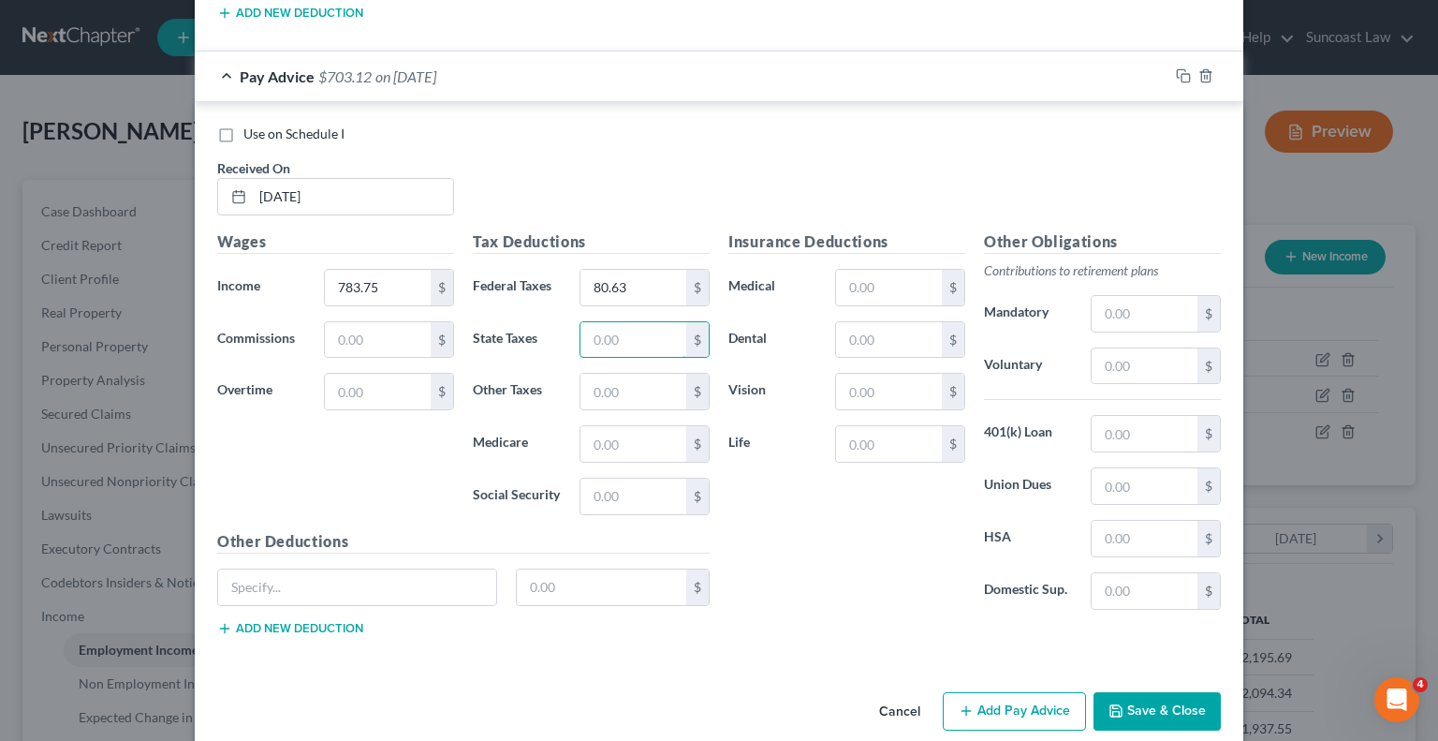
scroll to position [2288, 0]
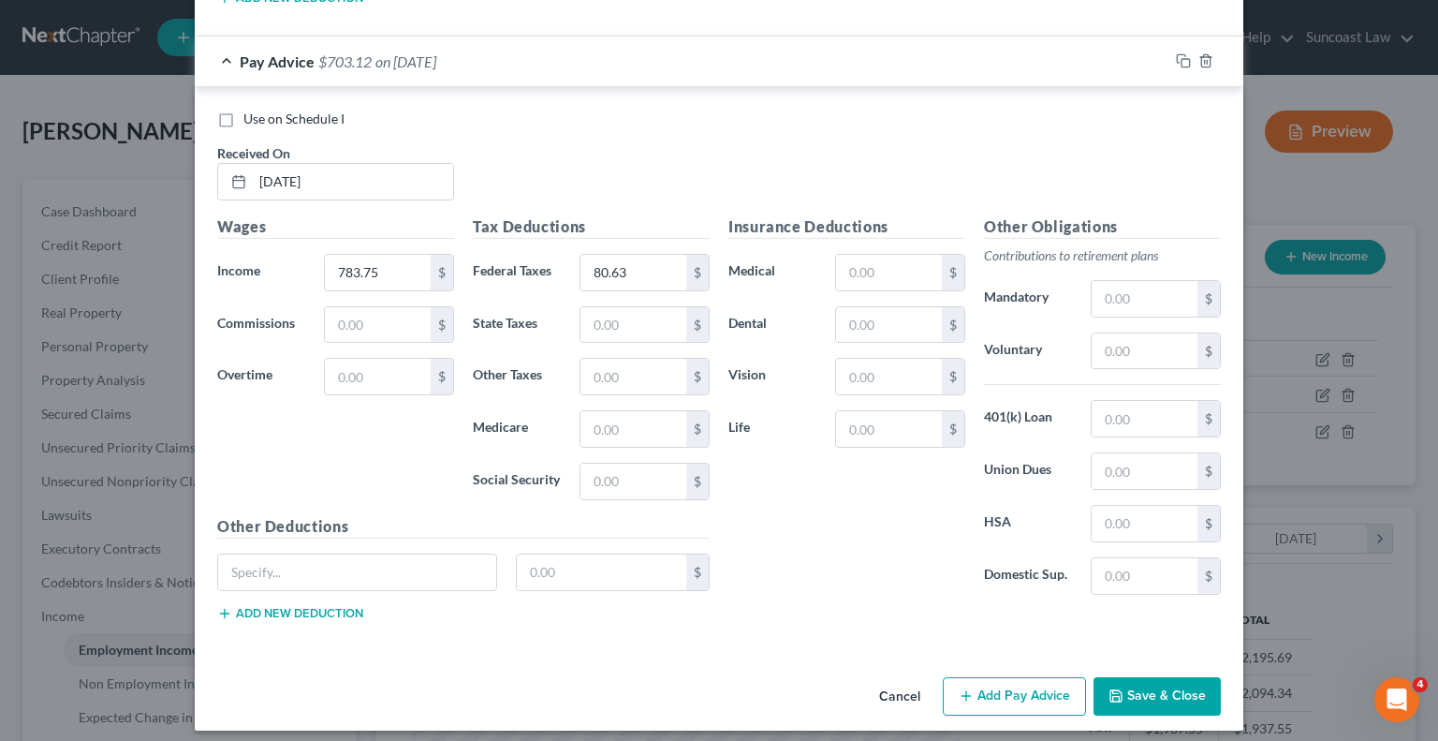
click at [1044, 677] on button "Add Pay Advice" at bounding box center [1014, 696] width 143 height 39
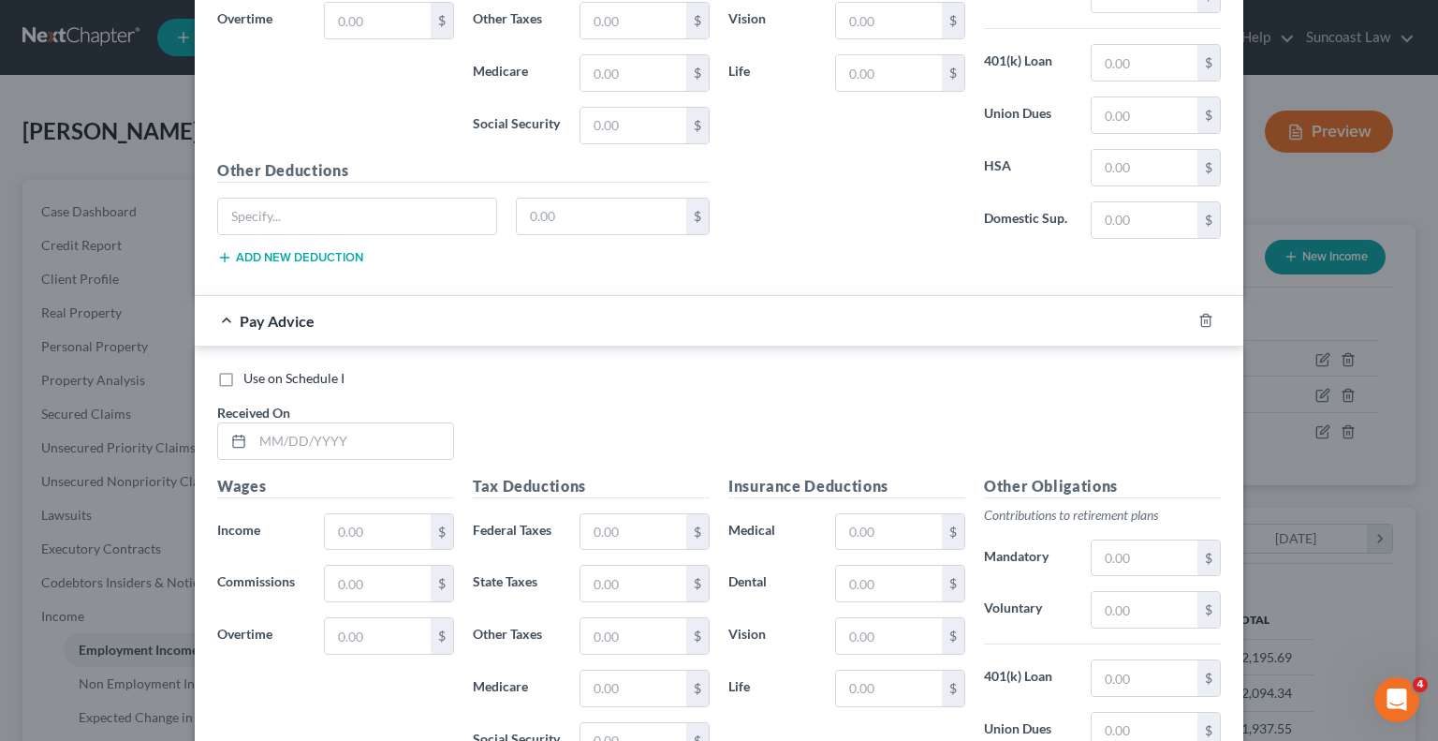
scroll to position [2663, 0]
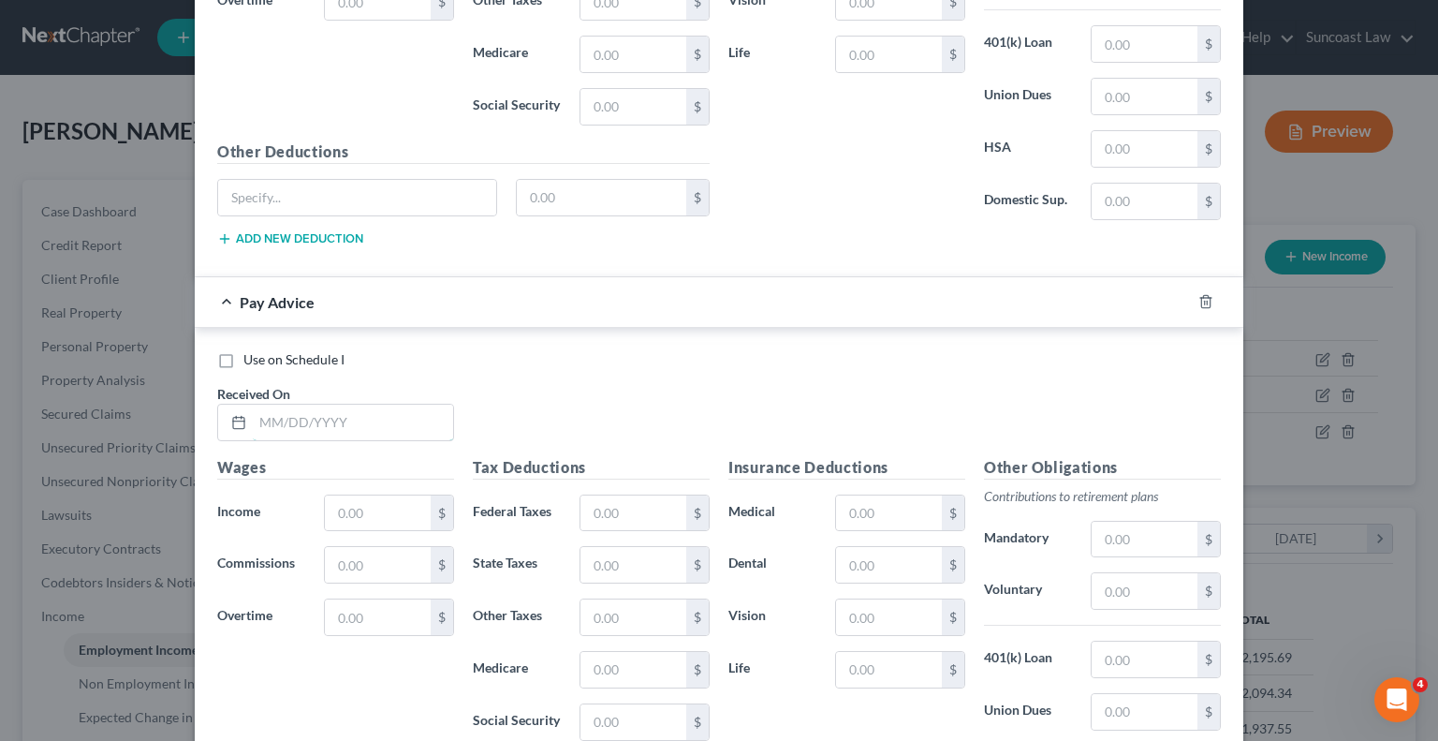
drag, startPoint x: 404, startPoint y: 411, endPoint x: 523, endPoint y: 213, distance: 231.9
click at [404, 411] on input "text" at bounding box center [353, 422] width 200 height 36
click at [620, 507] on input "text" at bounding box center [634, 513] width 106 height 36
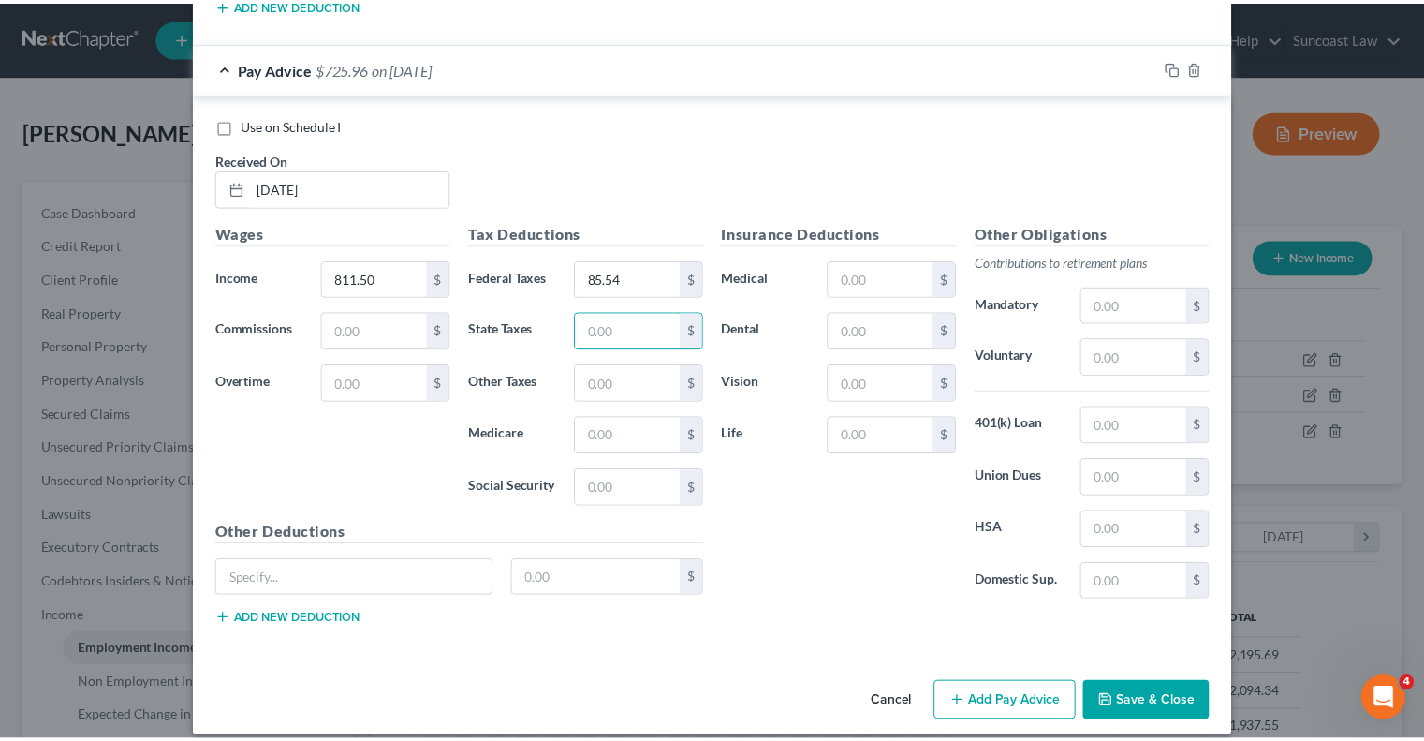
scroll to position [2900, 0]
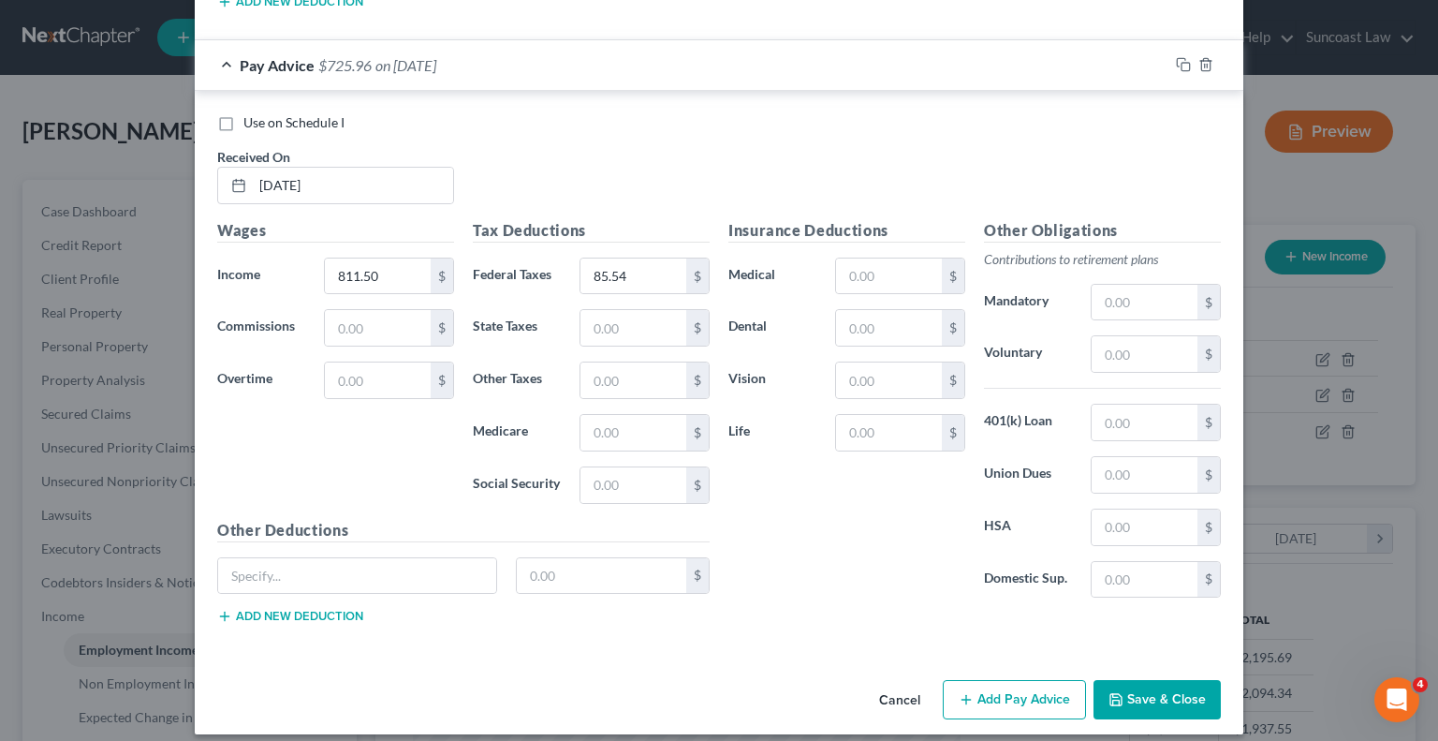
click at [1182, 681] on button "Save & Close" at bounding box center [1157, 699] width 127 height 39
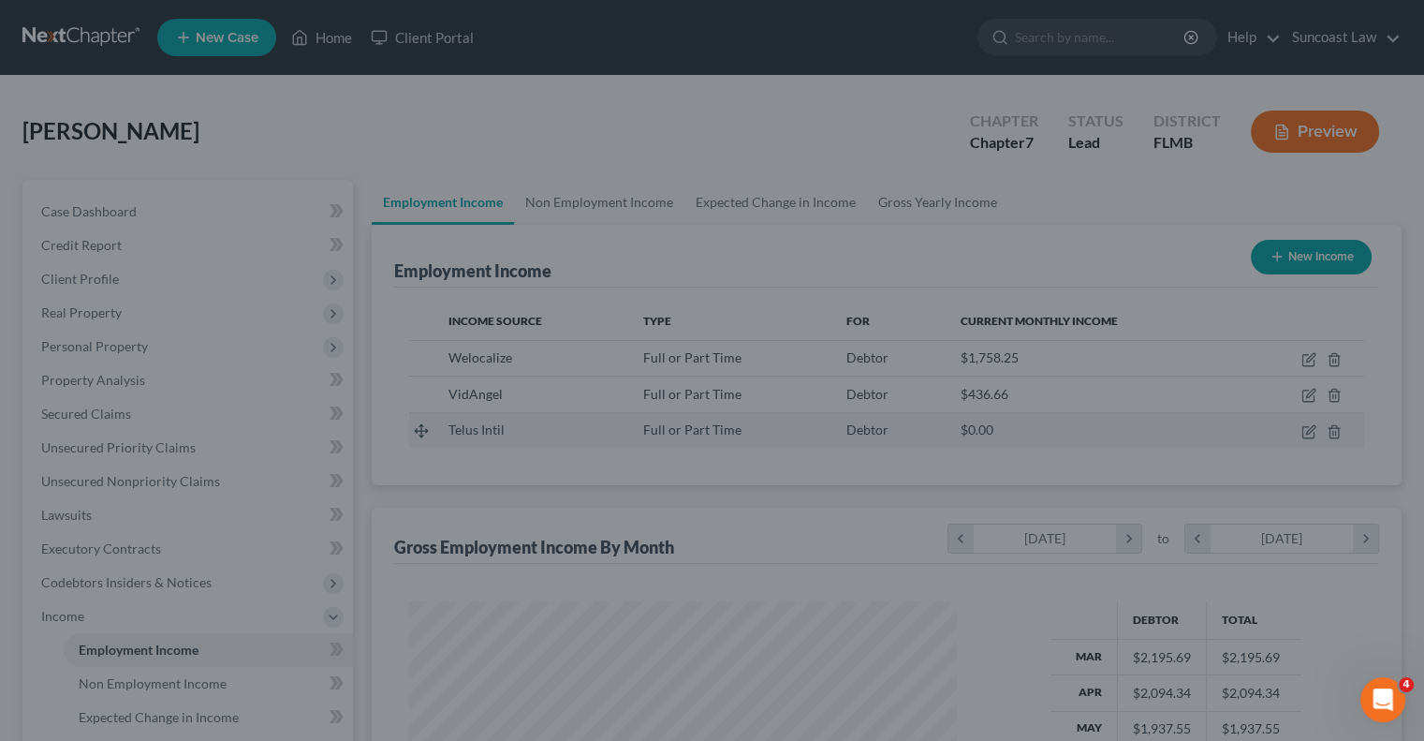
scroll to position [935992, 935746]
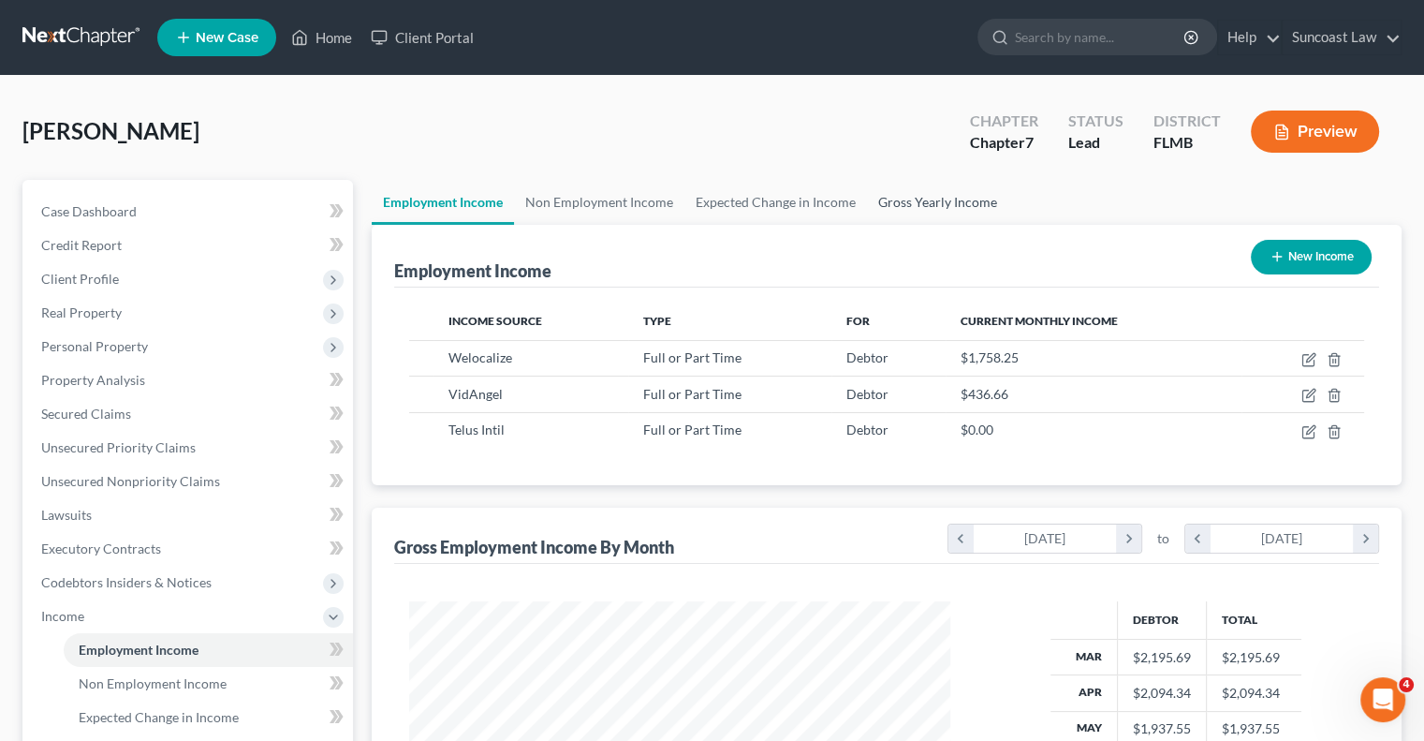
drag, startPoint x: 938, startPoint y: 199, endPoint x: 941, endPoint y: 214, distance: 15.2
click at [938, 199] on link "Gross Yearly Income" at bounding box center [937, 202] width 141 height 45
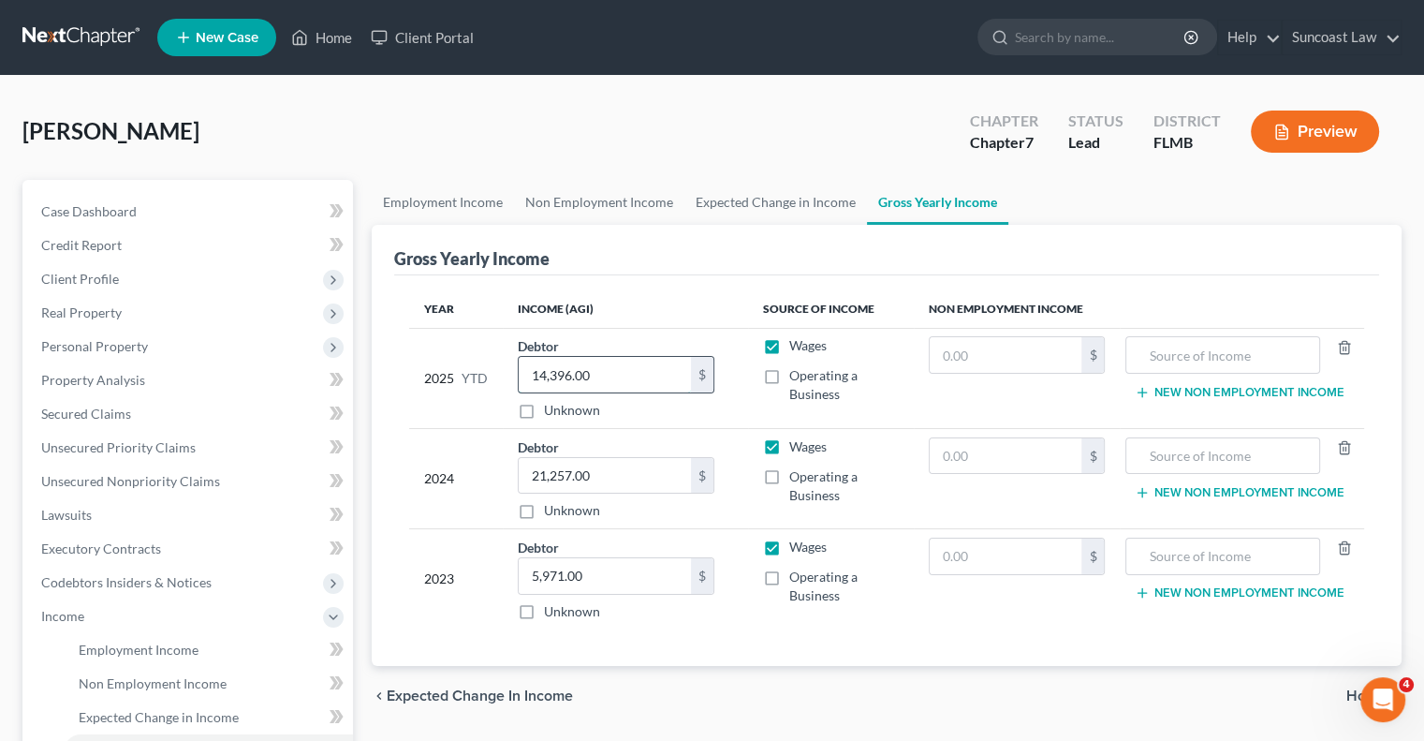
click at [617, 360] on input "14,396.00" at bounding box center [605, 375] width 172 height 36
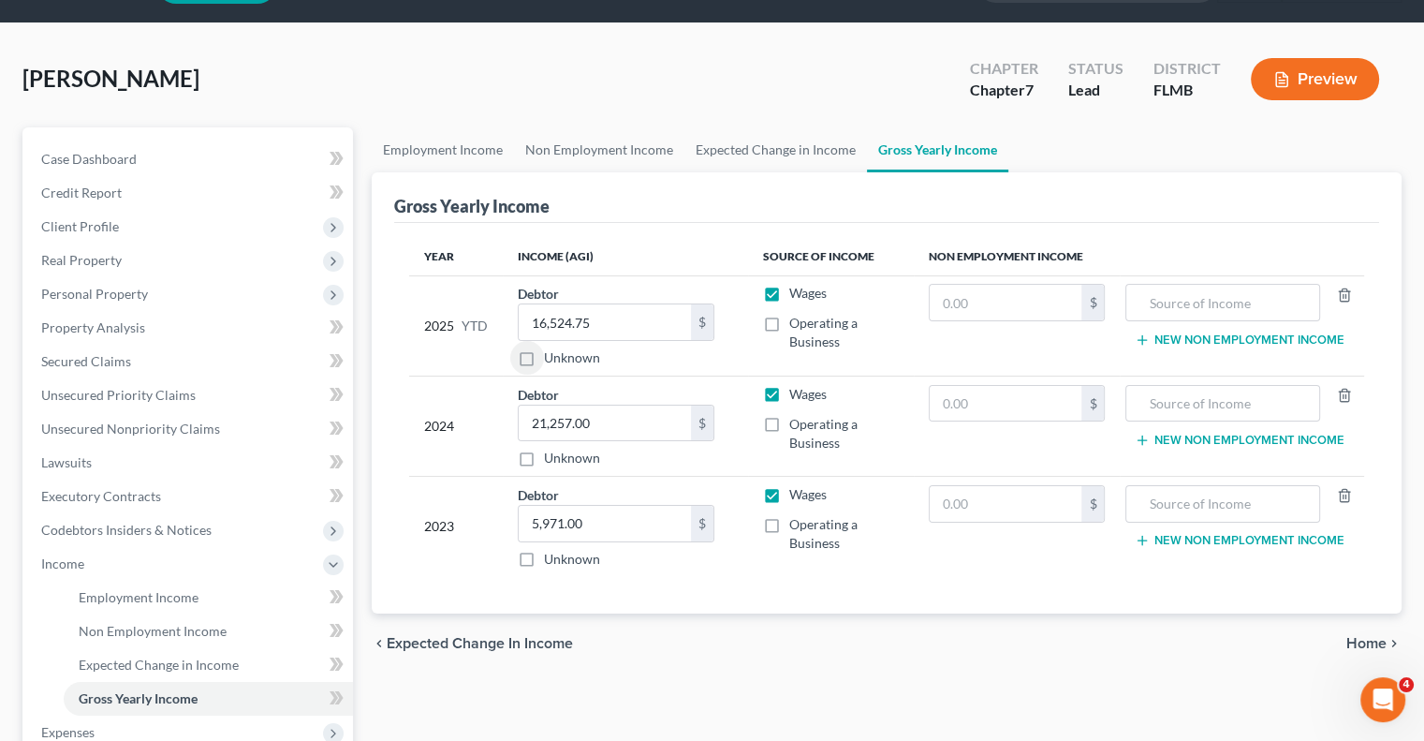
scroll to position [187, 0]
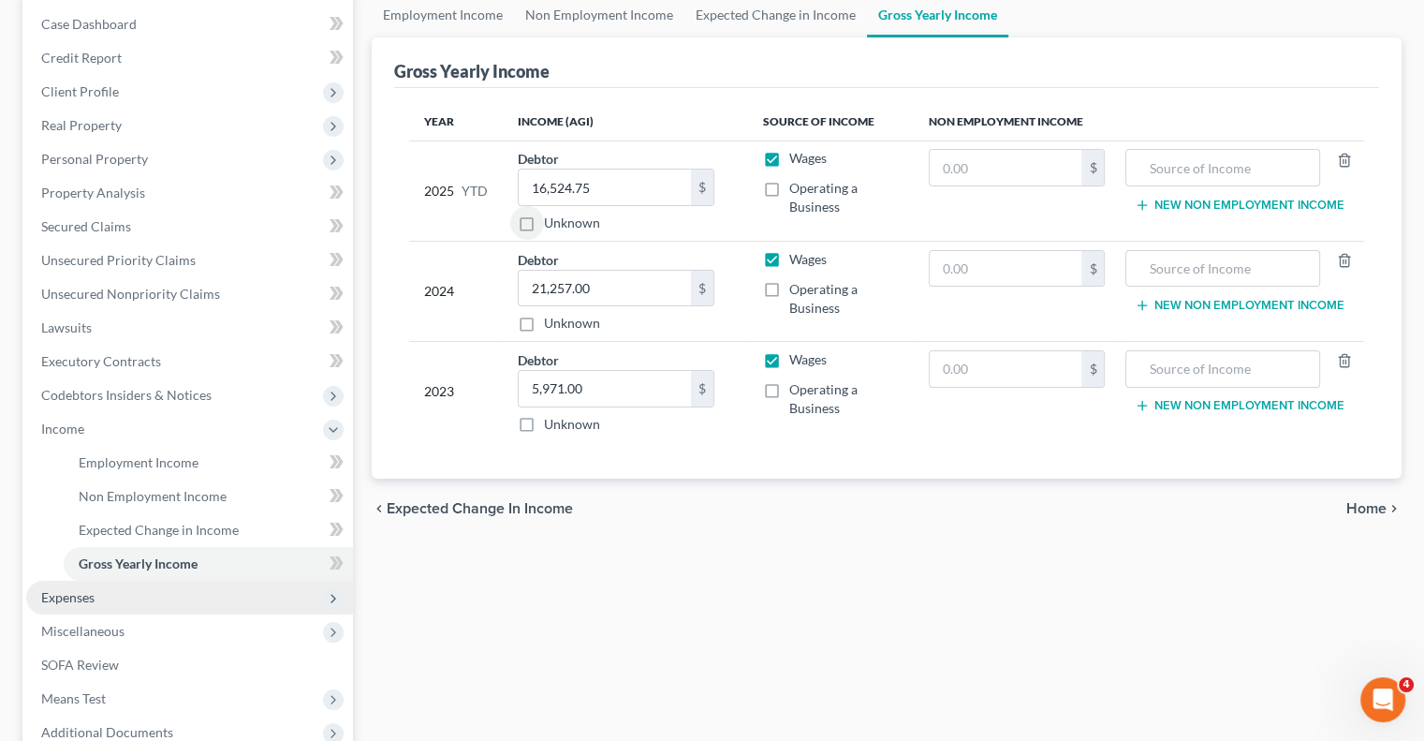
click at [82, 595] on span "Expenses" at bounding box center [67, 597] width 53 height 16
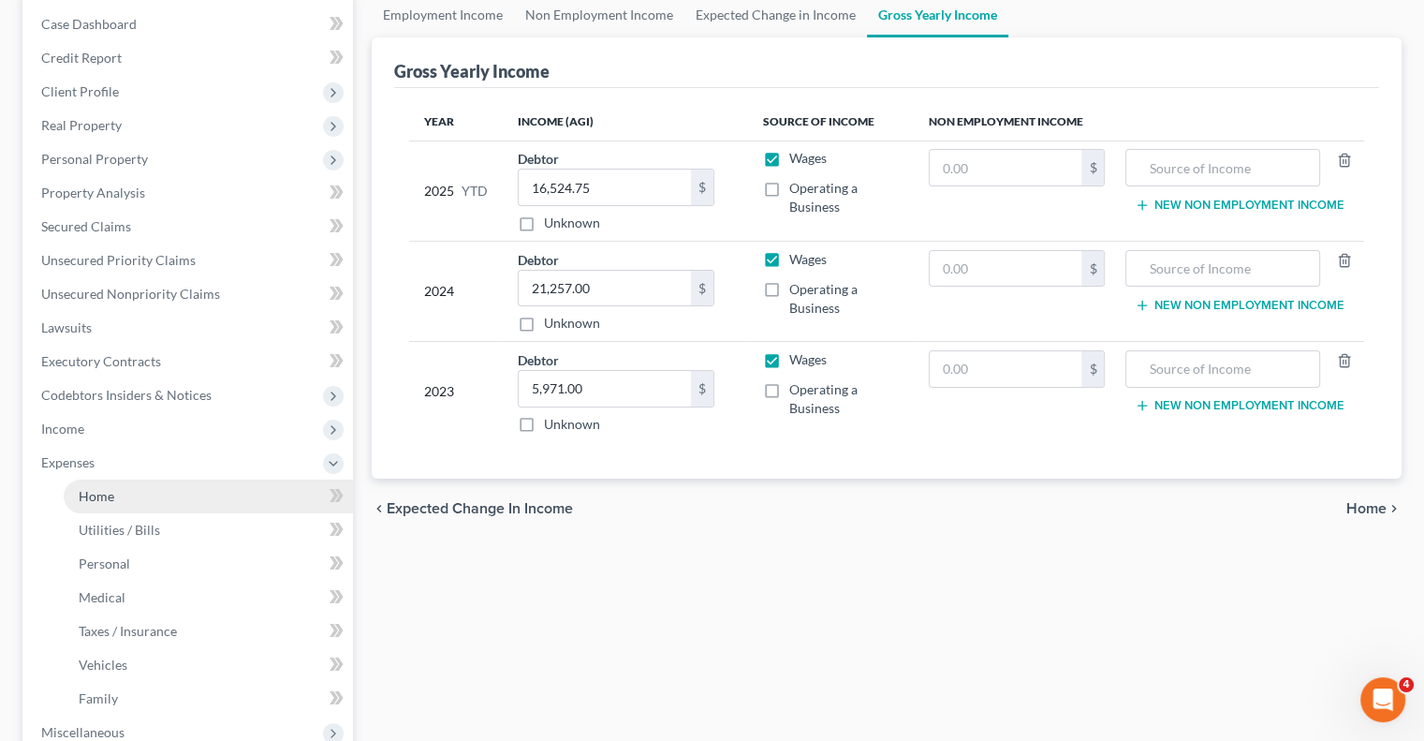
click at [116, 492] on link "Home" at bounding box center [208, 496] width 289 height 34
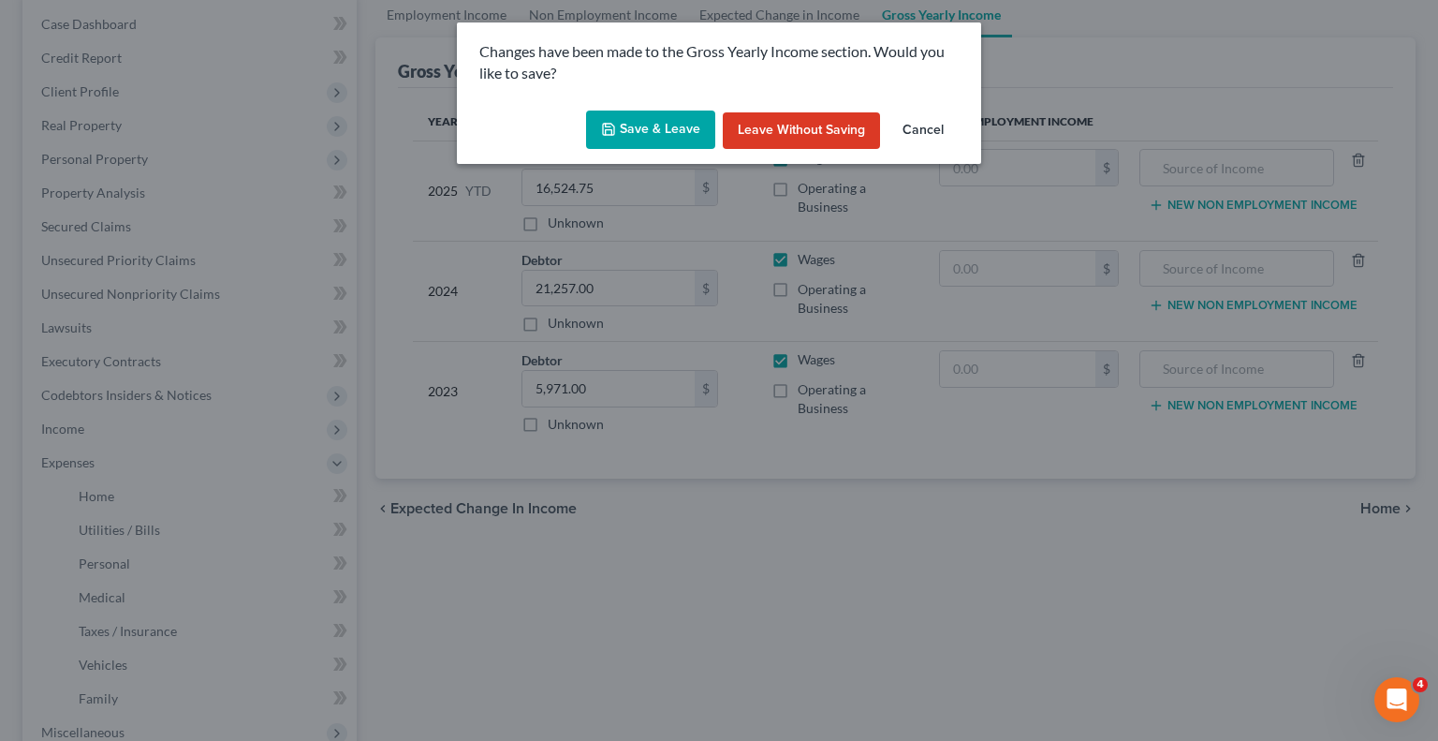
click at [644, 135] on button "Save & Leave" at bounding box center [650, 129] width 129 height 39
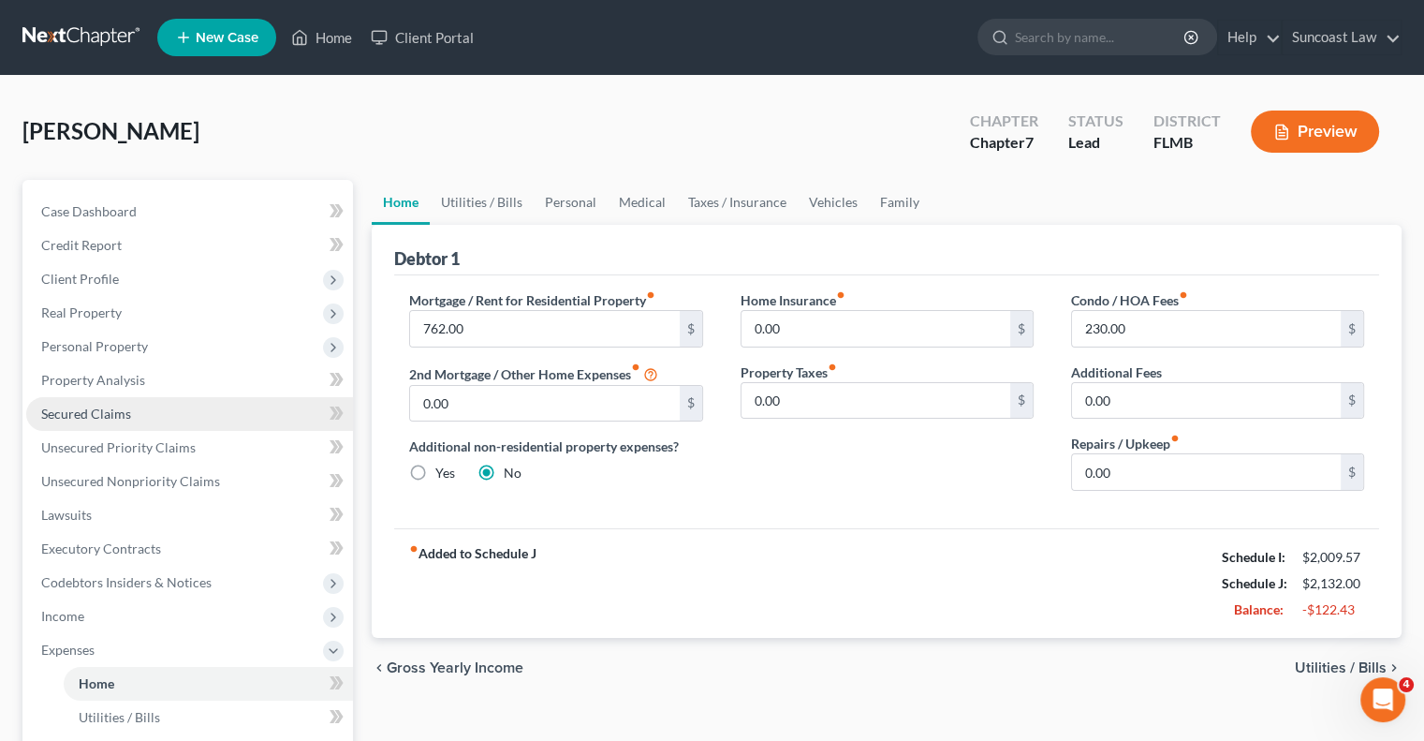
click at [125, 414] on span "Secured Claims" at bounding box center [86, 413] width 90 height 16
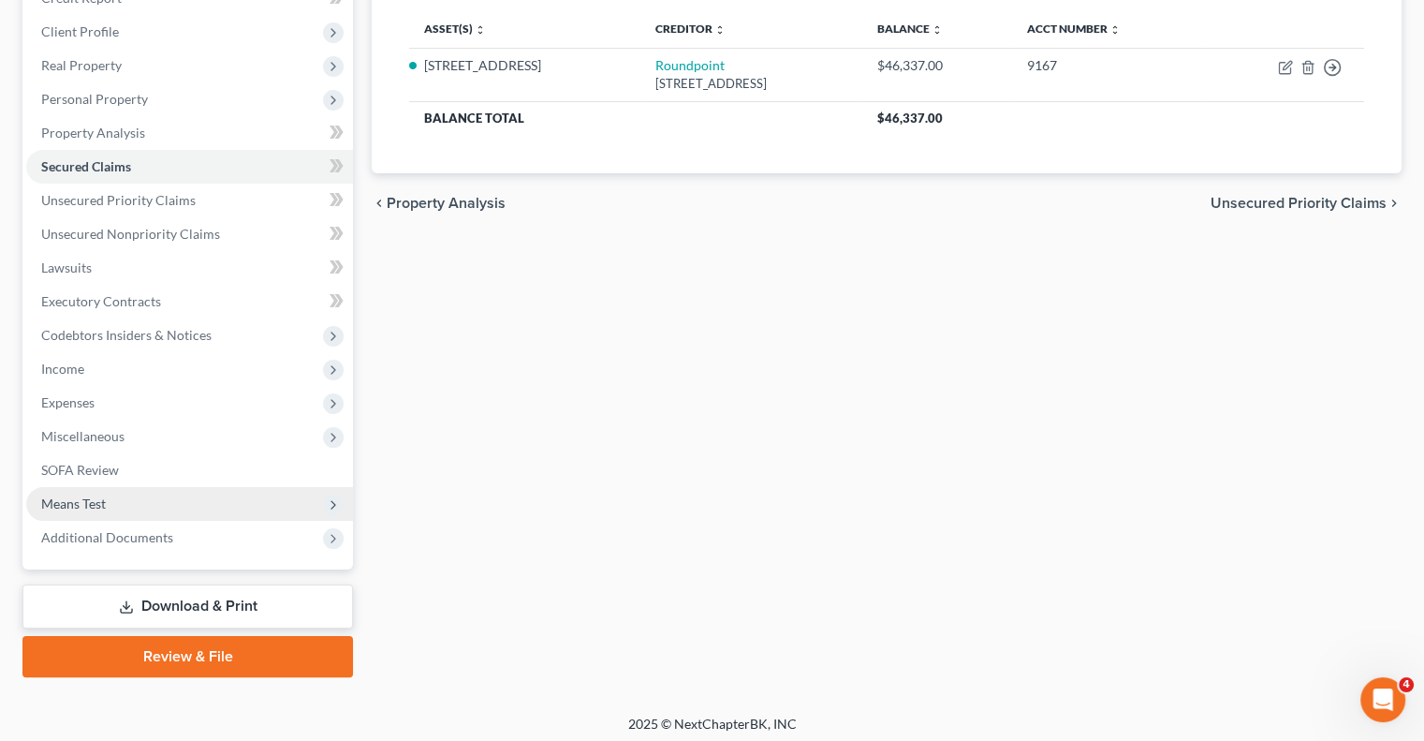
scroll to position [253, 0]
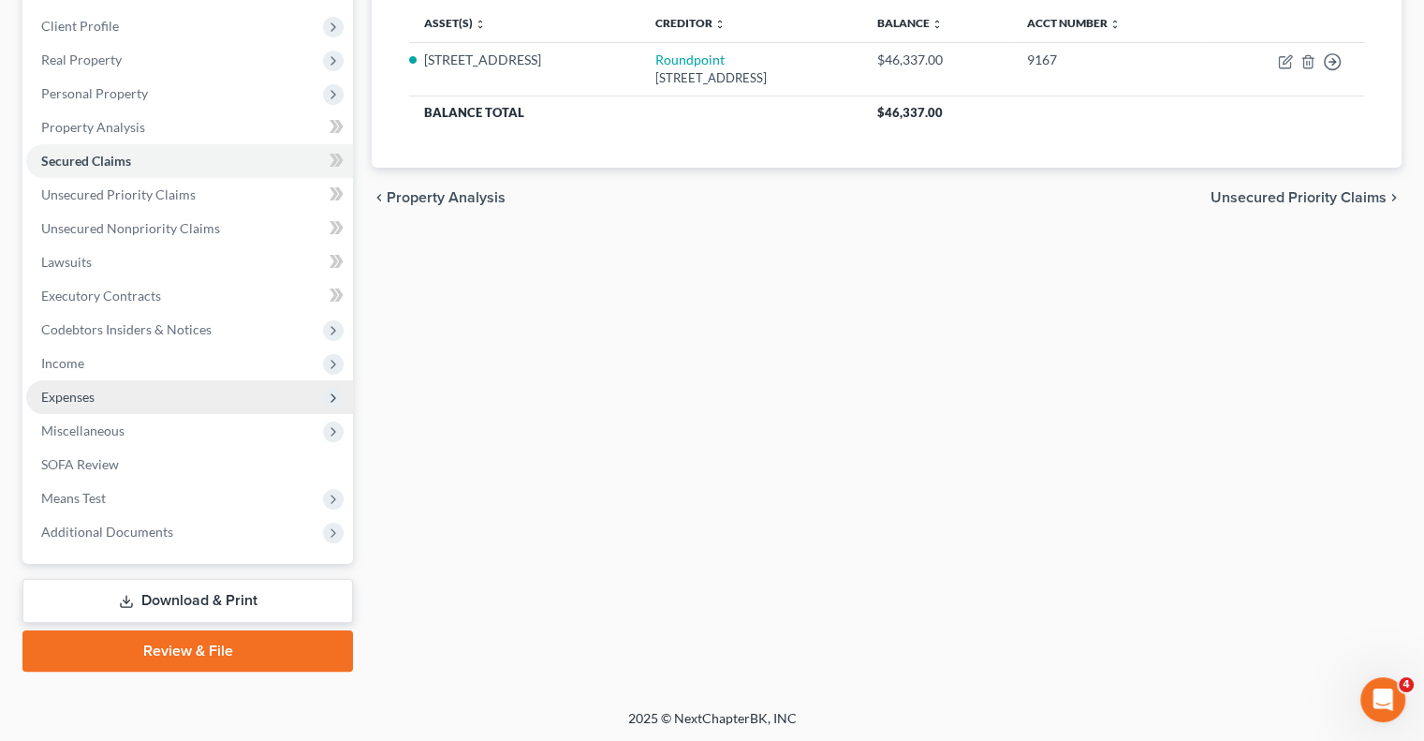
click at [94, 396] on span "Expenses" at bounding box center [67, 397] width 53 height 16
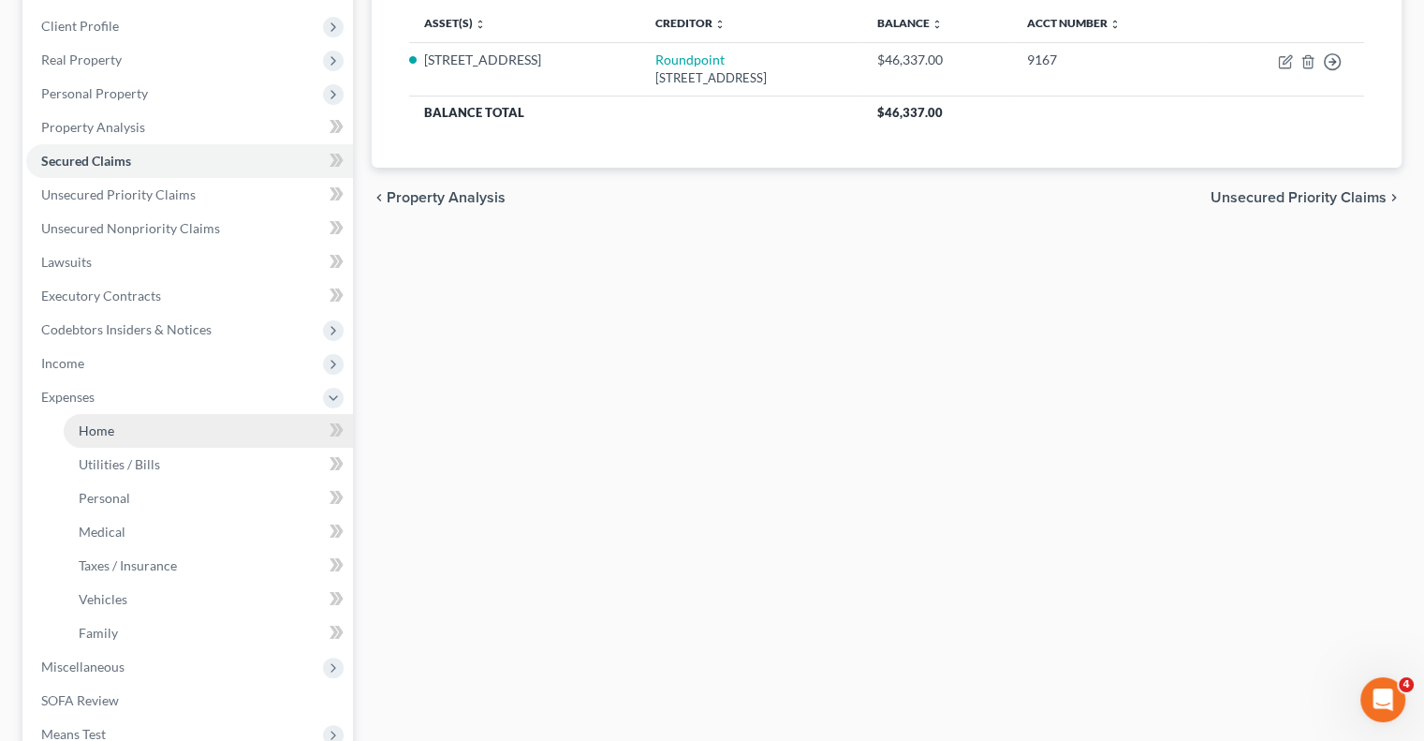
click at [149, 431] on link "Home" at bounding box center [208, 431] width 289 height 34
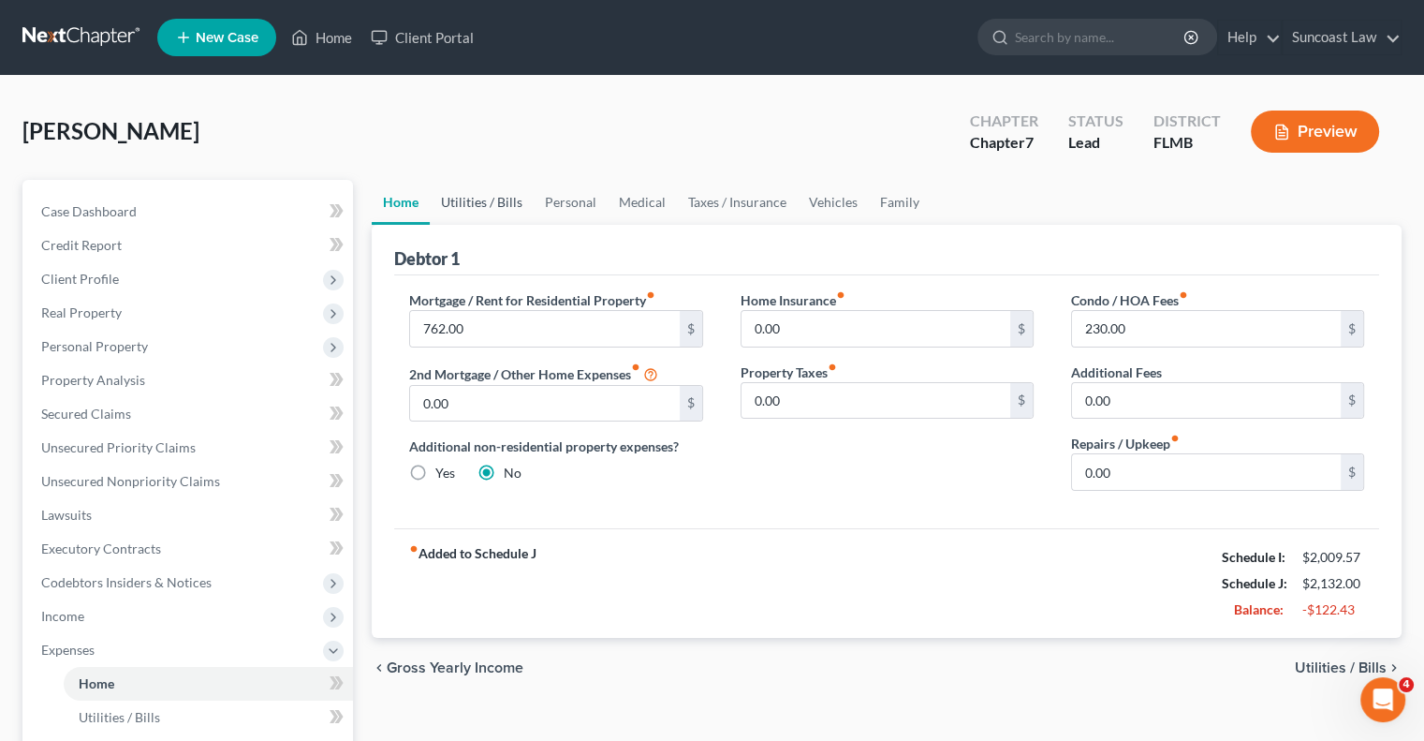
click at [513, 193] on link "Utilities / Bills" at bounding box center [482, 202] width 104 height 45
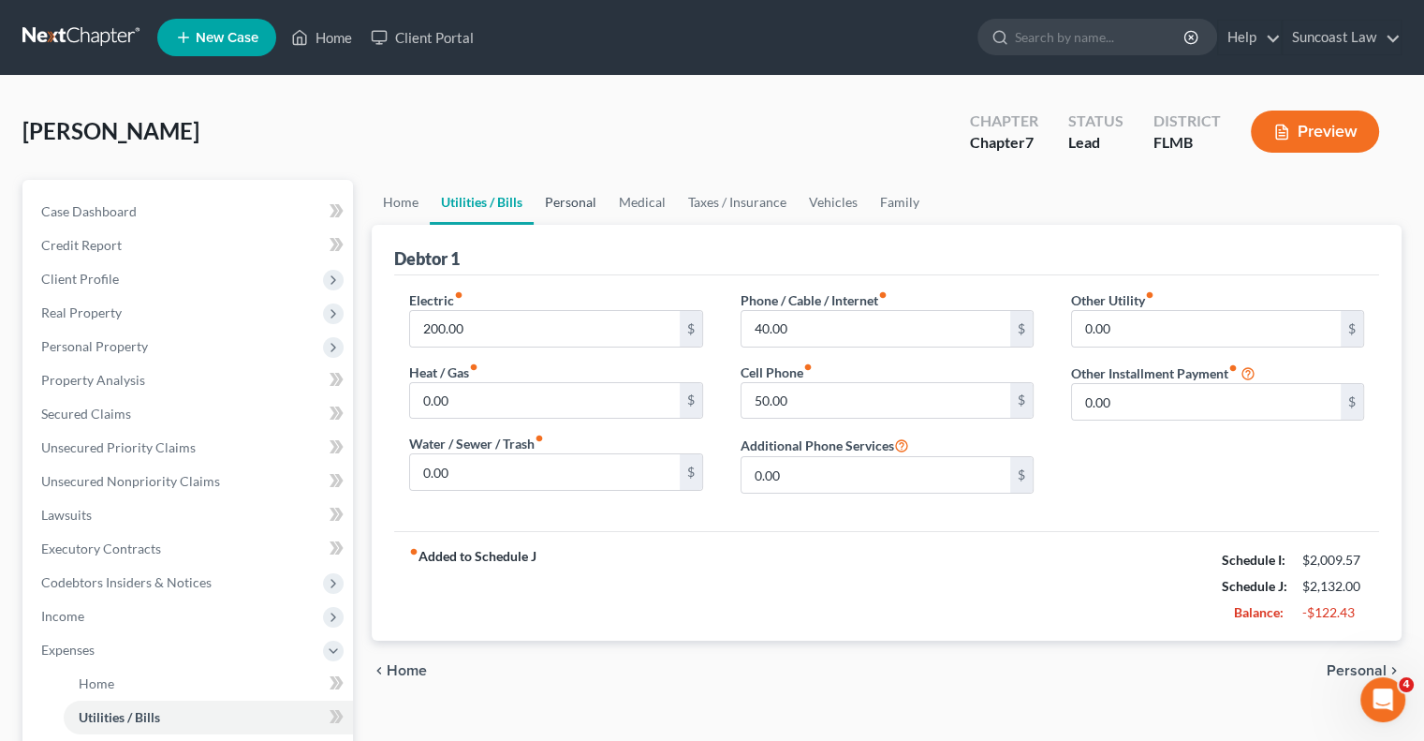
click at [572, 201] on link "Personal" at bounding box center [571, 202] width 74 height 45
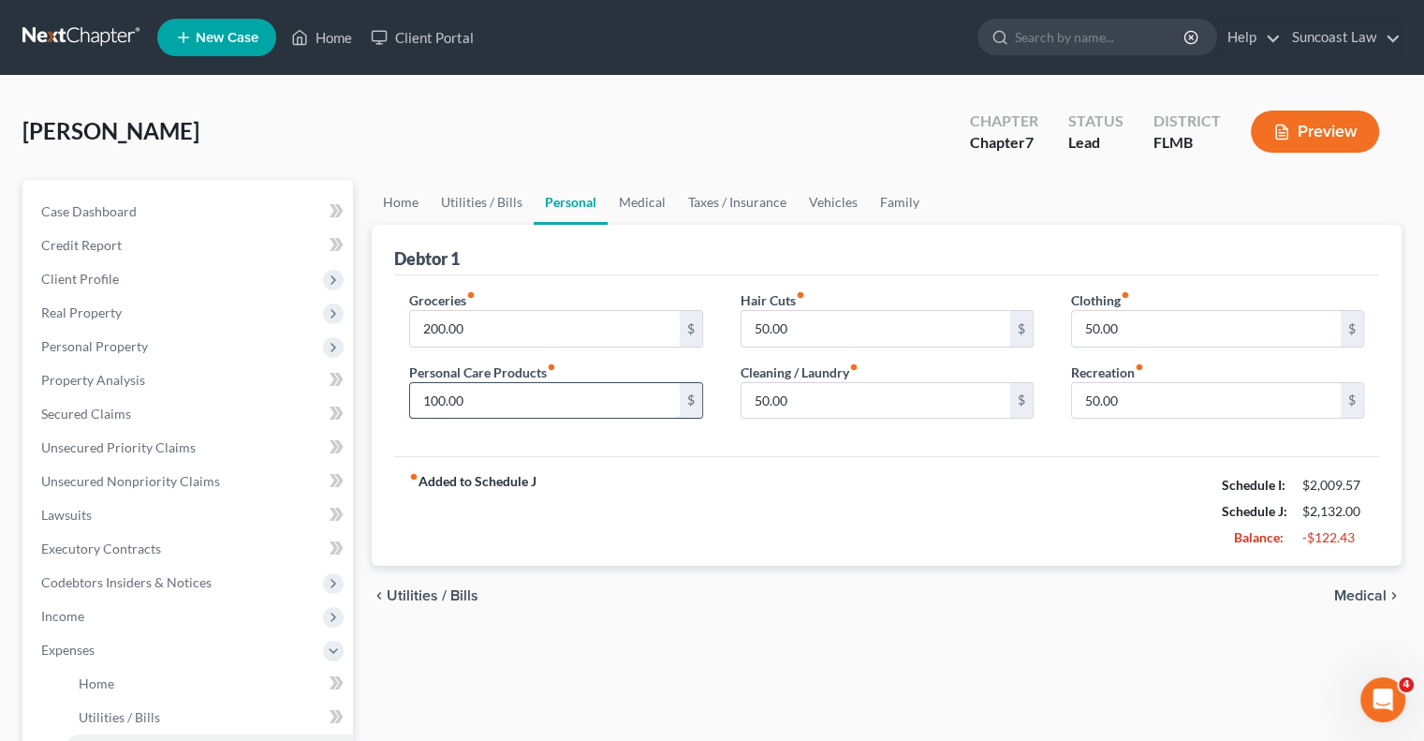
click at [565, 405] on input "100.00" at bounding box center [544, 401] width 269 height 36
click at [836, 198] on link "Vehicles" at bounding box center [833, 202] width 71 height 45
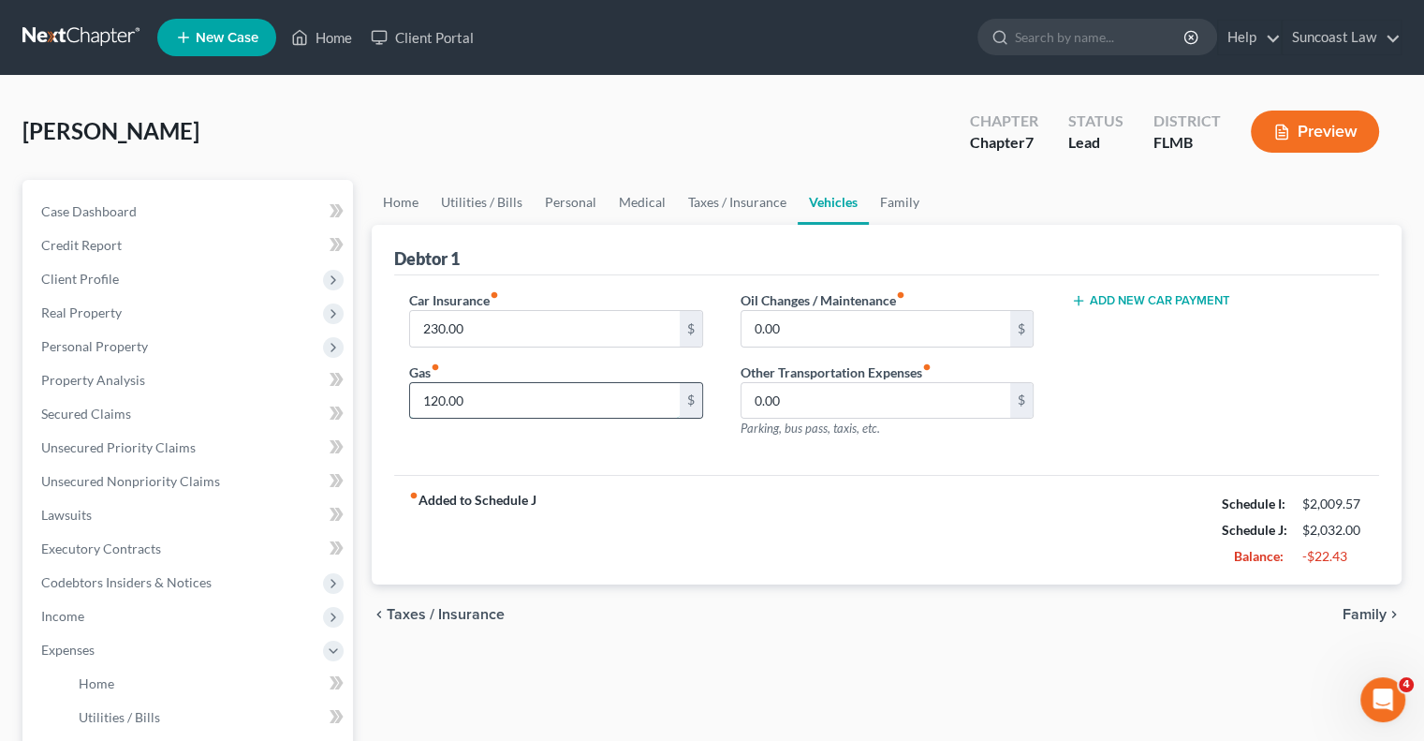
click at [541, 396] on input "120.00" at bounding box center [544, 401] width 269 height 36
click at [494, 194] on link "Utilities / Bills" at bounding box center [482, 202] width 104 height 45
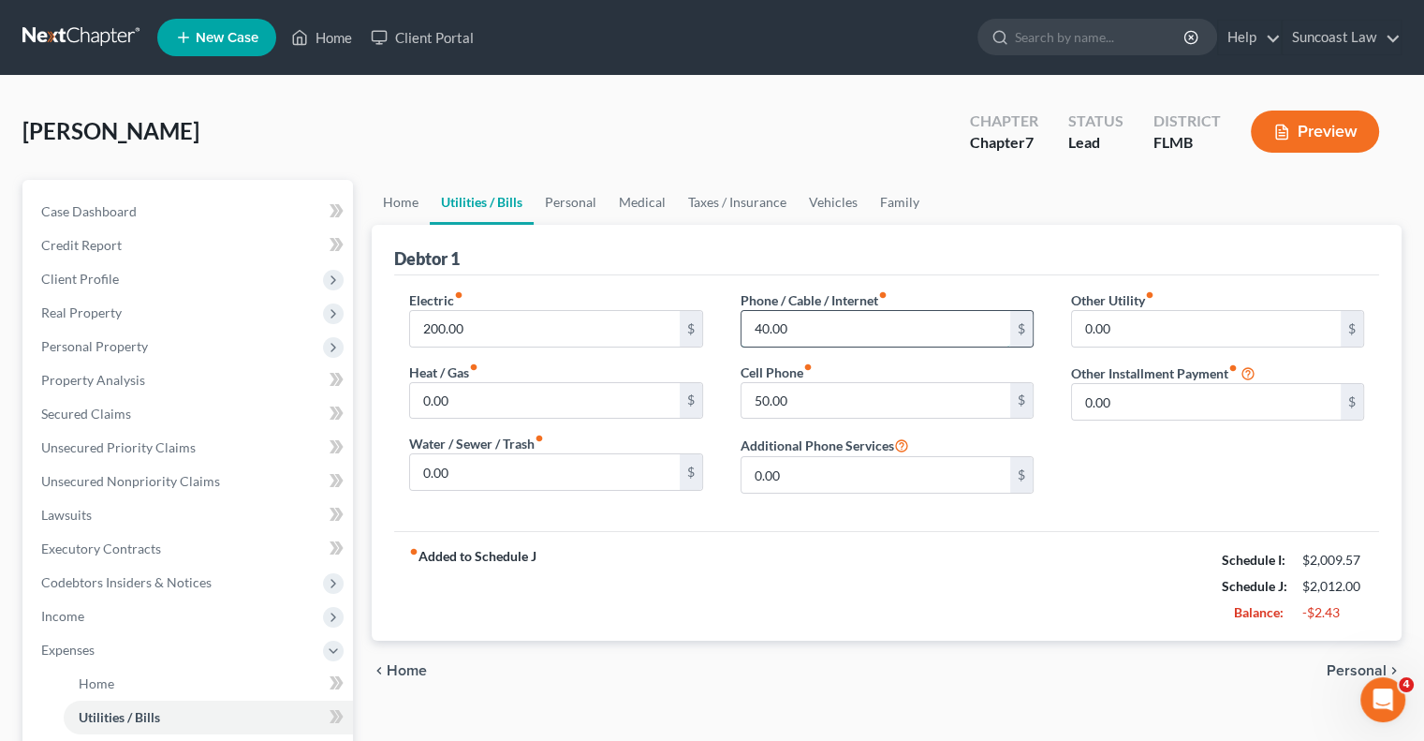
click at [817, 329] on input "40.00" at bounding box center [876, 329] width 269 height 36
click at [824, 392] on input "50.00" at bounding box center [876, 401] width 269 height 36
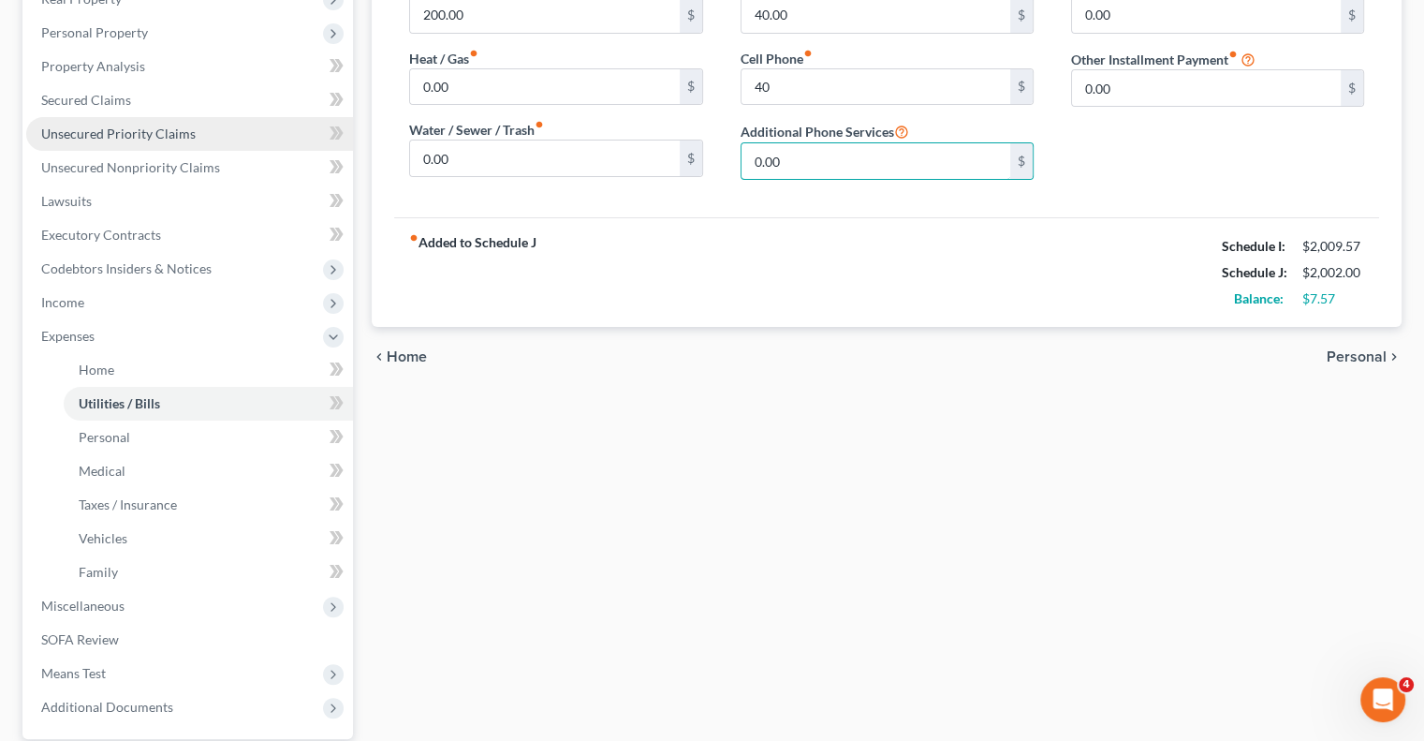
scroll to position [281, 0]
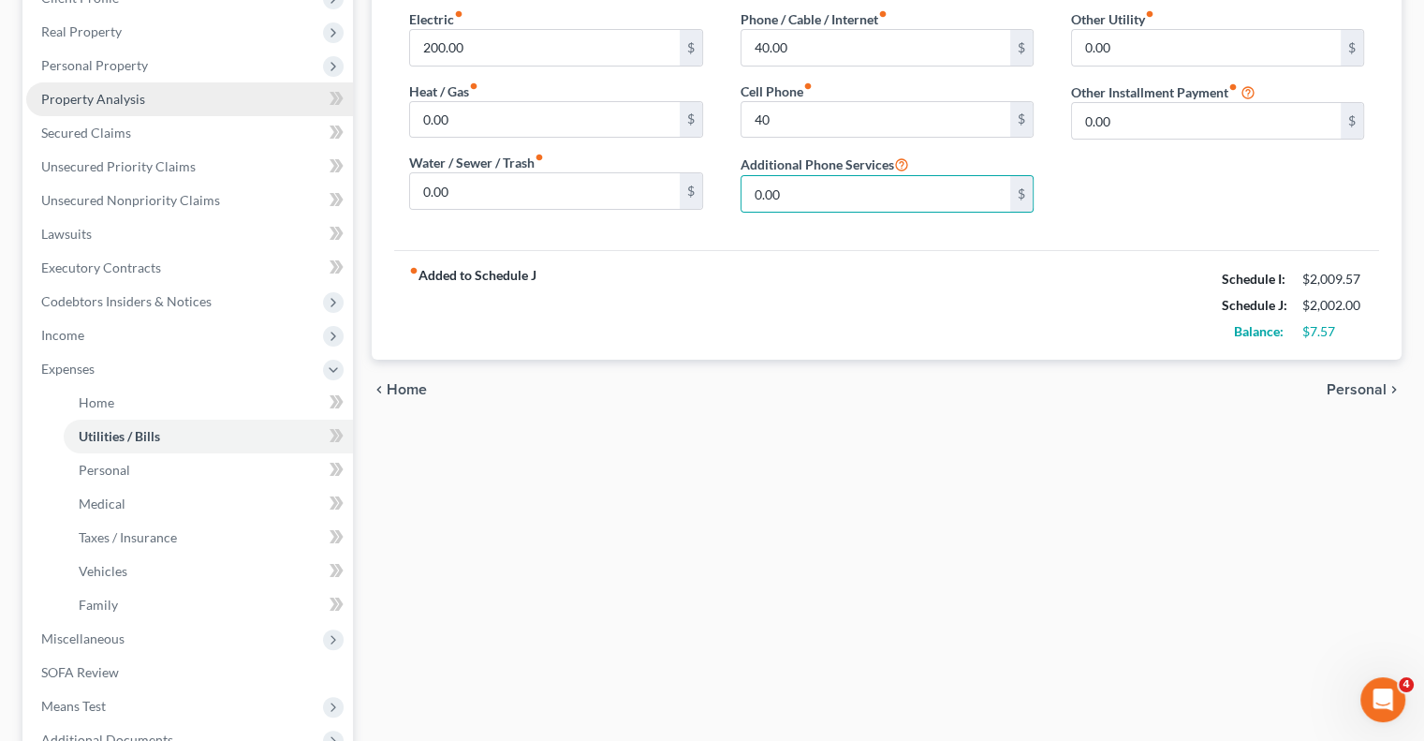
click at [100, 96] on span "Property Analysis" at bounding box center [93, 99] width 104 height 16
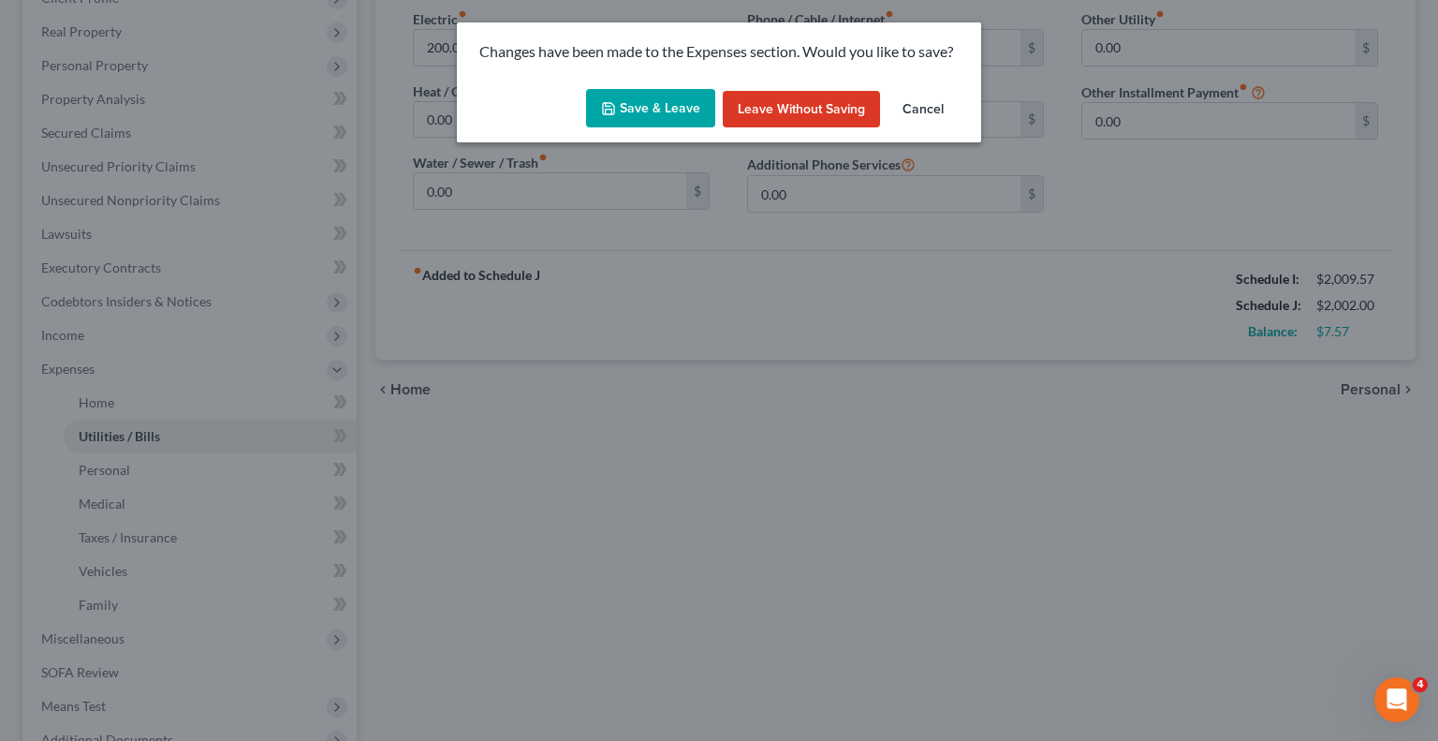
click at [660, 101] on button "Save & Leave" at bounding box center [650, 108] width 129 height 39
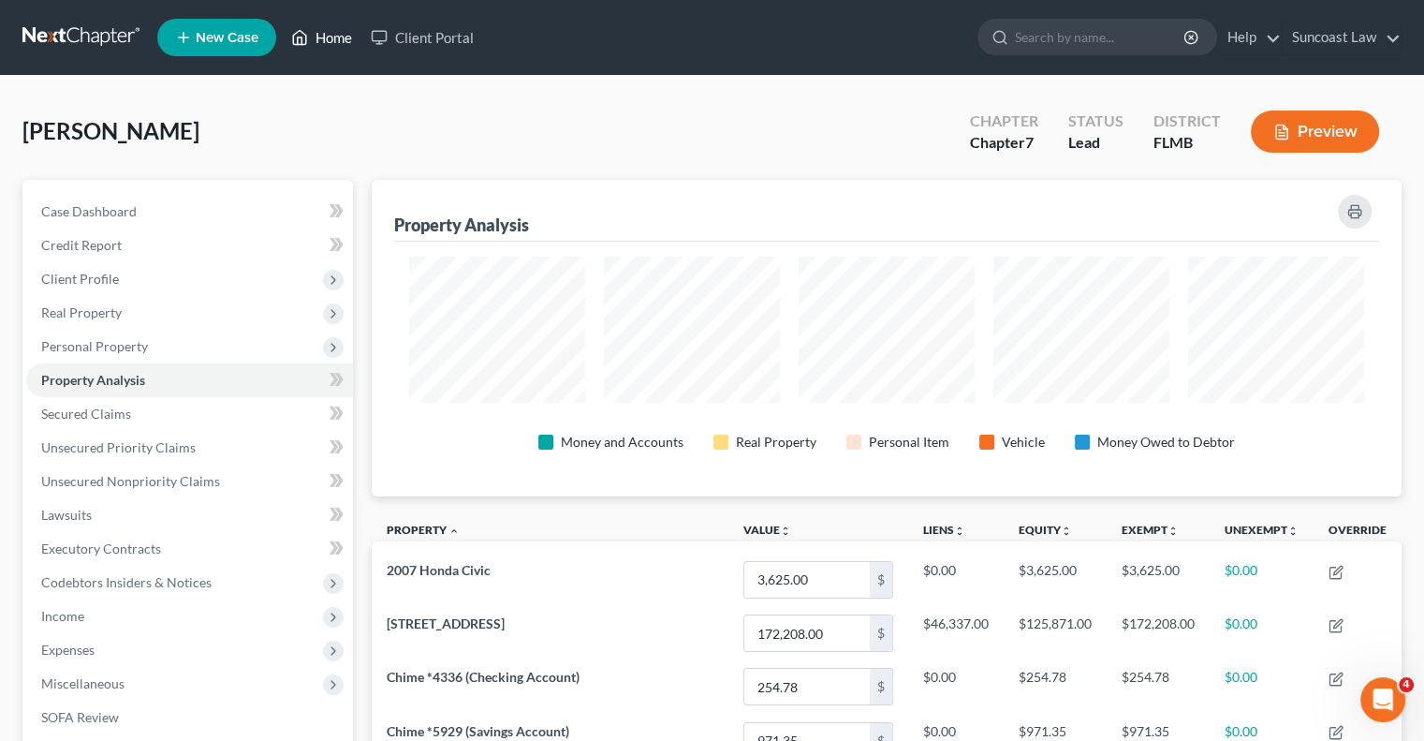
drag, startPoint x: 342, startPoint y: 31, endPoint x: 355, endPoint y: 50, distance: 22.9
click at [342, 31] on link "Home" at bounding box center [322, 38] width 80 height 34
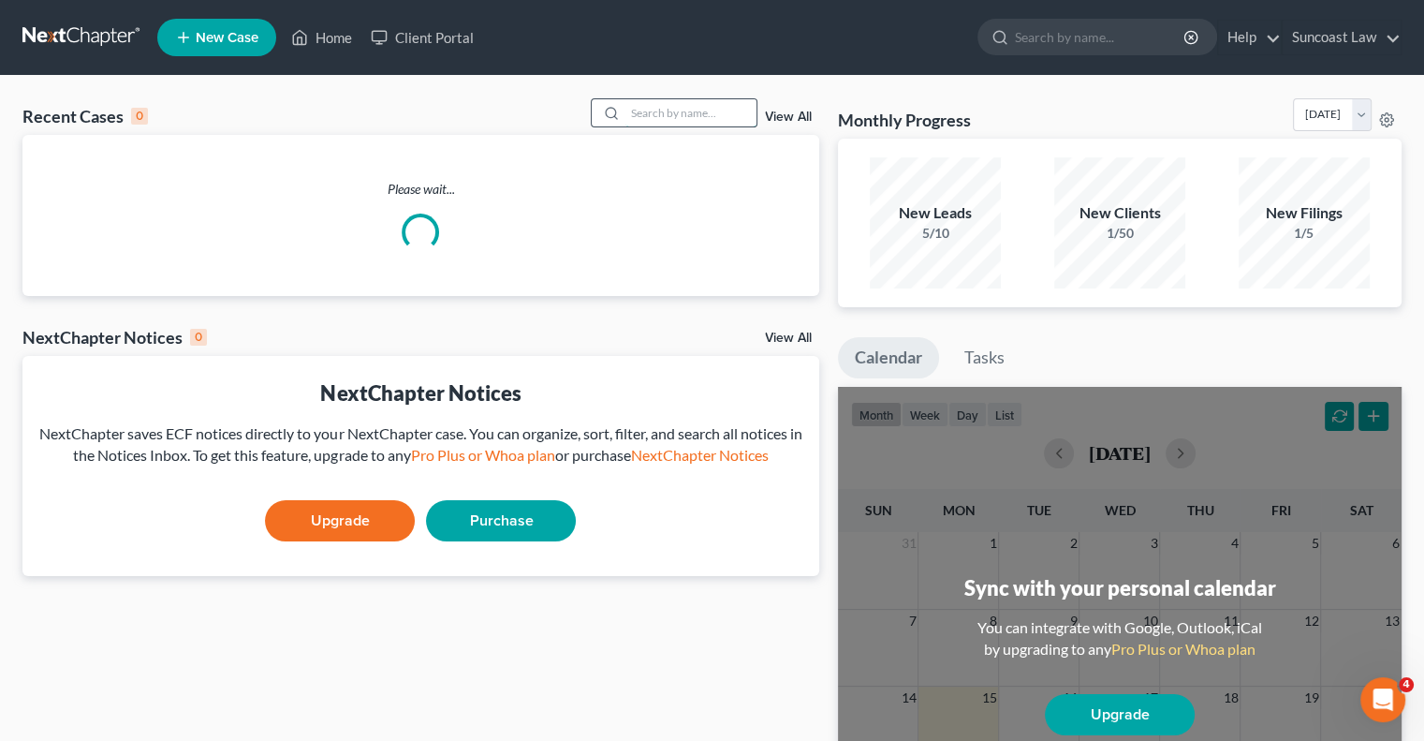
click at [713, 116] on input "search" at bounding box center [690, 112] width 131 height 27
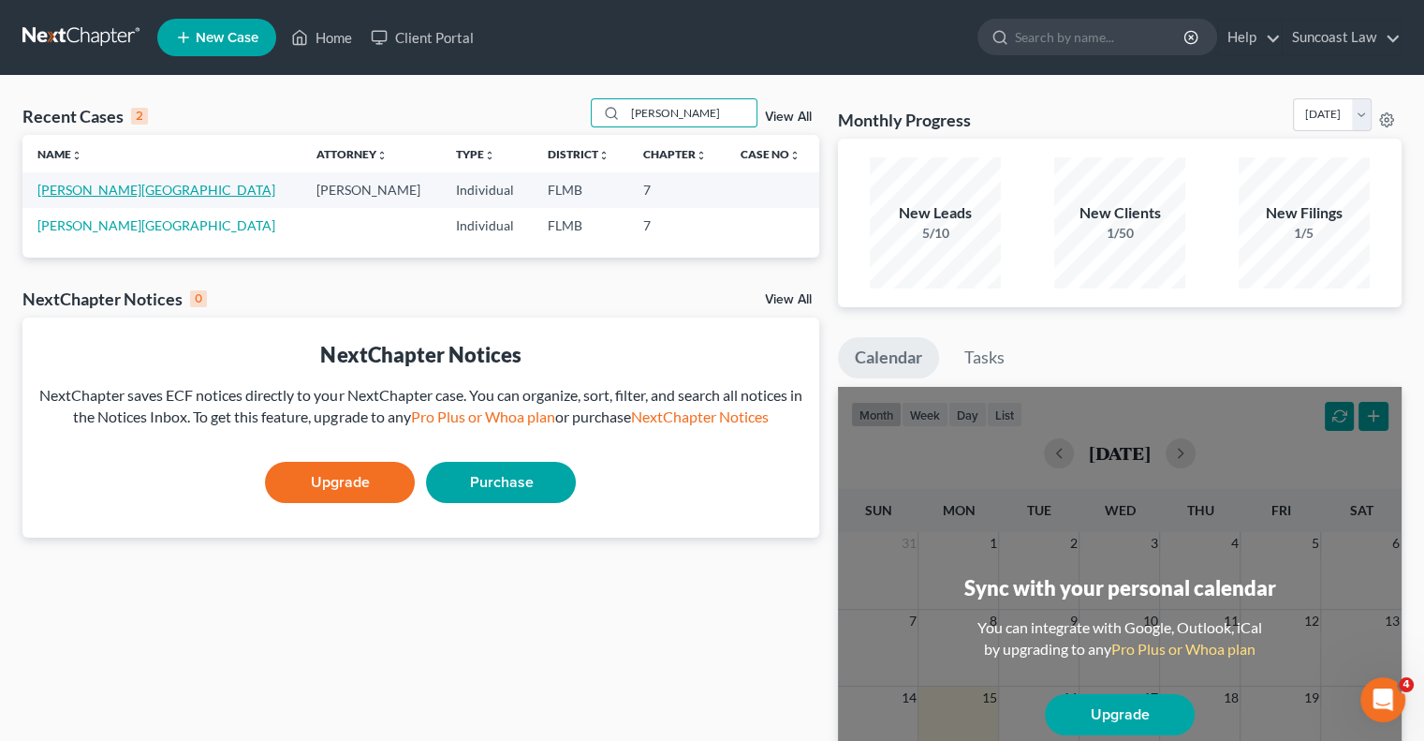
click at [73, 184] on link "[PERSON_NAME][GEOGRAPHIC_DATA]" at bounding box center [156, 190] width 238 height 16
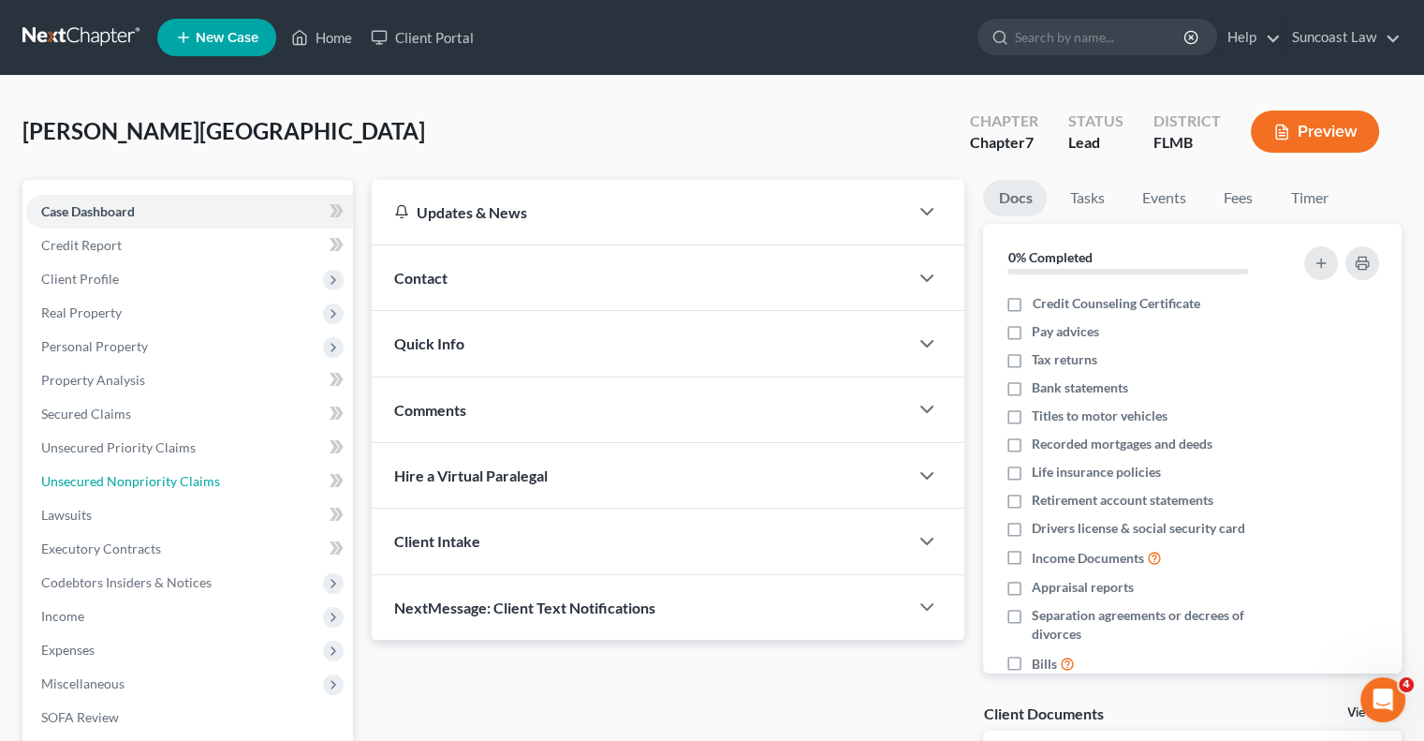
drag, startPoint x: 209, startPoint y: 475, endPoint x: 954, endPoint y: 475, distance: 745.3
click at [208, 475] on span "Unsecured Nonpriority Claims" at bounding box center [130, 481] width 179 height 16
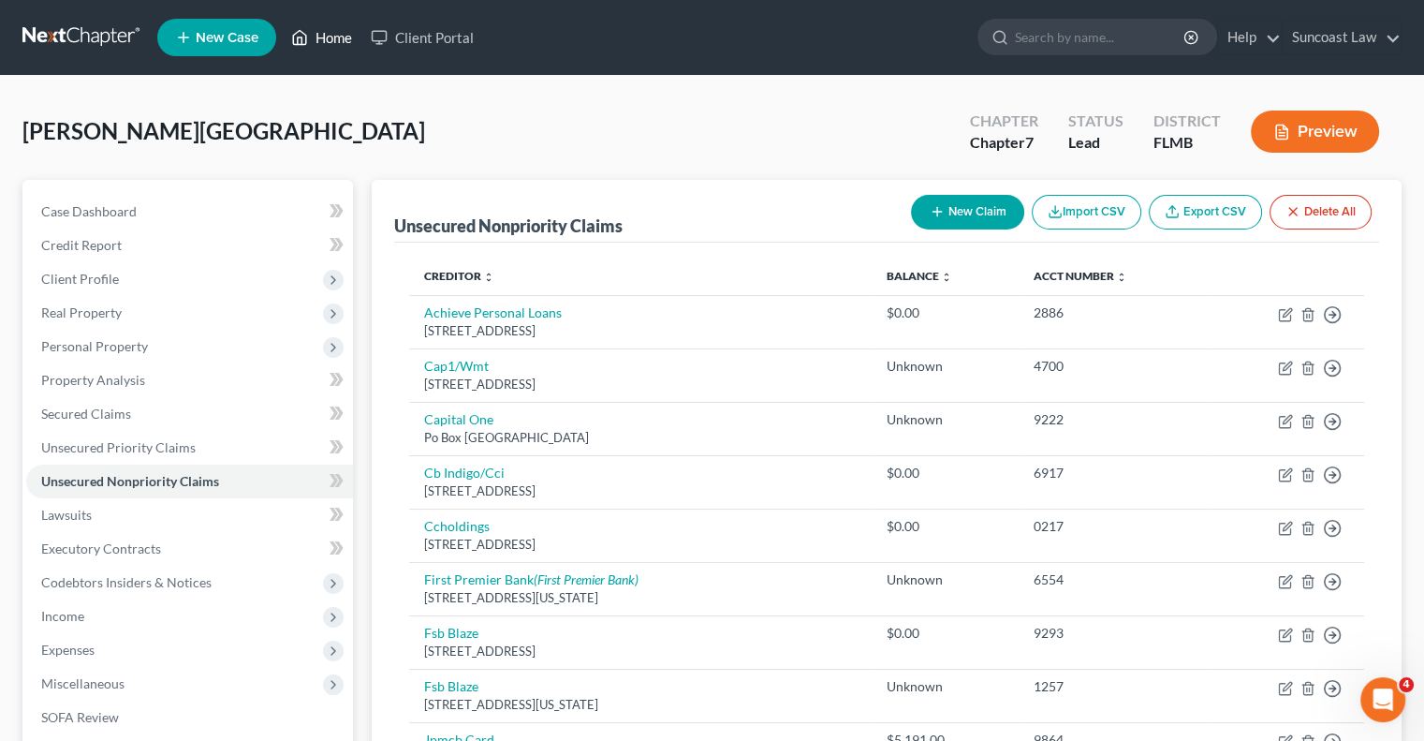
click at [328, 42] on link "Home" at bounding box center [322, 38] width 80 height 34
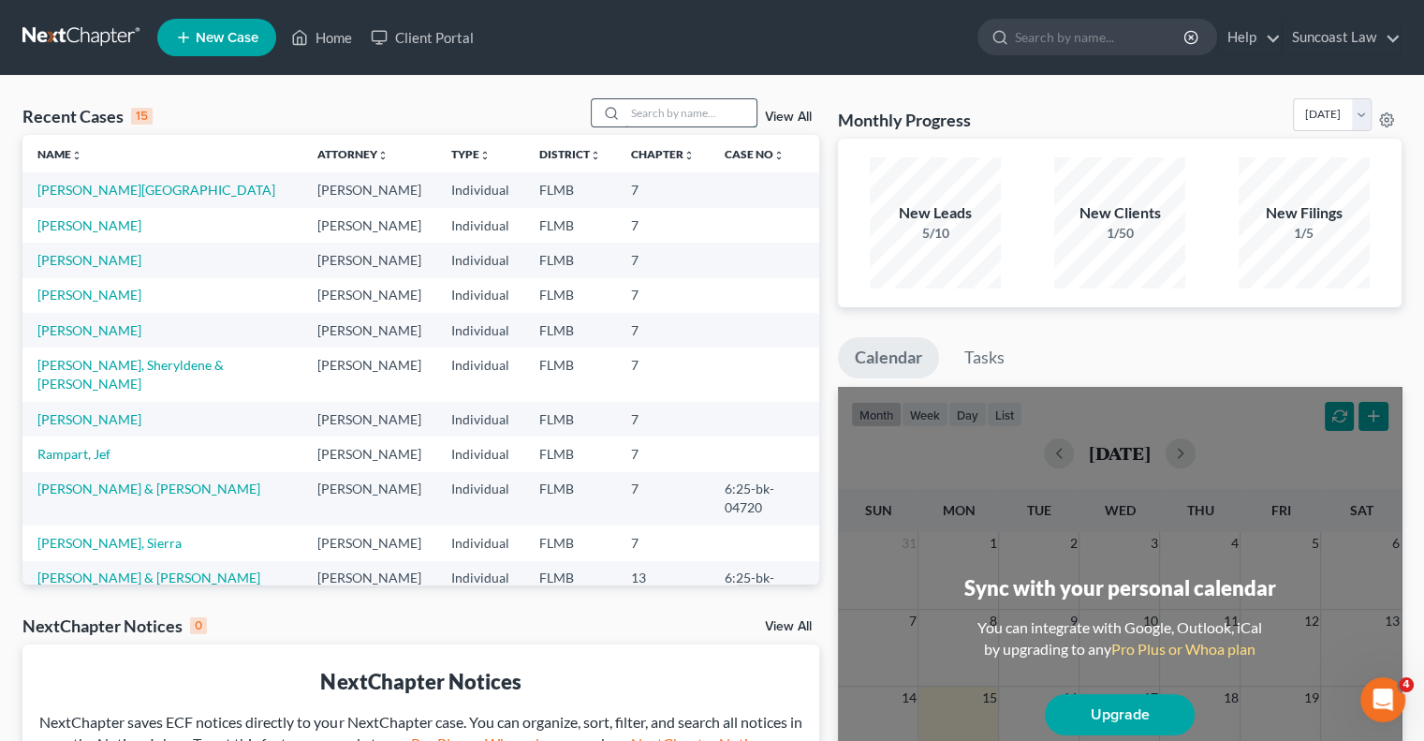
click at [704, 104] on input "search" at bounding box center [690, 112] width 131 height 27
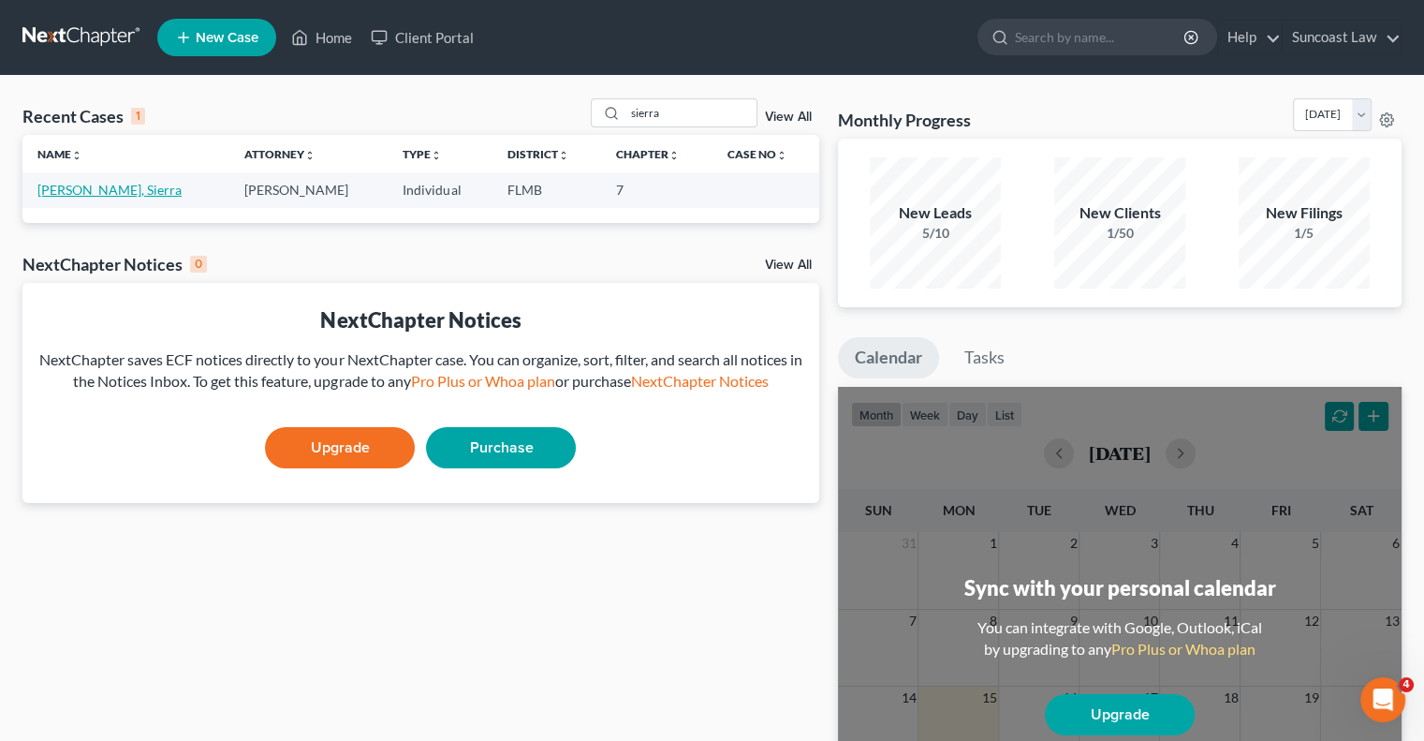
click at [82, 188] on link "[PERSON_NAME], Sierra" at bounding box center [109, 190] width 144 height 16
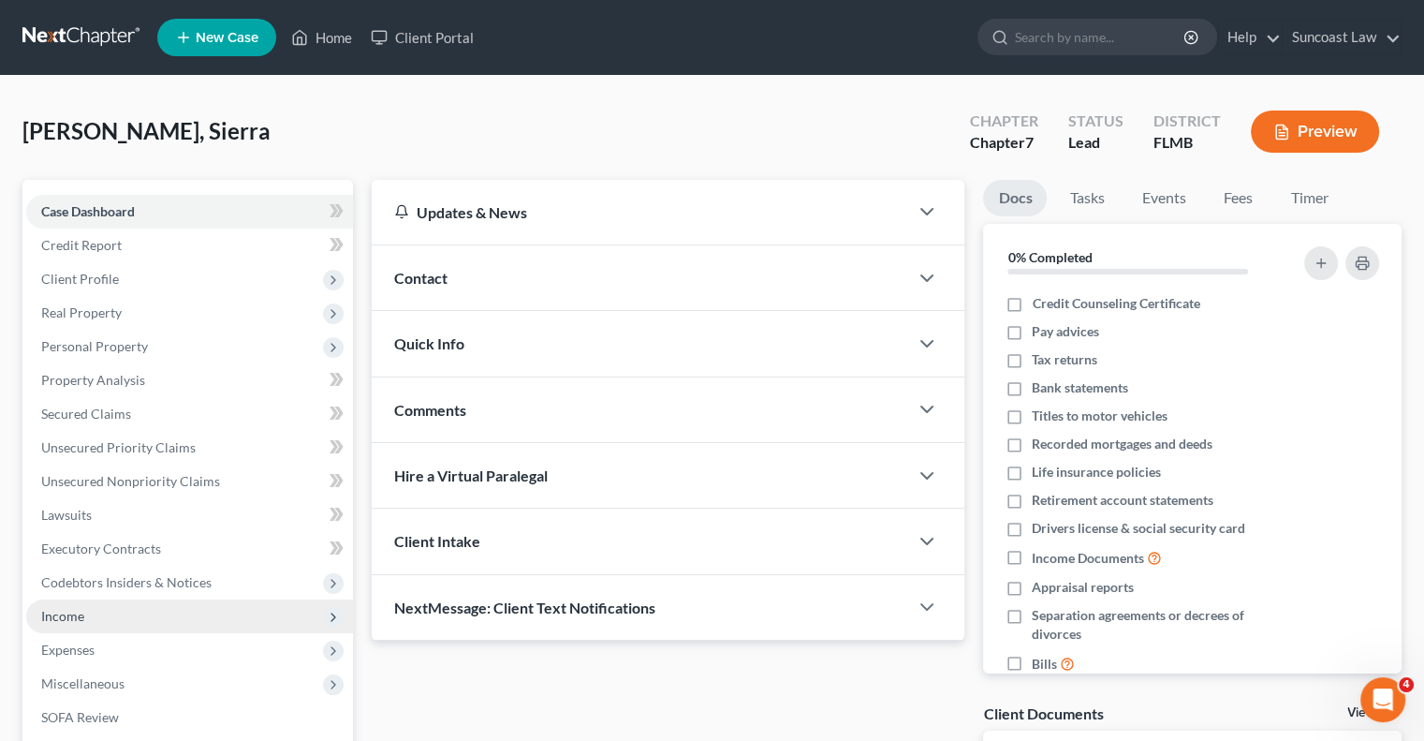
click at [90, 613] on span "Income" at bounding box center [189, 616] width 327 height 34
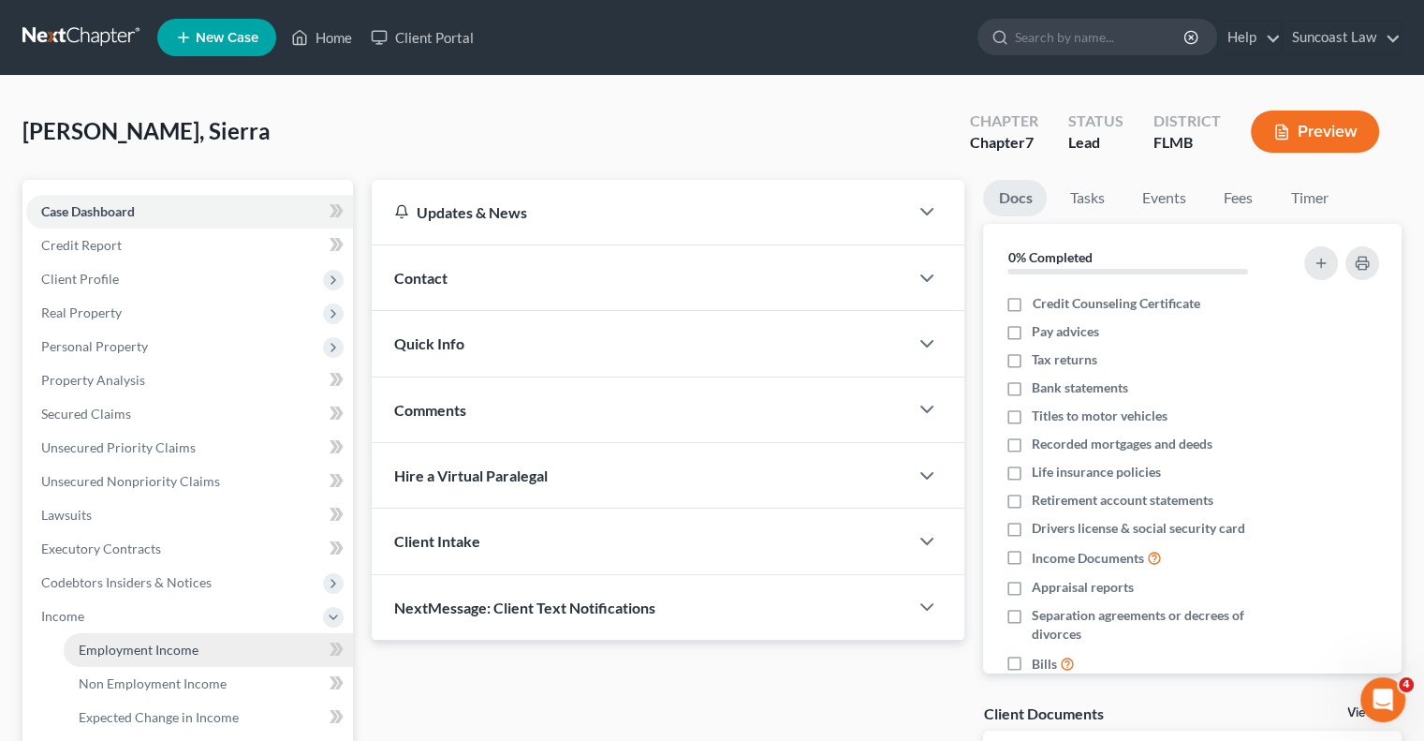
click at [142, 651] on span "Employment Income" at bounding box center [139, 649] width 120 height 16
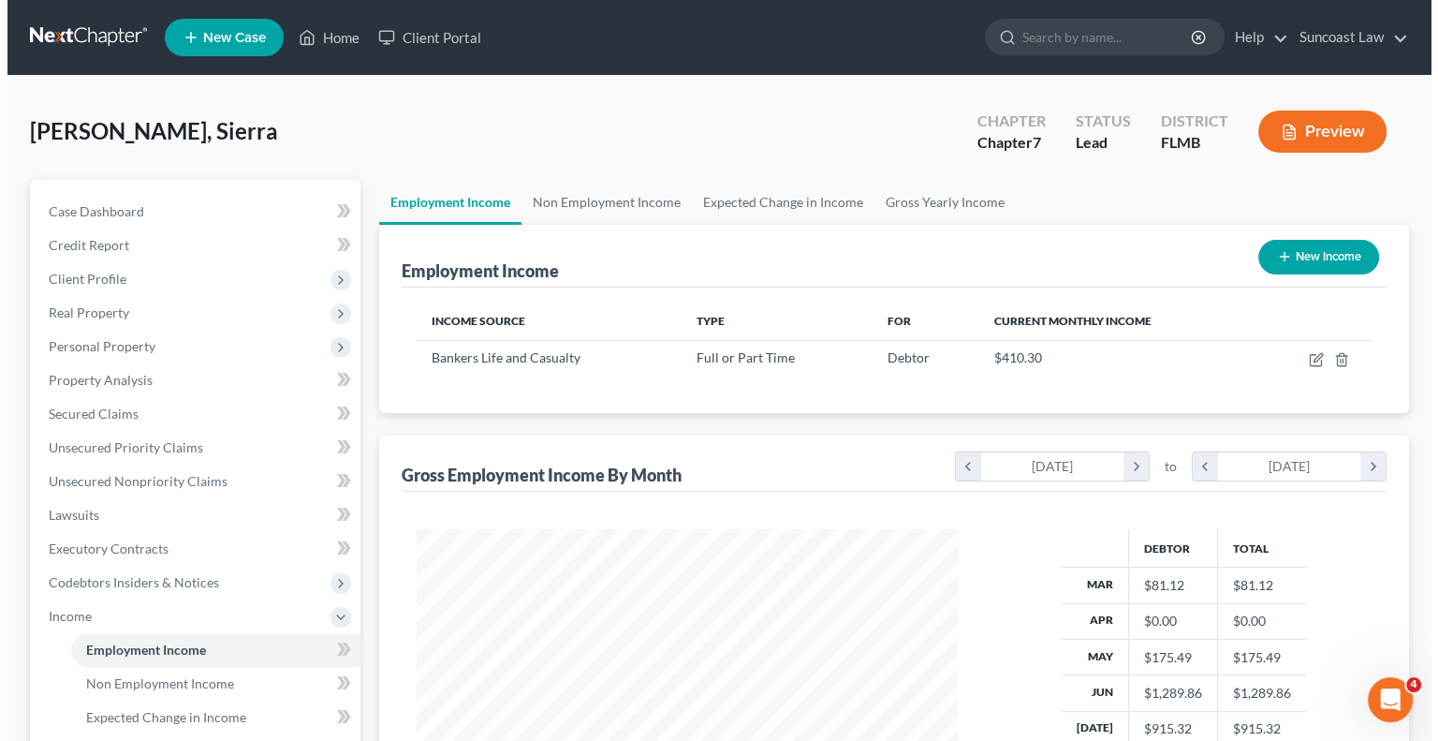
scroll to position [333, 578]
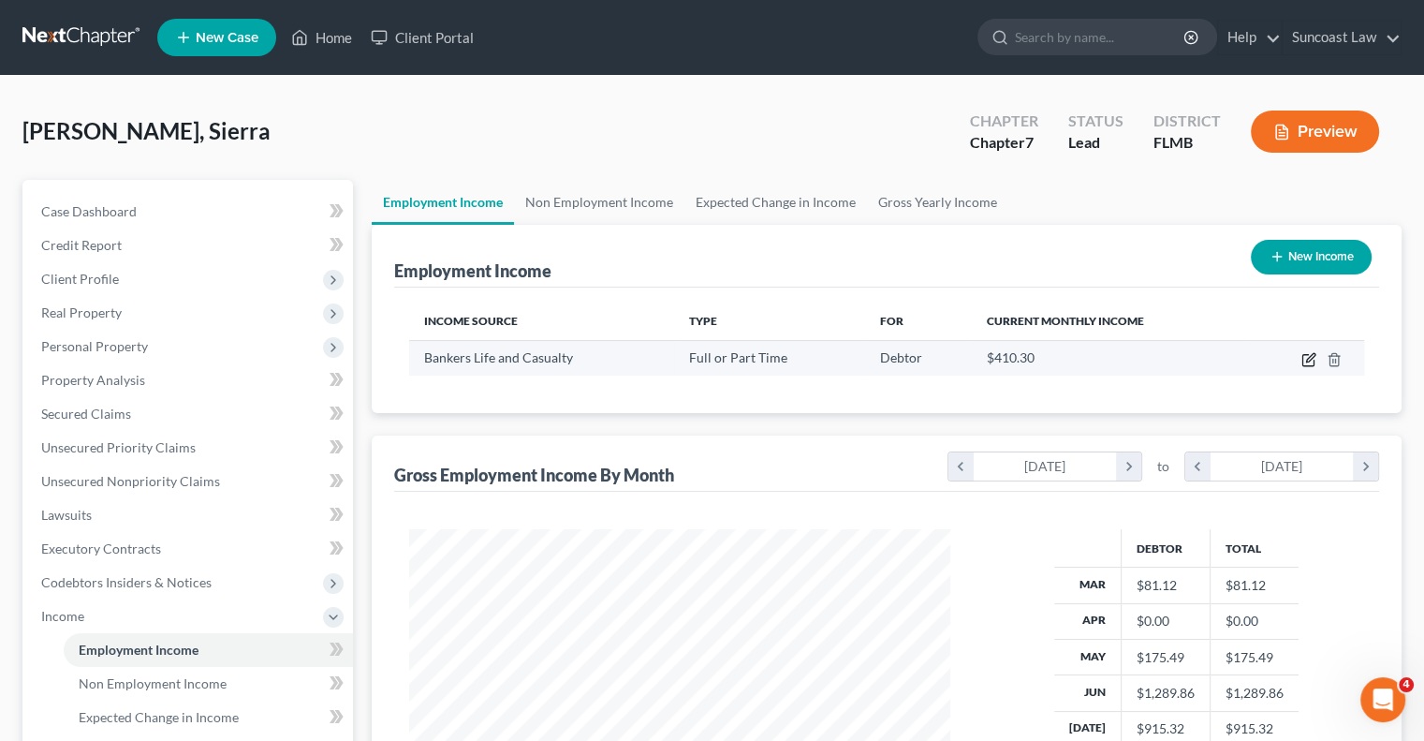
click at [1310, 359] on icon "button" at bounding box center [1310, 357] width 8 height 8
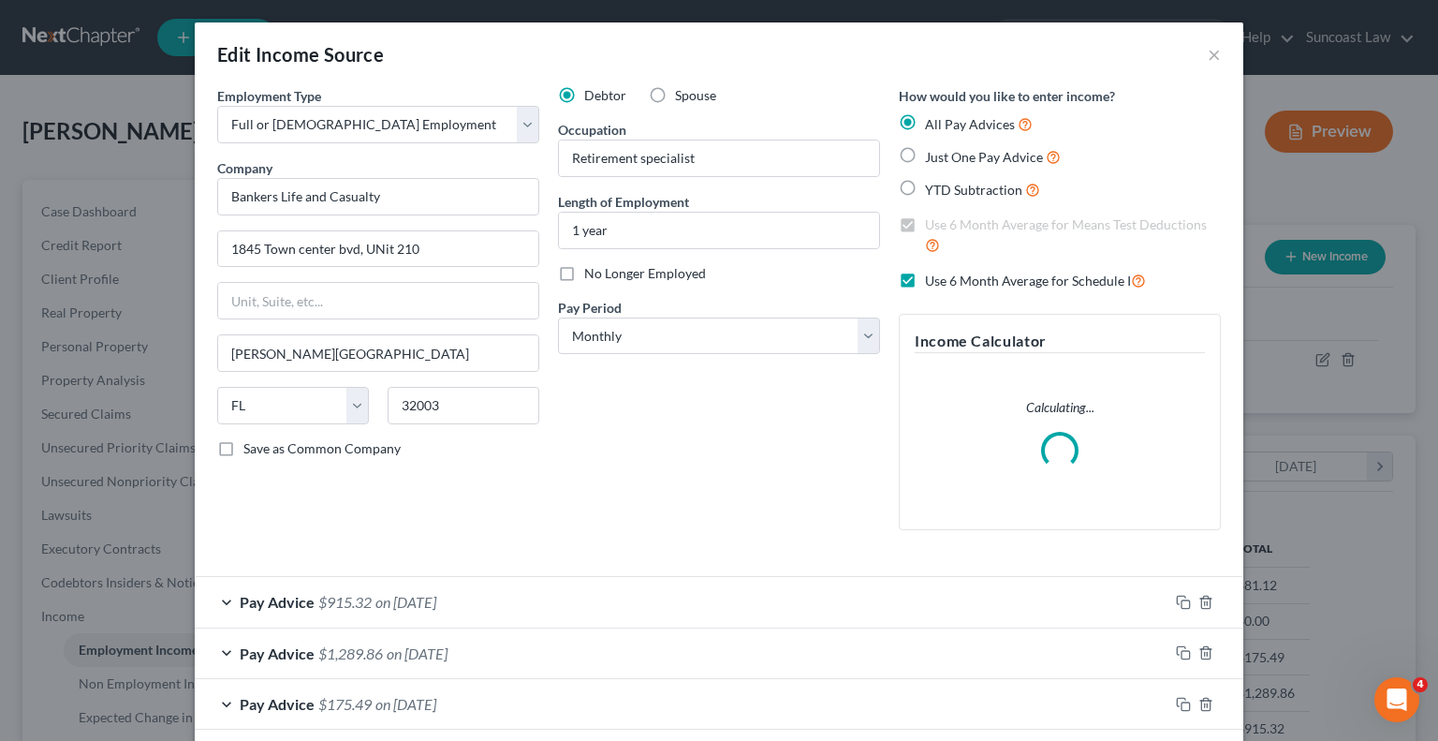
scroll to position [242, 0]
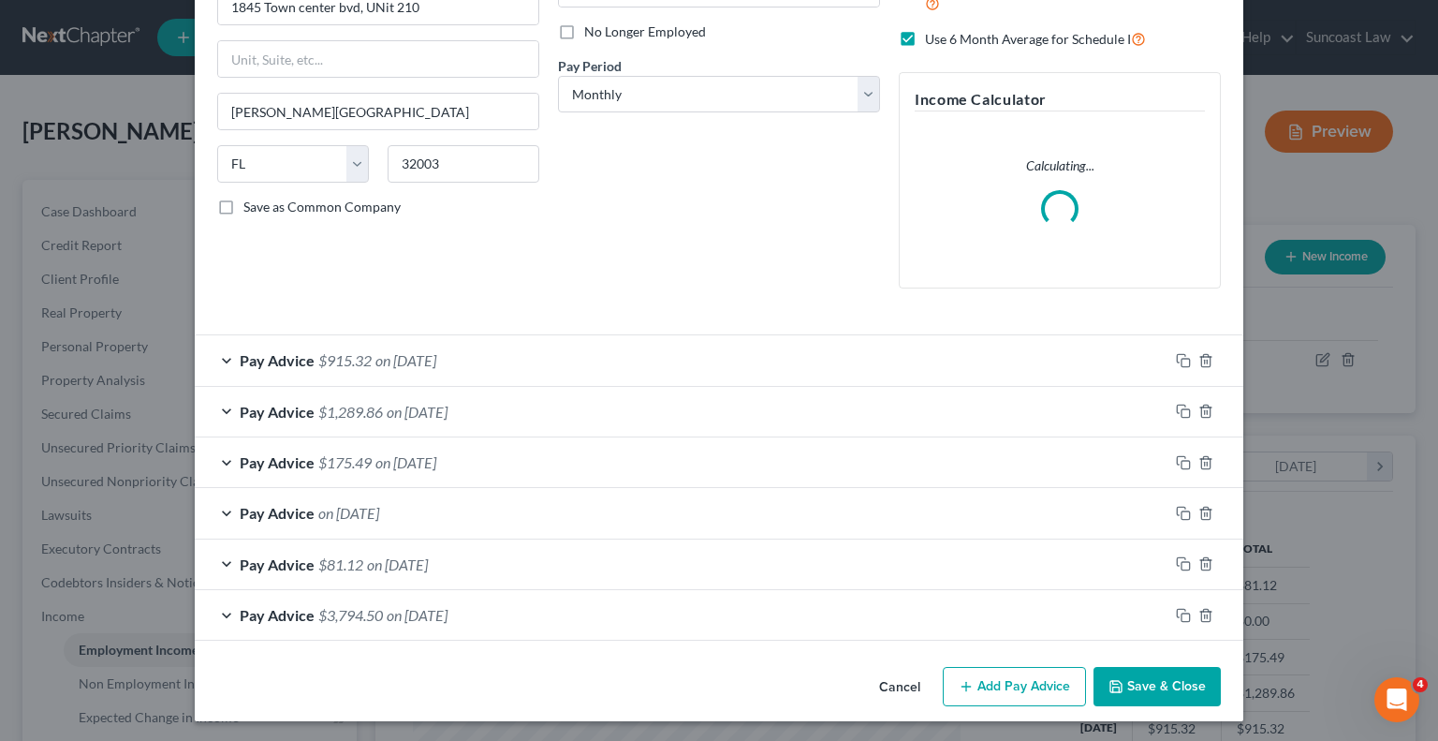
click at [1048, 689] on button "Add Pay Advice" at bounding box center [1014, 686] width 143 height 39
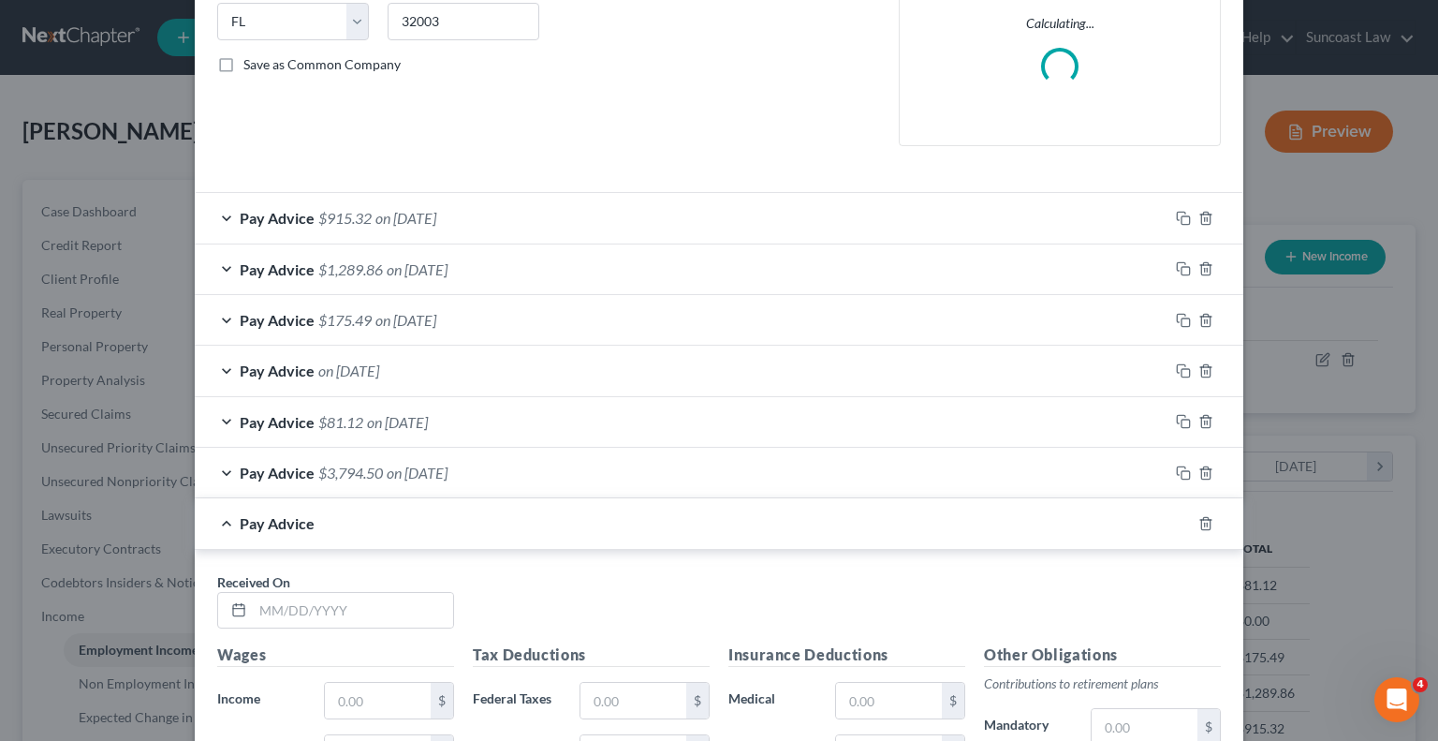
scroll to position [522, 0]
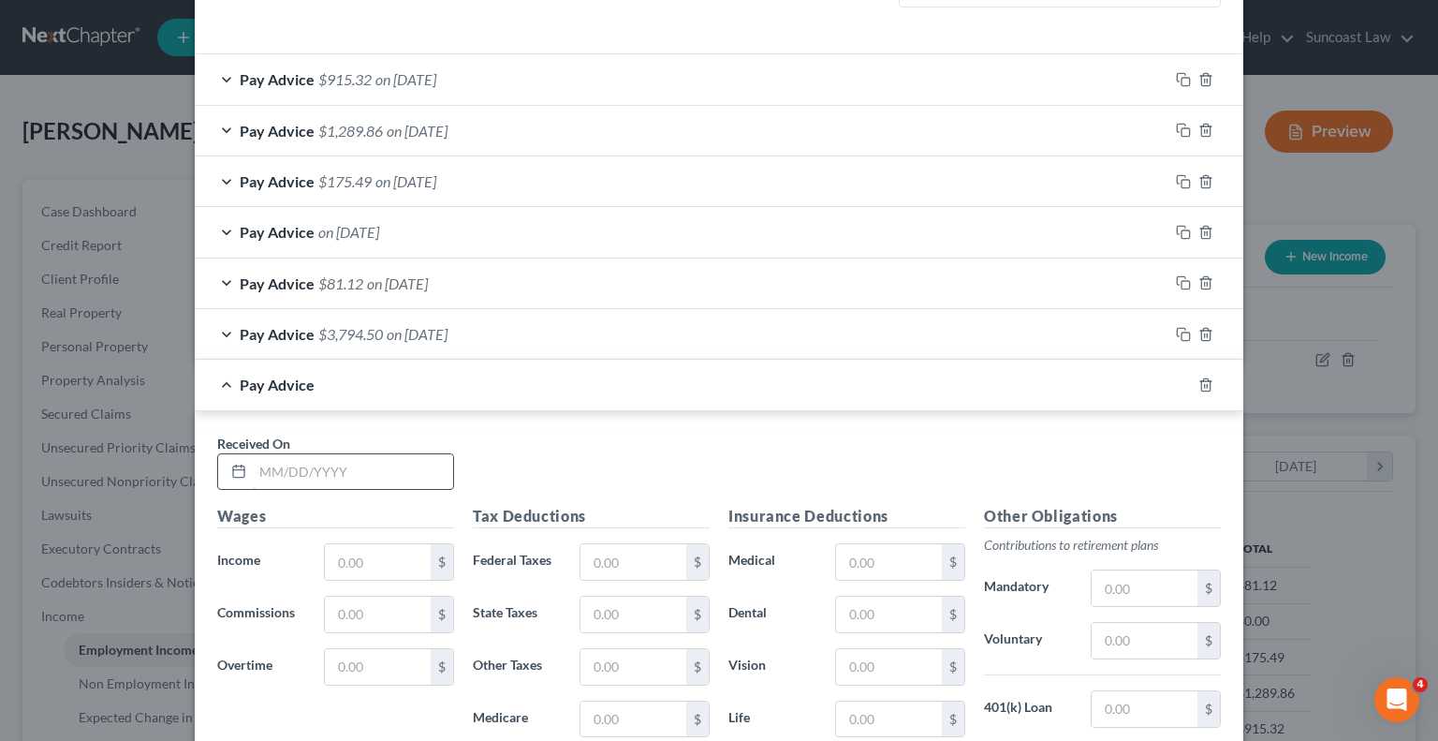
drag, startPoint x: 397, startPoint y: 463, endPoint x: 417, endPoint y: 456, distance: 21.0
click at [397, 463] on input "text" at bounding box center [353, 472] width 200 height 36
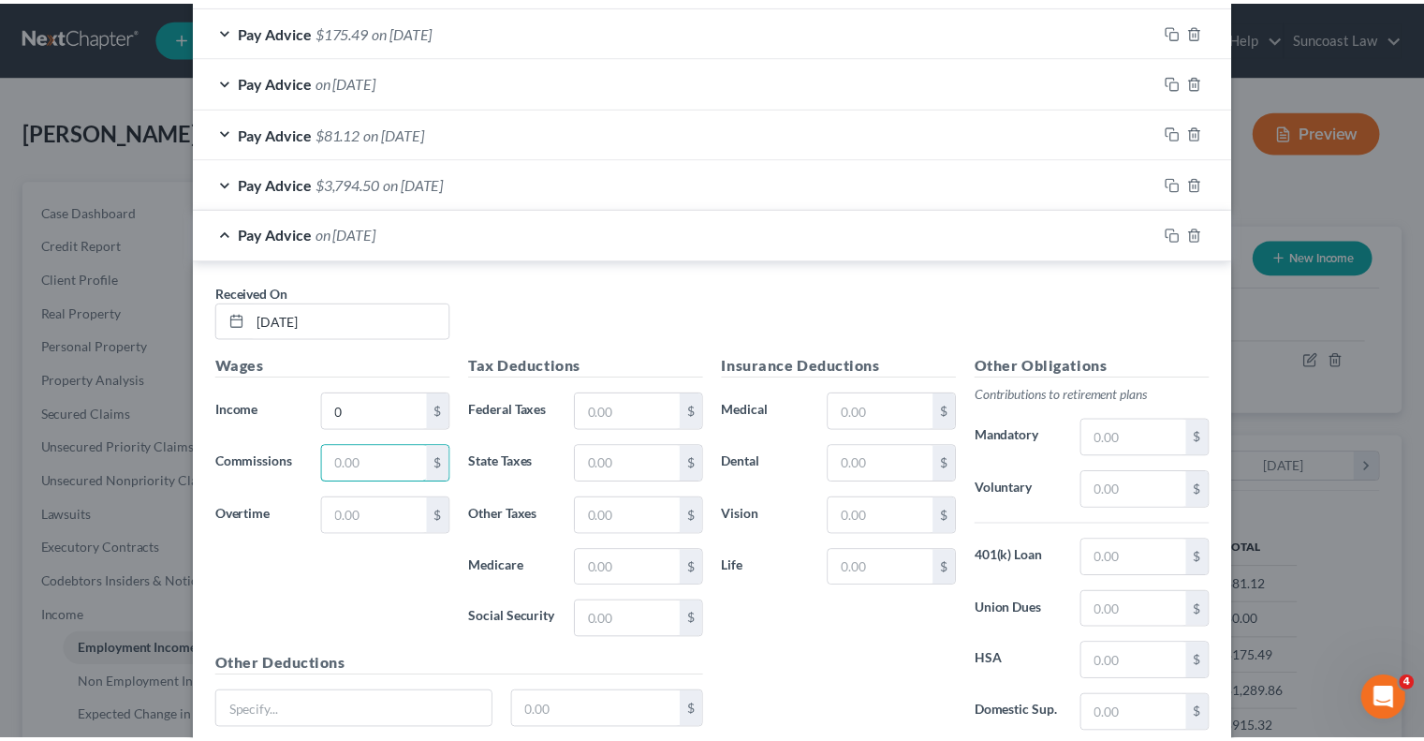
scroll to position [819, 0]
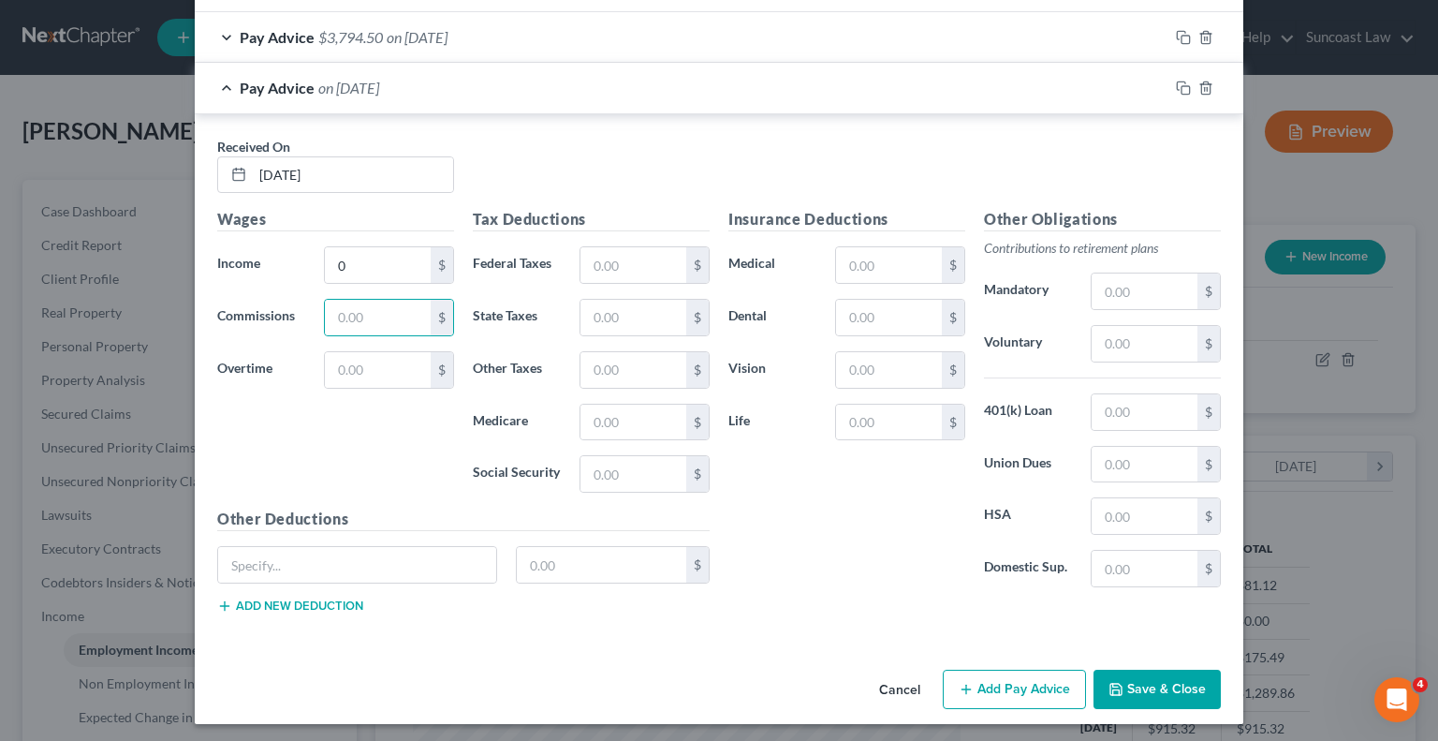
click at [1142, 683] on button "Save & Close" at bounding box center [1157, 688] width 127 height 39
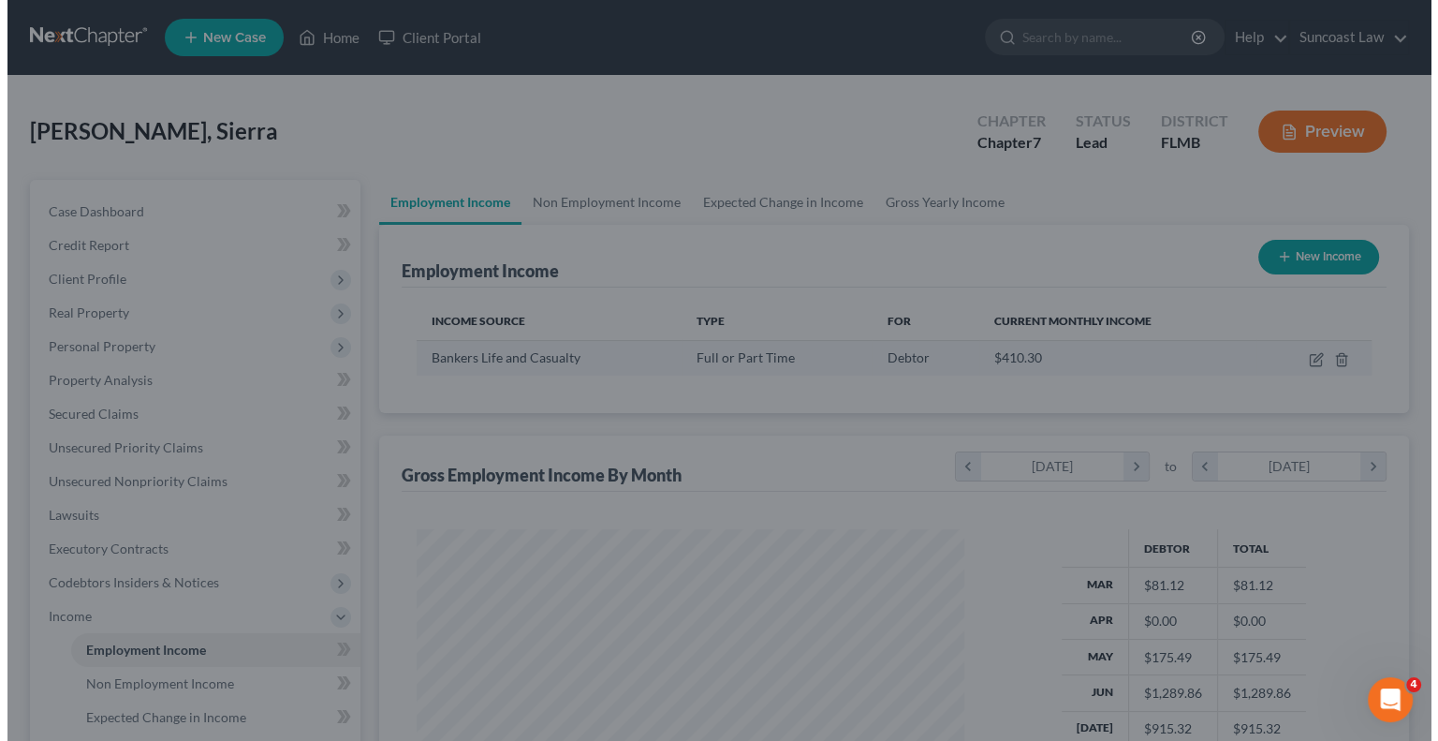
scroll to position [935992, 935746]
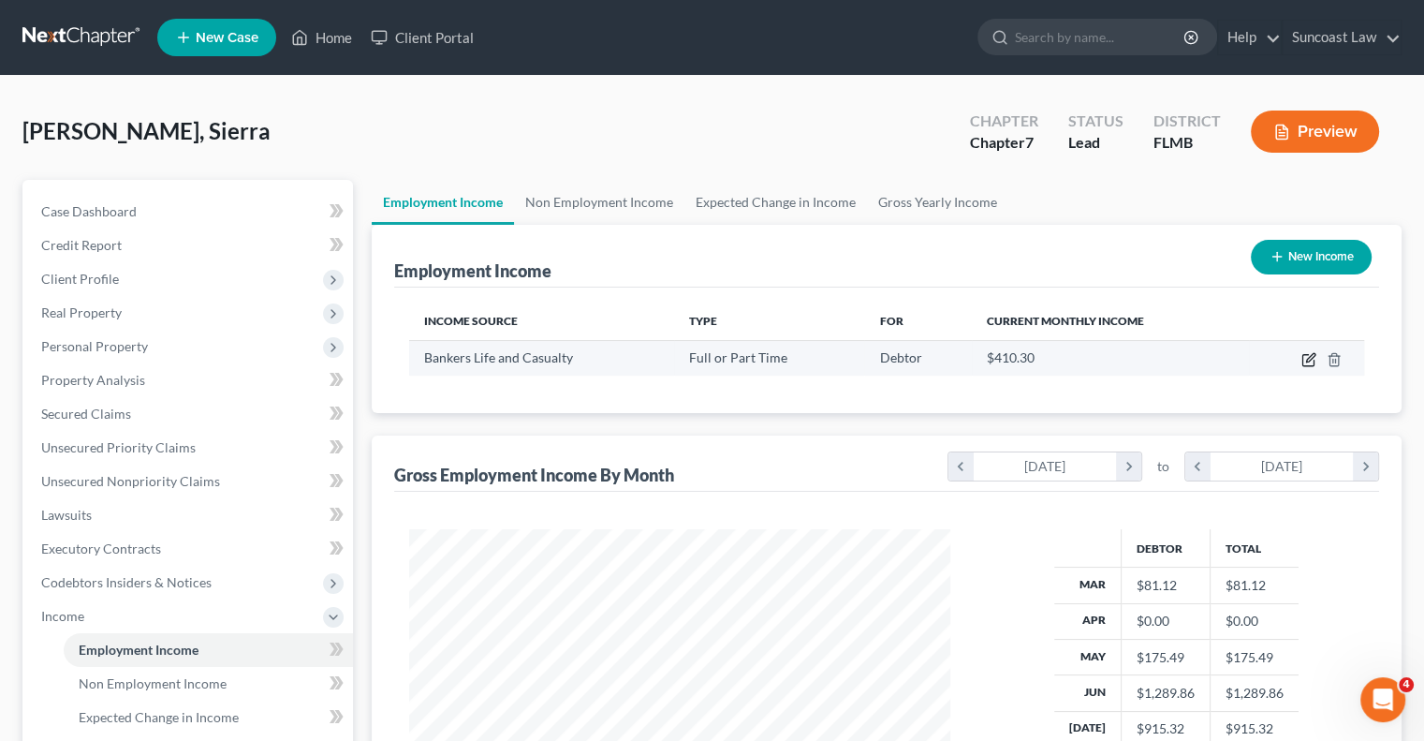
click at [1307, 362] on icon "button" at bounding box center [1308, 359] width 15 height 15
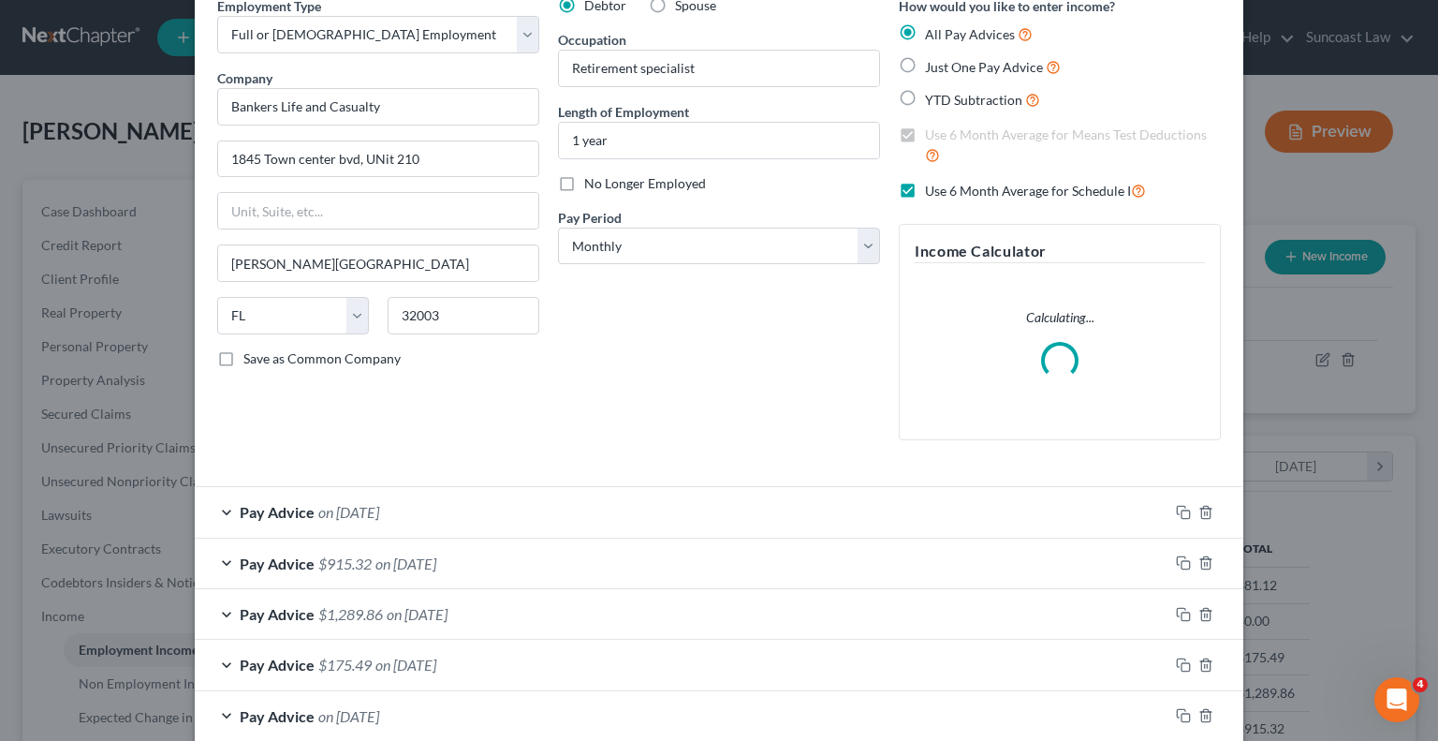
scroll to position [187, 0]
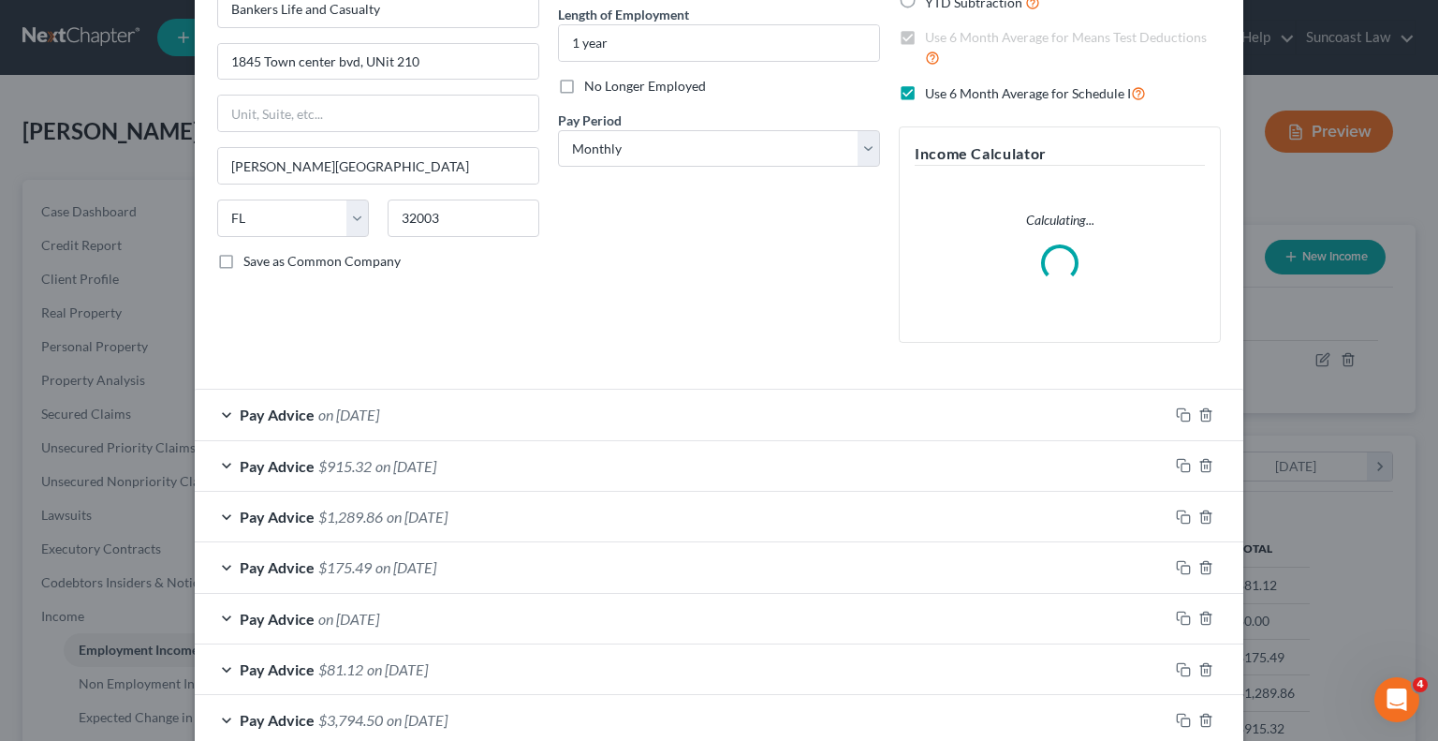
click at [413, 452] on div "Pay Advice $915.32 on [DATE]" at bounding box center [682, 466] width 974 height 50
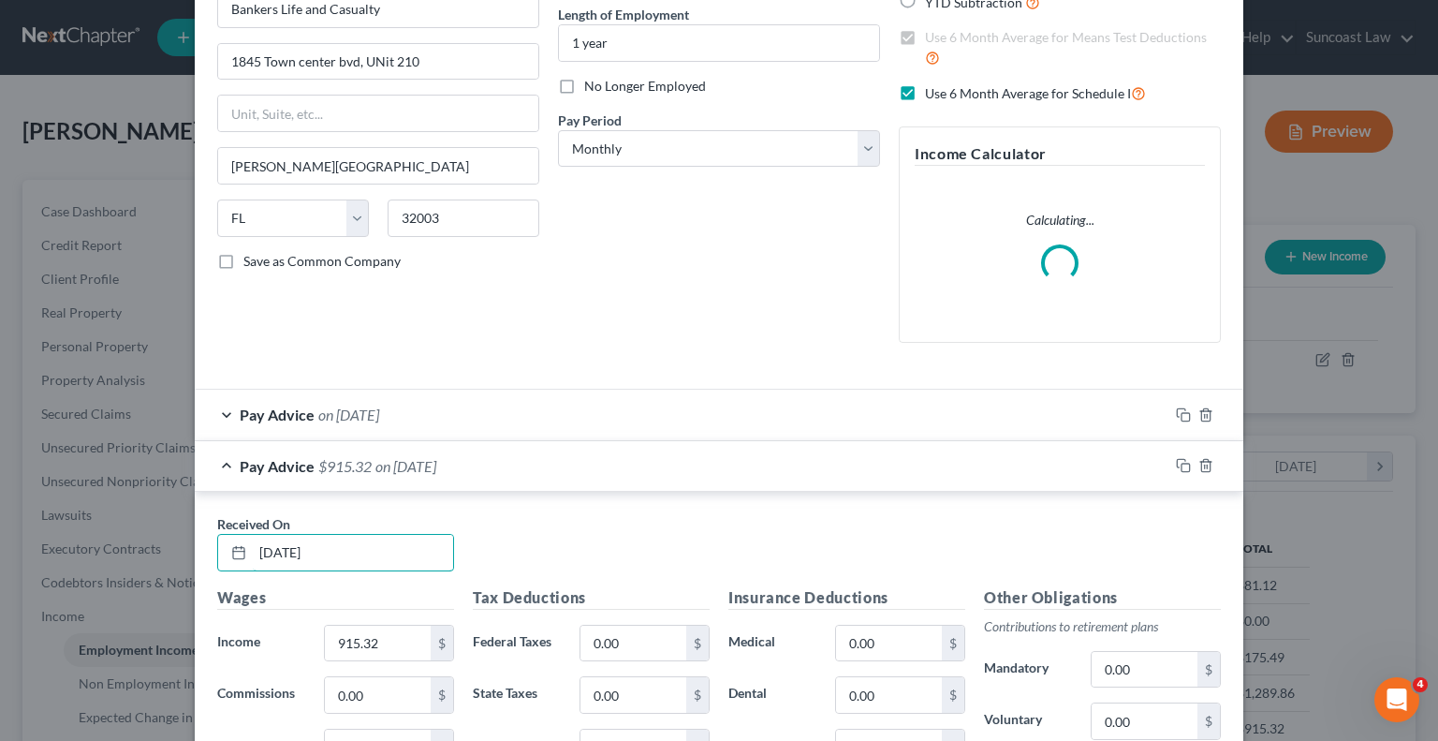
drag, startPoint x: 343, startPoint y: 544, endPoint x: 171, endPoint y: 530, distance: 171.9
click at [171, 530] on div "Edit Income Source × Employment Type * Select Full or [DEMOGRAPHIC_DATA] Employ…" at bounding box center [719, 370] width 1438 height 741
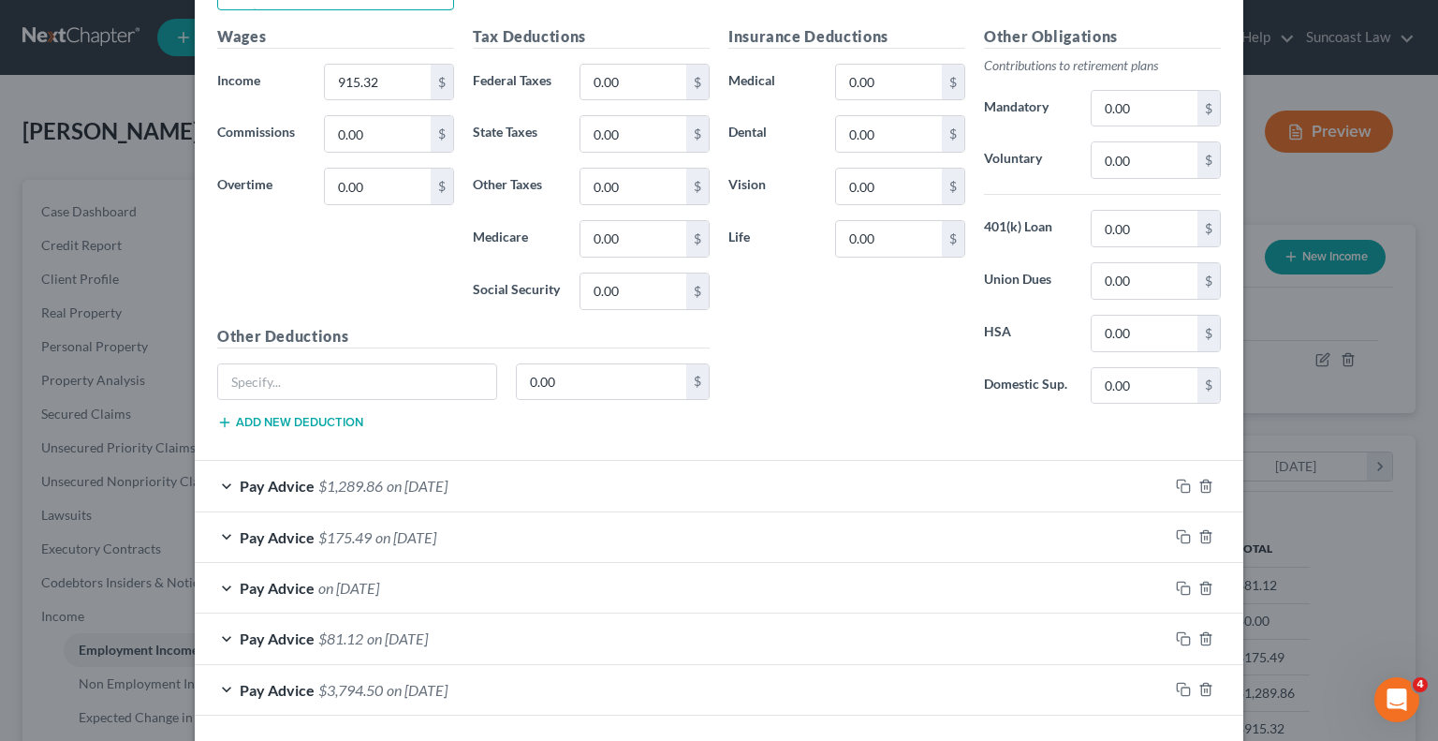
scroll to position [749, 0]
click at [401, 491] on div "Pay Advice $1,289.86 on [DATE]" at bounding box center [682, 485] width 974 height 50
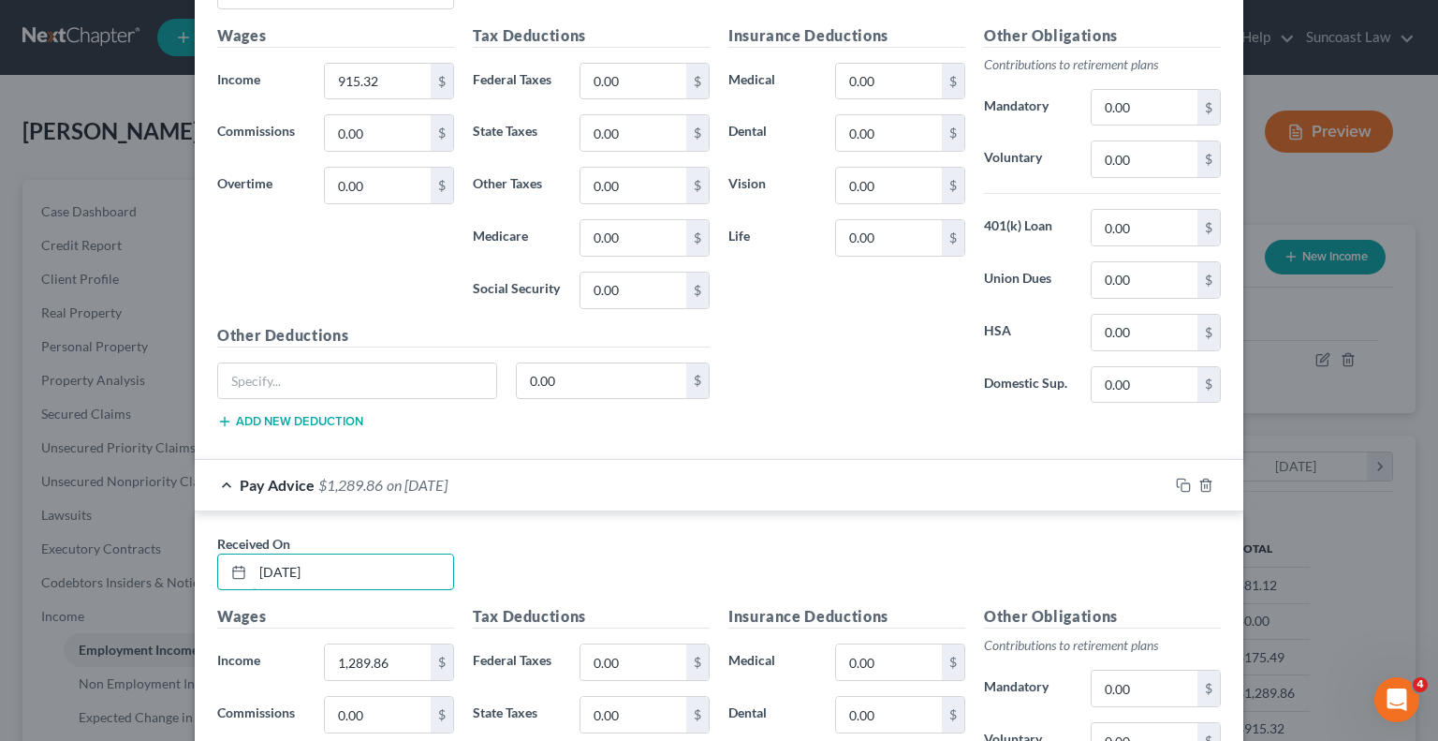
drag, startPoint x: 347, startPoint y: 568, endPoint x: 60, endPoint y: 572, distance: 287.5
click at [60, 572] on div "Edit Income Source × Employment Type * Select Full or [DEMOGRAPHIC_DATA] Employ…" at bounding box center [719, 370] width 1438 height 741
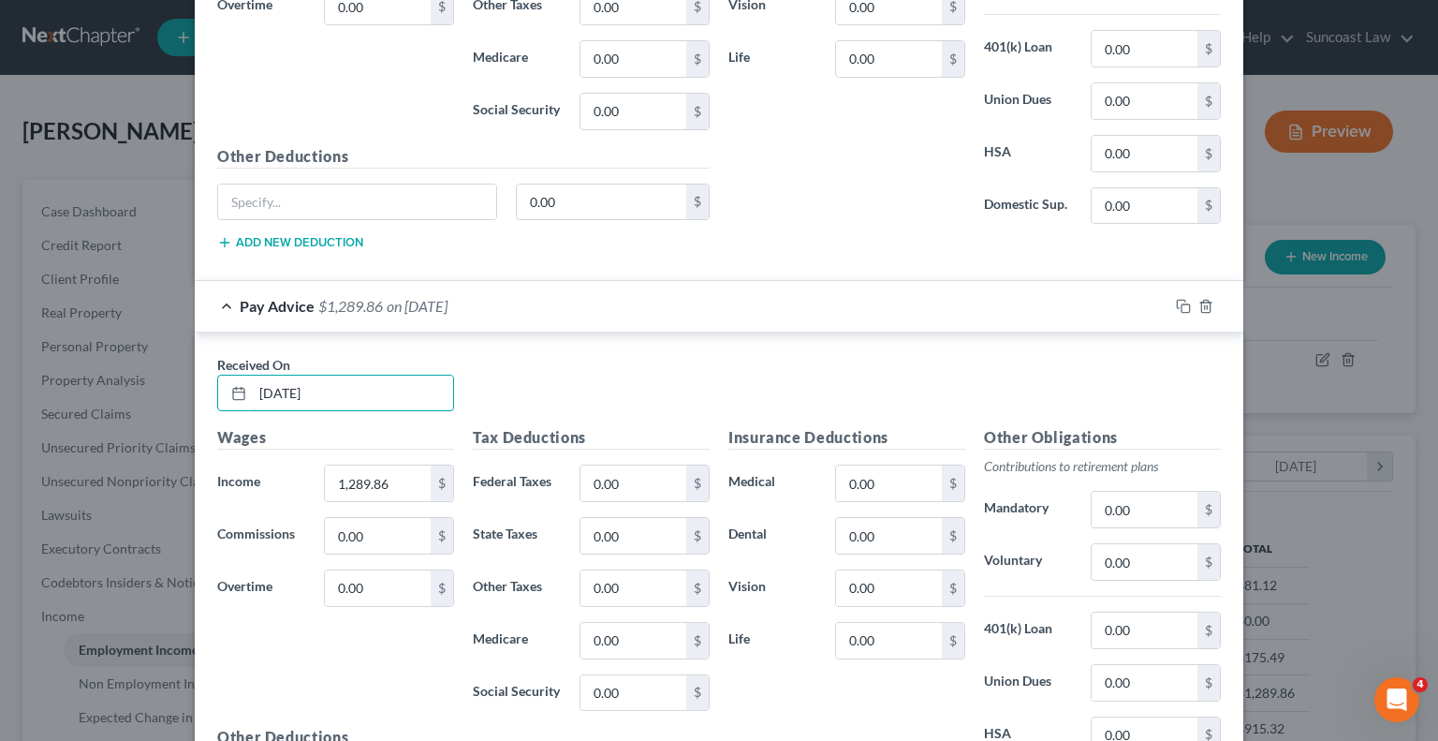
scroll to position [1217, 0]
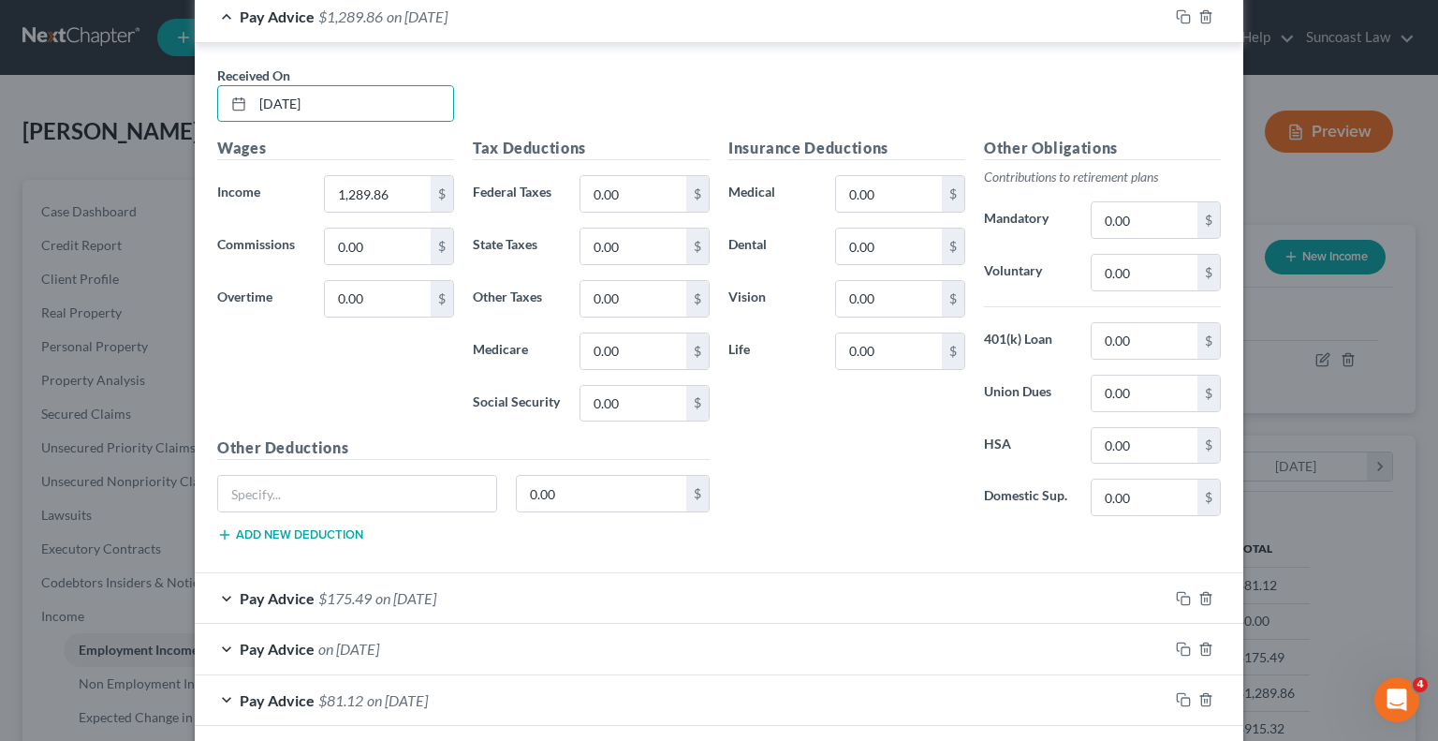
click at [390, 591] on span "on [DATE]" at bounding box center [405, 598] width 61 height 18
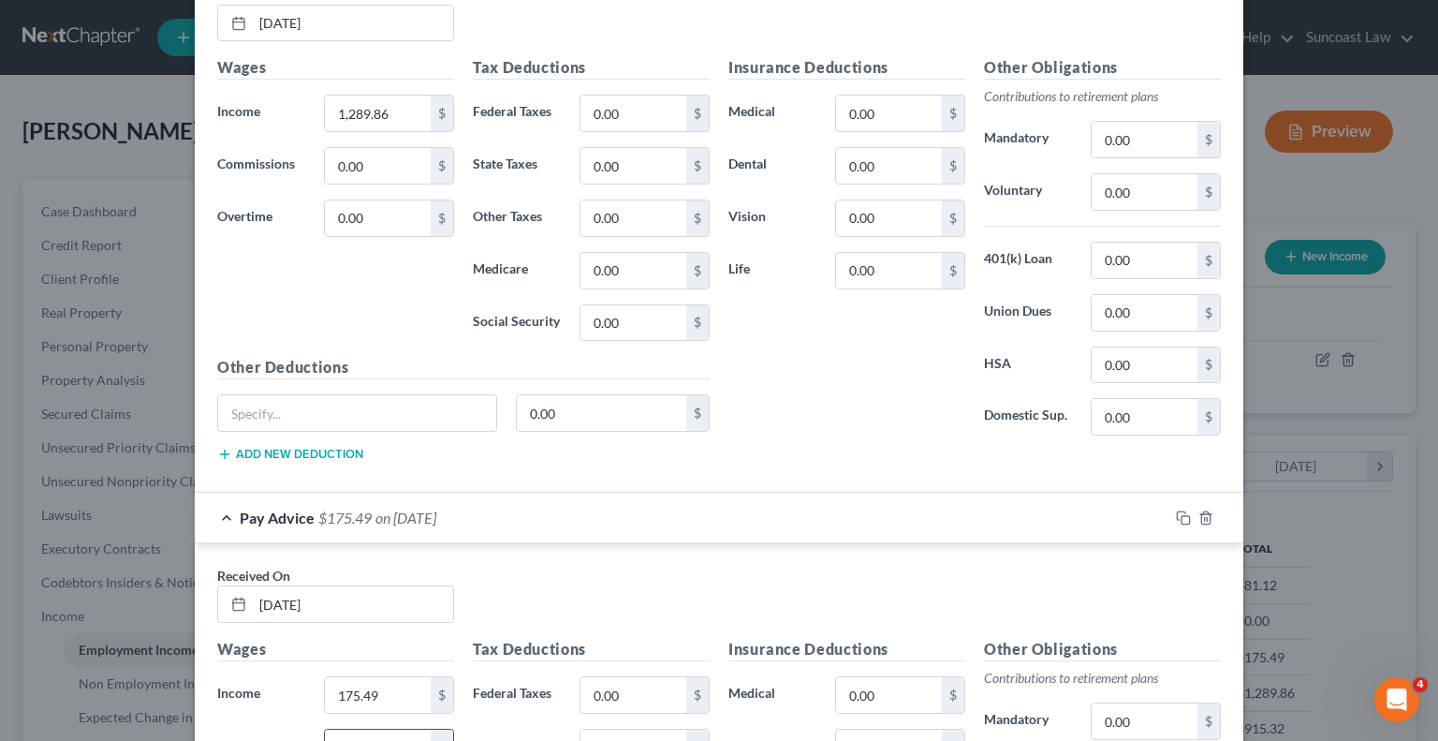
scroll to position [1498, 0]
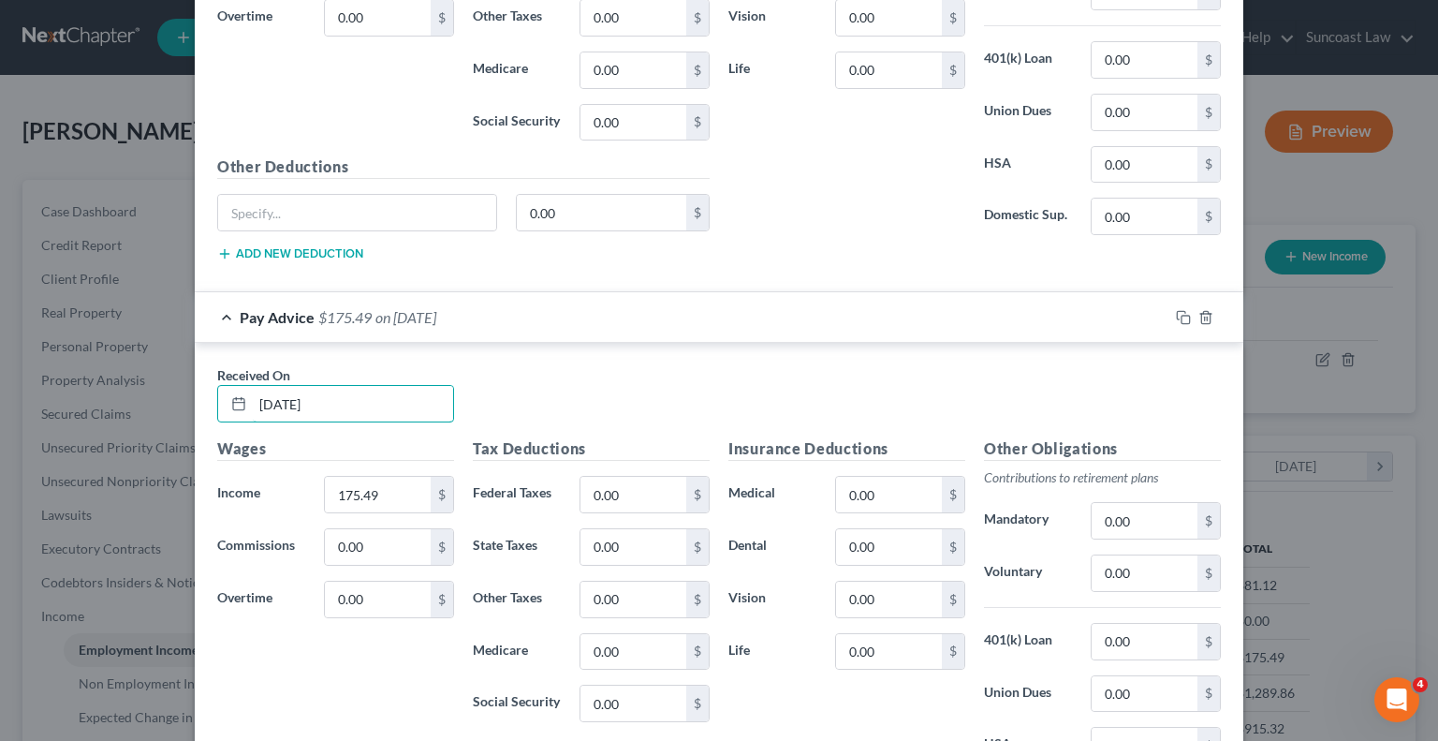
drag, startPoint x: 356, startPoint y: 400, endPoint x: 232, endPoint y: 374, distance: 126.3
click at [232, 374] on div "Received On * [DATE]" at bounding box center [336, 393] width 256 height 57
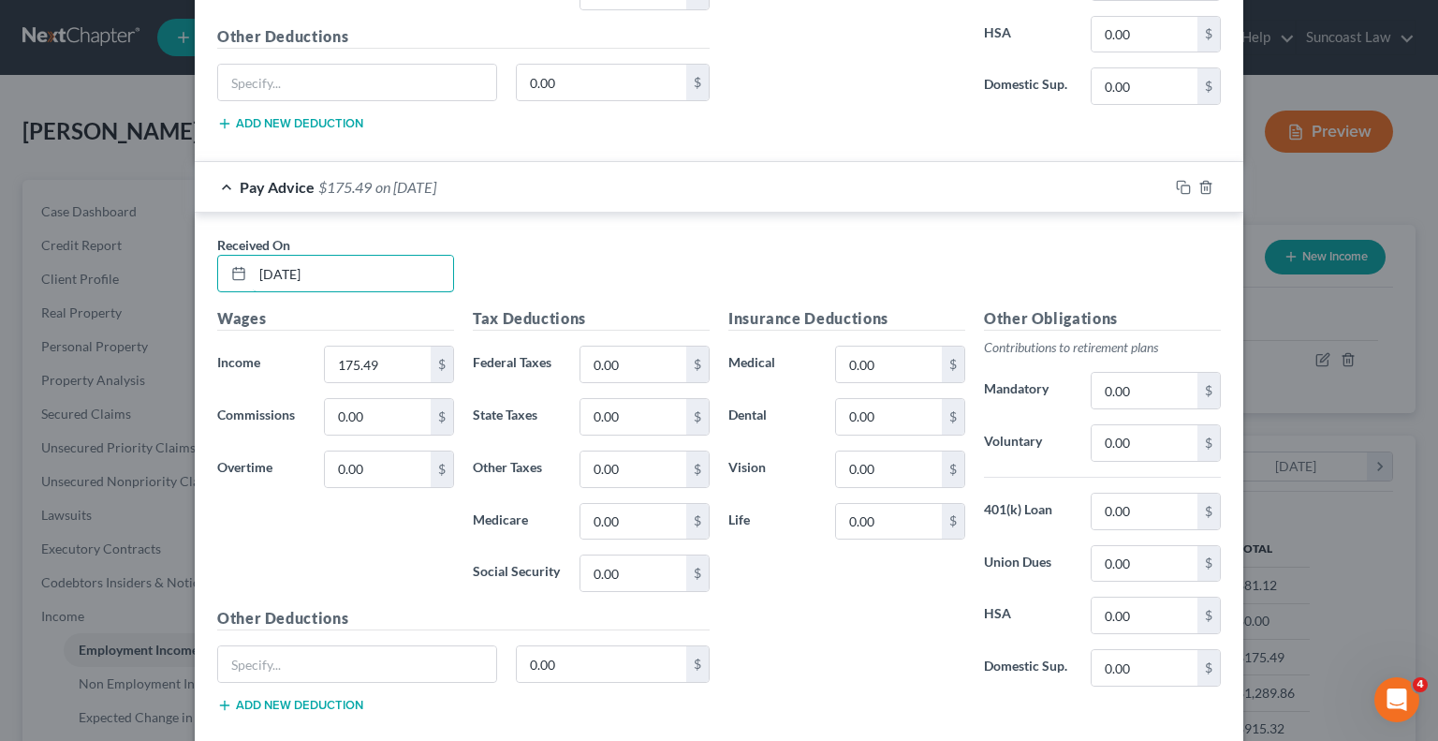
scroll to position [1875, 0]
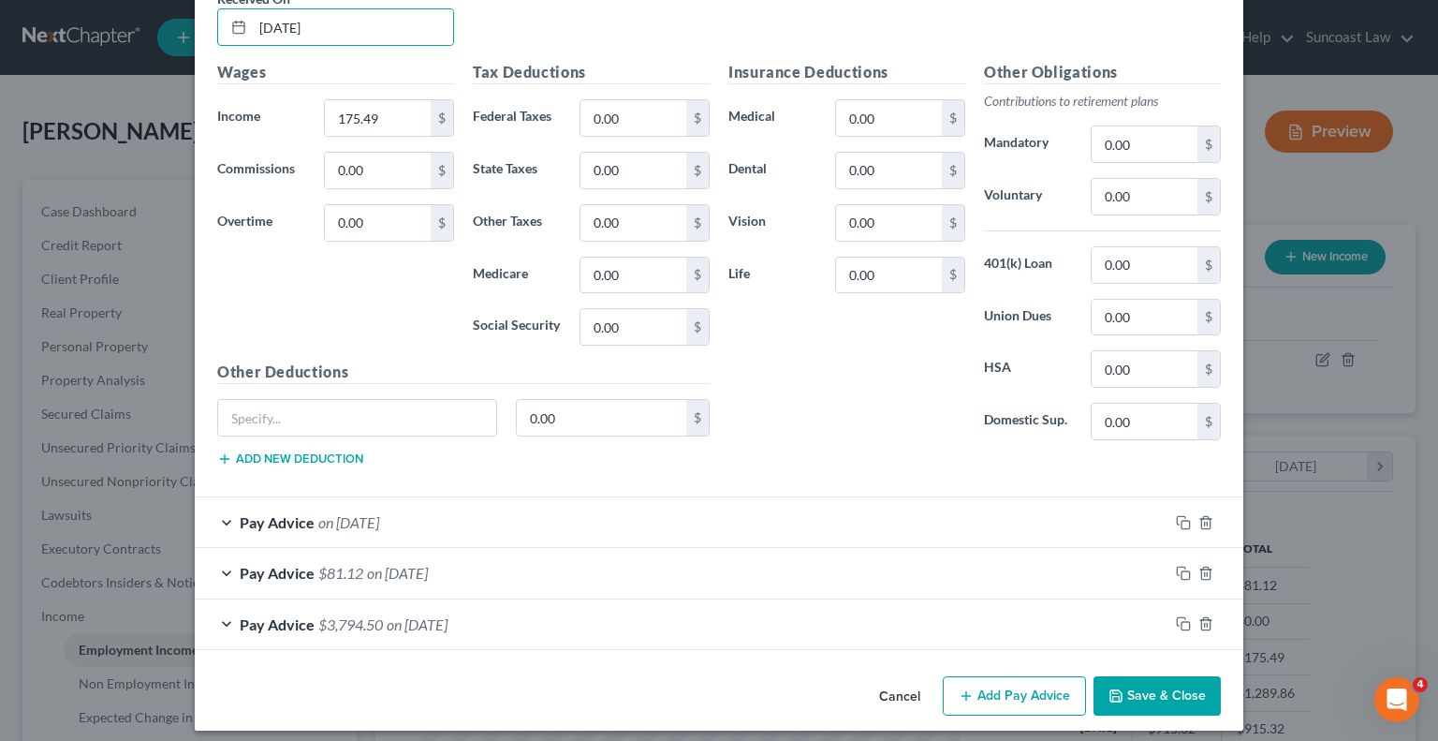
click at [379, 513] on span "on [DATE]" at bounding box center [348, 522] width 61 height 18
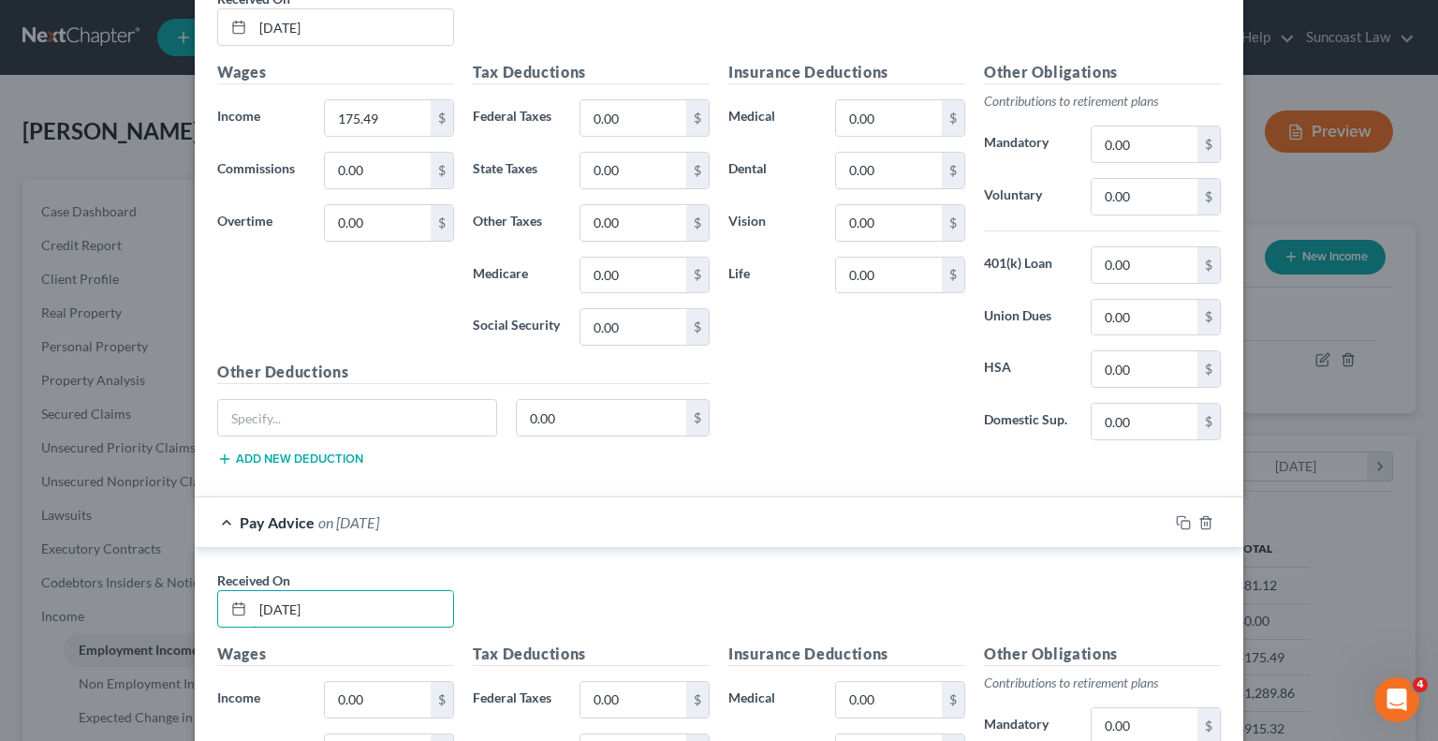
drag, startPoint x: 363, startPoint y: 605, endPoint x: 240, endPoint y: 516, distance: 152.3
click at [208, 581] on div "Received On * [DATE]" at bounding box center [336, 598] width 256 height 57
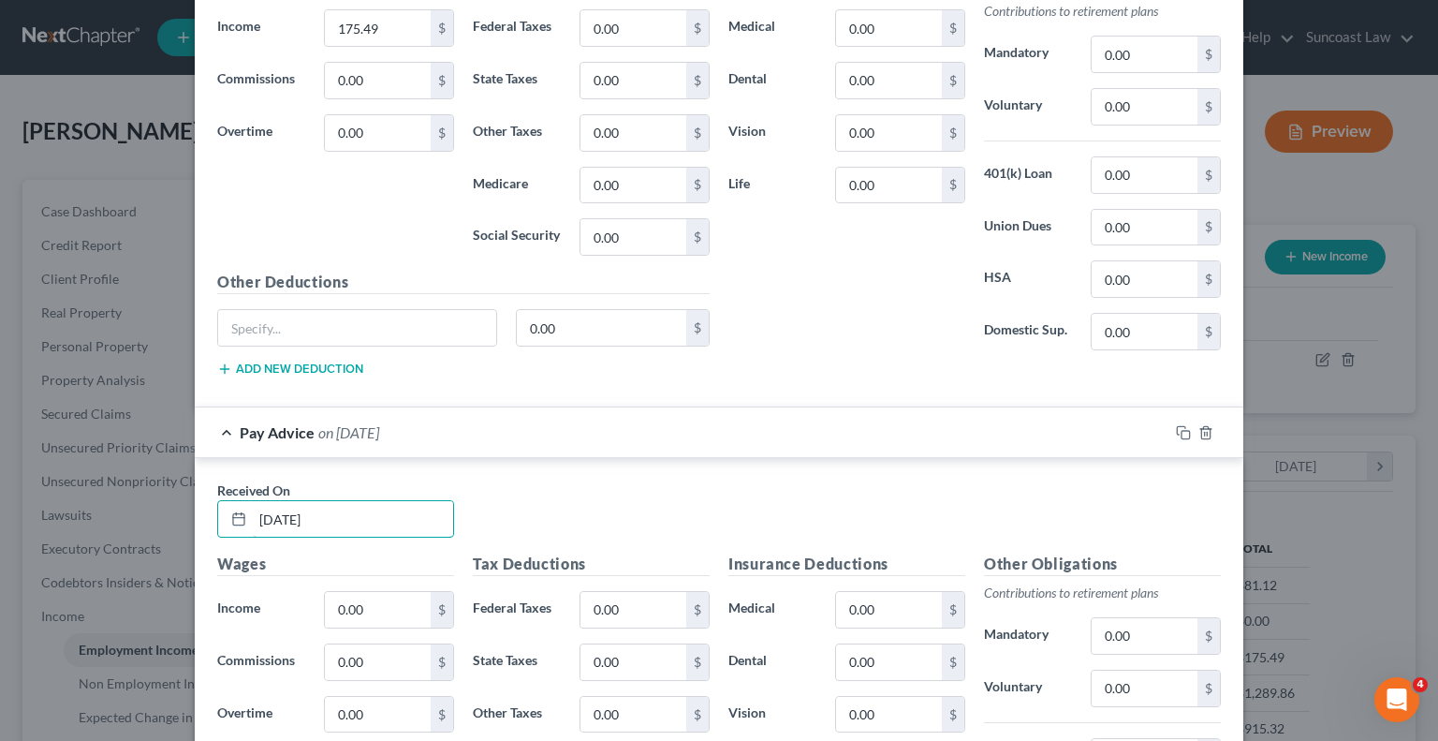
scroll to position [2402, 0]
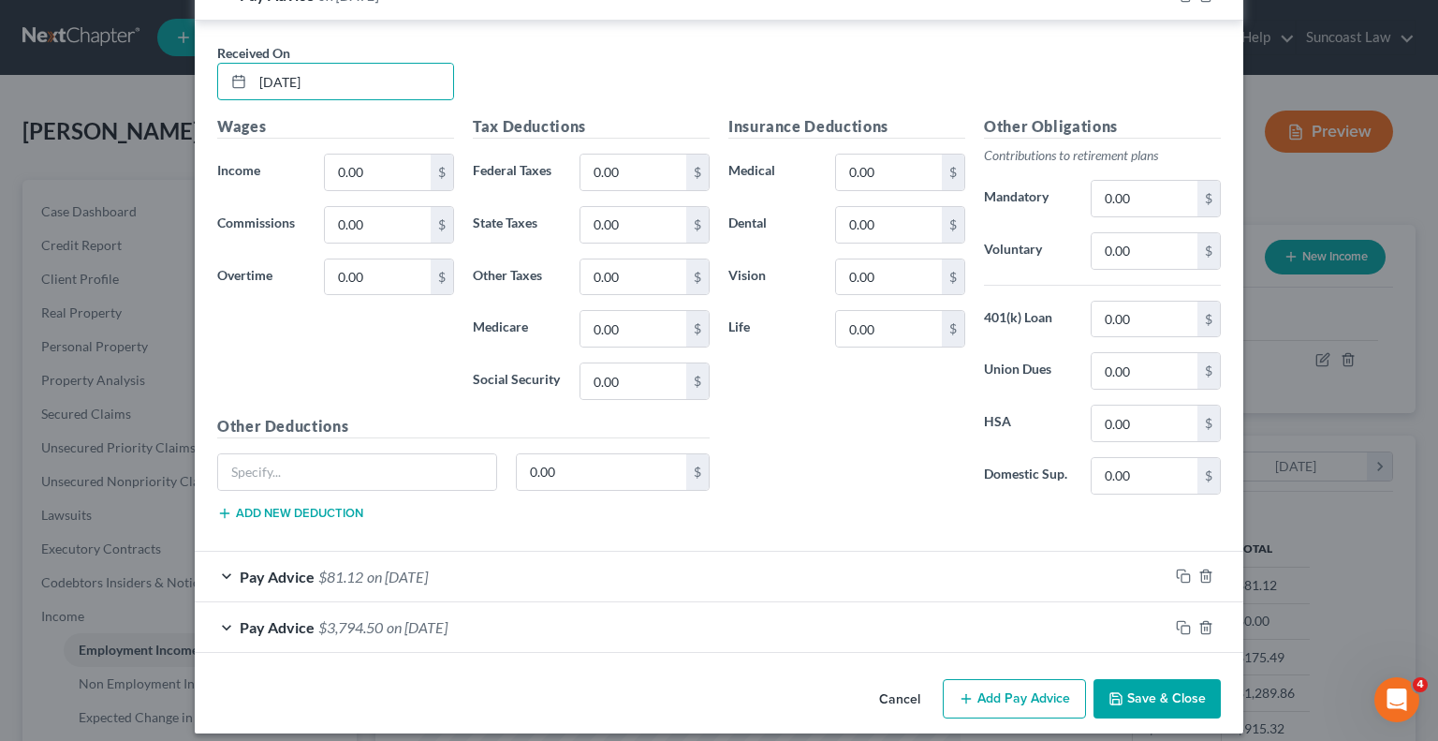
click at [390, 567] on span "on [DATE]" at bounding box center [397, 576] width 61 height 18
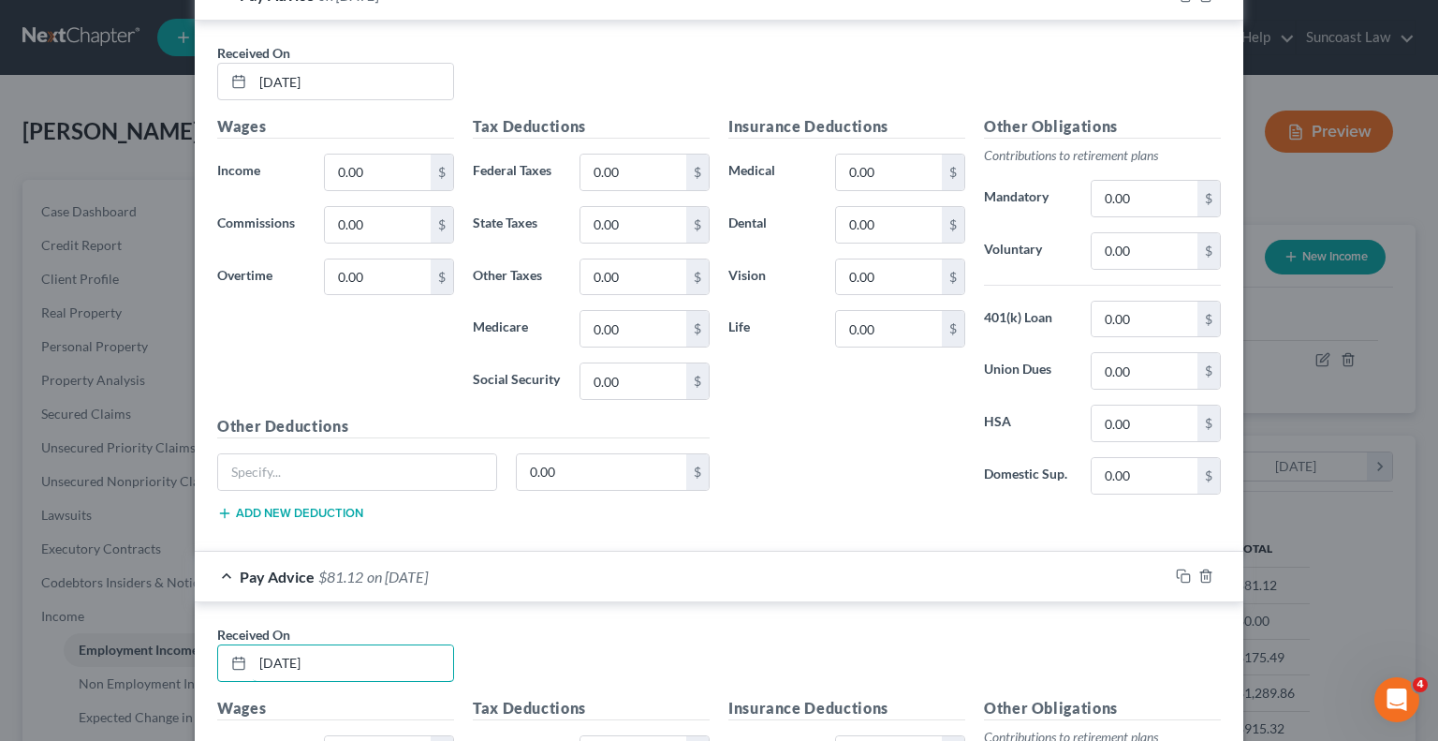
drag, startPoint x: 359, startPoint y: 649, endPoint x: 152, endPoint y: 527, distance: 240.1
click at [128, 628] on div "Edit Income Source × Employment Type * Select Full or [DEMOGRAPHIC_DATA] Employ…" at bounding box center [719, 370] width 1438 height 741
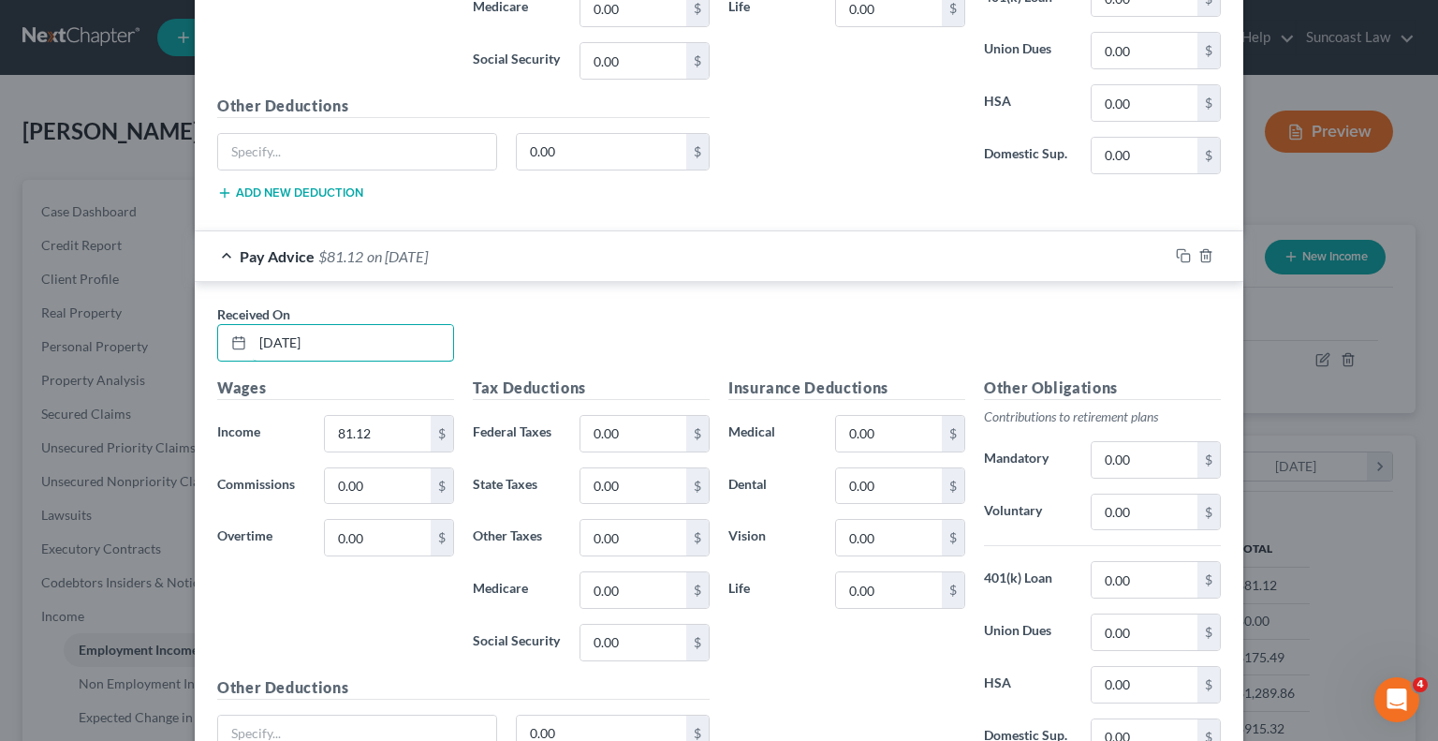
scroll to position [2929, 0]
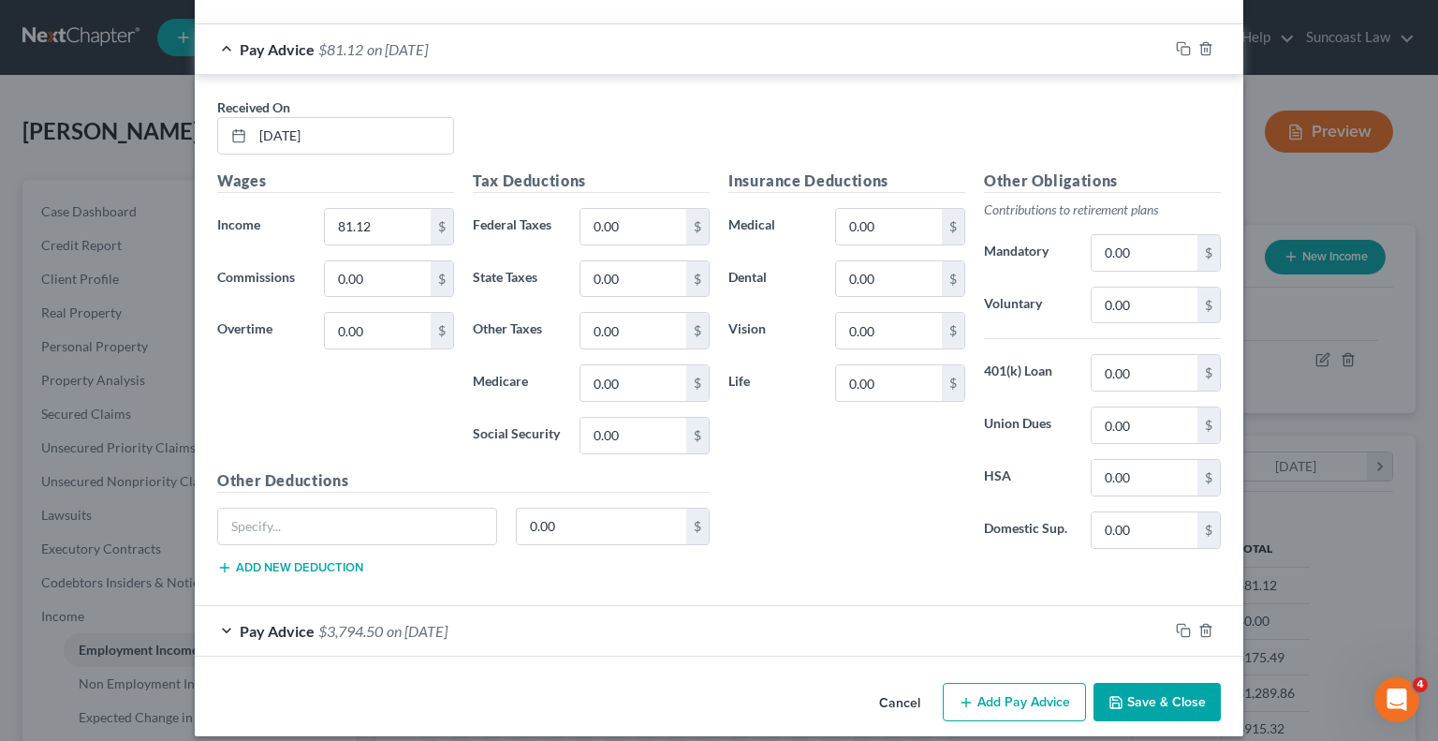
click at [419, 622] on span "on [DATE]" at bounding box center [417, 631] width 61 height 18
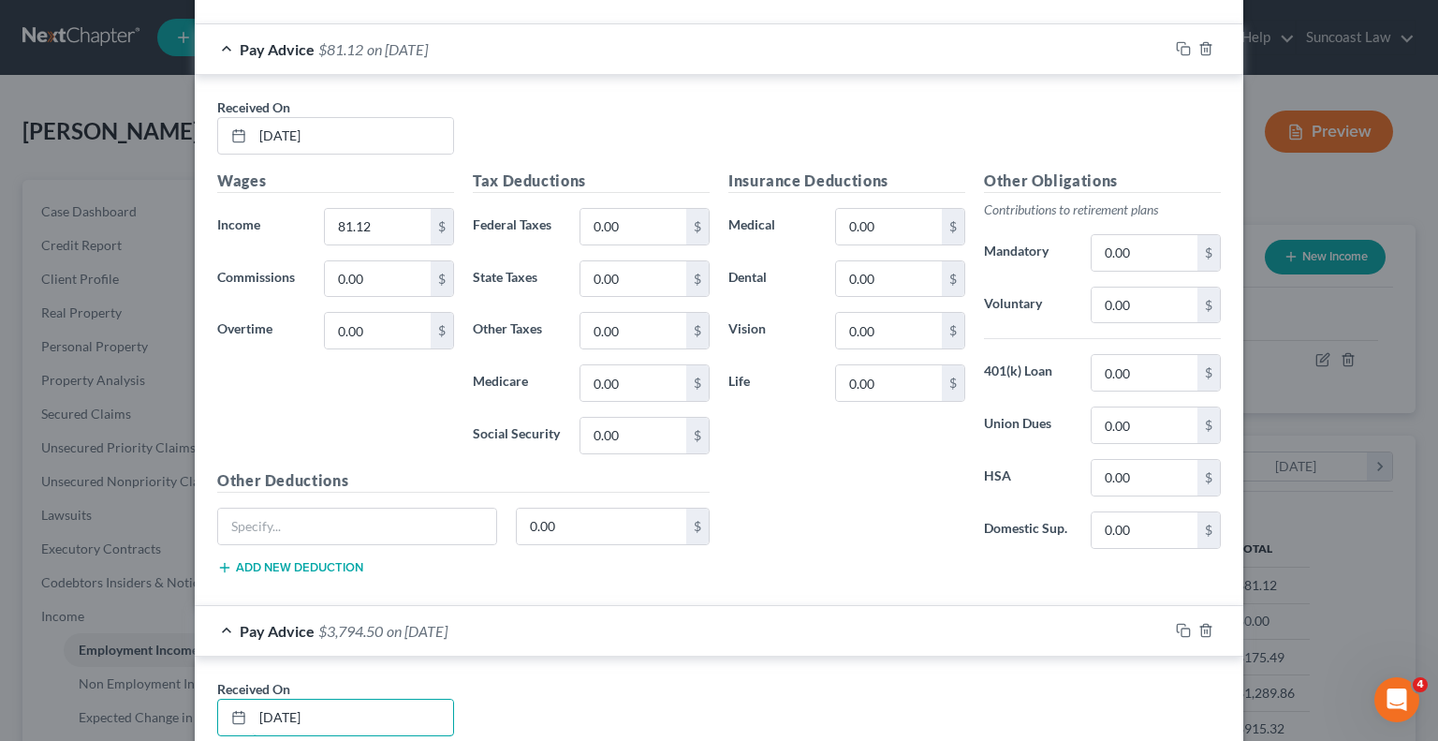
drag, startPoint x: 373, startPoint y: 684, endPoint x: 191, endPoint y: 627, distance: 190.1
click at [175, 684] on div "Edit Income Source × Employment Type * Select Full or [DEMOGRAPHIC_DATA] Employ…" at bounding box center [719, 370] width 1438 height 741
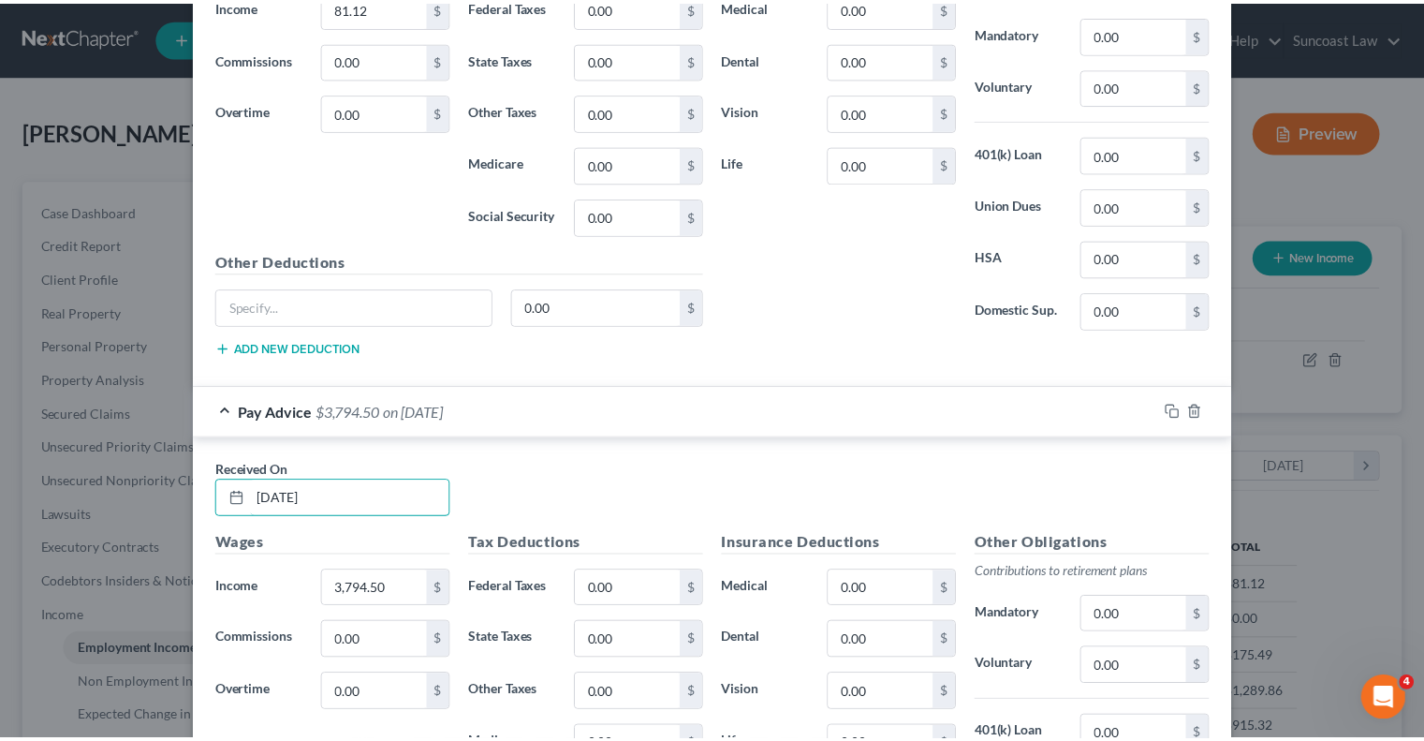
scroll to position [3456, 0]
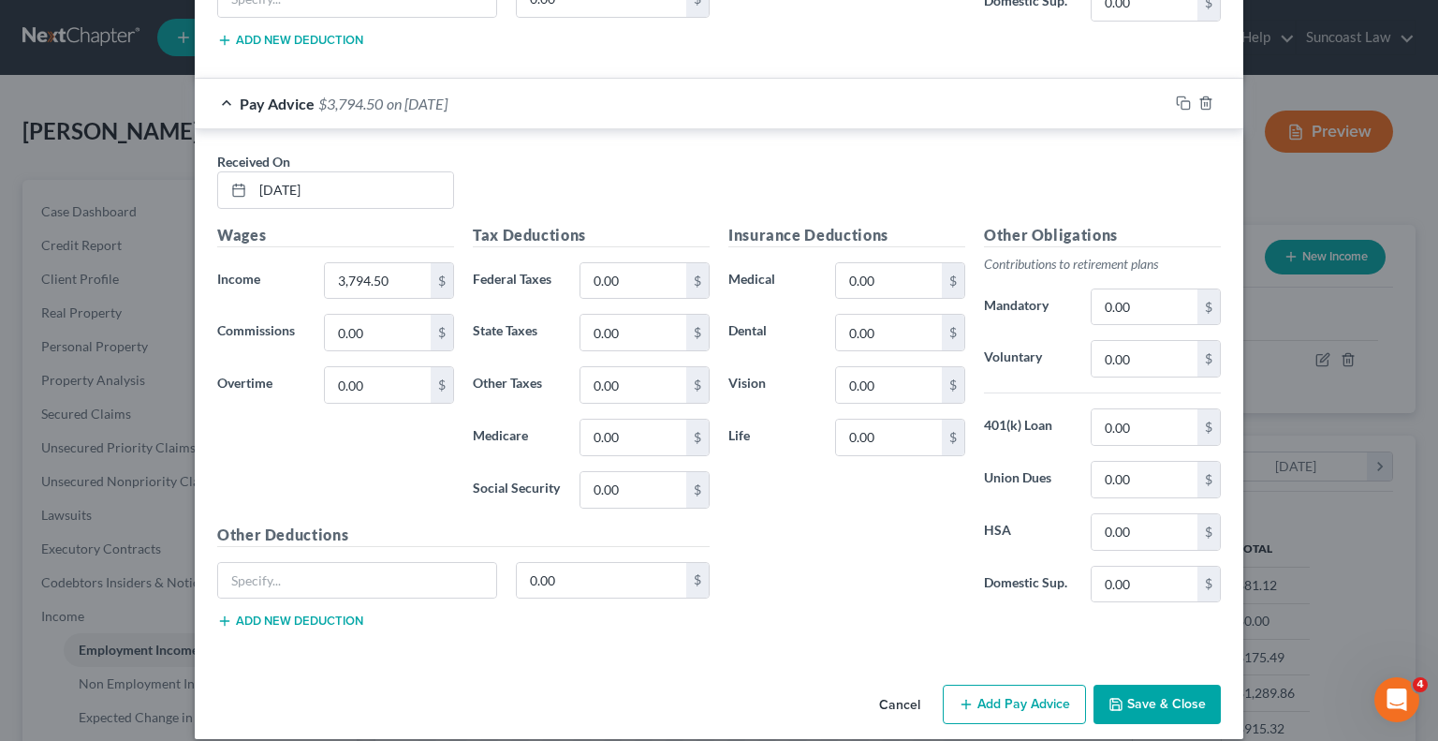
click at [1177, 684] on button "Save & Close" at bounding box center [1157, 703] width 127 height 39
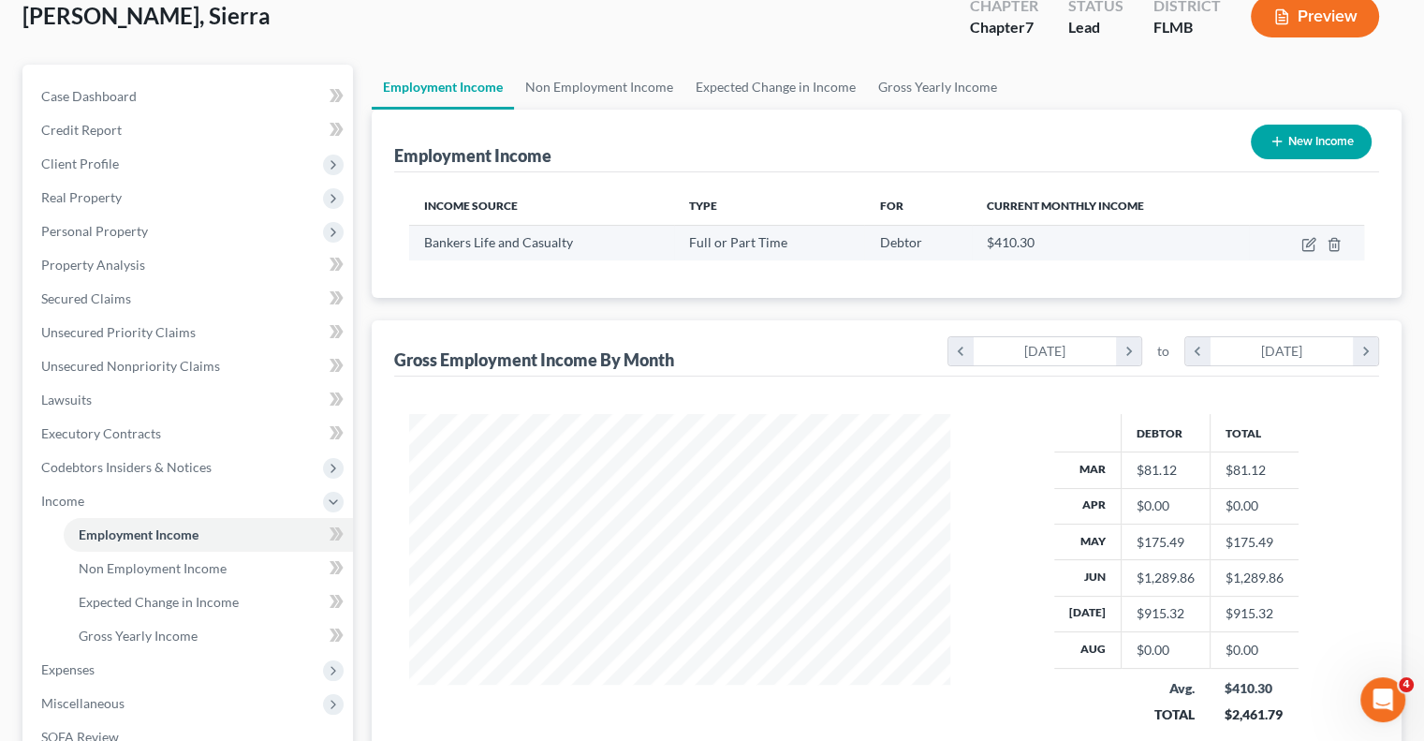
scroll to position [281, 0]
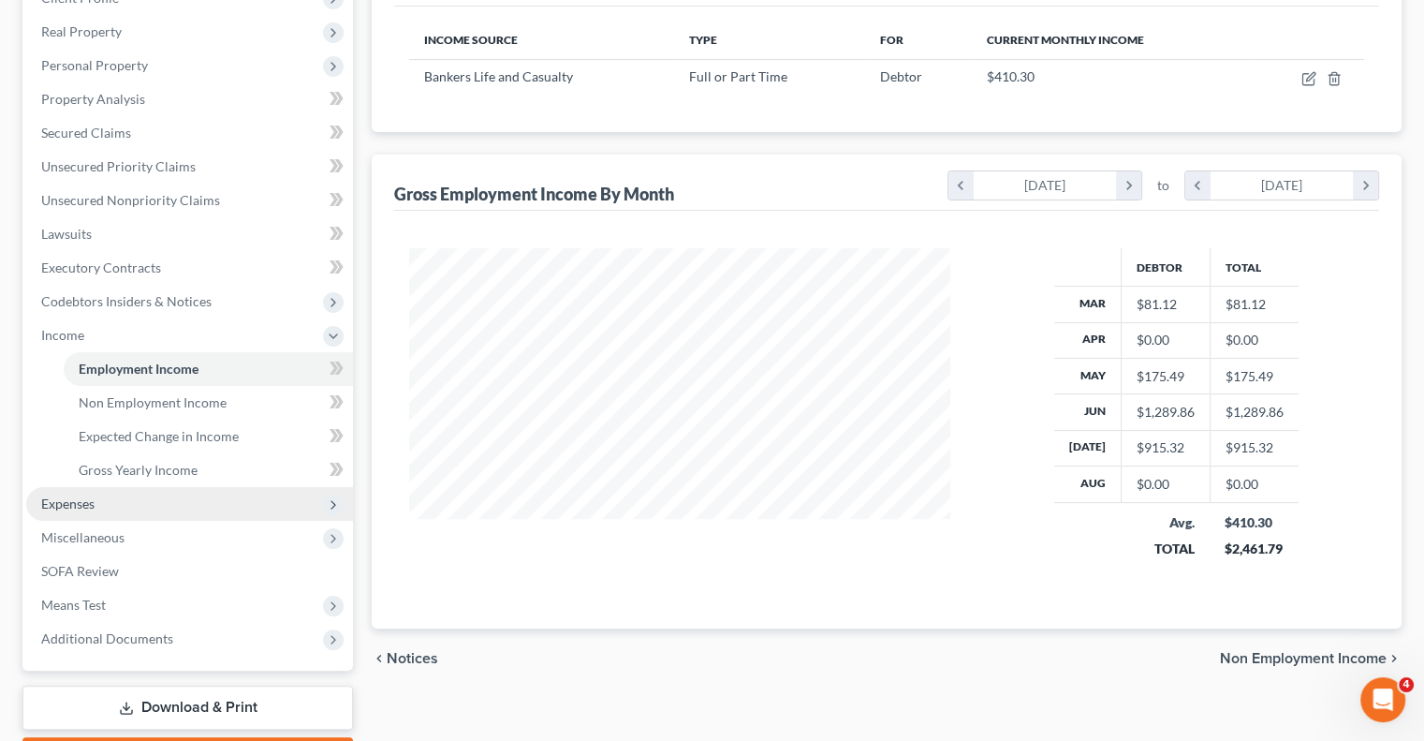
click at [101, 501] on span "Expenses" at bounding box center [189, 504] width 327 height 34
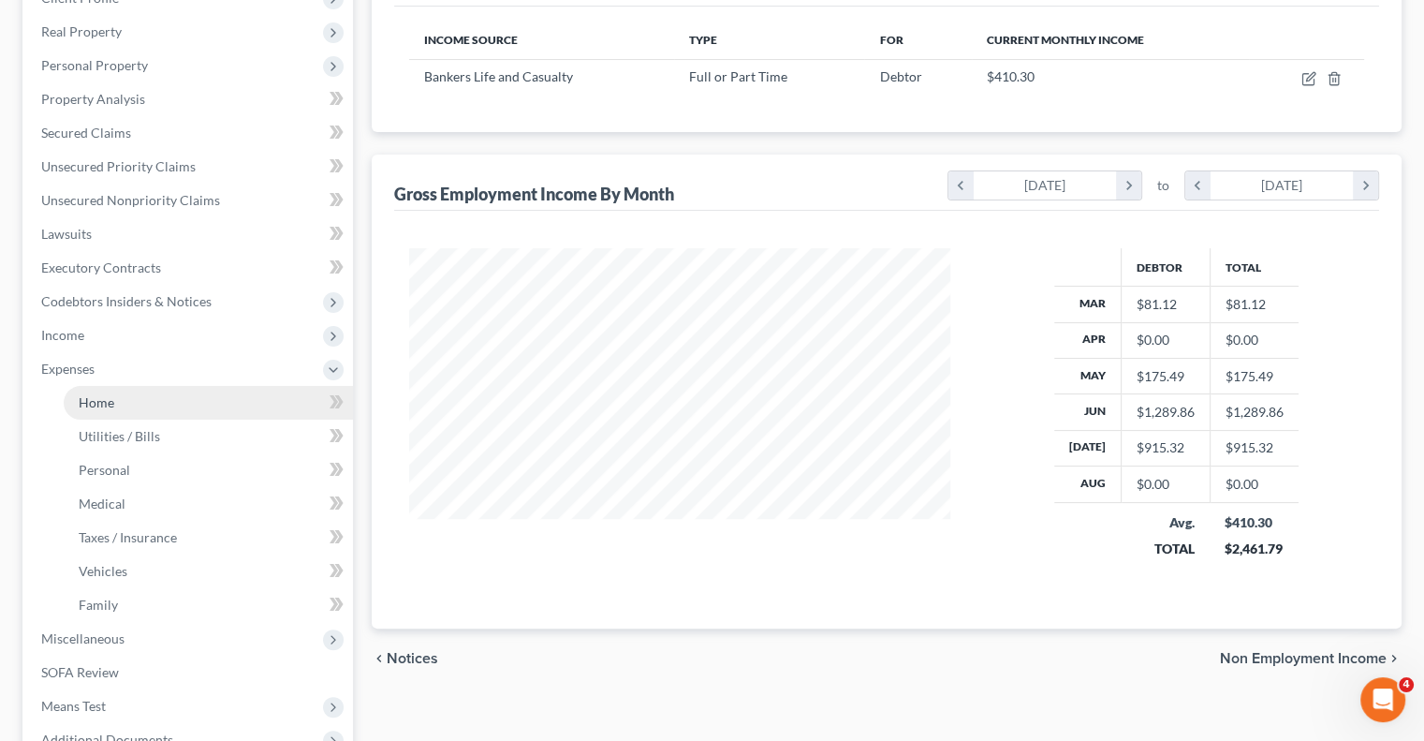
click at [129, 403] on link "Home" at bounding box center [208, 403] width 289 height 34
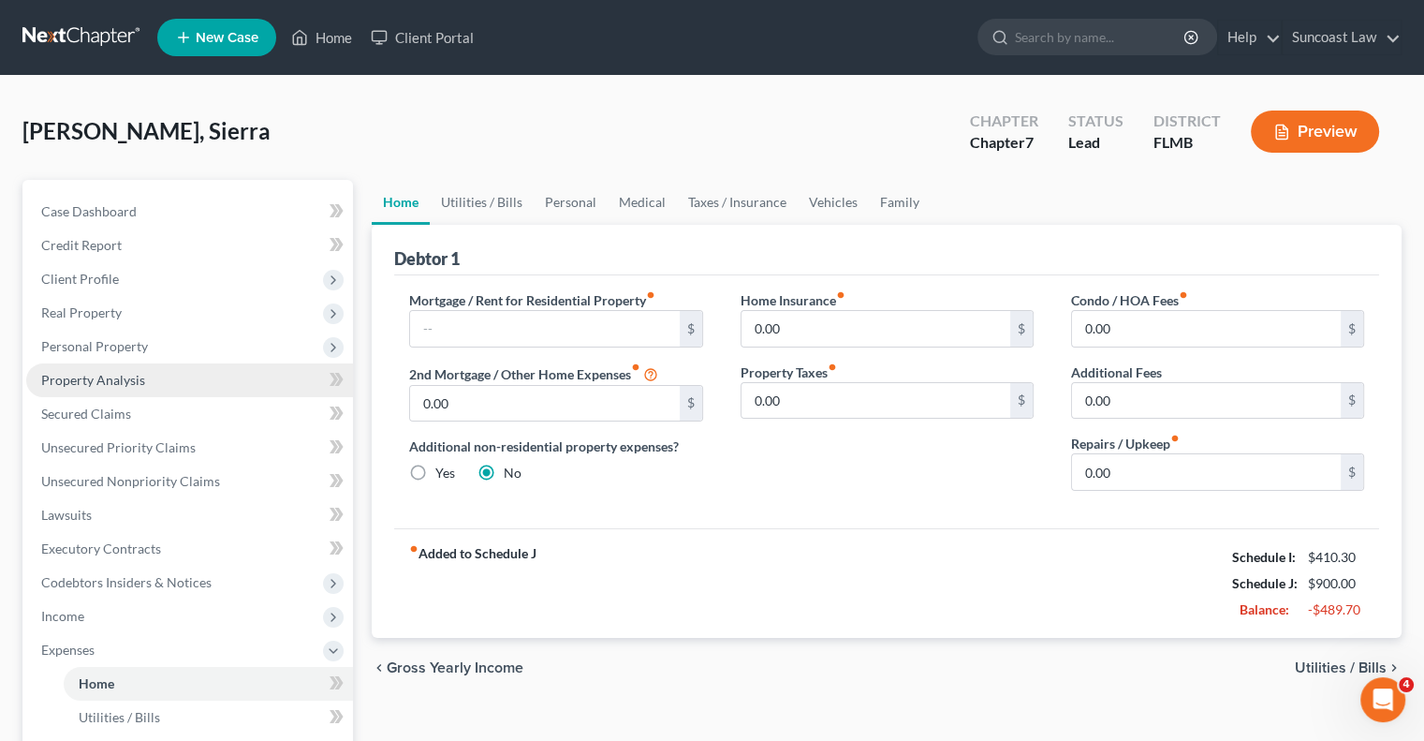
click at [139, 377] on span "Property Analysis" at bounding box center [93, 380] width 104 height 16
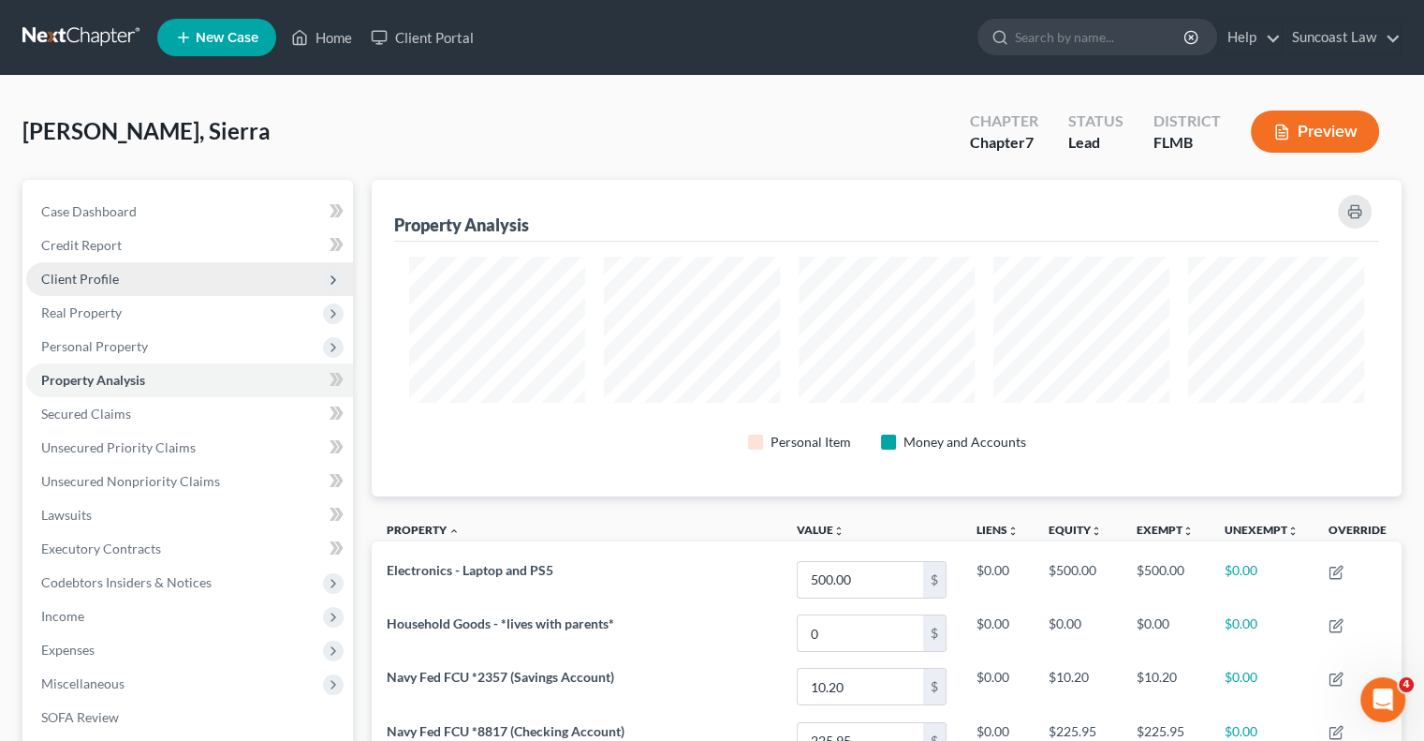
drag, startPoint x: 105, startPoint y: 279, endPoint x: 115, endPoint y: 293, distance: 17.4
click at [105, 279] on span "Client Profile" at bounding box center [80, 279] width 78 height 16
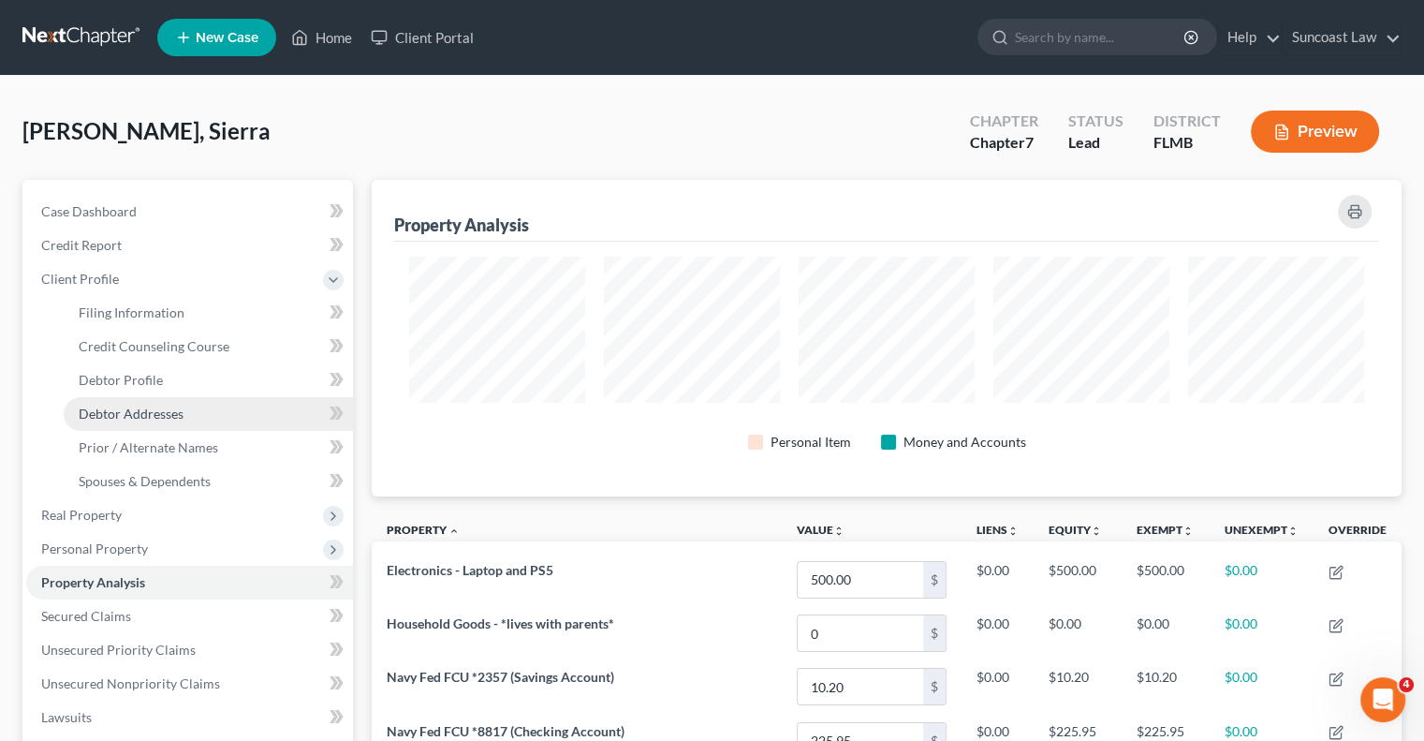
click at [170, 418] on span "Debtor Addresses" at bounding box center [131, 413] width 105 height 16
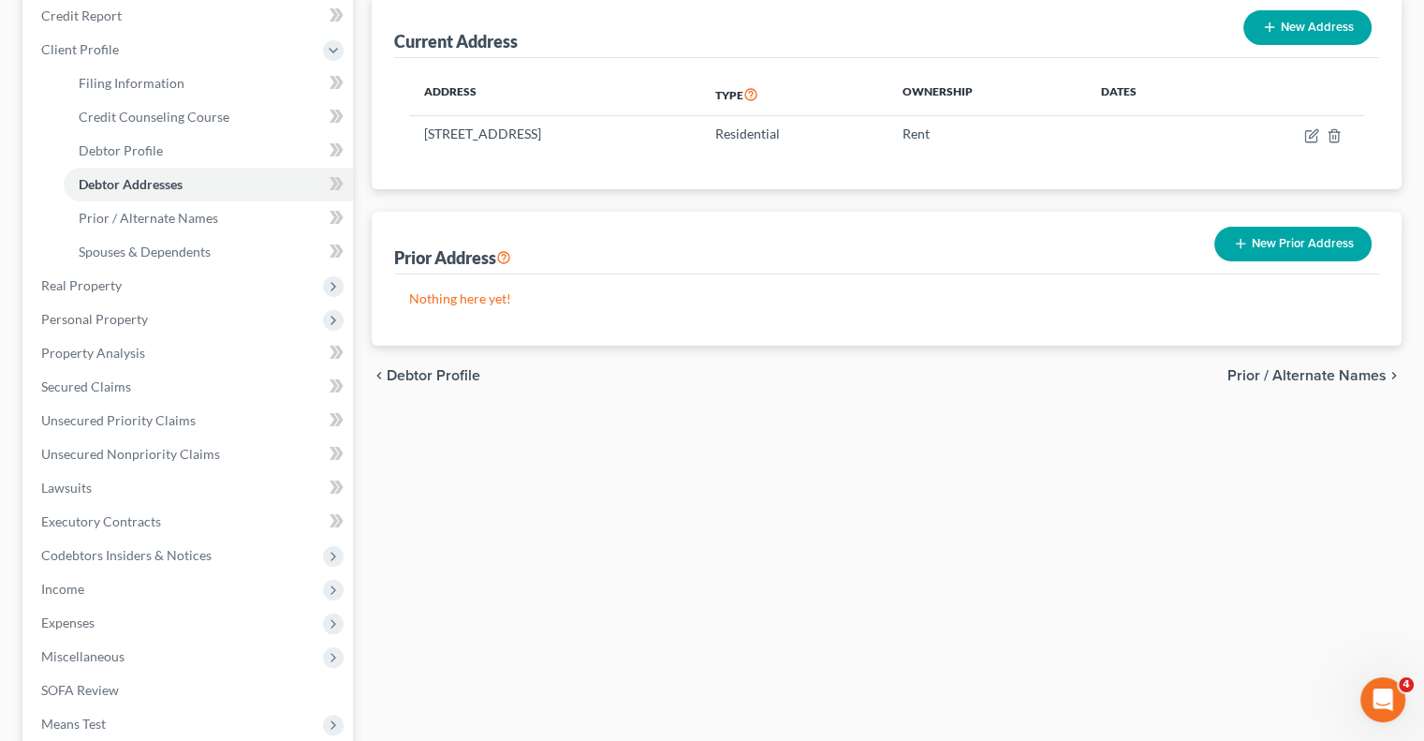
scroll to position [455, 0]
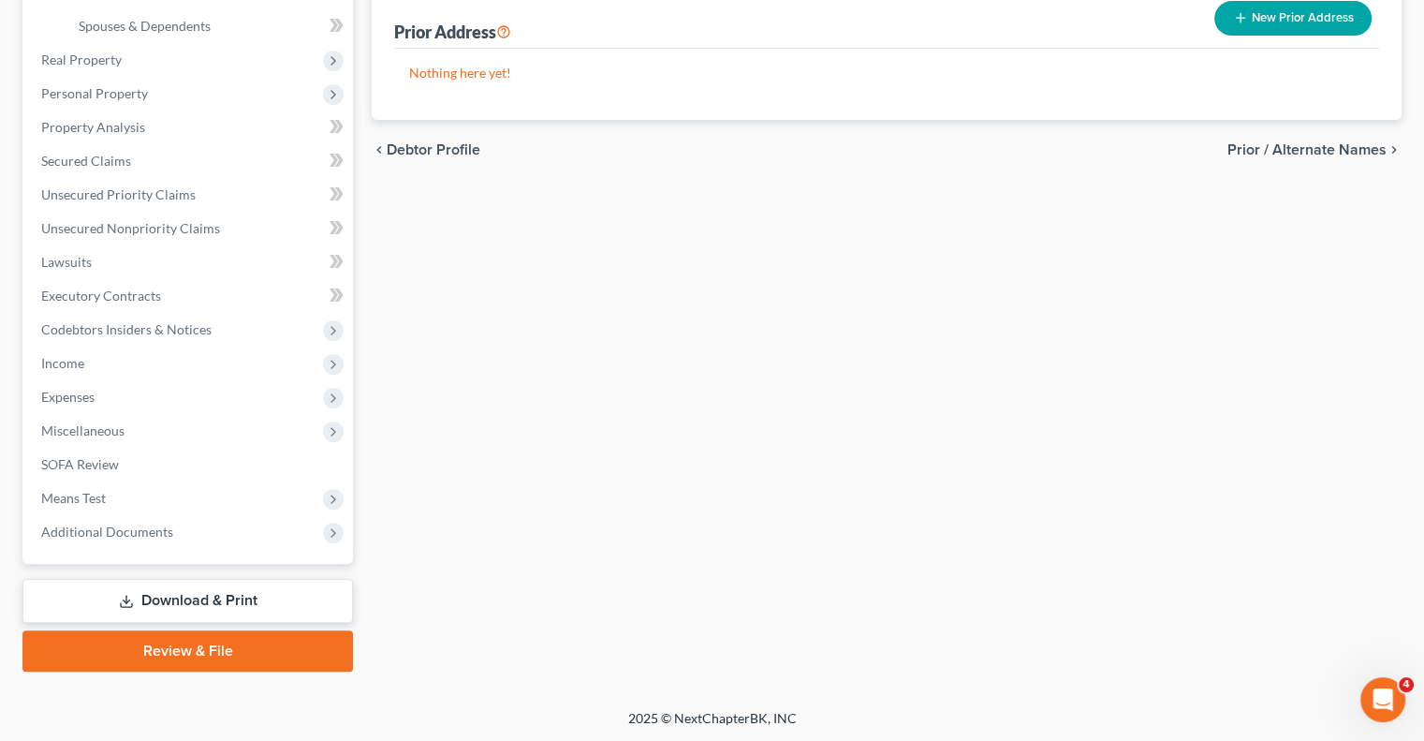
drag, startPoint x: 180, startPoint y: 598, endPoint x: 273, endPoint y: 606, distance: 93.9
click at [180, 597] on link "Download & Print" at bounding box center [187, 601] width 331 height 44
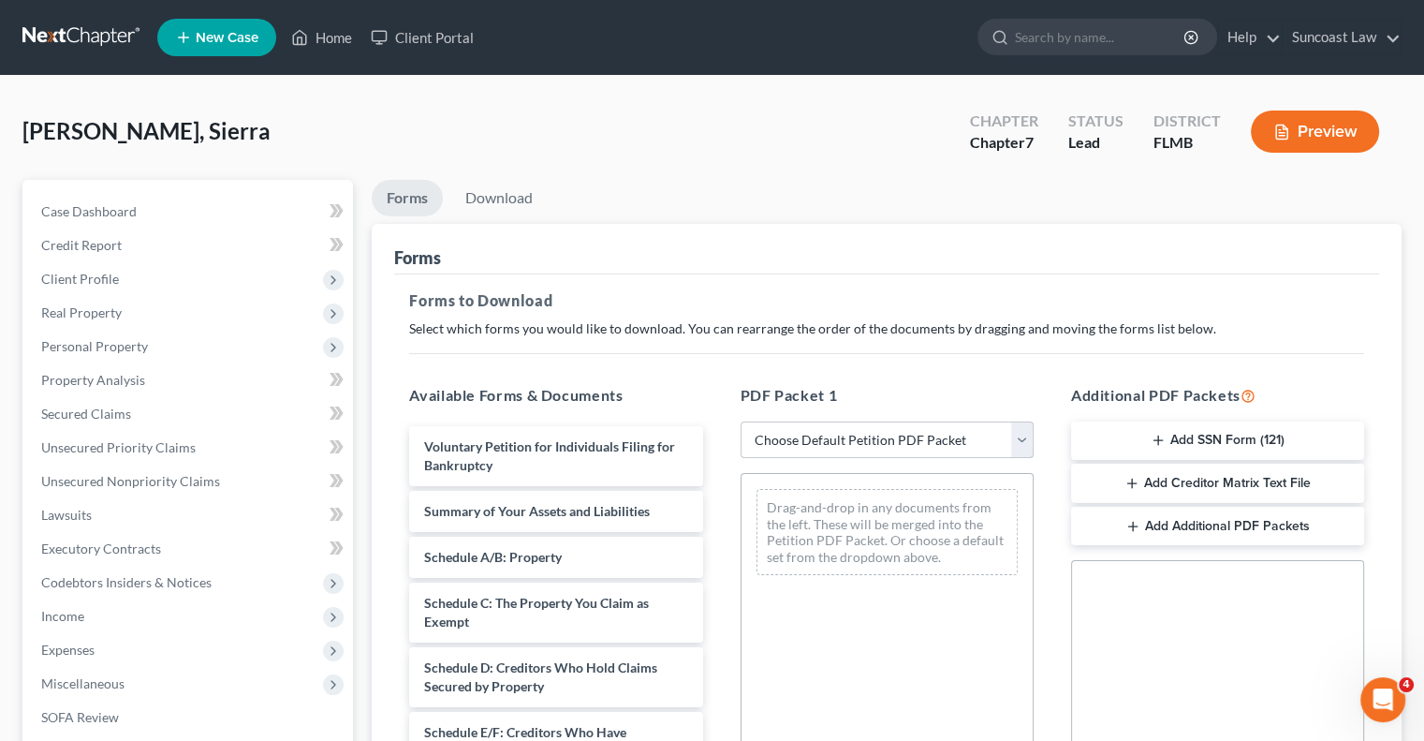
click at [808, 432] on select "Choose Default Petition PDF Packet Complete Bankruptcy Petition (all forms and …" at bounding box center [887, 439] width 293 height 37
click at [741, 421] on select "Choose Default Petition PDF Packet Complete Bankruptcy Petition (all forms and …" at bounding box center [887, 439] width 293 height 37
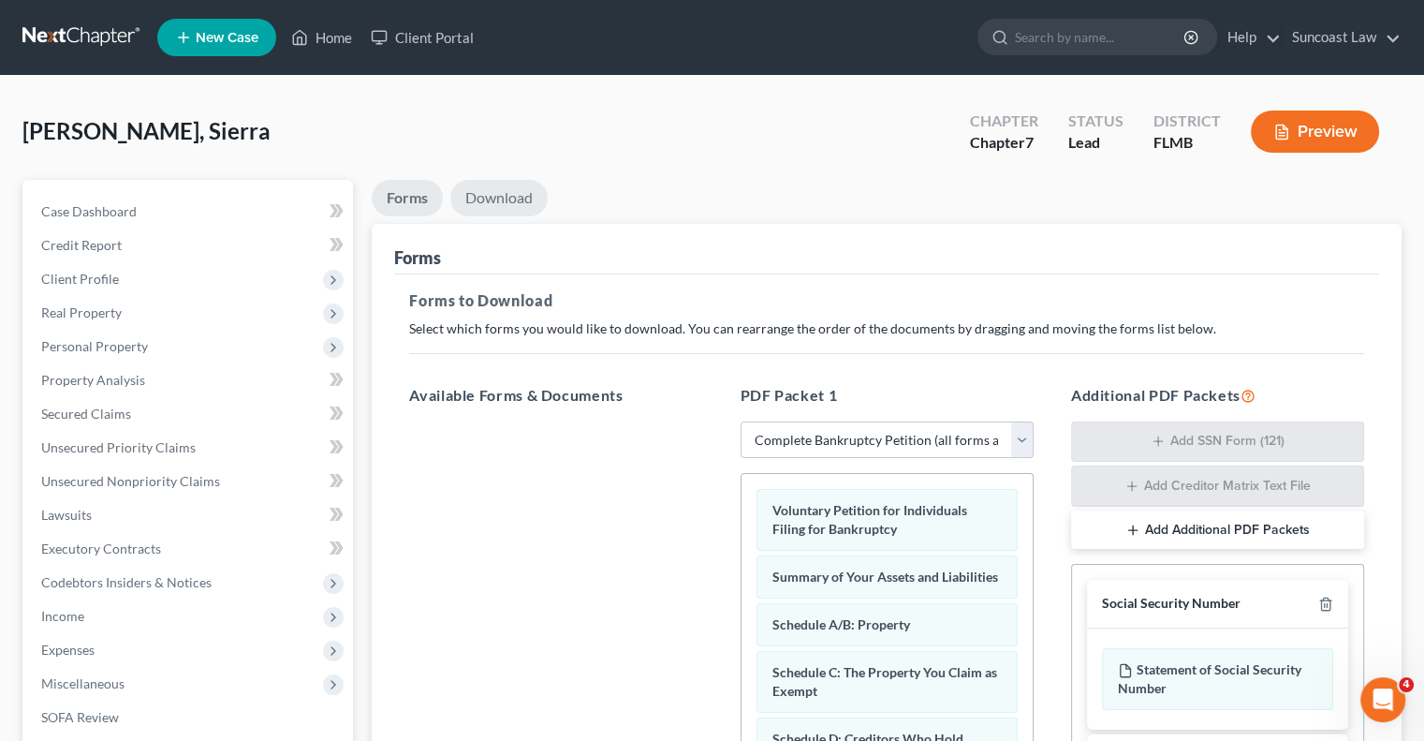
click at [514, 205] on link "Download" at bounding box center [498, 198] width 97 height 37
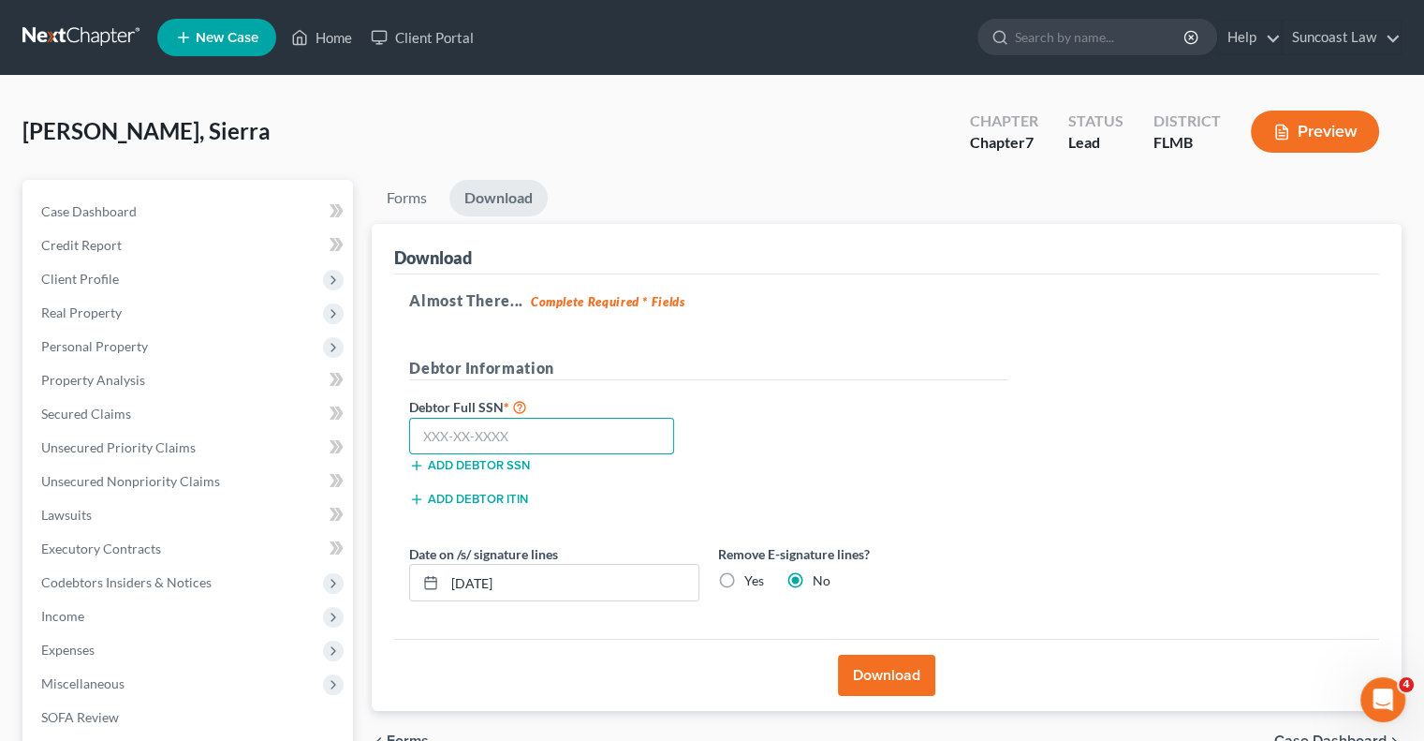
click at [490, 430] on input "text" at bounding box center [541, 436] width 265 height 37
drag, startPoint x: 518, startPoint y: 578, endPoint x: 373, endPoint y: 577, distance: 145.1
click at [373, 577] on div "Download Almost There... Complete Required * Fields Debtor Information Debtor F…" at bounding box center [887, 468] width 1030 height 488
click at [744, 580] on label "Yes" at bounding box center [754, 580] width 20 height 19
click at [752, 580] on input "Yes" at bounding box center [758, 577] width 12 height 12
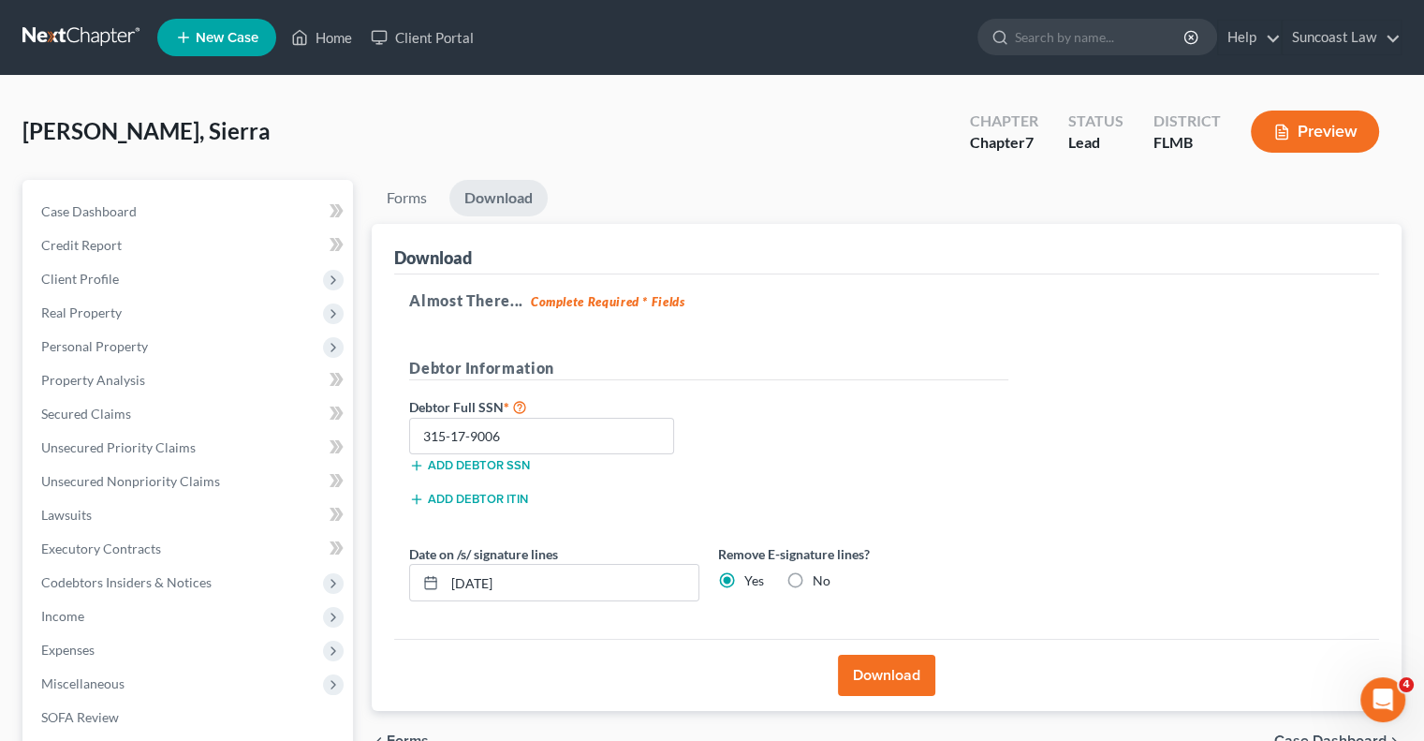
click at [895, 673] on button "Download" at bounding box center [886, 674] width 97 height 41
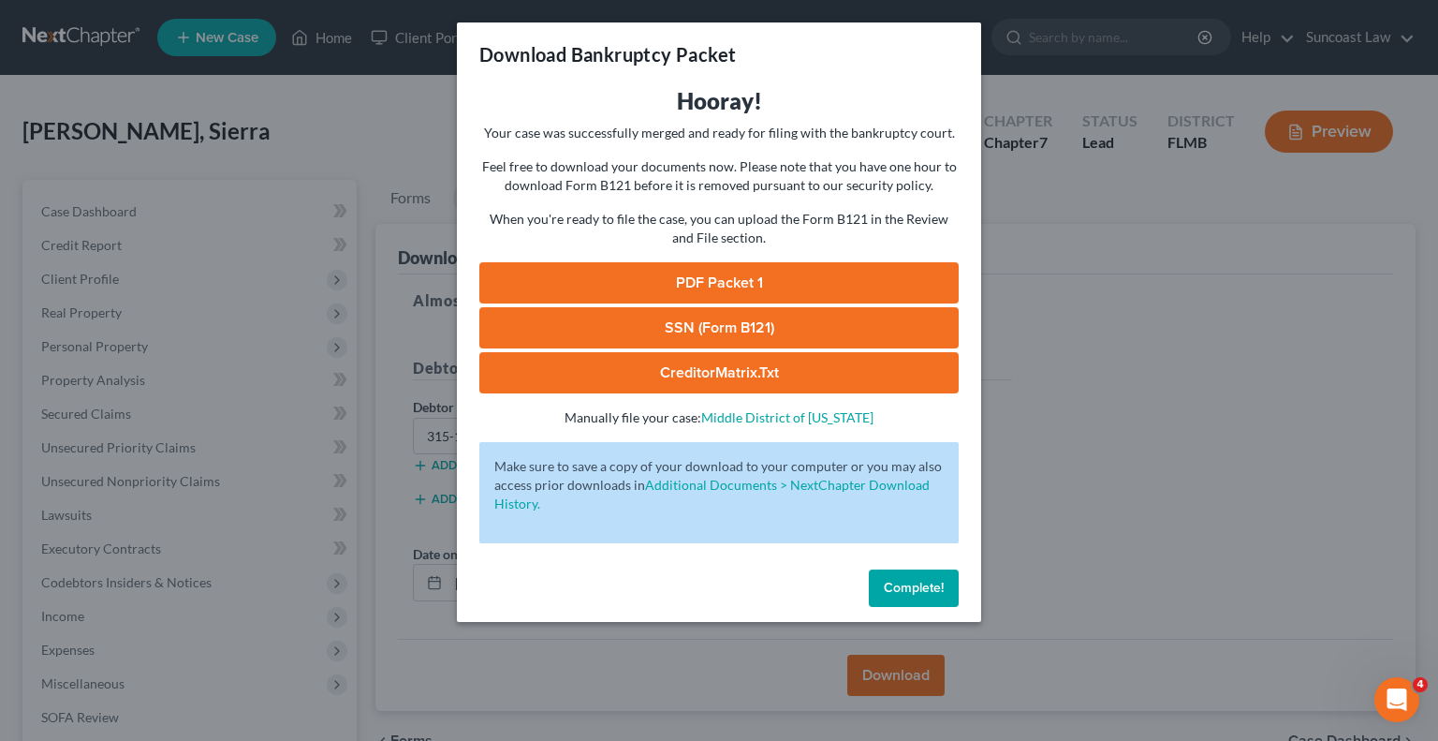
click at [761, 332] on link "SSN (Form B121)" at bounding box center [718, 327] width 479 height 41
drag, startPoint x: 727, startPoint y: 287, endPoint x: 738, endPoint y: 294, distance: 13.0
click at [727, 287] on link "PDF Packet 1" at bounding box center [718, 282] width 479 height 41
drag, startPoint x: 940, startPoint y: 585, endPoint x: 734, endPoint y: 360, distance: 304.8
click at [940, 585] on span "Complete!" at bounding box center [914, 588] width 60 height 16
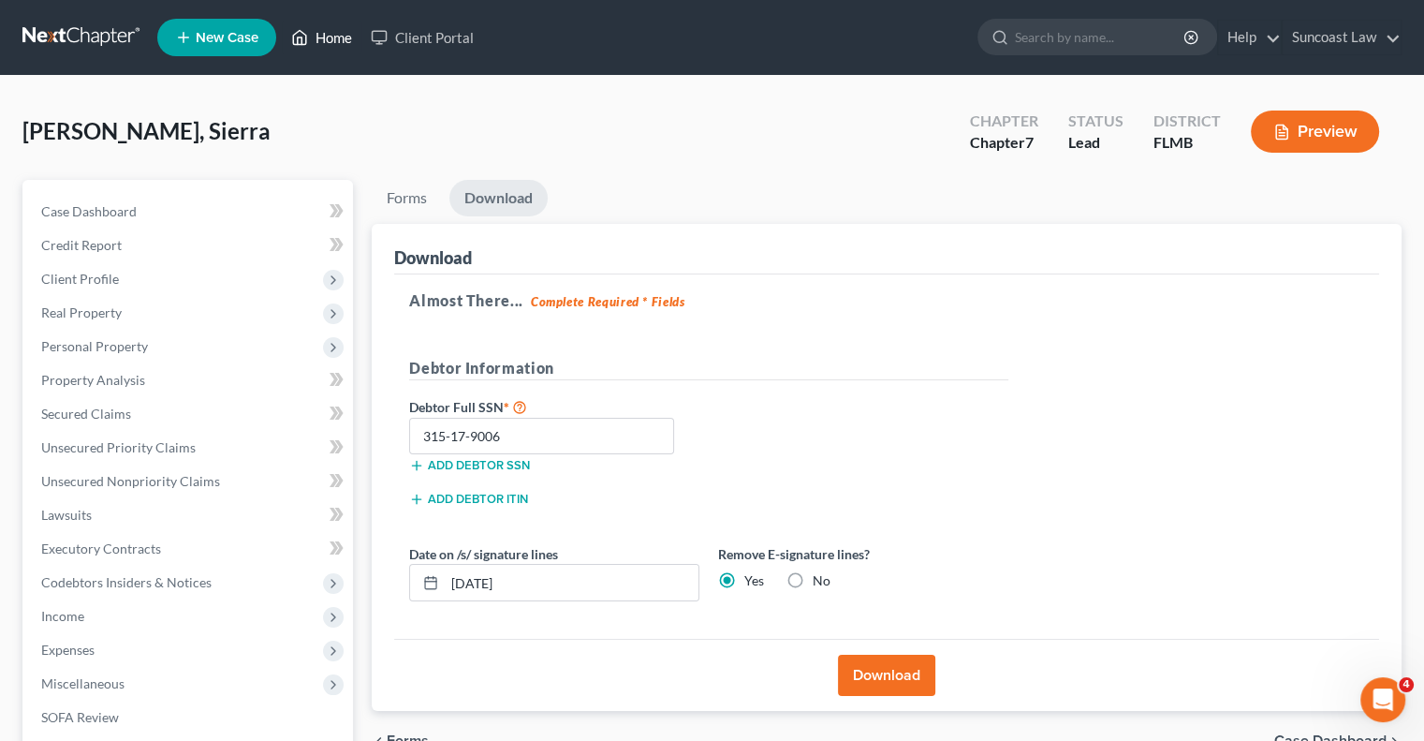
click at [333, 40] on link "Home" at bounding box center [322, 38] width 80 height 34
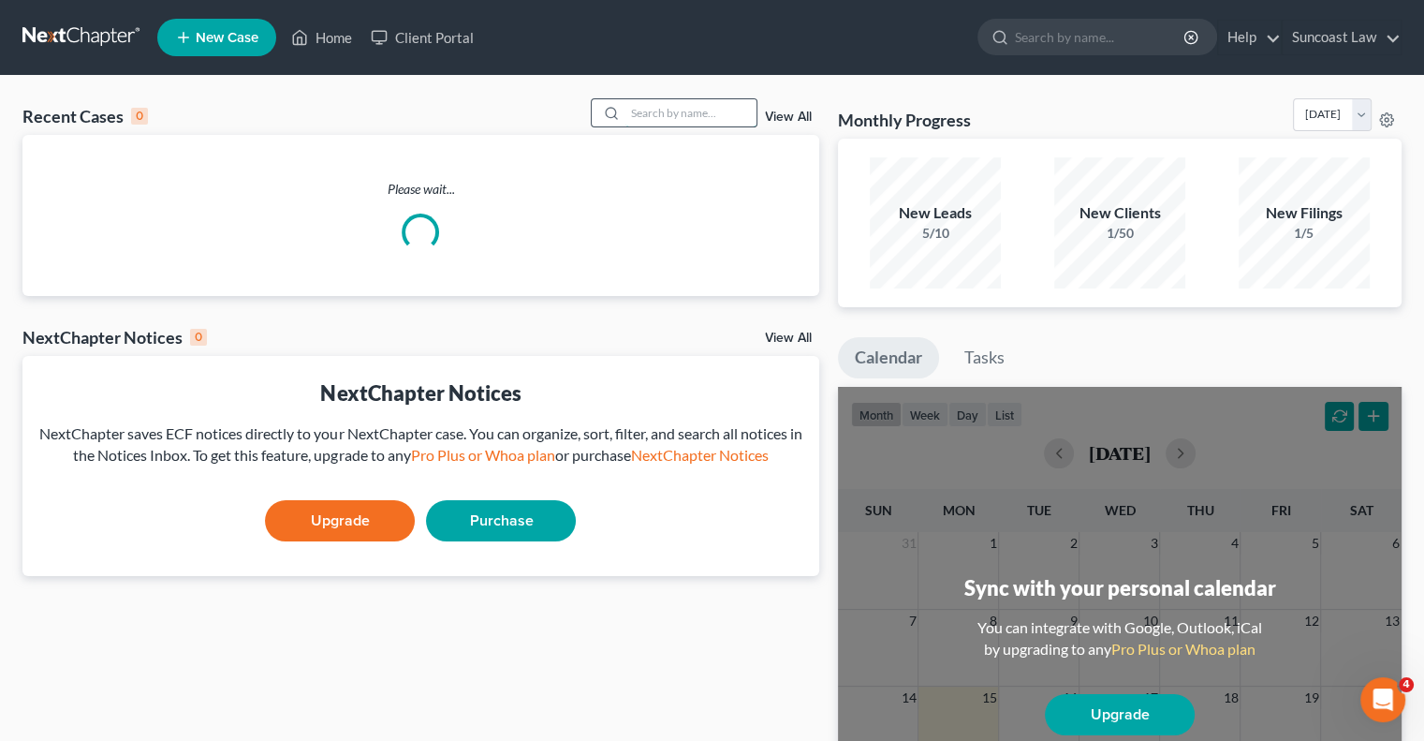
click at [649, 119] on input "search" at bounding box center [690, 112] width 131 height 27
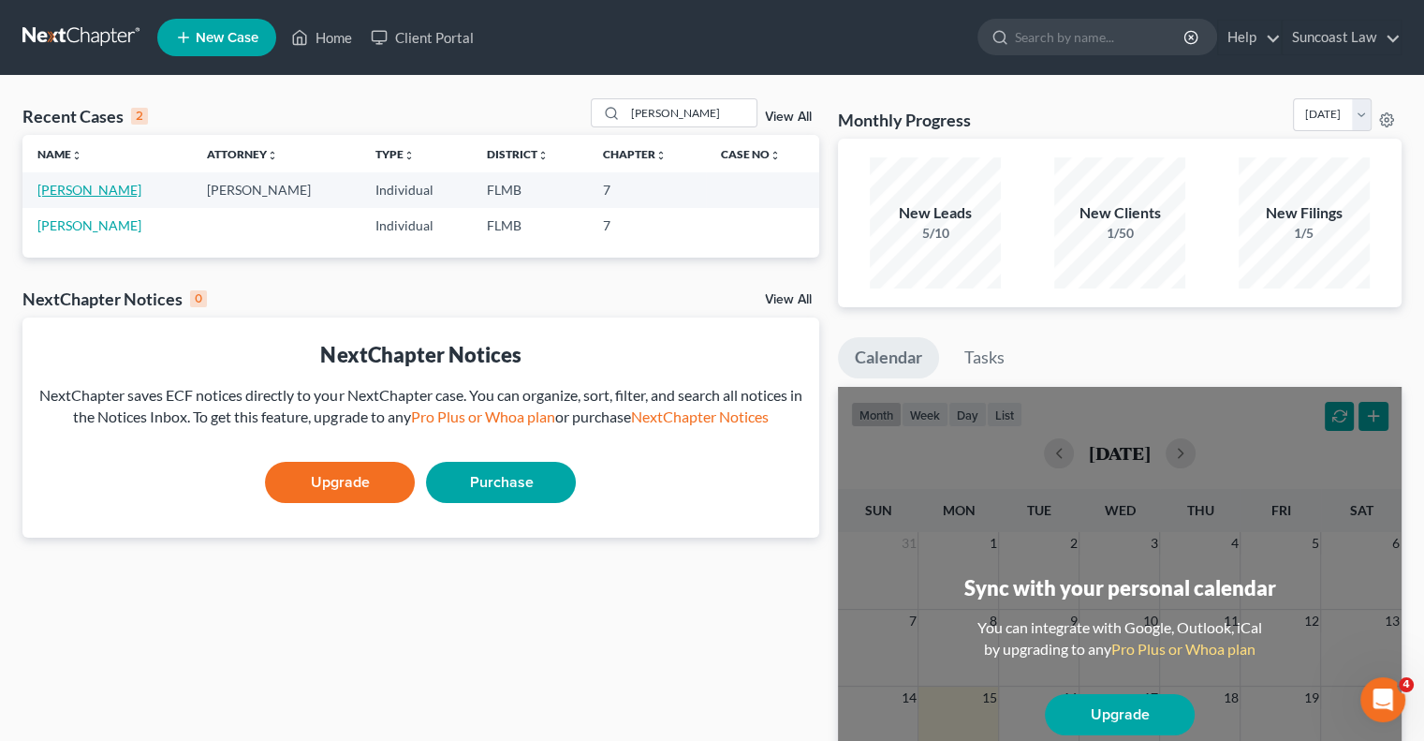
click at [105, 188] on link "[PERSON_NAME]" at bounding box center [89, 190] width 104 height 16
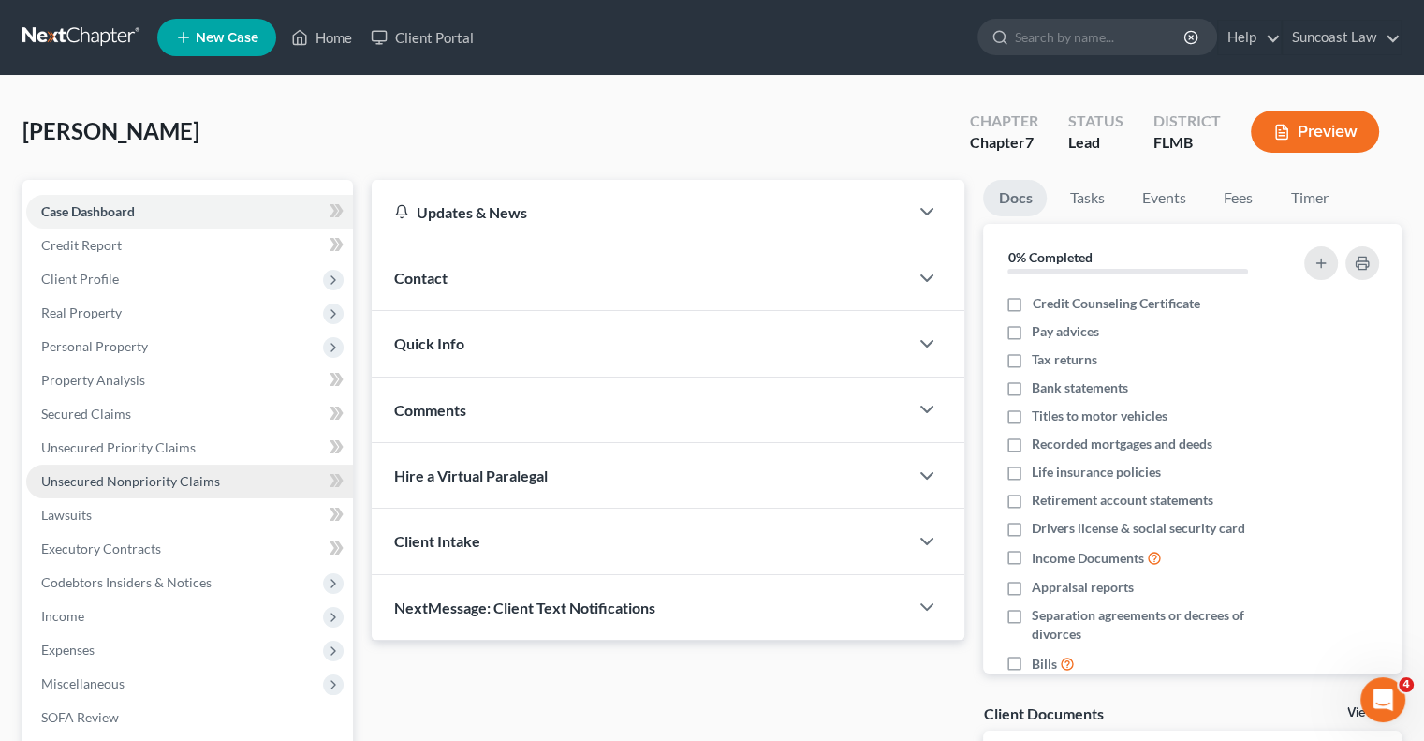
click at [124, 481] on span "Unsecured Nonpriority Claims" at bounding box center [130, 481] width 179 height 16
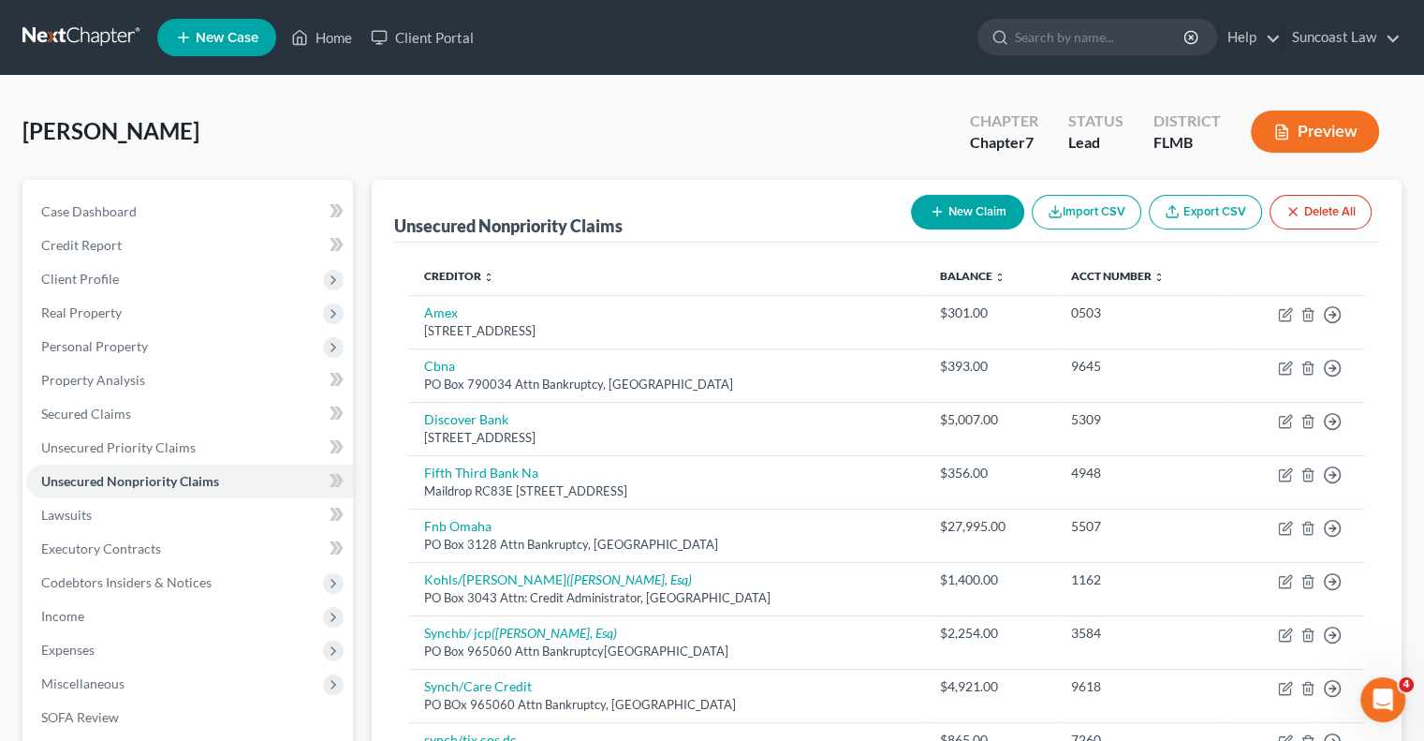
click at [948, 217] on button "New Claim" at bounding box center [967, 212] width 113 height 35
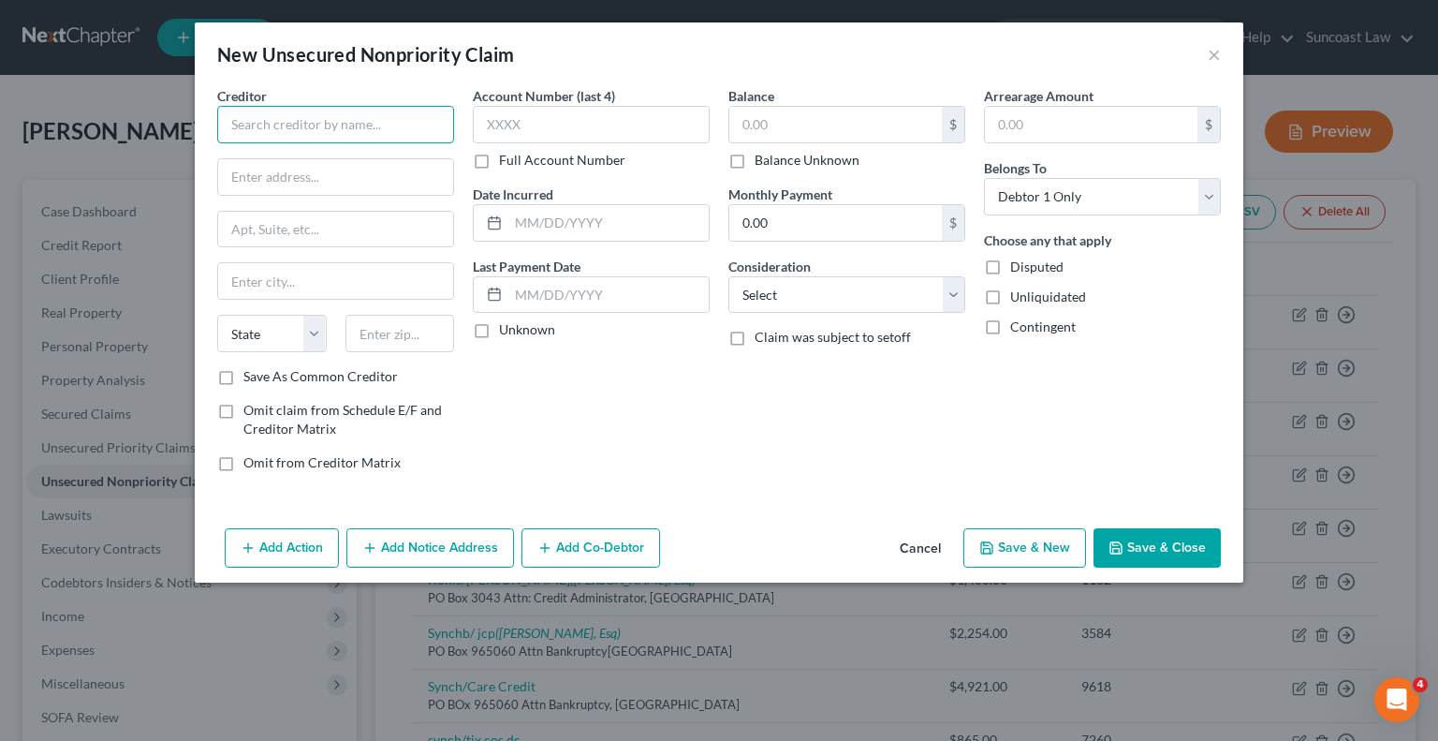
click at [325, 126] on input "text" at bounding box center [335, 124] width 237 height 37
drag, startPoint x: 916, startPoint y: 291, endPoint x: 909, endPoint y: 302, distance: 13.0
click at [916, 291] on select "Select Cable / Satellite Services Collection Agency Credit Card Debt Debt Couns…" at bounding box center [846, 294] width 237 height 37
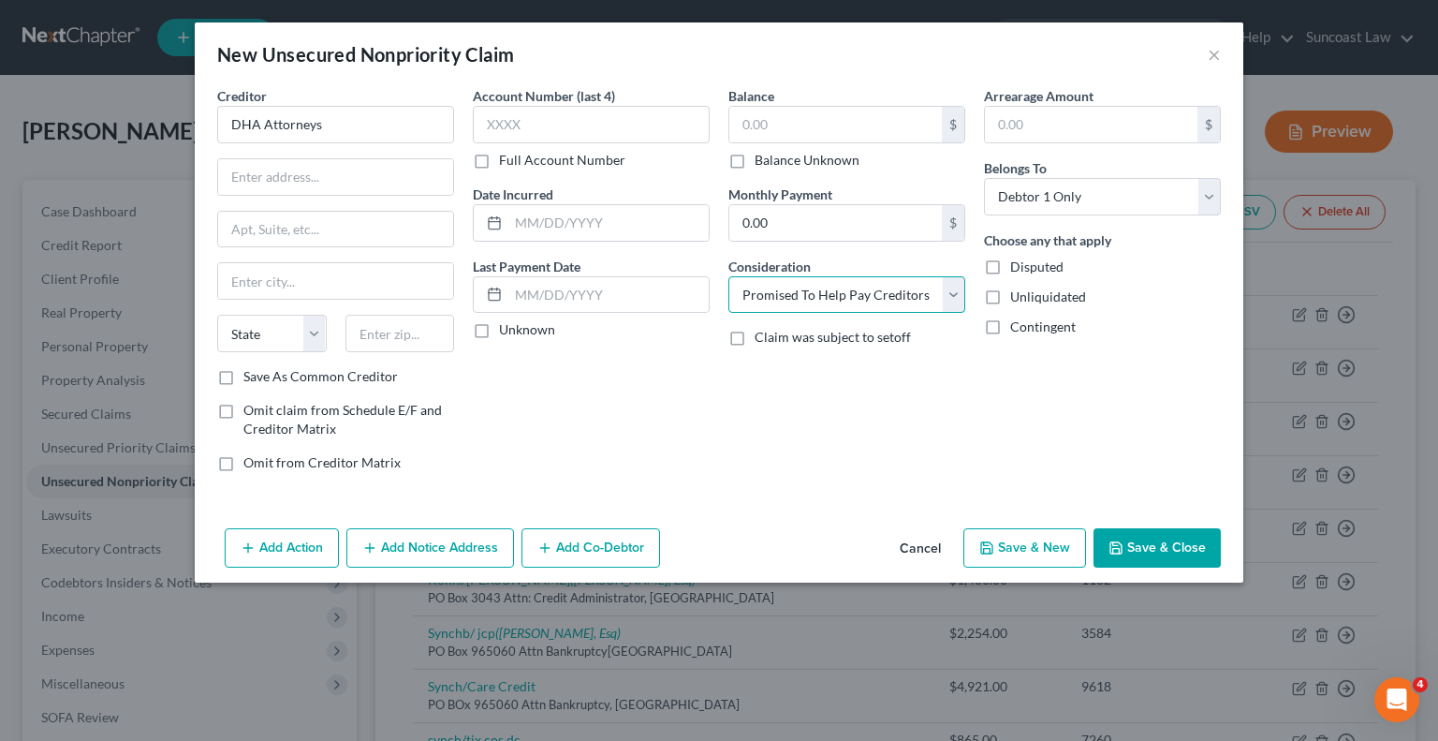
click at [728, 276] on select "Select Cable / Satellite Services Collection Agency Credit Card Debt Debt Couns…" at bounding box center [846, 294] width 237 height 37
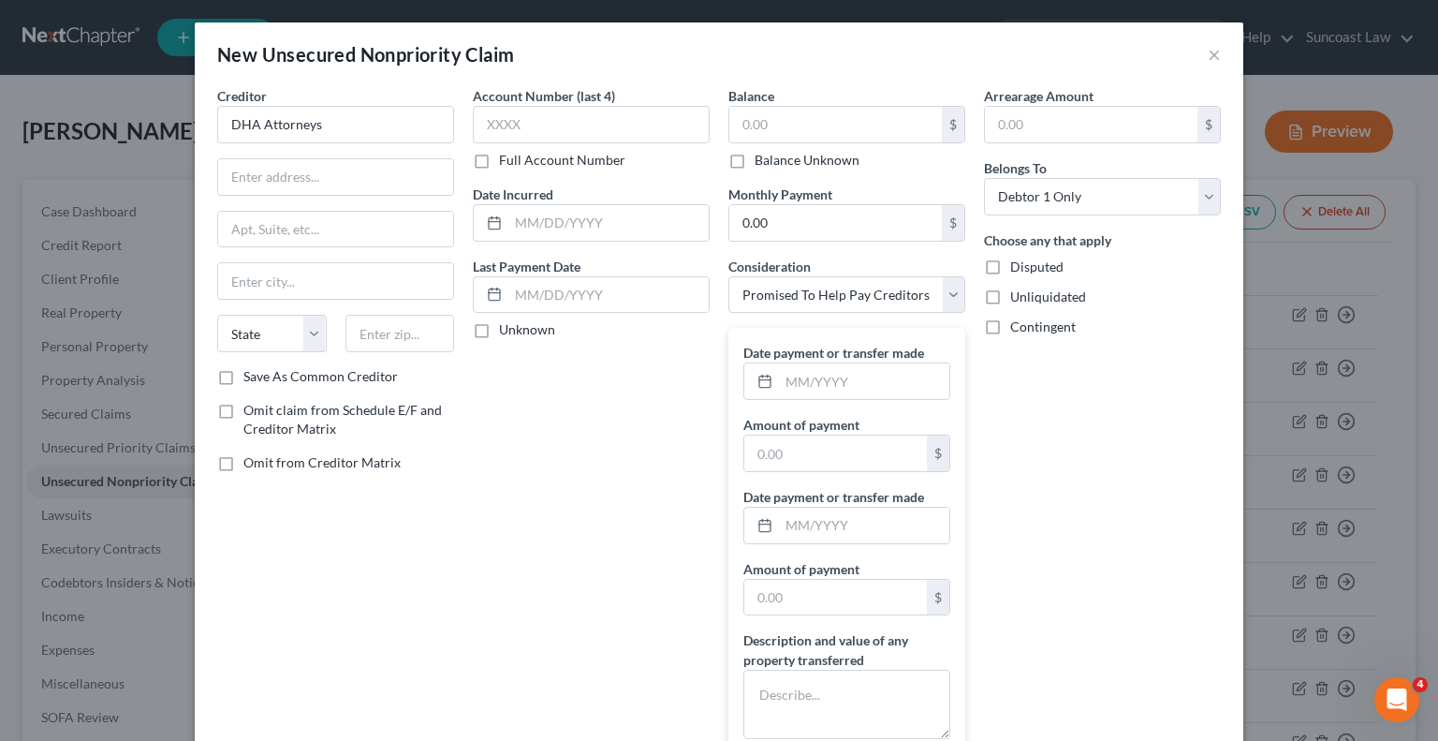
click at [825, 355] on label "Date payment or transfer made" at bounding box center [833, 353] width 181 height 20
click at [823, 371] on input "text" at bounding box center [864, 381] width 170 height 36
drag, startPoint x: 864, startPoint y: 663, endPoint x: 876, endPoint y: 691, distance: 30.6
click at [865, 667] on label "Description and value of any property transferred" at bounding box center [846, 649] width 207 height 39
drag, startPoint x: 876, startPoint y: 691, endPoint x: 876, endPoint y: 613, distance: 77.7
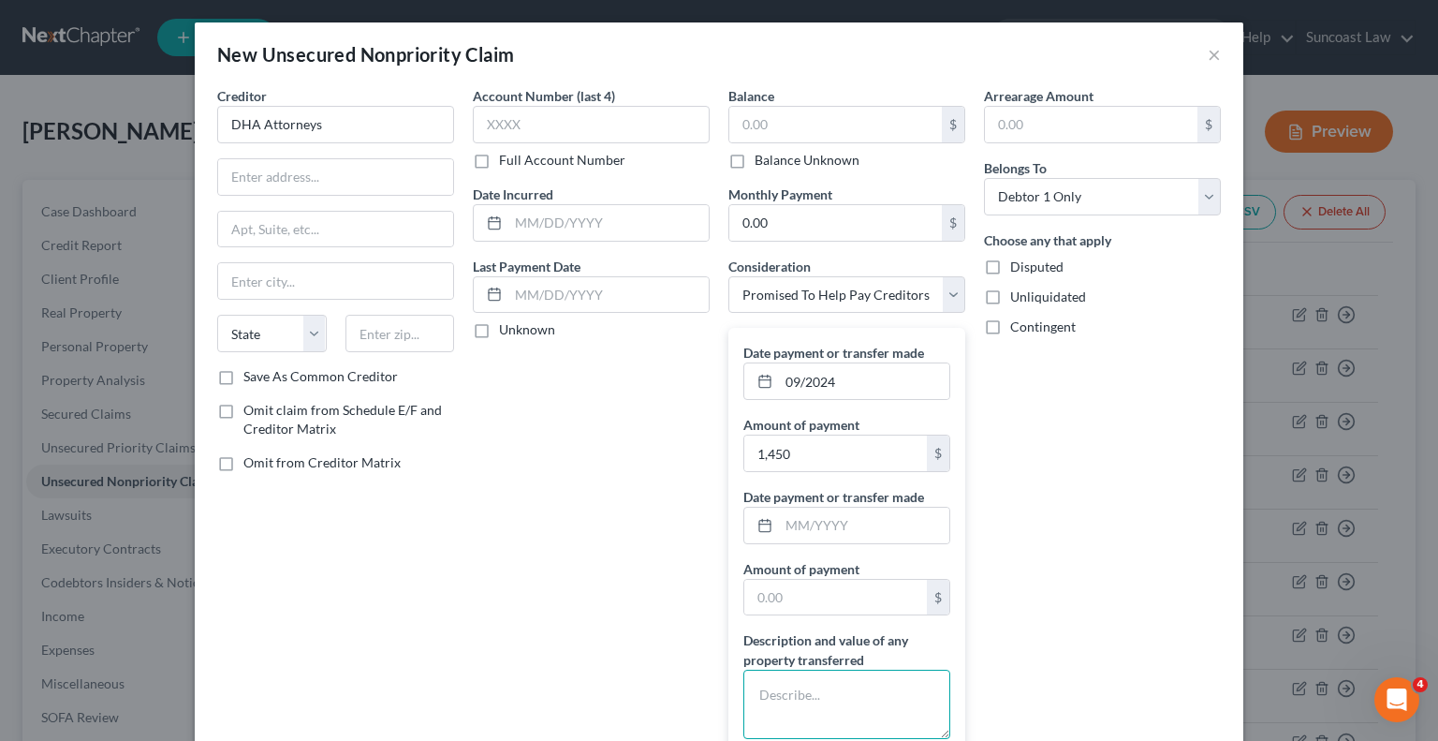
click at [876, 688] on textarea at bounding box center [846, 703] width 207 height 69
click at [243, 411] on label "Omit claim from Schedule E/F and Creditor Matrix" at bounding box center [348, 419] width 211 height 37
click at [251, 411] on input "Omit claim from Schedule E/F and Creditor Matrix" at bounding box center [257, 407] width 12 height 12
click at [243, 455] on label "Omit from Creditor Matrix" at bounding box center [321, 462] width 157 height 19
click at [251, 455] on input "Omit from Creditor Matrix" at bounding box center [257, 459] width 12 height 12
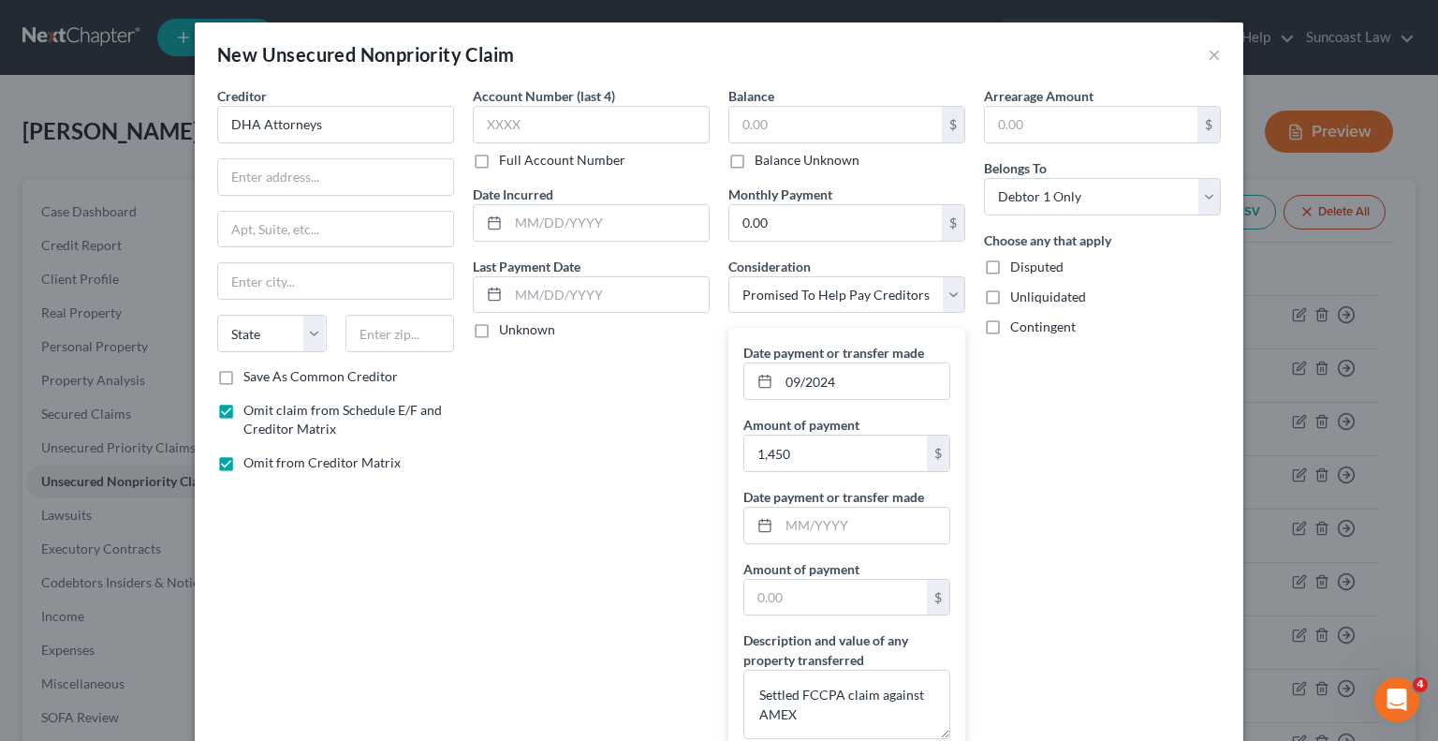
scroll to position [176, 0]
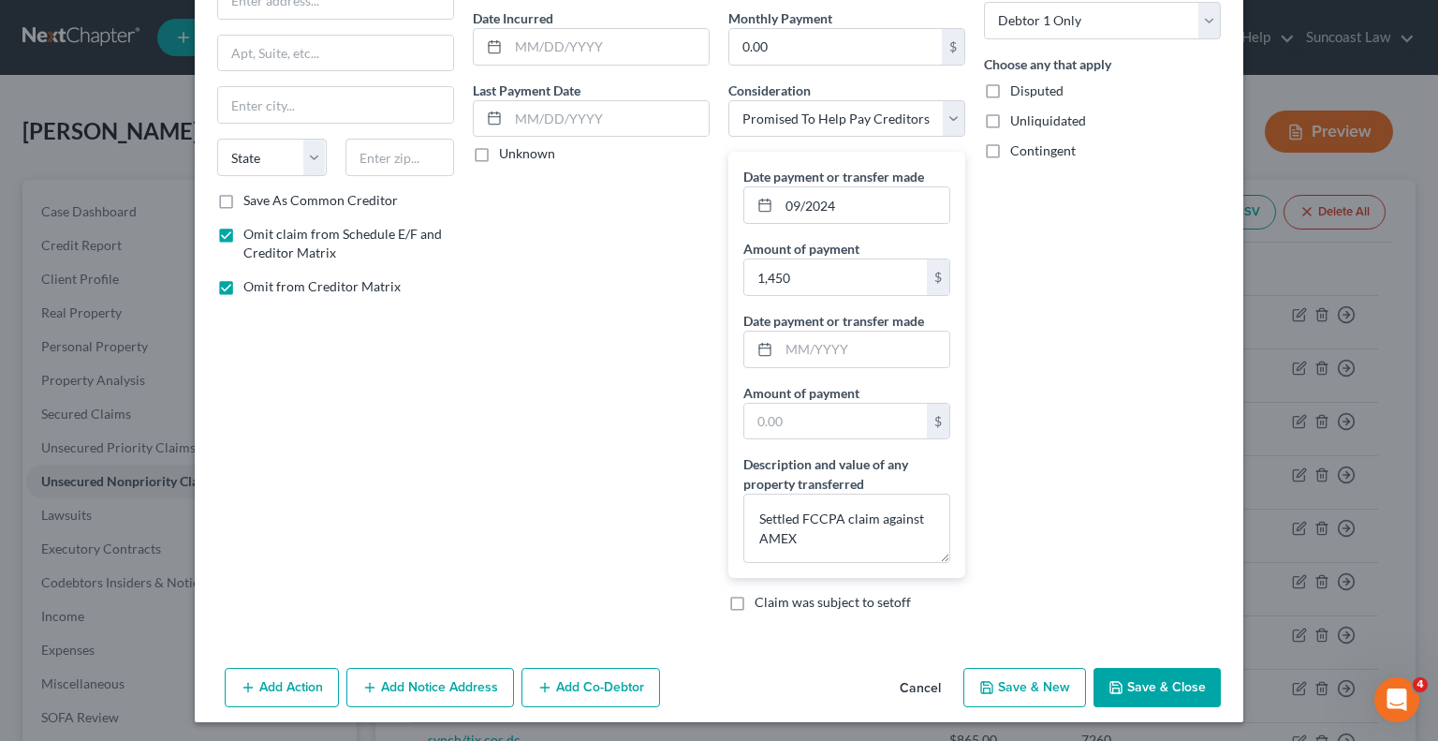
click at [1149, 691] on button "Save & Close" at bounding box center [1157, 687] width 127 height 39
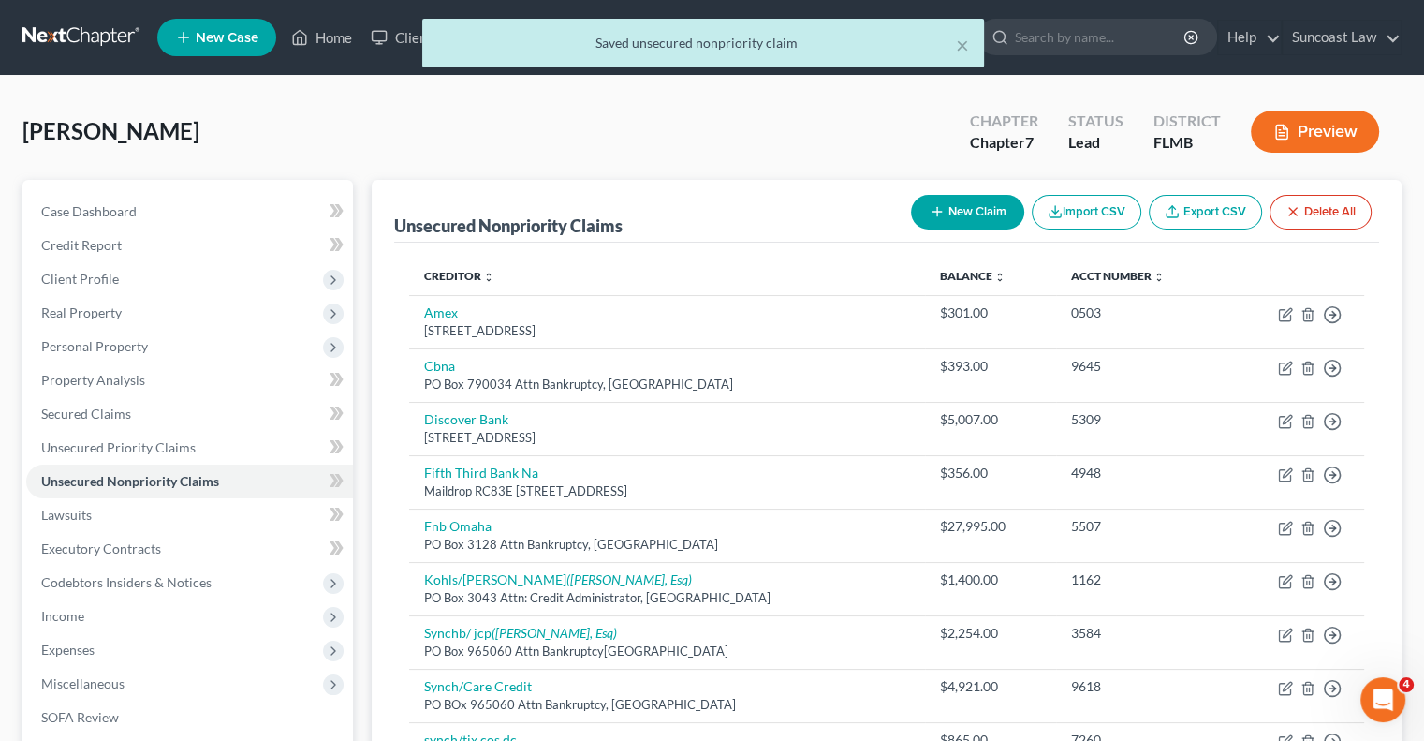
click at [978, 211] on button "New Claim" at bounding box center [967, 212] width 113 height 35
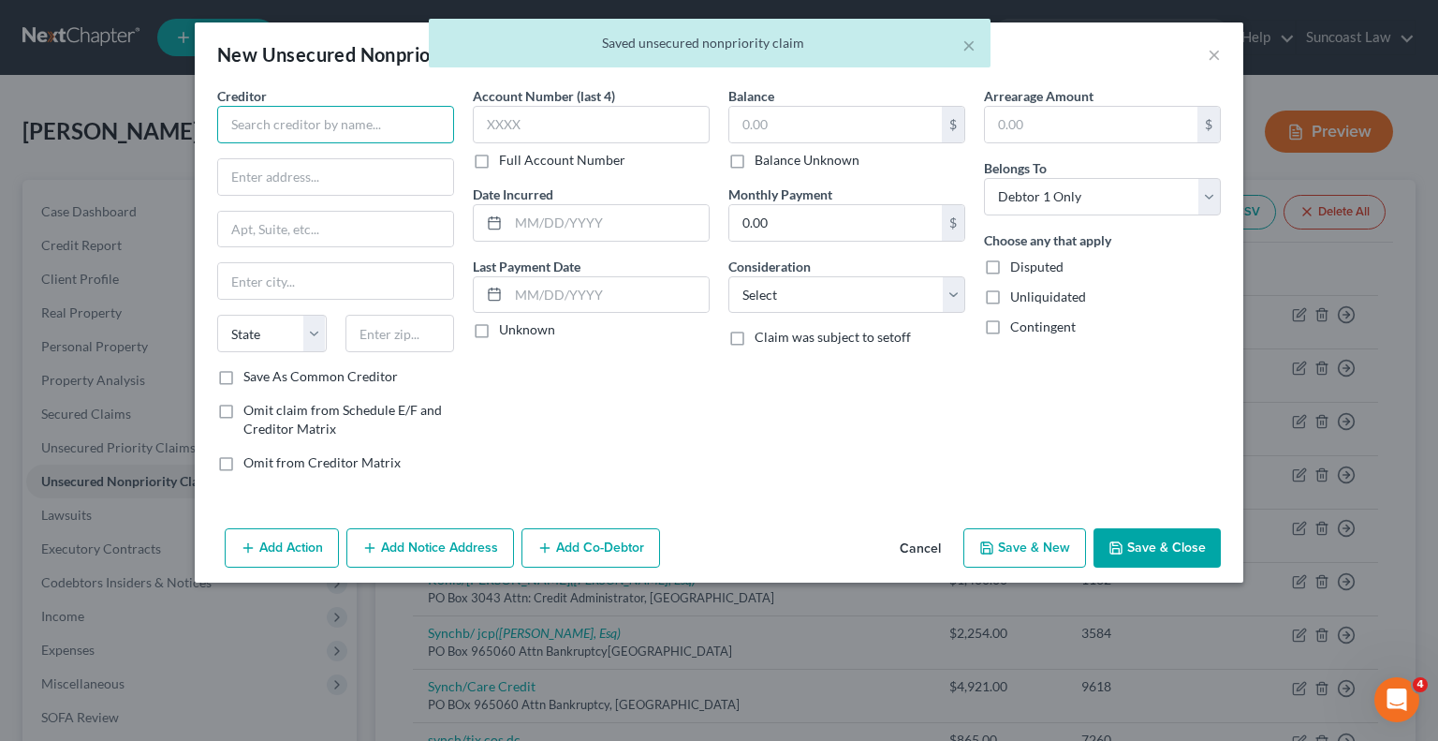
click at [326, 114] on input "text" at bounding box center [335, 124] width 237 height 37
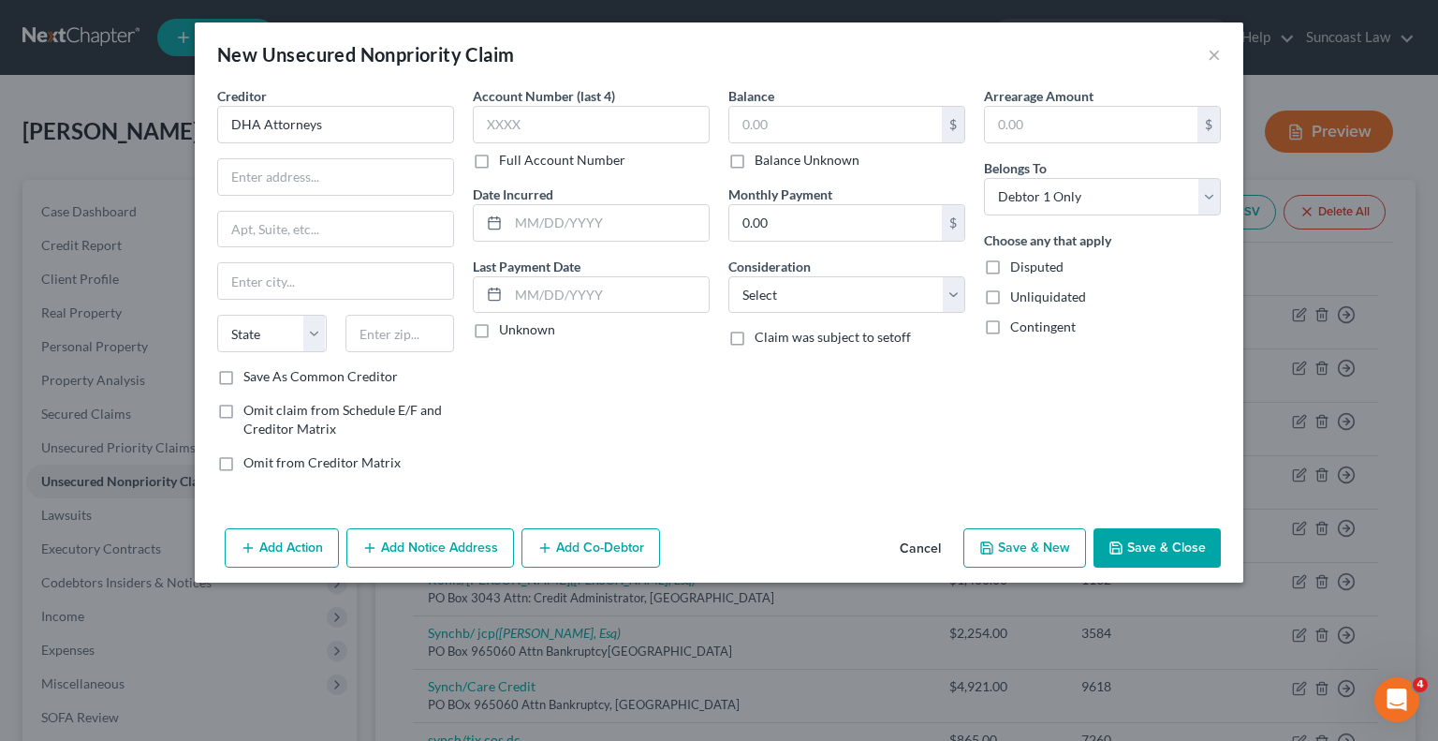
click at [243, 411] on label "Omit claim from Schedule E/F and Creditor Matrix" at bounding box center [348, 419] width 211 height 37
click at [251, 411] on input "Omit claim from Schedule E/F and Creditor Matrix" at bounding box center [257, 407] width 12 height 12
click at [243, 464] on label "Omit from Creditor Matrix" at bounding box center [321, 462] width 157 height 19
click at [251, 464] on input "Omit from Creditor Matrix" at bounding box center [257, 459] width 12 height 12
drag, startPoint x: 846, startPoint y: 295, endPoint x: 855, endPoint y: 307, distance: 15.4
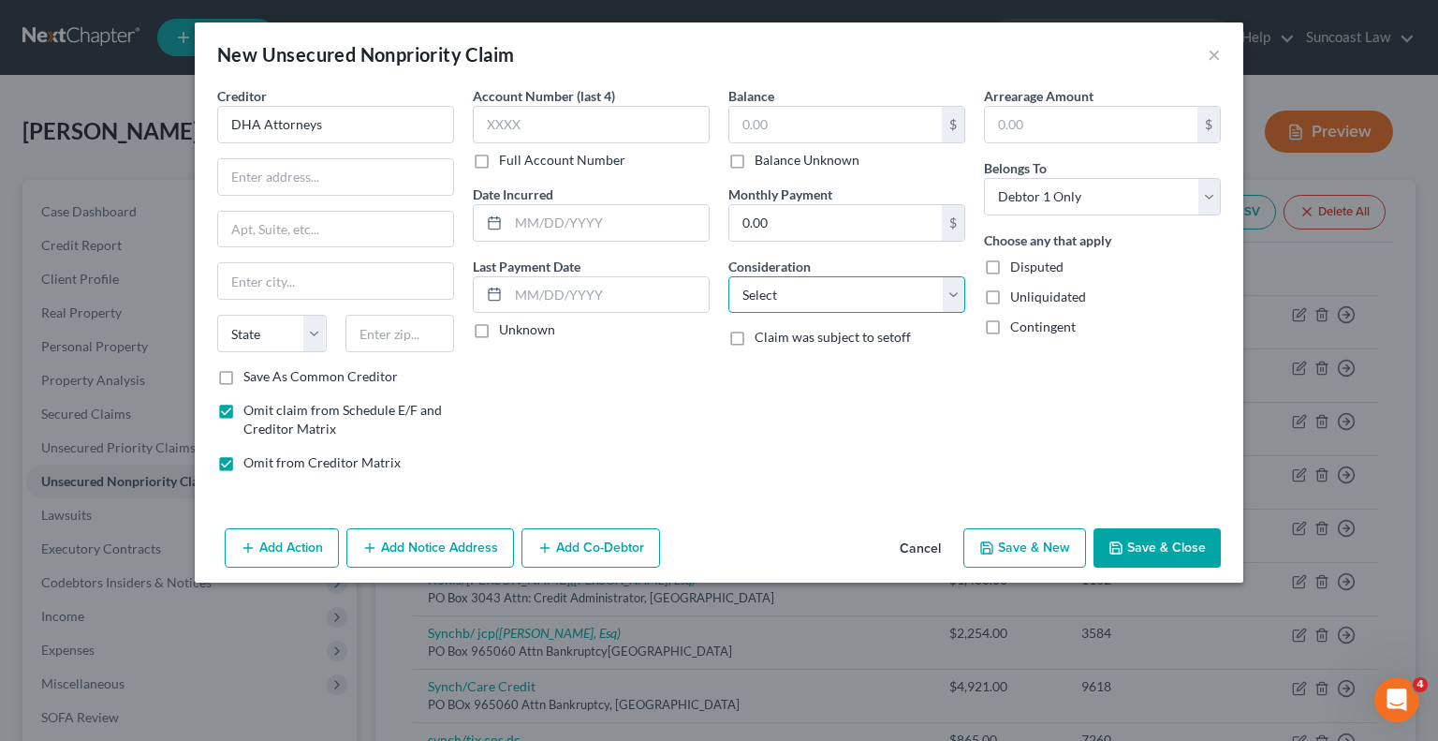
click at [846, 295] on select "Select Cable / Satellite Services Collection Agency Credit Card Debt Debt Couns…" at bounding box center [846, 294] width 237 height 37
click at [728, 276] on select "Select Cable / Satellite Services Collection Agency Credit Card Debt Debt Couns…" at bounding box center [846, 294] width 237 height 37
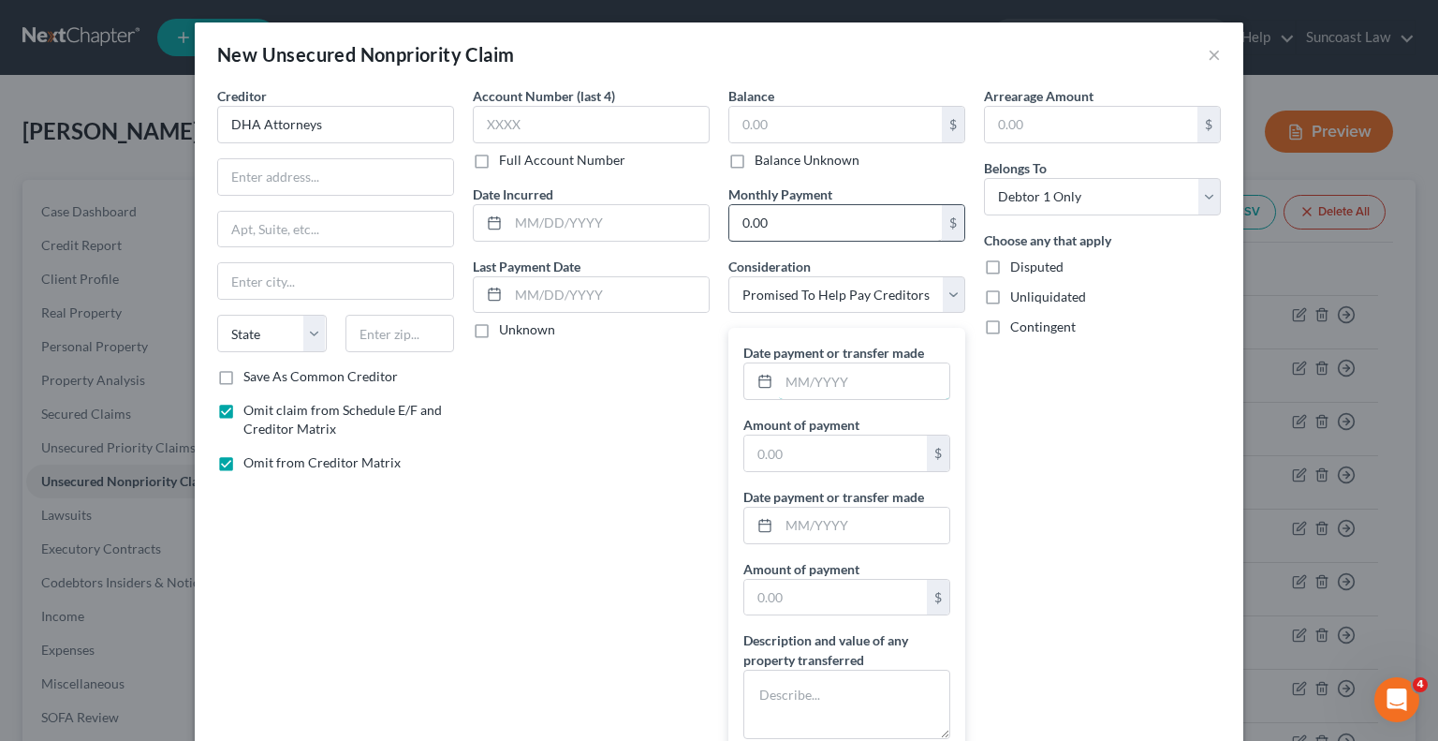
drag, startPoint x: 874, startPoint y: 375, endPoint x: 823, endPoint y: 225, distance: 159.0
click at [873, 373] on input "text" at bounding box center [864, 381] width 170 height 36
click at [849, 688] on textarea at bounding box center [846, 703] width 207 height 69
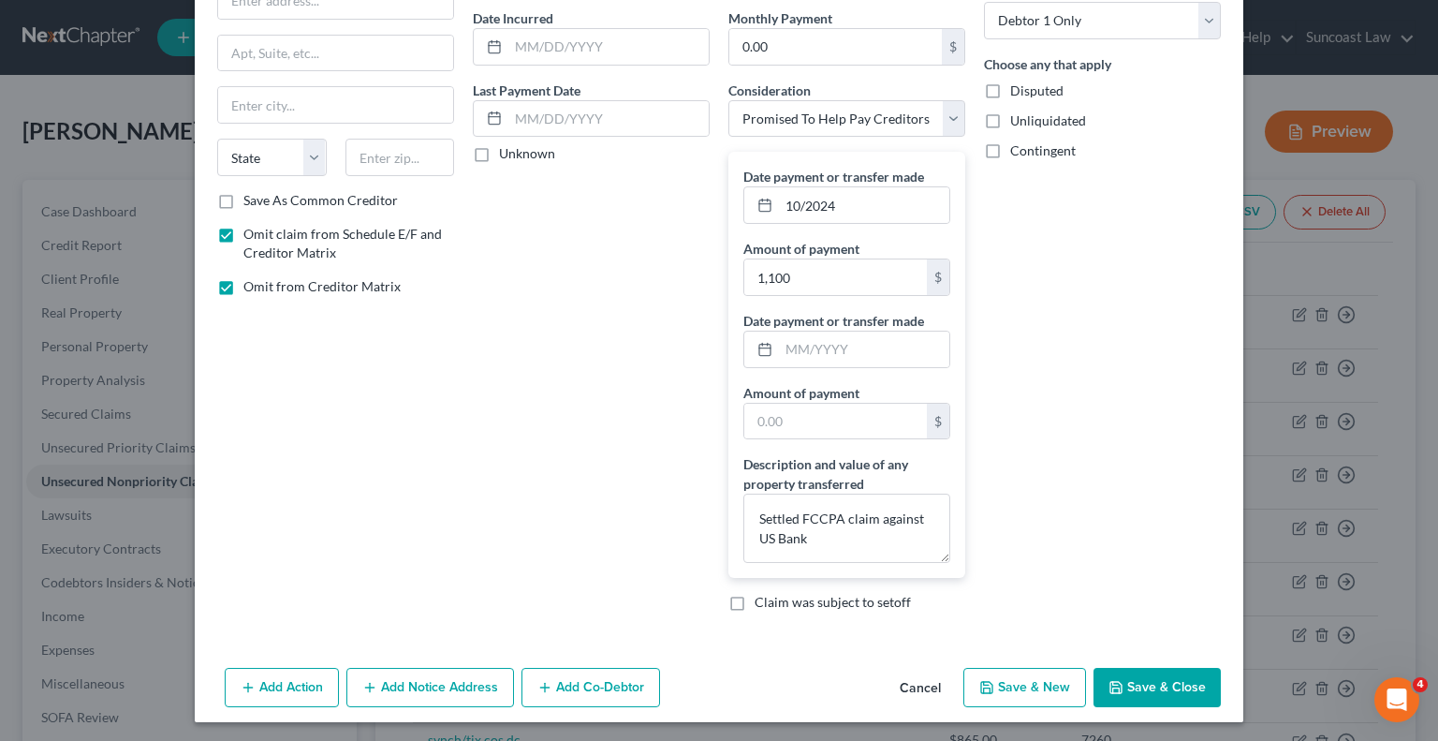
click at [1147, 683] on button "Save & Close" at bounding box center [1157, 687] width 127 height 39
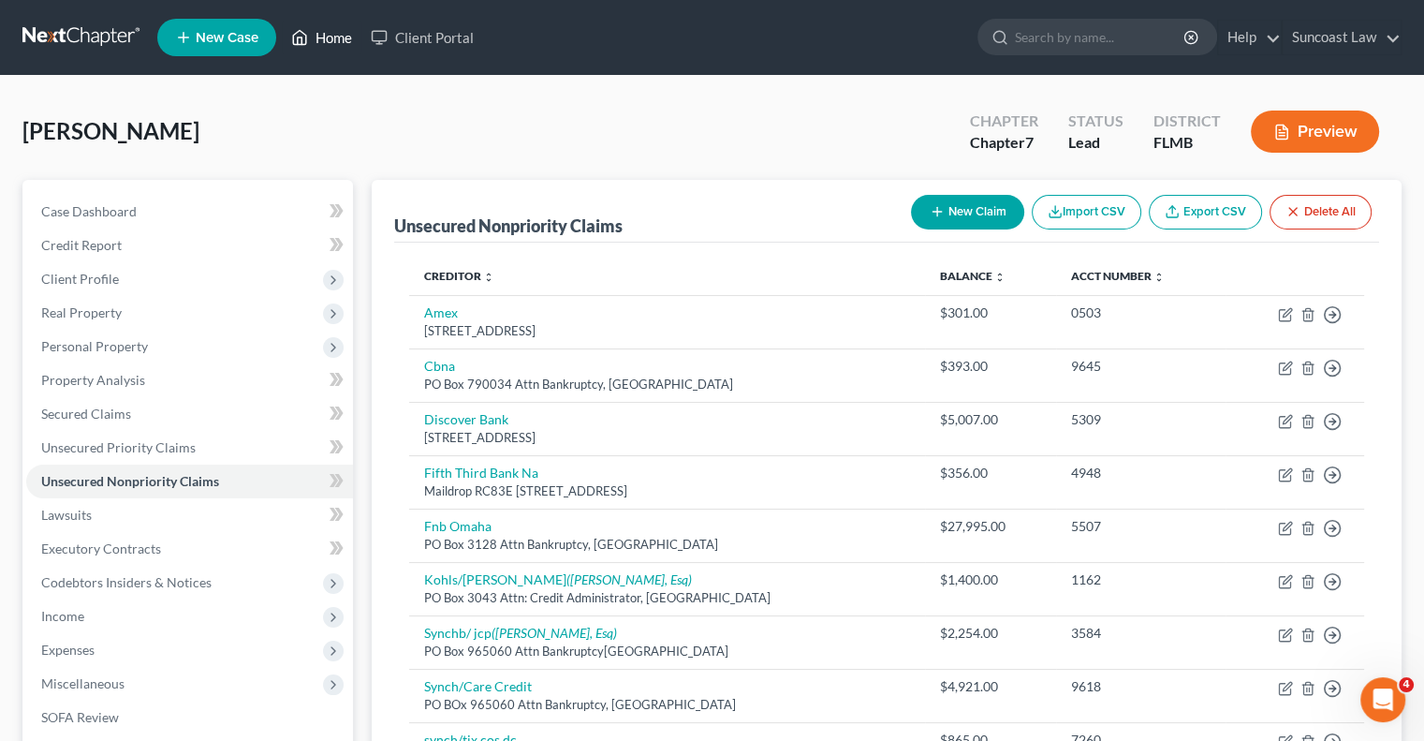
click at [332, 38] on link "Home" at bounding box center [322, 38] width 80 height 34
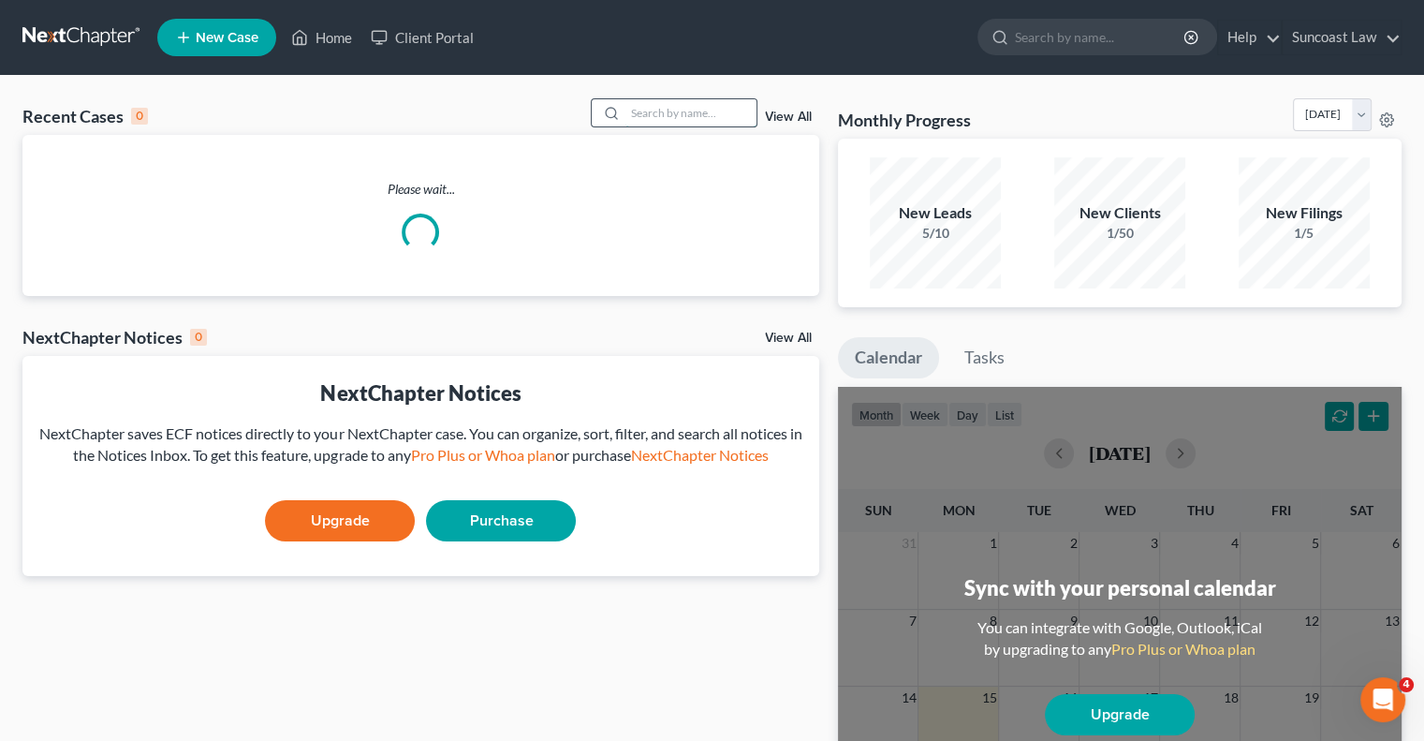
click at [683, 118] on input "search" at bounding box center [690, 112] width 131 height 27
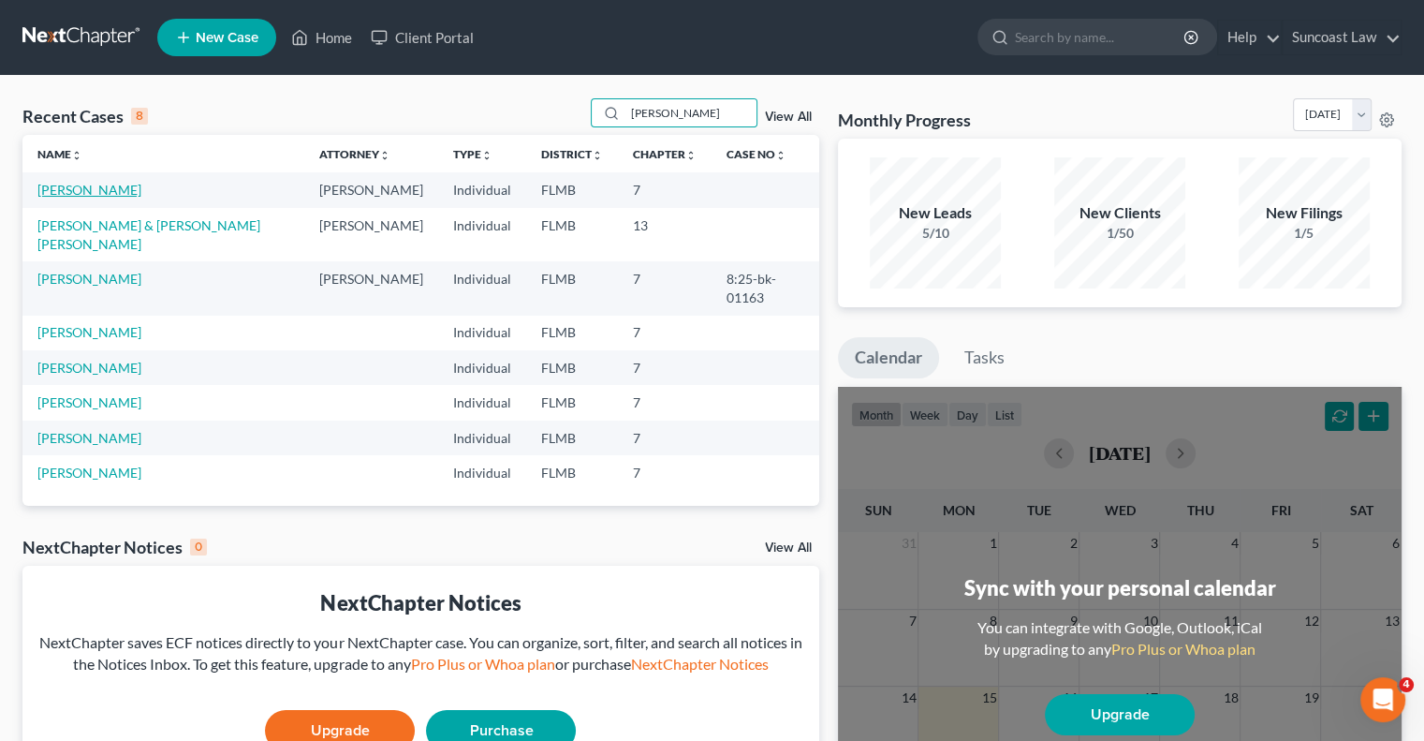
click at [101, 188] on link "[PERSON_NAME]" at bounding box center [89, 190] width 104 height 16
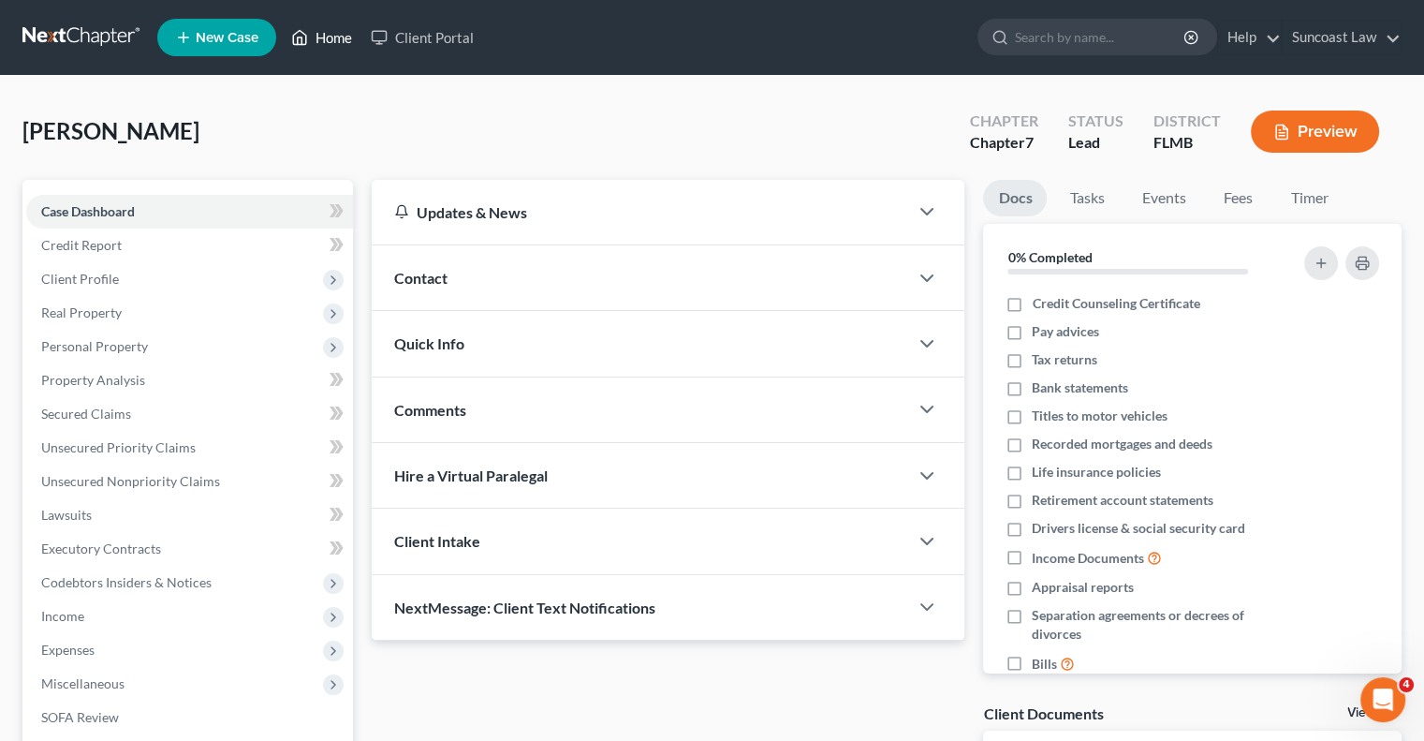
drag, startPoint x: 345, startPoint y: 40, endPoint x: 685, endPoint y: 170, distance: 364.8
click at [345, 40] on link "Home" at bounding box center [322, 38] width 80 height 34
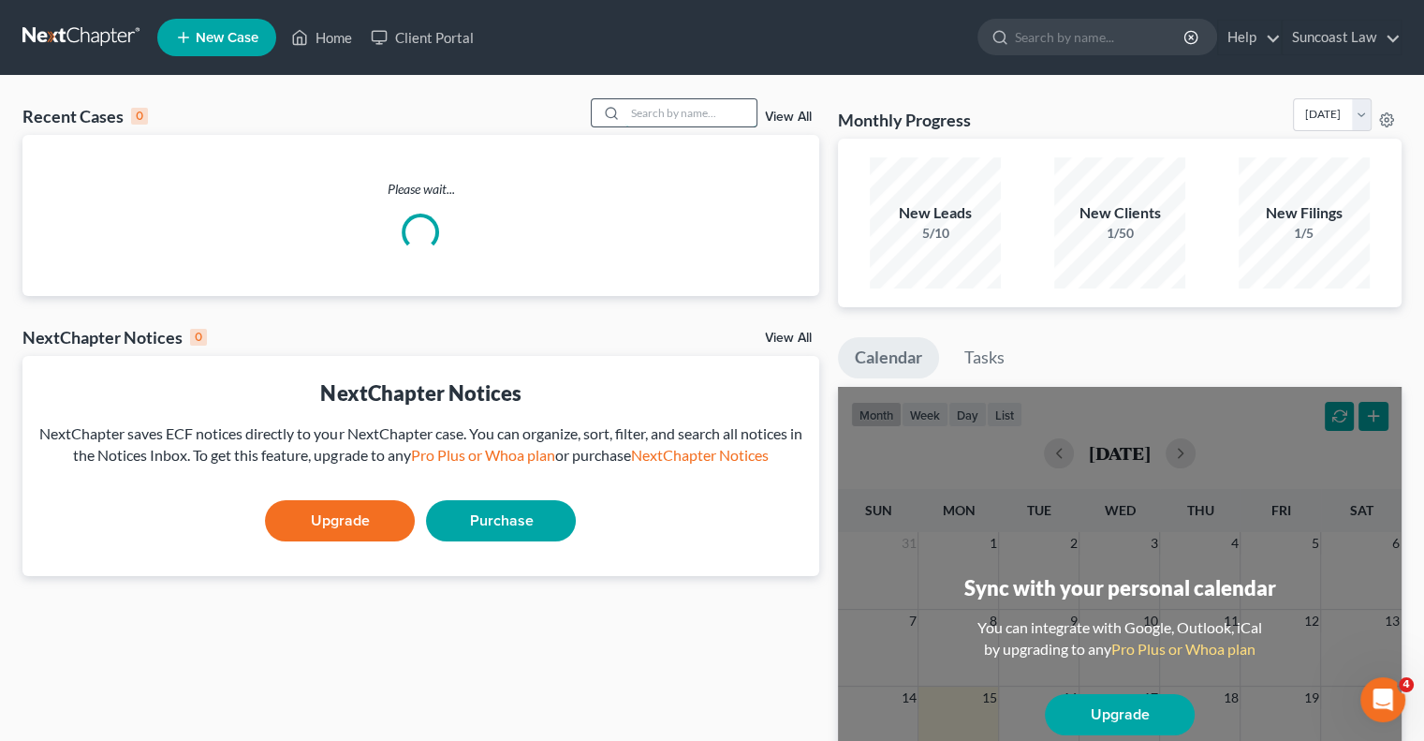
click at [696, 114] on input "search" at bounding box center [690, 112] width 131 height 27
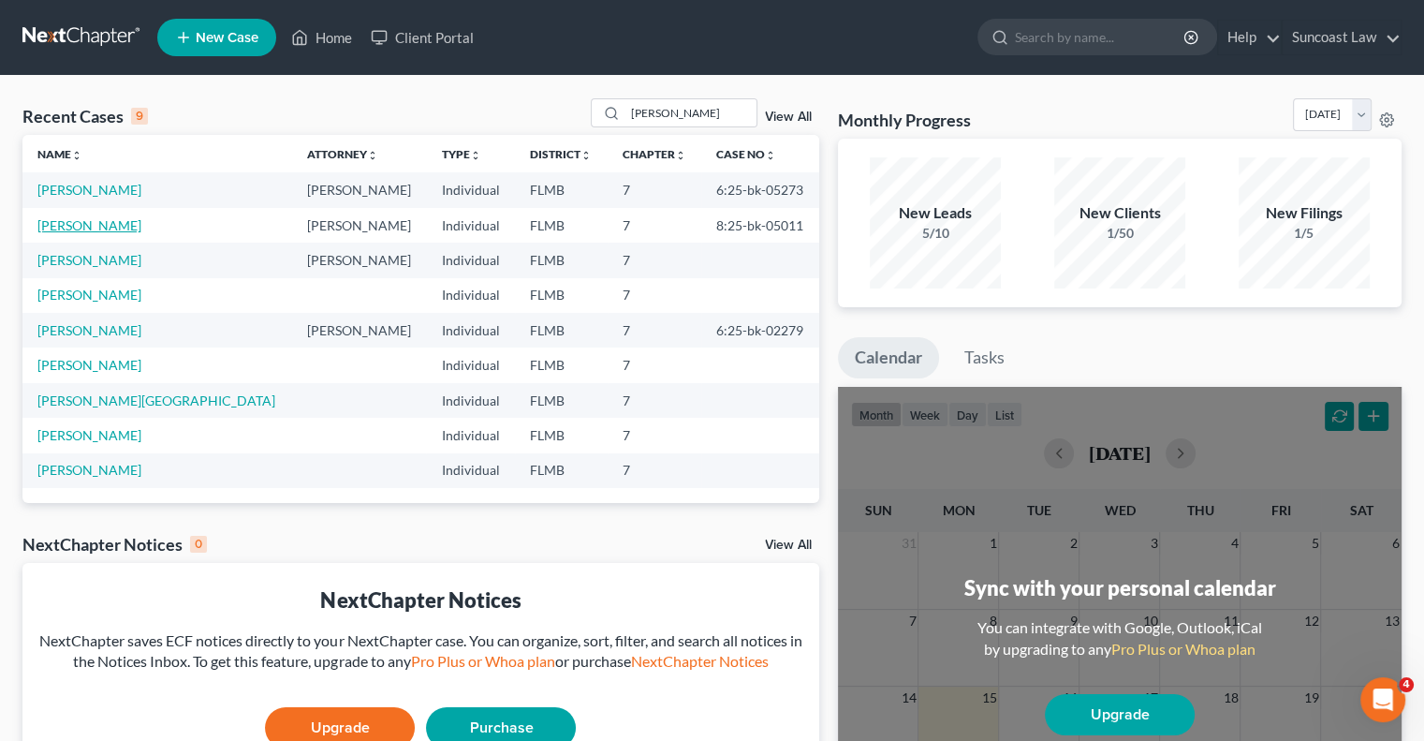
click at [86, 217] on link "[PERSON_NAME]" at bounding box center [89, 225] width 104 height 16
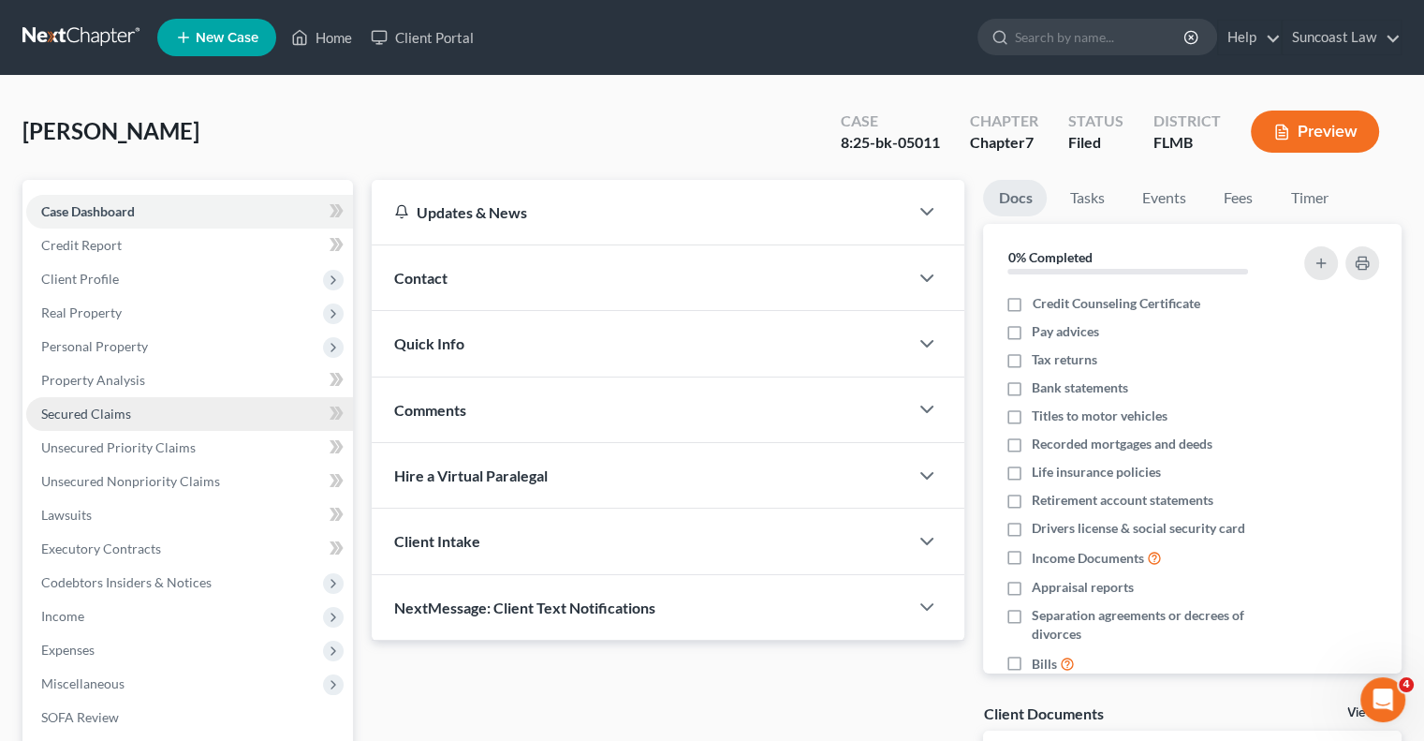
click at [112, 407] on span "Secured Claims" at bounding box center [86, 413] width 90 height 16
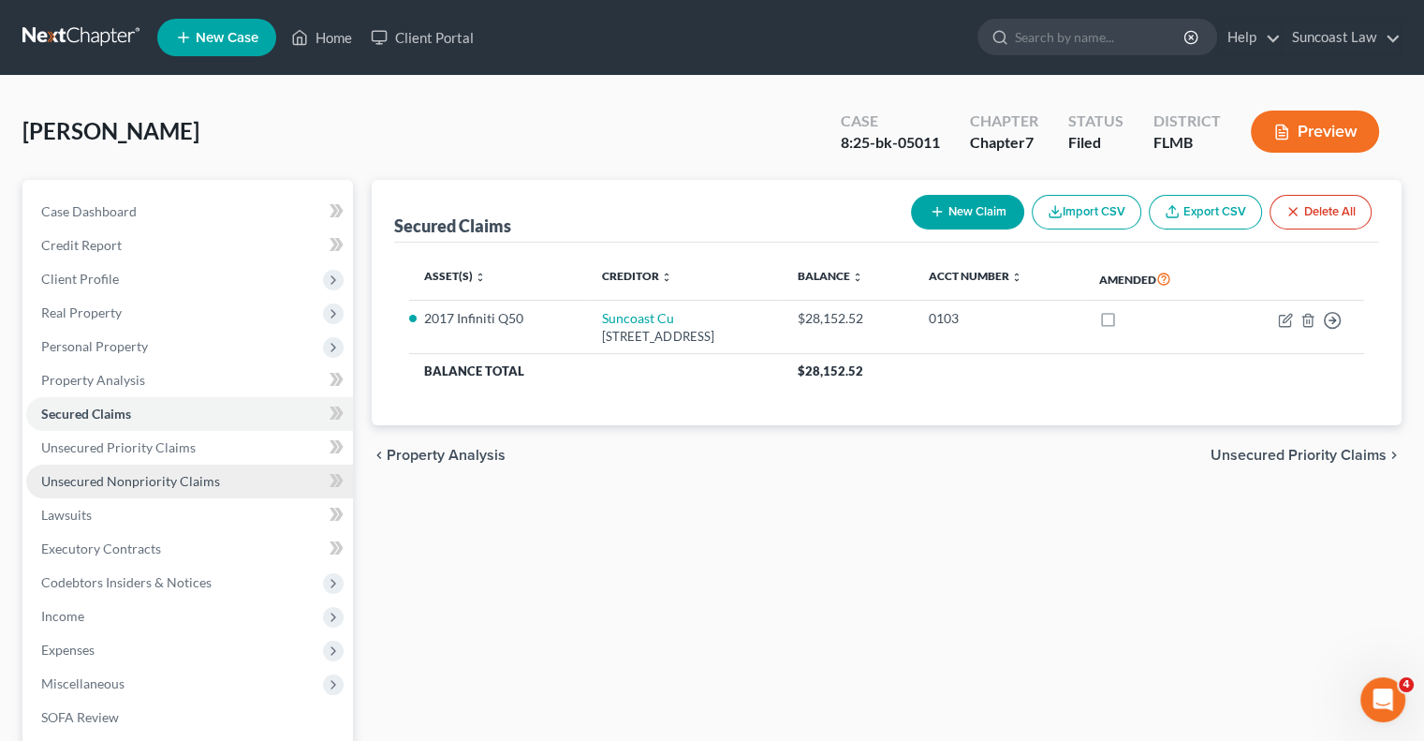
click at [213, 483] on span "Unsecured Nonpriority Claims" at bounding box center [130, 481] width 179 height 16
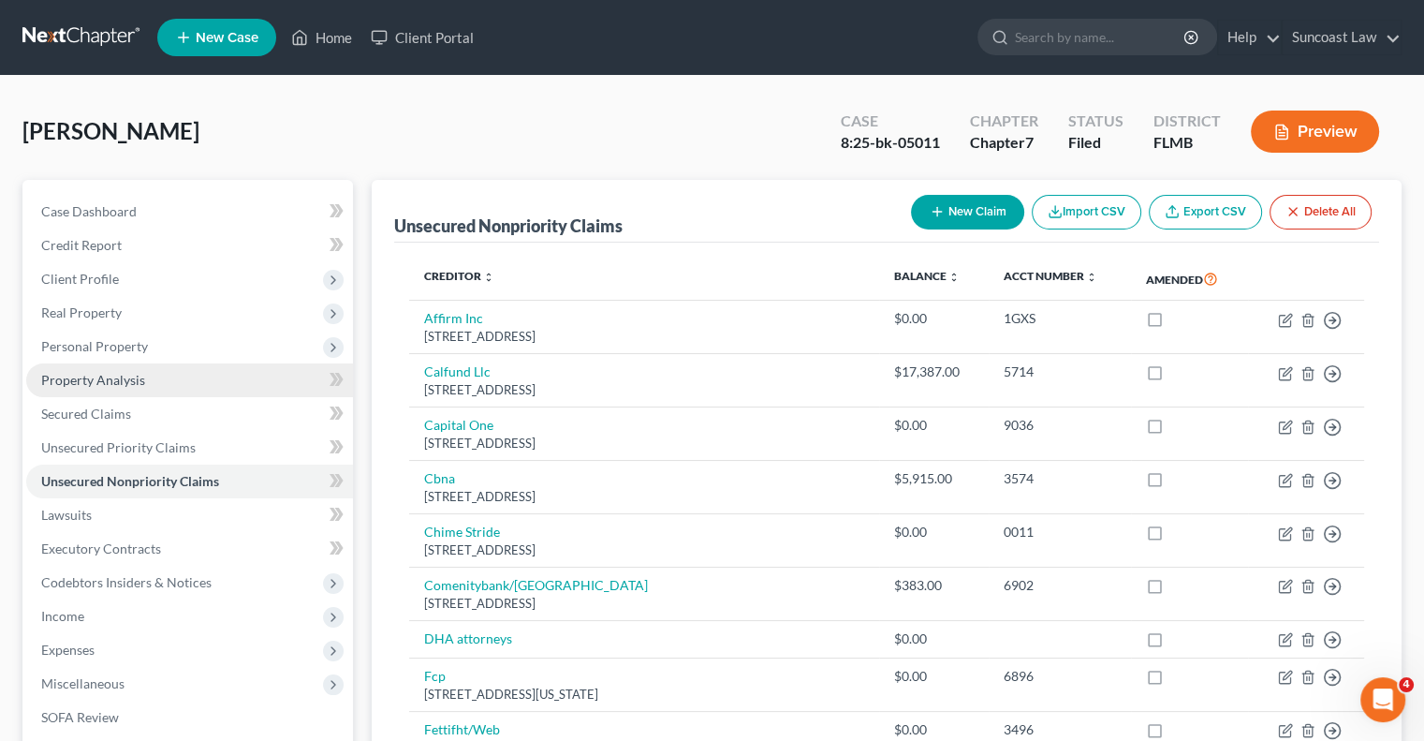
click at [126, 378] on span "Property Analysis" at bounding box center [93, 380] width 104 height 16
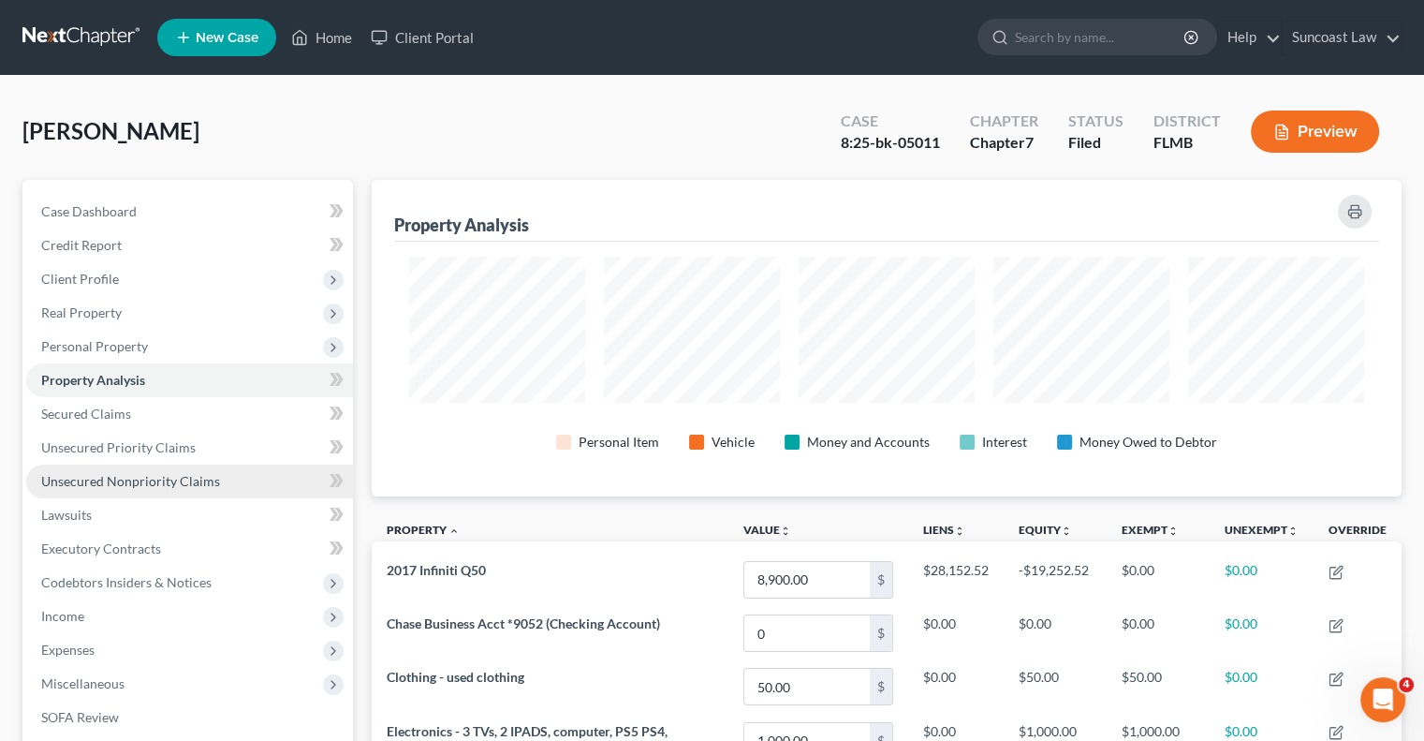
scroll to position [316, 1029]
click at [185, 481] on span "Unsecured Nonpriority Claims" at bounding box center [130, 481] width 179 height 16
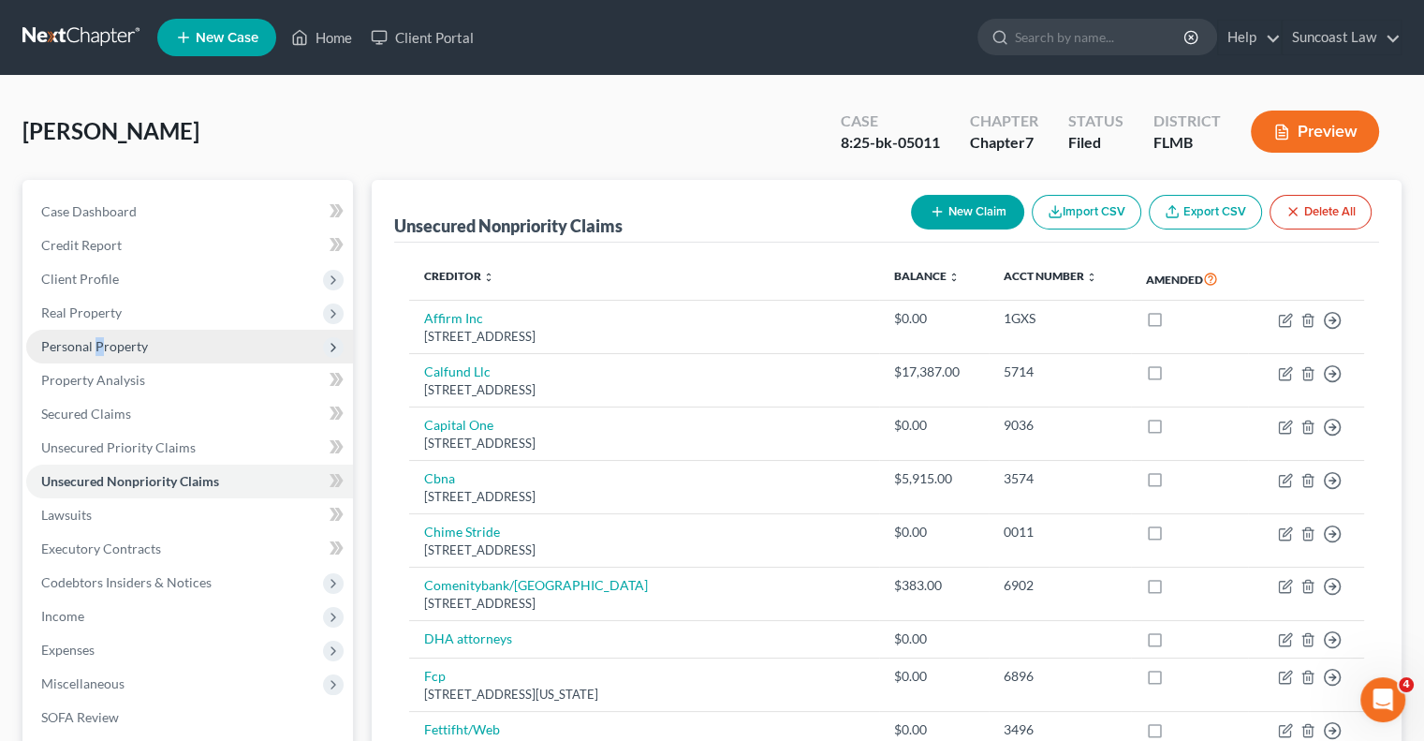
click at [97, 339] on span "Personal Property" at bounding box center [94, 346] width 107 height 16
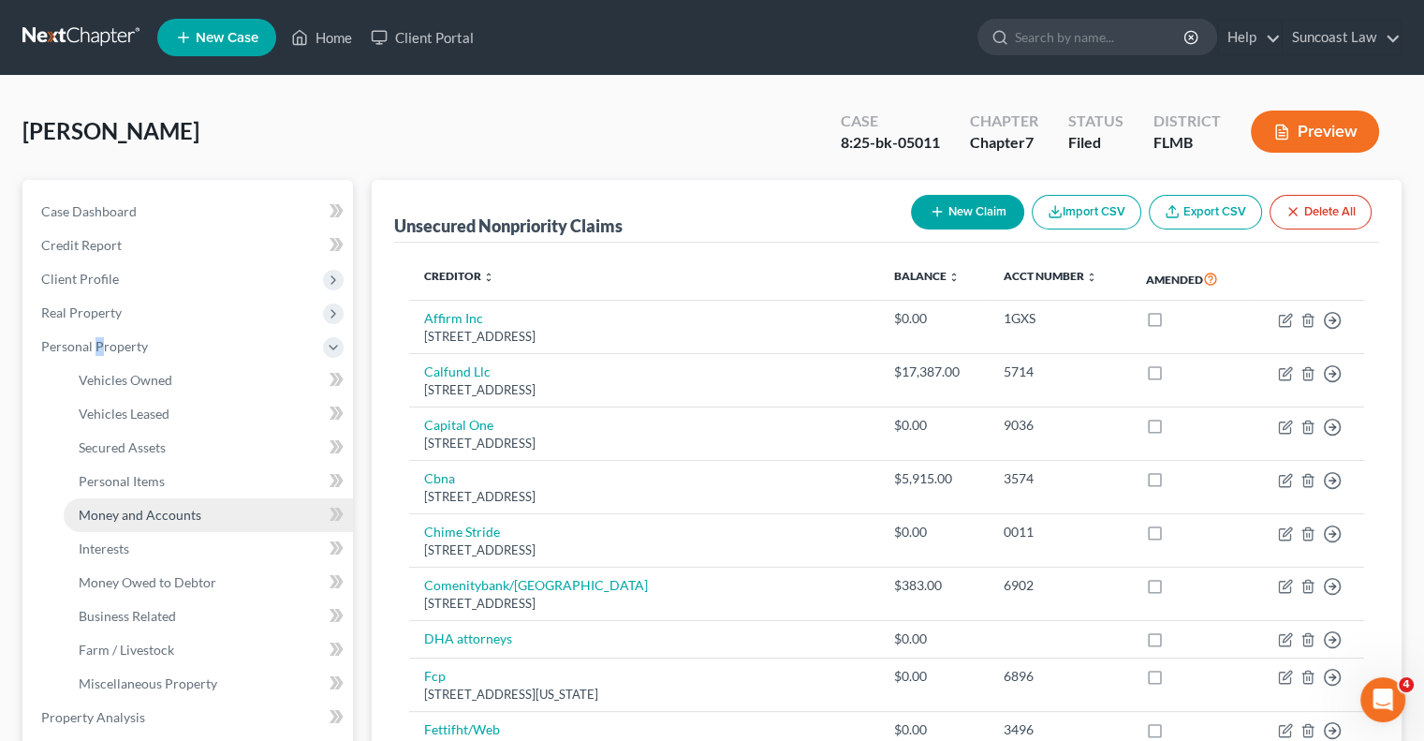
click at [188, 516] on span "Money and Accounts" at bounding box center [140, 515] width 123 height 16
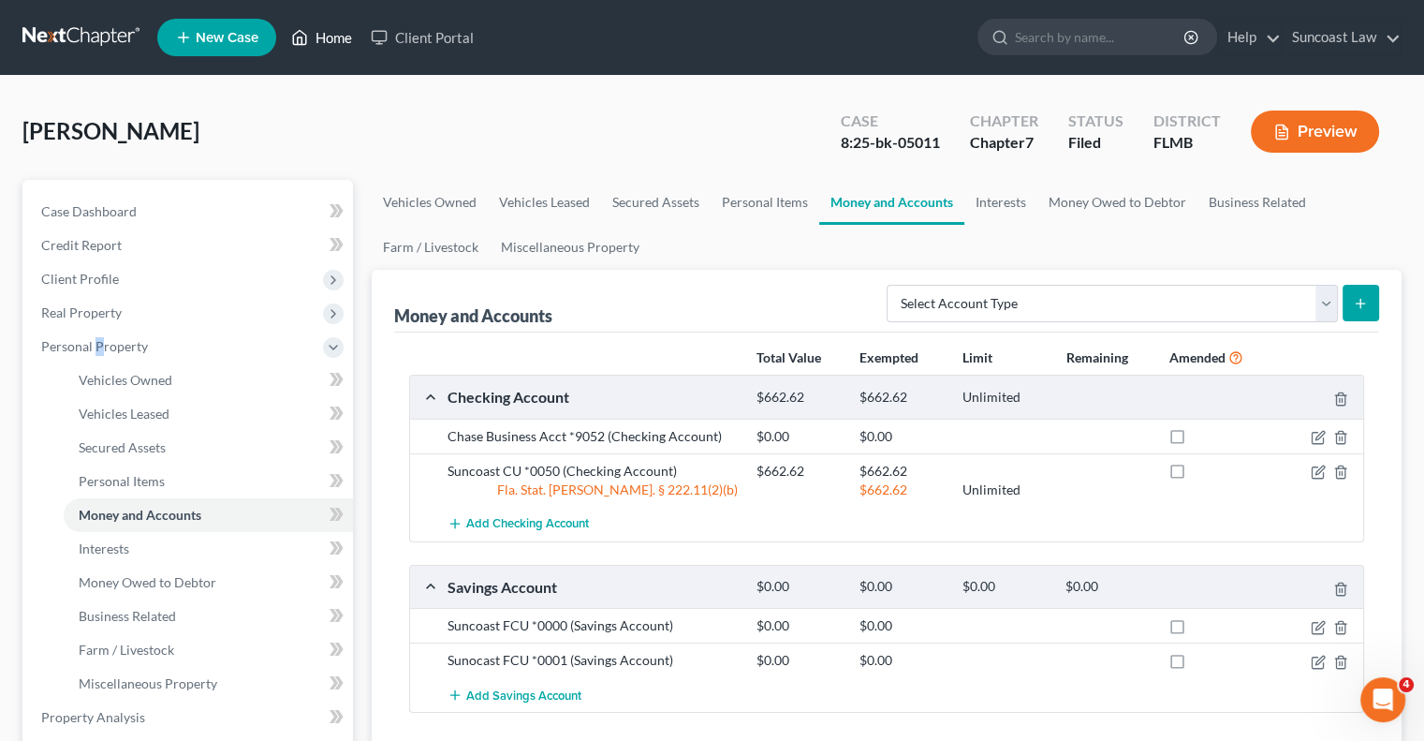
click at [333, 33] on link "Home" at bounding box center [322, 38] width 80 height 34
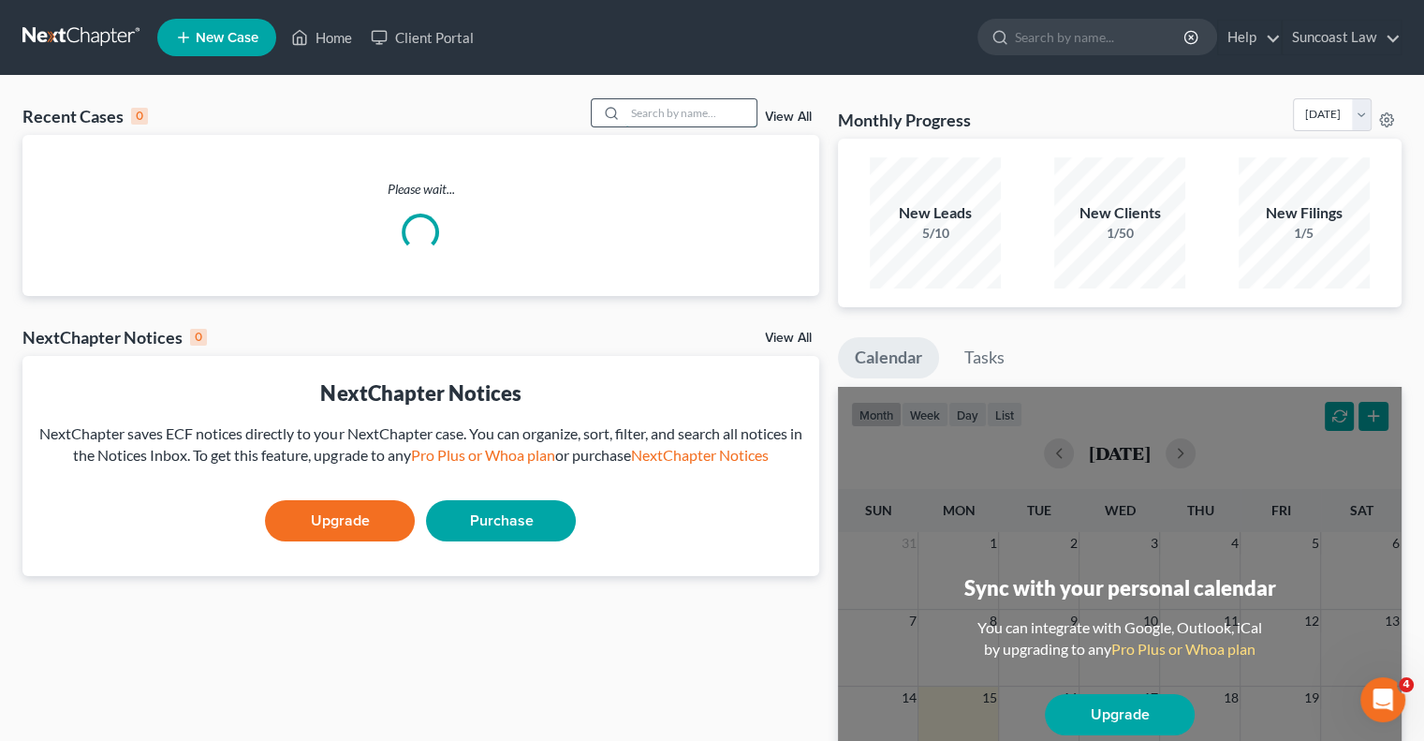
click at [687, 113] on input "search" at bounding box center [690, 112] width 131 height 27
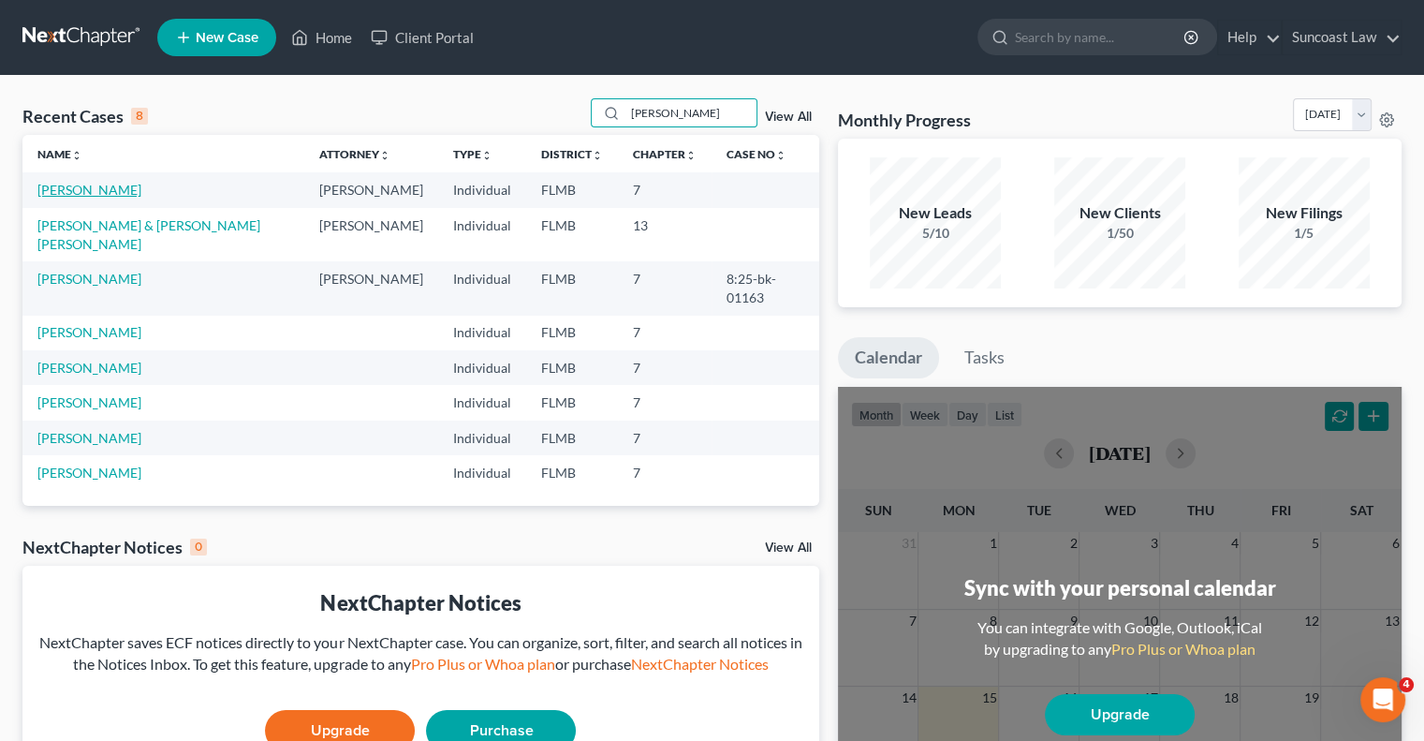
click at [112, 190] on link "[PERSON_NAME]" at bounding box center [89, 190] width 104 height 16
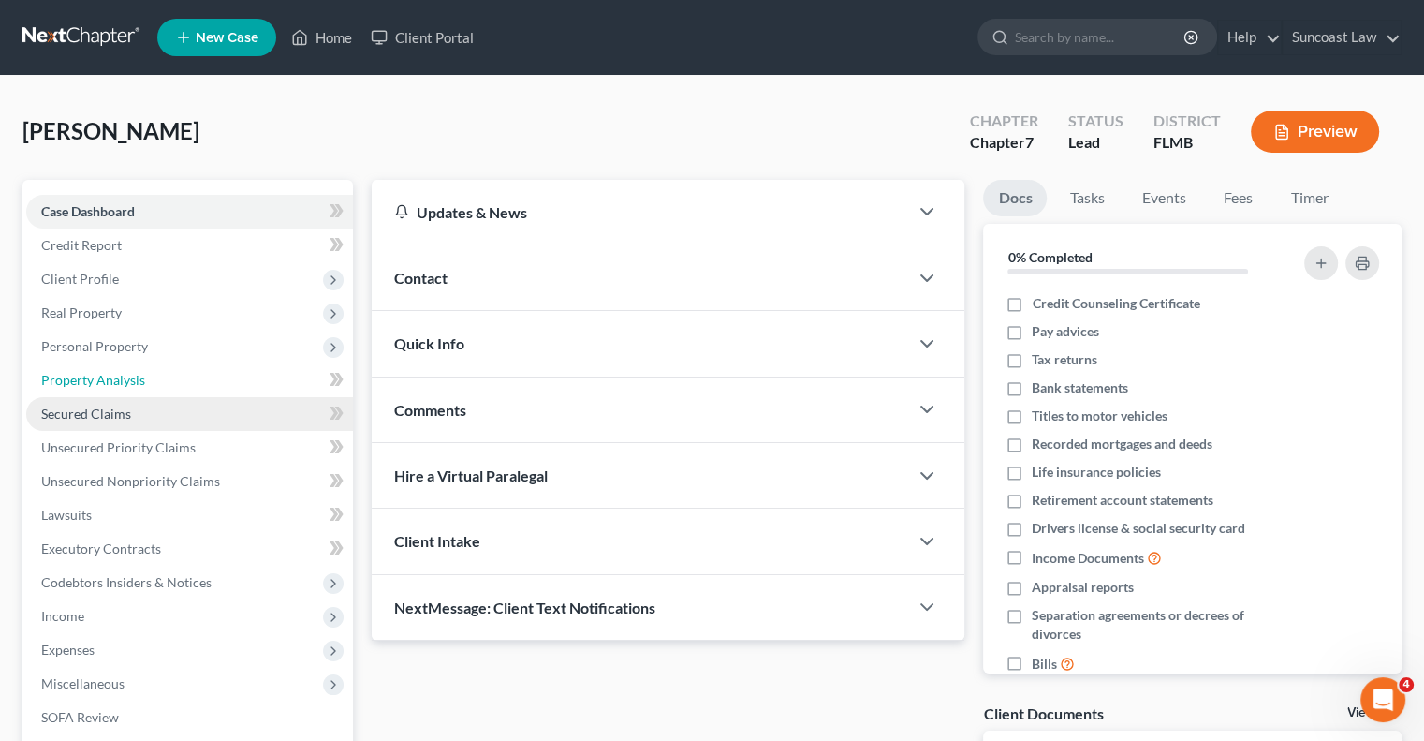
click at [144, 373] on link "Property Analysis" at bounding box center [189, 380] width 327 height 34
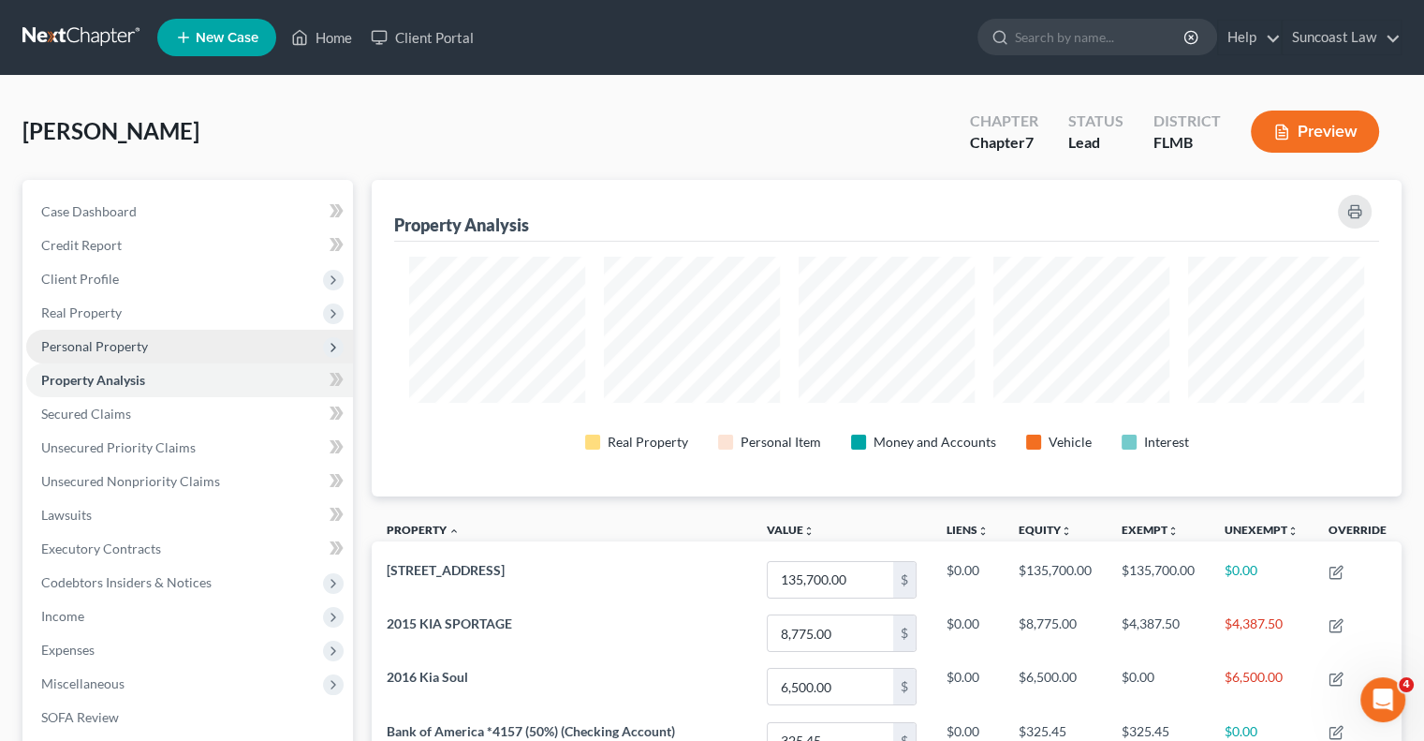
scroll to position [316, 1029]
click at [127, 345] on span "Personal Property" at bounding box center [94, 346] width 107 height 16
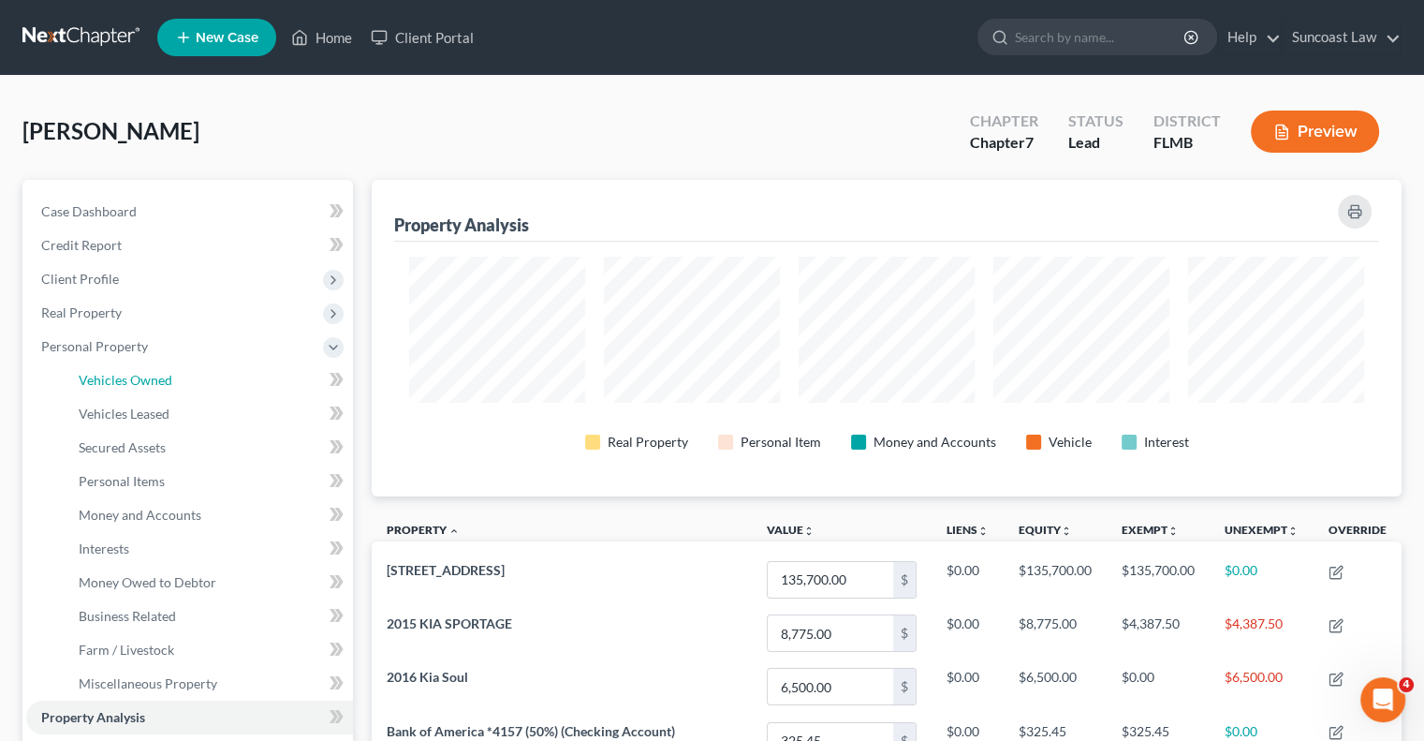
drag, startPoint x: 154, startPoint y: 381, endPoint x: 338, endPoint y: 421, distance: 188.8
click at [154, 381] on span "Vehicles Owned" at bounding box center [126, 380] width 94 height 16
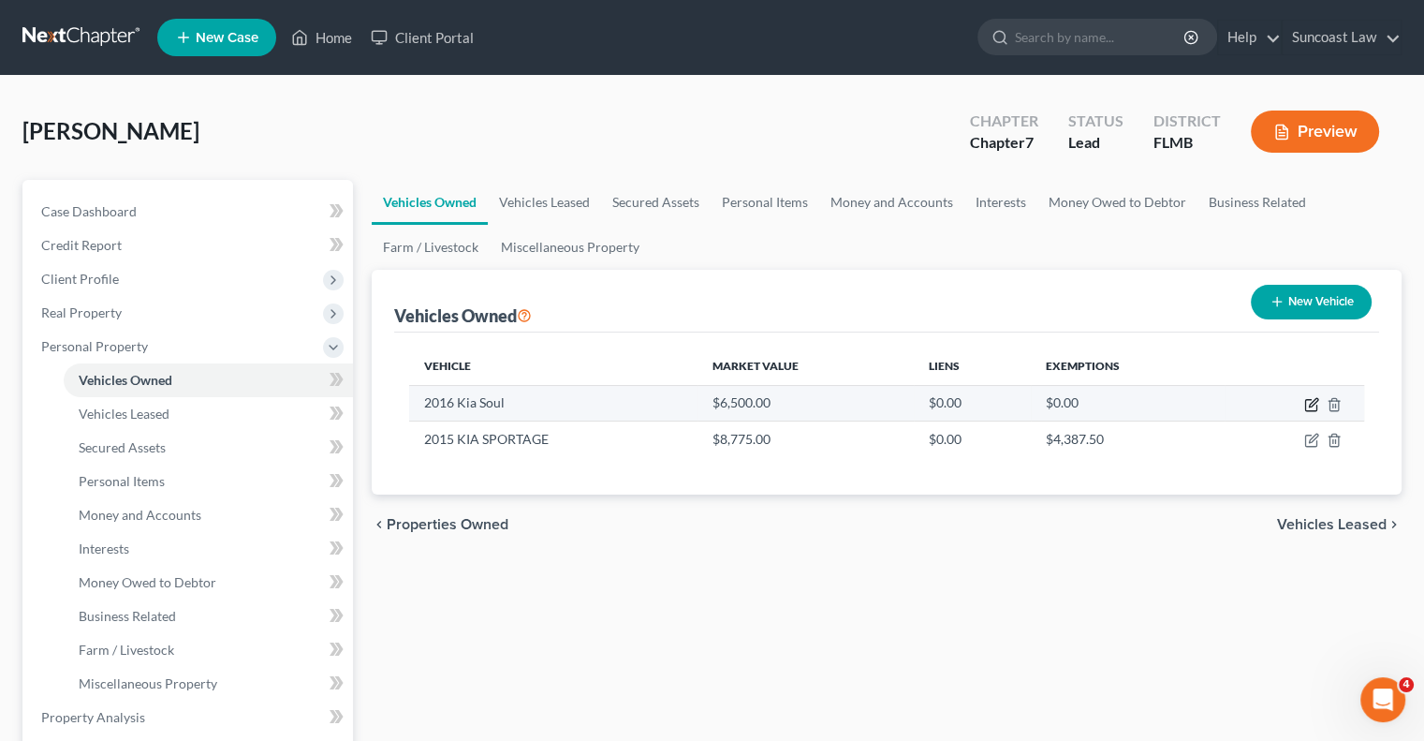
click at [1310, 404] on icon "button" at bounding box center [1311, 404] width 15 height 15
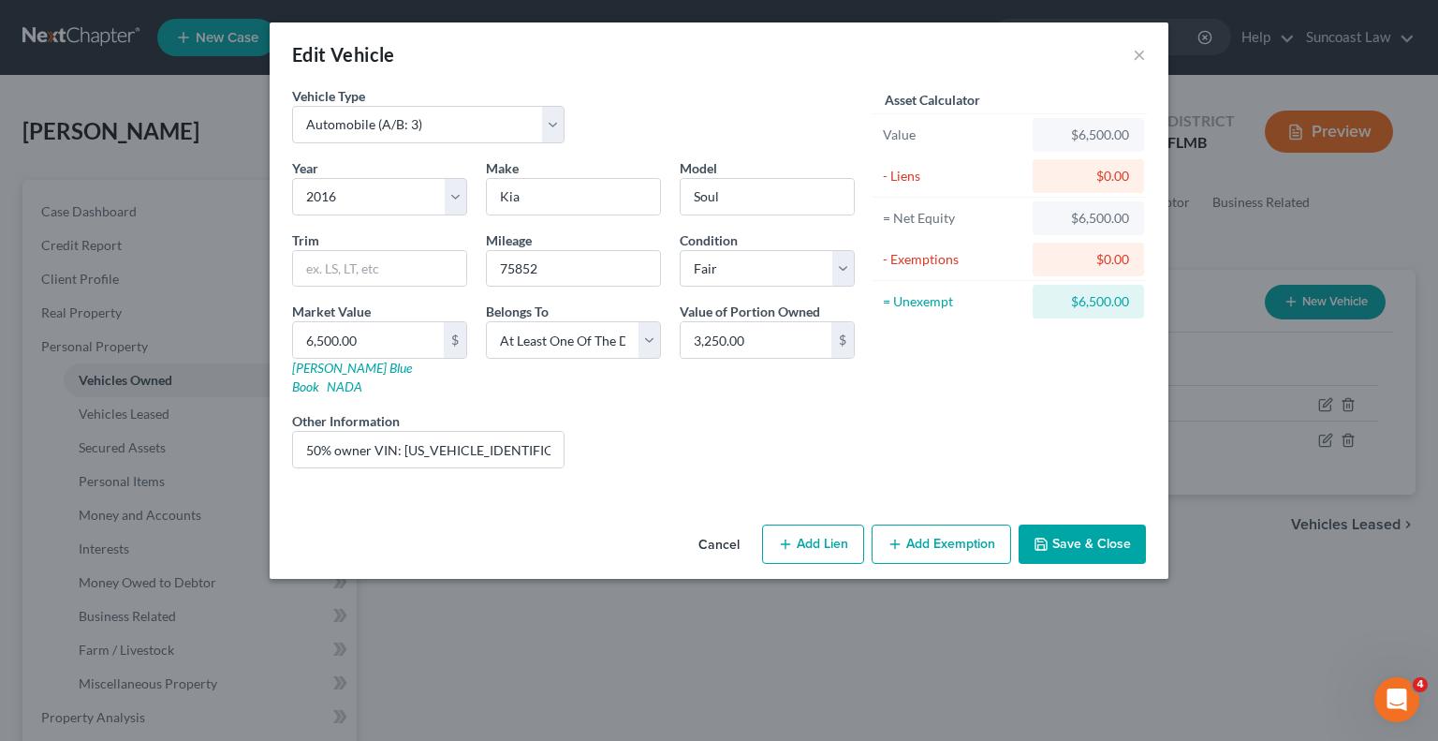
click at [1086, 524] on button "Save & Close" at bounding box center [1082, 543] width 127 height 39
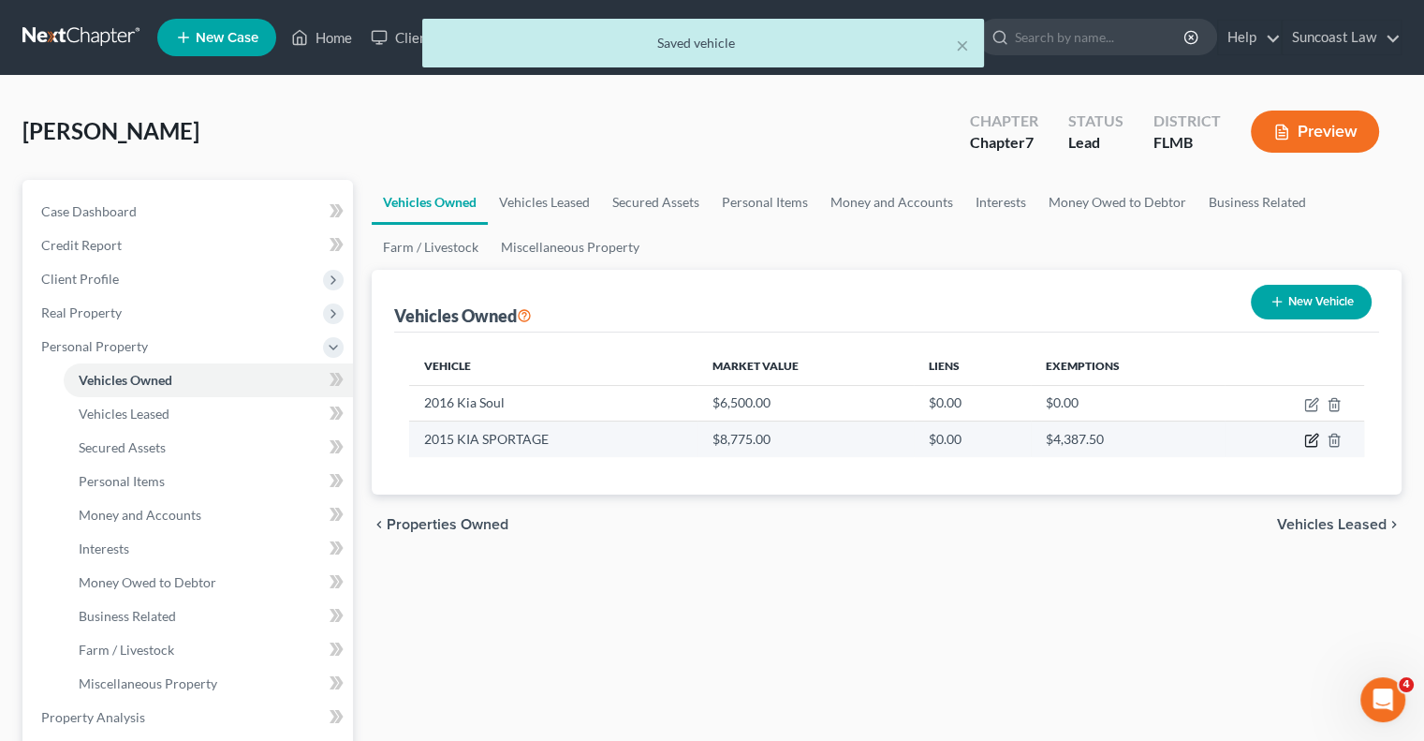
click at [1312, 437] on icon "button" at bounding box center [1311, 440] width 15 height 15
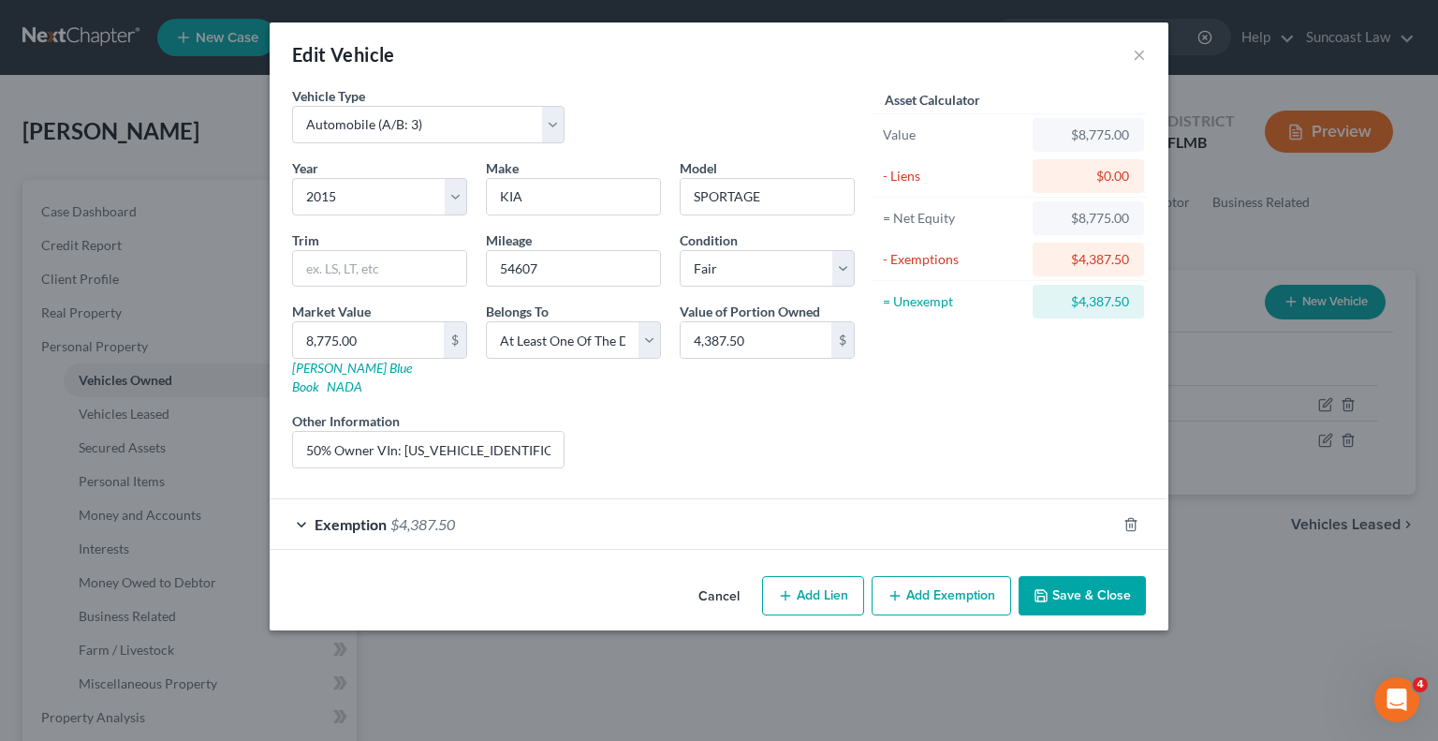
click at [1079, 581] on button "Save & Close" at bounding box center [1082, 595] width 127 height 39
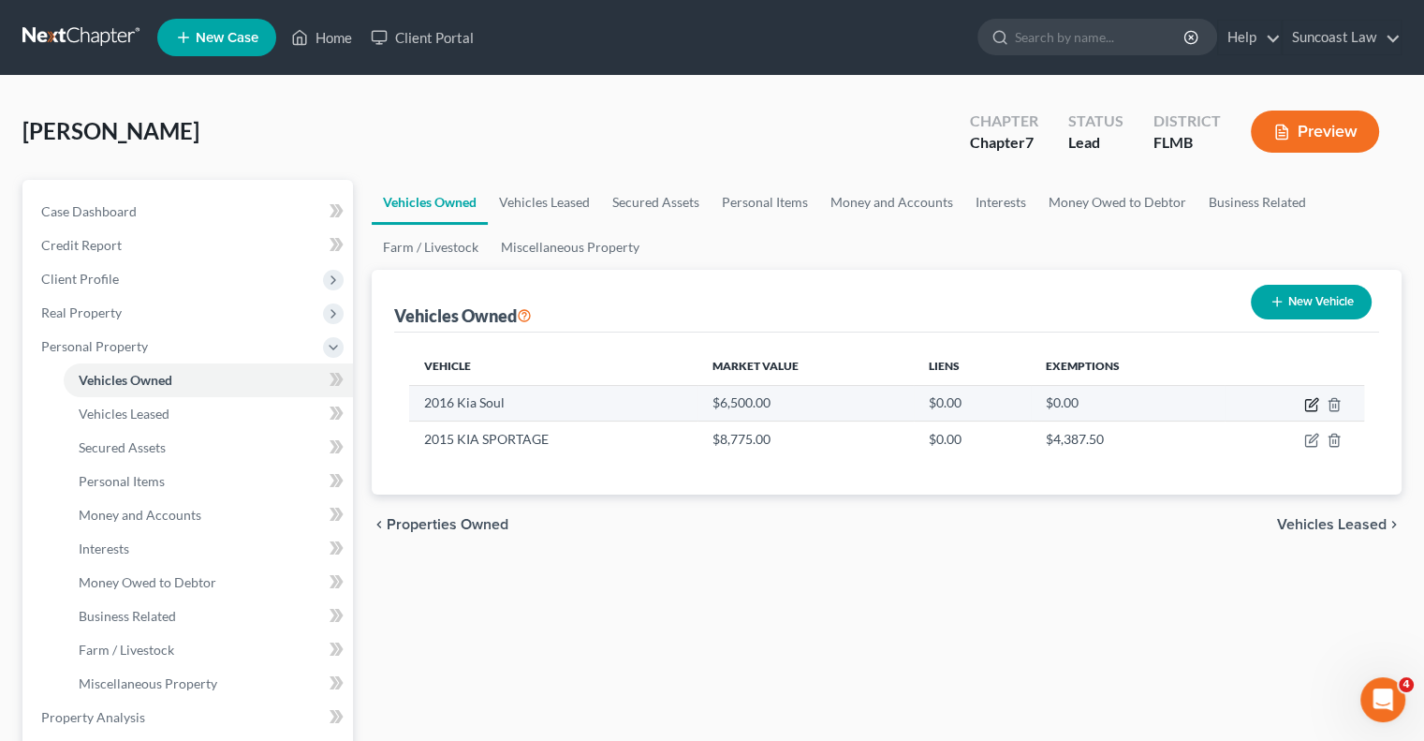
click at [1314, 403] on icon "button" at bounding box center [1313, 402] width 8 height 8
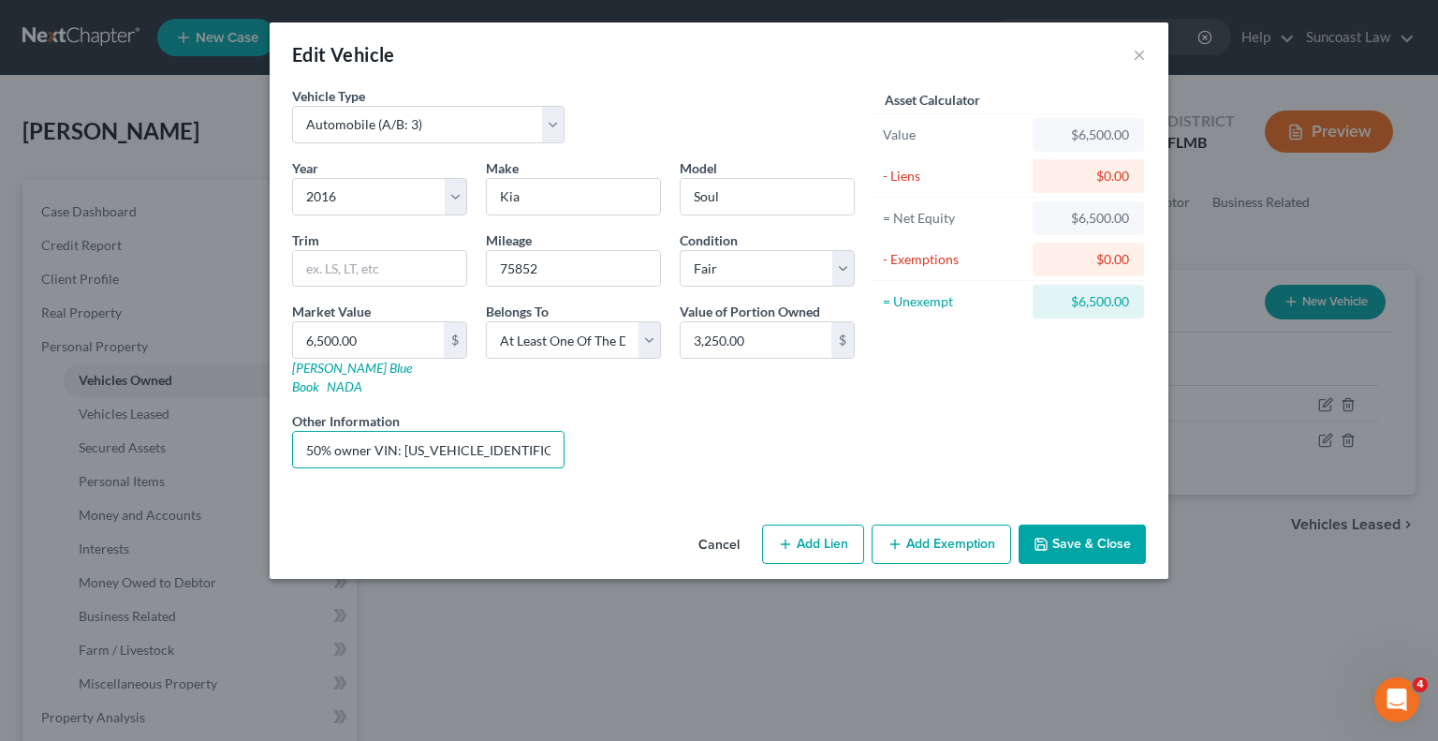
drag, startPoint x: 370, startPoint y: 432, endPoint x: 233, endPoint y: 422, distance: 137.0
click at [235, 422] on div "Edit Vehicle × Vehicle Type Select Automobile (A/B: 3) Truck (A/B: 3) Trailer (…" at bounding box center [719, 370] width 1438 height 741
click at [1060, 524] on button "Save & Close" at bounding box center [1082, 543] width 127 height 39
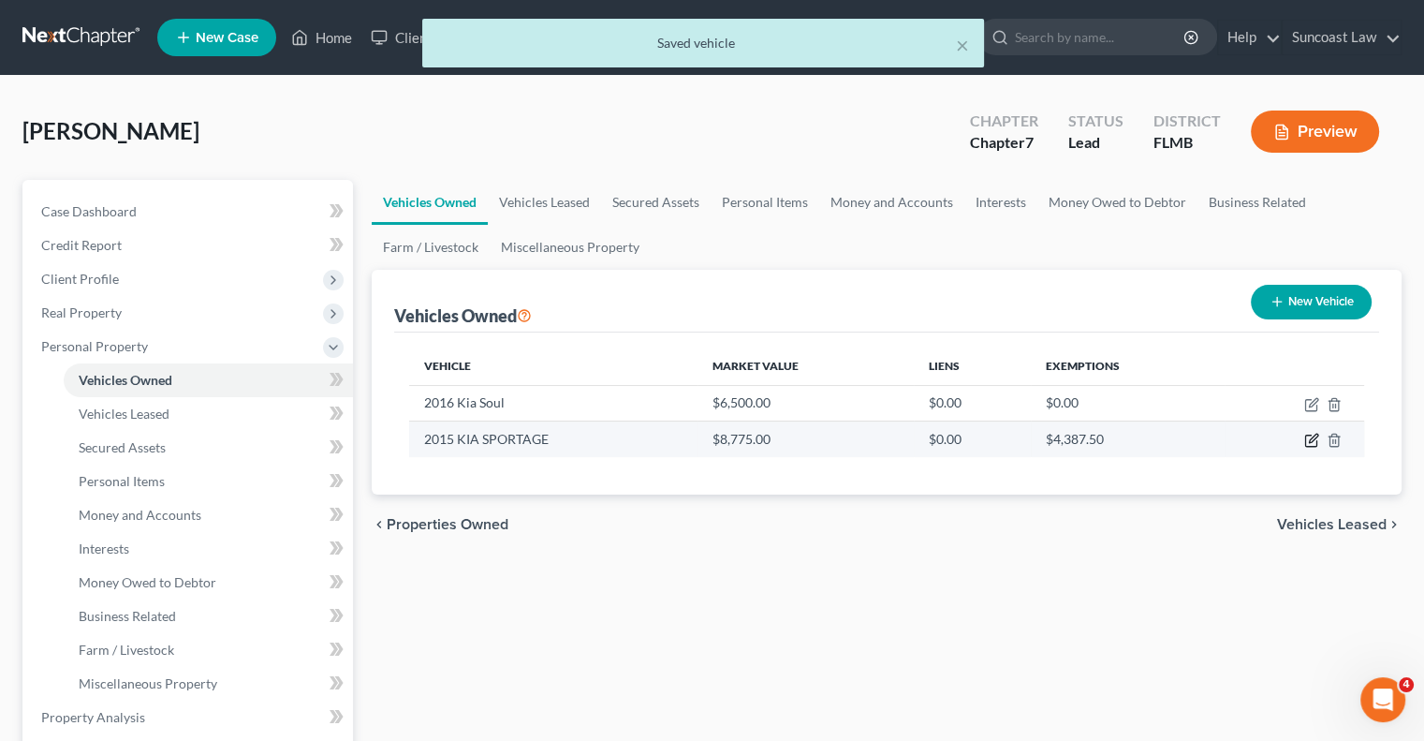
click at [1309, 437] on icon "button" at bounding box center [1311, 440] width 15 height 15
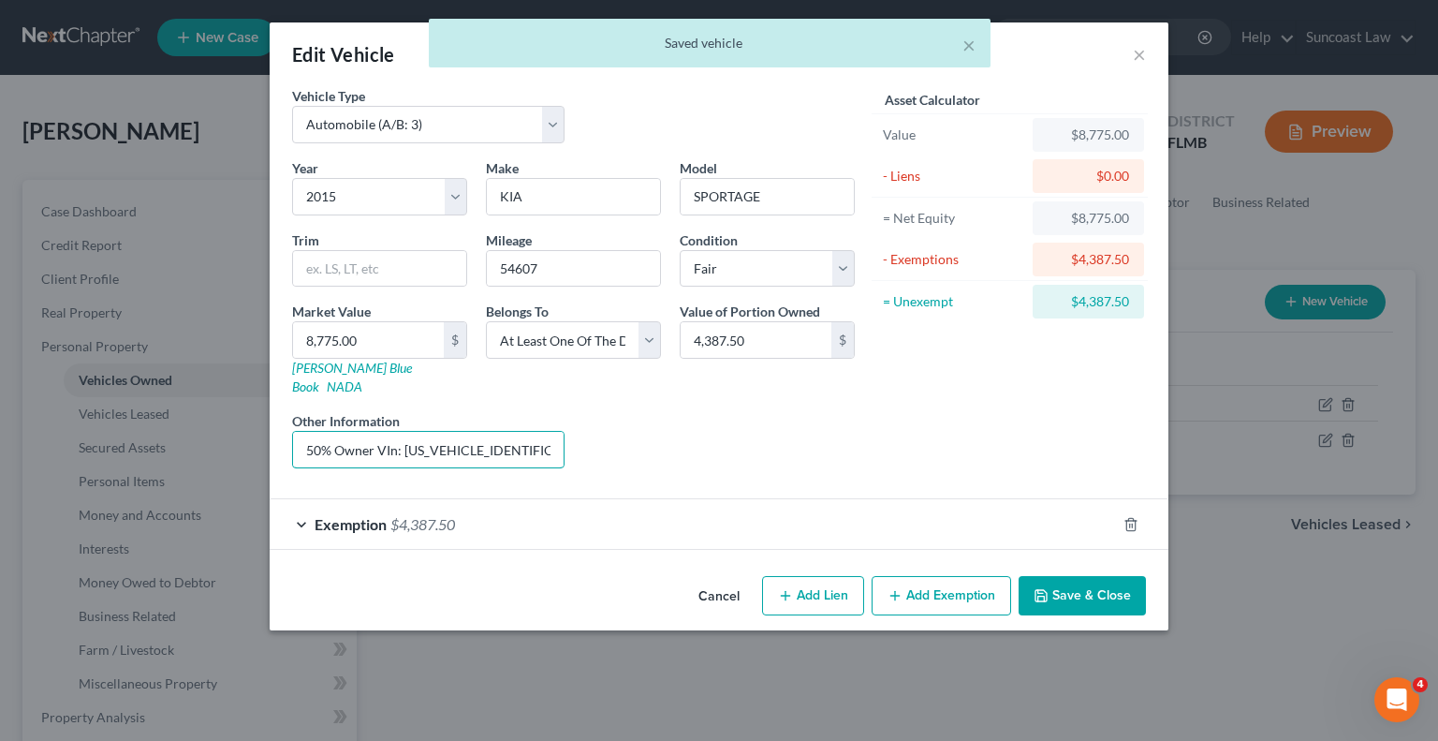
drag, startPoint x: 375, startPoint y: 426, endPoint x: 199, endPoint y: 421, distance: 176.1
click at [199, 421] on div "Edit Vehicle × Vehicle Type Select Automobile (A/B: 3) Truck (A/B: 3) Trailer (…" at bounding box center [719, 370] width 1438 height 741
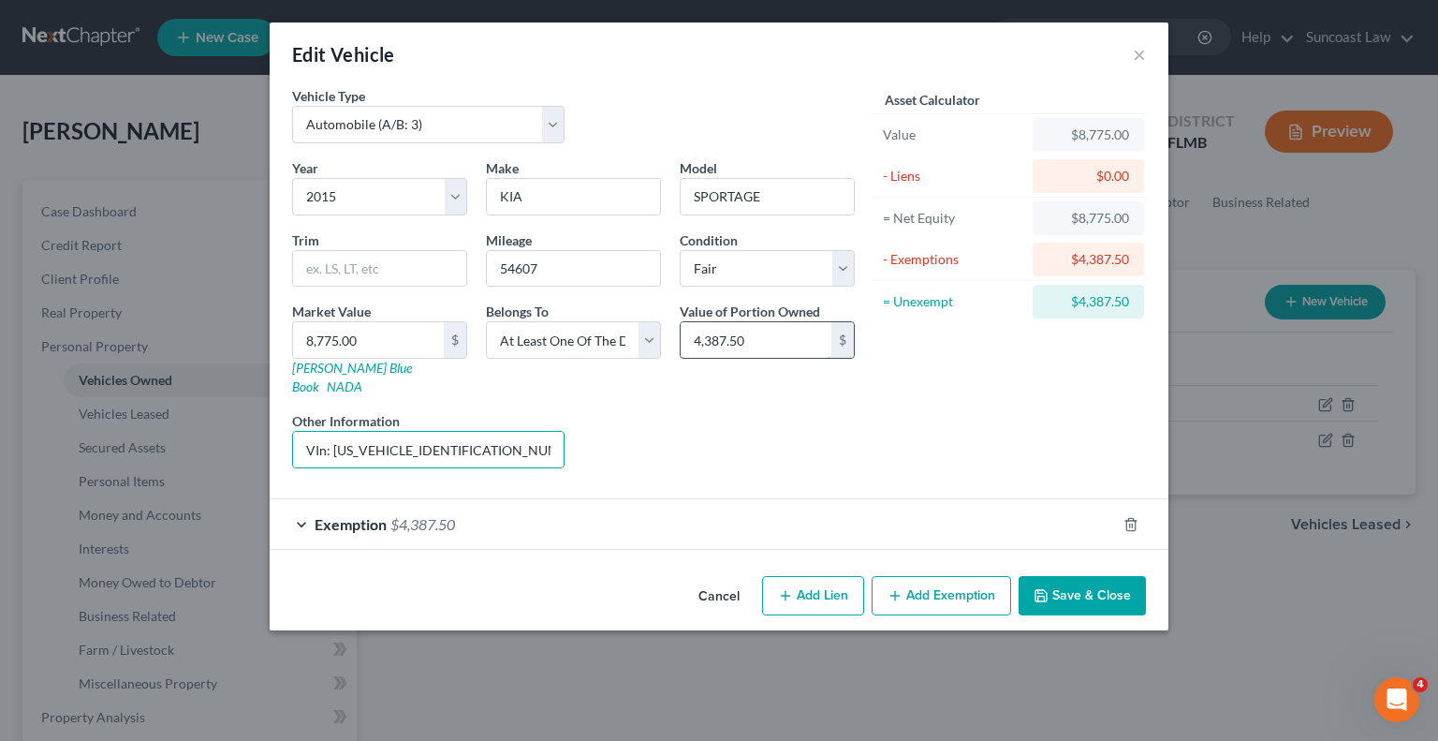
click at [788, 340] on input "4,387.50" at bounding box center [756, 340] width 151 height 36
click at [1074, 576] on button "Save & Close" at bounding box center [1082, 595] width 127 height 39
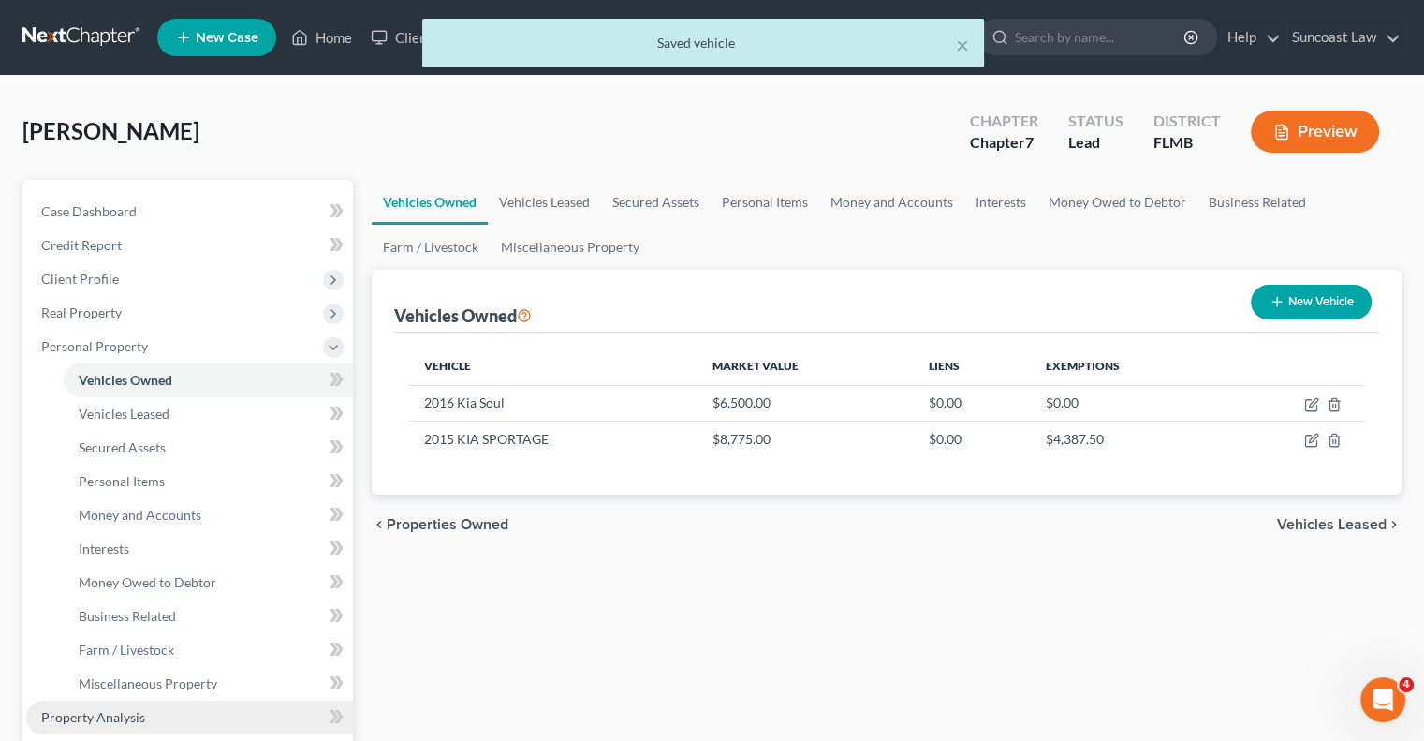
drag, startPoint x: 133, startPoint y: 717, endPoint x: 155, endPoint y: 714, distance: 22.6
click at [133, 717] on span "Property Analysis" at bounding box center [93, 717] width 104 height 16
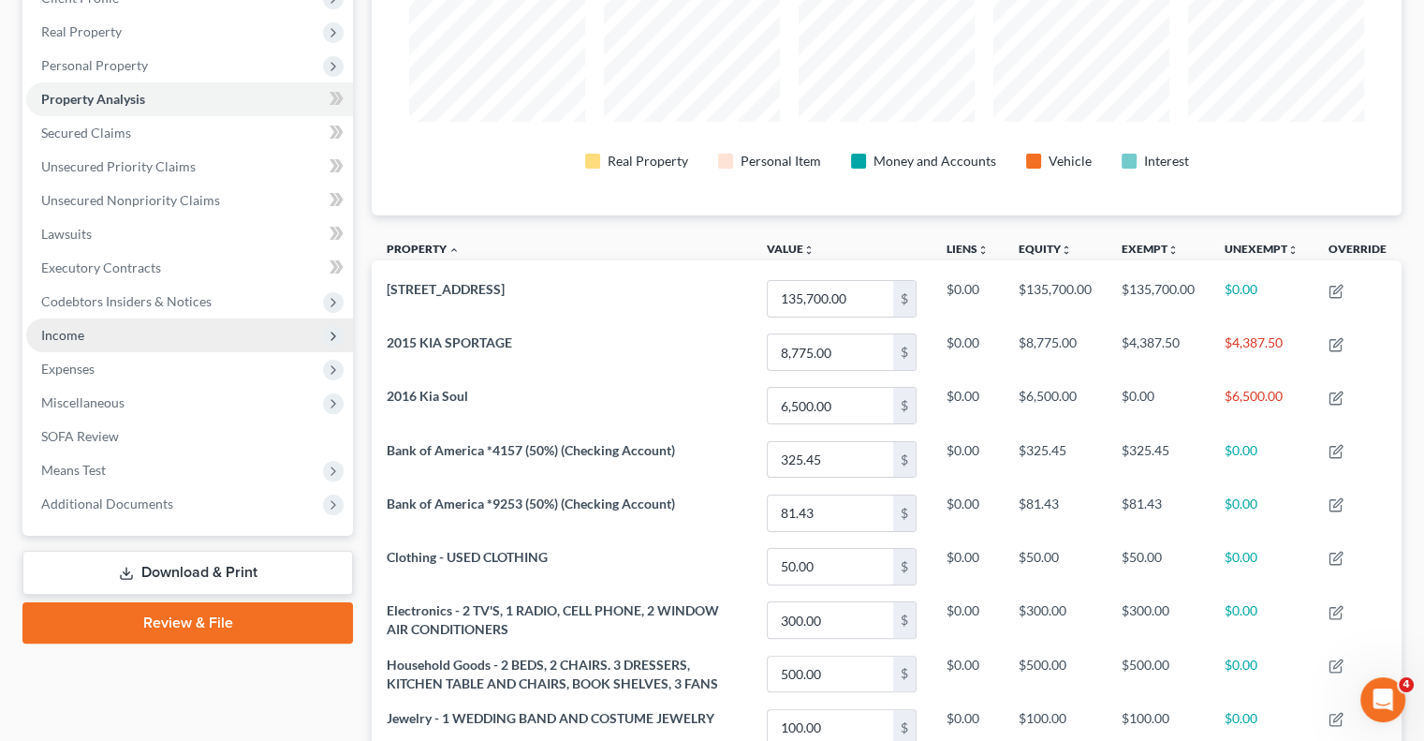
scroll to position [94, 0]
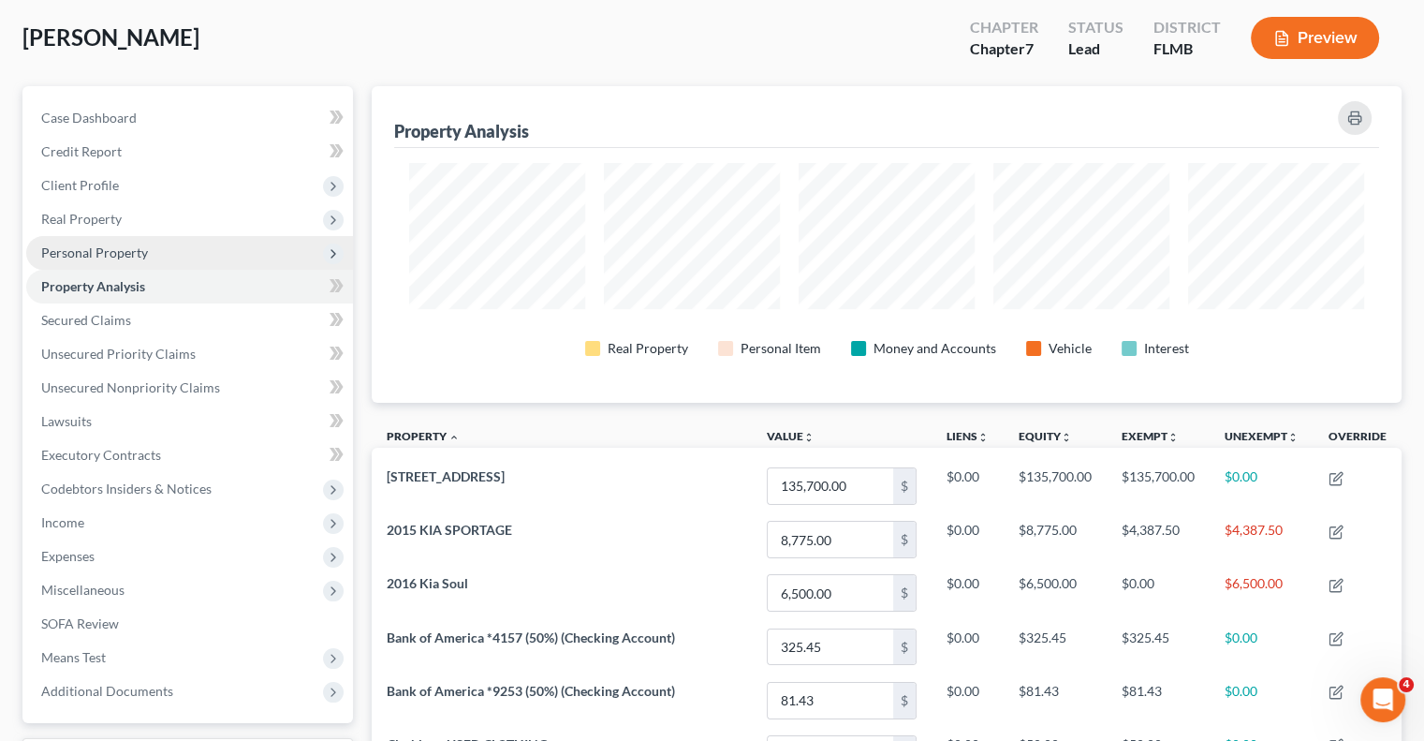
click at [140, 251] on span "Personal Property" at bounding box center [94, 252] width 107 height 16
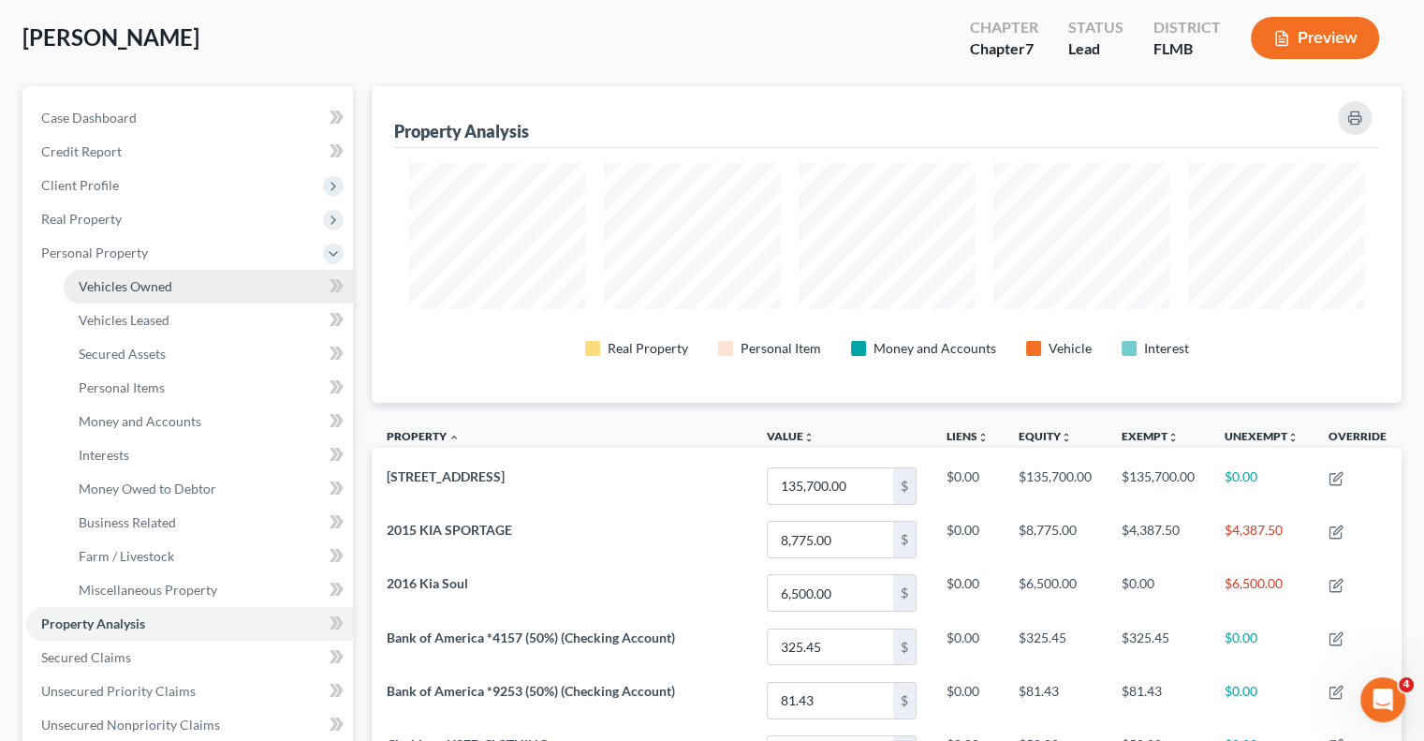
click at [175, 288] on link "Vehicles Owned" at bounding box center [208, 287] width 289 height 34
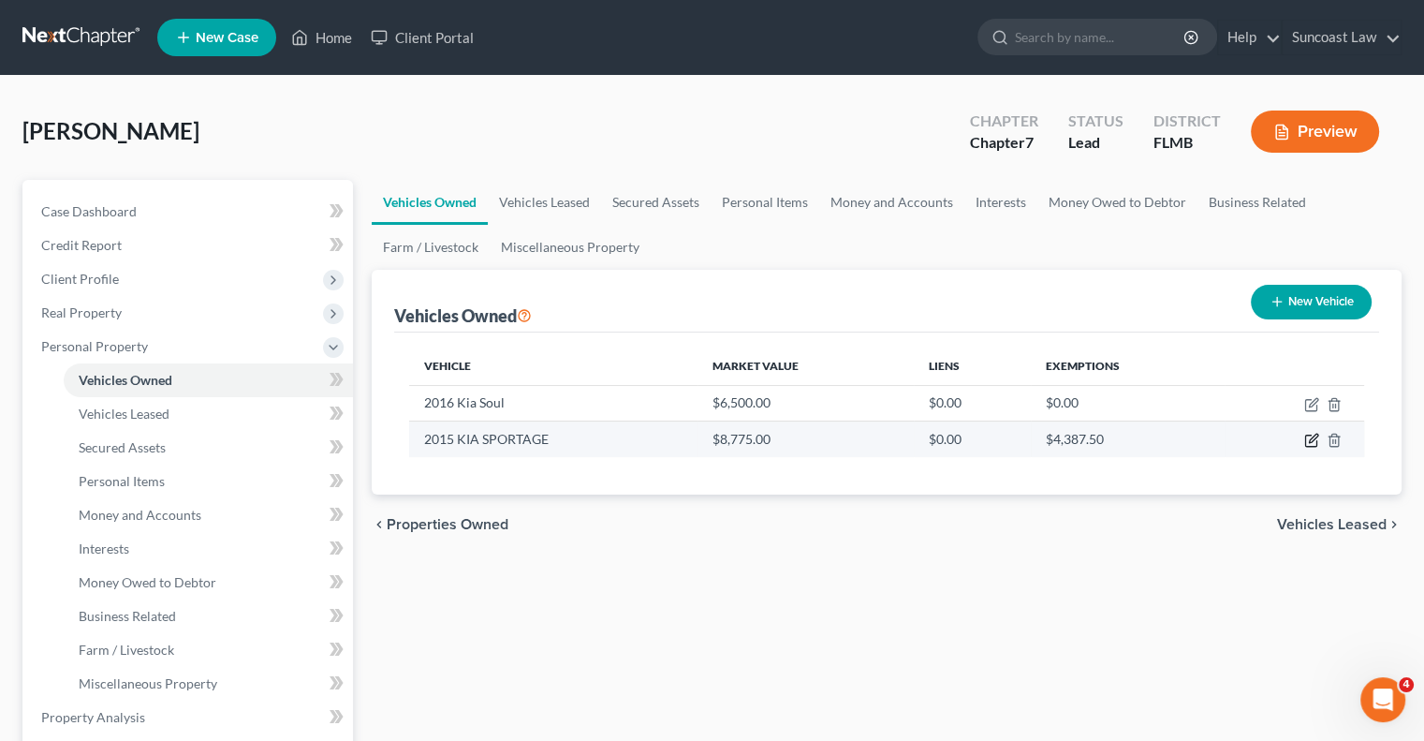
click at [1313, 436] on icon "button" at bounding box center [1313, 438] width 8 height 8
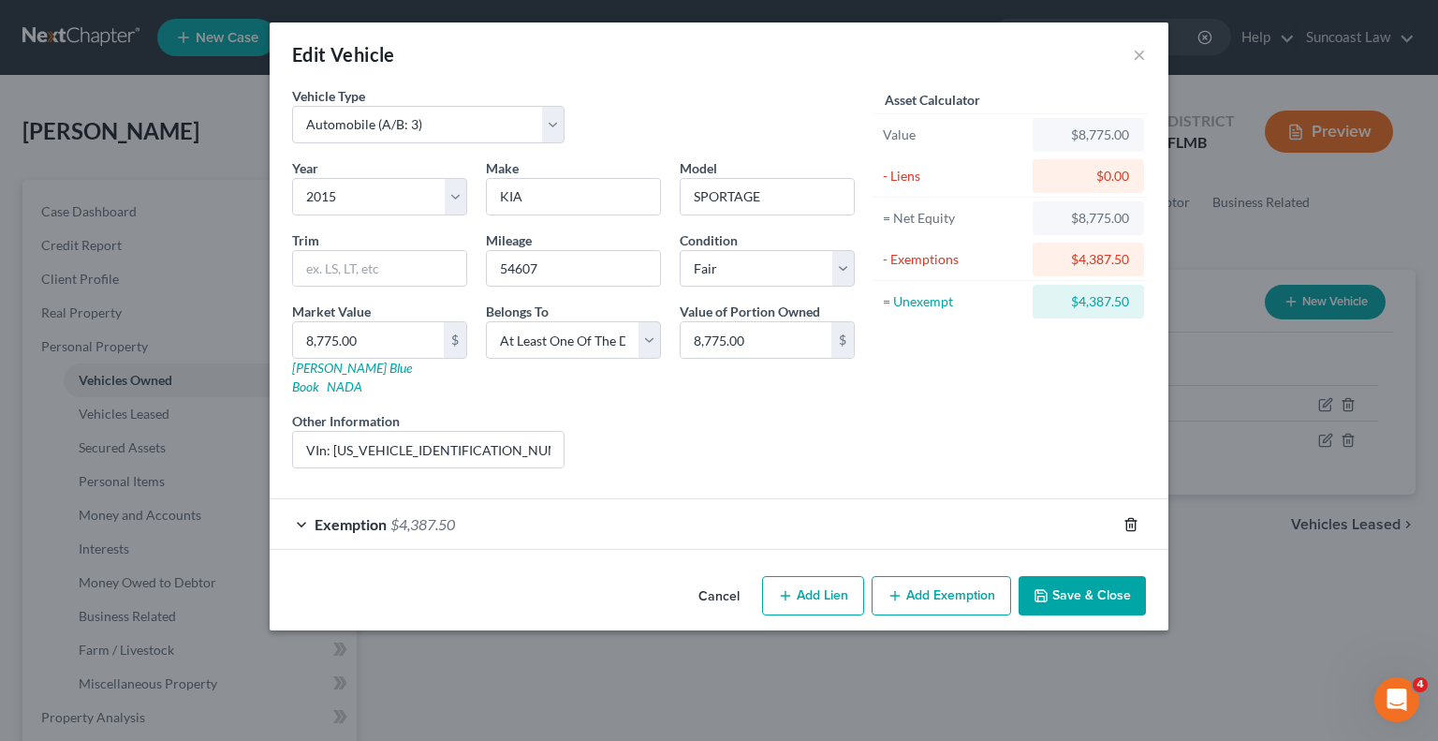
click at [1131, 518] on icon "button" at bounding box center [1130, 524] width 8 height 12
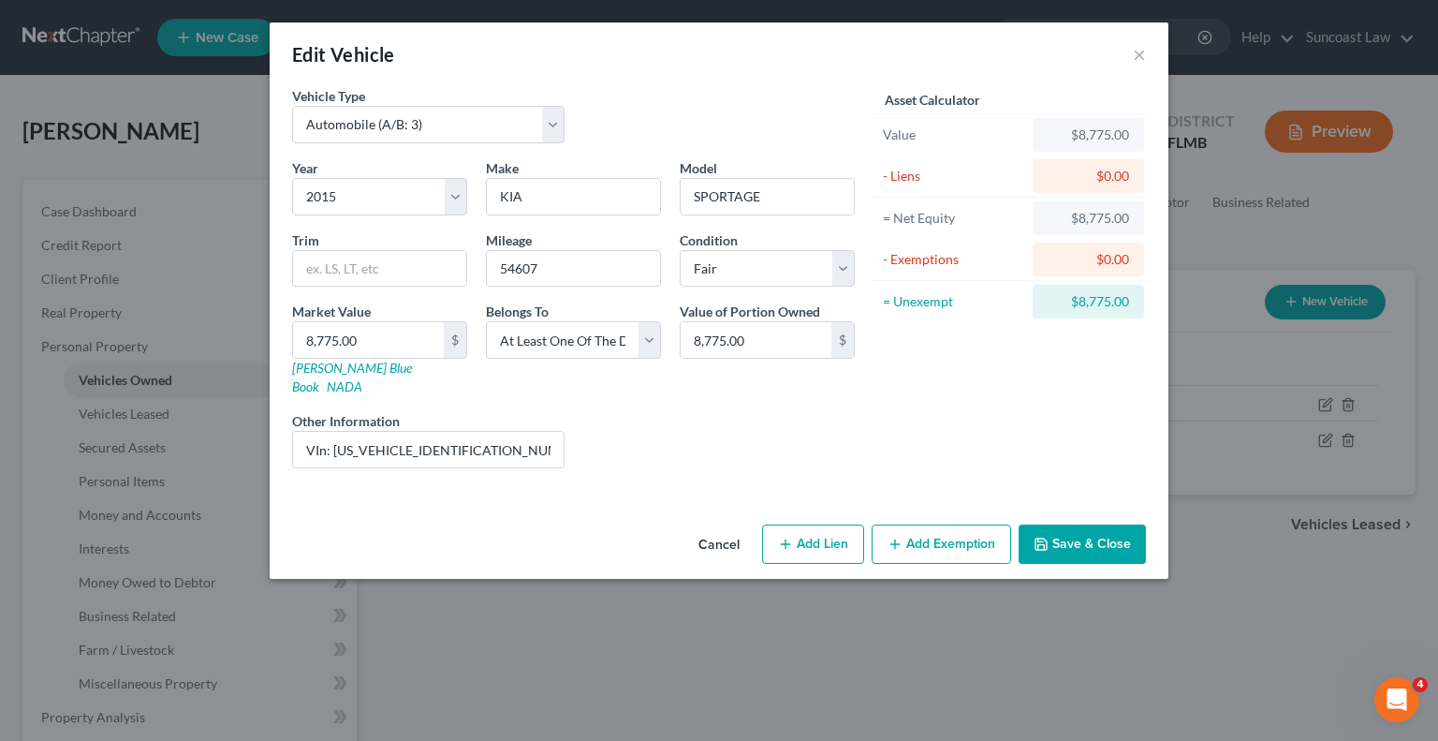
click at [1110, 524] on button "Save & Close" at bounding box center [1082, 543] width 127 height 39
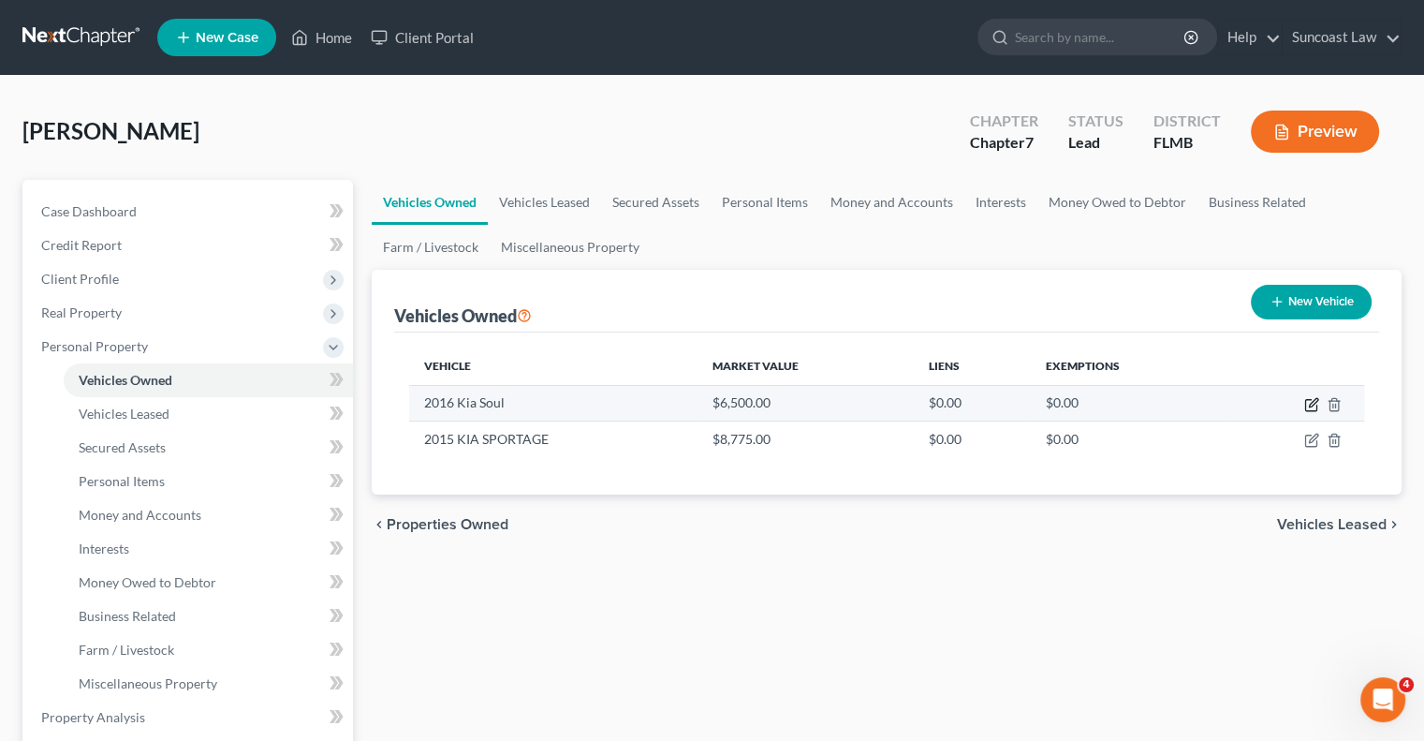
drag, startPoint x: 1307, startPoint y: 404, endPoint x: 1281, endPoint y: 415, distance: 28.2
click at [1307, 404] on icon "button" at bounding box center [1311, 404] width 15 height 15
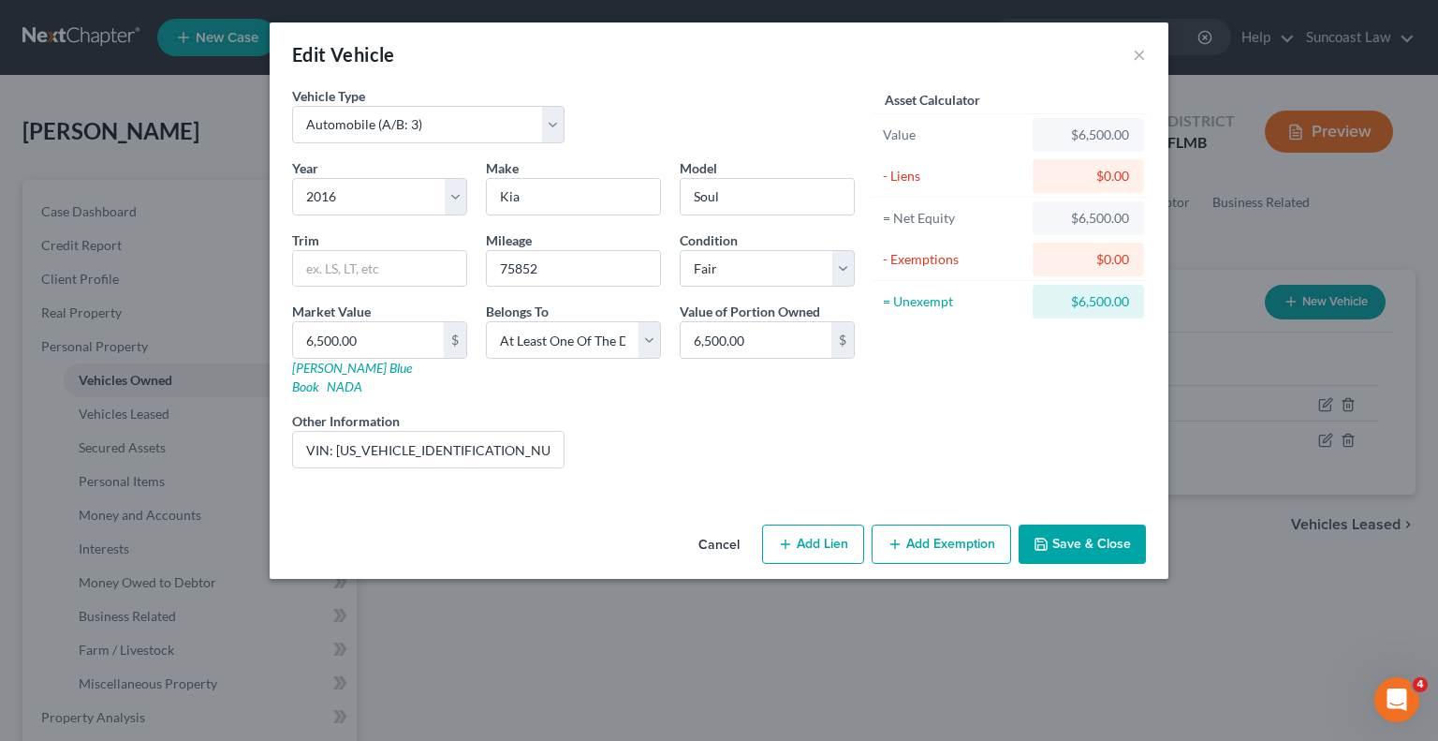
click at [934, 524] on button "Add Exemption" at bounding box center [942, 543] width 140 height 39
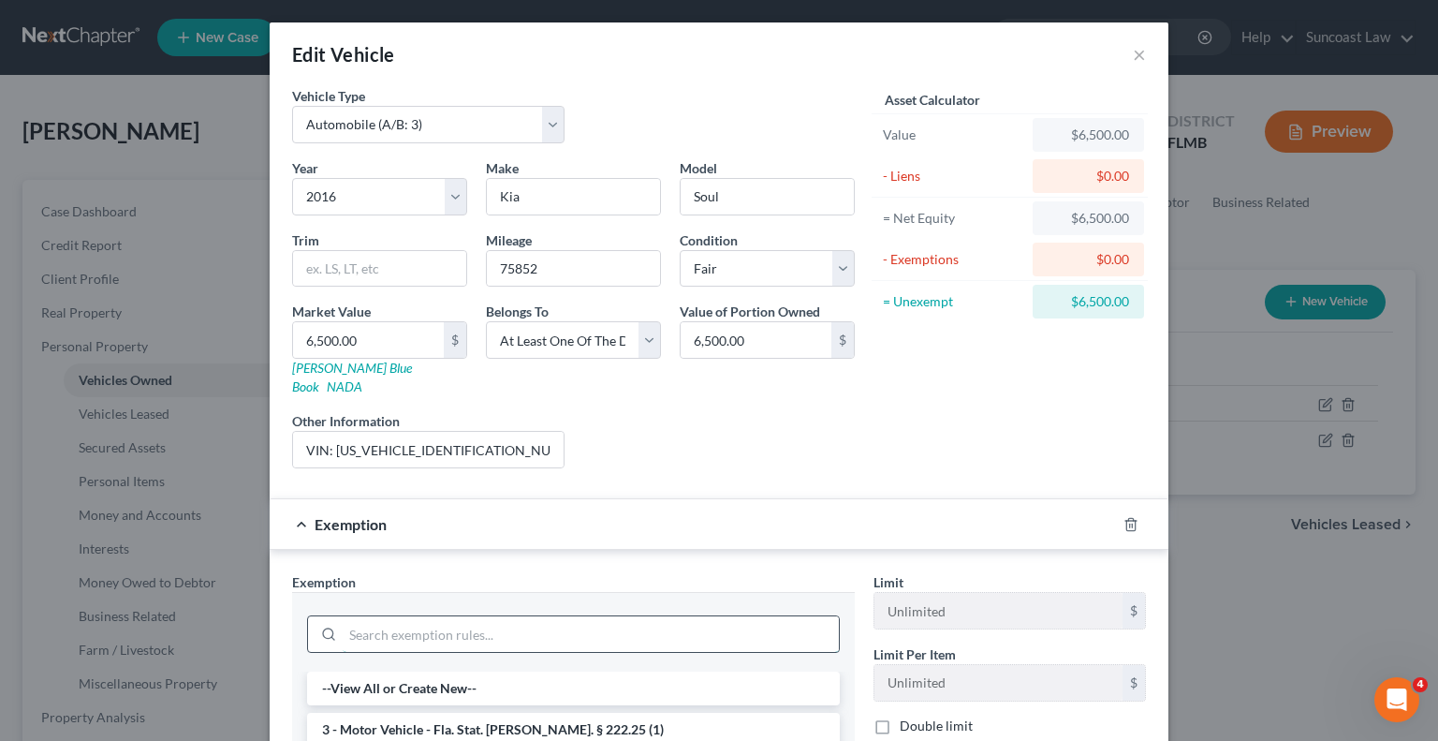
click at [536, 622] on input "search" at bounding box center [591, 634] width 496 height 36
drag, startPoint x: 592, startPoint y: 703, endPoint x: 828, endPoint y: 632, distance: 246.5
click at [593, 713] on li "3 - Motor Vehicle - Fla. Stat. [PERSON_NAME]. § 222.25 (1)" at bounding box center [573, 730] width 533 height 34
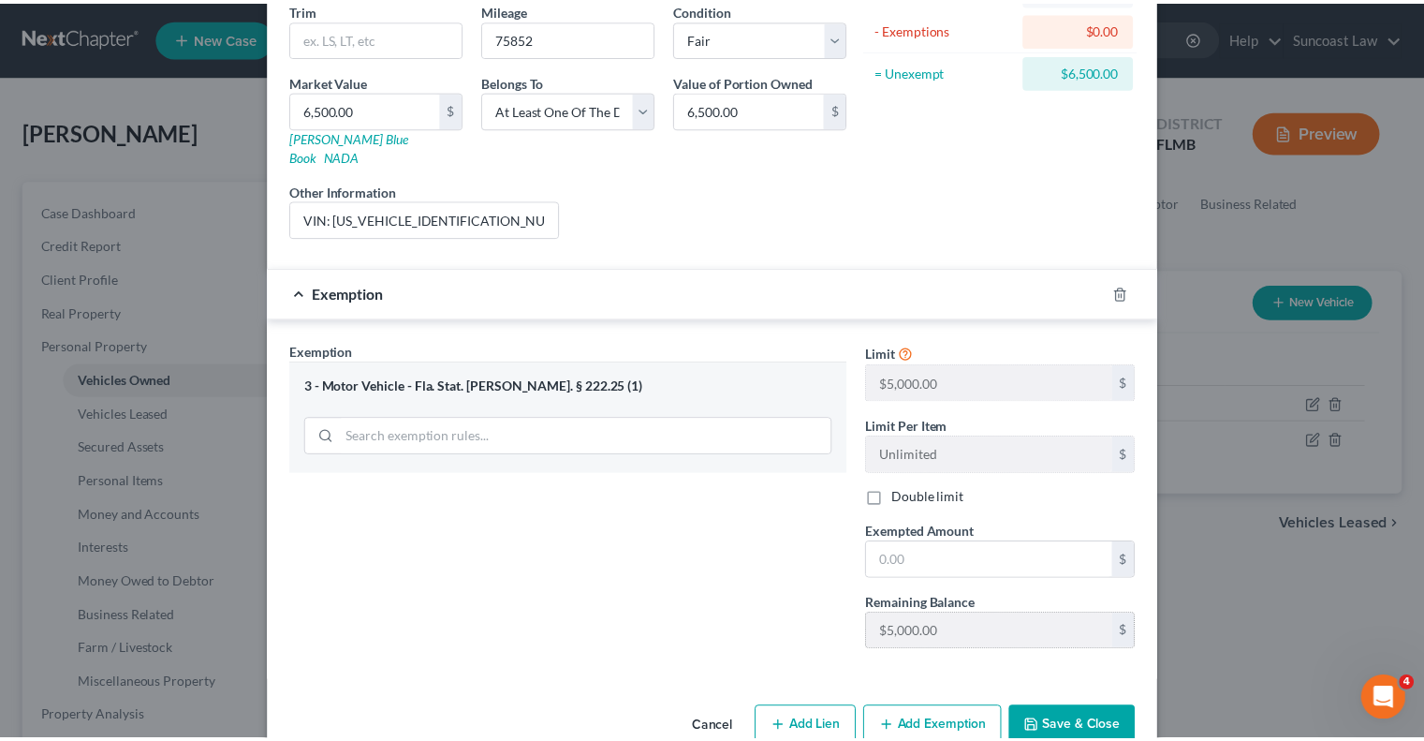
scroll to position [251, 0]
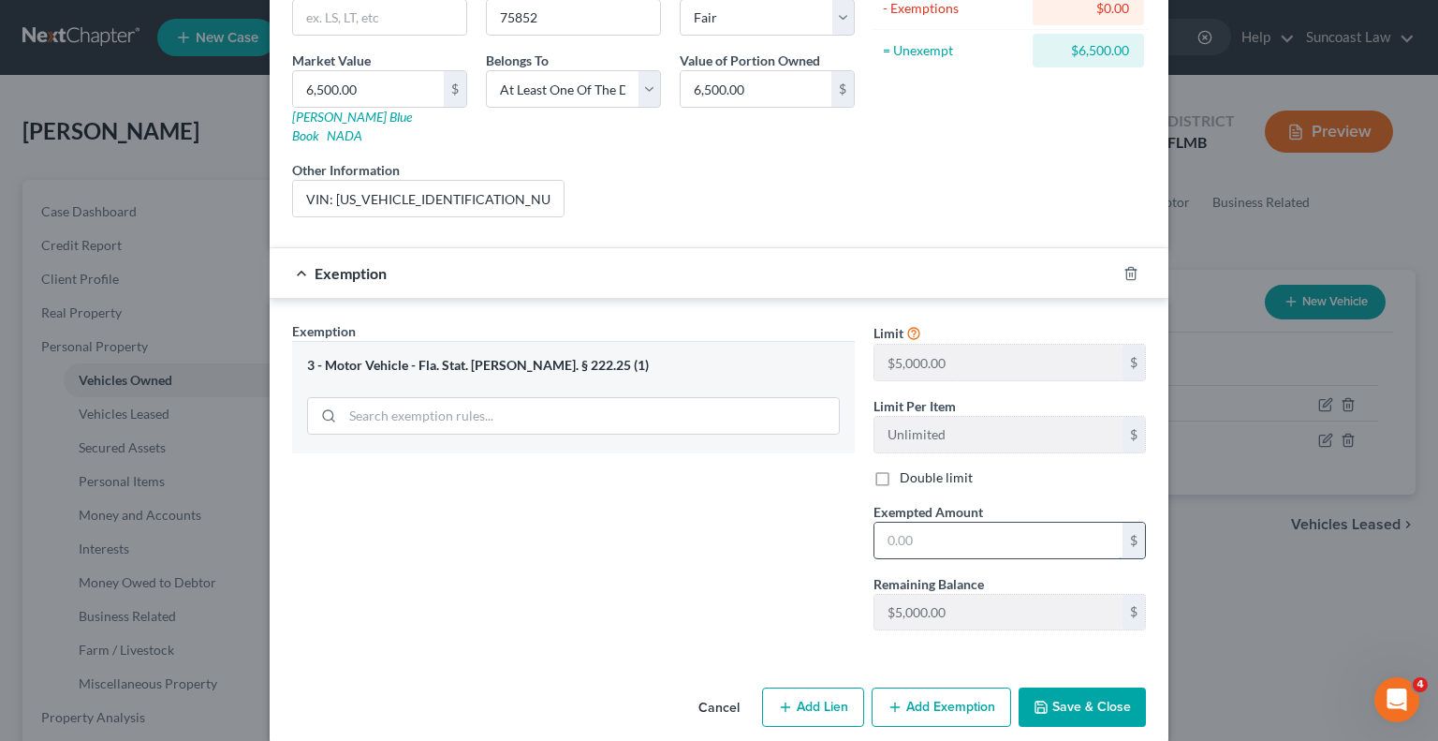
drag, startPoint x: 978, startPoint y: 524, endPoint x: 973, endPoint y: 503, distance: 22.3
click at [978, 524] on input "text" at bounding box center [999, 540] width 248 height 36
click at [1099, 687] on button "Save & Close" at bounding box center [1082, 706] width 127 height 39
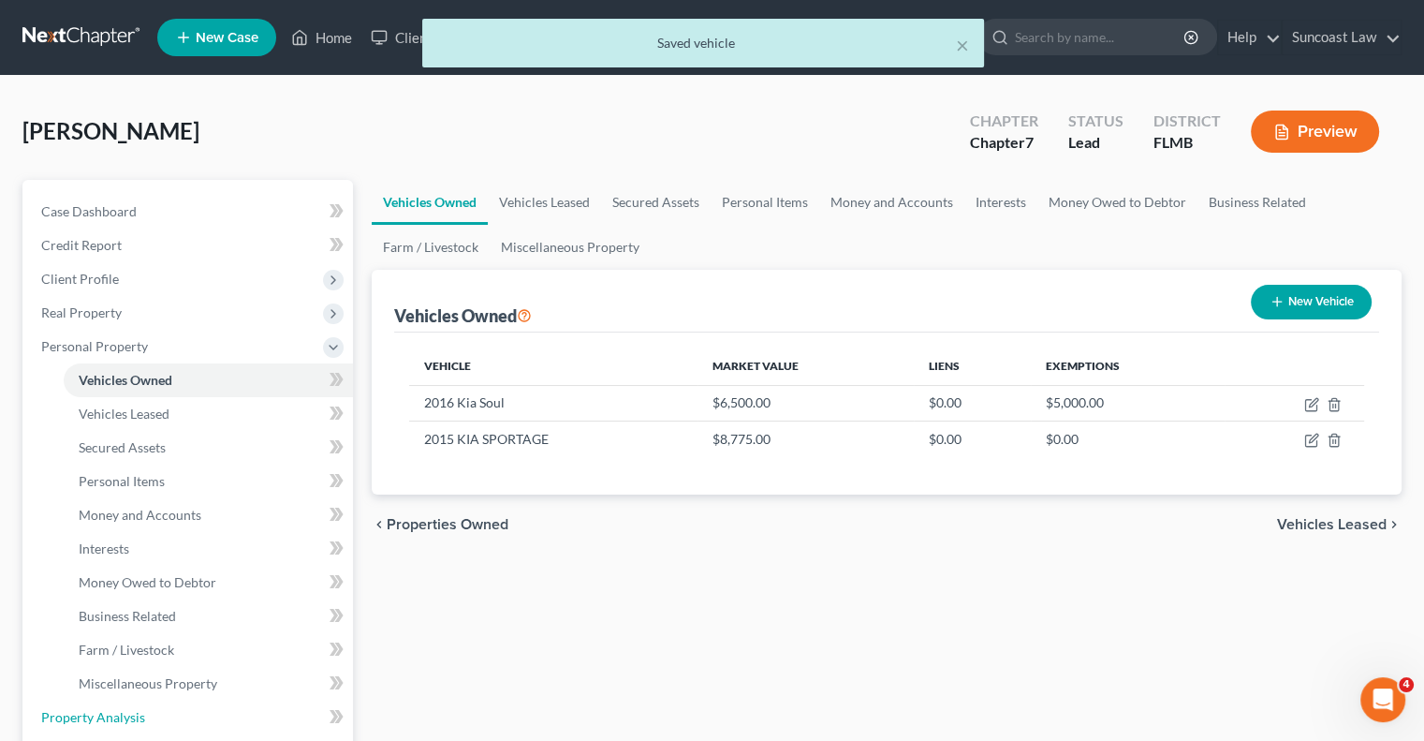
drag, startPoint x: 135, startPoint y: 713, endPoint x: 483, endPoint y: 662, distance: 352.1
click at [135, 713] on span "Property Analysis" at bounding box center [93, 717] width 104 height 16
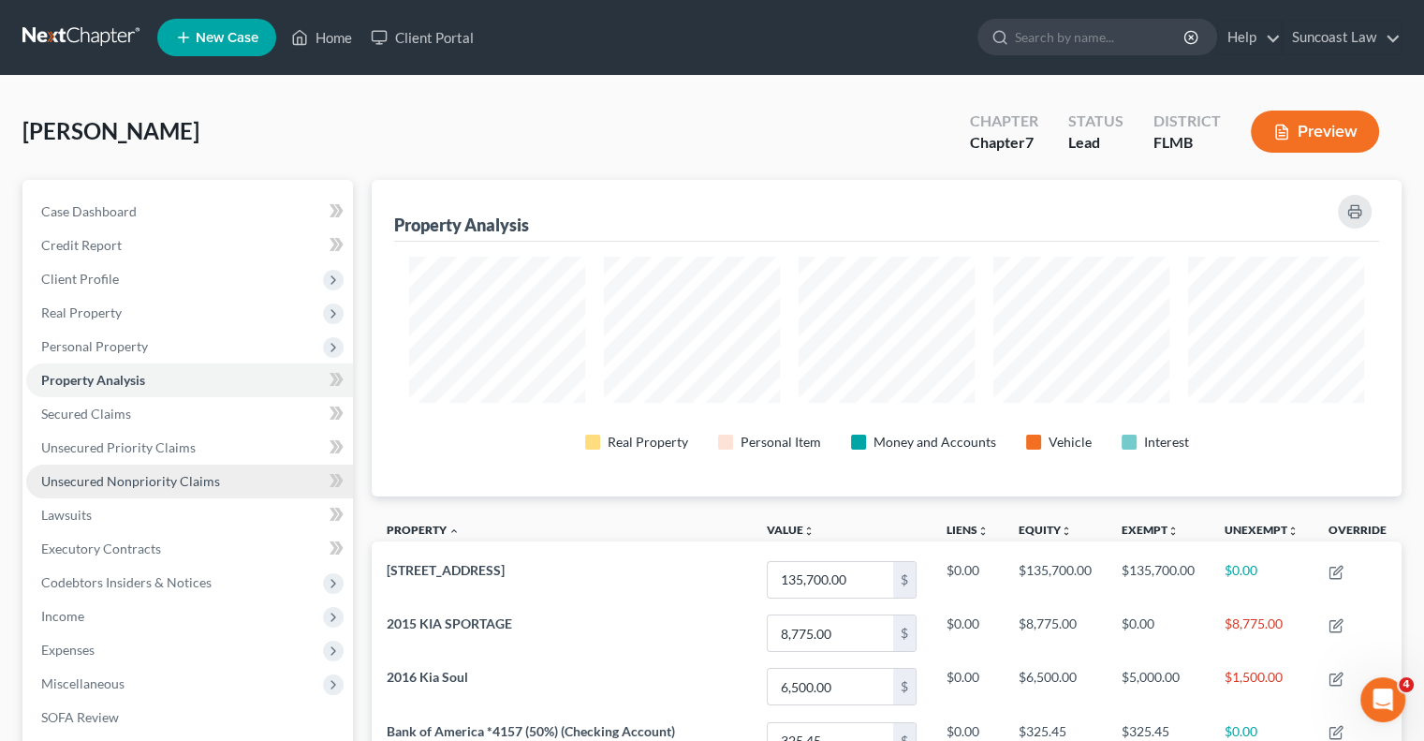
click at [170, 477] on span "Unsecured Nonpriority Claims" at bounding box center [130, 481] width 179 height 16
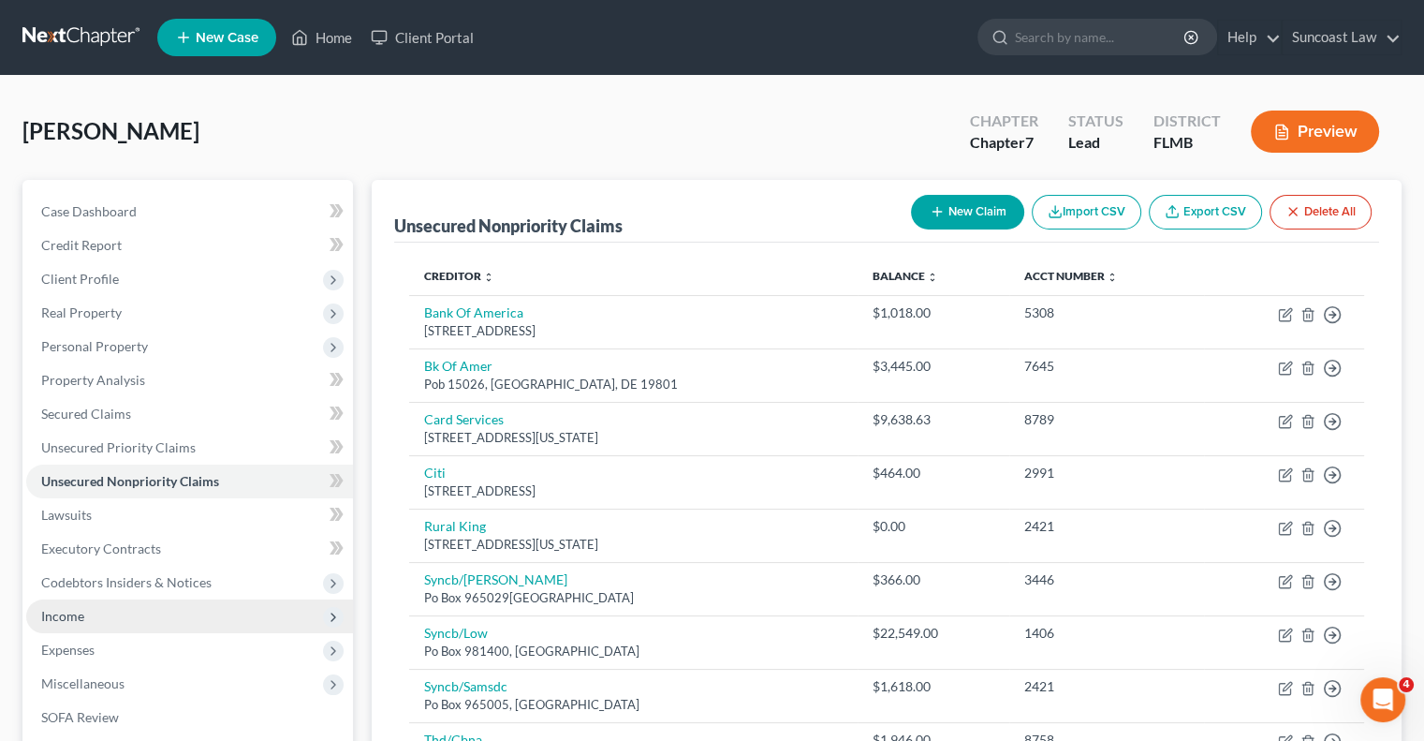
click at [68, 612] on span "Income" at bounding box center [62, 616] width 43 height 16
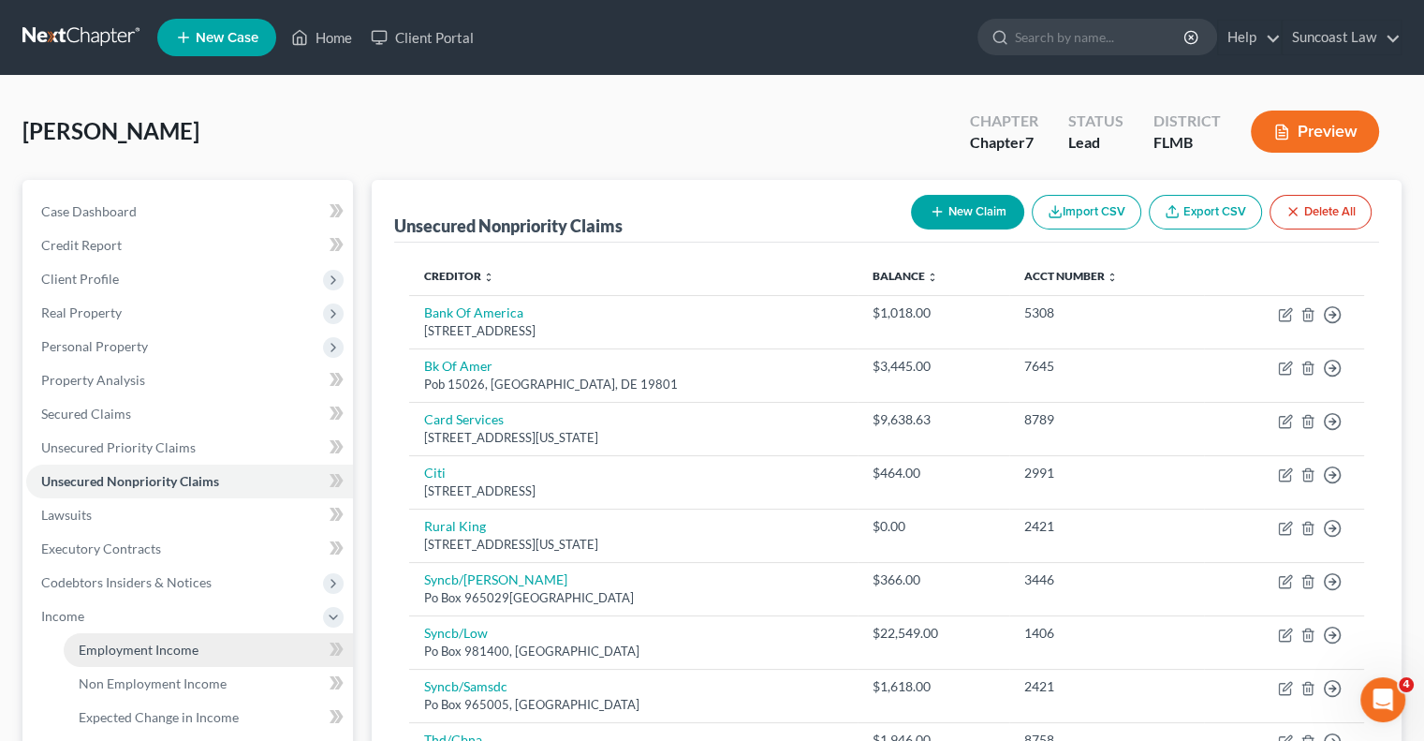
click at [140, 654] on span "Employment Income" at bounding box center [139, 649] width 120 height 16
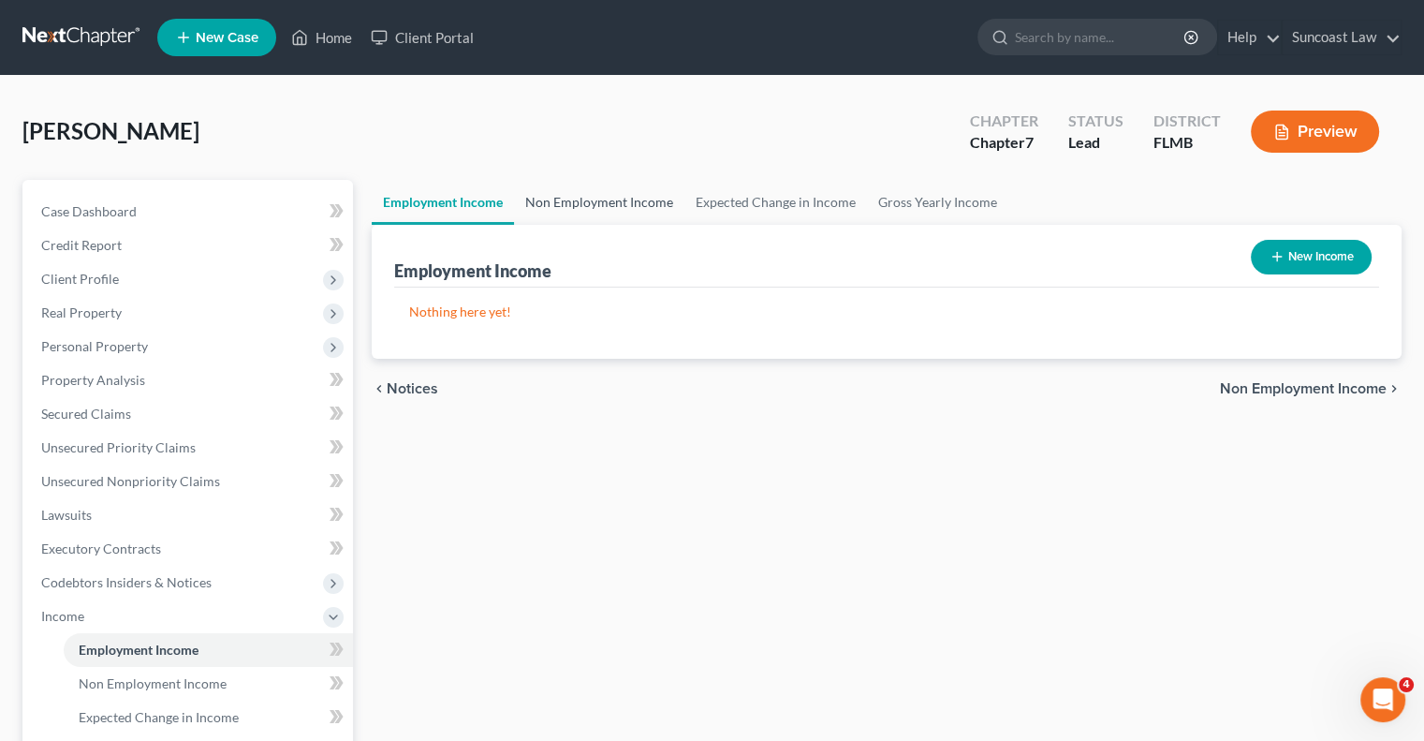
click at [610, 199] on link "Non Employment Income" at bounding box center [599, 202] width 170 height 45
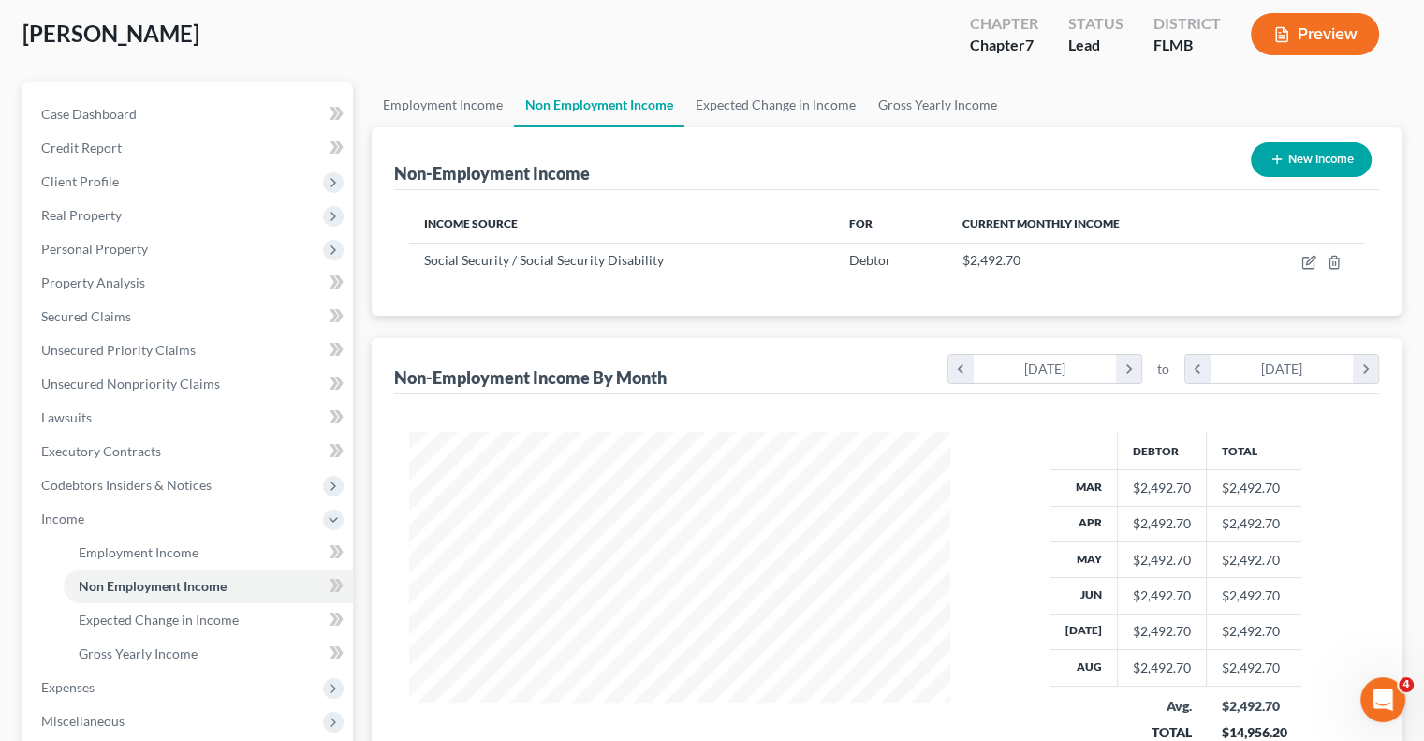
scroll to position [281, 0]
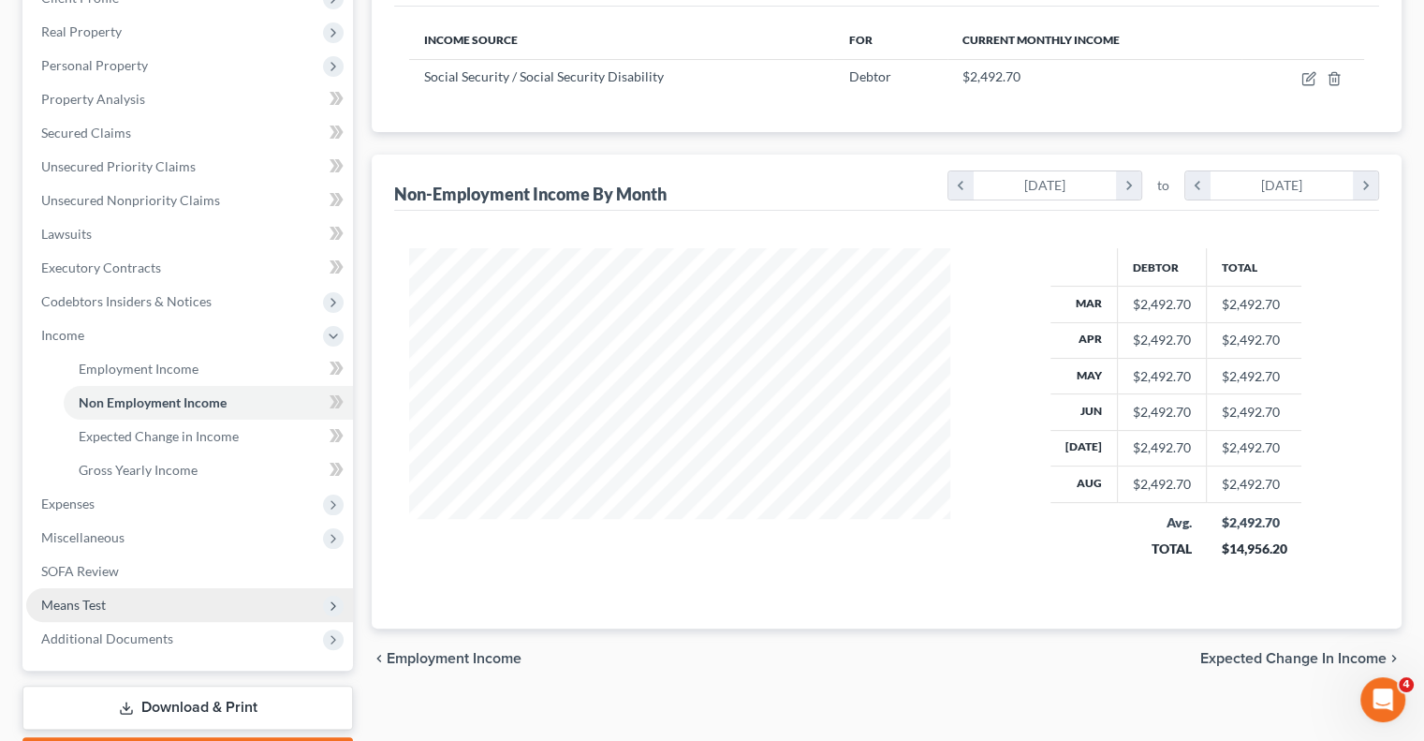
click at [100, 601] on span "Means Test" at bounding box center [73, 604] width 65 height 16
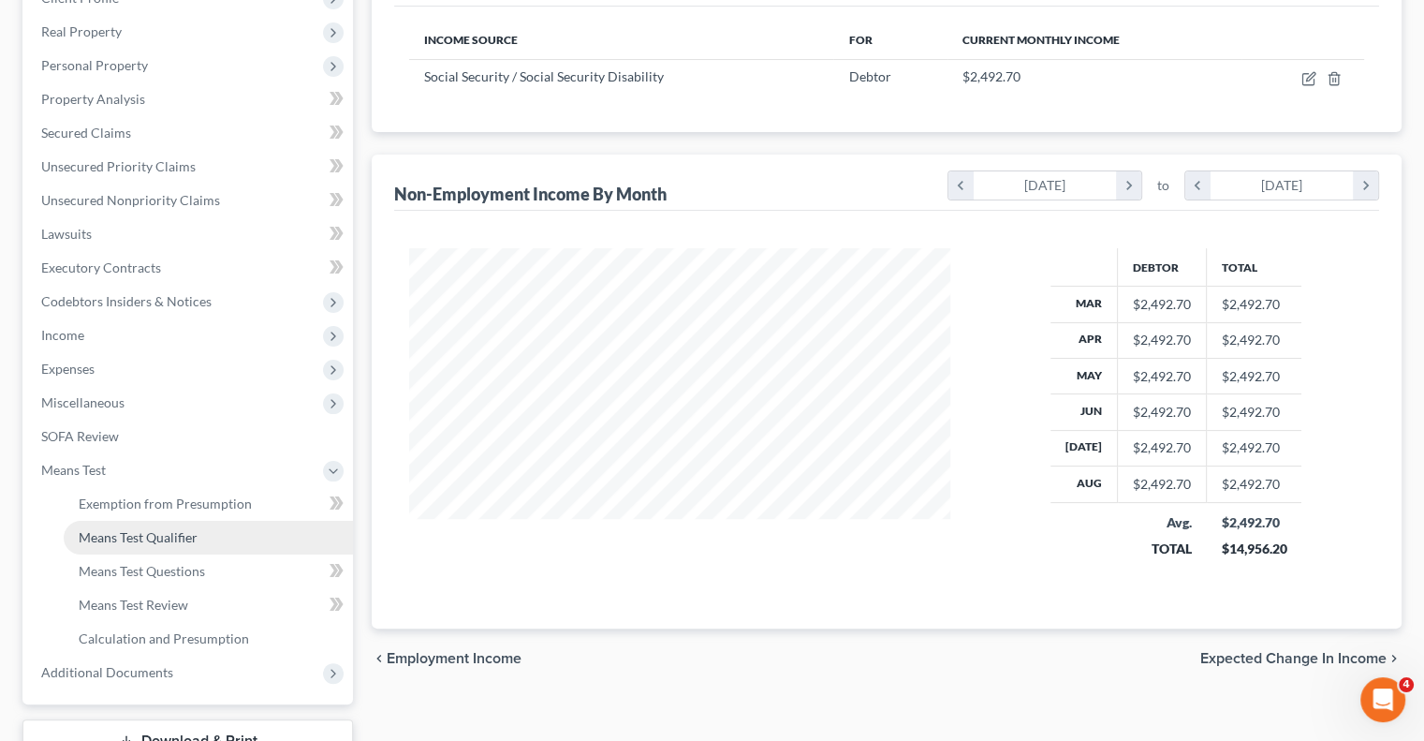
click at [183, 537] on span "Means Test Qualifier" at bounding box center [138, 537] width 119 height 16
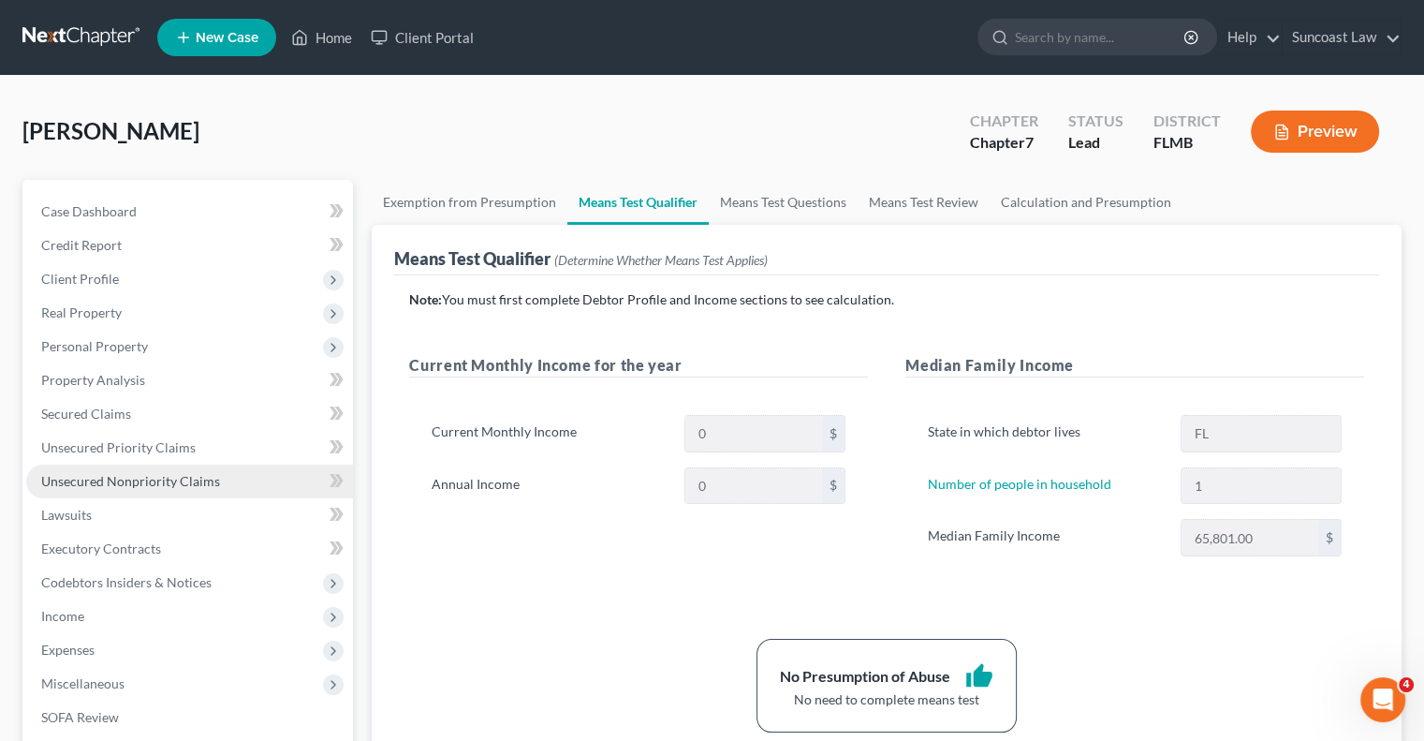
click at [181, 478] on span "Unsecured Nonpriority Claims" at bounding box center [130, 481] width 179 height 16
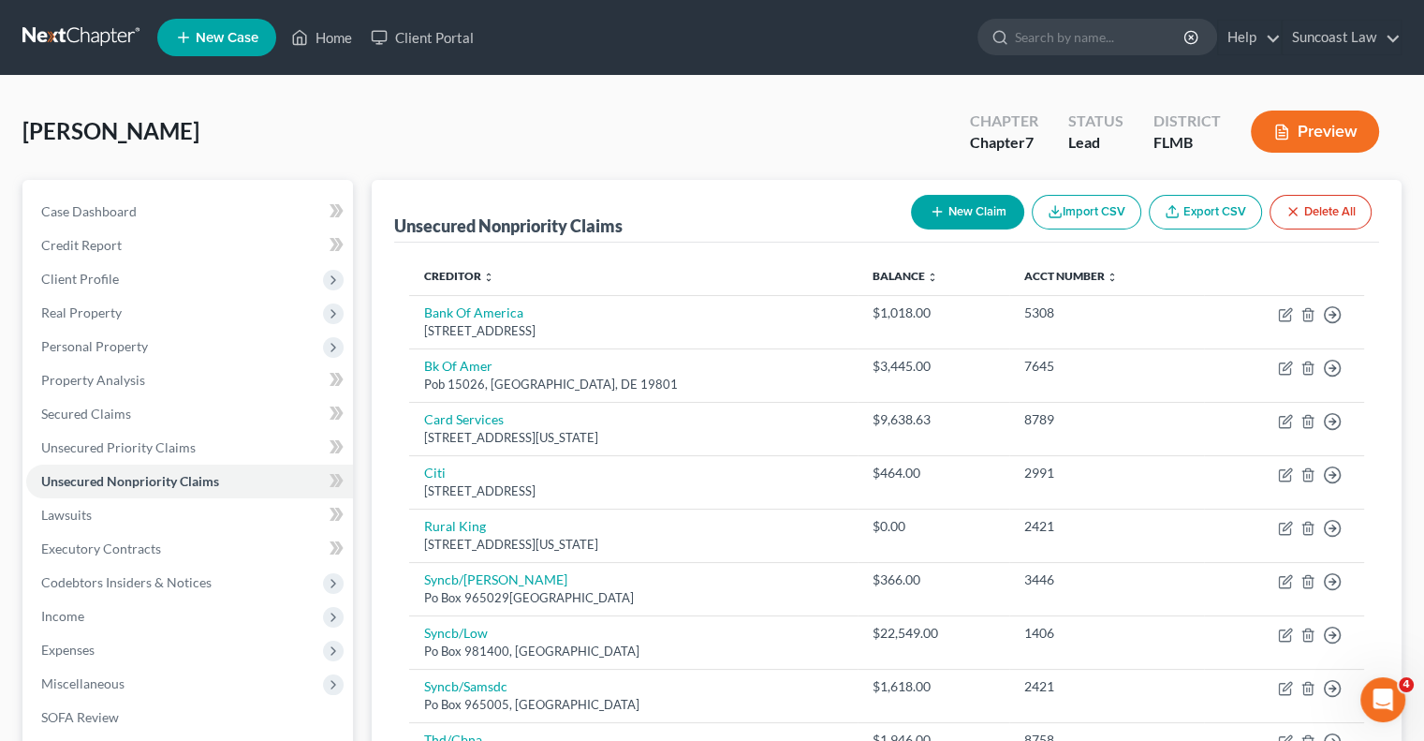
click at [978, 214] on button "New Claim" at bounding box center [967, 212] width 113 height 35
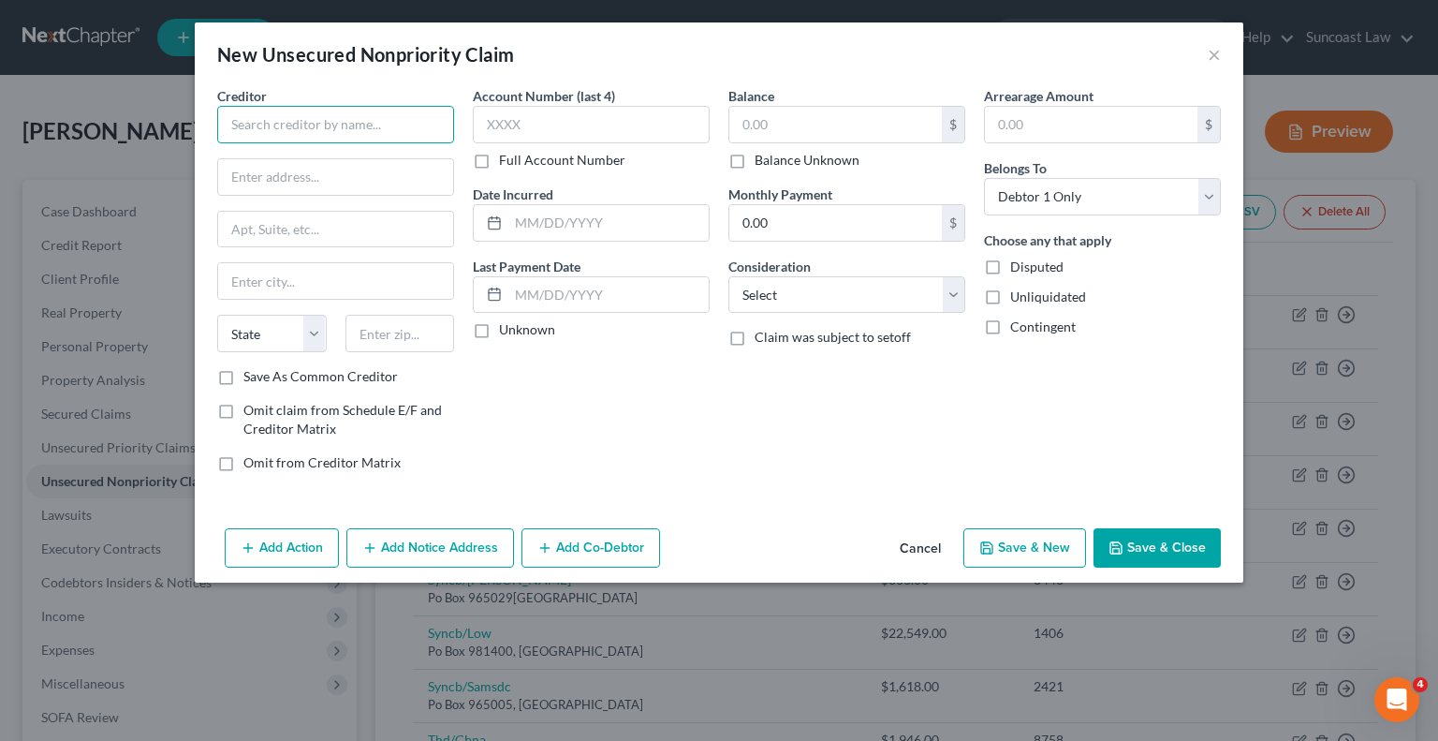
click at [367, 127] on input "text" at bounding box center [335, 124] width 237 height 37
click at [243, 406] on label "Omit claim from Schedule E/F and Creditor Matrix" at bounding box center [348, 419] width 211 height 37
click at [251, 406] on input "Omit claim from Schedule E/F and Creditor Matrix" at bounding box center [257, 407] width 12 height 12
click at [243, 463] on label "Omit from Creditor Matrix" at bounding box center [321, 462] width 157 height 19
click at [251, 463] on input "Omit from Creditor Matrix" at bounding box center [257, 459] width 12 height 12
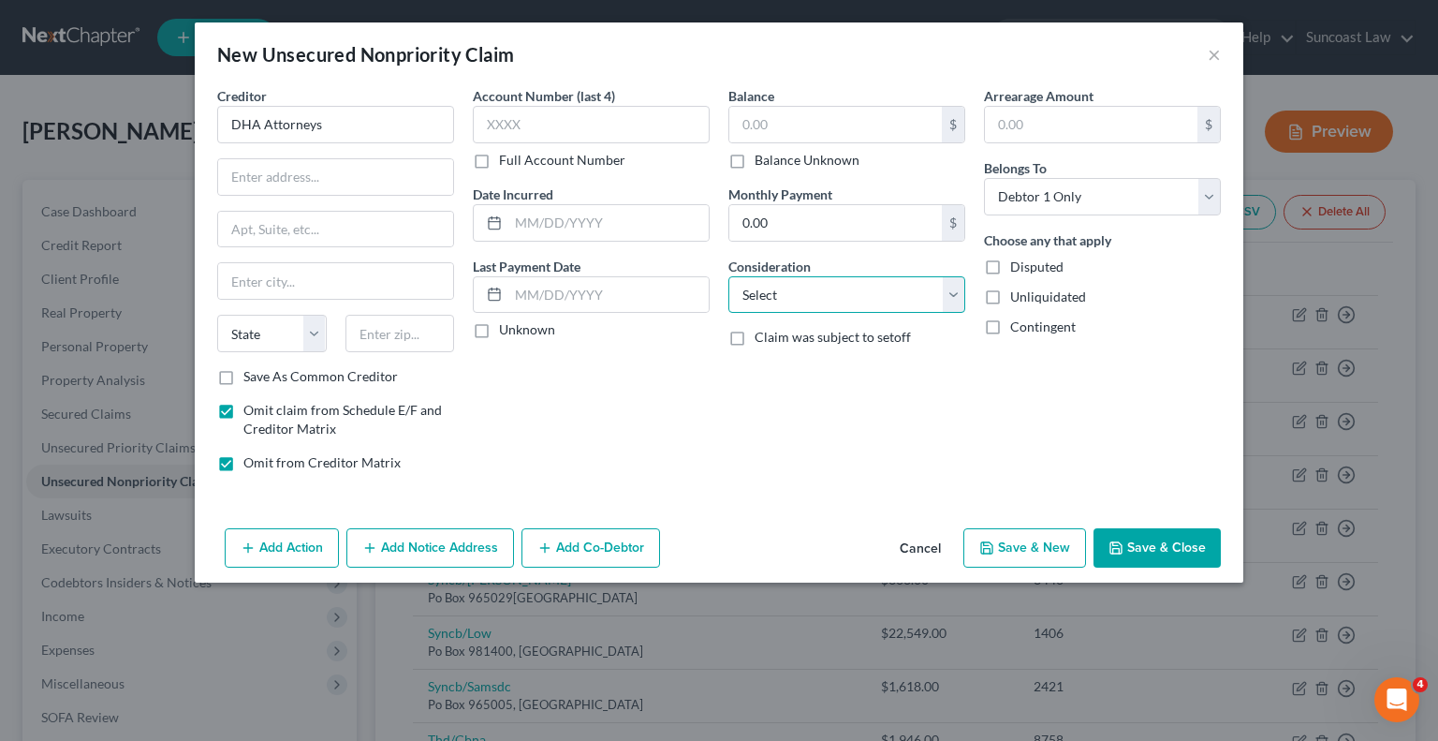
drag, startPoint x: 846, startPoint y: 292, endPoint x: 844, endPoint y: 310, distance: 18.0
click at [846, 292] on select "Select Cable / Satellite Services Collection Agency Credit Card Debt Debt Couns…" at bounding box center [846, 294] width 237 height 37
click at [728, 276] on select "Select Cable / Satellite Services Collection Agency Credit Card Debt Debt Couns…" at bounding box center [846, 294] width 237 height 37
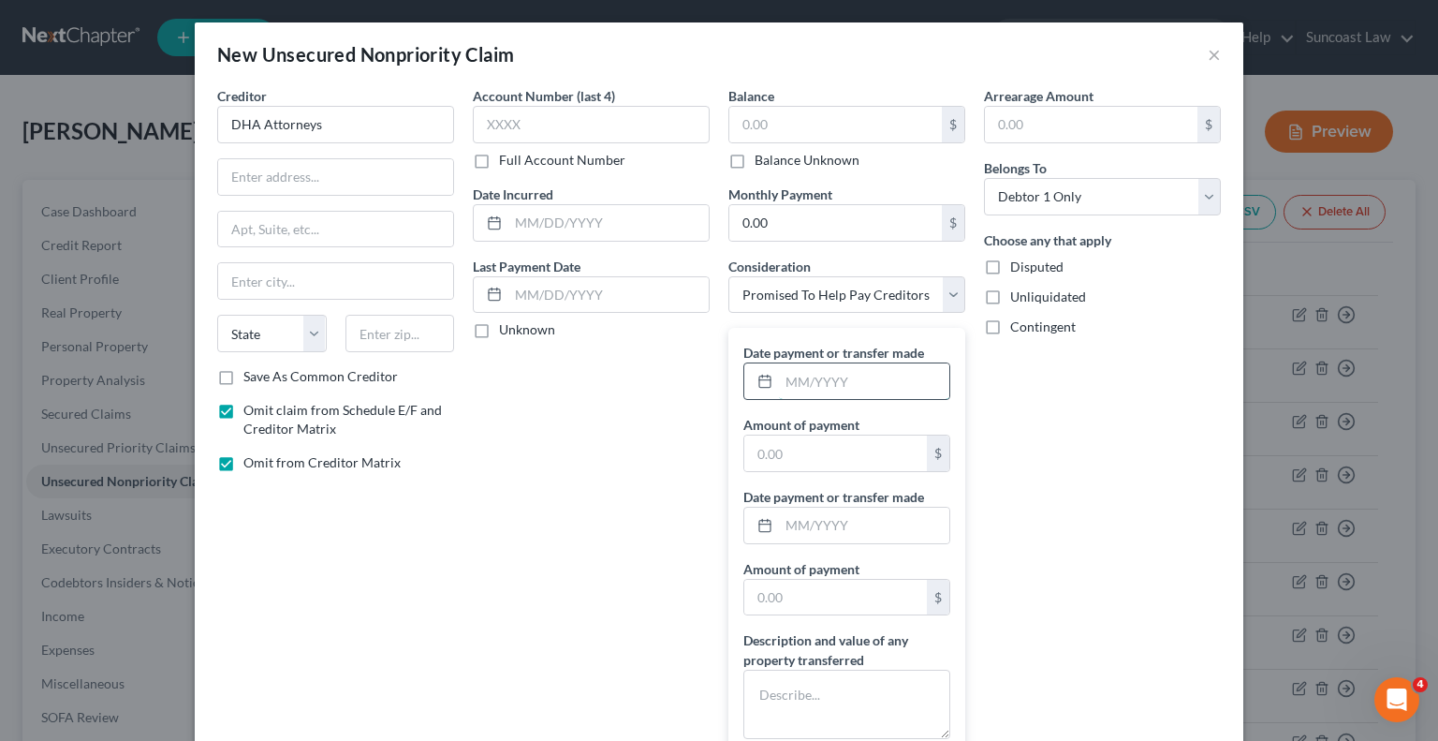
drag, startPoint x: 850, startPoint y: 377, endPoint x: 860, endPoint y: 377, distance: 10.3
click at [850, 377] on input "text" at bounding box center [864, 381] width 170 height 36
drag, startPoint x: 832, startPoint y: 696, endPoint x: 884, endPoint y: 553, distance: 151.4
click at [834, 696] on textarea at bounding box center [846, 703] width 207 height 69
drag, startPoint x: 816, startPoint y: 445, endPoint x: 846, endPoint y: 419, distance: 40.5
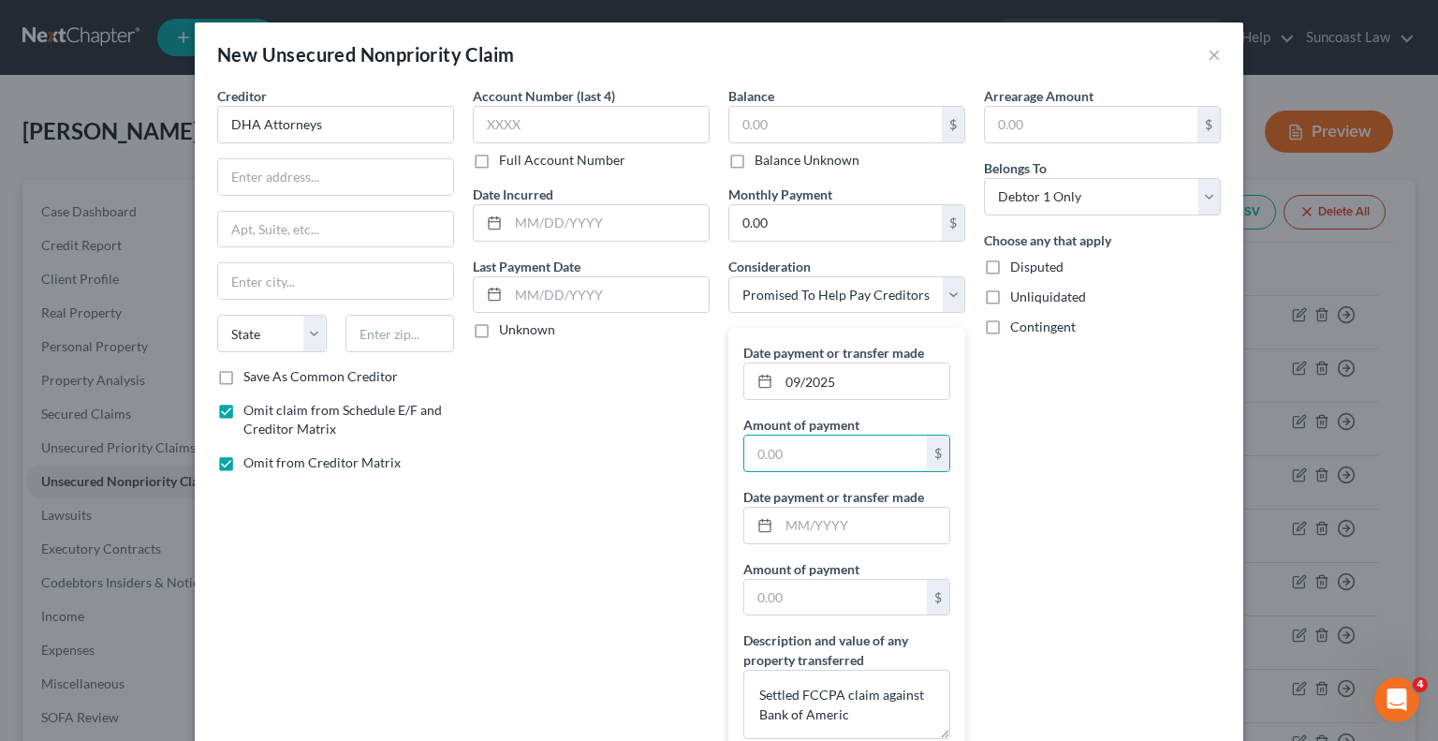
click at [813, 445] on input "text" at bounding box center [835, 453] width 183 height 36
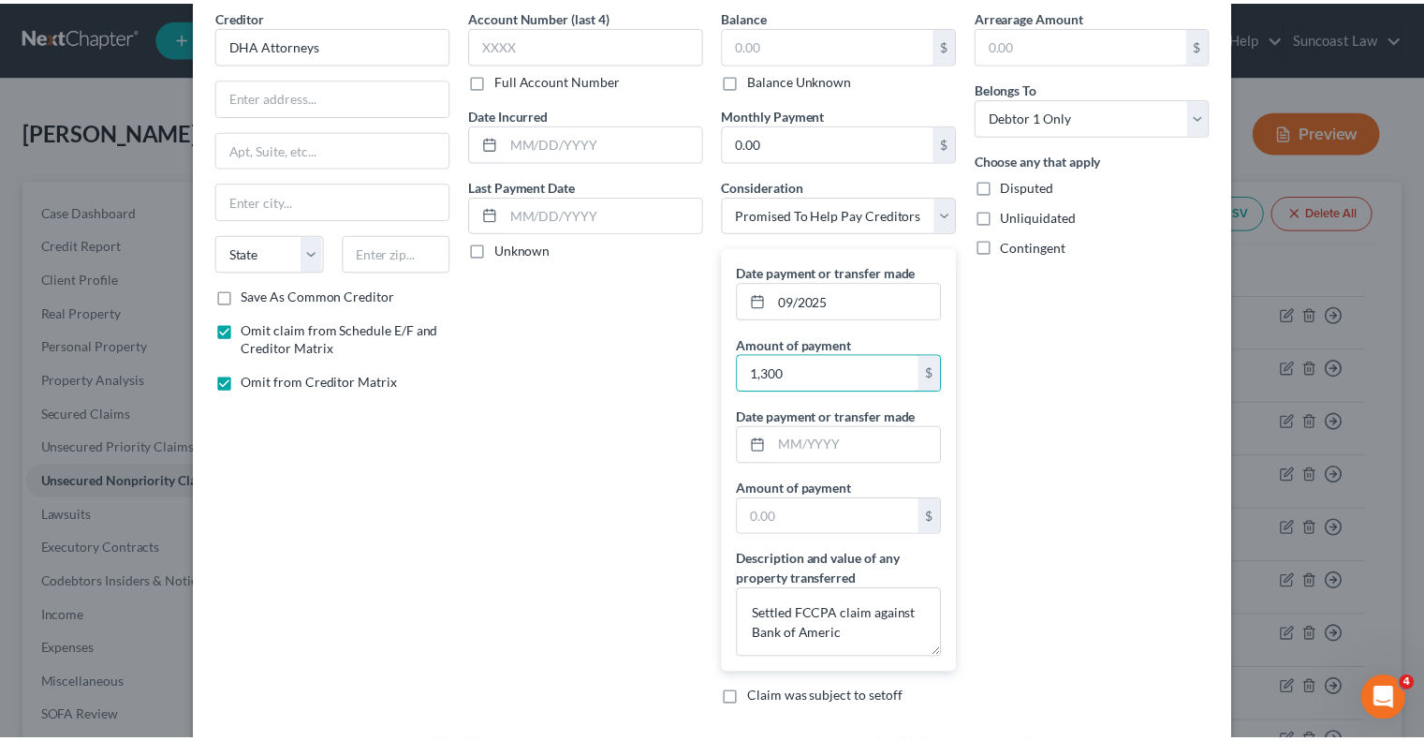
scroll to position [176, 0]
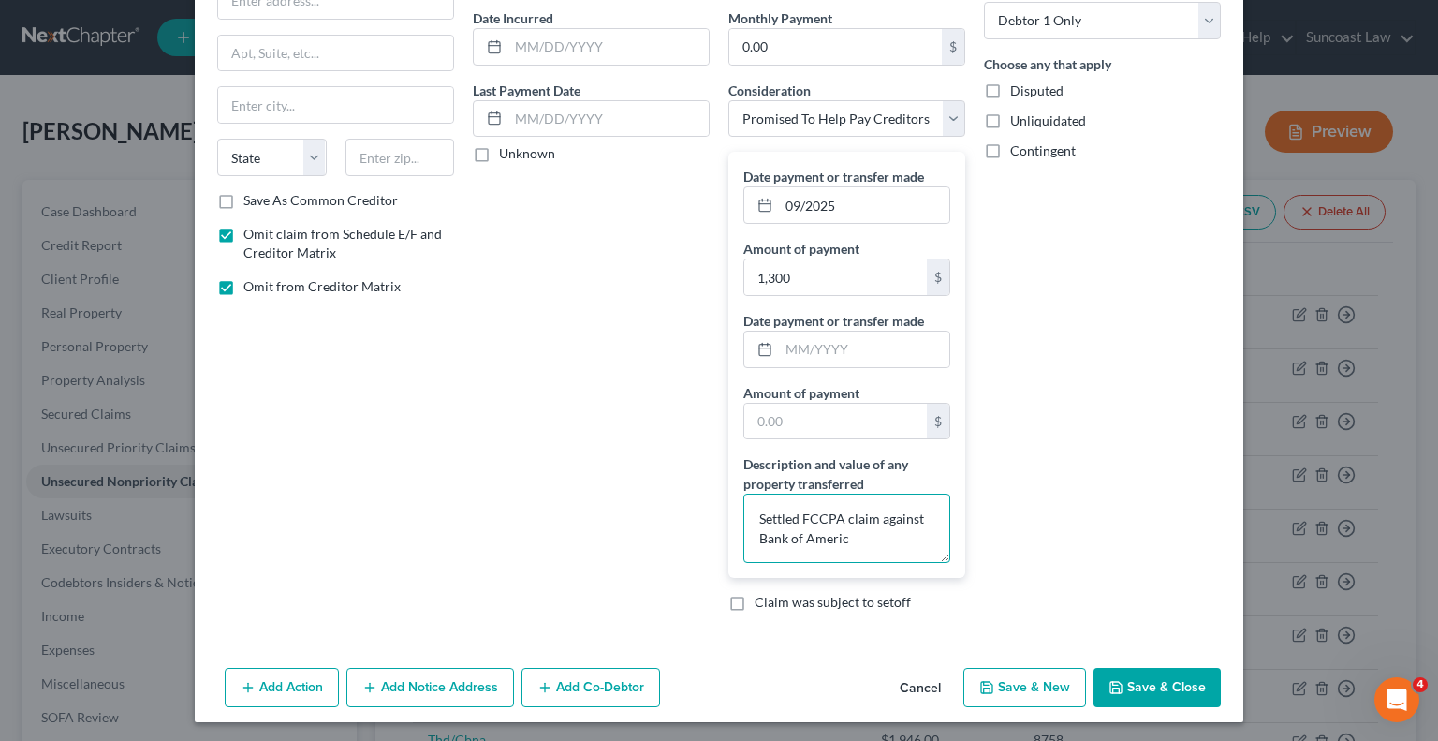
drag, startPoint x: 884, startPoint y: 538, endPoint x: 907, endPoint y: 547, distance: 24.9
click at [885, 538] on textarea "Settled FCCPA claim against Bank of Americ" at bounding box center [846, 527] width 207 height 69
click at [1140, 684] on button "Save & Close" at bounding box center [1157, 687] width 127 height 39
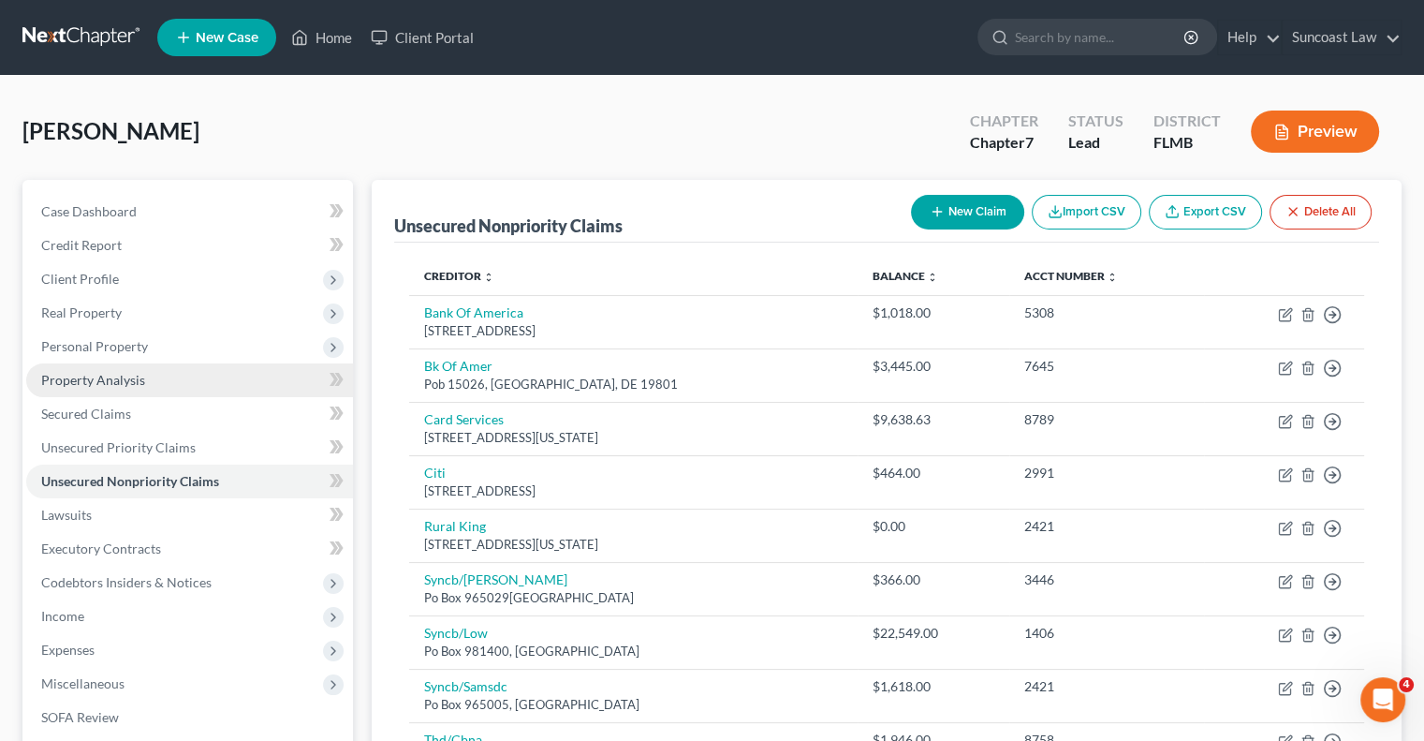
drag, startPoint x: 116, startPoint y: 349, endPoint x: 150, endPoint y: 368, distance: 38.6
click at [116, 349] on span "Personal Property" at bounding box center [94, 346] width 107 height 16
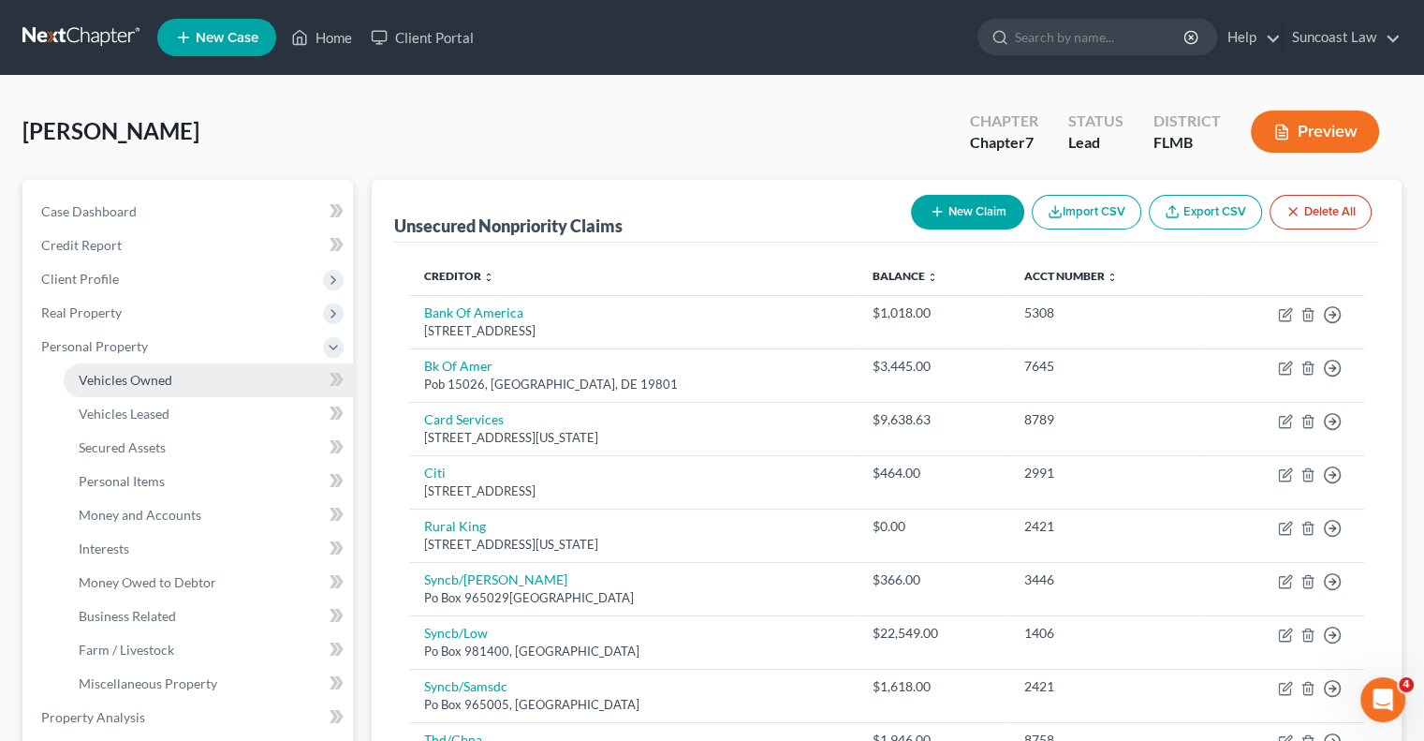
click at [161, 377] on span "Vehicles Owned" at bounding box center [126, 380] width 94 height 16
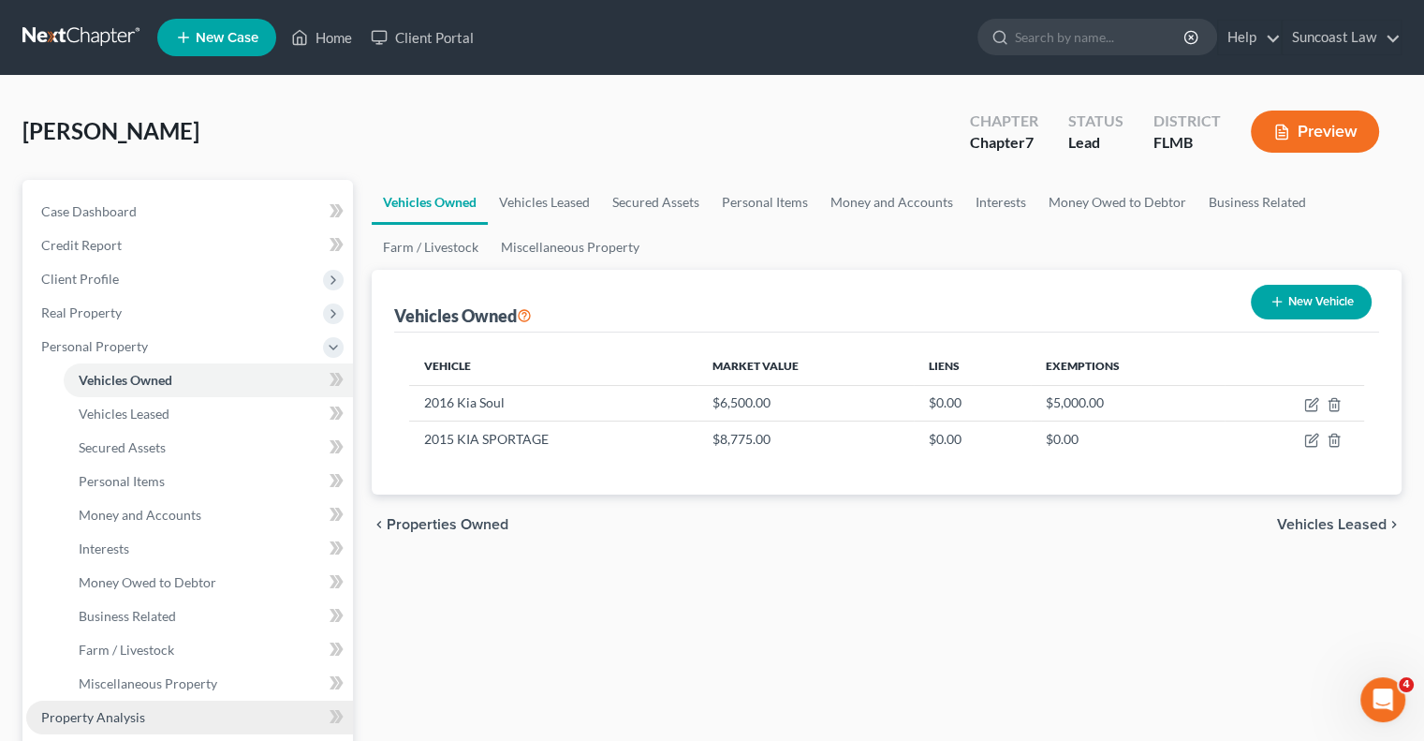
click at [148, 710] on link "Property Analysis" at bounding box center [189, 717] width 327 height 34
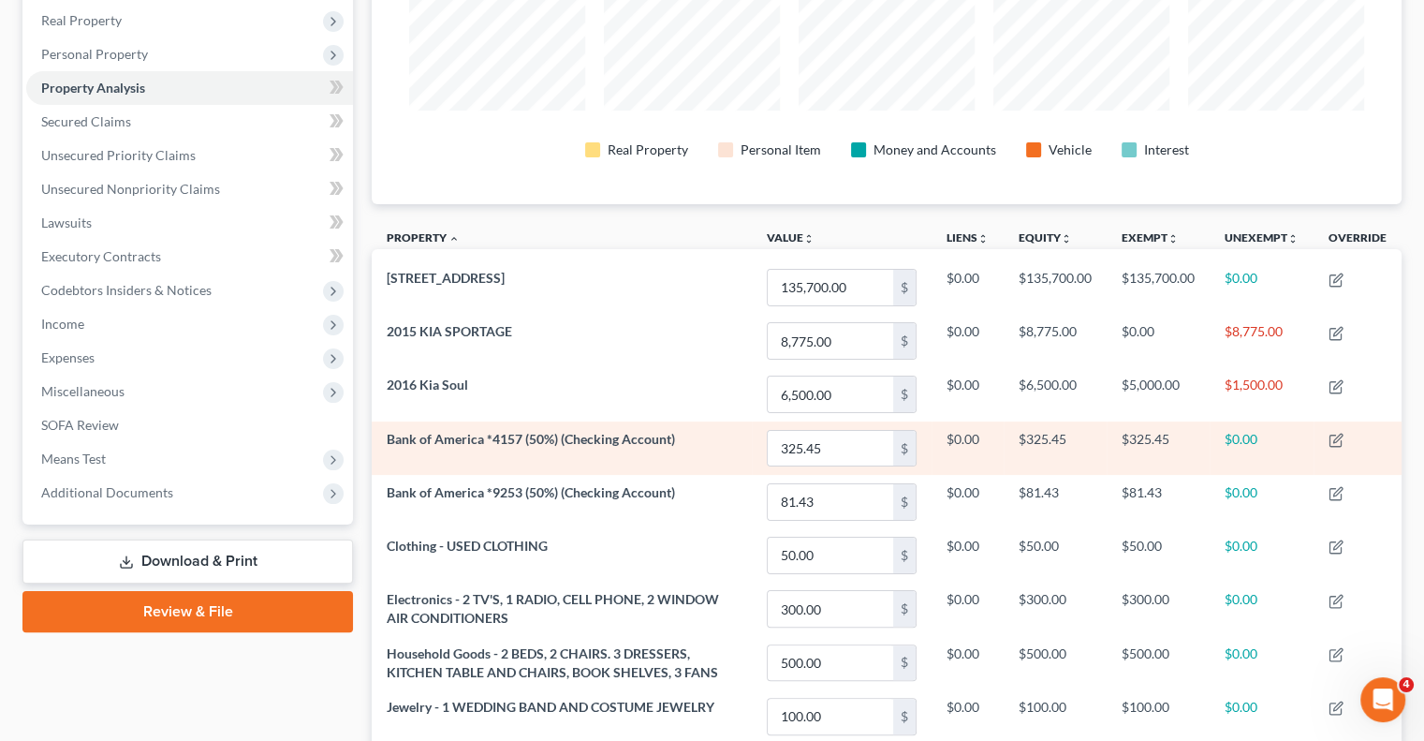
scroll to position [154, 0]
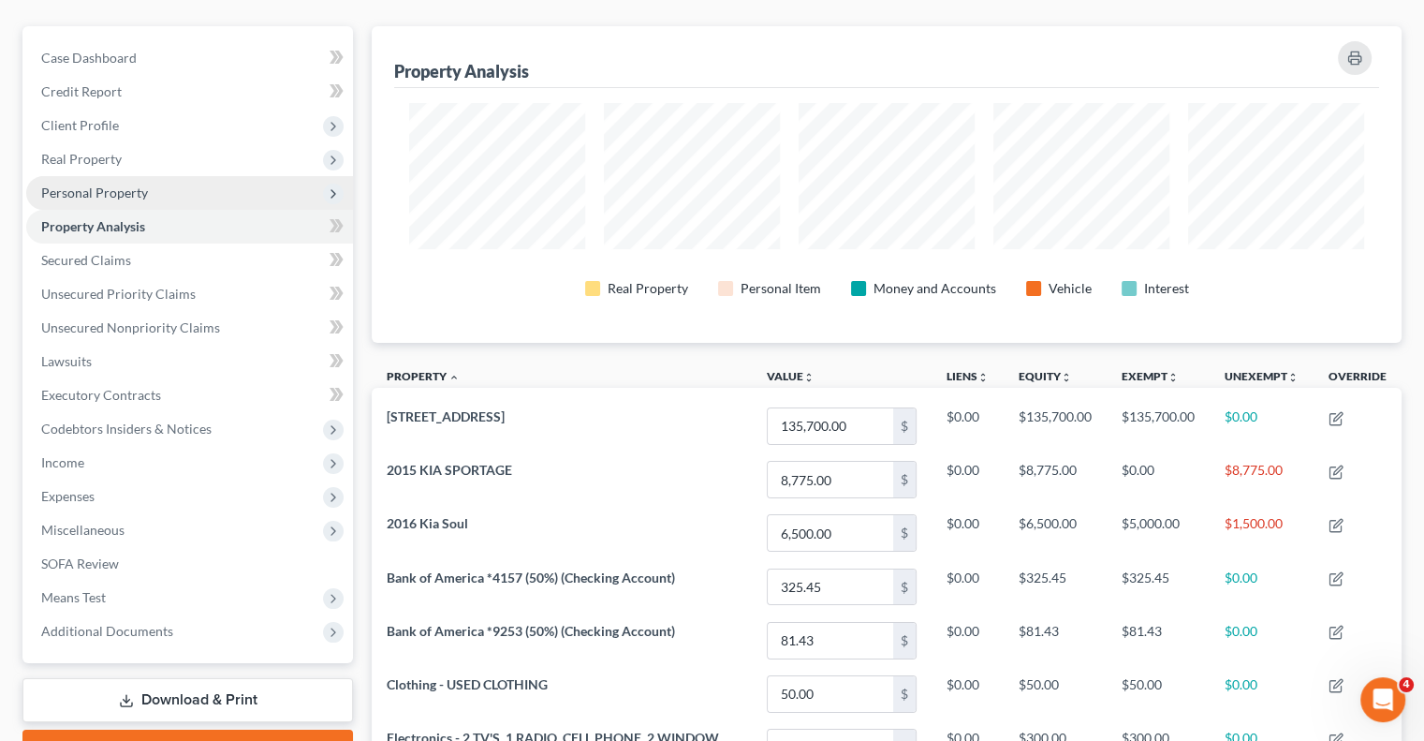
click at [124, 201] on span "Personal Property" at bounding box center [189, 193] width 327 height 34
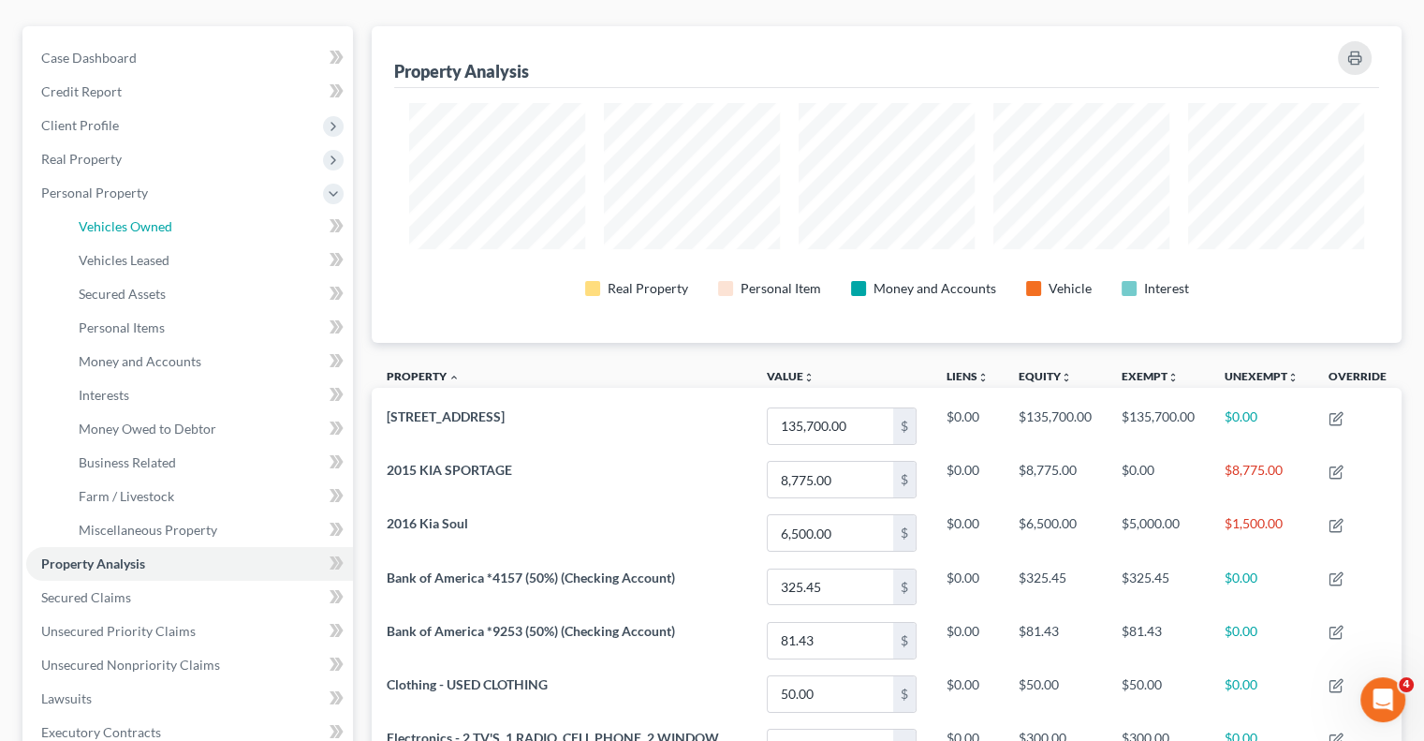
drag, startPoint x: 157, startPoint y: 225, endPoint x: 360, endPoint y: 278, distance: 210.1
click at [157, 224] on span "Vehicles Owned" at bounding box center [126, 226] width 94 height 16
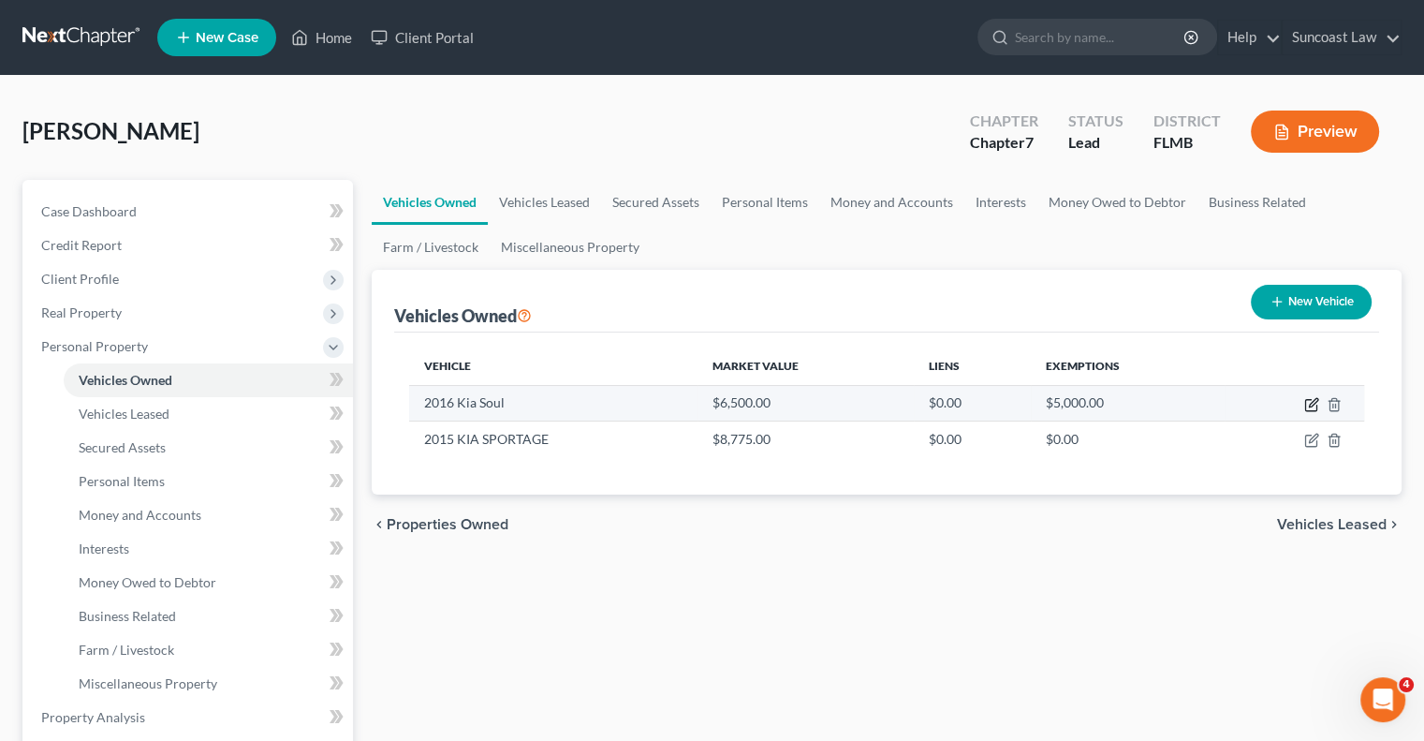
click at [1313, 407] on icon "button" at bounding box center [1311, 404] width 15 height 15
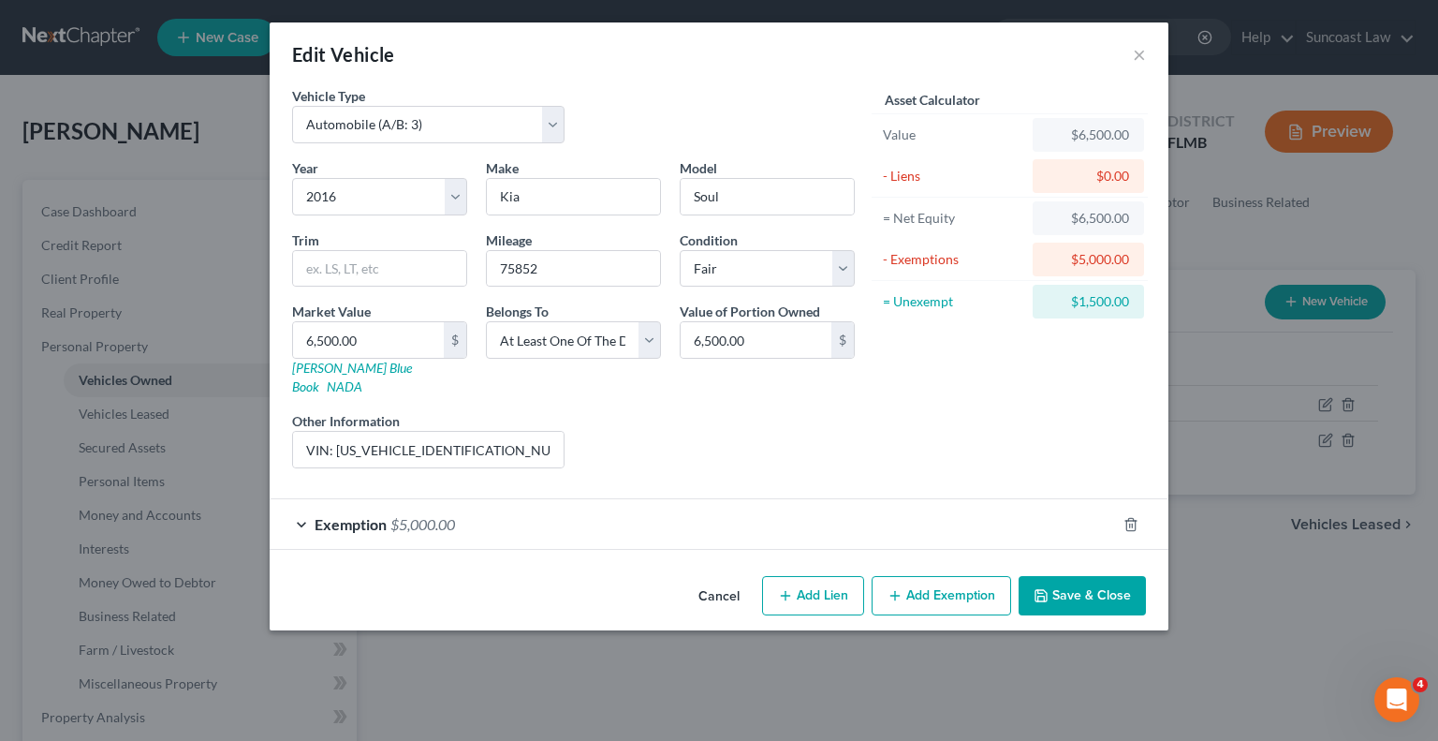
click at [951, 578] on button "Add Exemption" at bounding box center [942, 595] width 140 height 39
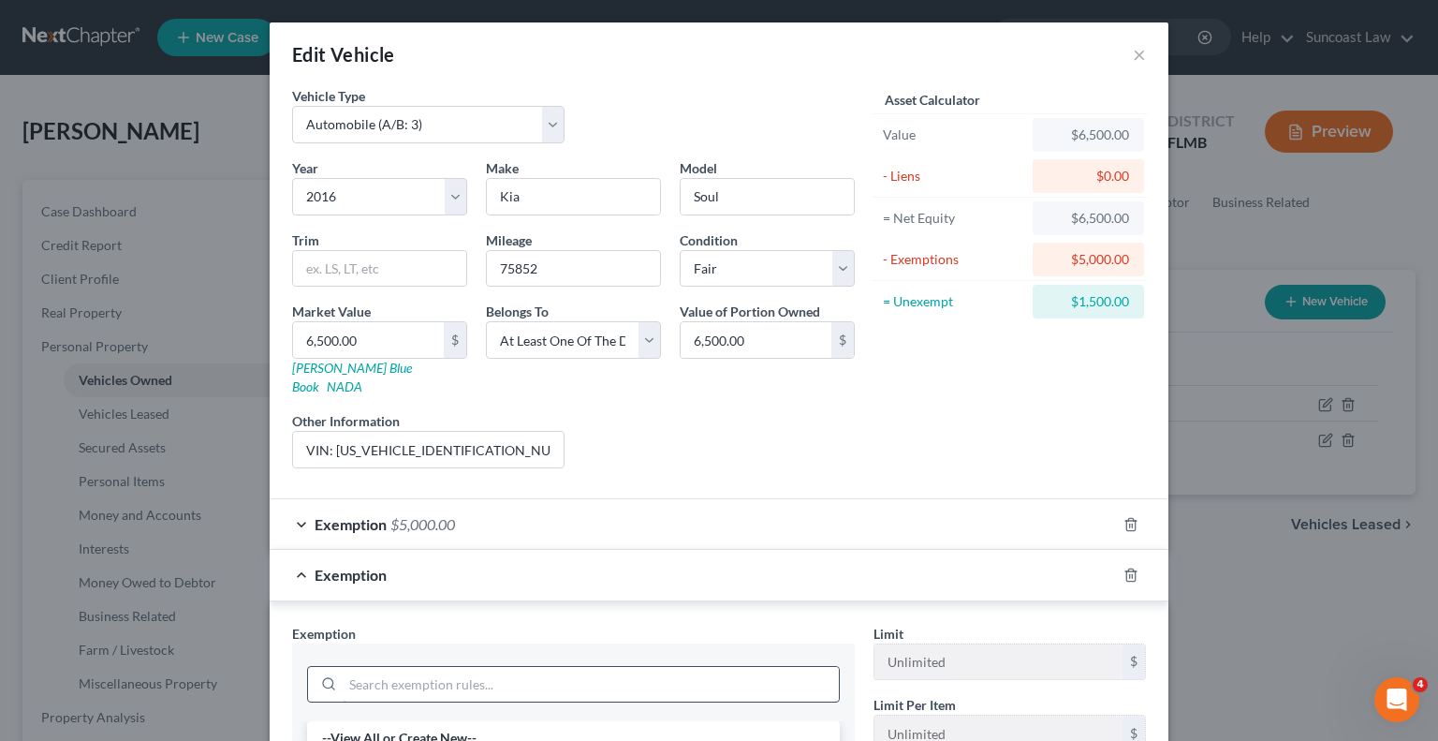
click at [600, 667] on input "search" at bounding box center [591, 685] width 496 height 36
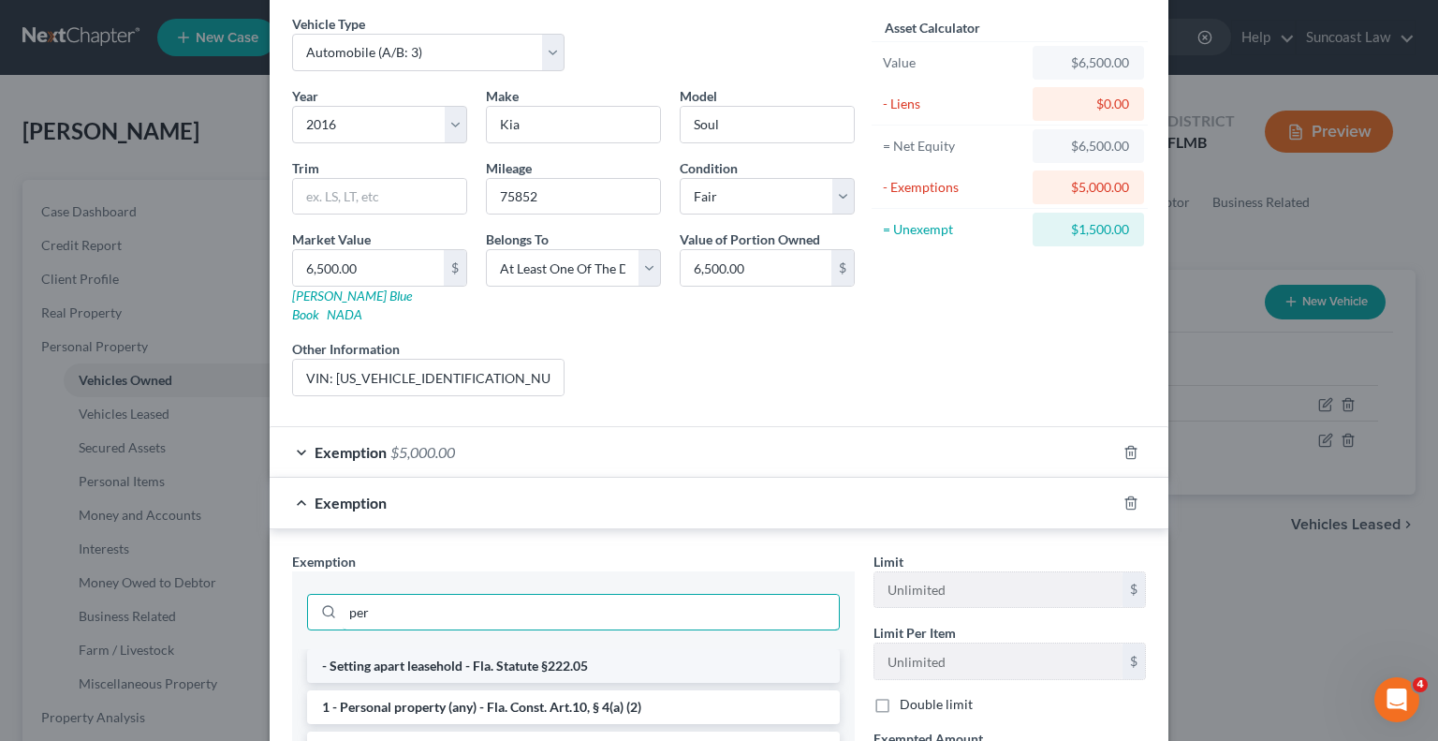
scroll to position [94, 0]
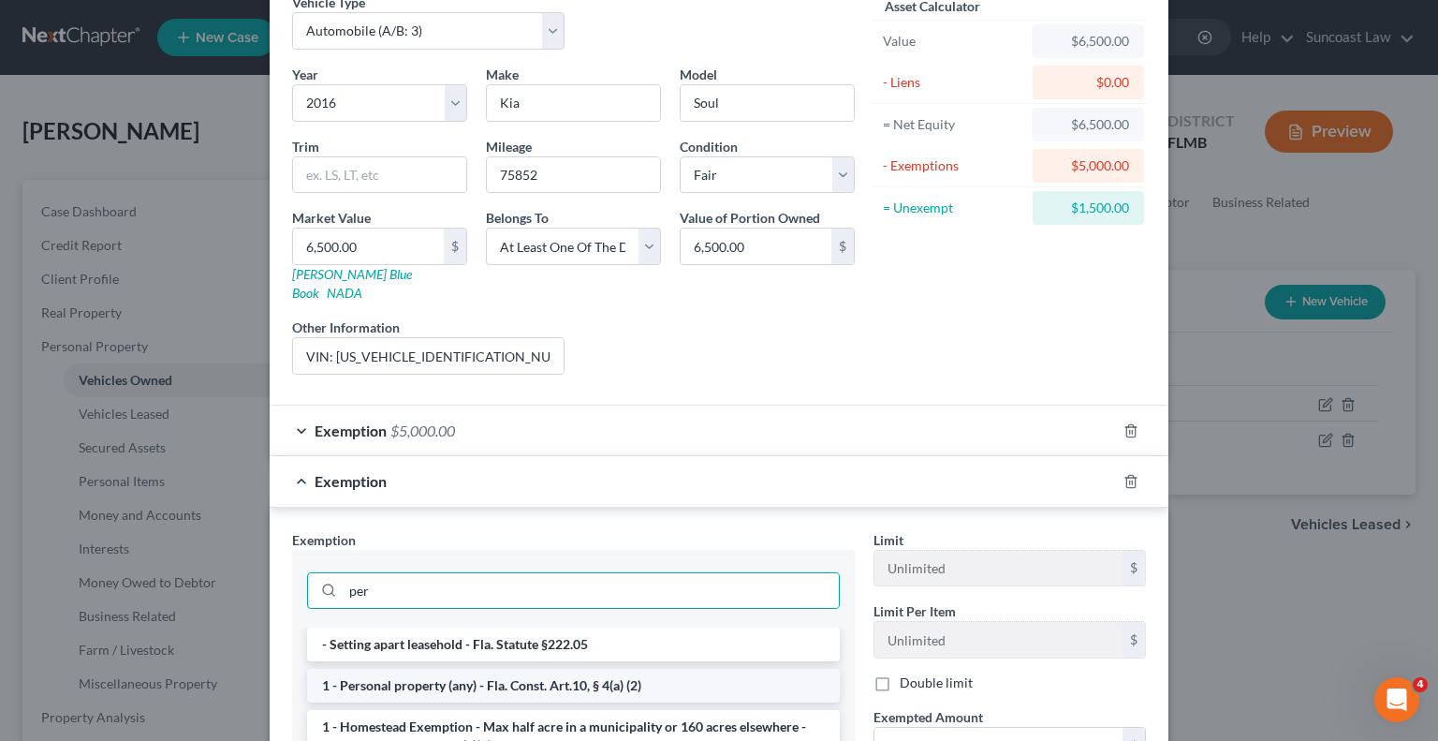
click at [590, 669] on li "1 - Personal property (any) - Fla. Const. Art.10, § 4(a) (2)" at bounding box center [573, 686] width 533 height 34
click at [590, 661] on div "Exemption Set must be selected for CA. Exemption * per - Setting apart leasehol…" at bounding box center [573, 736] width 581 height 413
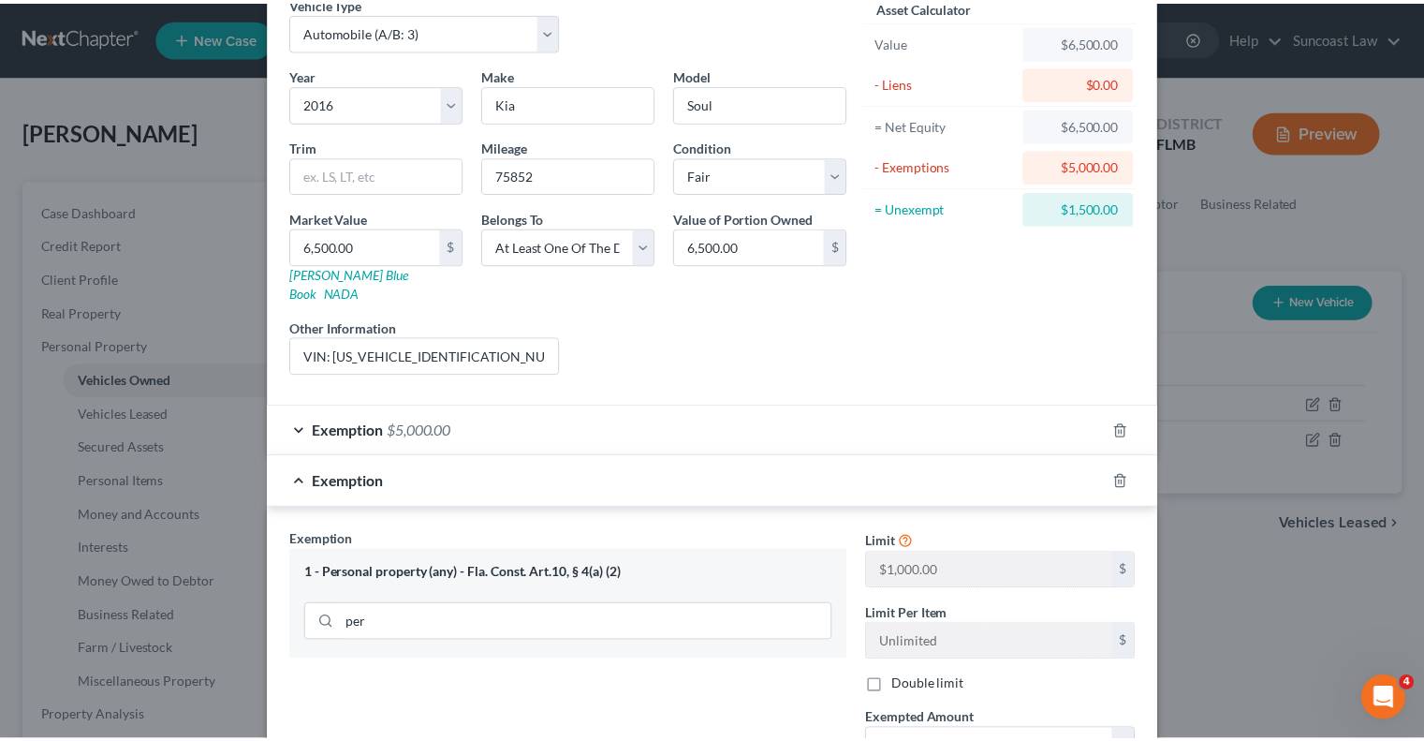
scroll to position [302, 0]
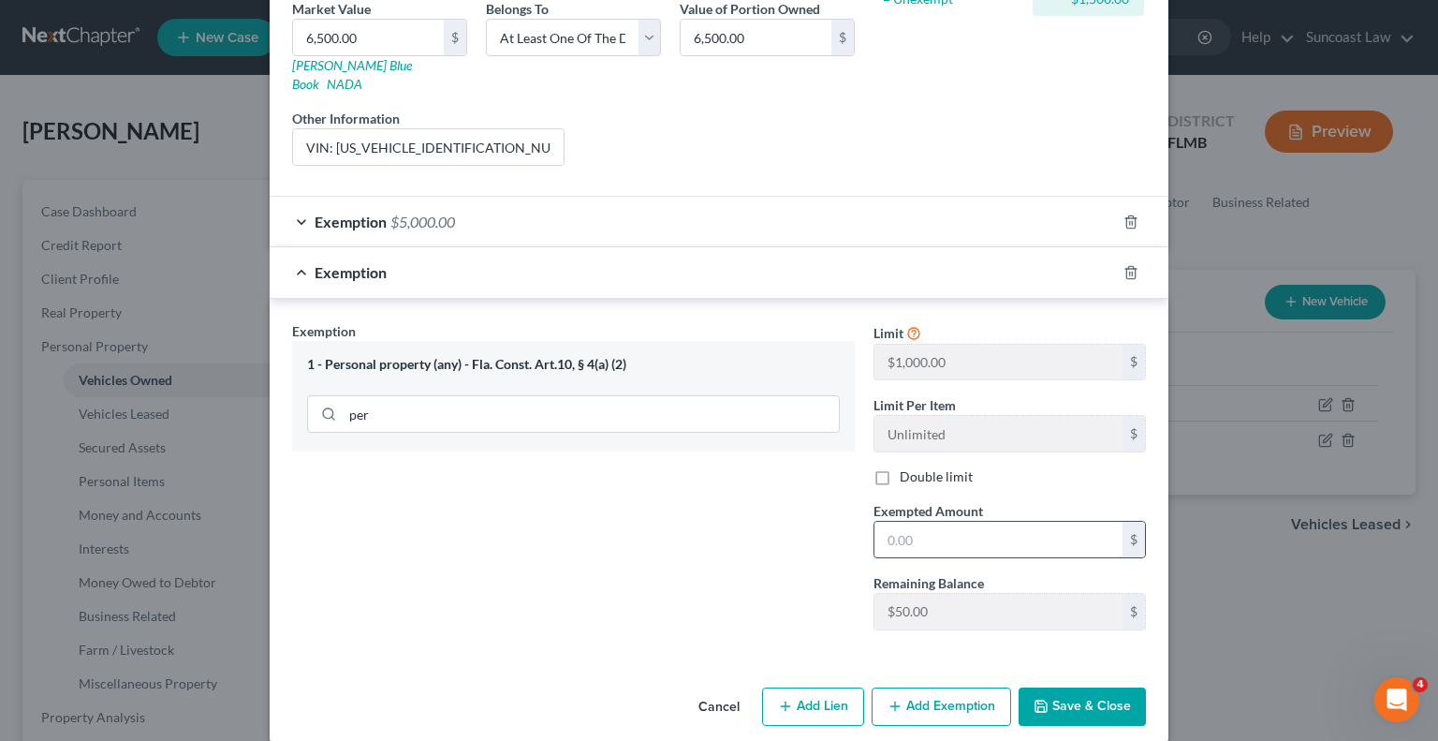
drag, startPoint x: 985, startPoint y: 521, endPoint x: 985, endPoint y: 509, distance: 11.2
click at [985, 522] on input "text" at bounding box center [999, 540] width 248 height 36
drag, startPoint x: 1086, startPoint y: 673, endPoint x: 1150, endPoint y: 647, distance: 68.9
click at [1086, 687] on button "Save & Close" at bounding box center [1082, 706] width 127 height 39
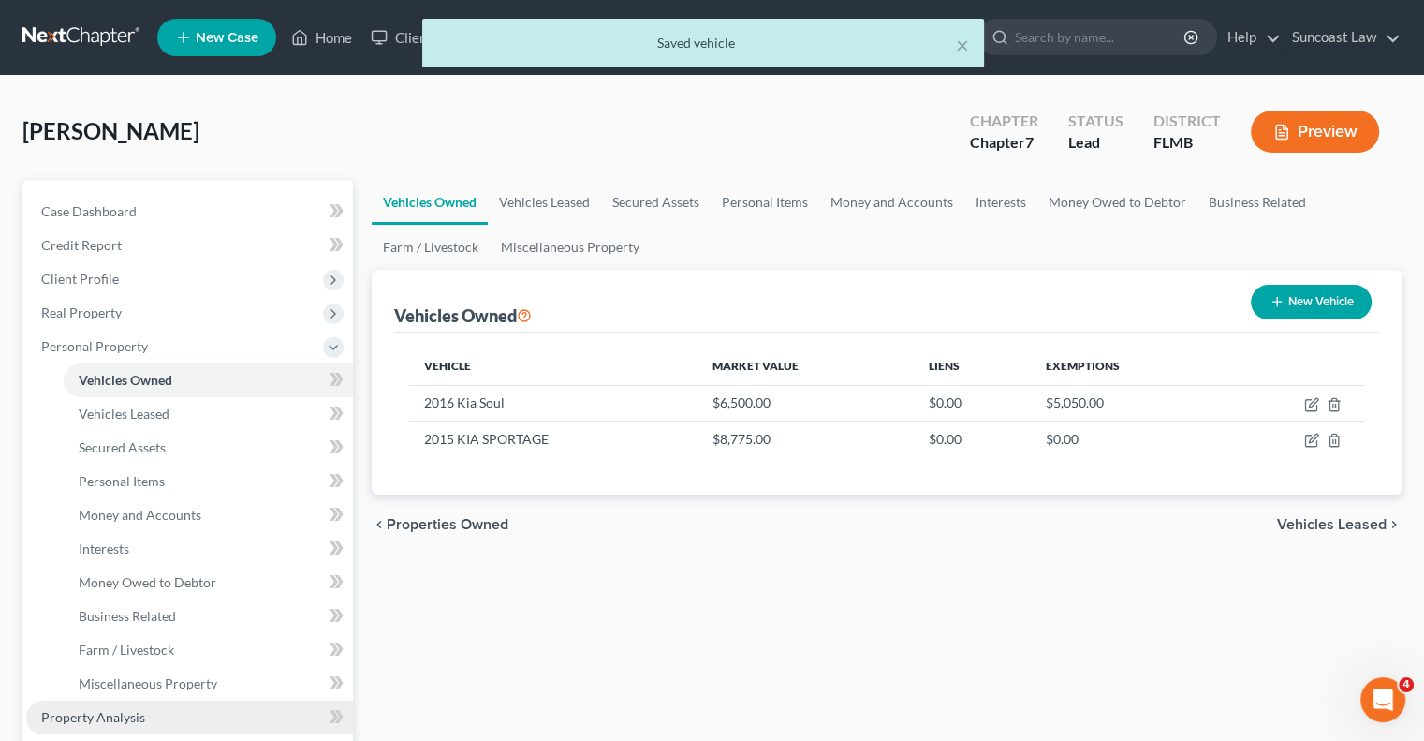
click at [117, 718] on span "Property Analysis" at bounding box center [93, 717] width 104 height 16
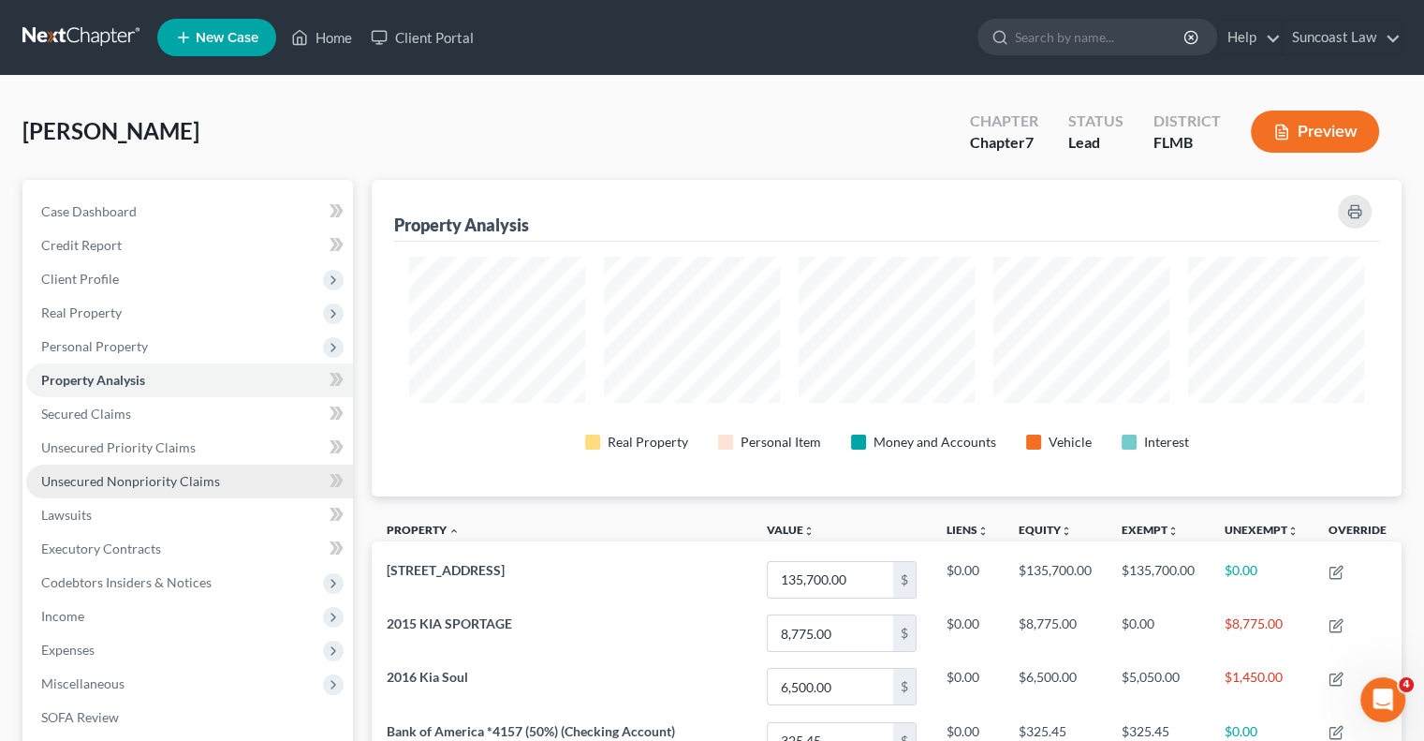
click at [191, 468] on link "Unsecured Nonpriority Claims" at bounding box center [189, 481] width 327 height 34
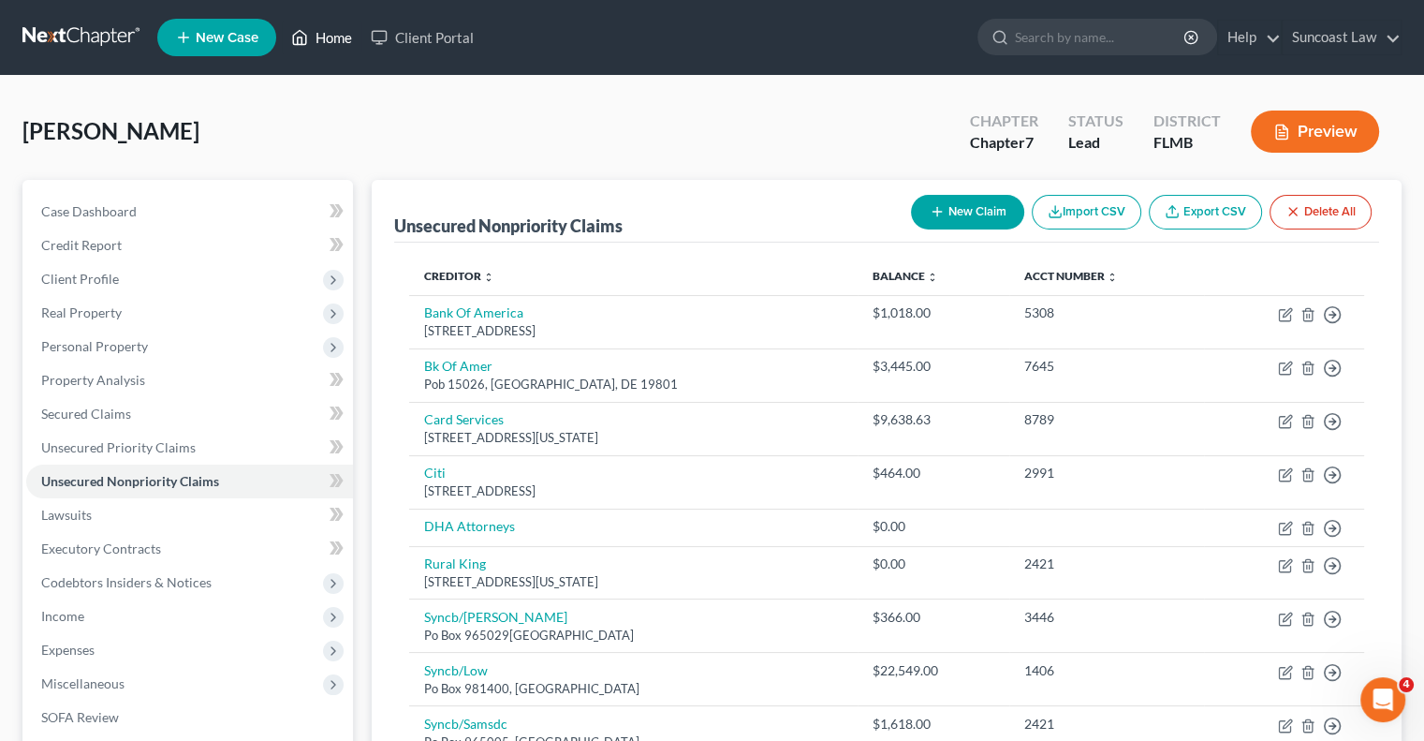
click at [333, 39] on link "Home" at bounding box center [322, 38] width 80 height 34
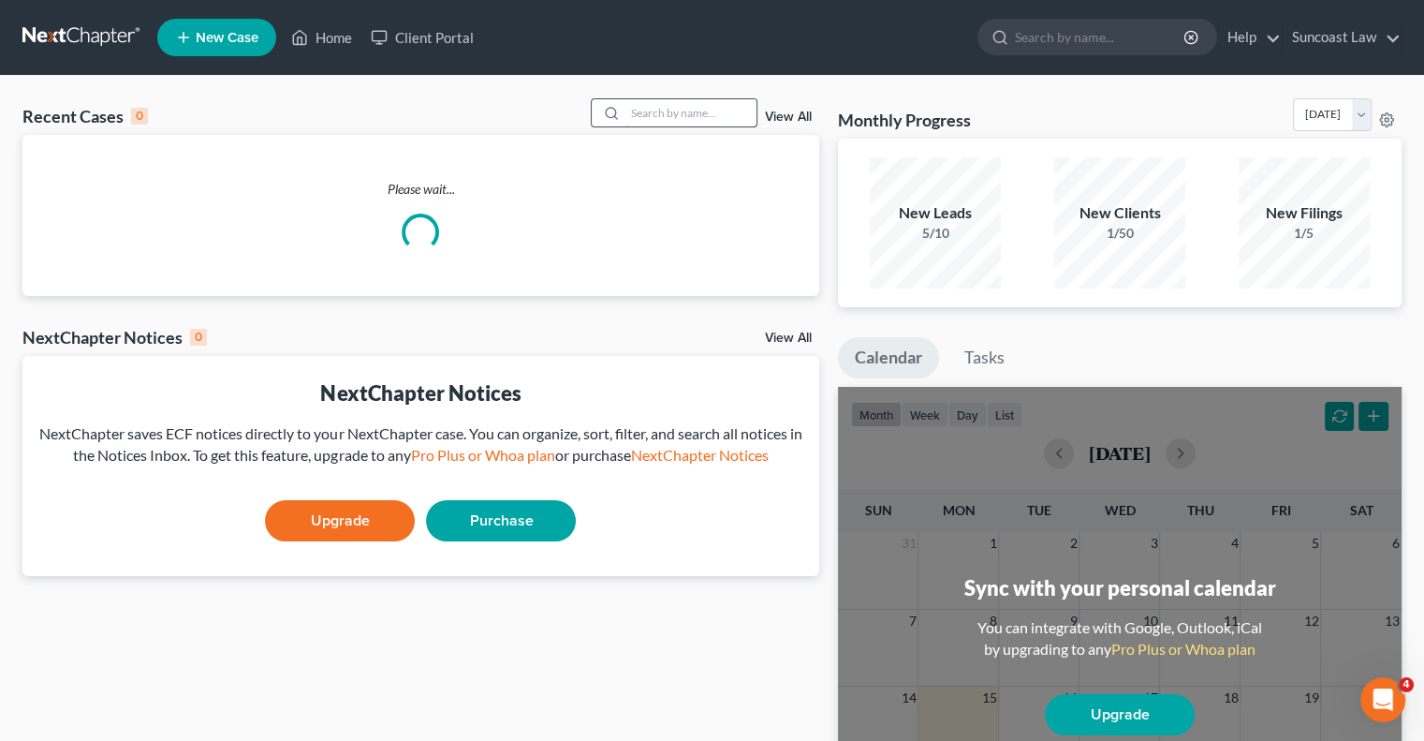
click at [647, 108] on input "search" at bounding box center [690, 112] width 131 height 27
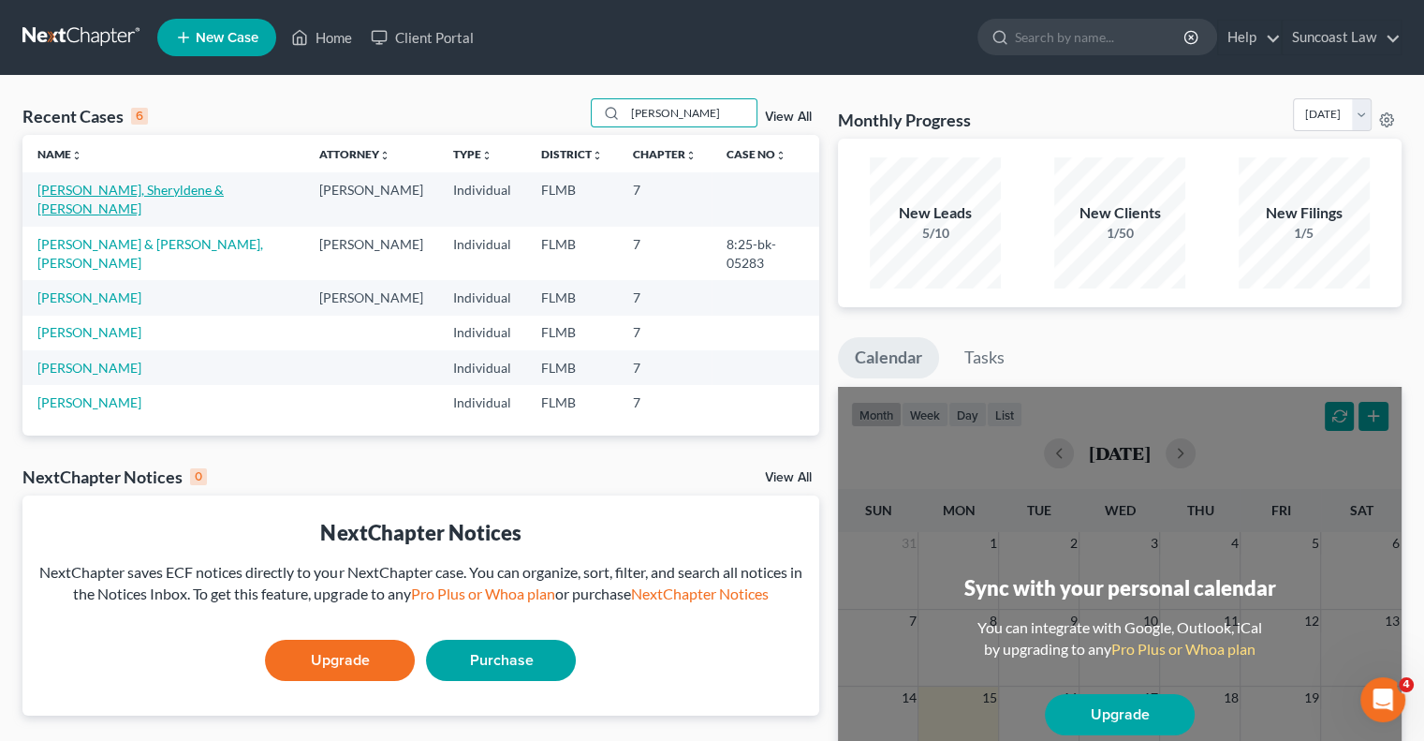
click at [216, 190] on link "[PERSON_NAME], Sheryldene & [PERSON_NAME]" at bounding box center [130, 199] width 186 height 35
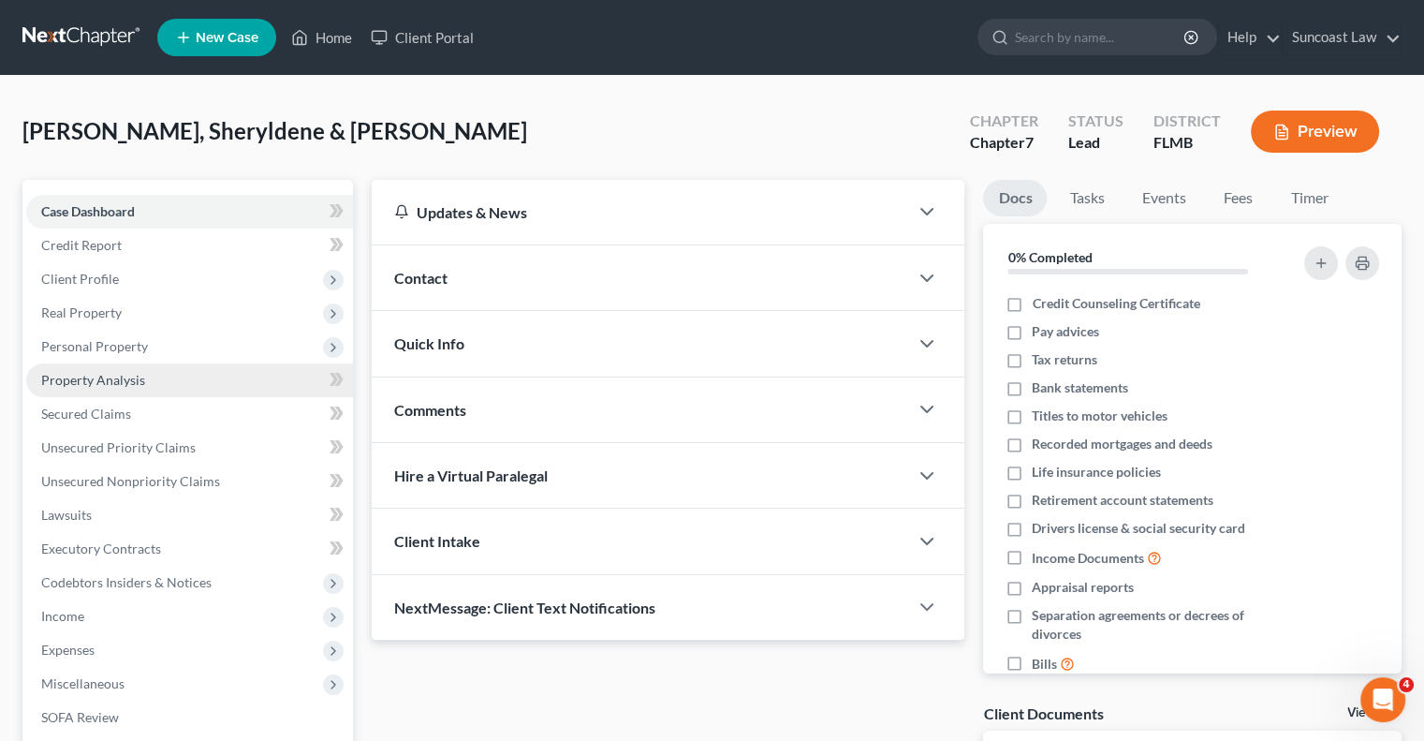
click at [135, 380] on span "Property Analysis" at bounding box center [93, 380] width 104 height 16
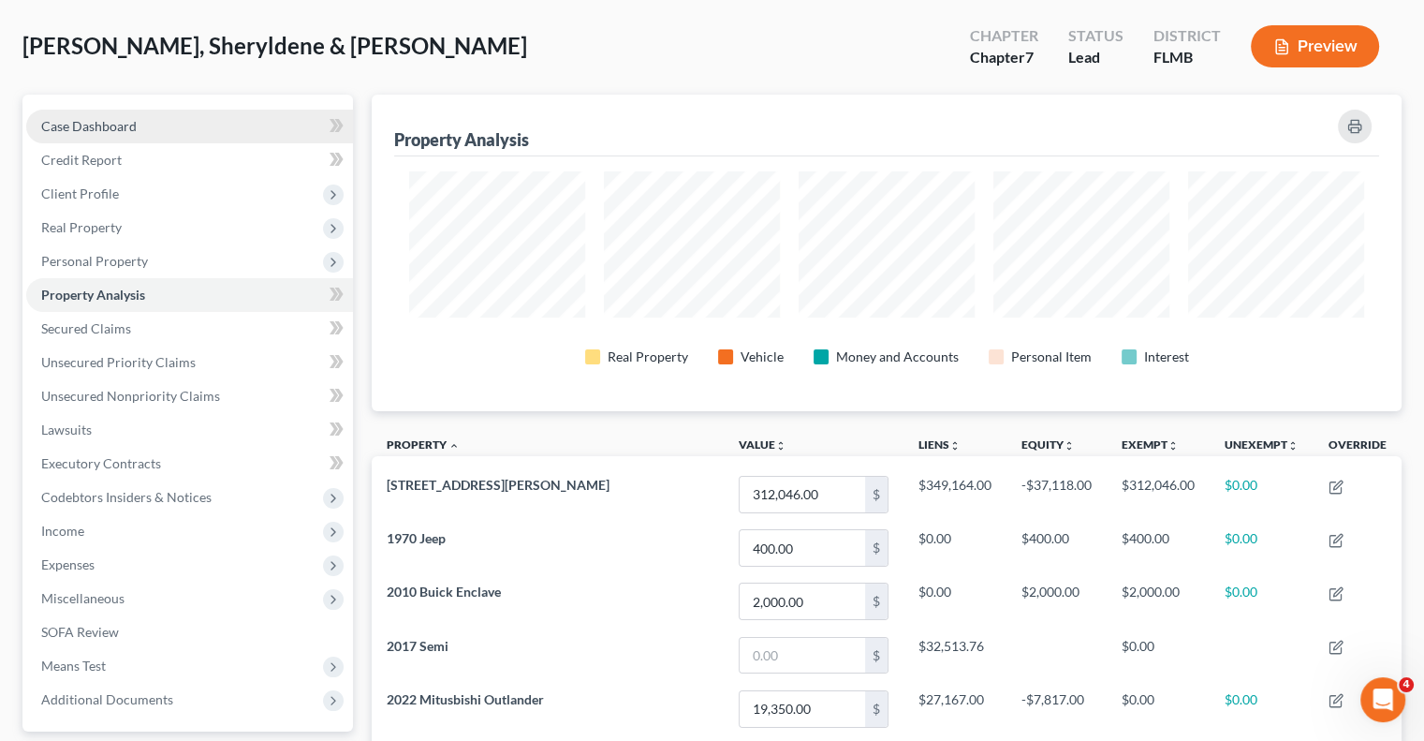
scroll to position [81, 0]
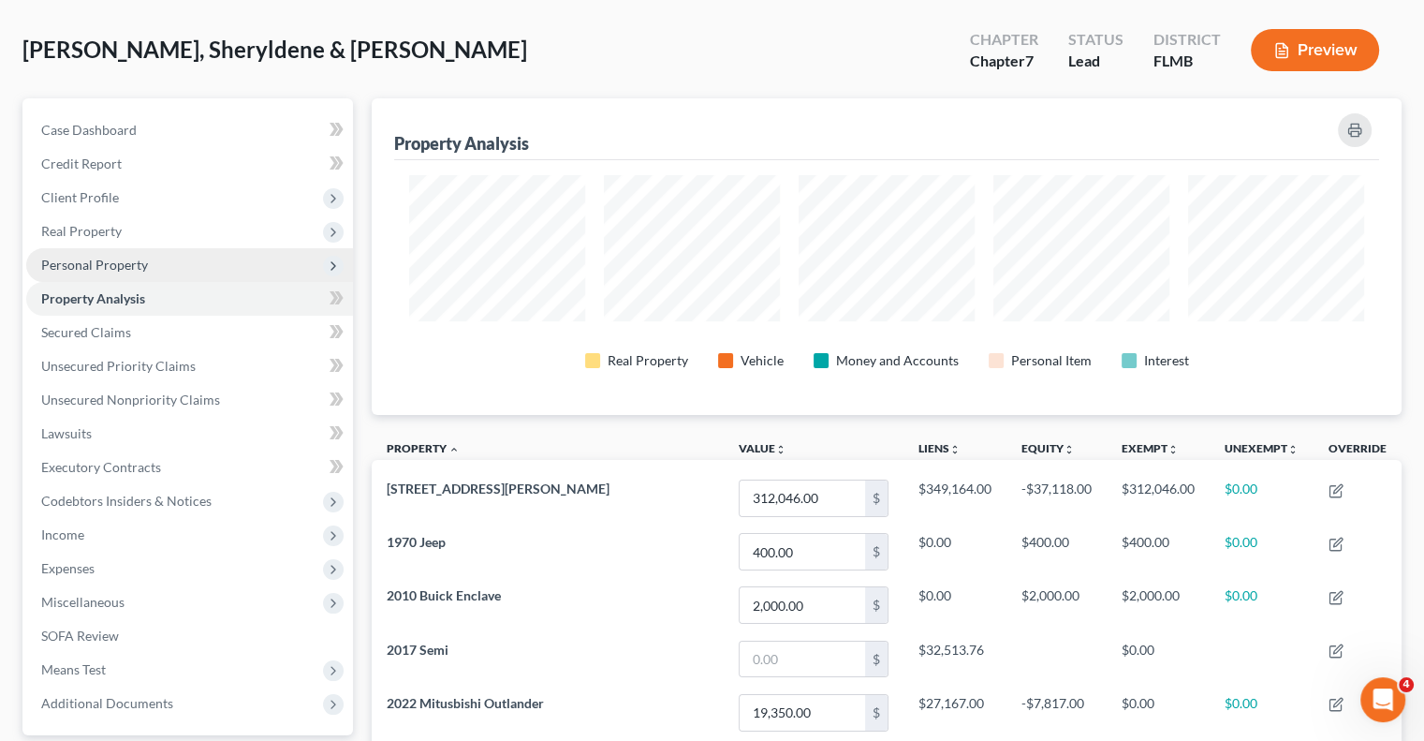
drag, startPoint x: 162, startPoint y: 254, endPoint x: 176, endPoint y: 278, distance: 28.1
click at [162, 254] on span "Personal Property" at bounding box center [189, 265] width 327 height 34
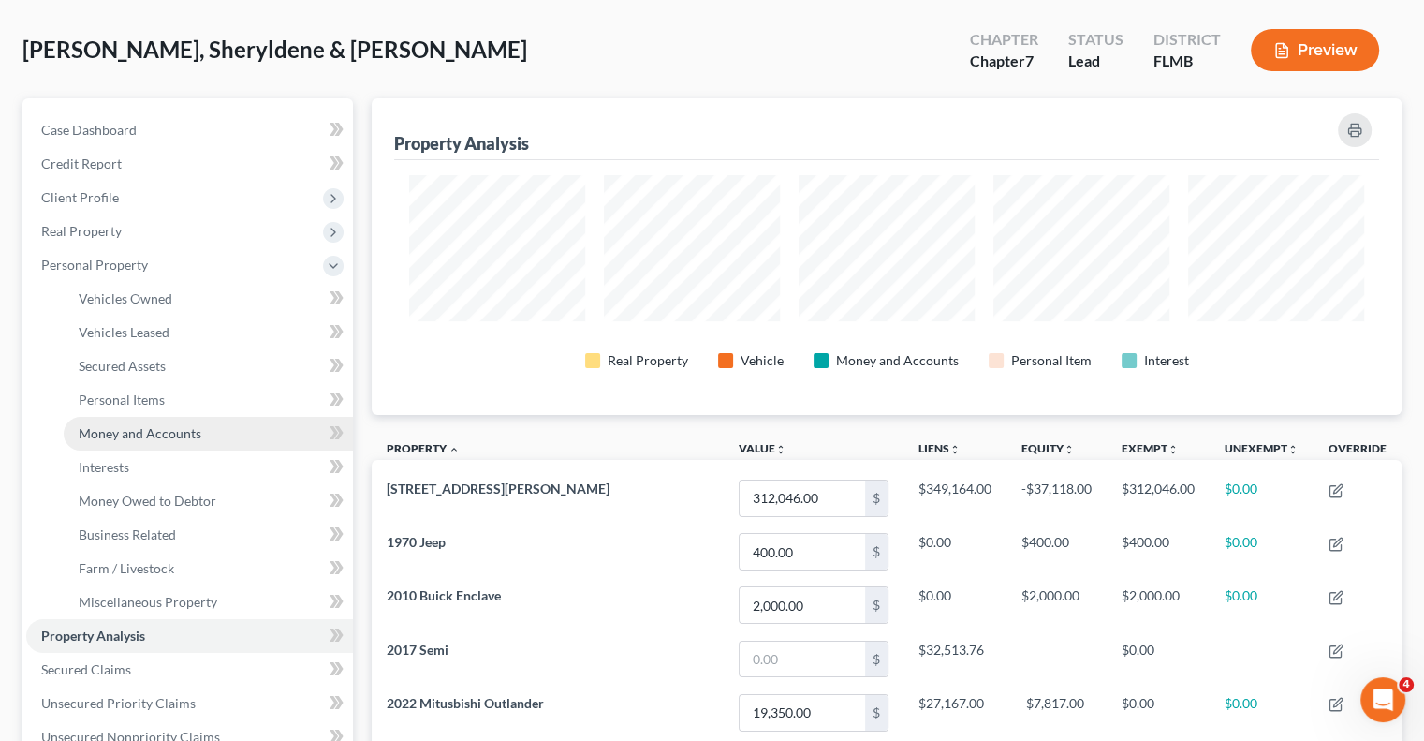
click at [154, 423] on link "Money and Accounts" at bounding box center [208, 434] width 289 height 34
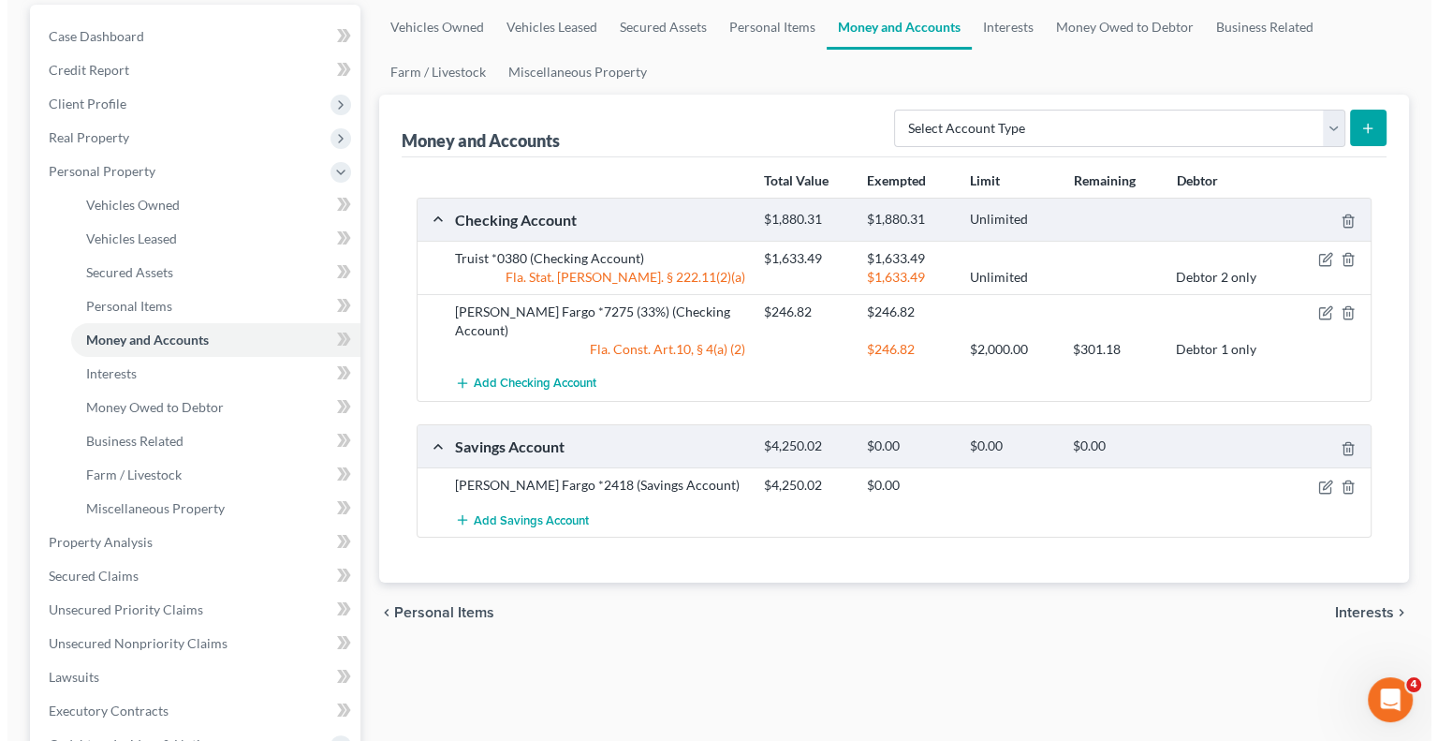
scroll to position [187, 0]
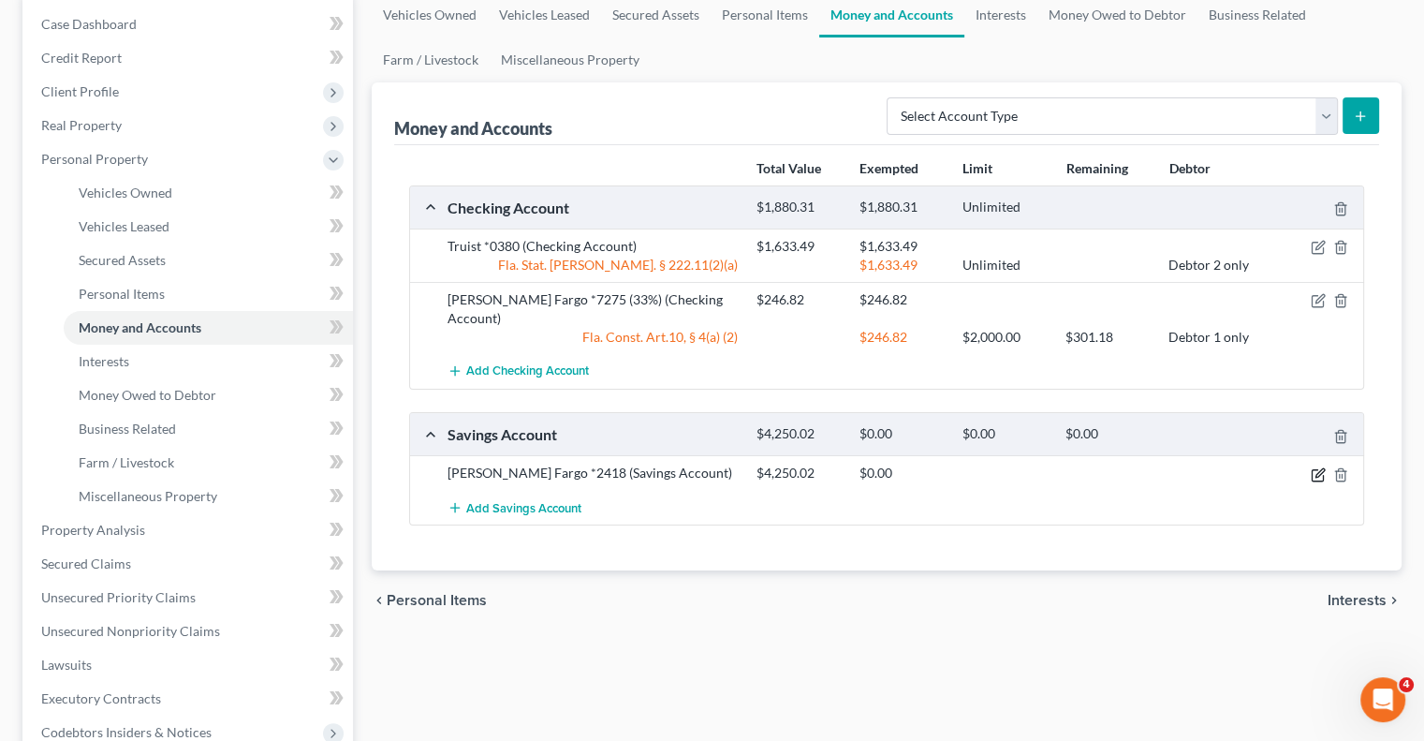
click at [1318, 467] on icon "button" at bounding box center [1318, 474] width 15 height 15
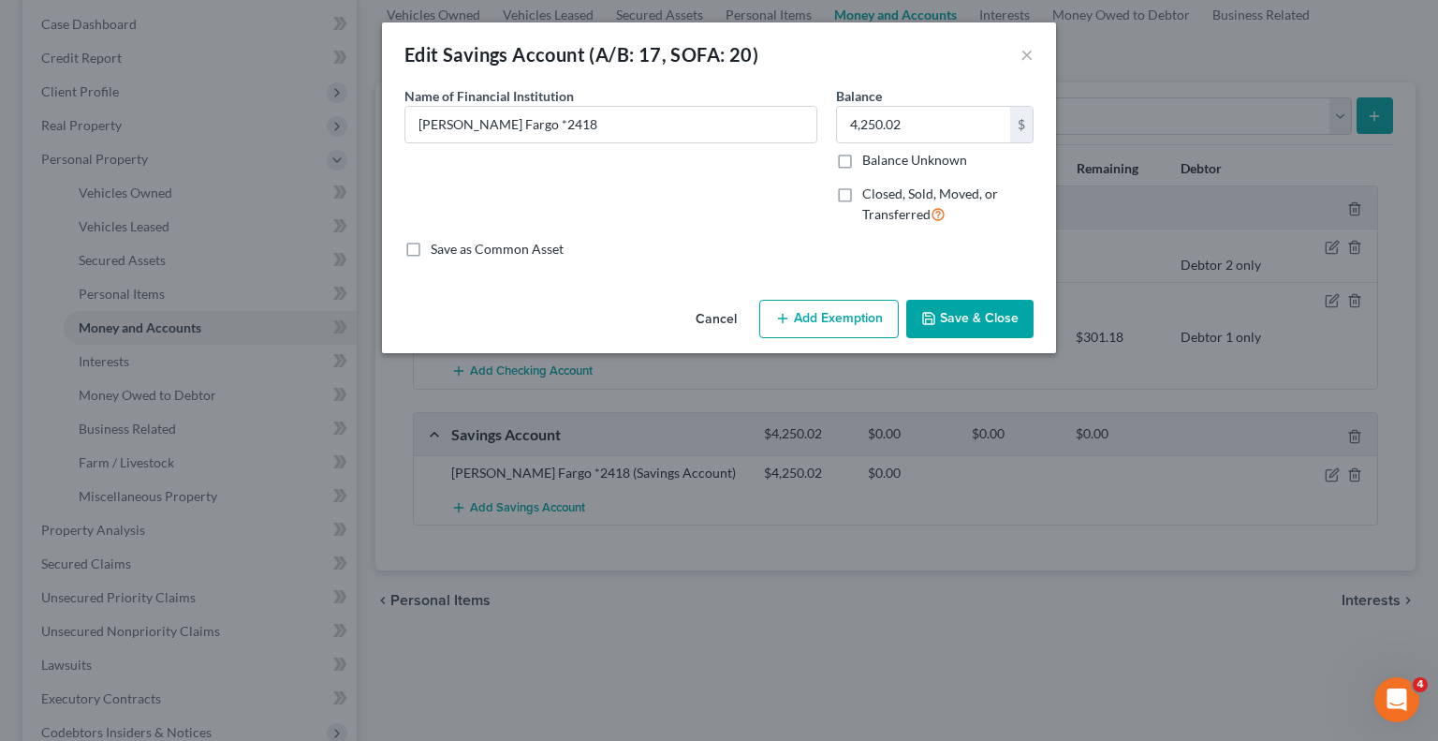
drag, startPoint x: 844, startPoint y: 314, endPoint x: 837, endPoint y: 338, distance: 25.2
click at [843, 314] on button "Add Exemption" at bounding box center [829, 319] width 140 height 39
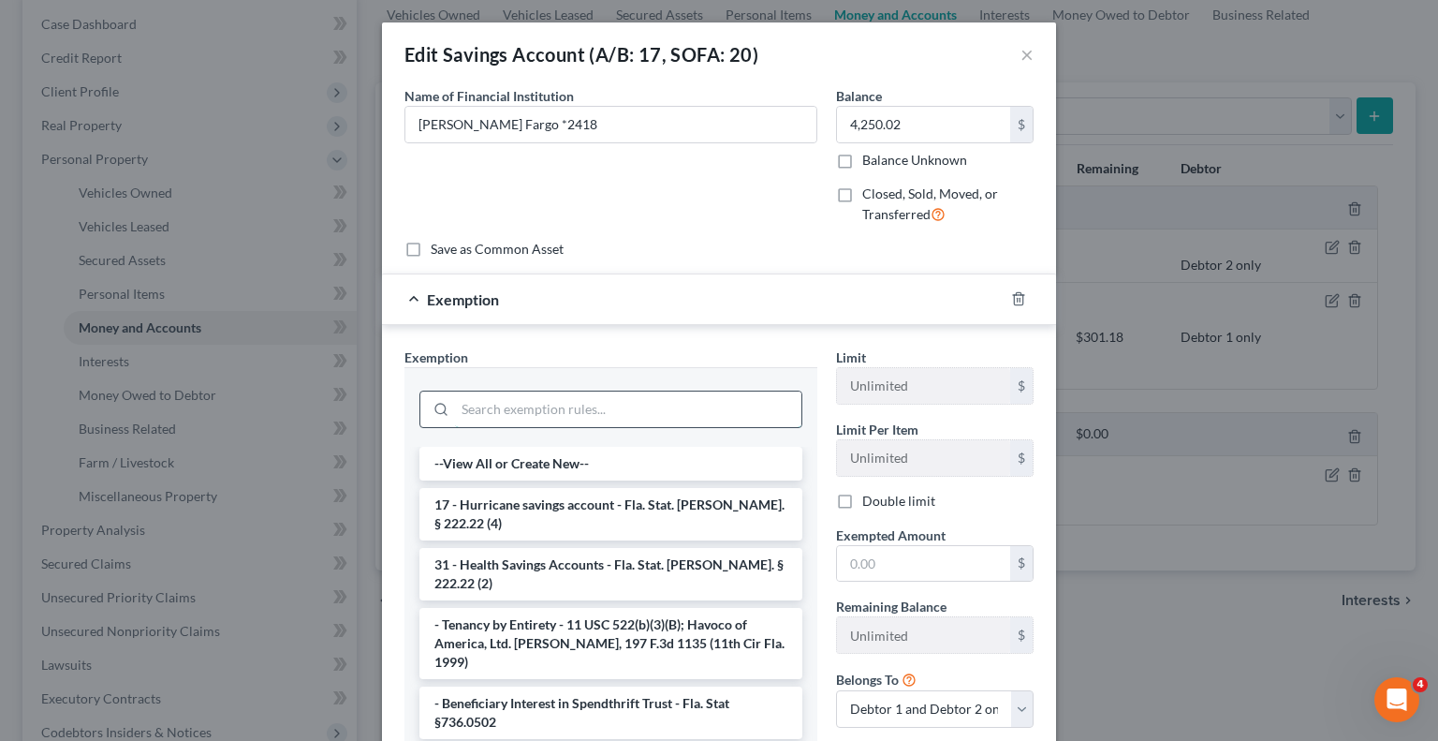
click at [633, 407] on input "search" at bounding box center [628, 409] width 346 height 36
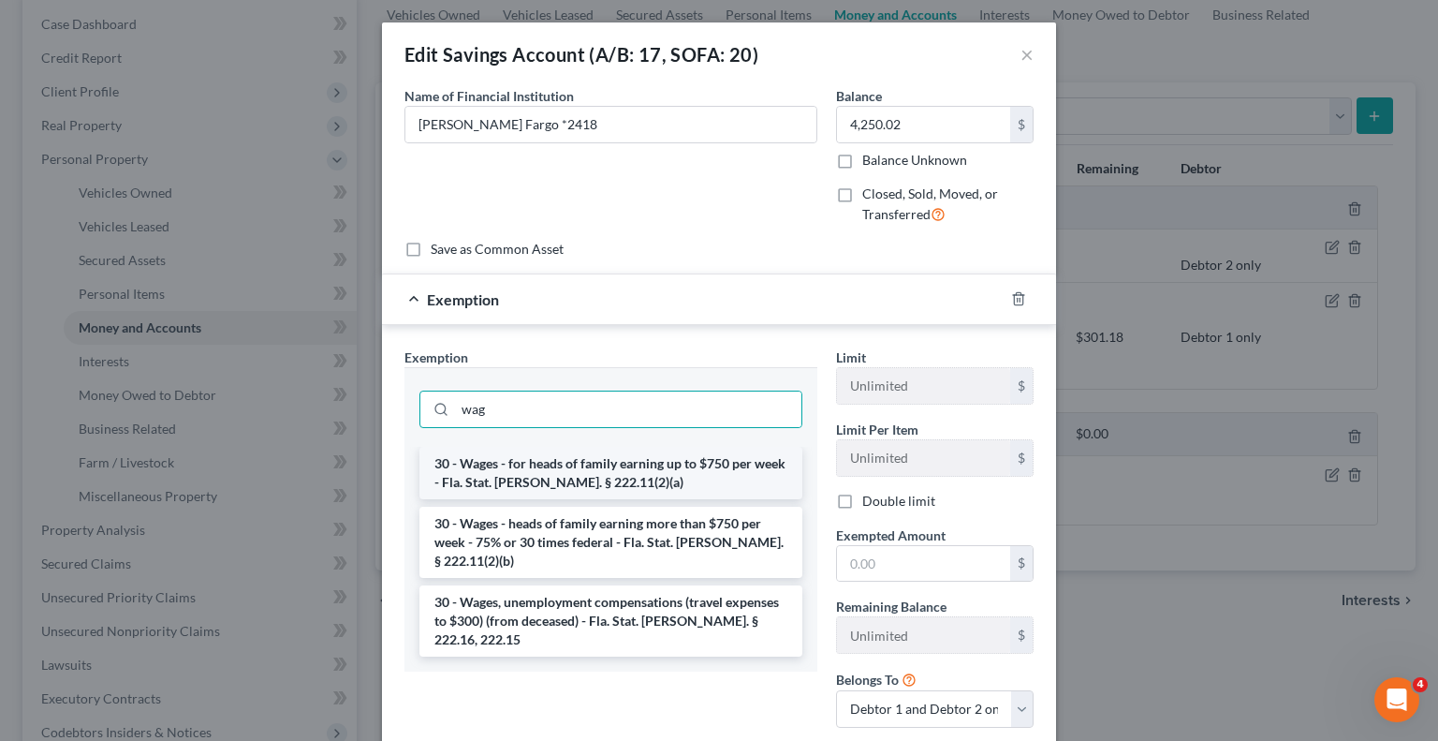
click at [659, 470] on li "30 - Wages - for heads of family earning up to $750 per week - Fla. Stat. [PERS…" at bounding box center [610, 473] width 383 height 52
click at [659, 427] on input "wag" at bounding box center [628, 409] width 346 height 36
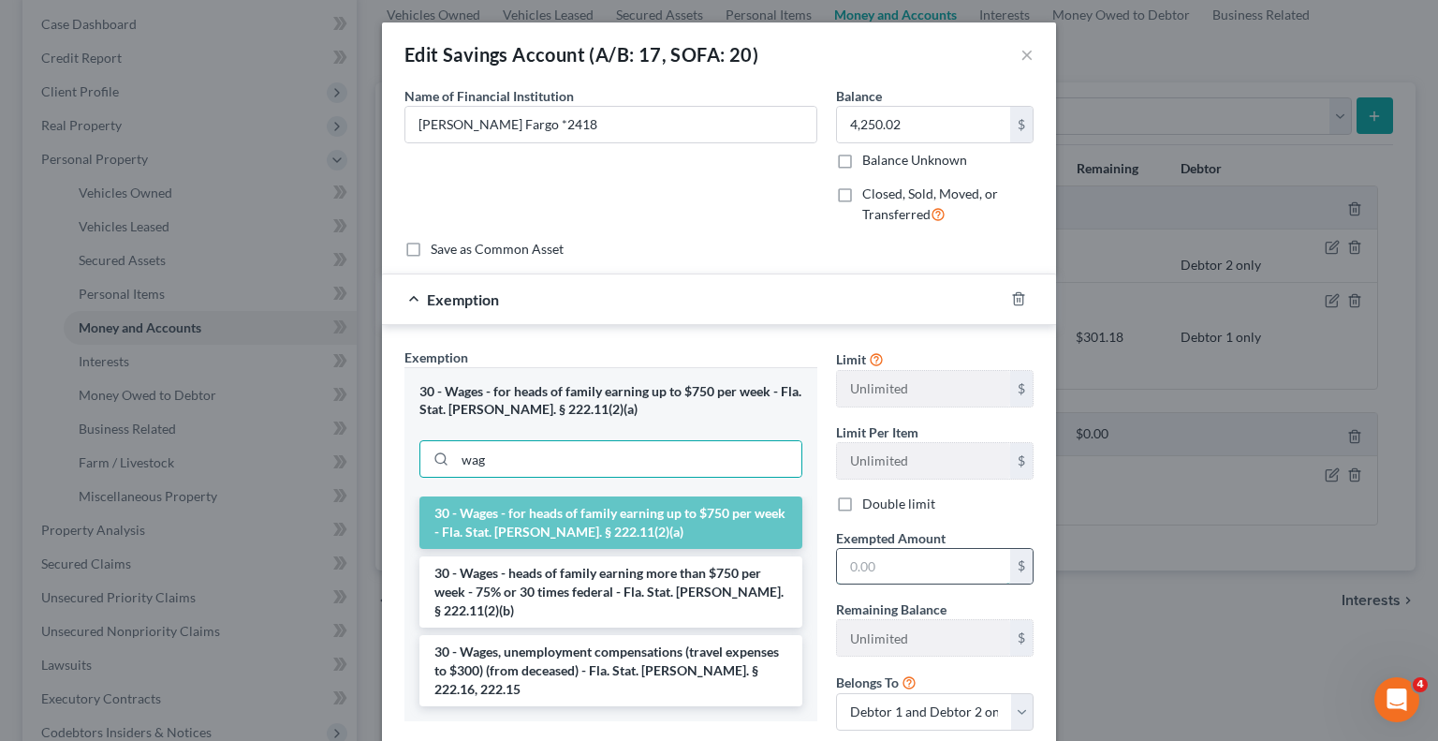
drag, startPoint x: 905, startPoint y: 561, endPoint x: 919, endPoint y: 551, distance: 16.9
click at [905, 561] on input "text" at bounding box center [923, 567] width 173 height 36
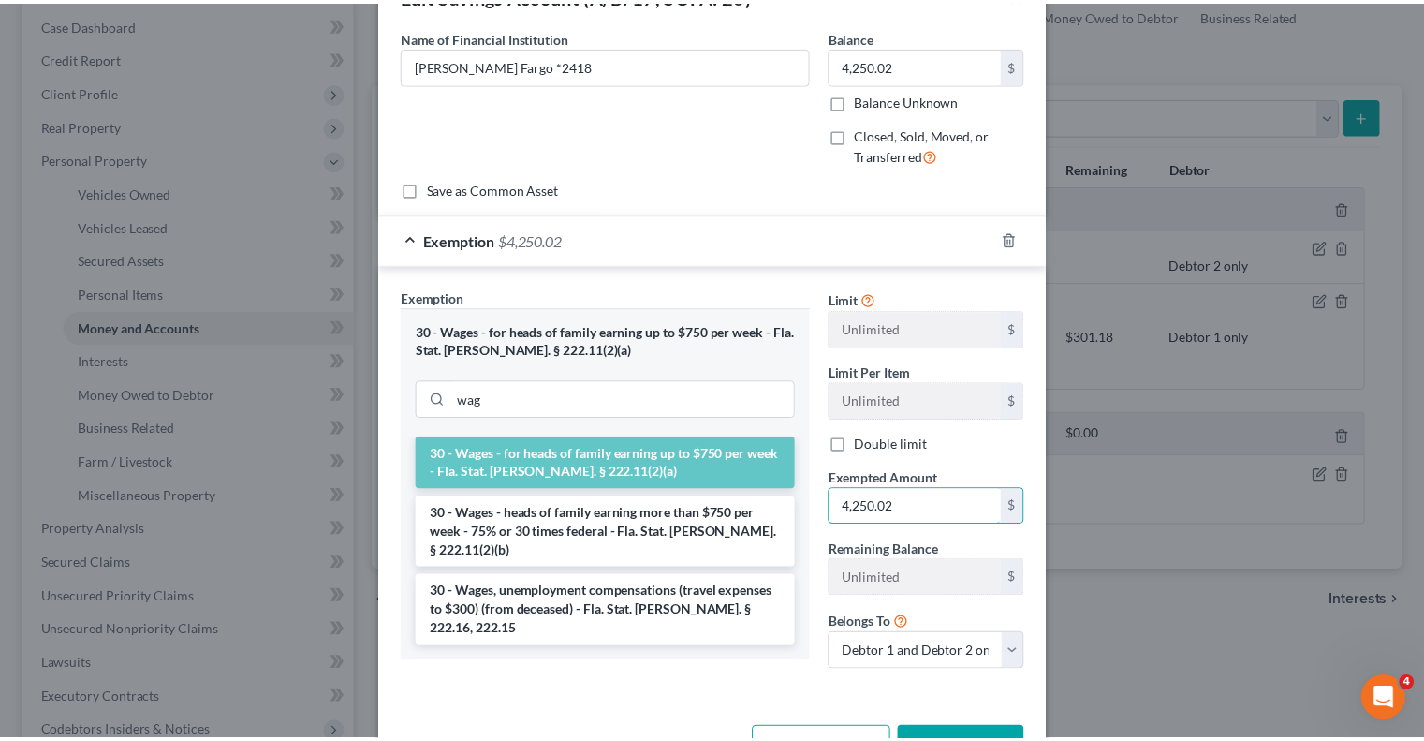
scroll to position [120, 0]
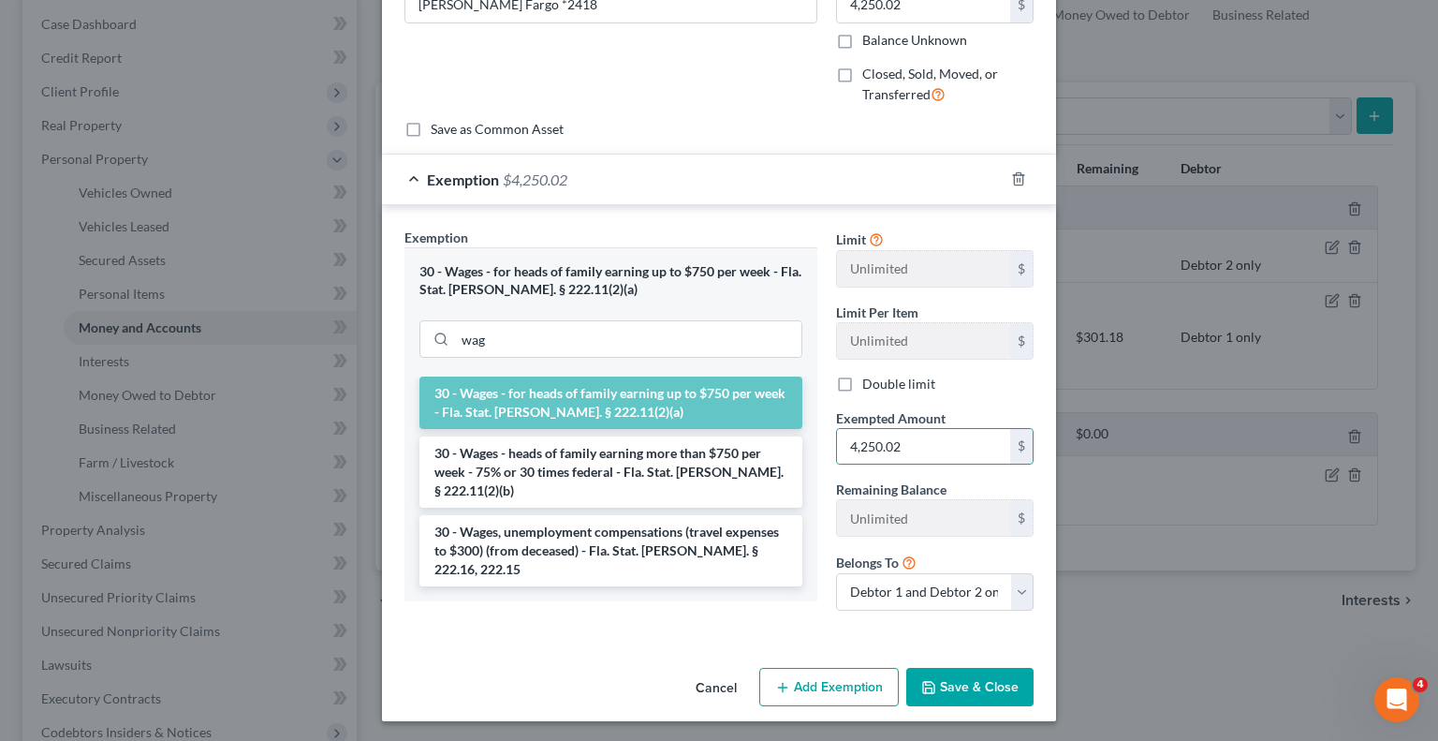
click at [999, 680] on button "Save & Close" at bounding box center [969, 687] width 127 height 39
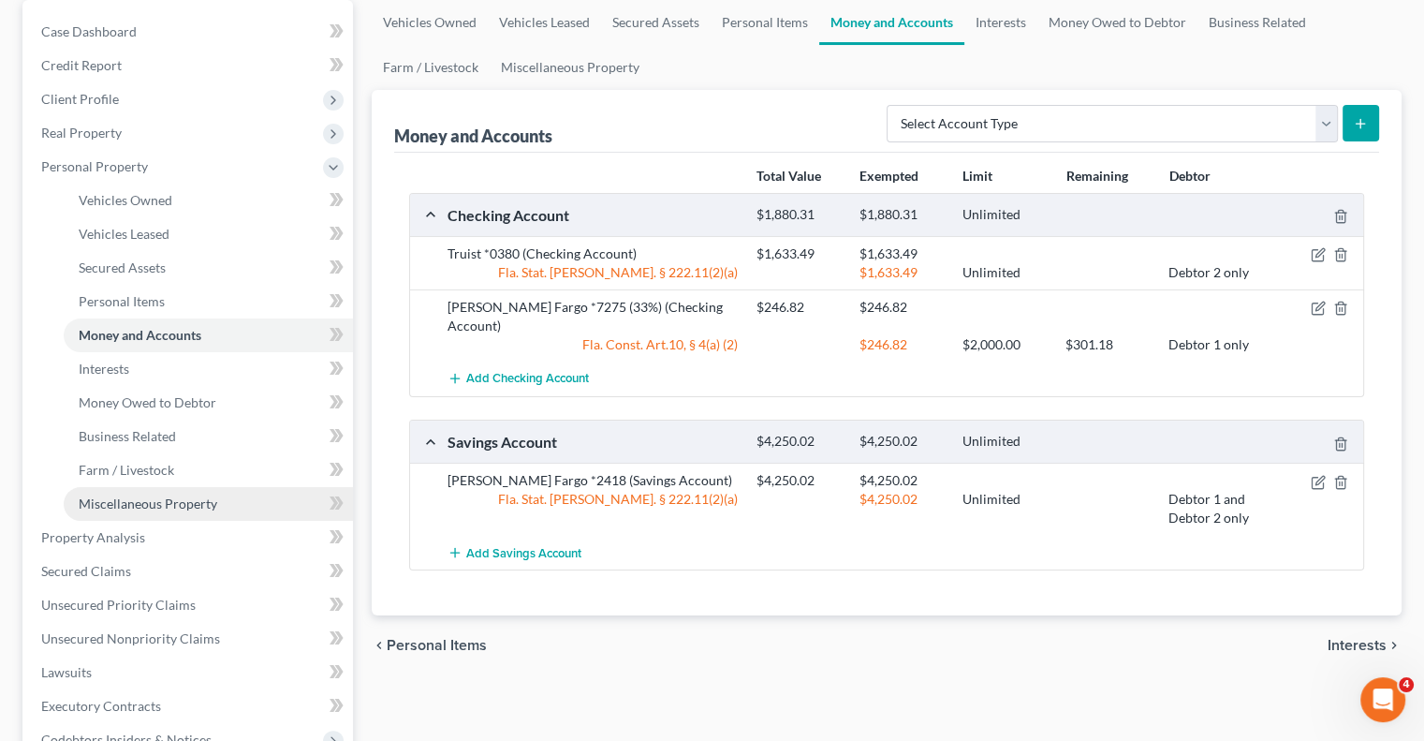
scroll to position [281, 0]
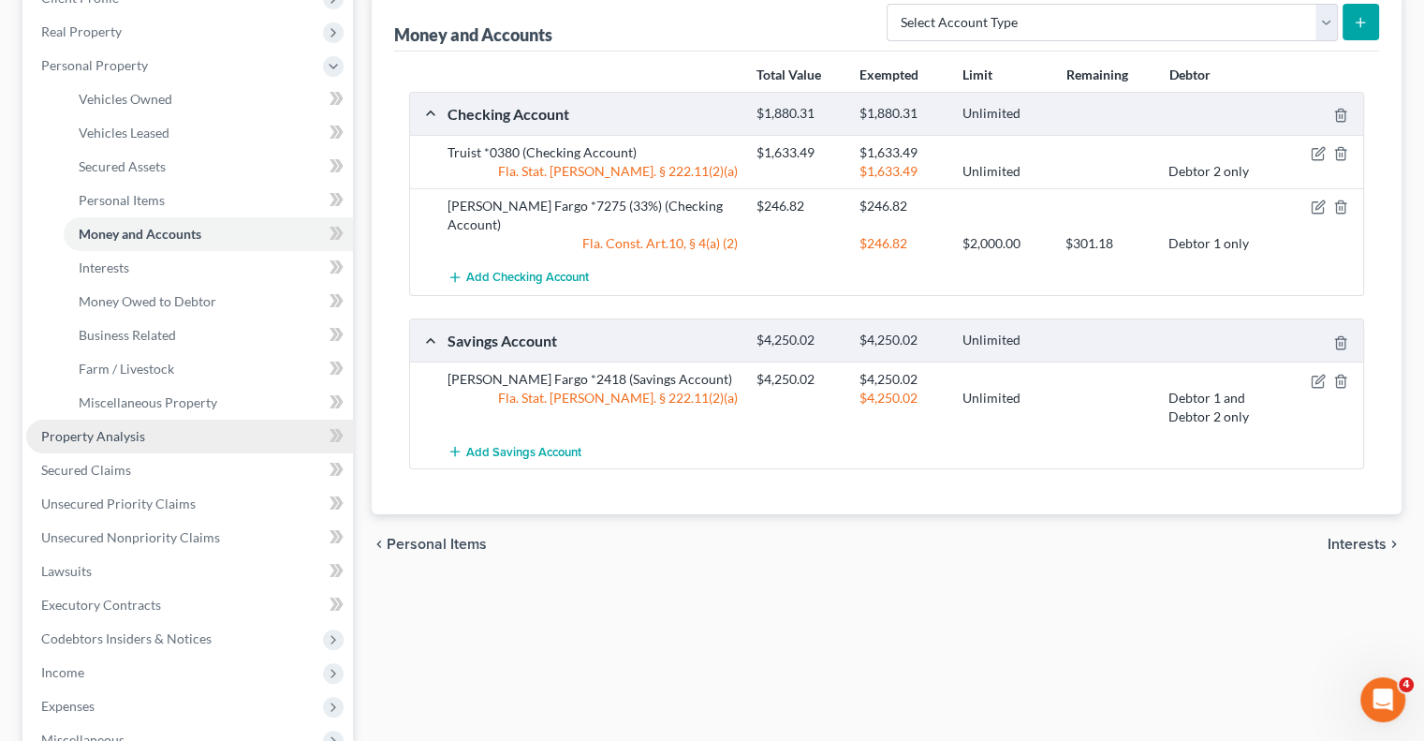
drag, startPoint x: 176, startPoint y: 434, endPoint x: 185, endPoint y: 447, distance: 15.4
click at [176, 434] on link "Property Analysis" at bounding box center [189, 436] width 327 height 34
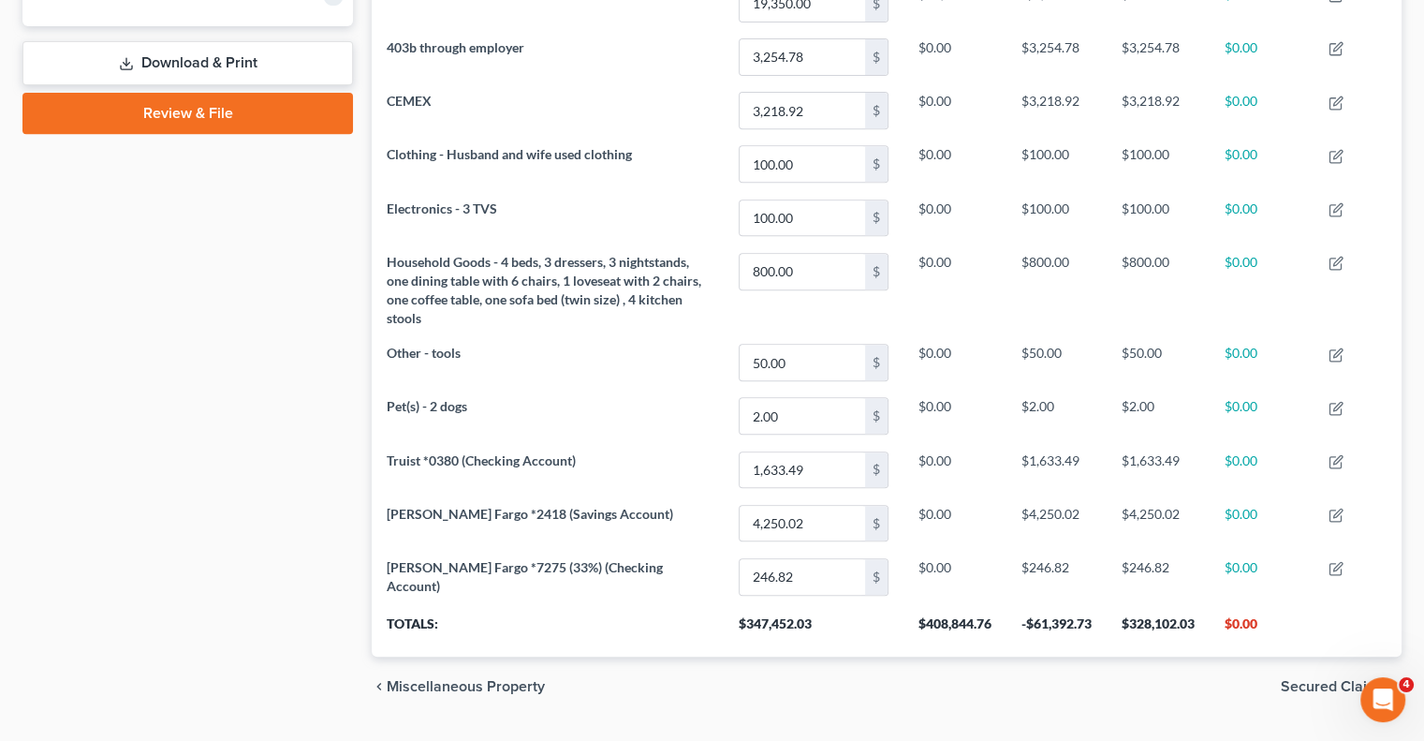
scroll to position [831, 0]
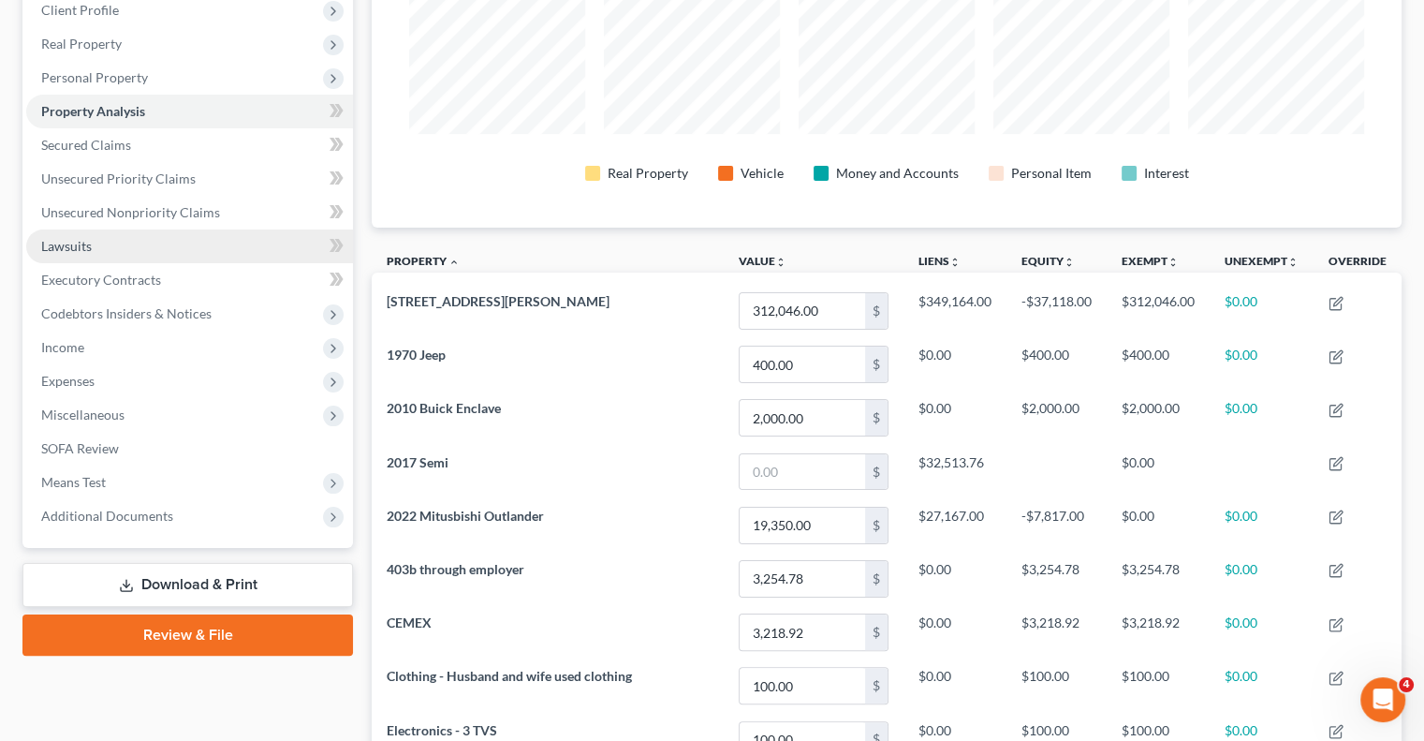
click at [100, 256] on link "Lawsuits" at bounding box center [189, 246] width 327 height 34
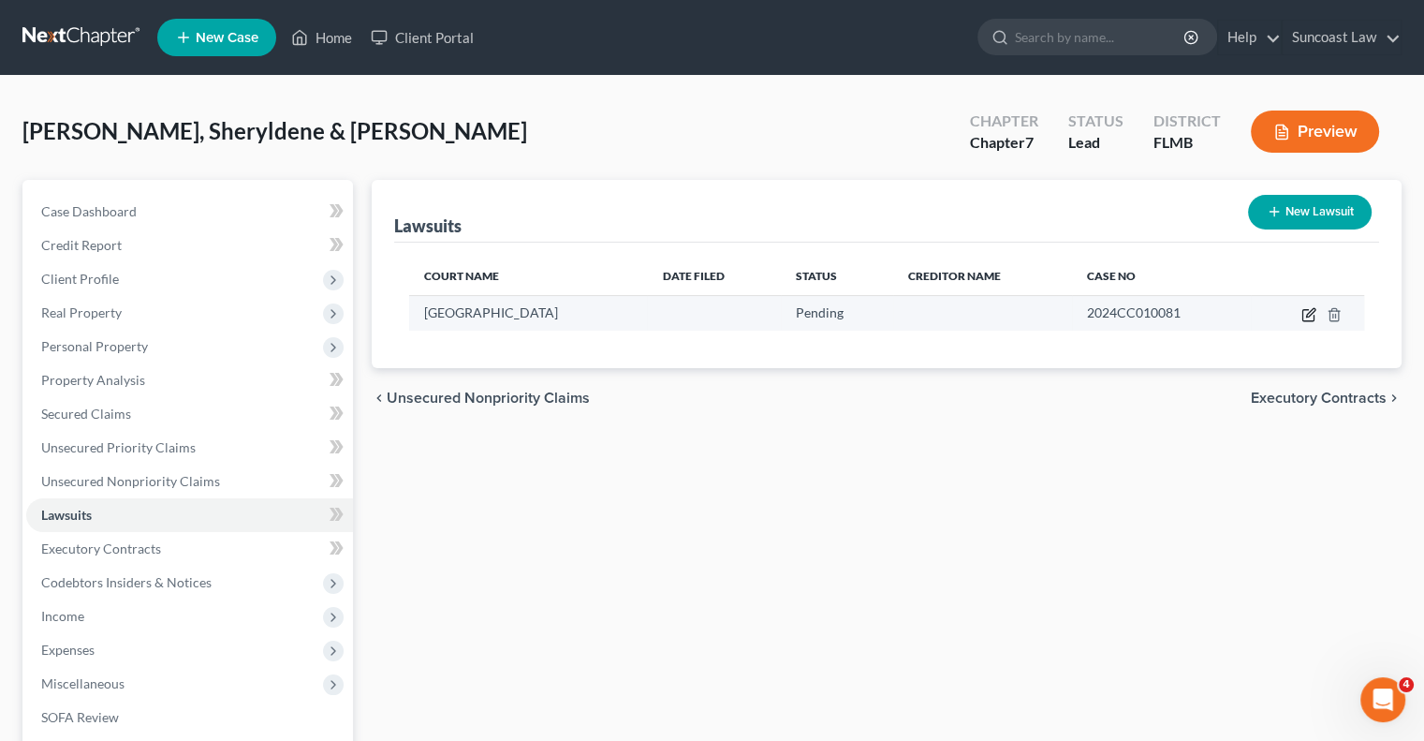
click at [1311, 315] on icon "button" at bounding box center [1308, 314] width 15 height 15
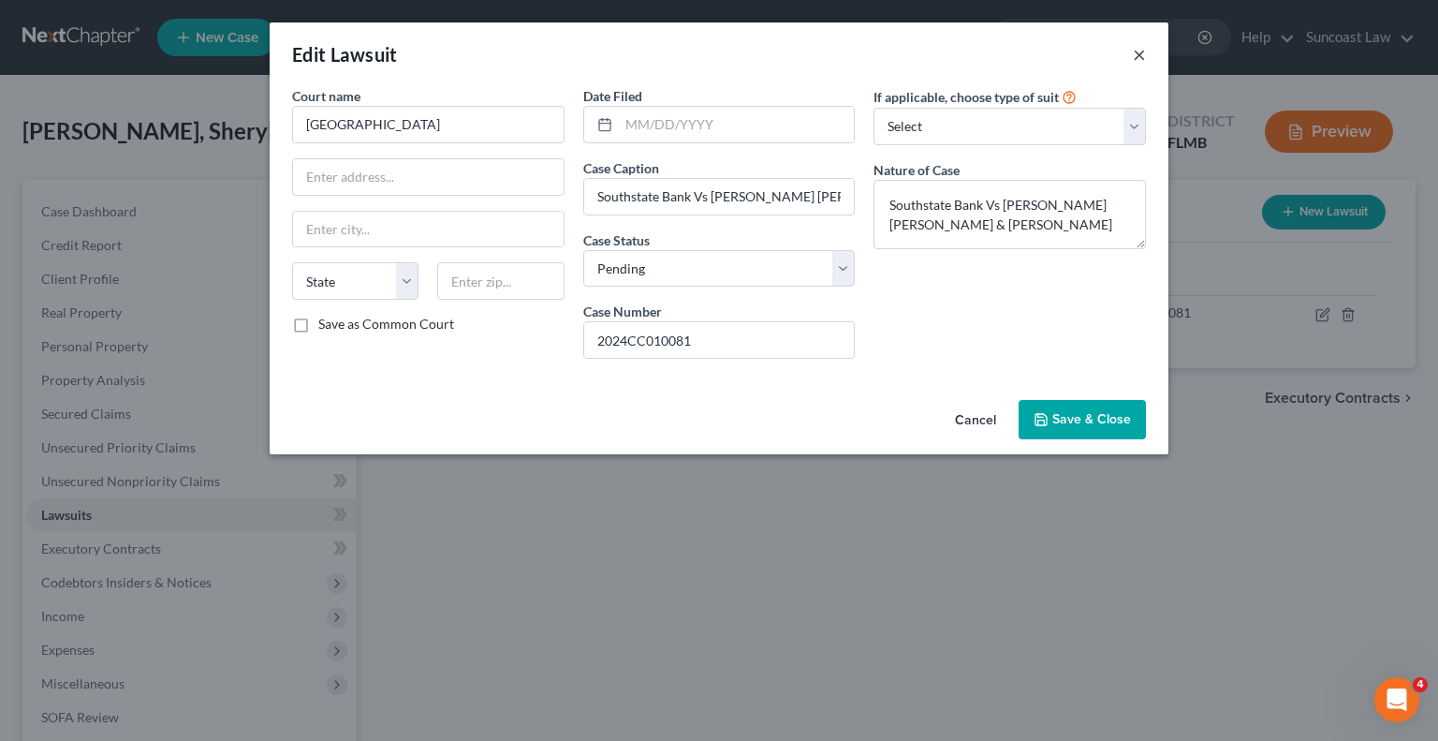
click at [1138, 60] on button "×" at bounding box center [1139, 54] width 13 height 22
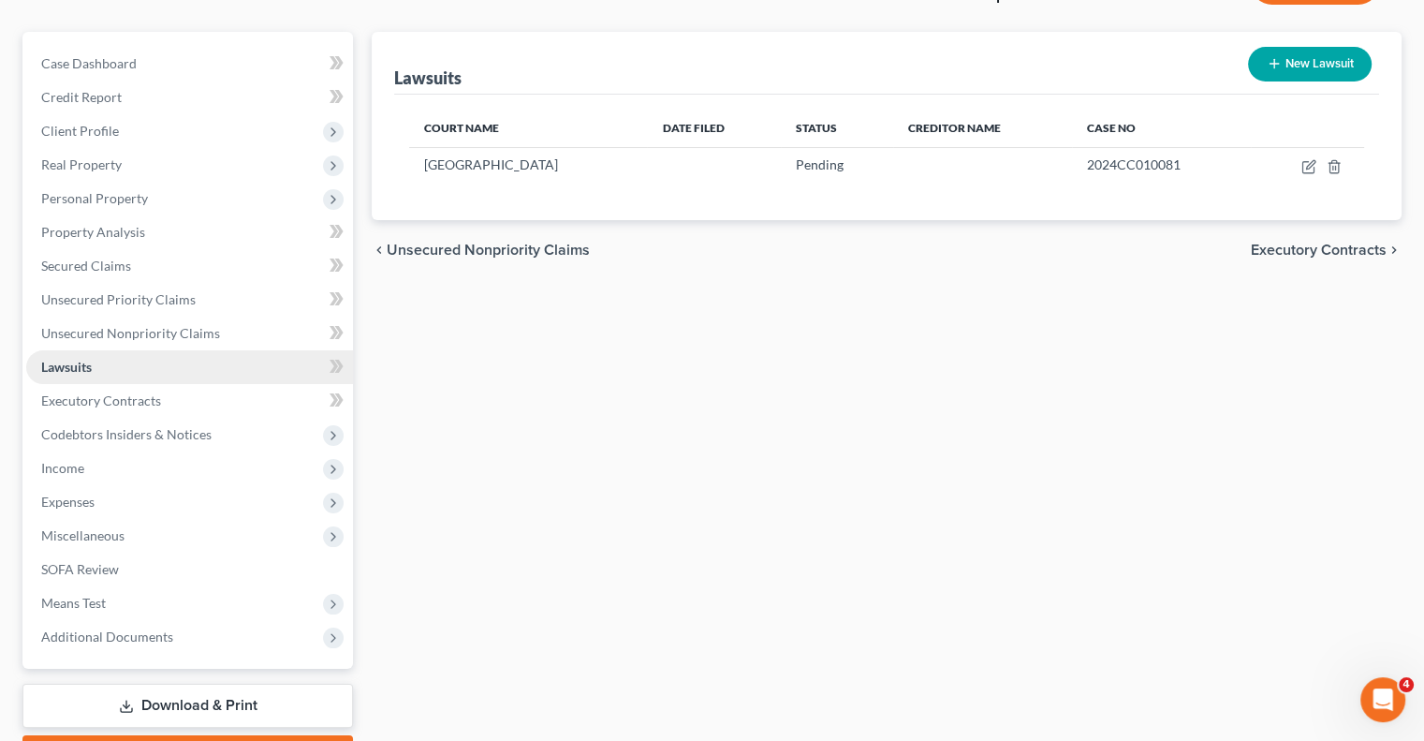
scroll to position [187, 0]
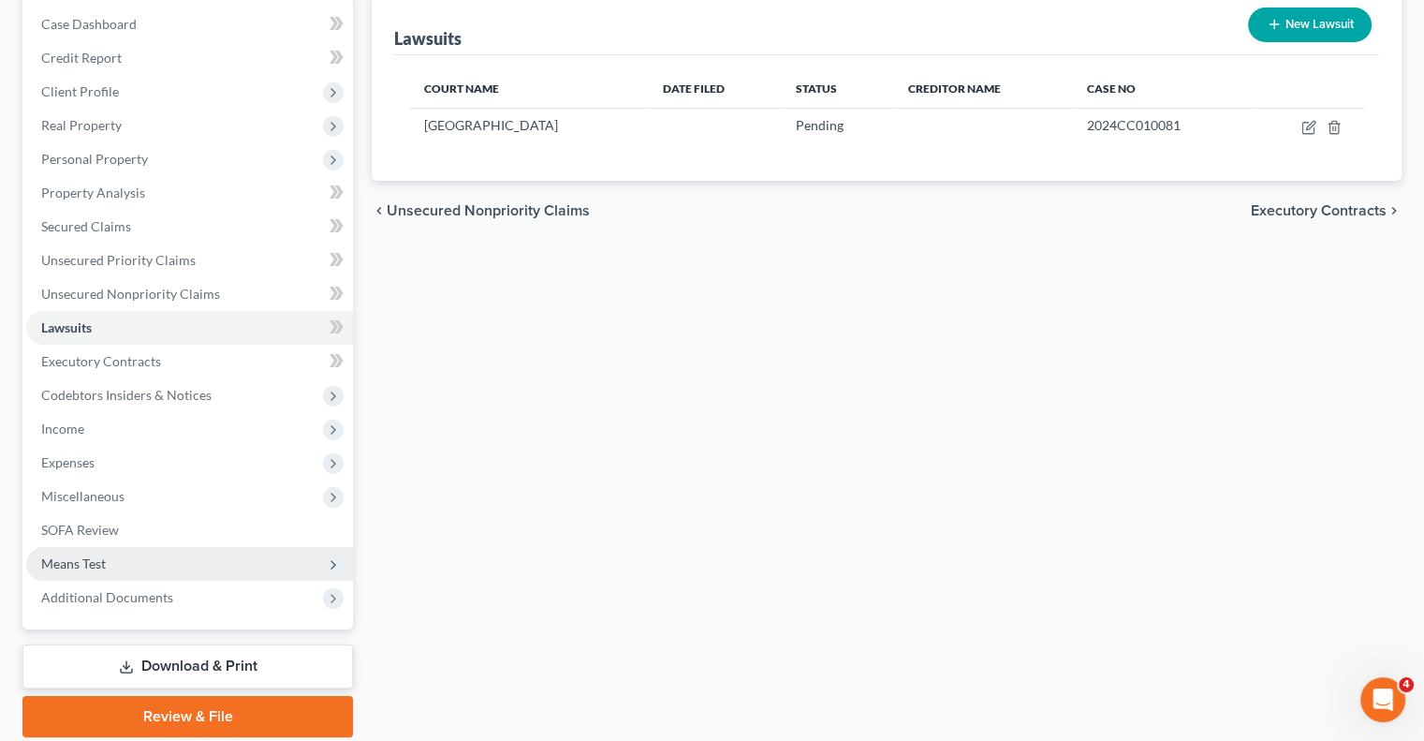
drag, startPoint x: 114, startPoint y: 568, endPoint x: 125, endPoint y: 572, distance: 11.8
click at [120, 569] on span "Means Test" at bounding box center [189, 564] width 327 height 34
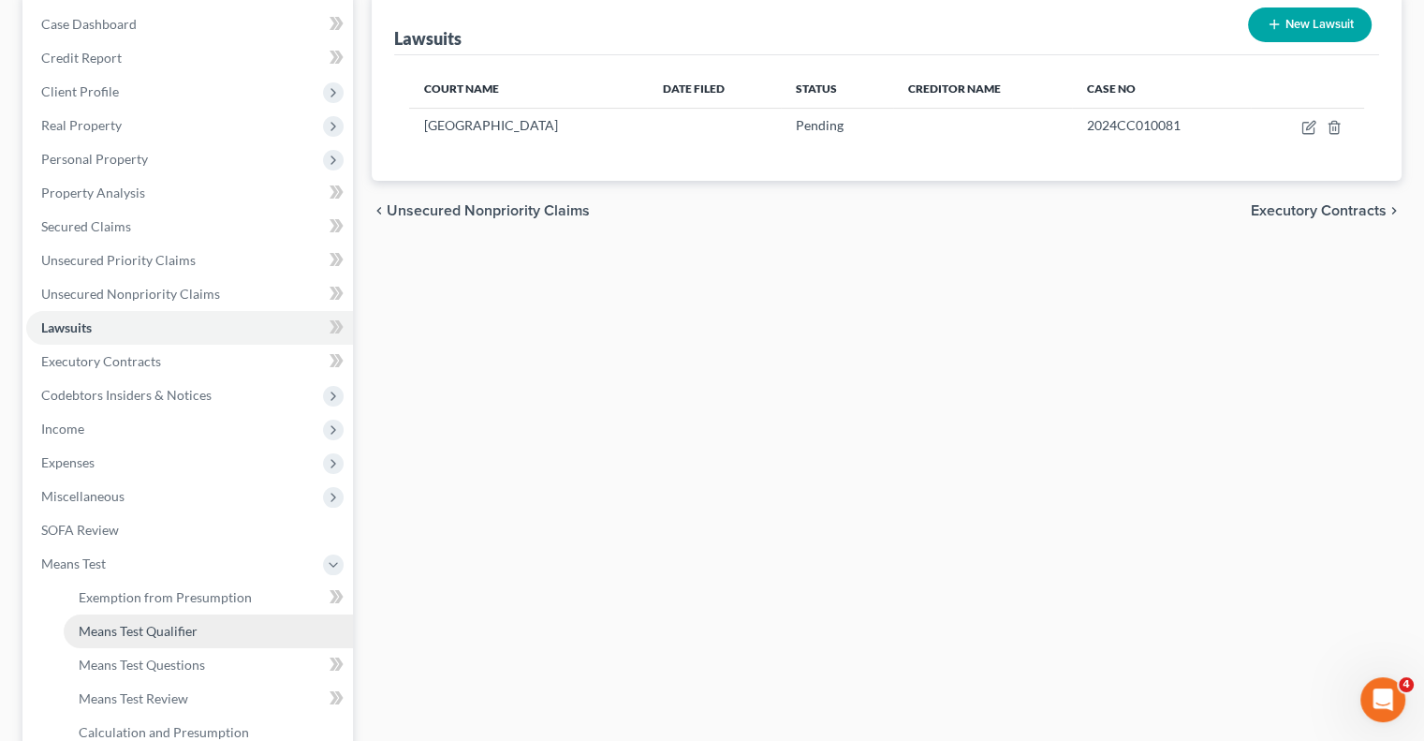
click at [155, 637] on span "Means Test Qualifier" at bounding box center [138, 631] width 119 height 16
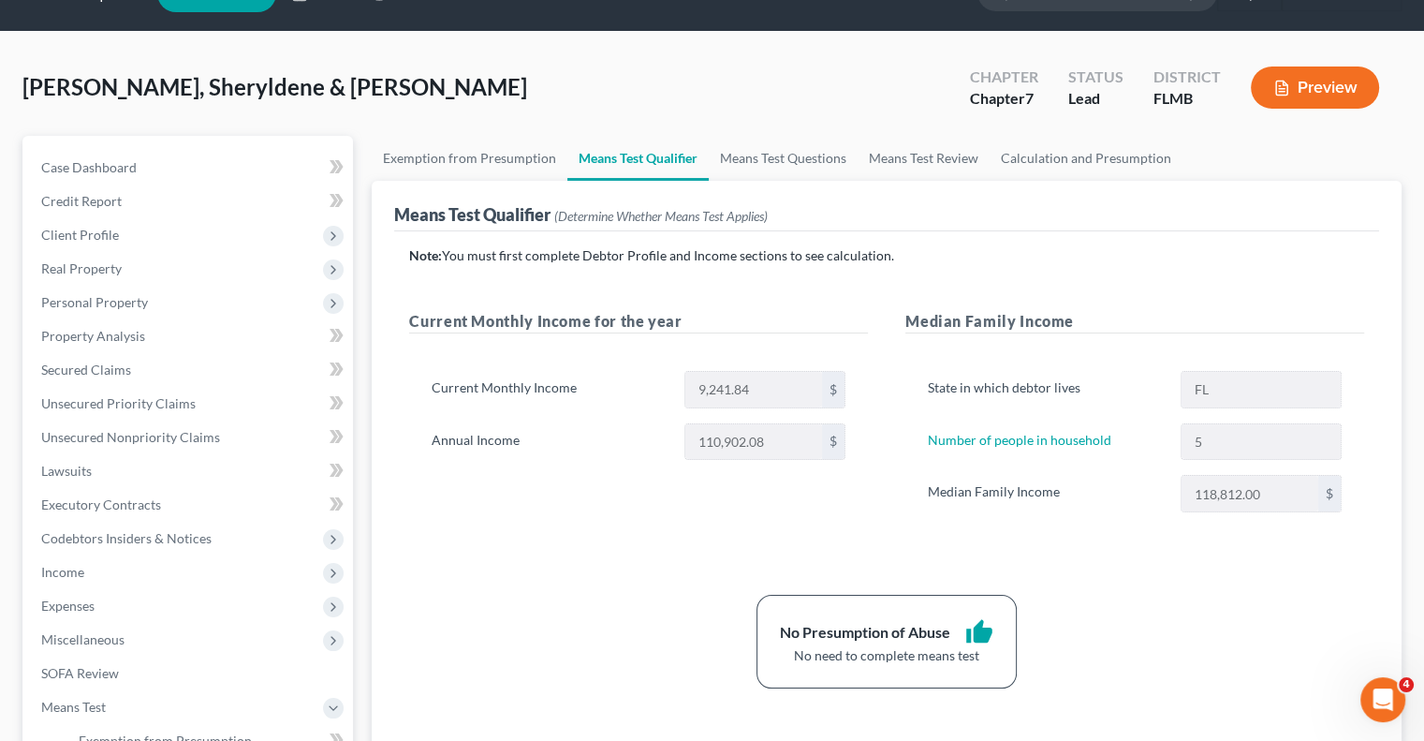
scroll to position [281, 0]
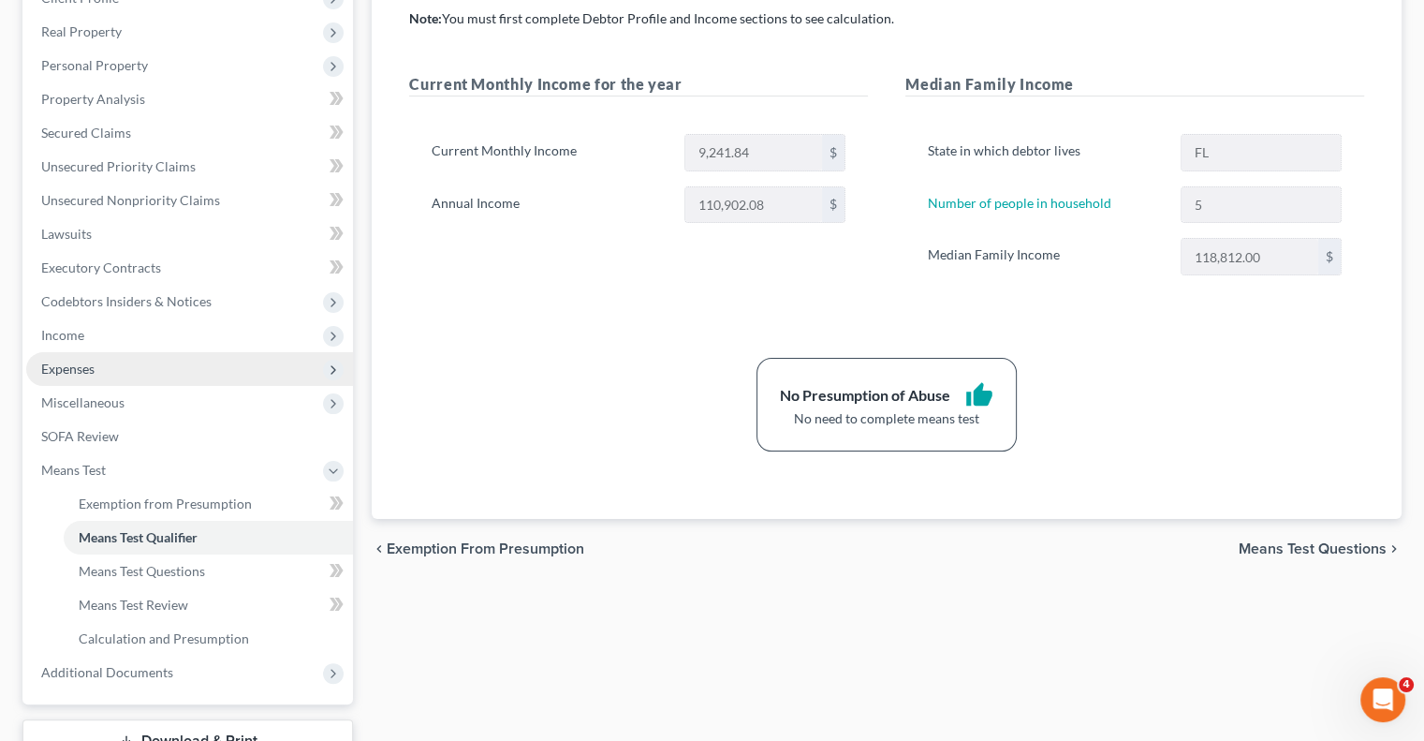
click at [107, 366] on span "Expenses" at bounding box center [189, 369] width 327 height 34
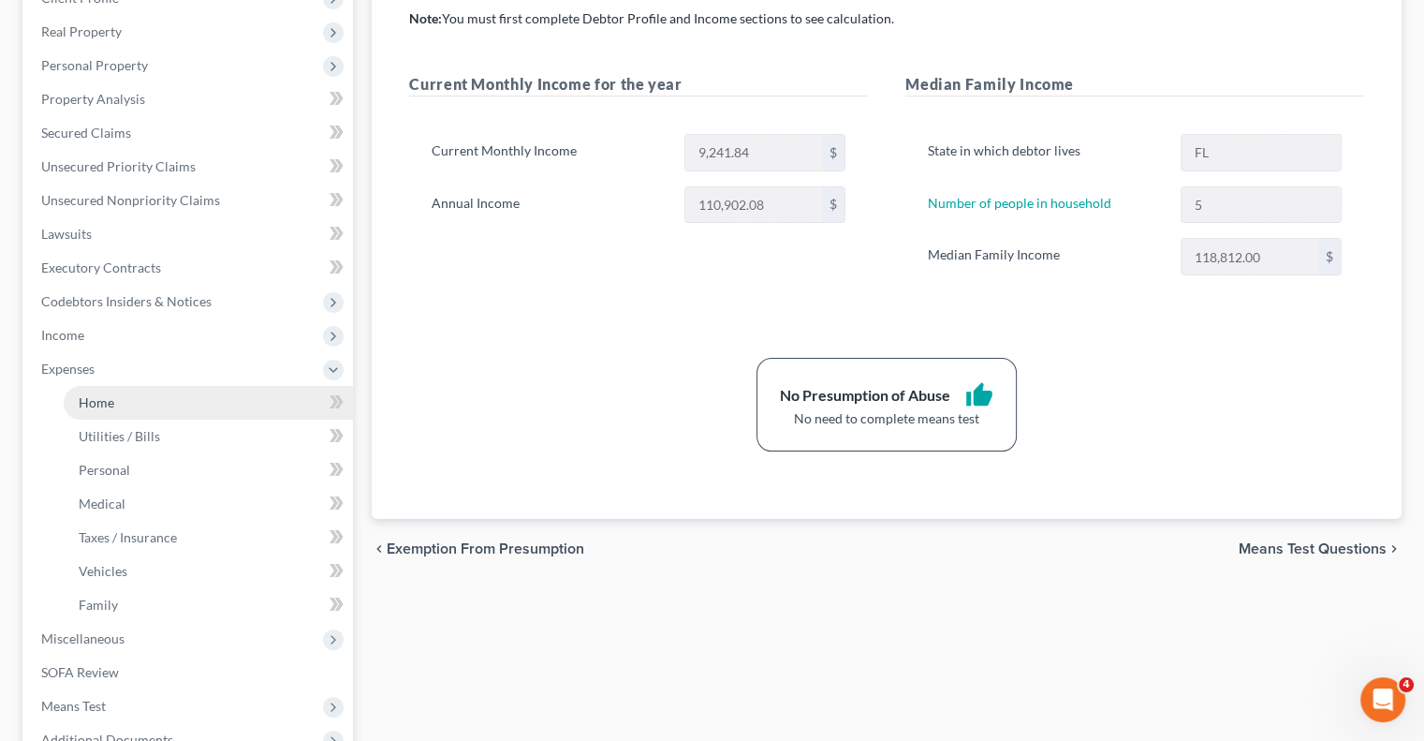
click at [179, 413] on link "Home" at bounding box center [208, 403] width 289 height 34
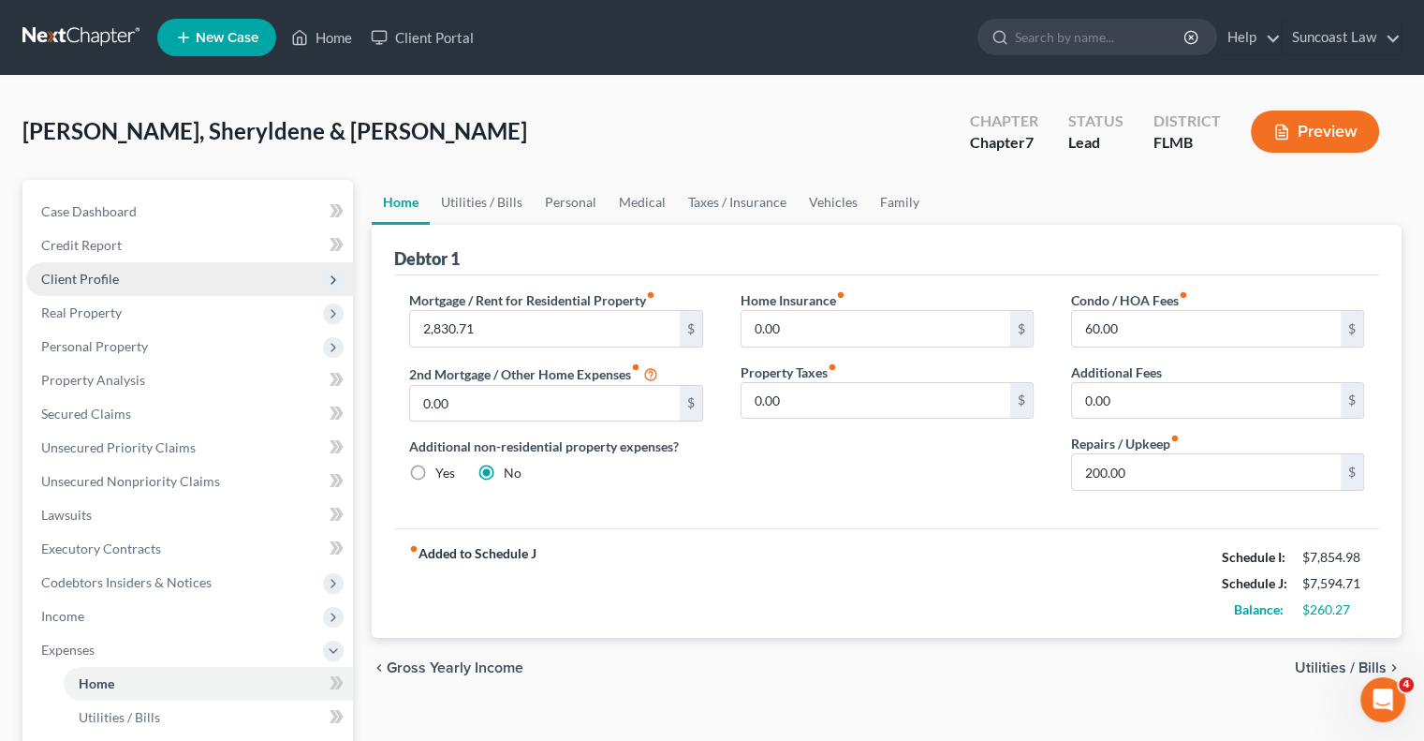
click at [104, 276] on span "Client Profile" at bounding box center [80, 279] width 78 height 16
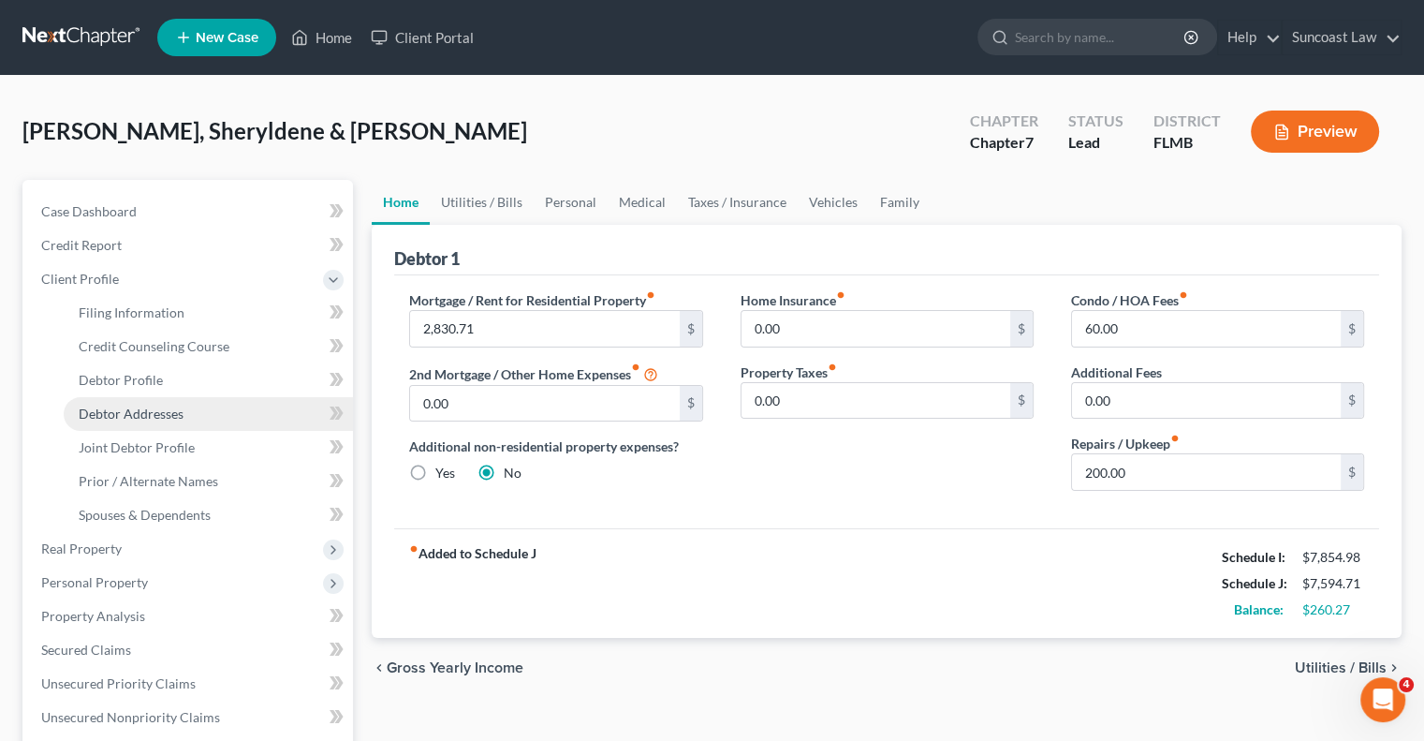
click at [164, 418] on span "Debtor Addresses" at bounding box center [131, 413] width 105 height 16
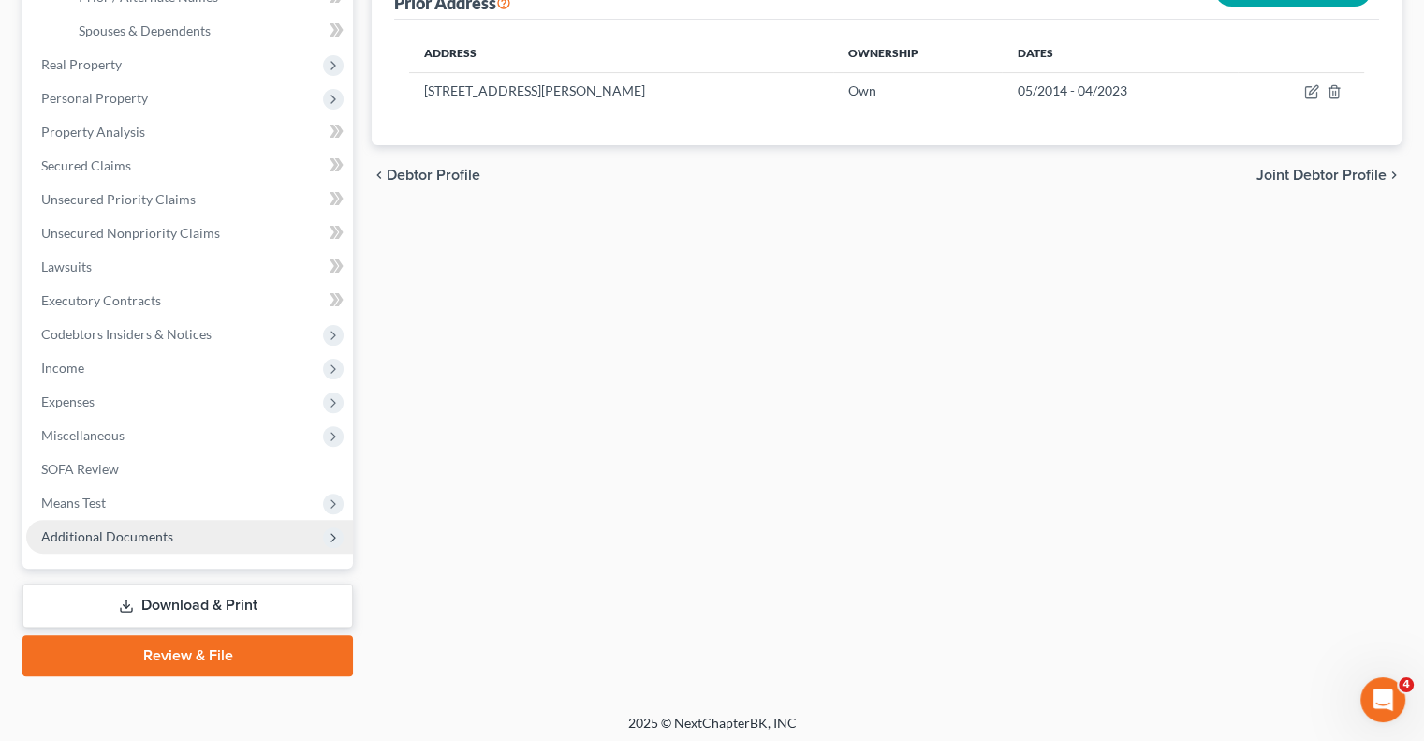
scroll to position [489, 0]
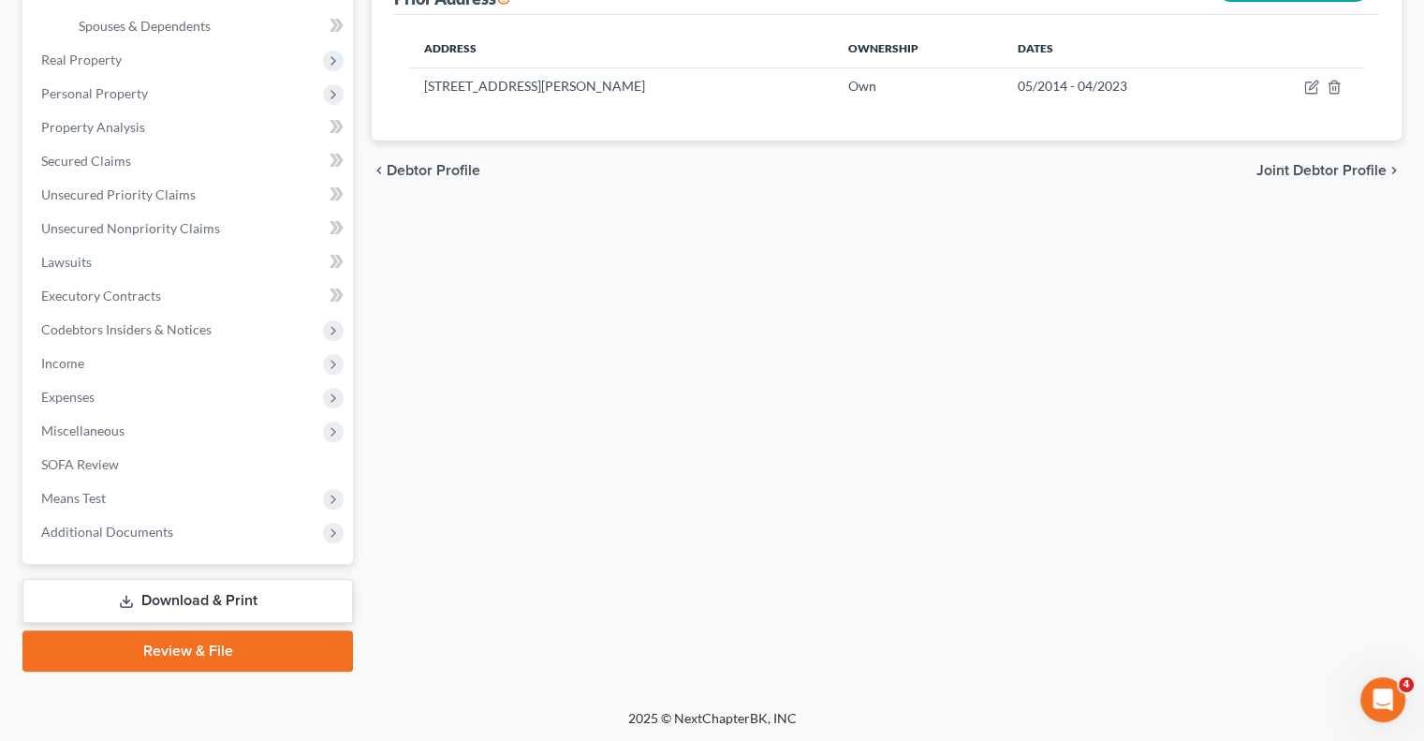
click at [258, 600] on link "Download & Print" at bounding box center [187, 601] width 331 height 44
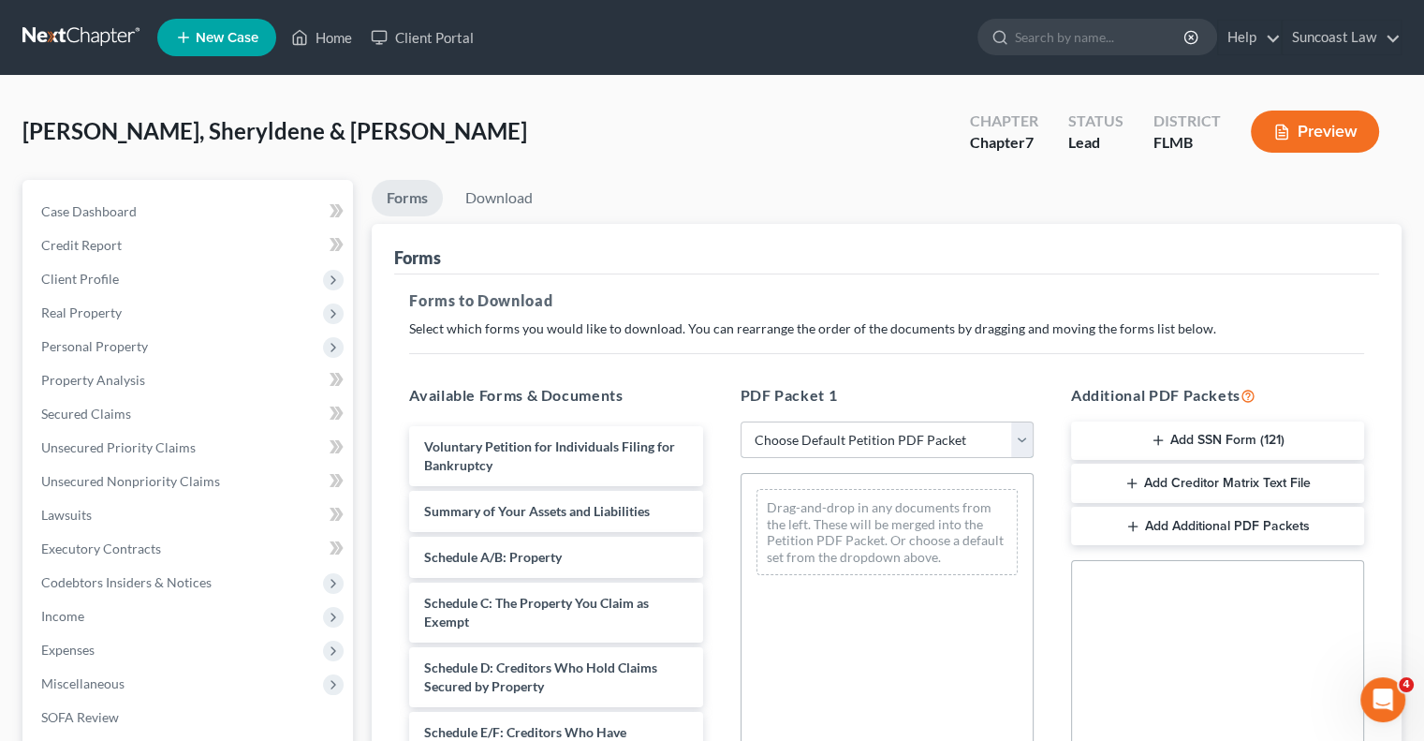
drag, startPoint x: 895, startPoint y: 436, endPoint x: 903, endPoint y: 452, distance: 17.6
click at [895, 436] on select "Choose Default Petition PDF Packet Complete Bankruptcy Petition (all forms and …" at bounding box center [887, 439] width 293 height 37
click at [741, 421] on select "Choose Default Petition PDF Packet Complete Bankruptcy Petition (all forms and …" at bounding box center [887, 439] width 293 height 37
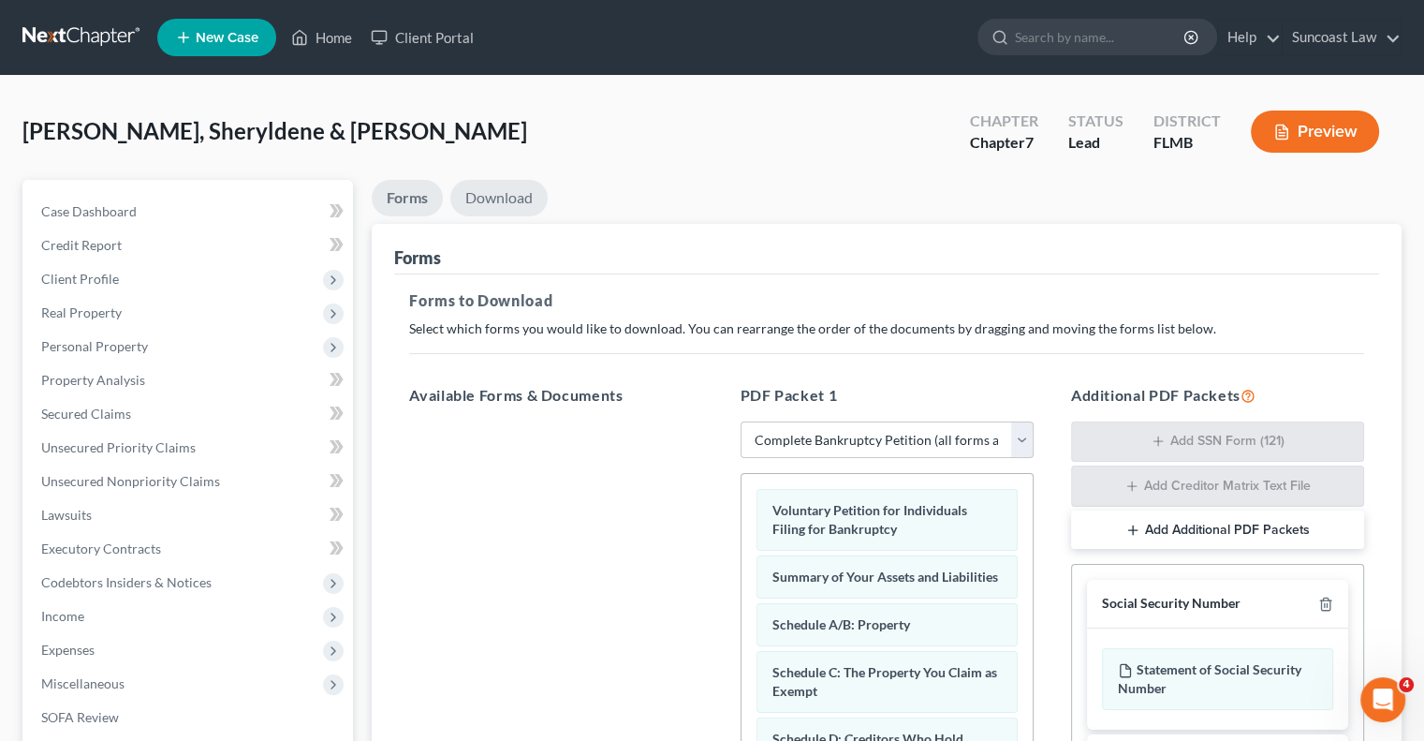
click at [509, 200] on link "Download" at bounding box center [498, 198] width 97 height 37
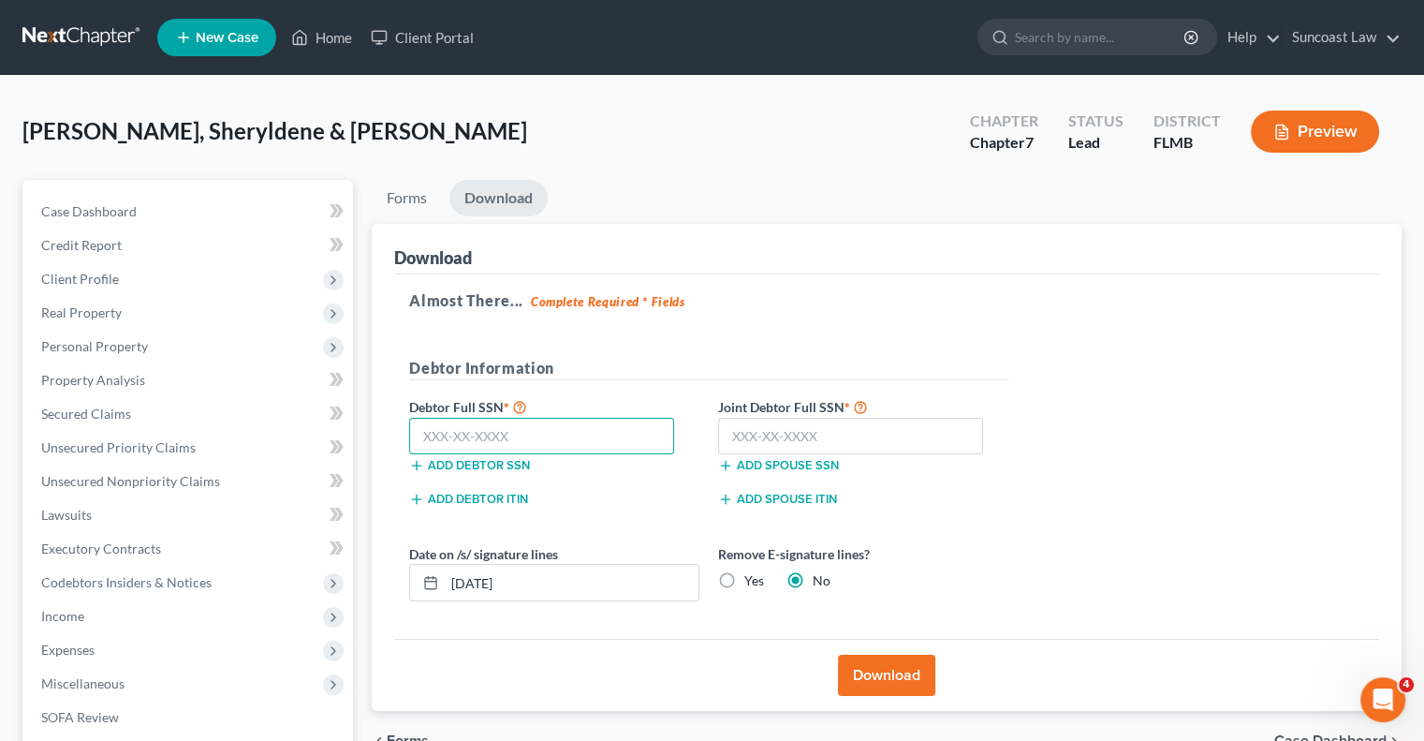
drag, startPoint x: 492, startPoint y: 431, endPoint x: 519, endPoint y: 334, distance: 100.2
click at [492, 430] on input "text" at bounding box center [541, 436] width 265 height 37
click at [883, 431] on input "text" at bounding box center [850, 436] width 265 height 37
drag, startPoint x: 565, startPoint y: 583, endPoint x: 471, endPoint y: 589, distance: 93.8
click at [471, 589] on input "[DATE]" at bounding box center [572, 583] width 254 height 36
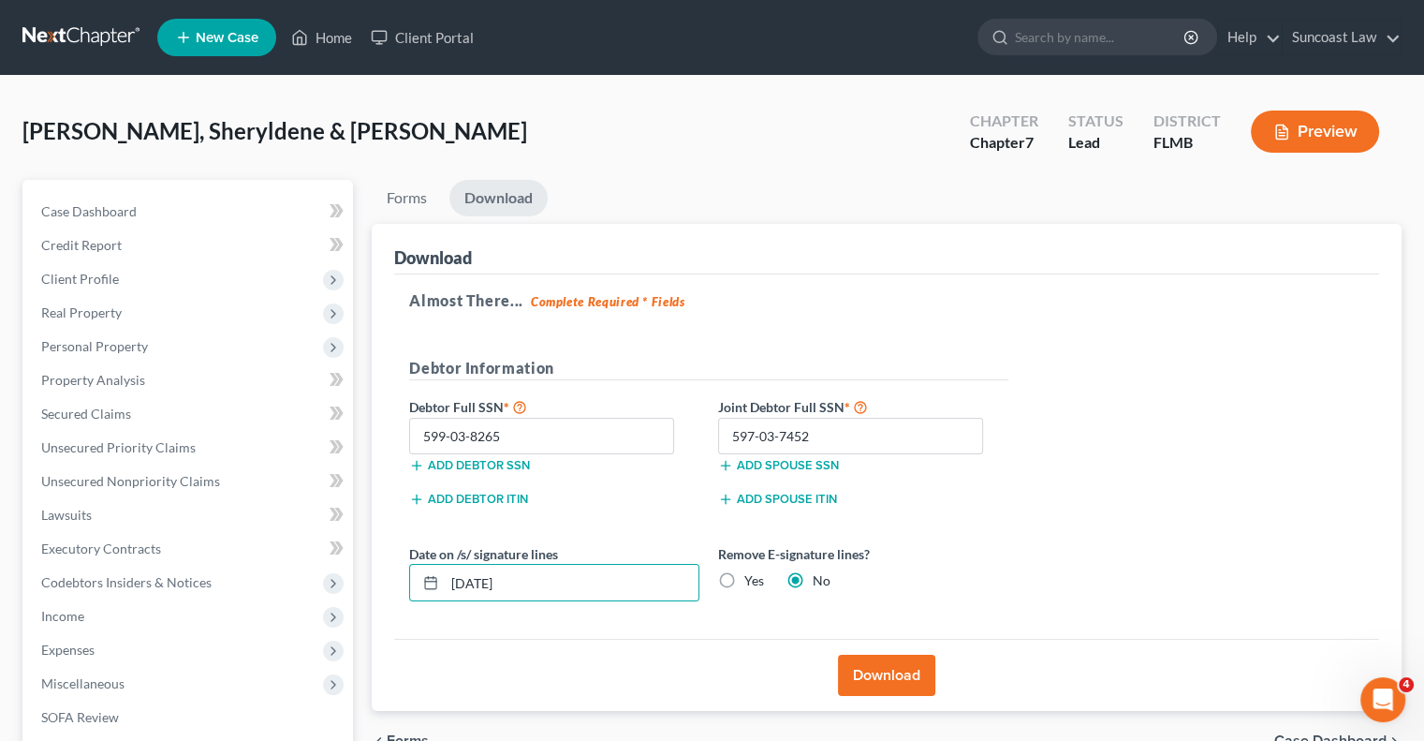
click at [744, 579] on label "Yes" at bounding box center [754, 580] width 20 height 19
click at [752, 579] on input "Yes" at bounding box center [758, 577] width 12 height 12
click at [909, 677] on button "Download" at bounding box center [886, 674] width 97 height 41
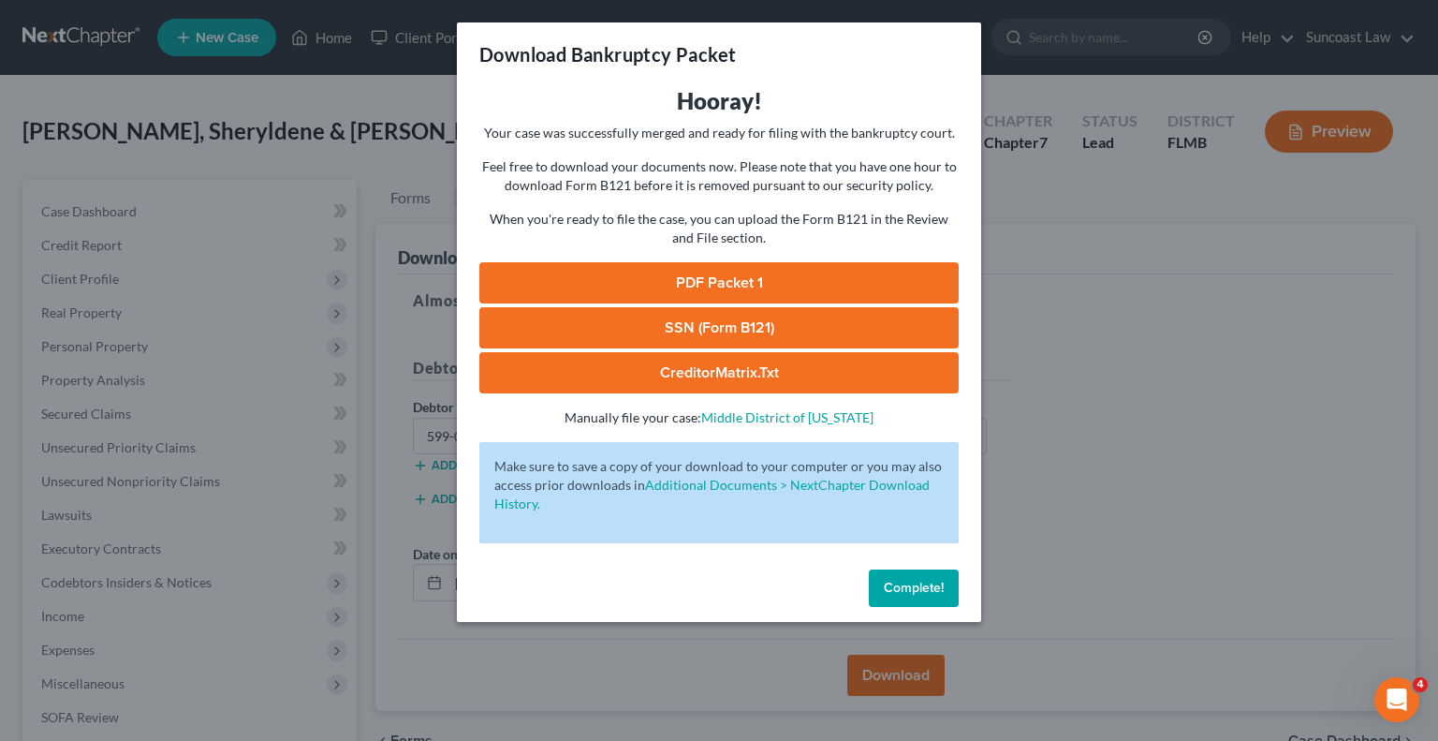
drag, startPoint x: 880, startPoint y: 59, endPoint x: 766, endPoint y: 310, distance: 275.7
click at [880, 58] on div "Download Bankruptcy Packet" at bounding box center [719, 54] width 524 height 64
click at [773, 322] on link "SSN (Form B121)" at bounding box center [718, 327] width 479 height 41
drag, startPoint x: 803, startPoint y: 280, endPoint x: 1329, endPoint y: 243, distance: 526.5
click at [803, 280] on link "PDF Packet 1" at bounding box center [718, 282] width 479 height 41
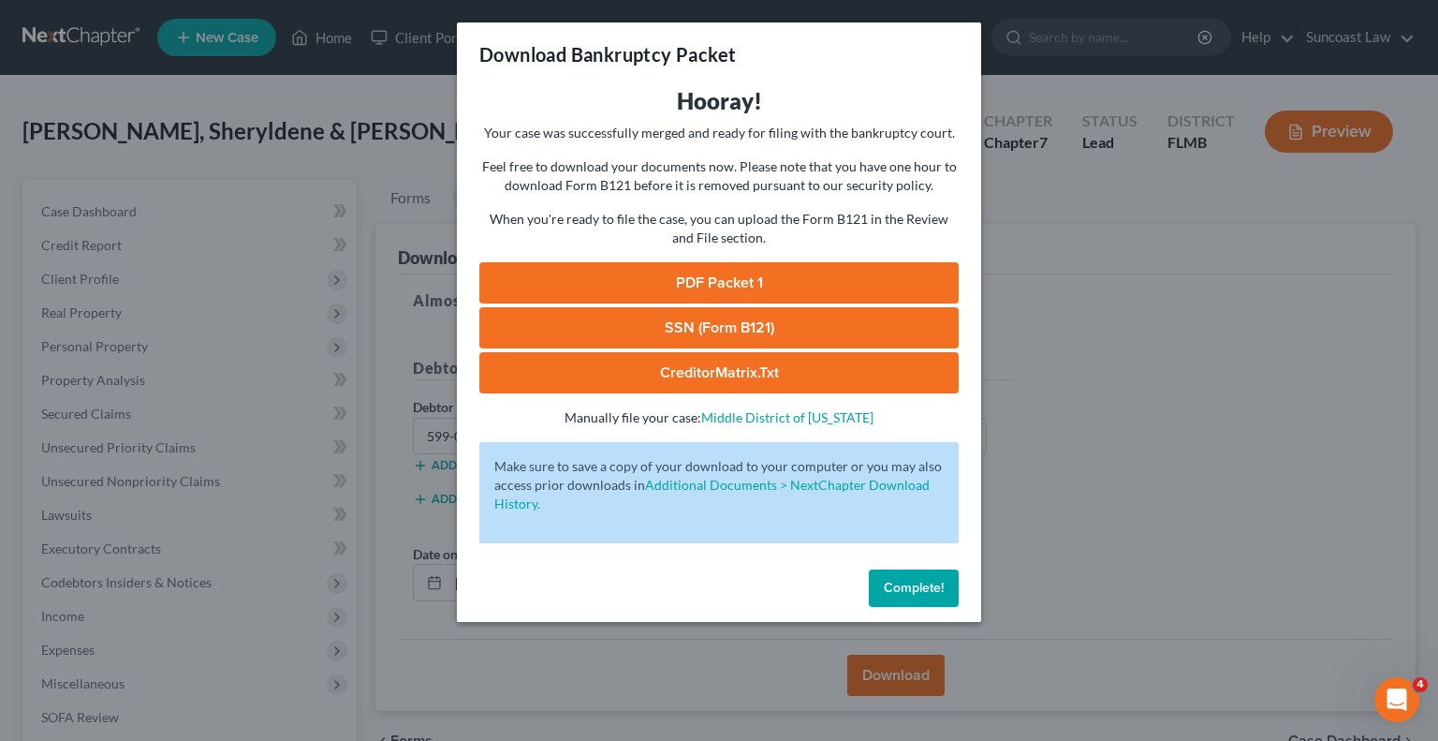
drag, startPoint x: 921, startPoint y: 581, endPoint x: 465, endPoint y: 115, distance: 652.2
click at [921, 581] on span "Complete!" at bounding box center [914, 588] width 60 height 16
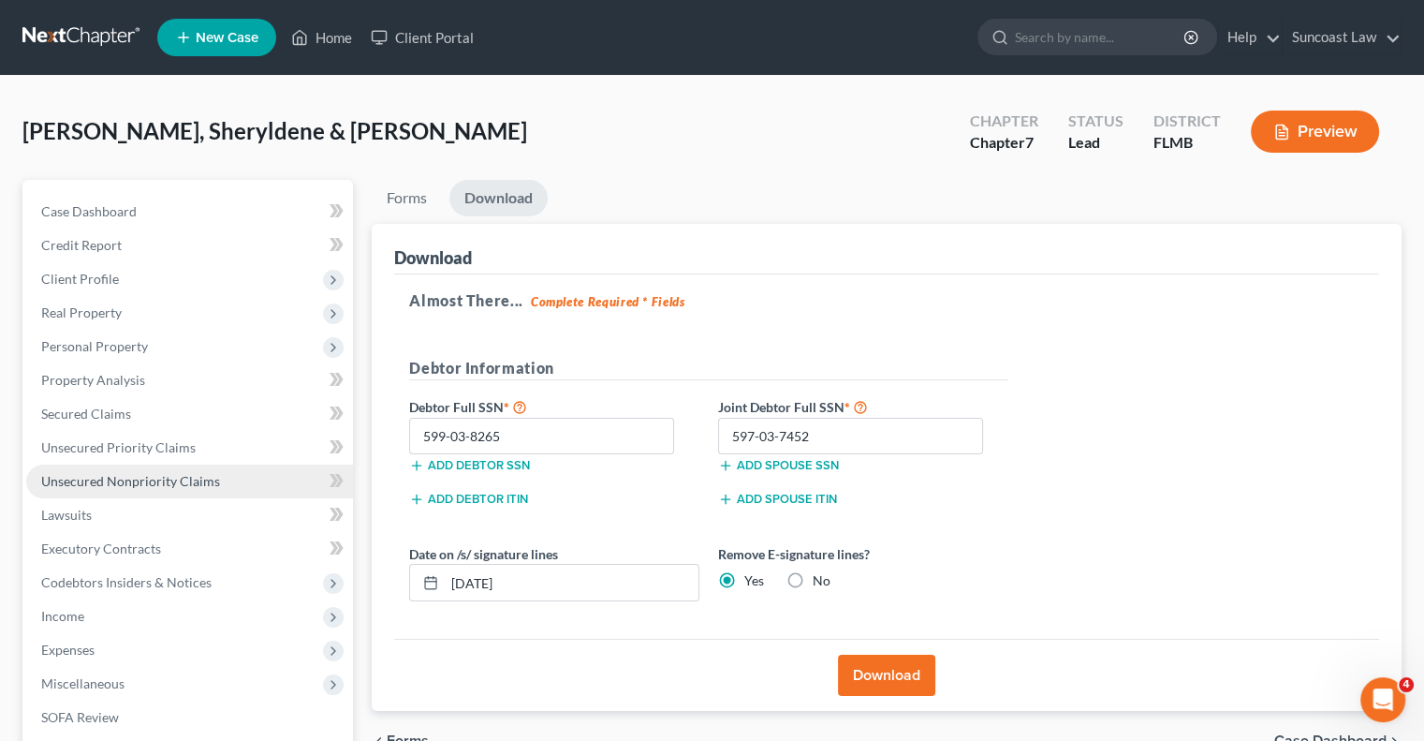
click at [160, 482] on span "Unsecured Nonpriority Claims" at bounding box center [130, 481] width 179 height 16
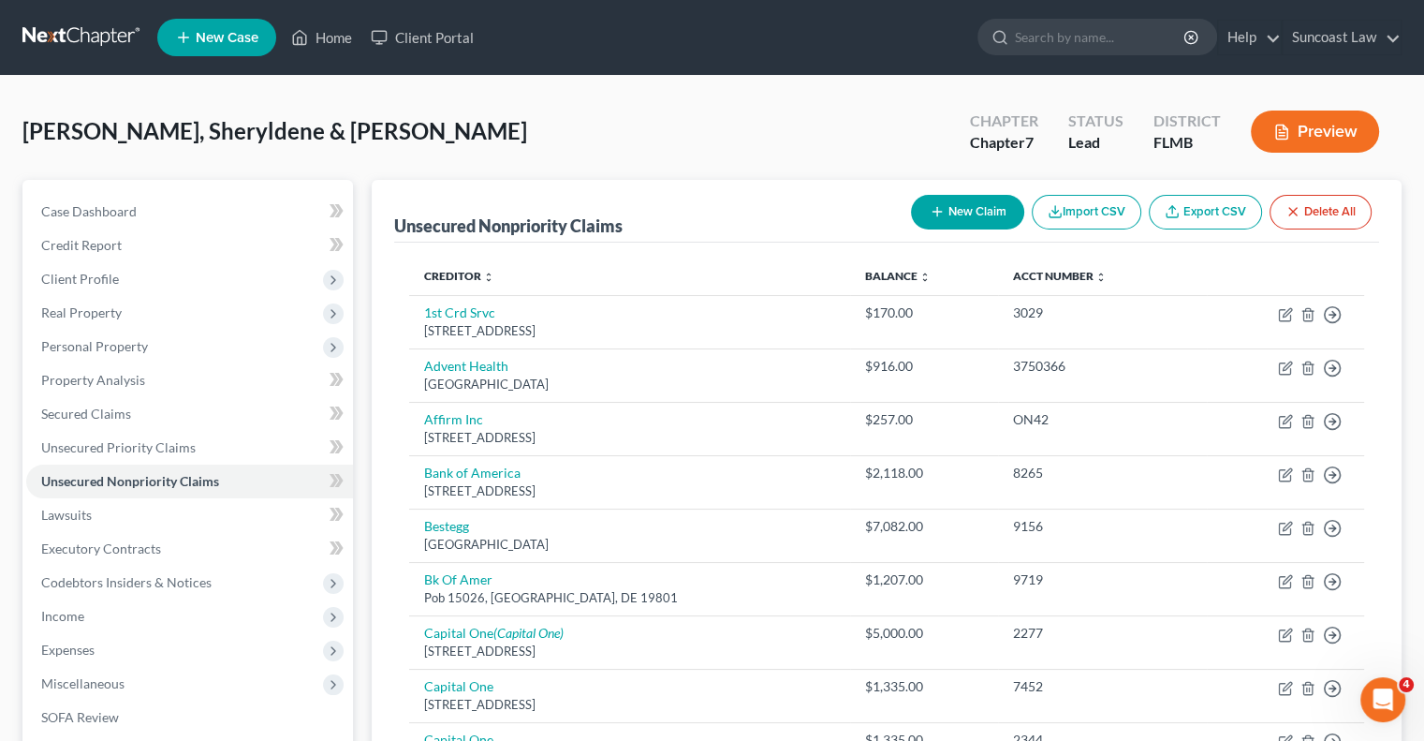
click at [961, 213] on button "New Claim" at bounding box center [967, 212] width 113 height 35
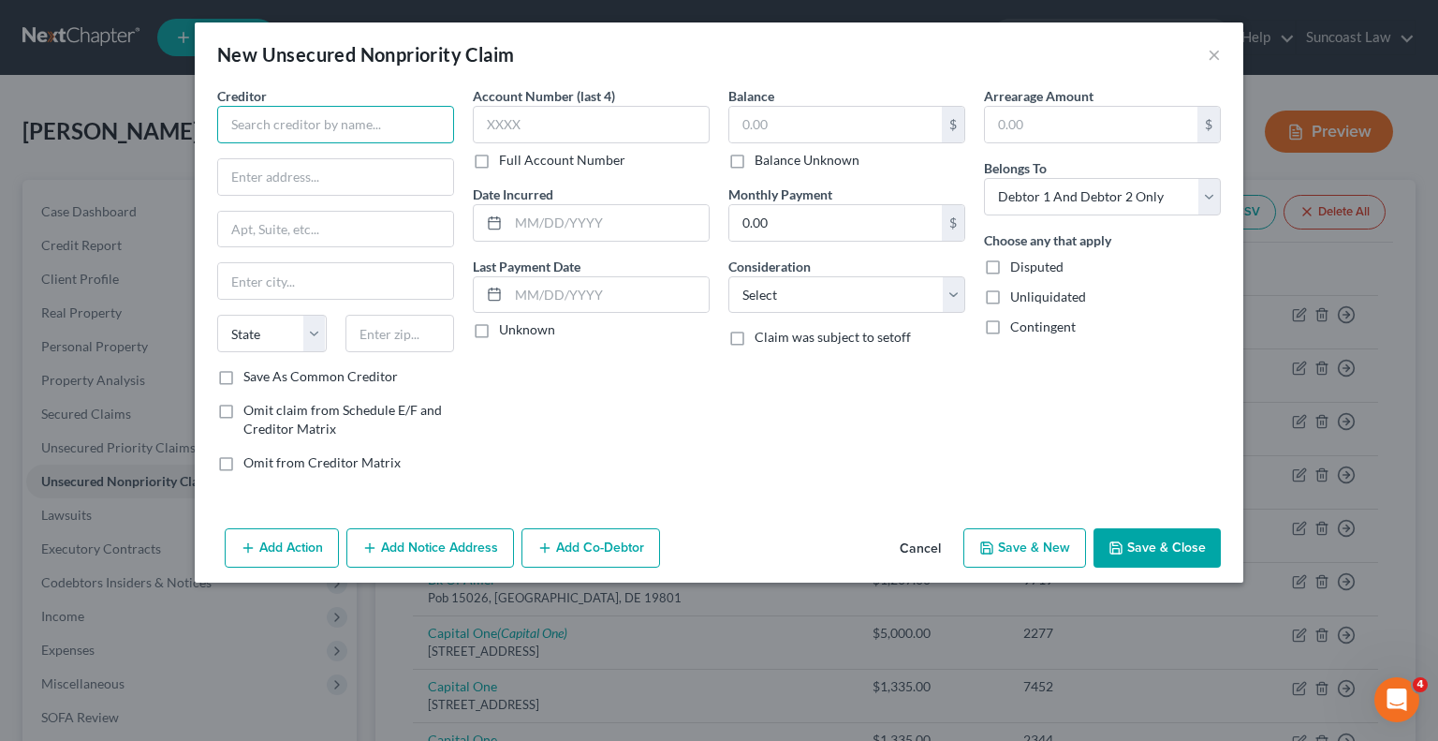
click at [367, 109] on input "text" at bounding box center [335, 124] width 237 height 37
drag, startPoint x: 400, startPoint y: 331, endPoint x: 418, endPoint y: 300, distance: 35.7
click at [401, 331] on input "text" at bounding box center [401, 333] width 110 height 37
drag, startPoint x: 422, startPoint y: 54, endPoint x: 537, endPoint y: 135, distance: 139.8
click at [422, 54] on div "New Unsecured Nonpriority Claim" at bounding box center [365, 54] width 297 height 26
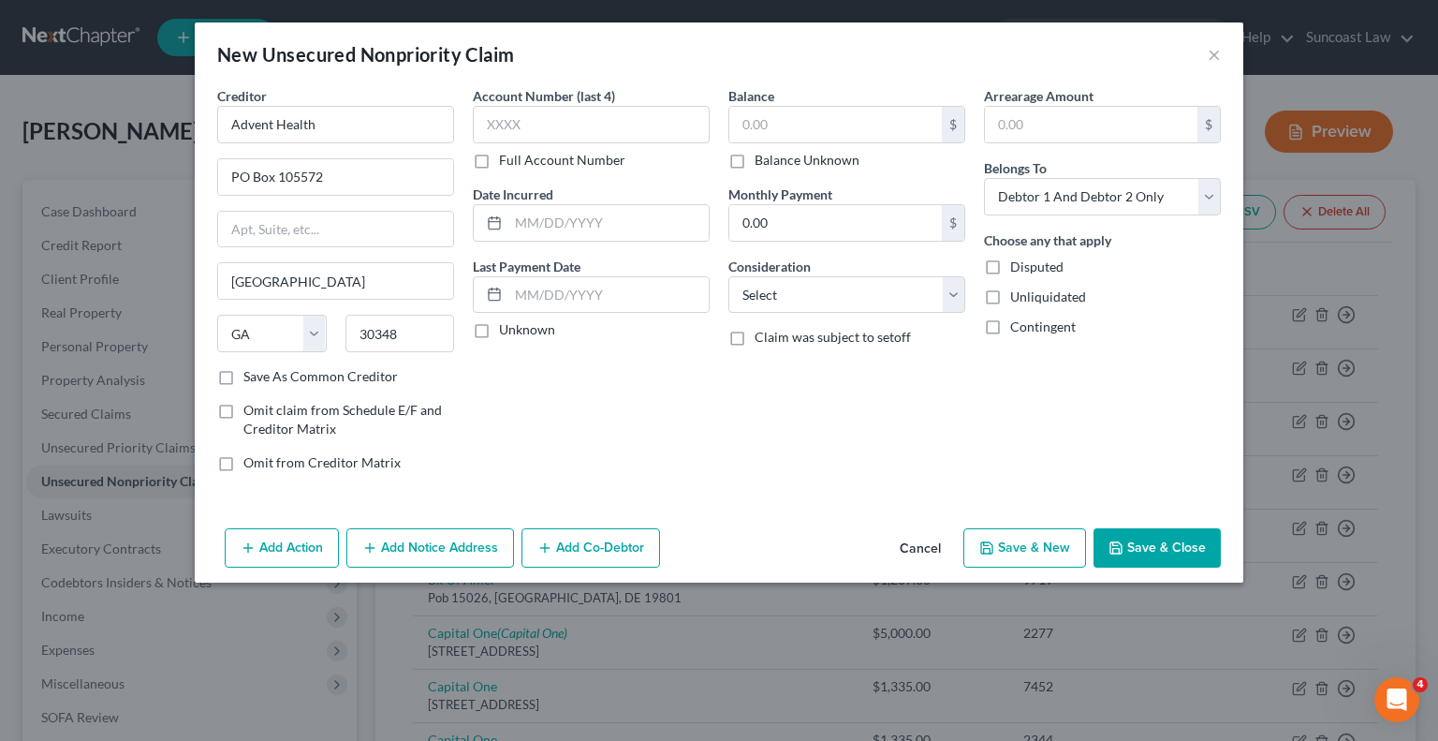
click at [499, 160] on label "Full Account Number" at bounding box center [562, 160] width 126 height 19
click at [507, 160] on input "Full Account Number" at bounding box center [513, 157] width 12 height 12
click at [530, 124] on input "text" at bounding box center [591, 124] width 237 height 37
drag, startPoint x: 412, startPoint y: 45, endPoint x: 876, endPoint y: 179, distance: 483.3
click at [412, 45] on div "New Unsecured Nonpriority Claim" at bounding box center [365, 54] width 297 height 26
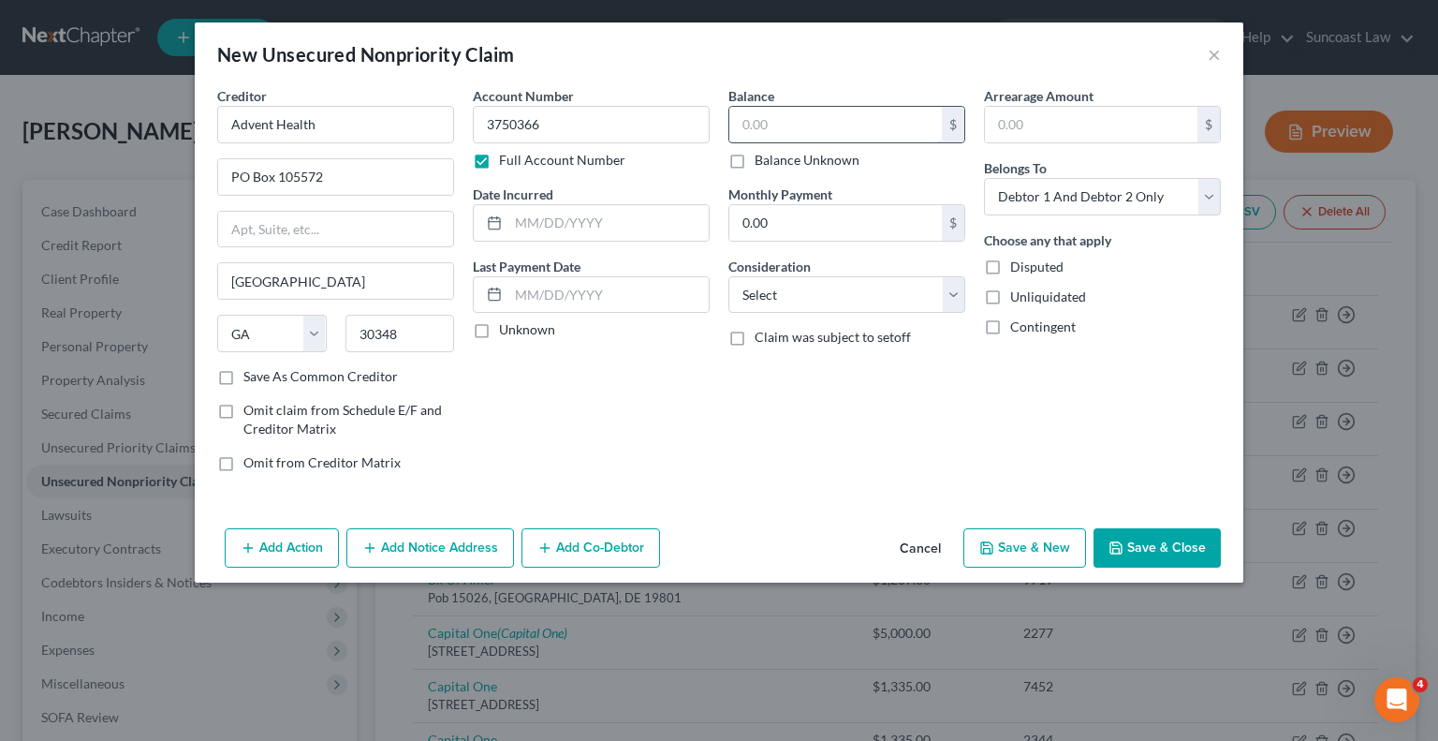
click at [875, 126] on input "text" at bounding box center [835, 125] width 213 height 36
click at [1165, 543] on button "Save & Close" at bounding box center [1157, 547] width 127 height 39
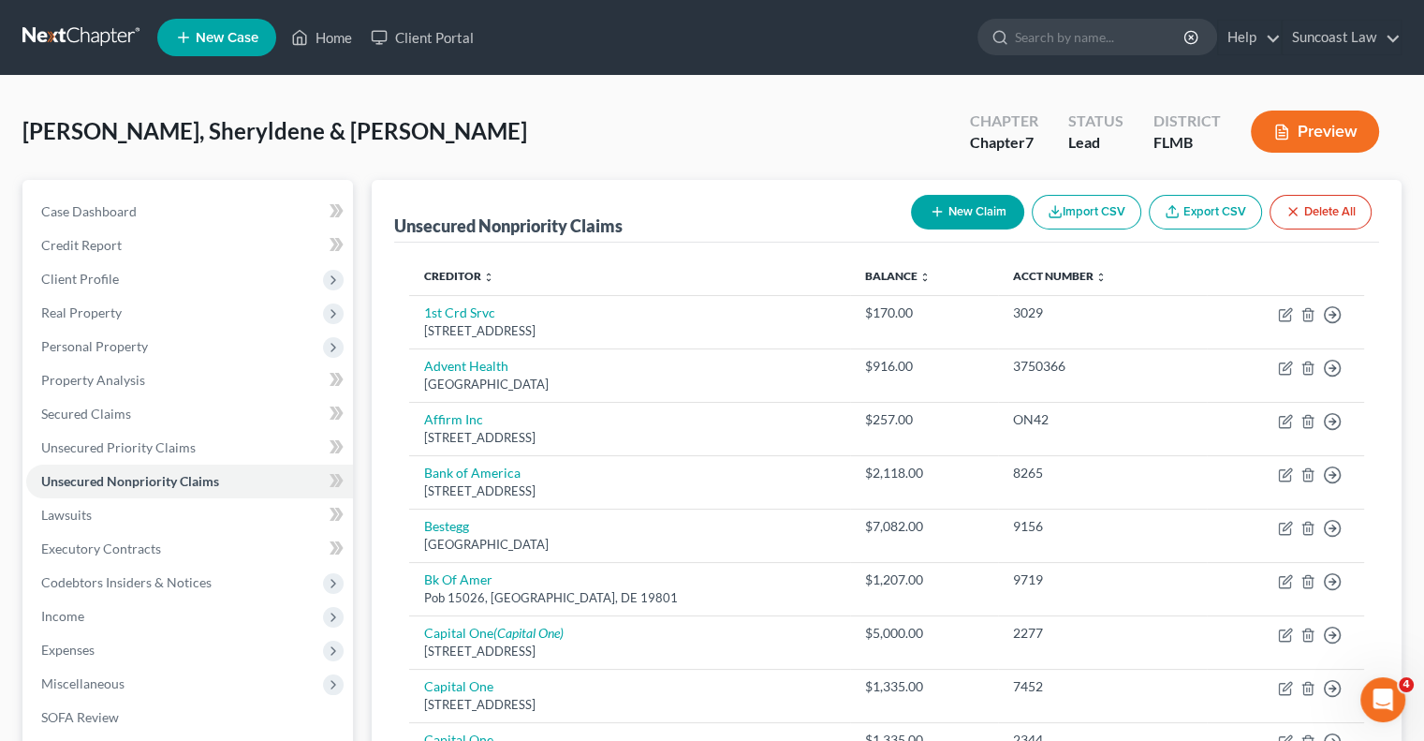
click at [967, 206] on button "New Claim" at bounding box center [967, 212] width 113 height 35
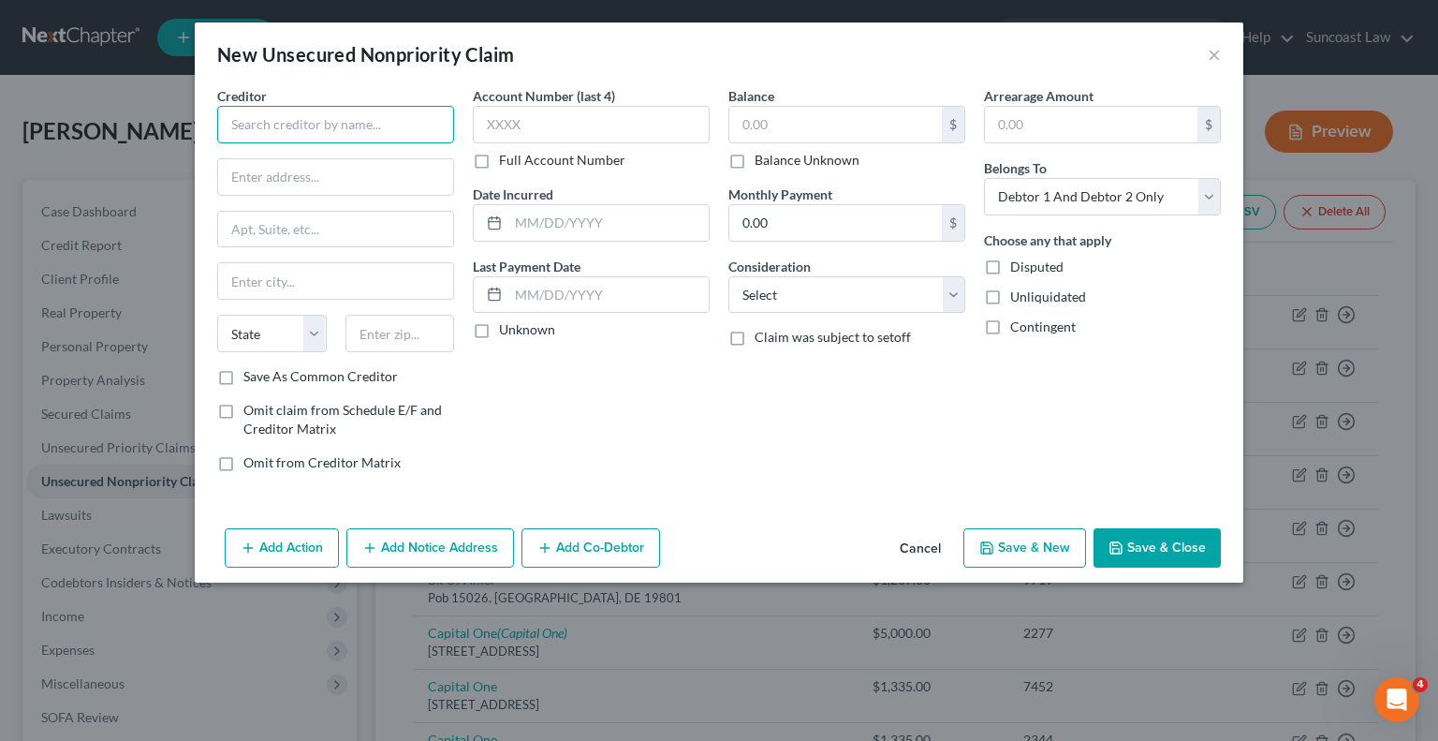
click at [337, 123] on input "text" at bounding box center [335, 124] width 237 height 37
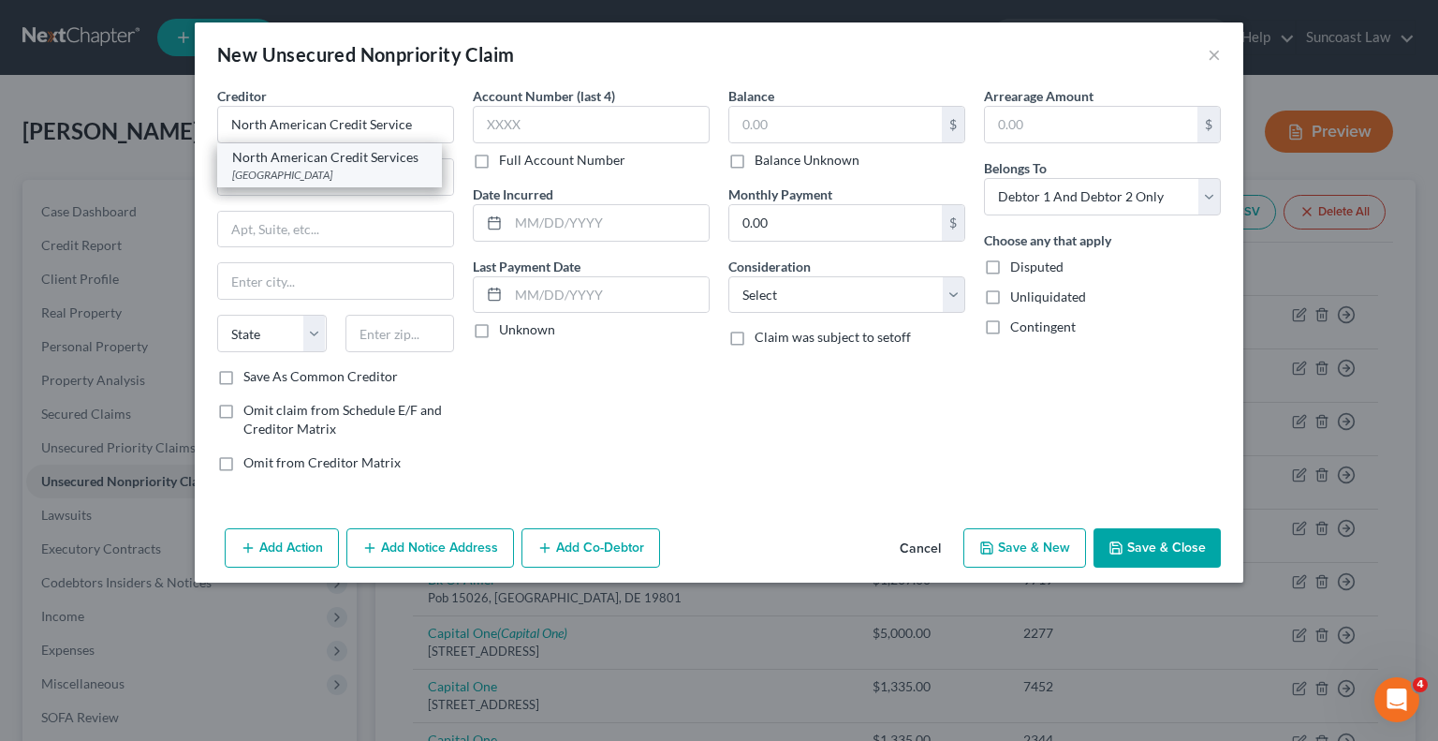
click at [341, 168] on div "[GEOGRAPHIC_DATA]" at bounding box center [329, 175] width 195 height 16
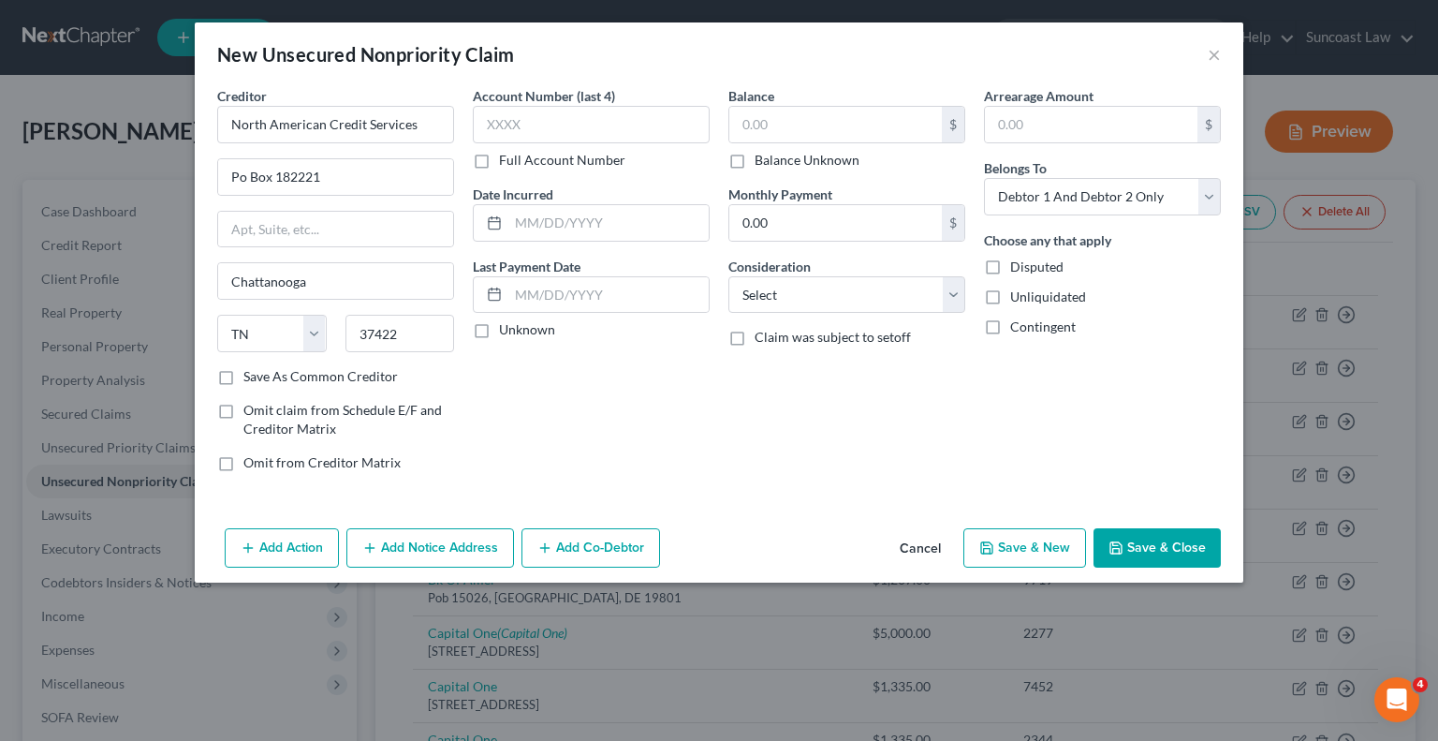
click at [499, 163] on label "Full Account Number" at bounding box center [562, 160] width 126 height 19
click at [507, 163] on input "Full Account Number" at bounding box center [513, 157] width 12 height 12
click at [425, 52] on div "New Unsecured Nonpriority Claim" at bounding box center [365, 54] width 297 height 26
click at [519, 132] on input "text" at bounding box center [591, 124] width 237 height 37
click at [415, 49] on div "New Unsecured Nonpriority Claim" at bounding box center [365, 54] width 297 height 26
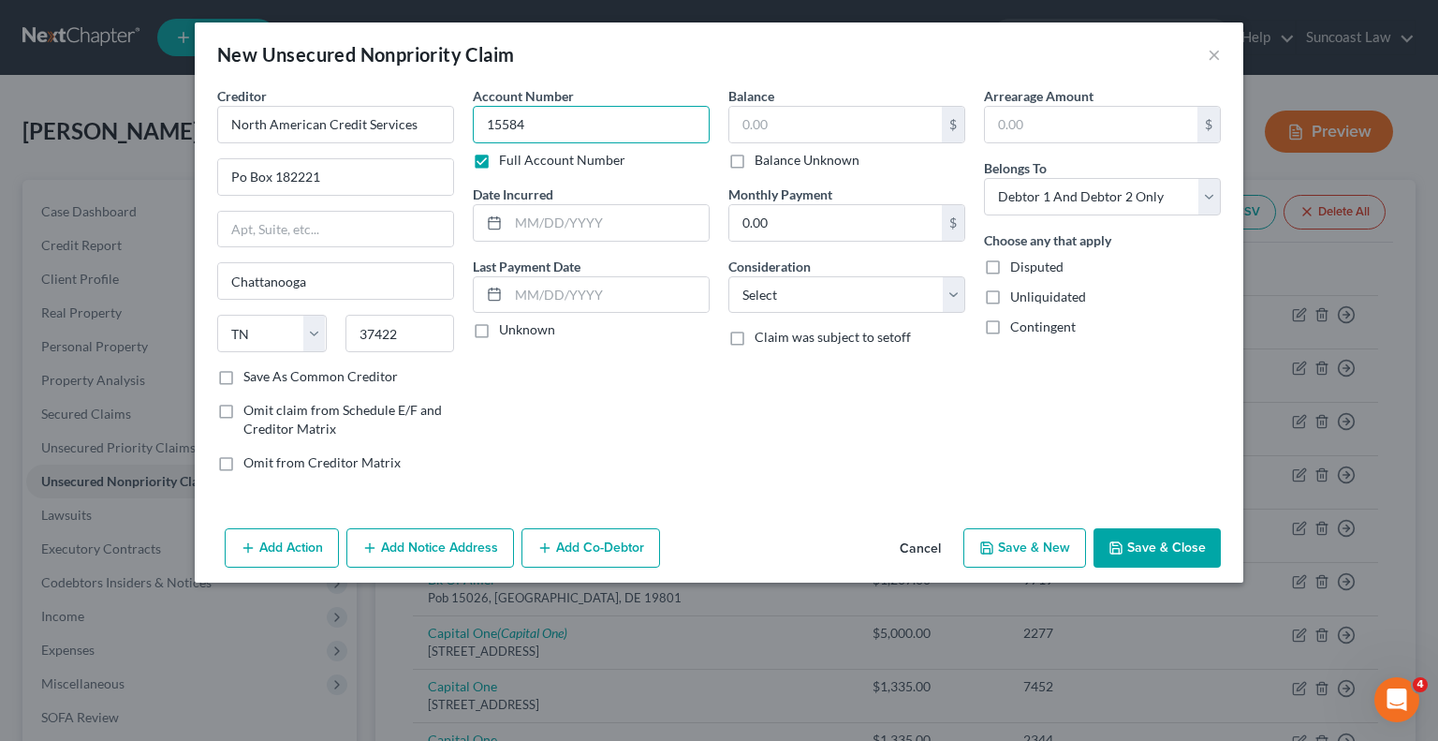
click at [597, 136] on input "15584" at bounding box center [591, 124] width 237 height 37
drag, startPoint x: 419, startPoint y: 38, endPoint x: 847, endPoint y: 175, distance: 450.1
click at [421, 37] on div "New Unsecured Nonpriority Claim ×" at bounding box center [719, 54] width 1049 height 64
click at [828, 125] on input "text" at bounding box center [835, 125] width 213 height 36
click at [1167, 556] on button "Save & Close" at bounding box center [1157, 547] width 127 height 39
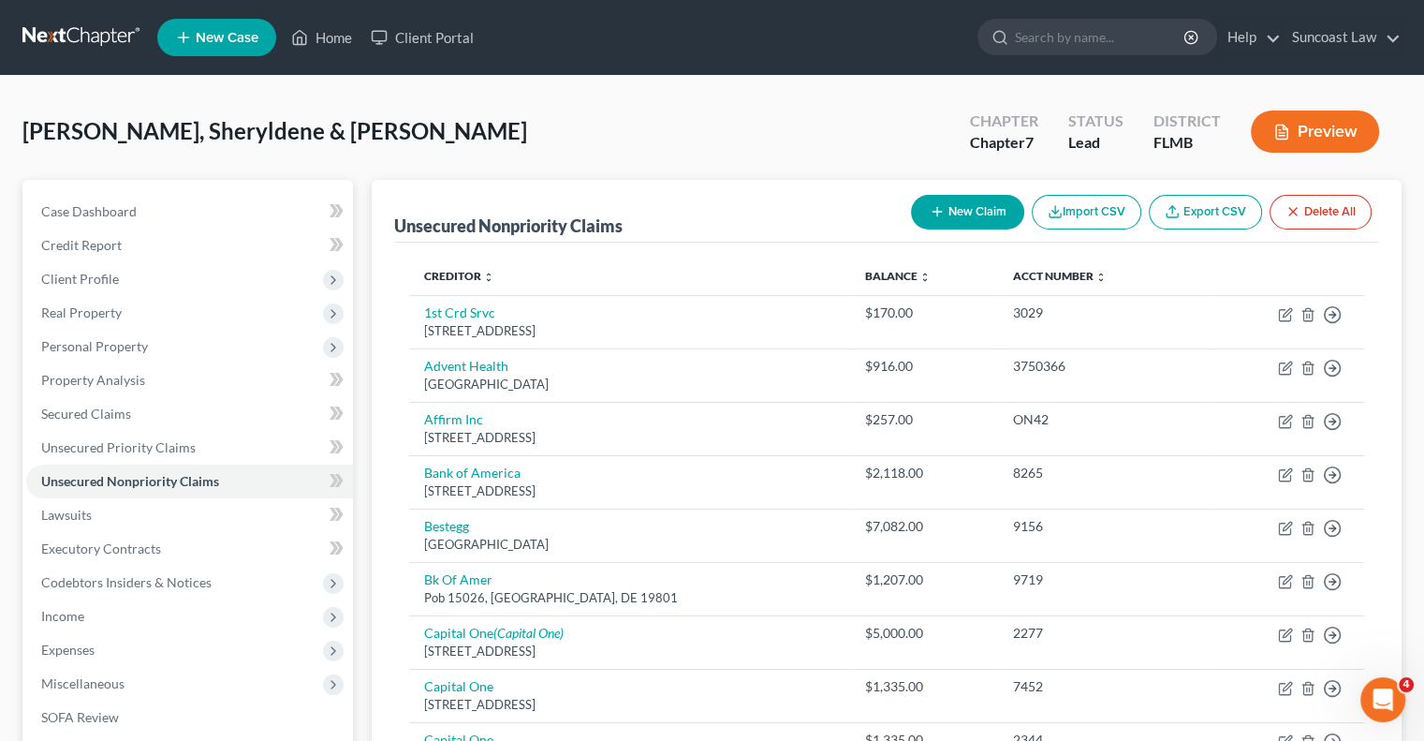
click at [948, 209] on button "New Claim" at bounding box center [967, 212] width 113 height 35
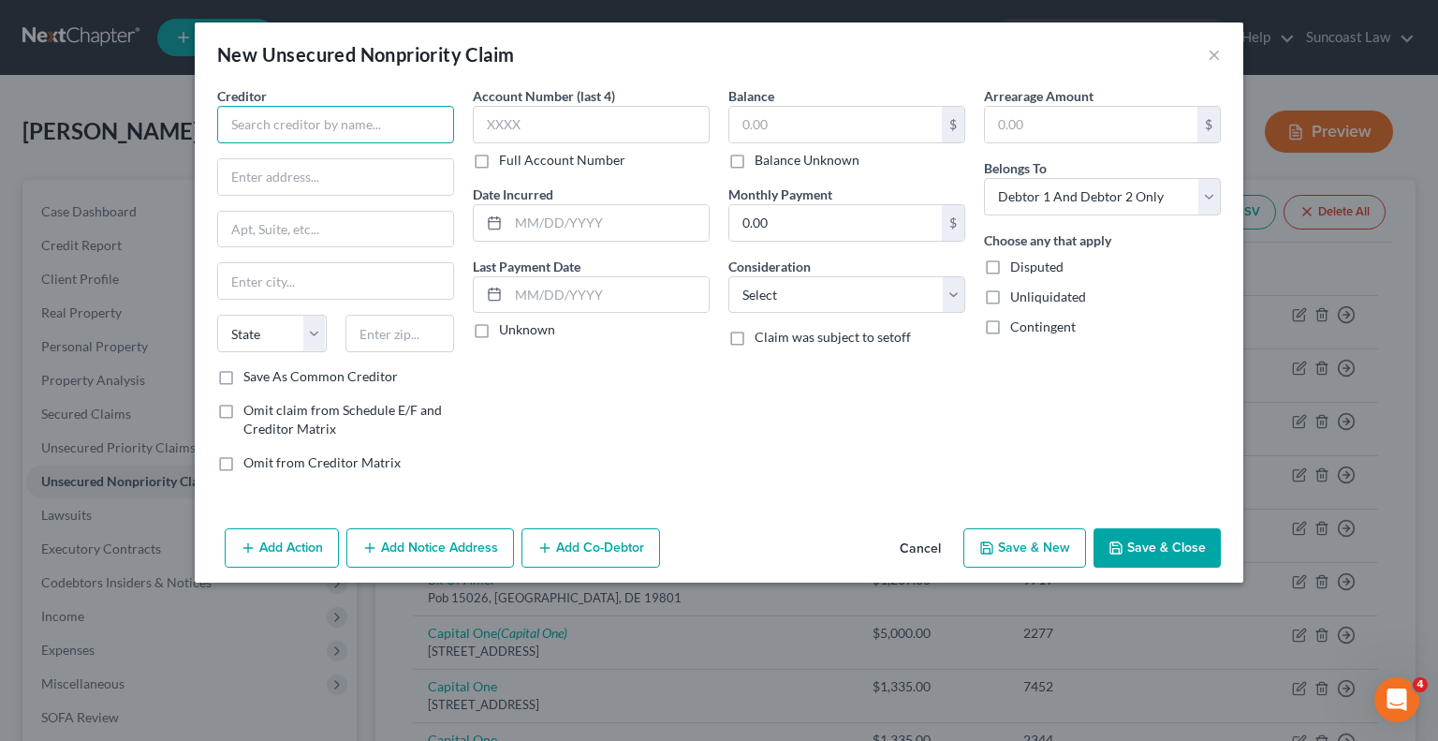
click at [250, 109] on input "text" at bounding box center [335, 124] width 237 height 37
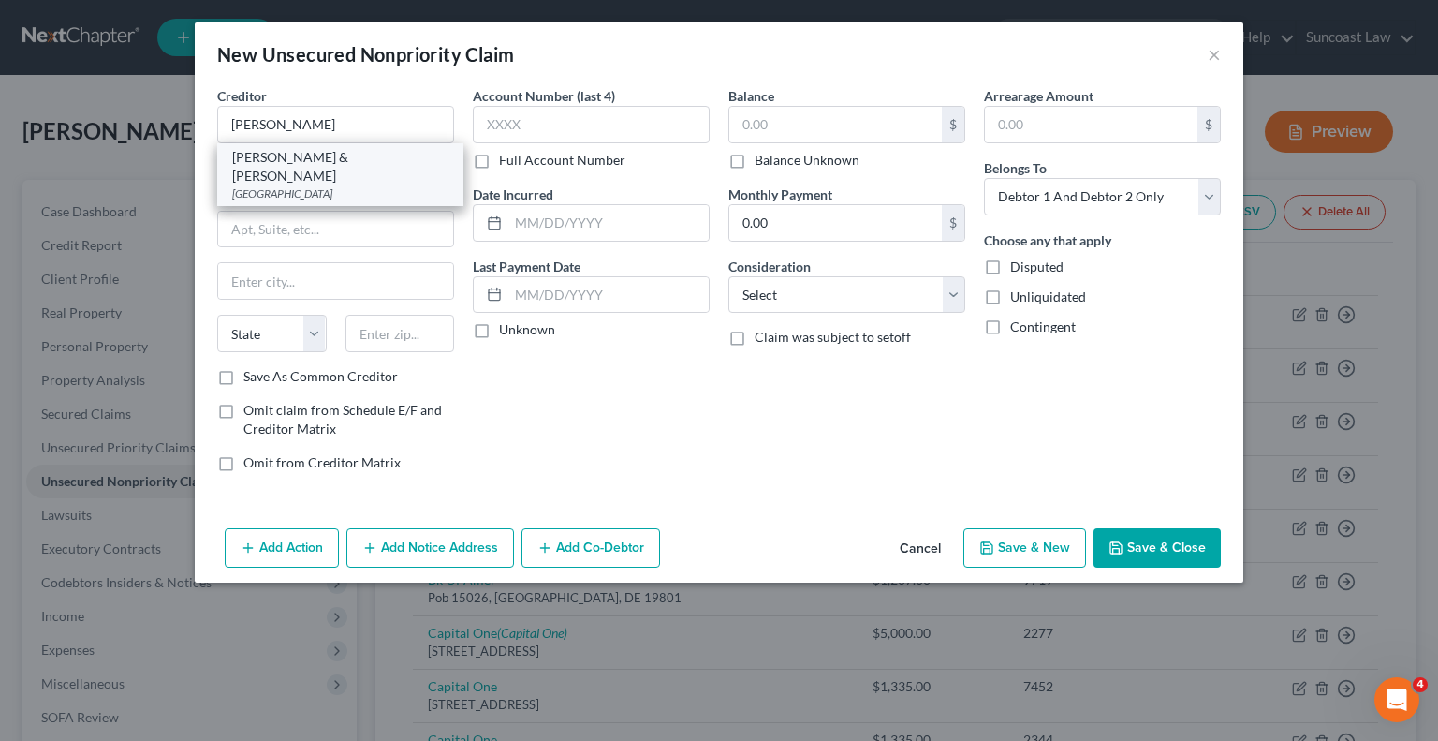
click at [345, 161] on div "[PERSON_NAME] & [PERSON_NAME]" at bounding box center [340, 166] width 216 height 37
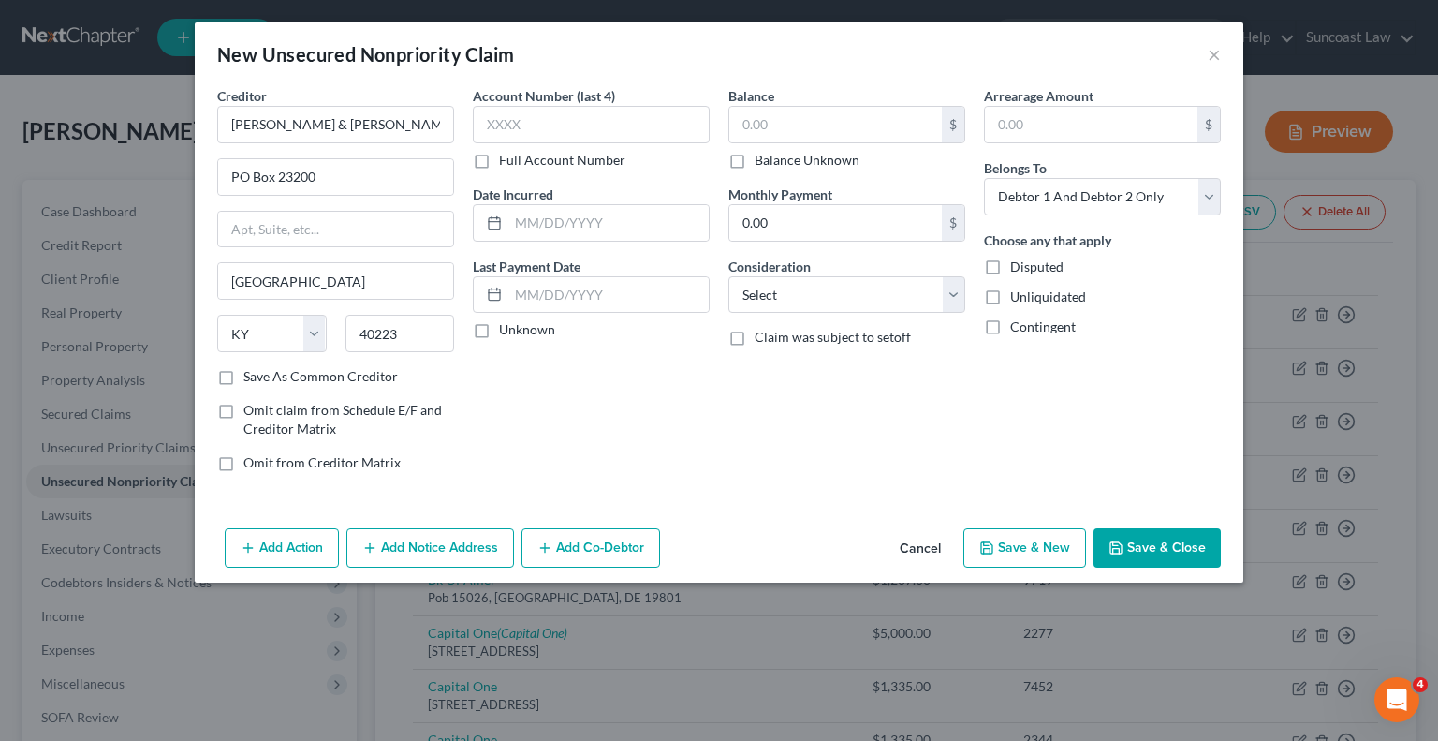
click at [499, 161] on label "Full Account Number" at bounding box center [562, 160] width 126 height 19
click at [507, 161] on input "Full Account Number" at bounding box center [513, 157] width 12 height 12
click at [374, 49] on div "New Unsecured Nonpriority Claim" at bounding box center [365, 54] width 297 height 26
drag, startPoint x: 573, startPoint y: 141, endPoint x: 822, endPoint y: 2, distance: 285.5
click at [573, 140] on input "text" at bounding box center [591, 124] width 237 height 37
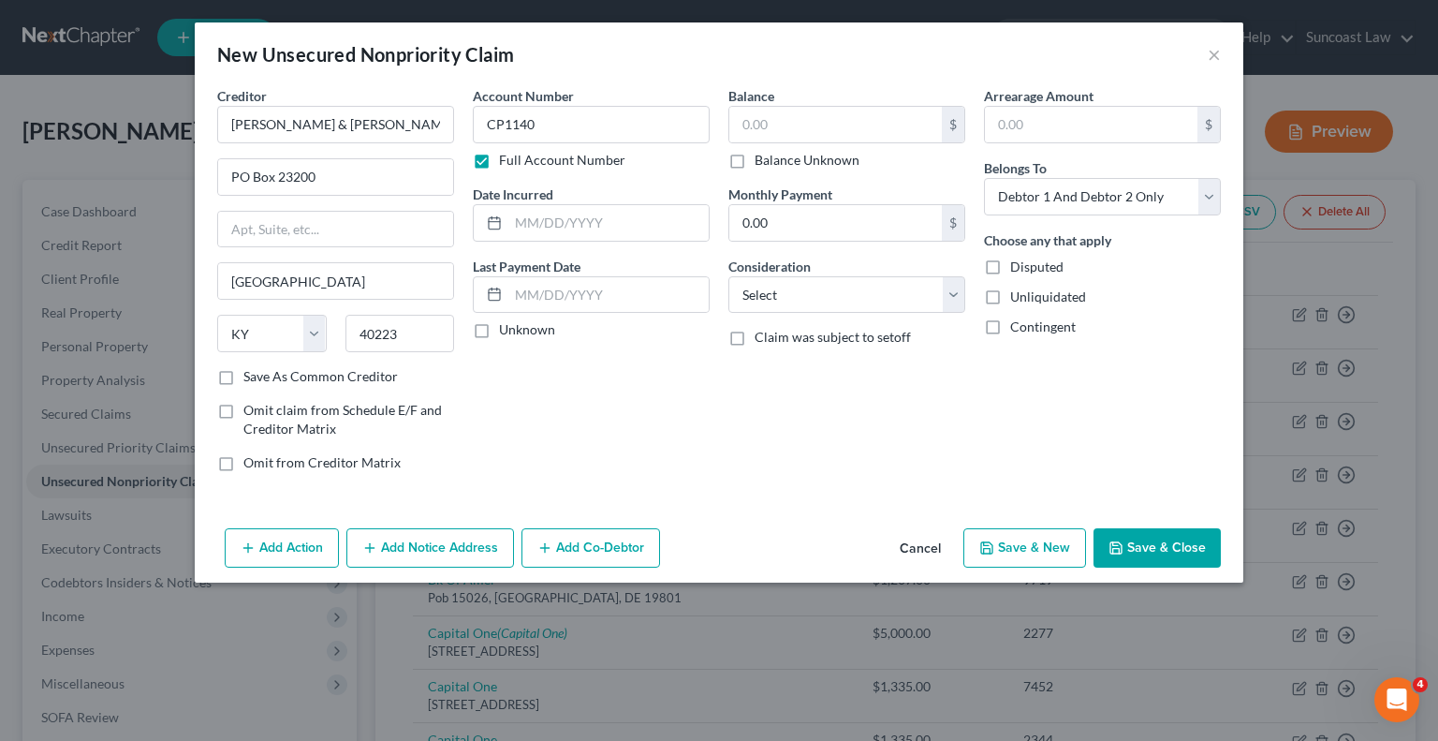
drag, startPoint x: 392, startPoint y: 59, endPoint x: 618, endPoint y: 151, distance: 243.6
click at [392, 59] on div "New Unsecured Nonpriority Claim" at bounding box center [365, 54] width 297 height 26
click at [604, 127] on input "CP1140" at bounding box center [591, 124] width 237 height 37
drag, startPoint x: 407, startPoint y: 34, endPoint x: 820, endPoint y: 119, distance: 421.6
click at [407, 34] on div "New Unsecured Nonpriority Claim ×" at bounding box center [719, 54] width 1049 height 64
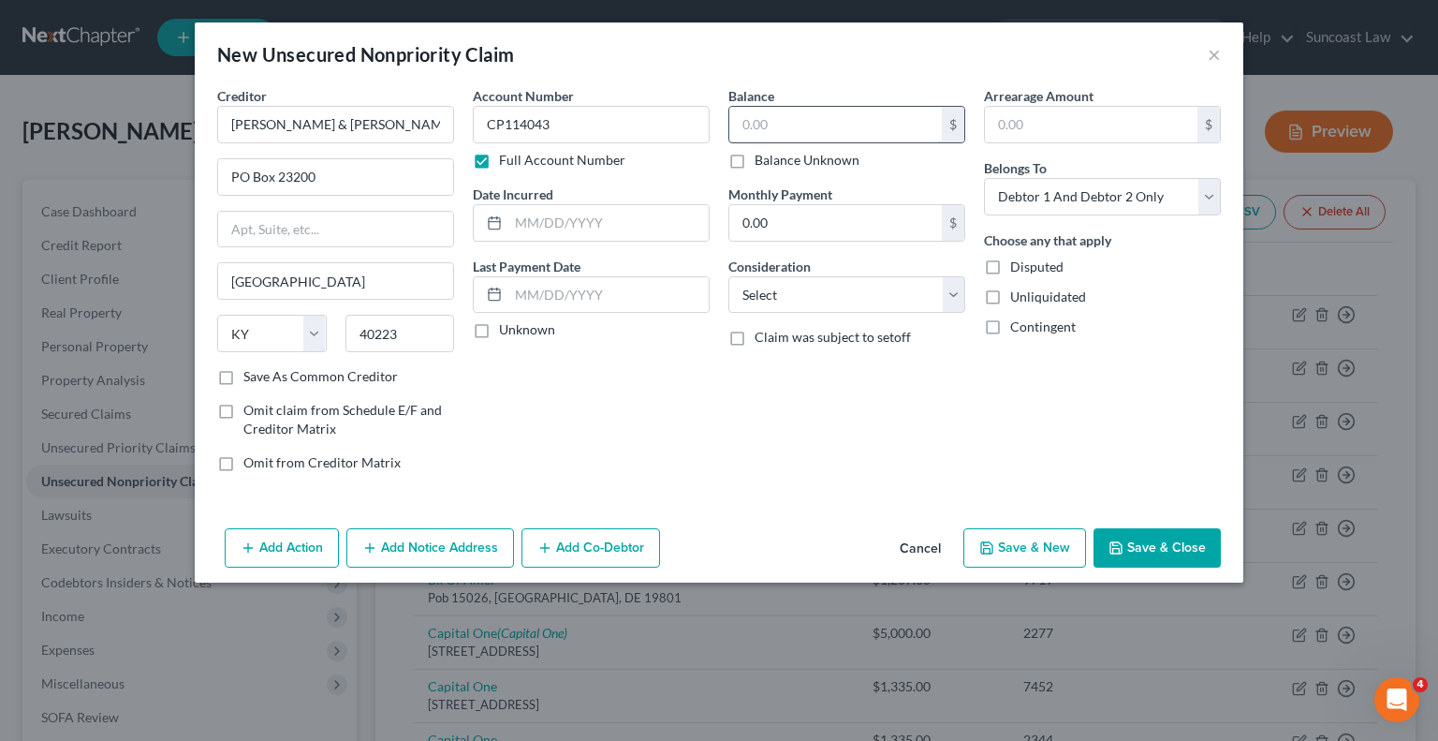
click at [820, 119] on input "text" at bounding box center [835, 125] width 213 height 36
click at [1175, 534] on button "Save & Close" at bounding box center [1157, 547] width 127 height 39
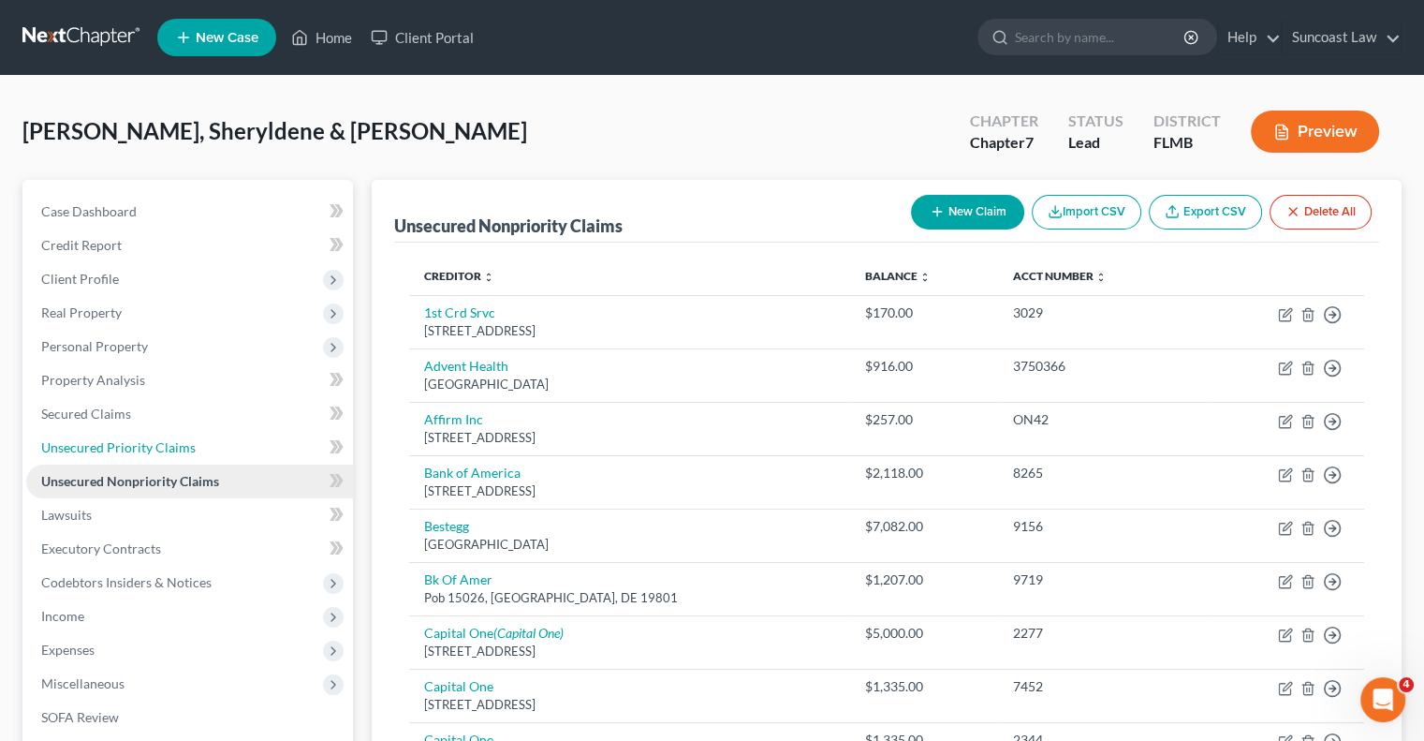
drag, startPoint x: 167, startPoint y: 449, endPoint x: 193, endPoint y: 478, distance: 39.1
click at [167, 450] on span "Unsecured Priority Claims" at bounding box center [118, 447] width 154 height 16
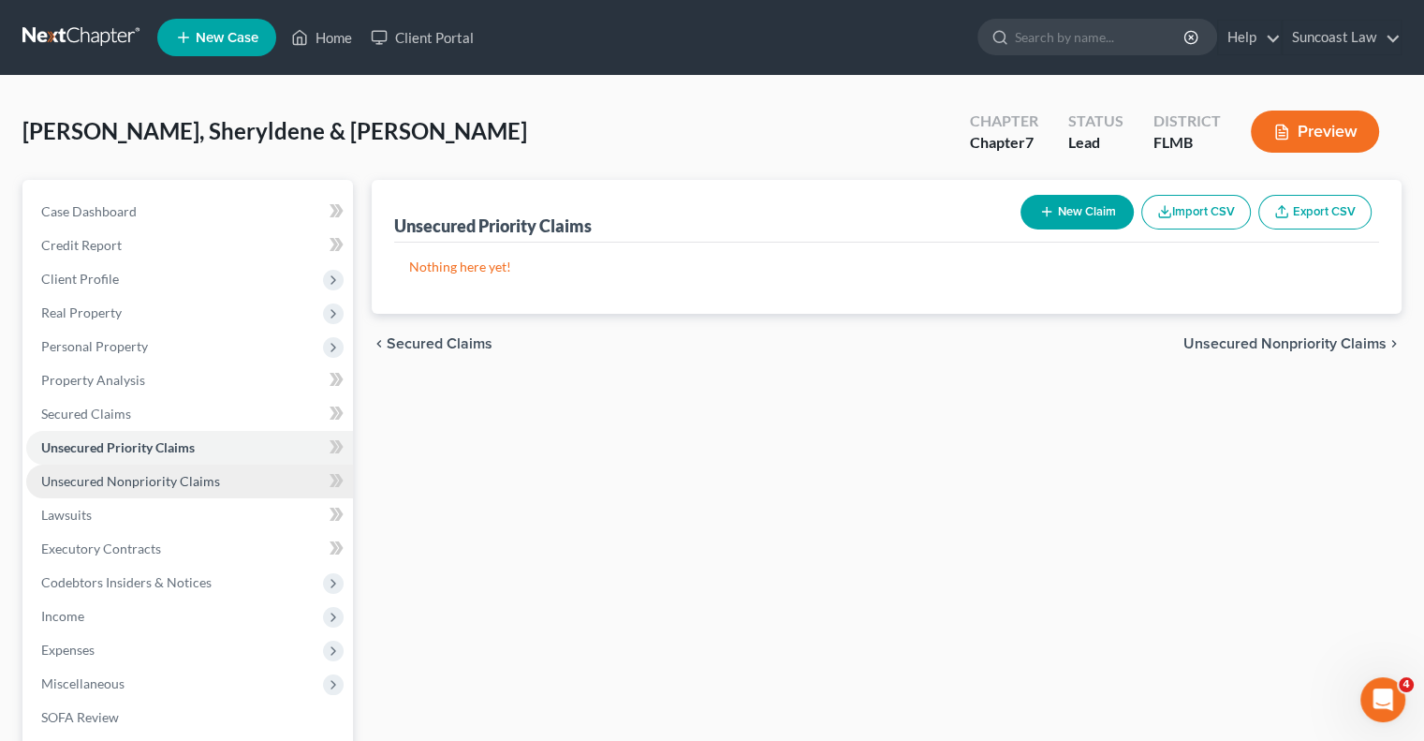
click at [192, 480] on span "Unsecured Nonpriority Claims" at bounding box center [130, 481] width 179 height 16
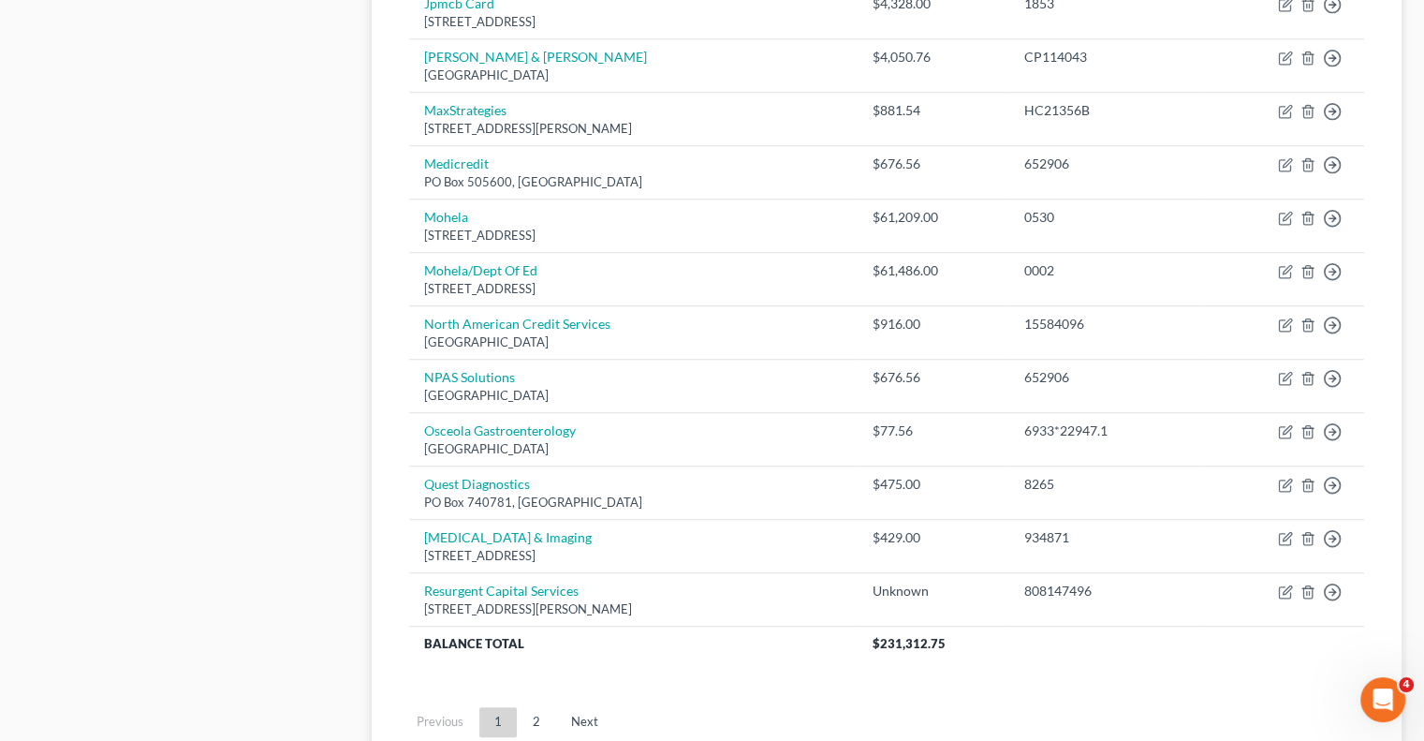
scroll to position [1404, 0]
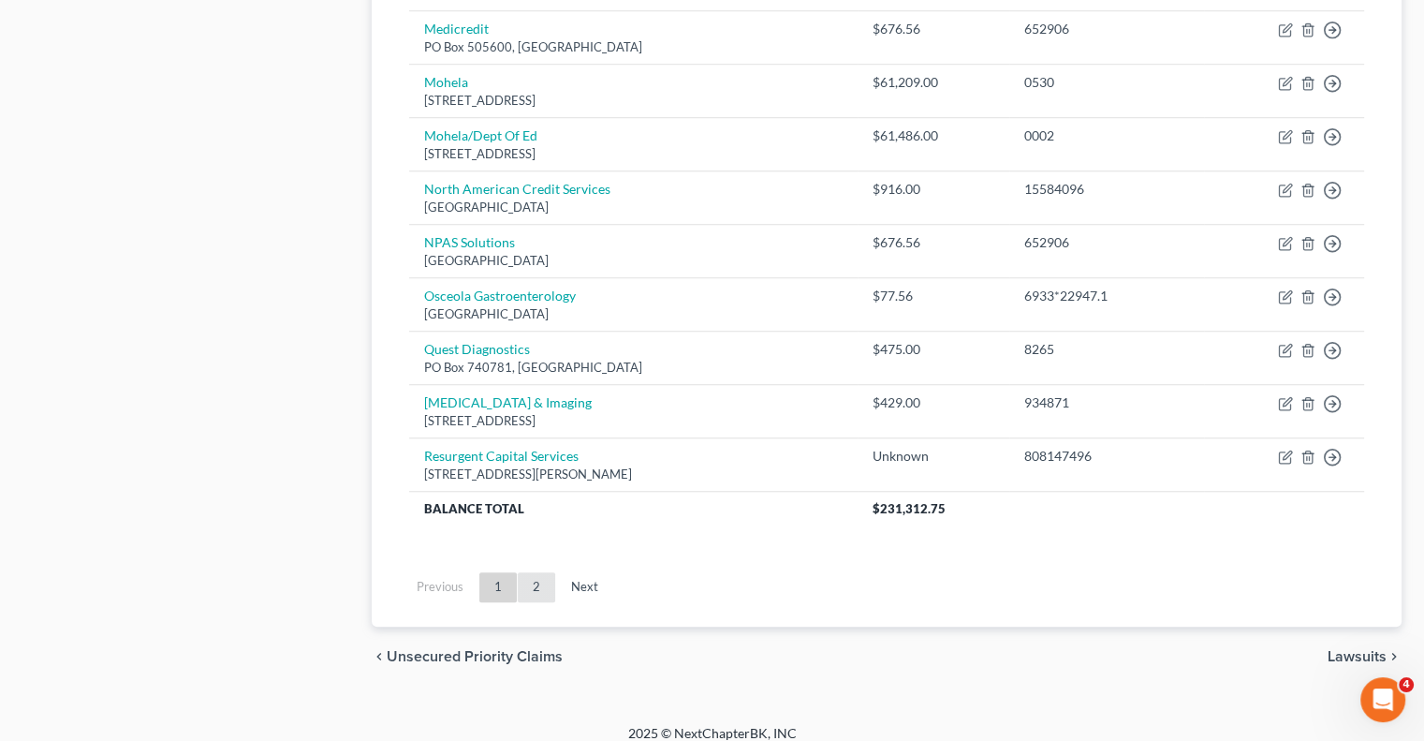
click at [532, 576] on link "2" at bounding box center [536, 587] width 37 height 30
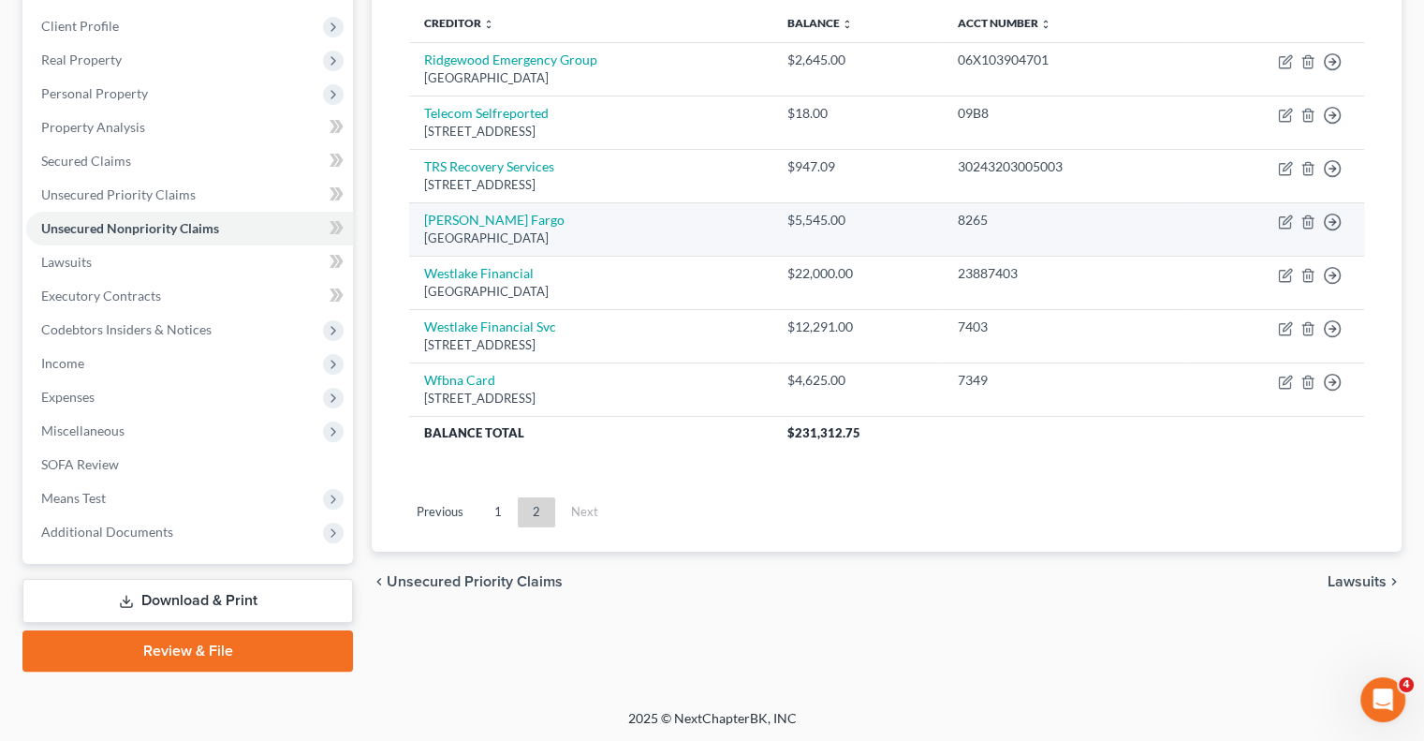
scroll to position [66, 0]
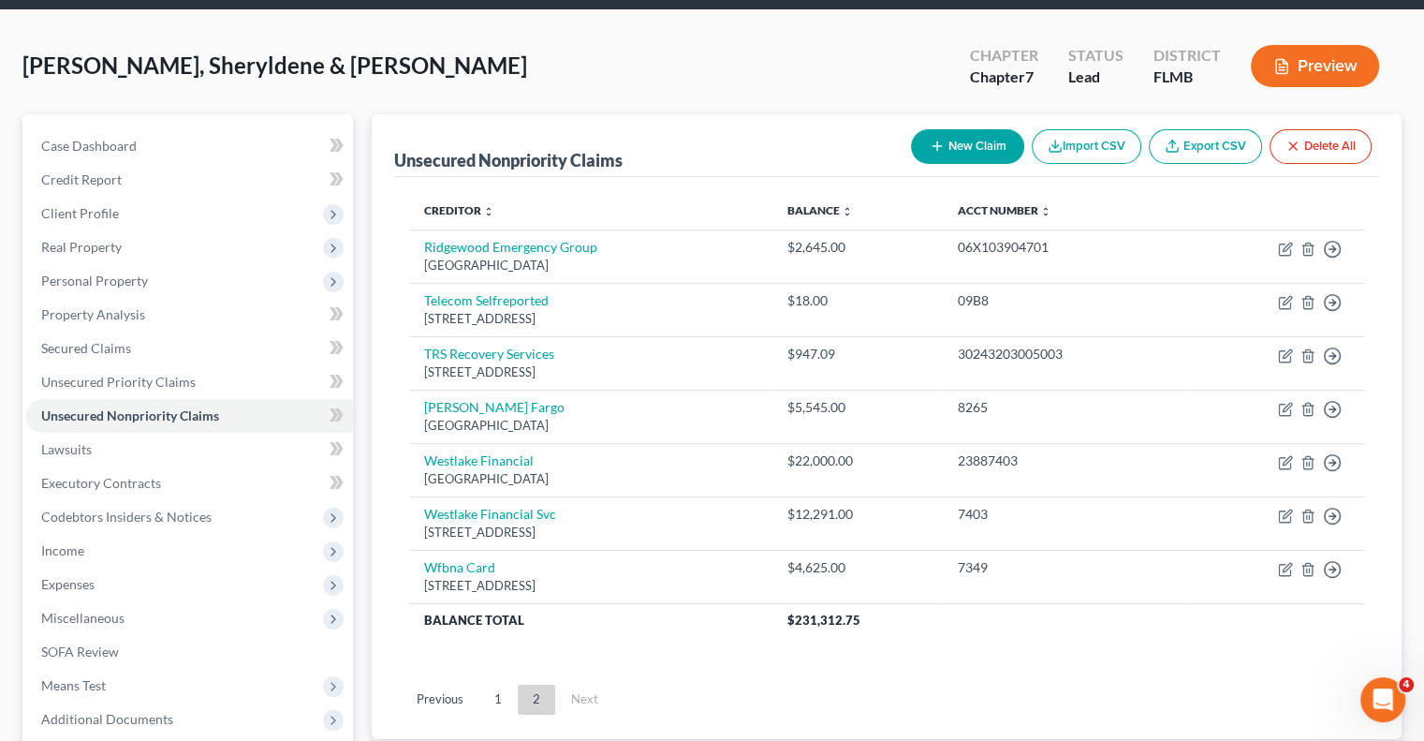
drag, startPoint x: 499, startPoint y: 693, endPoint x: 1094, endPoint y: 423, distance: 652.9
click at [499, 693] on link "1" at bounding box center [497, 699] width 37 height 30
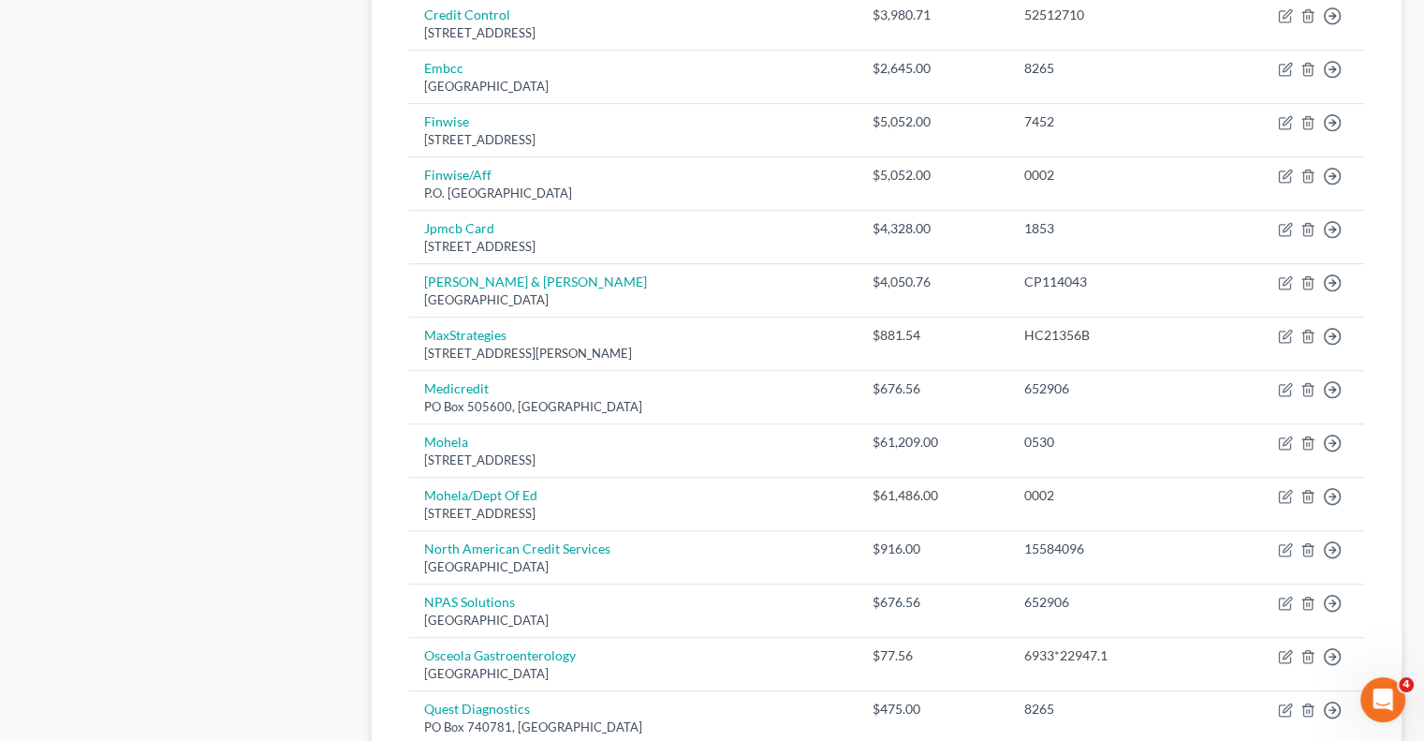
scroll to position [1376, 0]
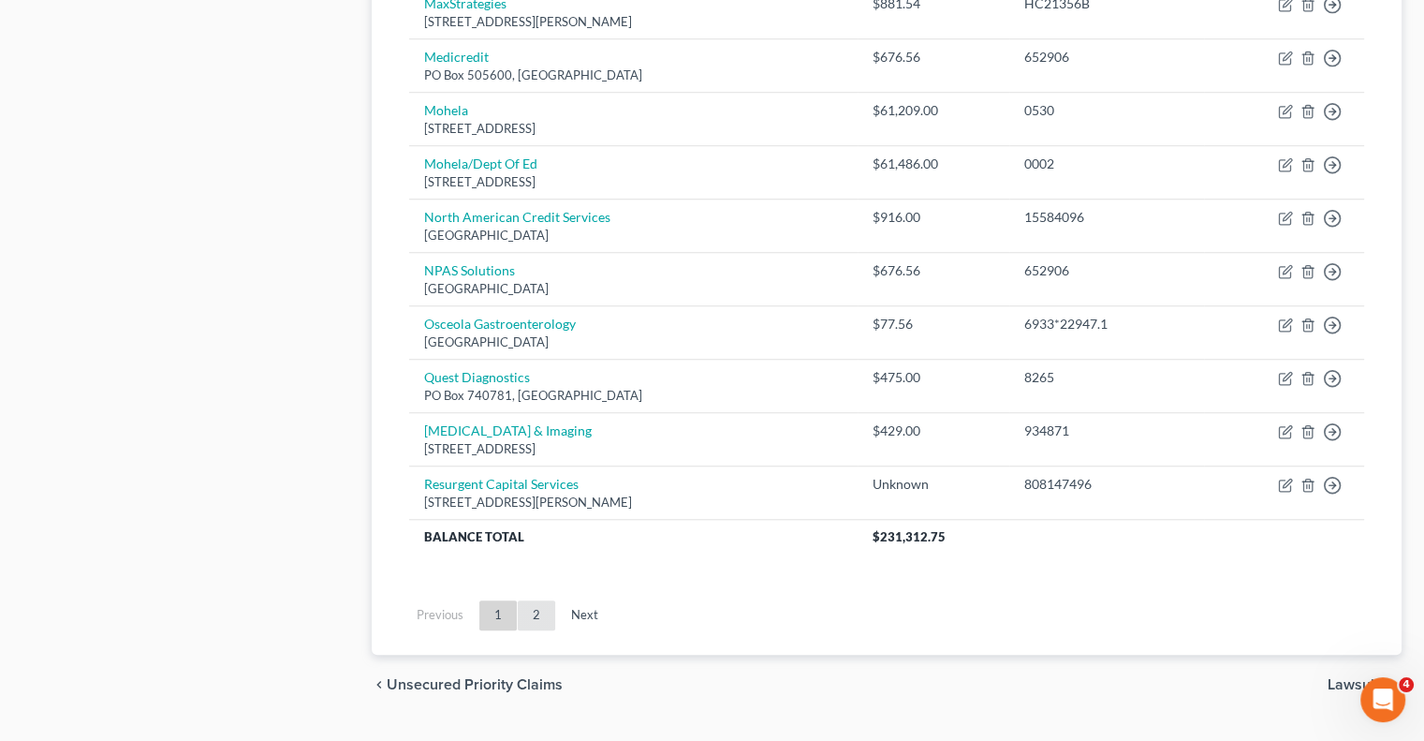
click at [547, 602] on link "2" at bounding box center [536, 615] width 37 height 30
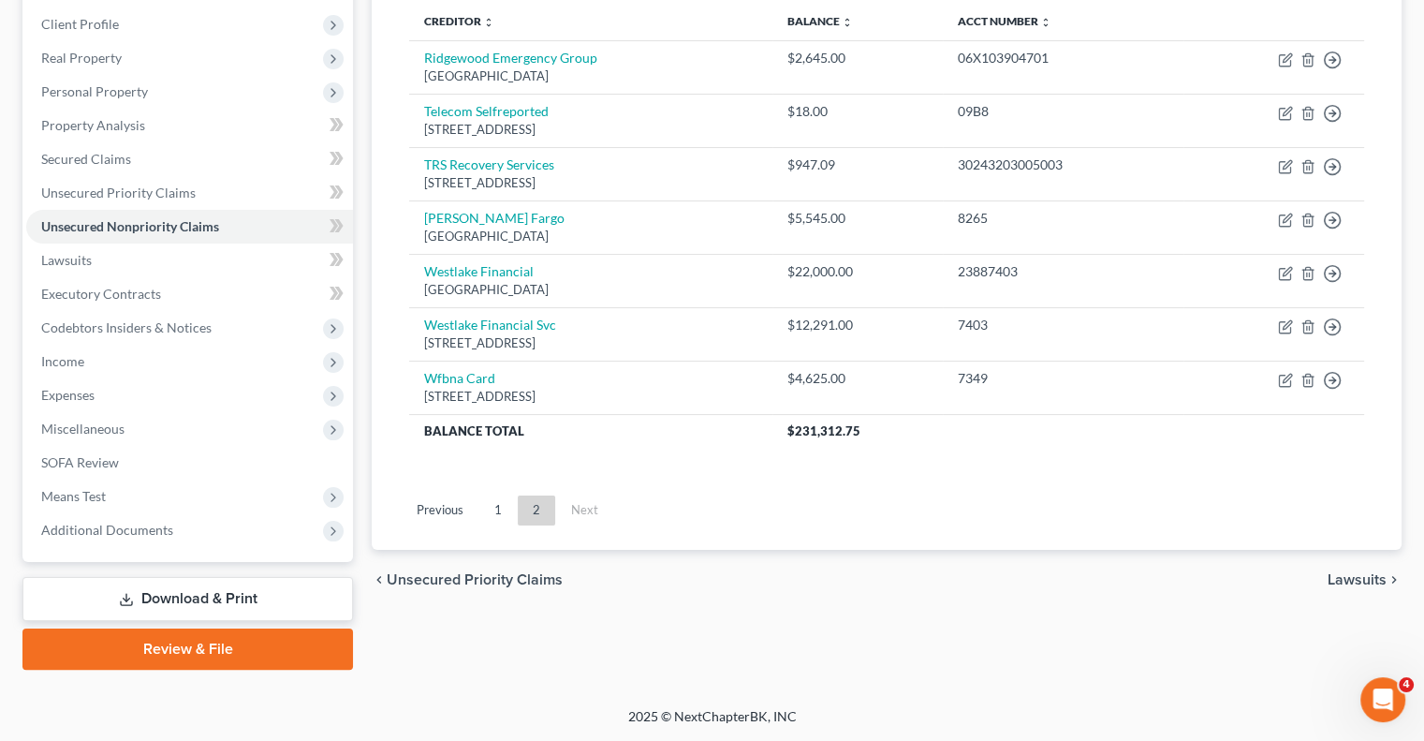
scroll to position [253, 0]
